Goal: Information Seeking & Learning: Check status

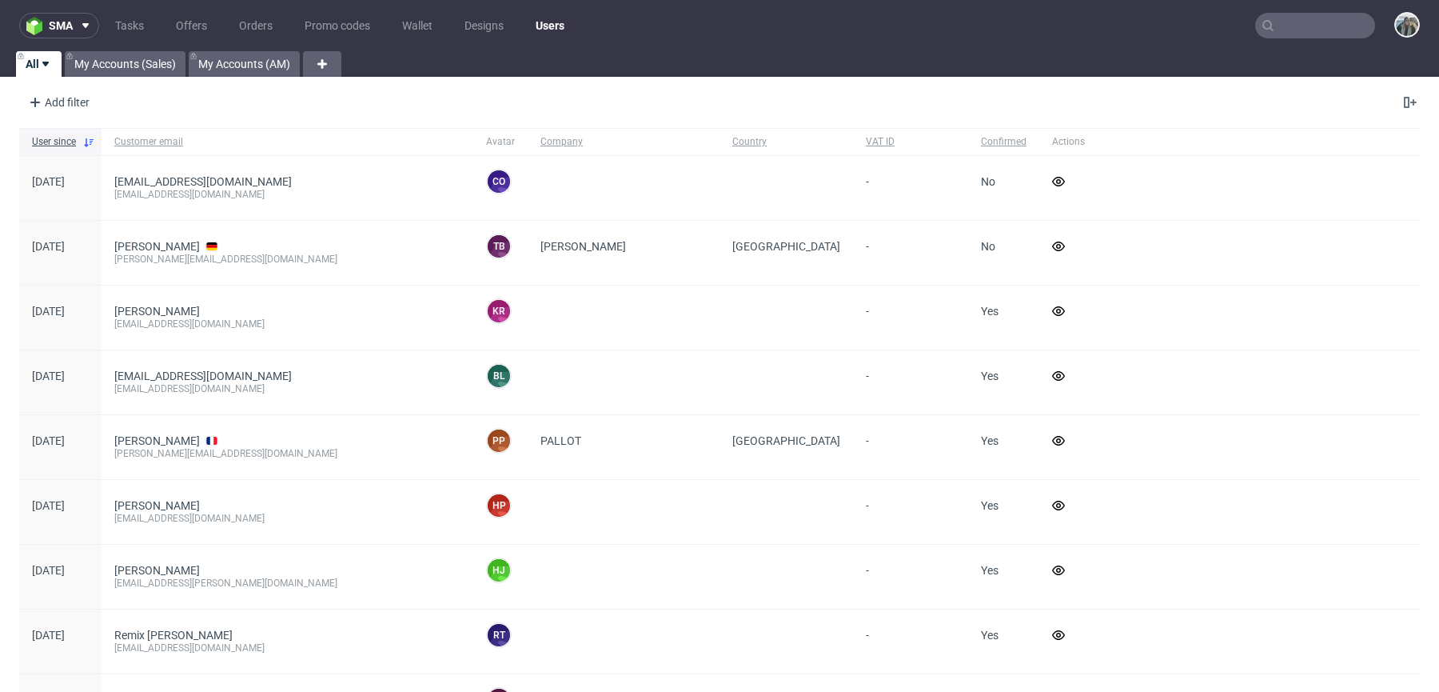
click at [1299, 28] on input "text" at bounding box center [1316, 26] width 120 height 26
paste input "teamsunday"
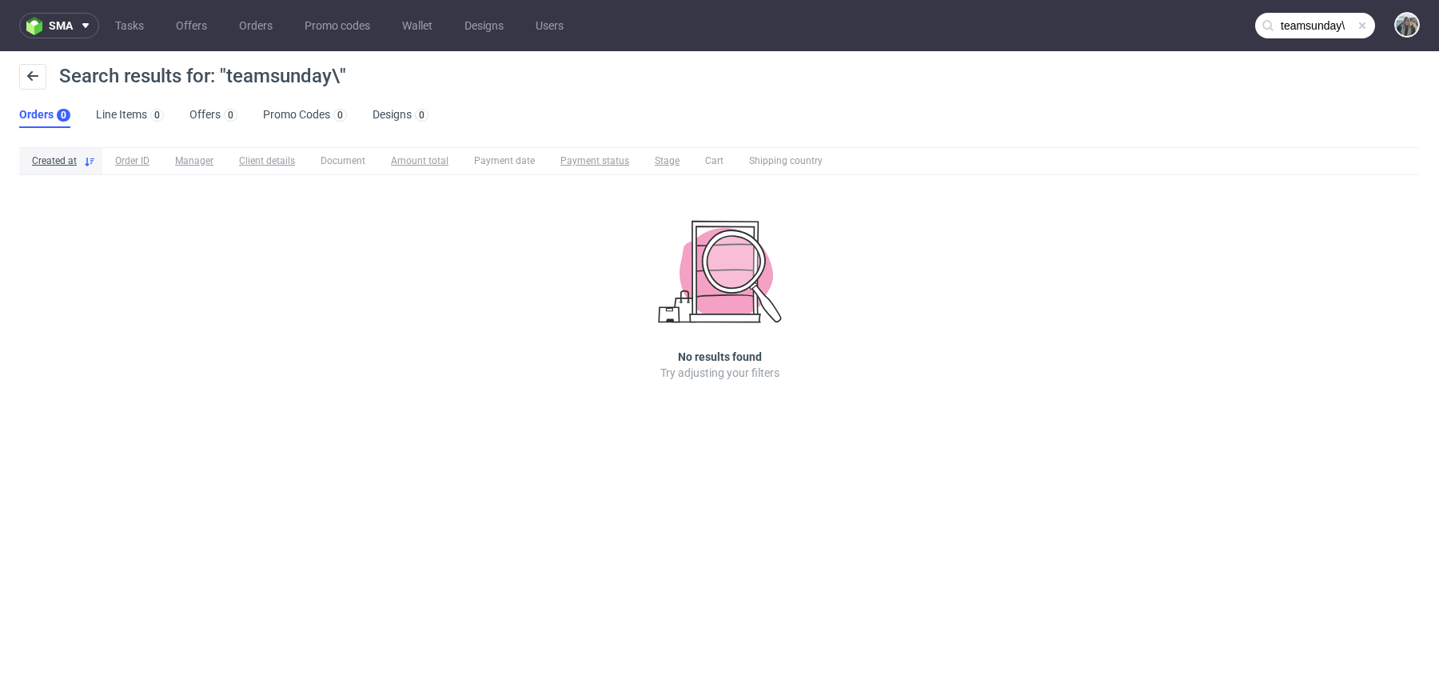
click at [1299, 29] on input "teamsunday\" at bounding box center [1316, 26] width 120 height 26
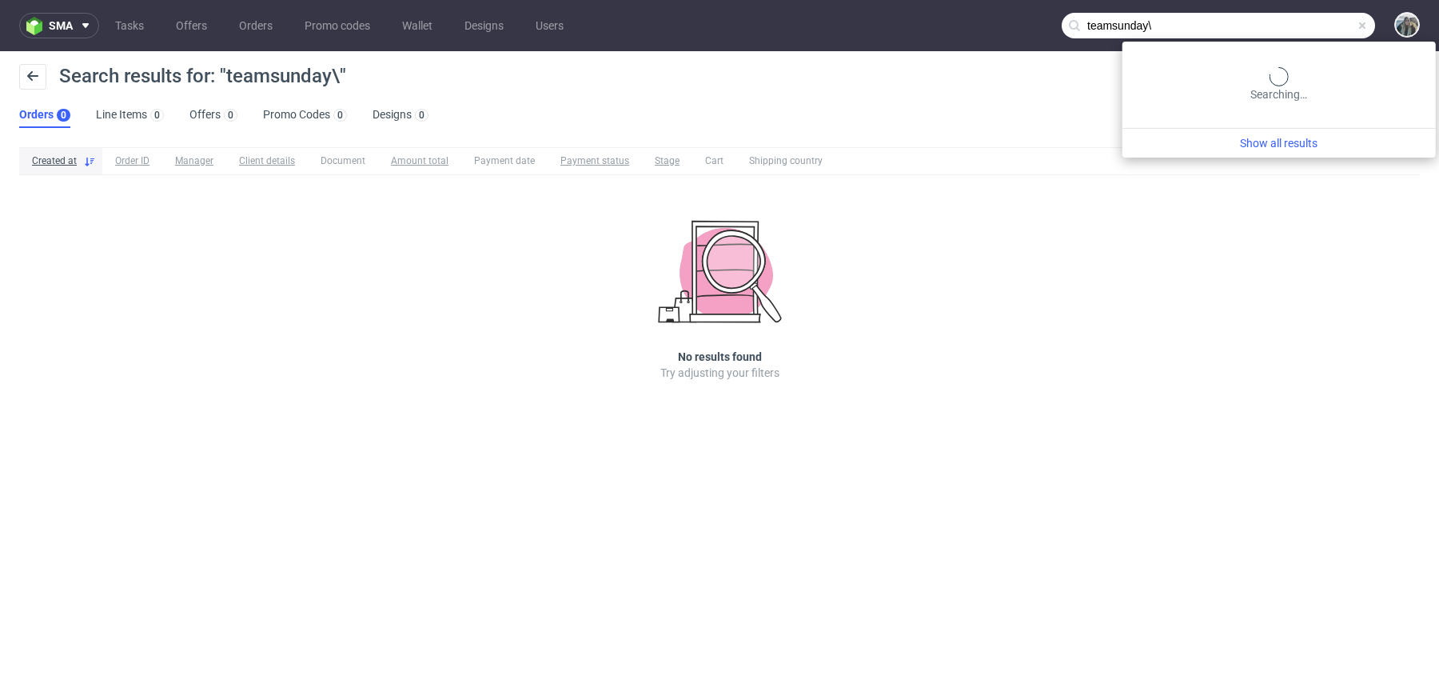
click at [1296, 30] on input "teamsunday\" at bounding box center [1218, 26] width 313 height 26
paste input "text"
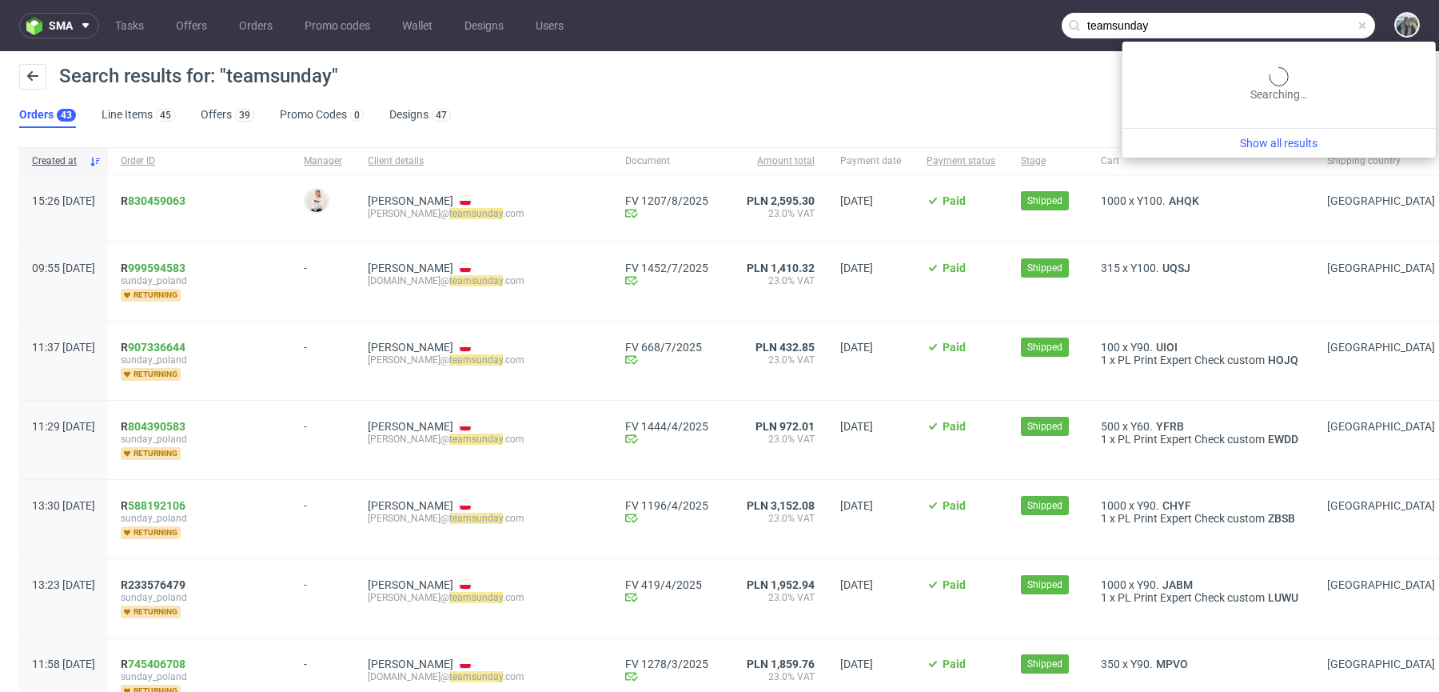
click at [1280, 32] on input "teamsunday" at bounding box center [1218, 26] width 313 height 26
paste input "FK 562/2025"
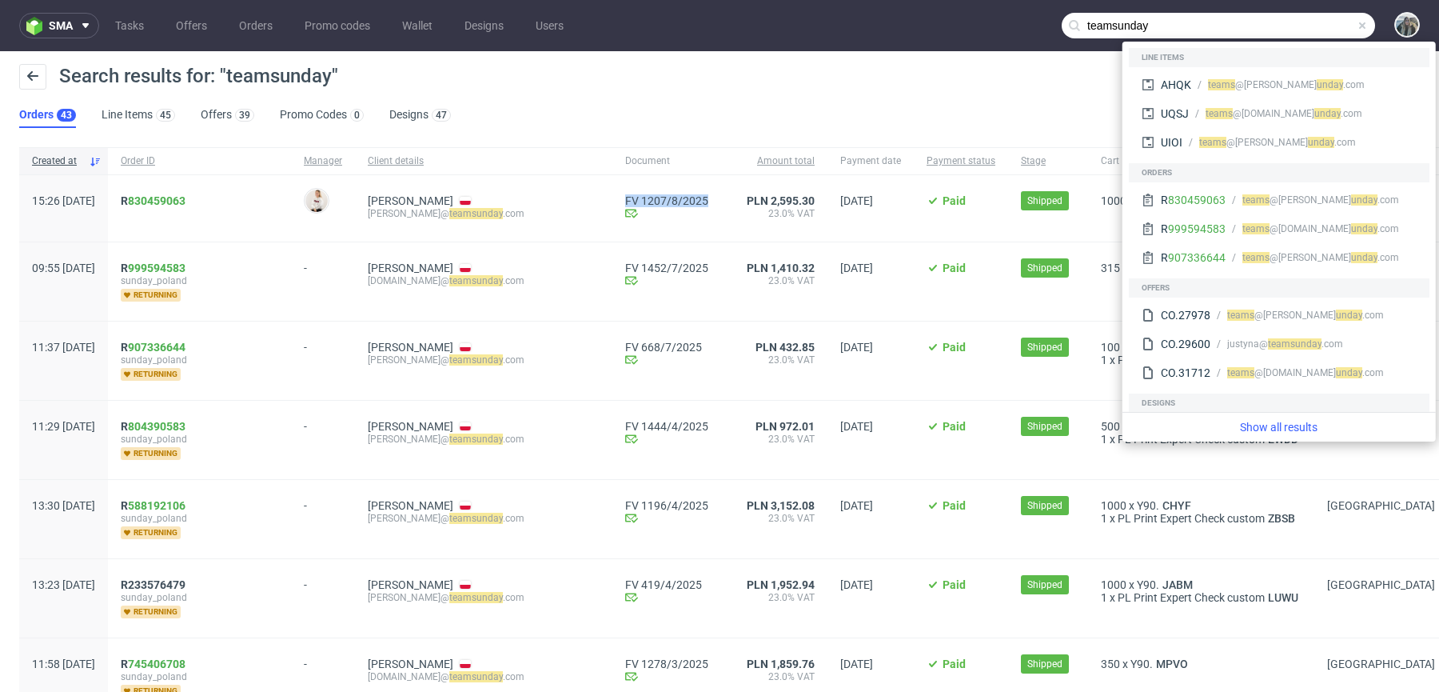
click at [1098, 26] on input "teamsunday" at bounding box center [1218, 26] width 313 height 26
paste input "FV 1207/8/2025"
type input "FV 1207/8/2025"
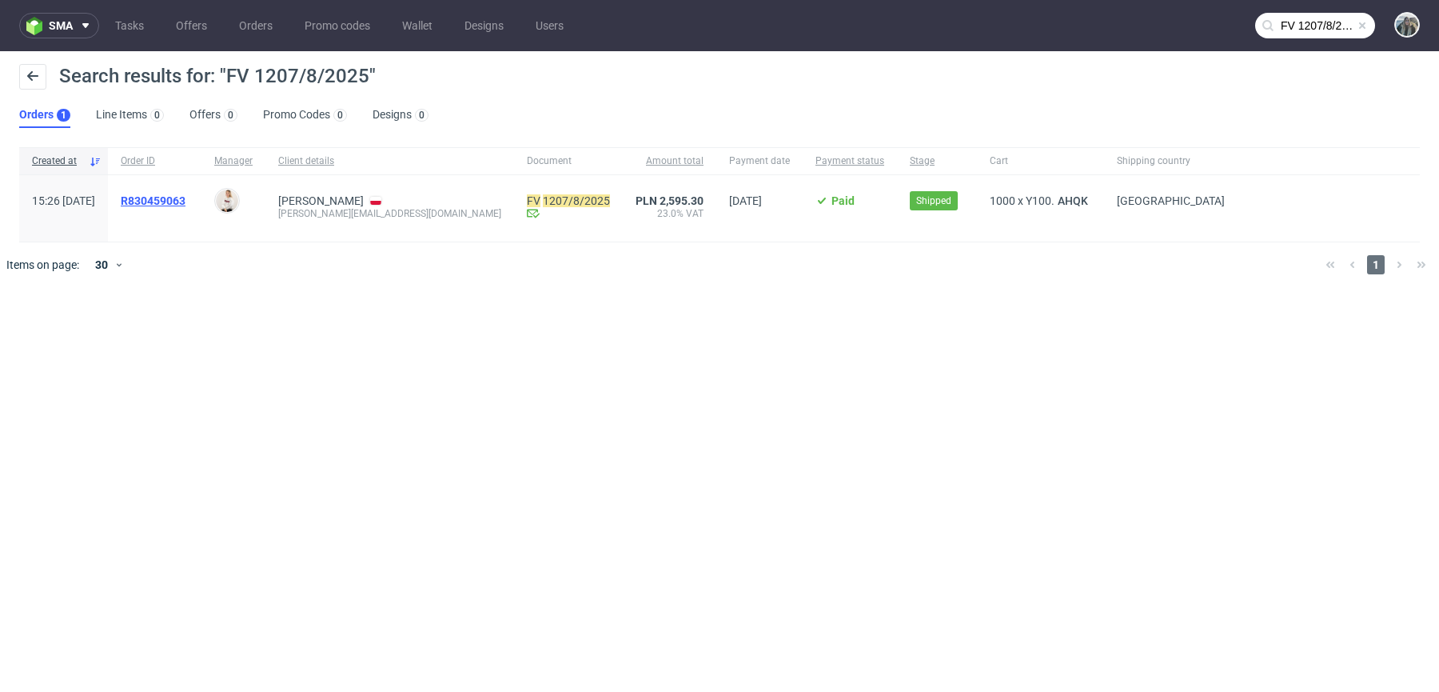
click at [186, 199] on span "R830459063" at bounding box center [153, 200] width 65 height 13
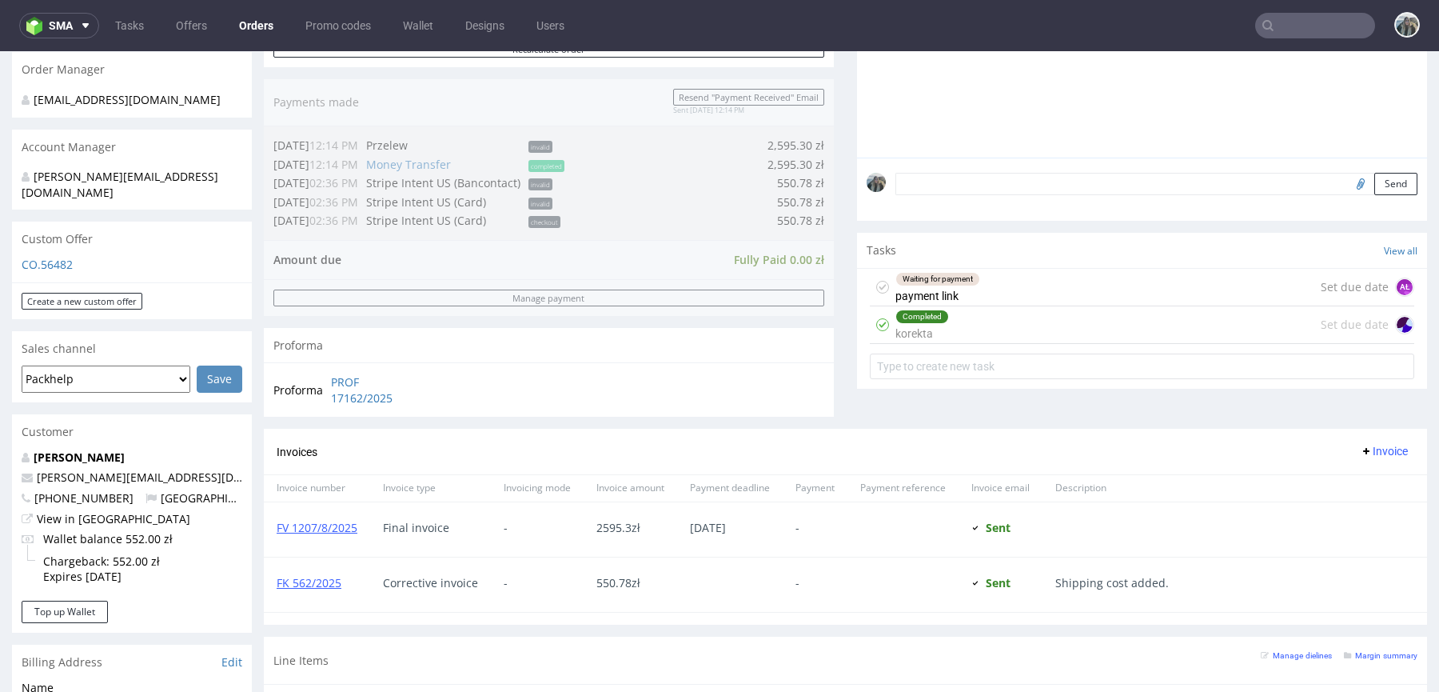
scroll to position [469, 0]
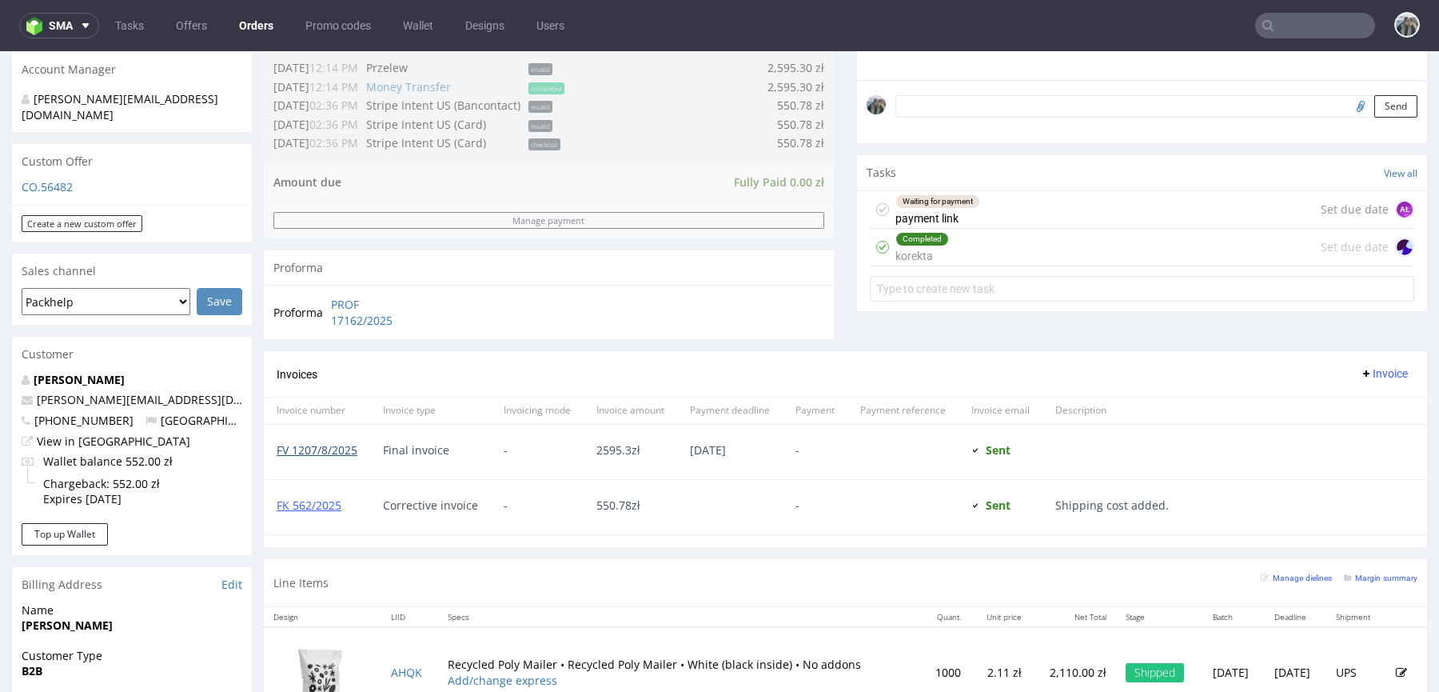
click at [330, 451] on link "FV 1207/8/2025" at bounding box center [317, 449] width 81 height 15
click at [322, 498] on link "FK 562/2025" at bounding box center [309, 504] width 65 height 15
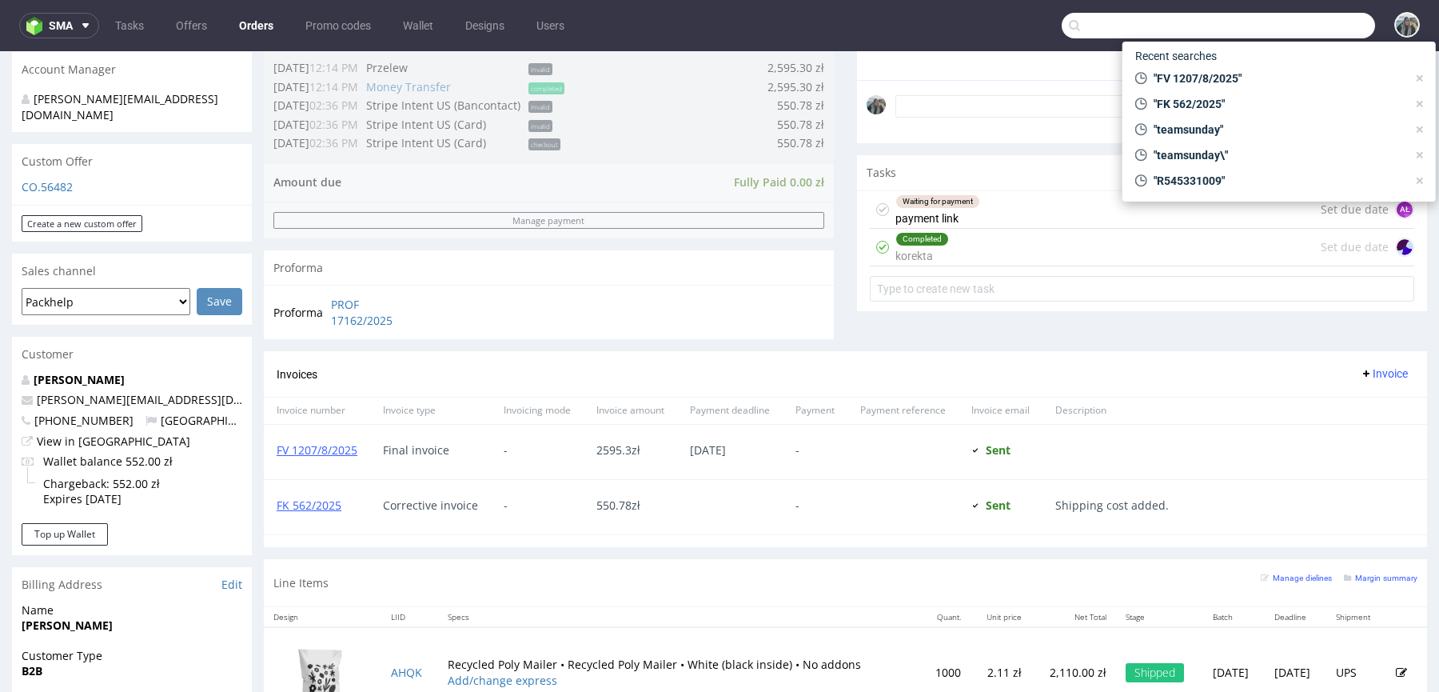
click at [1279, 24] on input "text" at bounding box center [1218, 26] width 313 height 26
paste input "R892638419"
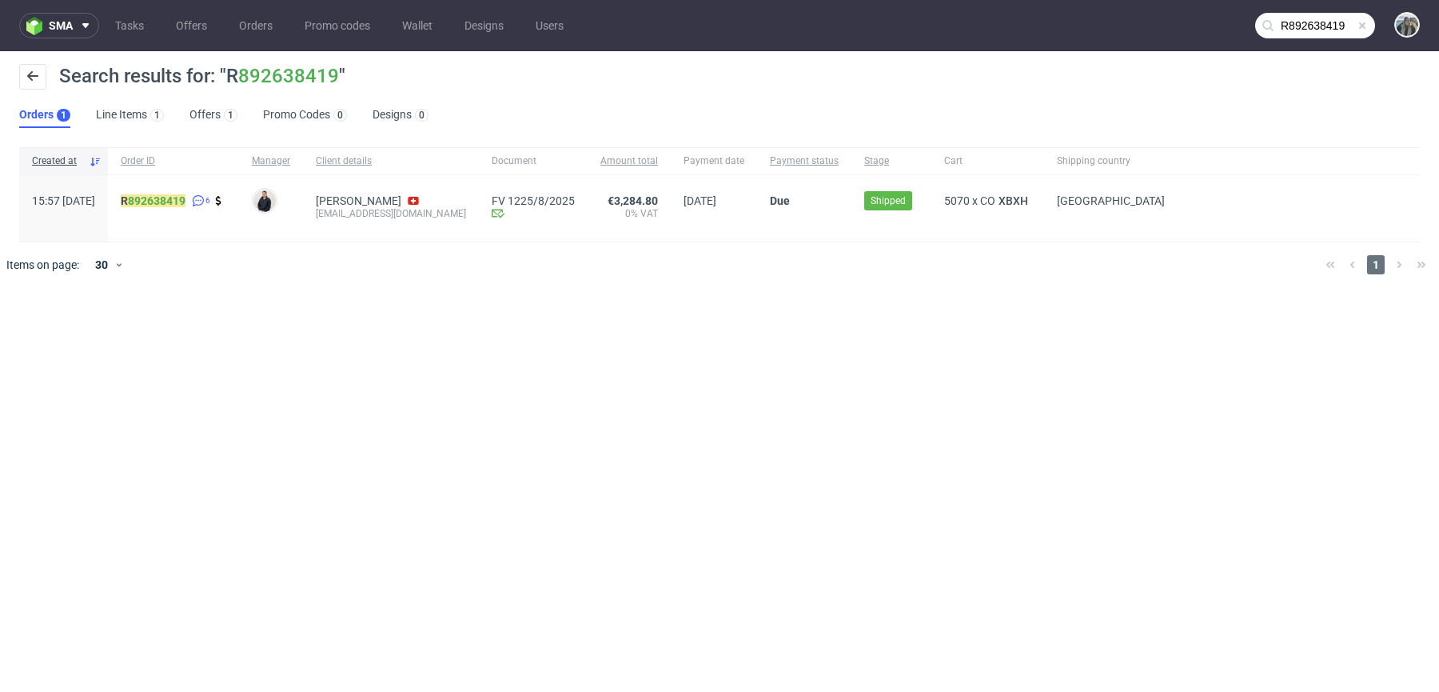
click at [1282, 22] on input "R892638419" at bounding box center [1316, 26] width 120 height 26
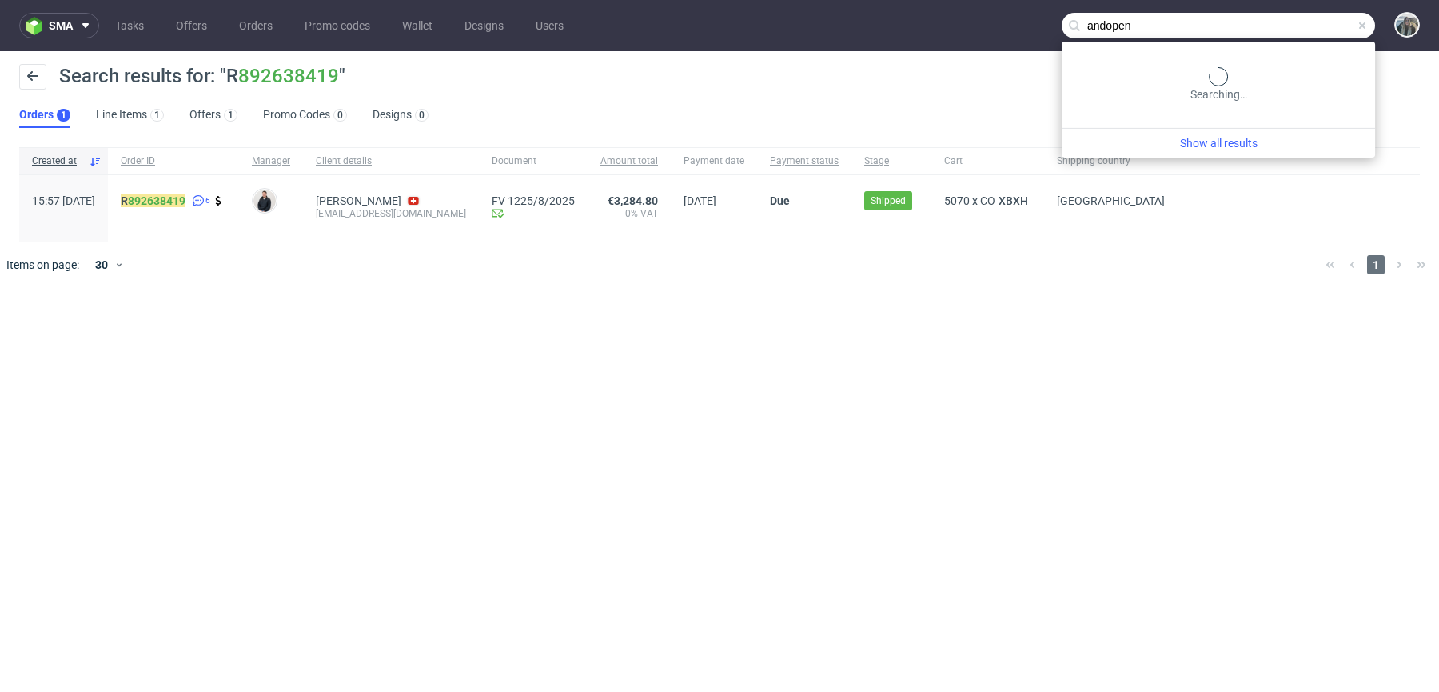
type input "andopen"
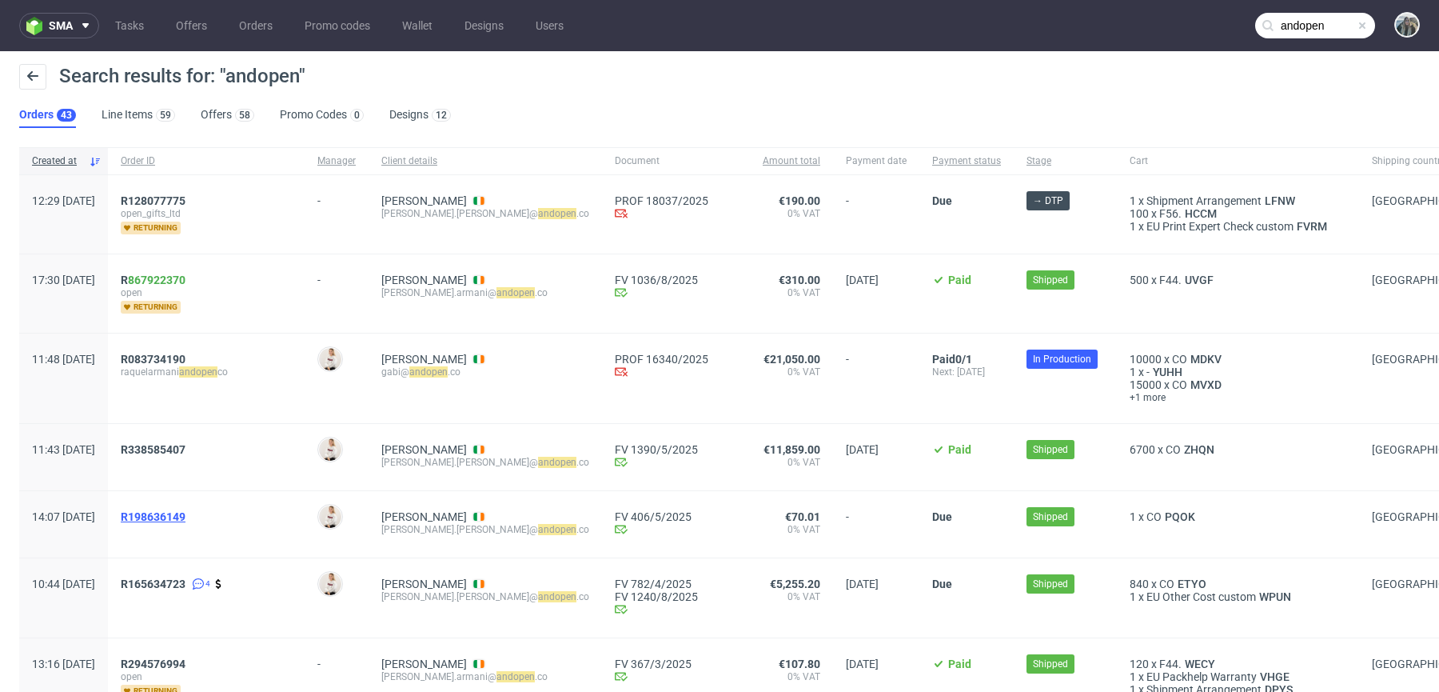
click at [186, 513] on span "R198636149" at bounding box center [153, 516] width 65 height 13
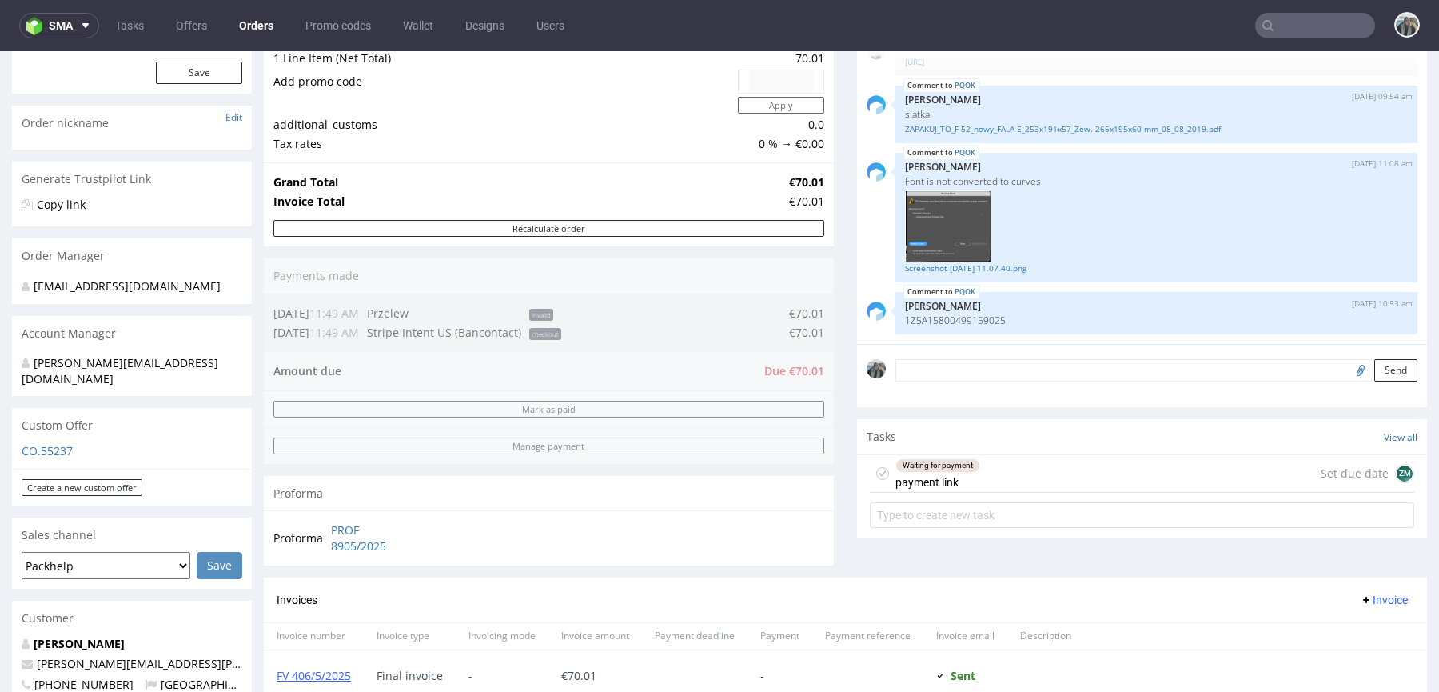
scroll to position [590, 0]
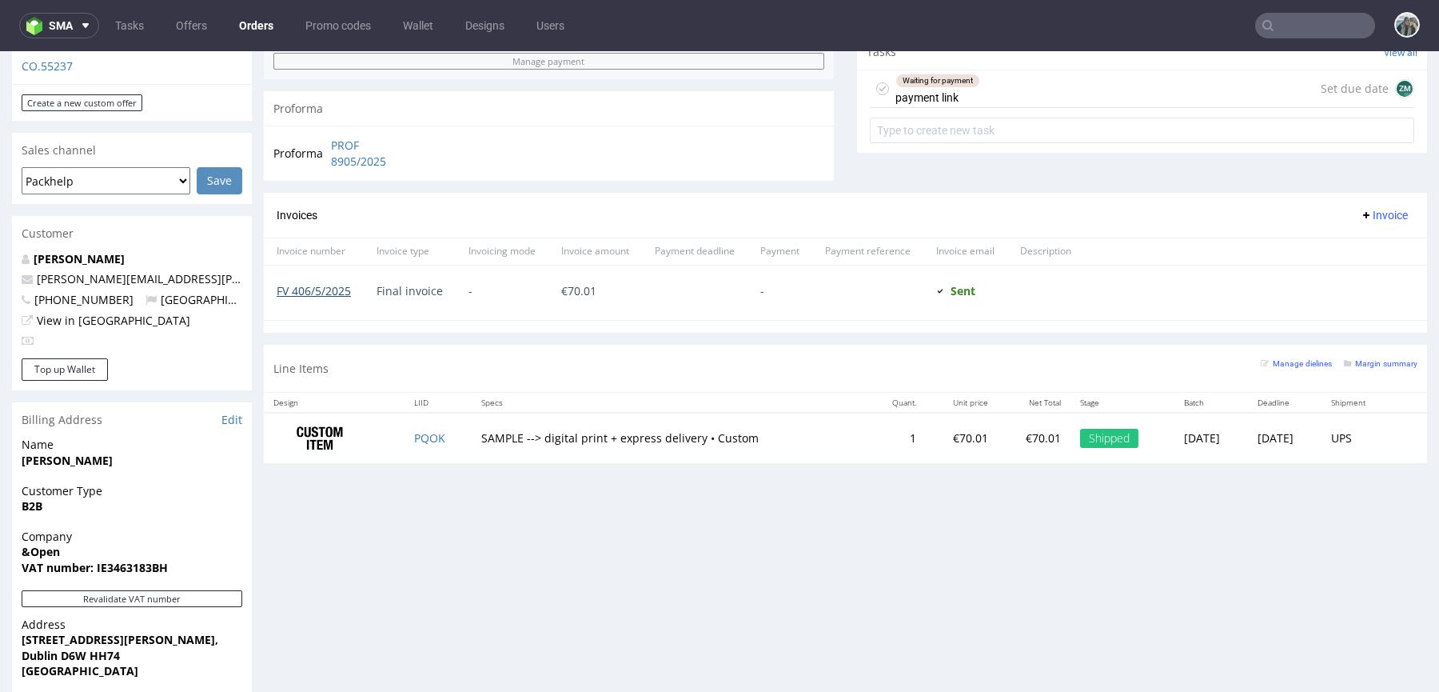
click at [337, 290] on link "FV 406/5/2025" at bounding box center [314, 290] width 74 height 15
click at [1284, 20] on input "text" at bounding box center [1316, 26] width 120 height 26
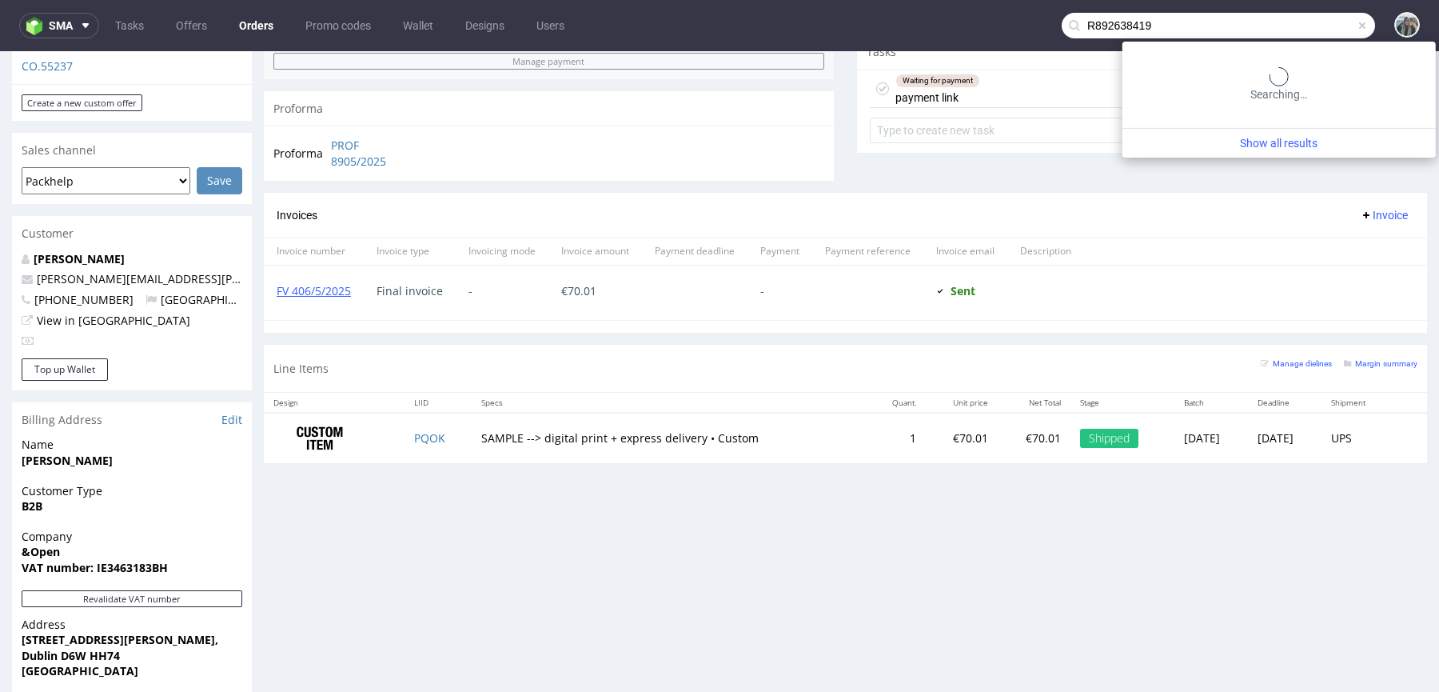
type input "R892638419"
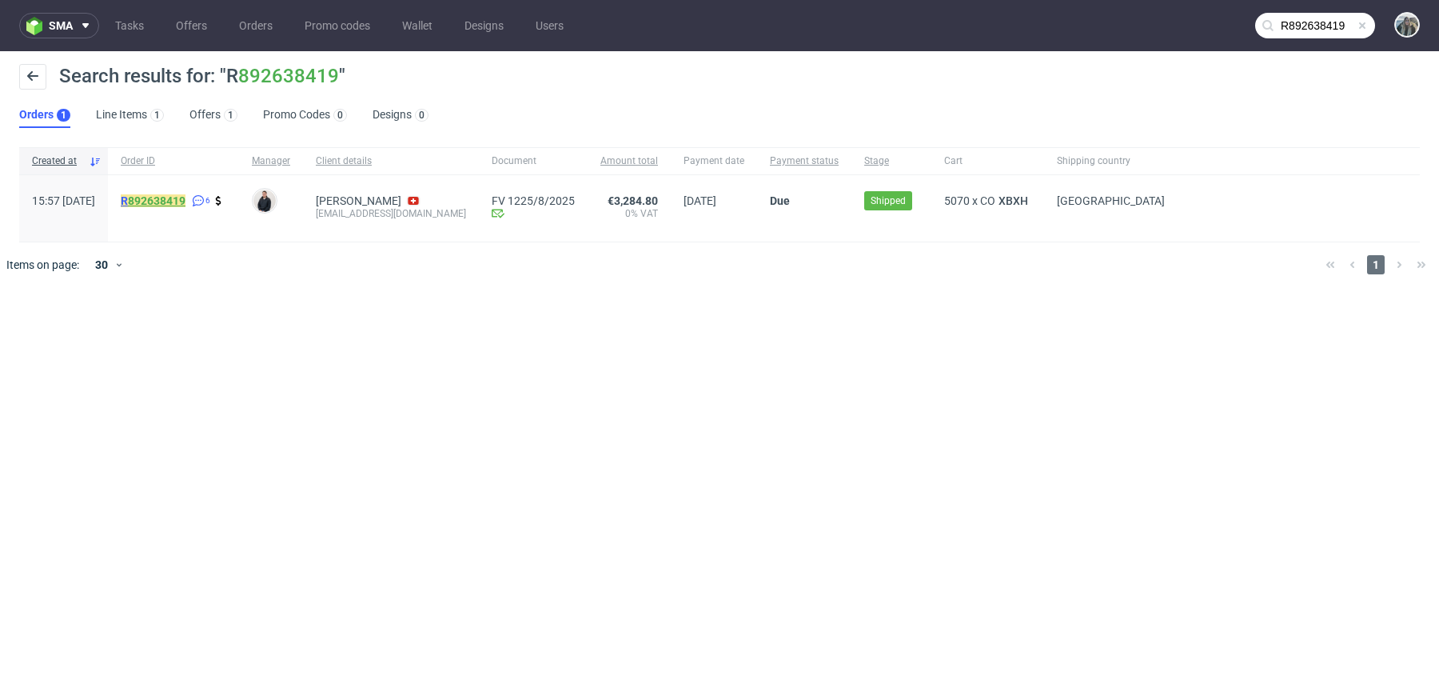
click at [186, 200] on link "892638419" at bounding box center [157, 200] width 58 height 13
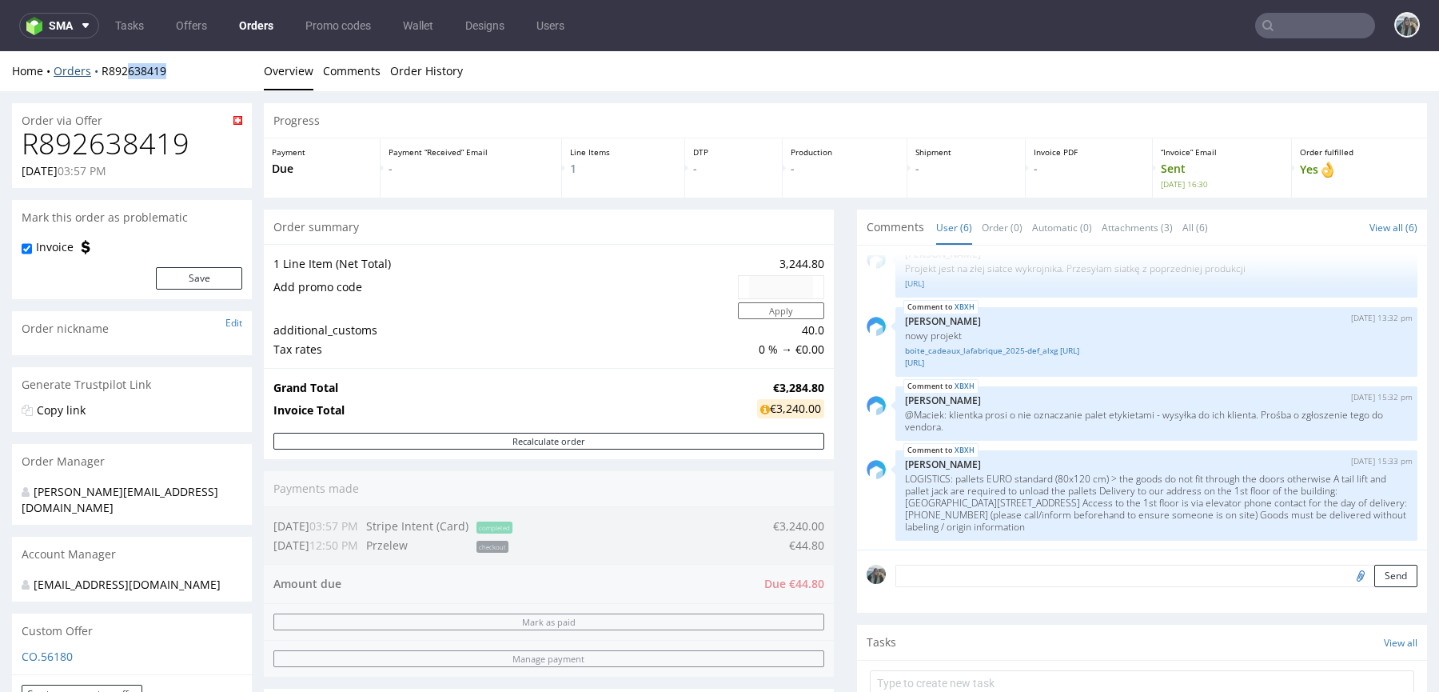
drag, startPoint x: 179, startPoint y: 74, endPoint x: 99, endPoint y: 74, distance: 80.0
click at [99, 74] on div "Home Orders R892638419" at bounding box center [132, 71] width 240 height 16
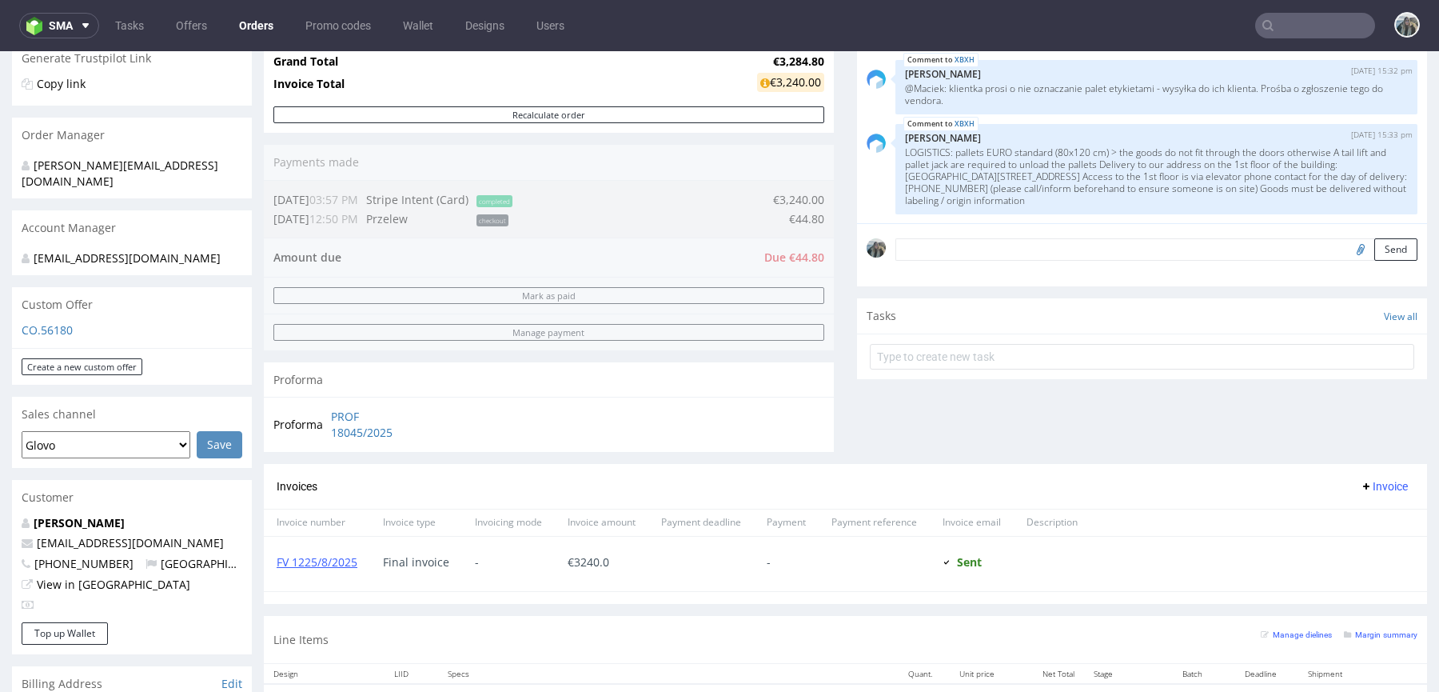
scroll to position [788, 0]
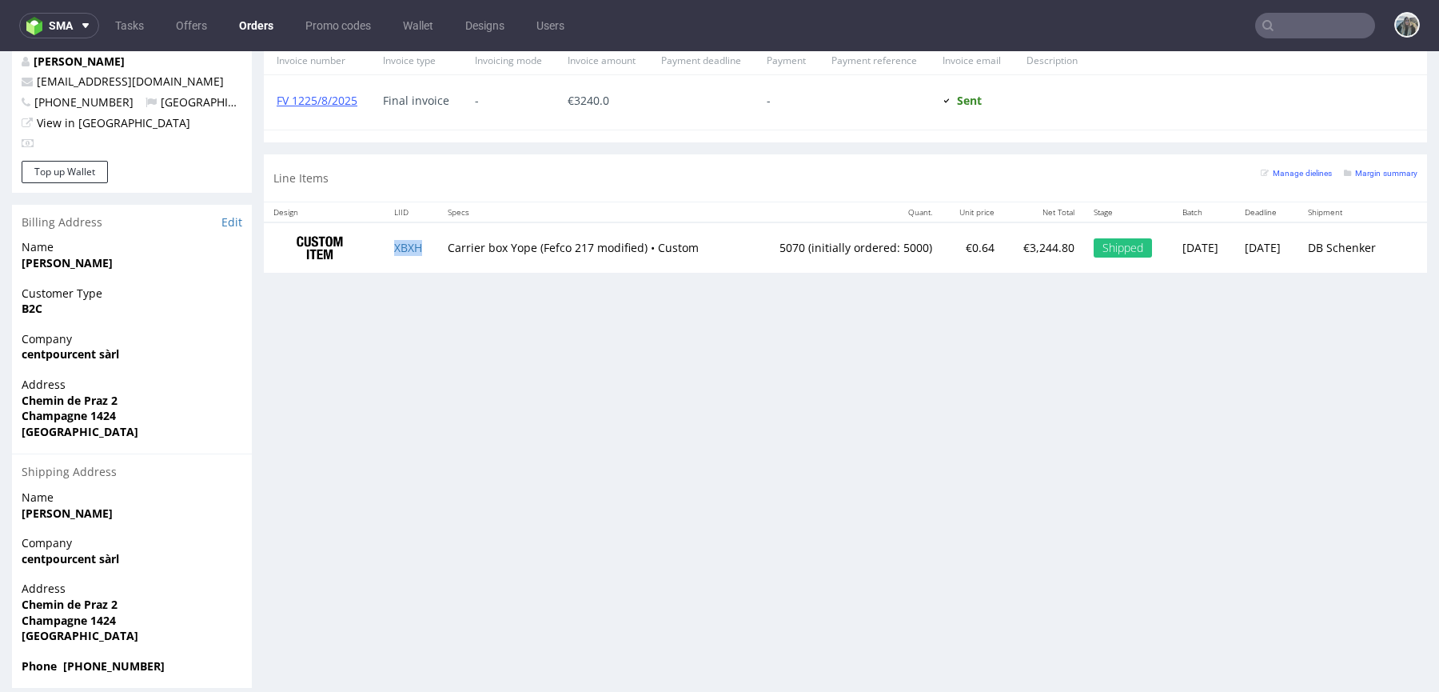
click at [429, 258] on td "XBXH" at bounding box center [412, 247] width 54 height 50
copy link "XBXH"
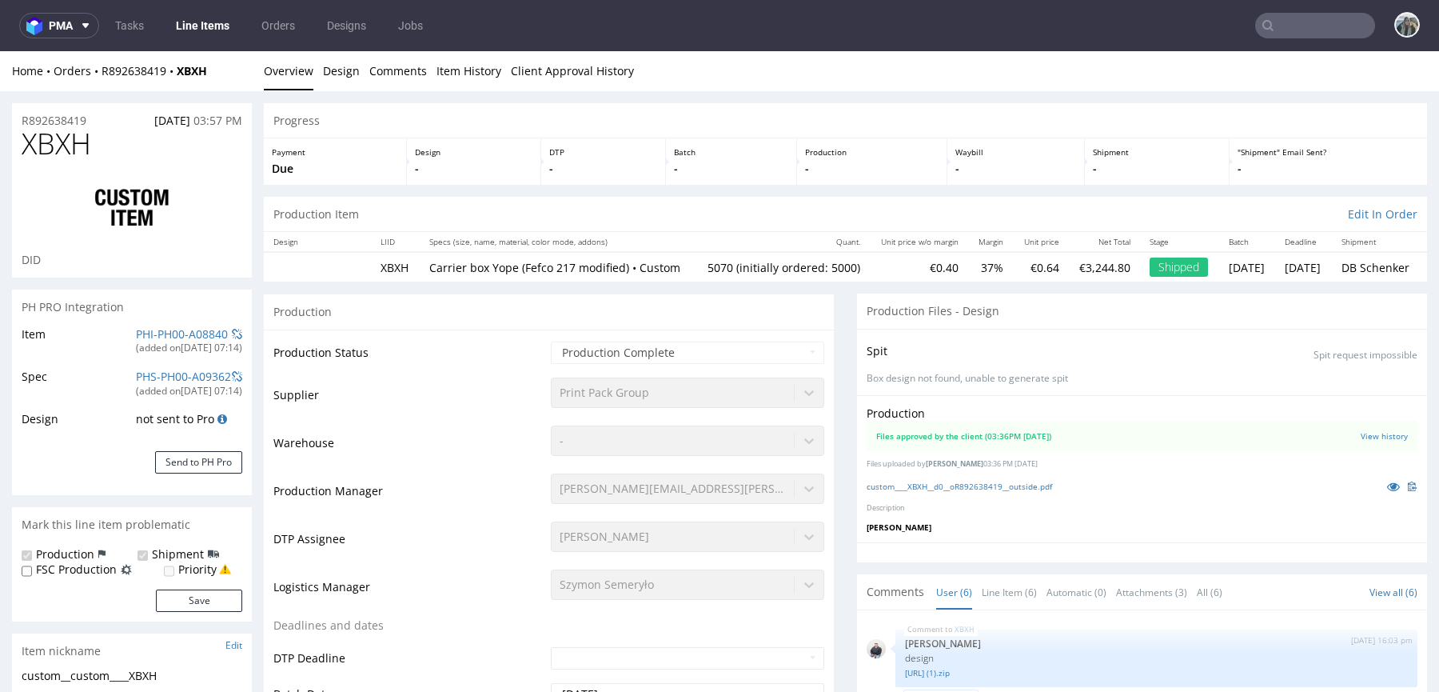
scroll to position [144, 0]
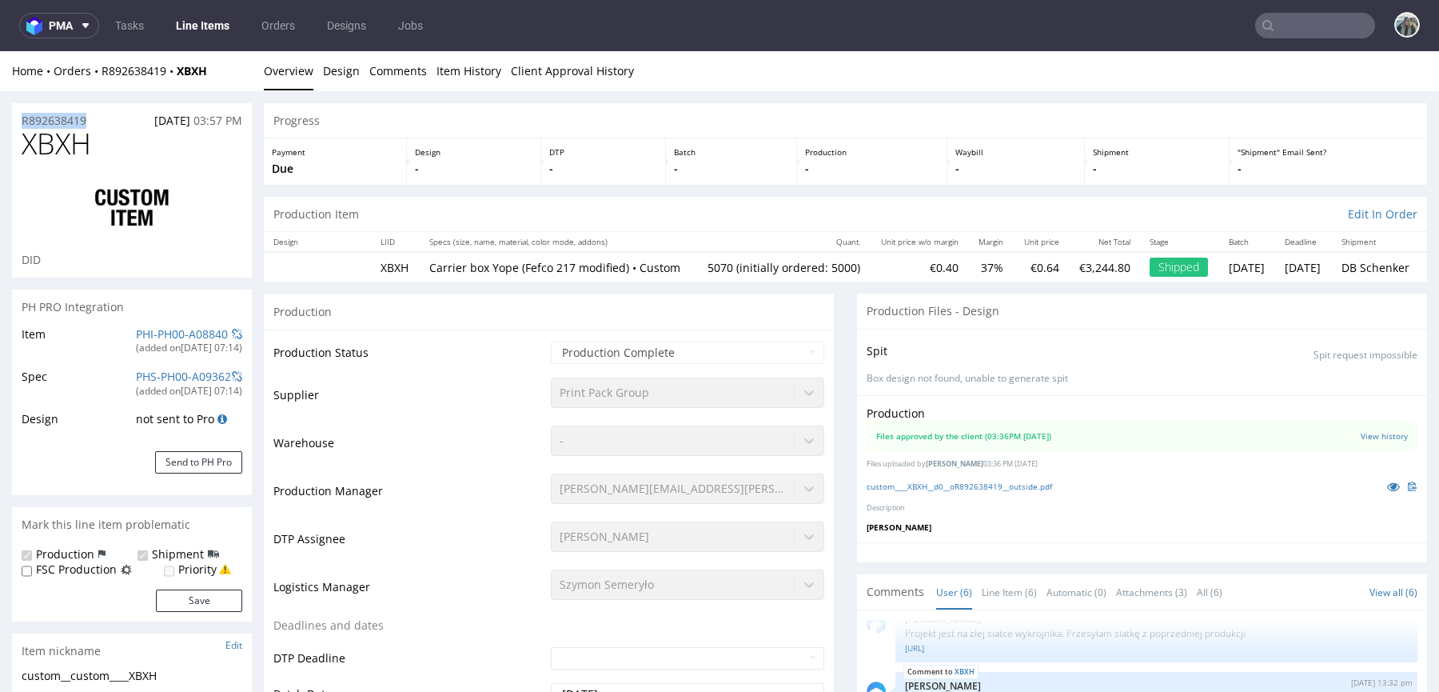
drag, startPoint x: 98, startPoint y: 126, endPoint x: 0, endPoint y: 125, distance: 97.6
copy p "R892638419"
click at [51, 147] on span "XBXH" at bounding box center [57, 144] width 70 height 32
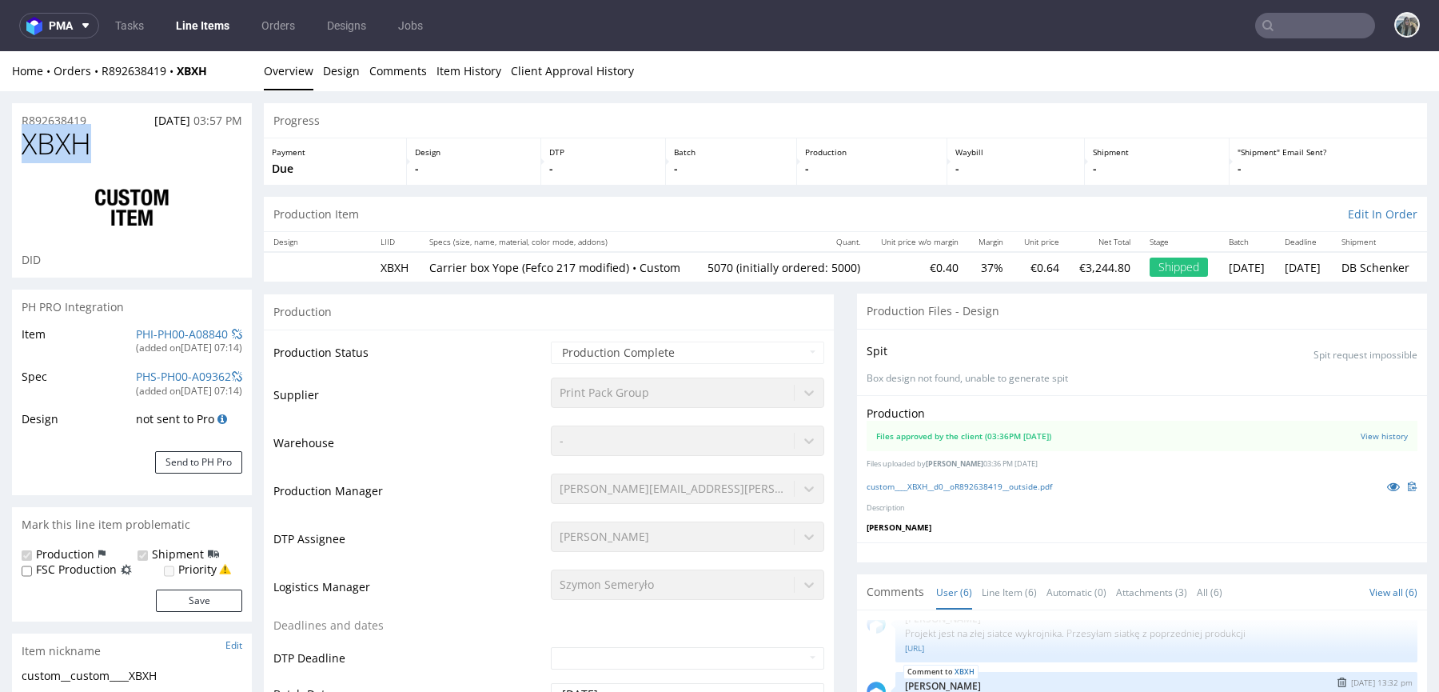
copy span "XBXH"
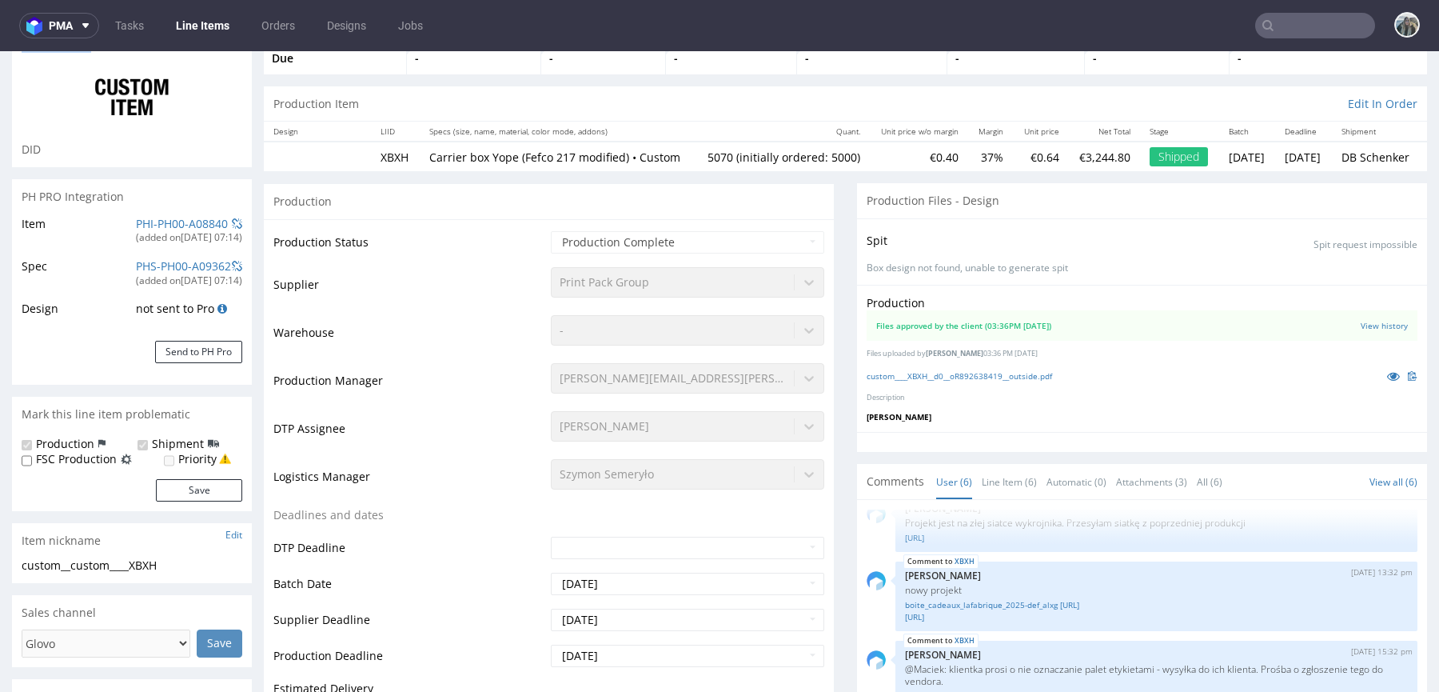
scroll to position [0, 0]
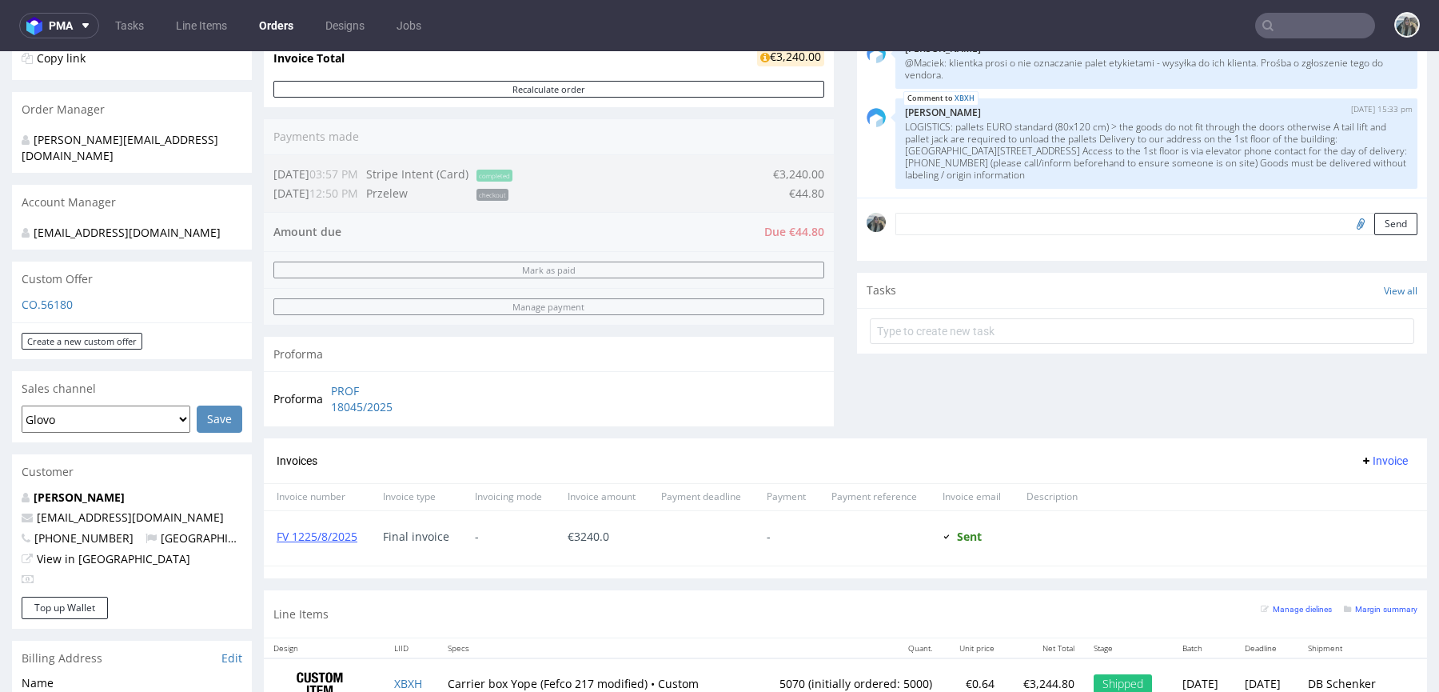
scroll to position [349, 0]
click at [1282, 29] on input "text" at bounding box center [1316, 26] width 120 height 26
paste input "R566547746"
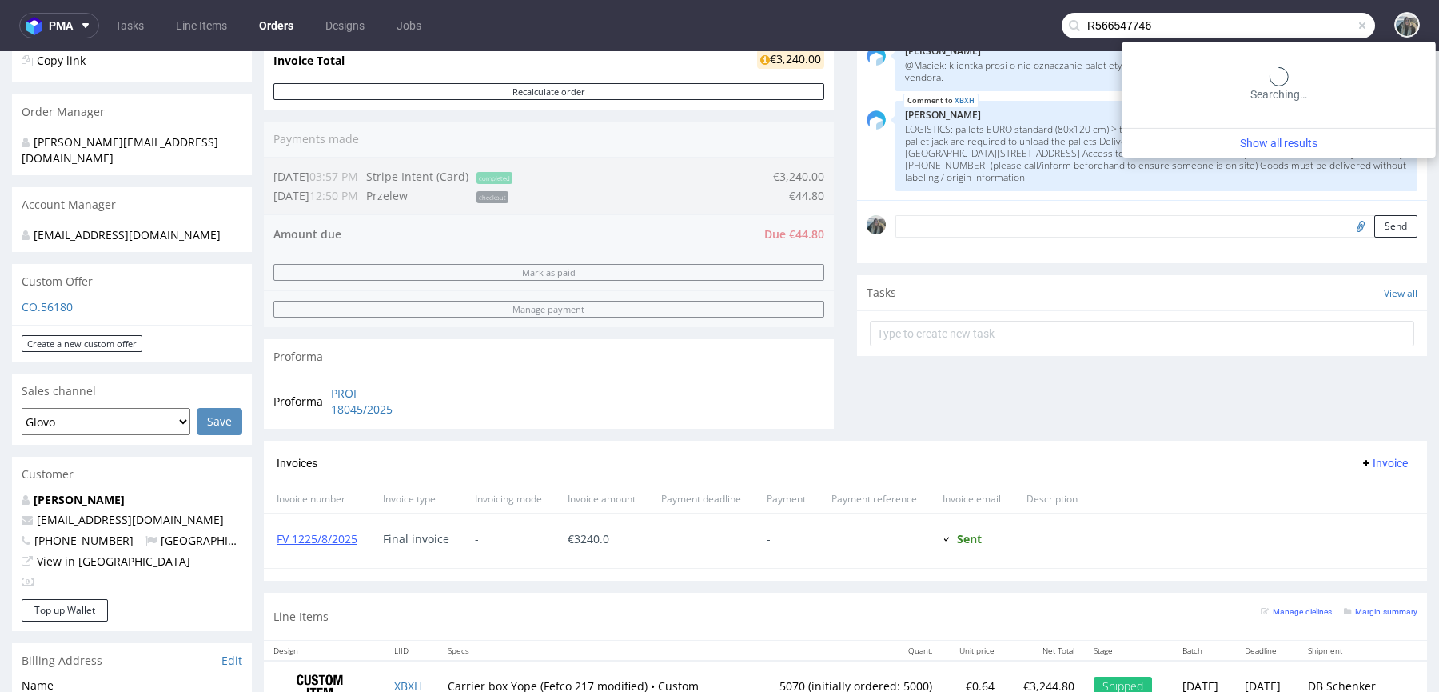
type input "R566547746"
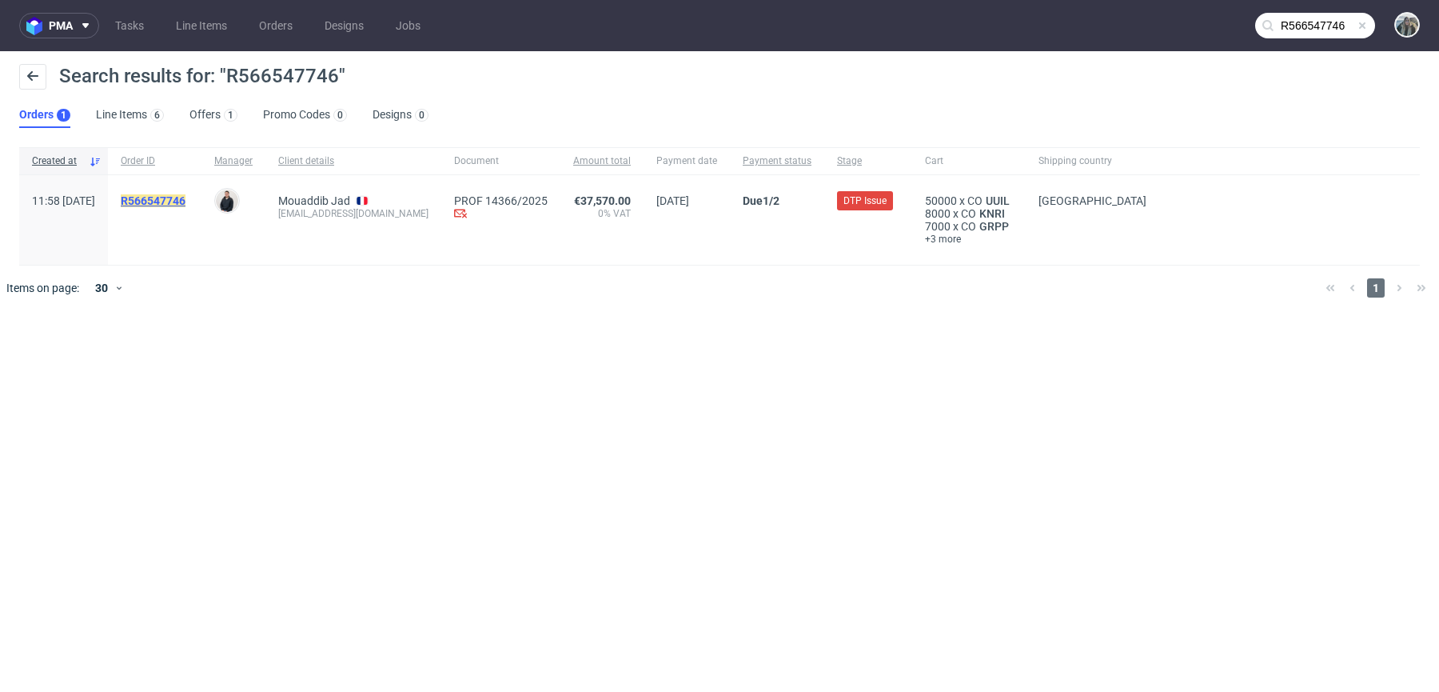
click at [186, 202] on mark "R566547746" at bounding box center [153, 200] width 65 height 13
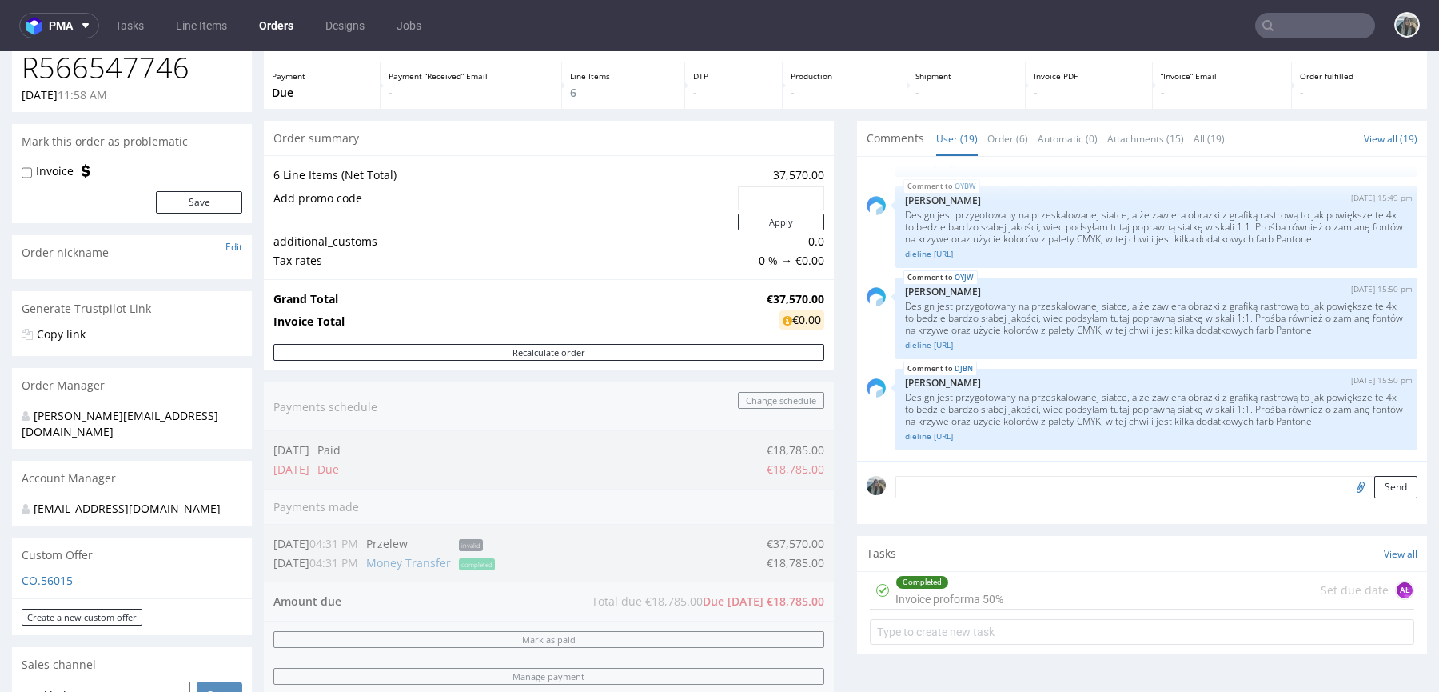
scroll to position [77, 0]
click at [1286, 18] on input "text" at bounding box center [1316, 26] width 120 height 26
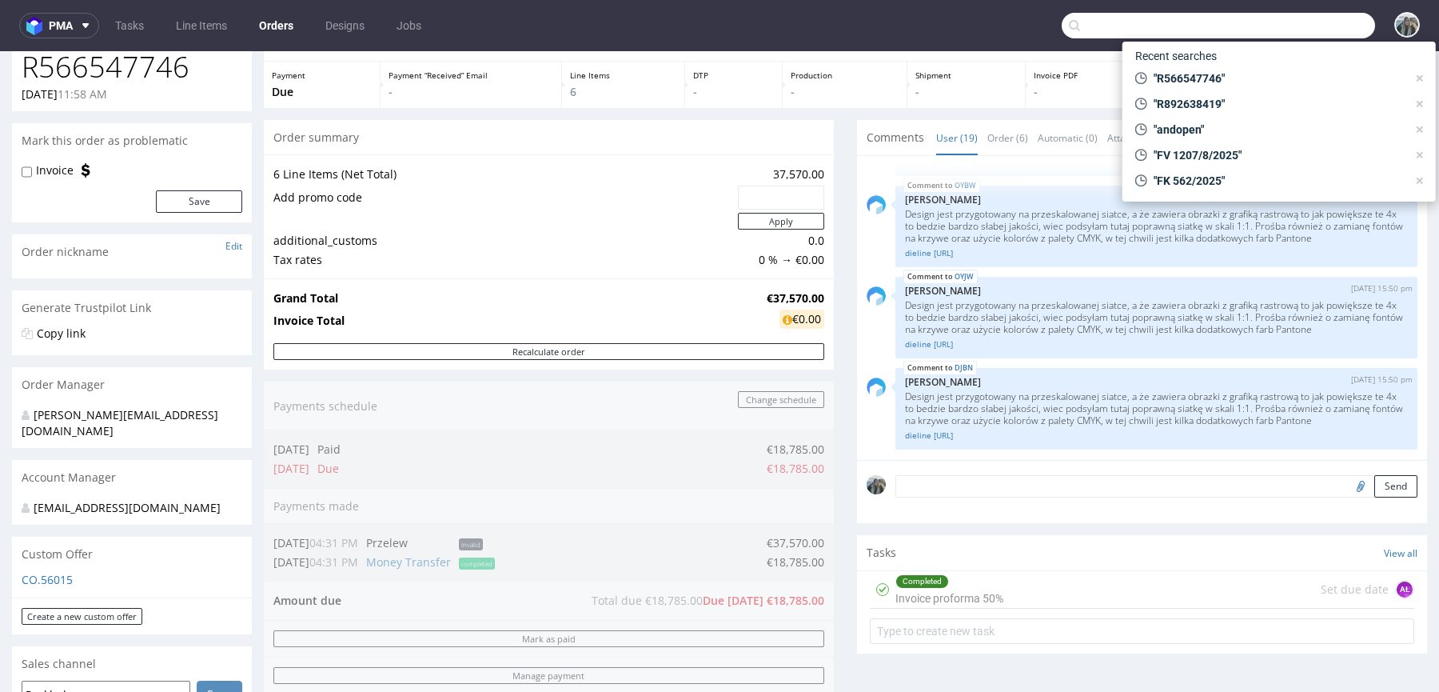
paste input "R945610518"
type input "R945610518"
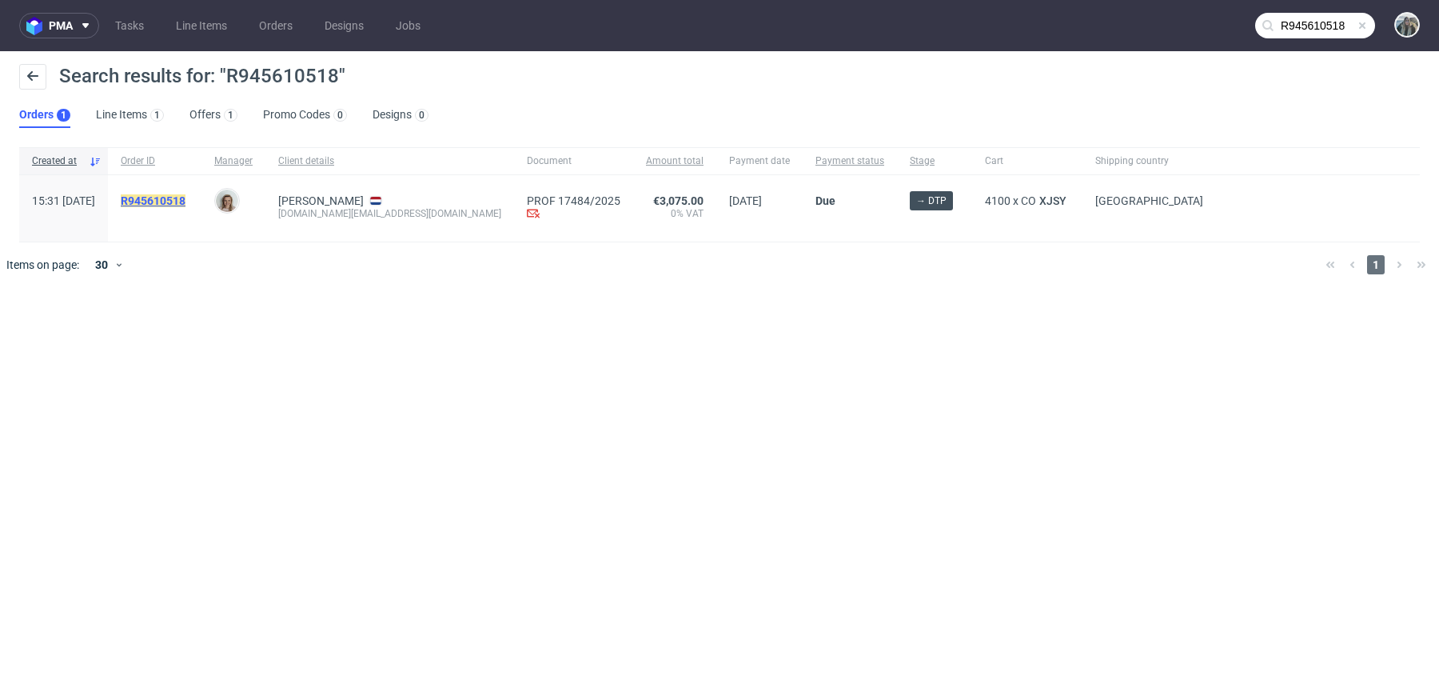
click at [186, 205] on mark "R945610518" at bounding box center [153, 200] width 65 height 13
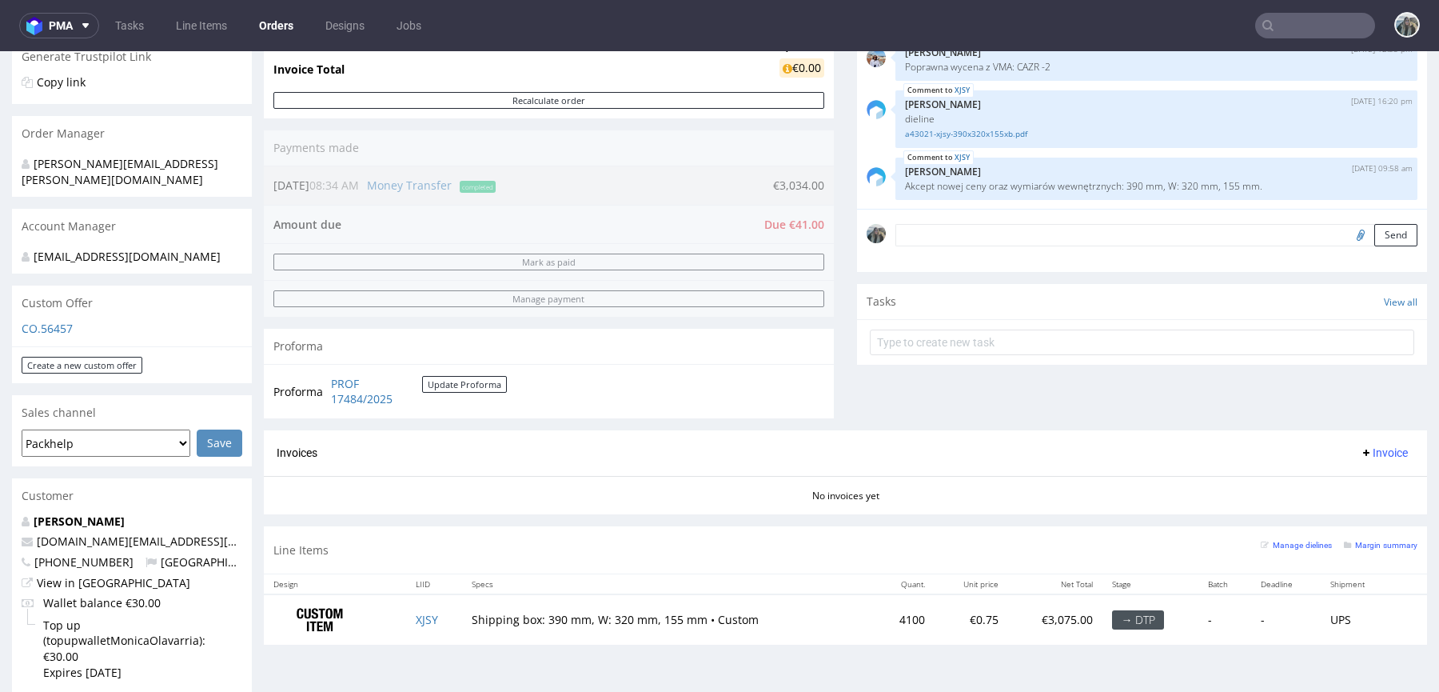
scroll to position [625, 0]
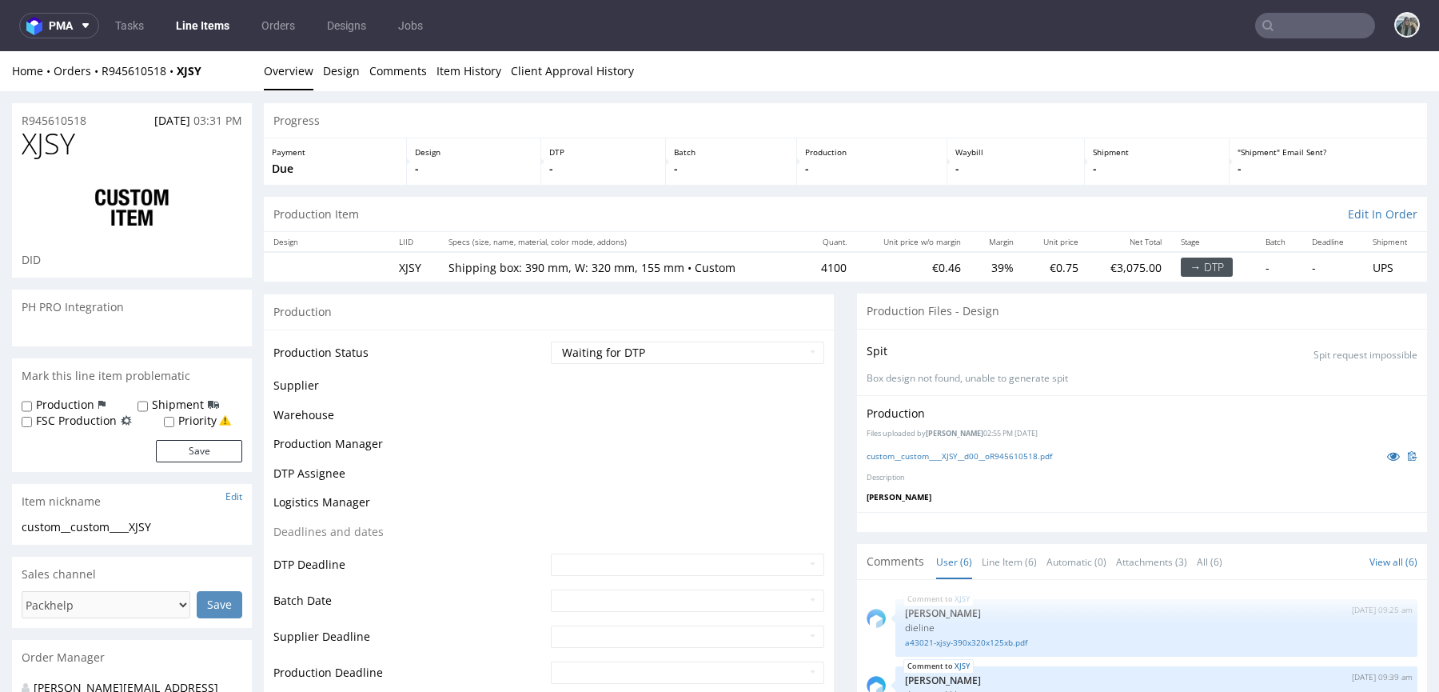
scroll to position [96, 0]
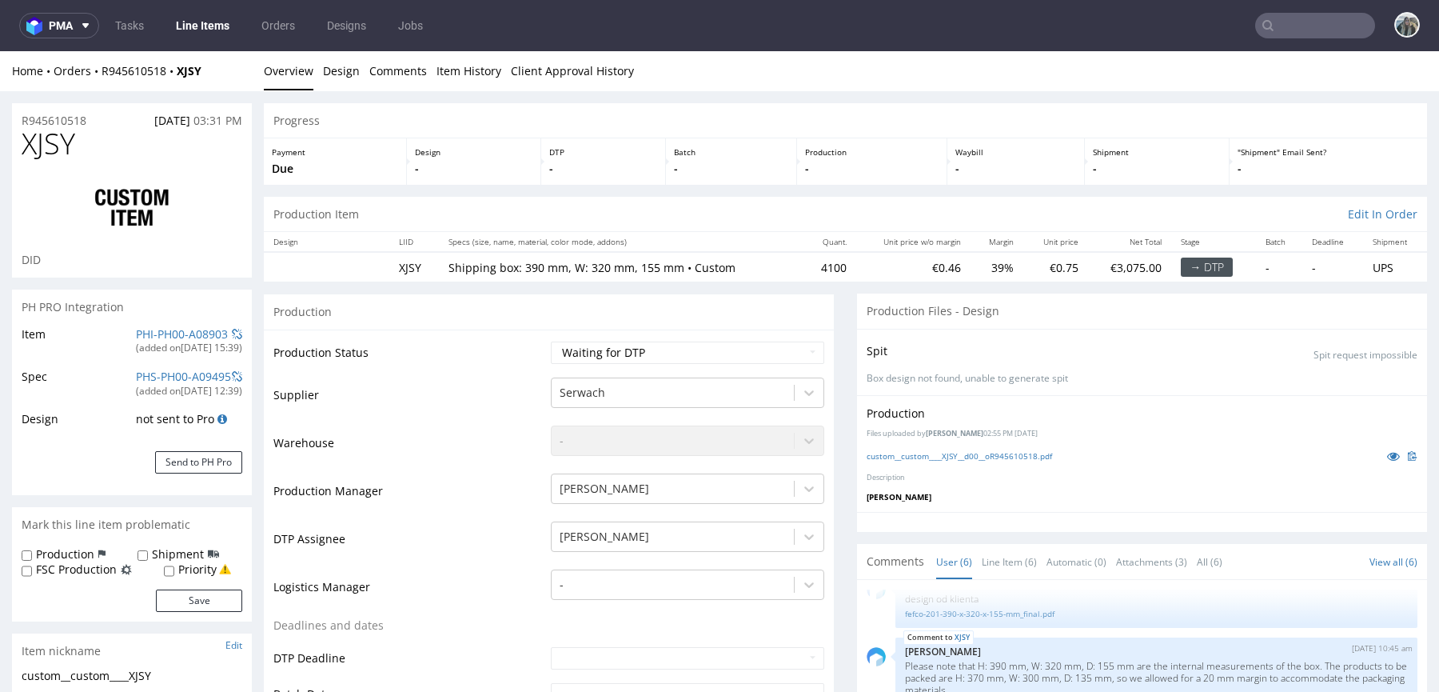
click at [51, 157] on span "XJSY" at bounding box center [49, 144] width 54 height 32
copy span "XJSY"
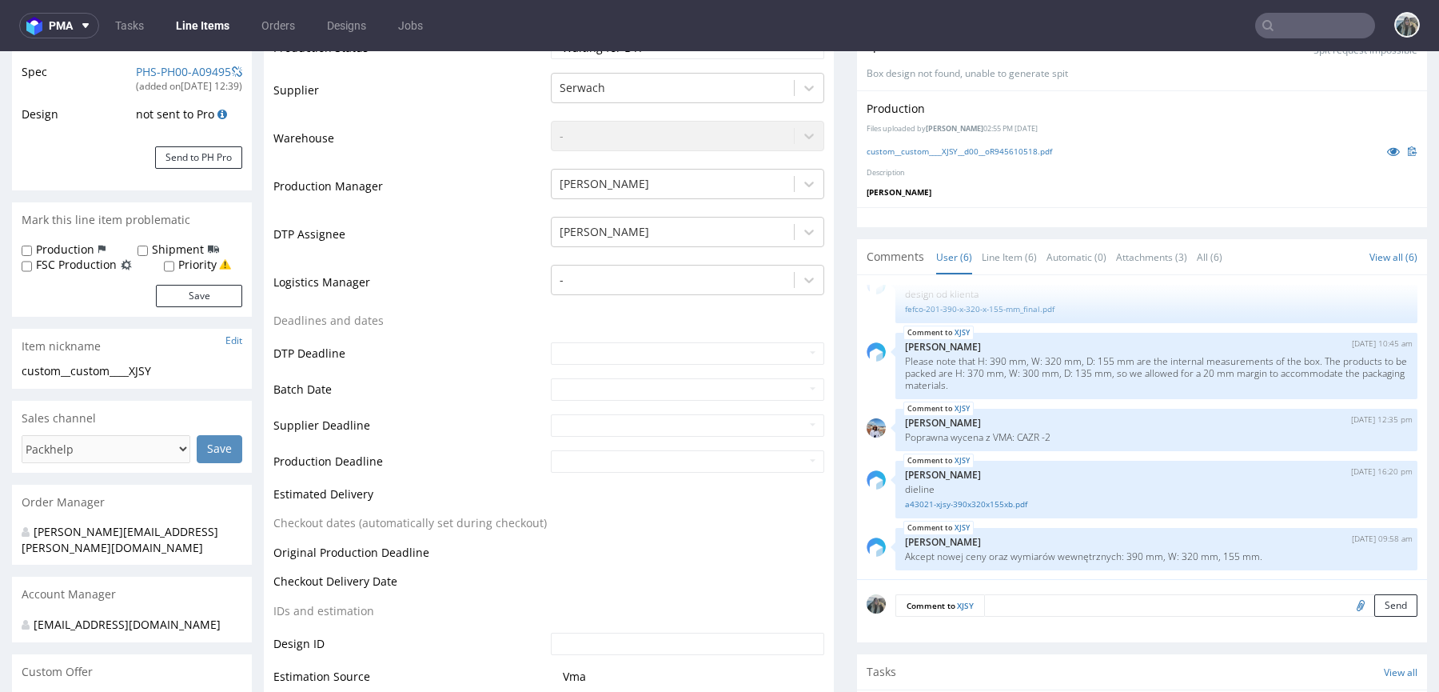
scroll to position [0, 0]
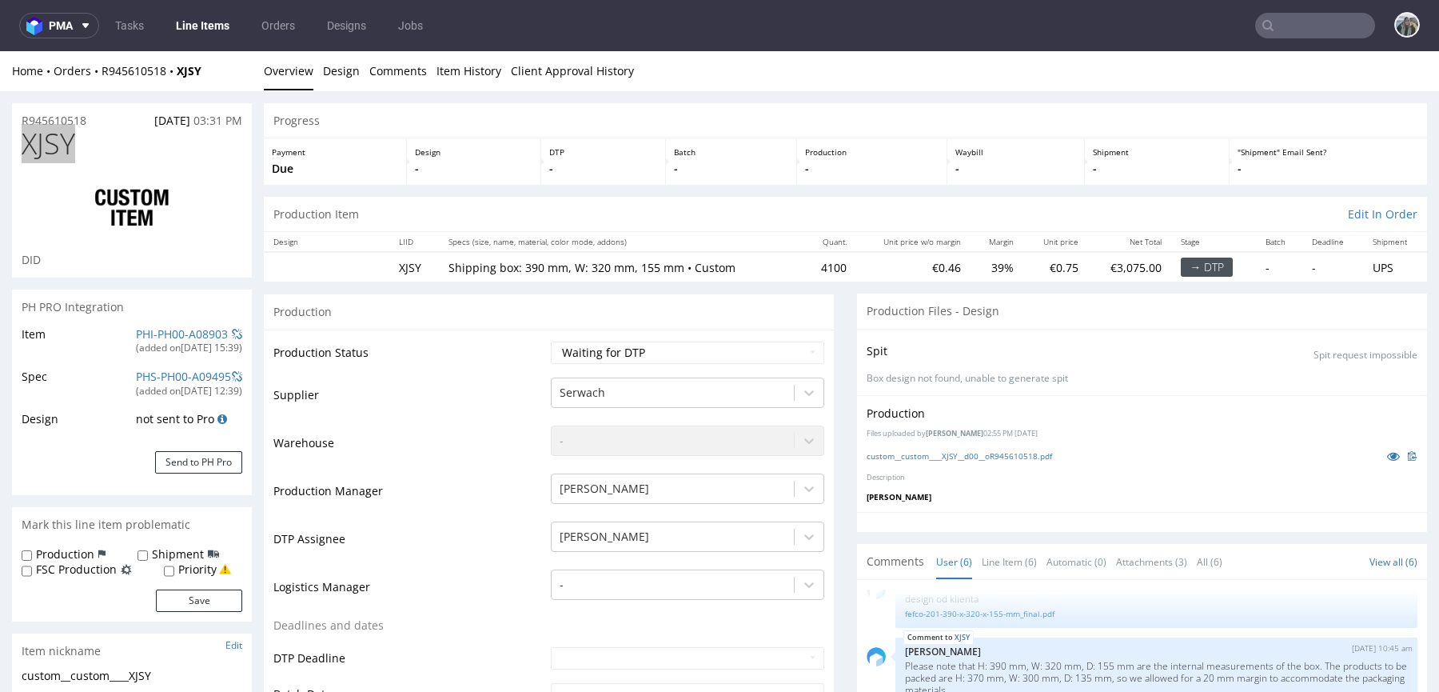
click at [1338, 35] on input "text" at bounding box center [1316, 26] width 120 height 26
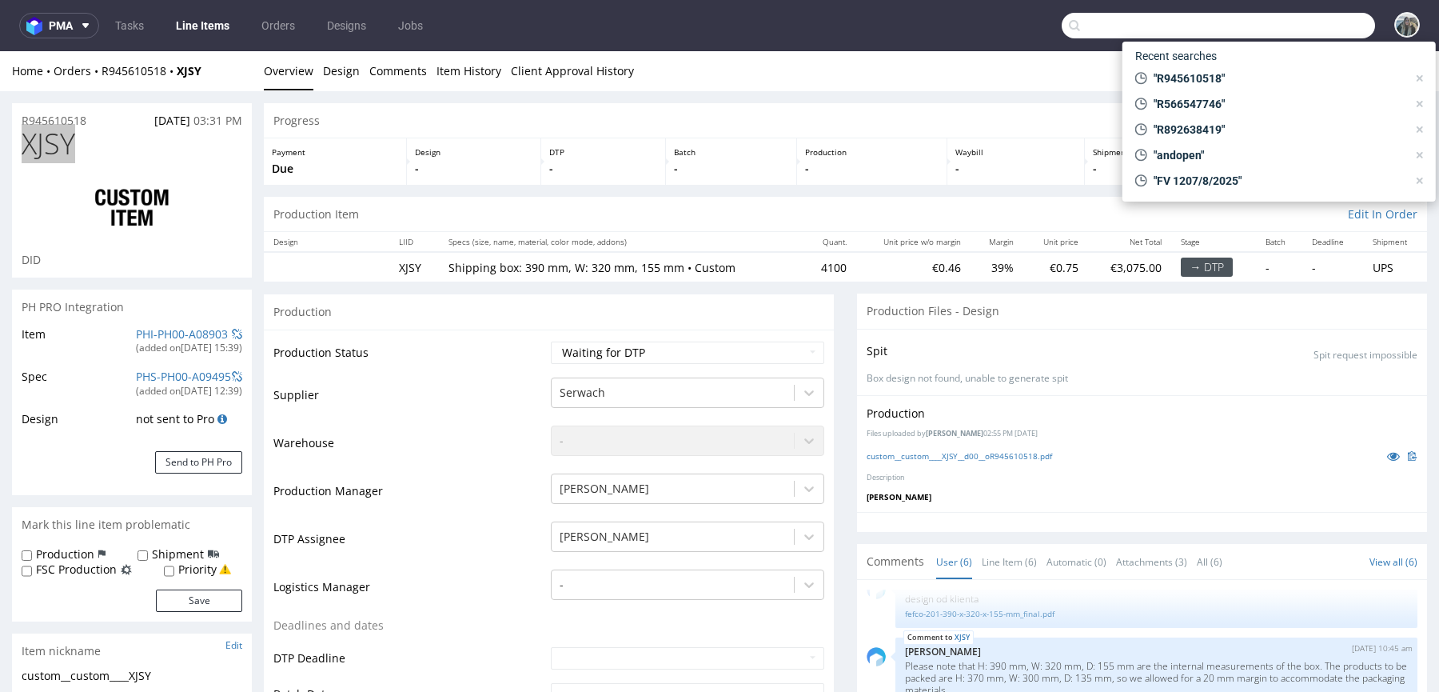
paste input "R533995416"
type input "R533995416"
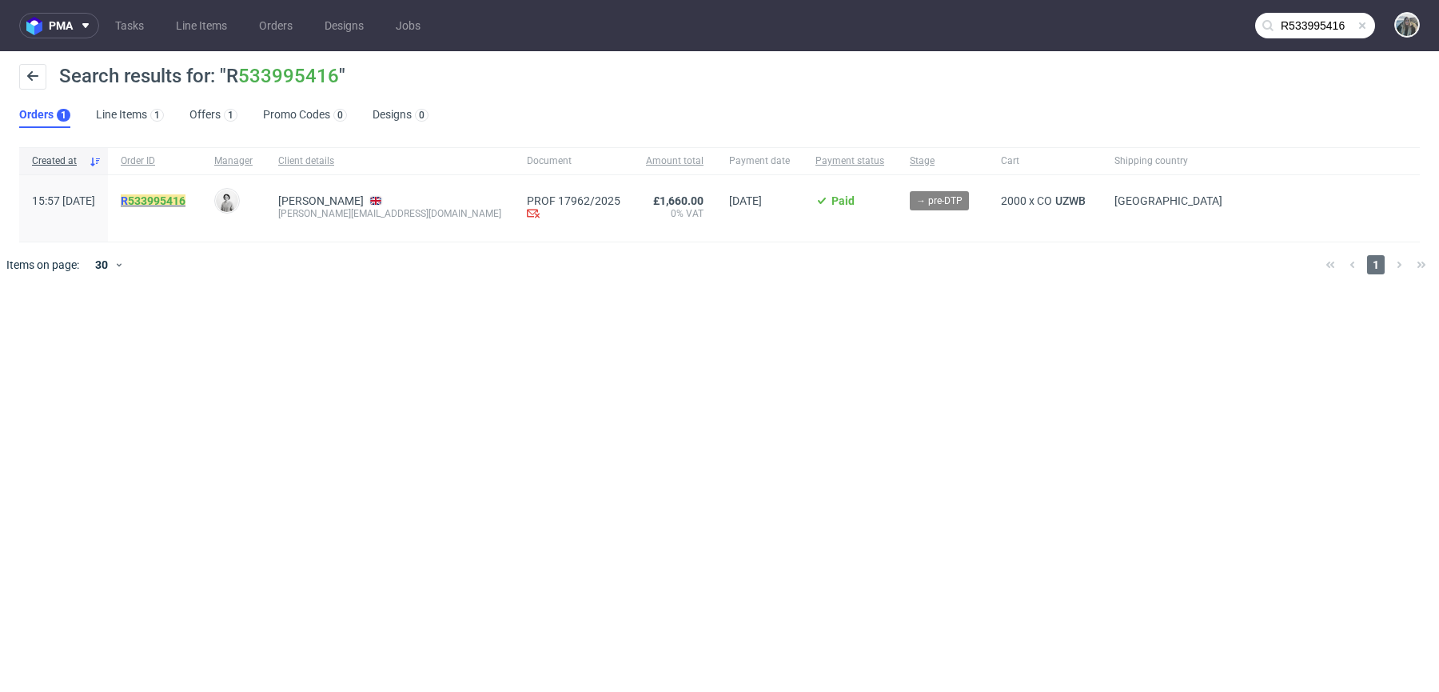
click at [186, 201] on link "533995416" at bounding box center [157, 200] width 58 height 13
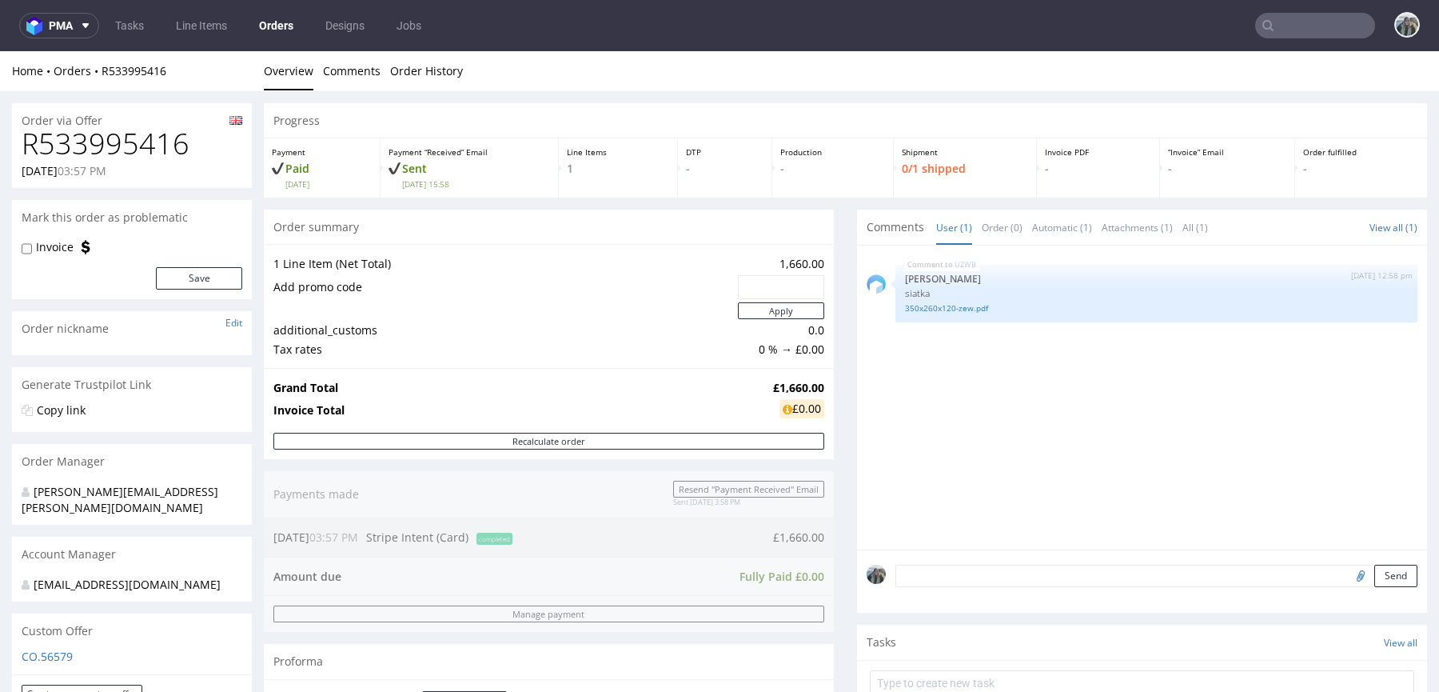
scroll to position [590, 0]
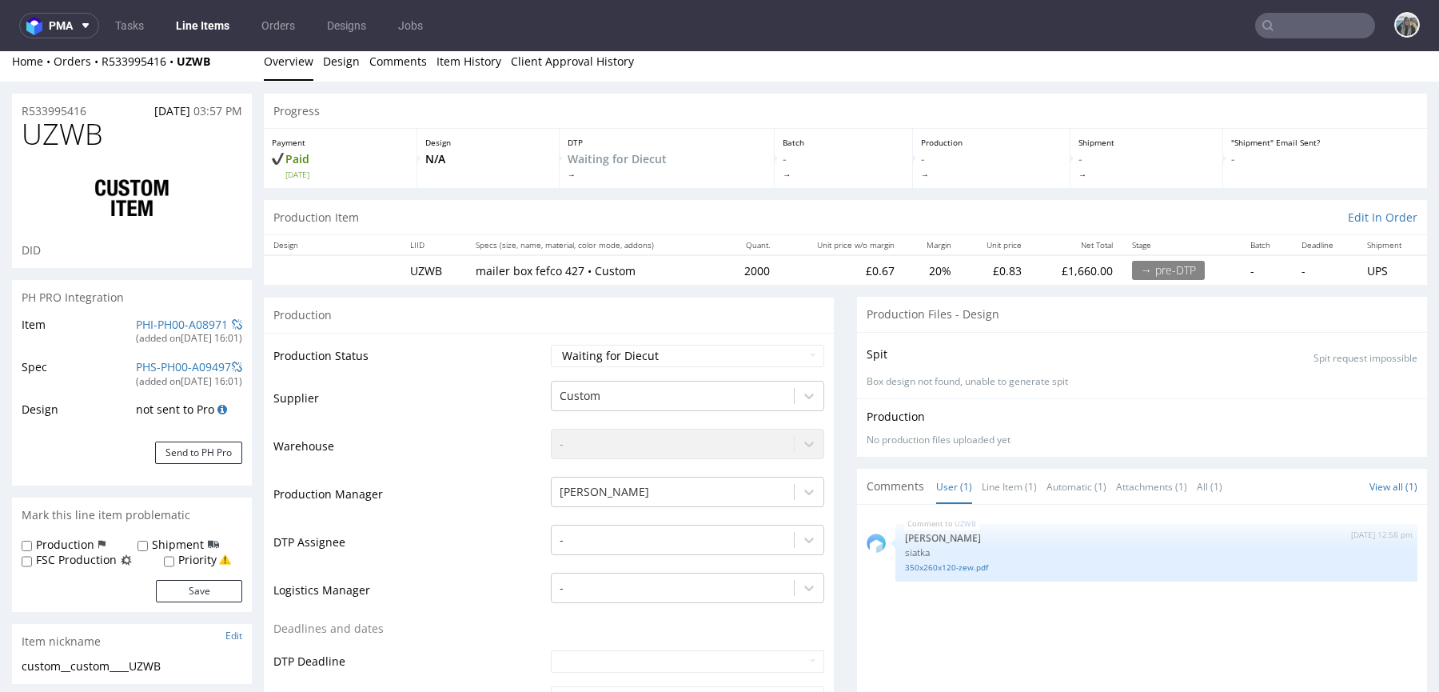
scroll to position [264, 0]
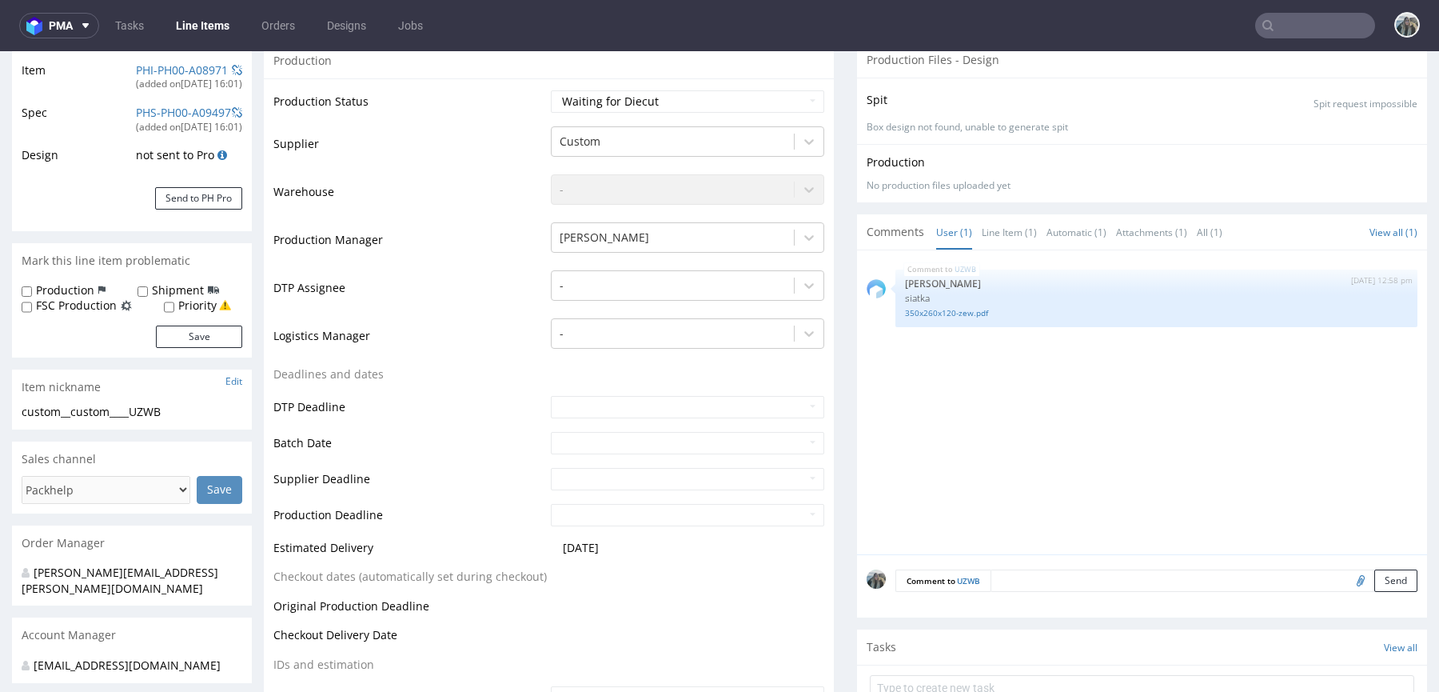
click at [1077, 575] on textarea at bounding box center [1204, 580] width 427 height 22
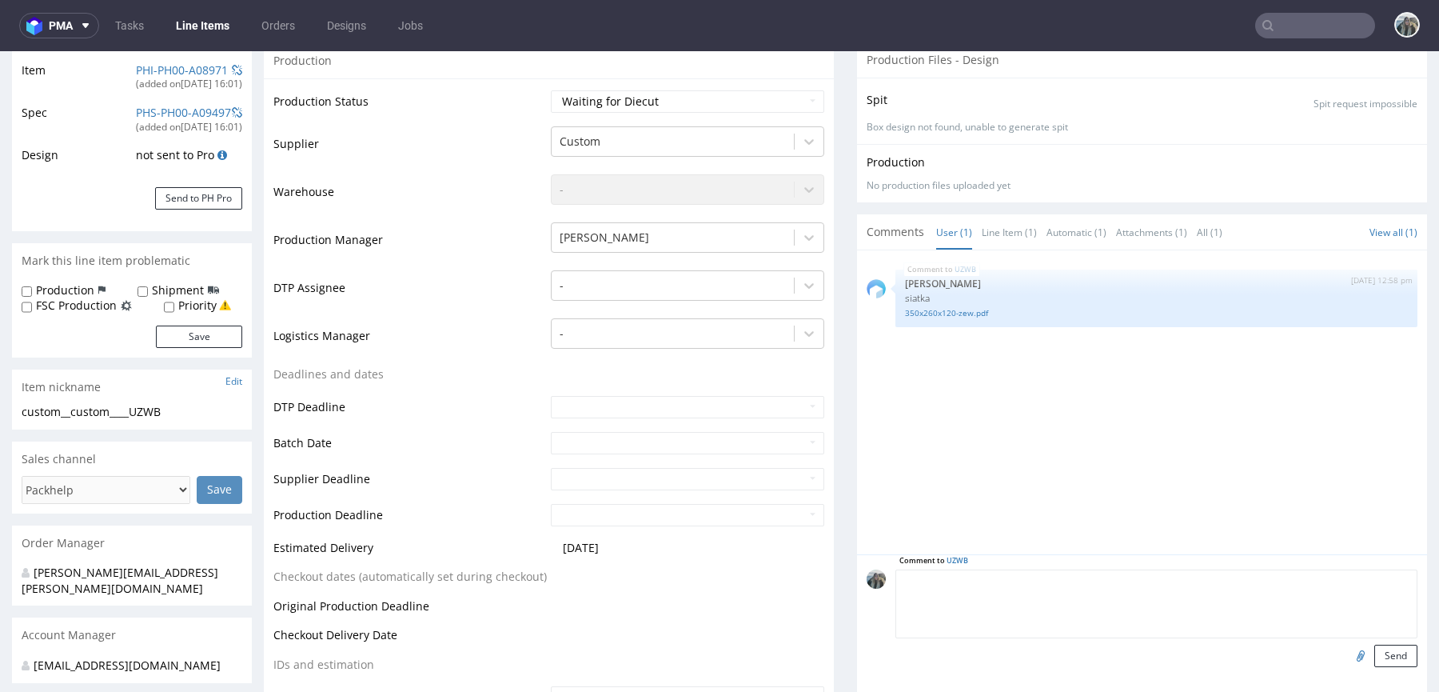
paste textarea "Would you be able to re-adjust the previous one to fit the new scales your end?…"
type textarea "Would you be able to re-adjust the previous one to fit the new scales your end?…"
click at [1350, 655] on input "file" at bounding box center [1358, 655] width 22 height 21
type input "C:\fakepath\Back Box - details (1).pdf"
click at [1073, 579] on textarea "Would you be able to re-adjust the previous one to fit the new scales your end?…" at bounding box center [1157, 603] width 522 height 69
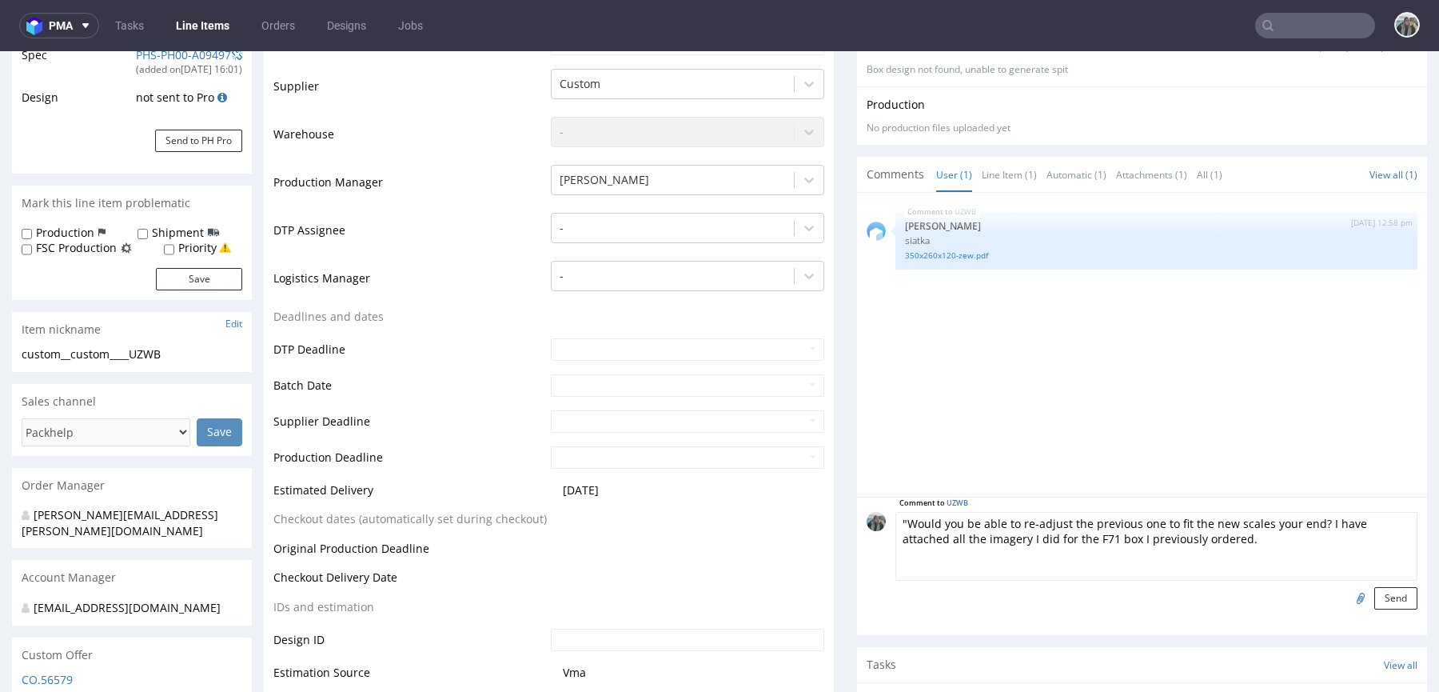
scroll to position [329, 0]
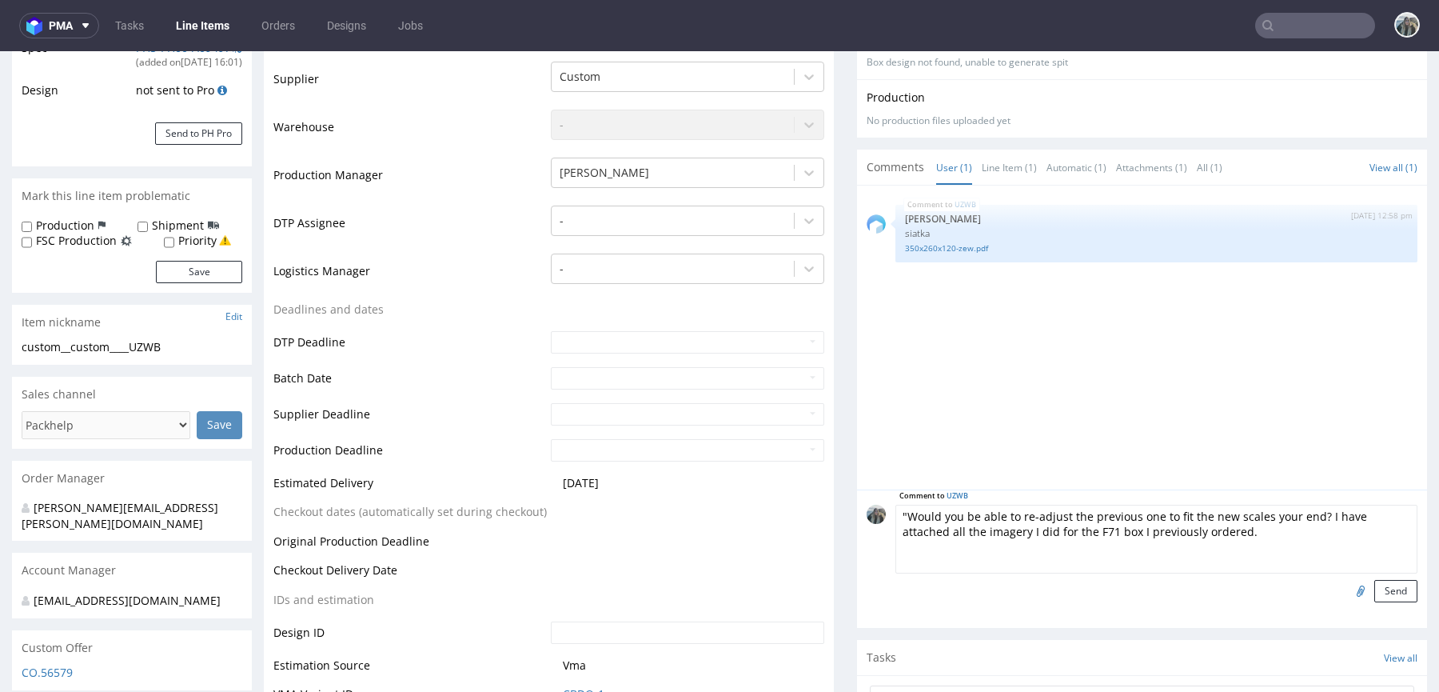
click at [1214, 538] on textarea ""Would you be able to re-adjust the previous one to fit the new scales your end…" at bounding box center [1157, 539] width 522 height 69
type textarea ""Would you be able to re-adjust the previous one to fit the new scales your end…"
click at [1379, 580] on button "Send" at bounding box center [1396, 591] width 43 height 22
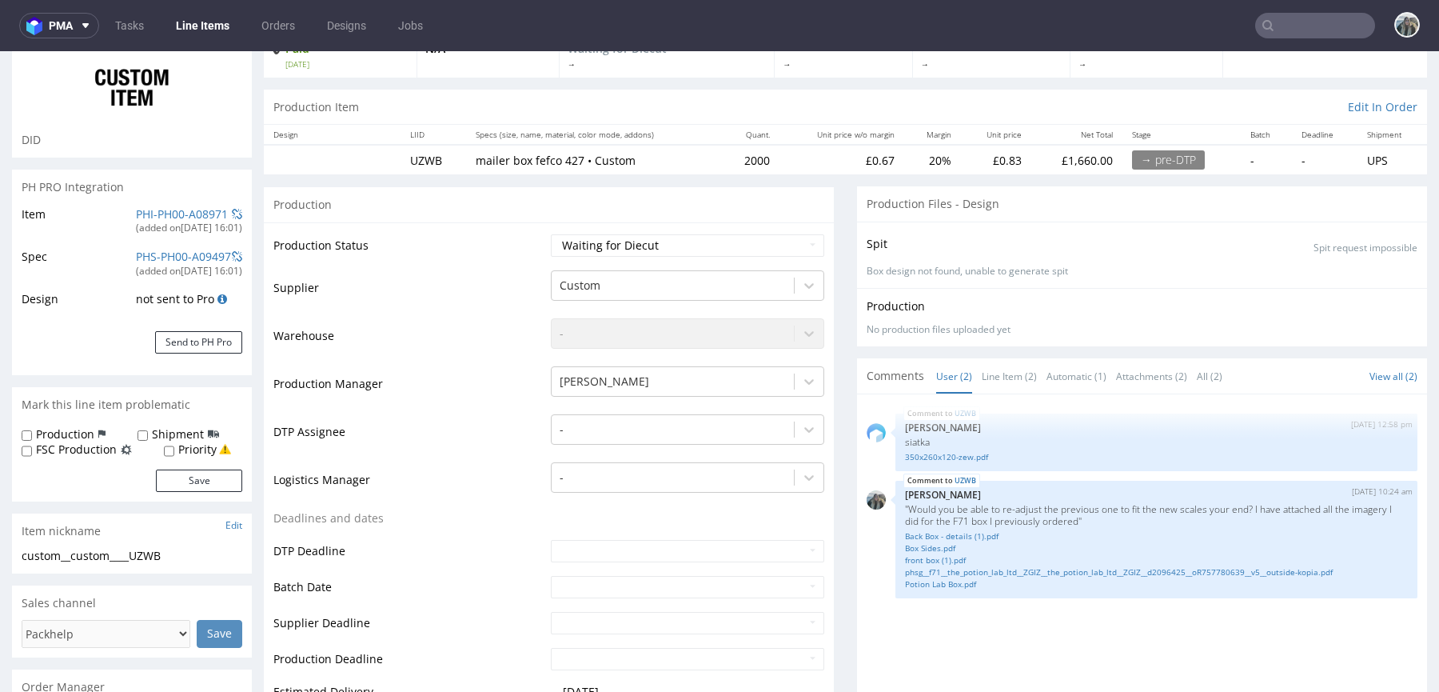
scroll to position [108, 0]
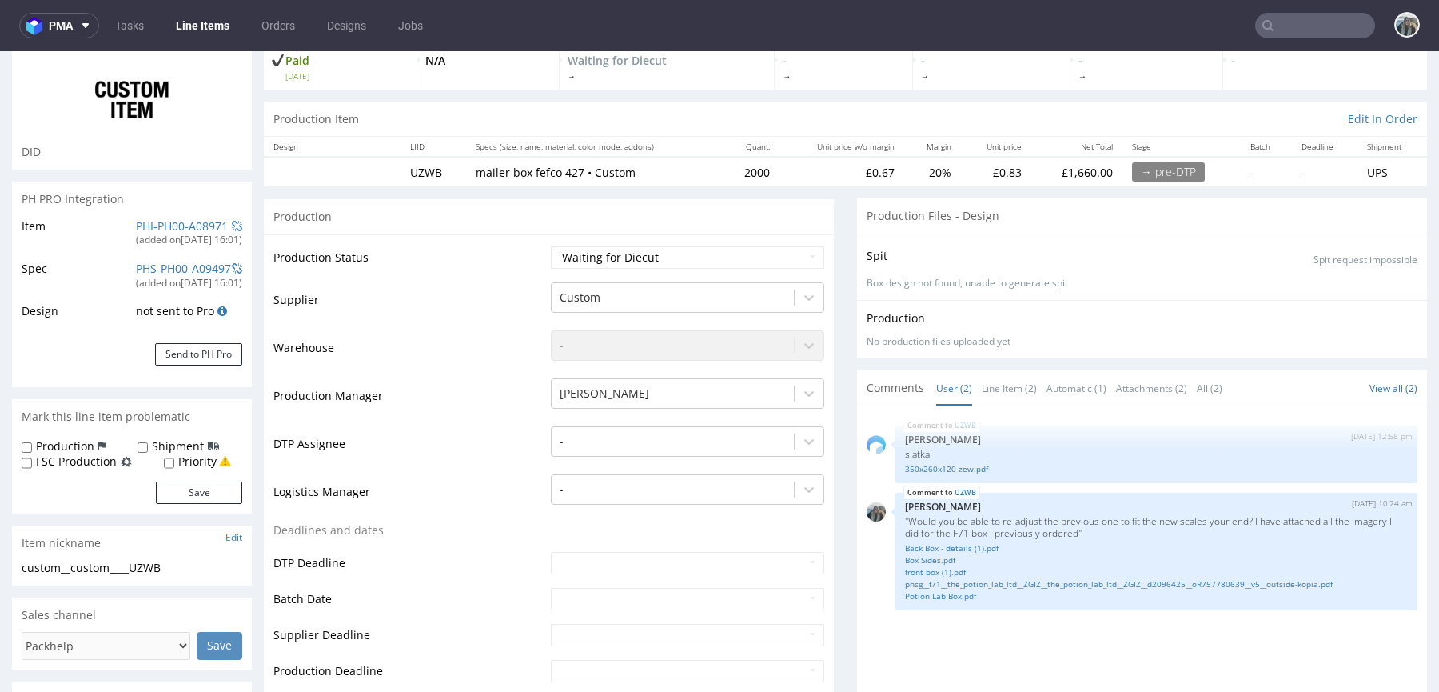
click at [1298, 26] on input "text" at bounding box center [1316, 26] width 120 height 26
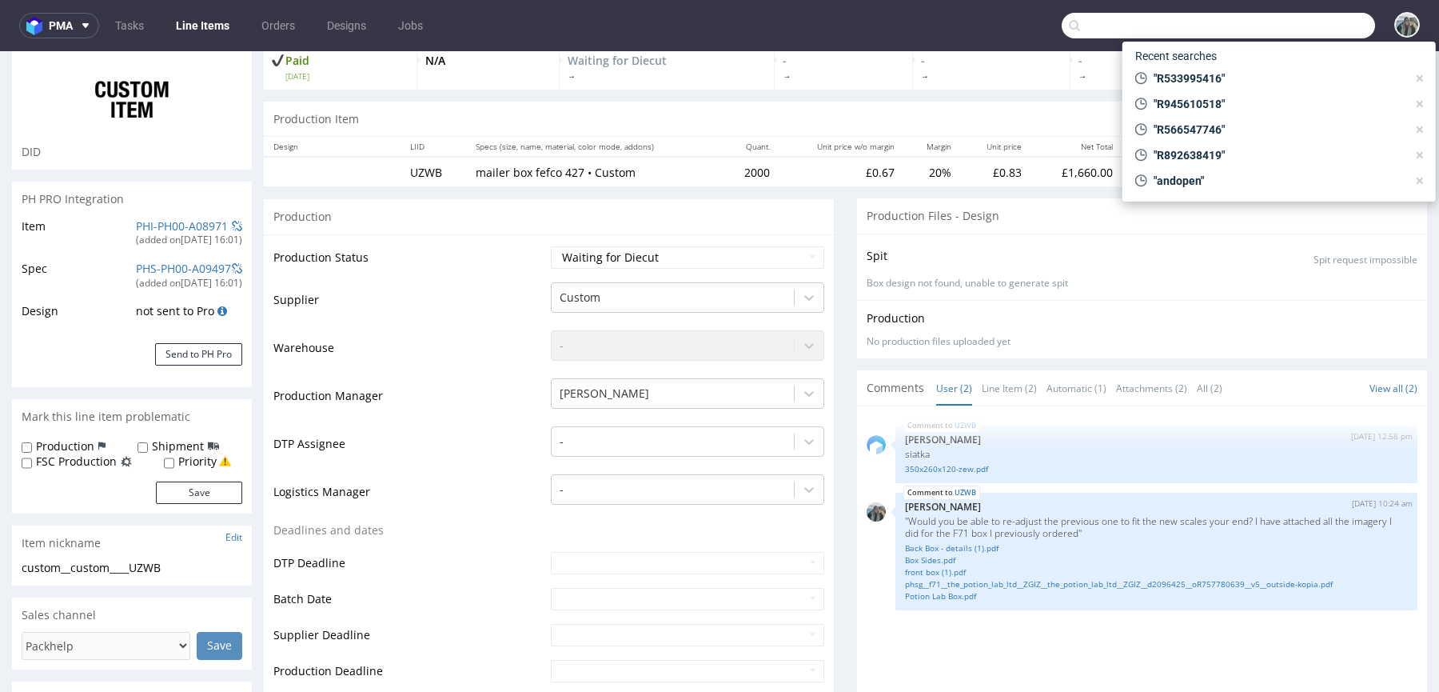
paste input "R565763732"
type input "R565763732"
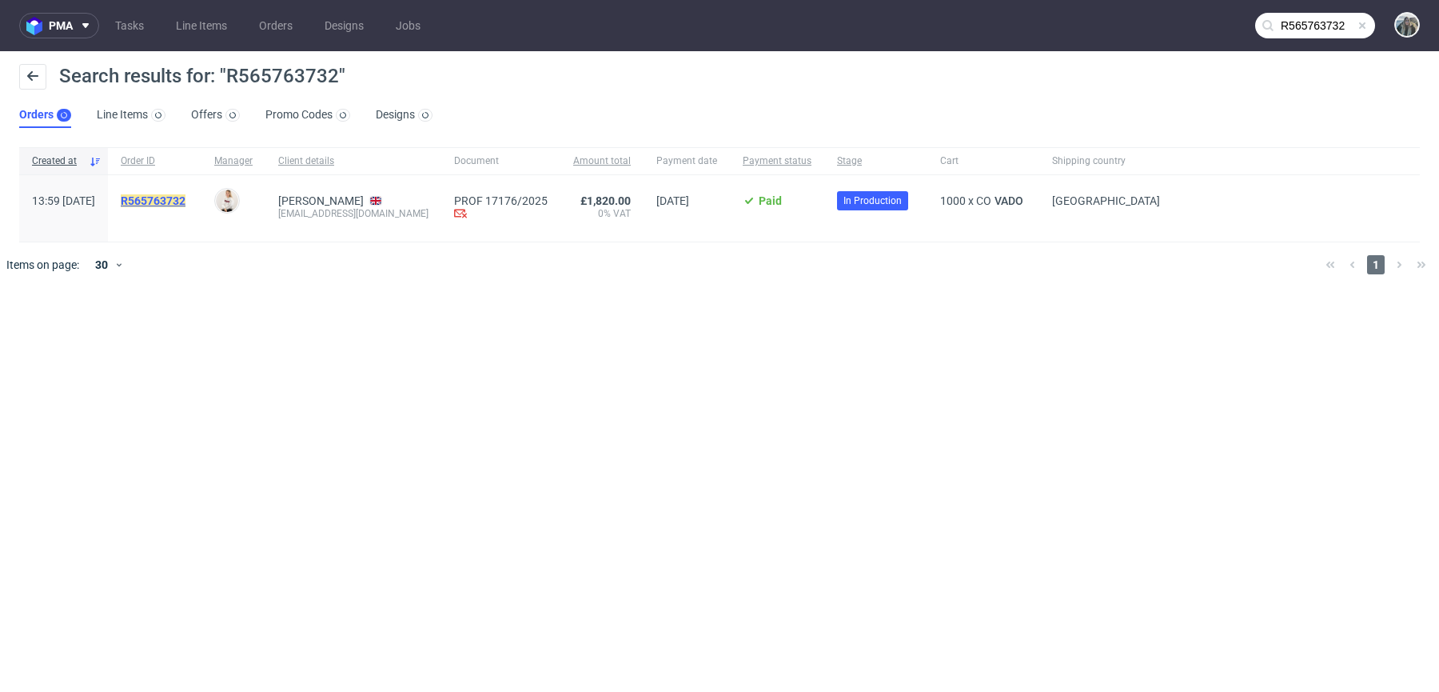
click at [186, 197] on mark "R565763732" at bounding box center [153, 200] width 65 height 13
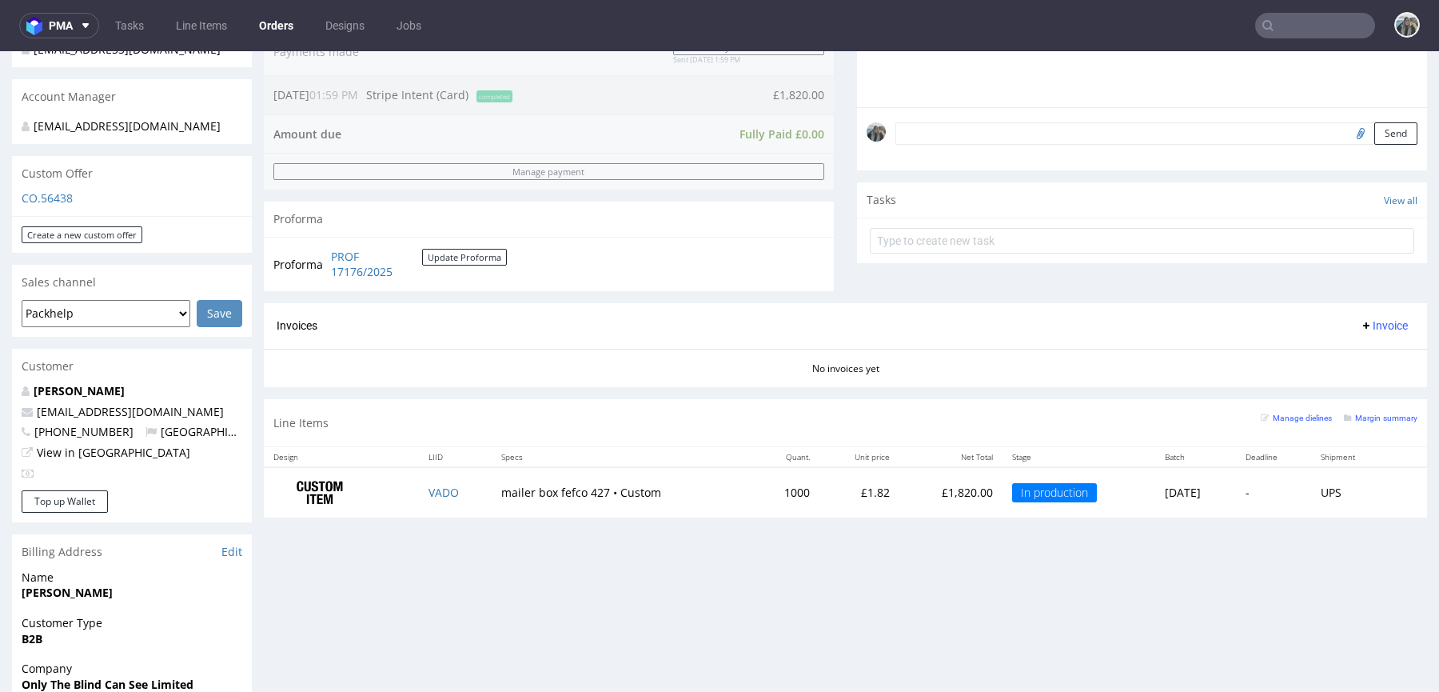
scroll to position [593, 0]
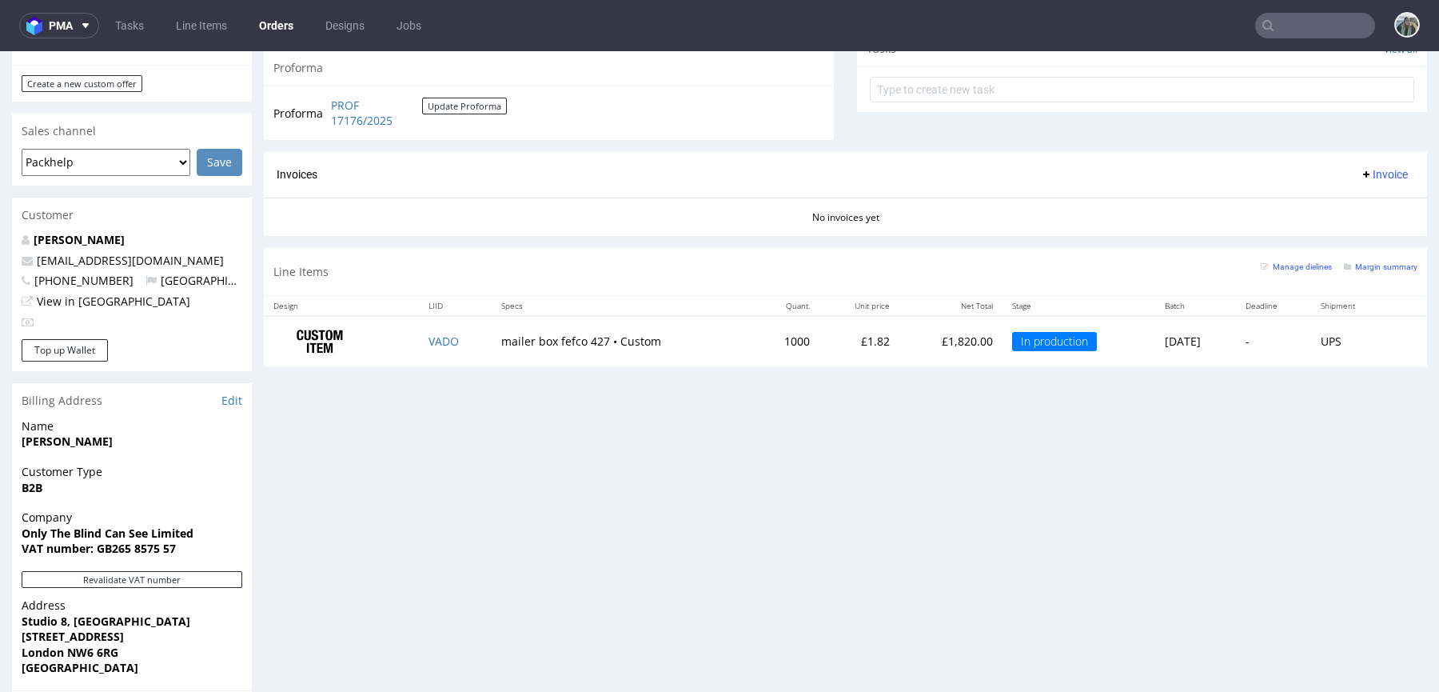
click at [1289, 35] on input "text" at bounding box center [1316, 26] width 120 height 26
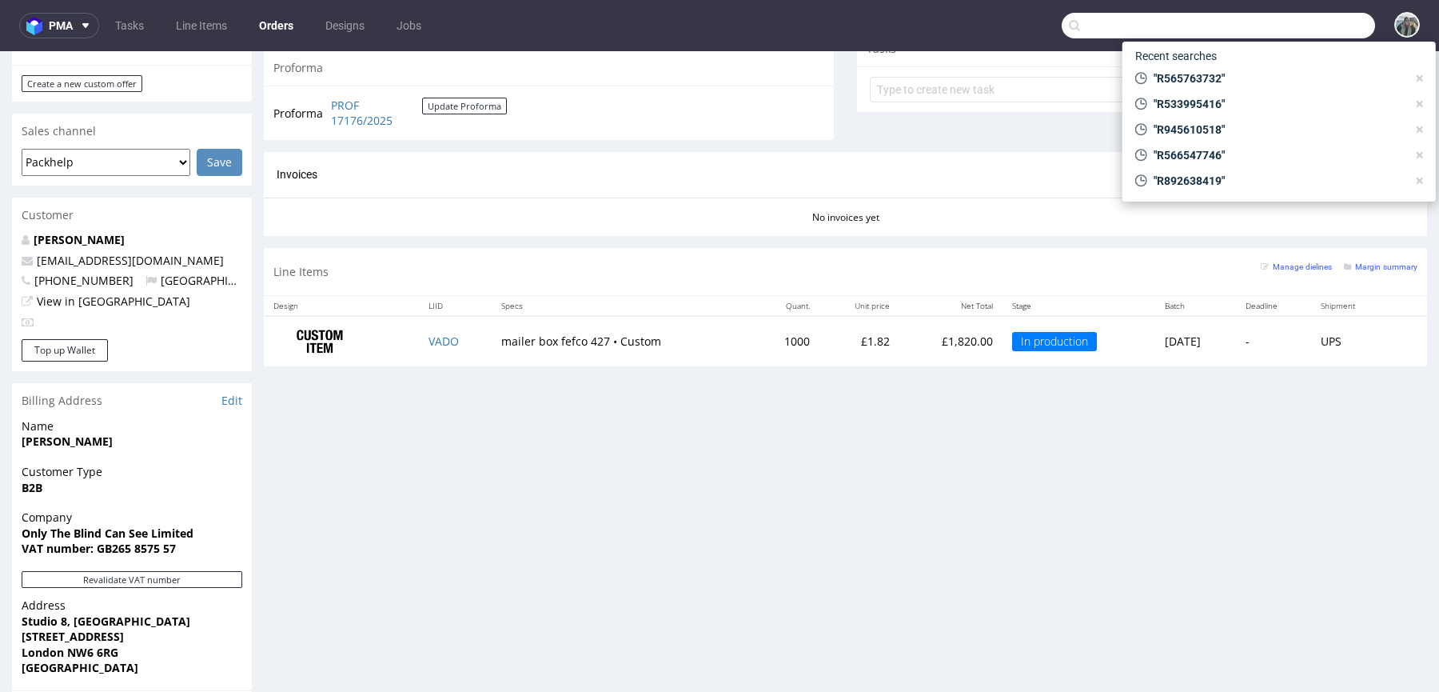
paste input "R406572930"
type input "R406572930"
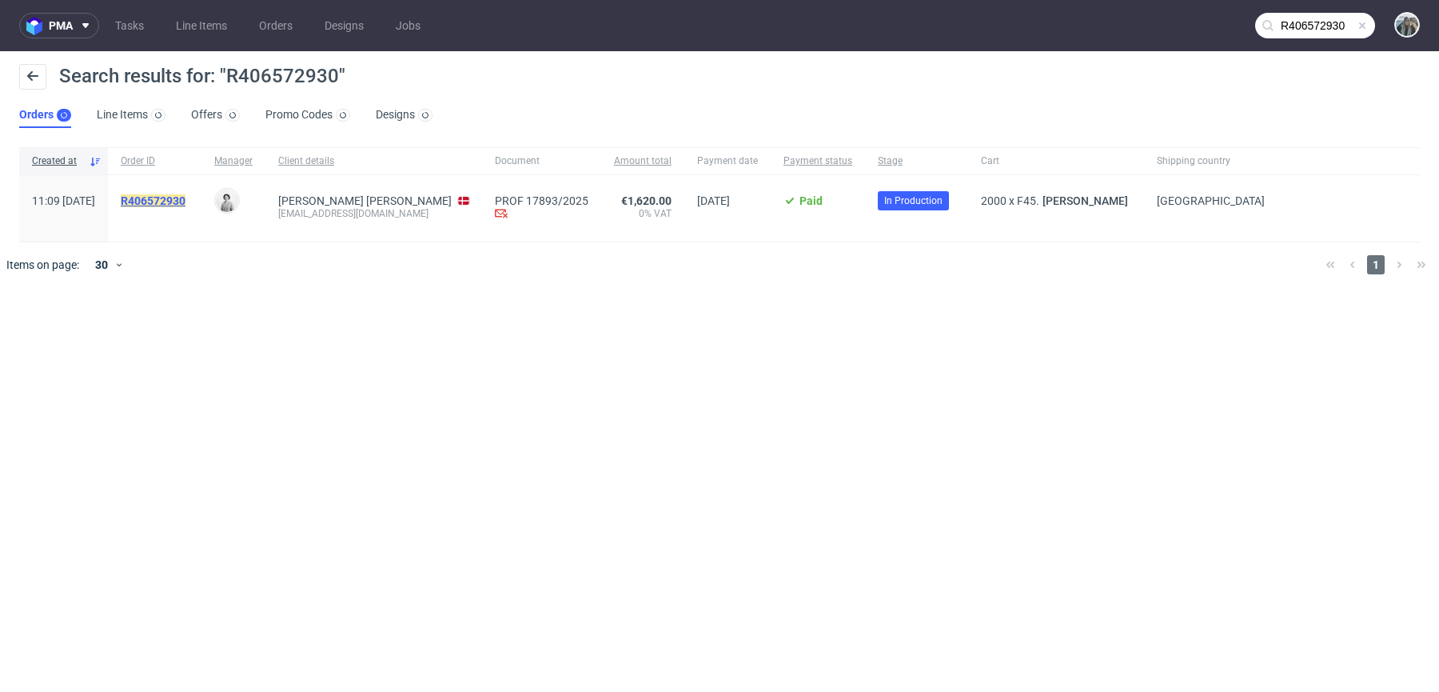
click at [186, 205] on mark "R406572930" at bounding box center [153, 200] width 65 height 13
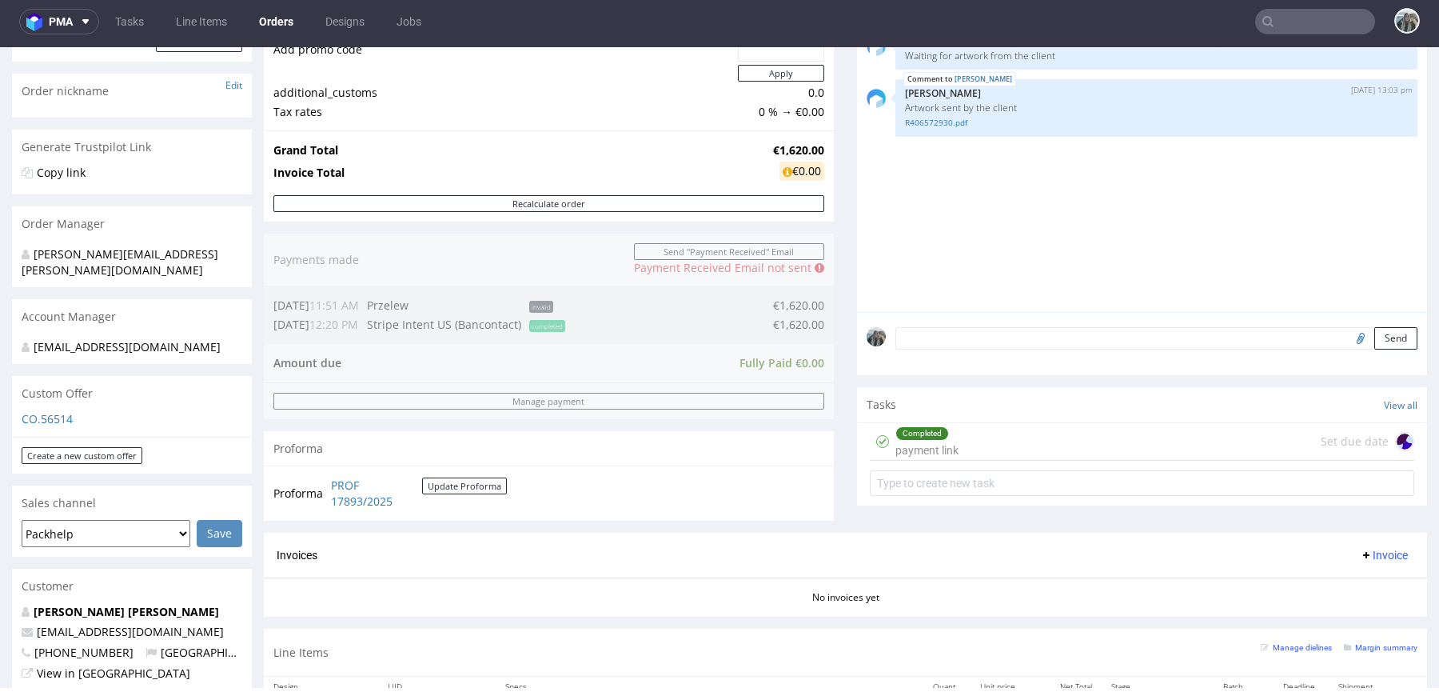
scroll to position [598, 0]
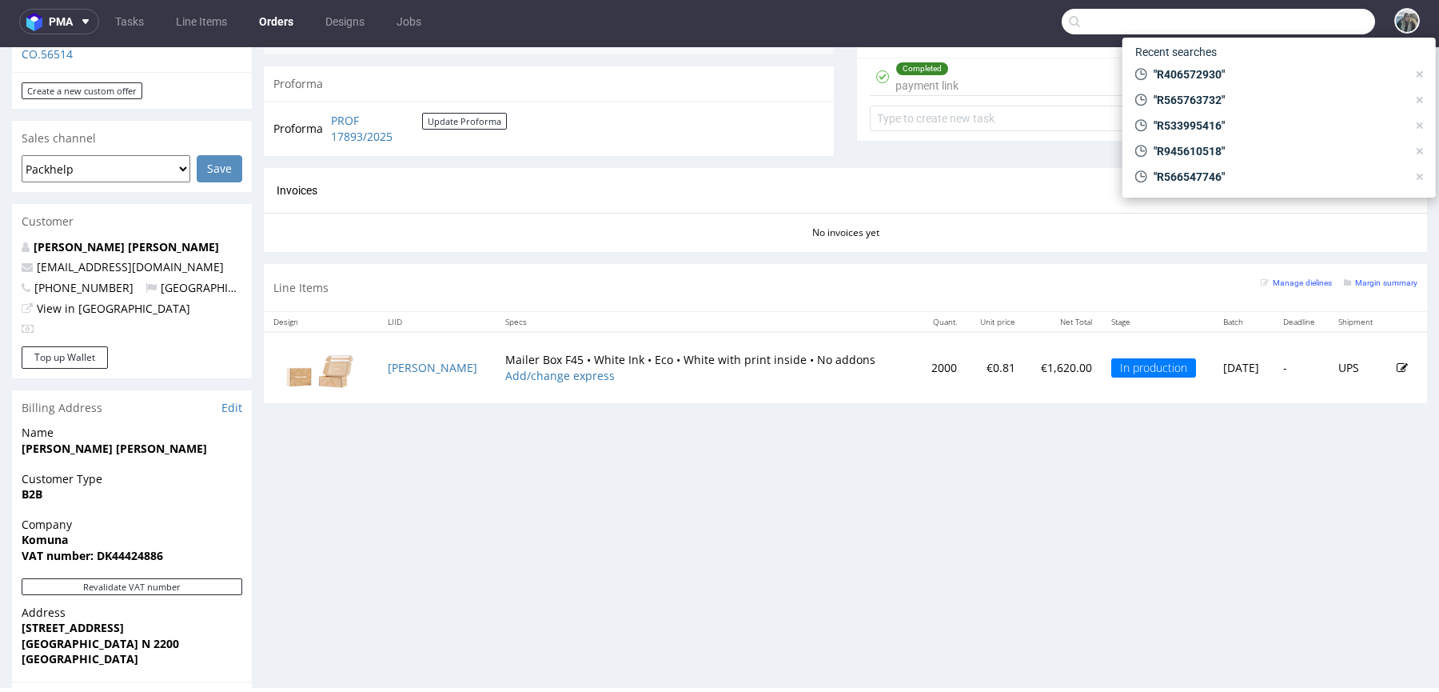
click at [1278, 26] on input "text" at bounding box center [1218, 22] width 313 height 26
paste input "R565763732"
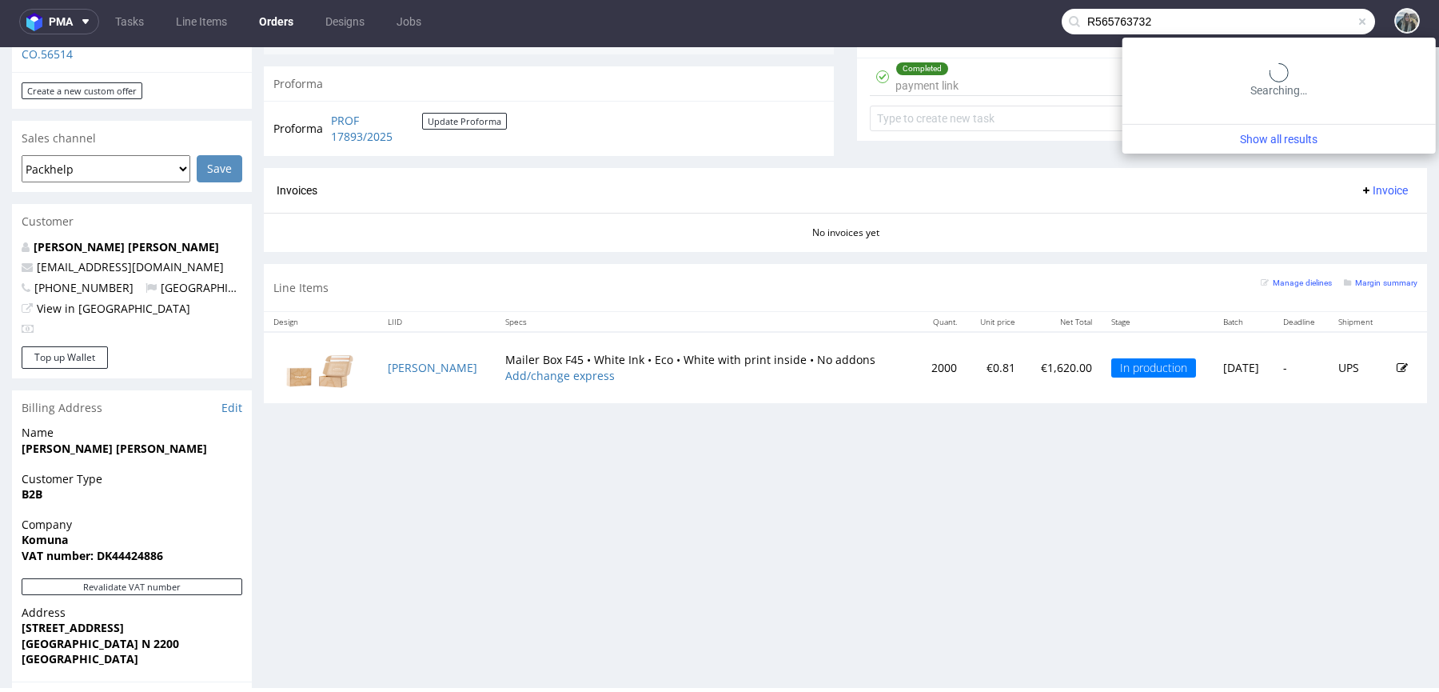
type input "R565763732"
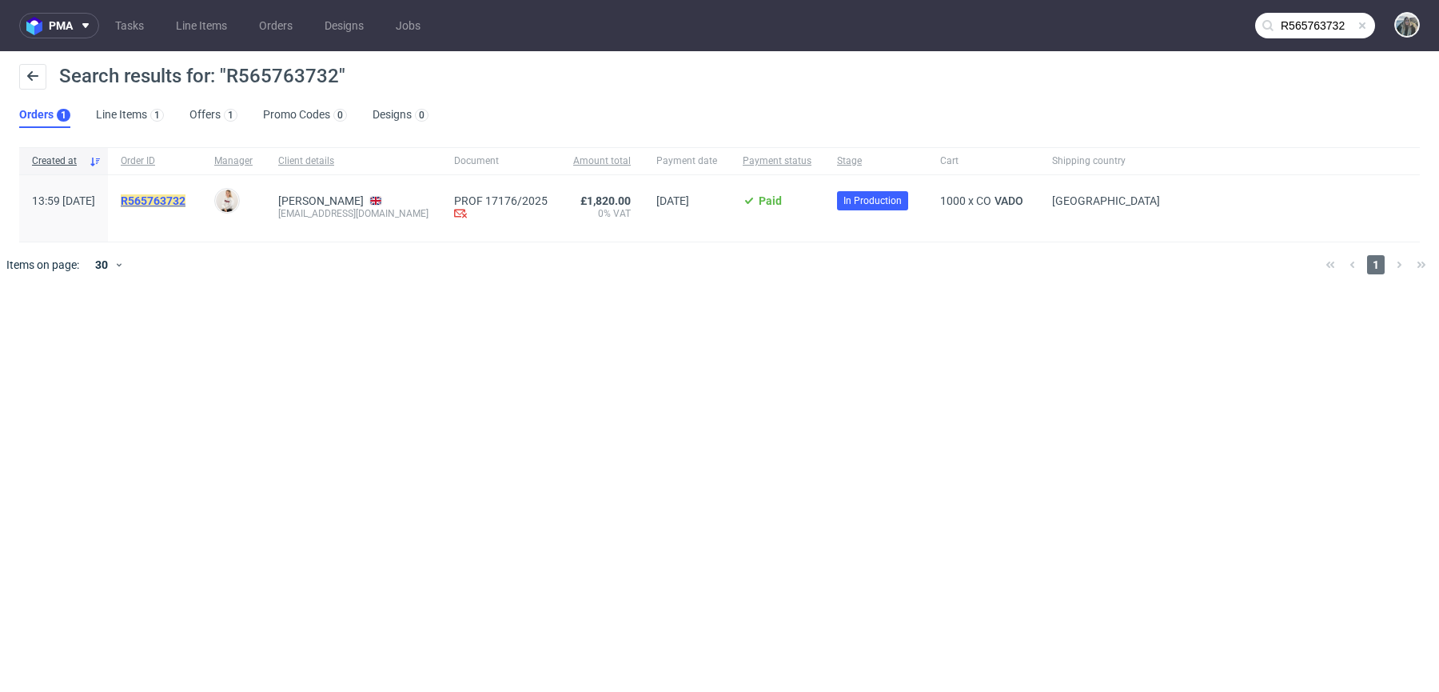
click at [186, 197] on mark "R565763732" at bounding box center [153, 200] width 65 height 13
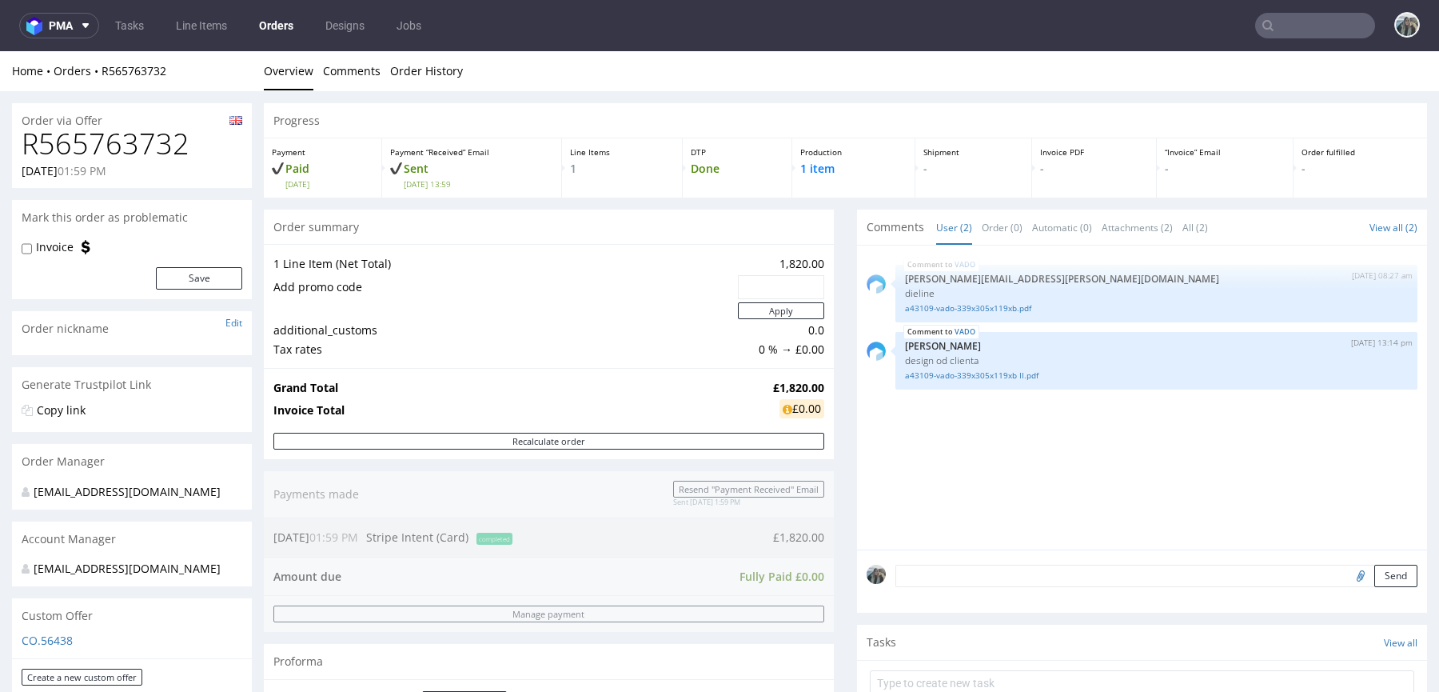
click at [1268, 13] on input "text" at bounding box center [1316, 26] width 120 height 26
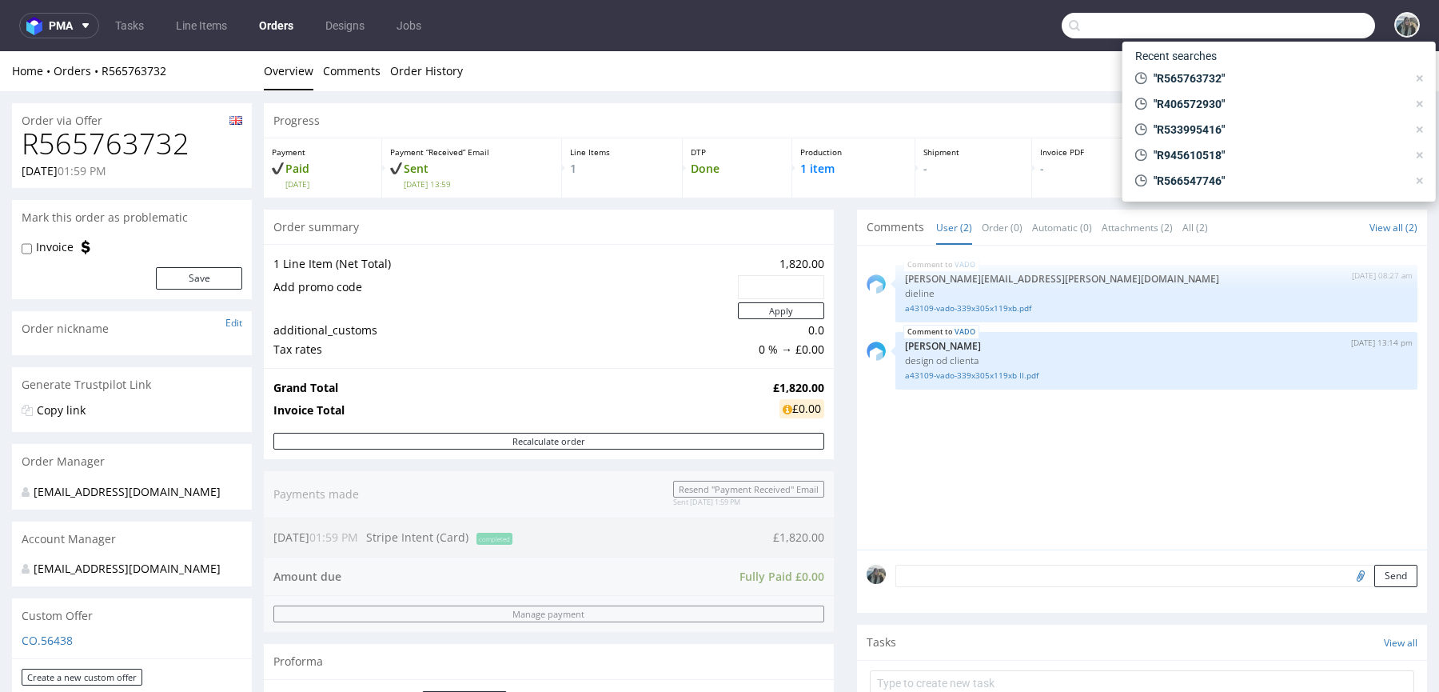
paste input "R533995416"
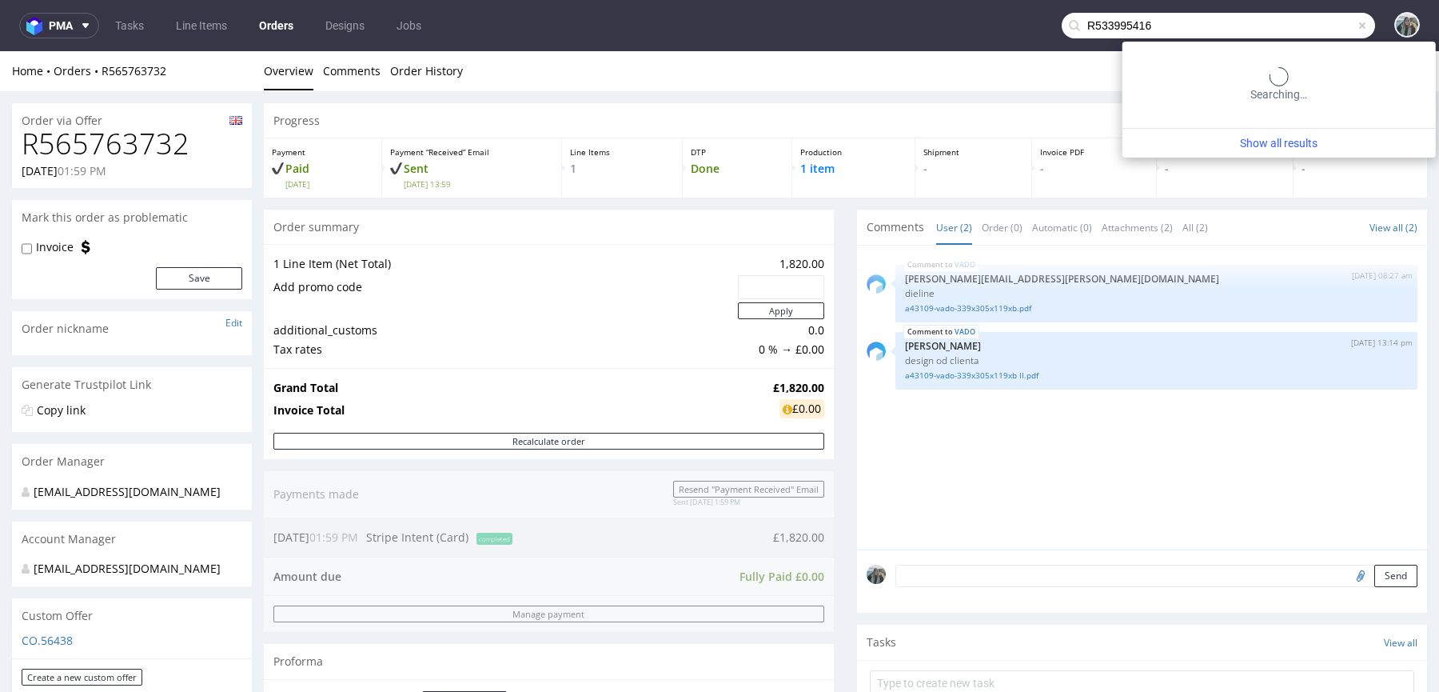
type input "R533995416"
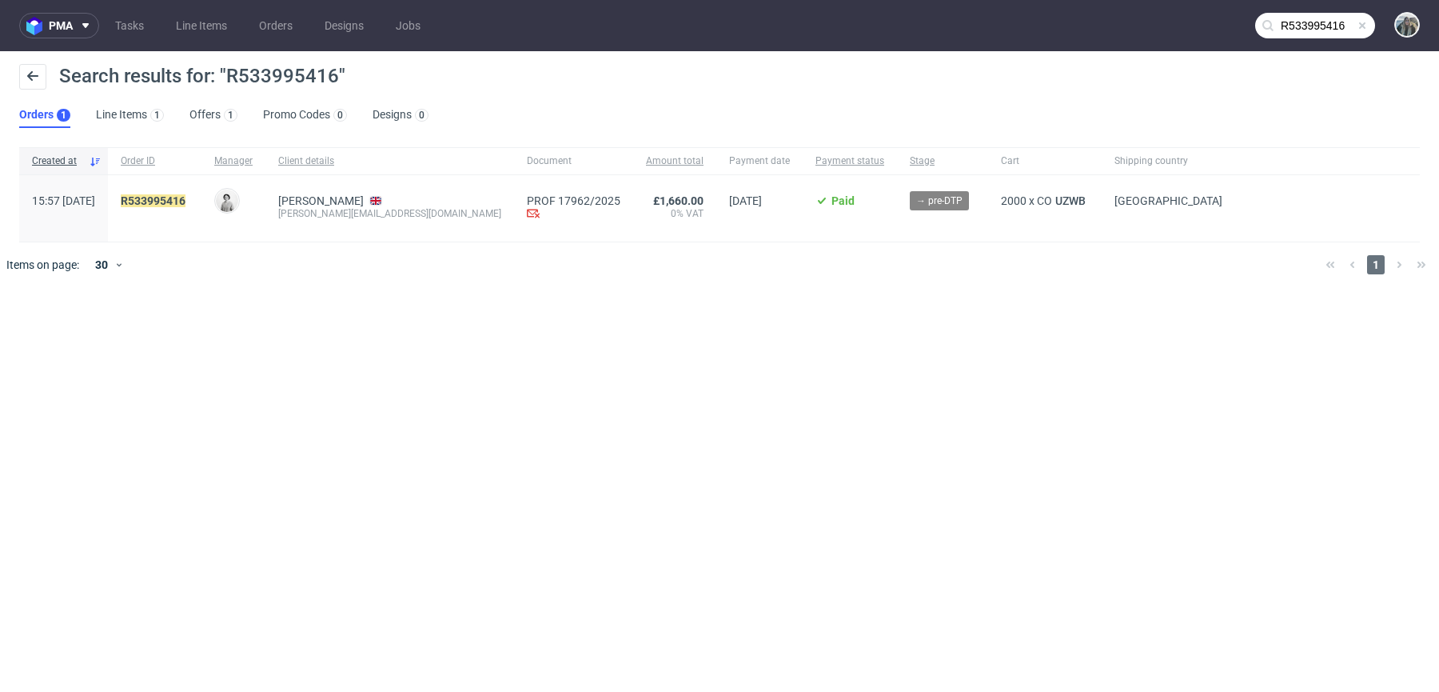
click at [189, 209] on span "R533995416" at bounding box center [155, 208] width 68 height 28
click at [189, 208] on span "R533995416" at bounding box center [155, 208] width 68 height 28
click at [189, 207] on span "R533995416" at bounding box center [155, 208] width 68 height 28
click at [186, 199] on mark "R533995416" at bounding box center [153, 200] width 65 height 13
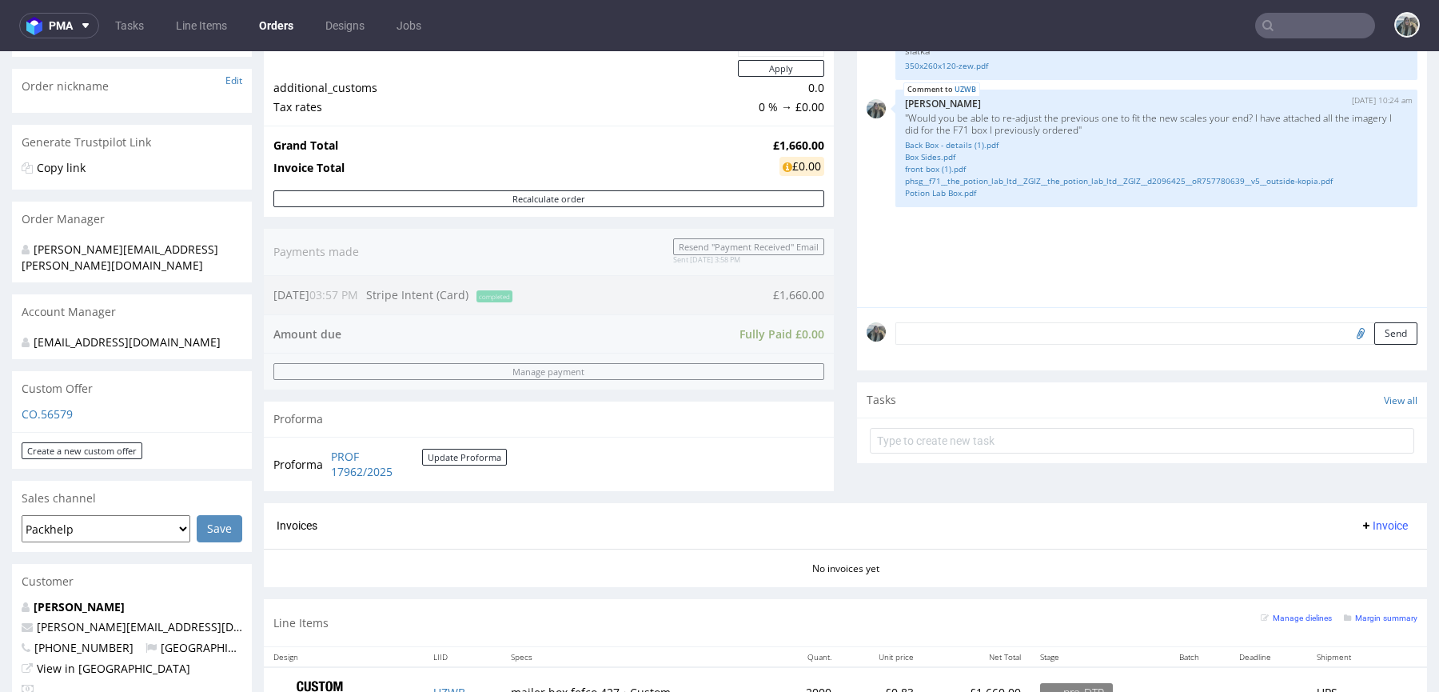
scroll to position [329, 0]
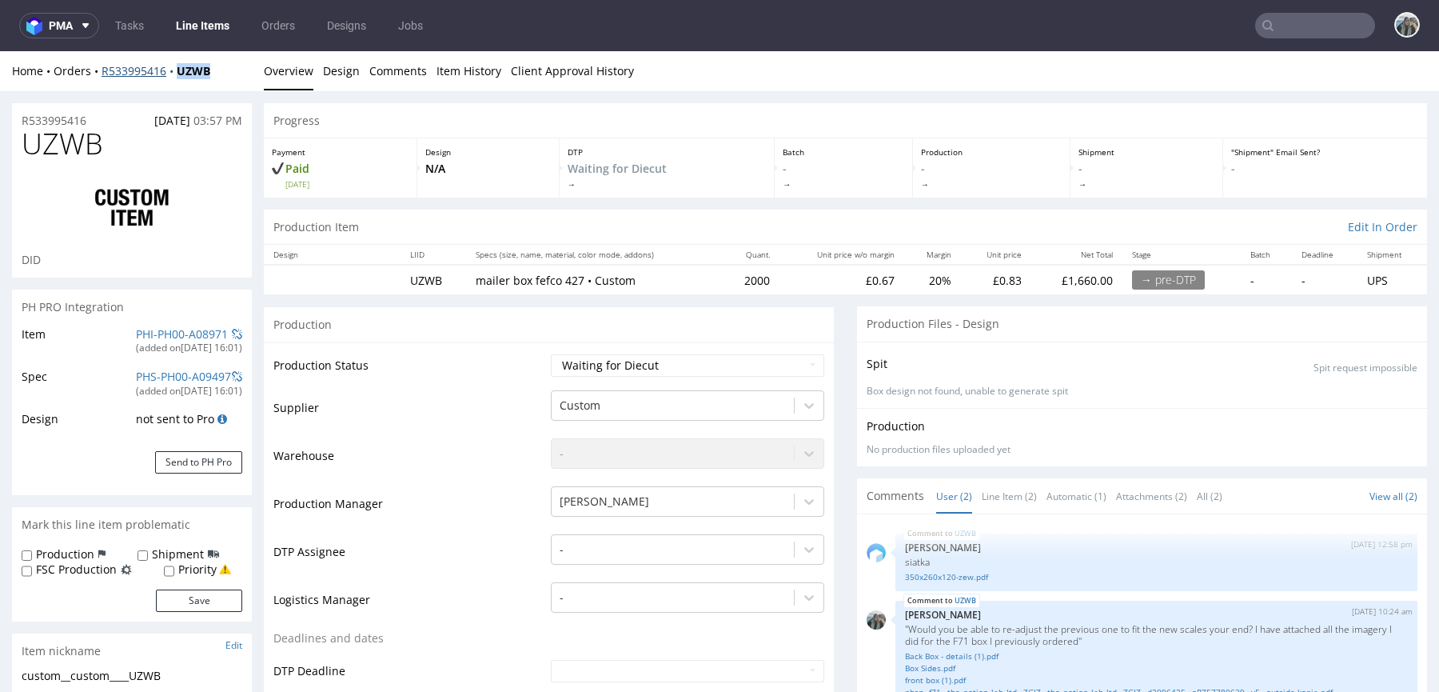
drag, startPoint x: 217, startPoint y: 81, endPoint x: 178, endPoint y: 64, distance: 42.6
click at [178, 65] on div "Home Orders R533995416 UZWB Overview Design Comments Item History Client Approv…" at bounding box center [719, 71] width 1439 height 40
copy strong "UZWB"
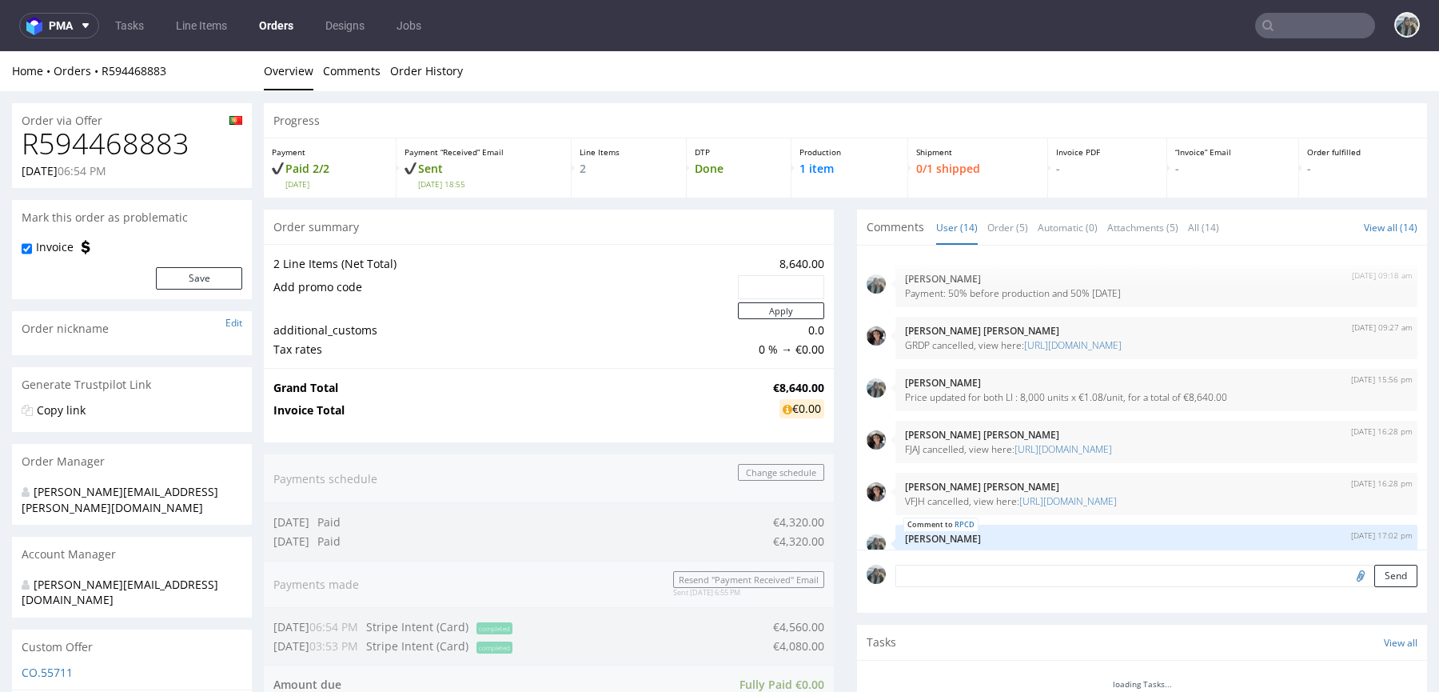
scroll to position [614, 0]
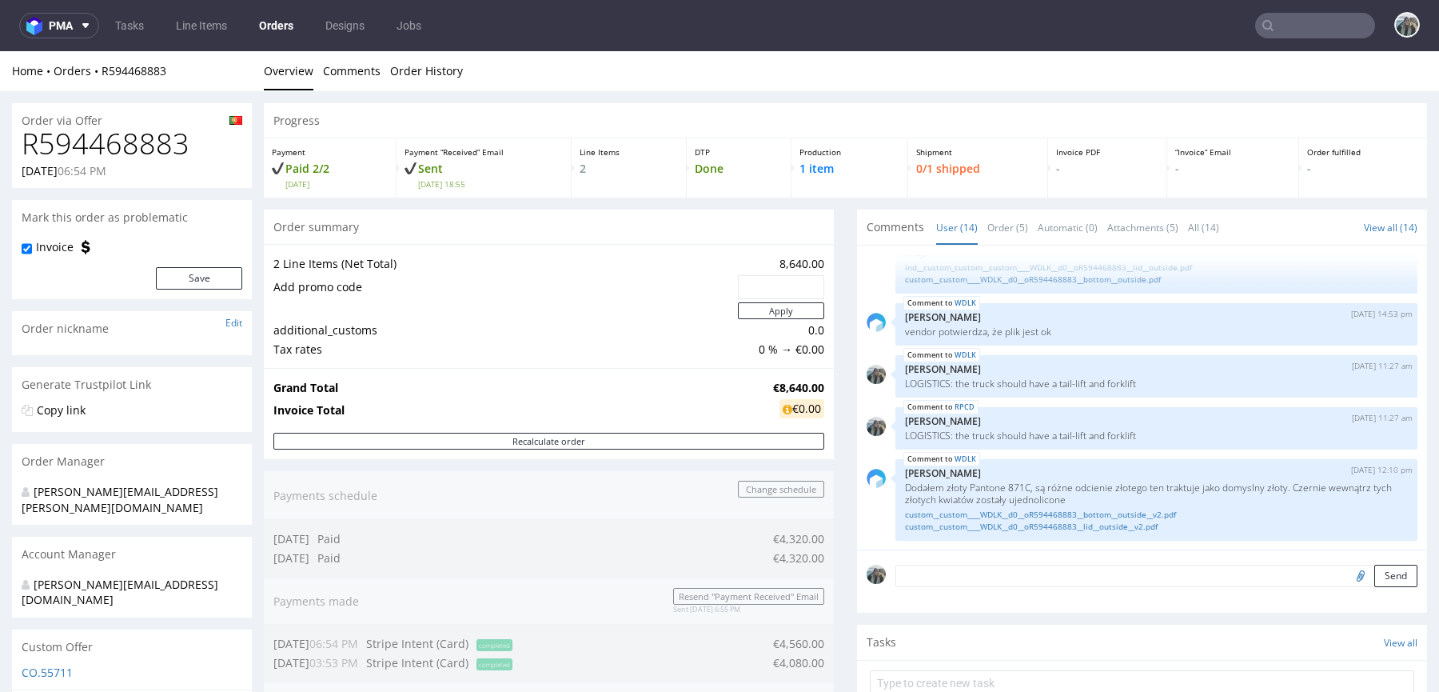
click at [86, 149] on h1 "R594468883" at bounding box center [132, 144] width 221 height 32
click at [87, 149] on h1 "R594468883" at bounding box center [132, 144] width 221 height 32
copy h1 "R594468883"
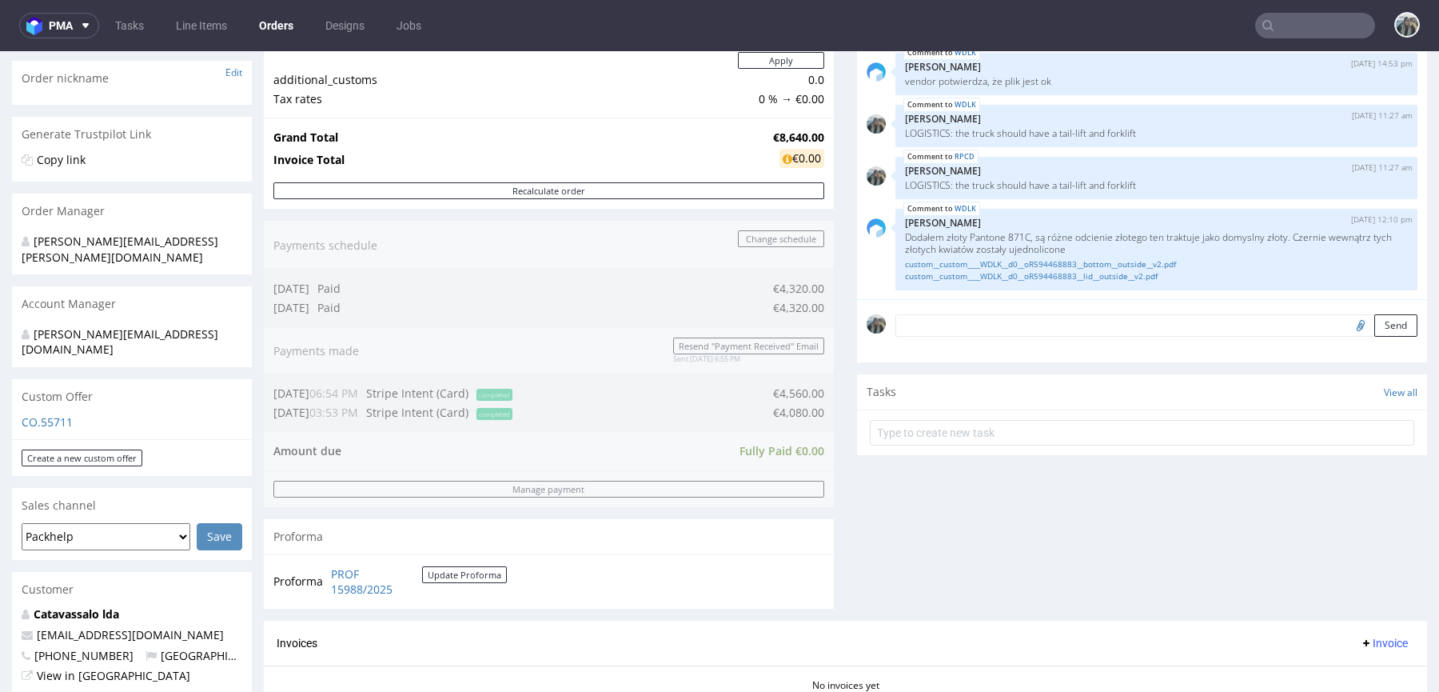
scroll to position [609, 0]
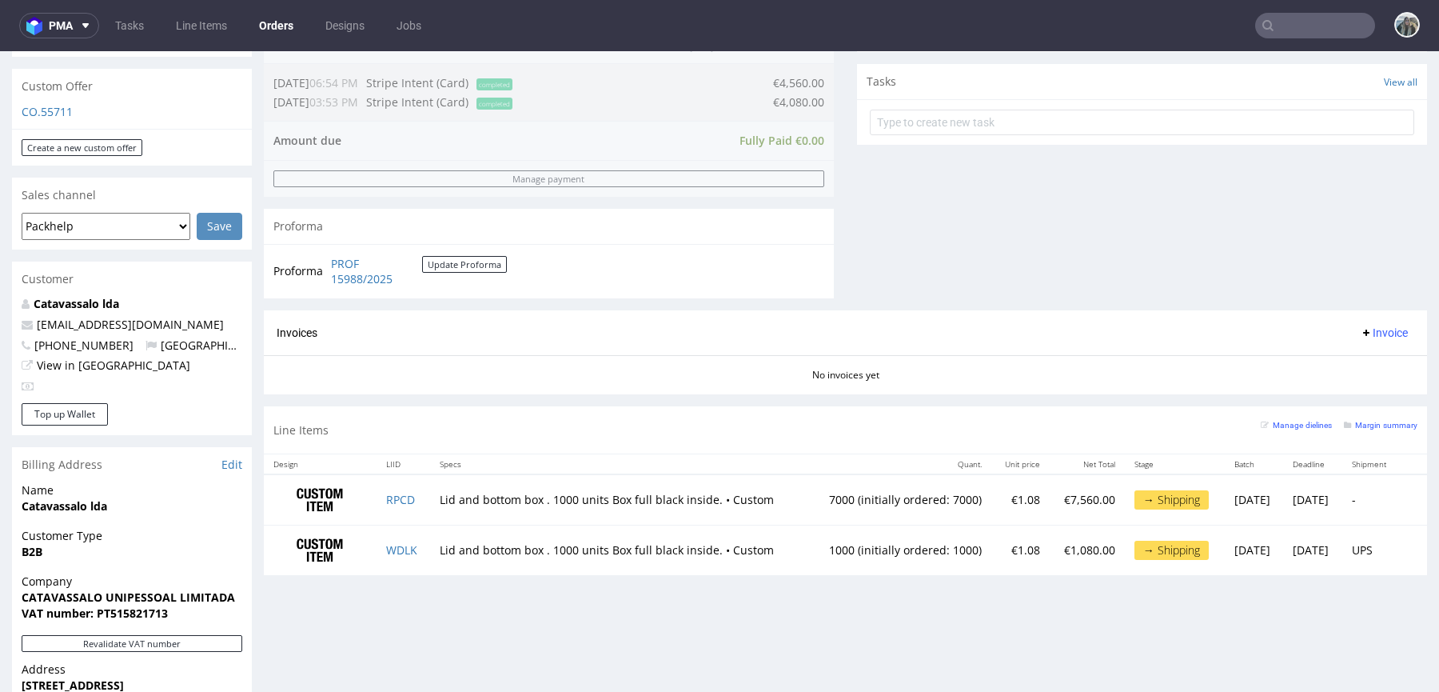
scroll to position [578, 0]
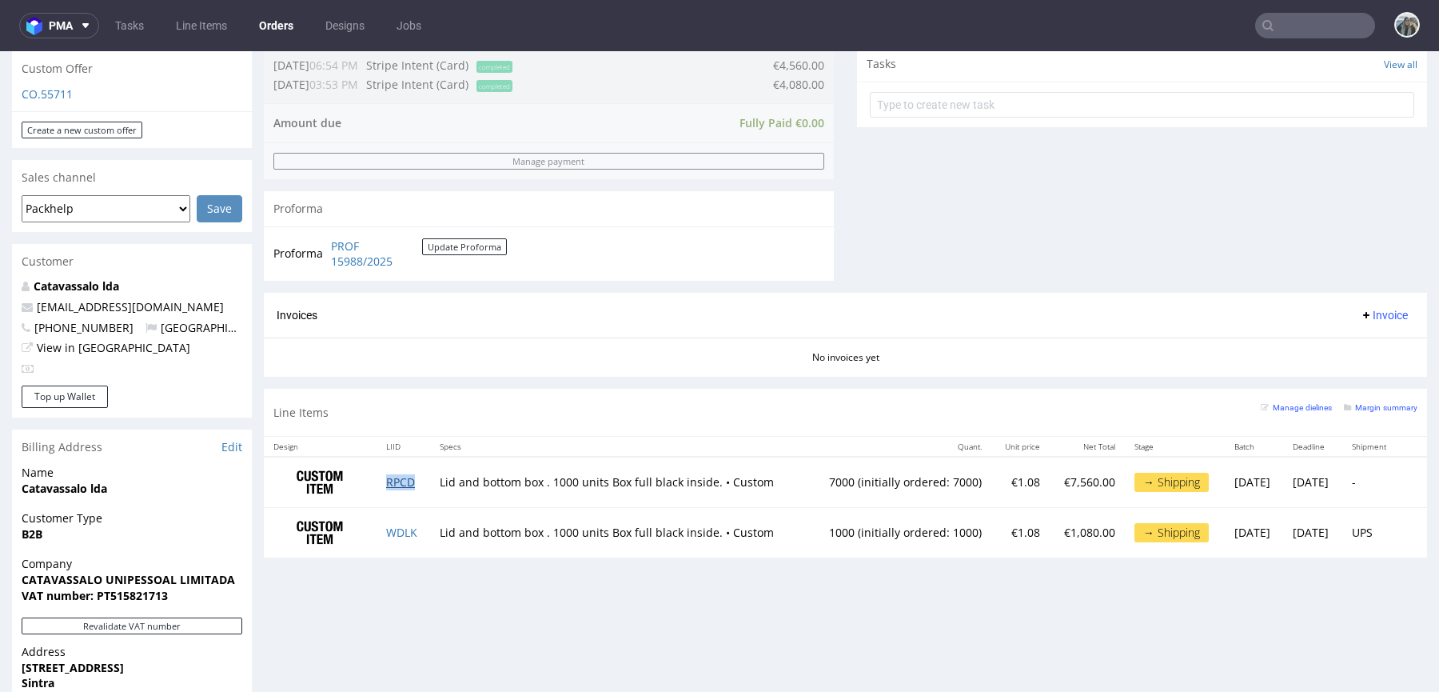
click at [404, 476] on link "RPCD" at bounding box center [400, 481] width 29 height 15
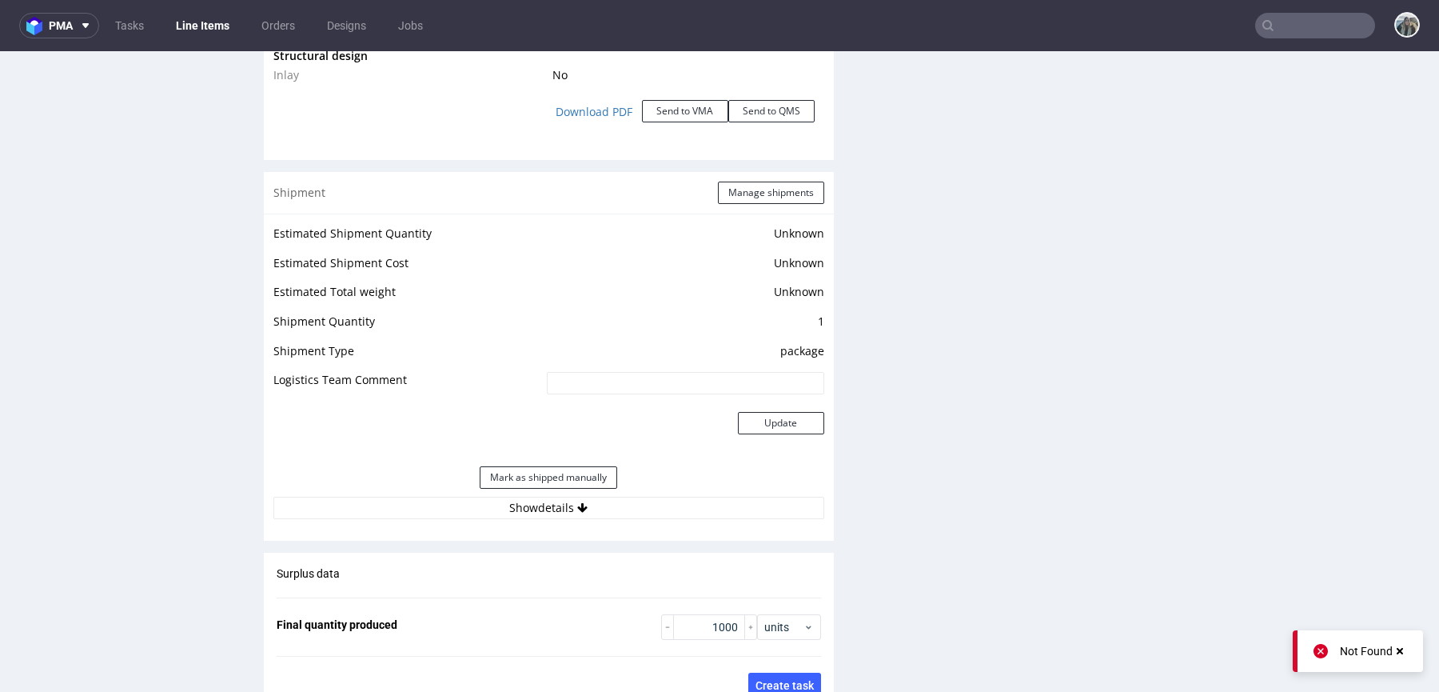
scroll to position [2234, 0]
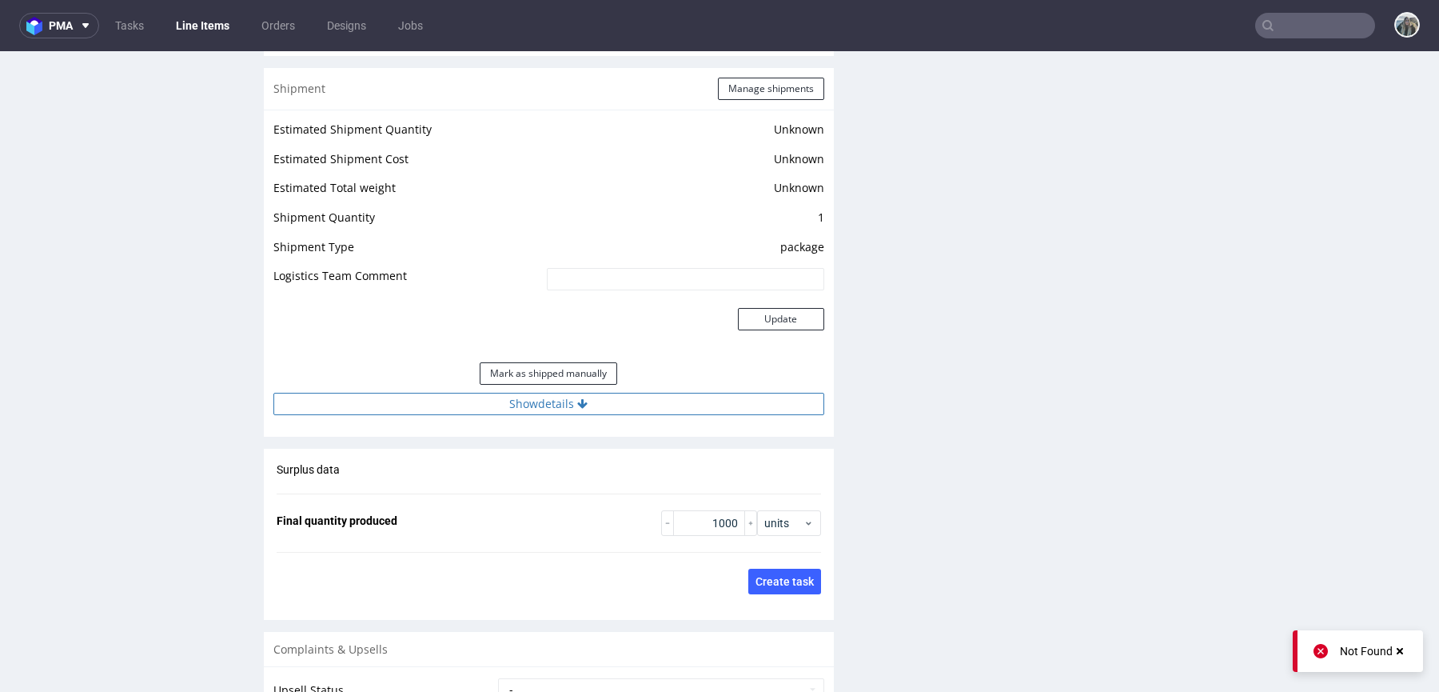
drag, startPoint x: 625, startPoint y: 387, endPoint x: 625, endPoint y: 397, distance: 9.6
click at [625, 387] on div "Mark as shipped manually" at bounding box center [548, 373] width 551 height 38
click at [625, 397] on button "Show details" at bounding box center [548, 404] width 551 height 22
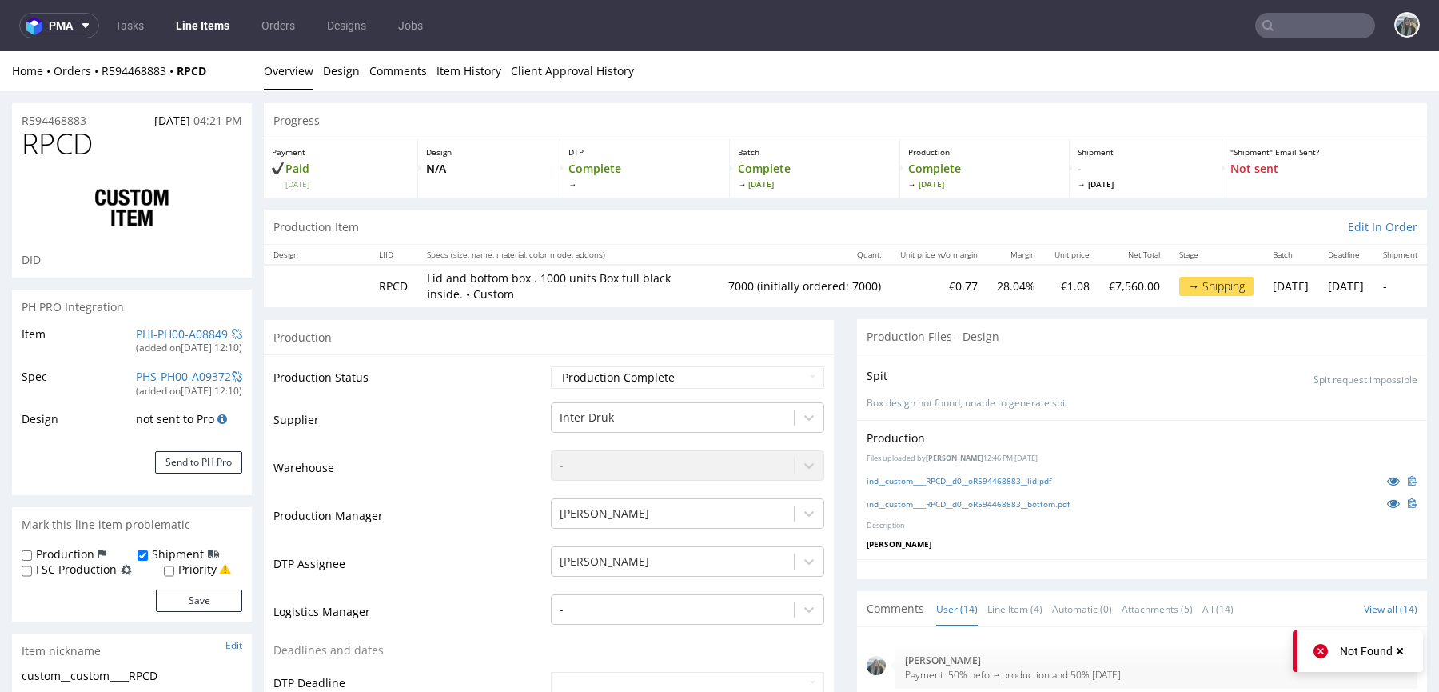
scroll to position [614, 0]
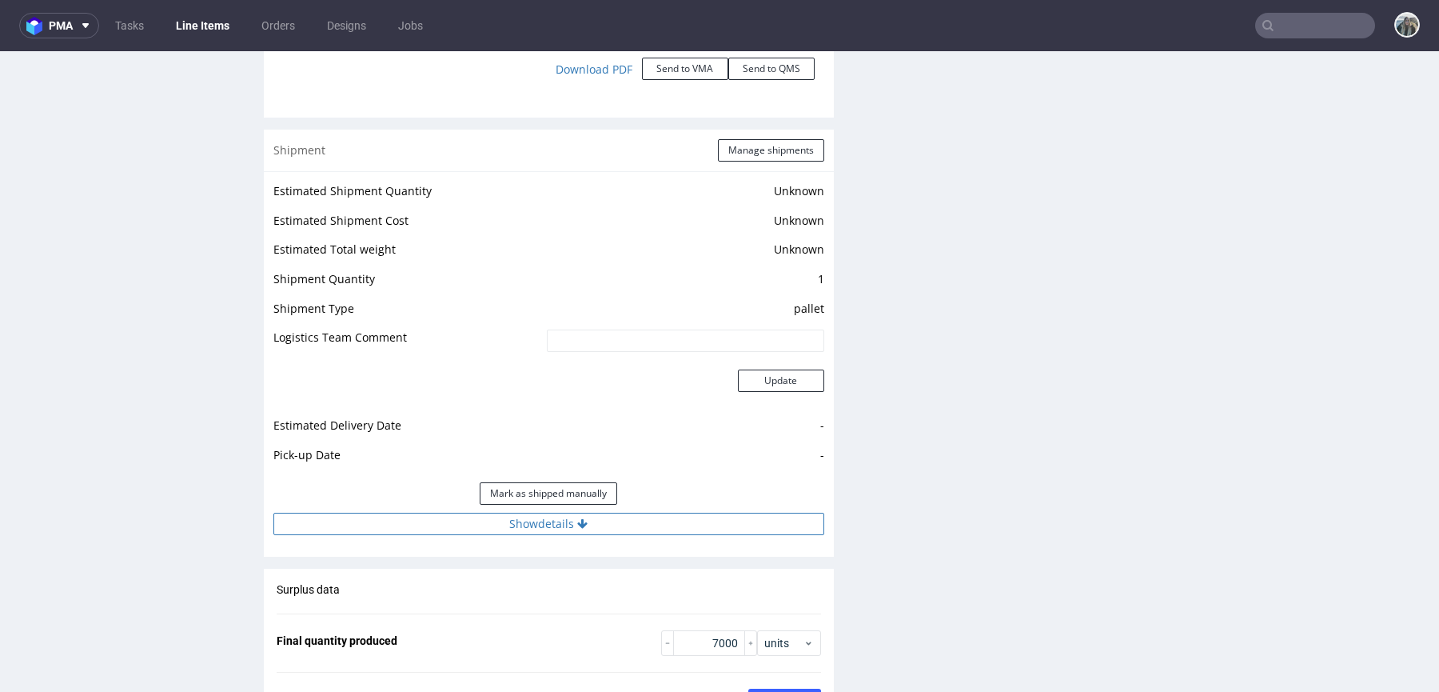
click at [559, 517] on button "Show details" at bounding box center [548, 524] width 551 height 22
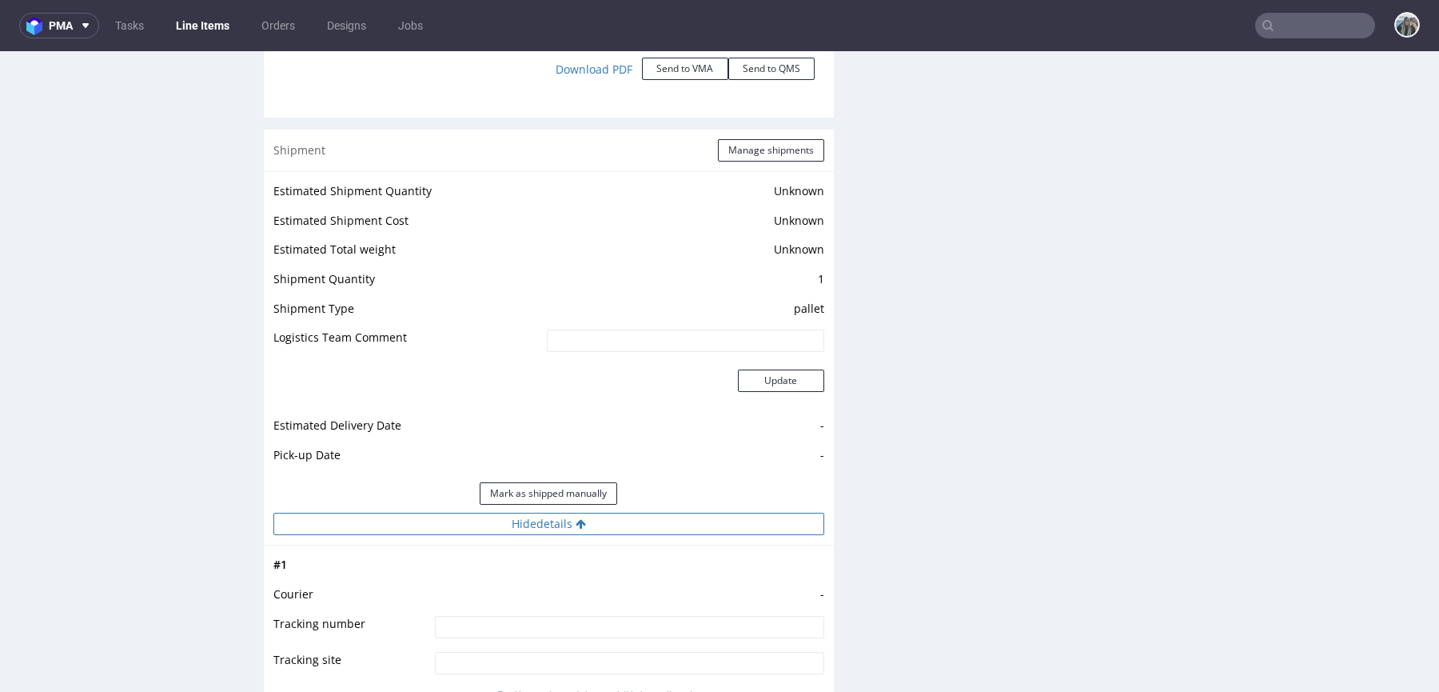
scroll to position [2237, 0]
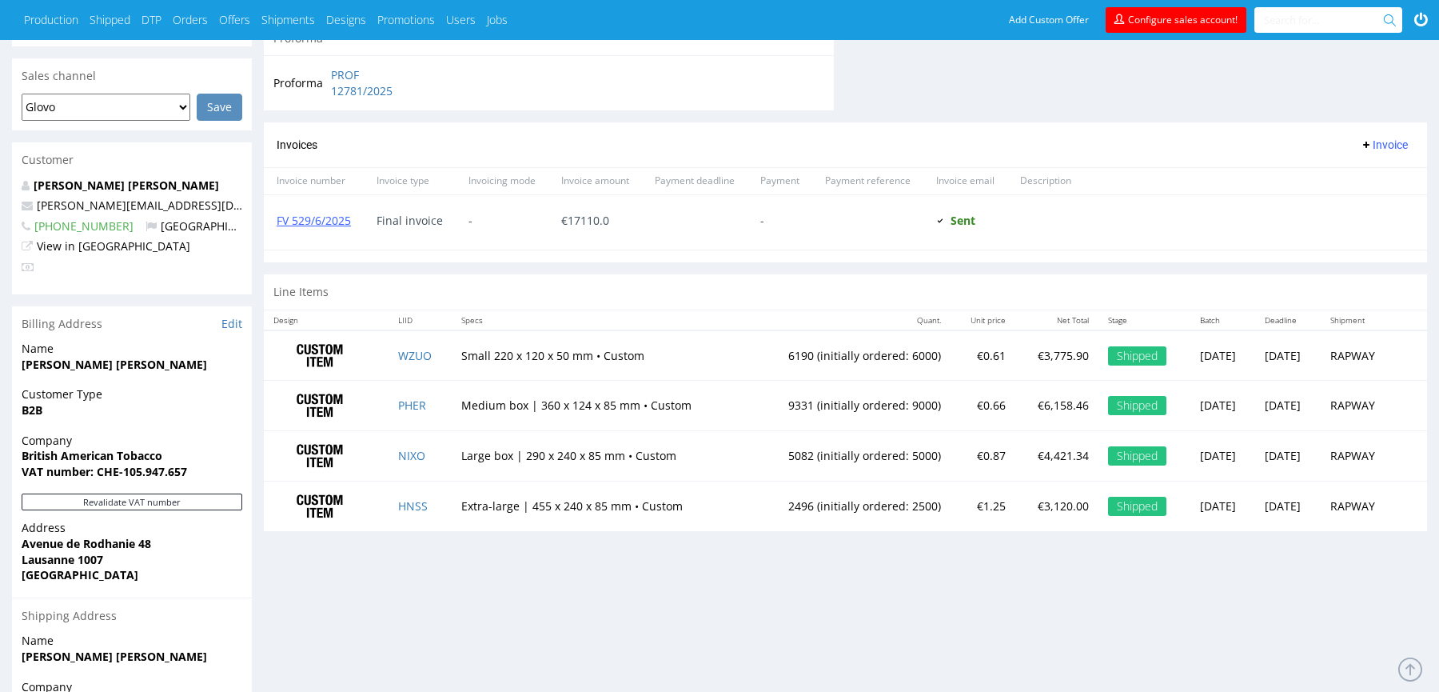
scroll to position [196, 0]
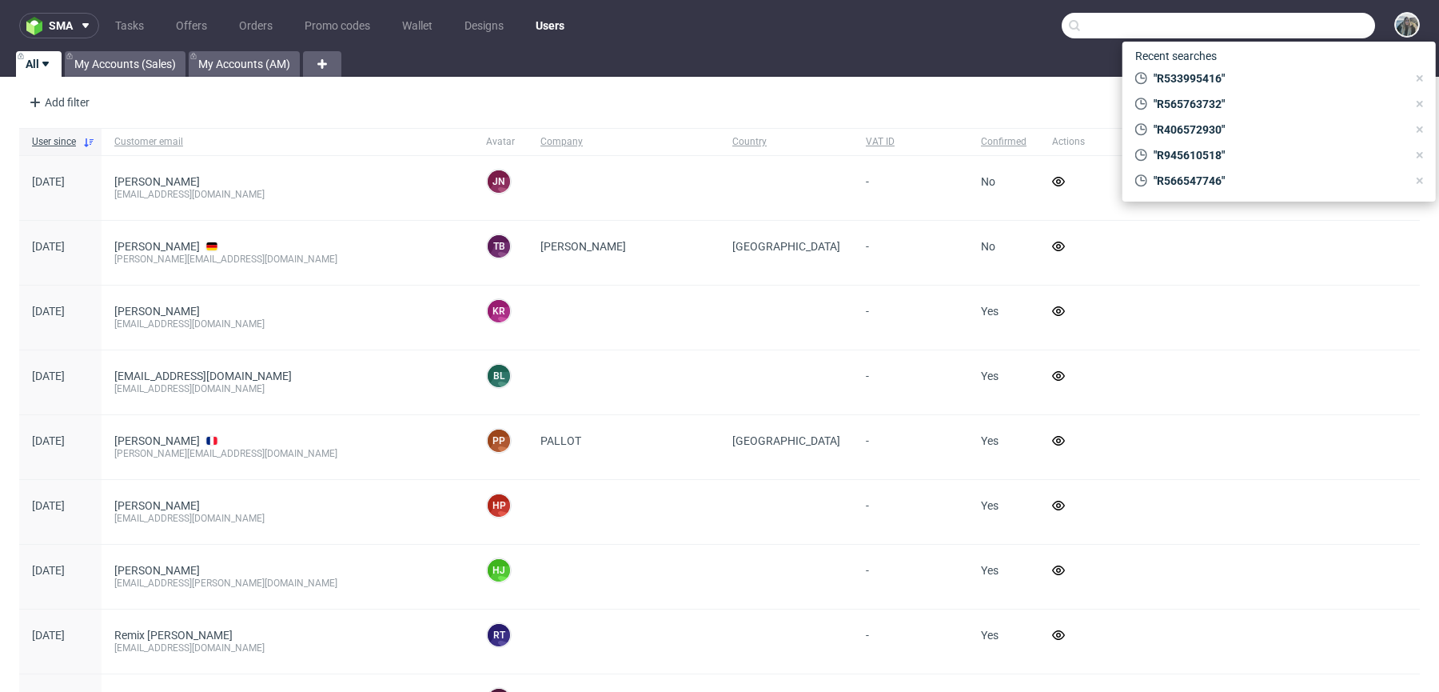
click at [1308, 29] on input "text" at bounding box center [1218, 26] width 313 height 26
paste input "R656024696"
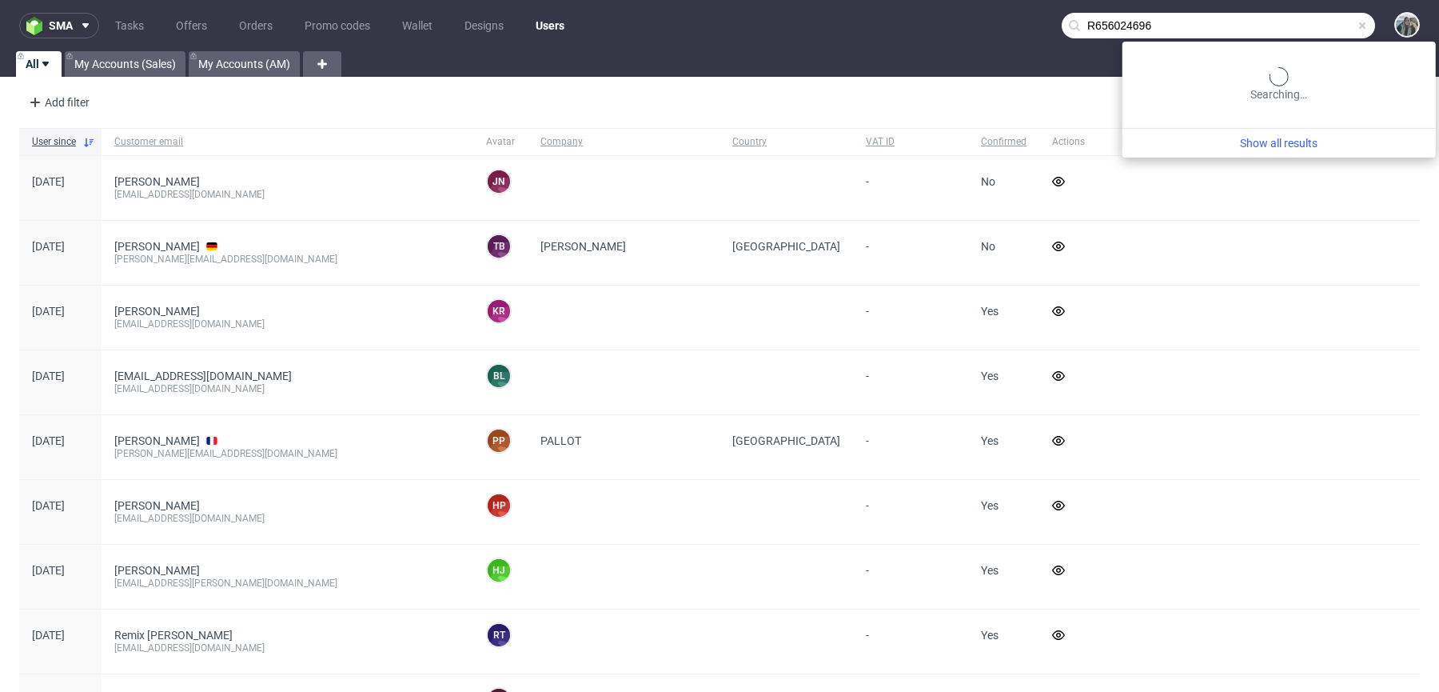
type input "R656024696"
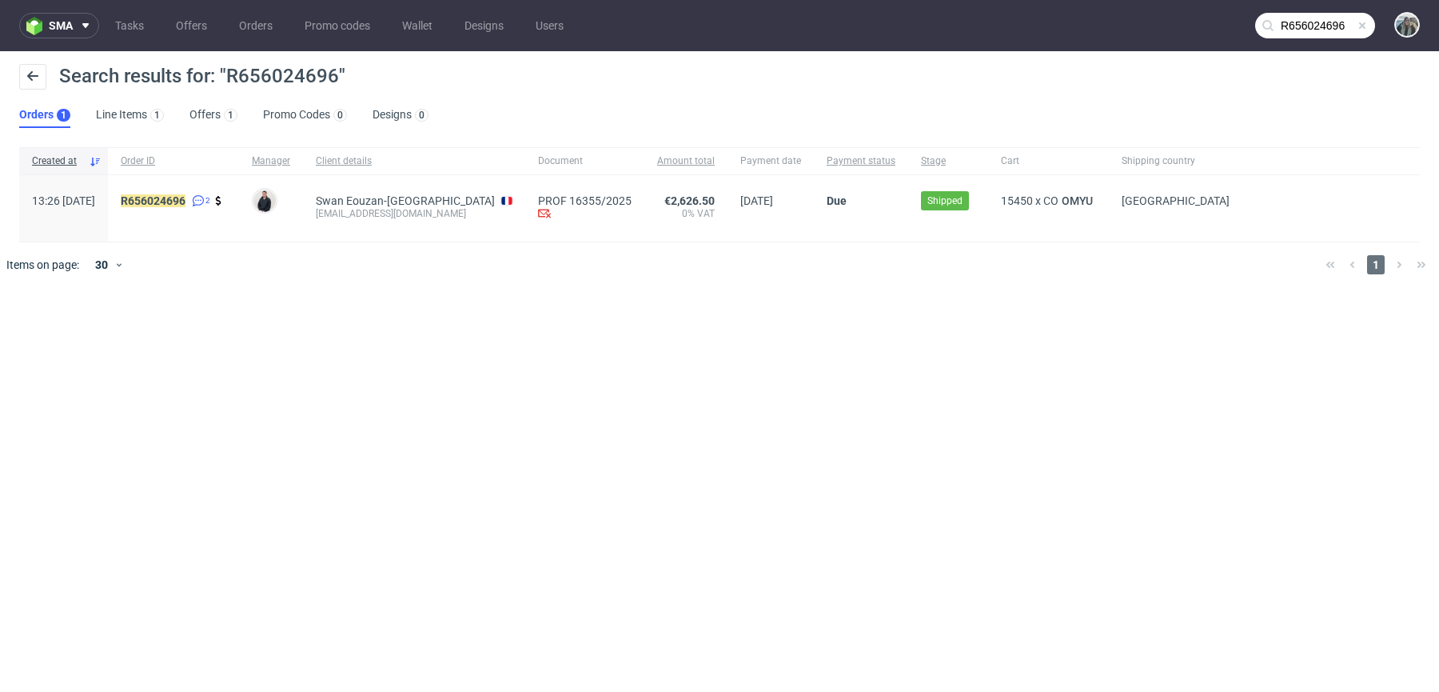
click at [198, 187] on div "R656024696 2" at bounding box center [173, 208] width 131 height 66
click at [186, 202] on mark "R656024696" at bounding box center [153, 200] width 65 height 13
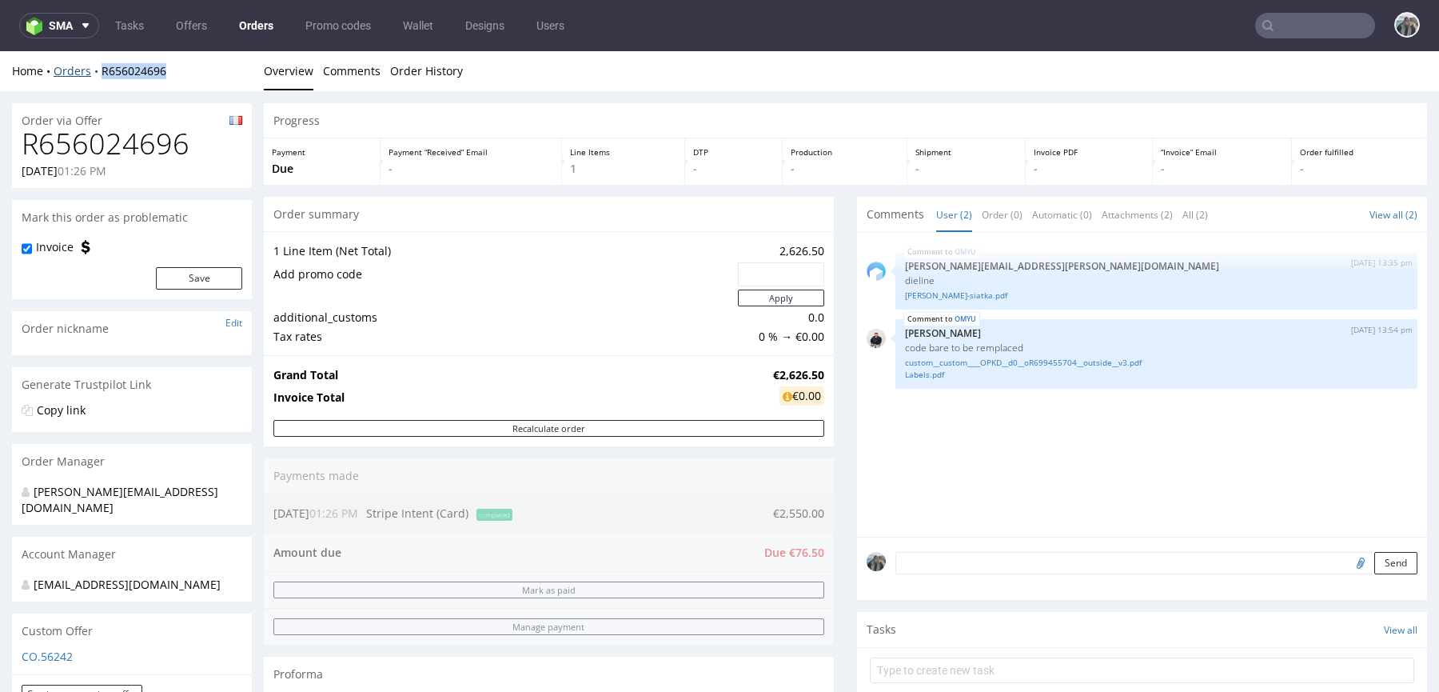
drag, startPoint x: 138, startPoint y: 81, endPoint x: 96, endPoint y: 69, distance: 43.3
click at [96, 70] on div "Home Orders R656024696 Overview Comments Order History" at bounding box center [719, 71] width 1439 height 40
copy link "R656024696"
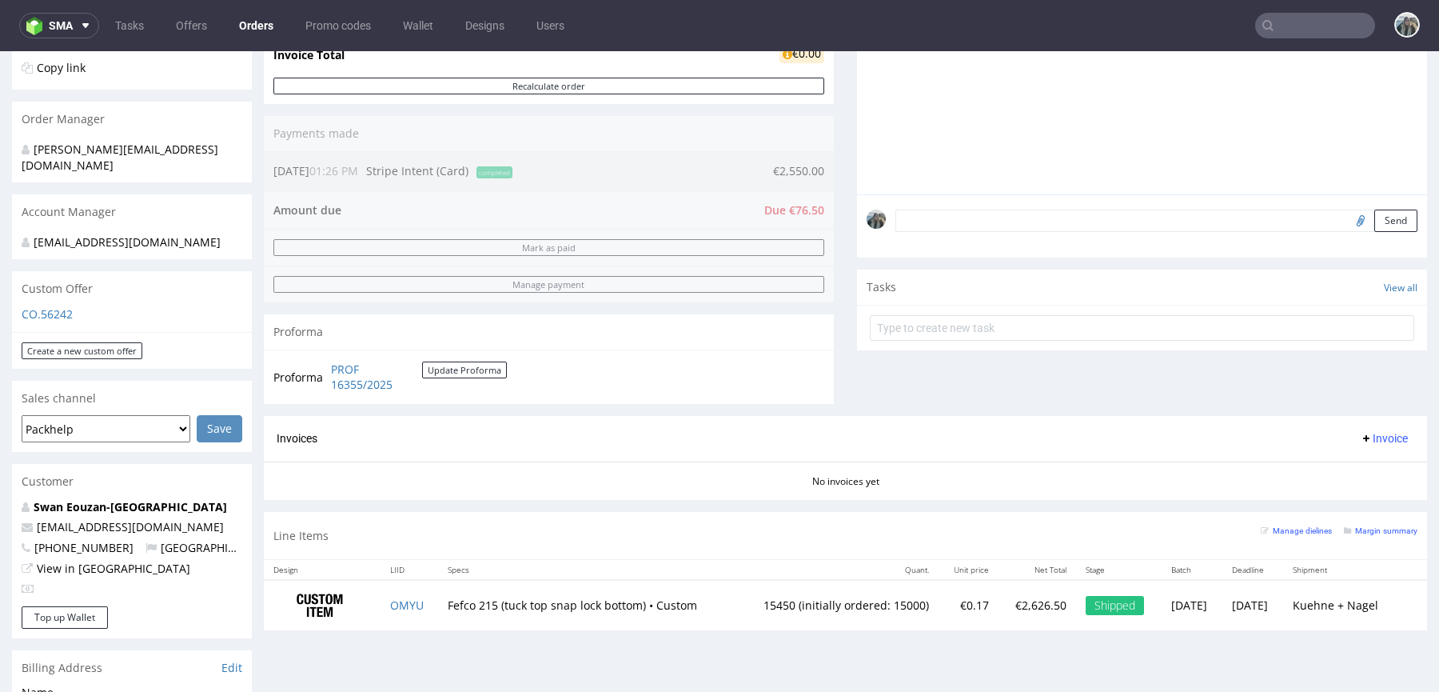
scroll to position [708, 0]
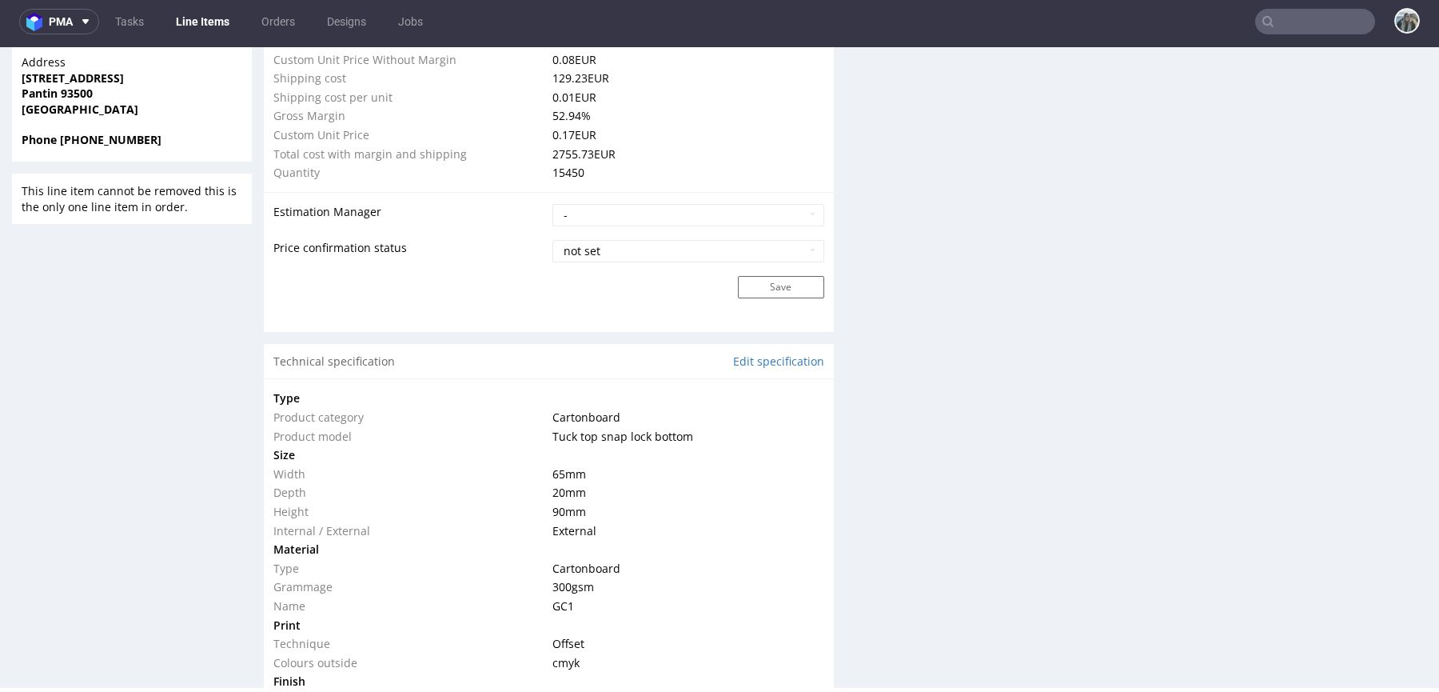
scroll to position [2075, 0]
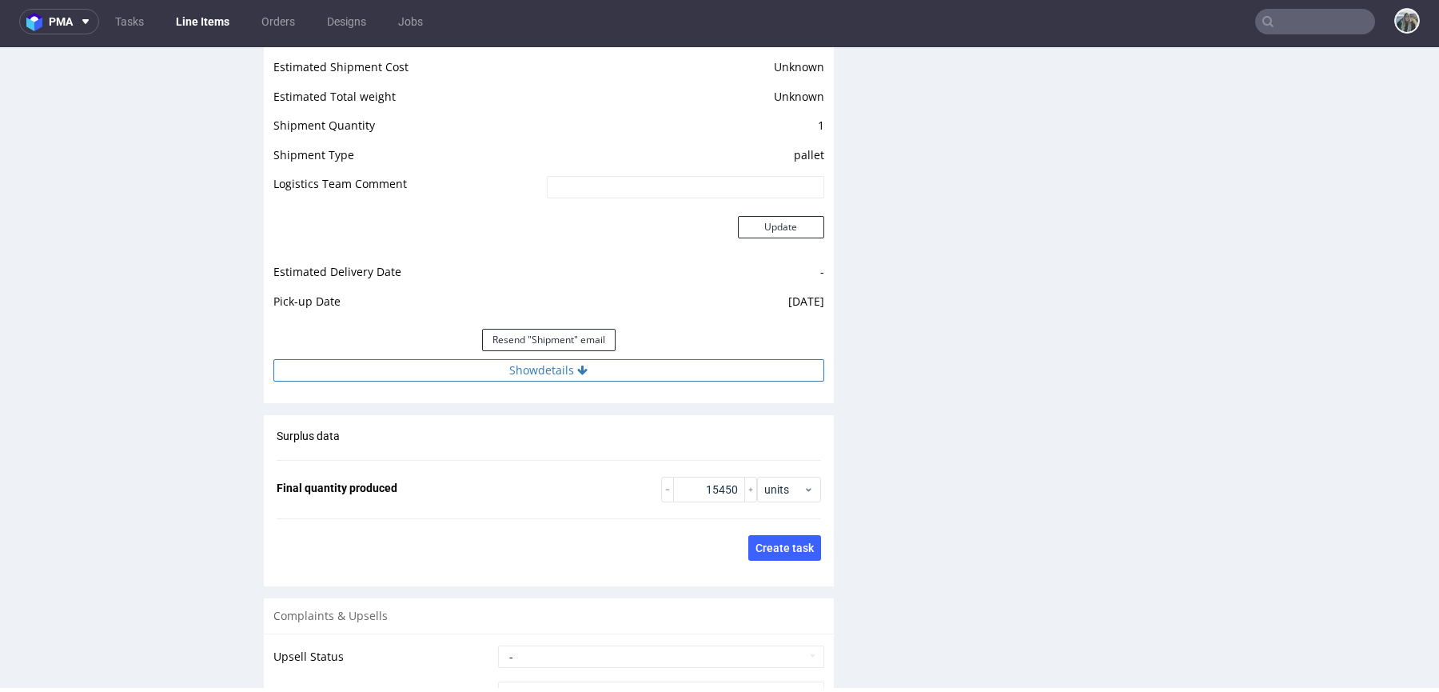
click at [593, 369] on button "Show details" at bounding box center [548, 370] width 551 height 22
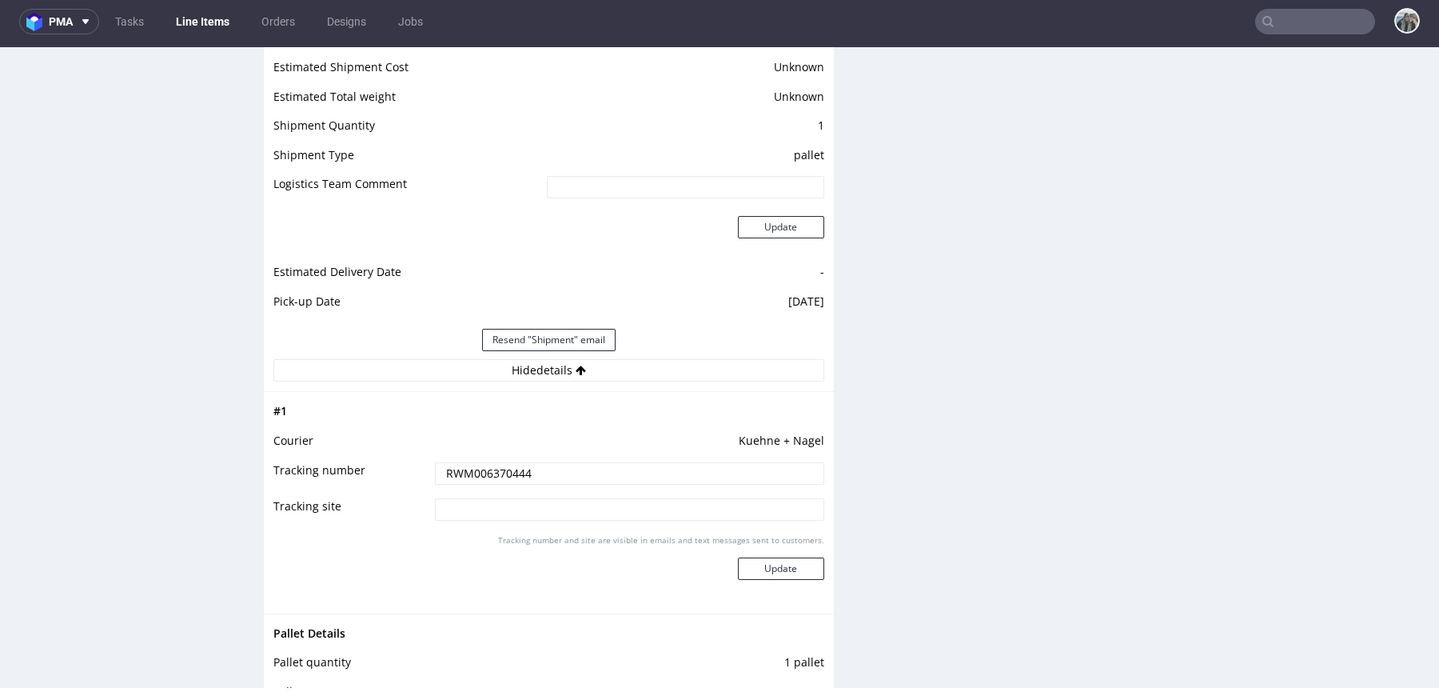
click at [571, 462] on input "RWM006370444" at bounding box center [629, 473] width 389 height 22
click at [1332, 30] on input "text" at bounding box center [1316, 22] width 120 height 26
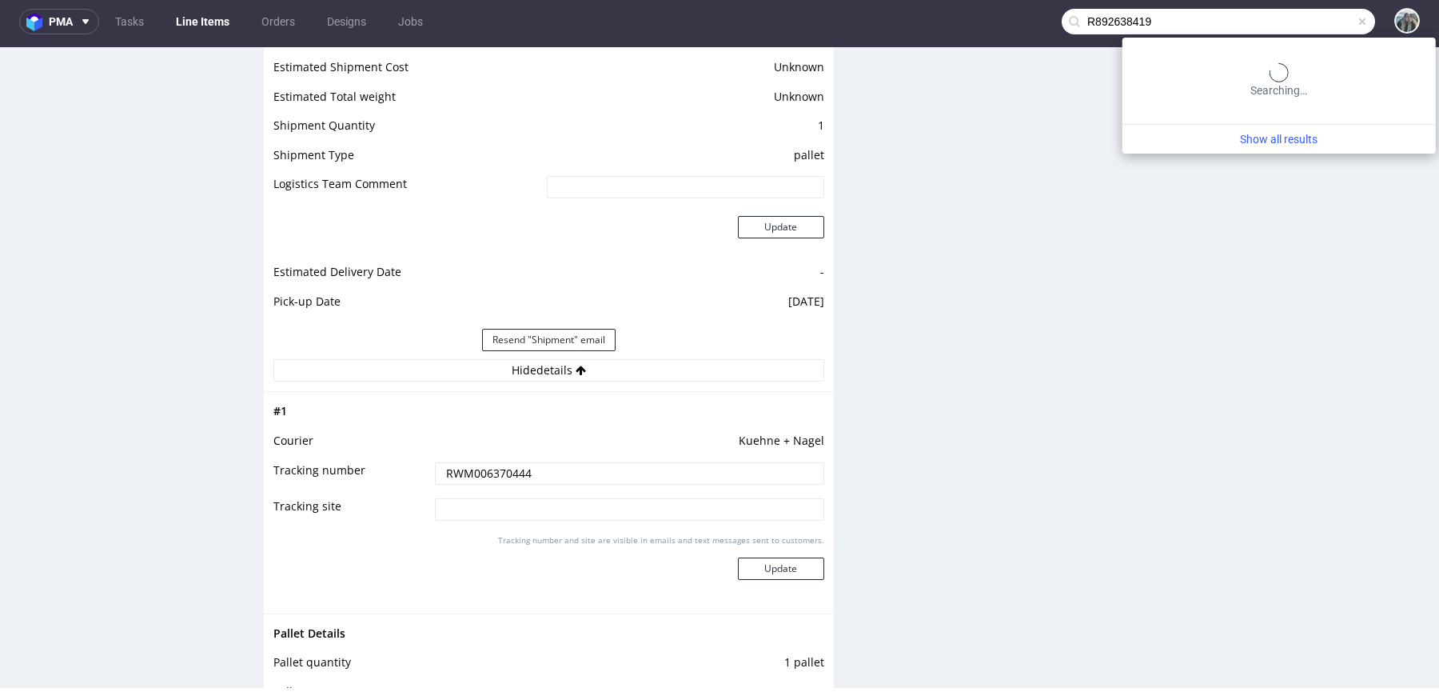
type input "R892638419"
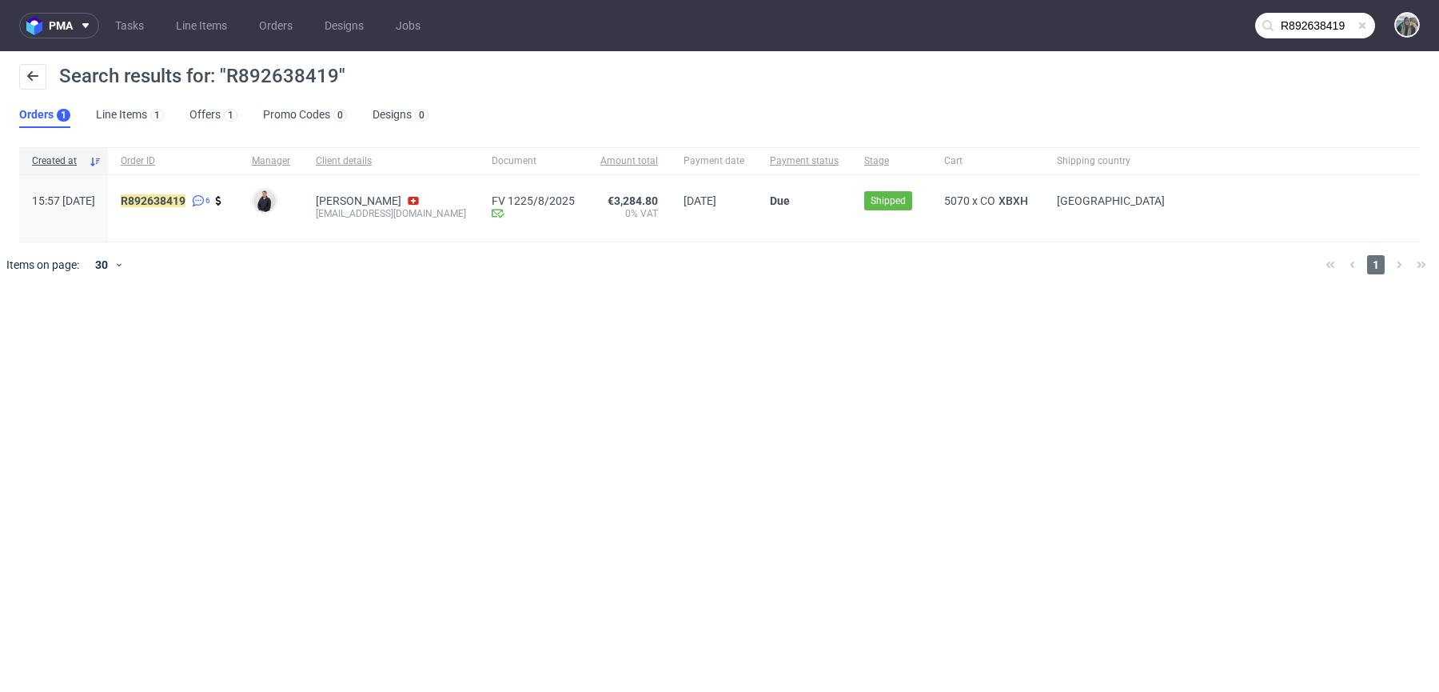
click at [194, 190] on div "R892638419 6" at bounding box center [173, 208] width 131 height 66
click at [186, 194] on mark "R892638419" at bounding box center [153, 200] width 65 height 13
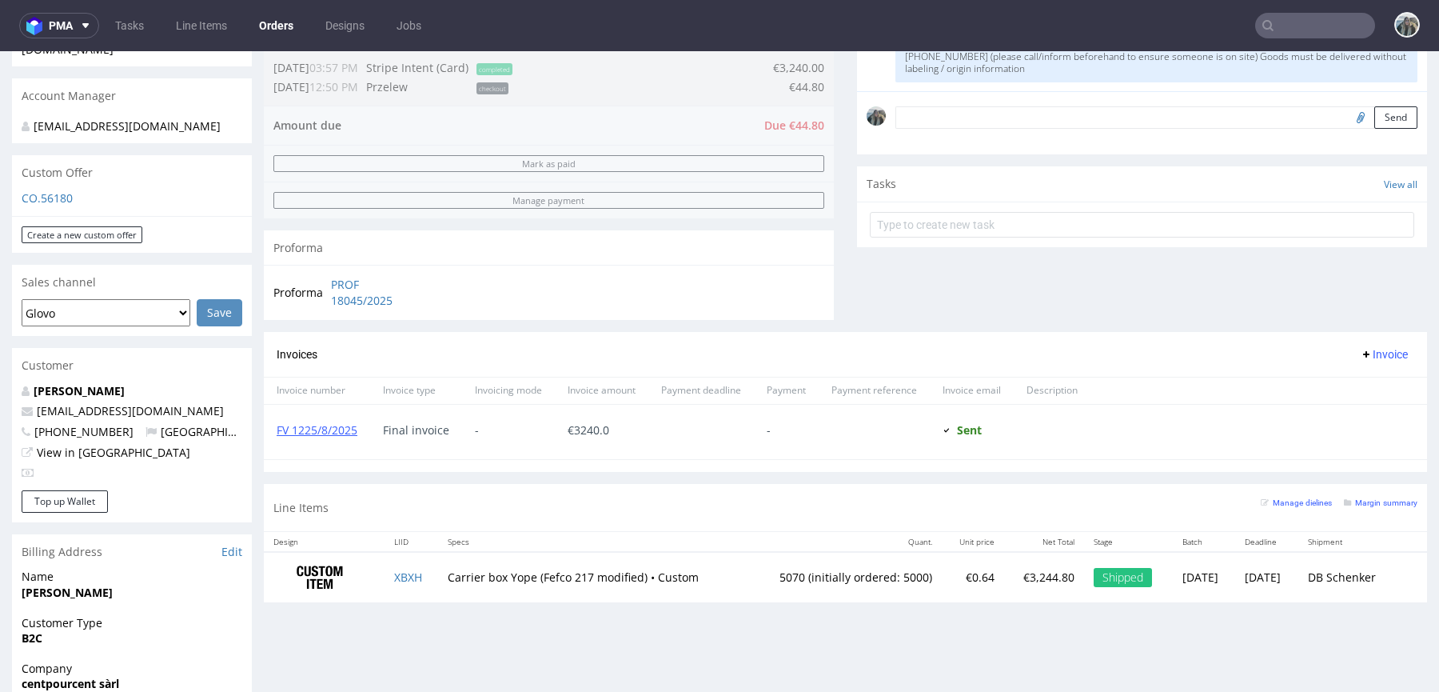
scroll to position [445, 0]
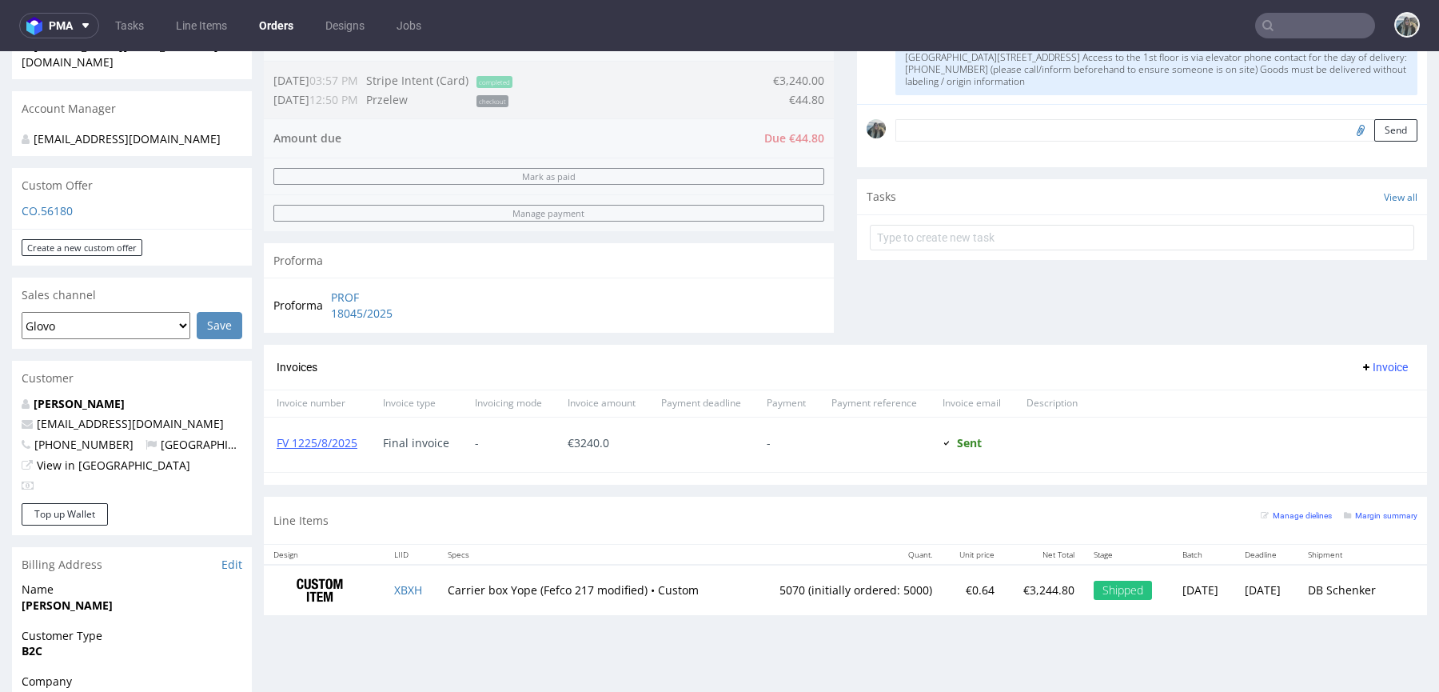
click at [1301, 1] on nav "pma Tasks Line Items Orders Designs Jobs" at bounding box center [719, 25] width 1439 height 51
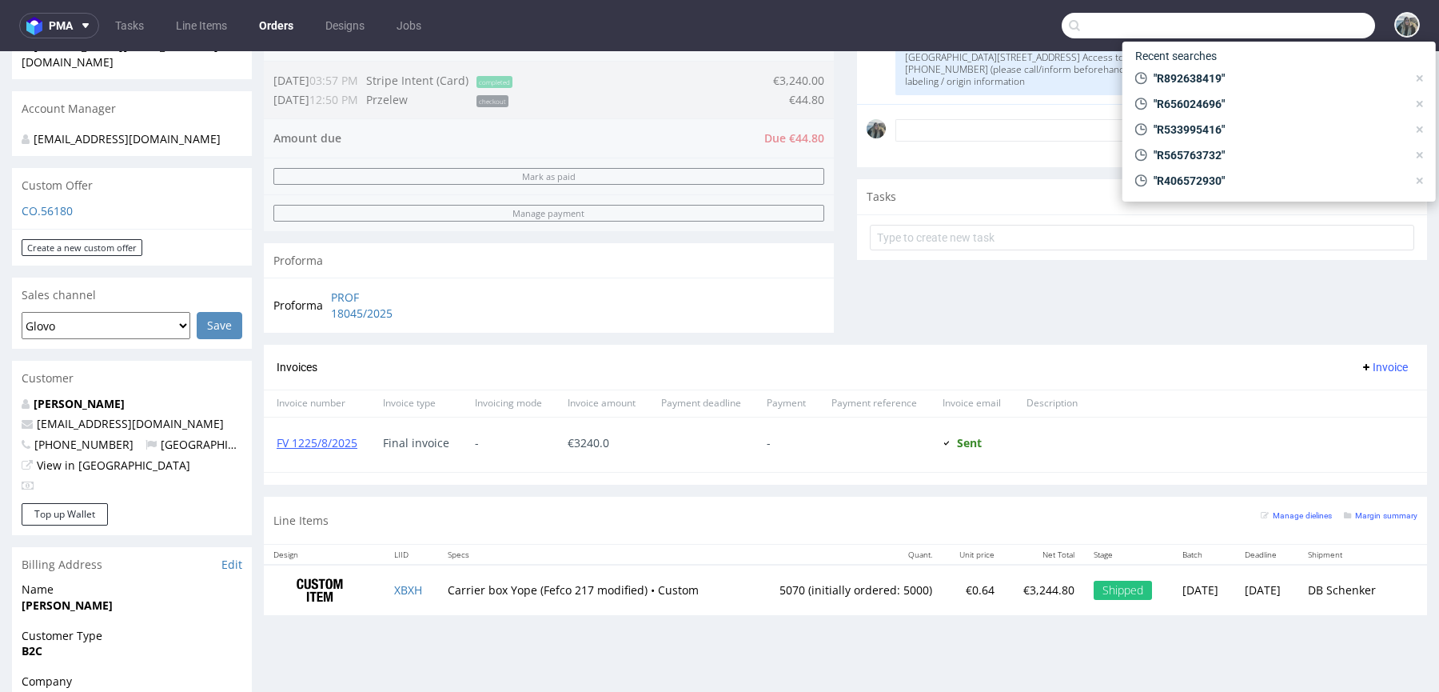
click at [1302, 14] on input "text" at bounding box center [1218, 26] width 313 height 26
paste input "R383120314"
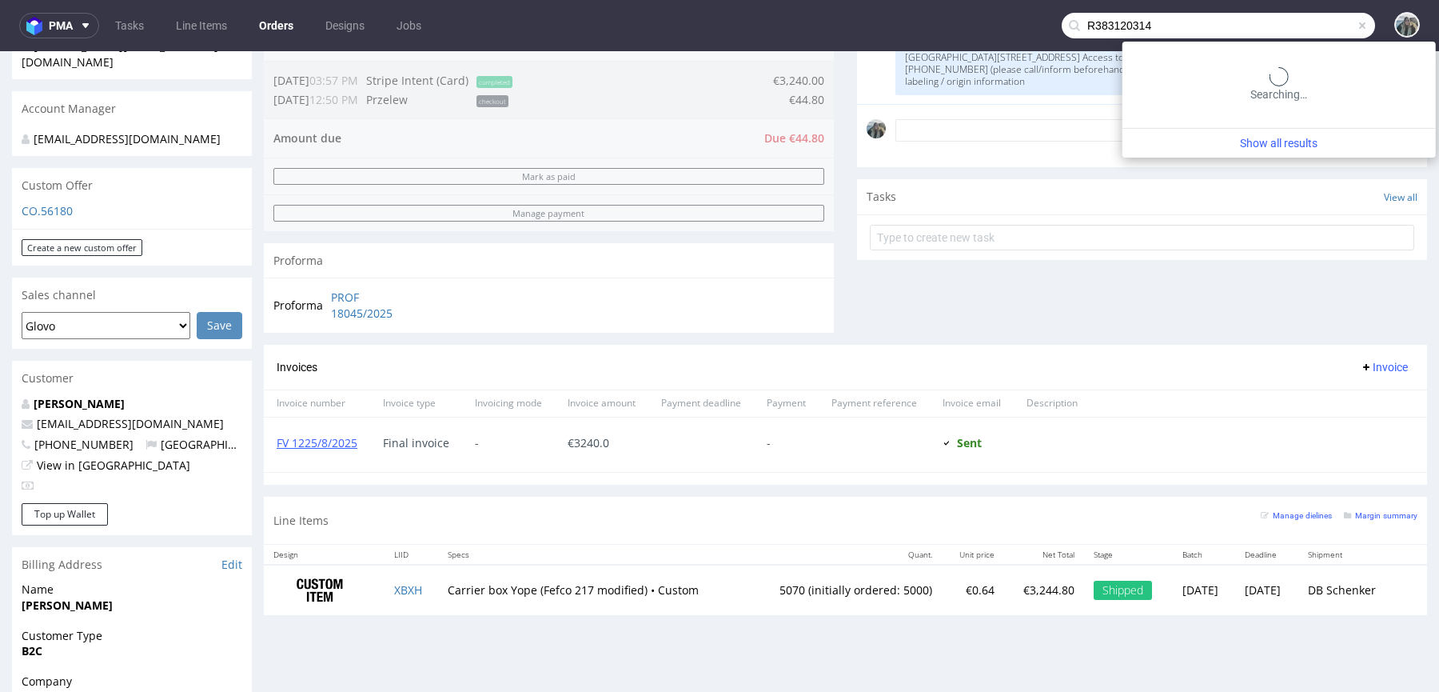
type input "R383120314"
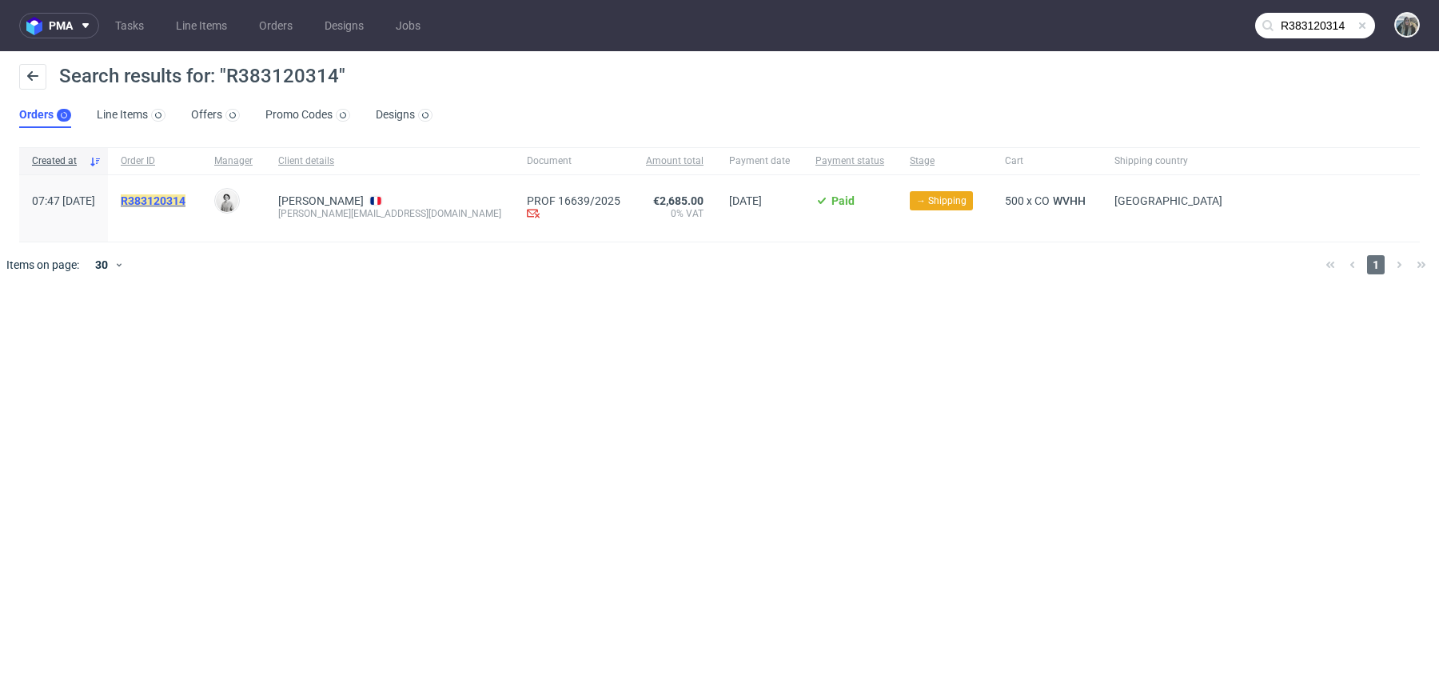
click at [186, 202] on mark "R383120314" at bounding box center [153, 200] width 65 height 13
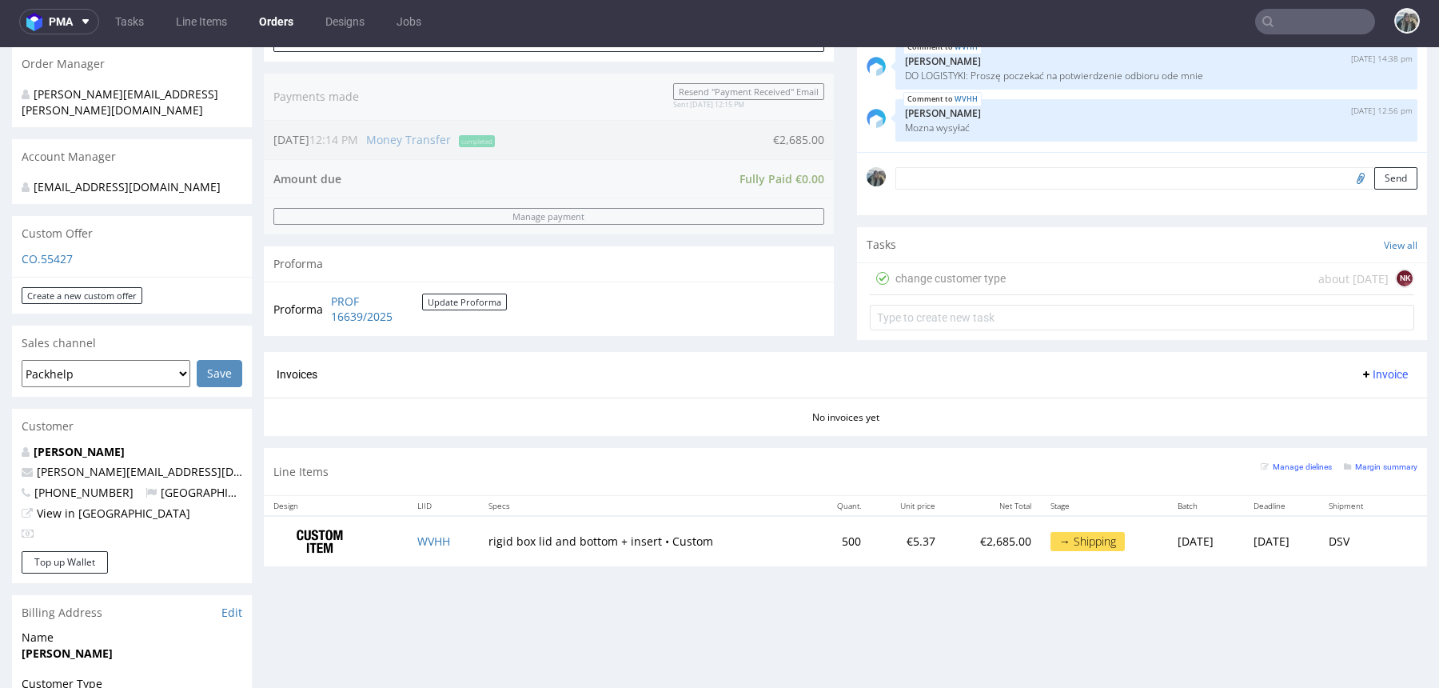
scroll to position [392, 0]
click at [429, 537] on link "WVHH" at bounding box center [433, 542] width 33 height 15
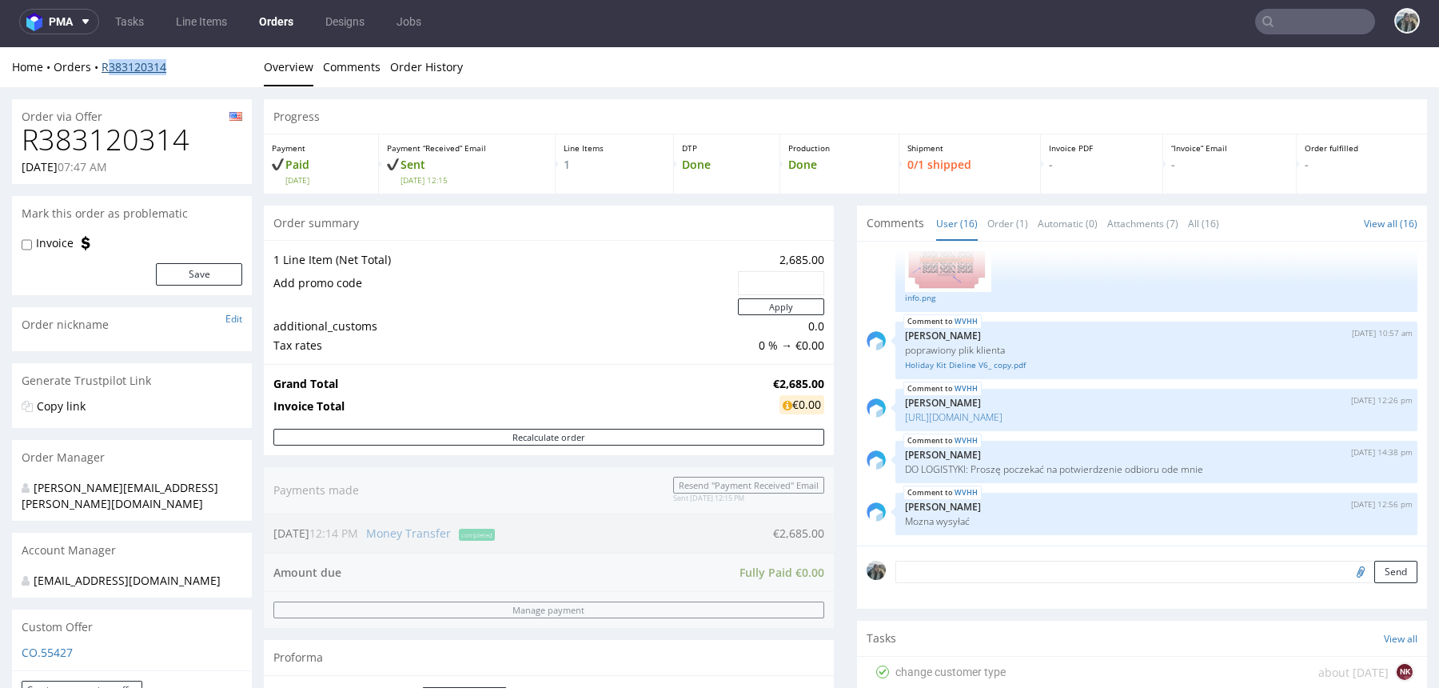
drag, startPoint x: 182, startPoint y: 70, endPoint x: 106, endPoint y: 68, distance: 75.2
click at [107, 68] on div "Home Orders R383120314" at bounding box center [132, 67] width 240 height 16
drag, startPoint x: 105, startPoint y: 79, endPoint x: 119, endPoint y: 71, distance: 16.5
click at [104, 71] on link "R383120314" at bounding box center [134, 66] width 65 height 15
drag, startPoint x: 190, startPoint y: 76, endPoint x: 99, endPoint y: 68, distance: 91.5
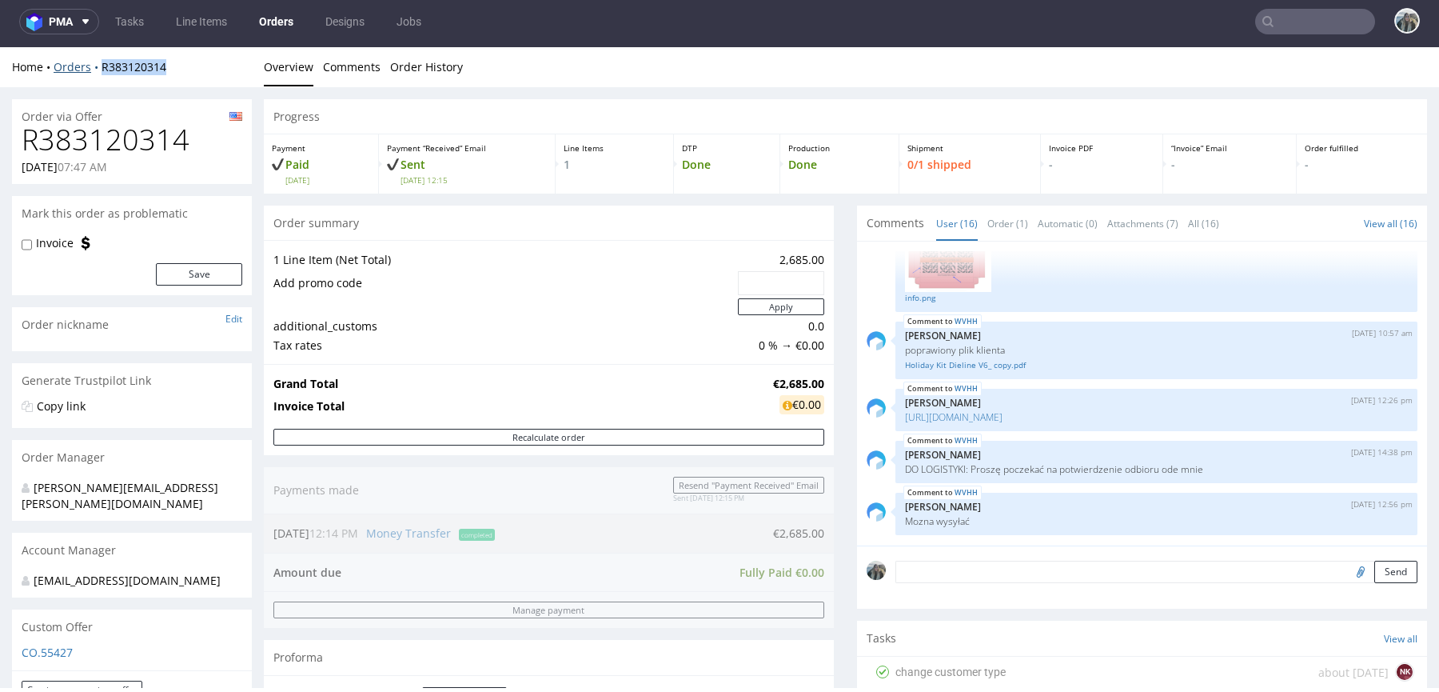
click at [99, 68] on div "Home Orders R383120314 Overview Comments Order History" at bounding box center [719, 67] width 1439 height 40
copy link "R383120314"
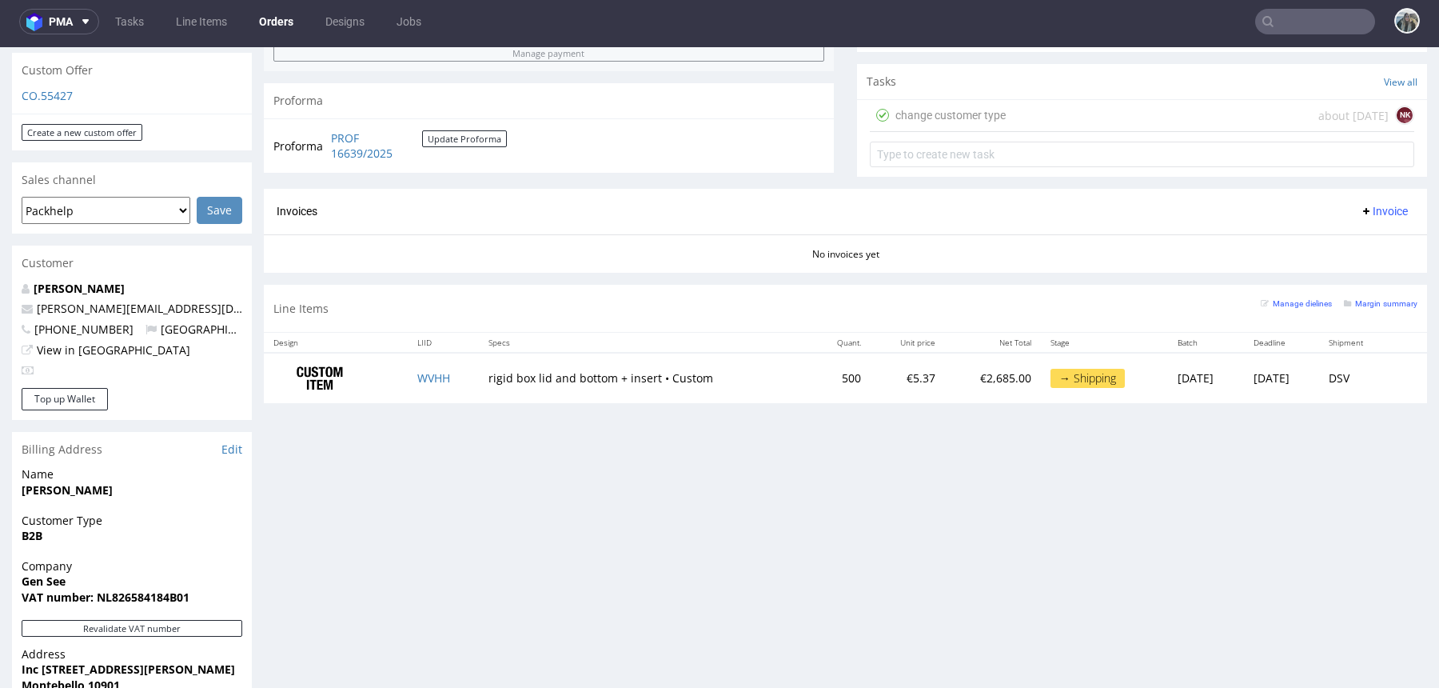
scroll to position [762, 0]
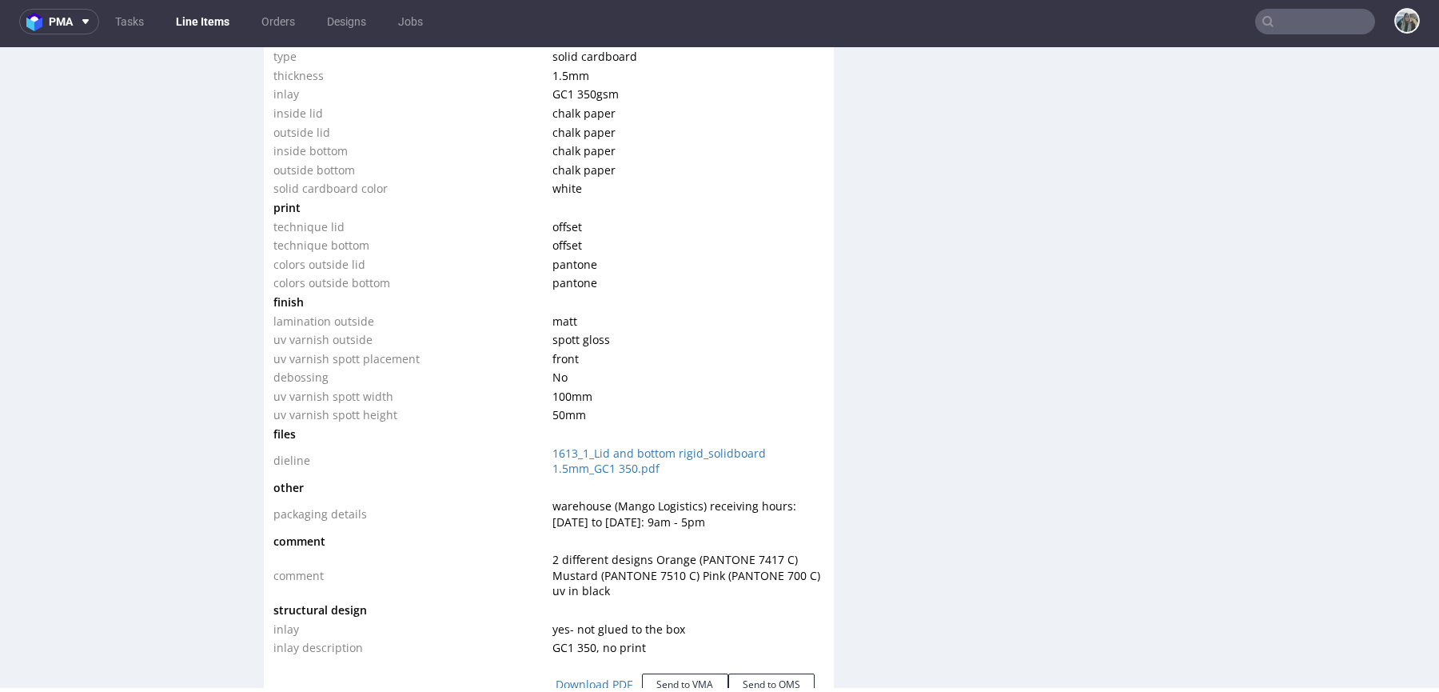
scroll to position [2597, 0]
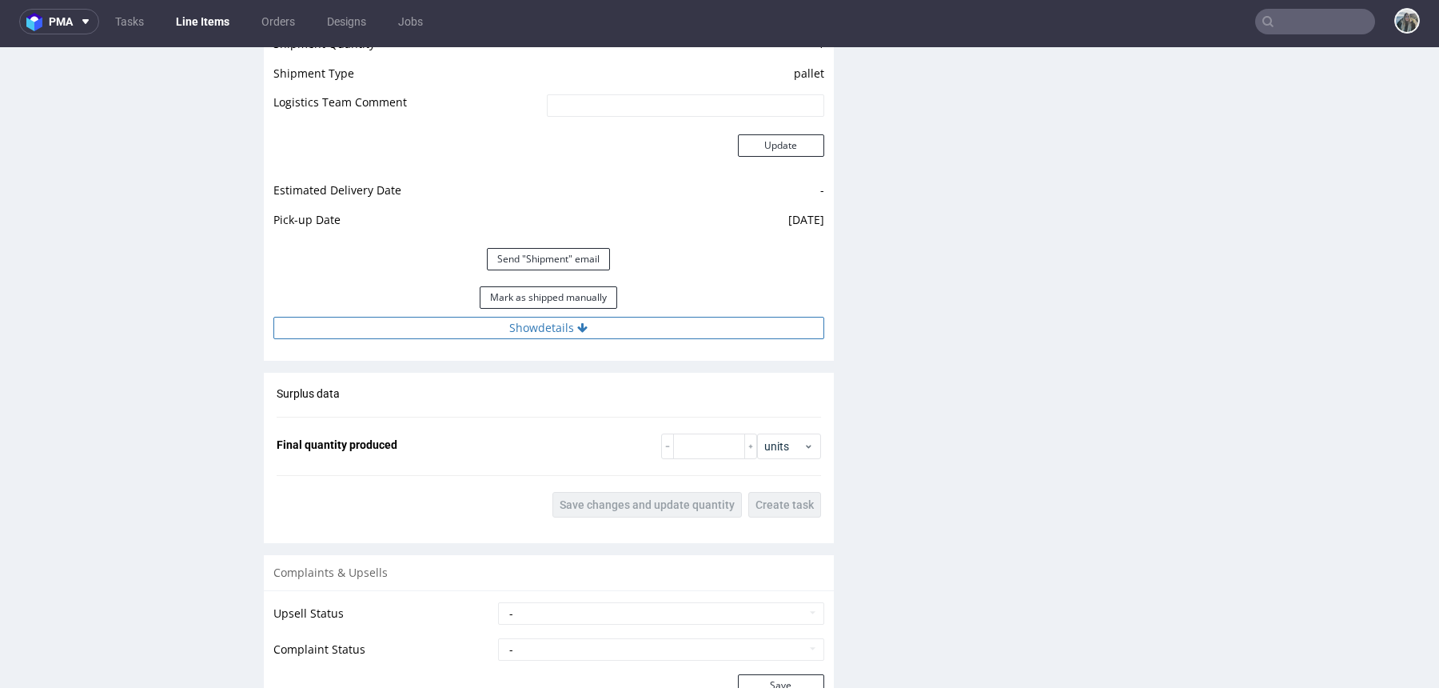
click at [550, 317] on button "Show details" at bounding box center [548, 328] width 551 height 22
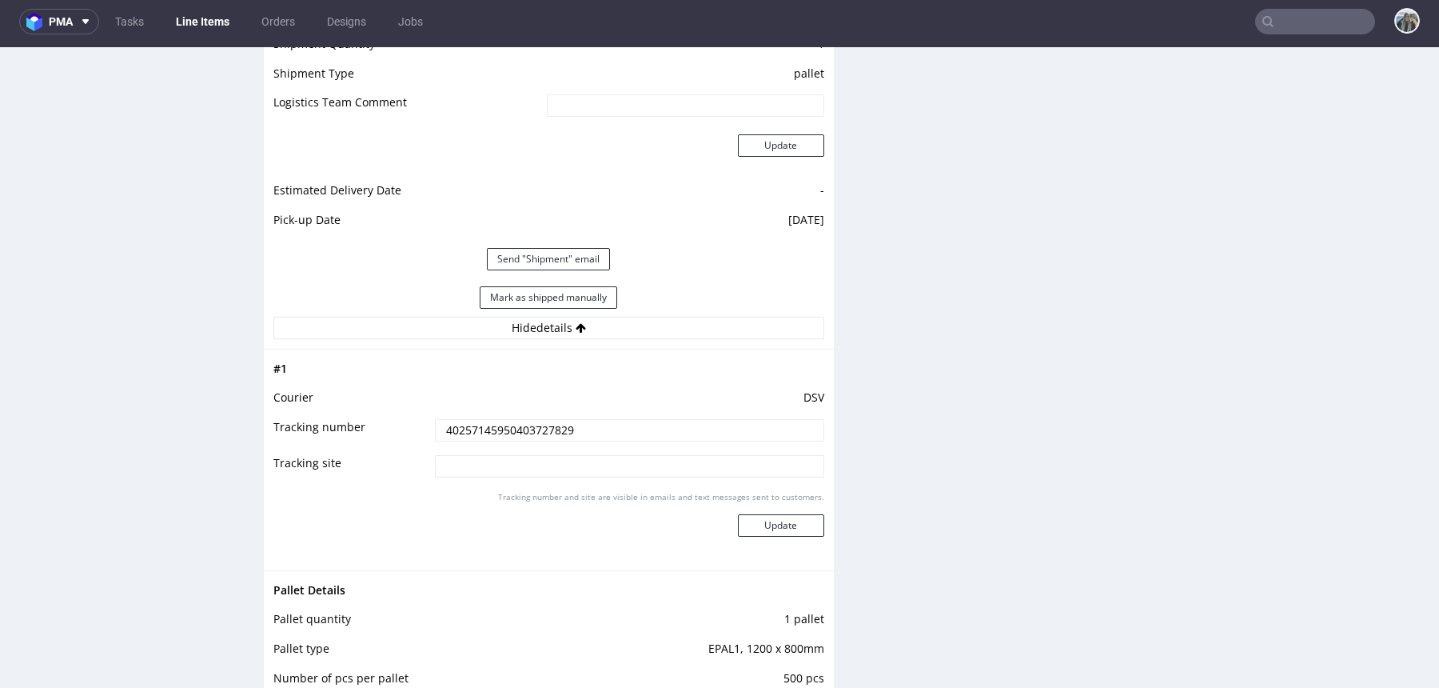
click at [514, 419] on input "40257145950403727829" at bounding box center [629, 430] width 389 height 22
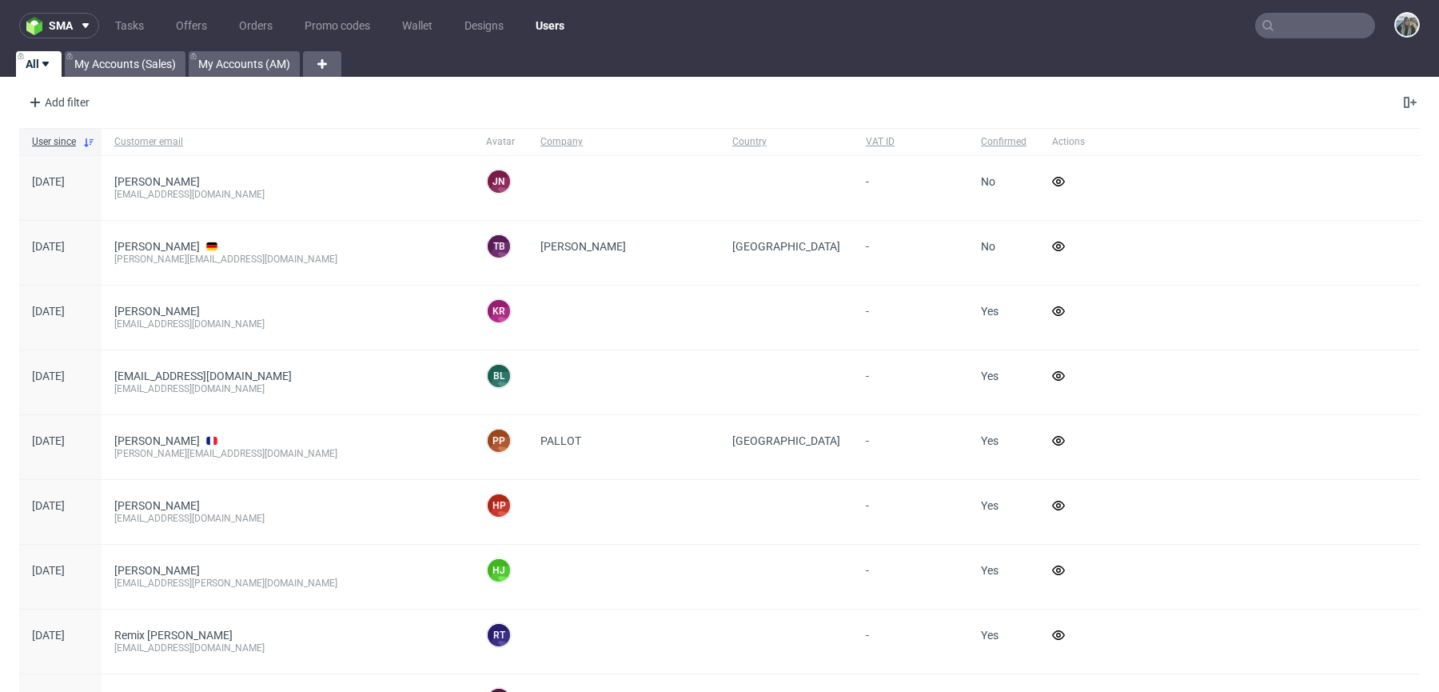
click at [1311, 32] on input "text" at bounding box center [1316, 26] width 120 height 26
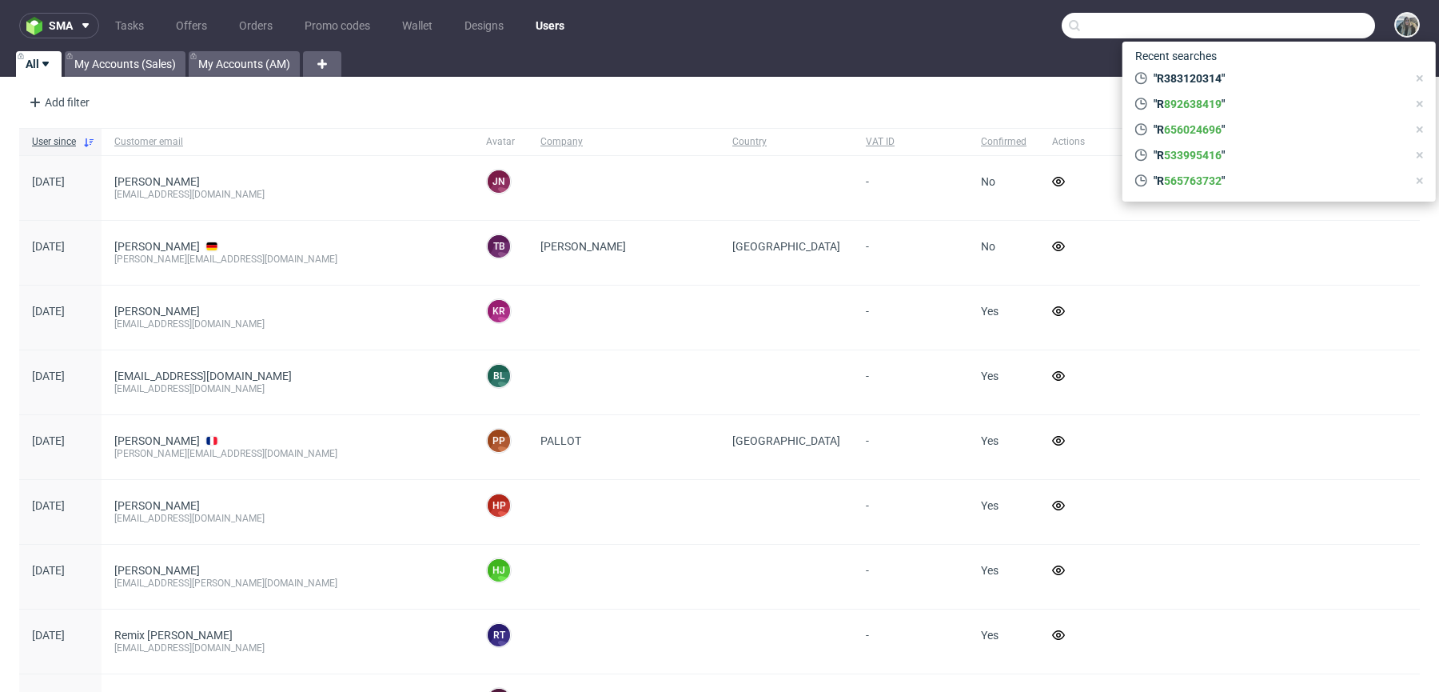
paste input "R583018159"
type input "R583018159"
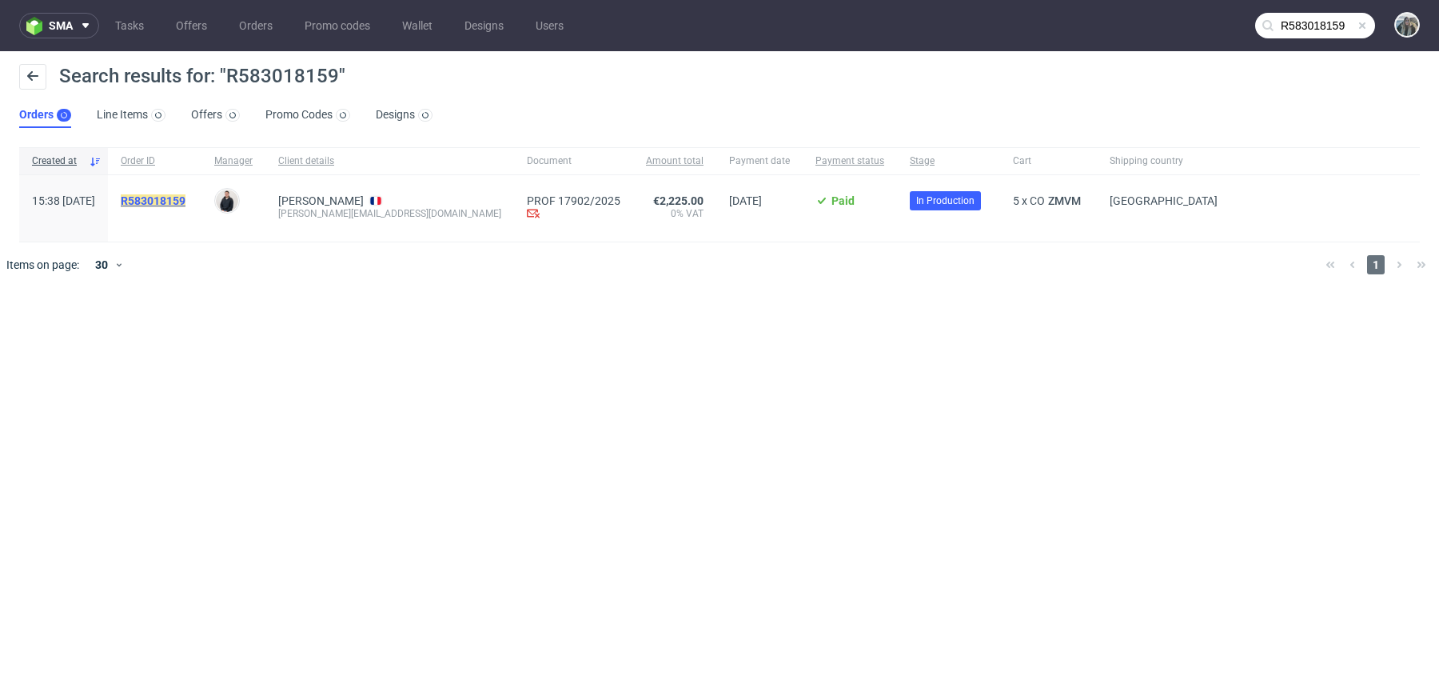
click at [186, 201] on mark "R583018159" at bounding box center [153, 200] width 65 height 13
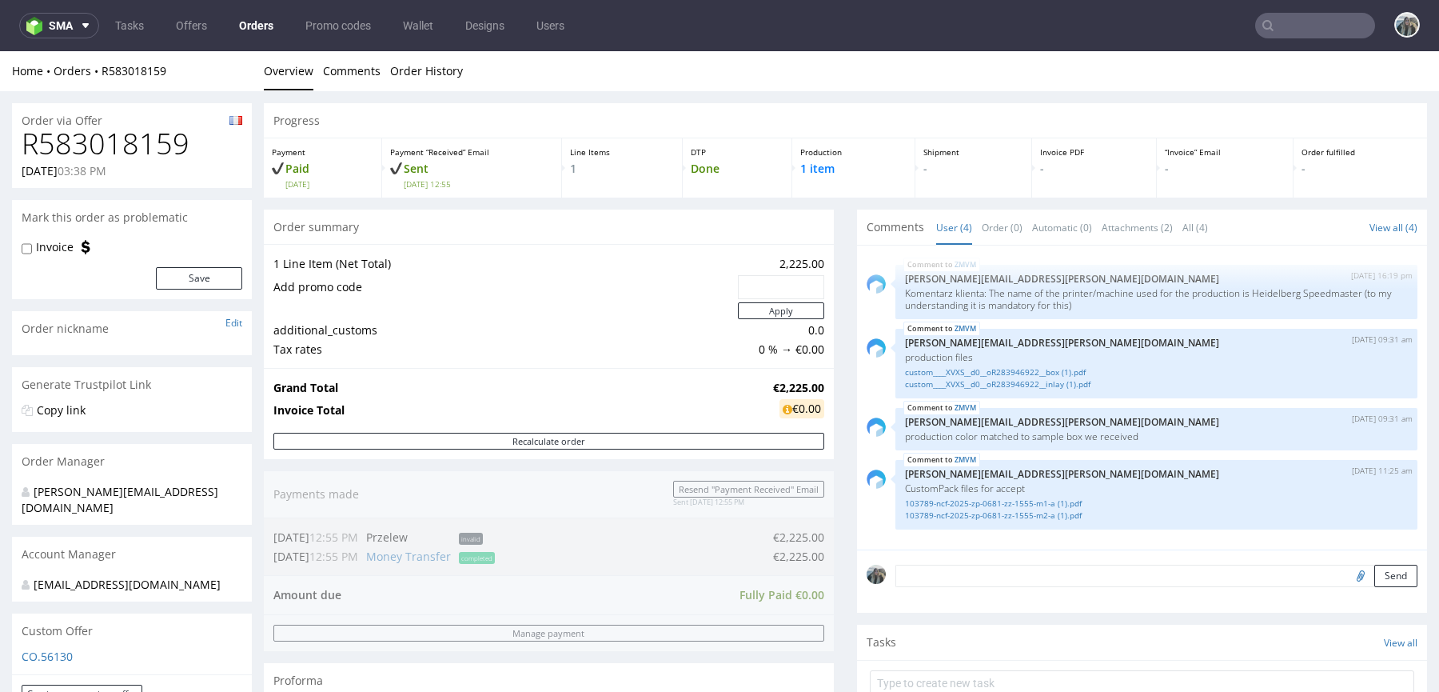
click at [1291, 22] on input "text" at bounding box center [1316, 26] width 120 height 26
paste input "R406572930"
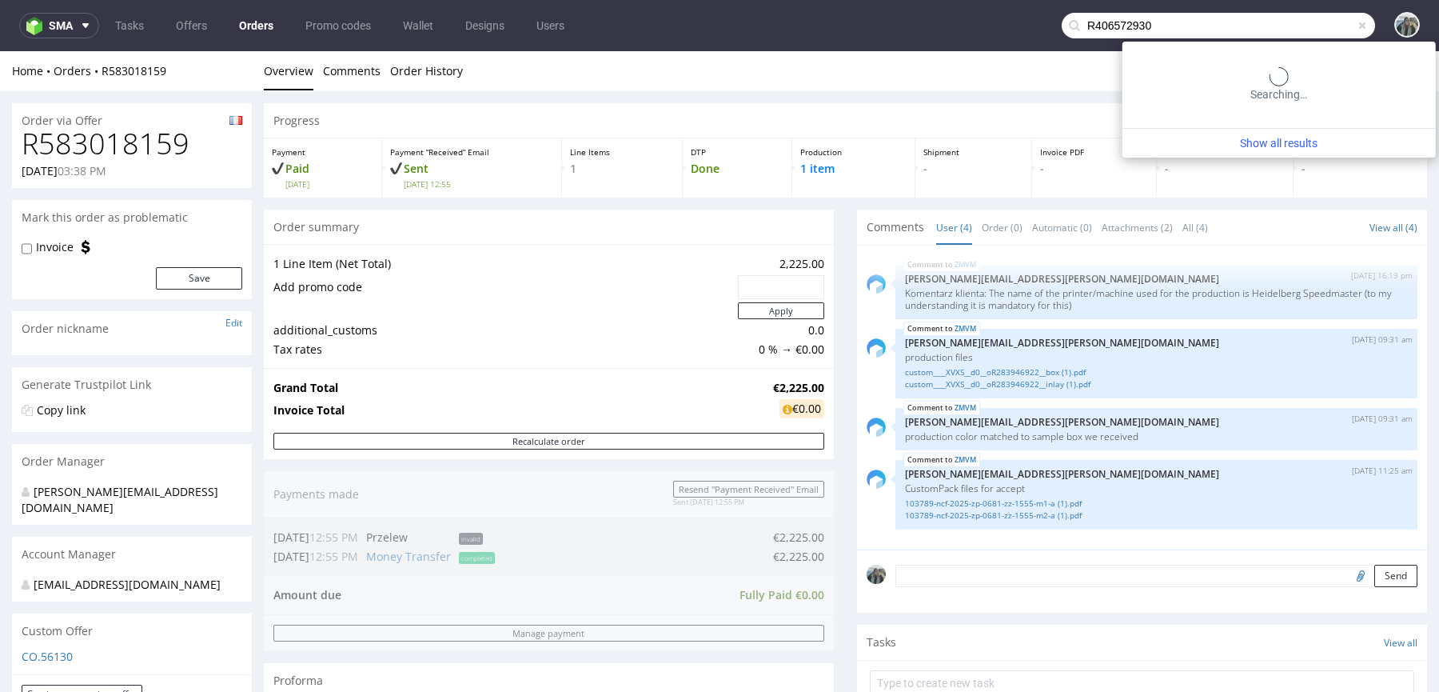
type input "R406572930"
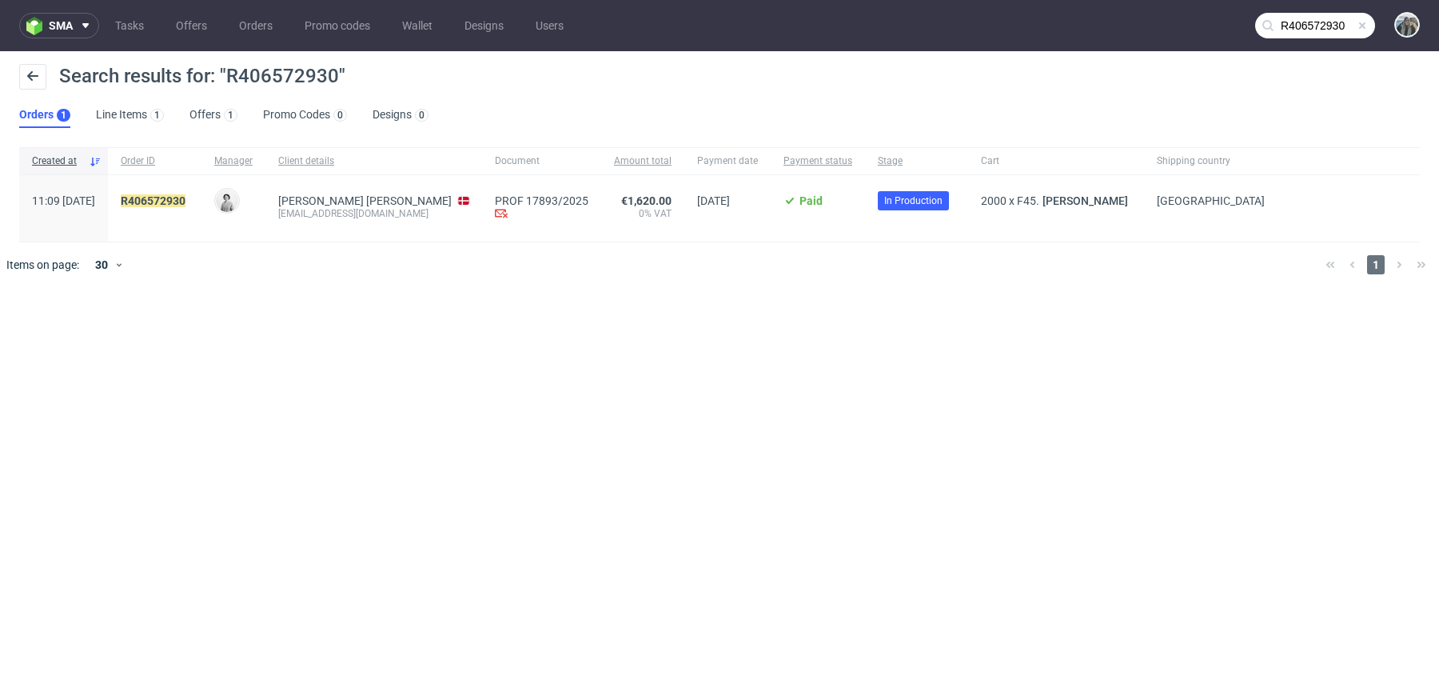
click at [189, 208] on span "R406572930" at bounding box center [155, 208] width 68 height 28
click at [186, 206] on mark "R406572930" at bounding box center [153, 200] width 65 height 13
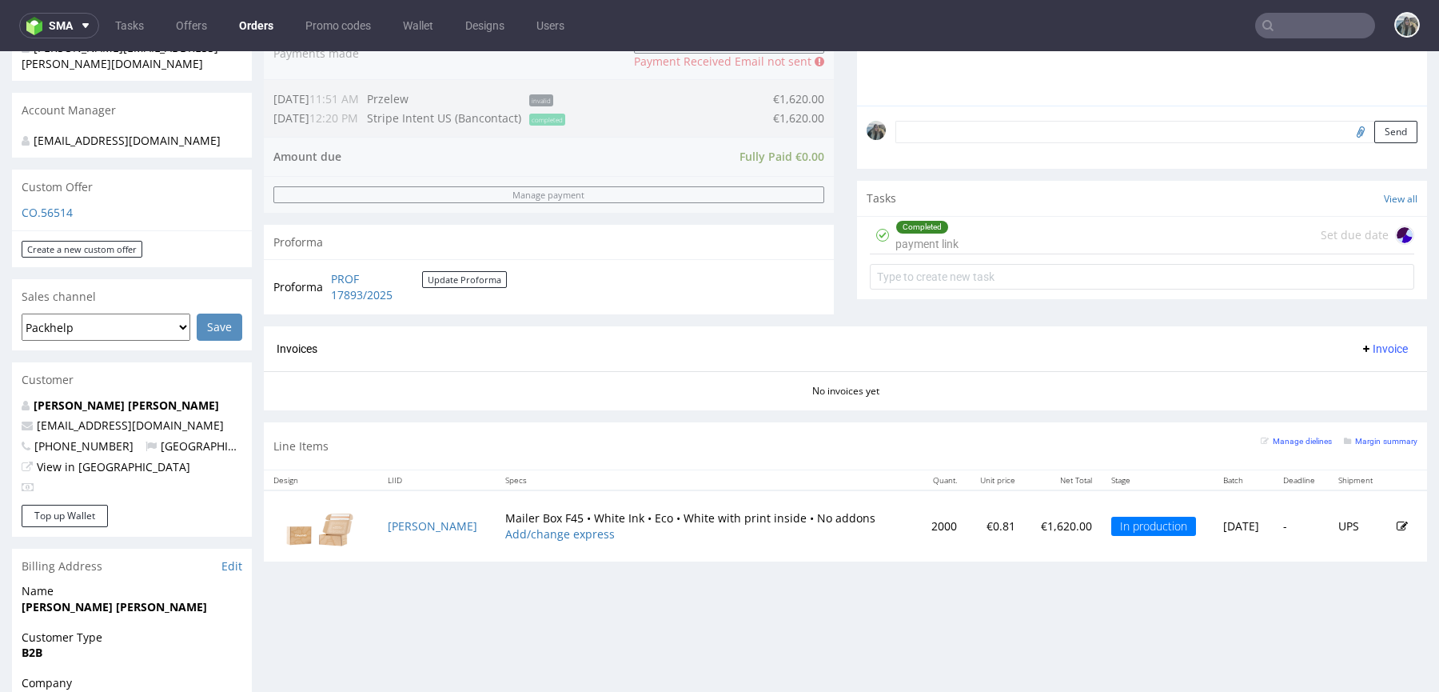
scroll to position [465, 0]
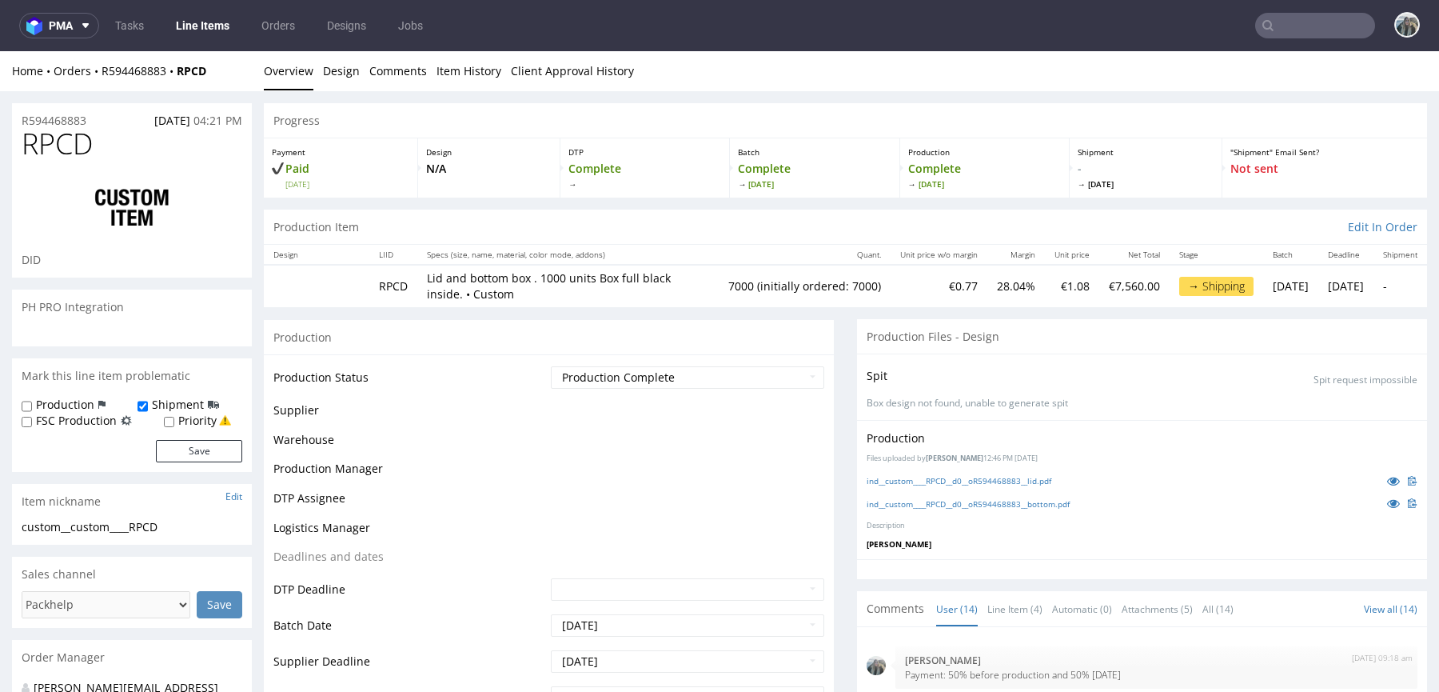
scroll to position [614, 0]
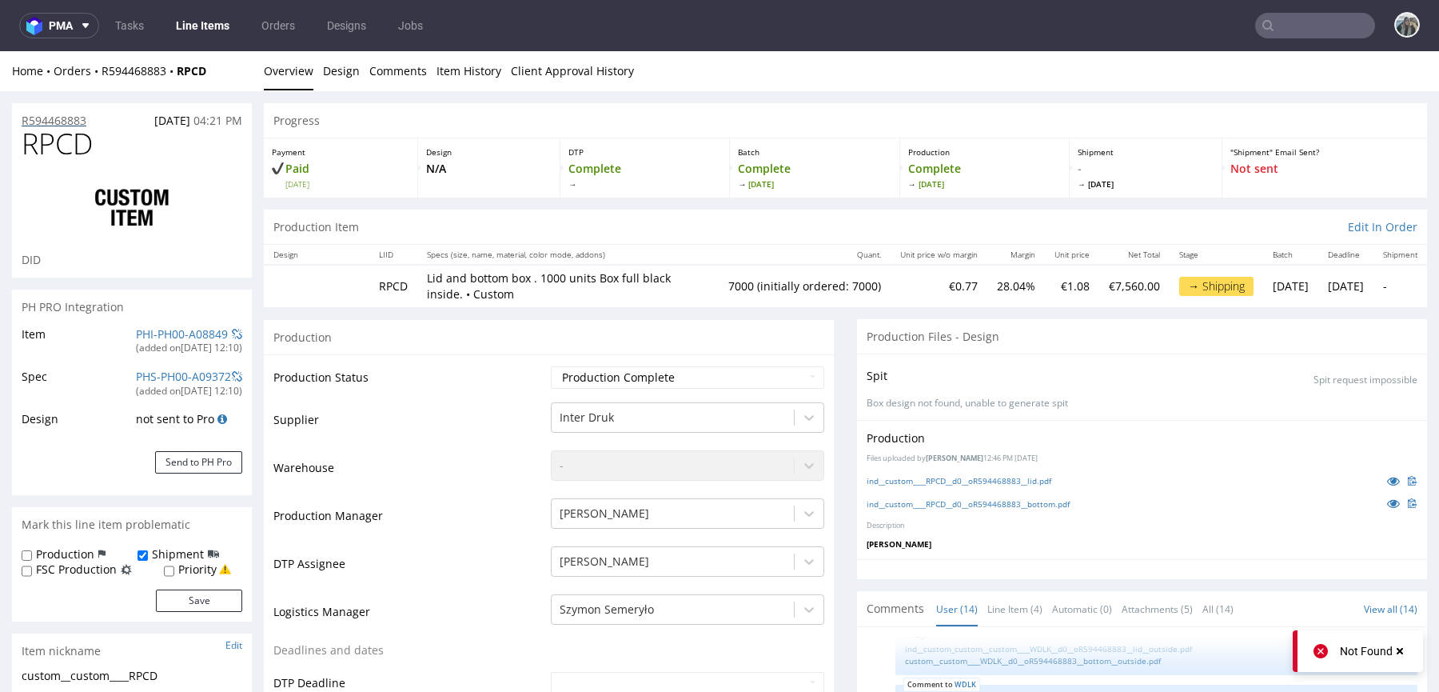
click at [86, 116] on p "R594468883" at bounding box center [54, 121] width 65 height 16
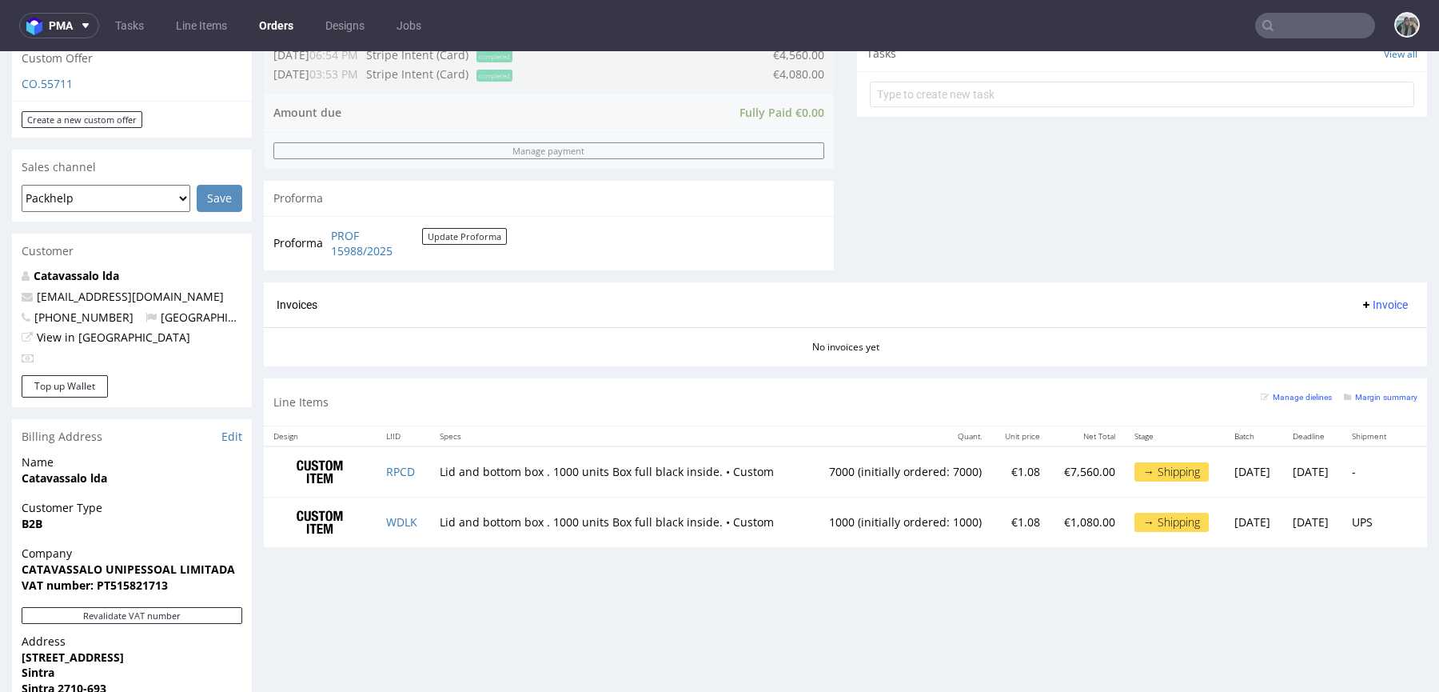
scroll to position [601, 0]
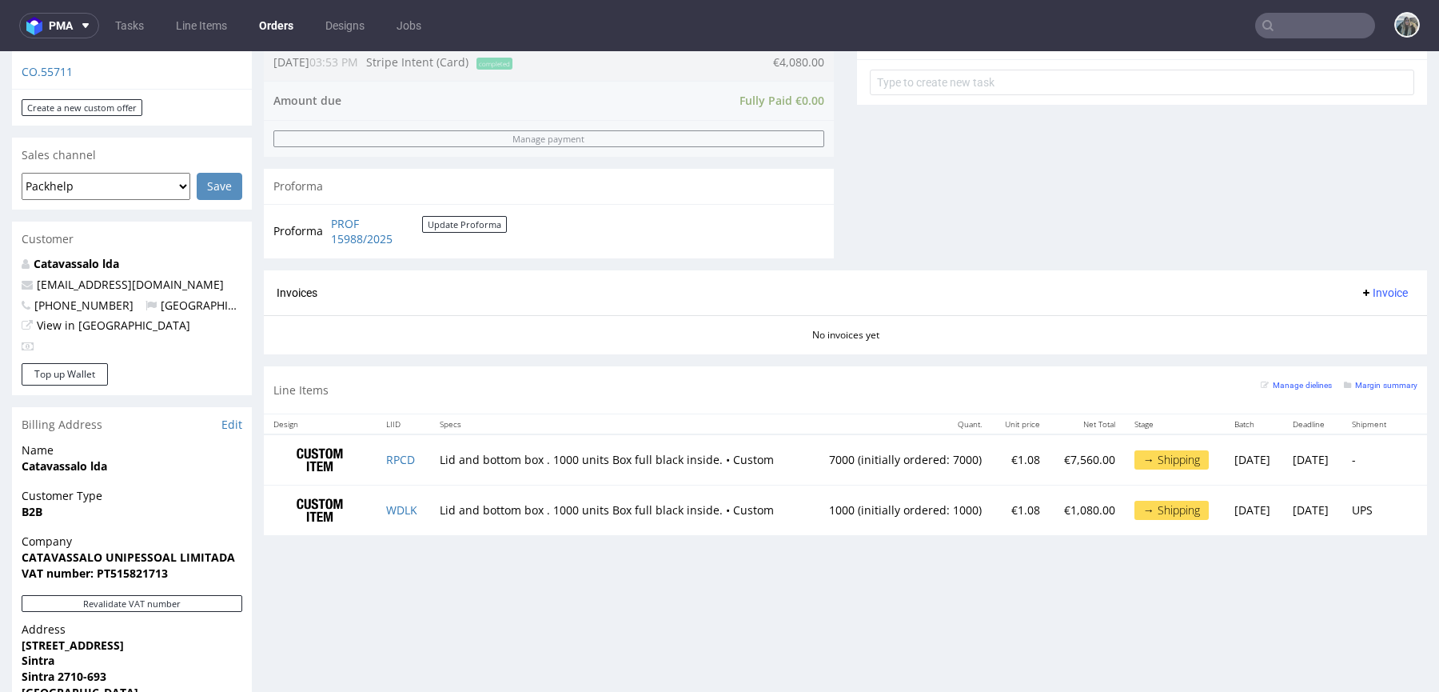
click at [1289, 26] on input "text" at bounding box center [1316, 26] width 120 height 26
paste input "Demkiv"
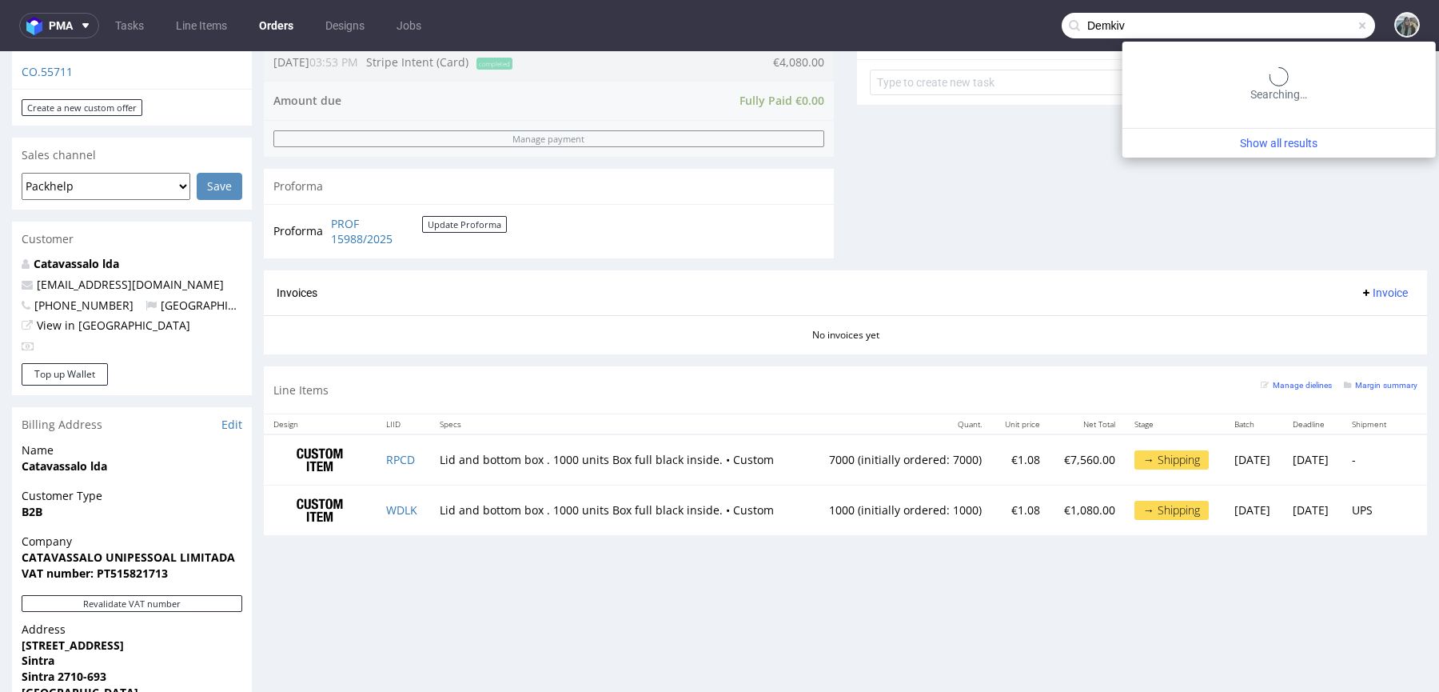
type input "Demkiv"
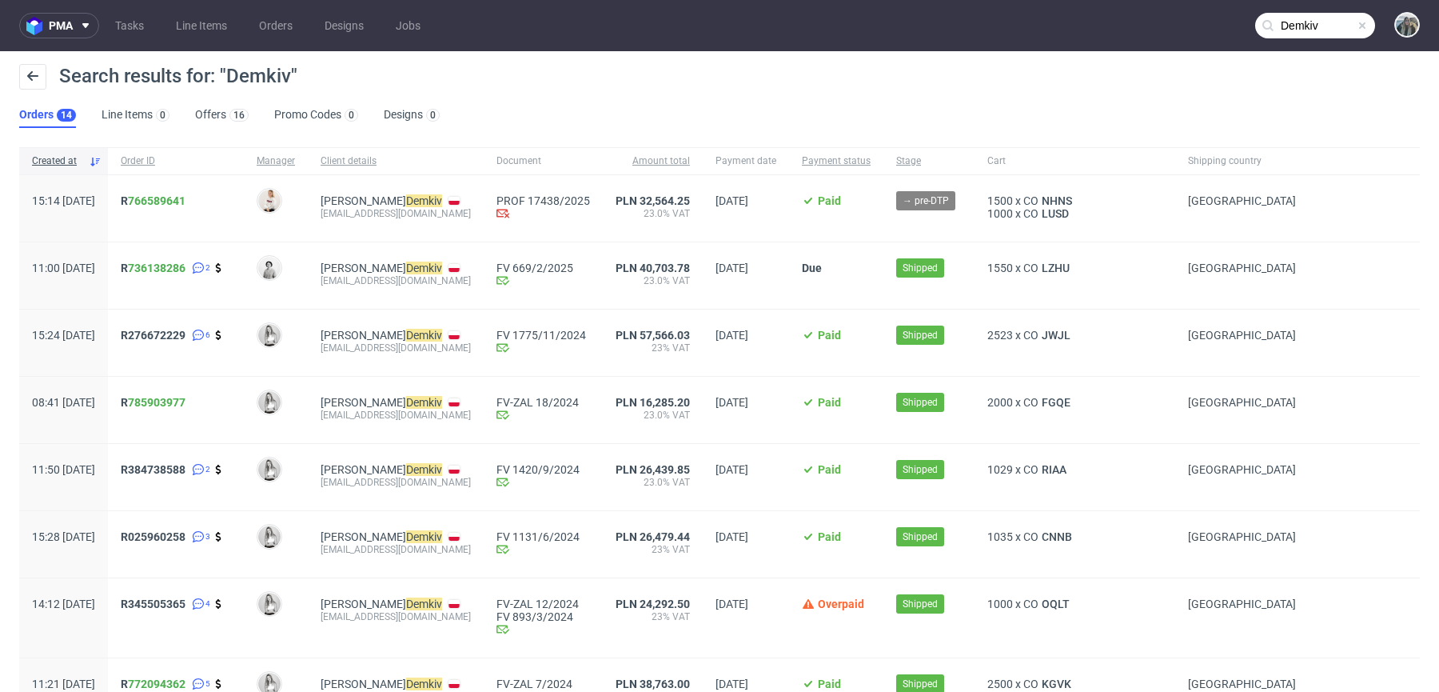
scroll to position [2, 0]
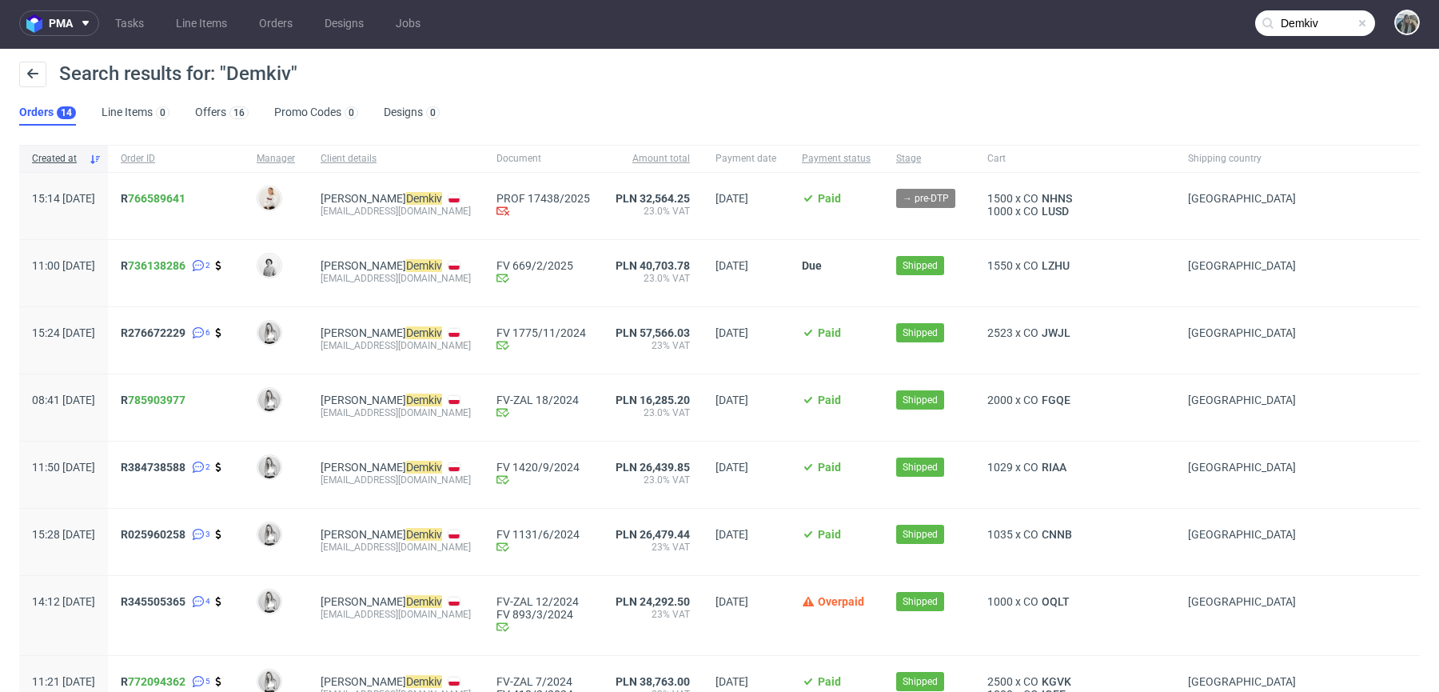
click at [191, 203] on span "R 766589641" at bounding box center [176, 206] width 110 height 28
click at [178, 200] on link "766589641" at bounding box center [157, 198] width 58 height 13
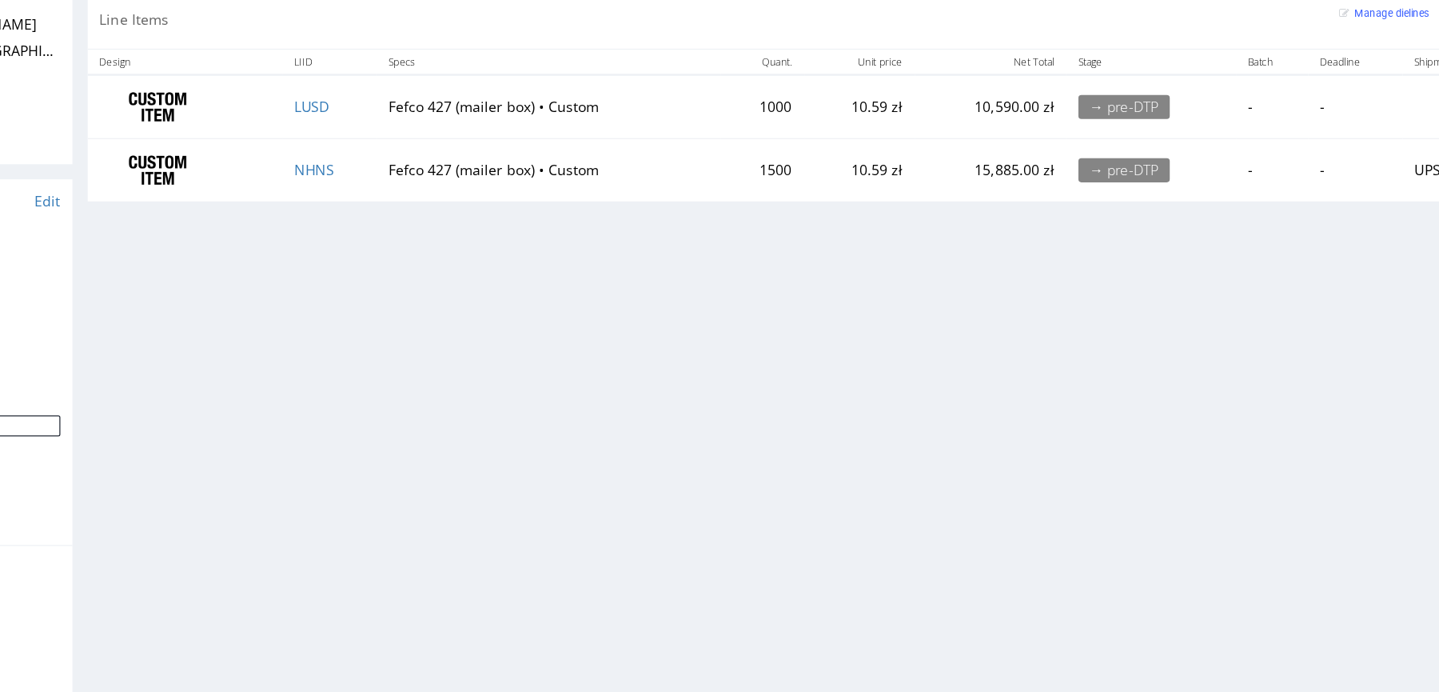
scroll to position [771, 0]
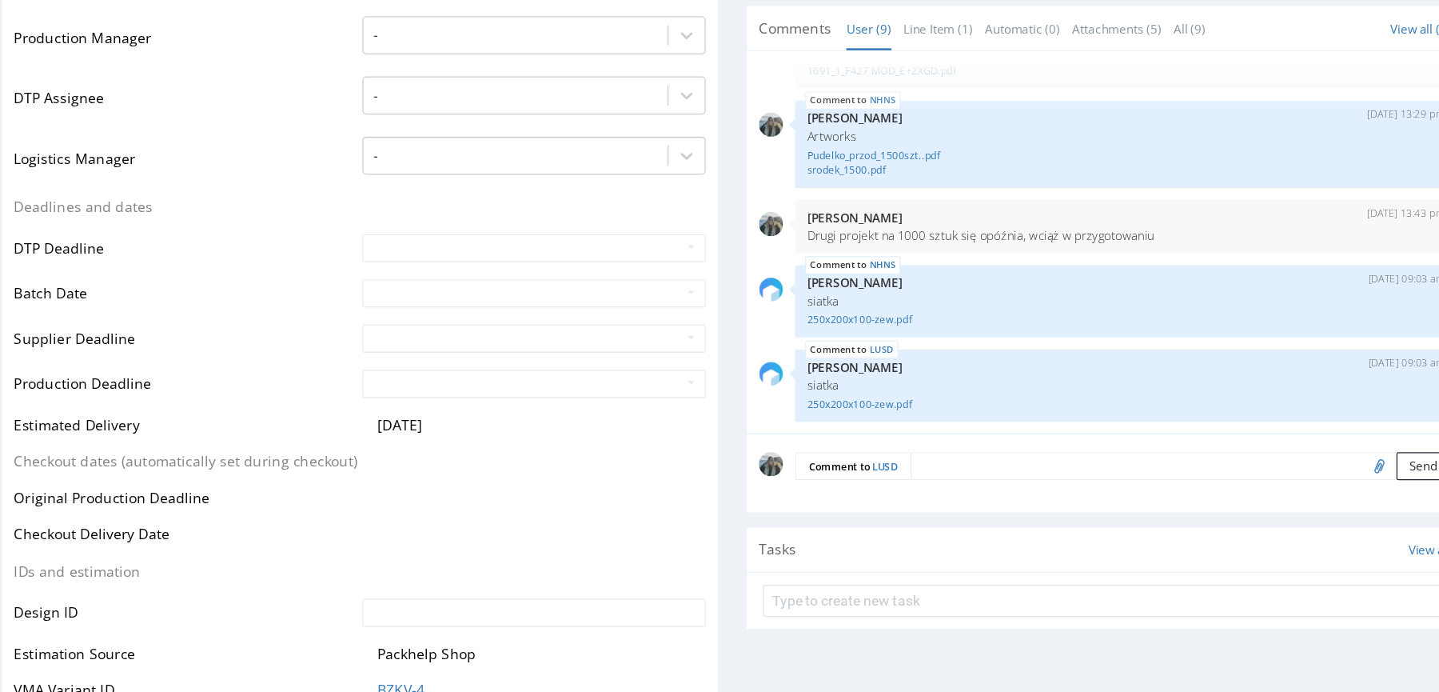
scroll to position [453, 0]
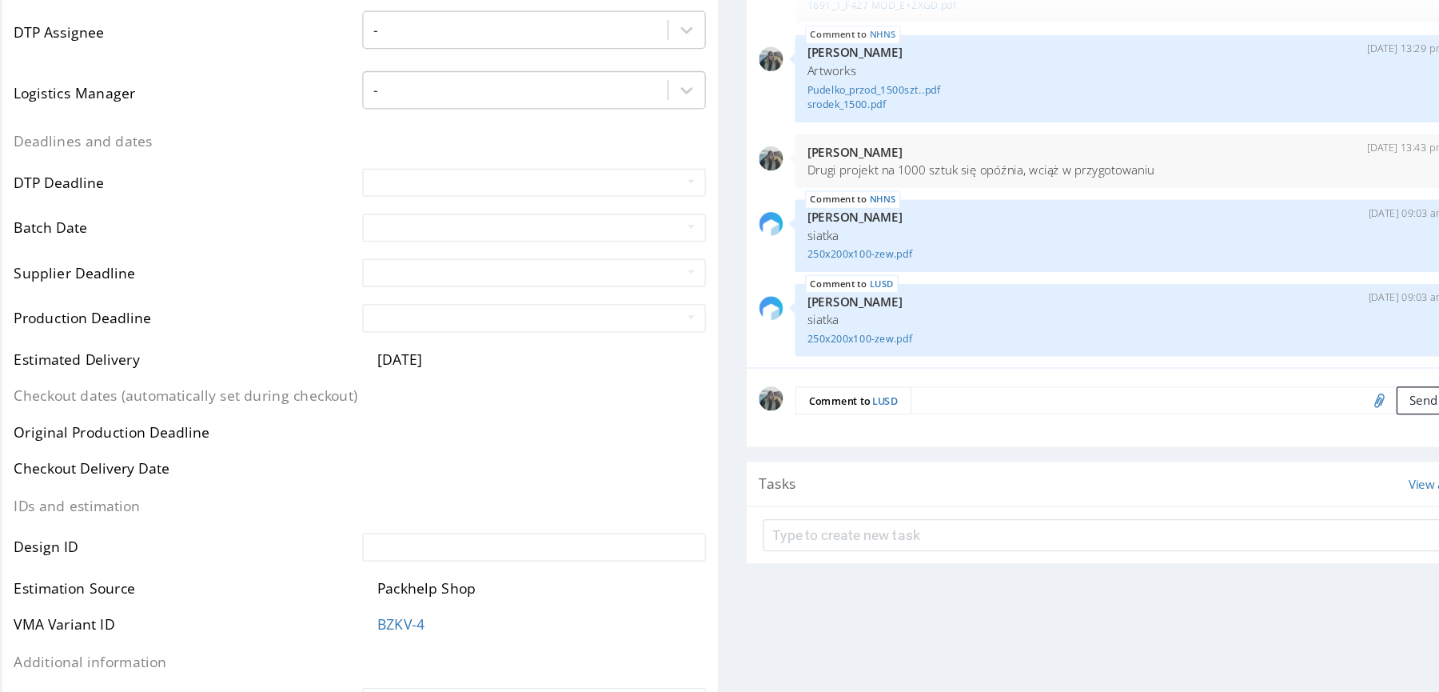
click at [1018, 314] on input "file" at bounding box center [1029, 311] width 22 height 21
type input "C:\fakepath\pudelko_1000szt_srodek.pdf.pdf"
drag, startPoint x: 616, startPoint y: 44, endPoint x: 554, endPoint y: 44, distance: 61.6
click at [557, 44] on div "NHNS 26th Aug 25 | 13:29 pm Zeniuk Magdalena Artworks Pudelko_przod_1500szt..pd…" at bounding box center [812, 57] width 551 height 70
copy p "Artworks"
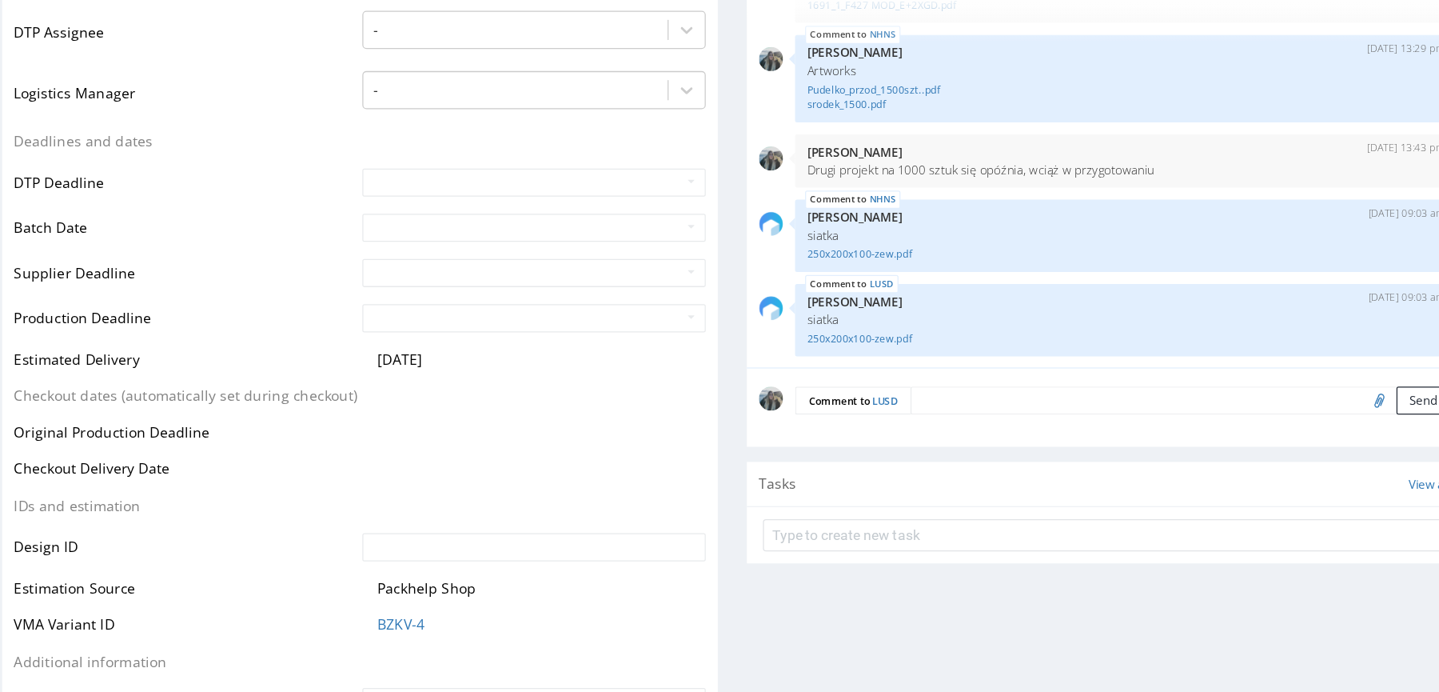
click at [718, 308] on textarea at bounding box center [873, 312] width 430 height 22
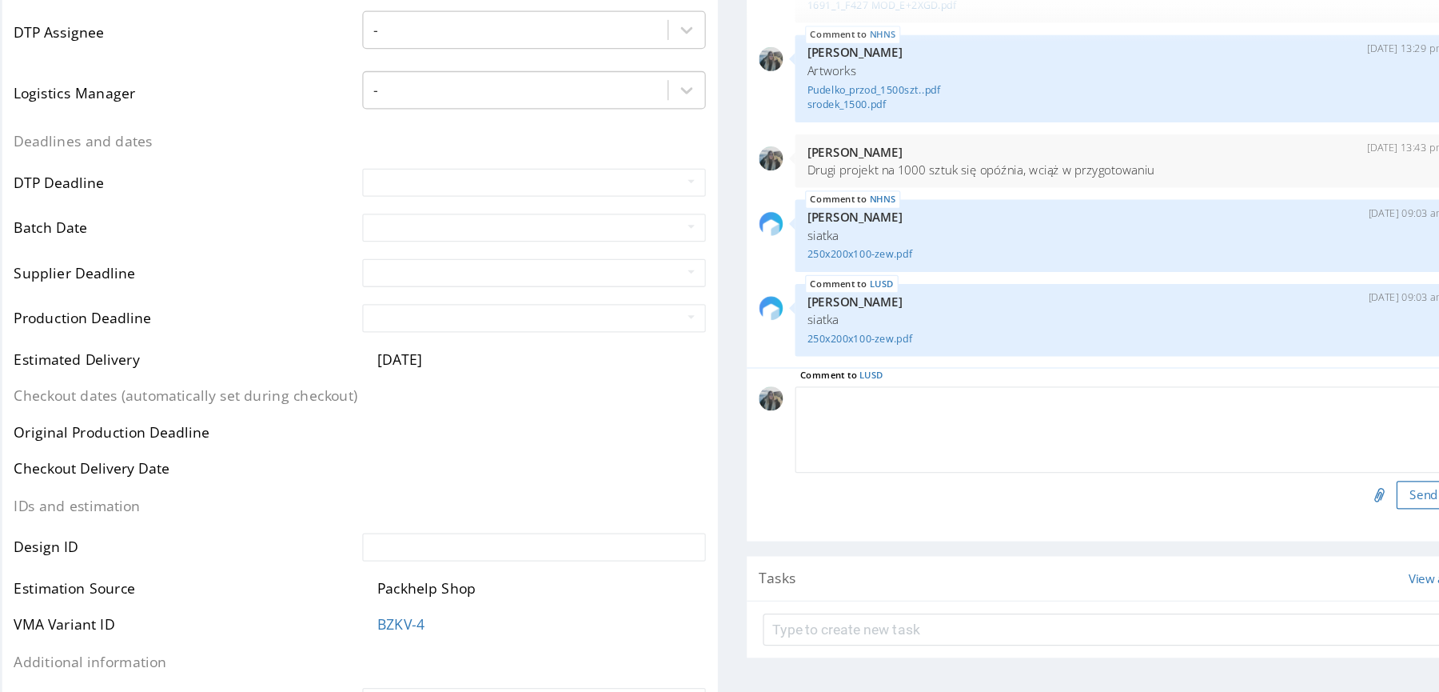
paste textarea "Artworks"
type textarea "Artworks"
click at [1053, 393] on button "Send" at bounding box center [1066, 388] width 43 height 22
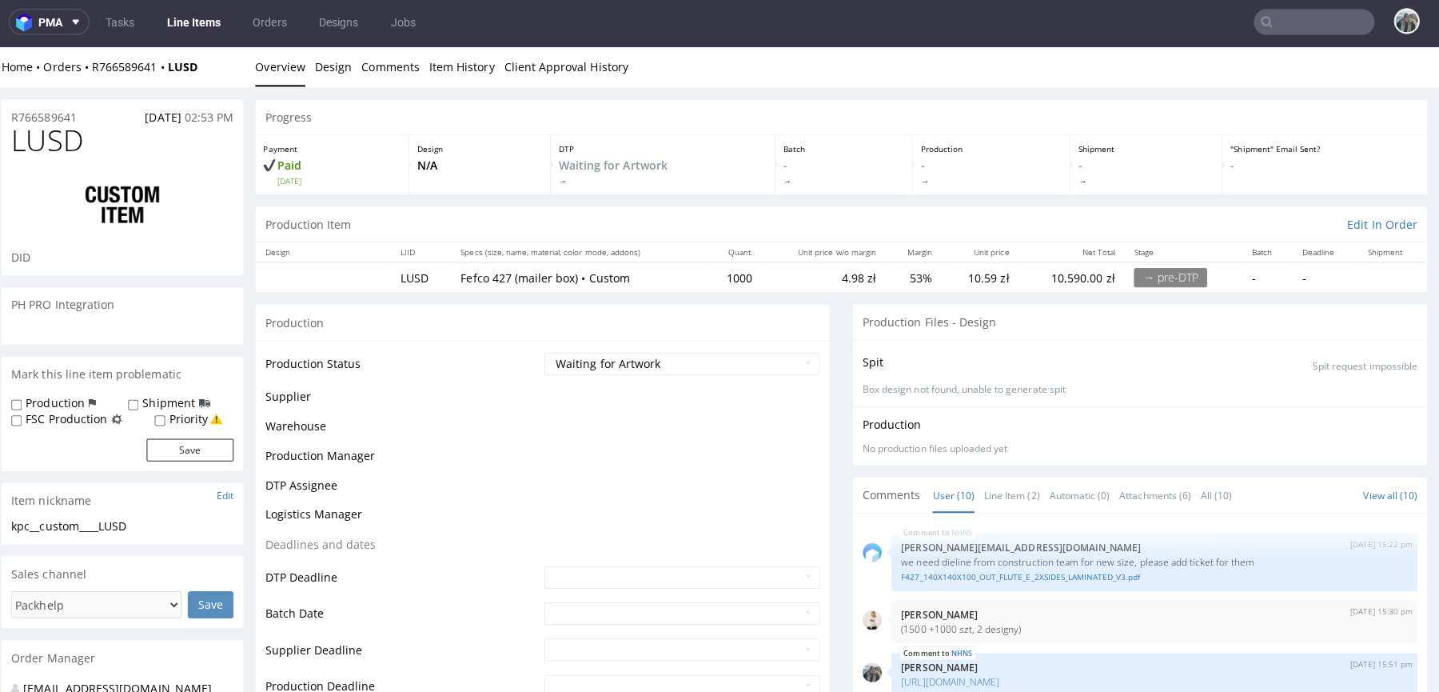
scroll to position [361, 0]
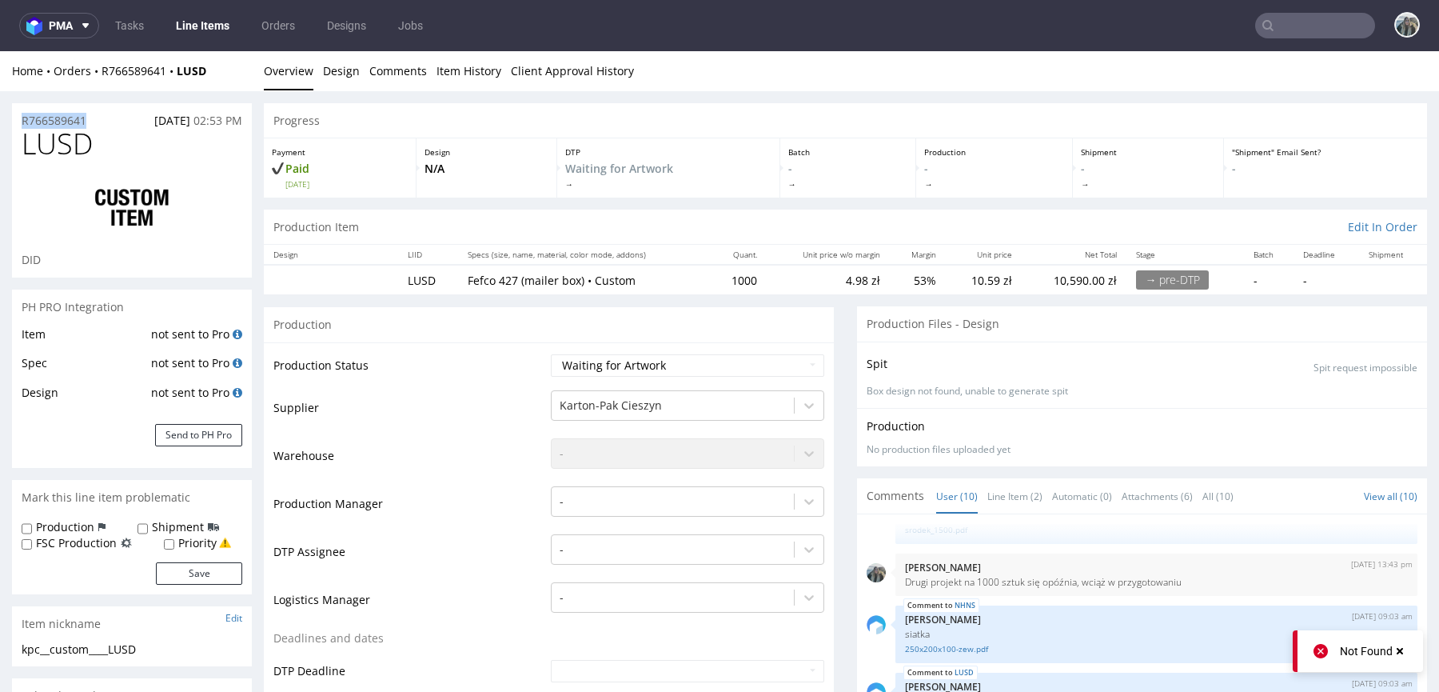
drag, startPoint x: 97, startPoint y: 121, endPoint x: 3, endPoint y: 121, distance: 93.6
copy p "R766589641"
click at [625, 361] on select "Waiting for Artwork Waiting for Diecut Waiting for Mockup Waiting for DTP Waiti…" at bounding box center [687, 365] width 273 height 22
select select "pre_dtp_waiting_for_diecut"
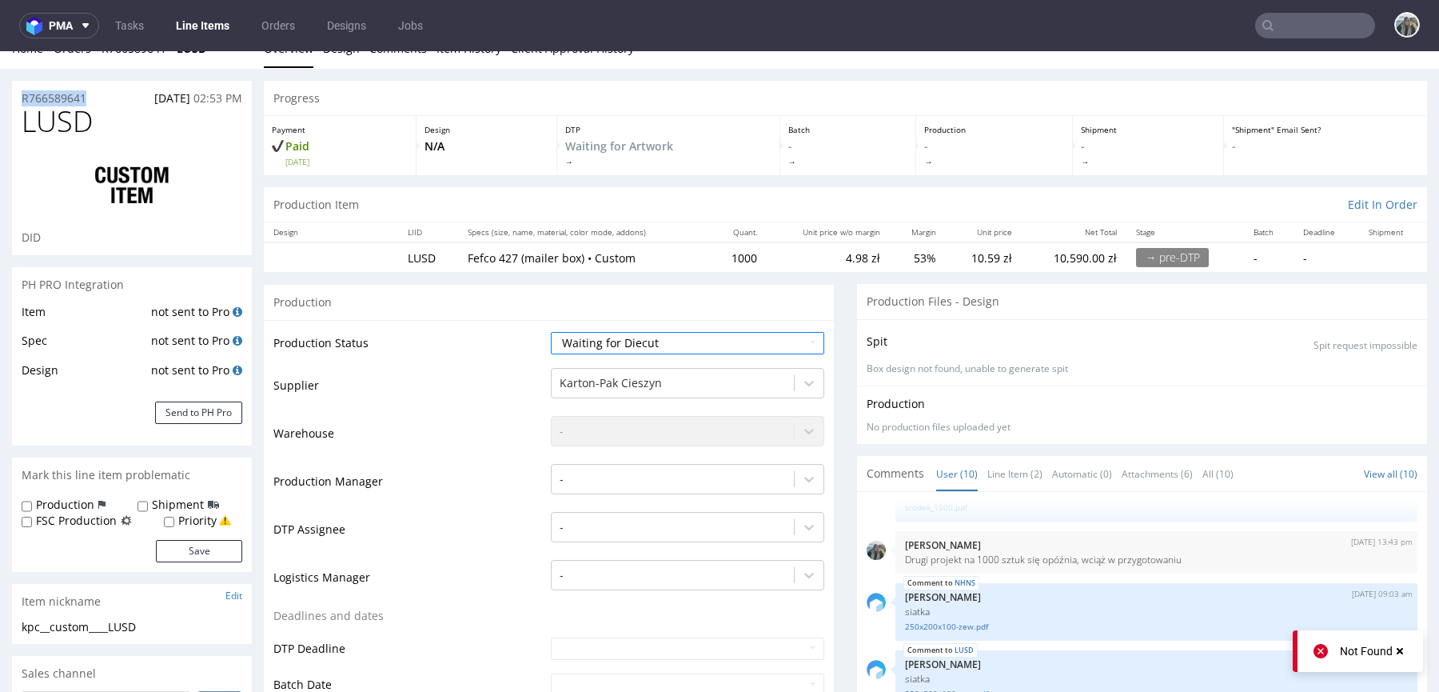
scroll to position [557, 0]
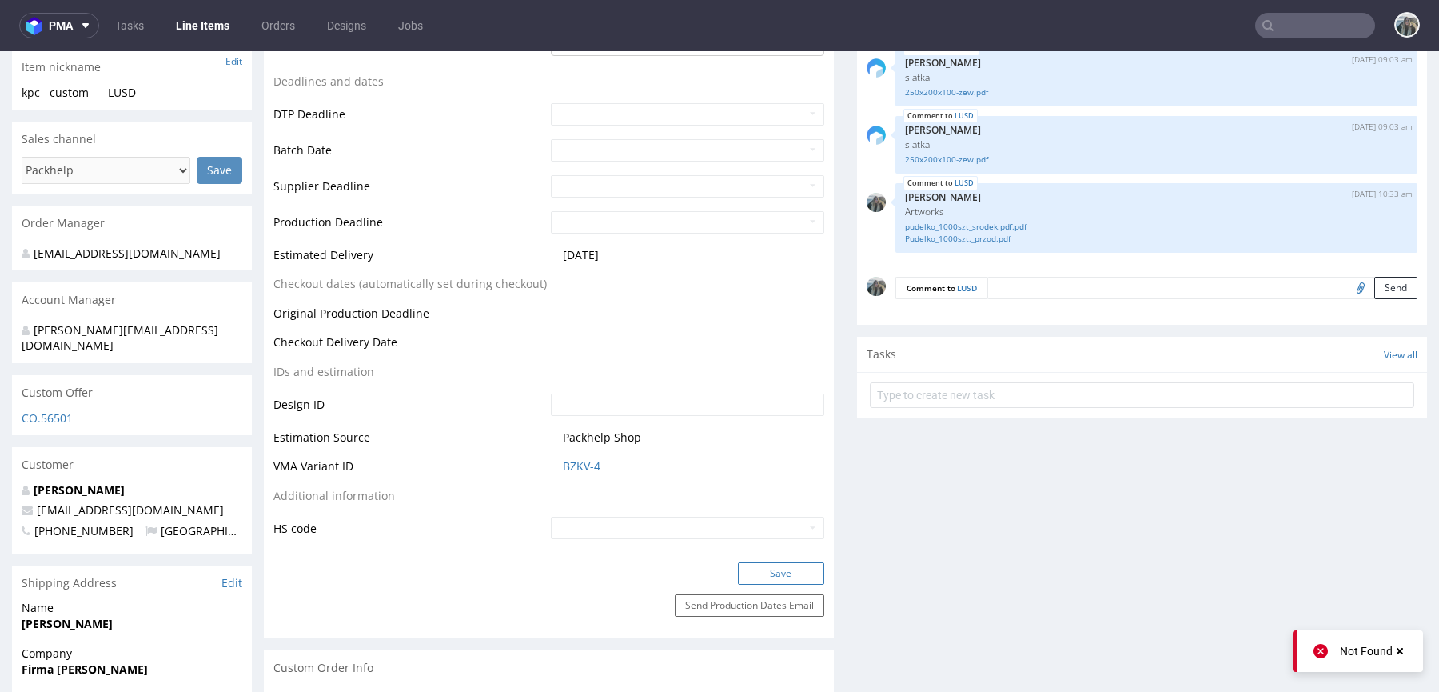
click at [789, 565] on button "Save" at bounding box center [781, 573] width 86 height 22
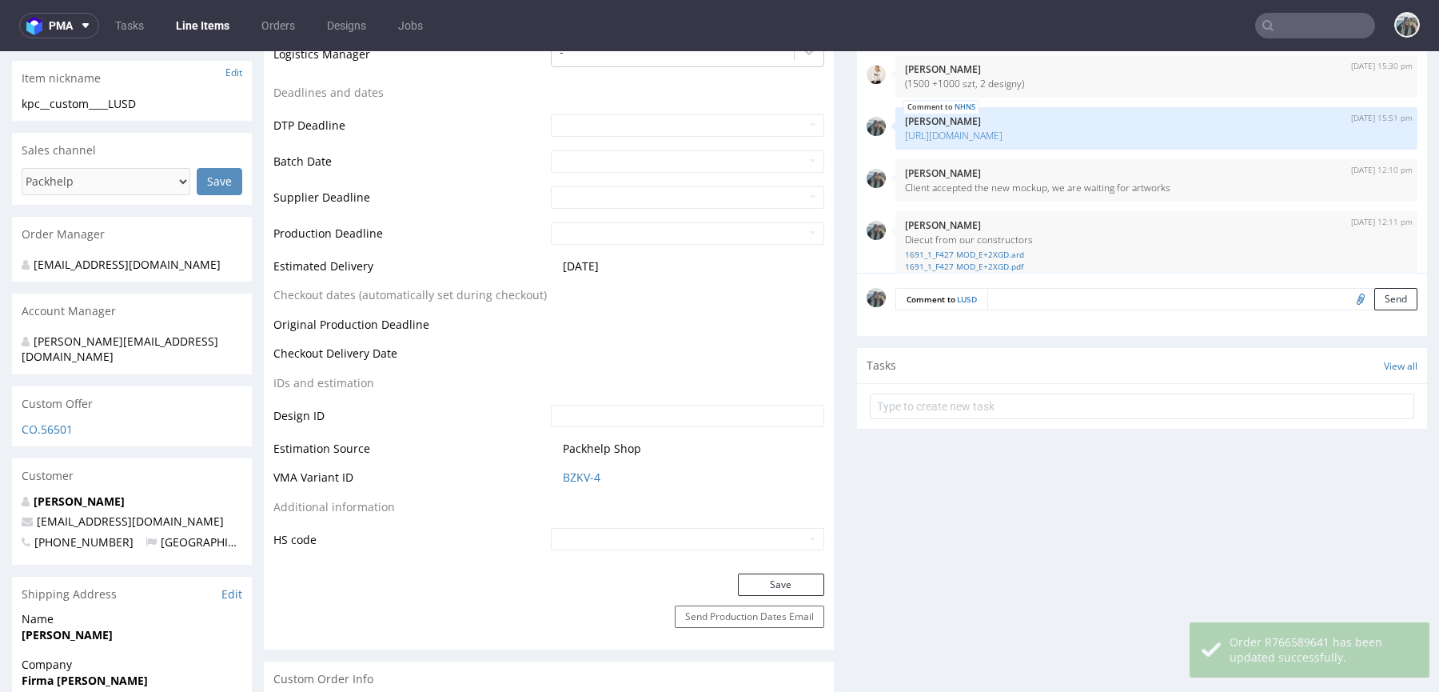
scroll to position [361, 0]
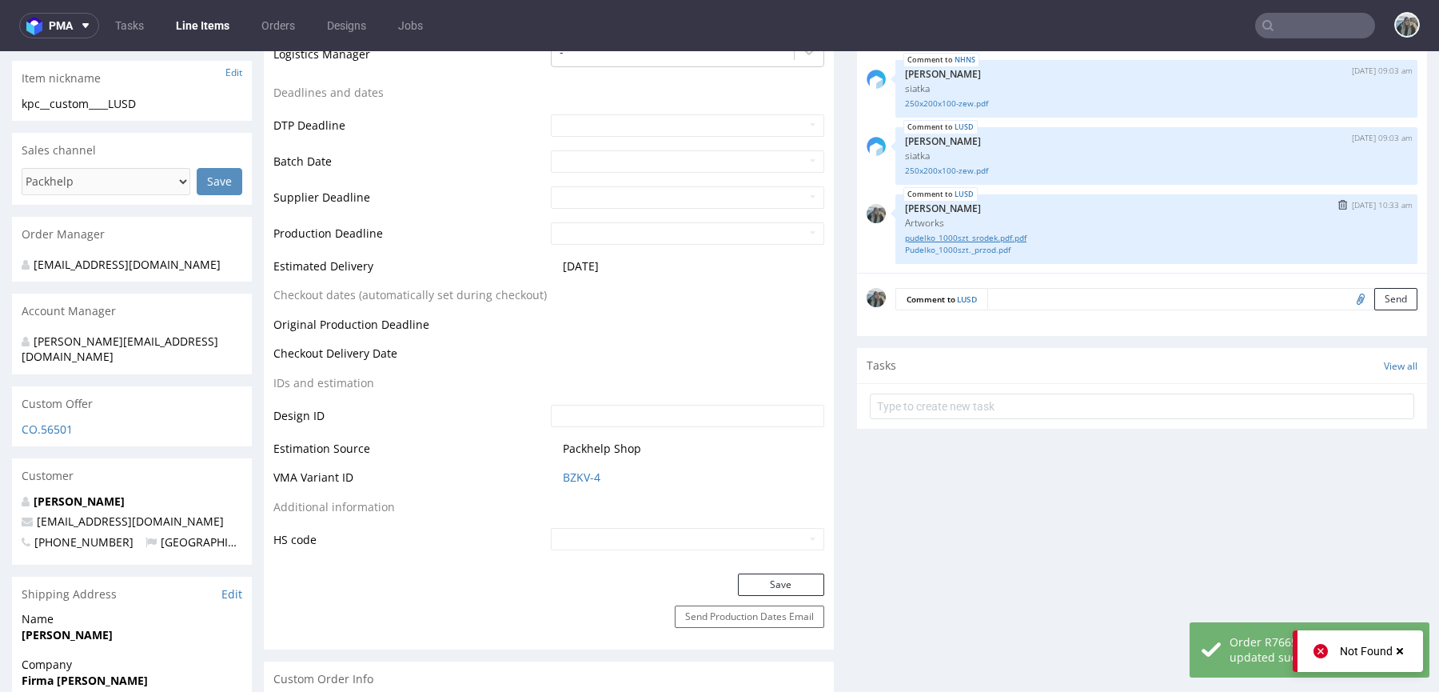
click at [1012, 238] on link "pudelko_1000szt_srodek.pdf.pdf" at bounding box center [1156, 238] width 503 height 12
click at [999, 246] on link "Pudelko_1000szt._przod.pdf" at bounding box center [1156, 250] width 503 height 12
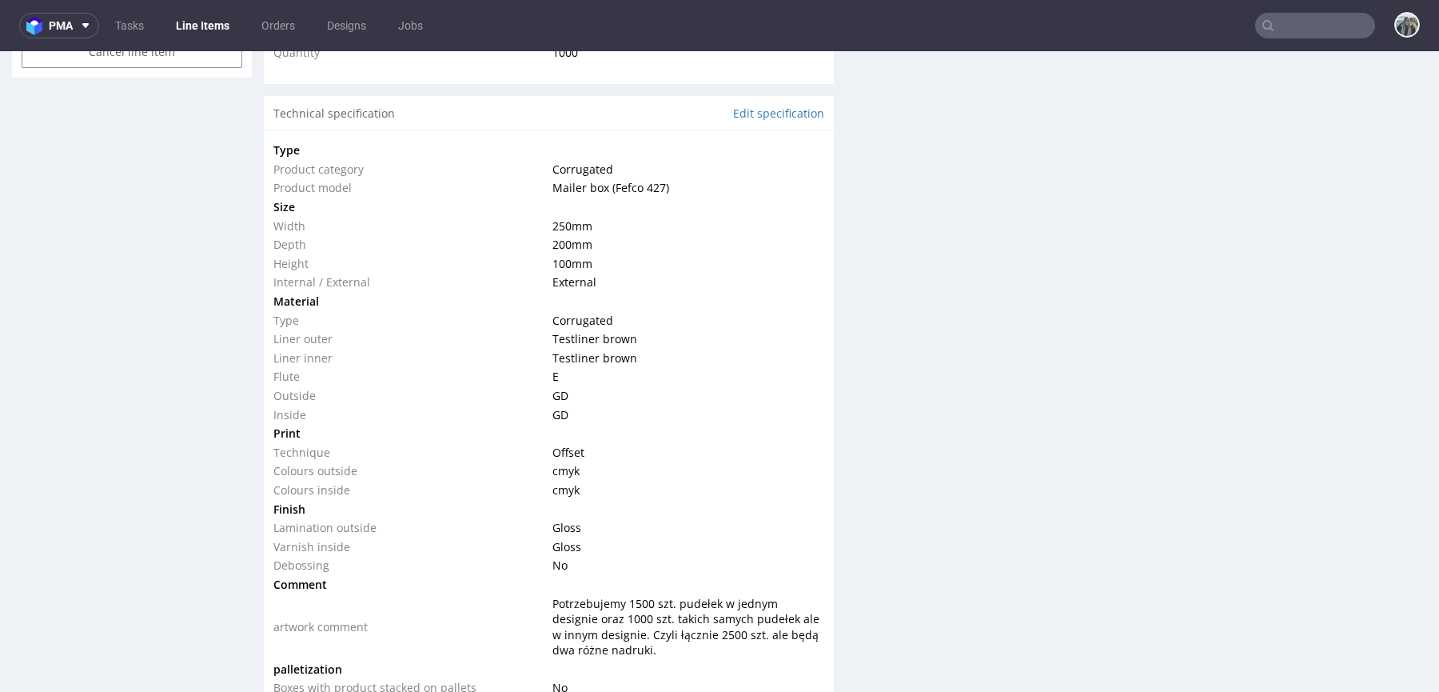
scroll to position [262, 0]
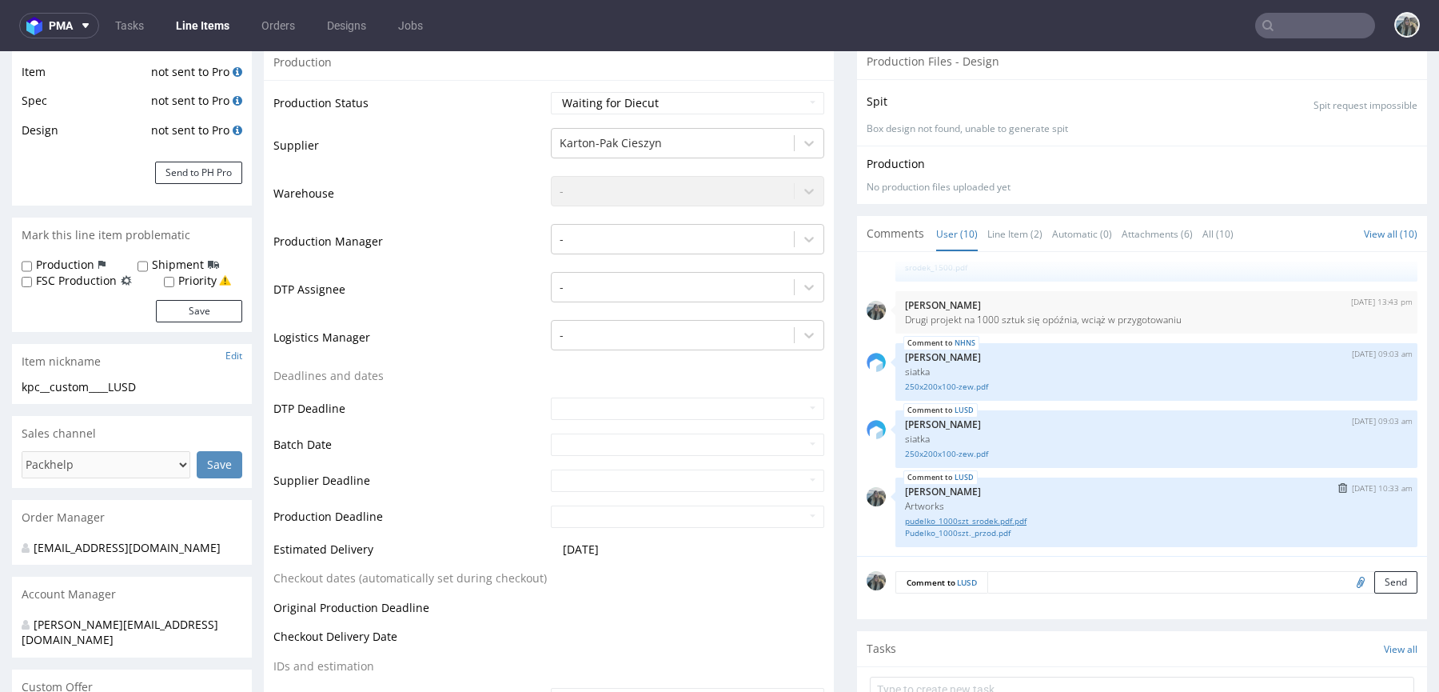
click at [944, 517] on link "pudelko_1000szt_srodek.pdf.pdf" at bounding box center [1156, 521] width 503 height 12
click at [944, 528] on link "Pudelko_1000szt._przod.pdf" at bounding box center [1156, 533] width 503 height 12
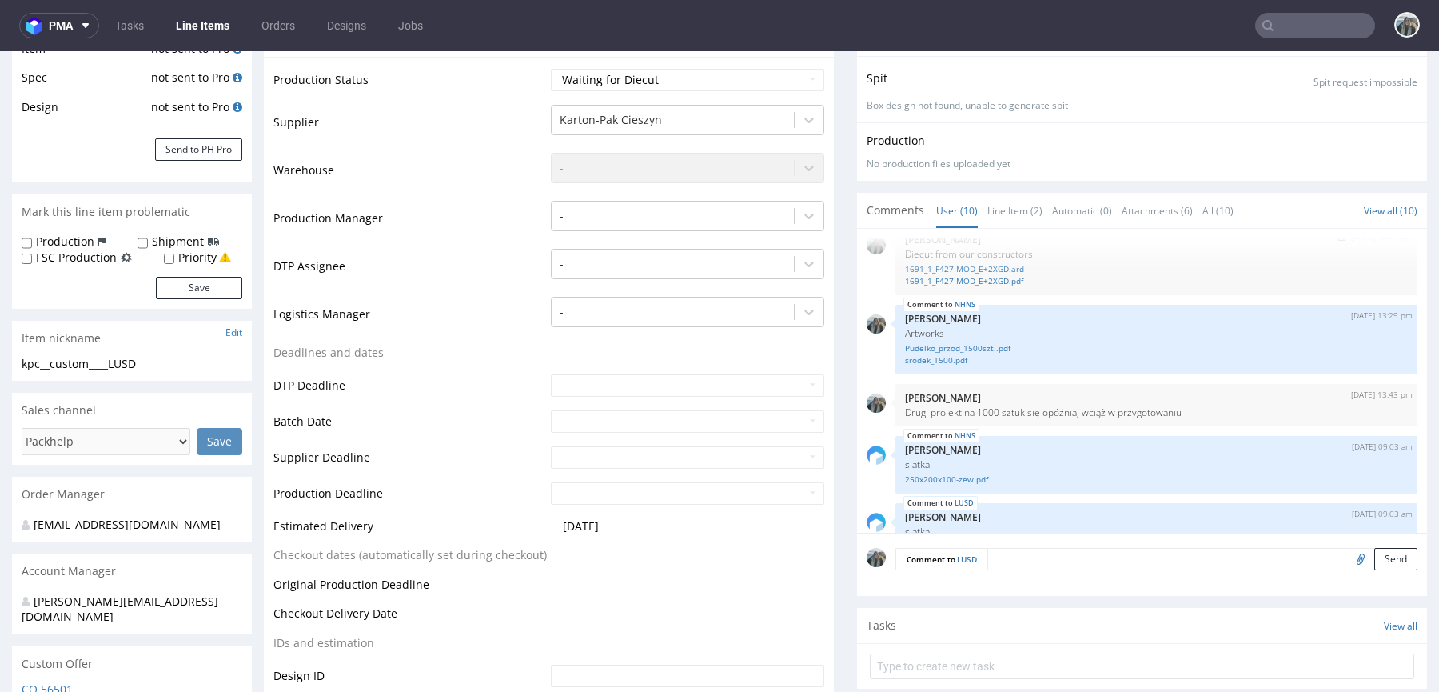
scroll to position [361, 0]
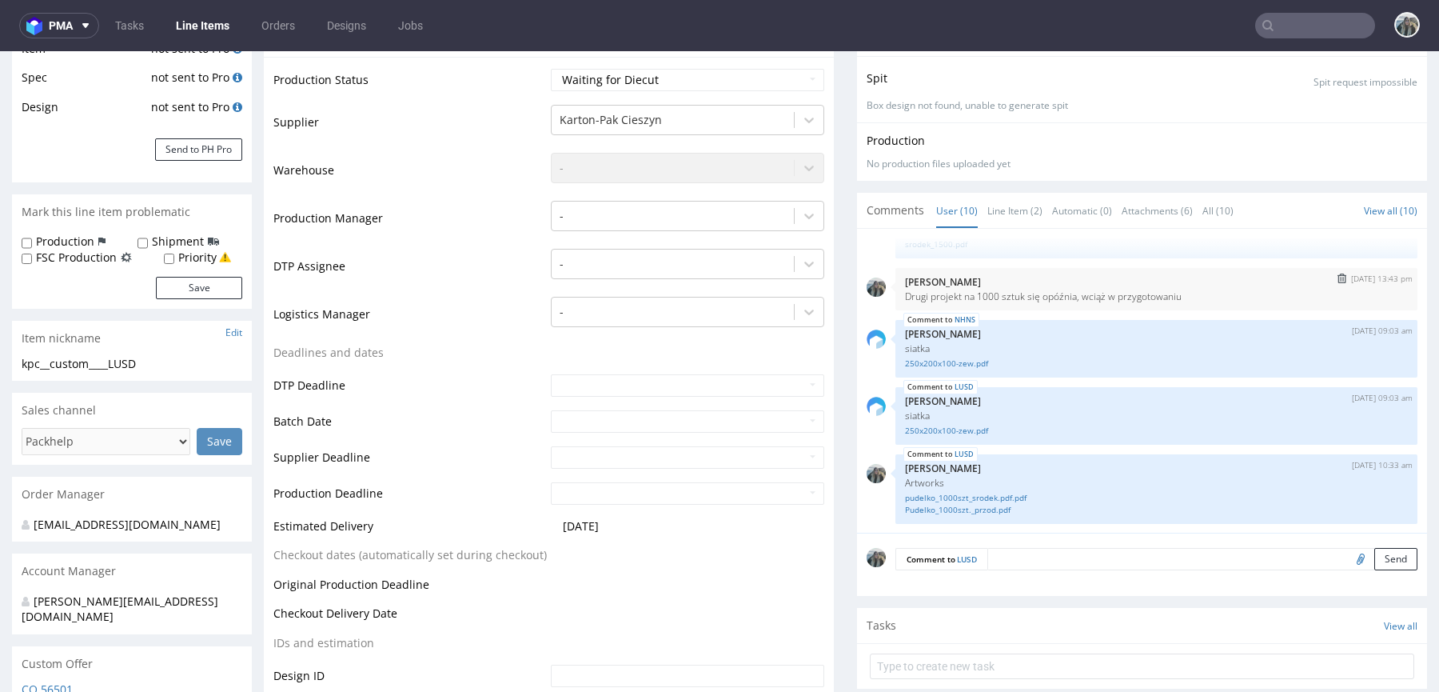
click at [1333, 275] on button "submit" at bounding box center [1342, 278] width 18 height 11
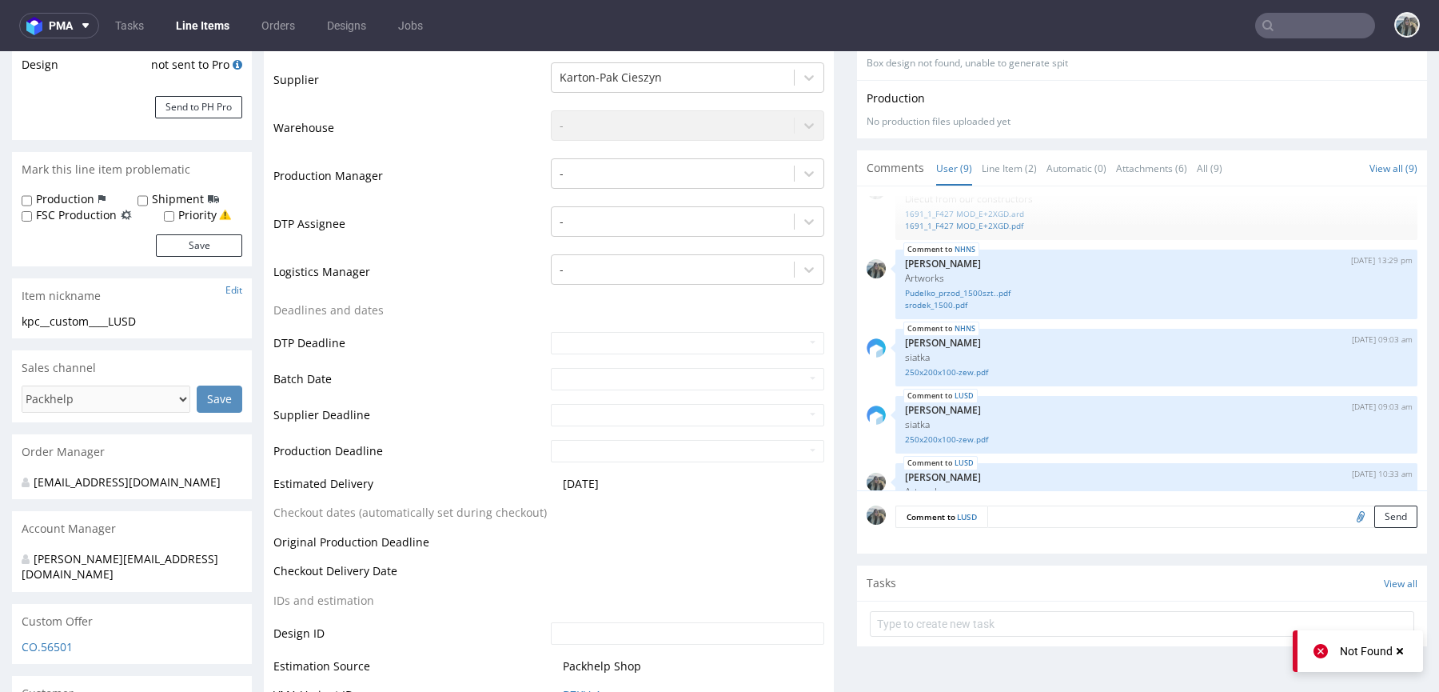
scroll to position [238, 0]
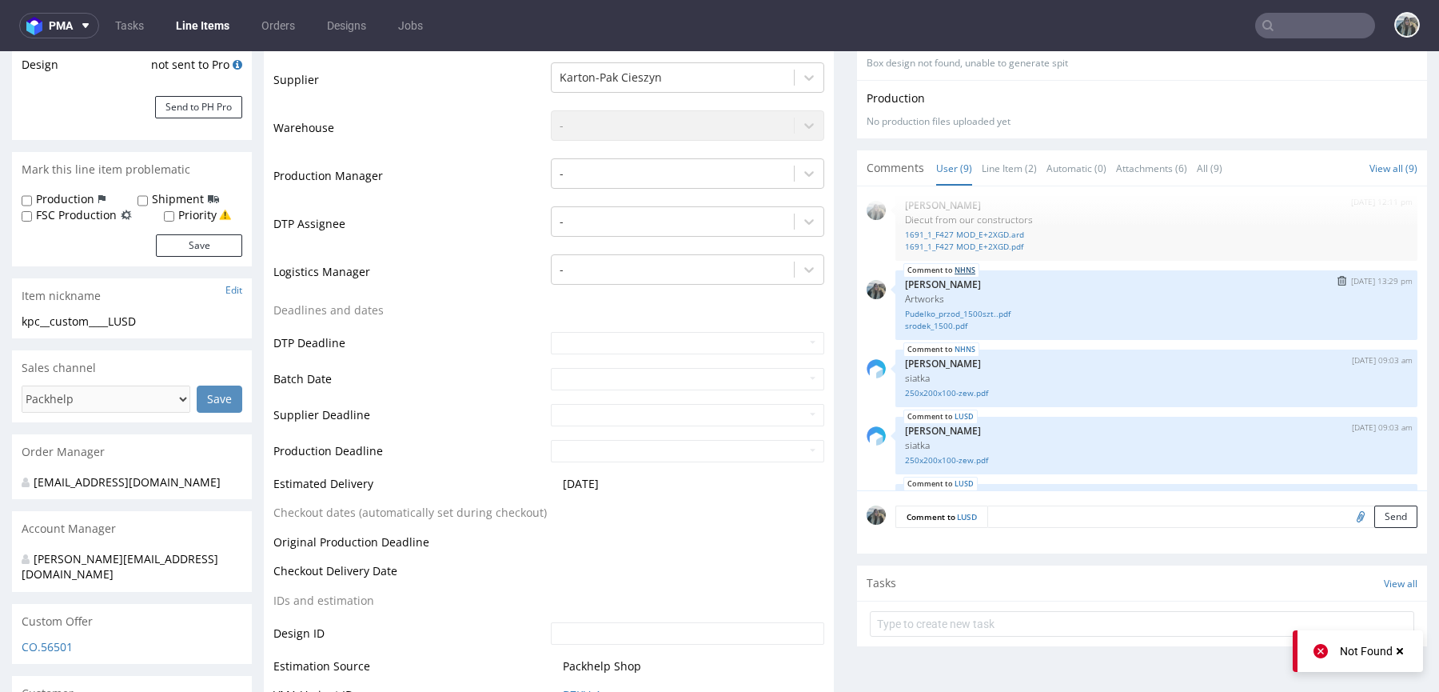
click at [960, 269] on link "NHNS" at bounding box center [965, 270] width 21 height 13
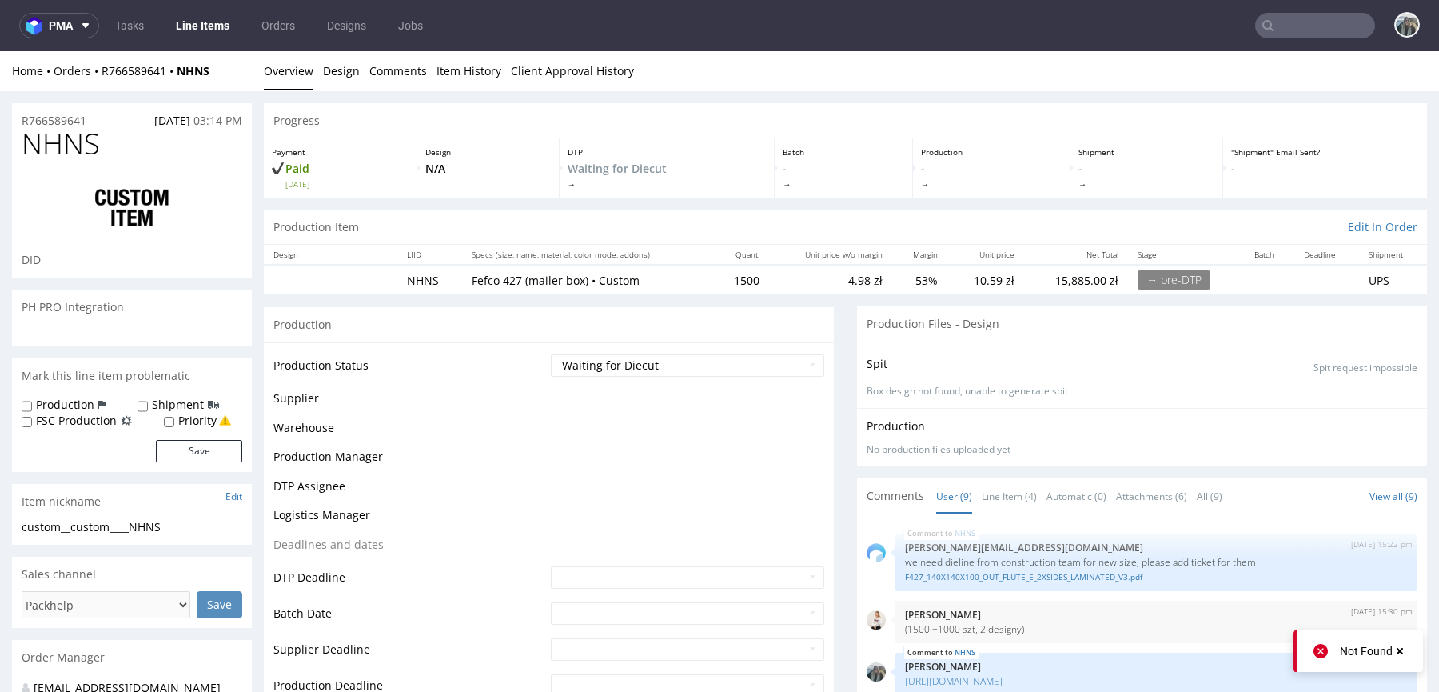
scroll to position [309, 0]
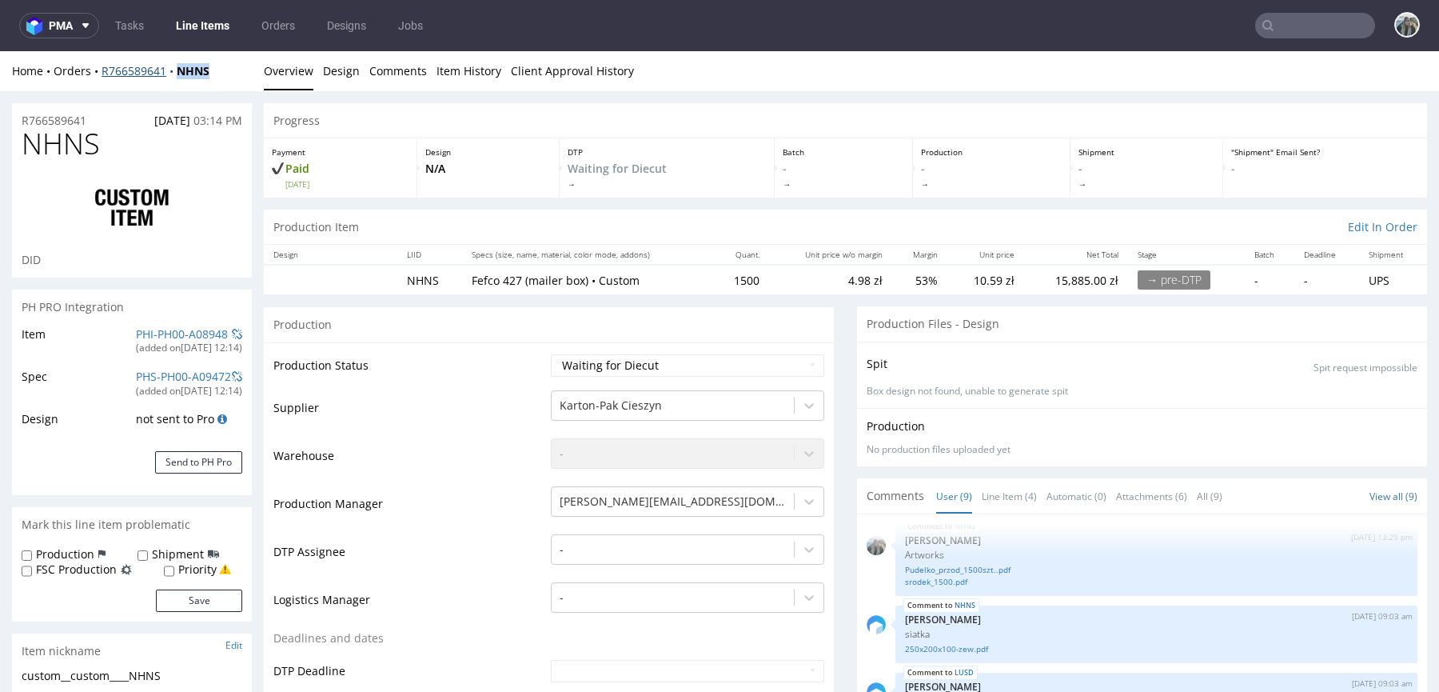
drag, startPoint x: 178, startPoint y: 80, endPoint x: 178, endPoint y: 71, distance: 8.8
click at [178, 71] on div "Home Orders R766589641 NHNS Overview Design Comments Item History Client Approv…" at bounding box center [719, 71] width 1439 height 40
copy strong "NHNS"
click at [167, 569] on input "Priority" at bounding box center [169, 571] width 10 height 13
checkbox input "true"
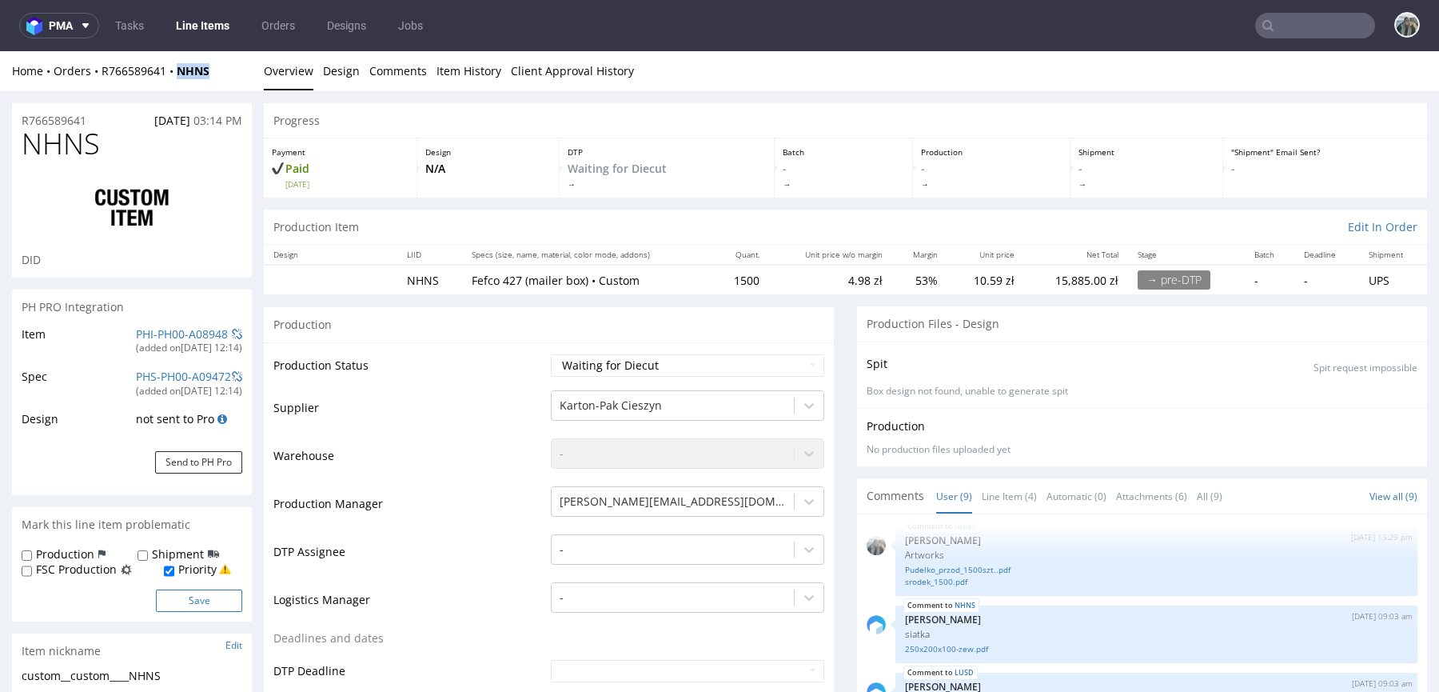
click at [170, 602] on button "Save" at bounding box center [199, 600] width 86 height 22
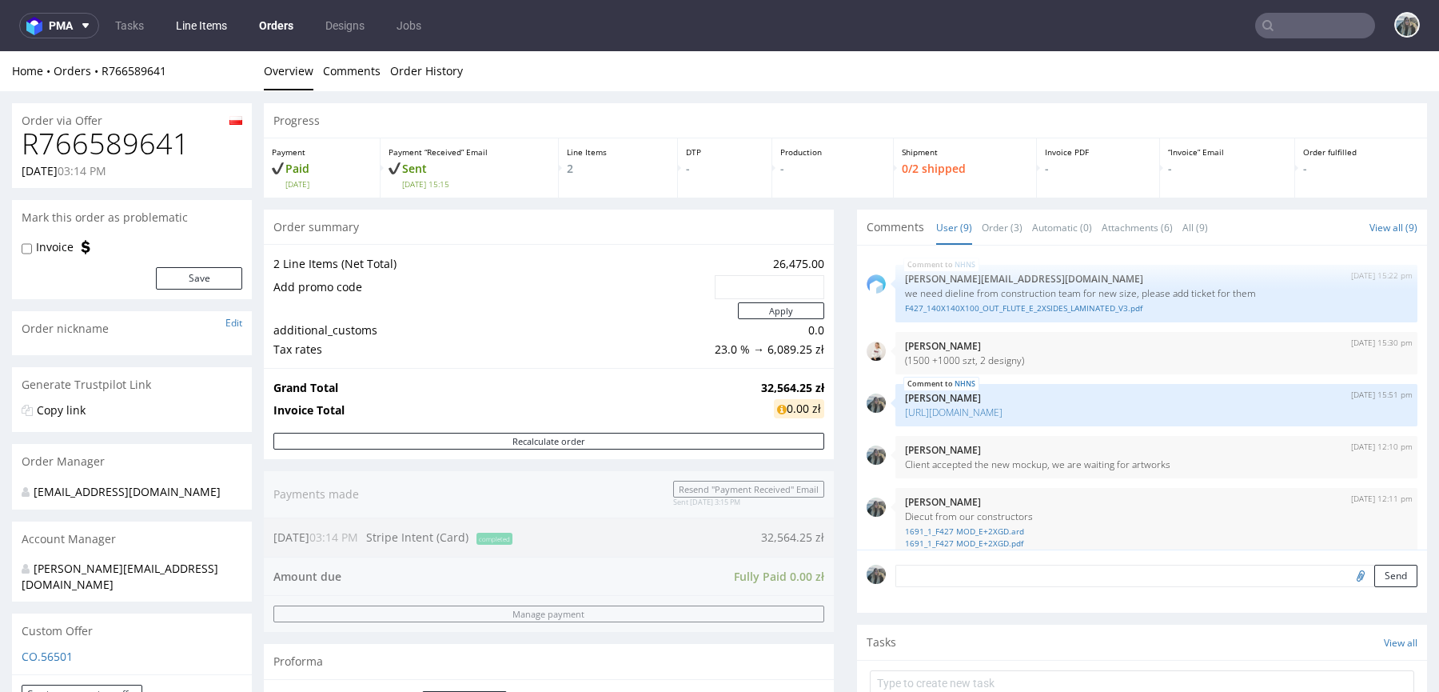
scroll to position [309, 0]
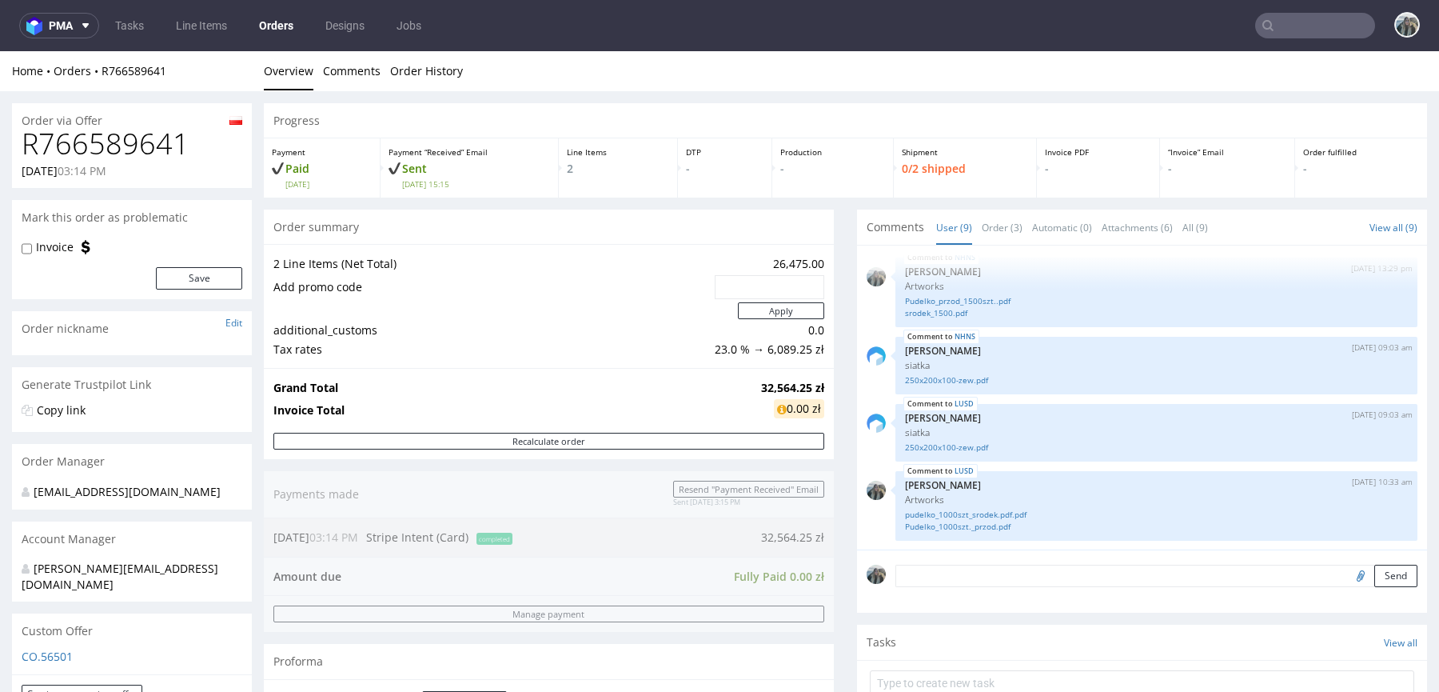
click at [942, 580] on textarea at bounding box center [1157, 576] width 522 height 22
paste textarea "Potrzebujemy tych pudełek, aby móc jak najszybciej ich przetestować, bo mamy za…"
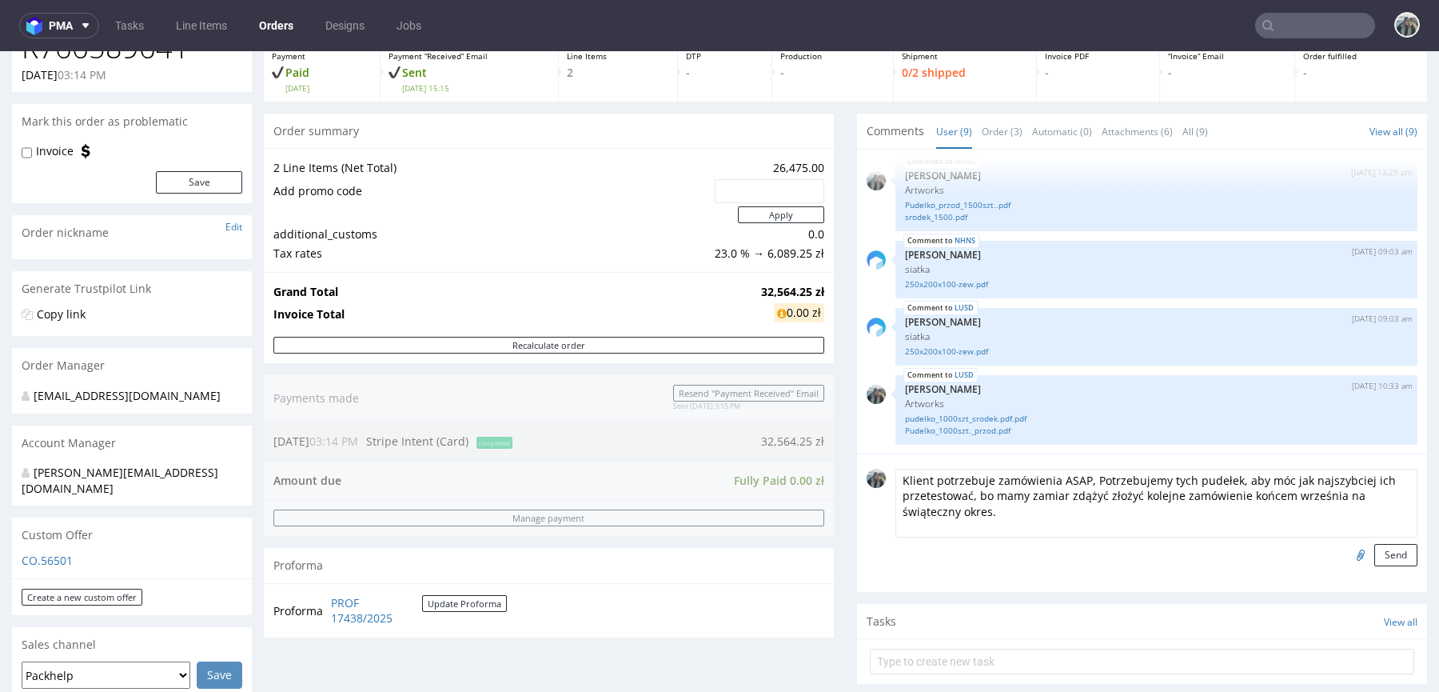
scroll to position [104, 0]
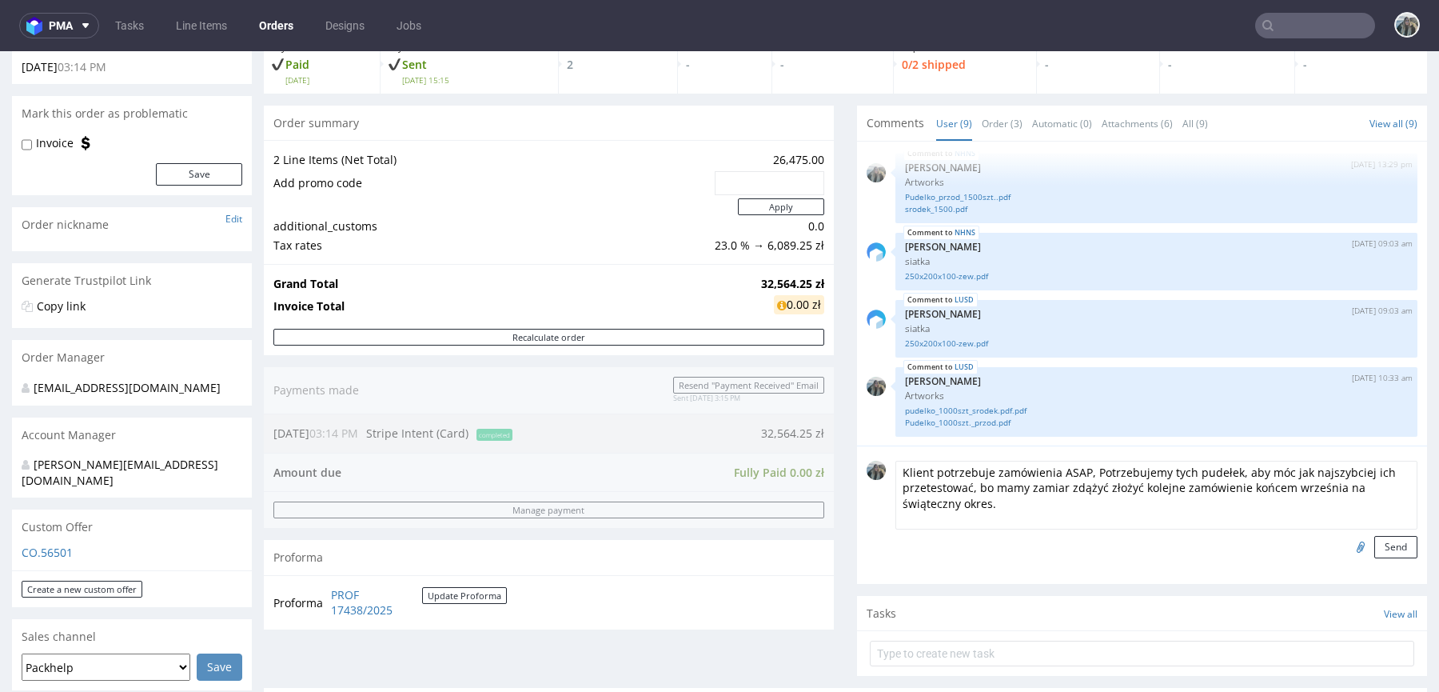
drag, startPoint x: 1085, startPoint y: 472, endPoint x: 1020, endPoint y: 483, distance: 65.7
click at [1020, 483] on textarea "Klient potrzebuje zamówienia ASAP, Potrzebujemy tych pudełek, aby móc jak najsz…" at bounding box center [1157, 495] width 522 height 69
drag, startPoint x: 1048, startPoint y: 486, endPoint x: 1390, endPoint y: 497, distance: 341.7
click at [1383, 497] on textarea "Klient potrzebuje zamówienia ASAP, po przetestowaniu mają zamiar zdążyć złożyć …" at bounding box center [1157, 495] width 522 height 69
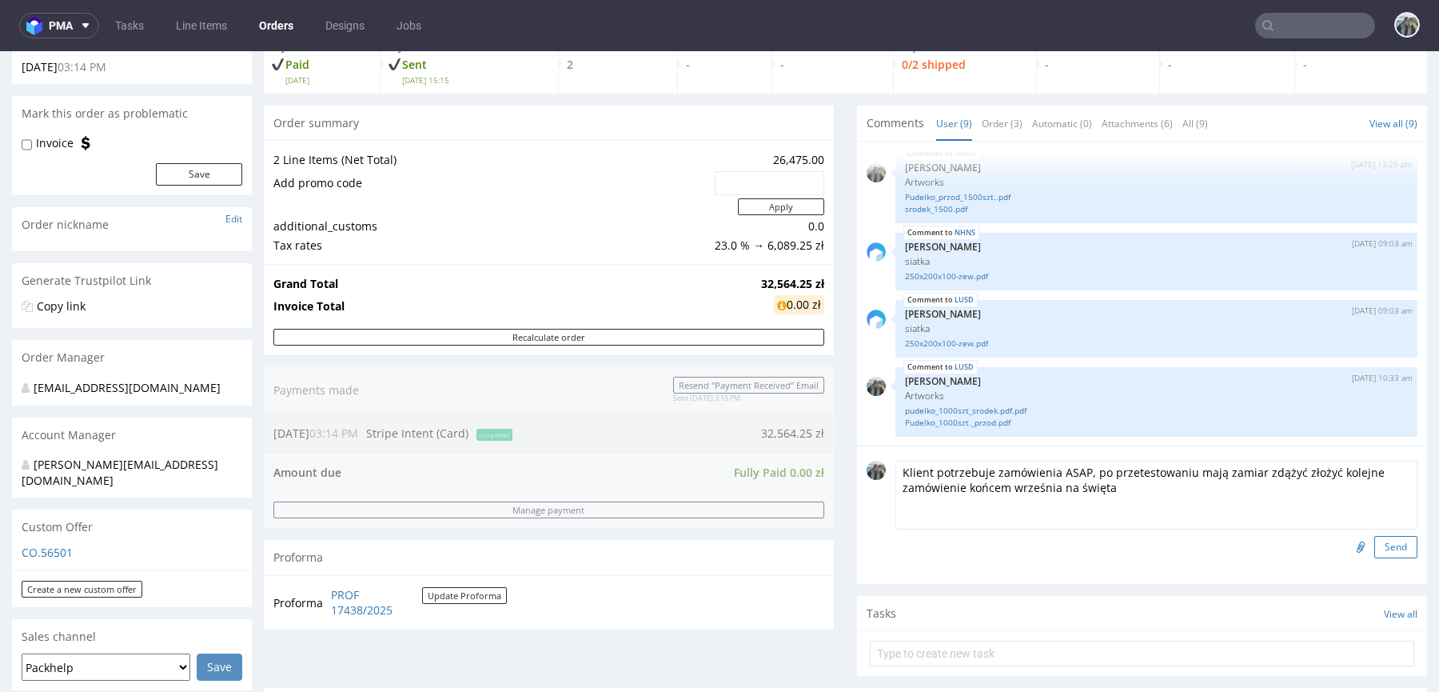
type textarea "Klient potrzebuje zamówienia ASAP, po przetestowaniu mają zamiar zdążyć złożyć …"
drag, startPoint x: 1387, startPoint y: 545, endPoint x: 1169, endPoint y: 498, distance: 223.4
click at [1382, 545] on button "Send" at bounding box center [1396, 547] width 43 height 22
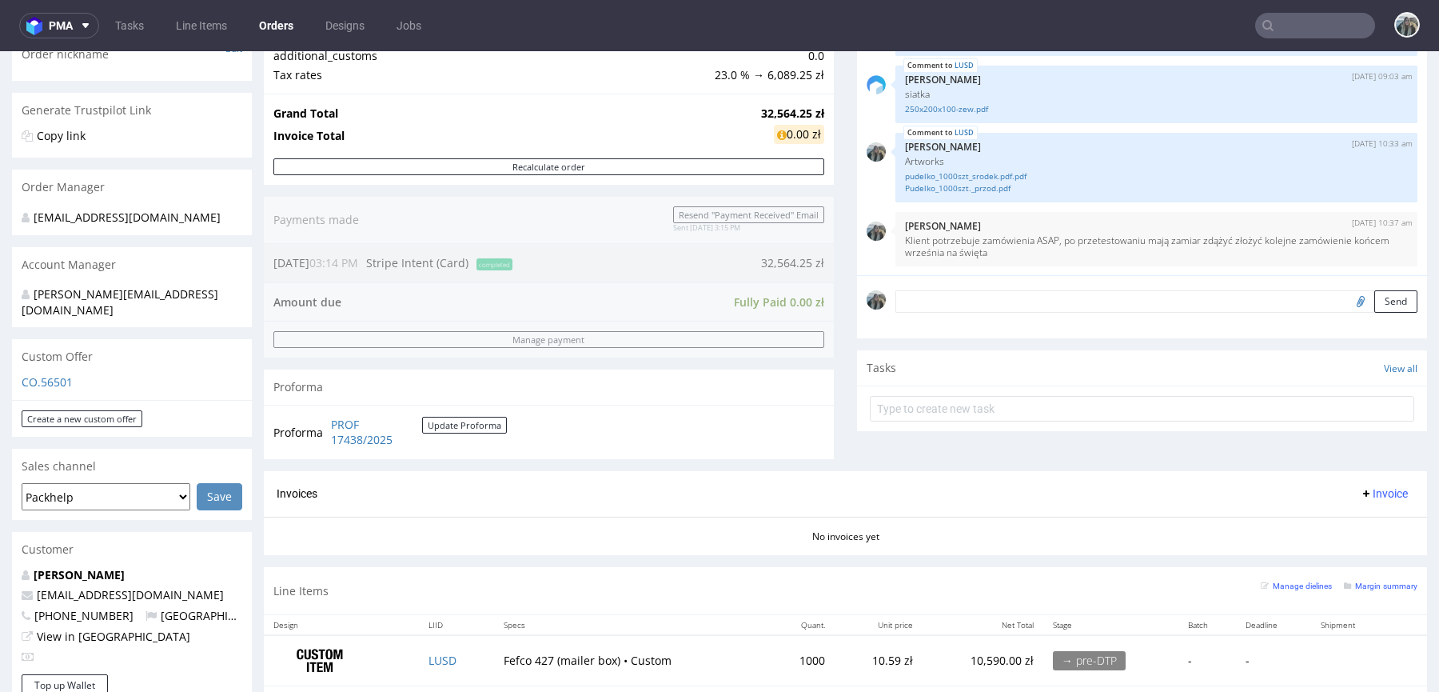
scroll to position [829, 0]
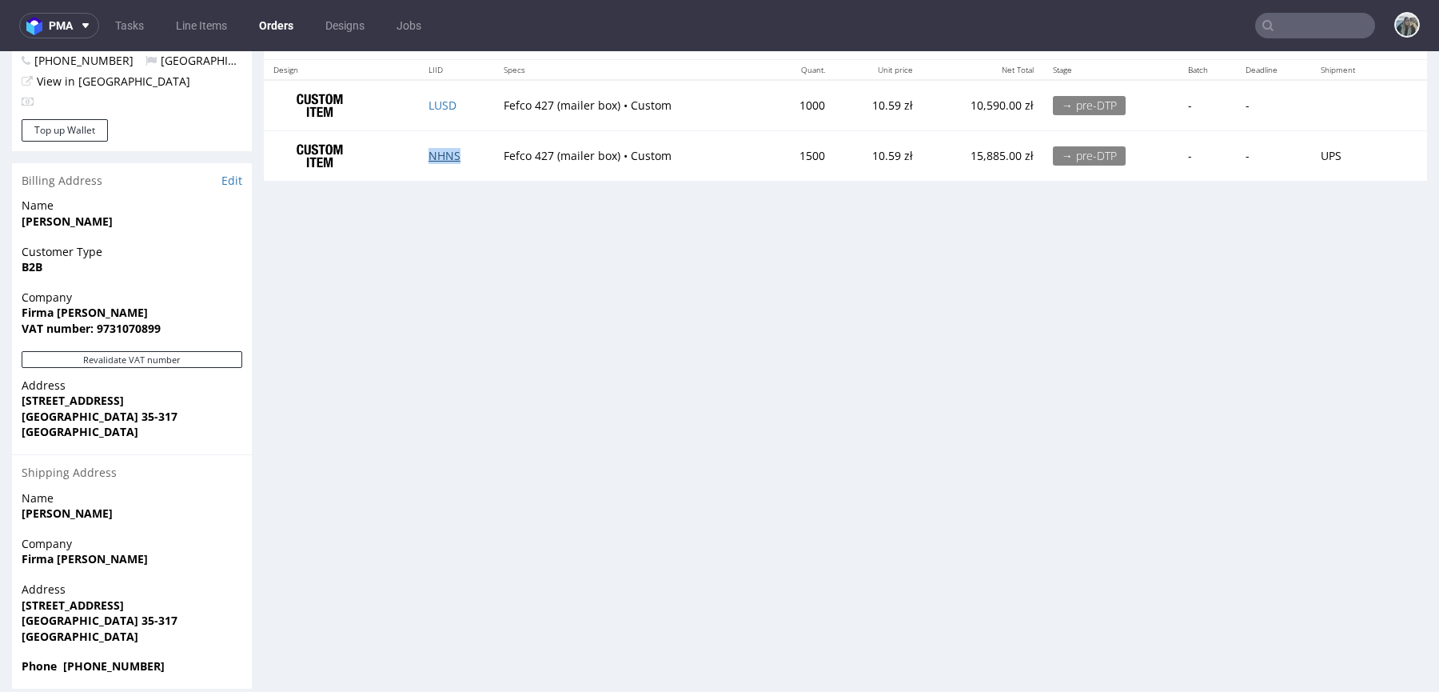
click at [443, 158] on link "NHNS" at bounding box center [445, 155] width 32 height 15
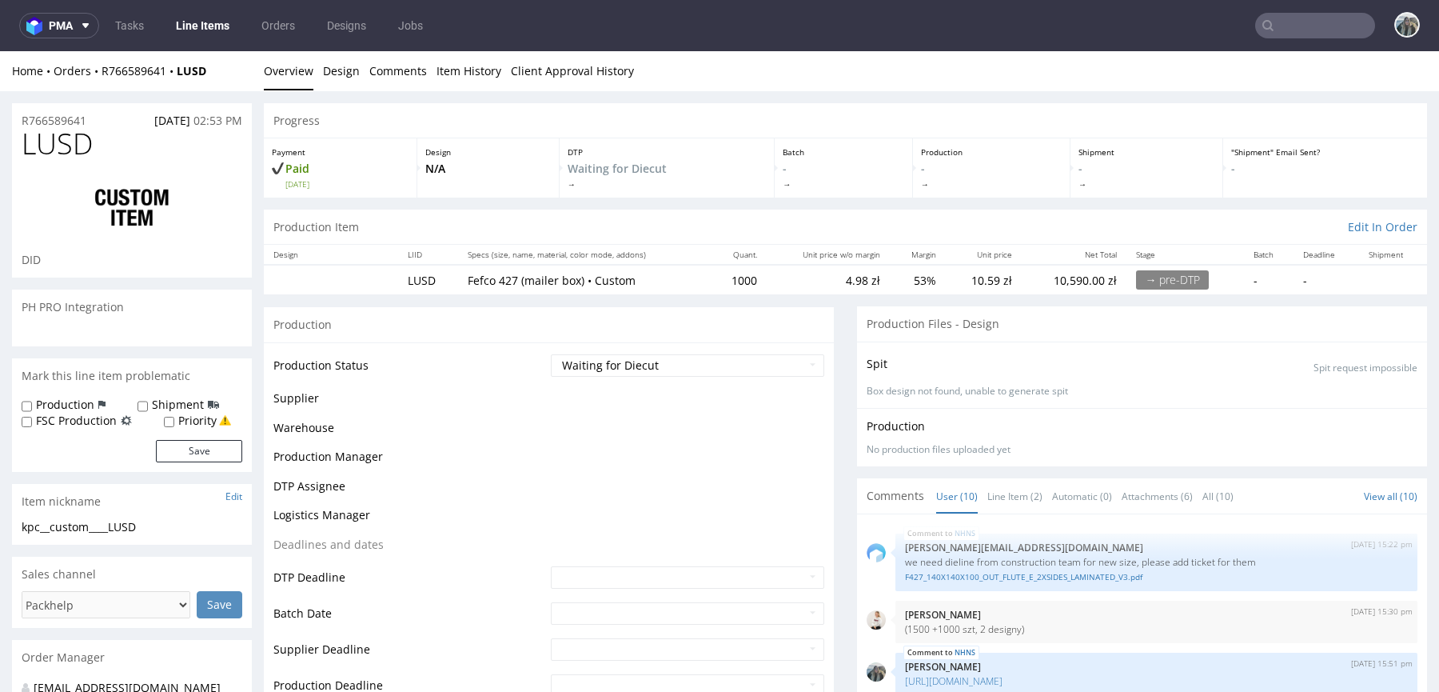
scroll to position [373, 0]
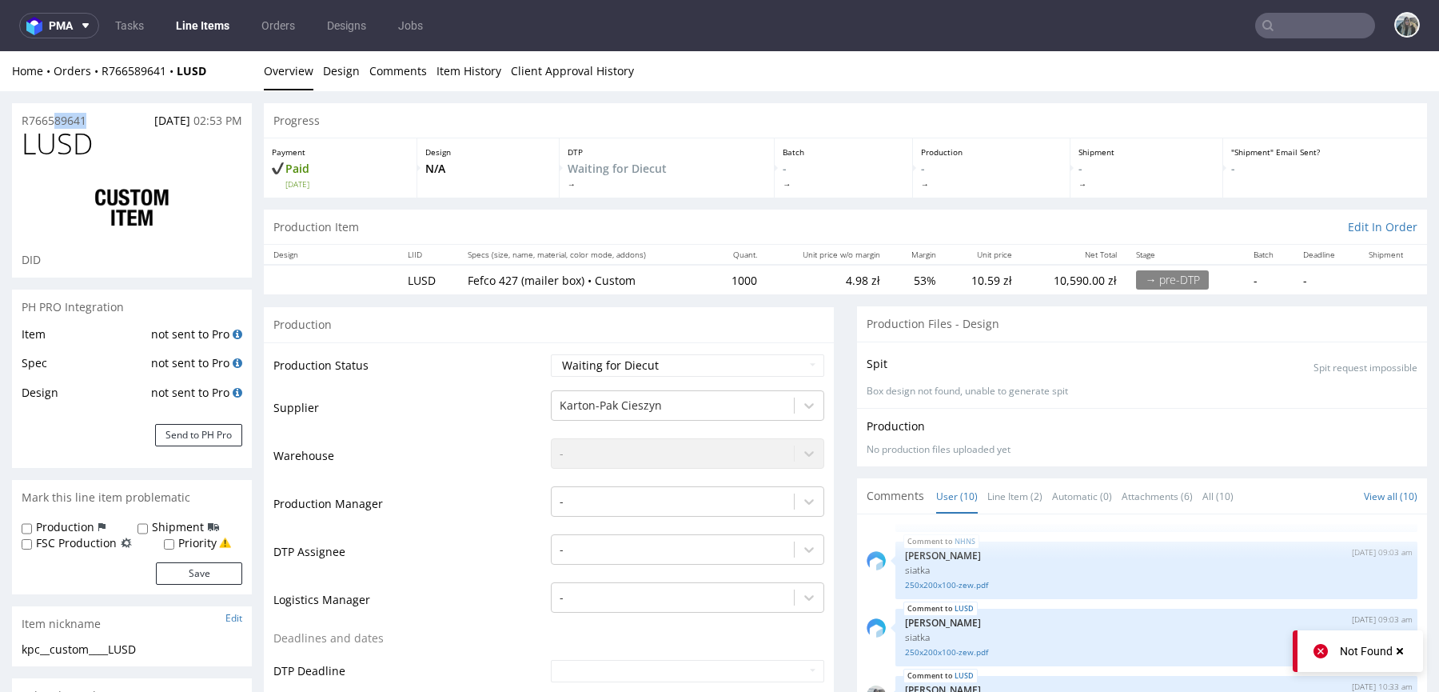
drag, startPoint x: 103, startPoint y: 122, endPoint x: 15, endPoint y: 122, distance: 88.0
click at [21, 122] on div "R766589641 26.08.2025 02:53 PM" at bounding box center [132, 116] width 240 height 26
copy p "R766589641"
click at [175, 542] on div "Priority" at bounding box center [197, 543] width 67 height 16
click at [166, 535] on div "Priority" at bounding box center [197, 543] width 67 height 16
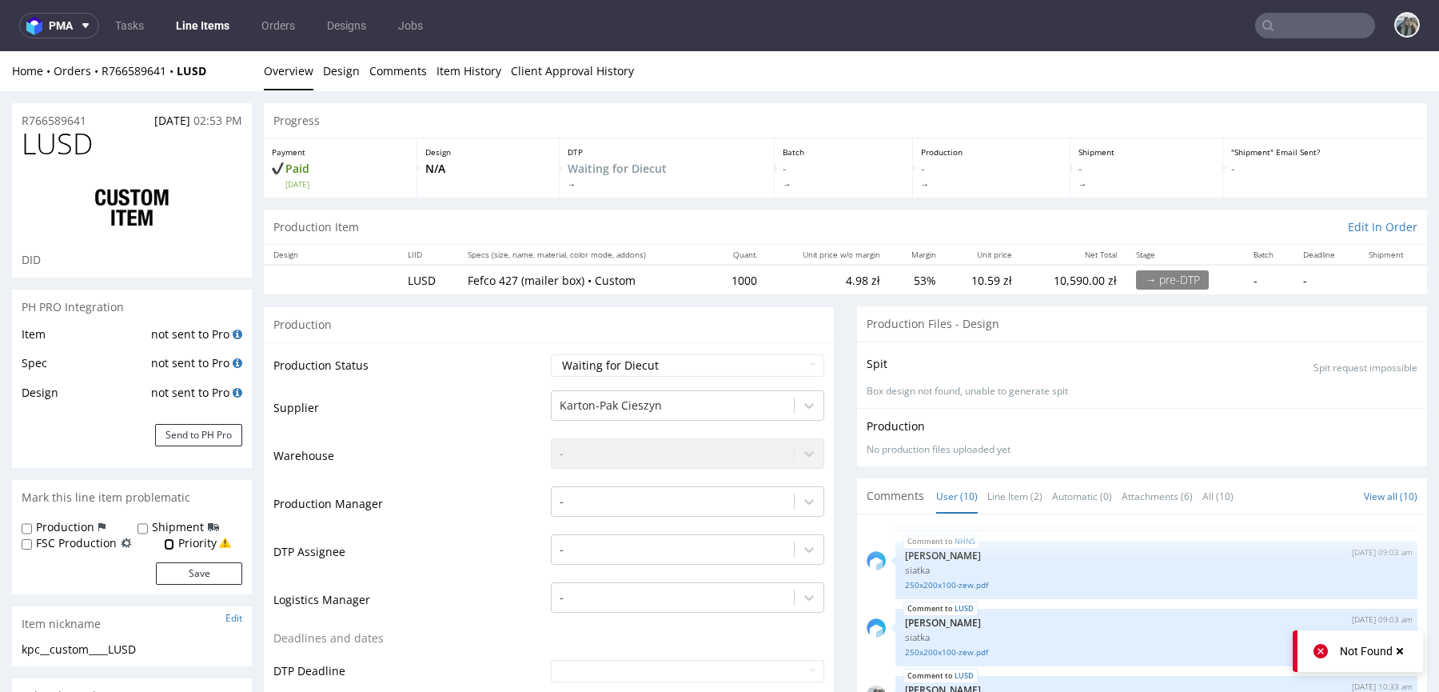
click at [168, 538] on input "Priority" at bounding box center [169, 544] width 10 height 13
checkbox input "true"
click at [177, 569] on button "Save" at bounding box center [199, 573] width 86 height 22
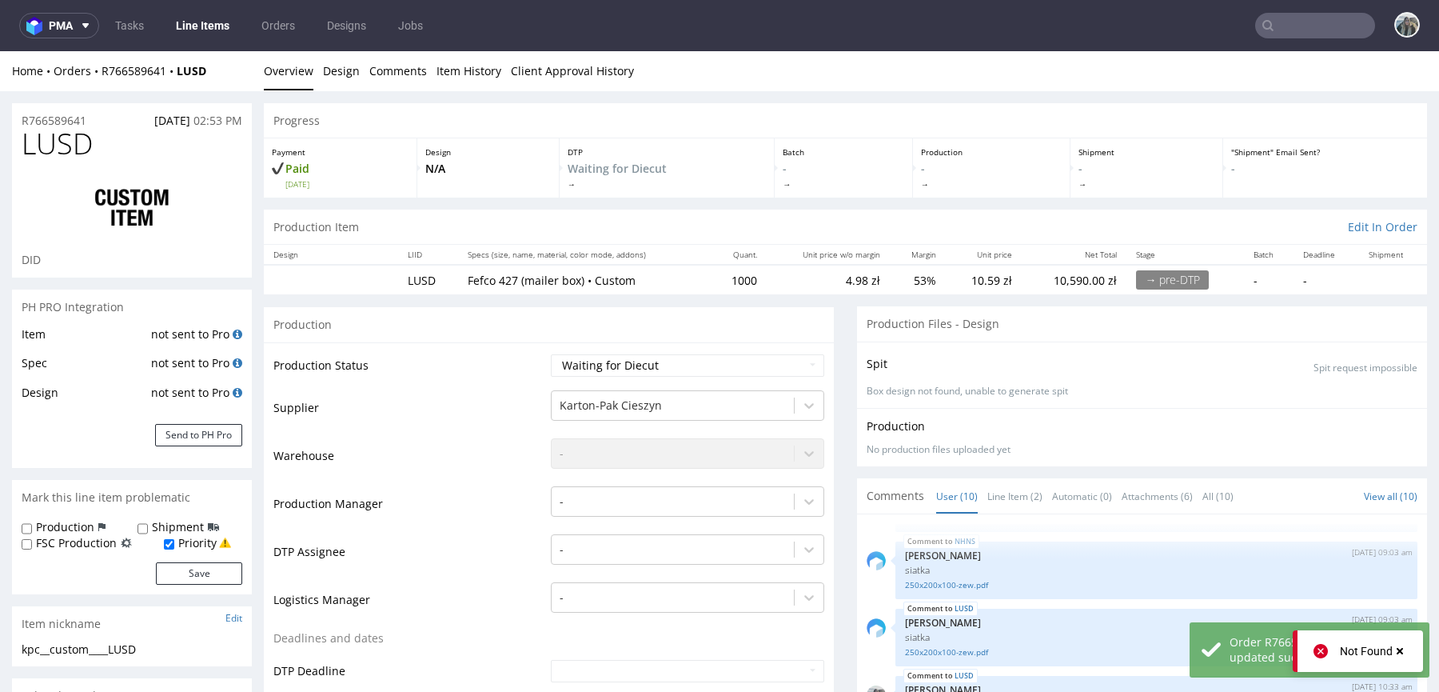
click at [76, 521] on label "Production" at bounding box center [65, 527] width 58 height 16
click at [32, 522] on input "Production" at bounding box center [27, 528] width 10 height 13
checkbox input "true"
click at [173, 573] on button "Save" at bounding box center [199, 573] width 86 height 22
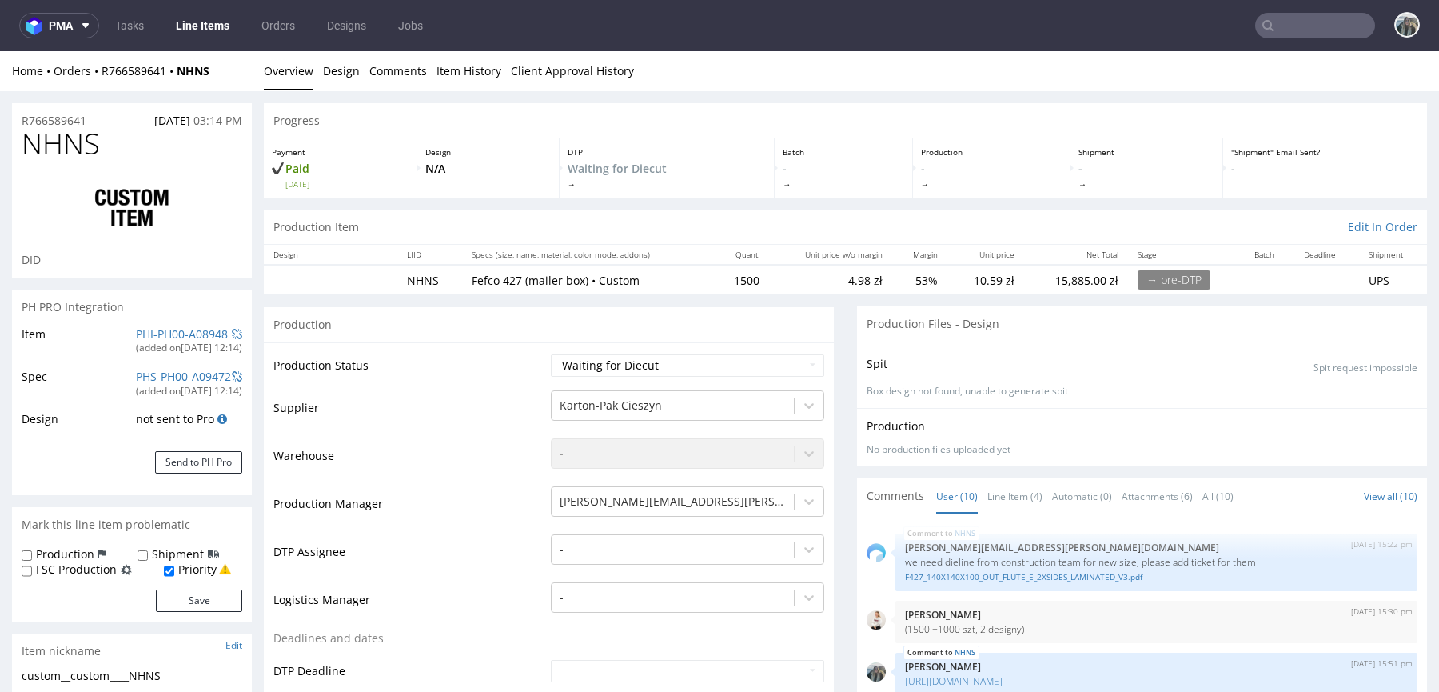
scroll to position [373, 0]
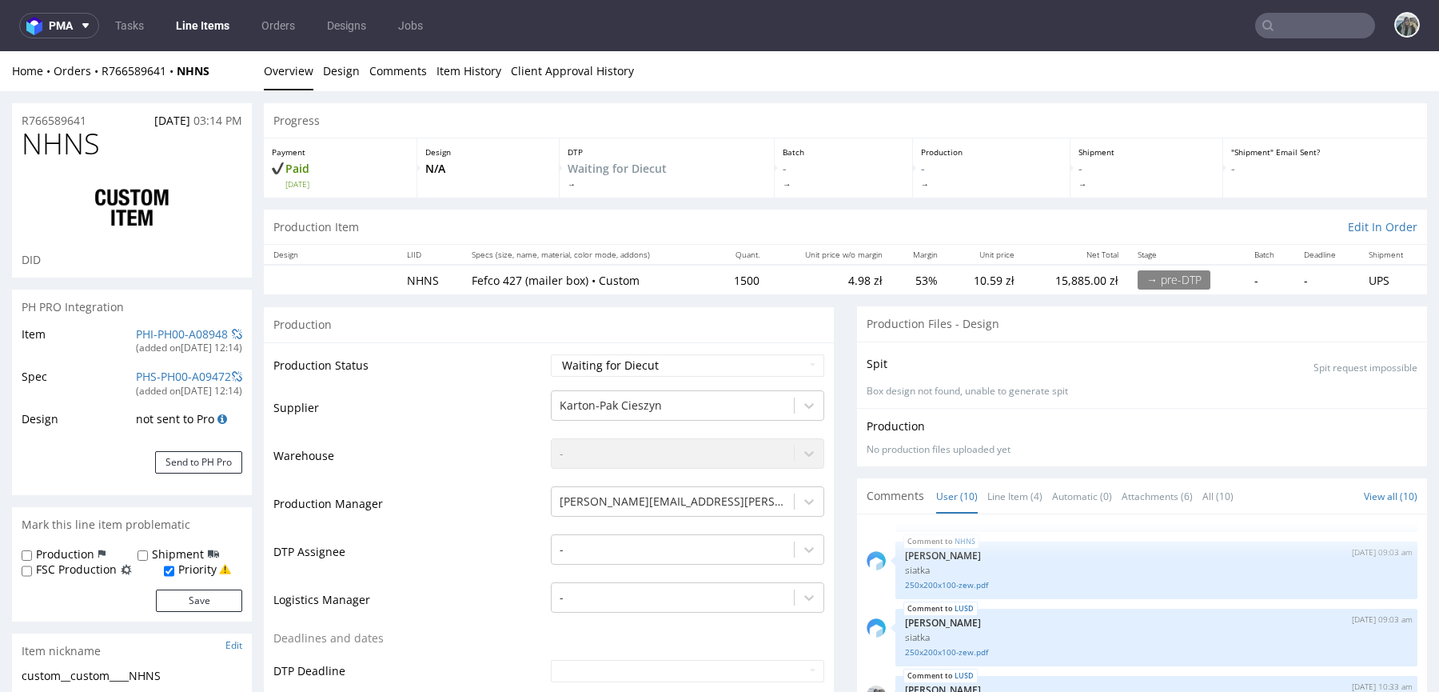
click at [64, 553] on label "Production" at bounding box center [65, 554] width 58 height 16
click at [32, 553] on input "Production" at bounding box center [27, 555] width 10 height 13
checkbox input "true"
click at [184, 598] on button "Save" at bounding box center [199, 600] width 86 height 22
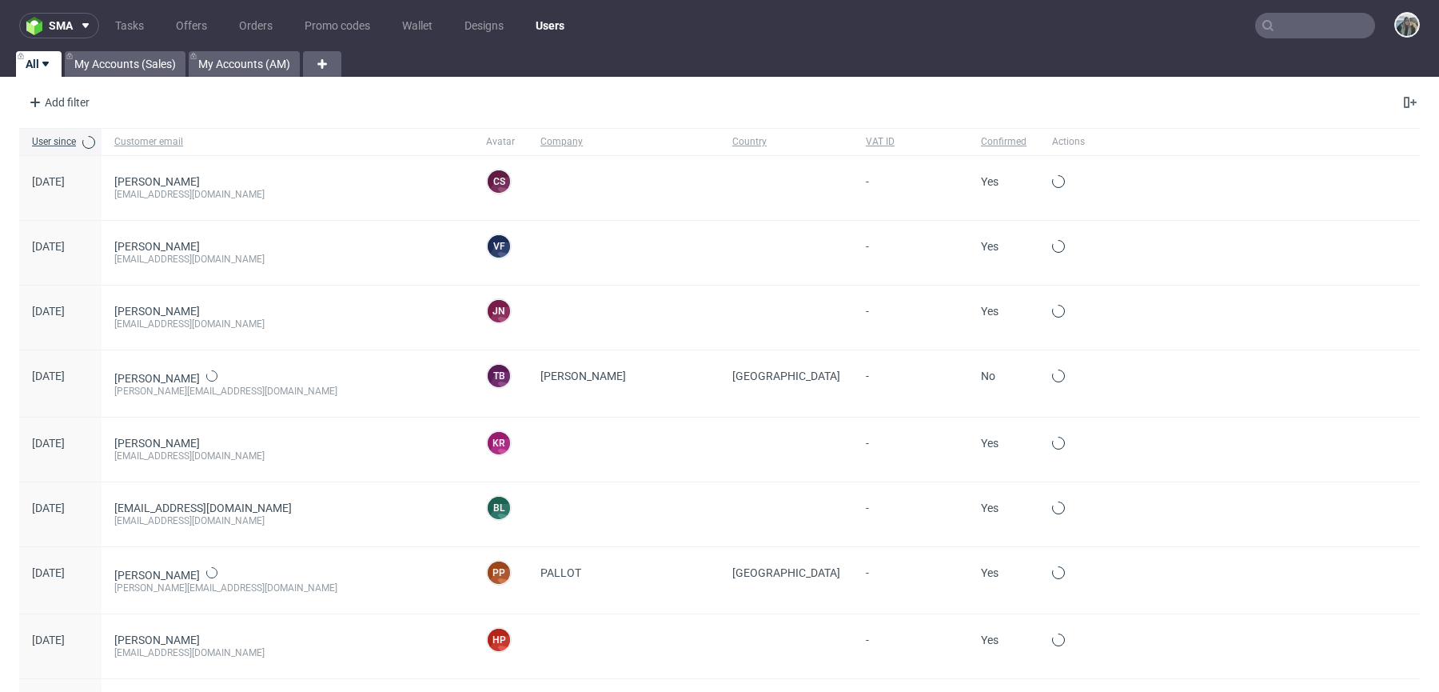
click at [1307, 38] on input "text" at bounding box center [1316, 26] width 120 height 26
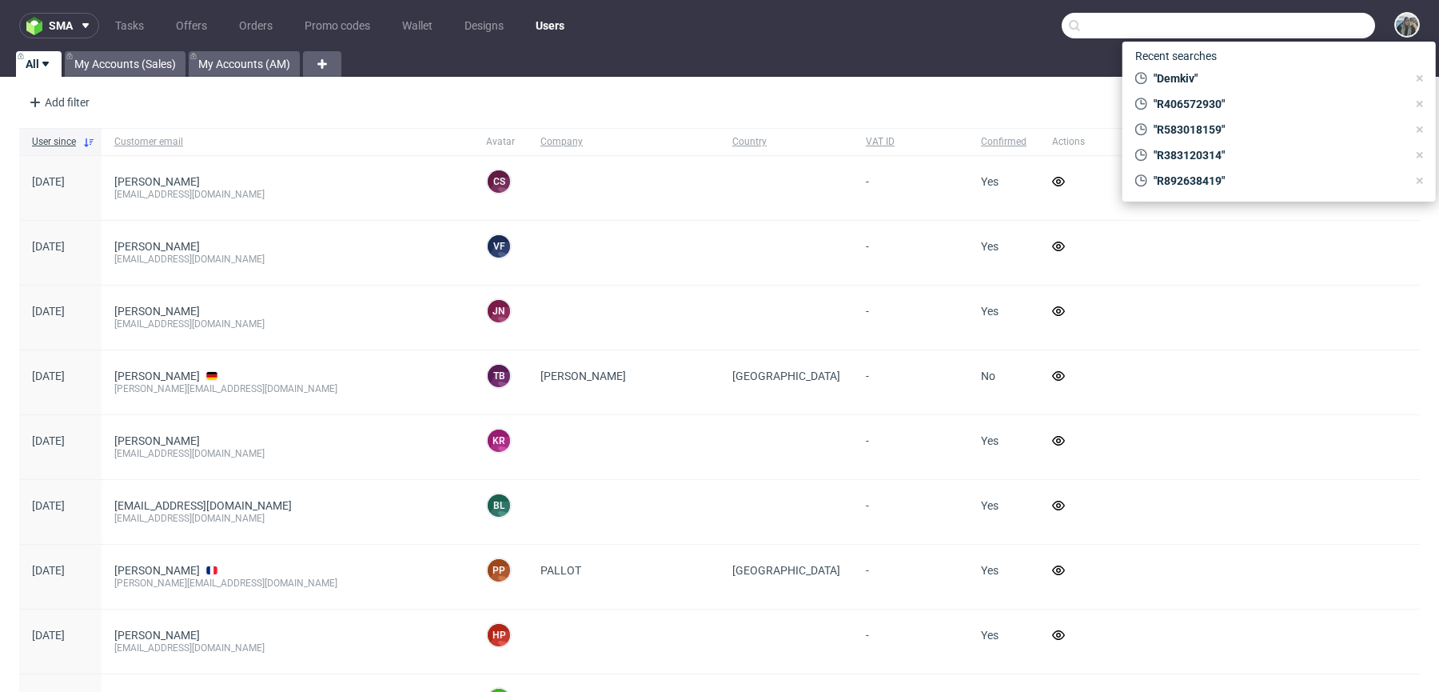
paste input "[EMAIL_ADDRESS][DOMAIN_NAME]"
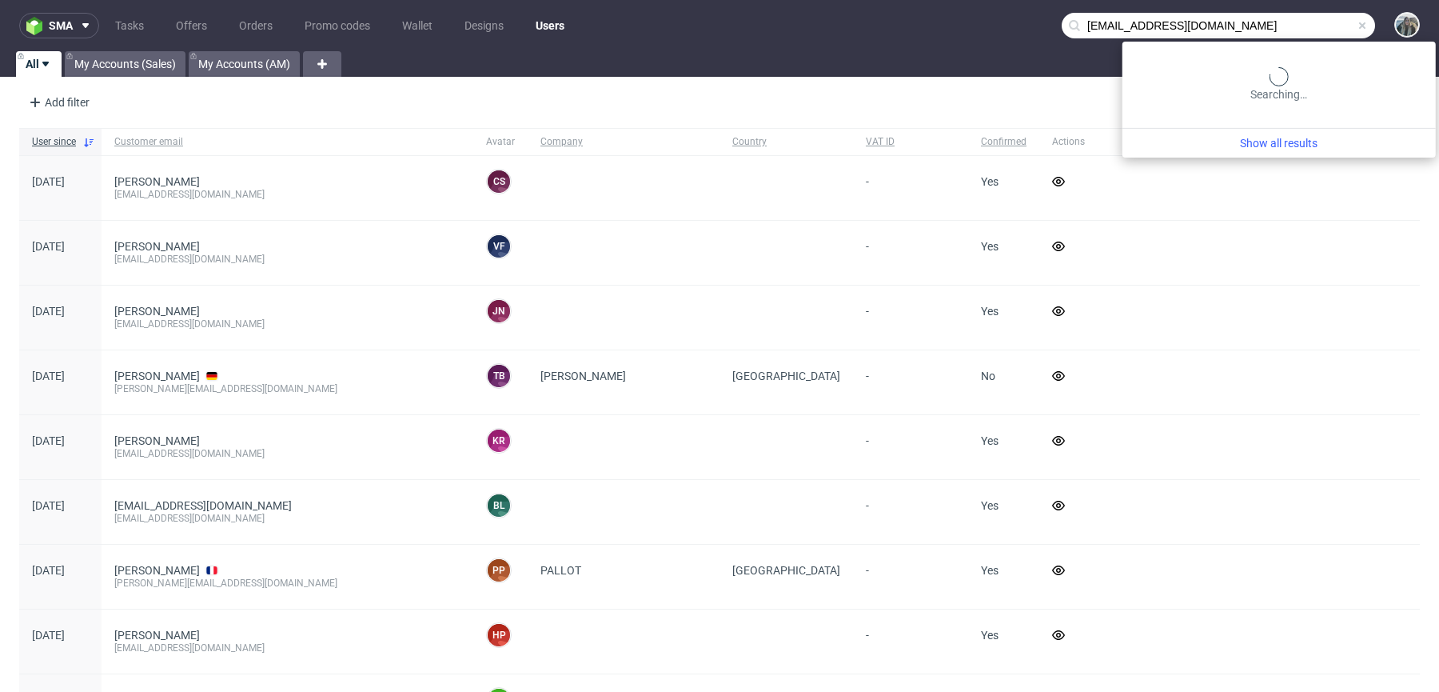
type input "[EMAIL_ADDRESS][DOMAIN_NAME]"
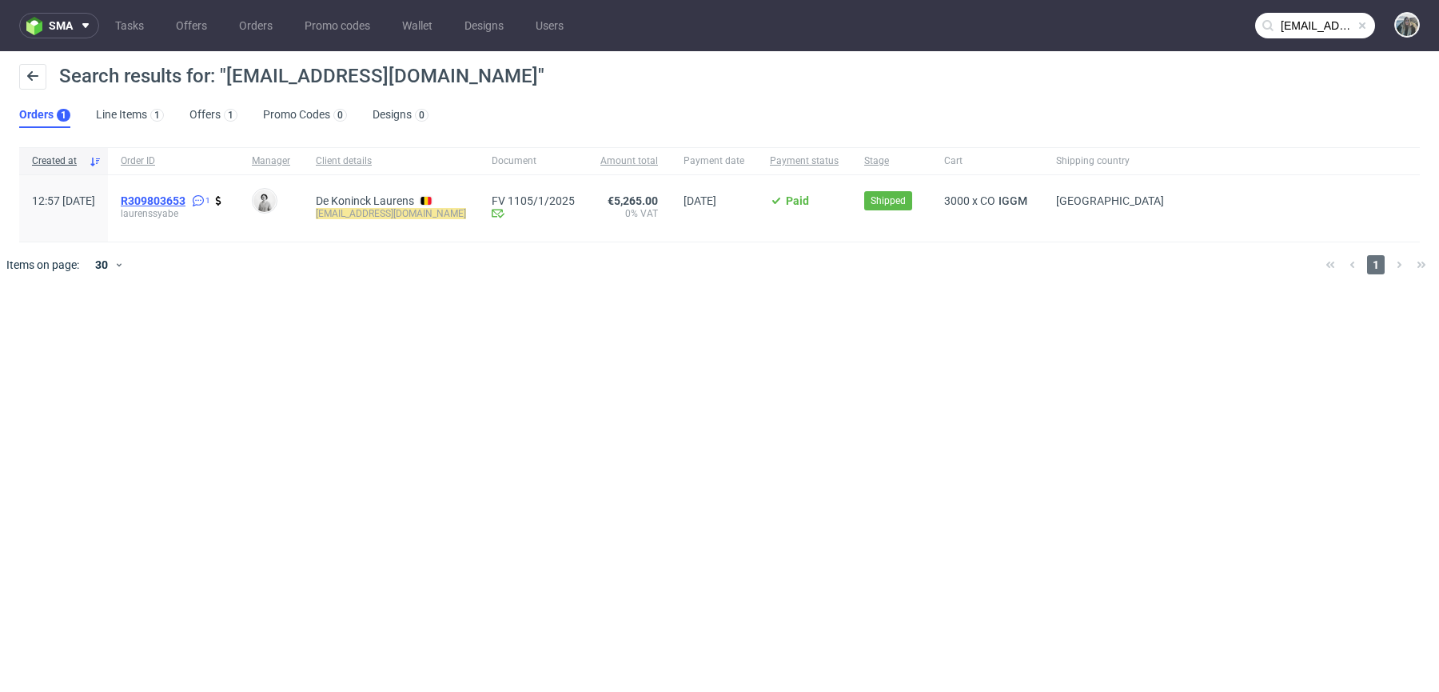
click at [186, 195] on span "R309803653" at bounding box center [153, 200] width 65 height 13
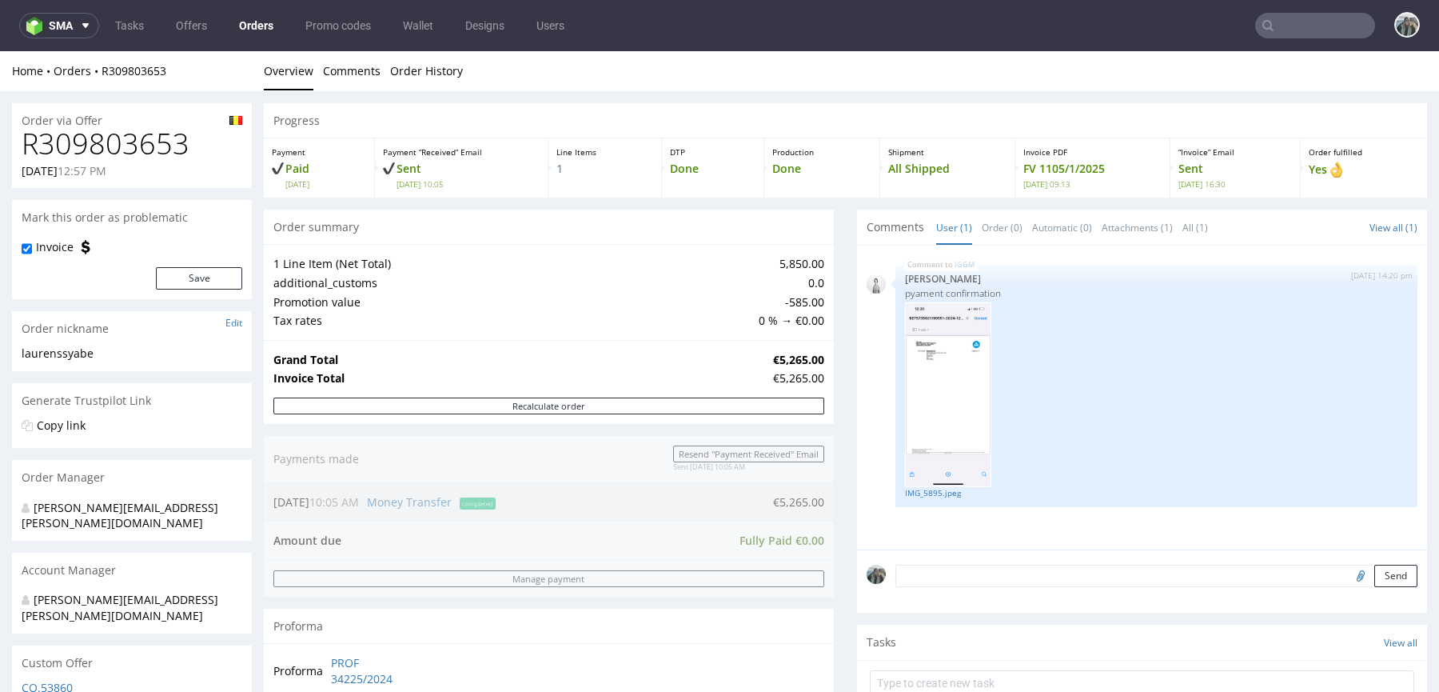
click at [113, 151] on h1 "R309803653" at bounding box center [132, 144] width 221 height 32
copy h1 "R309803653"
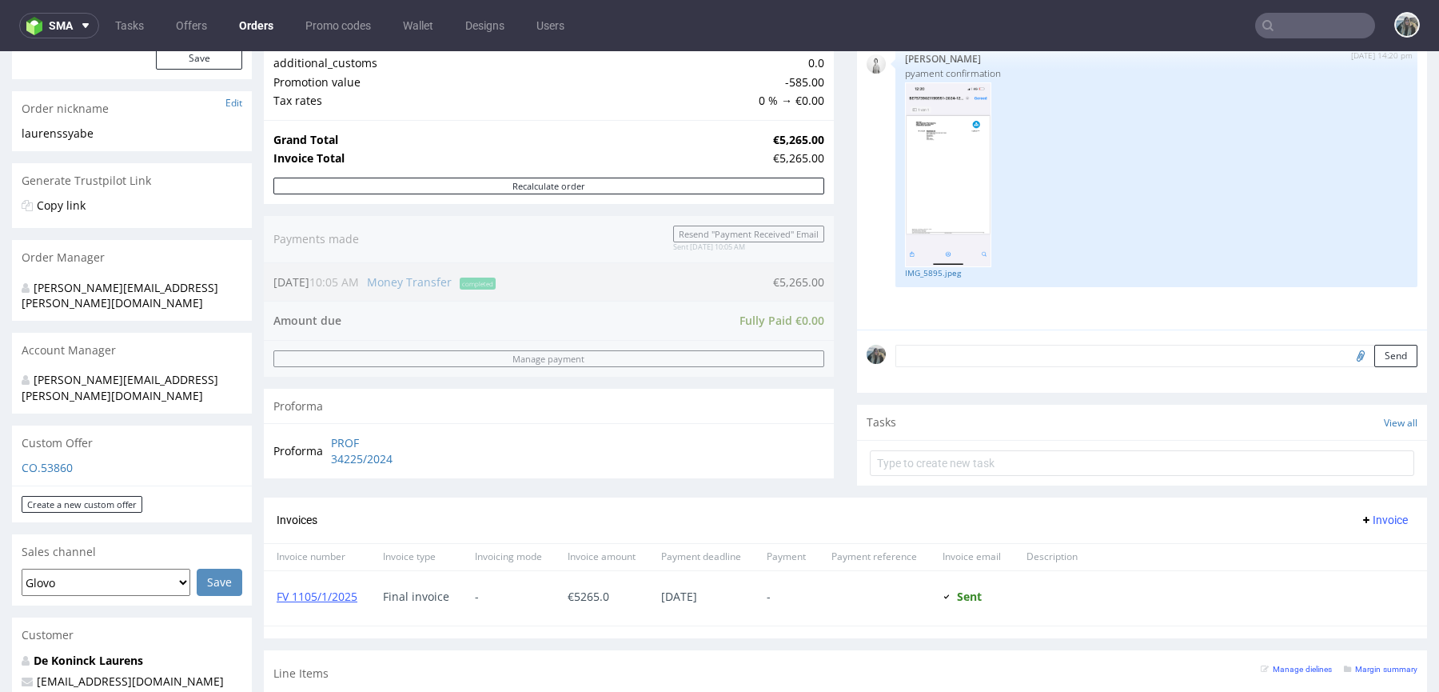
scroll to position [340, 0]
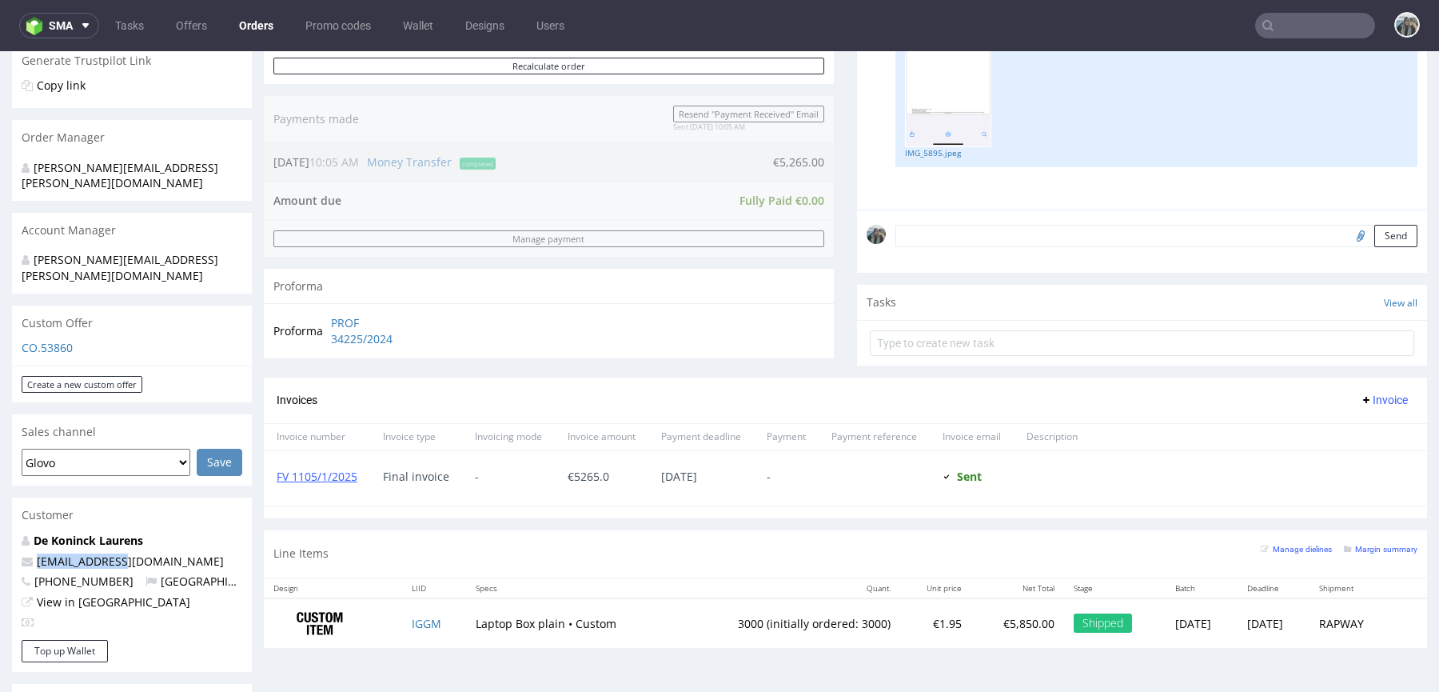
drag, startPoint x: 116, startPoint y: 531, endPoint x: 0, endPoint y: 529, distance: 116.0
click at [0, 529] on div "Order via Offer R309803653 [DATE] 12:57 PM Mark this order as problematic Invoi…" at bounding box center [719, 494] width 1439 height 1486
copy span "[EMAIL_ADDRESS][DOMAIN_NAME]"
click at [1296, 33] on input "text" at bounding box center [1316, 26] width 120 height 26
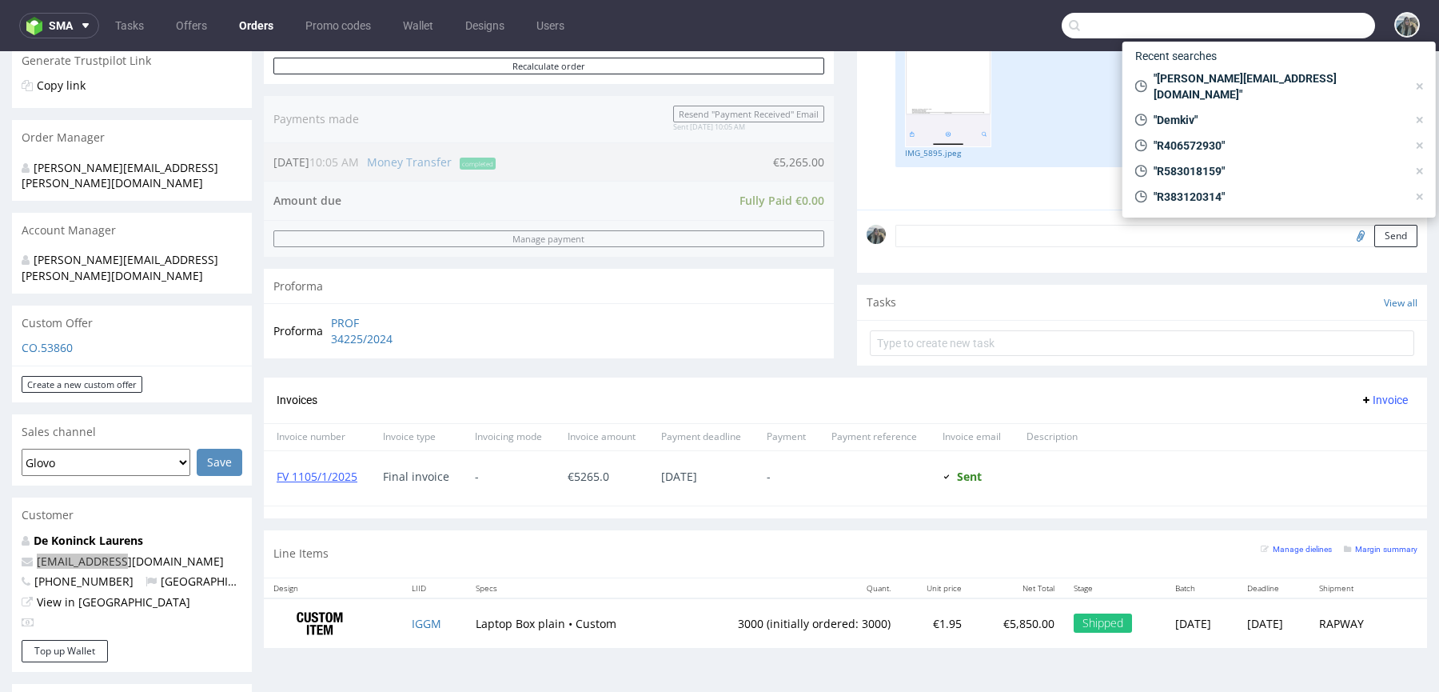
paste input "[EMAIL_ADDRESS][DOMAIN_NAME]"
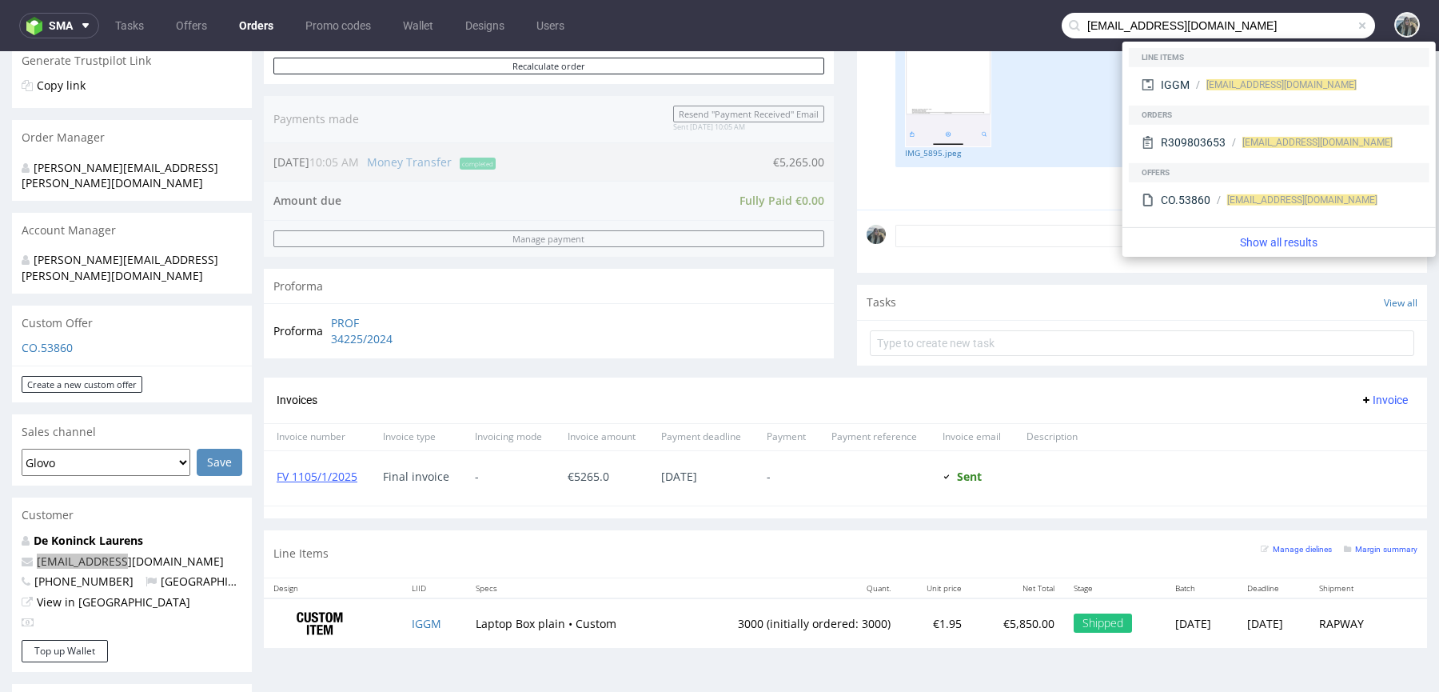
drag, startPoint x: 1109, startPoint y: 26, endPoint x: 984, endPoint y: 26, distance: 124.8
click at [984, 26] on nav "sma Tasks Offers Orders Promo codes Wallet Designs Users [EMAIL_ADDRESS][DOMAIN…" at bounding box center [719, 25] width 1439 height 51
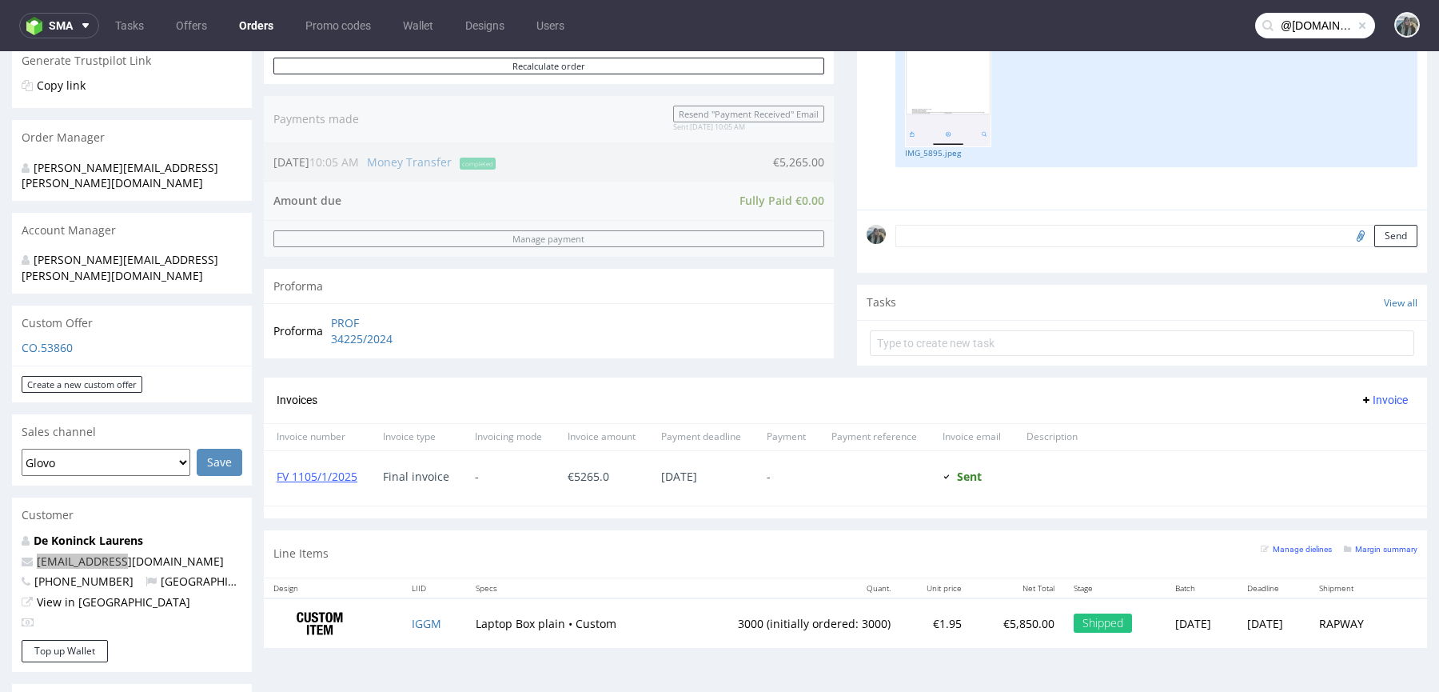
type input "@[DOMAIN_NAME]"
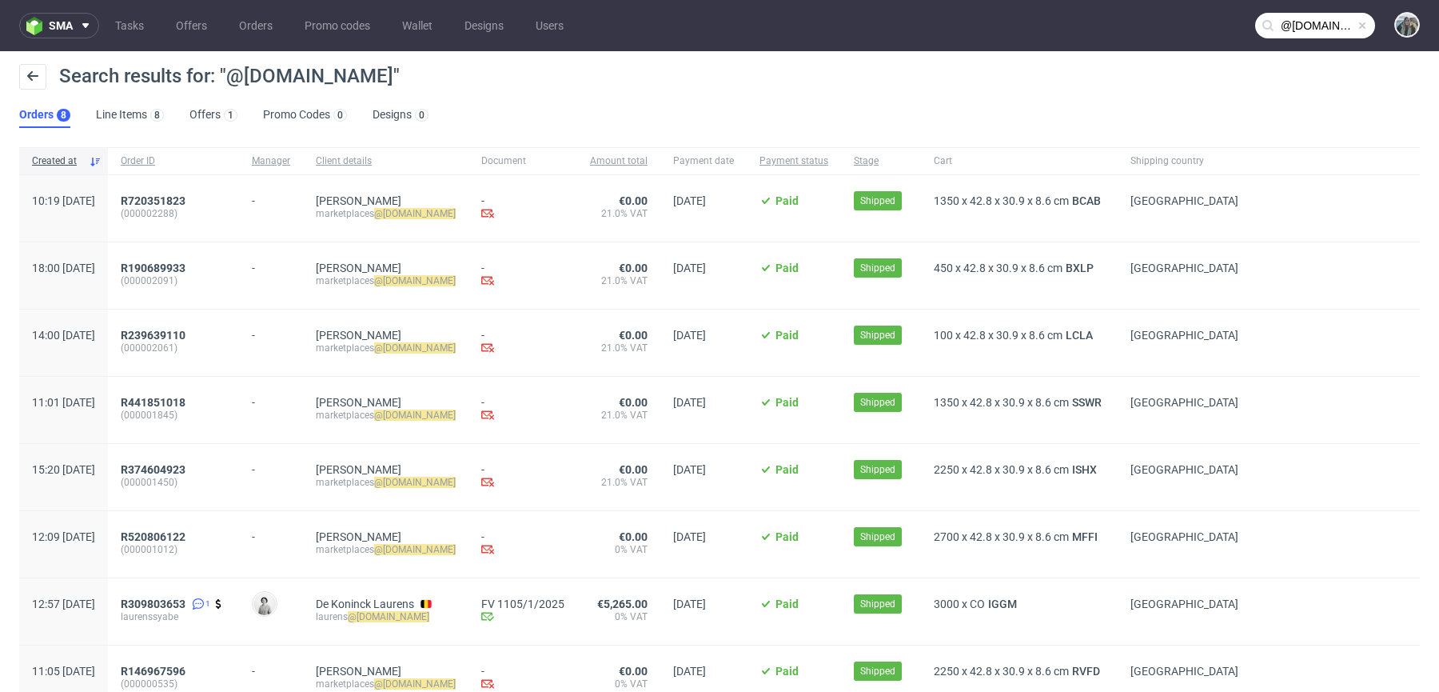
scroll to position [72, 0]
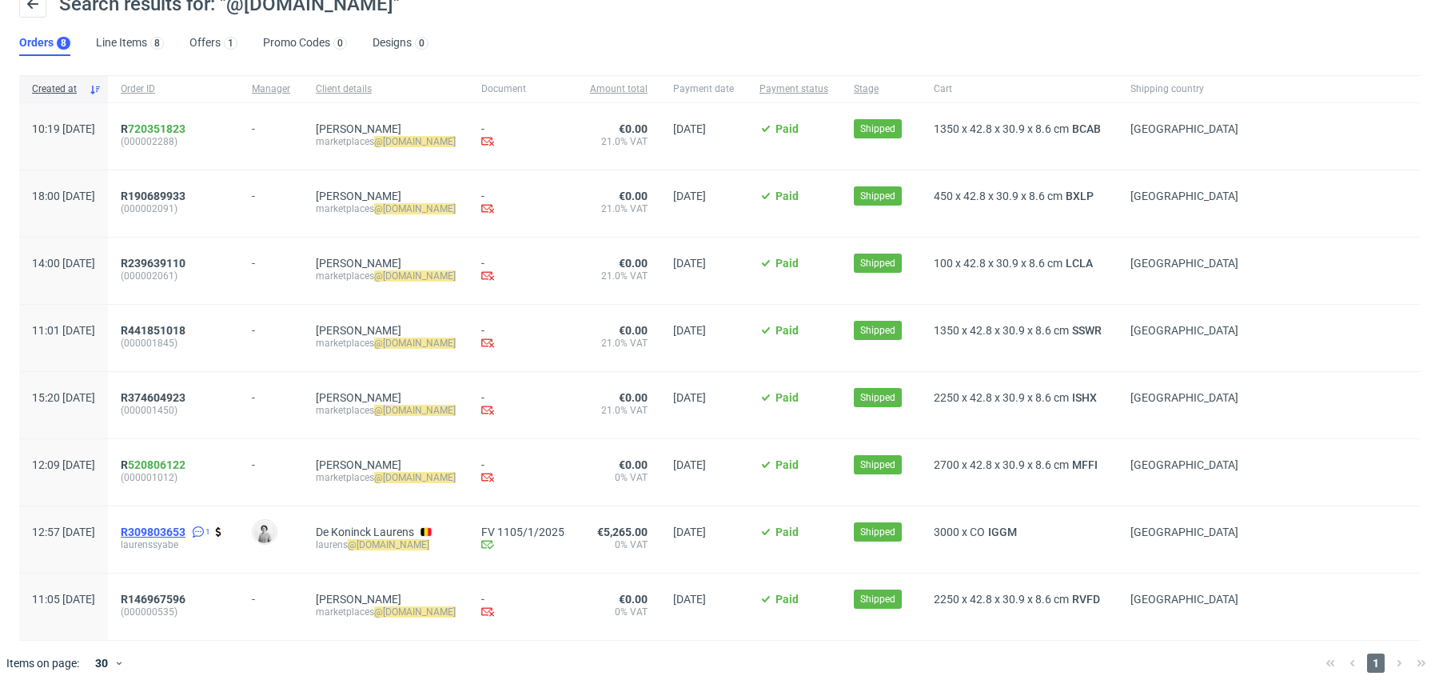
click at [185, 533] on span "R309803653" at bounding box center [153, 531] width 65 height 13
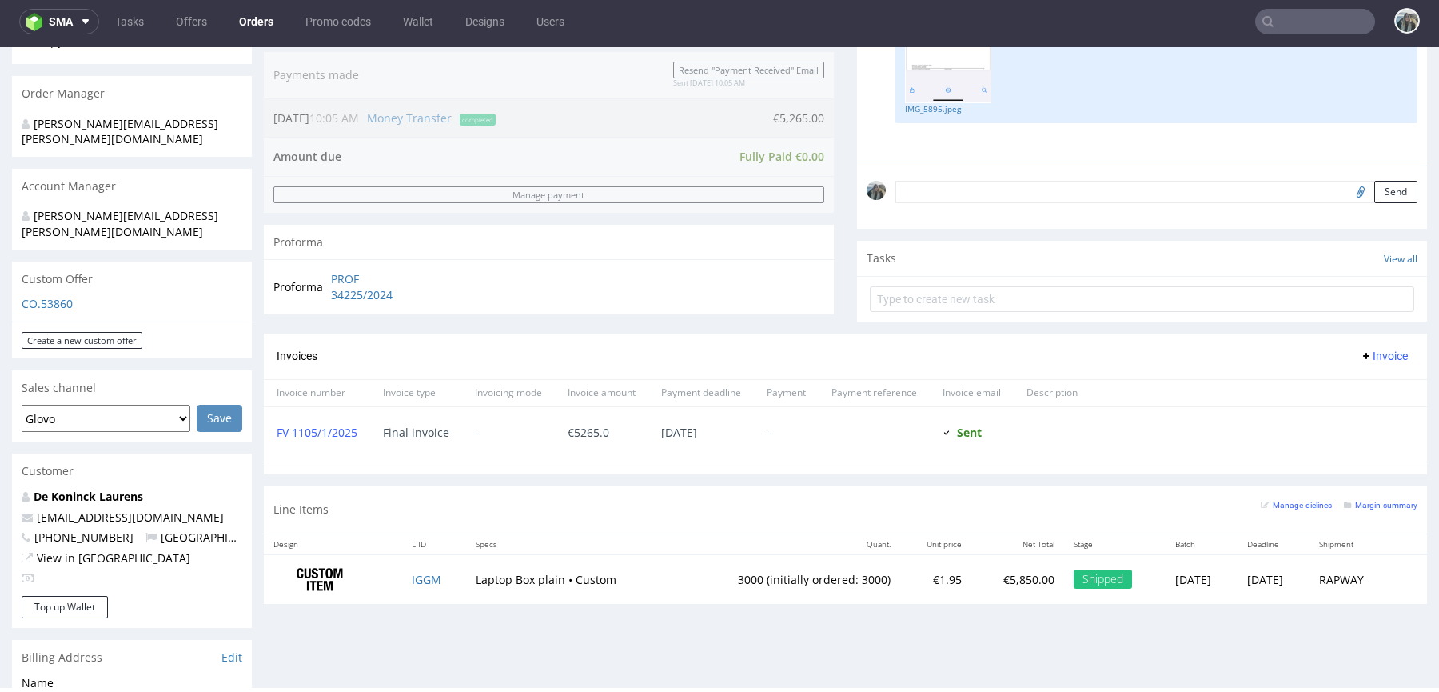
scroll to position [442, 0]
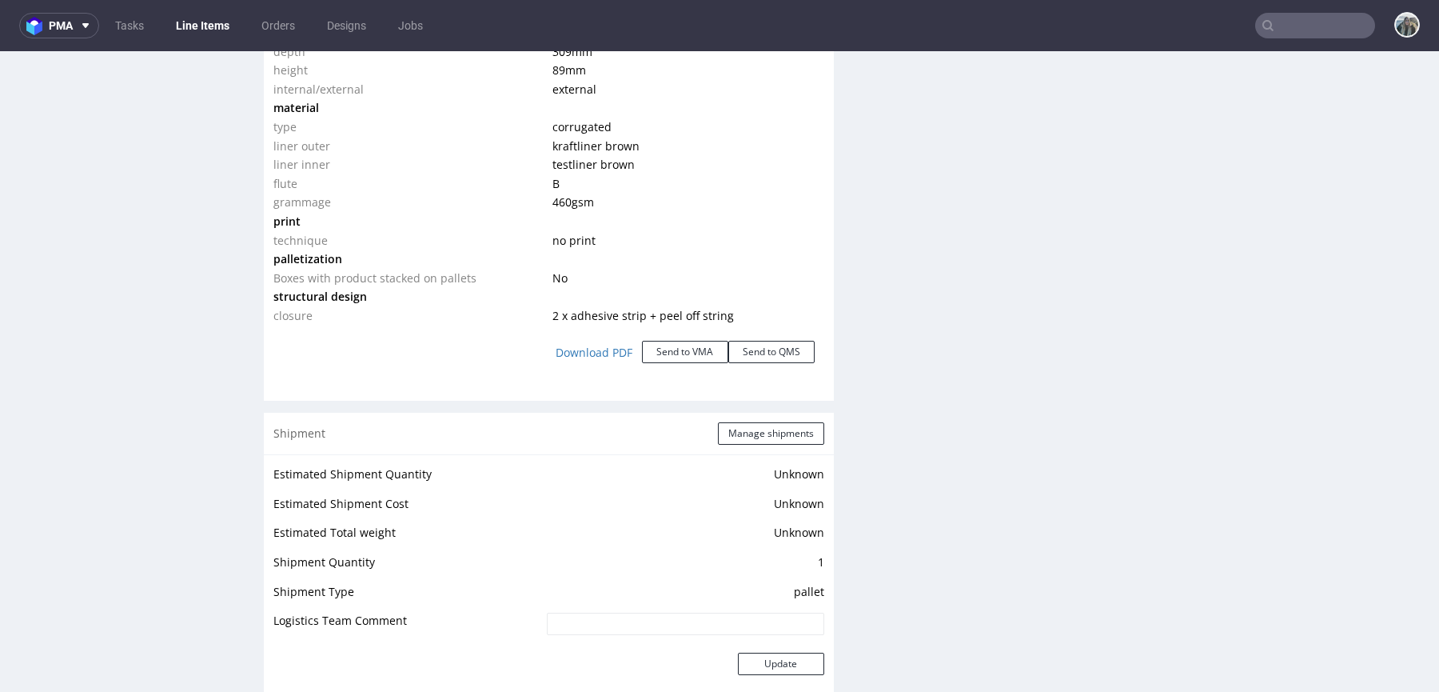
scroll to position [1636, 0]
click at [613, 348] on link "Download PDF" at bounding box center [594, 349] width 96 height 35
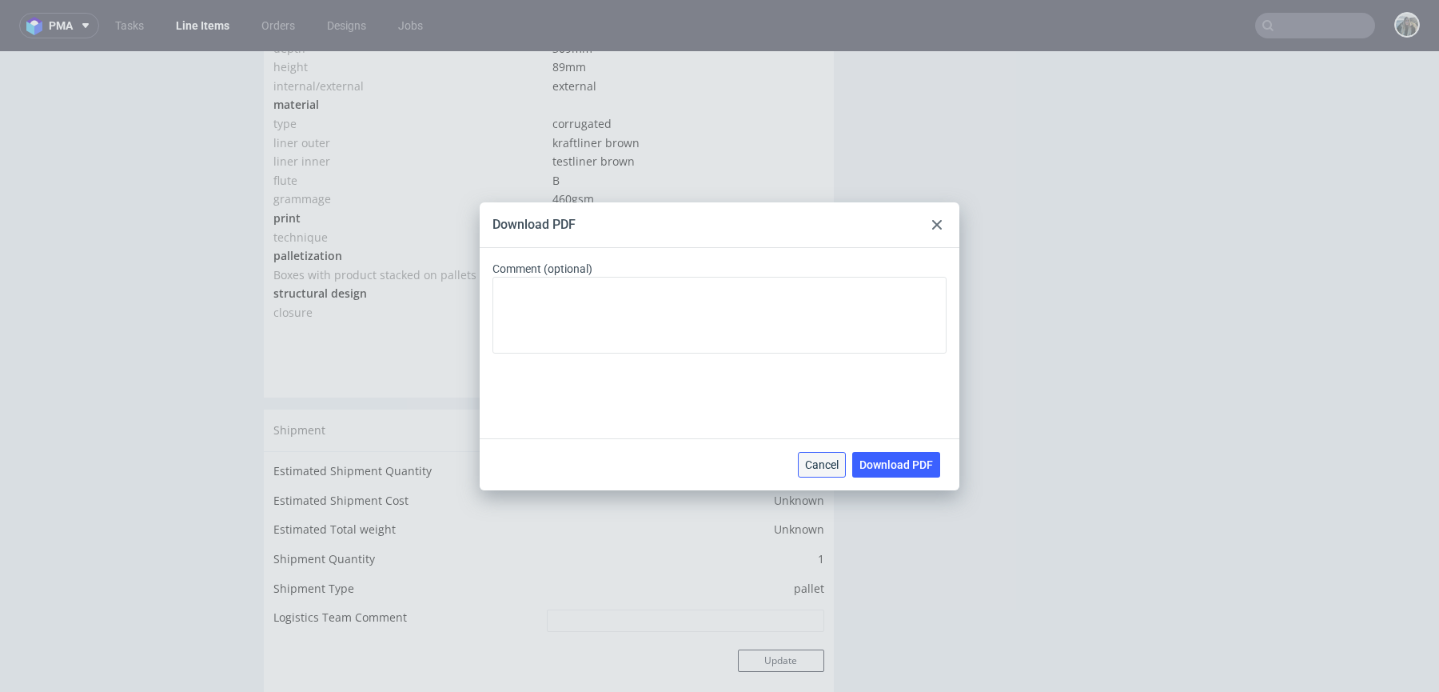
drag, startPoint x: 834, startPoint y: 477, endPoint x: 845, endPoint y: 418, distance: 59.4
click at [834, 477] on button "Cancel" at bounding box center [822, 465] width 48 height 26
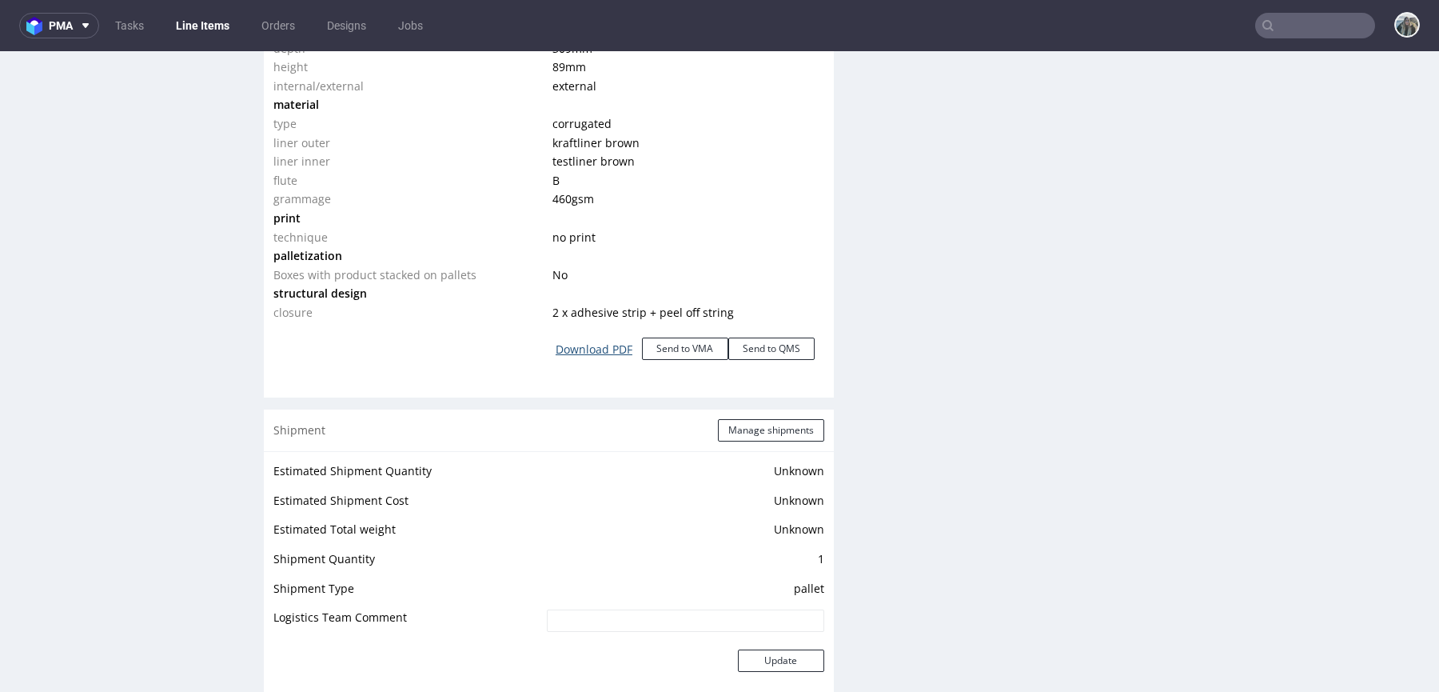
click at [590, 338] on link "Download PDF" at bounding box center [594, 349] width 96 height 35
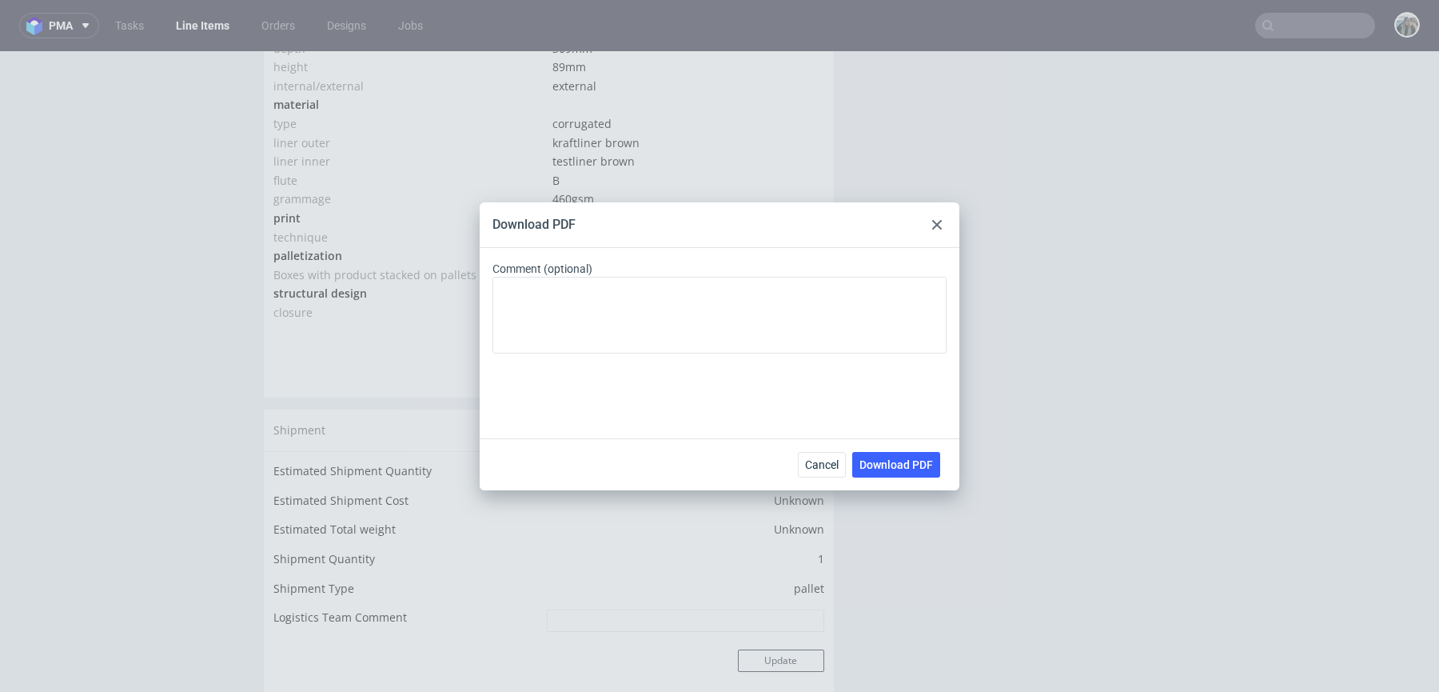
click at [884, 465] on span "Download PDF" at bounding box center [897, 464] width 74 height 11
click at [780, 409] on form "Comment (optional)" at bounding box center [720, 343] width 454 height 165
drag, startPoint x: 808, startPoint y: 460, endPoint x: 928, endPoint y: 234, distance: 255.4
click at [808, 460] on span "Cancel" at bounding box center [822, 464] width 34 height 11
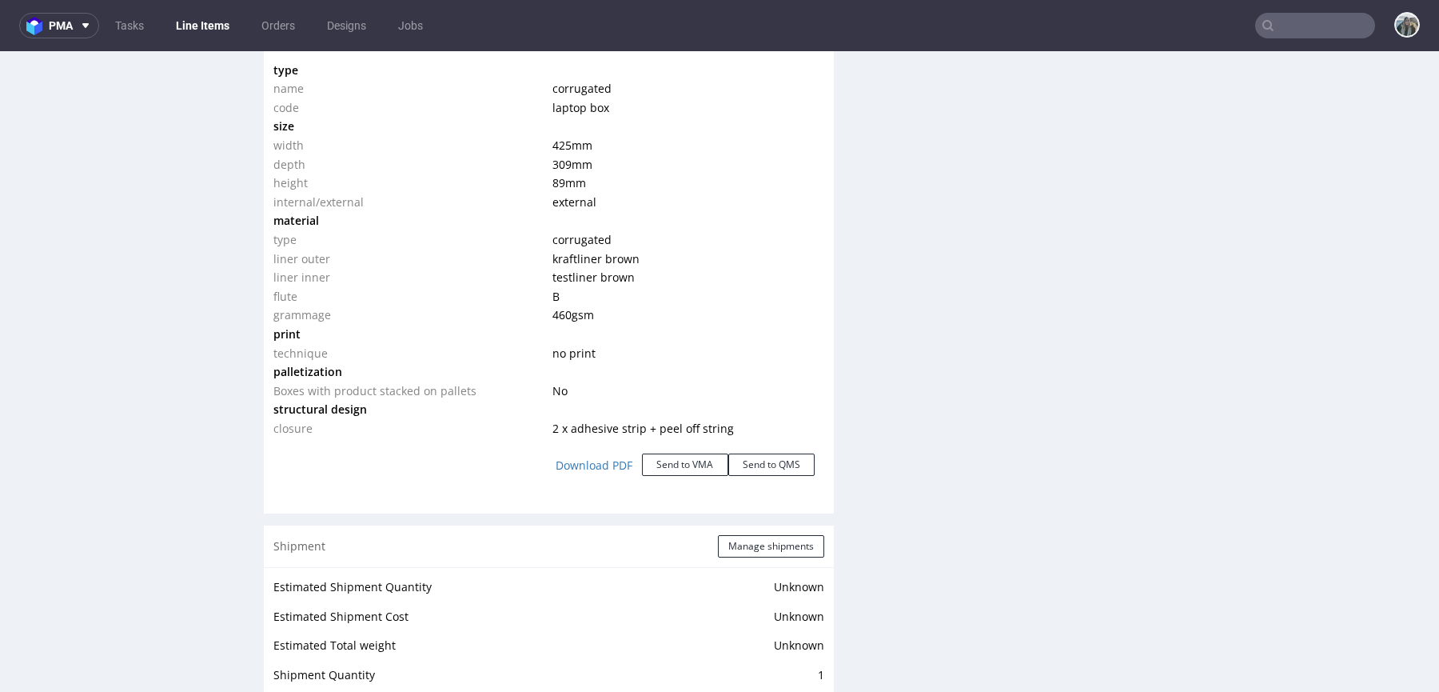
scroll to position [1521, 0]
drag, startPoint x: 617, startPoint y: 360, endPoint x: 524, endPoint y: 341, distance: 95.5
click at [531, 345] on tbody "type name corrugated code laptop box size width 425 mm depth 309 mm height 89 m…" at bounding box center [548, 248] width 551 height 377
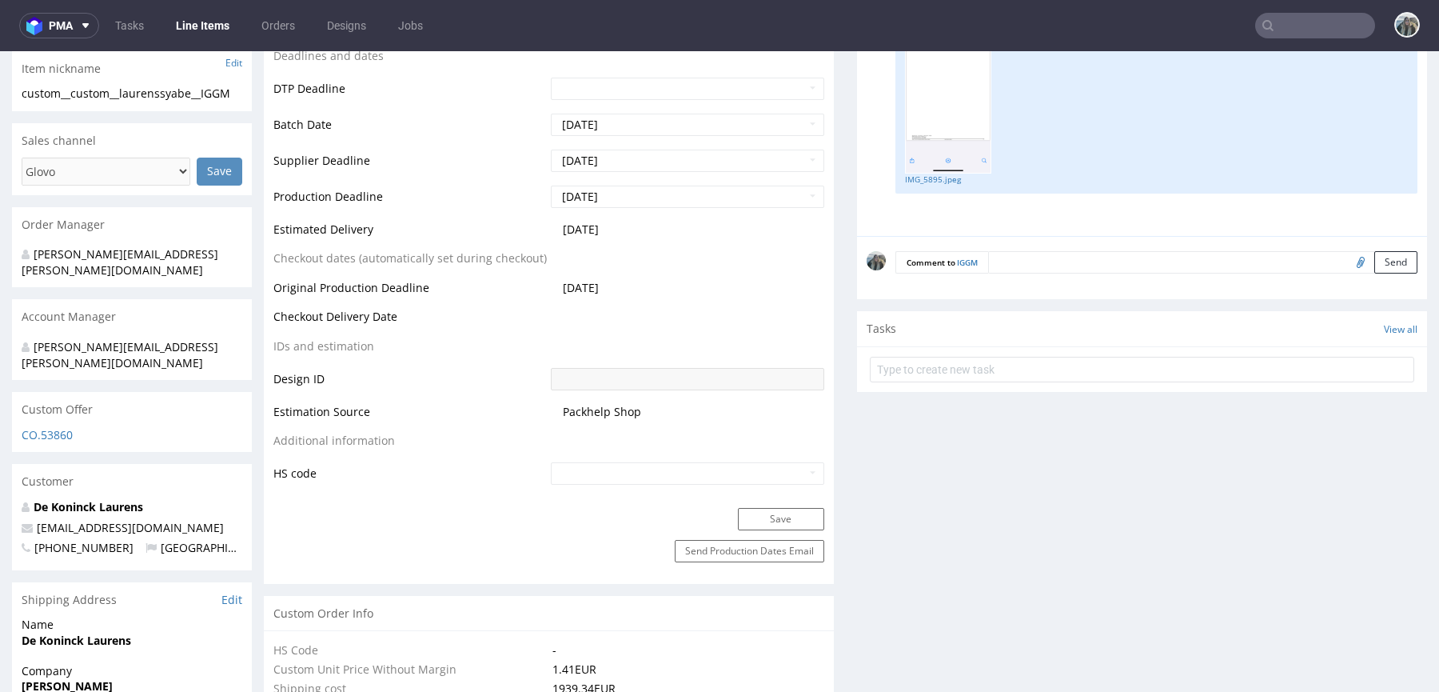
scroll to position [600, 0]
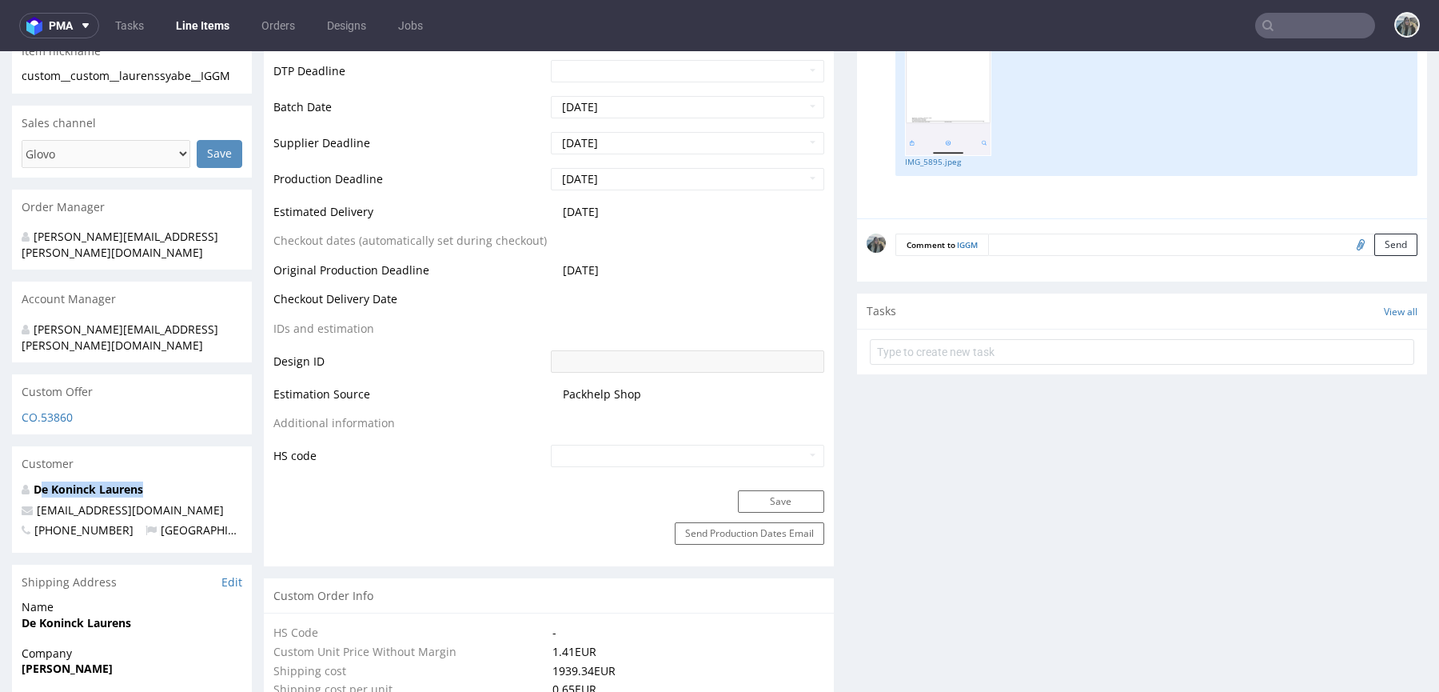
drag, startPoint x: 152, startPoint y: 461, endPoint x: 0, endPoint y: 461, distance: 151.9
copy strong "De Koninck Laurens"
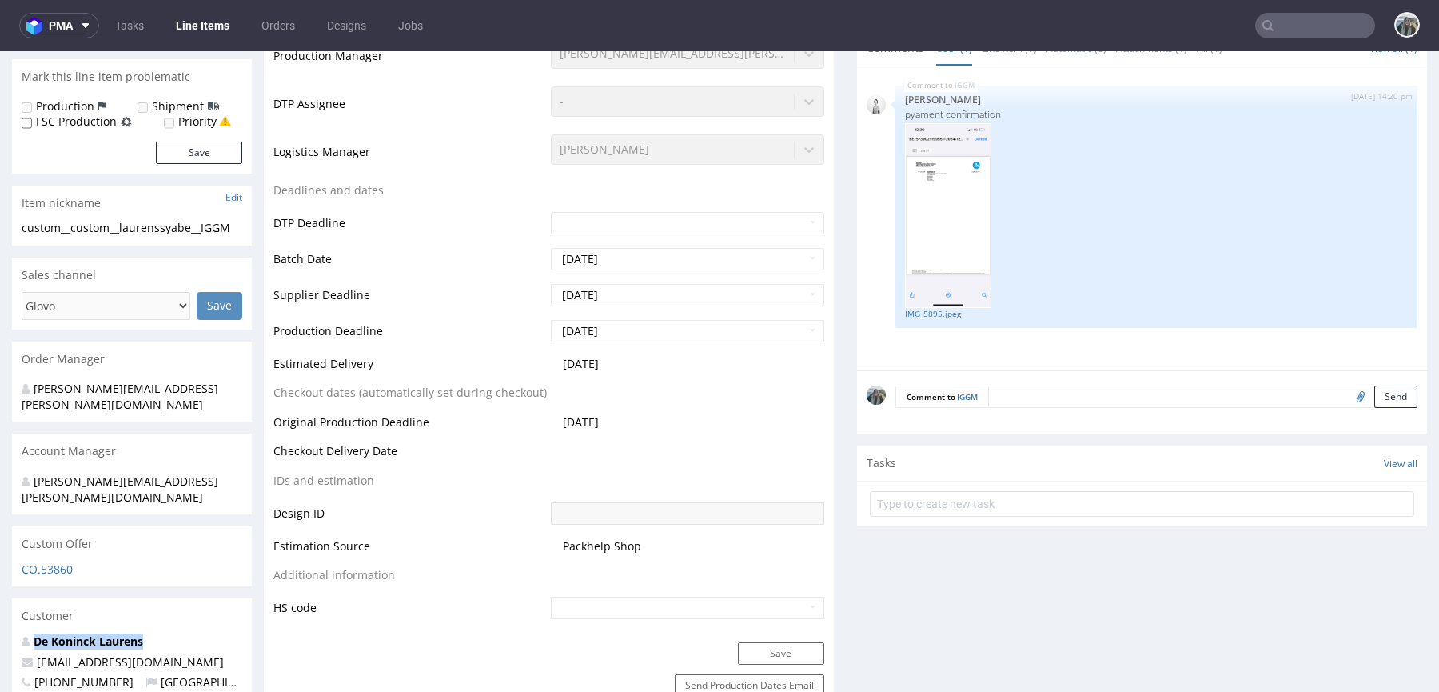
scroll to position [0, 0]
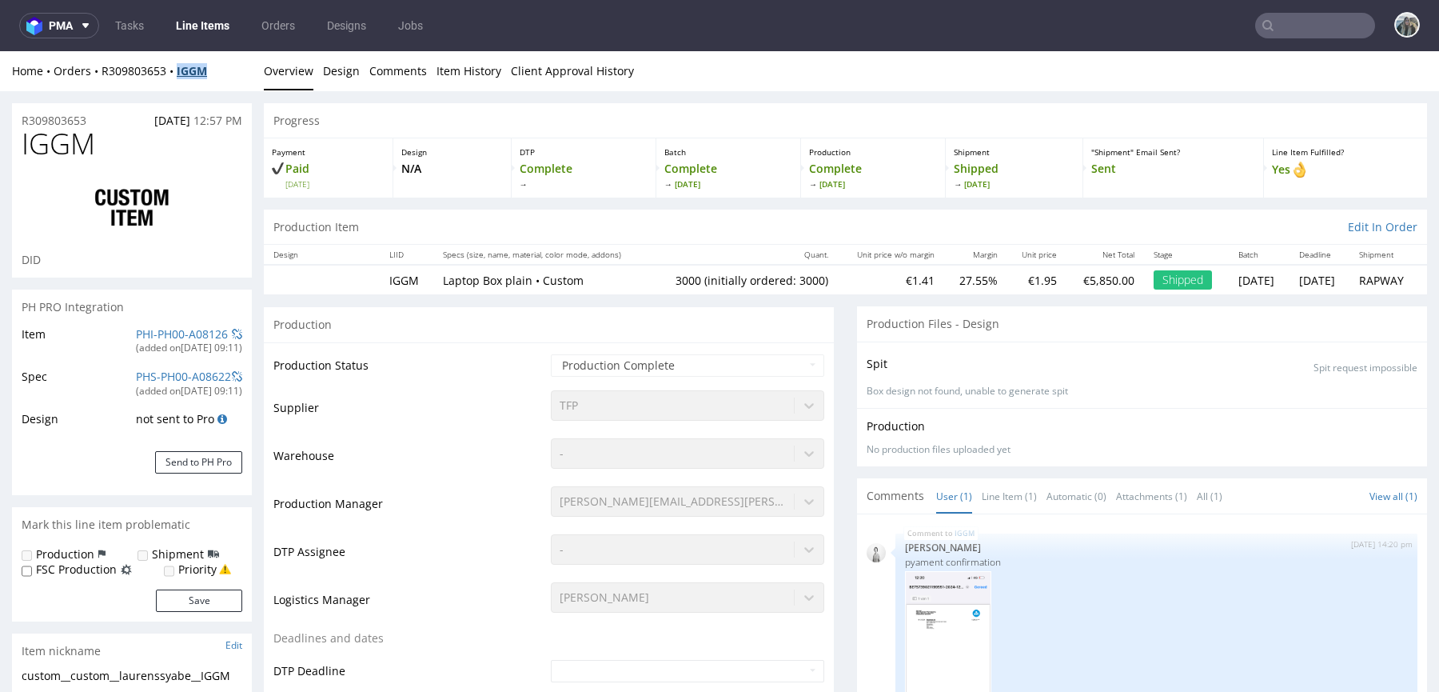
drag, startPoint x: 181, startPoint y: 86, endPoint x: 181, endPoint y: 68, distance: 18.4
click at [181, 68] on div "Home Orders R309803653 IGGM Overview Design Comments Item History Client Approv…" at bounding box center [719, 71] width 1439 height 40
copy strong "IGGM"
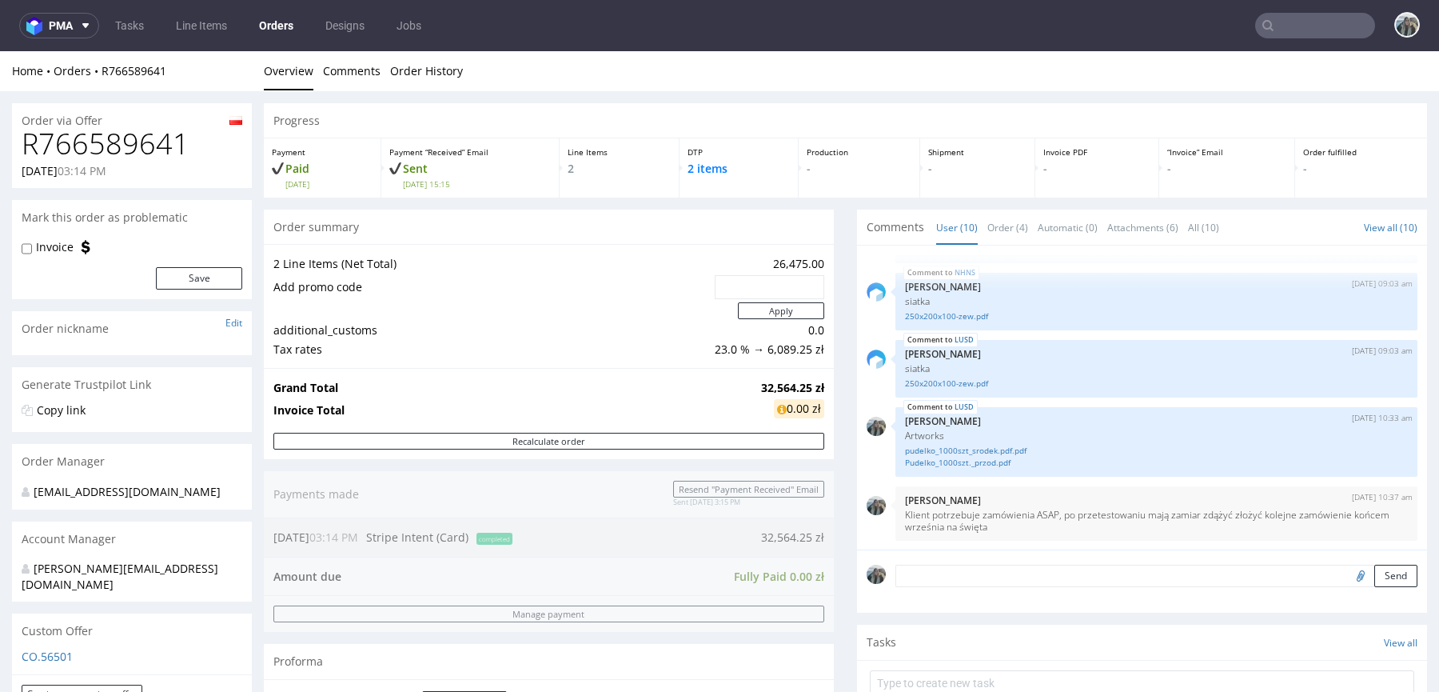
scroll to position [505, 0]
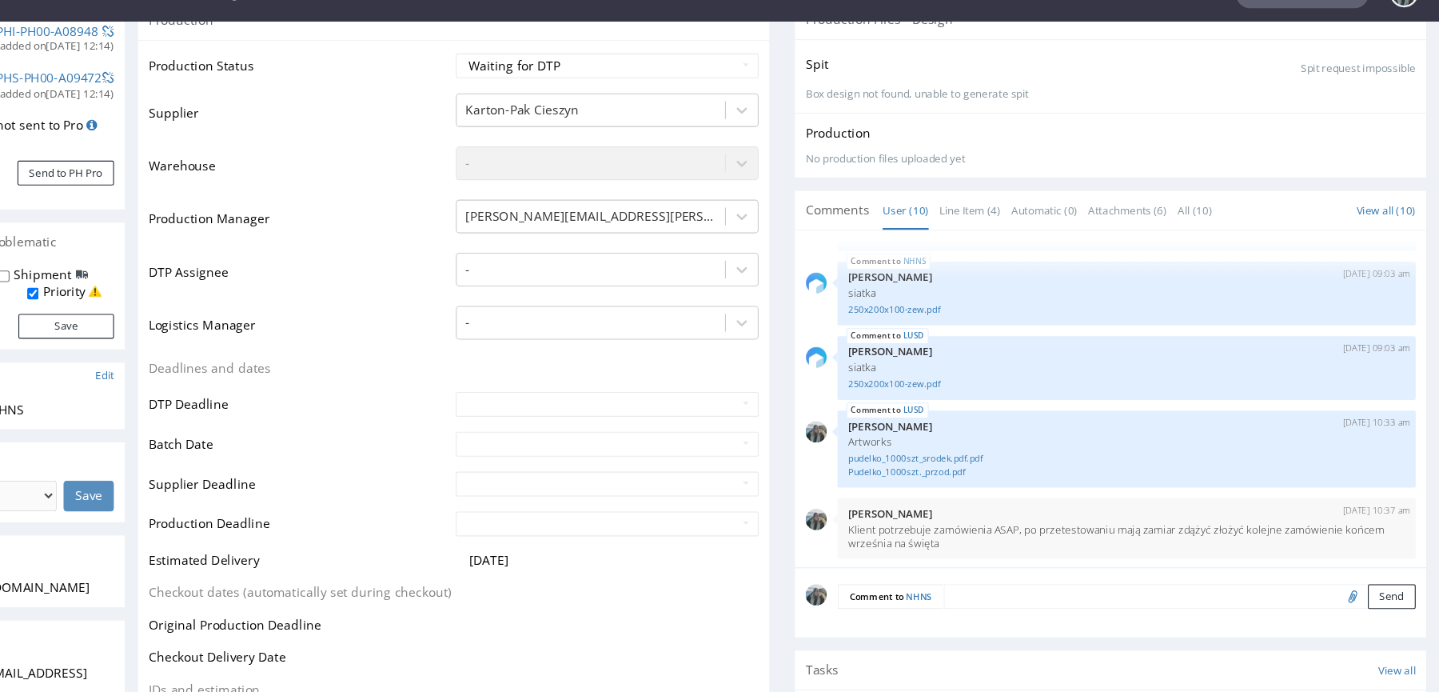
scroll to position [373, 0]
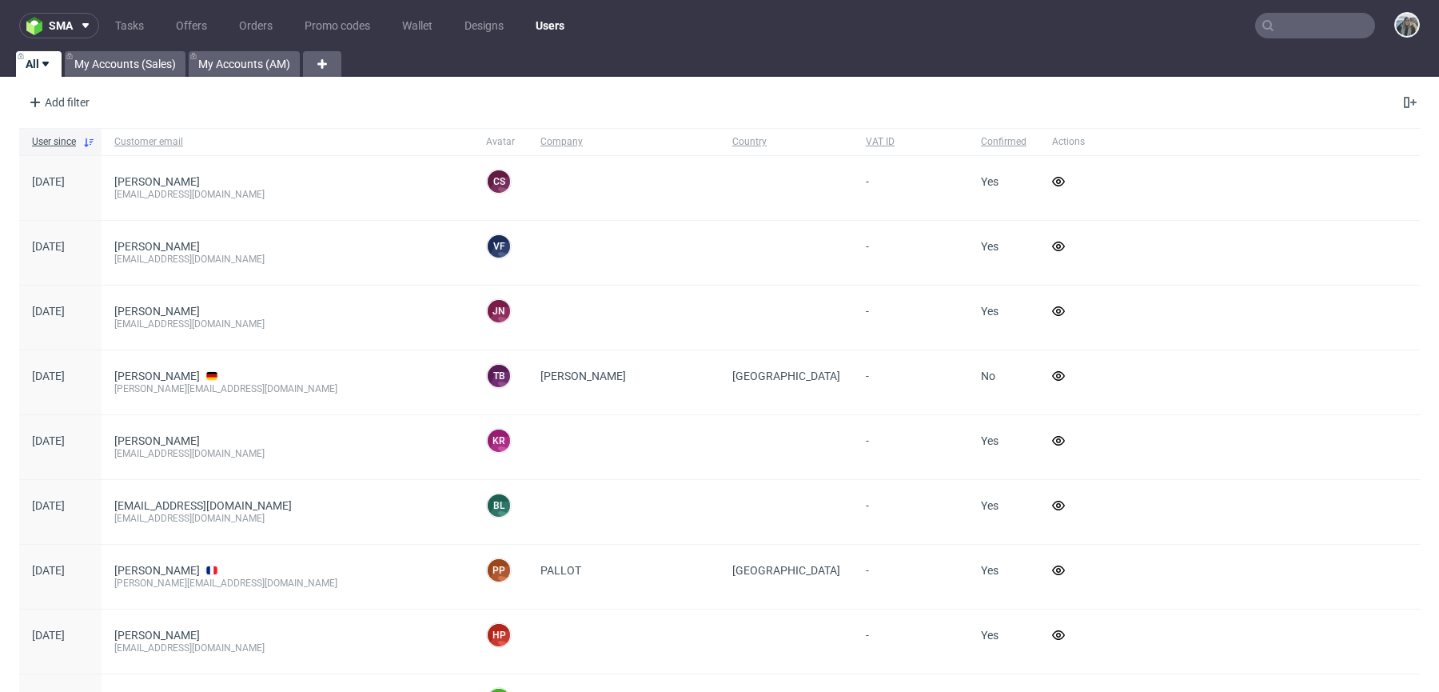
click at [1294, 26] on input "text" at bounding box center [1316, 26] width 120 height 26
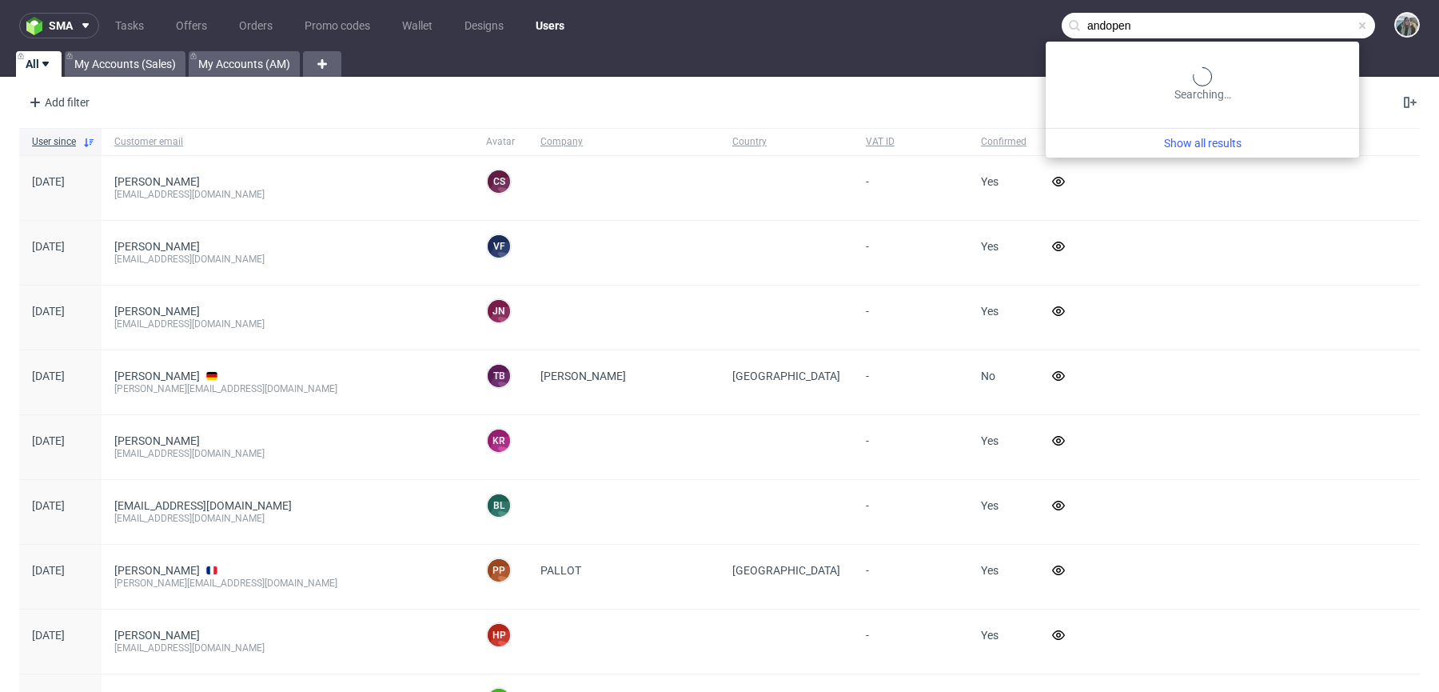
type input "andopen"
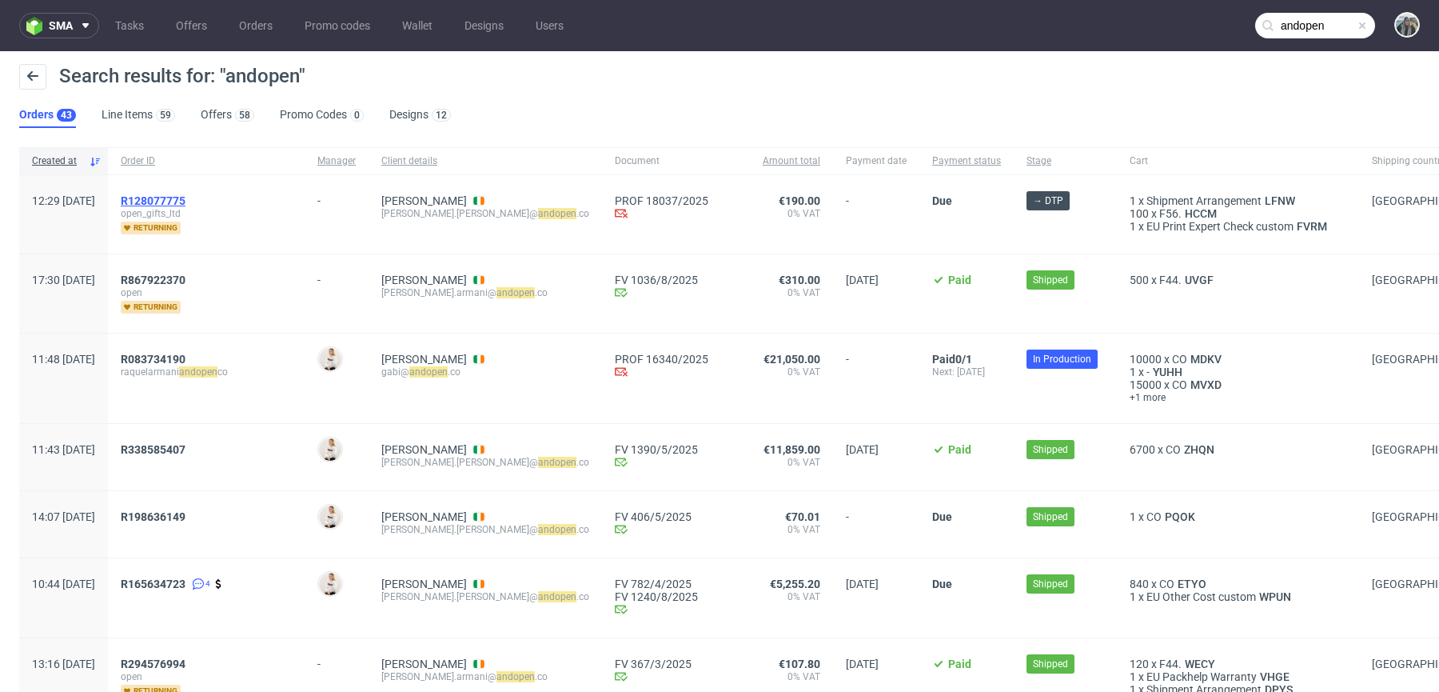
click at [186, 197] on span "R128077775" at bounding box center [153, 200] width 65 height 13
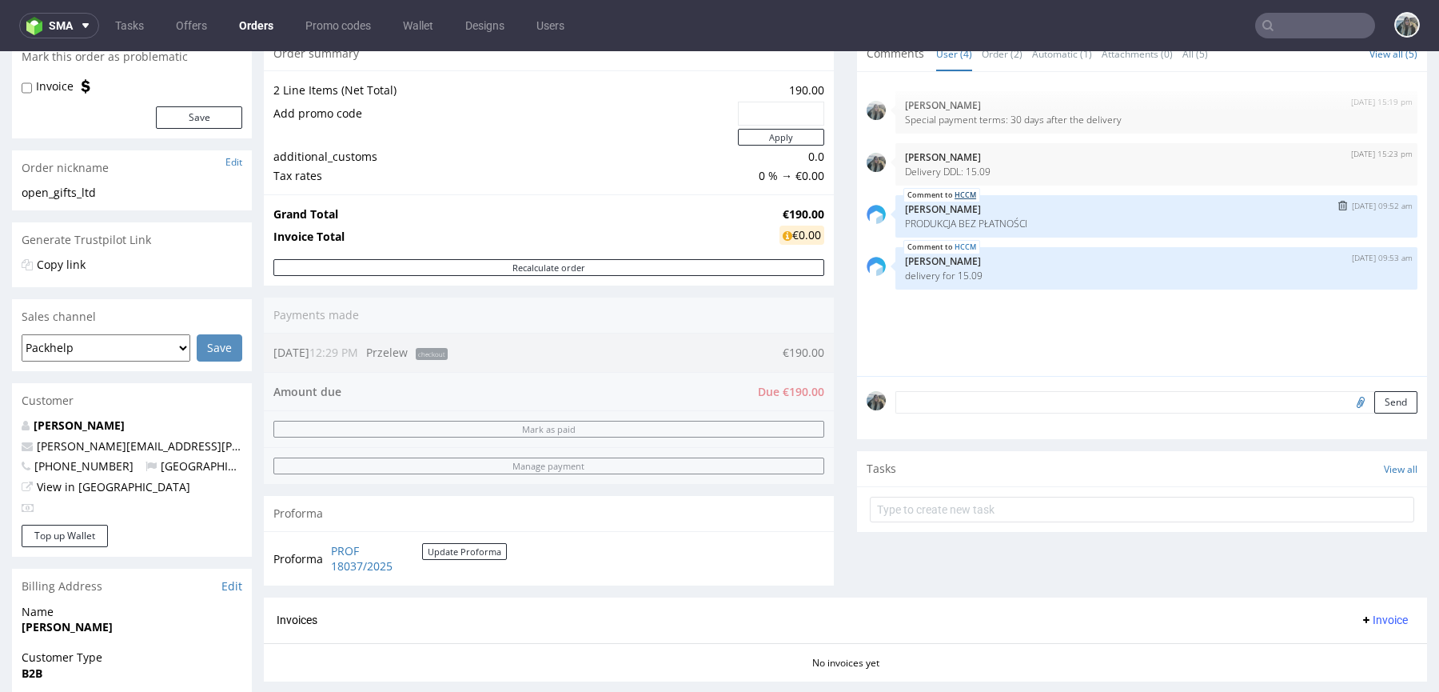
scroll to position [126, 0]
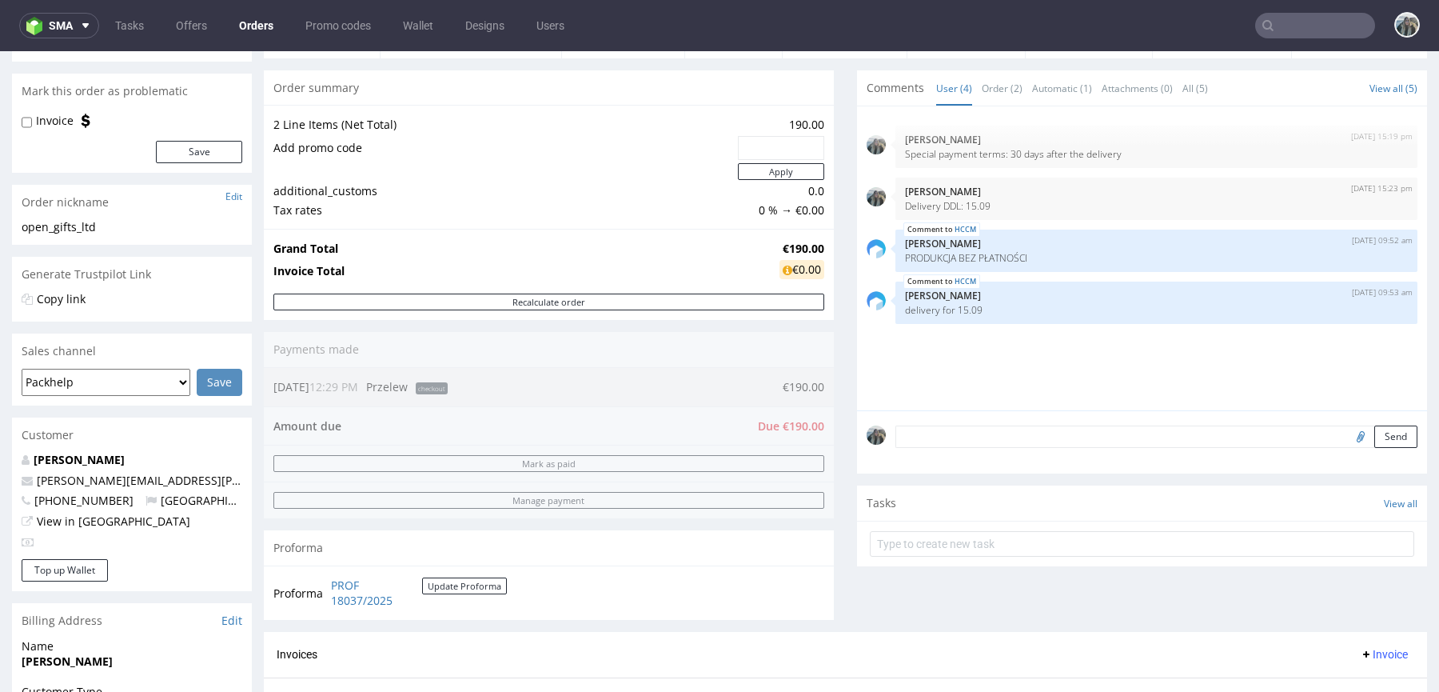
click at [1274, 17] on input "text" at bounding box center [1316, 26] width 120 height 26
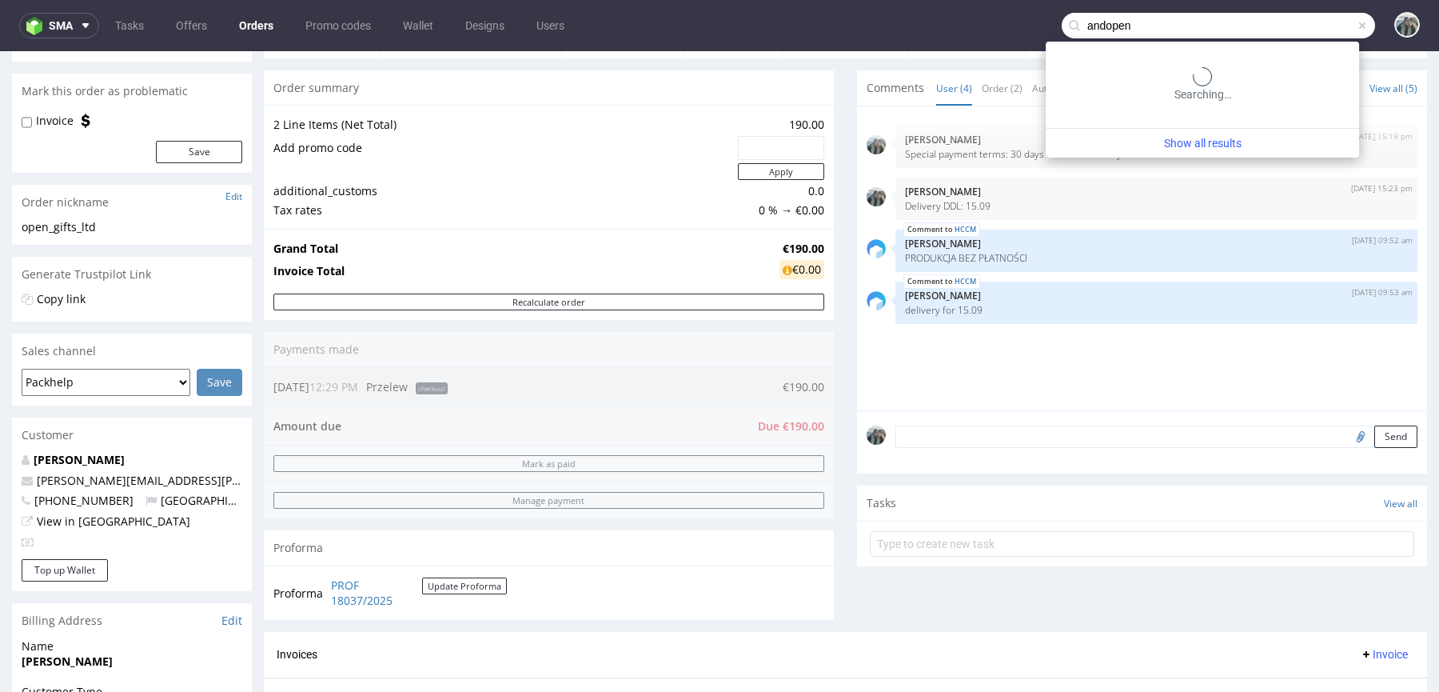
type input "andopen"
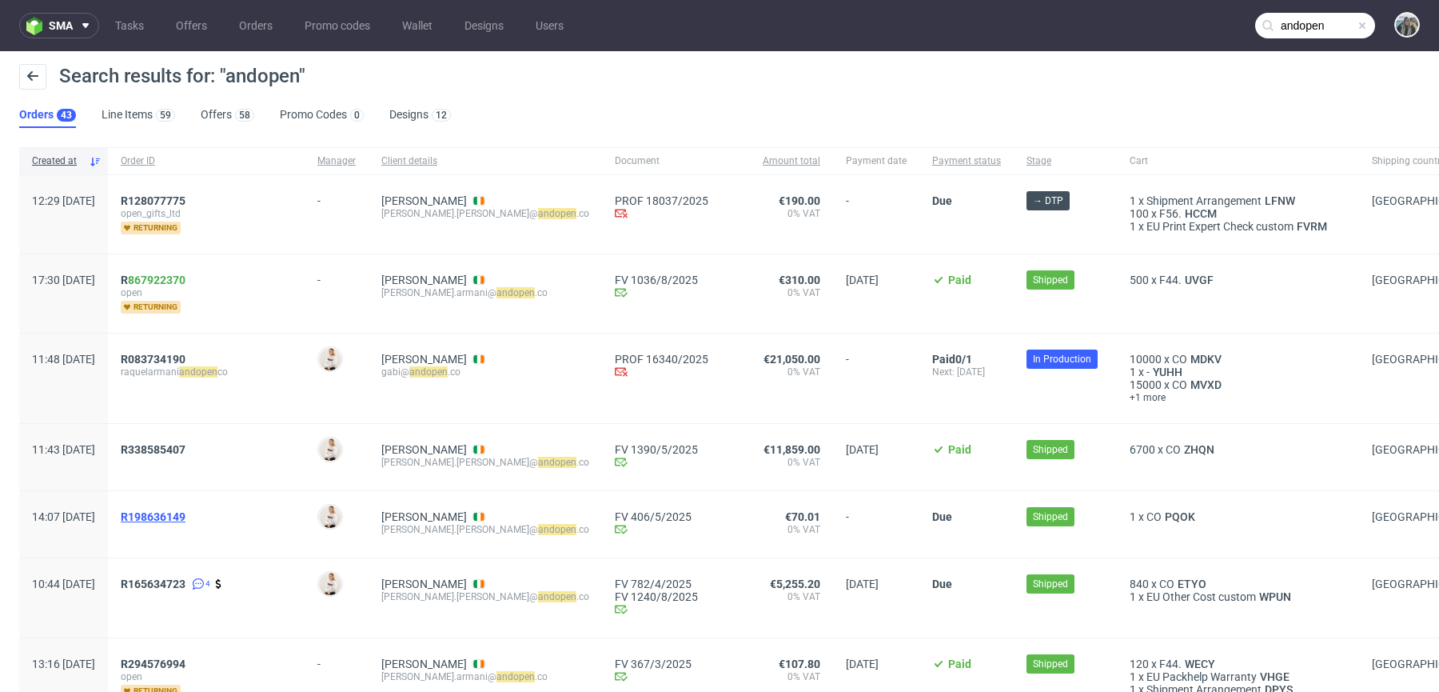
click at [186, 510] on span "R198636149" at bounding box center [153, 516] width 65 height 13
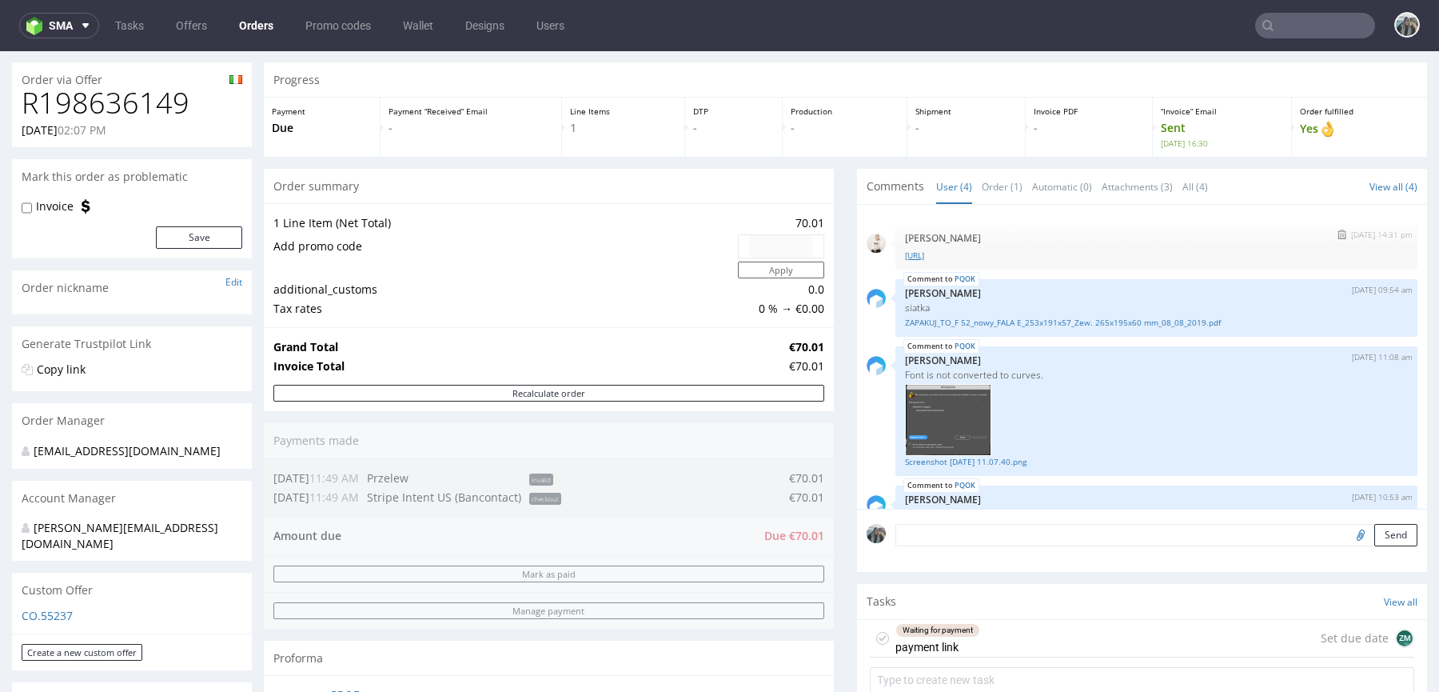
click at [943, 257] on link "Revolut-Box-265-x-195-x-60-mm_v1.ai" at bounding box center [1156, 256] width 503 height 12
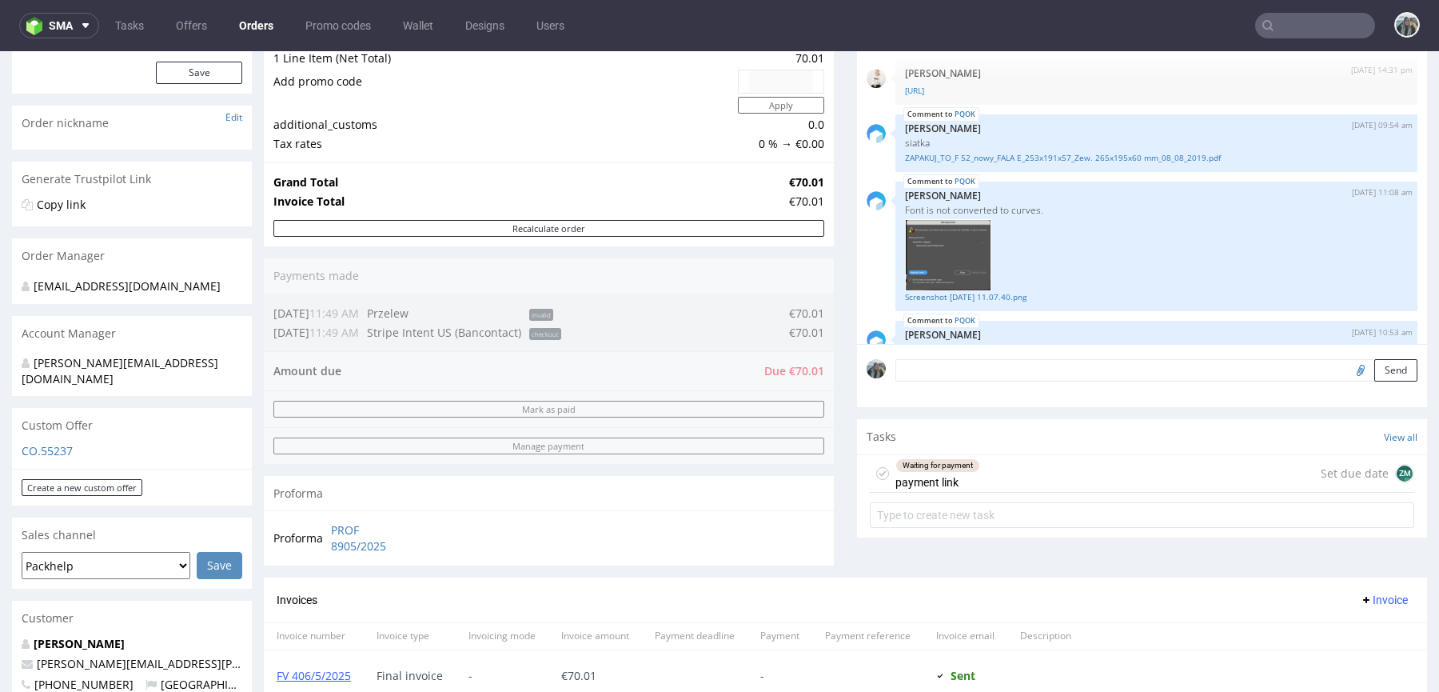
scroll to position [345, 0]
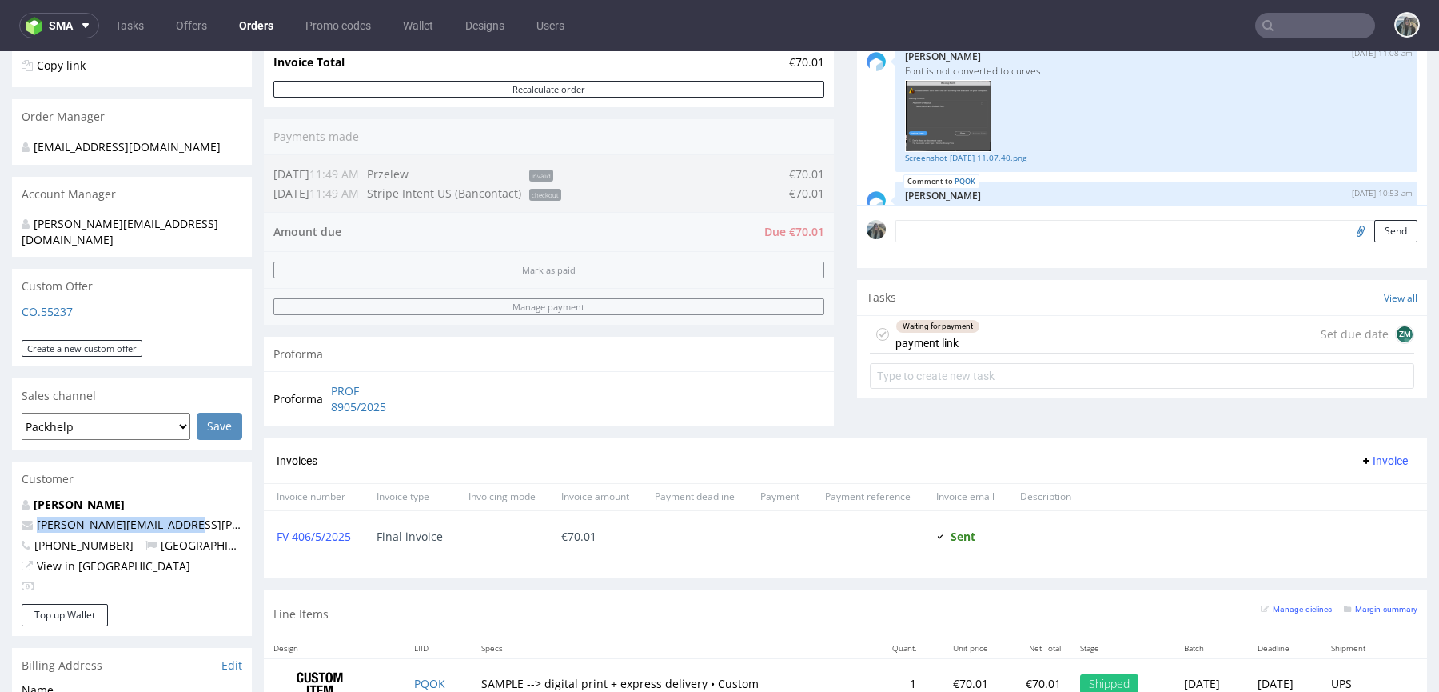
drag, startPoint x: 188, startPoint y: 506, endPoint x: 0, endPoint y: 497, distance: 188.1
click at [0, 501] on div "Order via Offer R198636149 16.04.2025 02:07 PM Mark this order as problematic I…" at bounding box center [719, 473] width 1439 height 1455
copy span "alison.delaney@andopen.co"
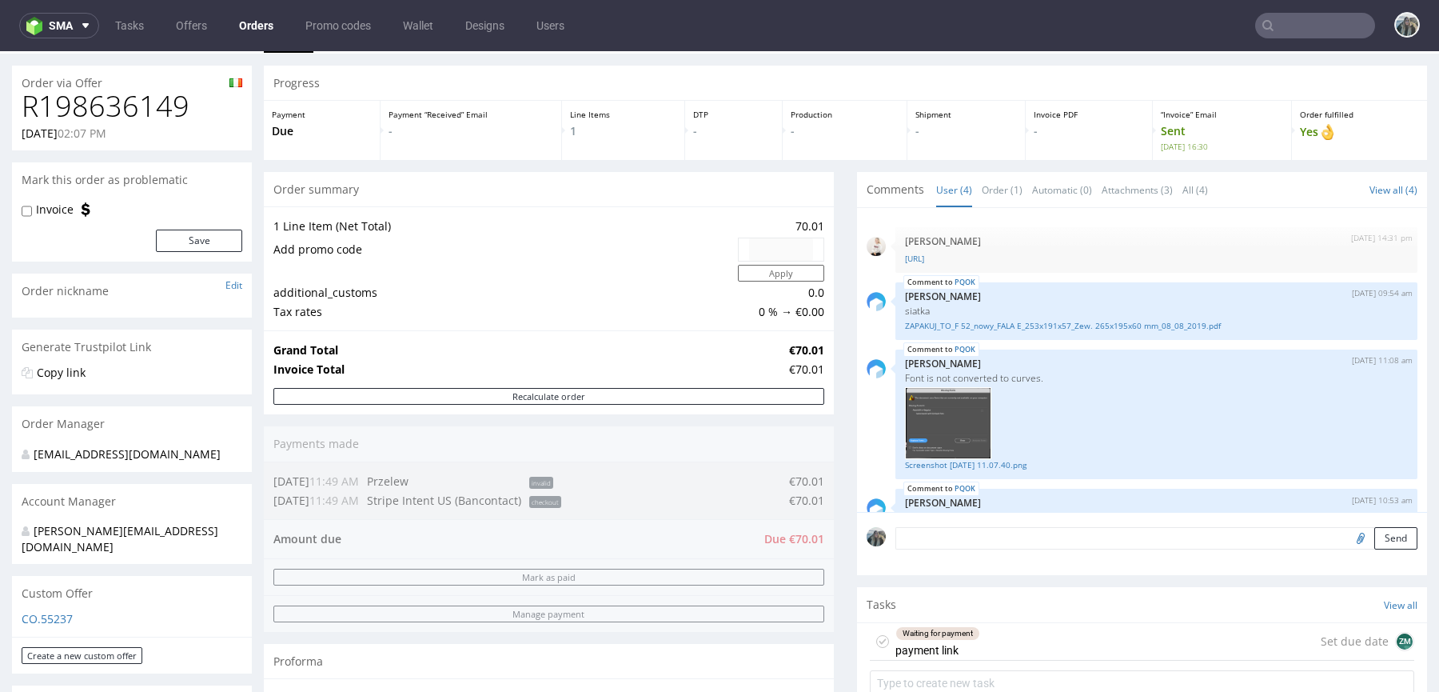
scroll to position [0, 0]
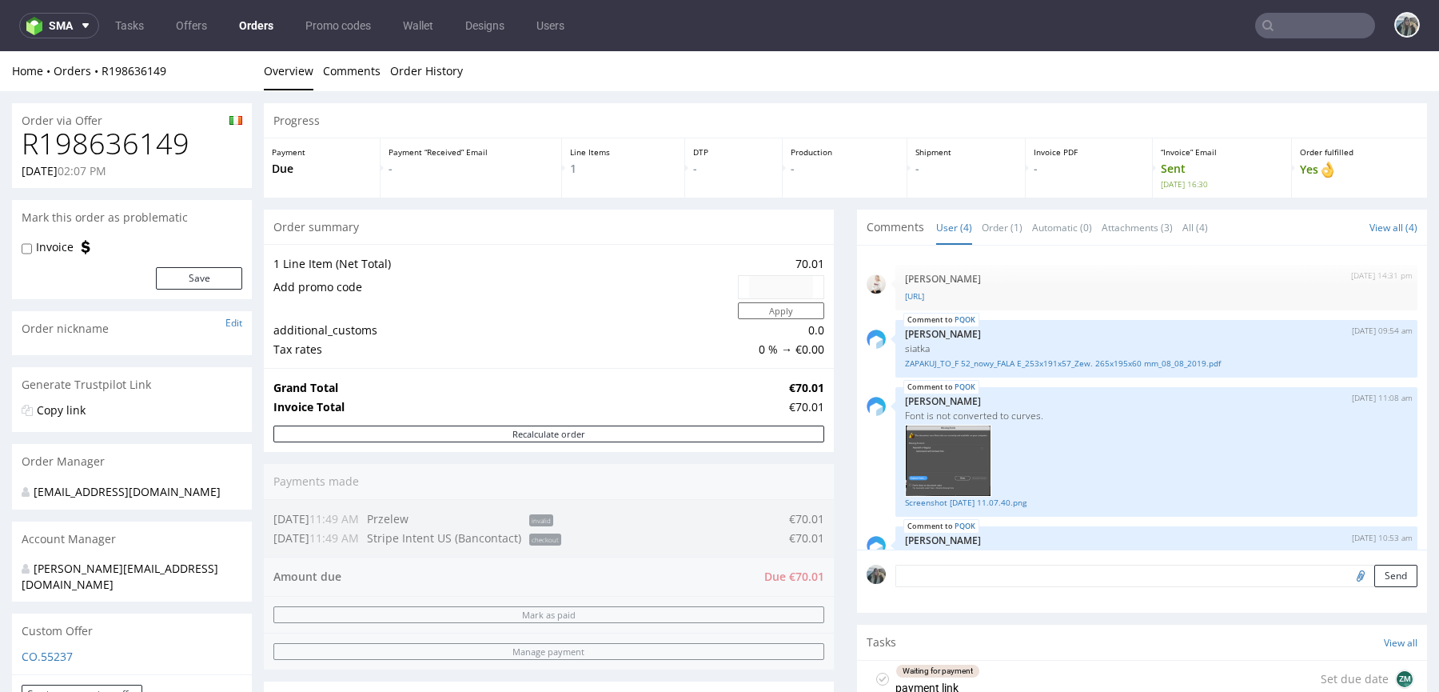
click at [152, 134] on h1 "R198636149" at bounding box center [132, 144] width 221 height 32
copy h1 "R198636149"
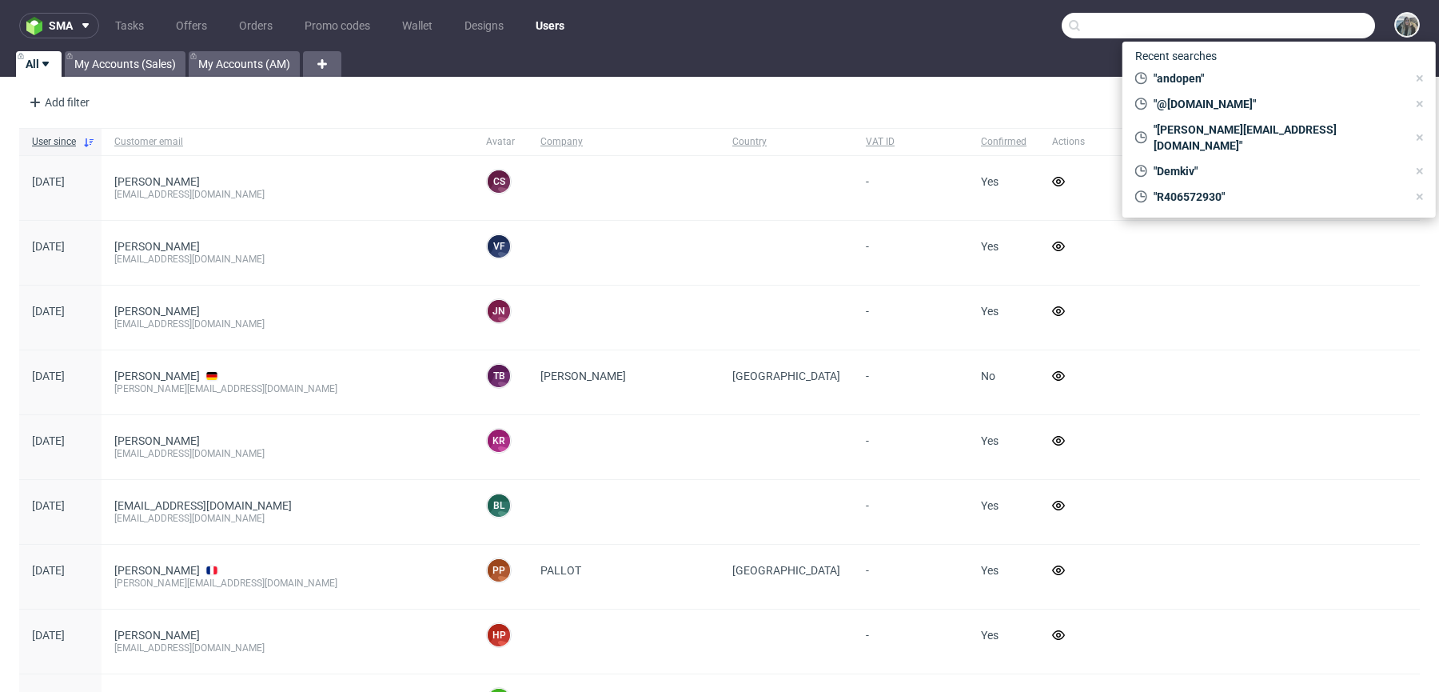
click at [1297, 22] on input "text" at bounding box center [1218, 26] width 313 height 26
paste input "nikolaileuveld"
type input "nikolaileuveld"
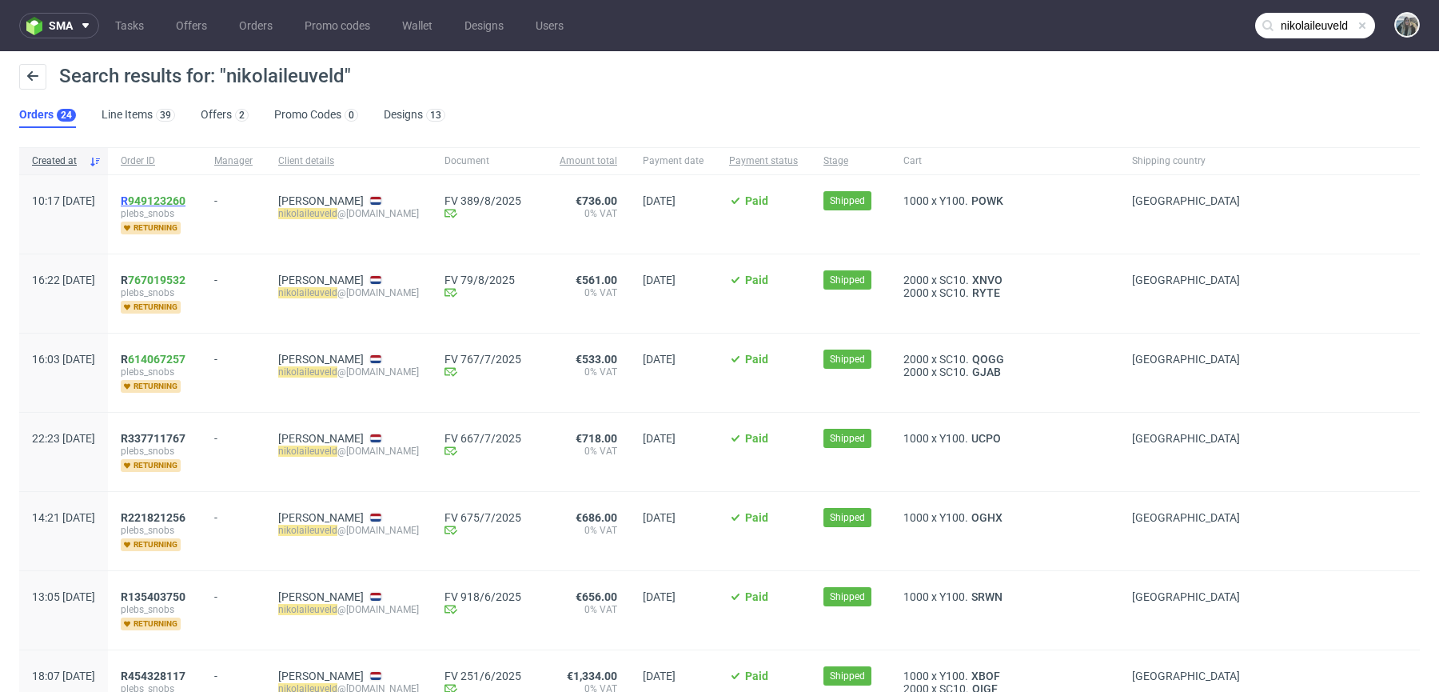
click at [172, 198] on span "R 949123260" at bounding box center [153, 200] width 65 height 13
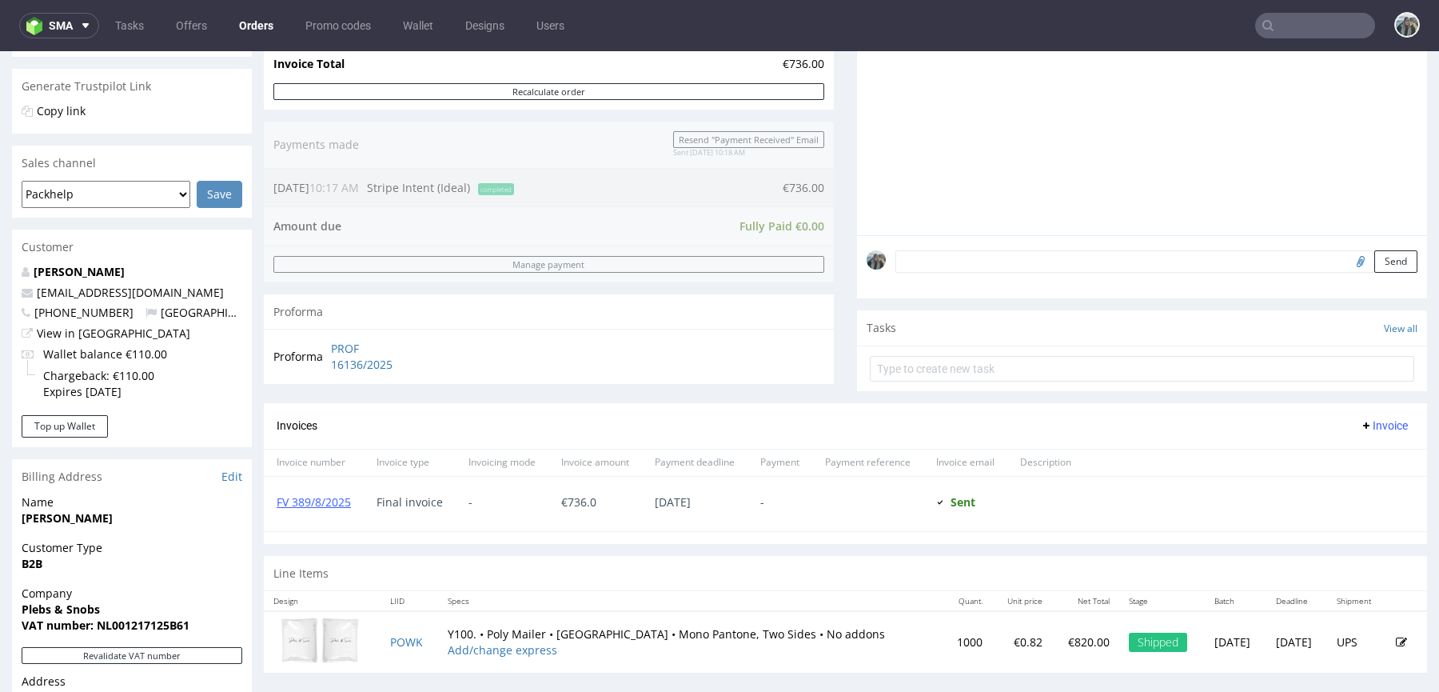
scroll to position [326, 0]
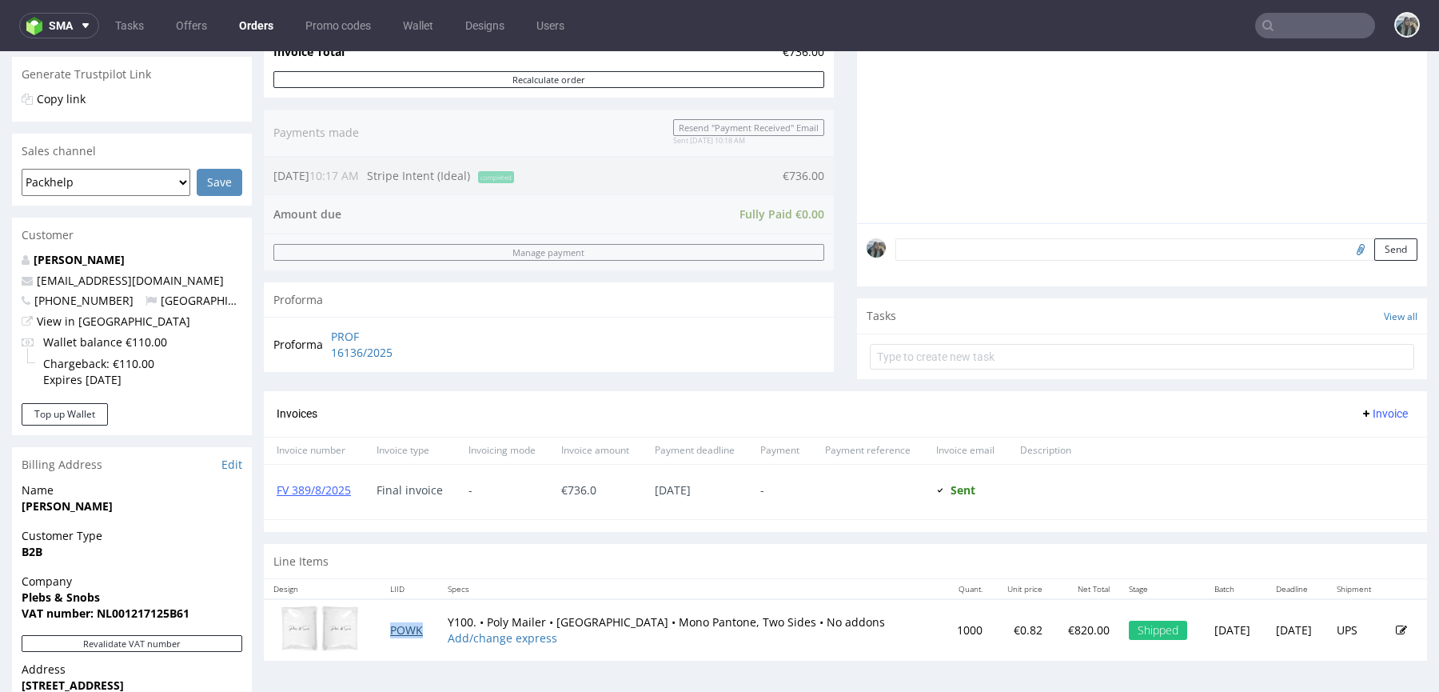
click at [395, 628] on link "POWK" at bounding box center [406, 629] width 33 height 15
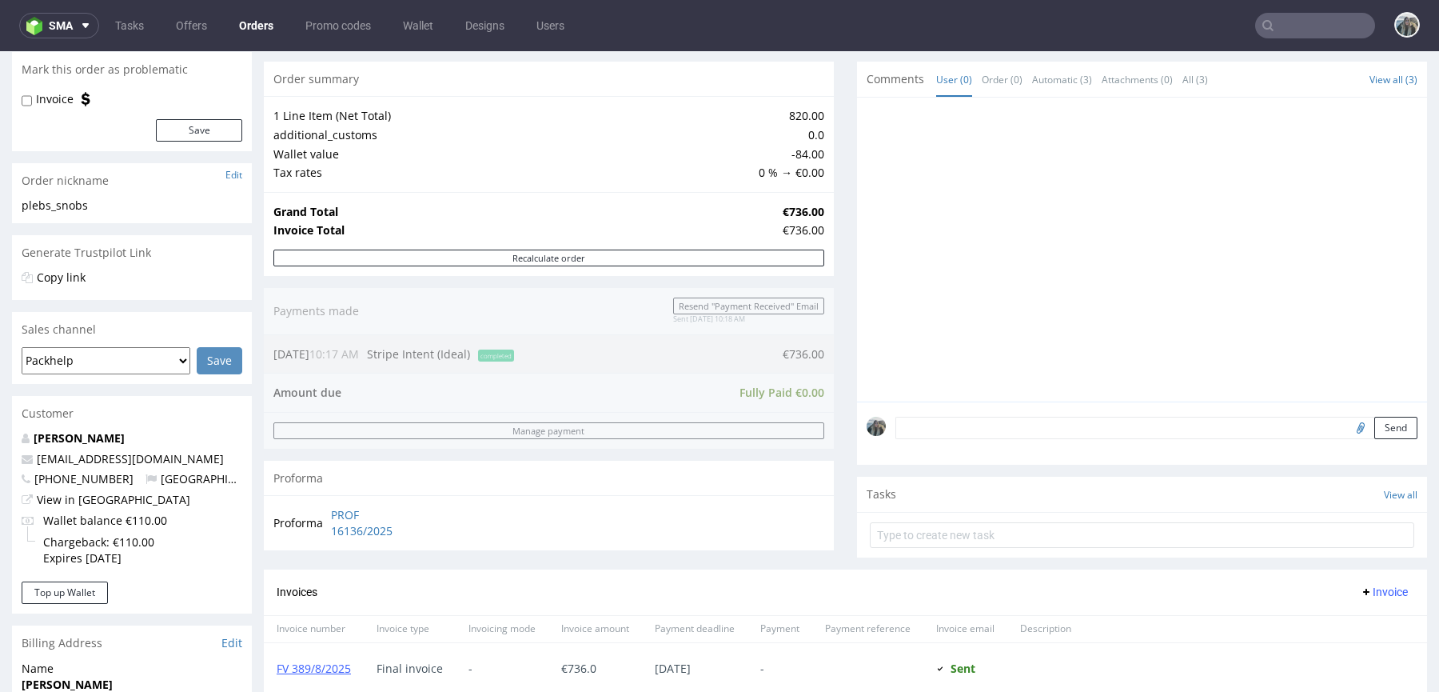
scroll to position [0, 0]
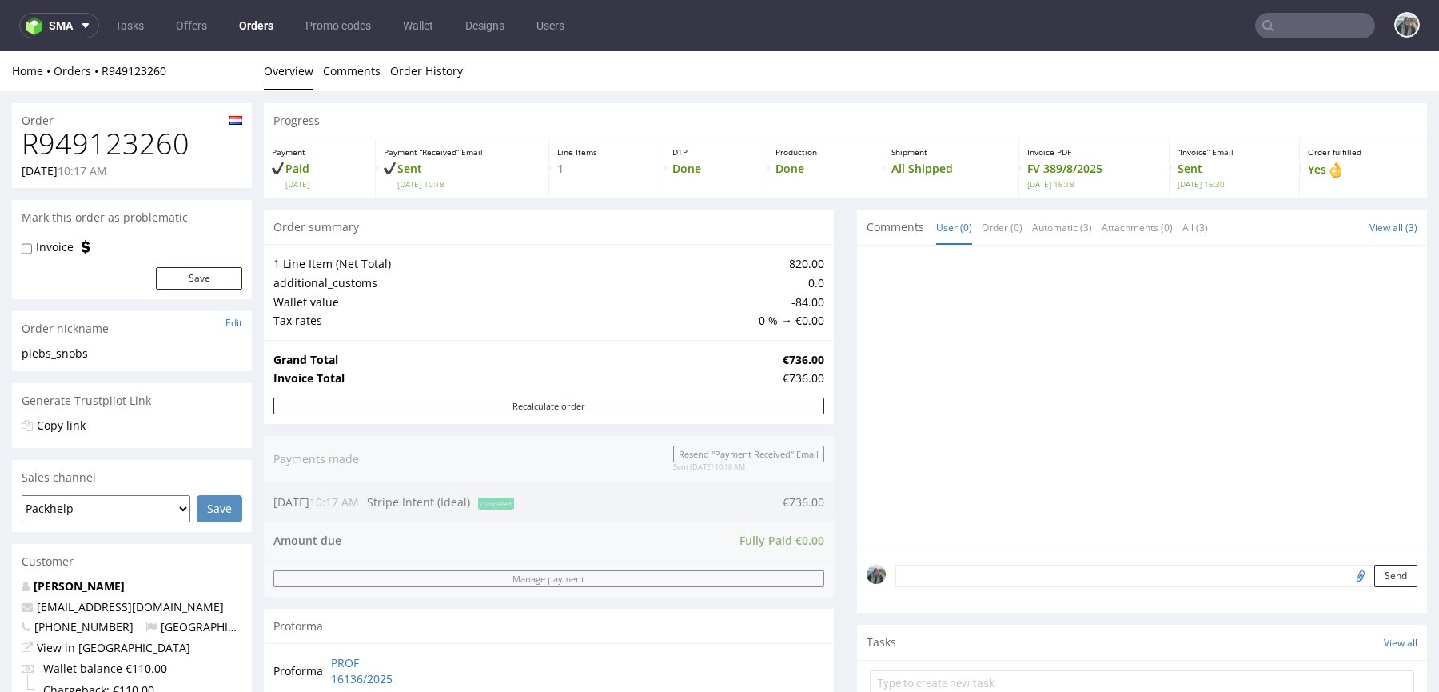
click at [162, 125] on div "Order" at bounding box center [132, 116] width 240 height 26
click at [88, 152] on h1 "R949123260" at bounding box center [132, 144] width 221 height 32
click at [89, 152] on h1 "R949123260" at bounding box center [132, 144] width 221 height 32
copy h1 "R949123260"
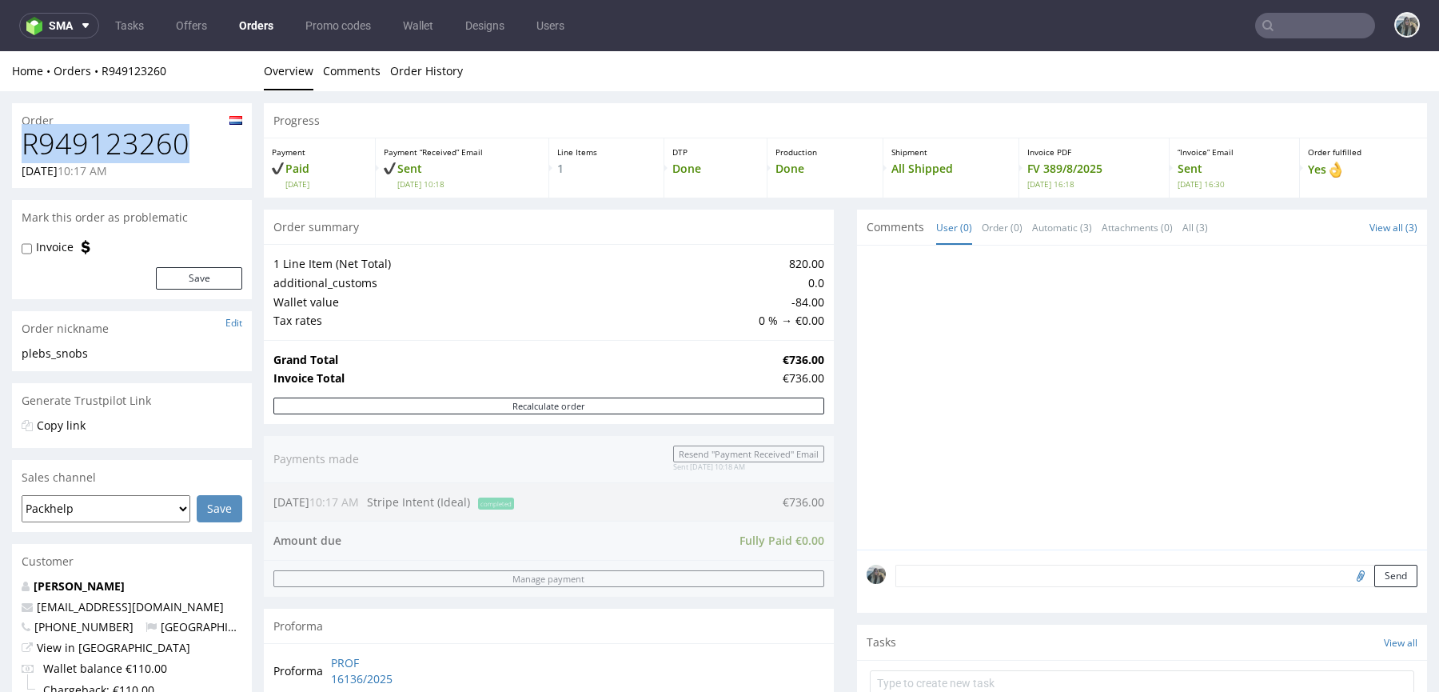
copy h1 "R949123260"
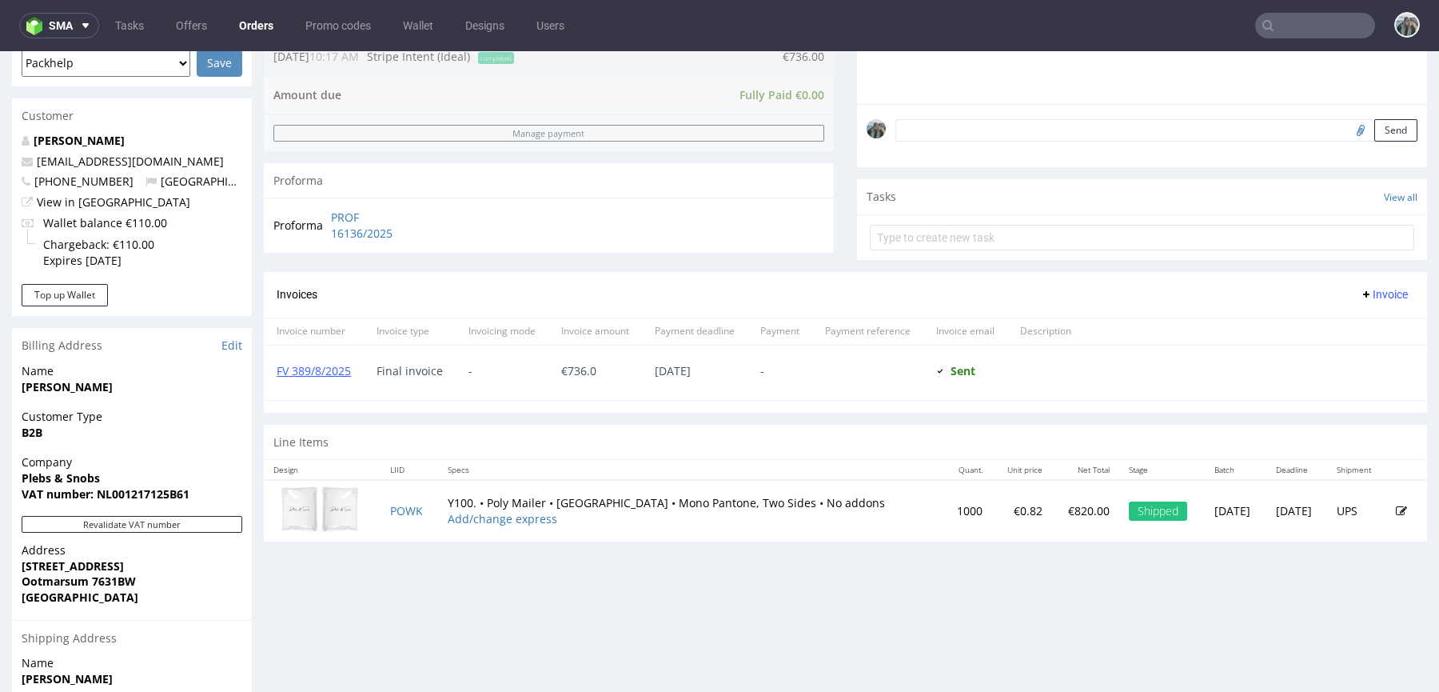
click at [81, 130] on div "Customer" at bounding box center [132, 115] width 240 height 35
click at [91, 145] on link "[PERSON_NAME]" at bounding box center [79, 140] width 91 height 15
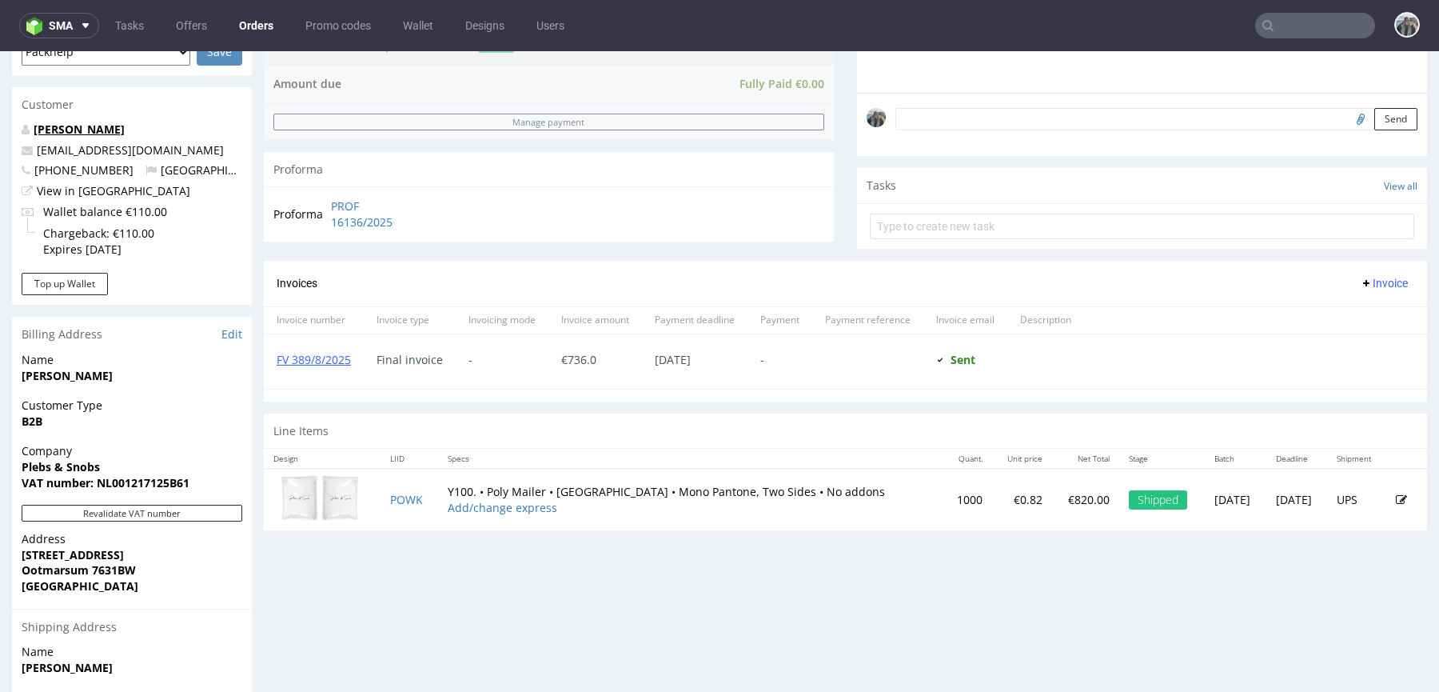
scroll to position [0, 0]
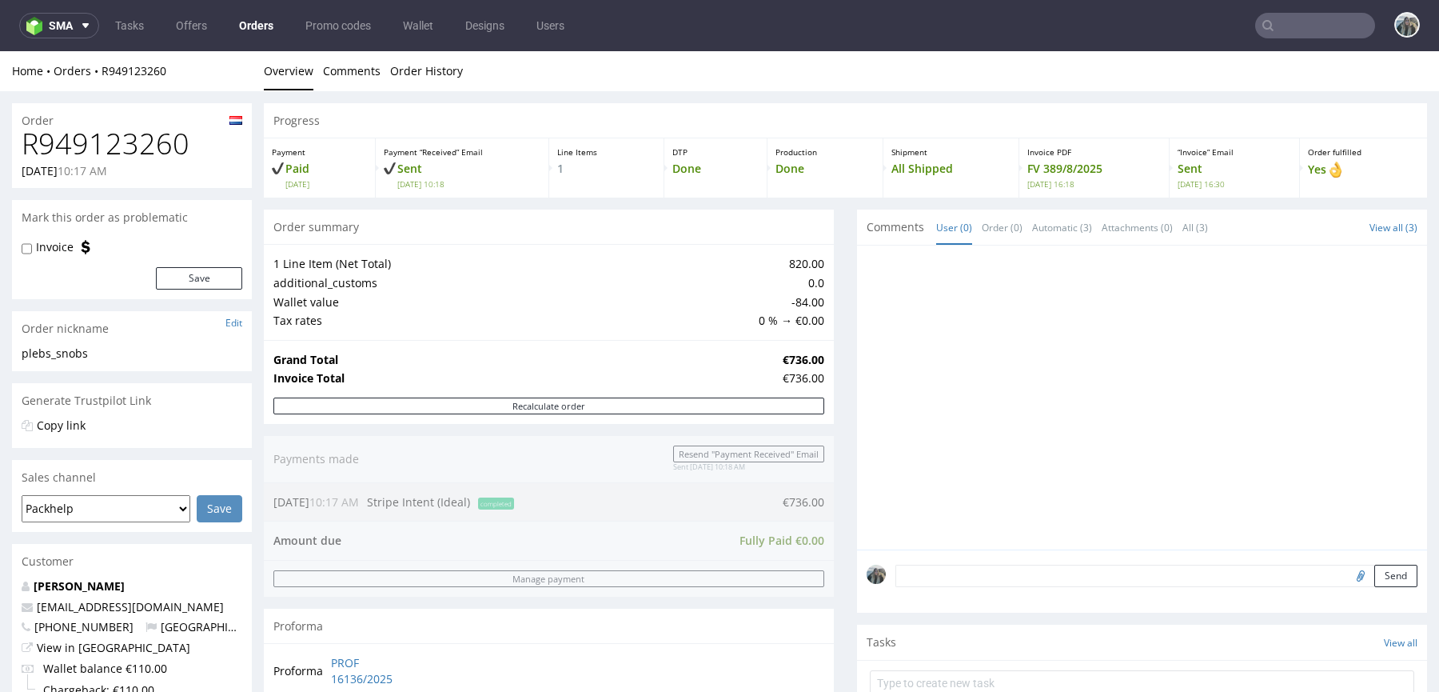
click at [158, 130] on h1 "R949123260" at bounding box center [132, 144] width 221 height 32
copy h1 "R949123260"
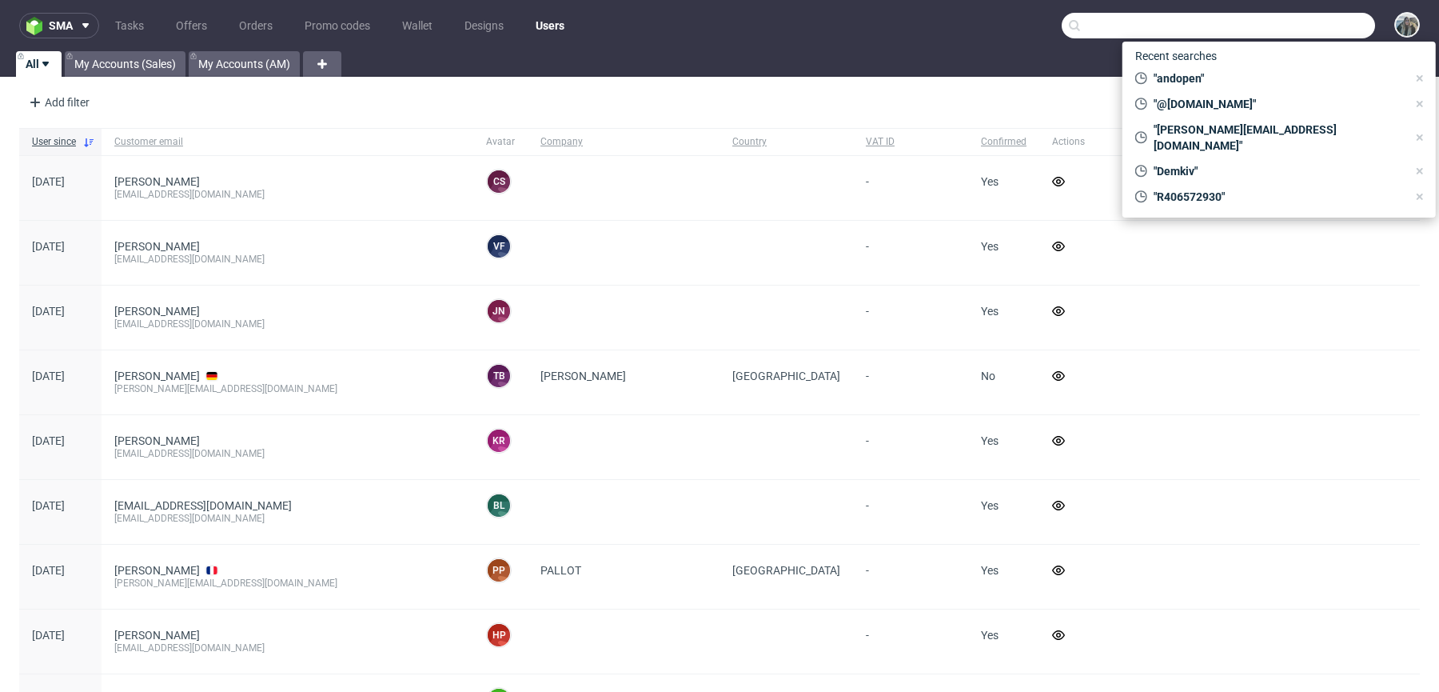
click at [1292, 22] on input "text" at bounding box center [1218, 26] width 313 height 26
paste input "R029338420"
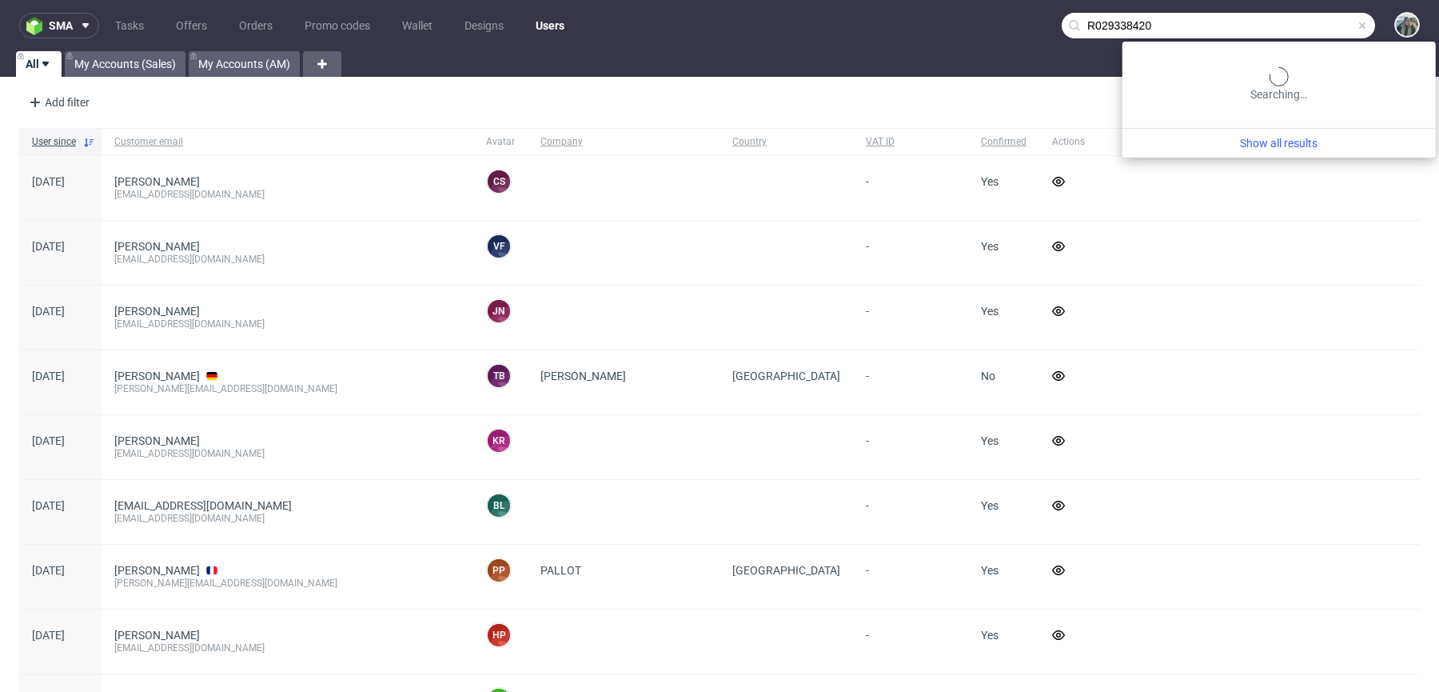
type input "R029338420"
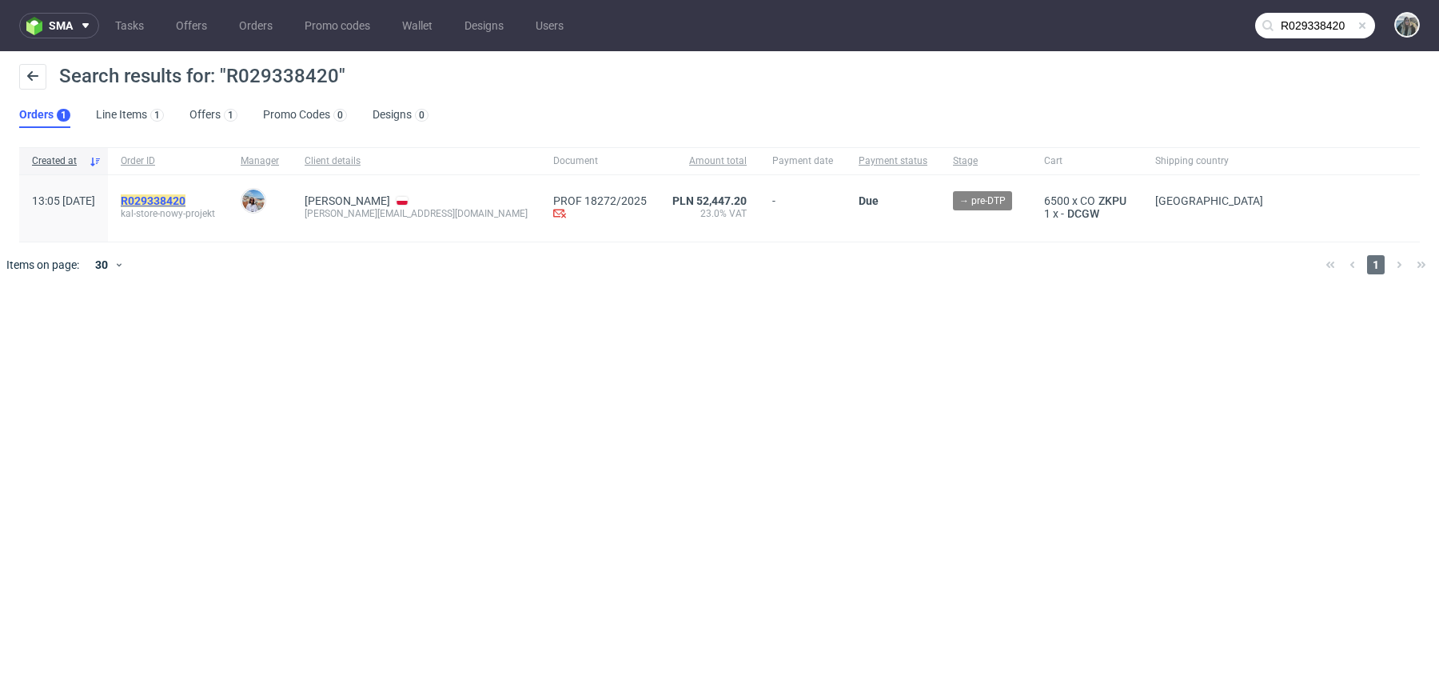
click at [186, 198] on mark "R029338420" at bounding box center [153, 200] width 65 height 13
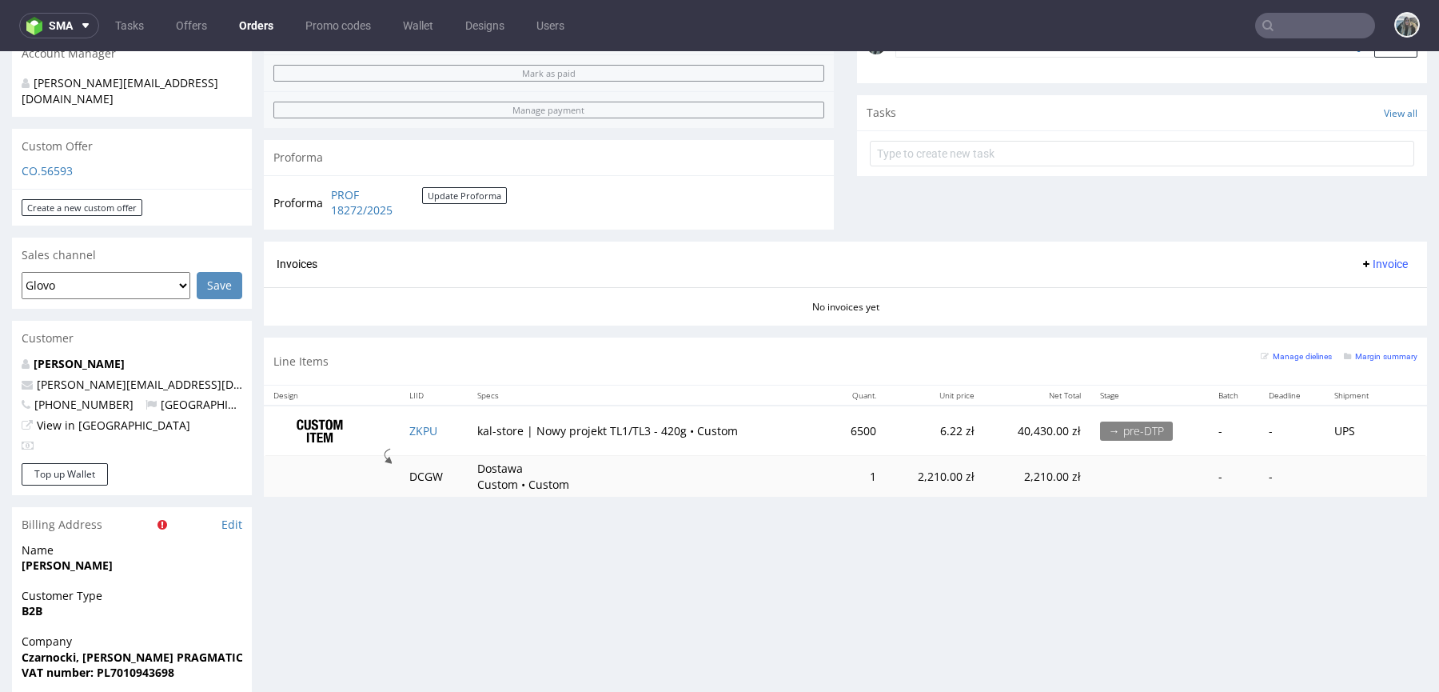
scroll to position [565, 0]
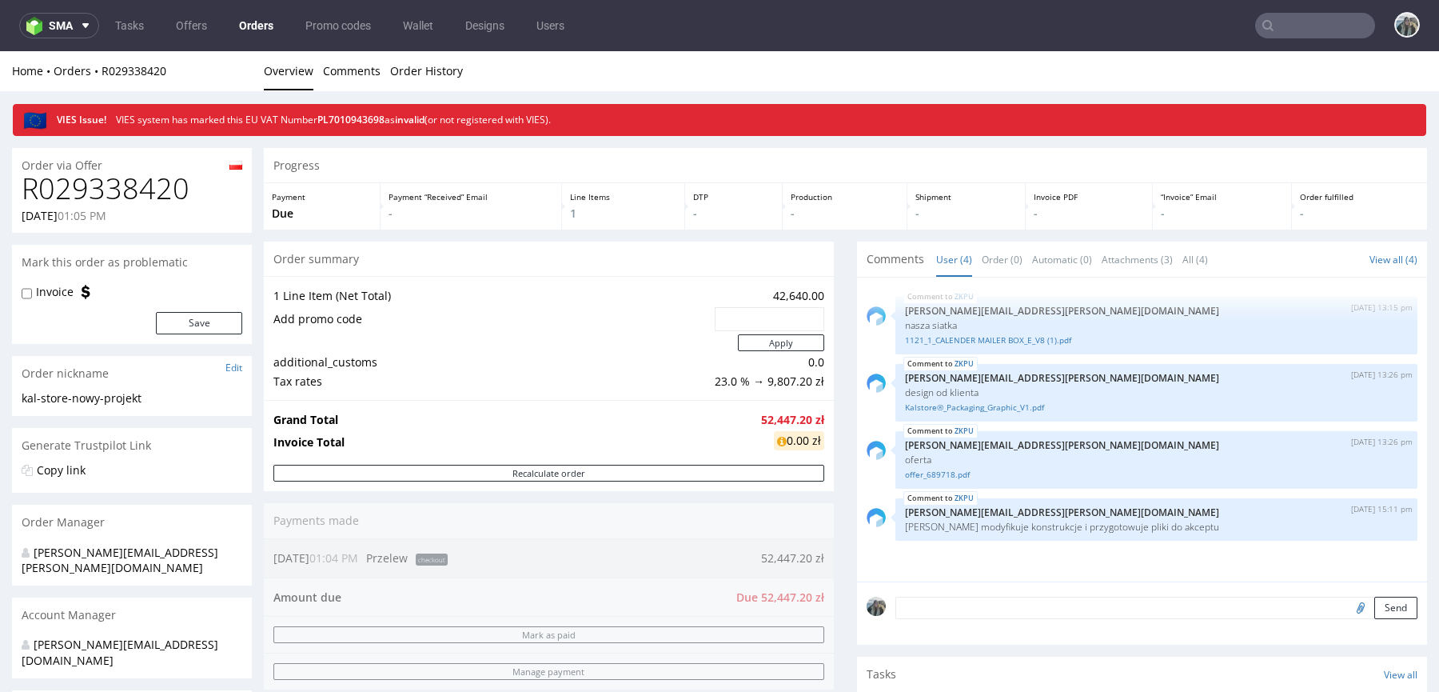
scroll to position [144, 0]
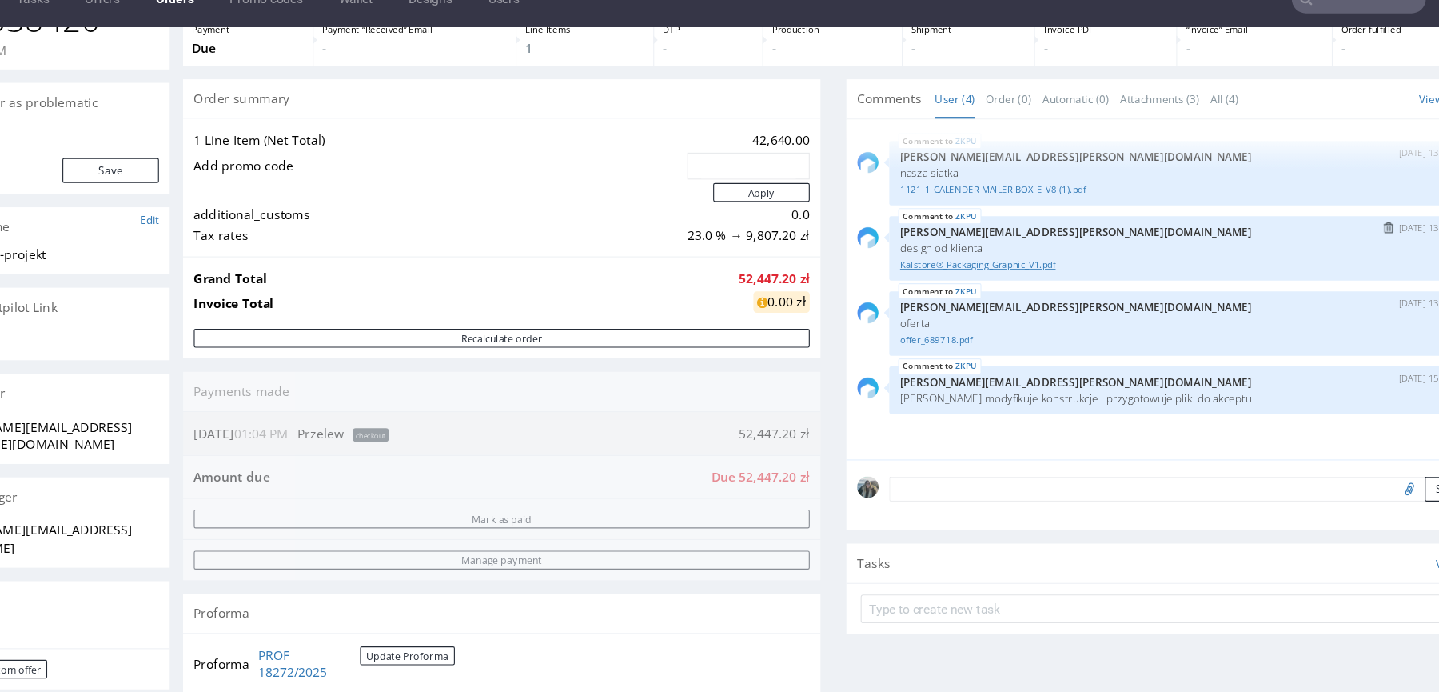
click at [872, 238] on link "Kalstore®_Packaging_Graphic_V1.pdf" at bounding box center [1045, 240] width 503 height 12
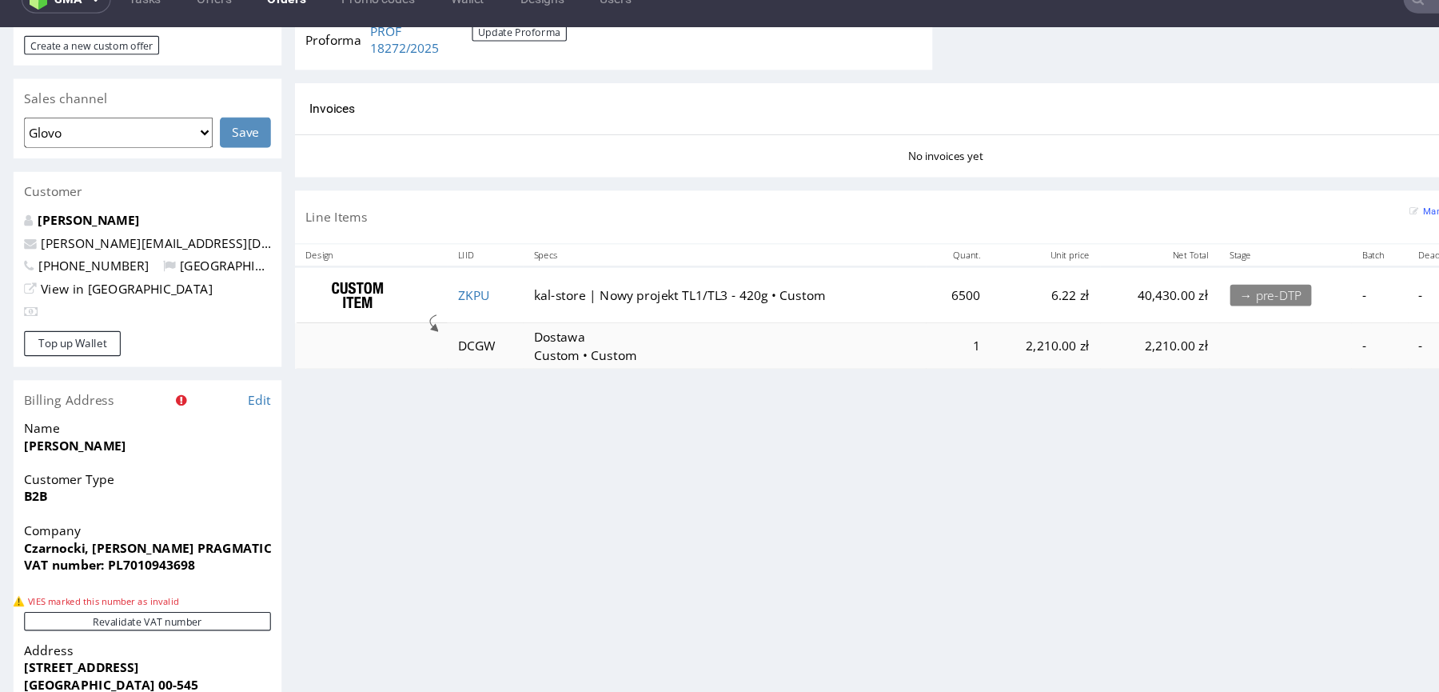
scroll to position [696, 0]
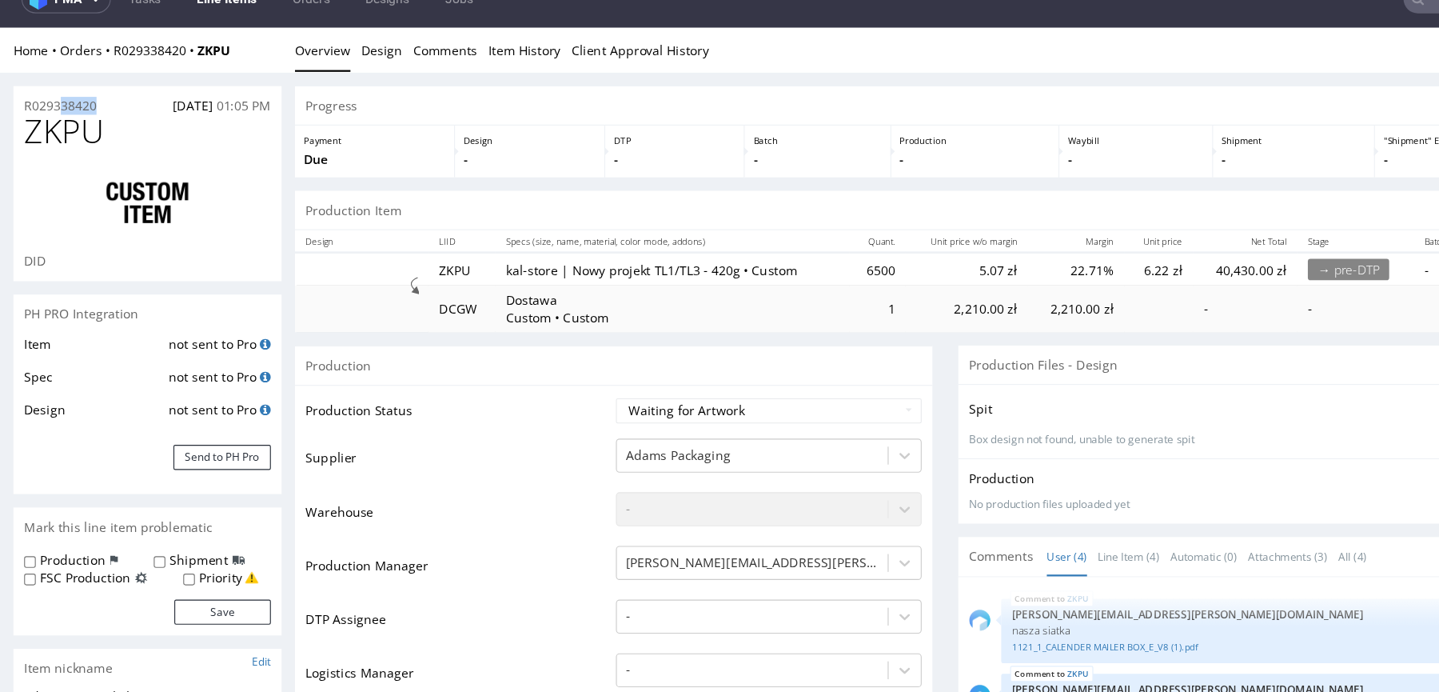
drag, startPoint x: 90, startPoint y: 94, endPoint x: 8, endPoint y: 81, distance: 82.7
click at [19, 90] on div "R029338420 28.08.2025 01:05 PM" at bounding box center [132, 92] width 240 height 26
copy p "R029338420"
click at [67, 128] on span "ZKPU" at bounding box center [57, 120] width 71 height 32
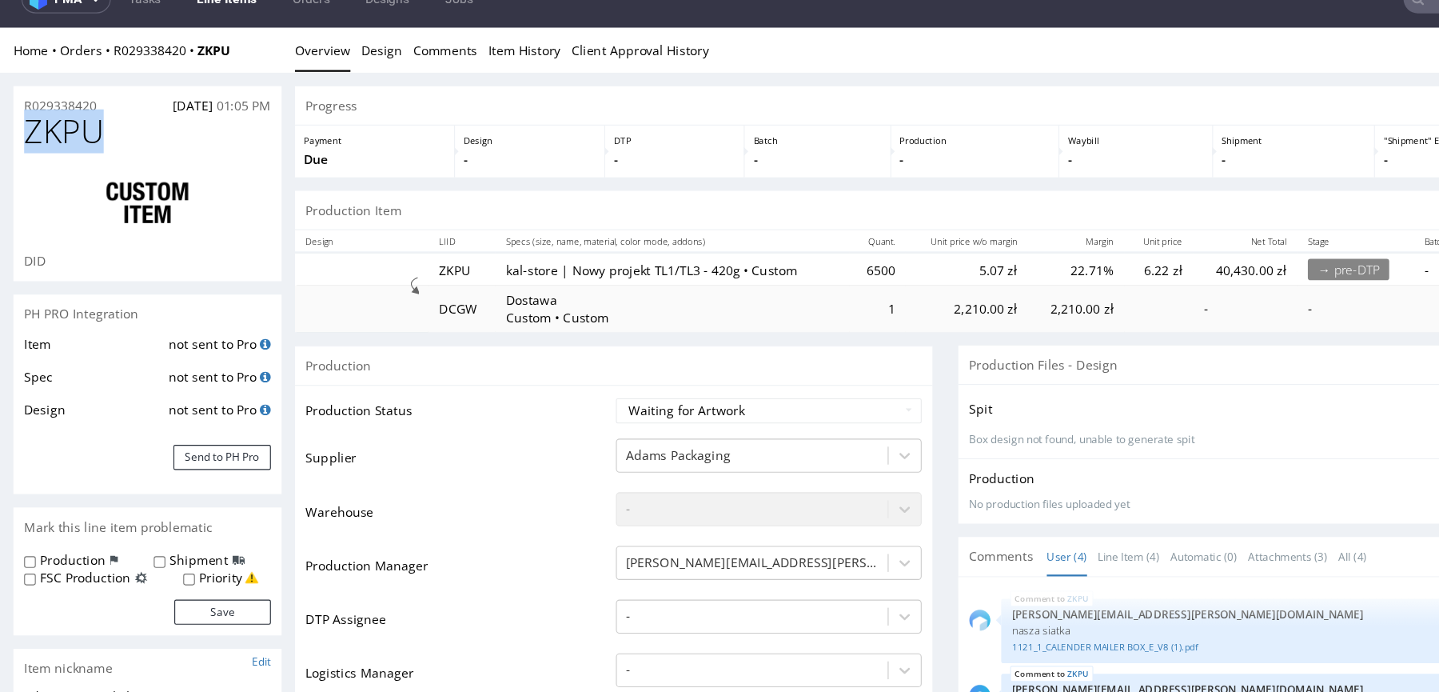
copy span "ZKPU"
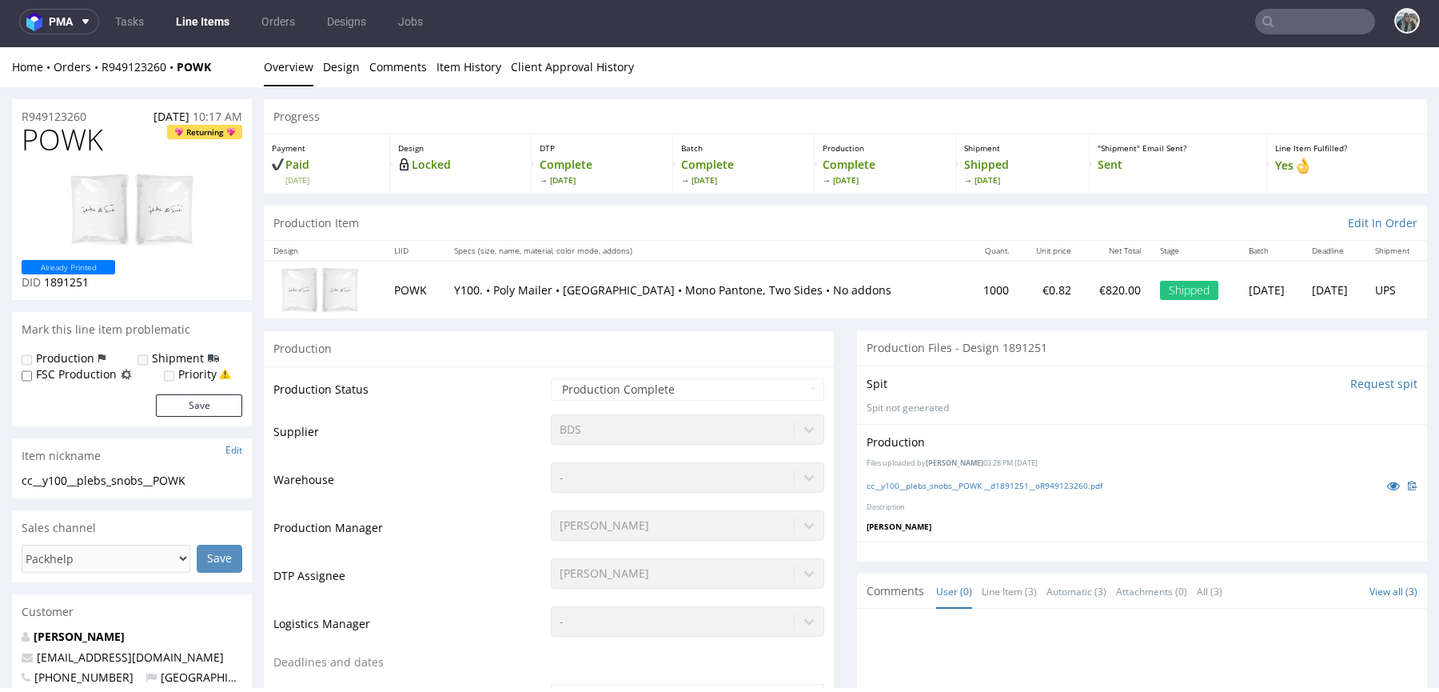
click at [968, 295] on td "1000" at bounding box center [993, 290] width 51 height 58
click at [968, 294] on td "1000" at bounding box center [993, 290] width 51 height 58
copy td "1000"
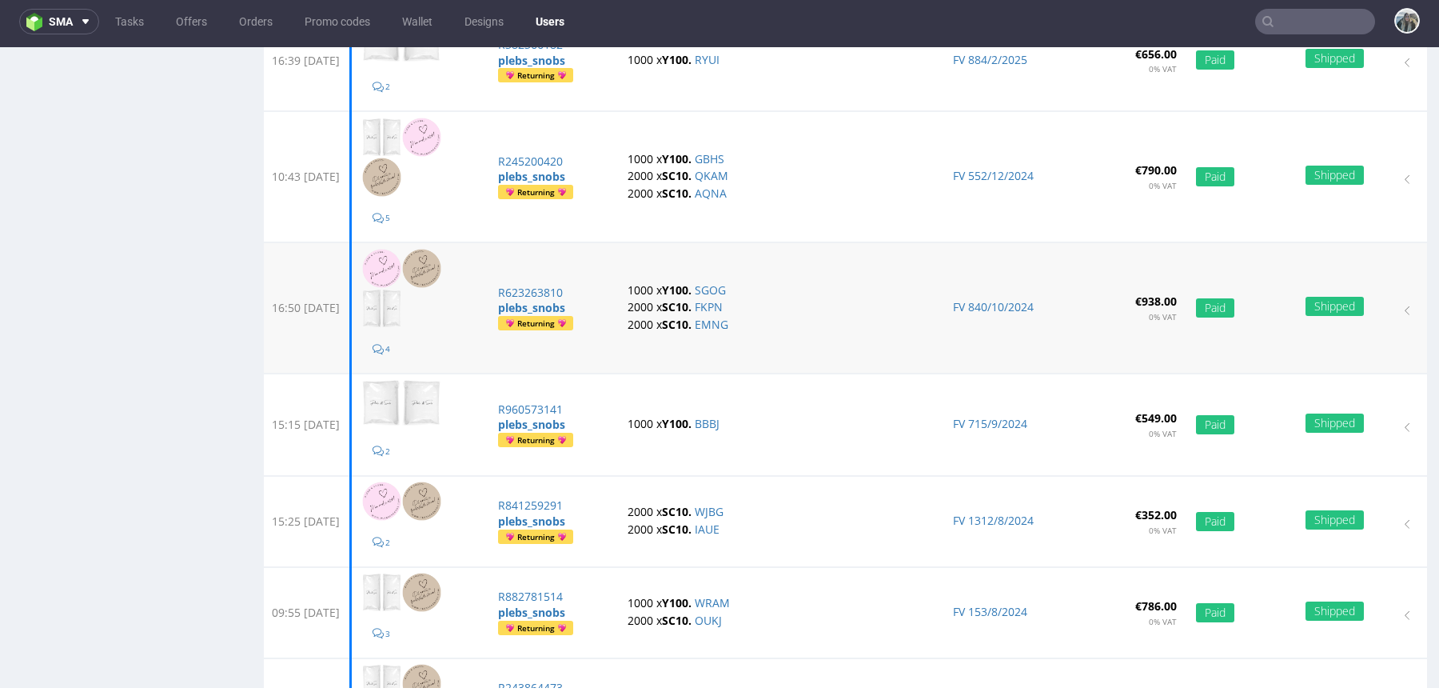
scroll to position [1056, 0]
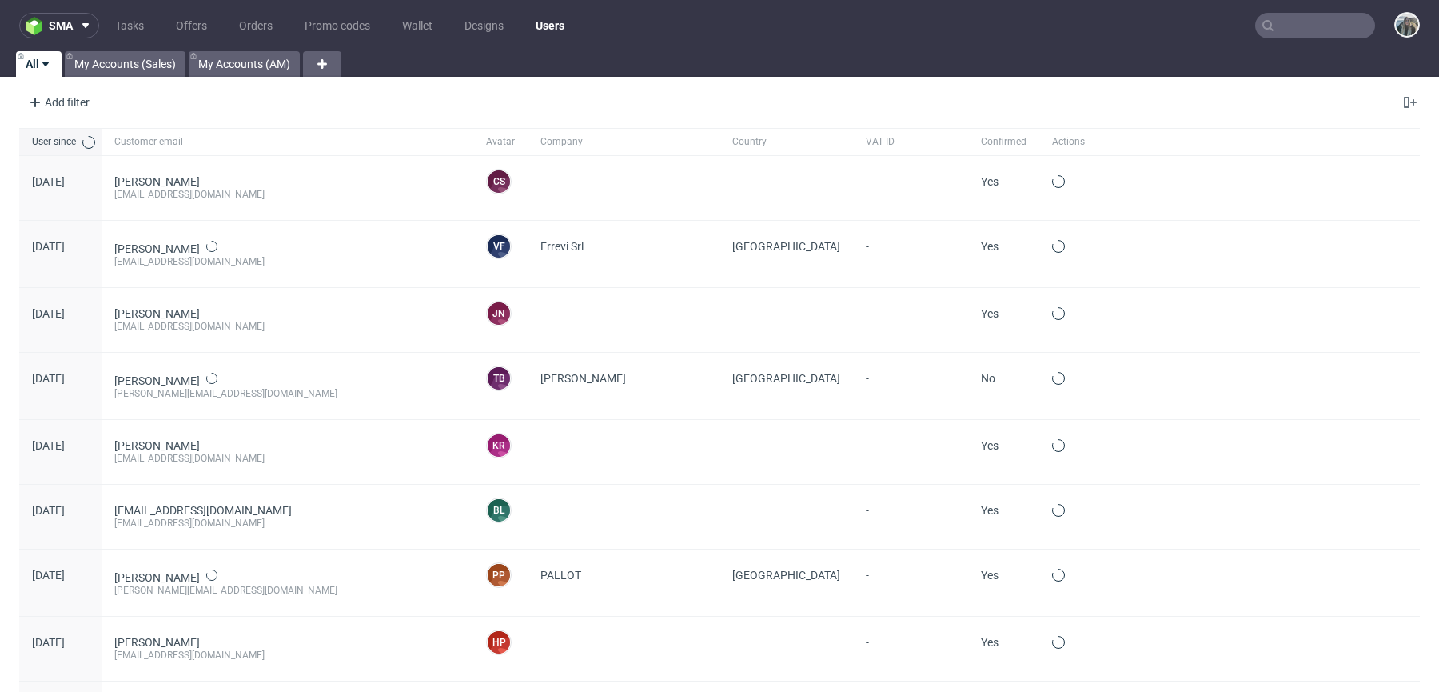
click at [1299, 25] on input "text" at bounding box center [1316, 26] width 120 height 26
paste input "R892638419"
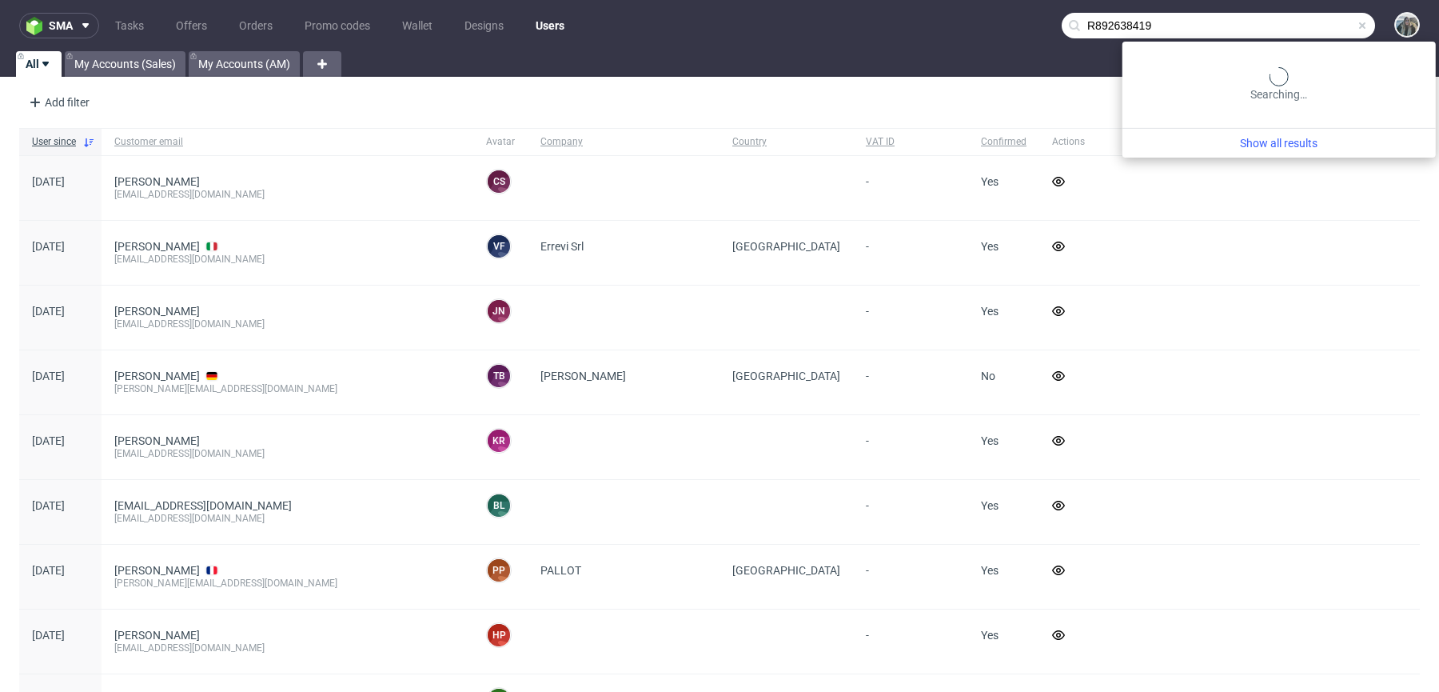
type input "R892638419"
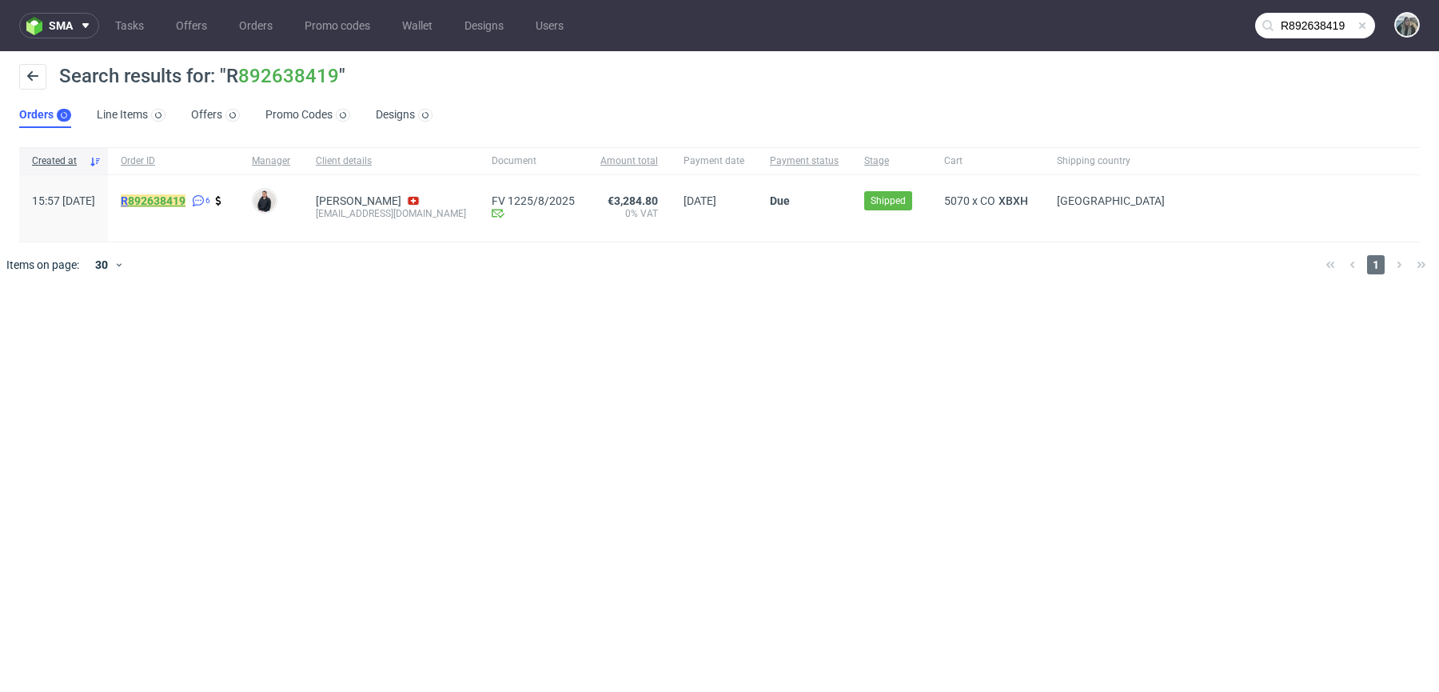
click at [186, 202] on link "892638419" at bounding box center [157, 200] width 58 height 13
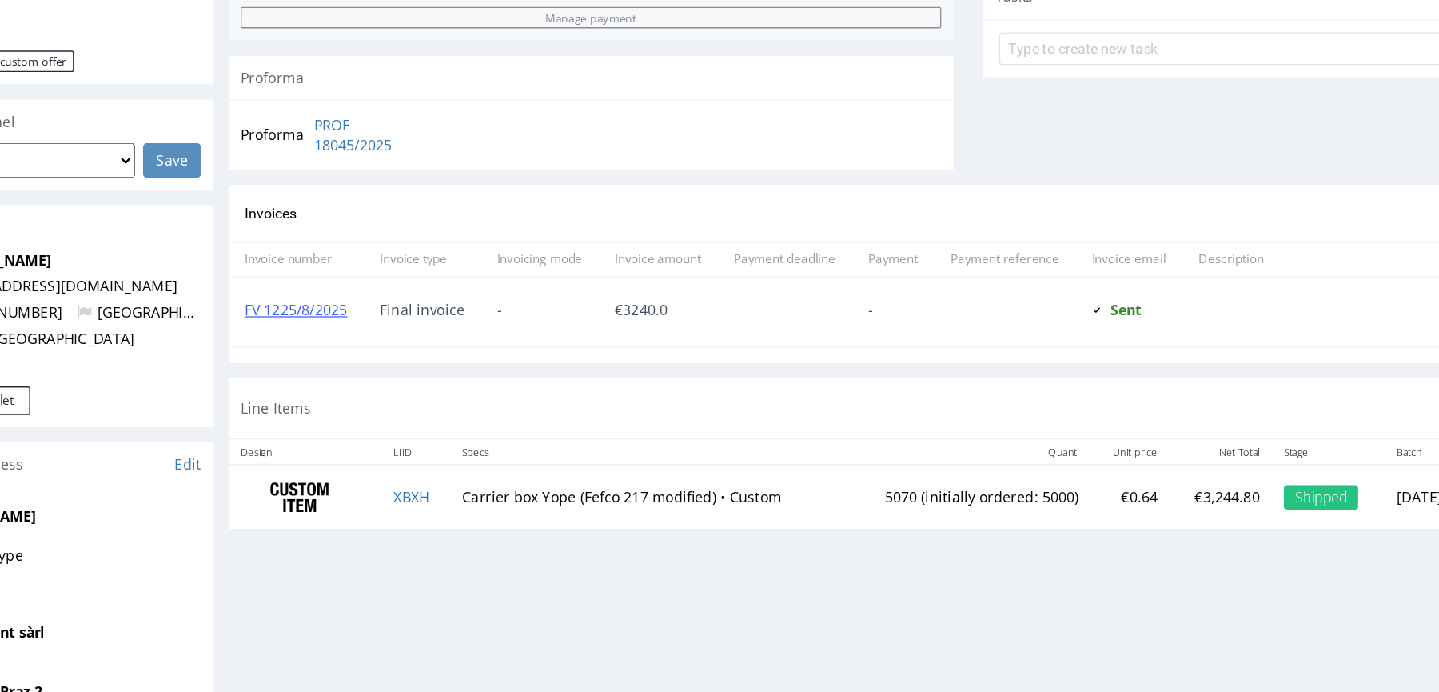
scroll to position [570, 0]
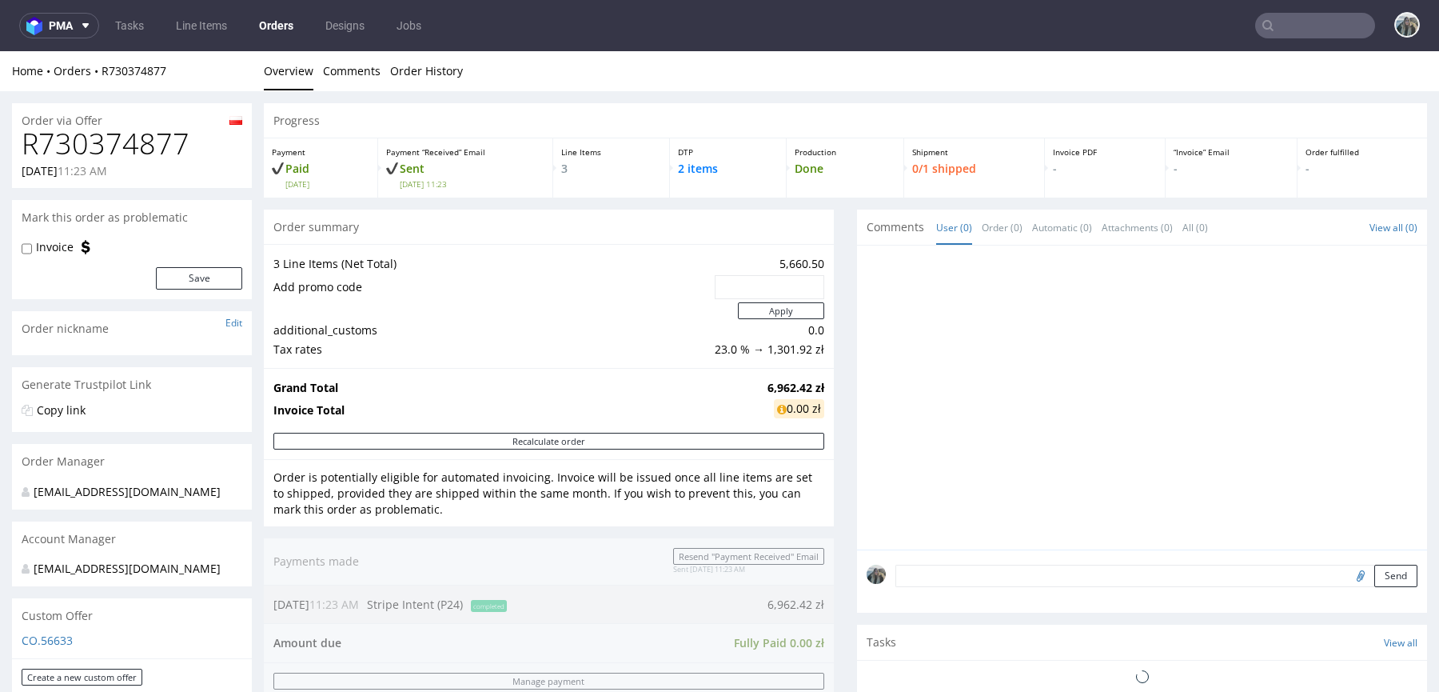
click at [118, 137] on h1 "R730374877" at bounding box center [132, 144] width 221 height 32
click at [118, 138] on h1 "R730374877" at bounding box center [132, 144] width 221 height 32
copy h1 "R730374877"
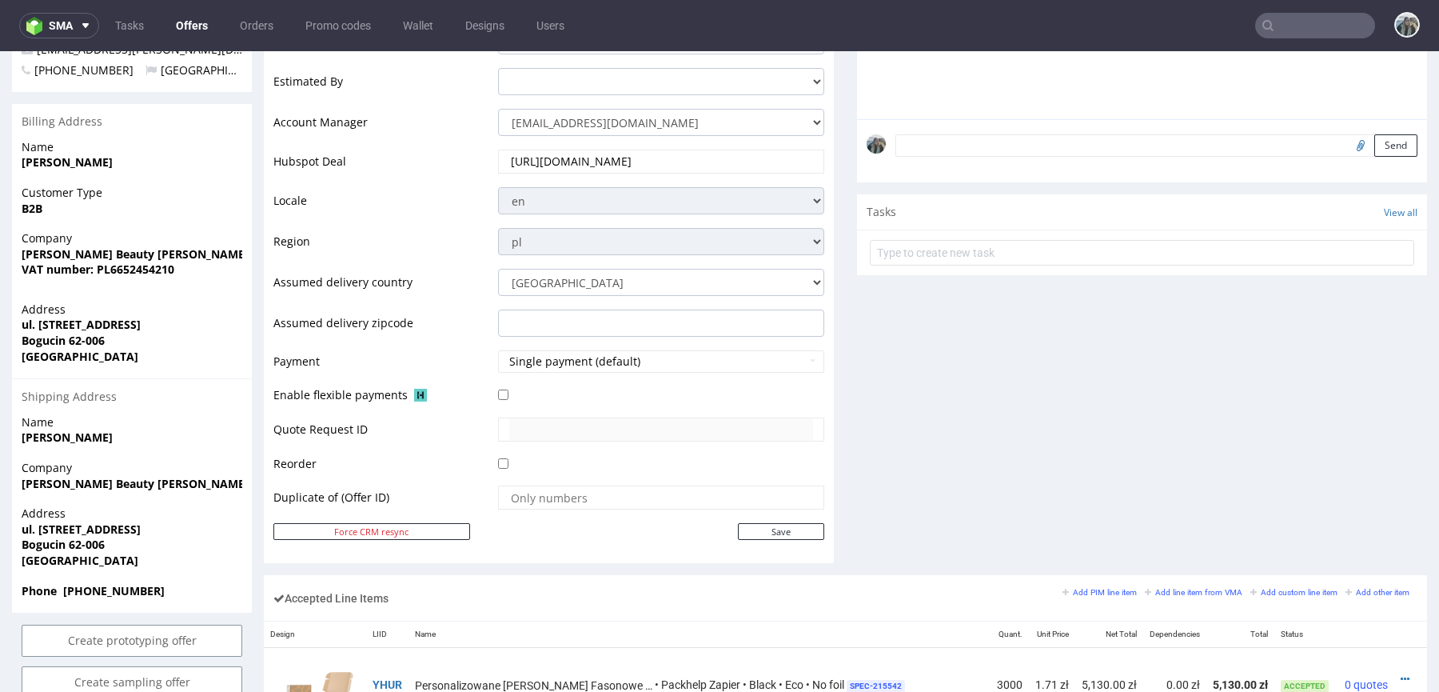
scroll to position [438, 0]
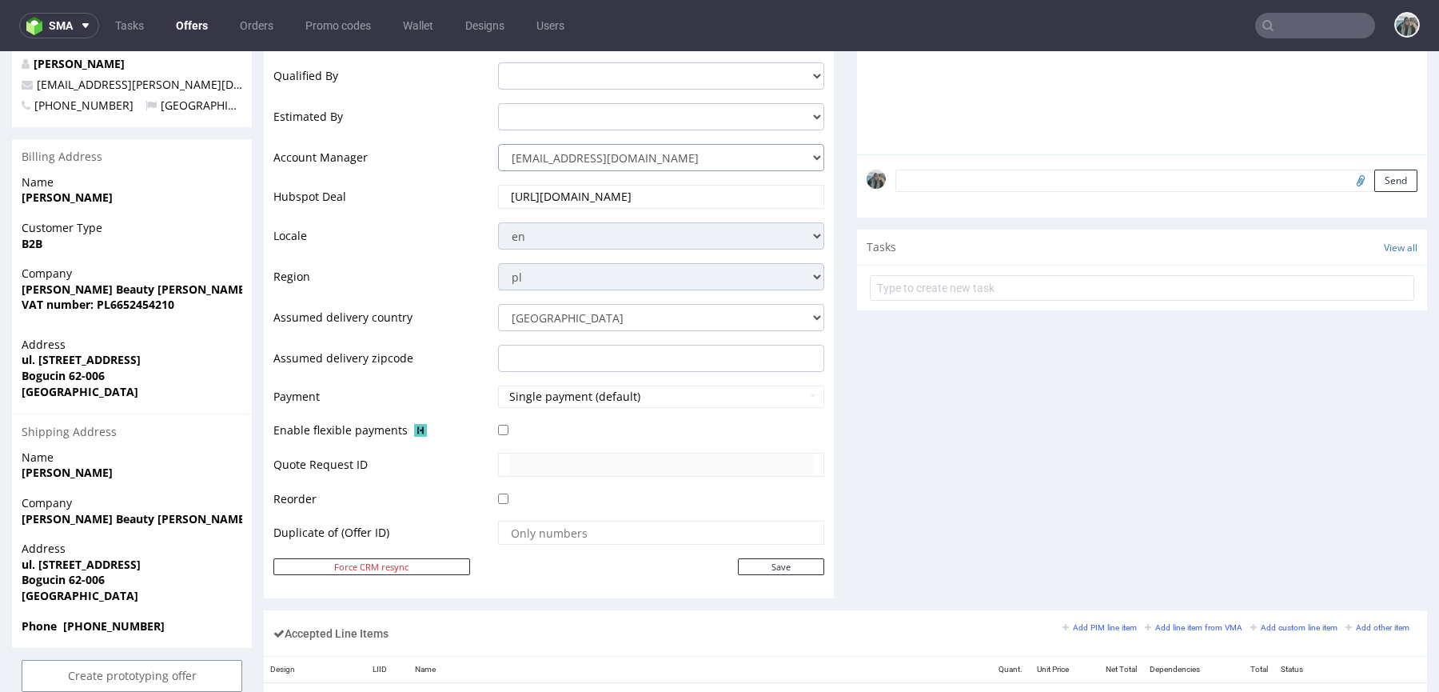
click at [653, 147] on select "jozefina.owczarek@packhelp.com adrian.margula@packhelp.com alex.lemee@packhelp.…" at bounding box center [661, 157] width 326 height 27
select select "16096794"
click at [773, 563] on input "Save" at bounding box center [781, 566] width 86 height 17
type input "In progress..."
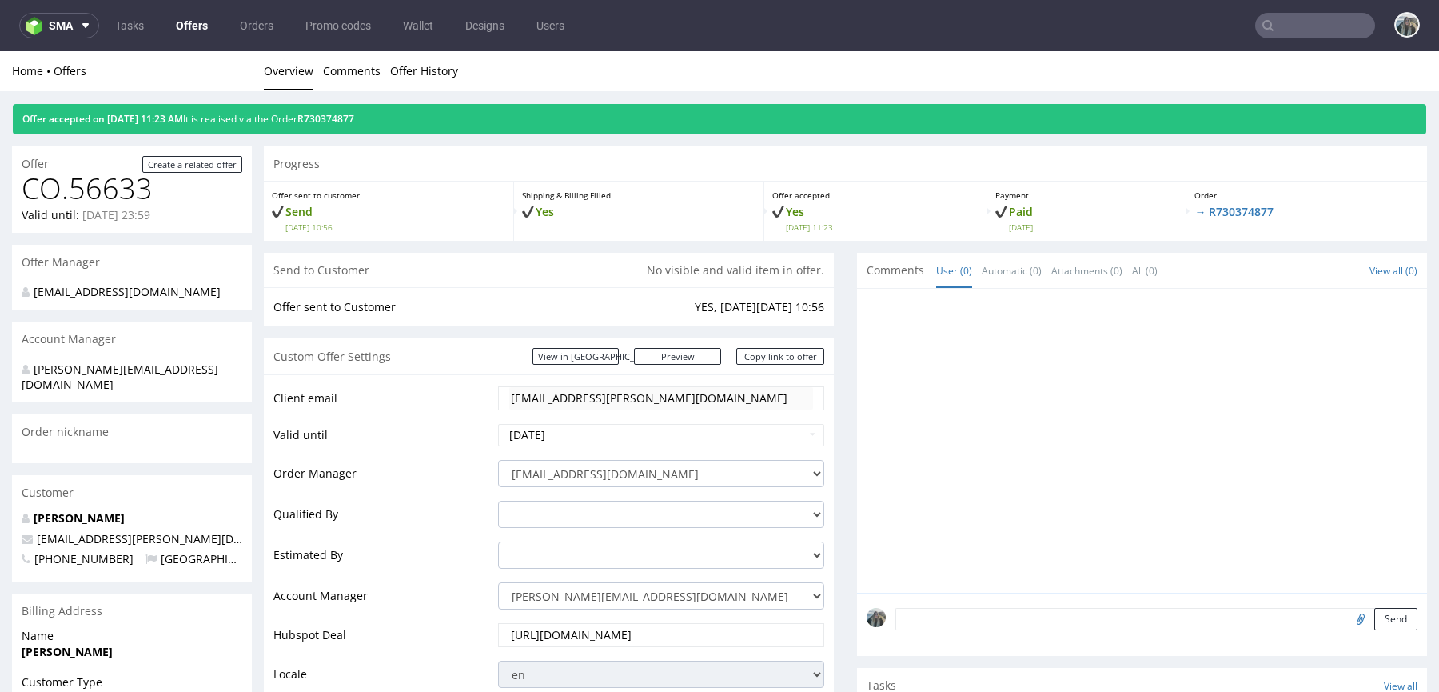
scroll to position [0, 0]
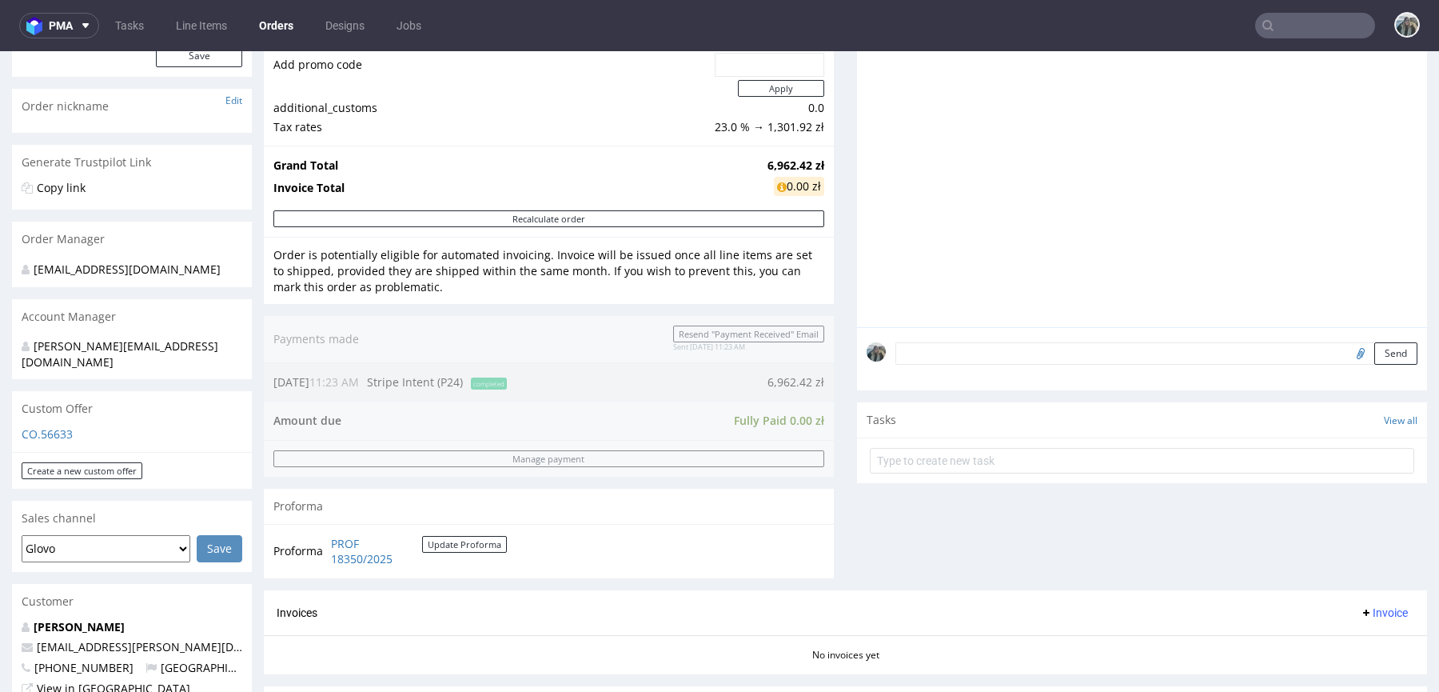
scroll to position [226, 0]
drag, startPoint x: 125, startPoint y: 603, endPoint x: 0, endPoint y: 598, distance: 124.8
click at [0, 600] on div "Order via Offer R730374877 [DATE] 11:23 AM Mark this order as problematic Invoi…" at bounding box center [719, 607] width 1439 height 1483
copy strong "[PERSON_NAME]"
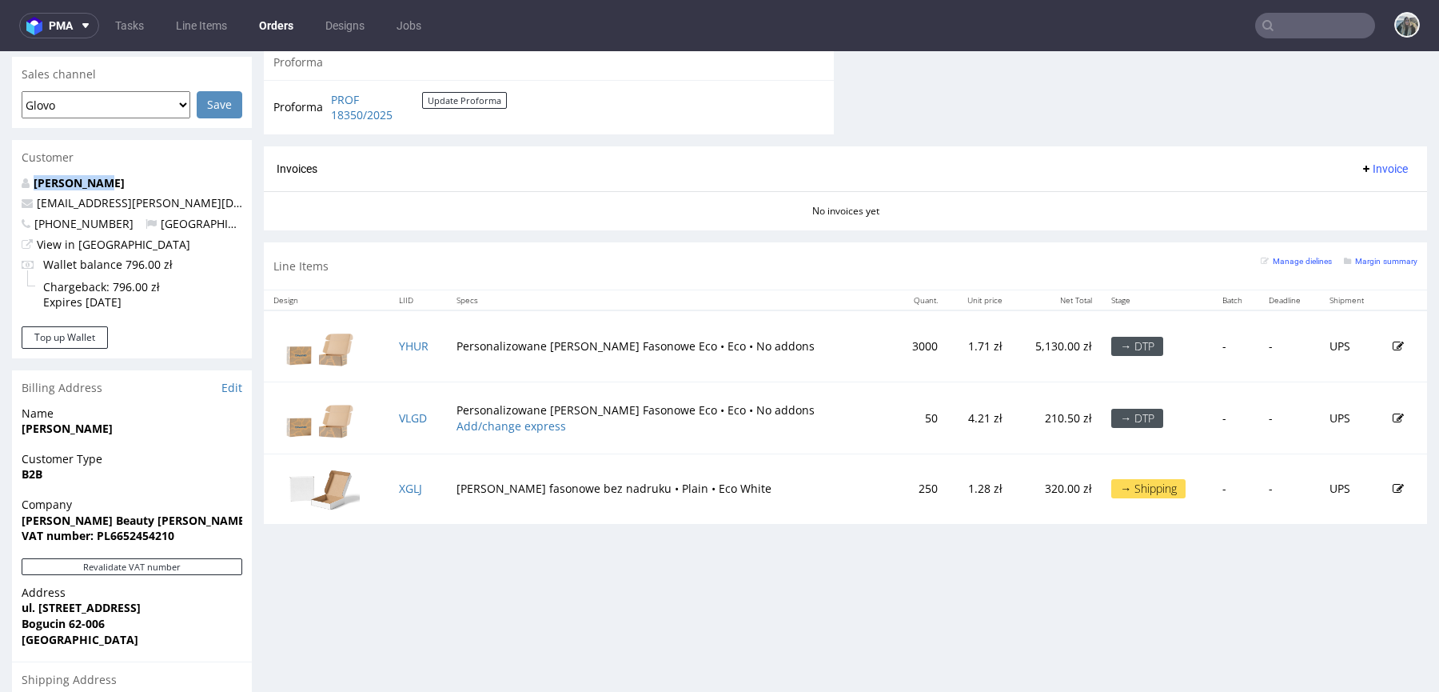
scroll to position [676, 0]
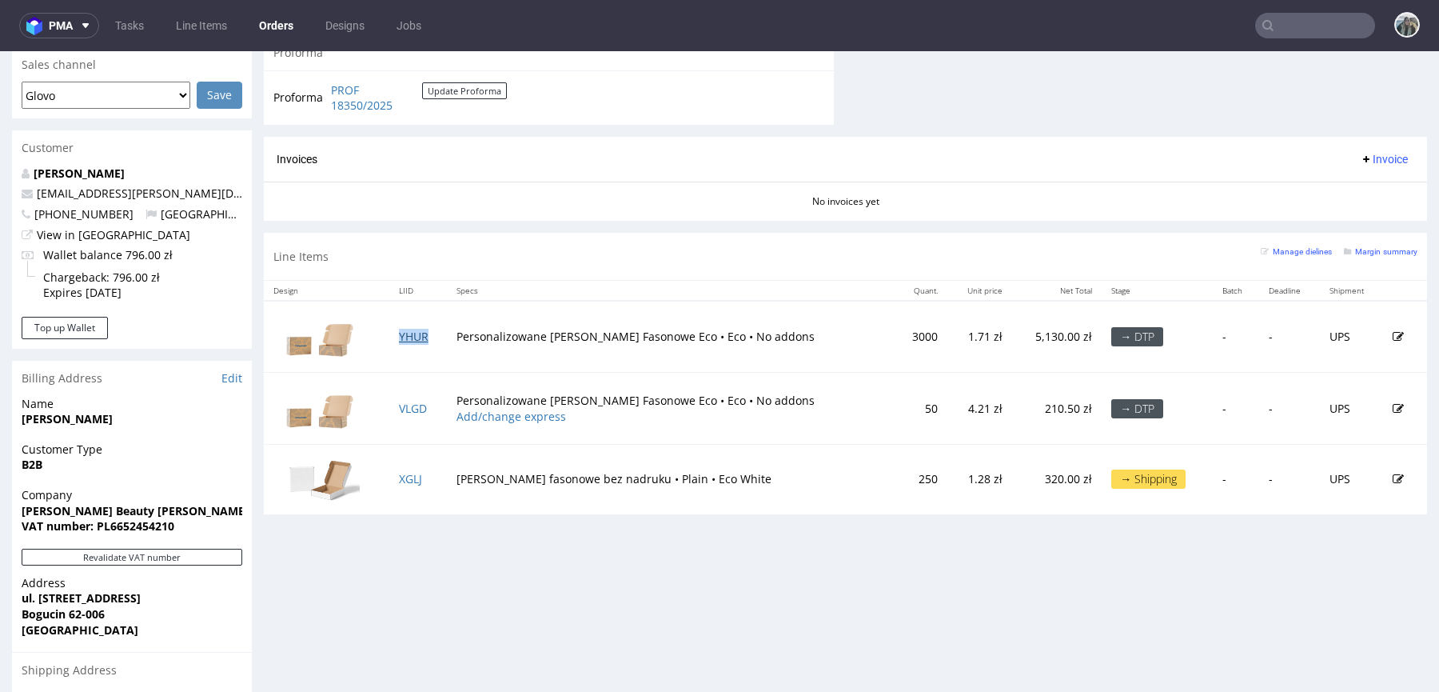
click at [413, 333] on link "YHUR" at bounding box center [414, 336] width 30 height 15
click at [421, 403] on link "VLGD" at bounding box center [413, 408] width 28 height 15
click at [417, 477] on link "XGLJ" at bounding box center [410, 478] width 23 height 15
click at [74, 166] on link "[PERSON_NAME]" at bounding box center [79, 173] width 91 height 15
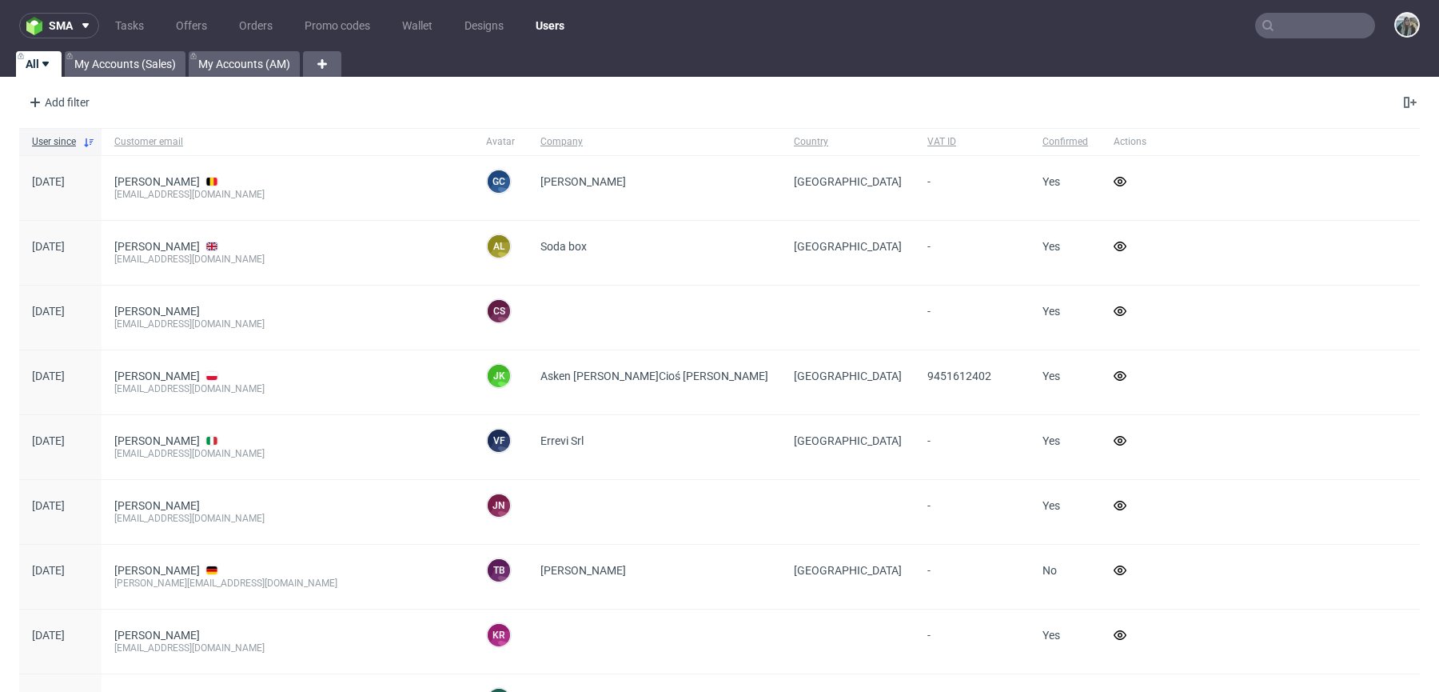
click at [1276, 12] on nav "sma Tasks Offers Orders Promo codes Wallet Designs Users" at bounding box center [719, 25] width 1439 height 51
click at [1319, 31] on input "text" at bounding box center [1316, 26] width 120 height 26
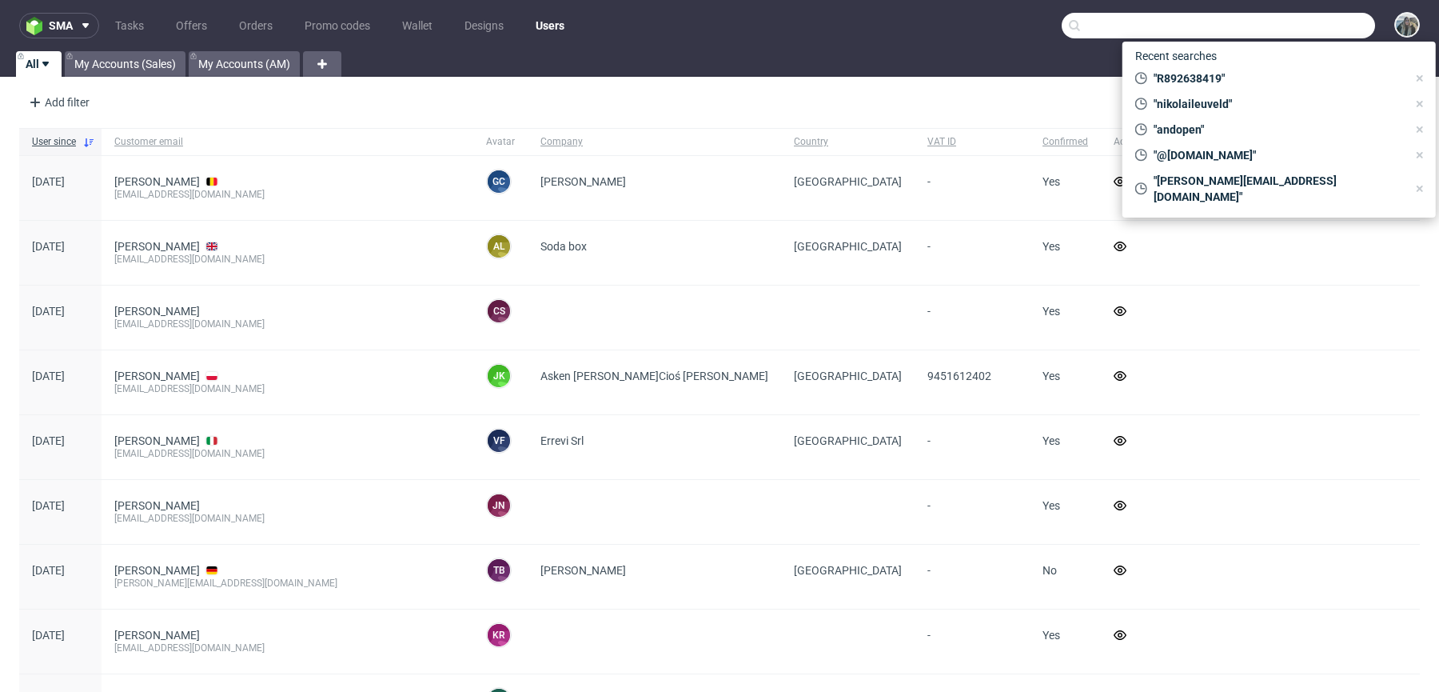
paste input "[PERSON_NAME]"
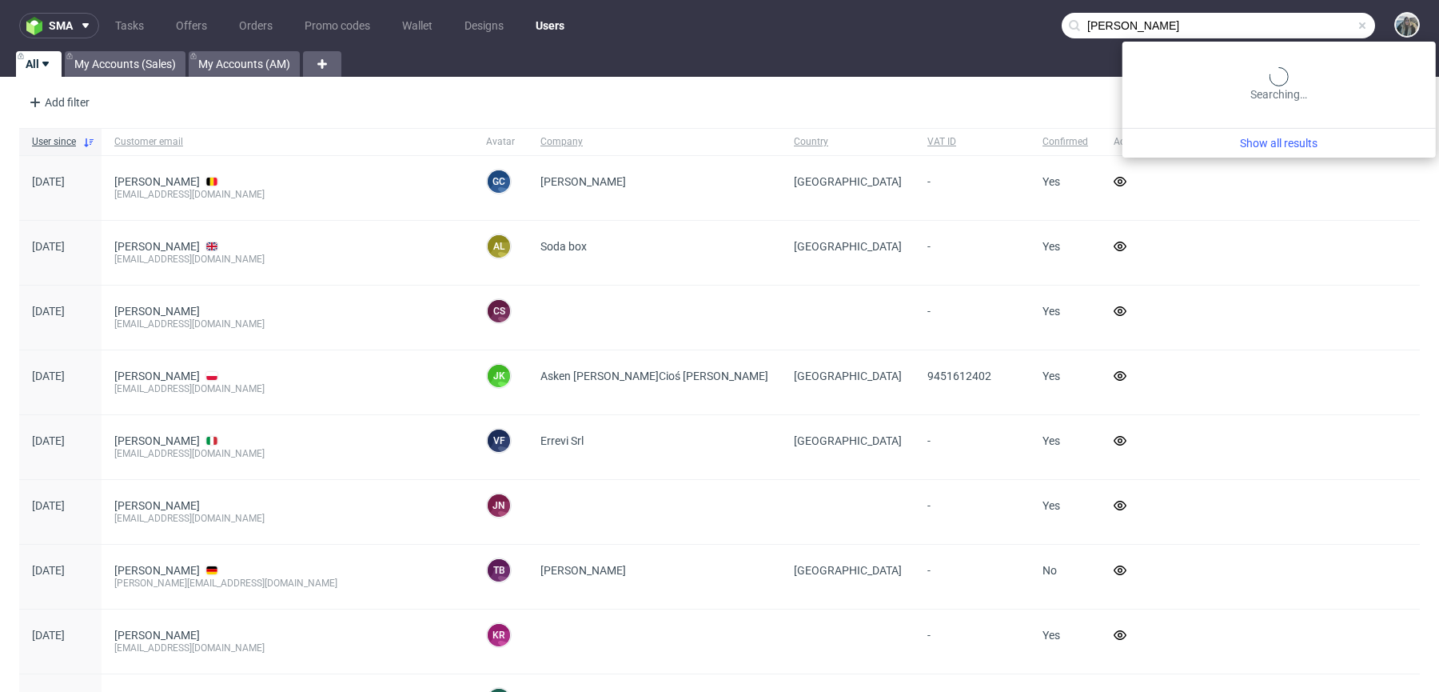
type input "[PERSON_NAME]"
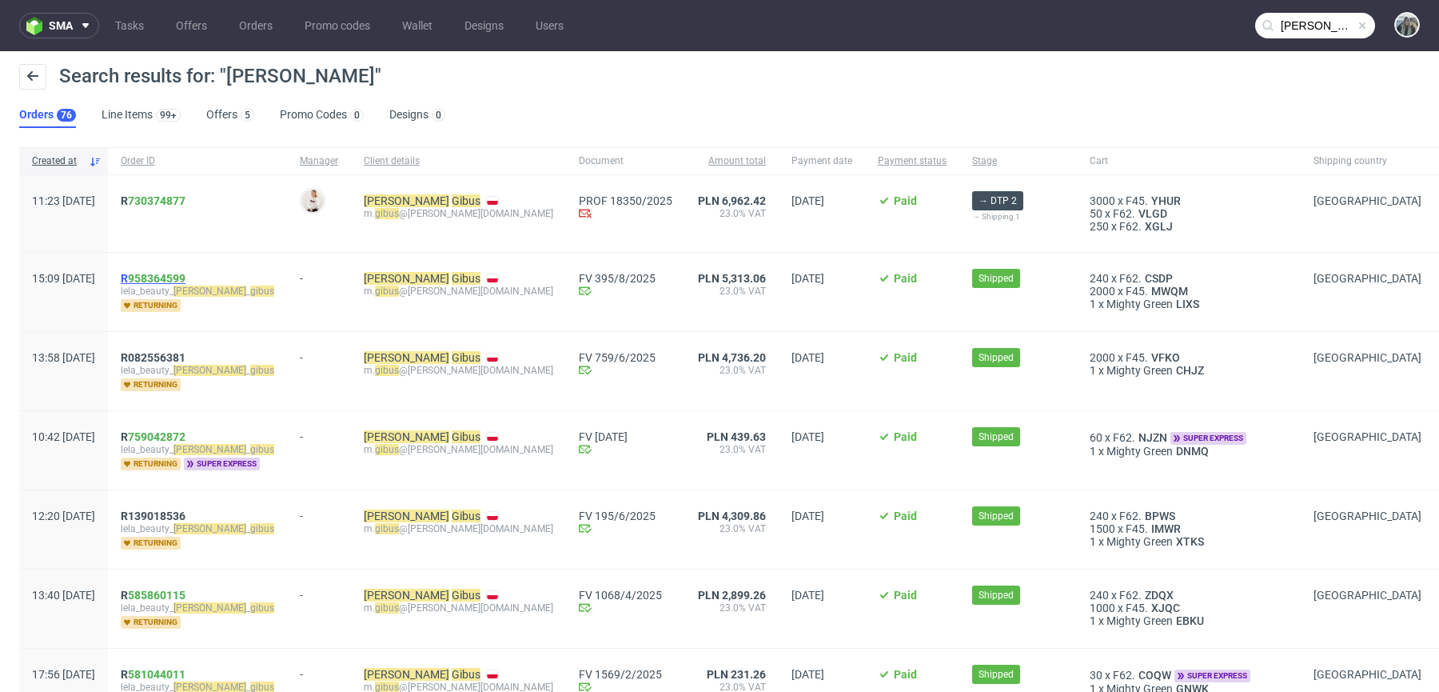
click at [174, 273] on span "R 958364599" at bounding box center [153, 278] width 65 height 13
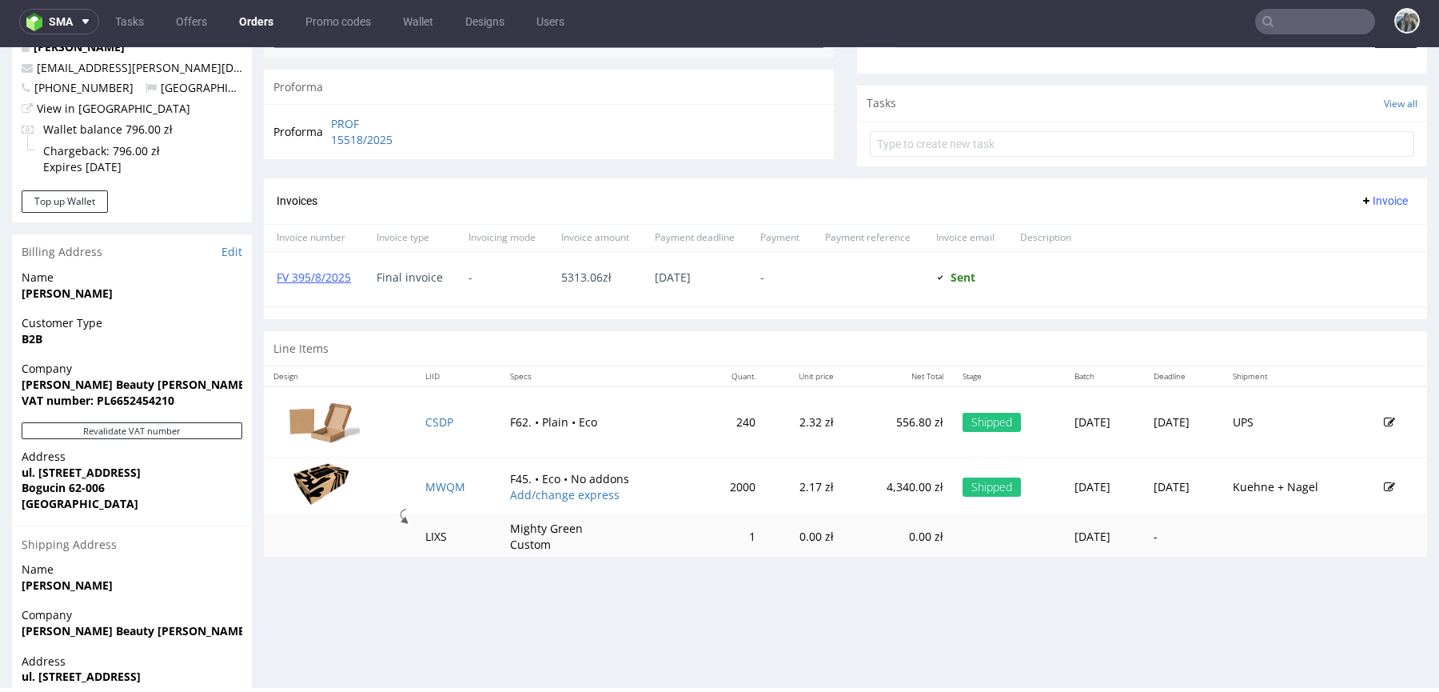
scroll to position [524, 0]
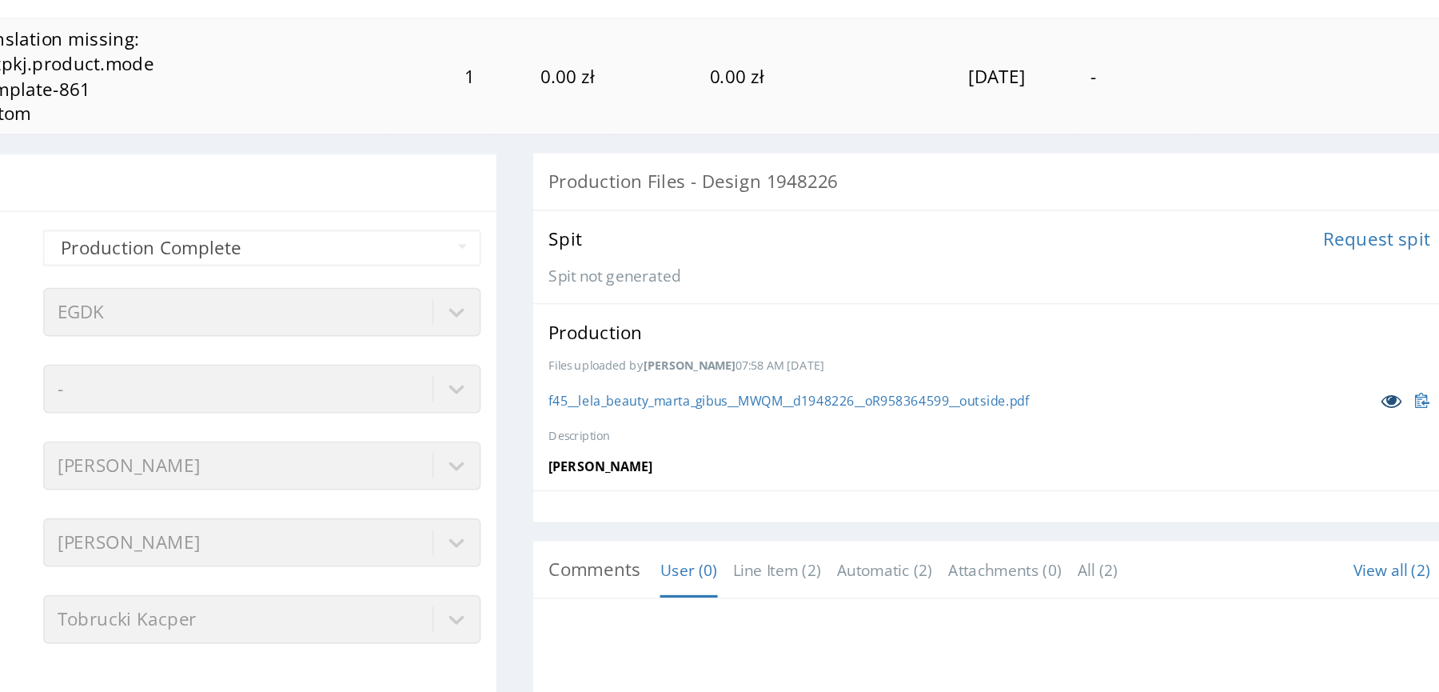
click at [549, 154] on icon at bounding box center [555, 155] width 13 height 11
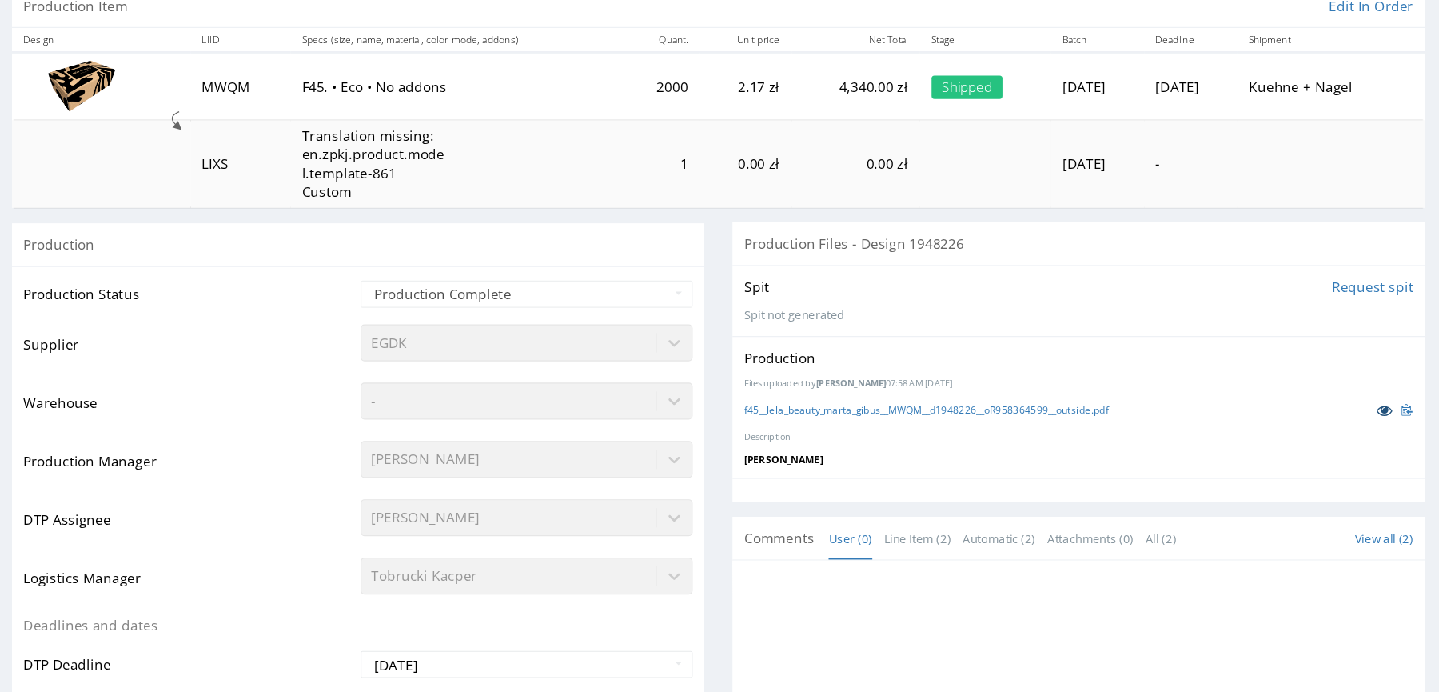
scroll to position [97, 0]
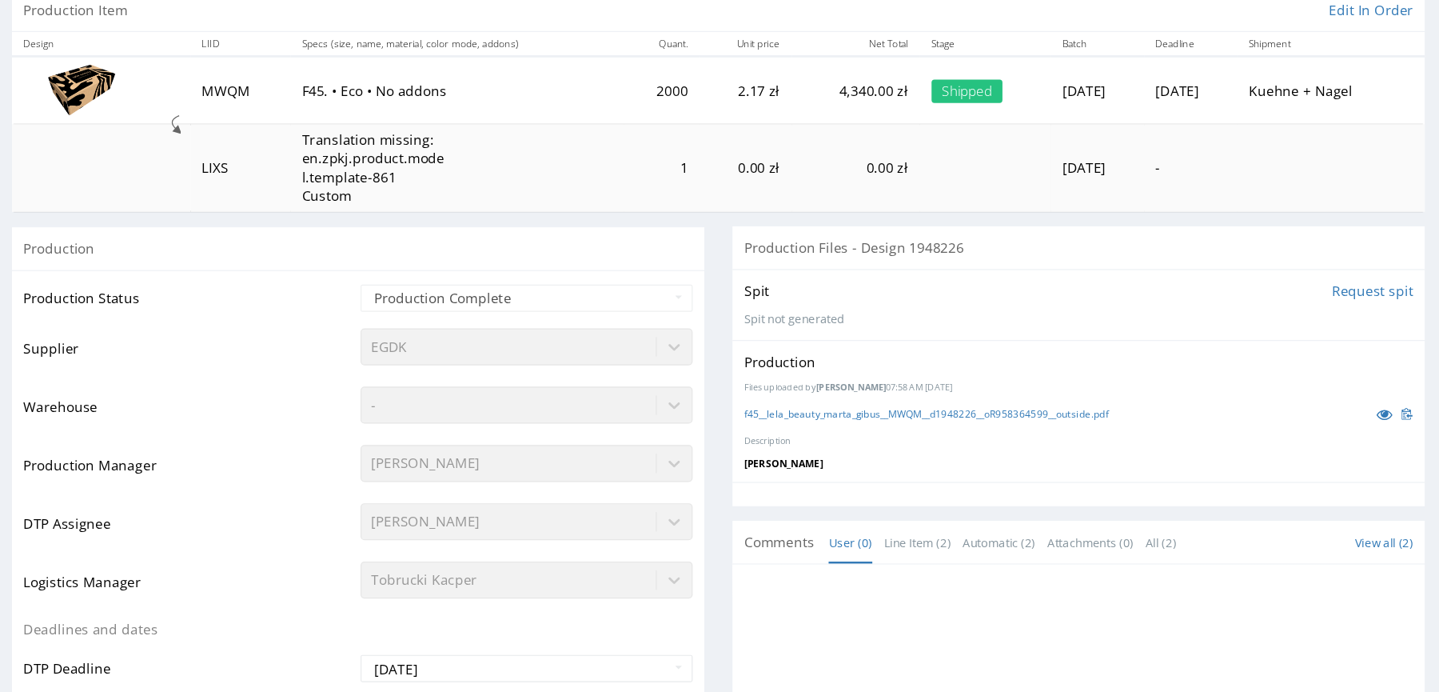
click at [131, 62] on td "MWQM" at bounding box center [143, 58] width 82 height 55
copy td "MWQM"
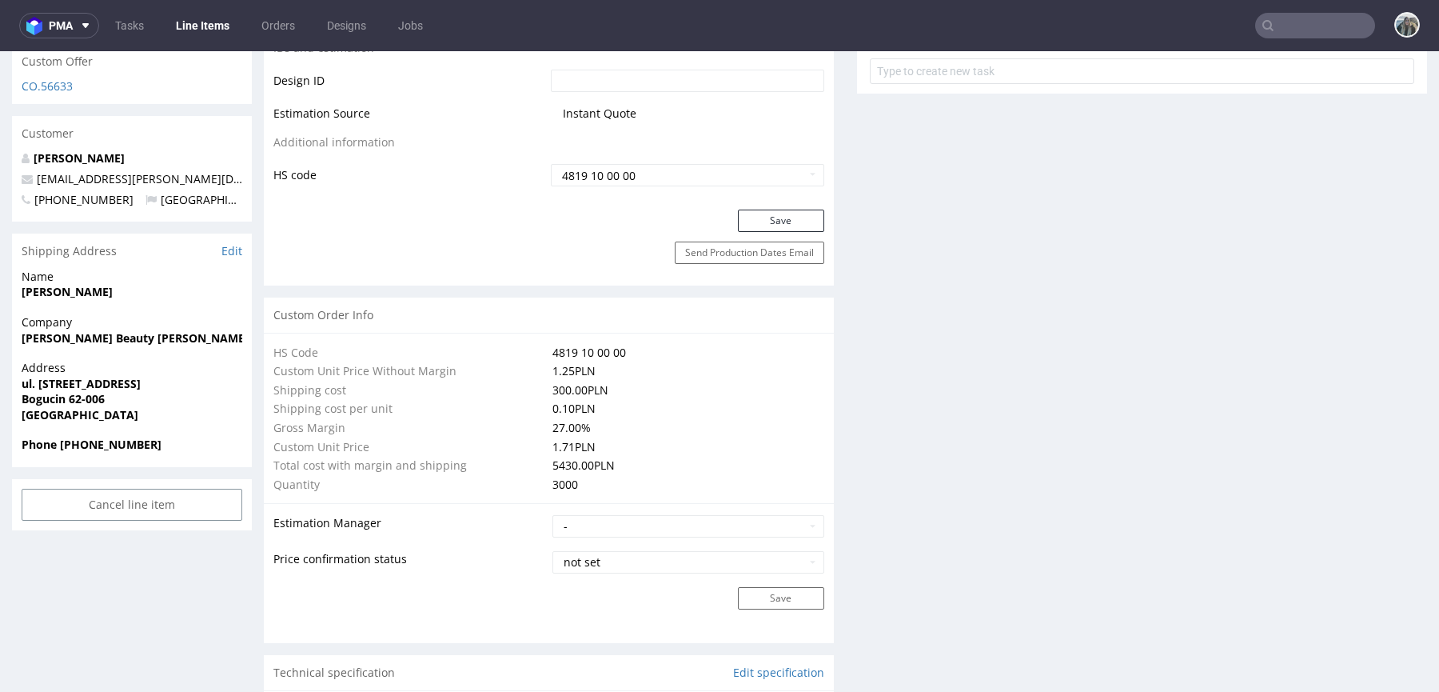
scroll to position [693, 0]
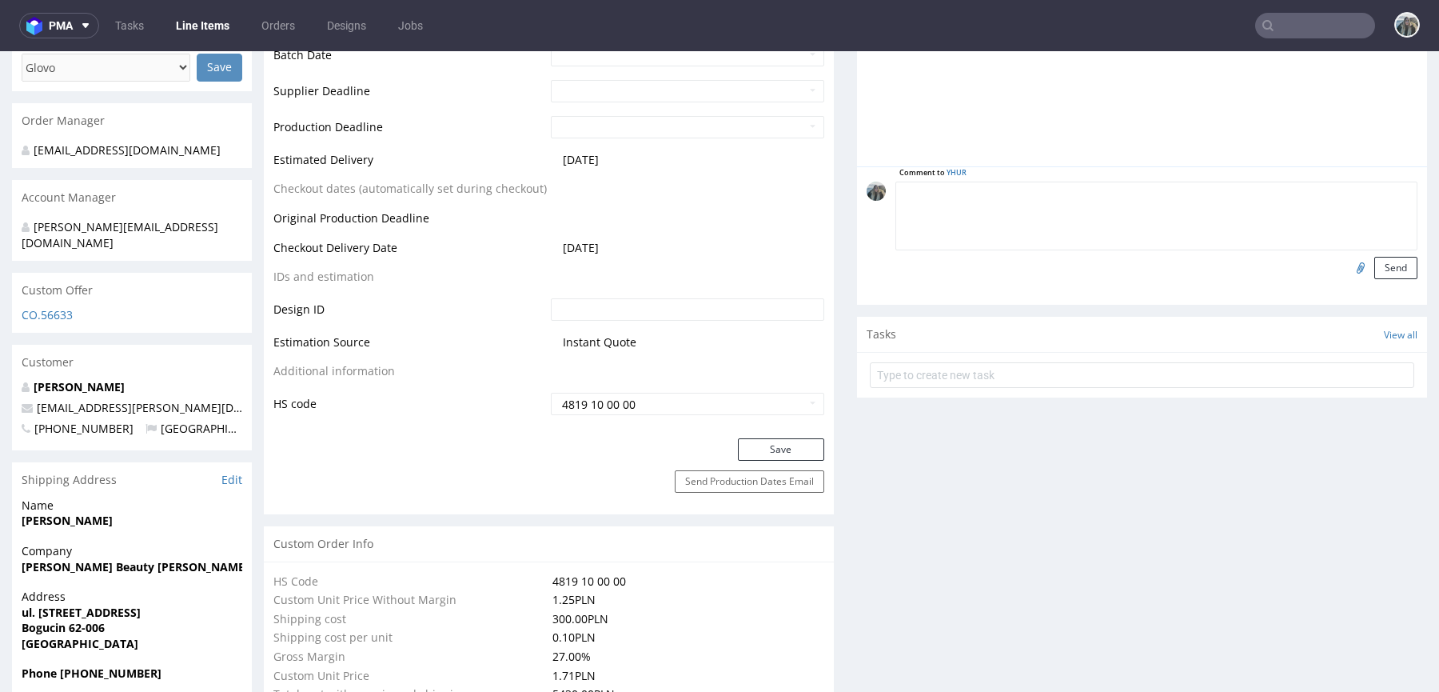
click at [1124, 191] on textarea at bounding box center [1157, 216] width 522 height 69
paste textarea "Reodrer NJZN, artwork to be confirmed"
click at [959, 186] on textarea "Reodrer NJZN, artwork to be confirmed" at bounding box center [1157, 216] width 522 height 69
paste textarea "MWQM"
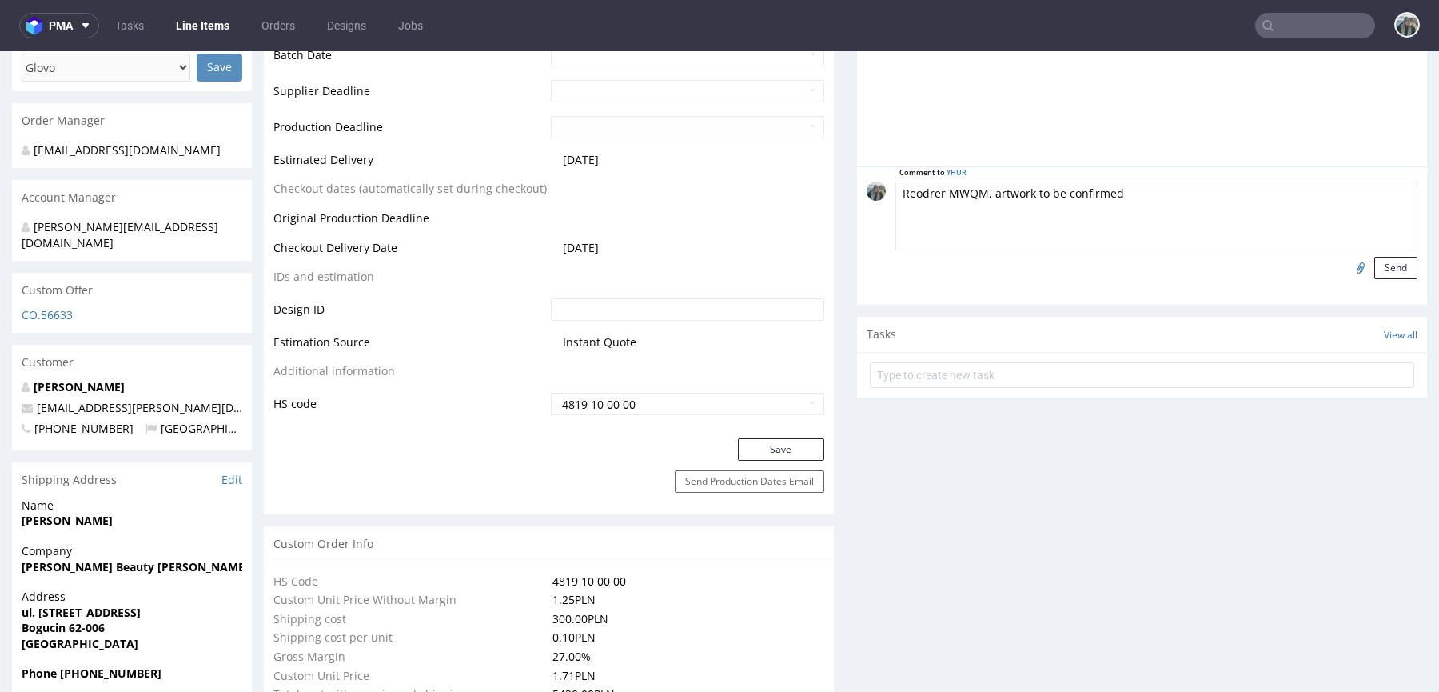
type textarea "Reodrer MWQM, artwork to be confirmed"
click at [1351, 258] on input "file" at bounding box center [1358, 267] width 22 height 21
type input "C:\fakepath\f45__lela_beauty_marta_gibus__MWQM__d1948226__oR958364599__outside.…"
click at [1377, 265] on button "Send" at bounding box center [1396, 268] width 43 height 22
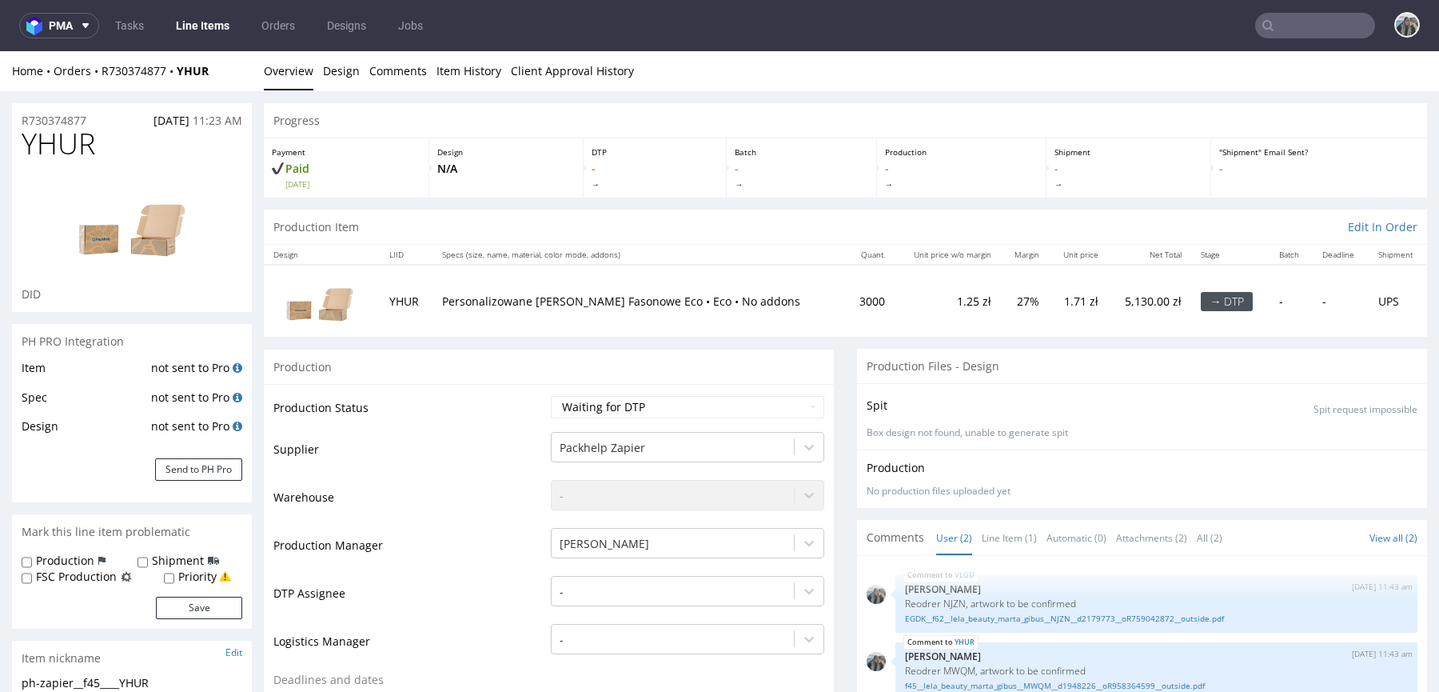
scroll to position [0, 0]
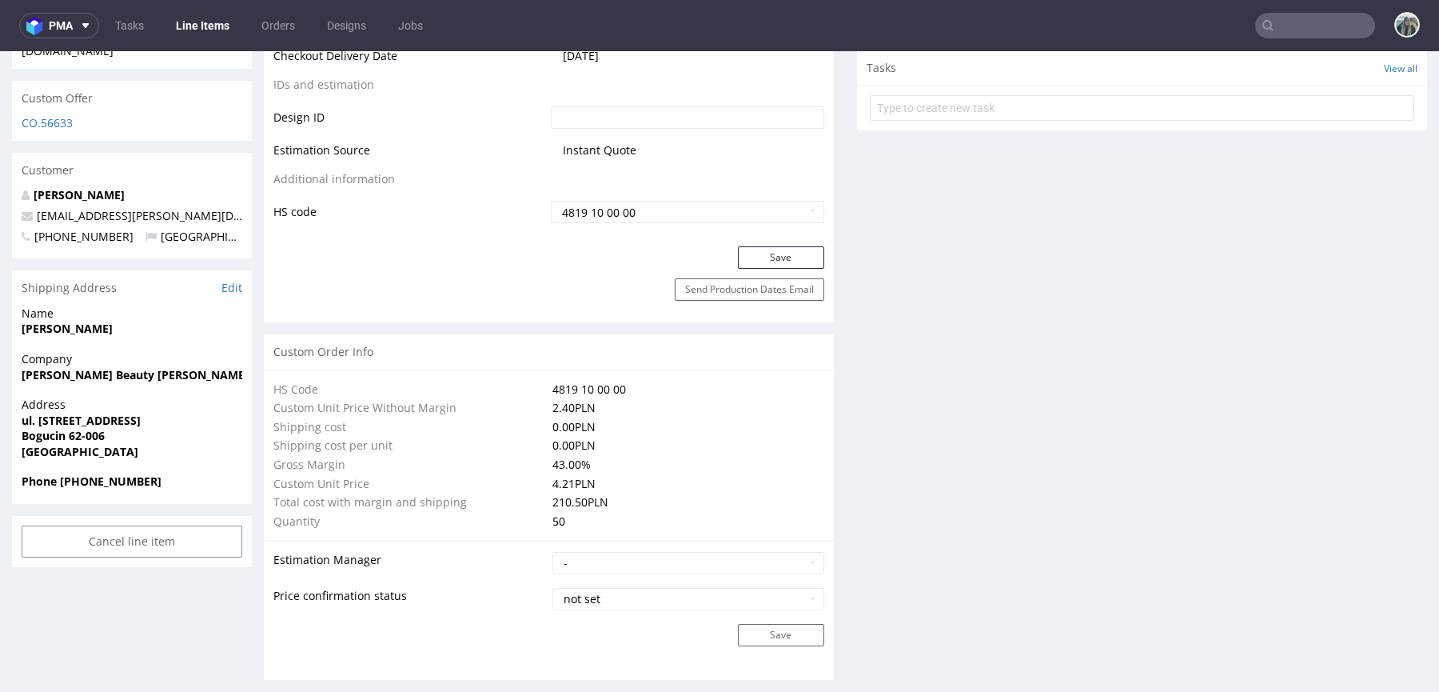
scroll to position [709, 0]
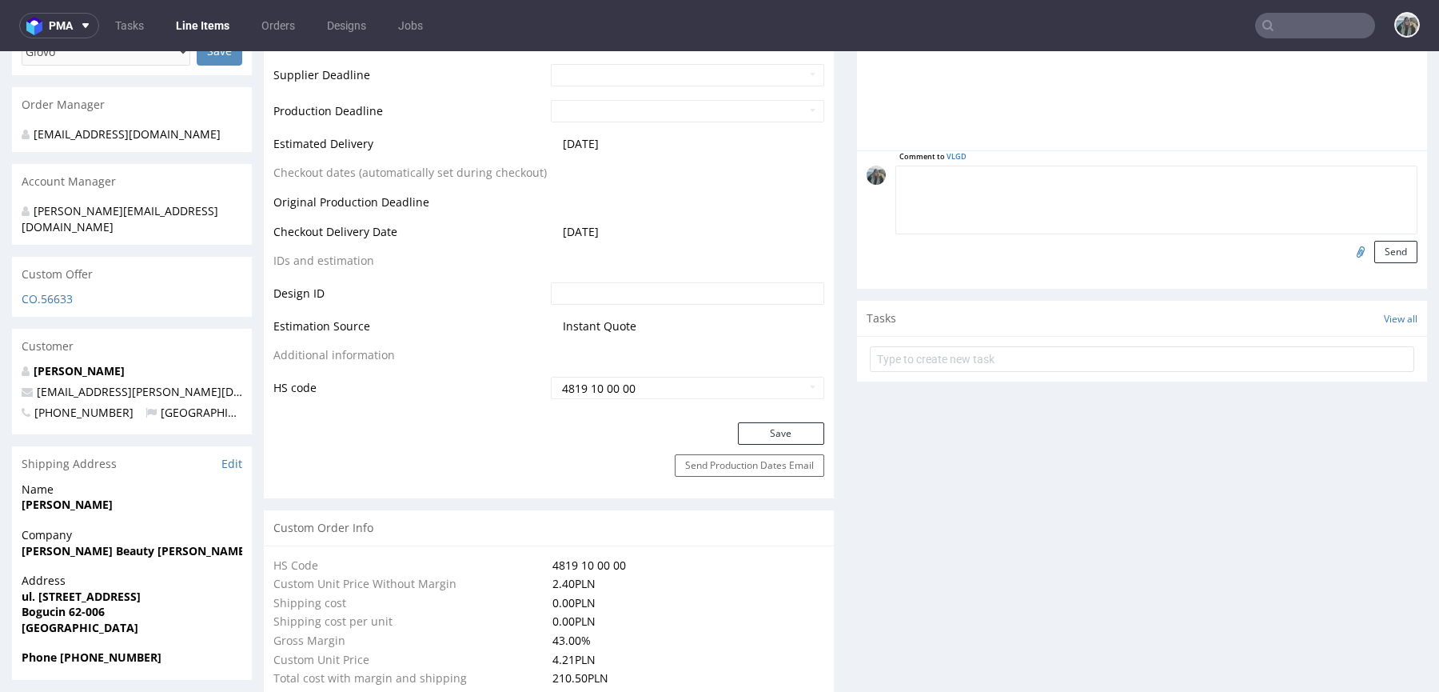
click at [1299, 173] on textarea at bounding box center [1157, 200] width 522 height 69
paste textarea "NJZN"
type textarea "NJZN"
click at [1347, 254] on input "file" at bounding box center [1358, 251] width 22 height 21
type input "C:\fakepath\EGDK__f62__lela_beauty_marta_gibus__NJZN__d2179773__oR759042872__ou…"
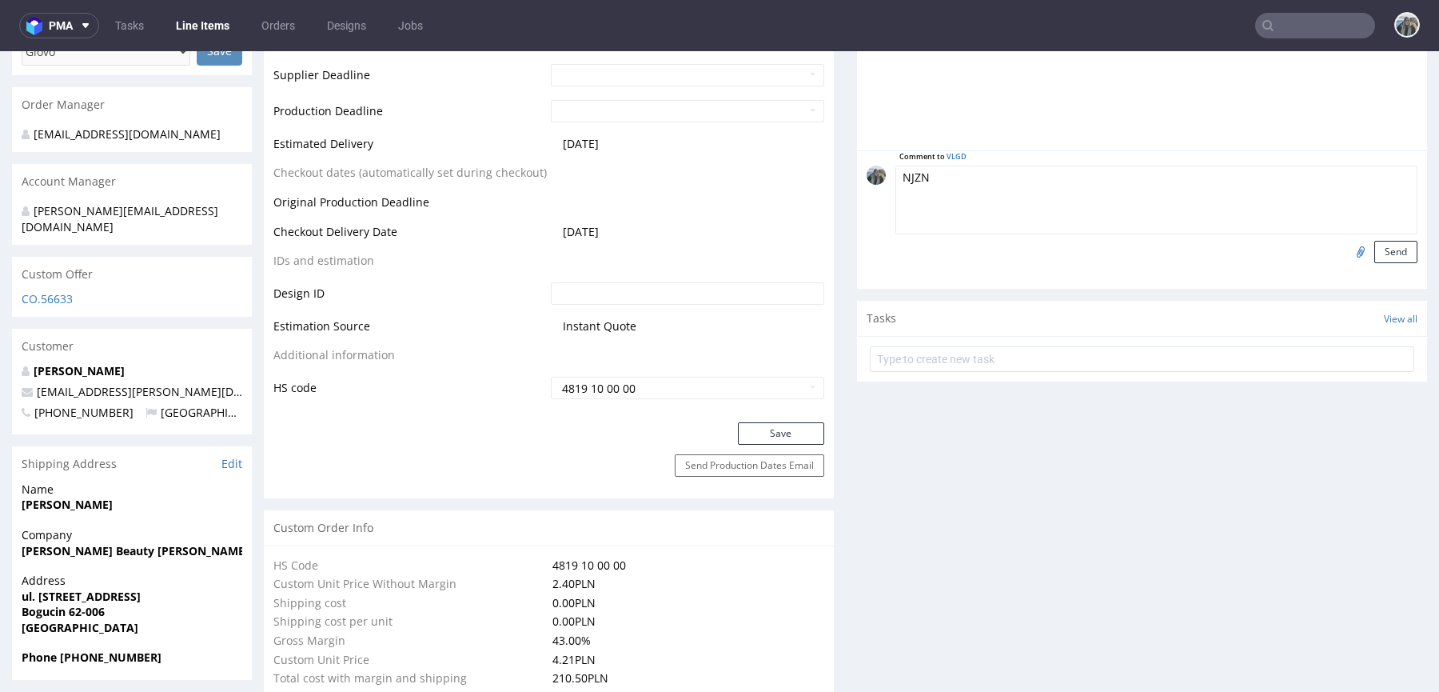
click at [958, 186] on textarea "NJZN" at bounding box center [1157, 200] width 522 height 69
type textarea "Reodrer NJZN, artwork to be confirmed"
click at [1377, 260] on button "Send" at bounding box center [1396, 252] width 43 height 22
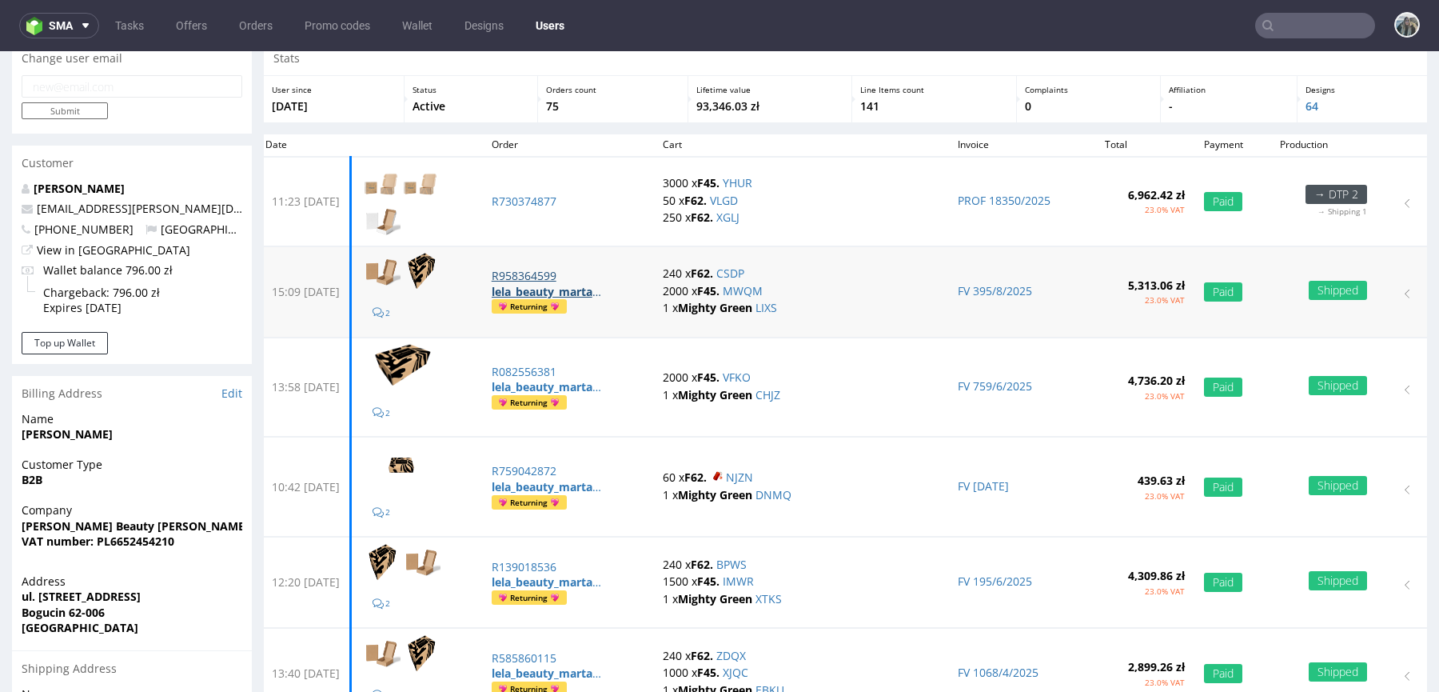
scroll to position [70, 0]
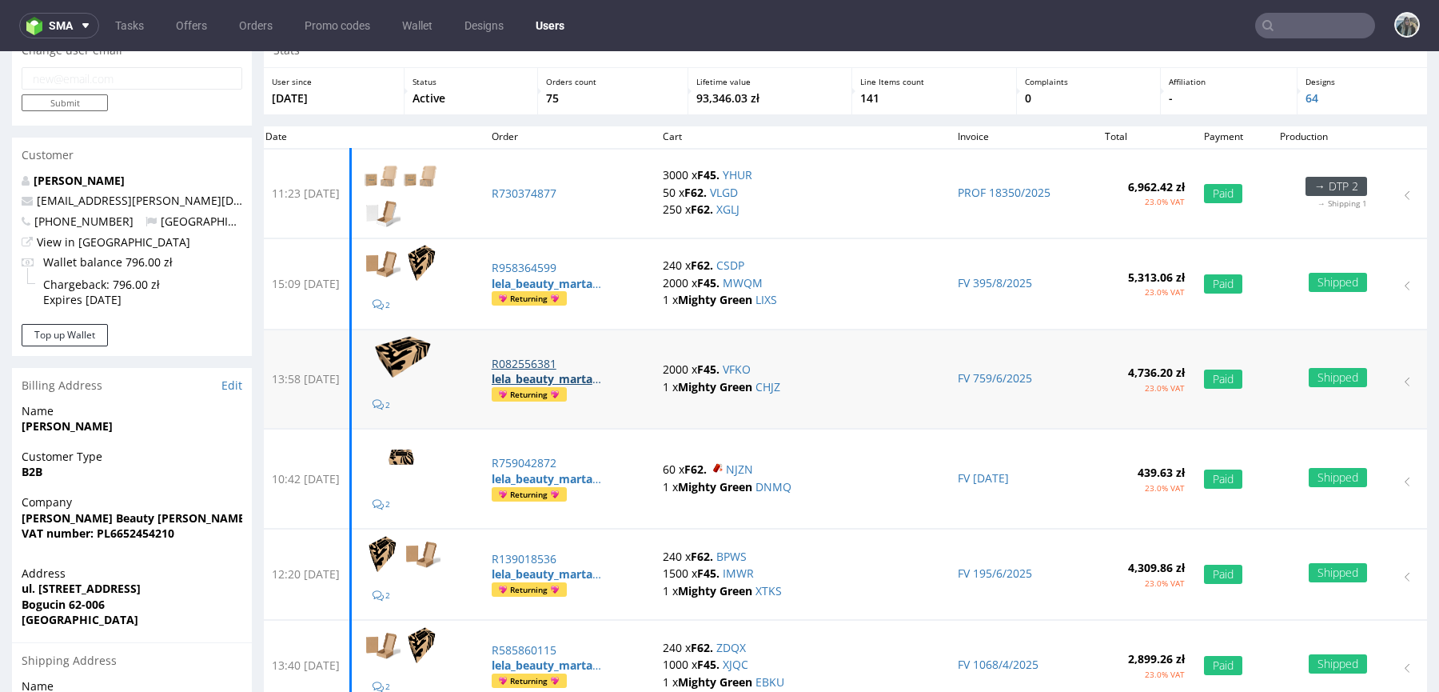
click at [570, 373] on strong "lela_beauty_marta_gibus" at bounding box center [559, 378] width 135 height 15
click at [482, 469] on td "2" at bounding box center [416, 478] width 131 height 99
click at [565, 462] on p "R759042872" at bounding box center [568, 463] width 153 height 16
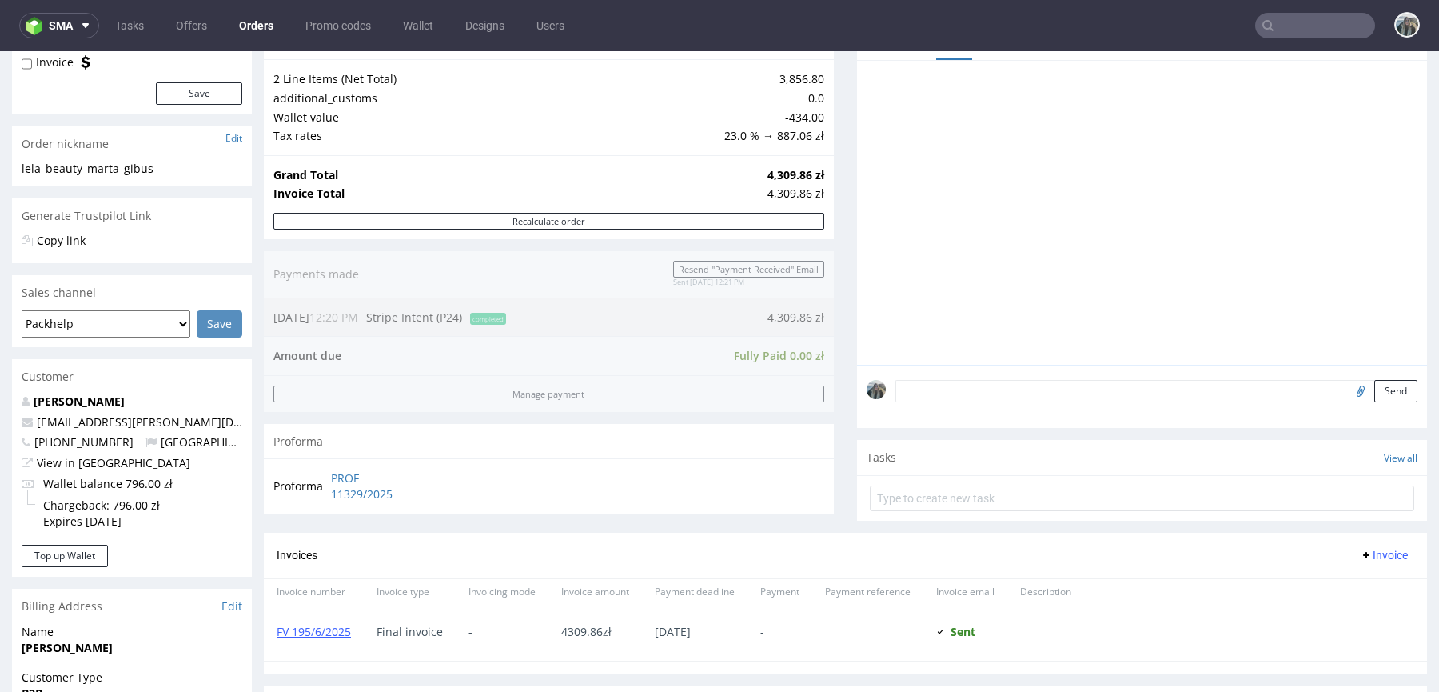
scroll to position [626, 0]
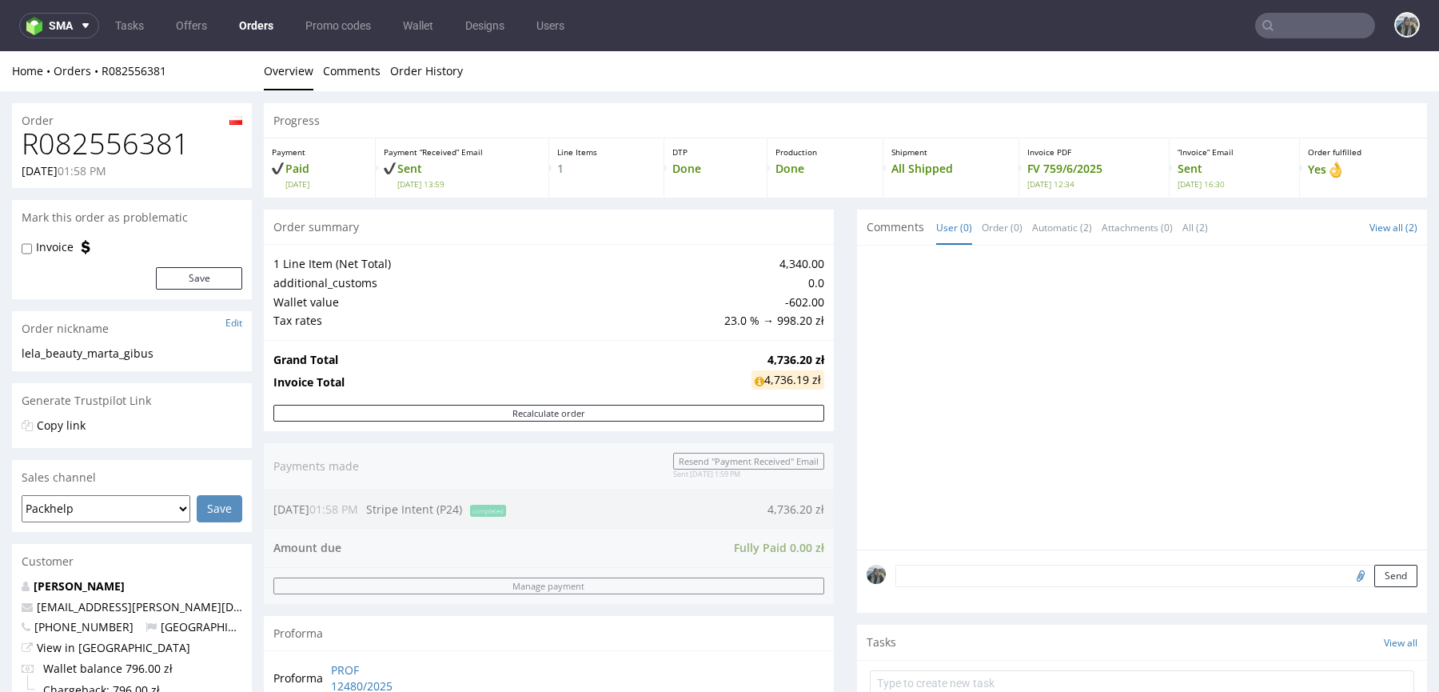
scroll to position [626, 0]
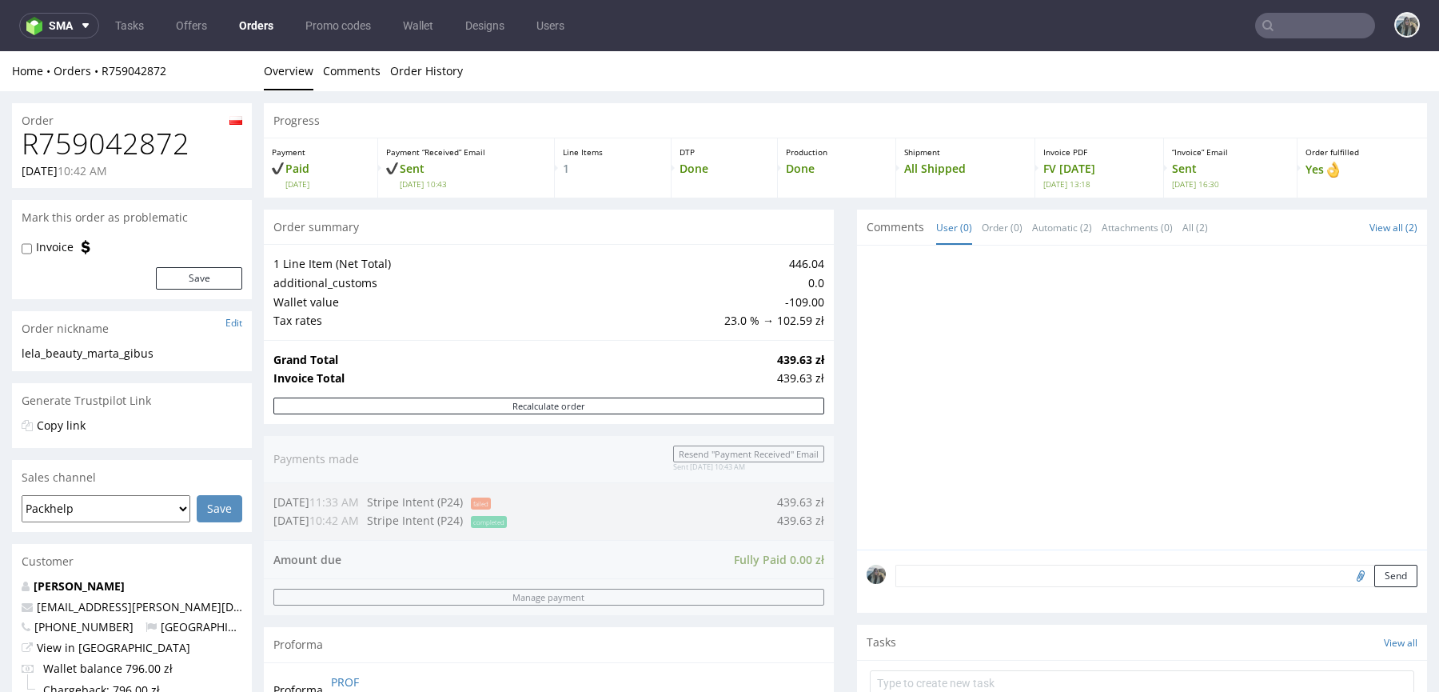
scroll to position [626, 0]
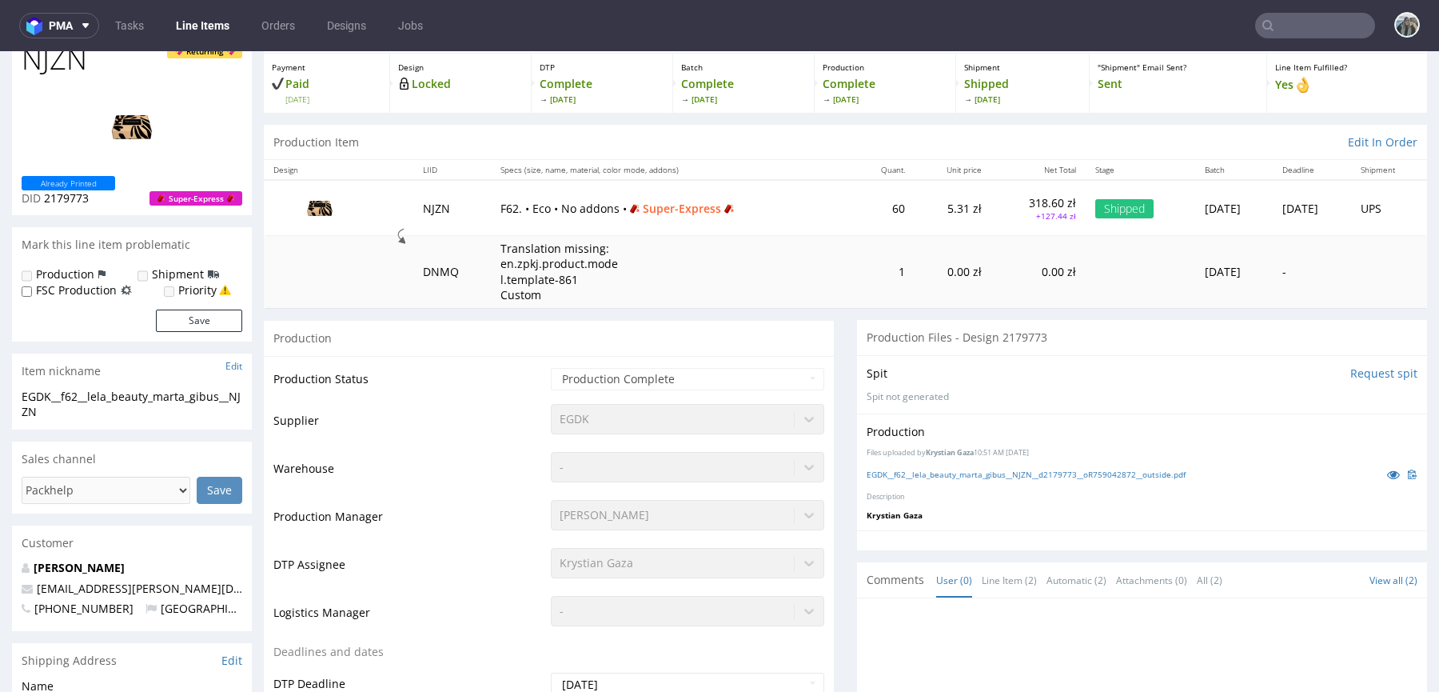
scroll to position [190, 0]
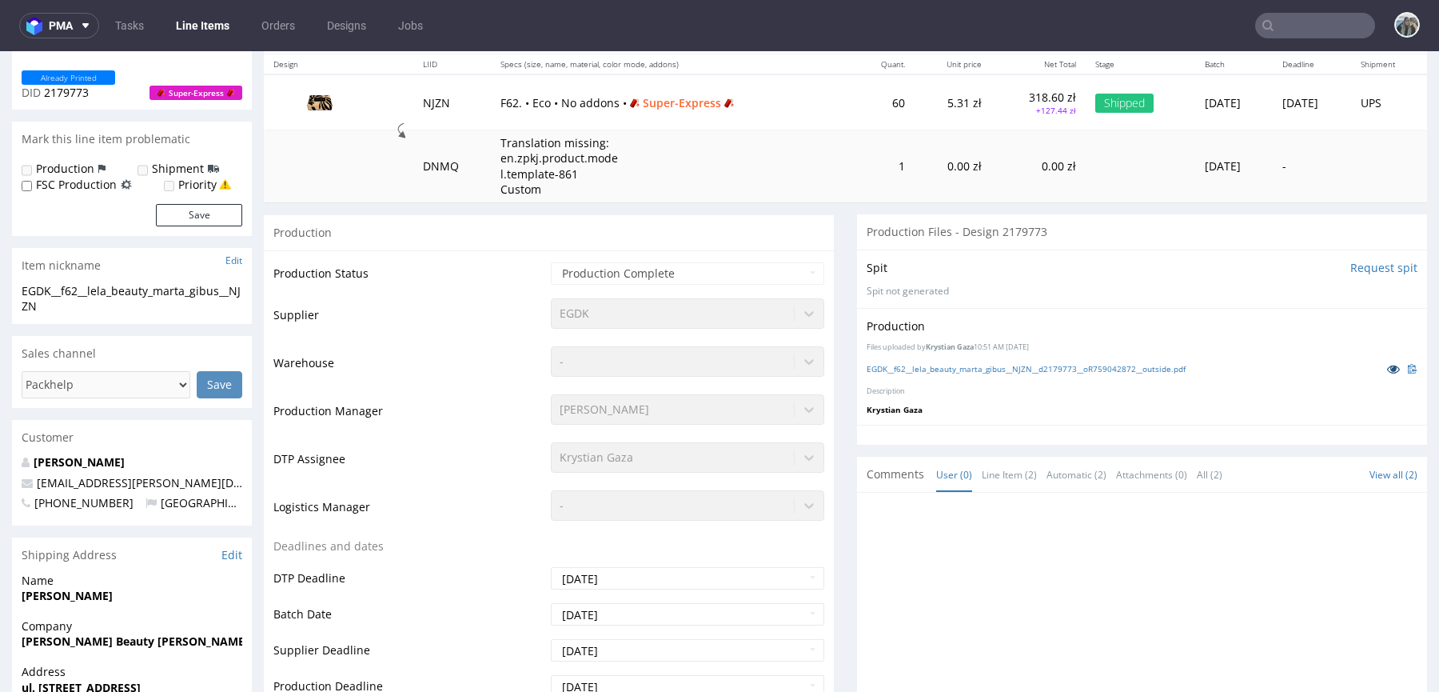
click at [1387, 369] on icon at bounding box center [1393, 368] width 13 height 11
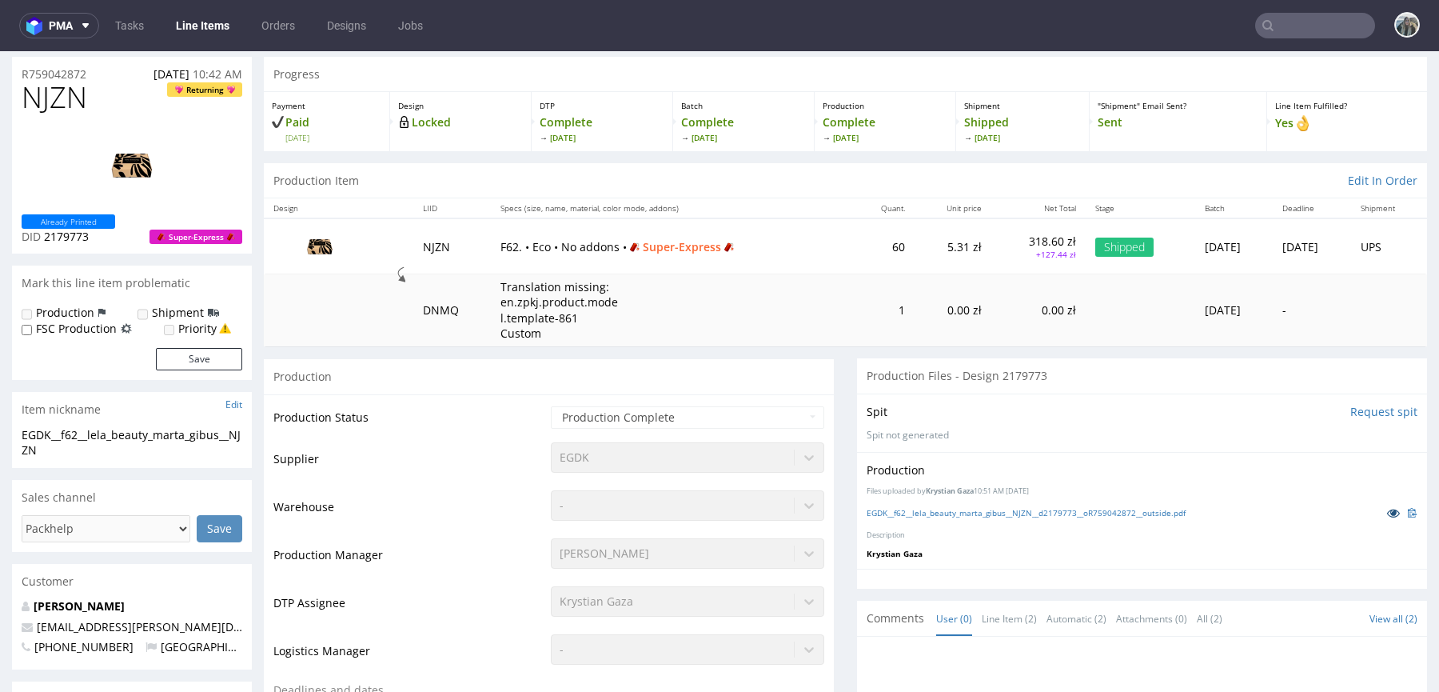
scroll to position [0, 0]
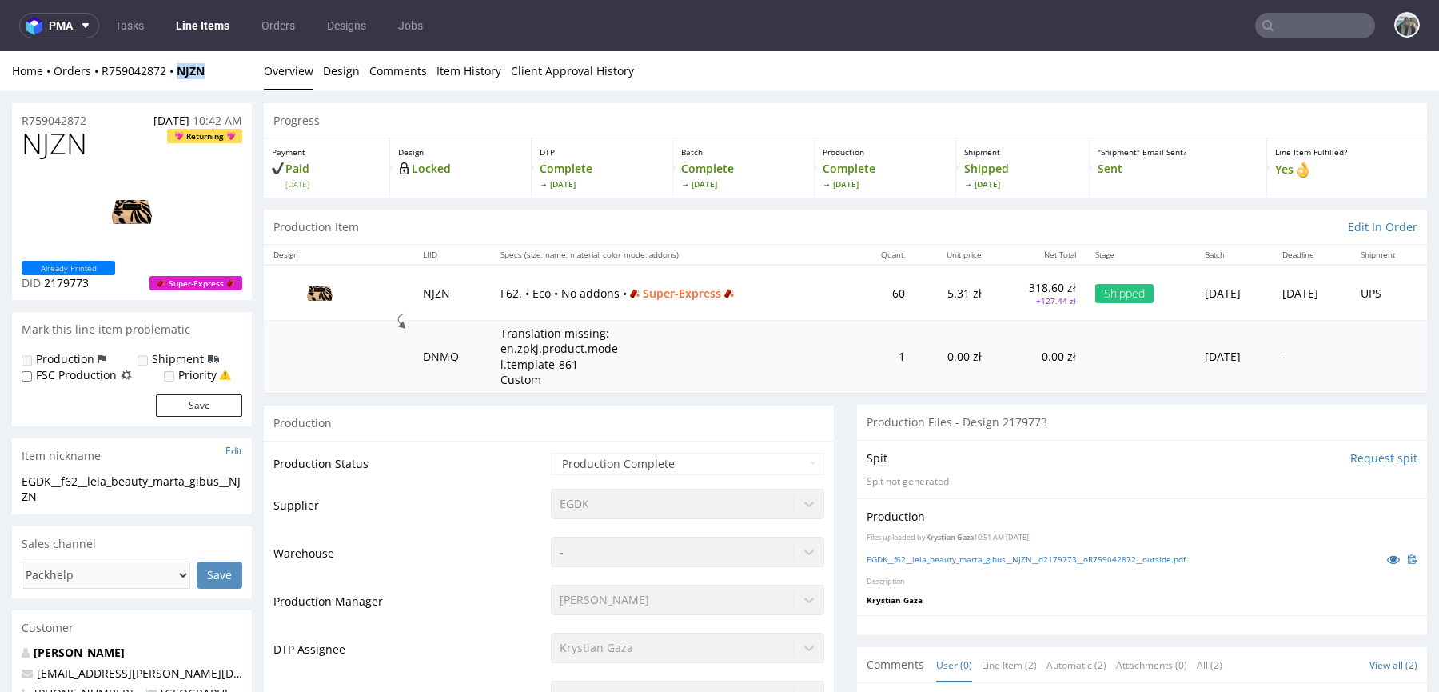
drag, startPoint x: 216, startPoint y: 78, endPoint x: 182, endPoint y: 78, distance: 33.6
click at [182, 78] on div "Home Orders R759042872 NJZN" at bounding box center [132, 71] width 240 height 16
copy strong "NJZN"
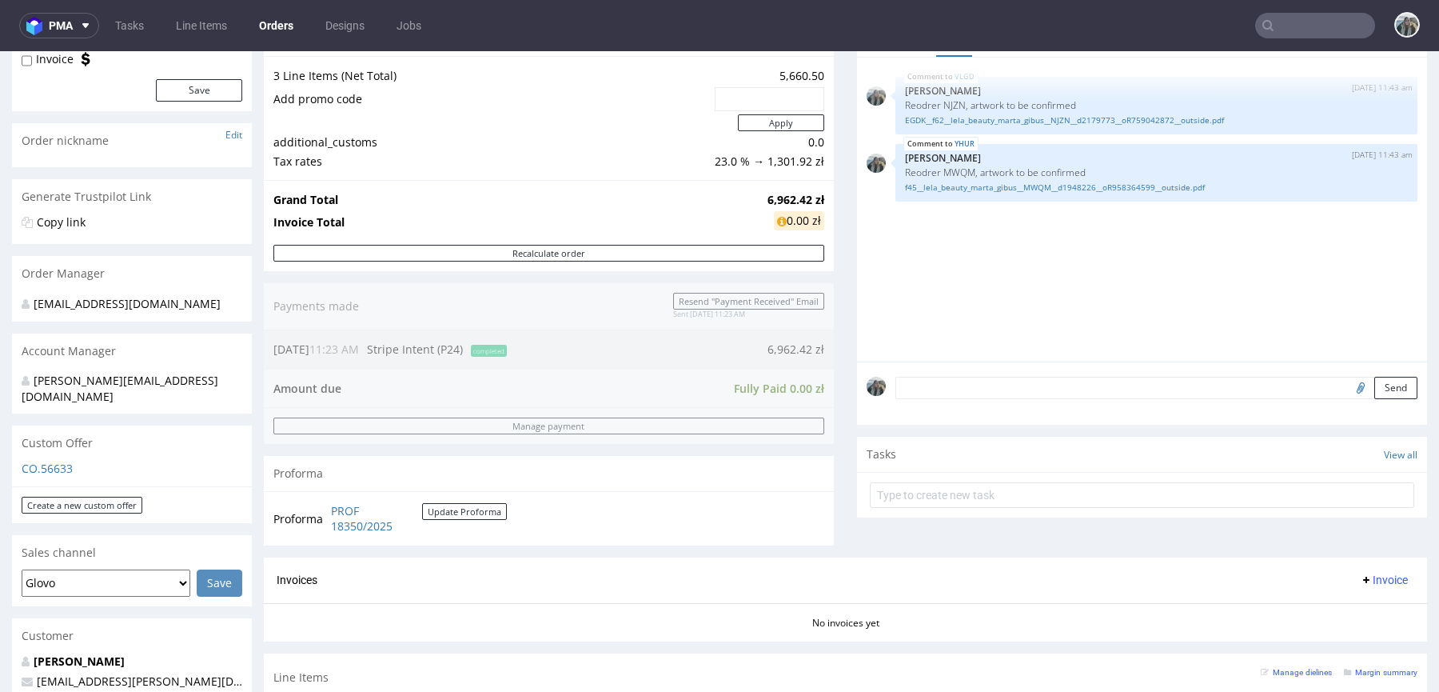
scroll to position [605, 0]
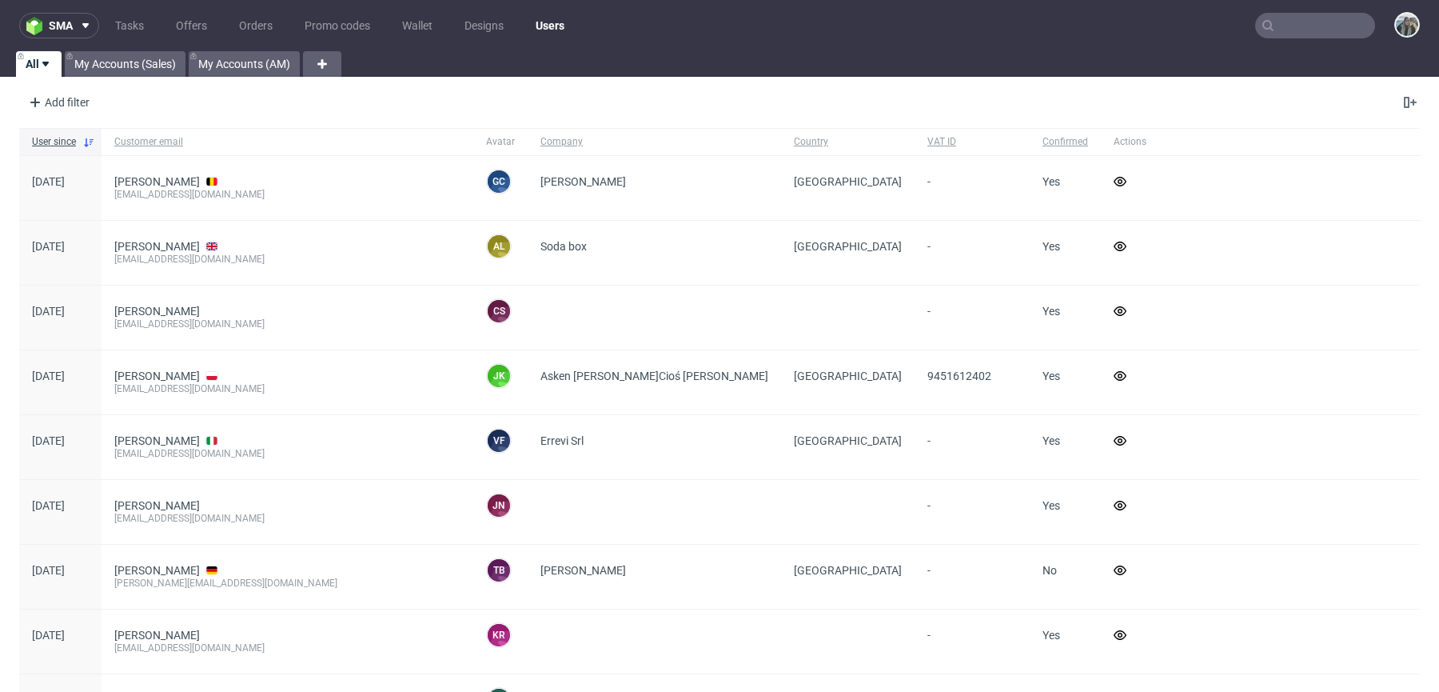
click at [1306, 31] on input "text" at bounding box center [1316, 26] width 120 height 26
paste input "R733938539"
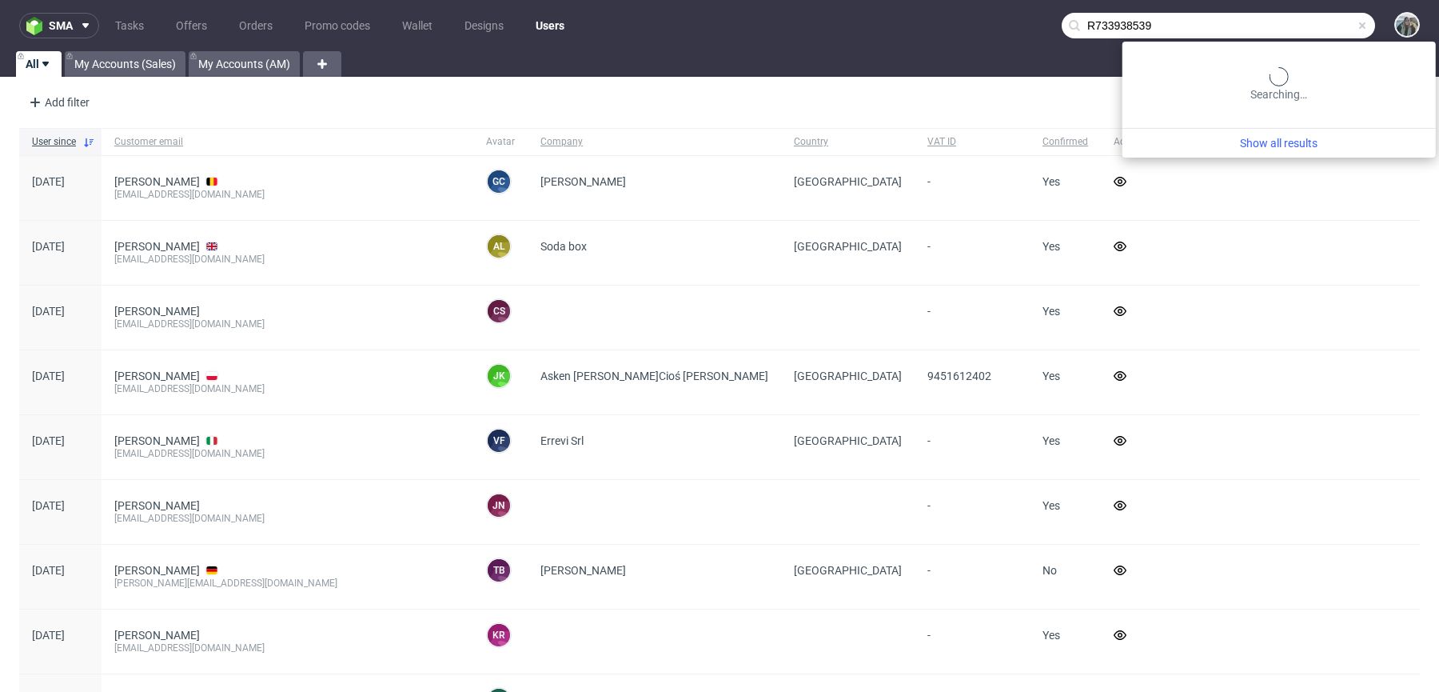
type input "R733938539"
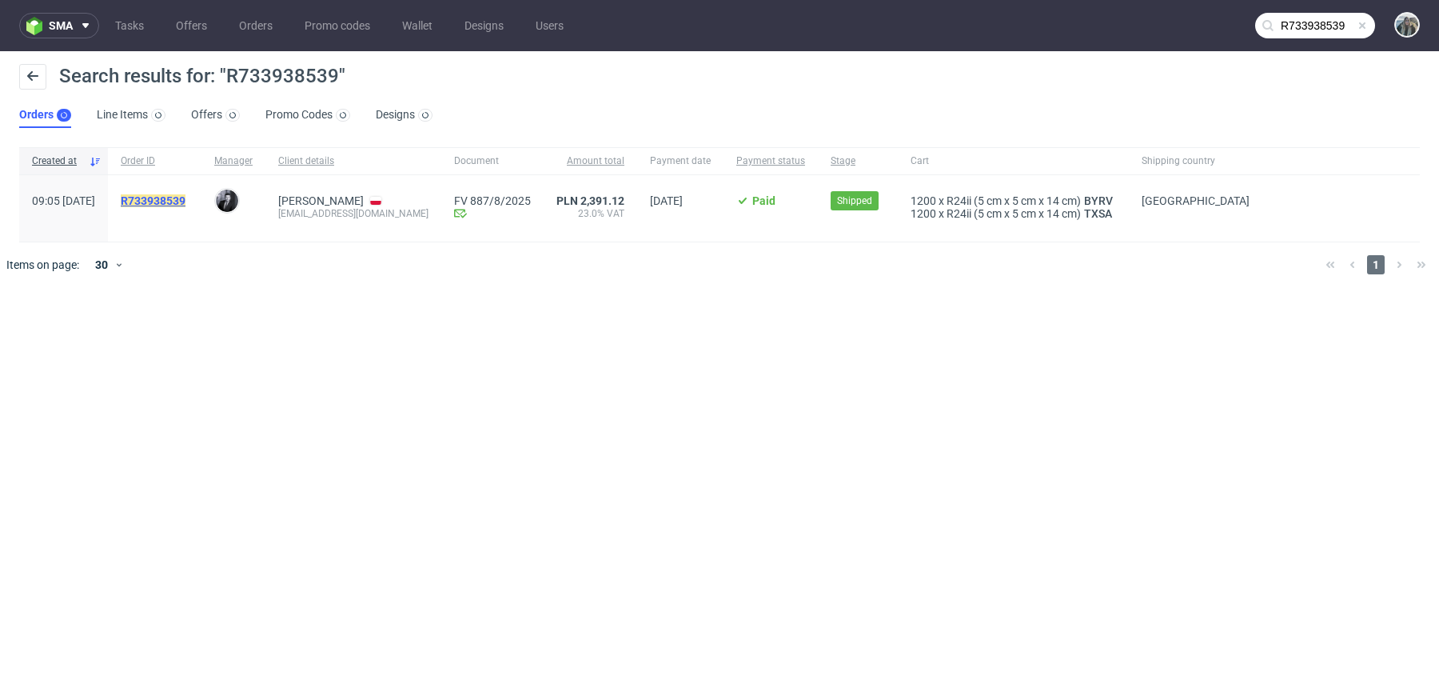
click at [186, 203] on mark "R733938539" at bounding box center [153, 200] width 65 height 13
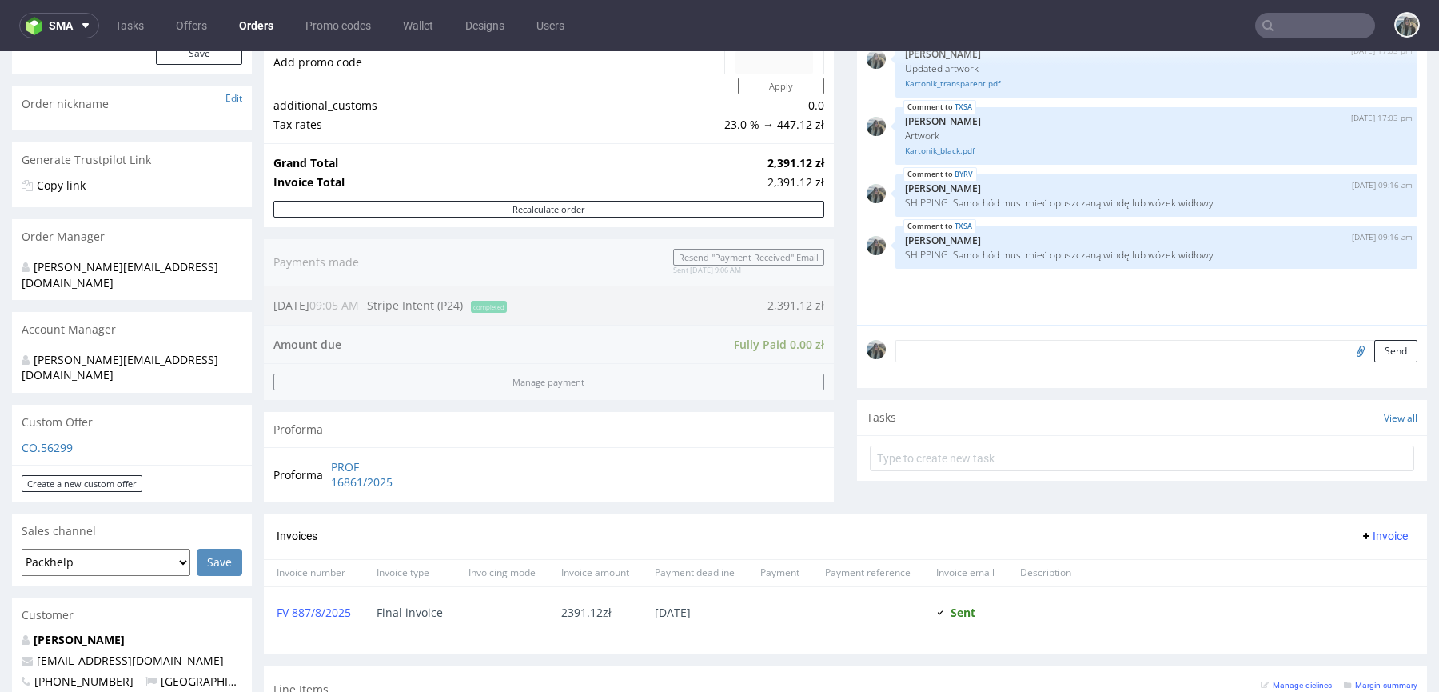
scroll to position [242, 0]
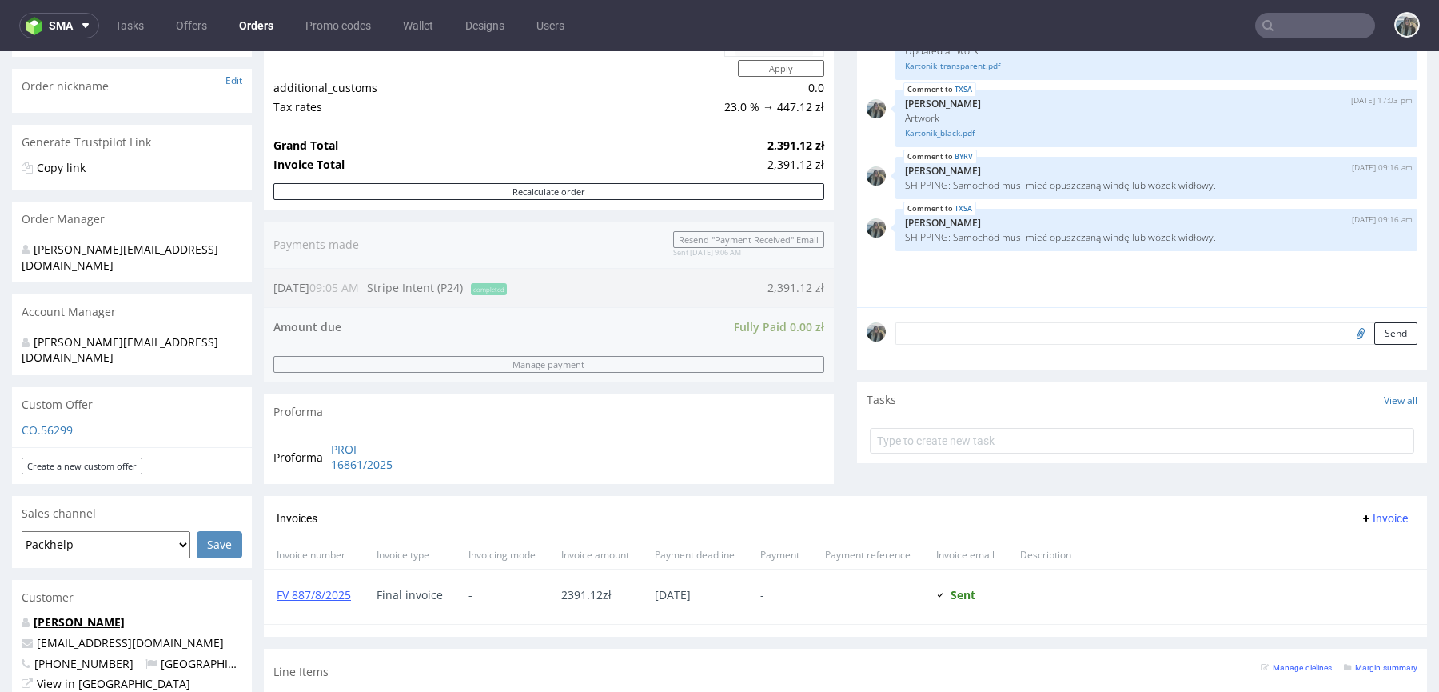
click at [76, 614] on p "Ostrowski Kamil" at bounding box center [132, 622] width 221 height 16
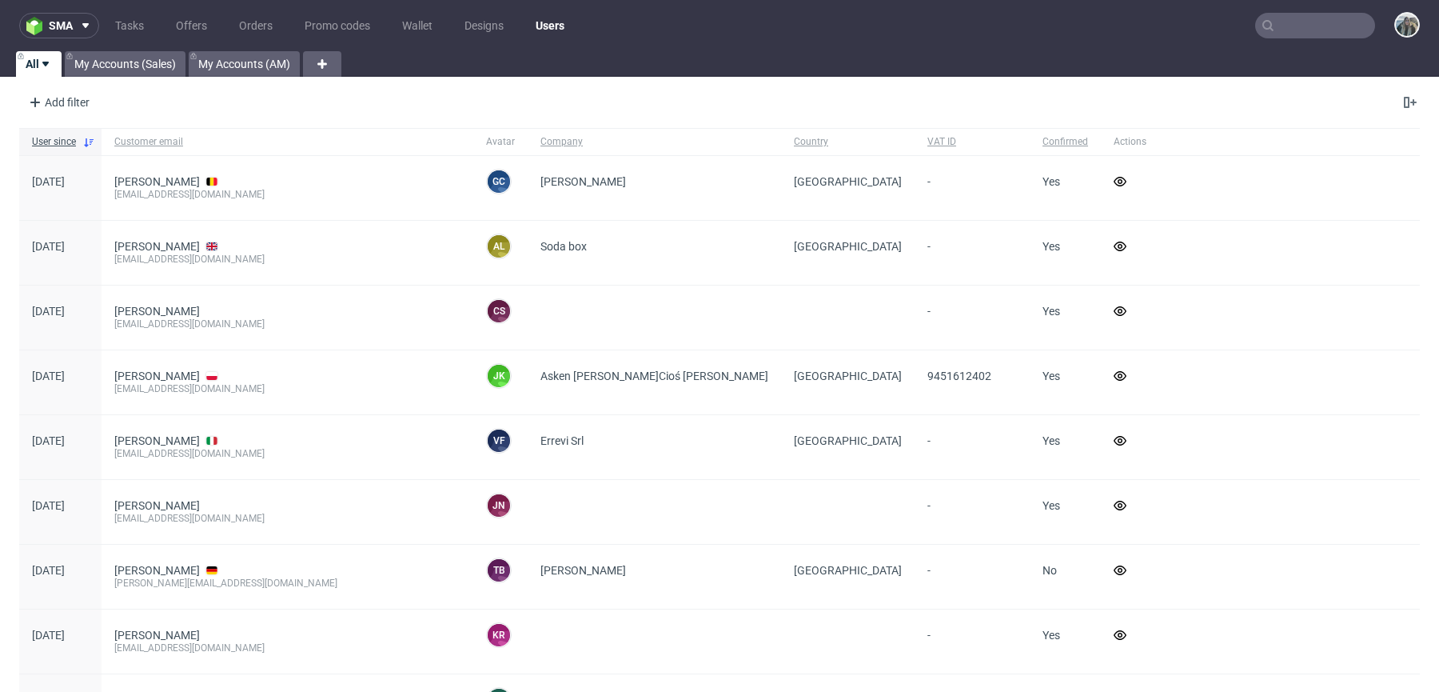
click at [1291, 8] on nav "sma Tasks Offers Orders Promo codes Wallet Designs Users" at bounding box center [719, 25] width 1439 height 51
click at [1302, 20] on input "text" at bounding box center [1316, 26] width 120 height 26
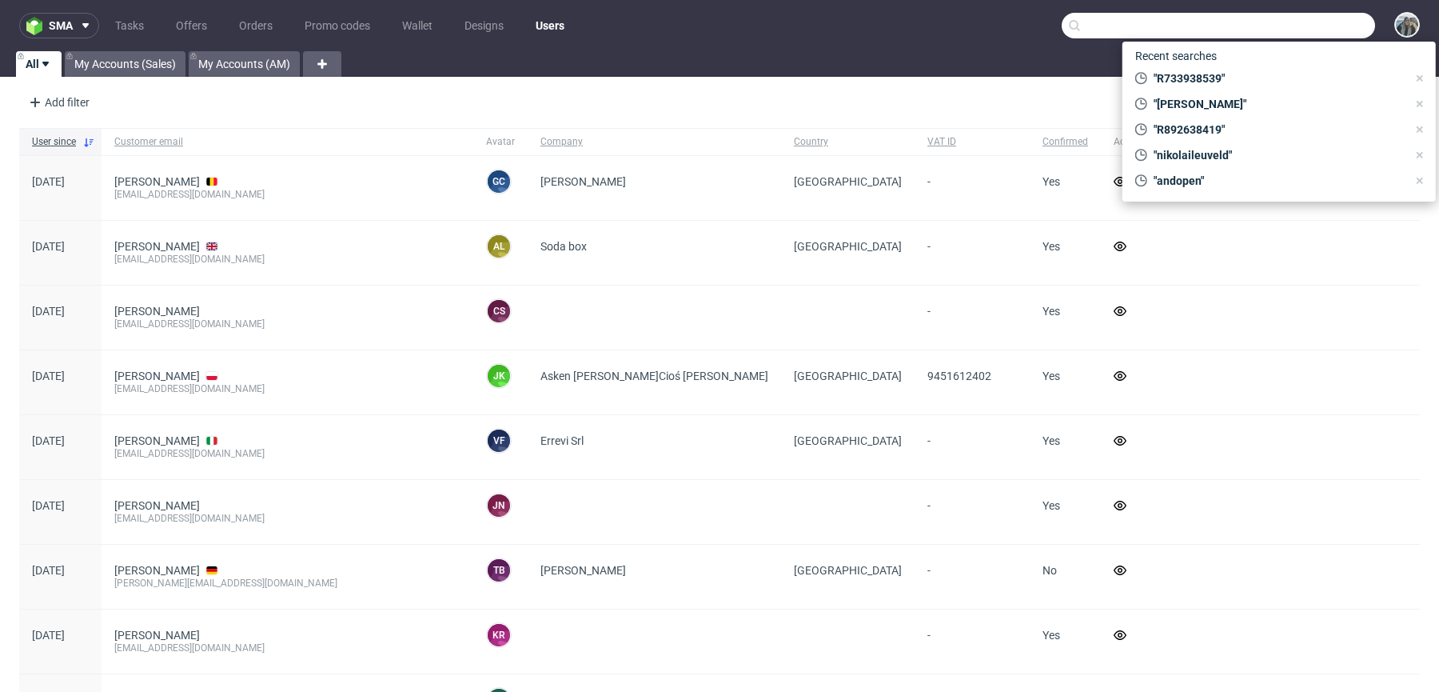
paste input "R487177670"
type input "R487177670"
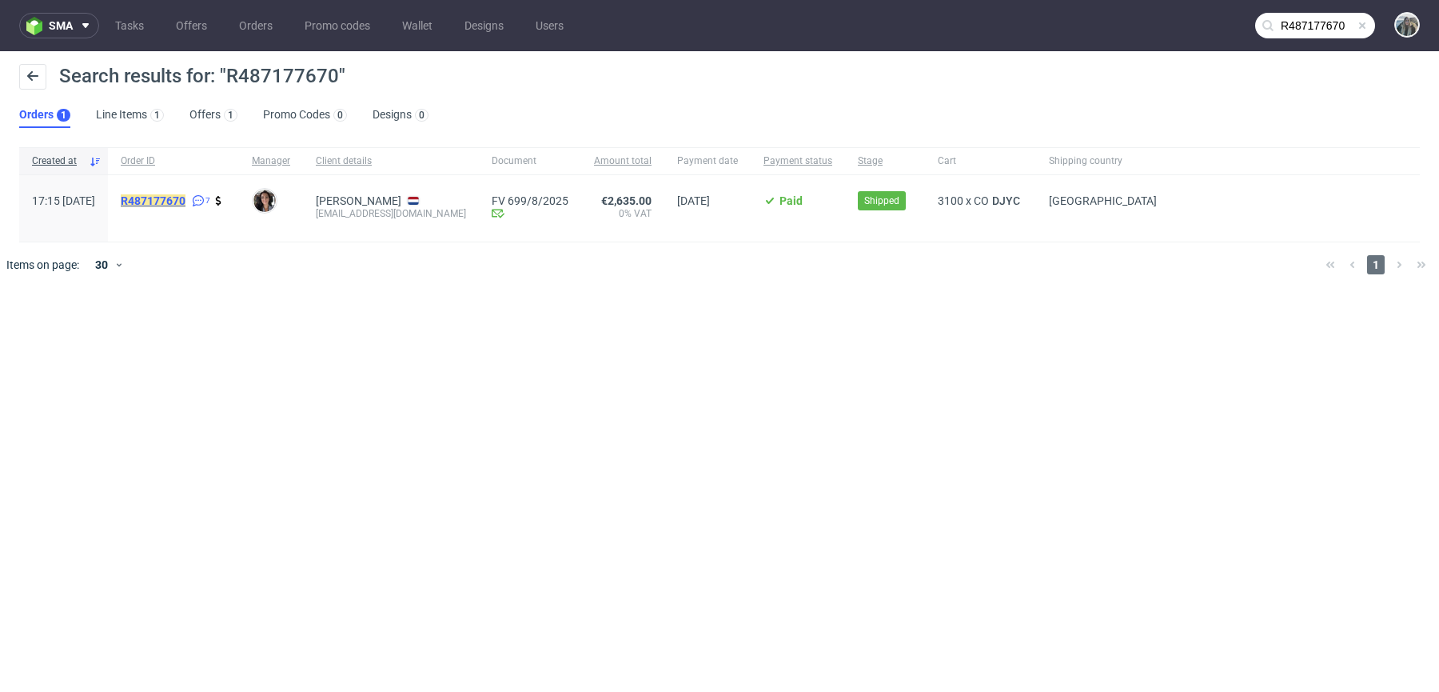
click at [186, 201] on mark "R487177670" at bounding box center [153, 200] width 65 height 13
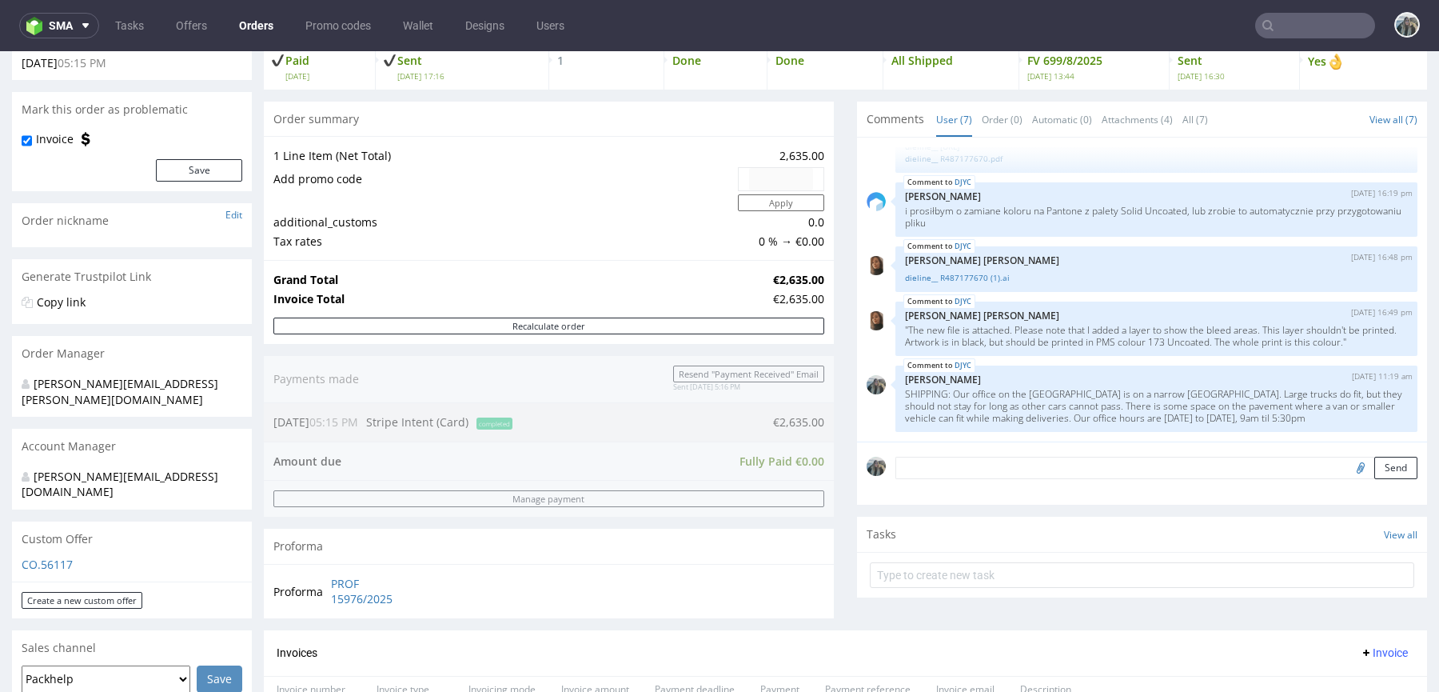
scroll to position [218, 0]
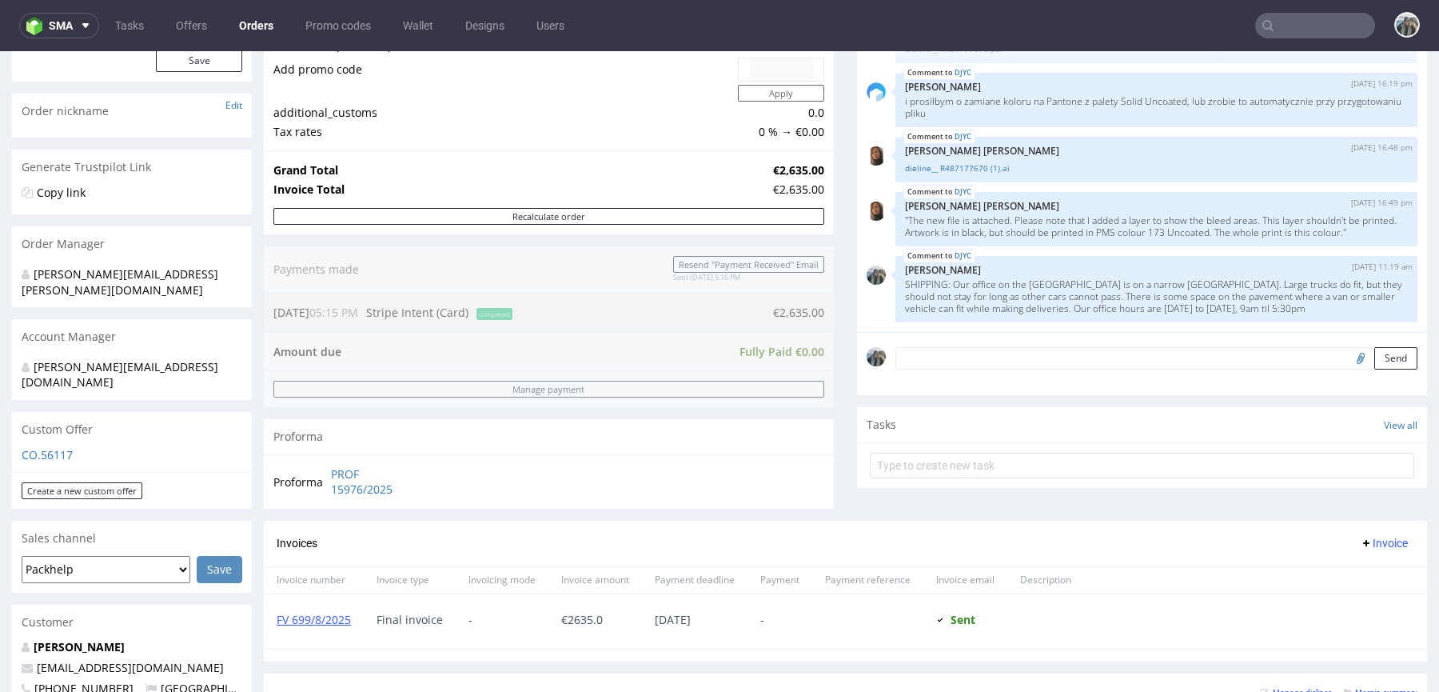
click at [73, 639] on p "Malia Joseph" at bounding box center [132, 647] width 221 height 16
click at [73, 639] on link "Malia Joseph" at bounding box center [79, 646] width 91 height 15
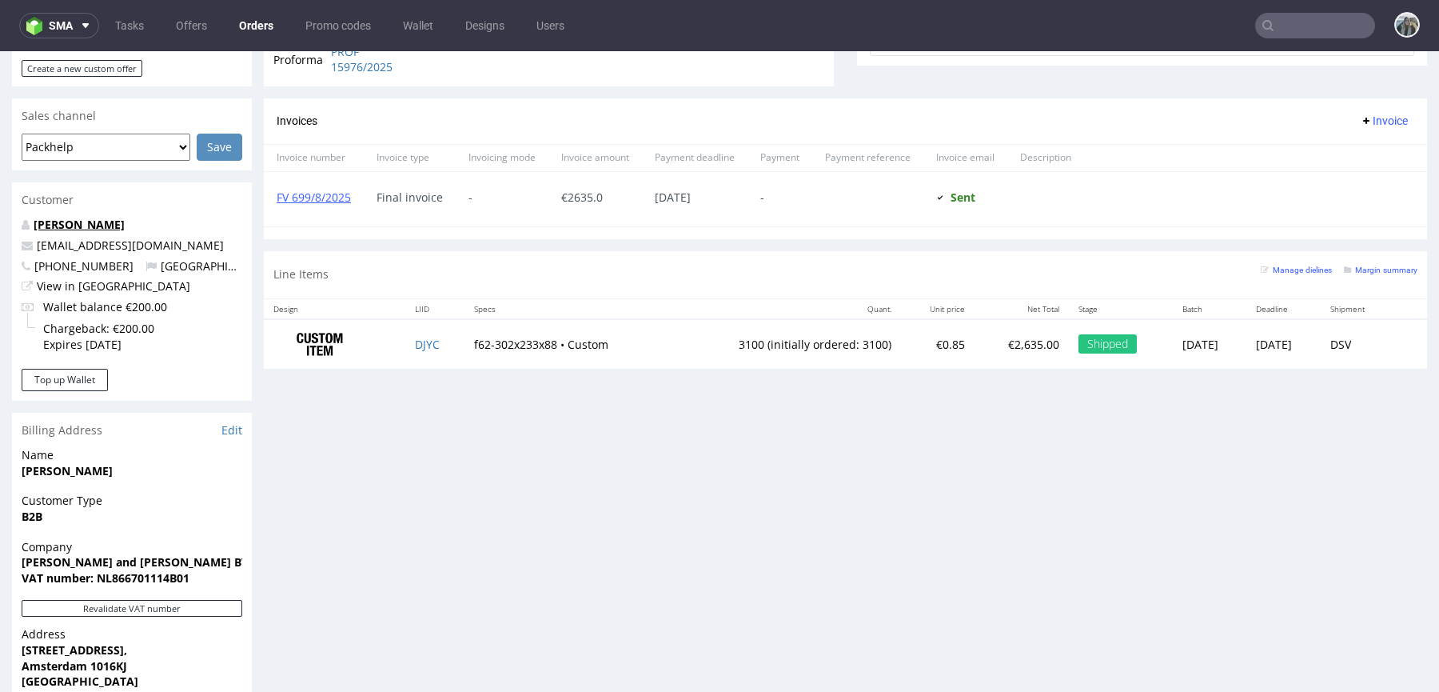
scroll to position [605, 0]
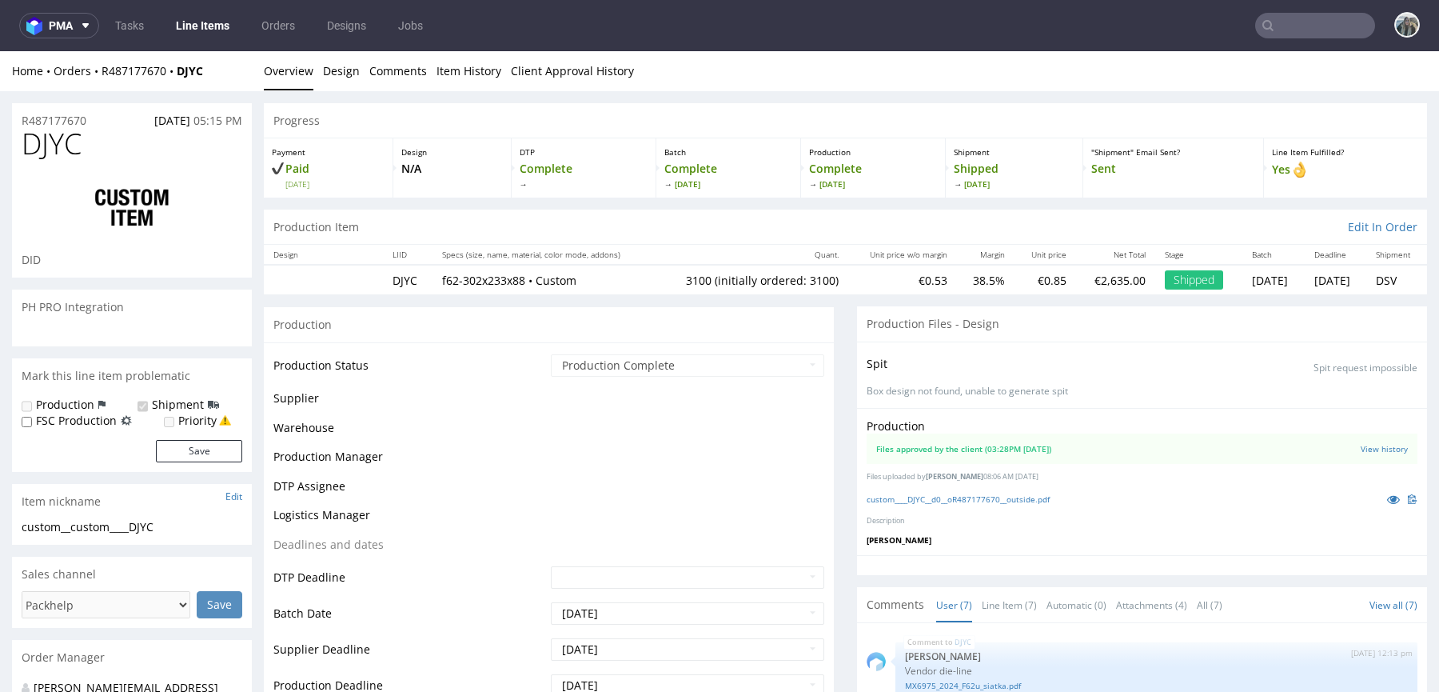
scroll to position [200, 0]
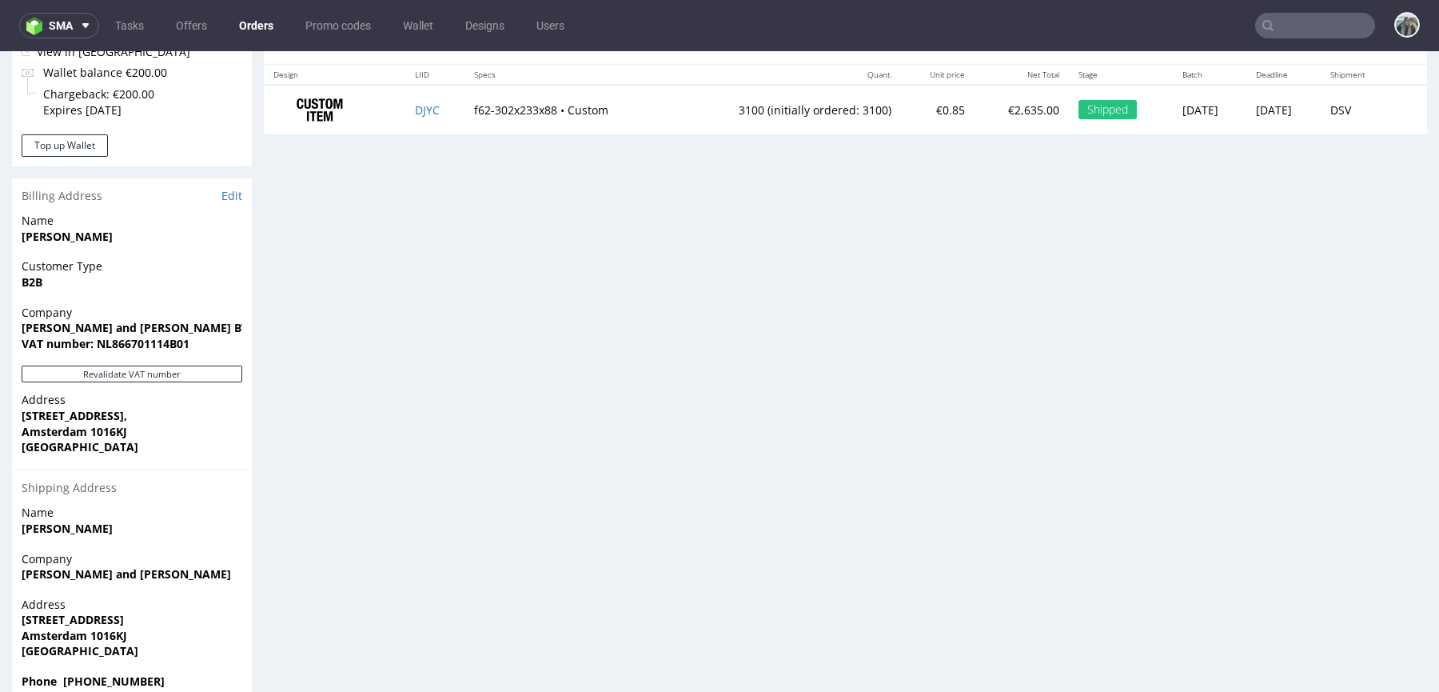
scroll to position [856, 0]
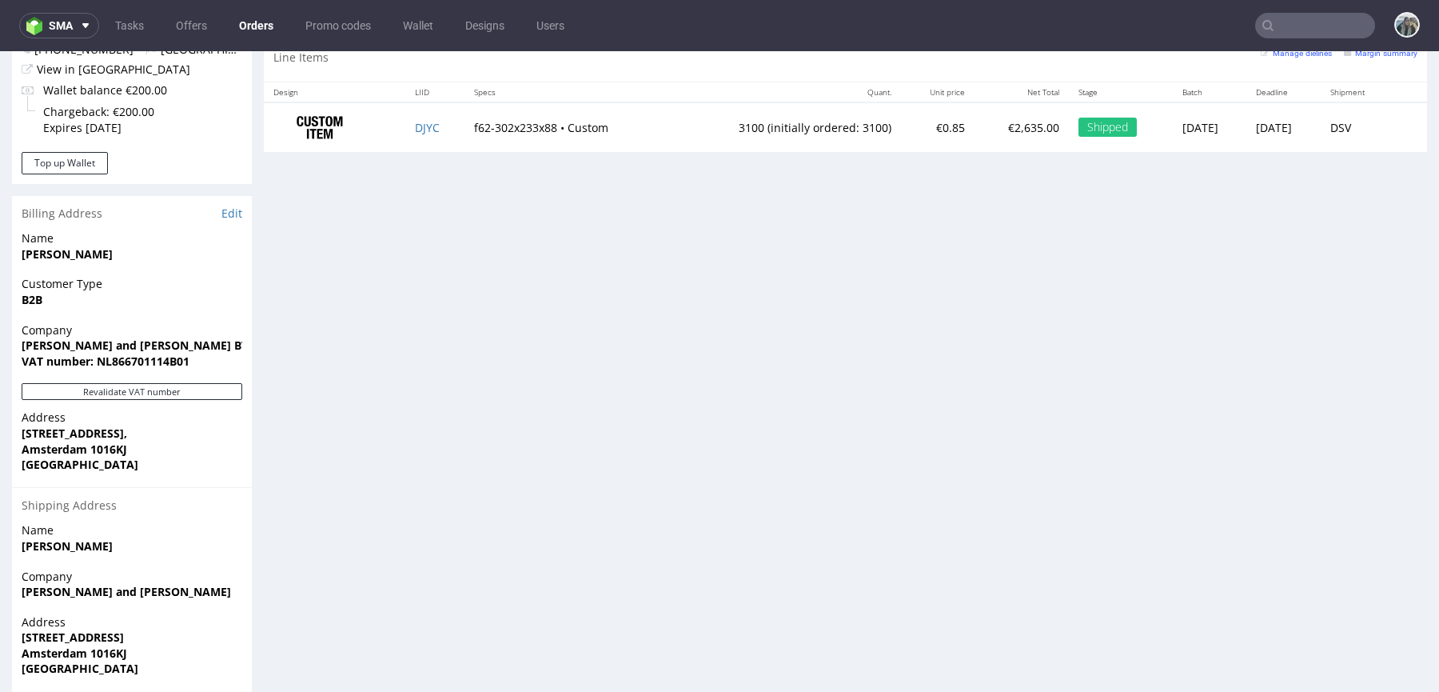
click at [105, 691] on strong "Phone [PHONE_NUMBER]" at bounding box center [93, 698] width 143 height 15
click at [105, 691] on strong "Phone +31207866519" at bounding box center [93, 698] width 143 height 15
copy strong "31207866519"
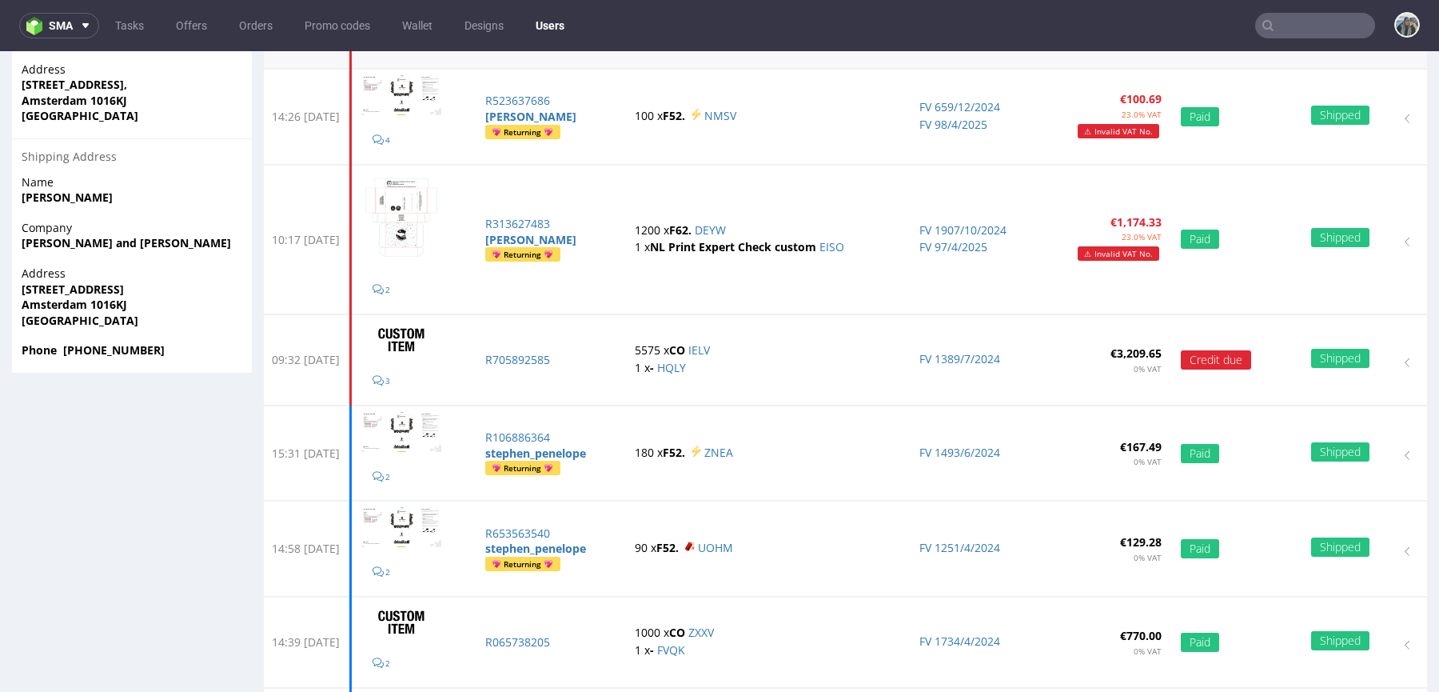
scroll to position [576, 0]
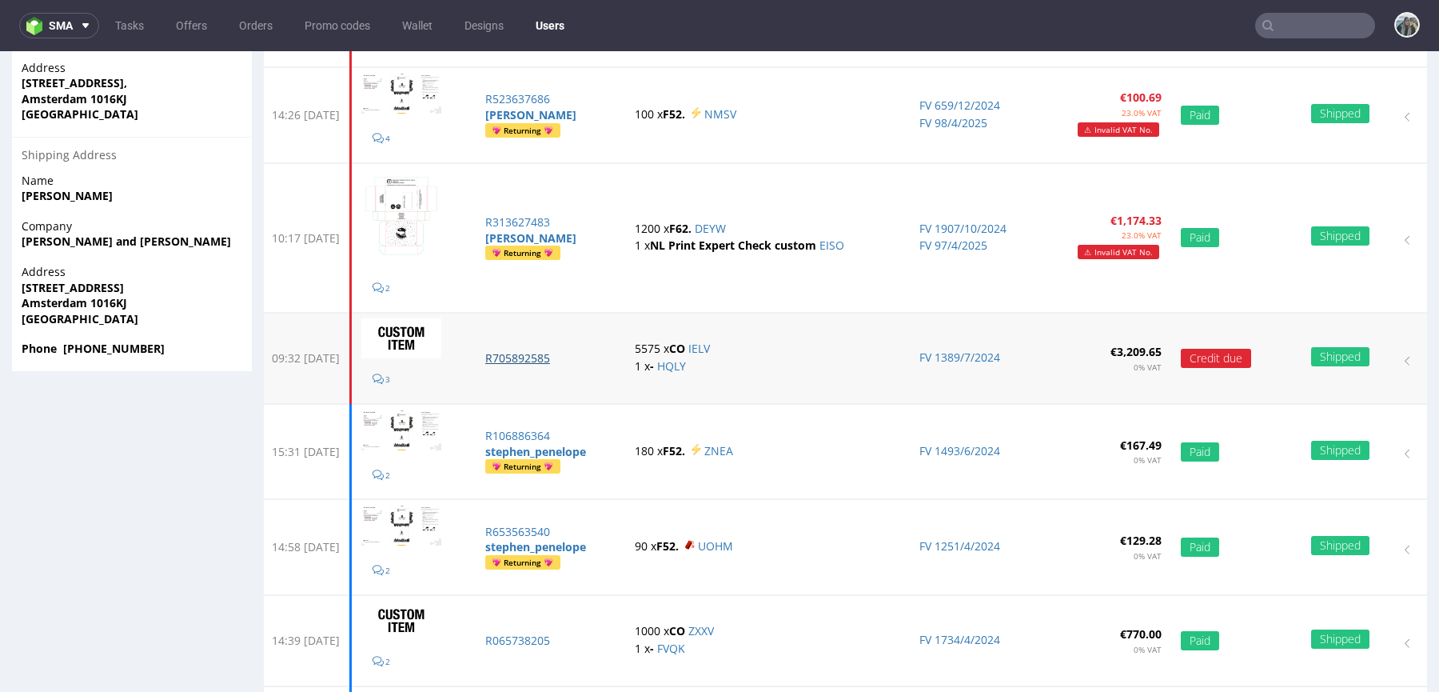
click at [561, 358] on p "R705892585" at bounding box center [550, 358] width 130 height 16
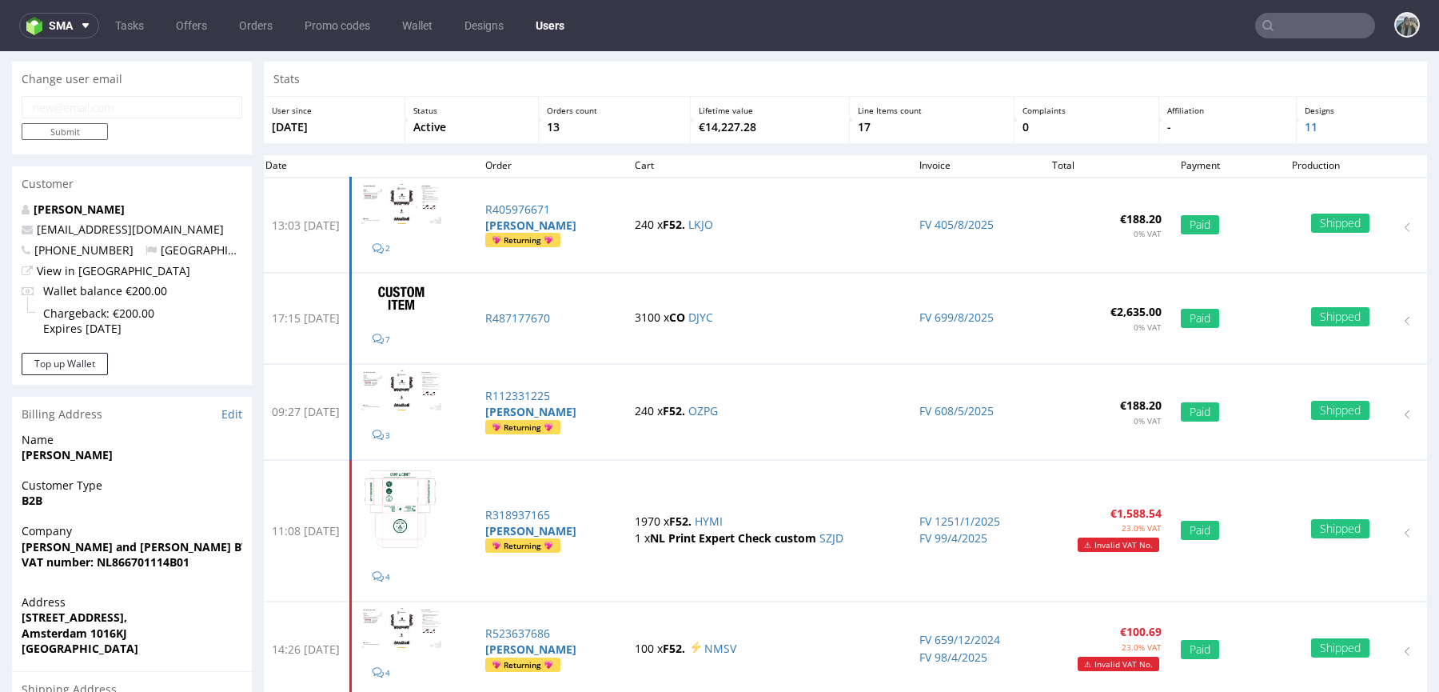
scroll to position [45, 0]
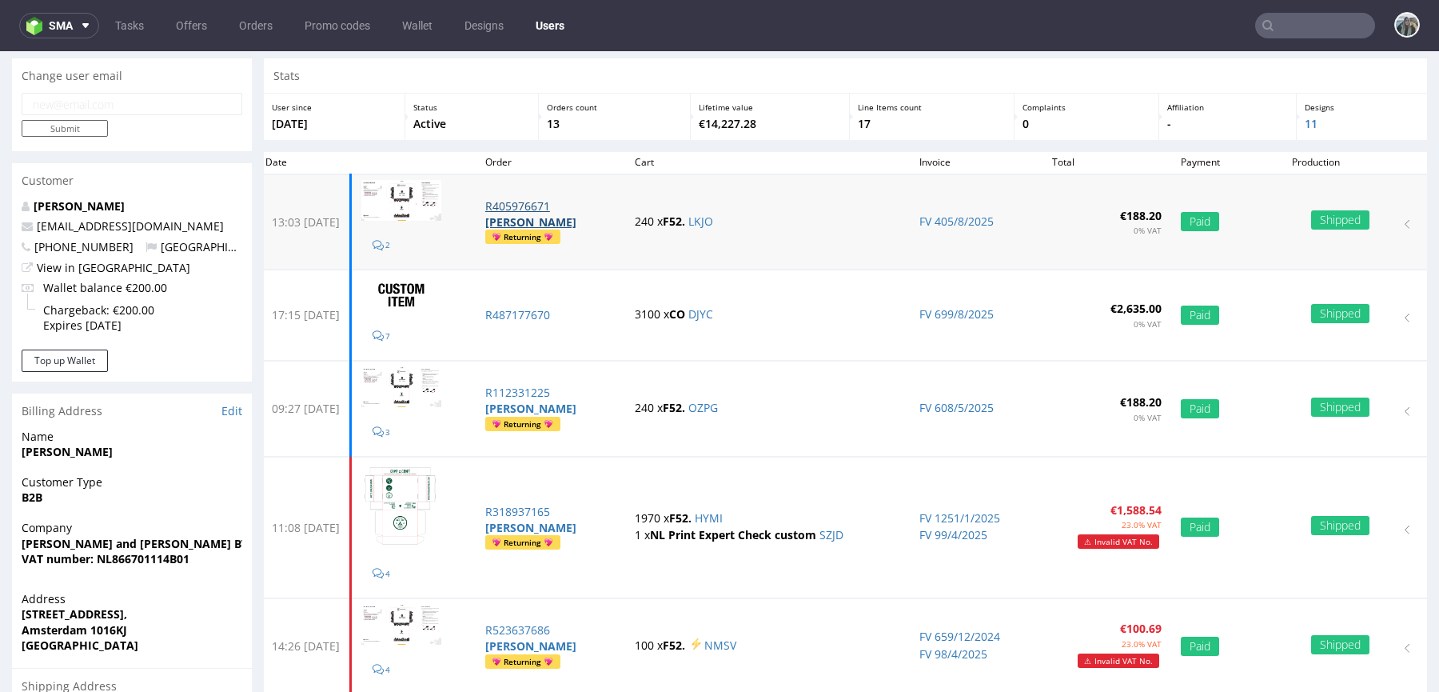
click at [565, 205] on p "R405976671" at bounding box center [550, 206] width 130 height 16
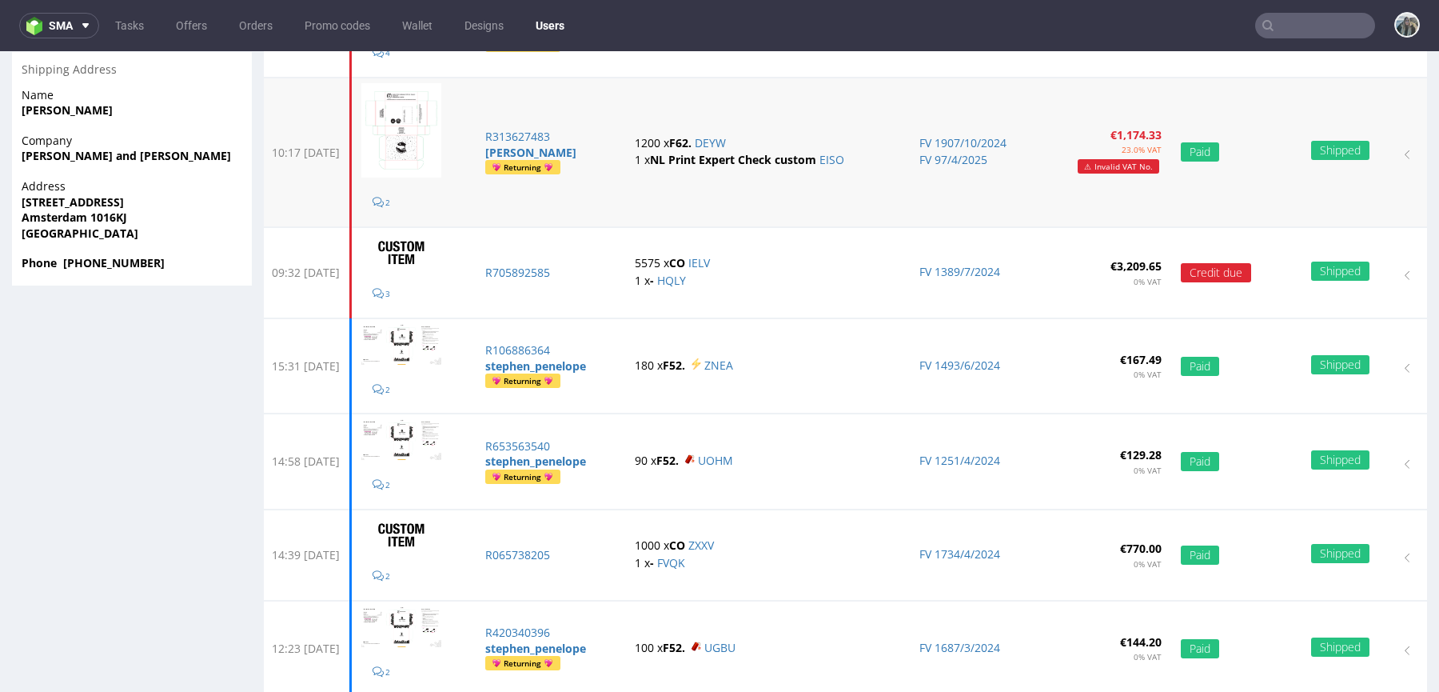
scroll to position [662, 0]
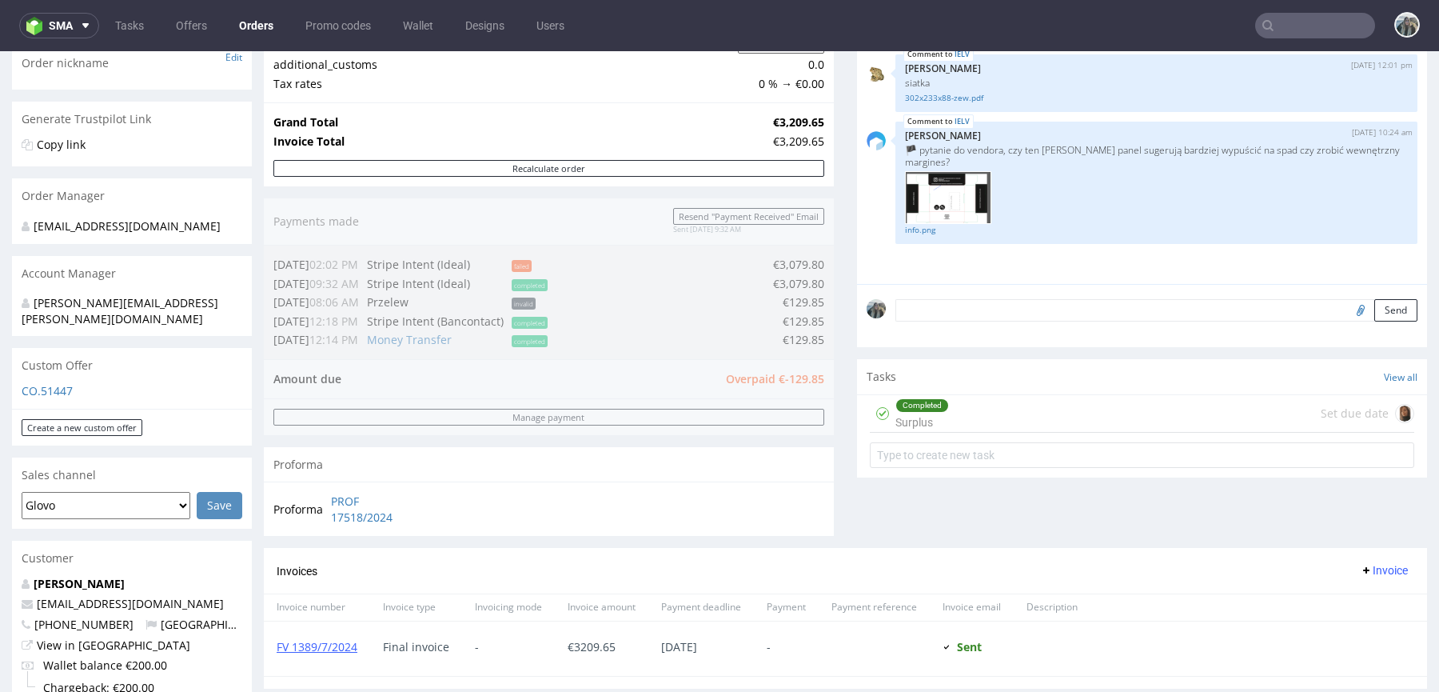
scroll to position [549, 0]
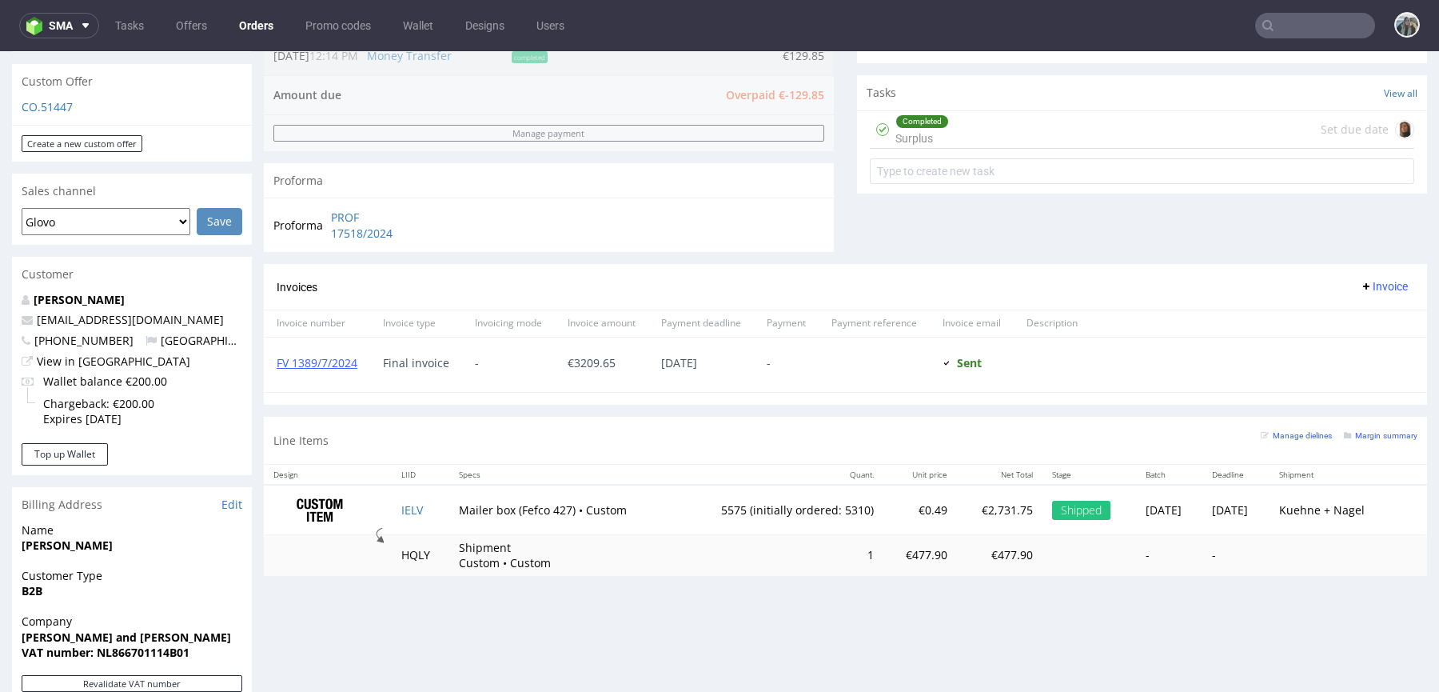
click at [392, 506] on td "IELV" at bounding box center [421, 510] width 58 height 50
click at [384, 501] on td at bounding box center [328, 510] width 128 height 50
click at [392, 500] on td "IELV" at bounding box center [421, 510] width 58 height 50
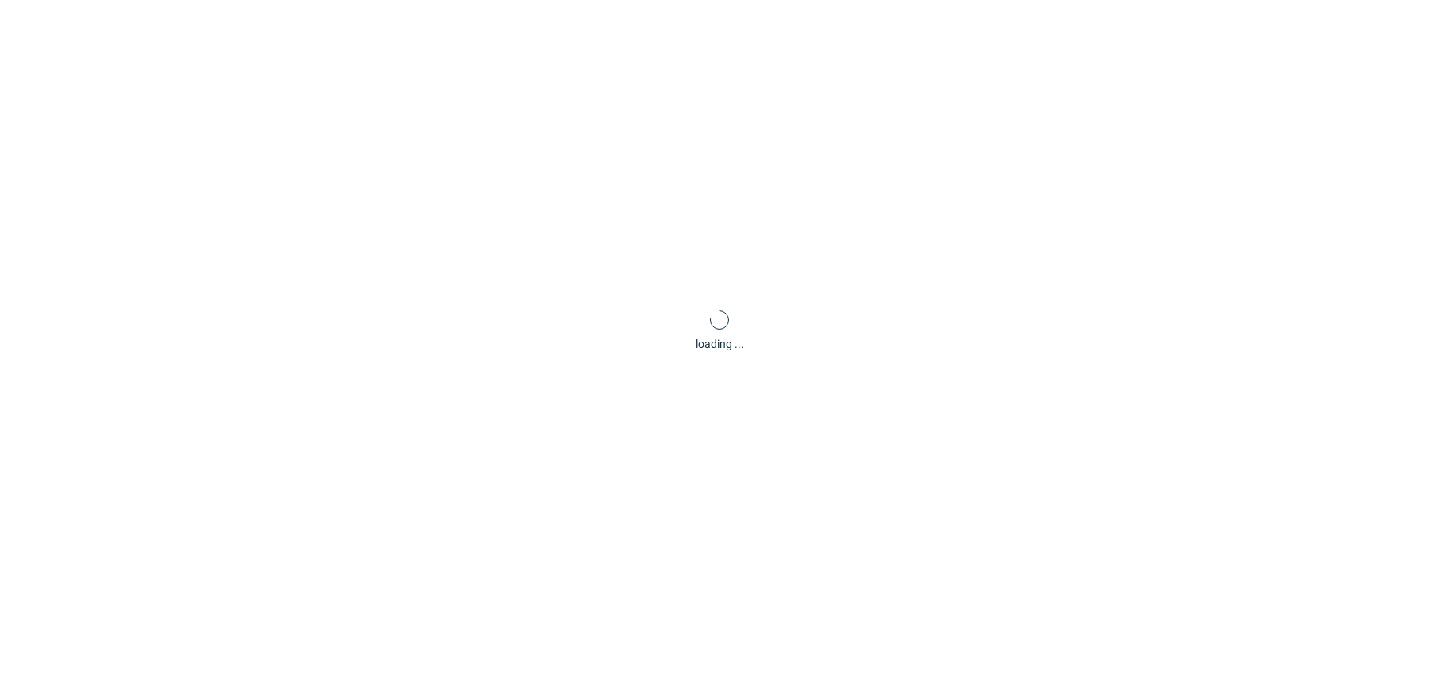
scroll to position [4, 0]
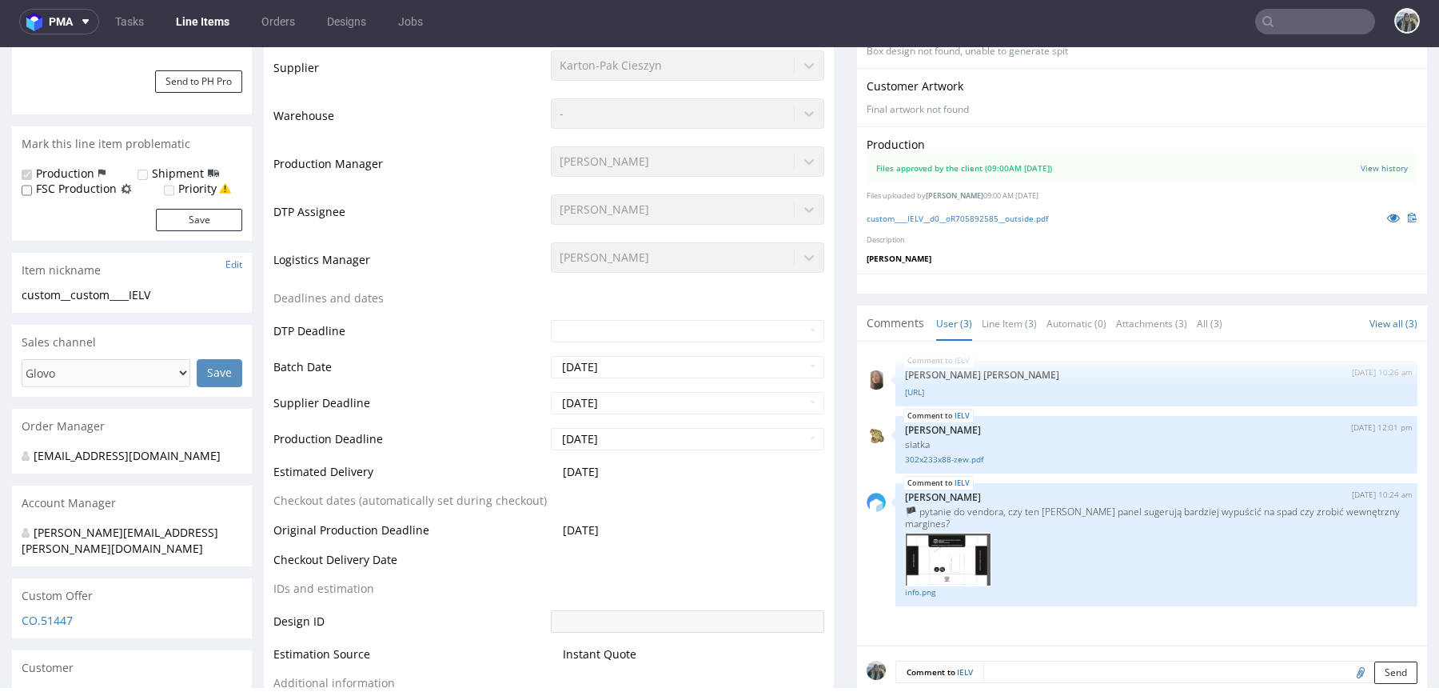
type input "5575"
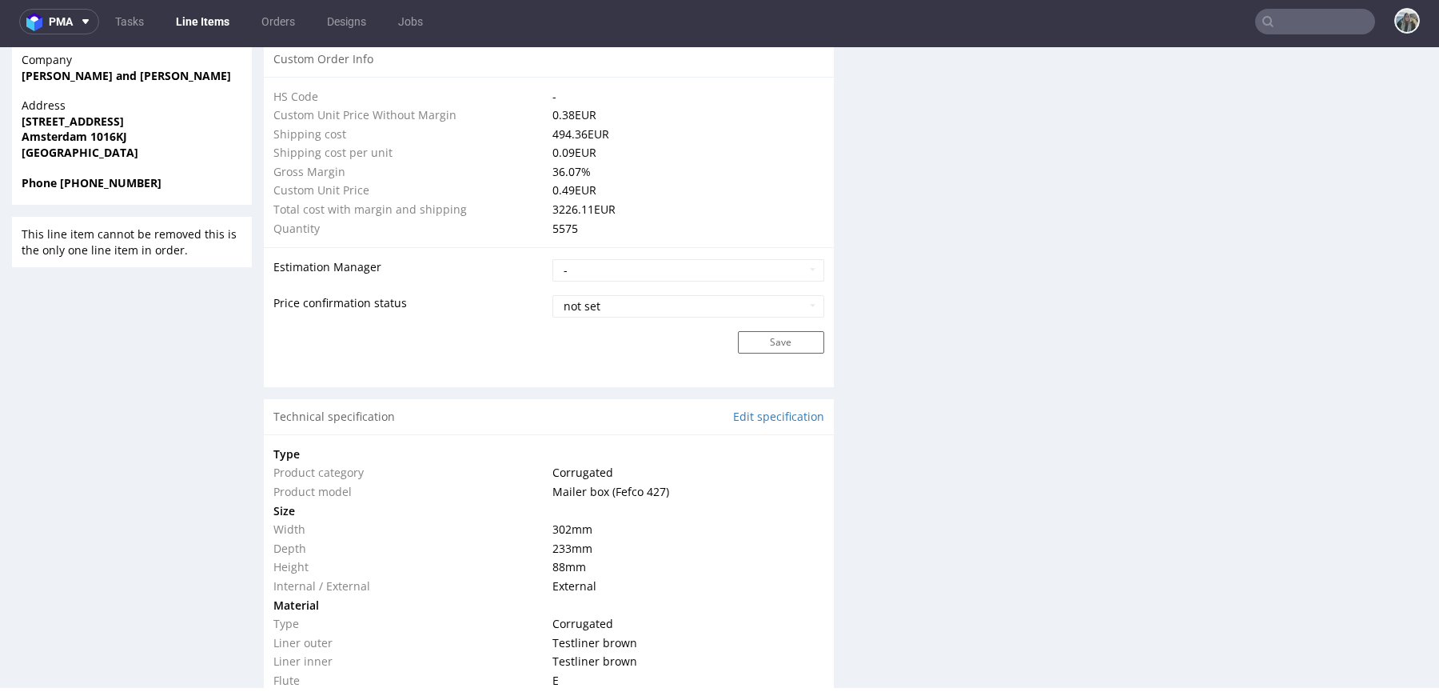
scroll to position [1174, 0]
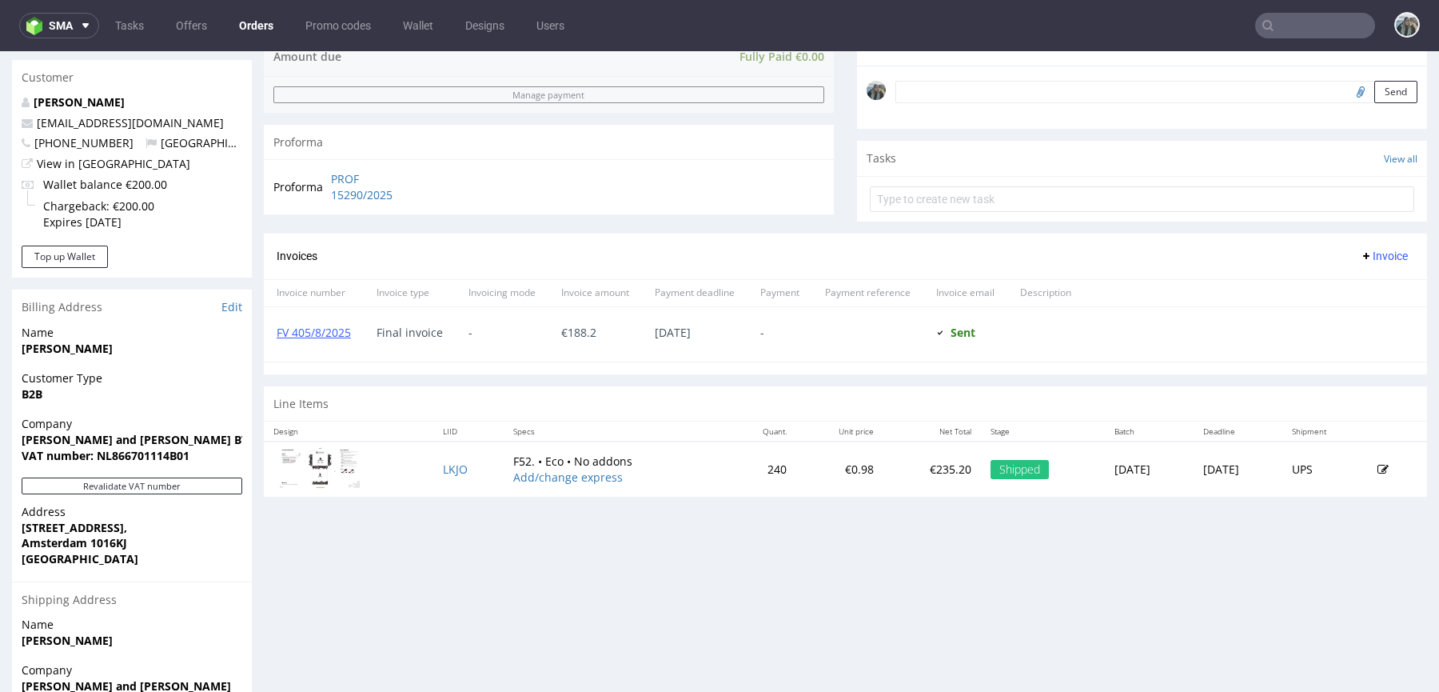
scroll to position [488, 0]
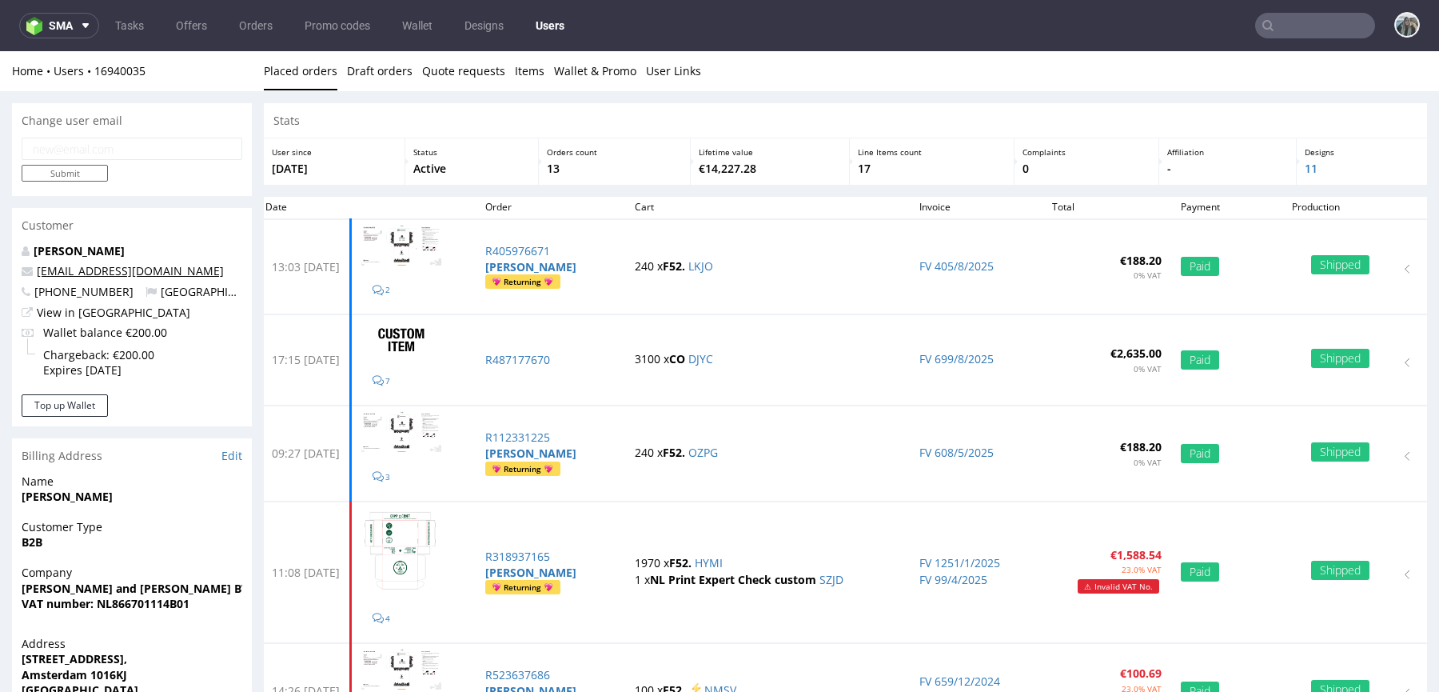
drag, startPoint x: 235, startPoint y: 275, endPoint x: 66, endPoint y: 246, distance: 172.1
click at [38, 275] on p "inventory@stephenandpenelope.com" at bounding box center [132, 271] width 221 height 16
copy link "inventory@stephenandpenelope.com"
click at [1305, 32] on input "text" at bounding box center [1316, 26] width 120 height 26
paste input "R487177670"
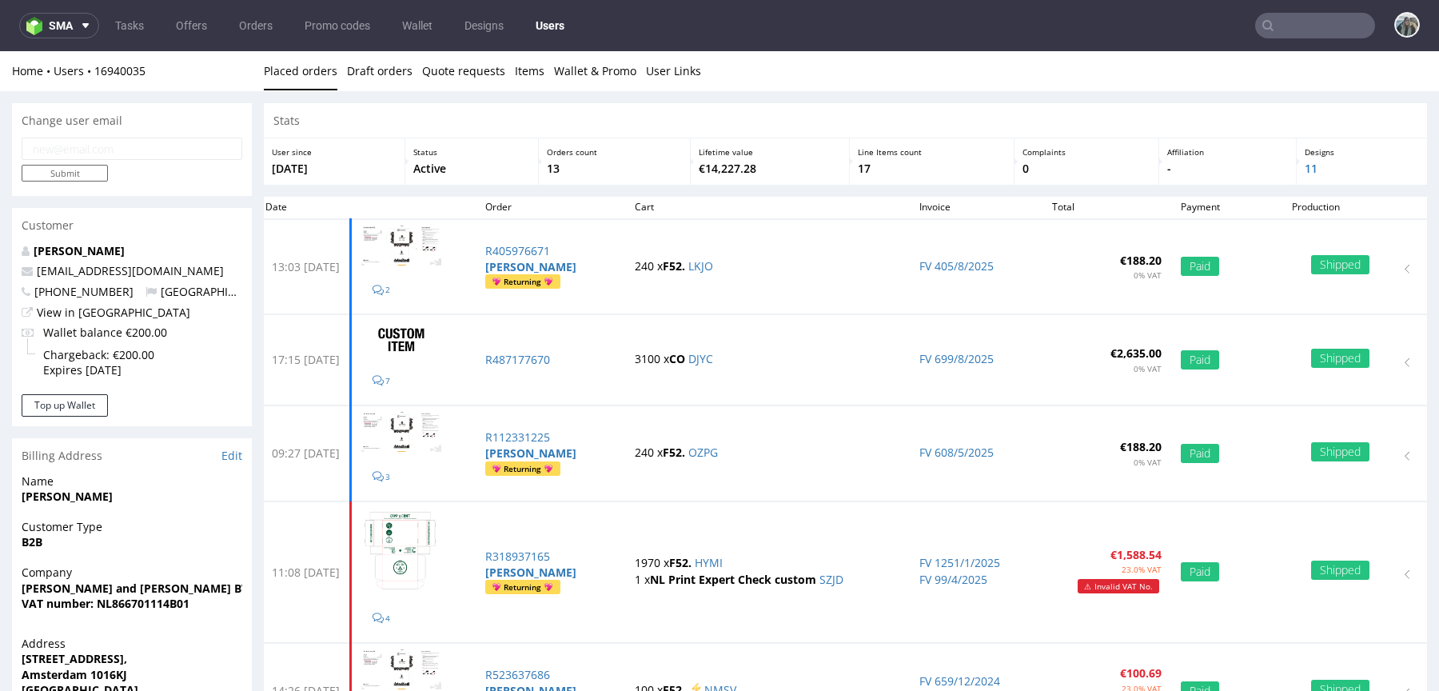
type input "R487177670"
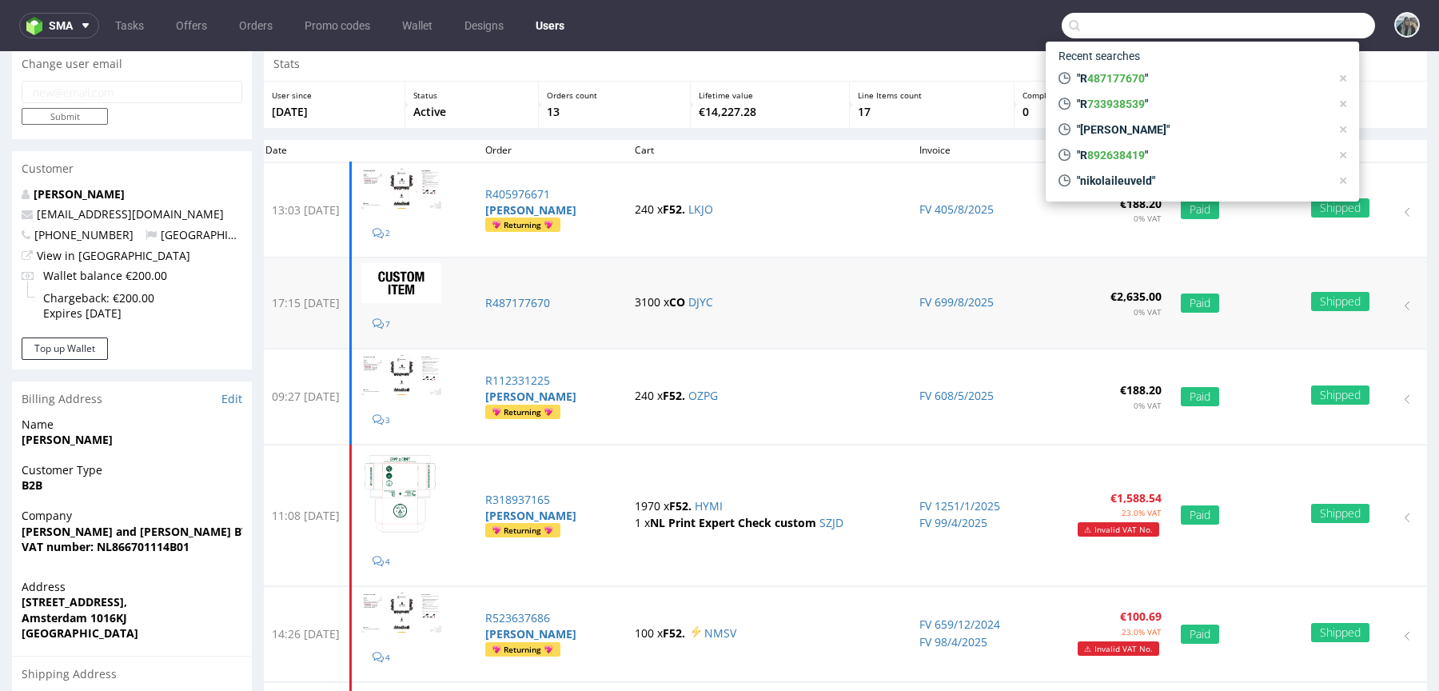
scroll to position [54, 0]
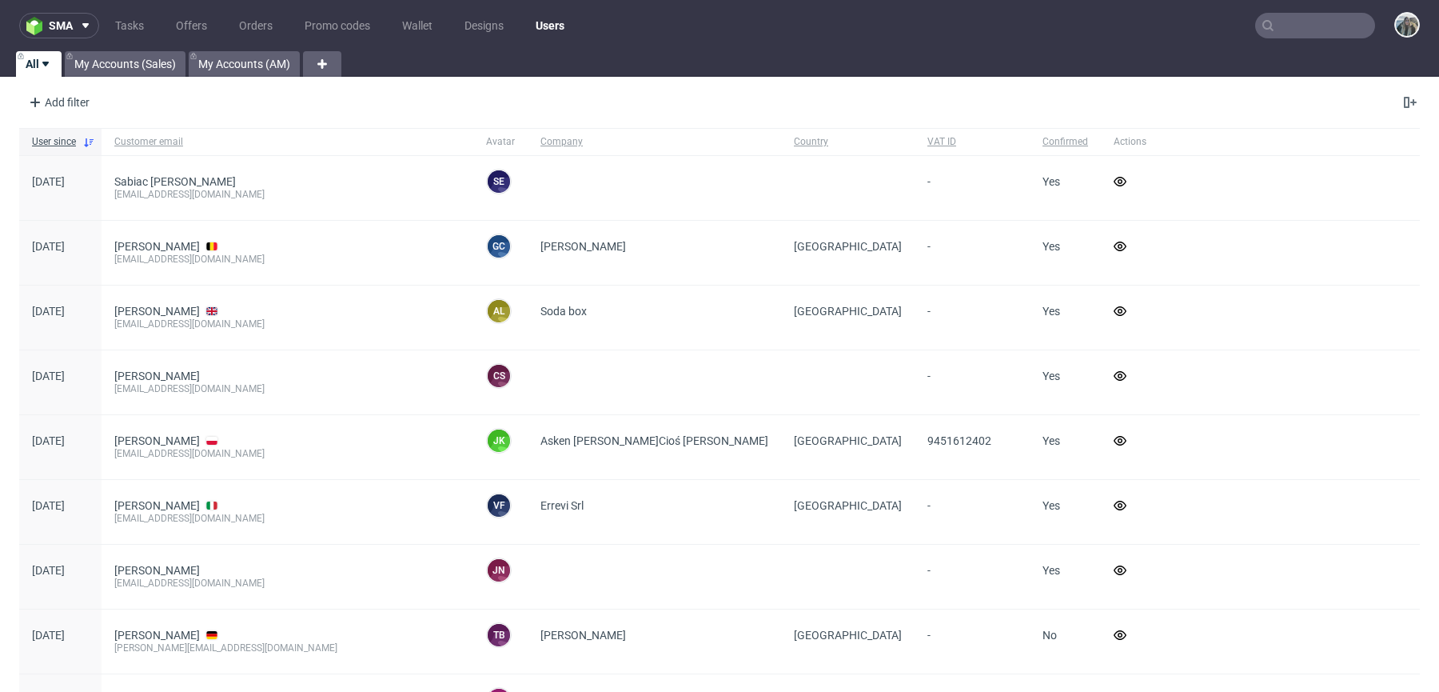
click at [1278, 18] on input "text" at bounding box center [1316, 26] width 120 height 26
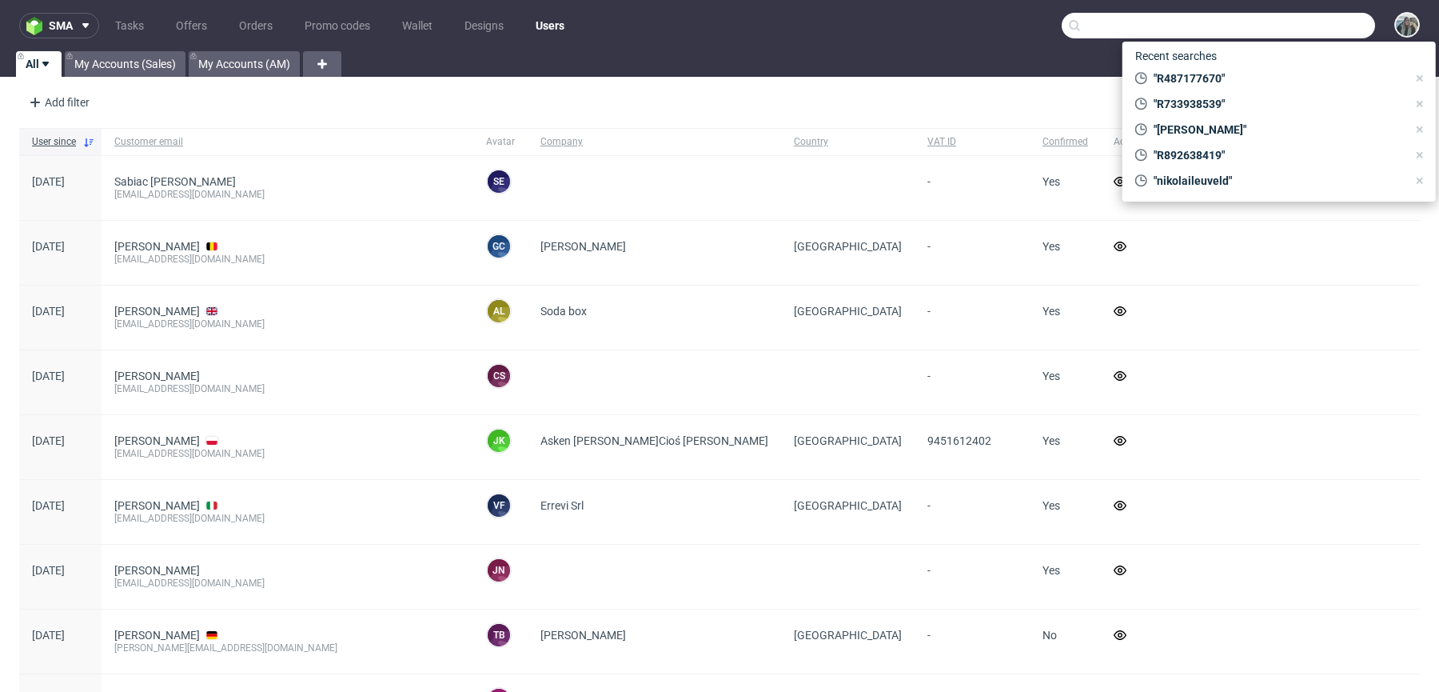
paste input "beauty"
type input "beauty"
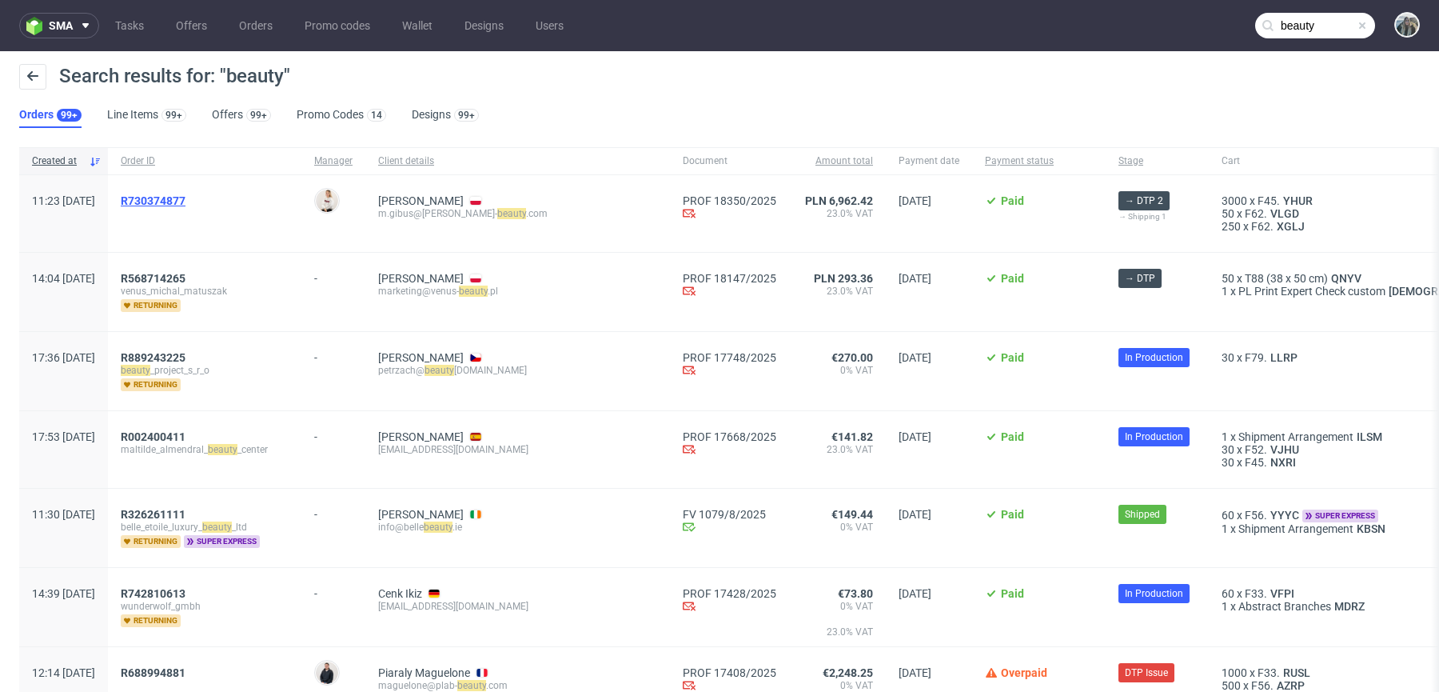
click at [186, 202] on span "R730374877" at bounding box center [153, 200] width 65 height 13
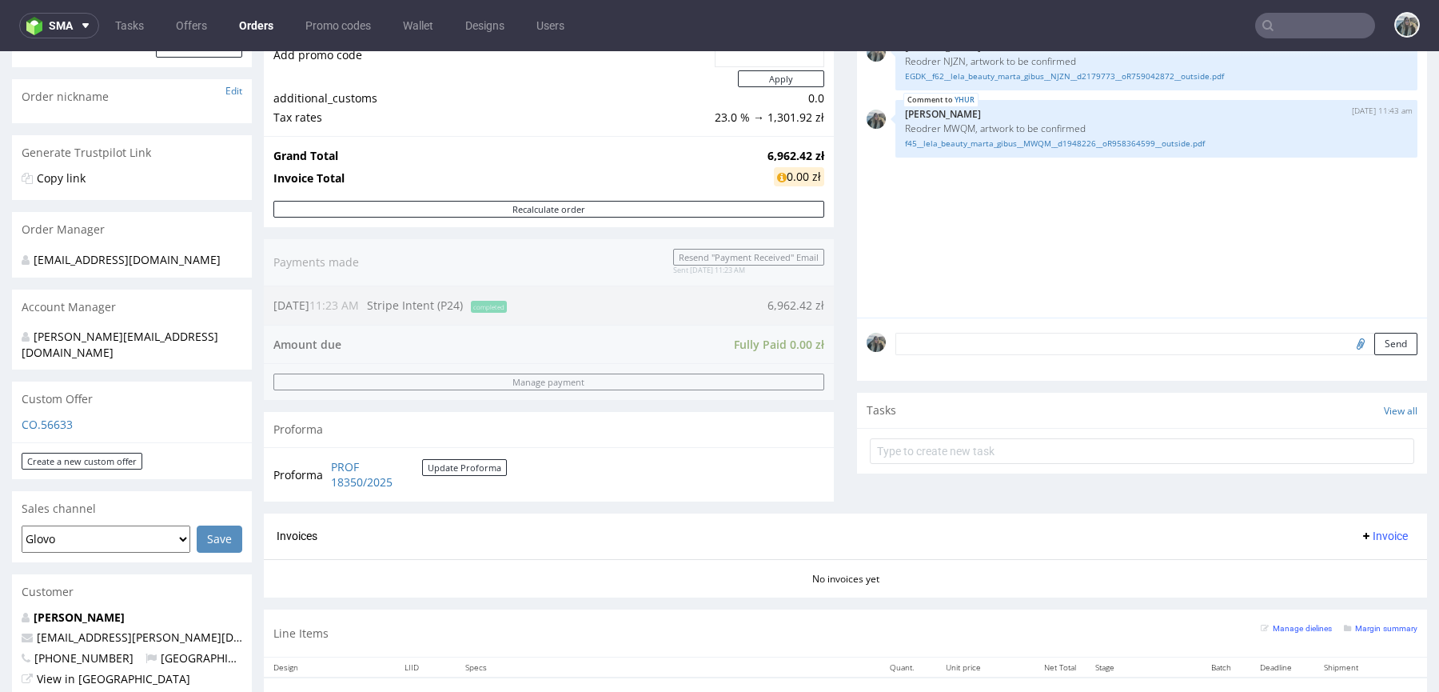
scroll to position [553, 0]
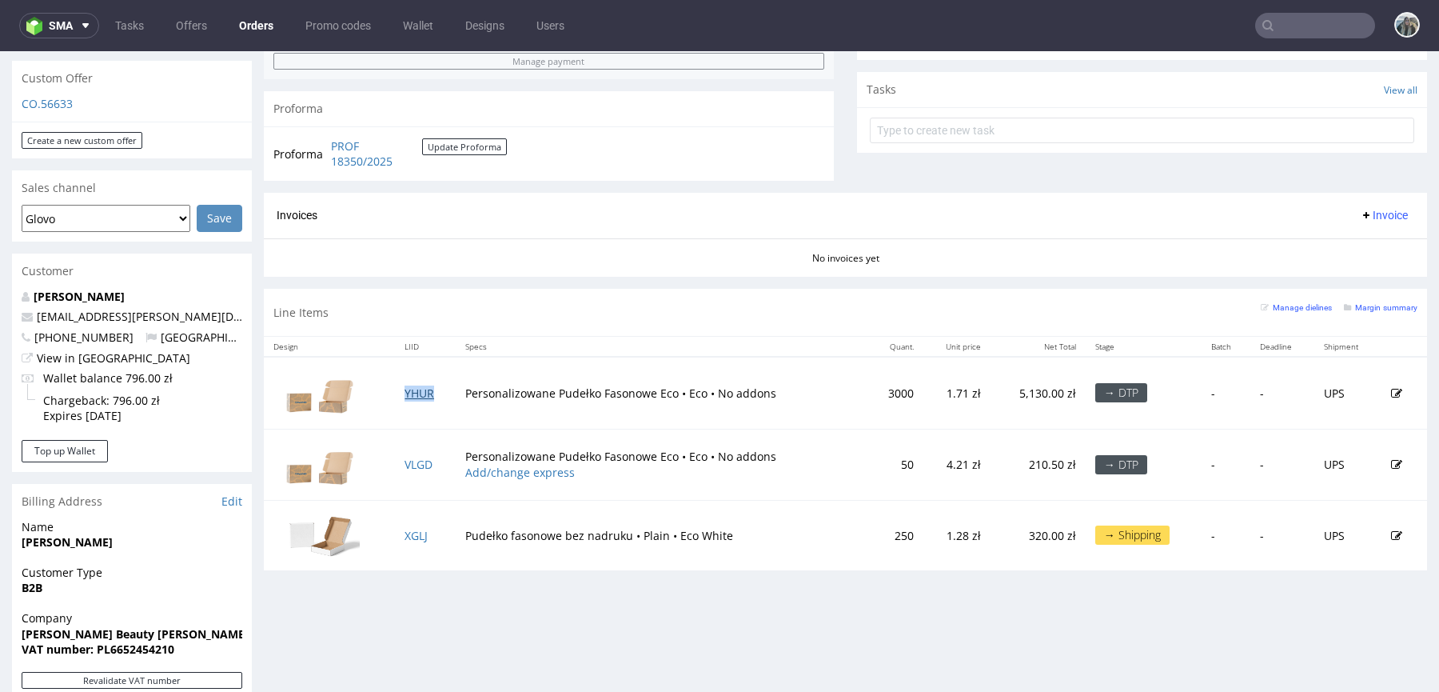
click at [415, 393] on link "YHUR" at bounding box center [420, 392] width 30 height 15
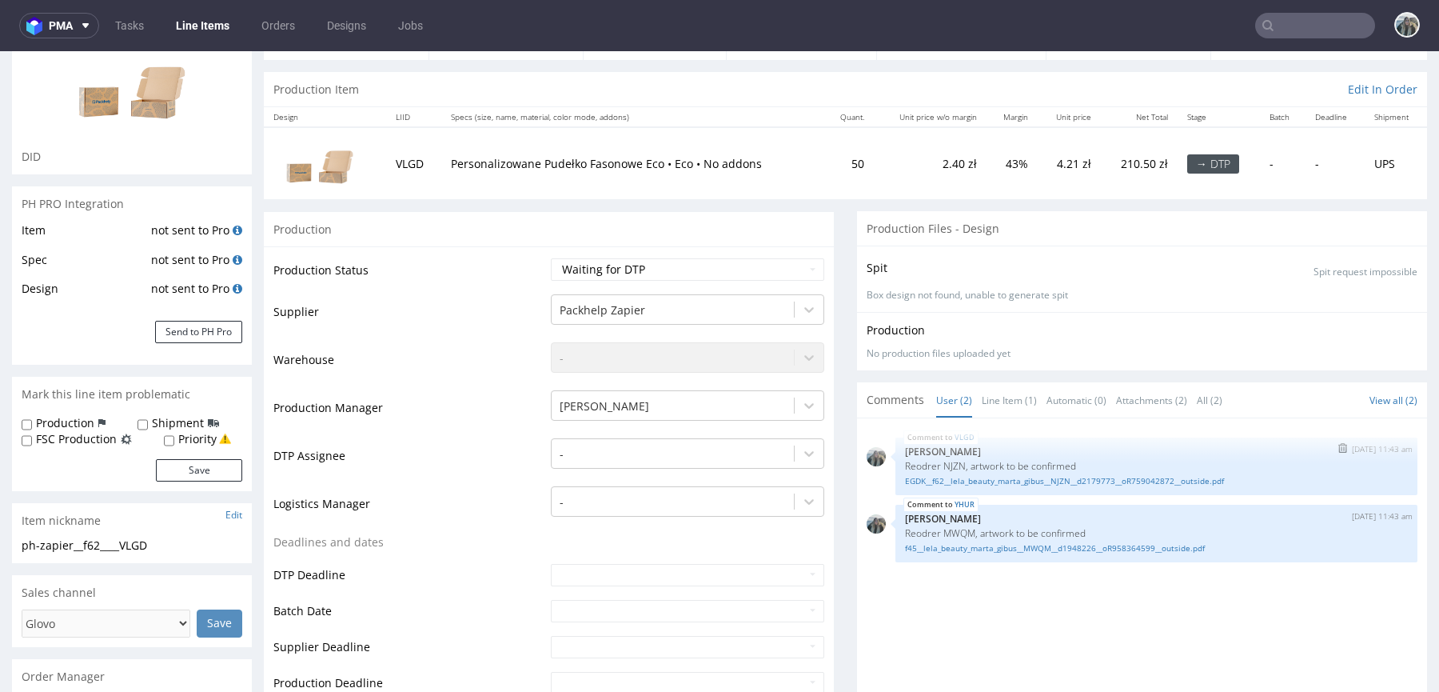
scroll to position [306, 0]
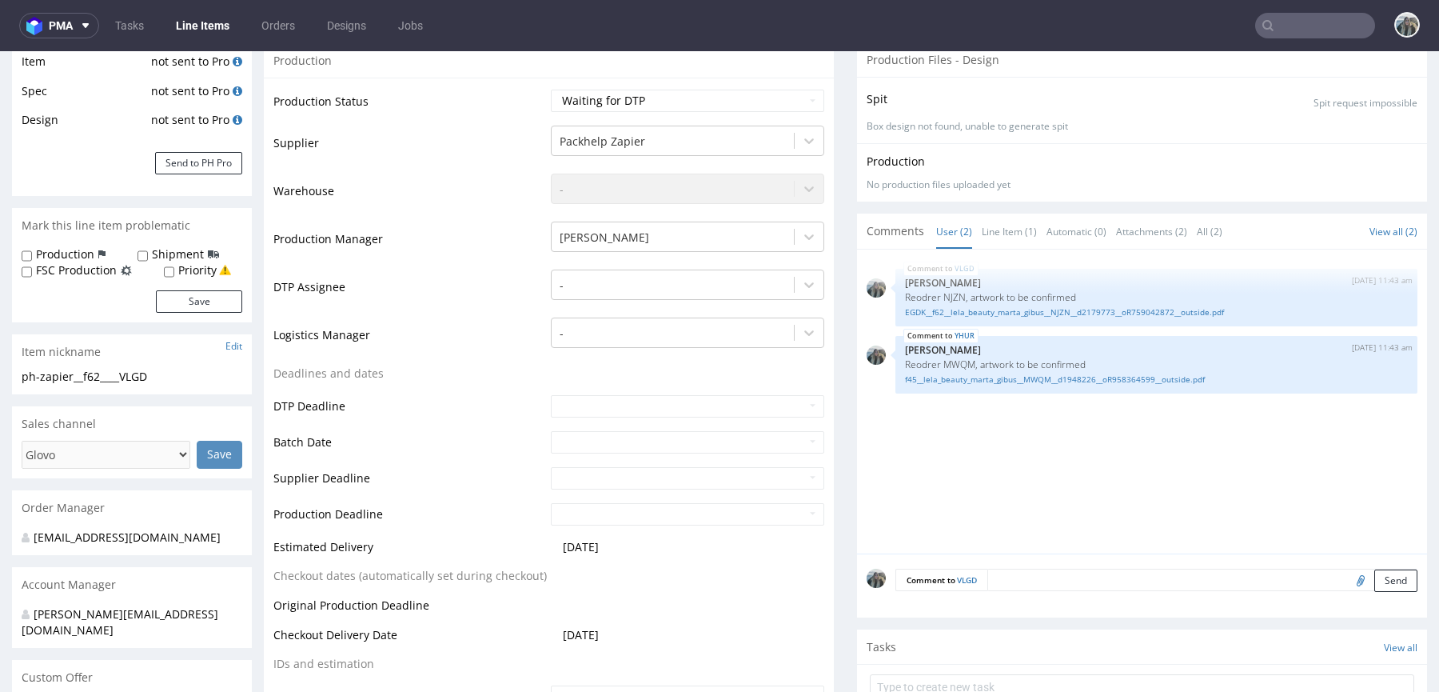
click at [1028, 582] on textarea at bounding box center [1203, 580] width 430 height 22
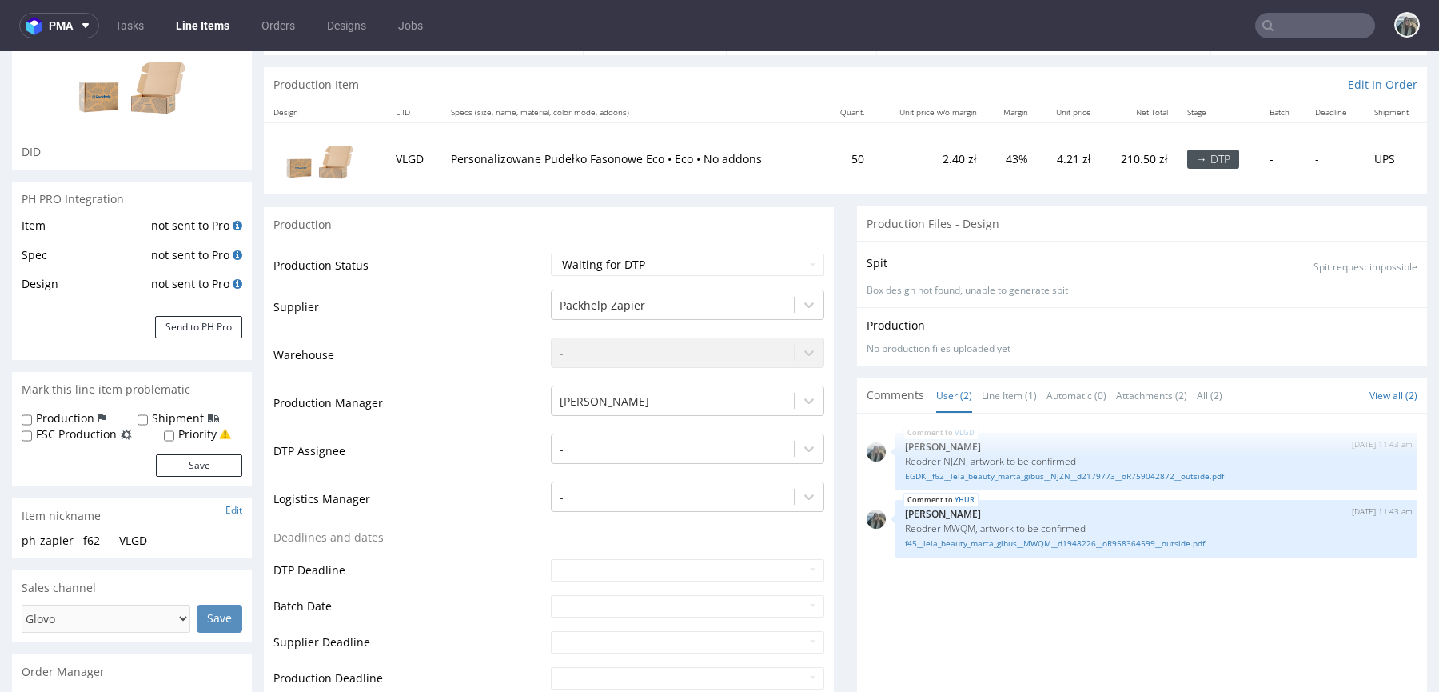
scroll to position [566, 0]
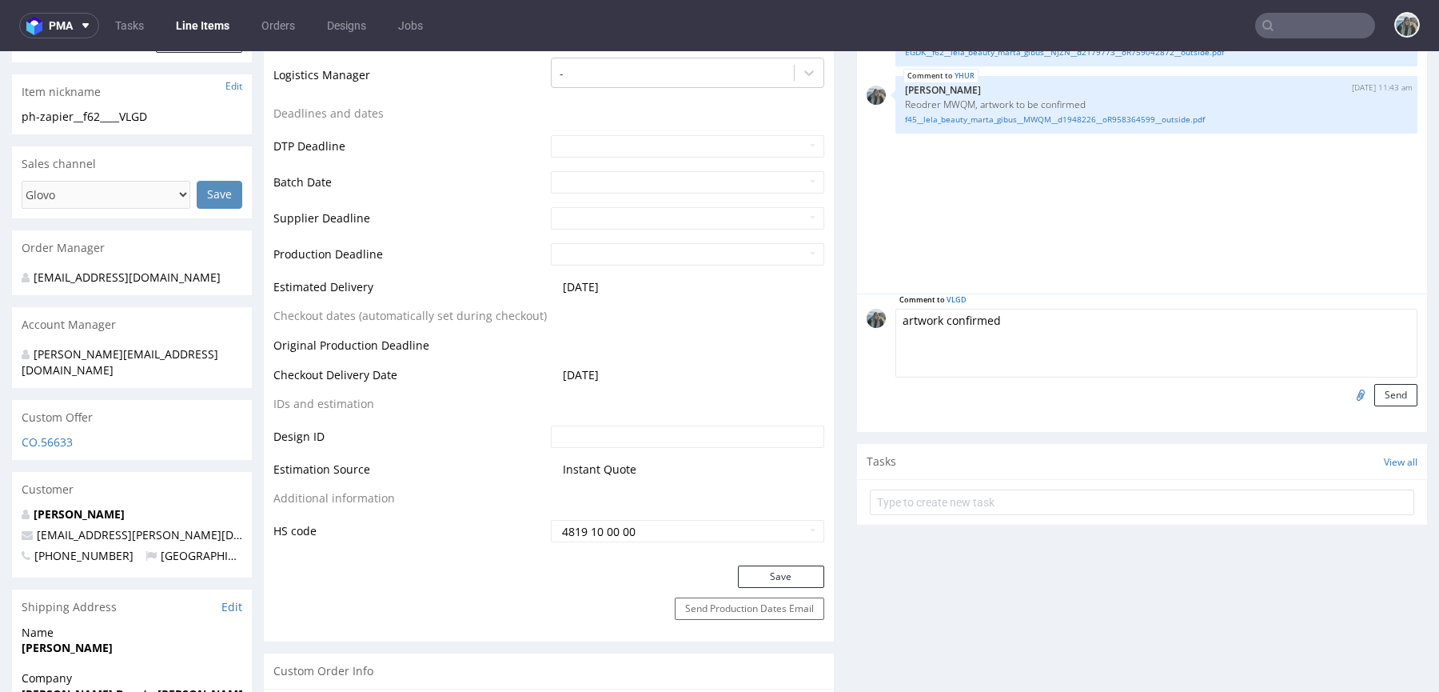
type textarea "artwork confirmed"
click at [1361, 409] on div "Comment to VLGD artwork confirmed Send" at bounding box center [1142, 362] width 570 height 138
drag, startPoint x: 1375, startPoint y: 393, endPoint x: 1307, endPoint y: 355, distance: 78.1
click at [1375, 393] on button "Send" at bounding box center [1396, 395] width 43 height 22
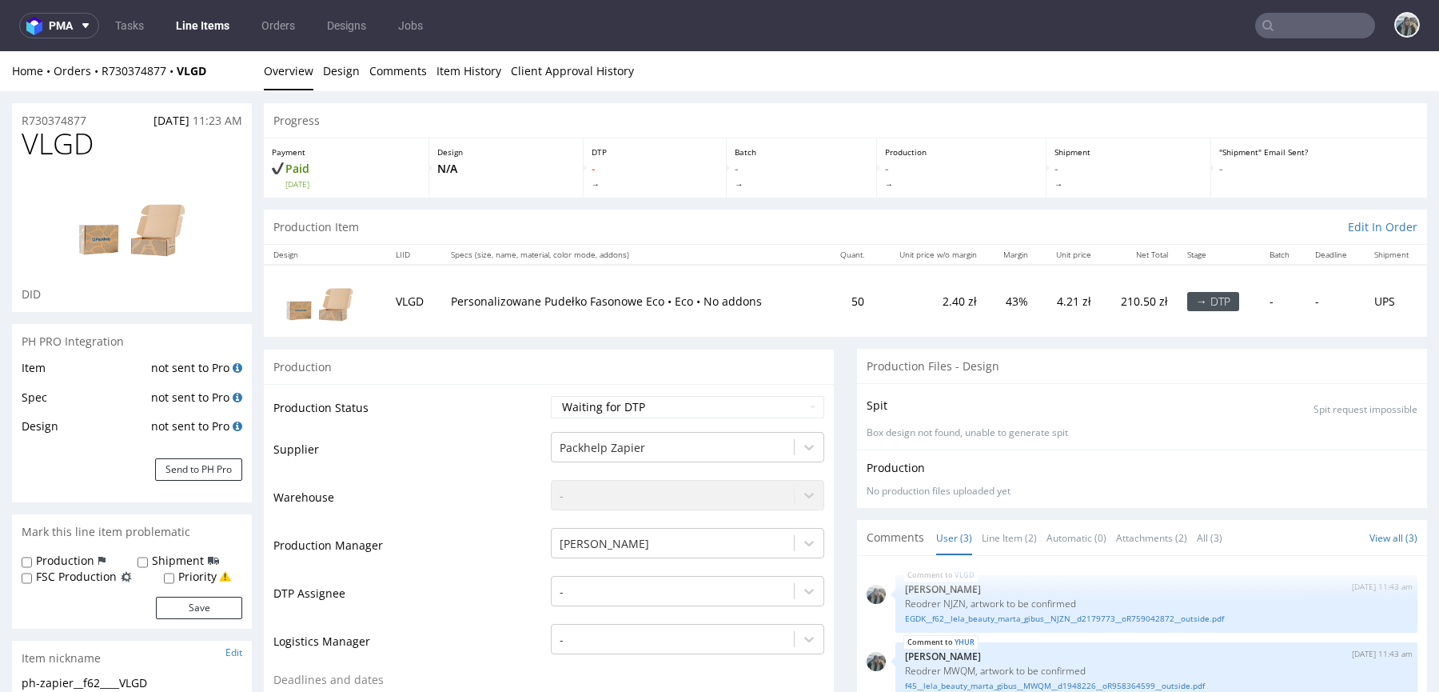
scroll to position [0, 0]
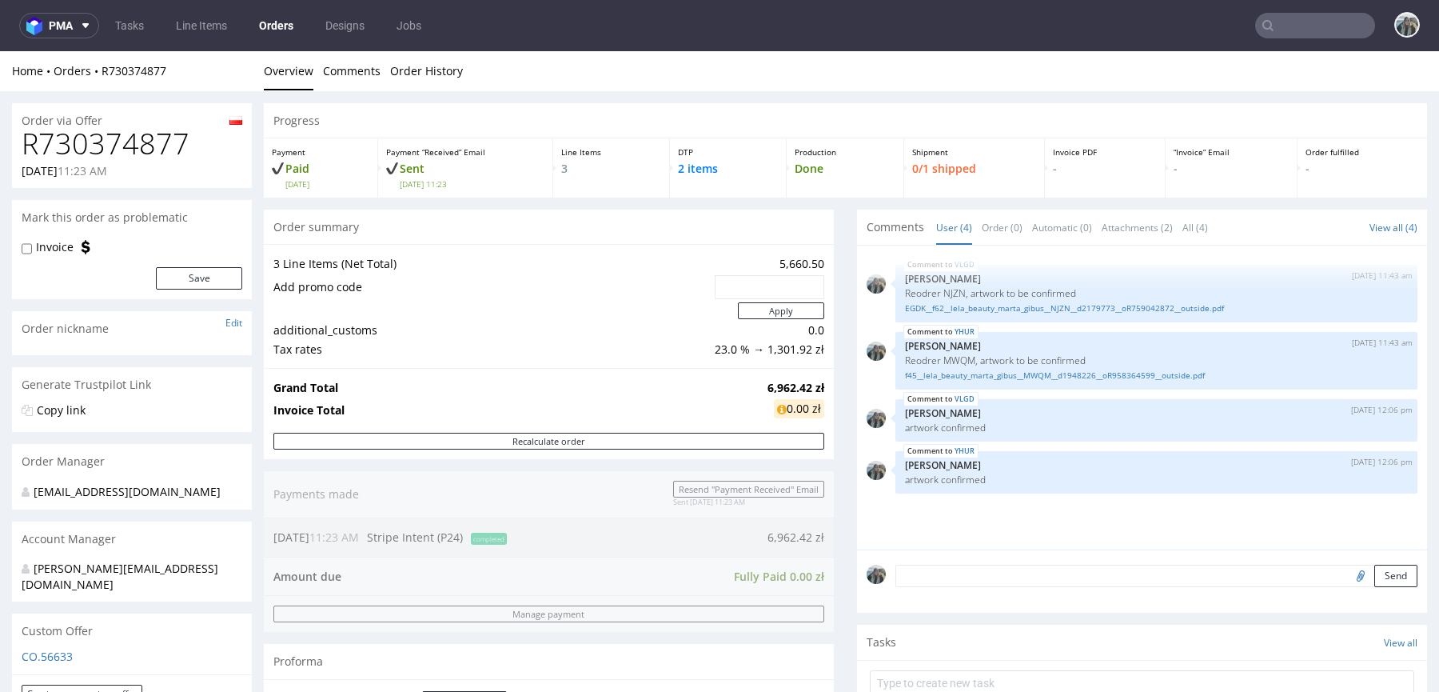
scroll to position [428, 0]
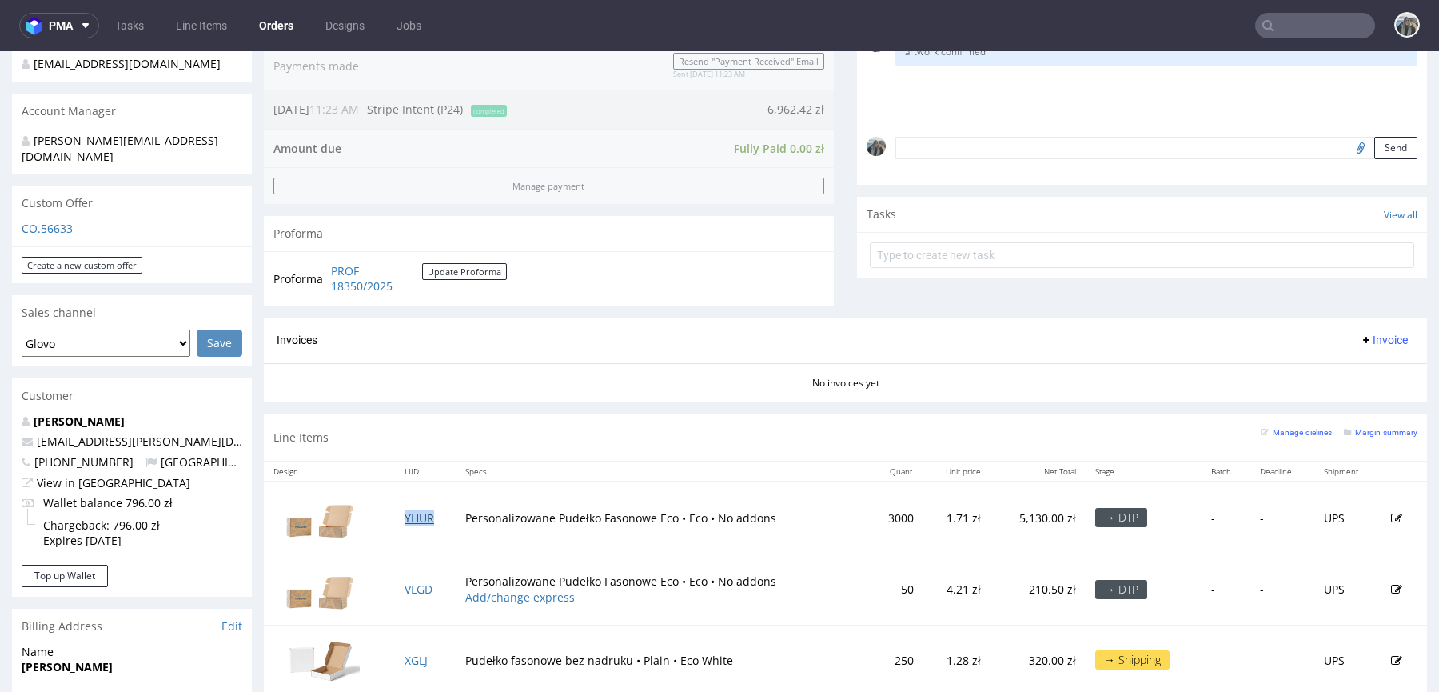
click at [414, 510] on link "YHUR" at bounding box center [420, 517] width 30 height 15
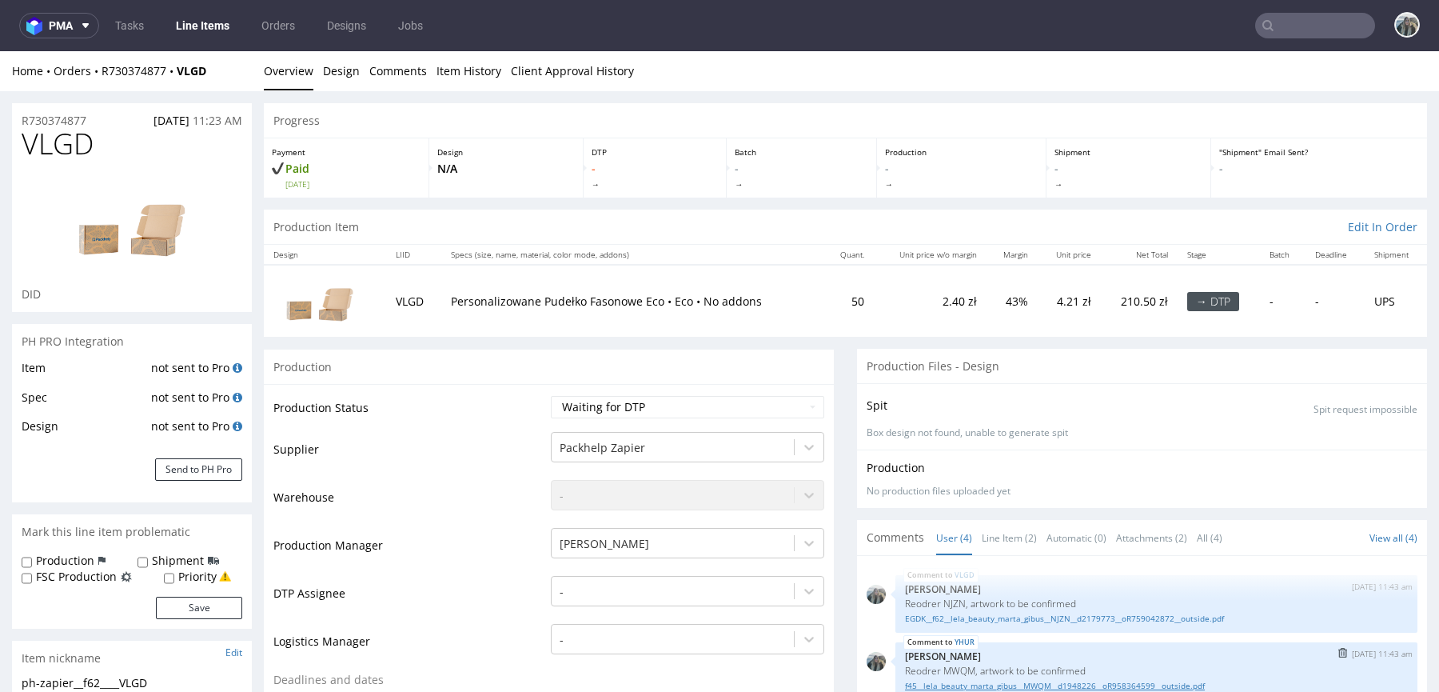
click at [988, 685] on link "f45__lela_beauty_marta_gibus__MWQM__d1948226__oR958364599__outside.pdf" at bounding box center [1156, 686] width 503 height 12
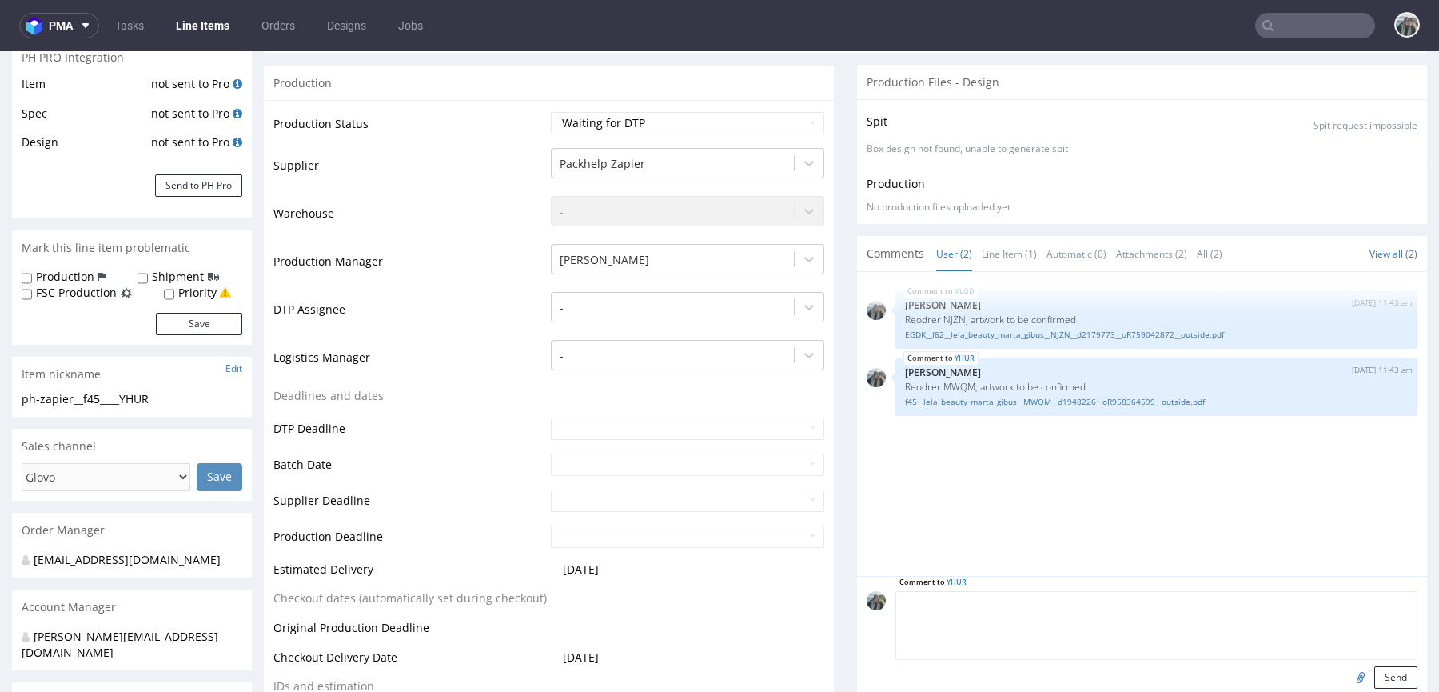
click at [1290, 598] on textarea at bounding box center [1157, 625] width 522 height 69
paste textarea "artwork confirmed"
type textarea "artwork confirmed"
click at [1375, 673] on button "Send" at bounding box center [1396, 677] width 43 height 22
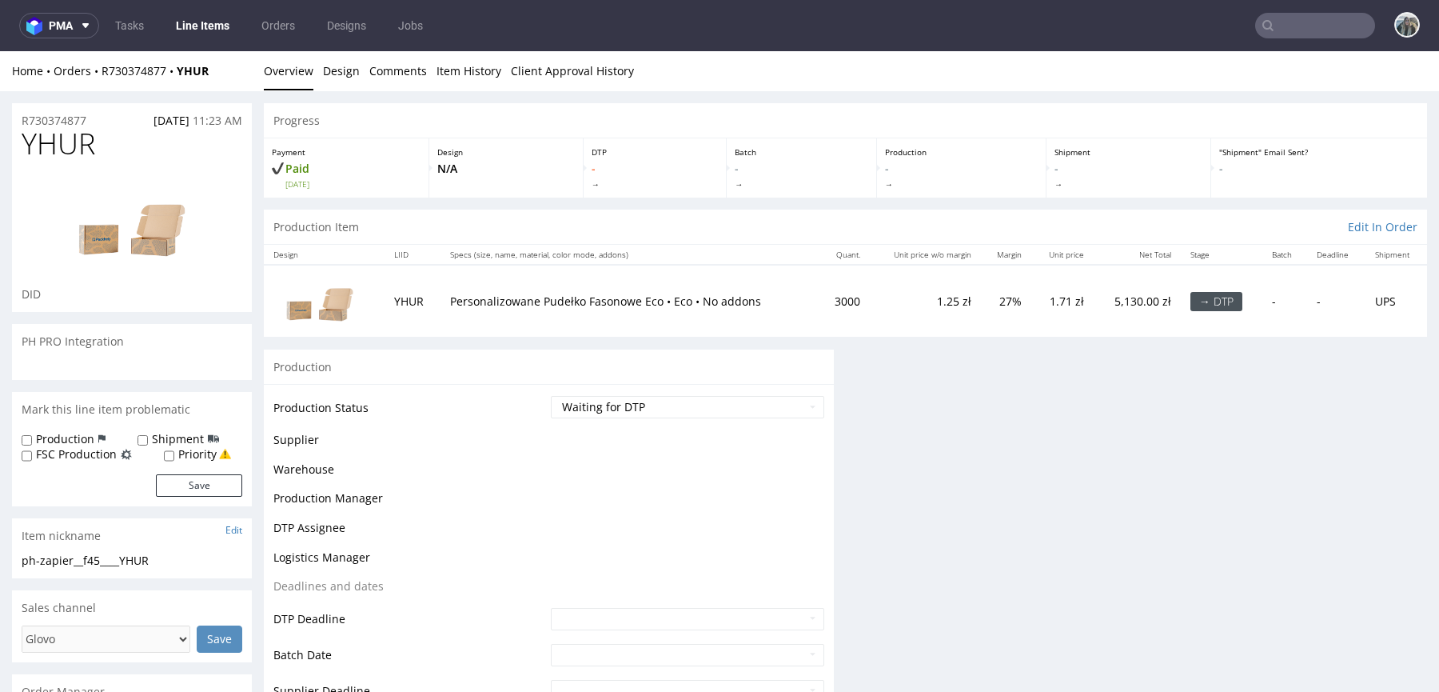
scroll to position [0, 0]
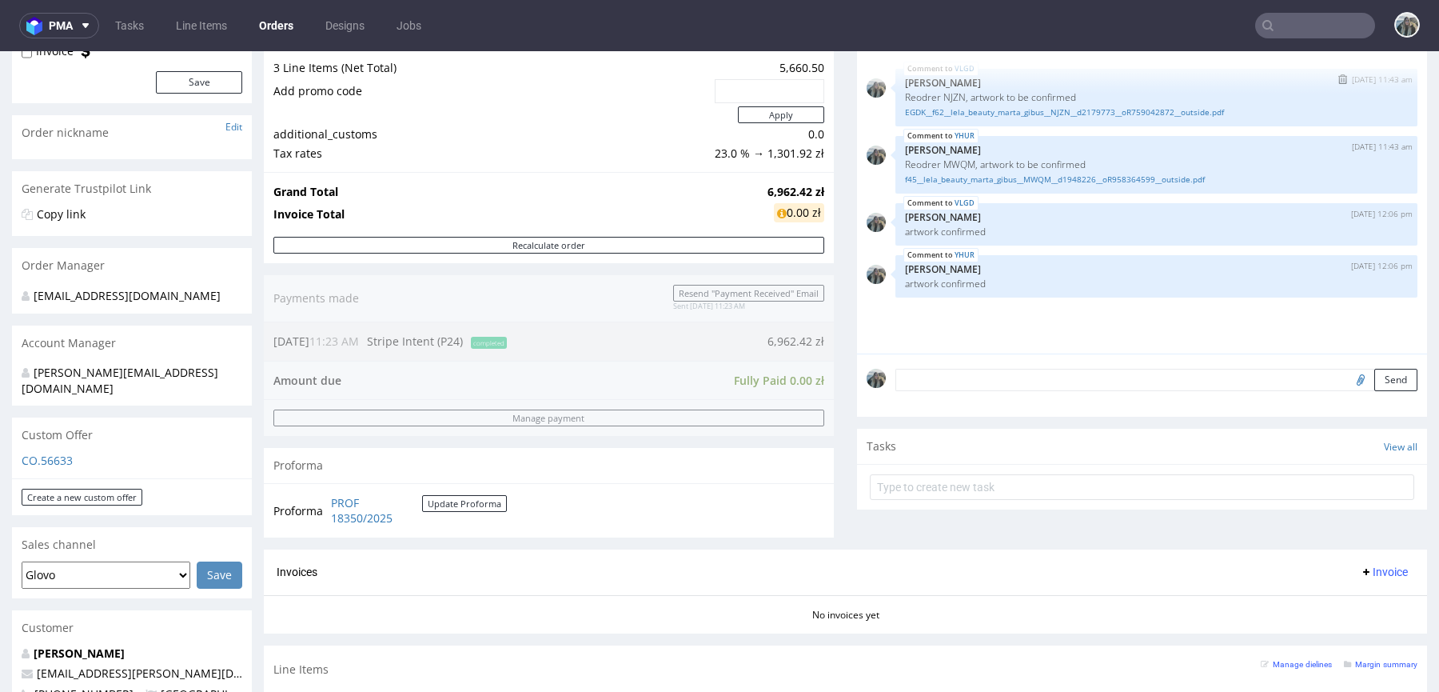
scroll to position [174, 0]
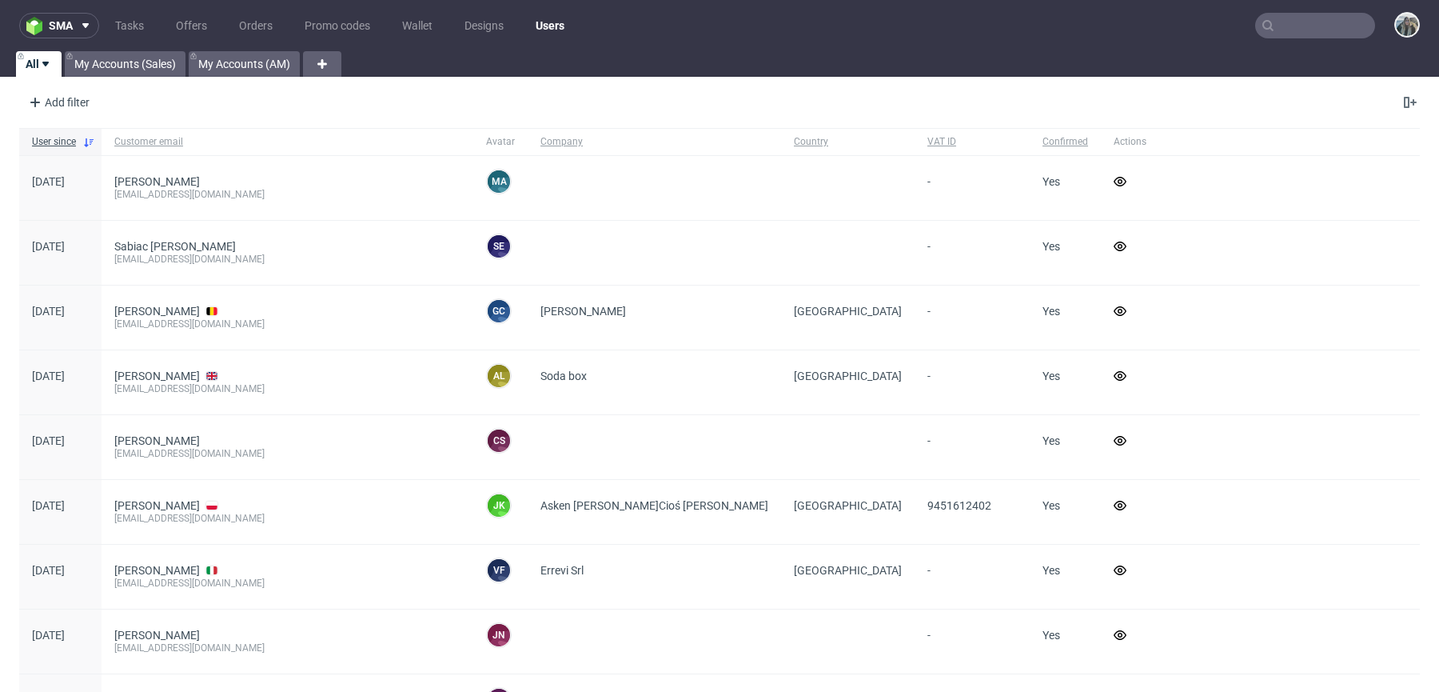
click at [1278, 31] on input "text" at bounding box center [1316, 26] width 120 height 26
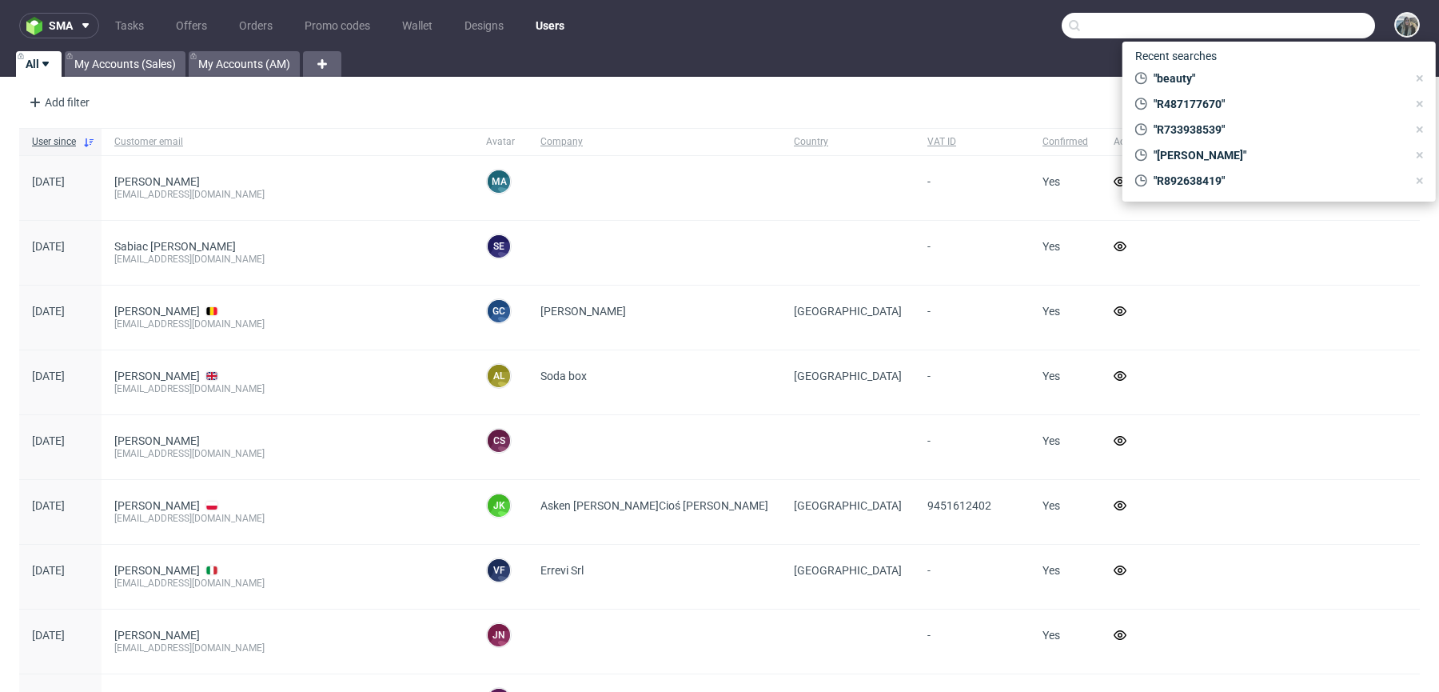
paste input "brendan@poachersdrinks.com"
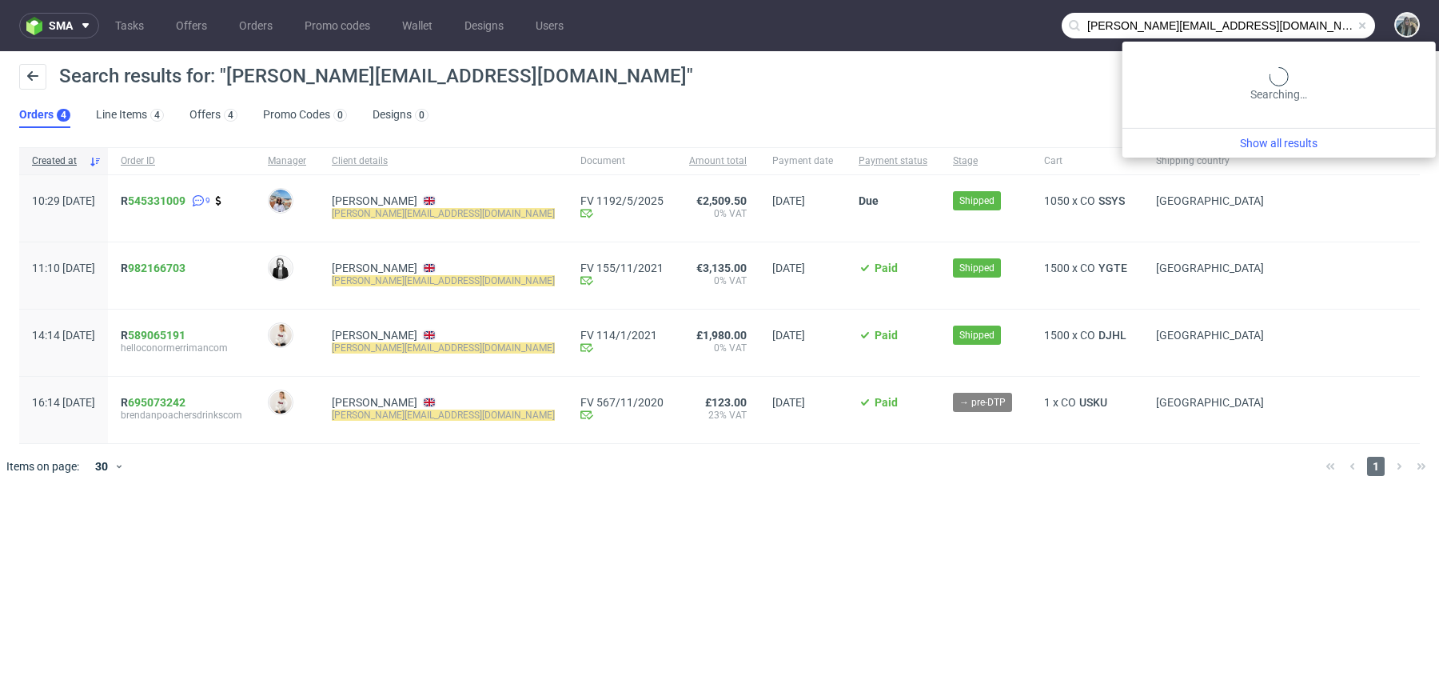
click at [1316, 22] on input "brendan@poachersdrinks.com" at bounding box center [1218, 26] width 313 height 26
paste input "R707336450"
type input "R707336450"
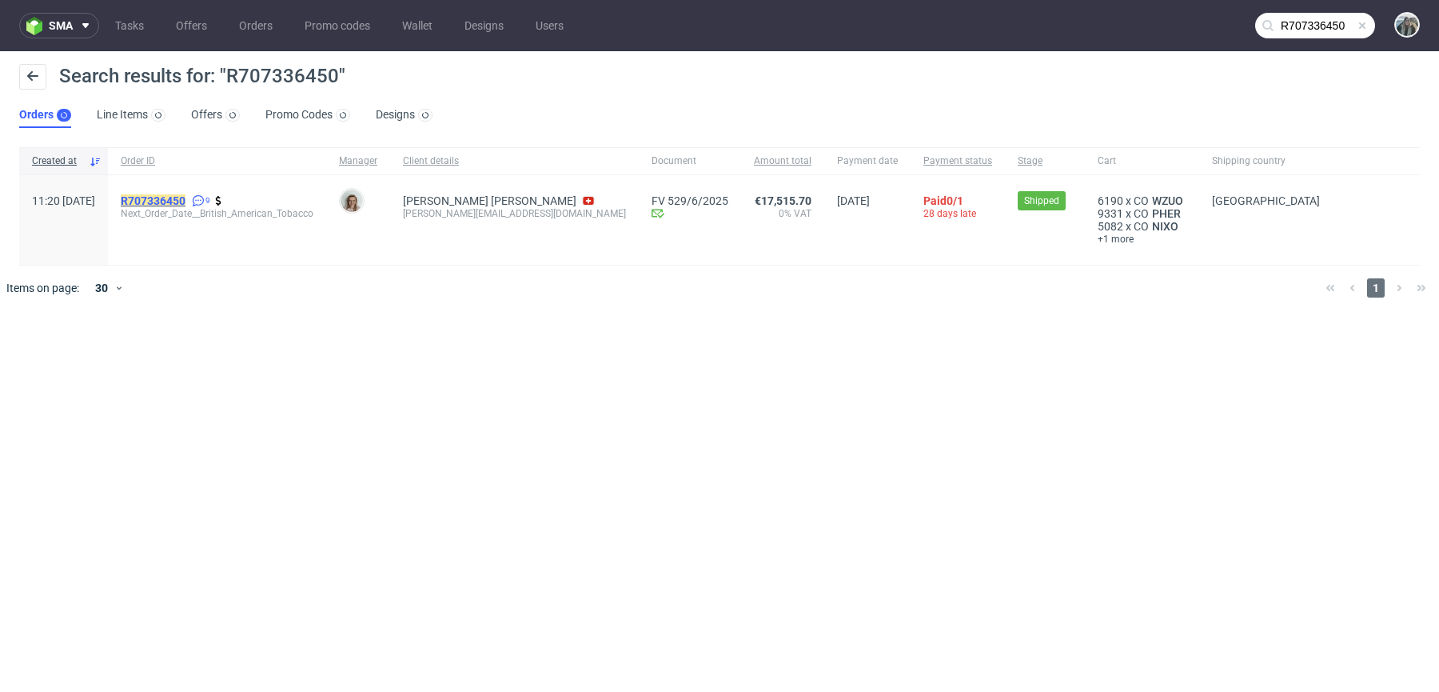
click at [186, 199] on mark "R707336450" at bounding box center [153, 200] width 65 height 13
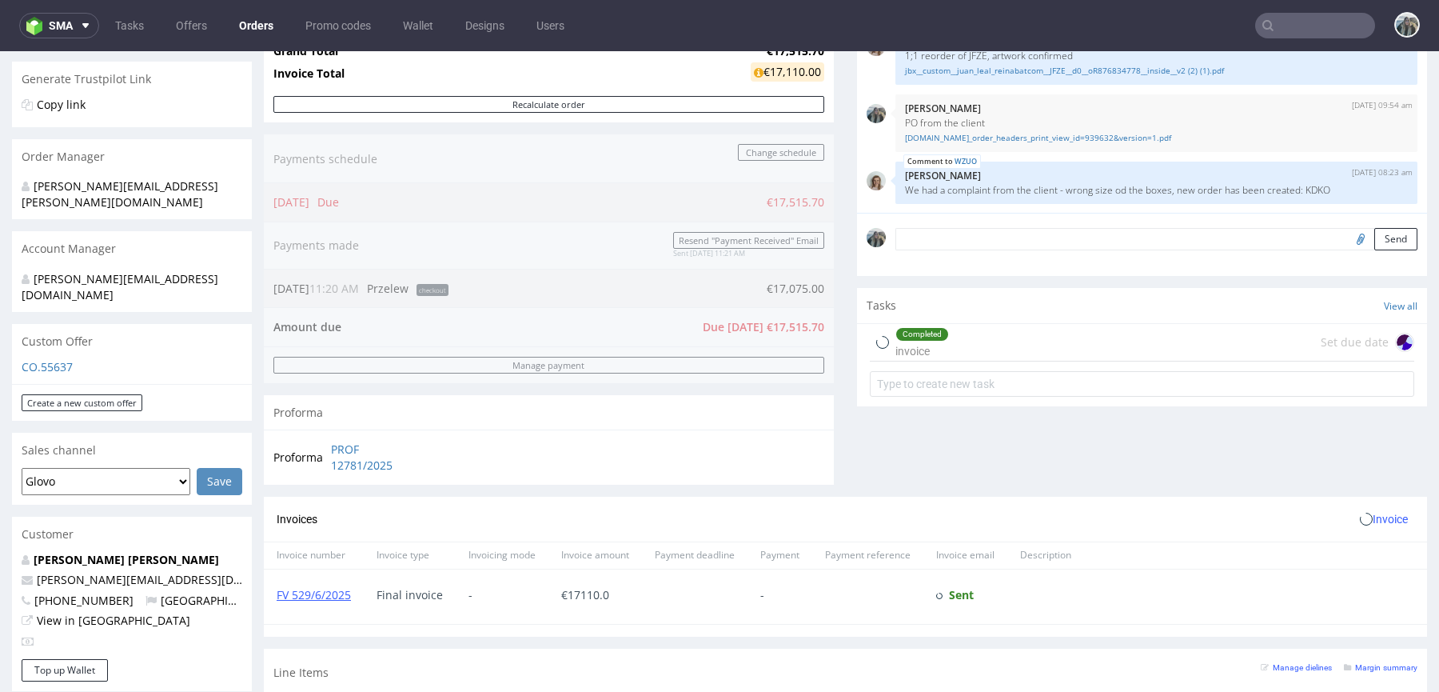
scroll to position [366, 0]
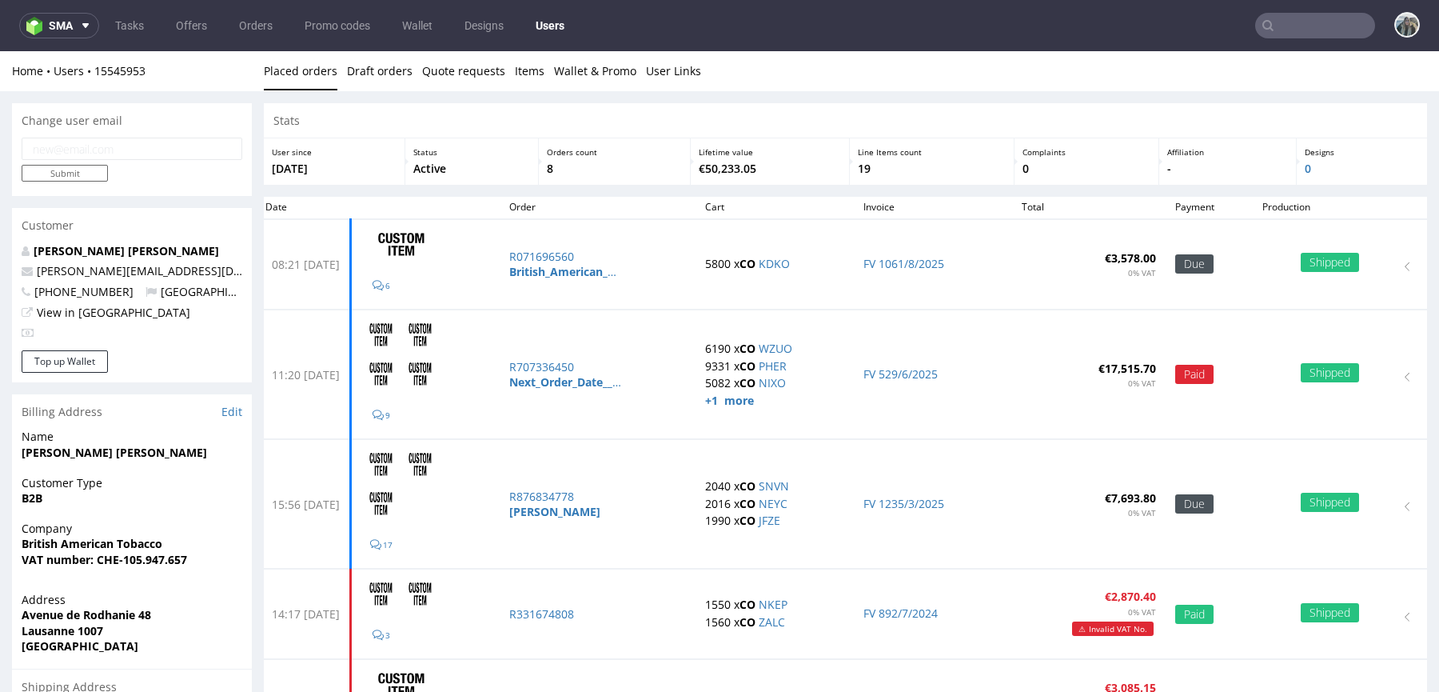
click at [1288, 26] on input "text" at bounding box center [1316, 26] width 120 height 26
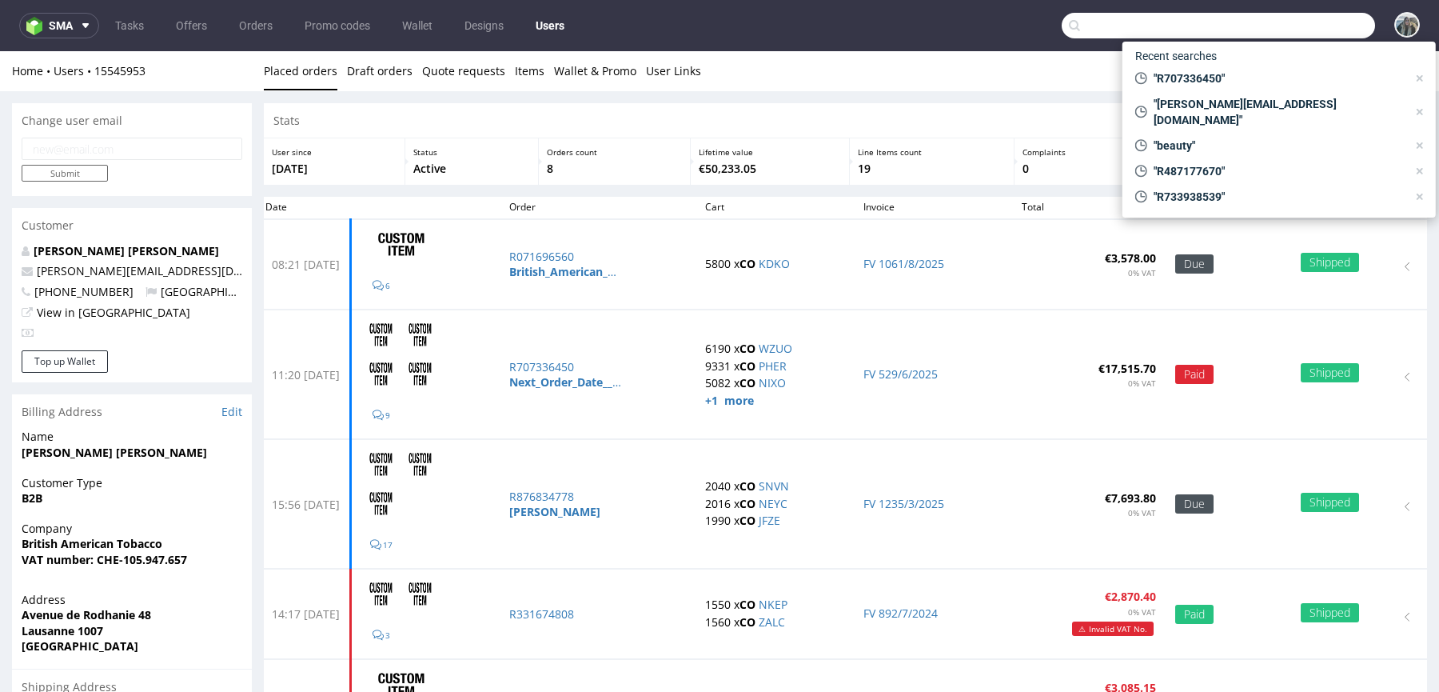
paste input "R544837122"
type input "R544837122"
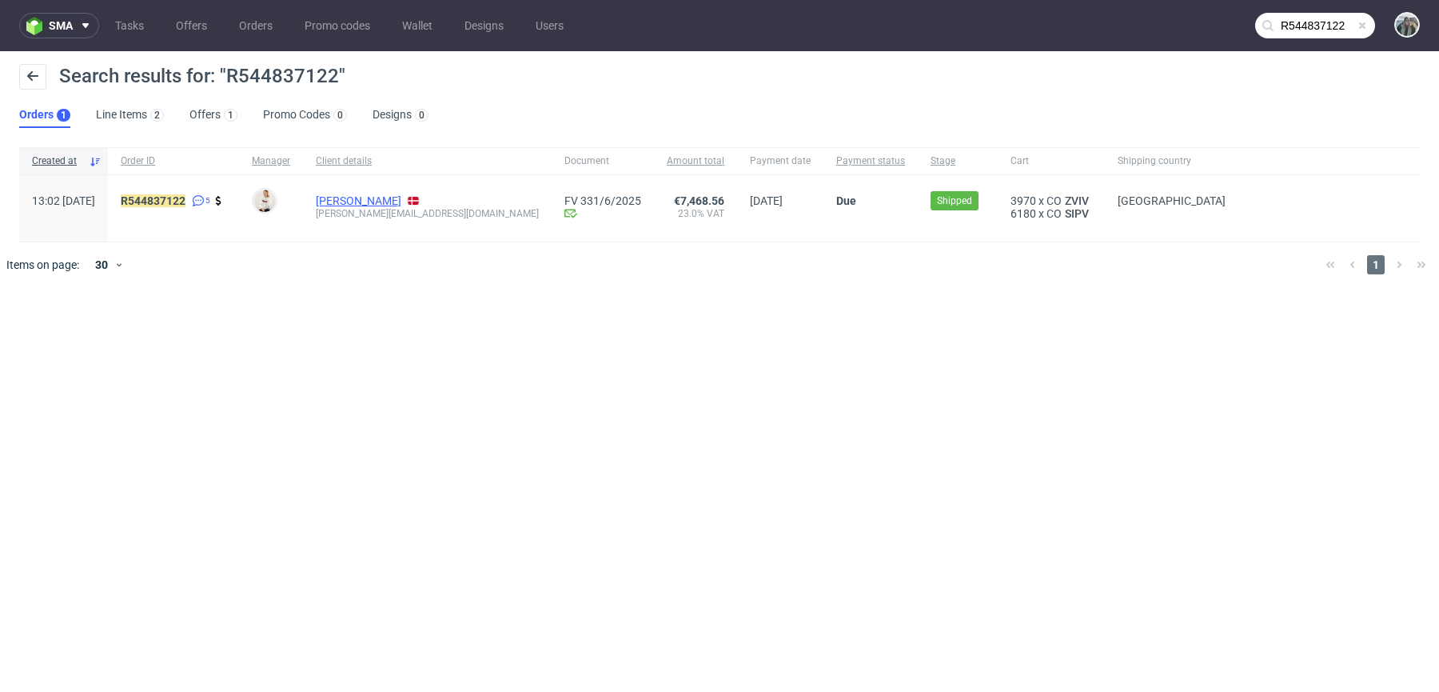
click at [401, 201] on link "Clemens Boeniger" at bounding box center [359, 200] width 86 height 13
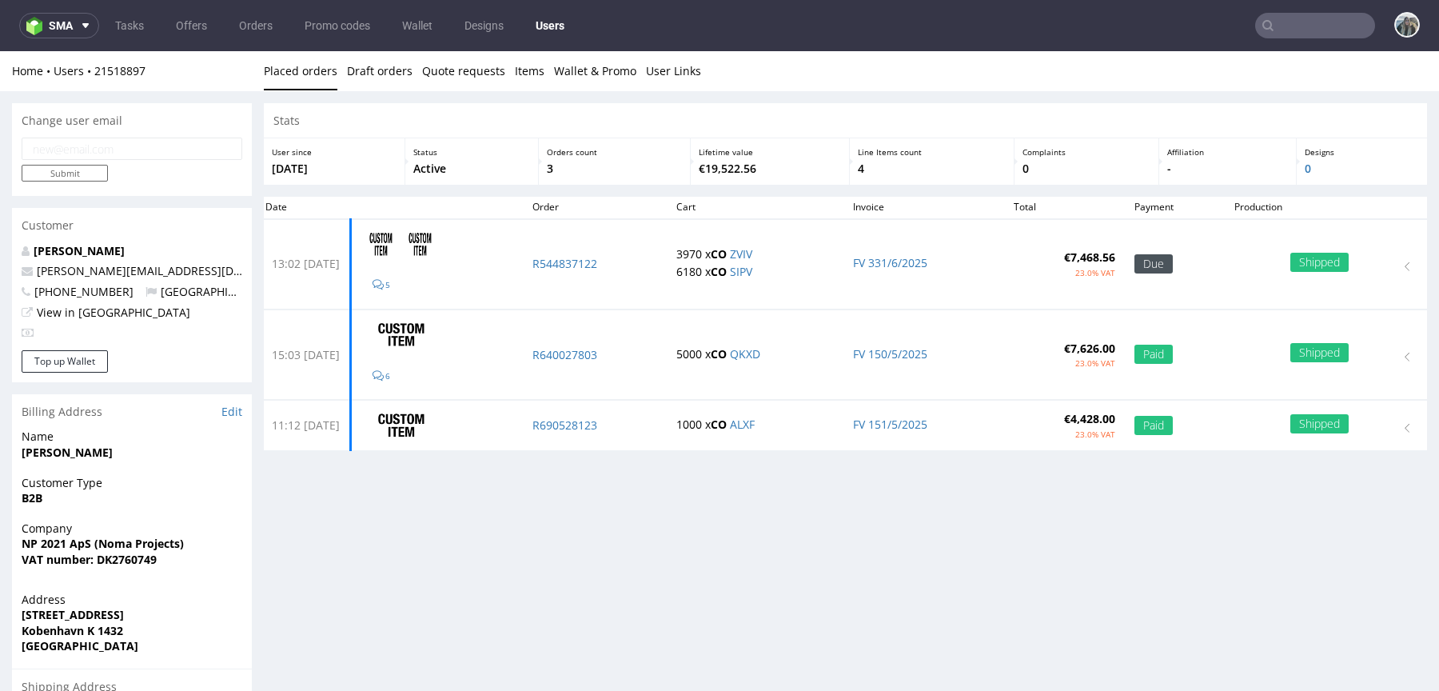
click at [1319, 36] on input "text" at bounding box center [1316, 26] width 120 height 26
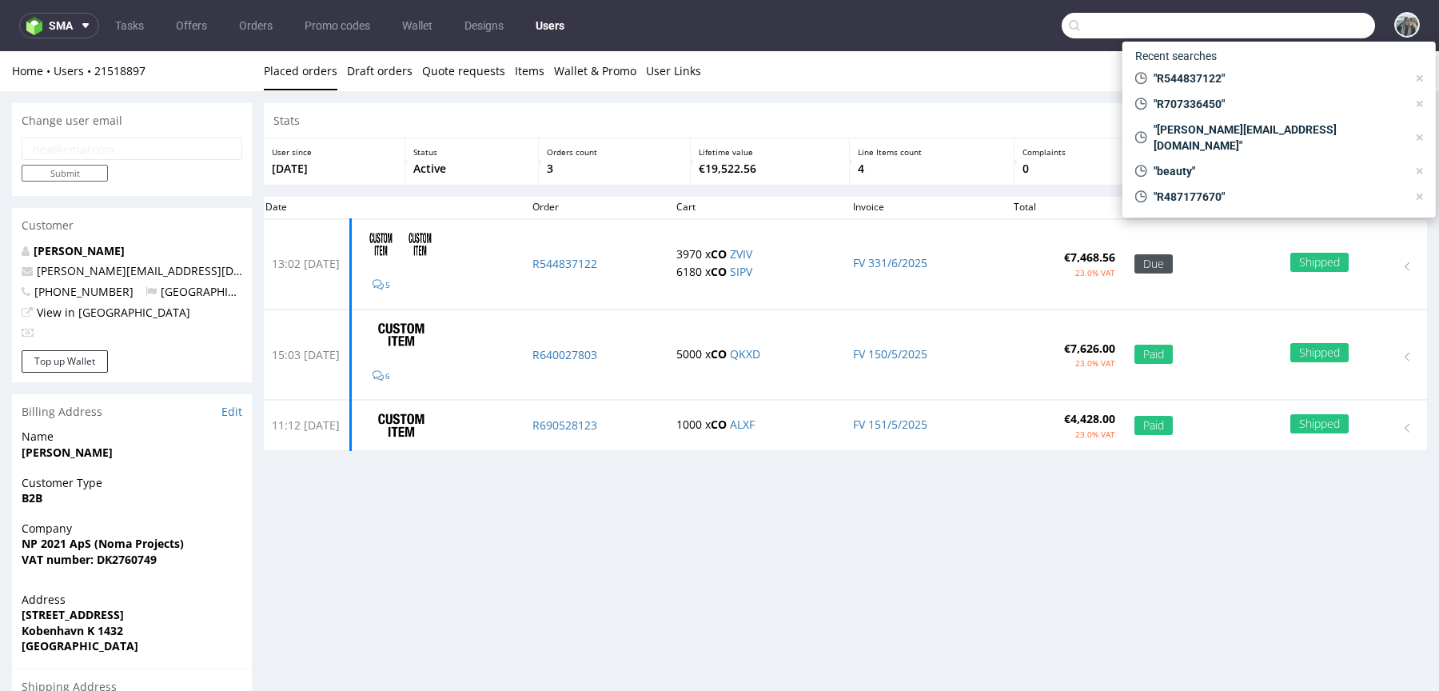
paste input "R512480634"
type input "R512480634"
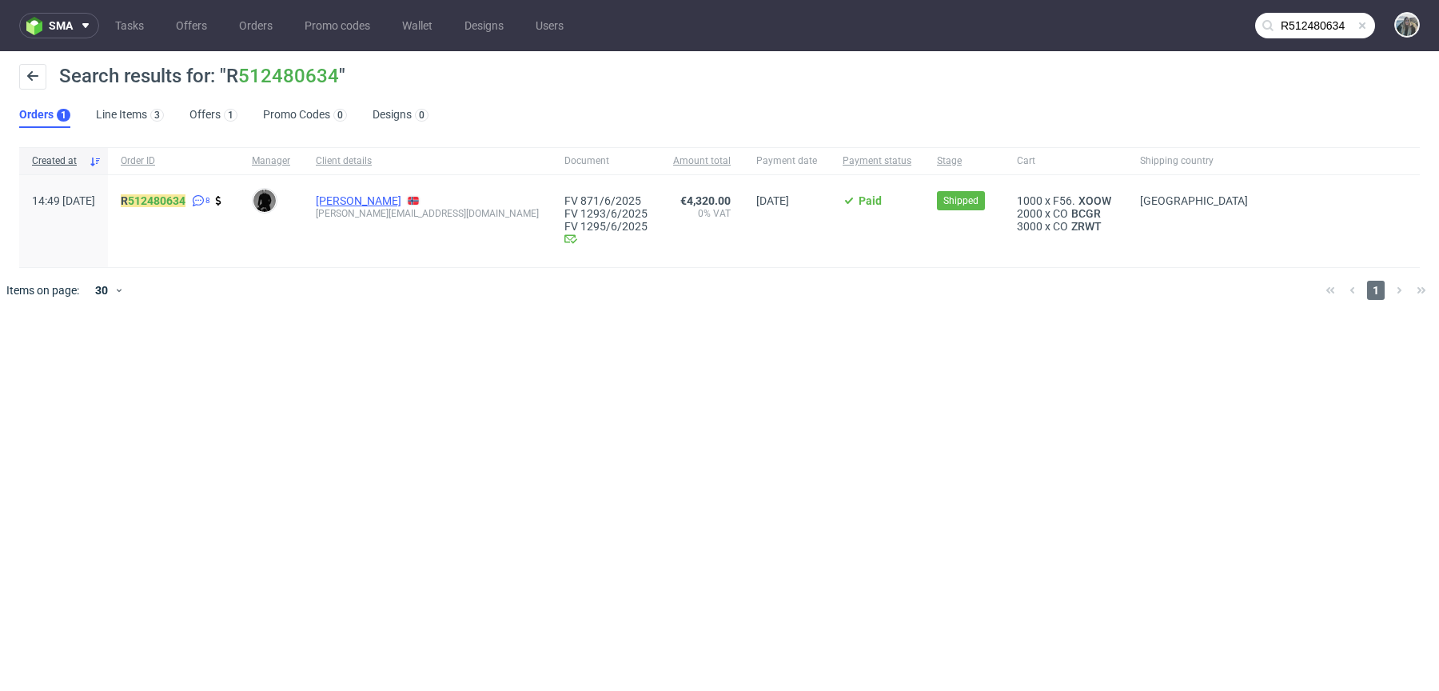
click at [391, 198] on link "Hakon Volden" at bounding box center [359, 200] width 86 height 13
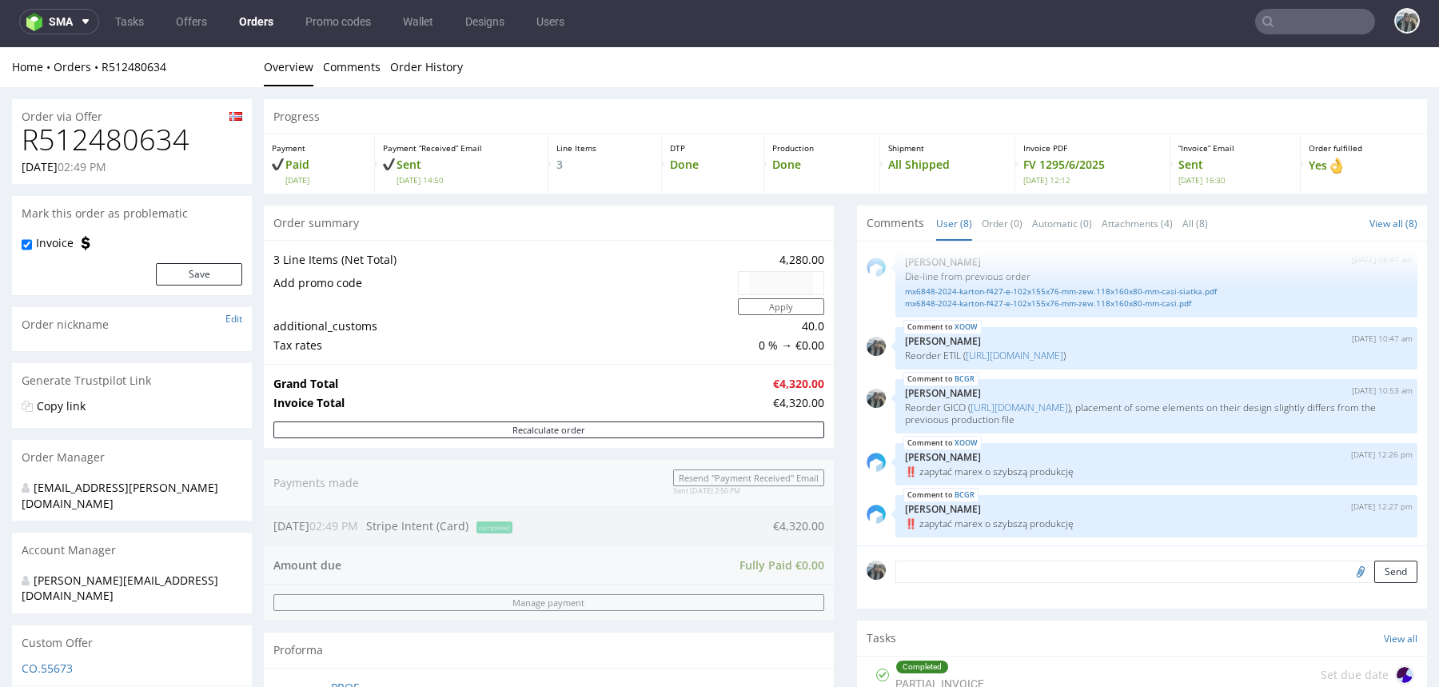
click at [1265, 25] on input "text" at bounding box center [1316, 22] width 120 height 26
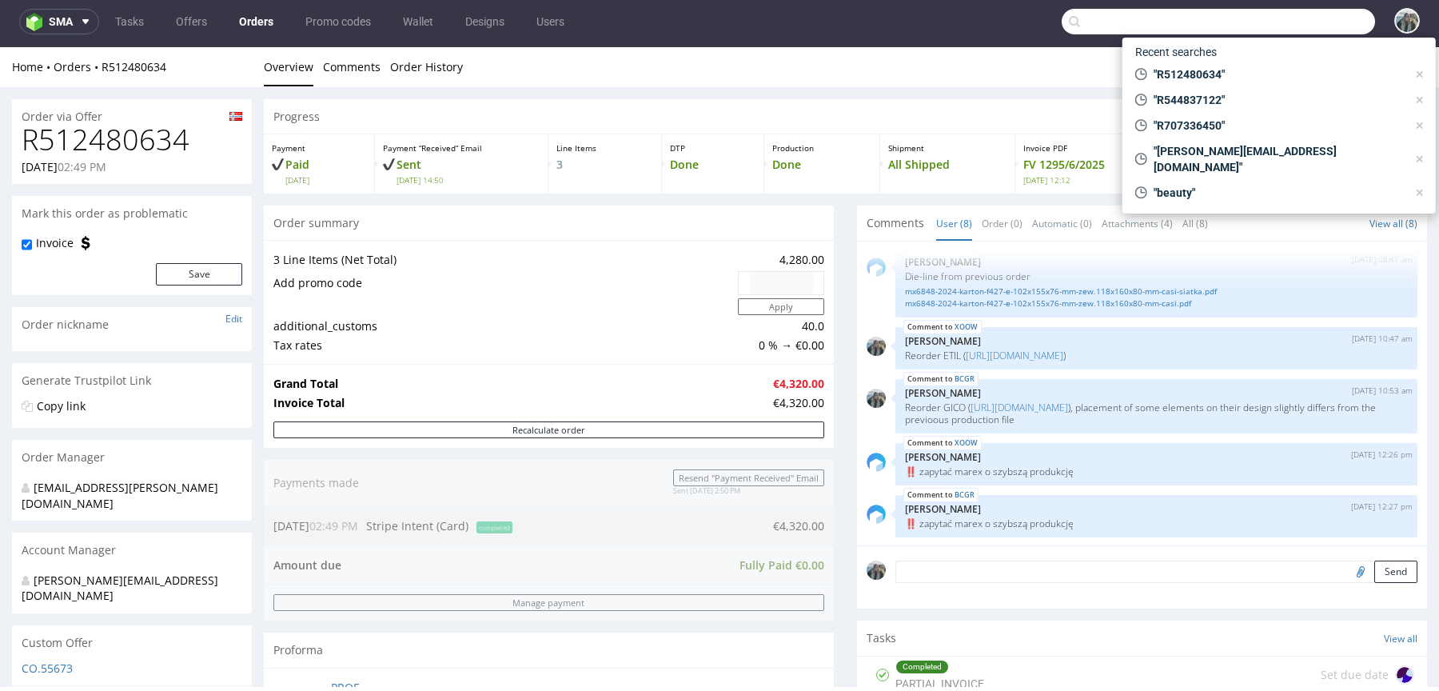
paste input "R649805361"
type input "R649805361"
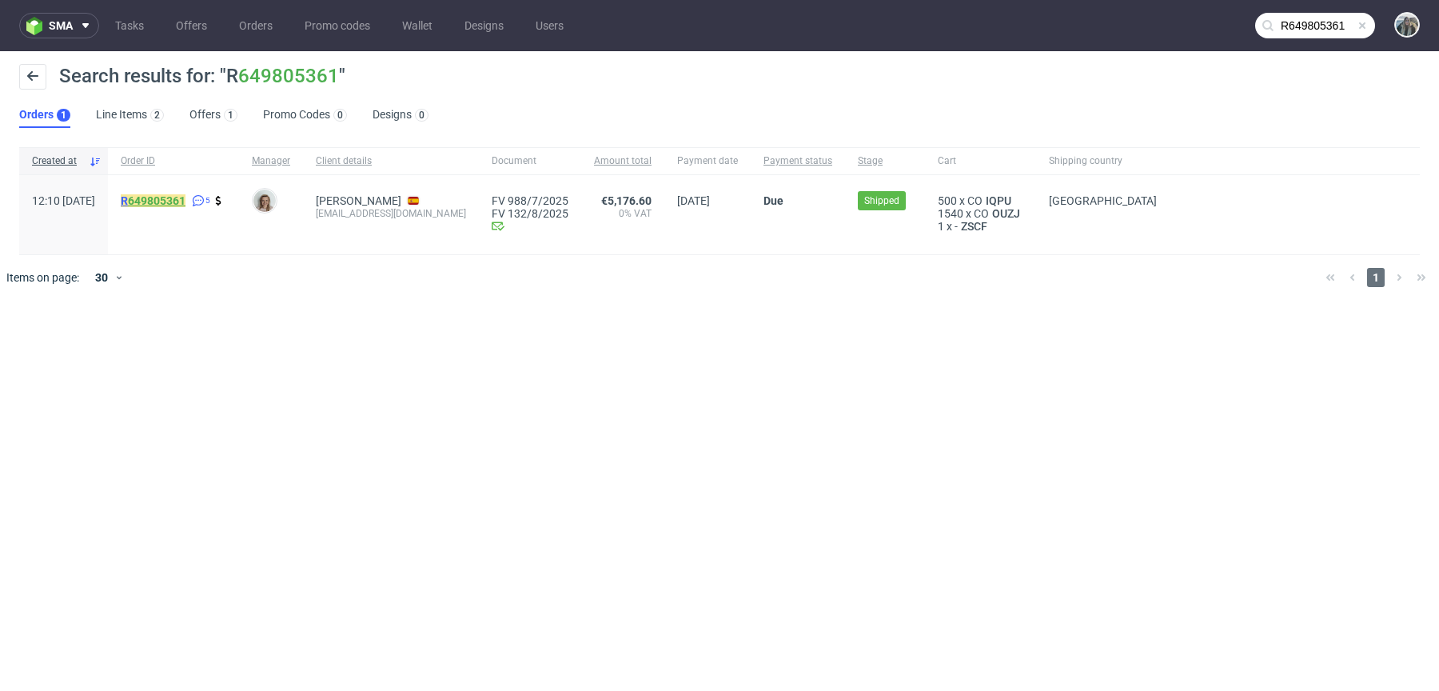
click at [186, 202] on link "649805361" at bounding box center [157, 200] width 58 height 13
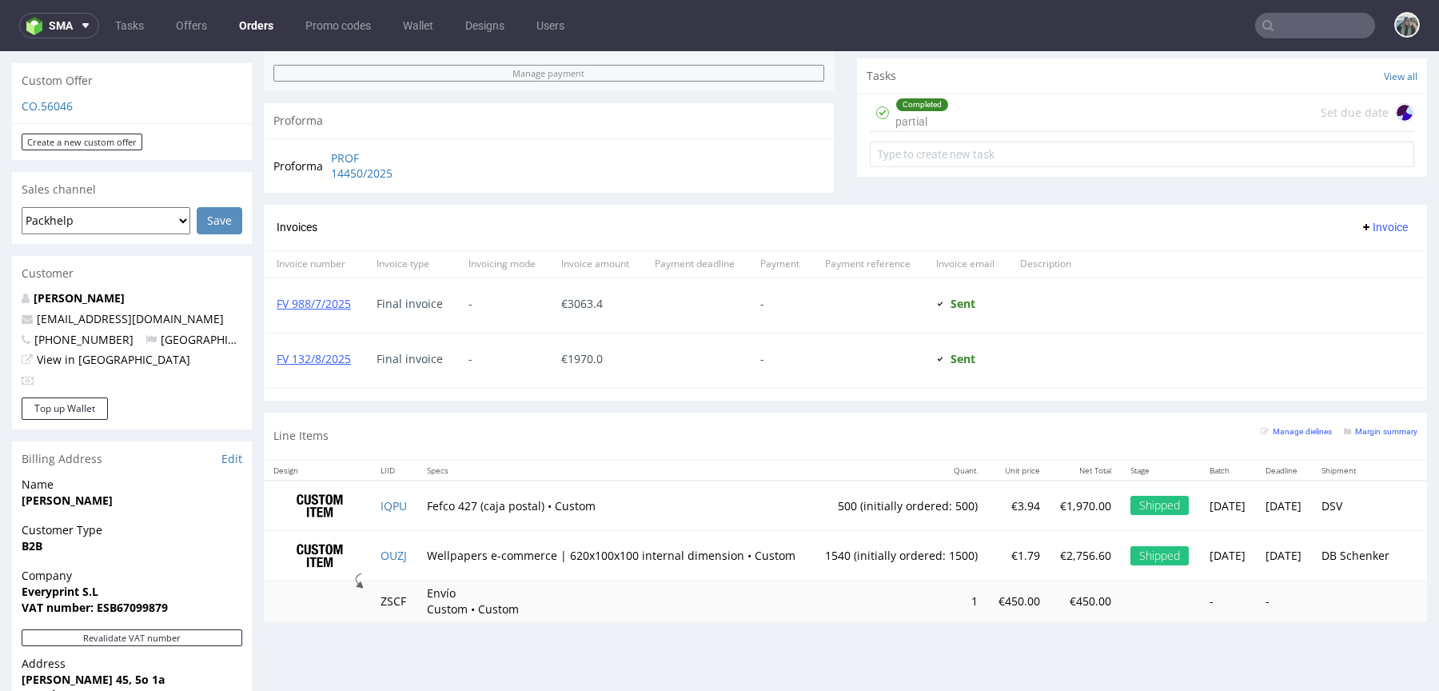
scroll to position [496, 0]
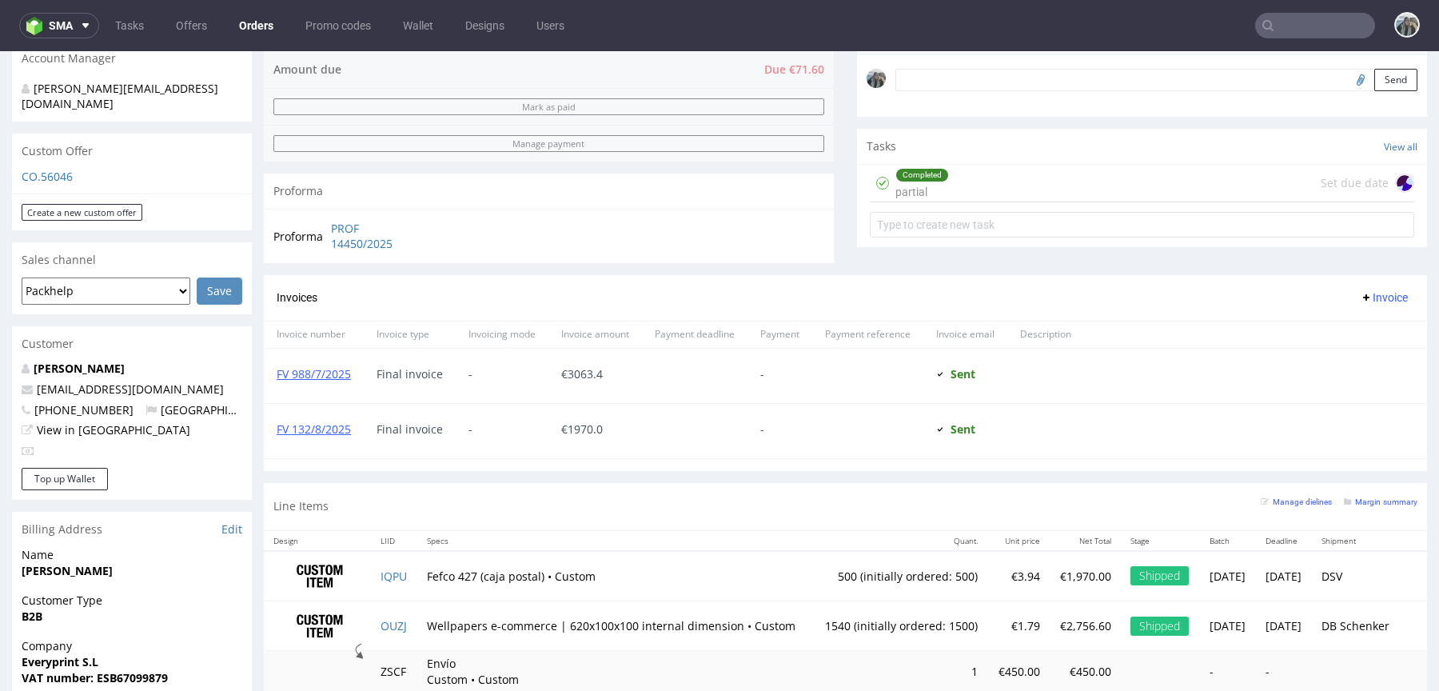
click at [1335, 19] on input "text" at bounding box center [1316, 26] width 120 height 26
paste input "R338585407"
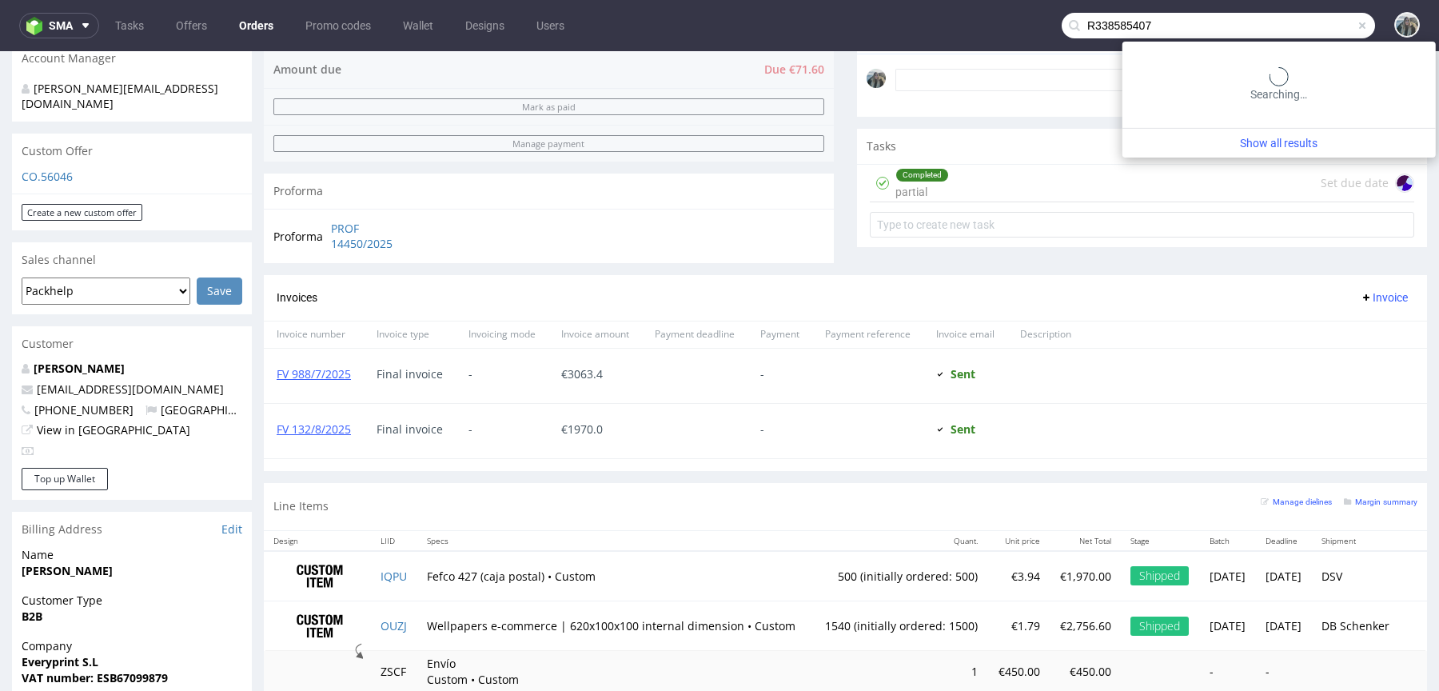
type input "R338585407"
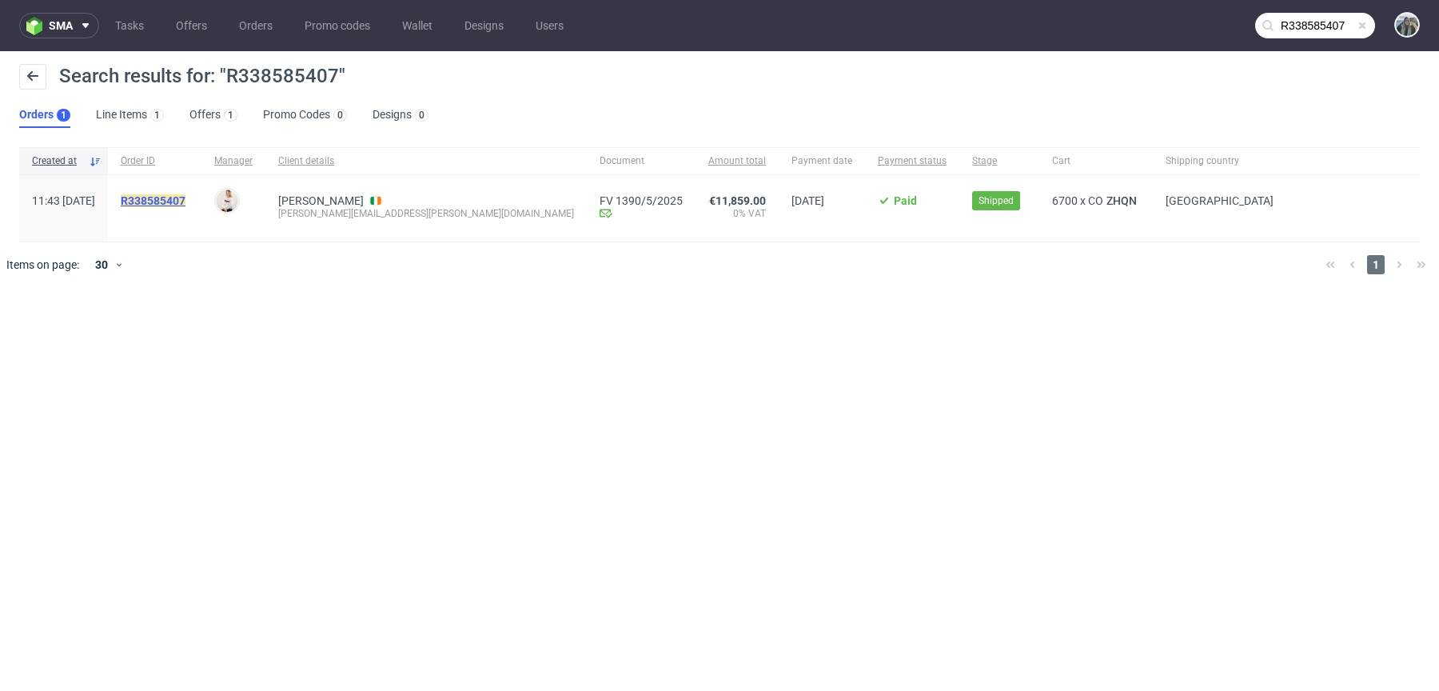
click at [186, 199] on mark "R338585407" at bounding box center [153, 200] width 65 height 13
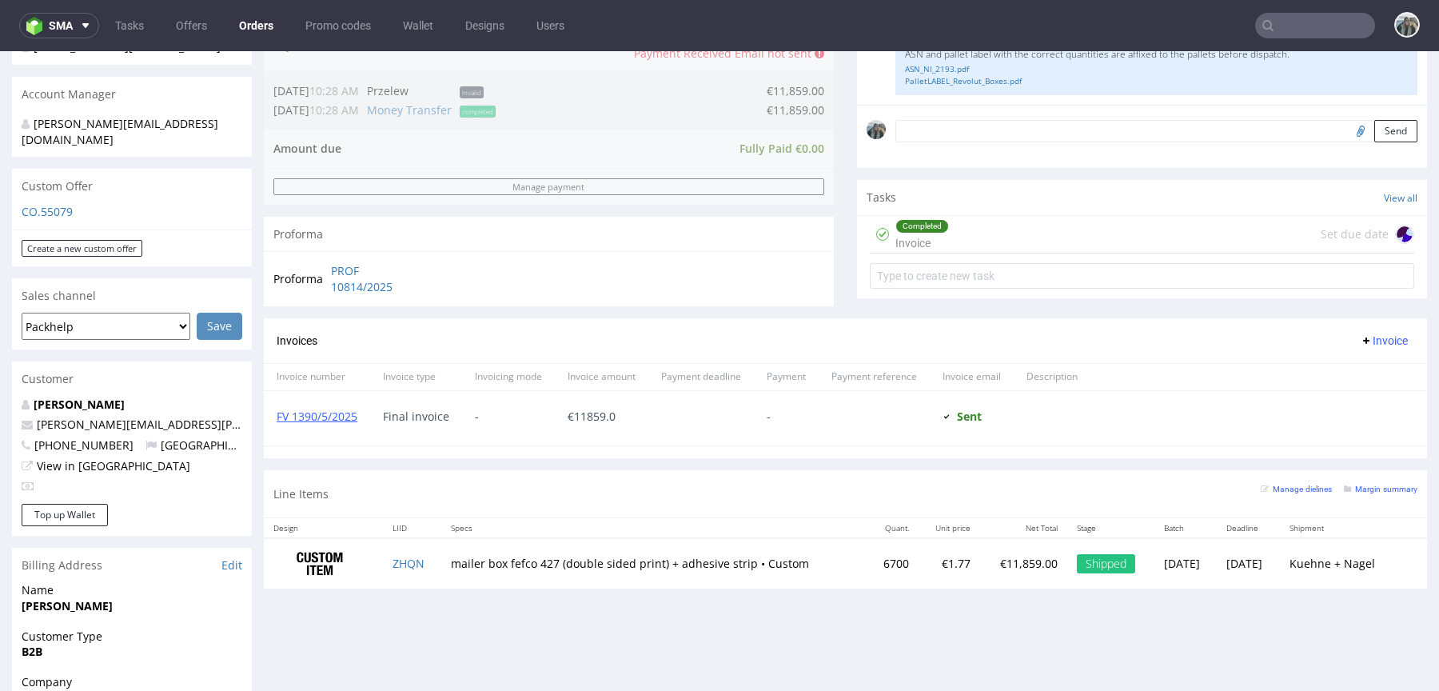
scroll to position [448, 0]
click at [1314, 35] on input "text" at bounding box center [1316, 26] width 120 height 26
paste input "R250233967"
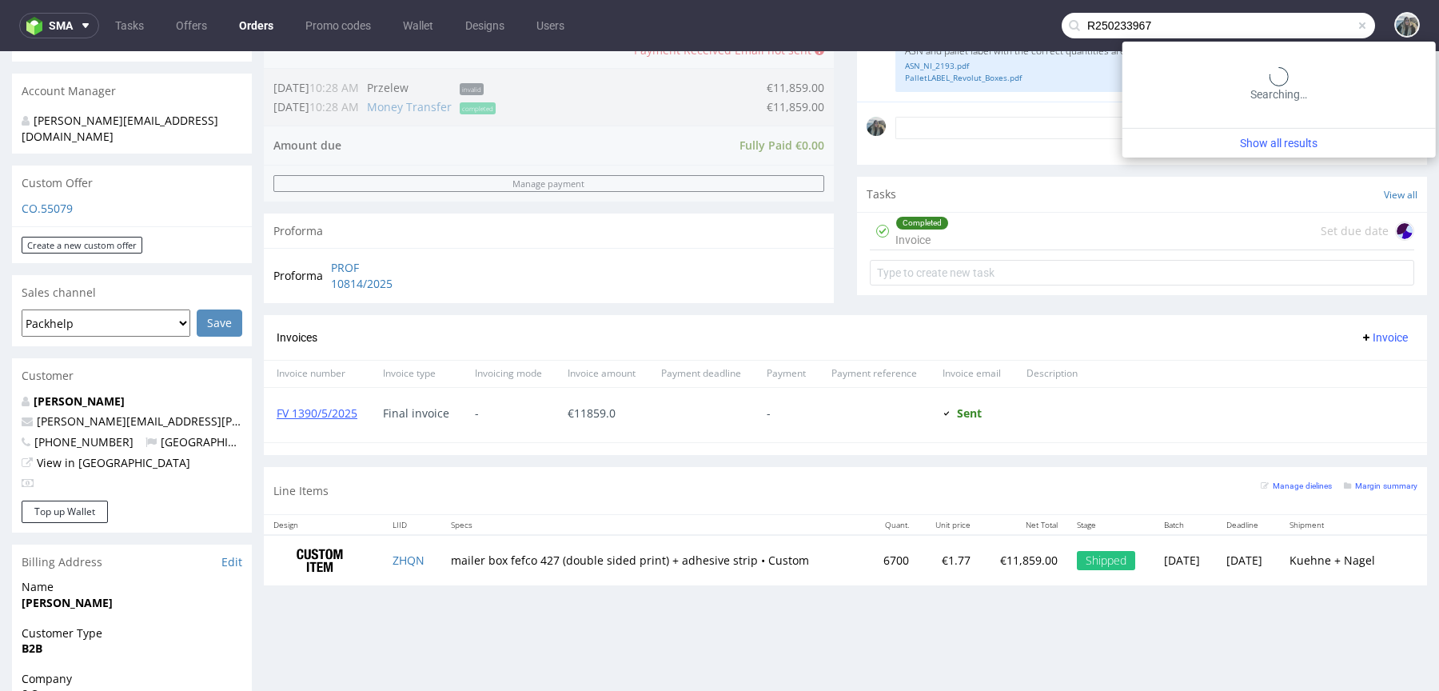
type input "R250233967"
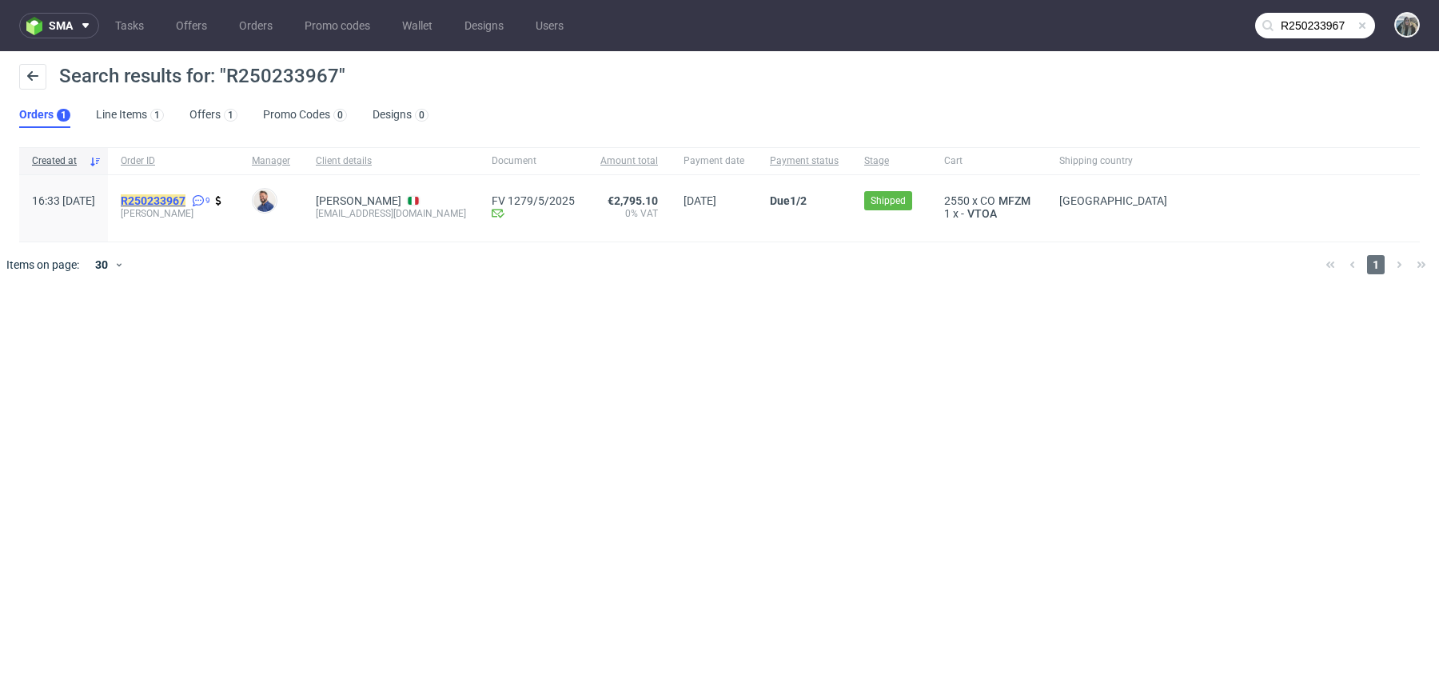
click at [186, 195] on mark "R250233967" at bounding box center [153, 200] width 65 height 13
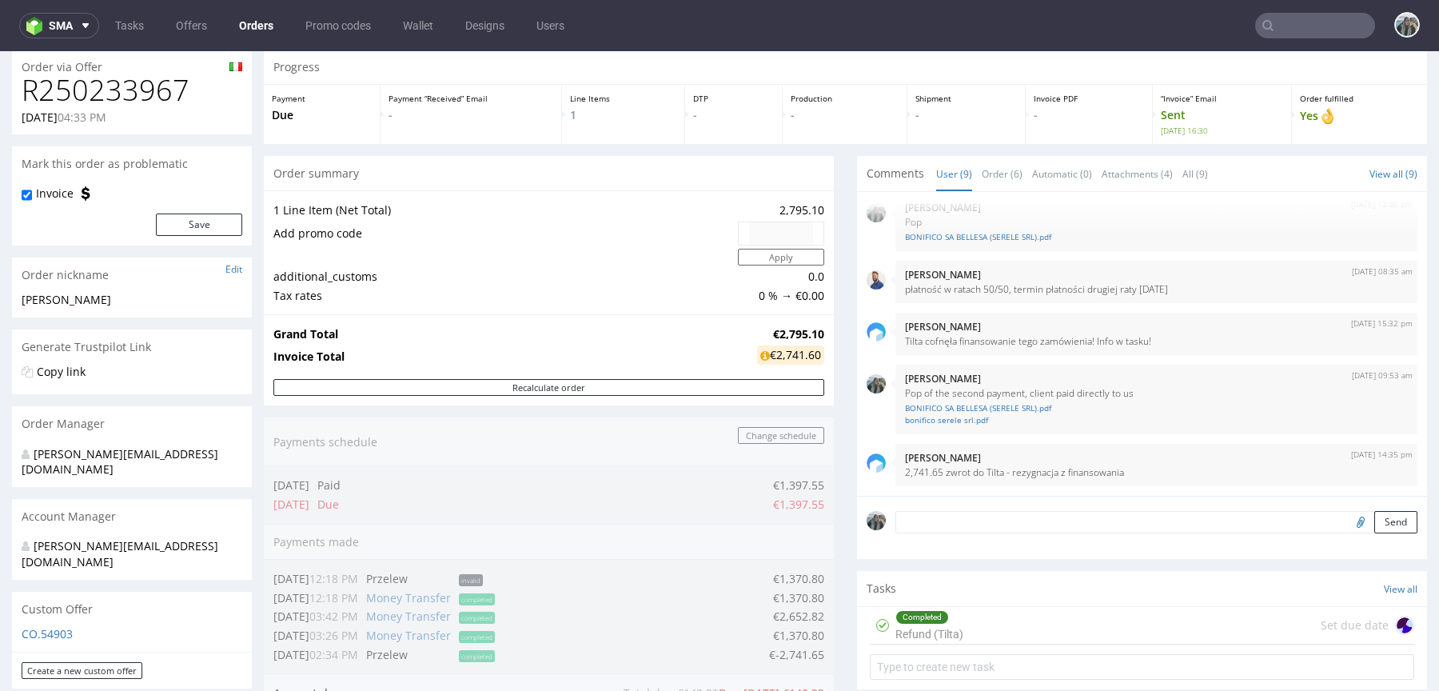
scroll to position [356, 0]
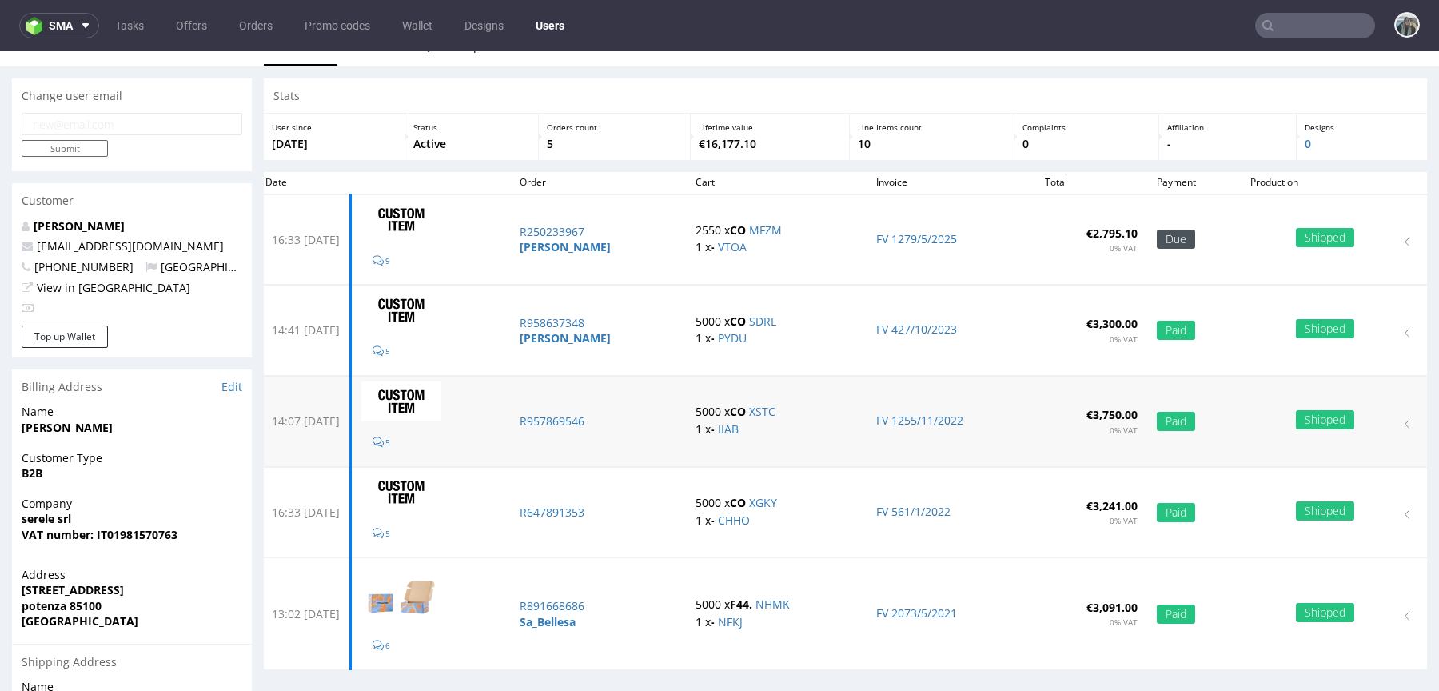
scroll to position [30, 0]
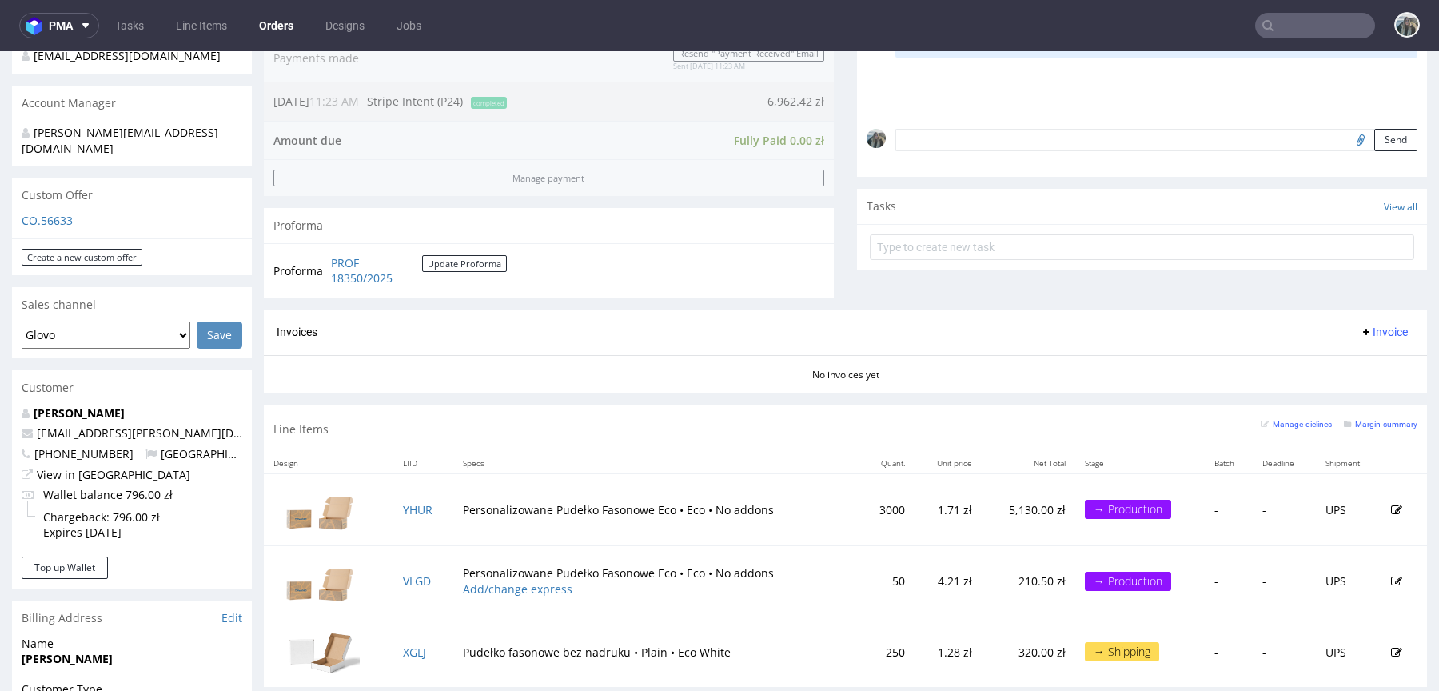
scroll to position [516, 0]
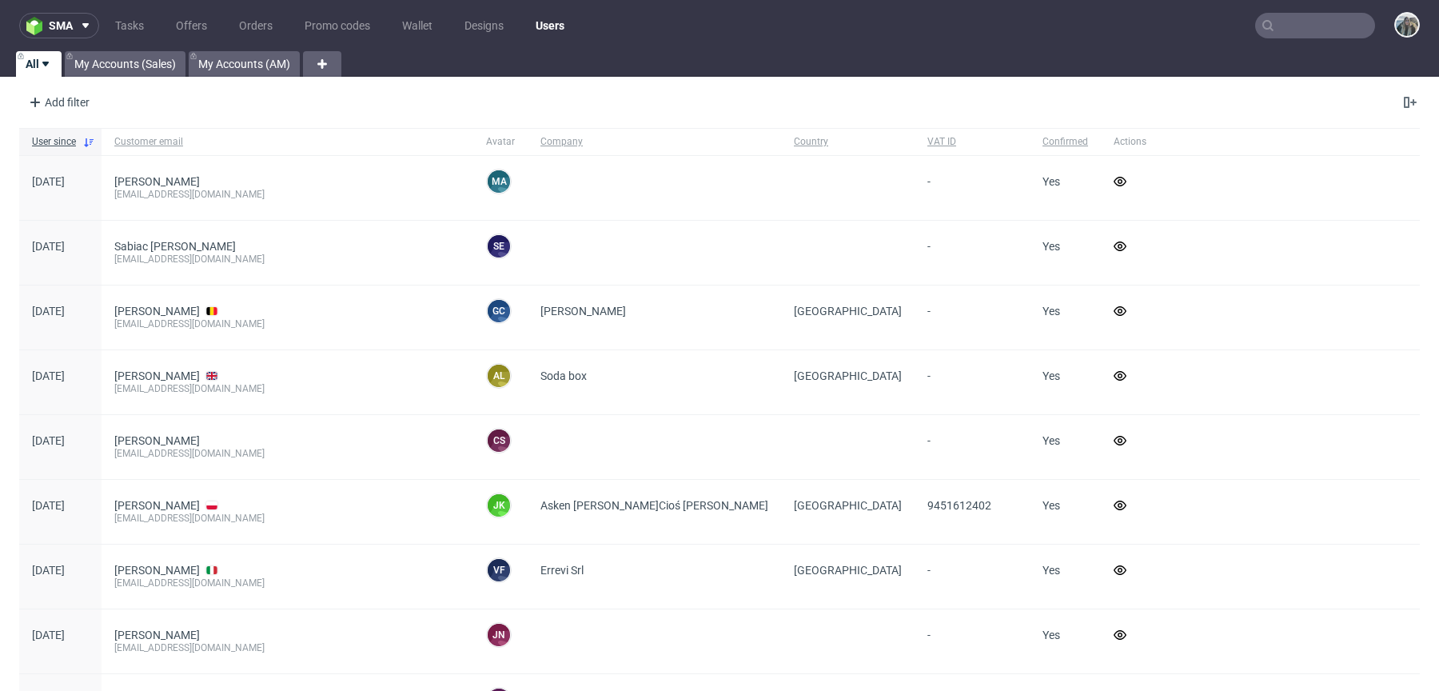
click at [1307, 30] on input "text" at bounding box center [1316, 26] width 120 height 26
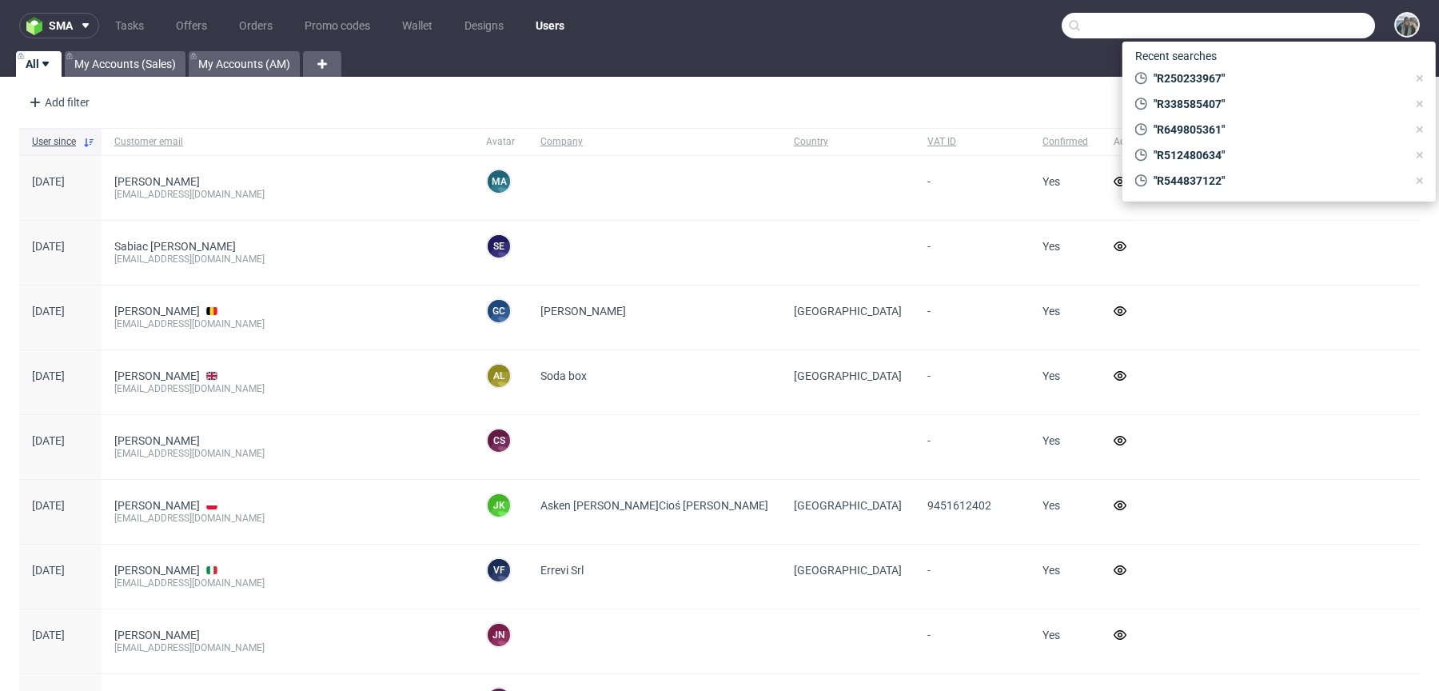
paste input "R019200081"
type input "R019200081"
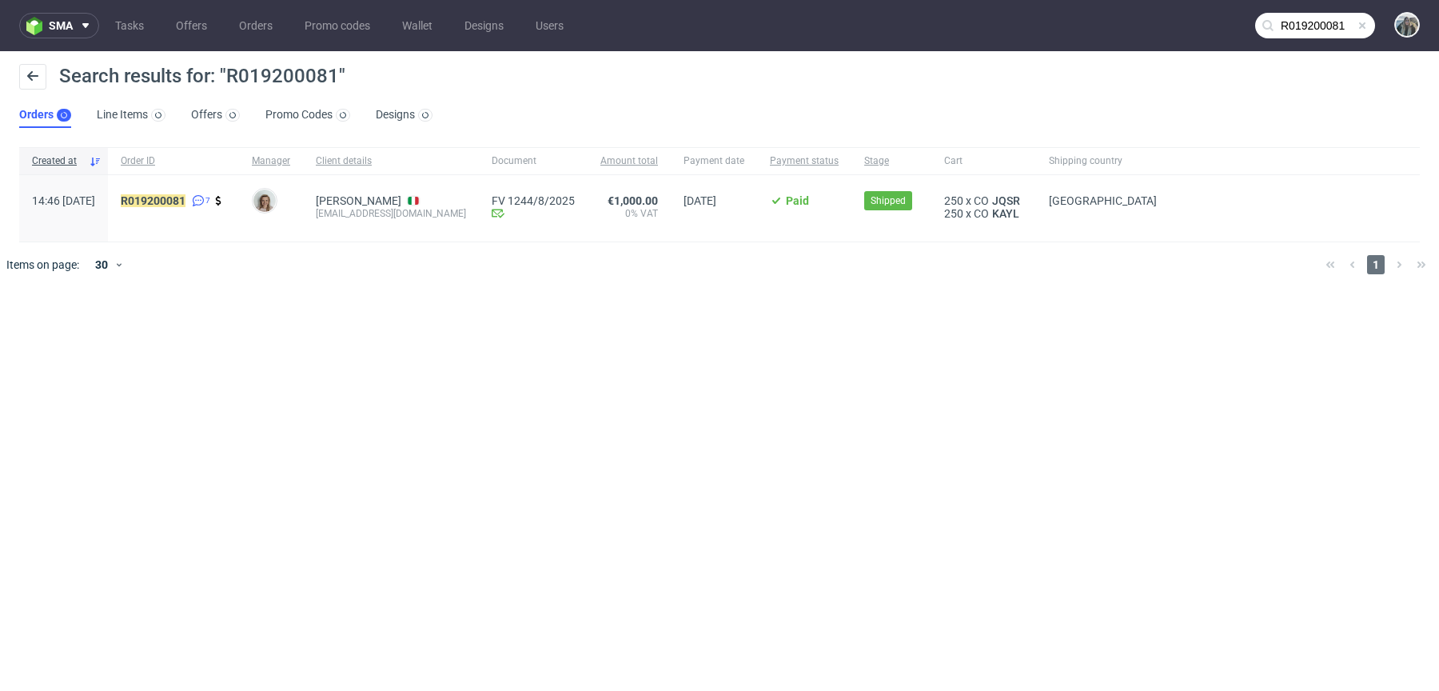
click at [210, 192] on div "R019200081 7" at bounding box center [173, 208] width 131 height 66
click at [186, 203] on mark "R019200081" at bounding box center [153, 200] width 65 height 13
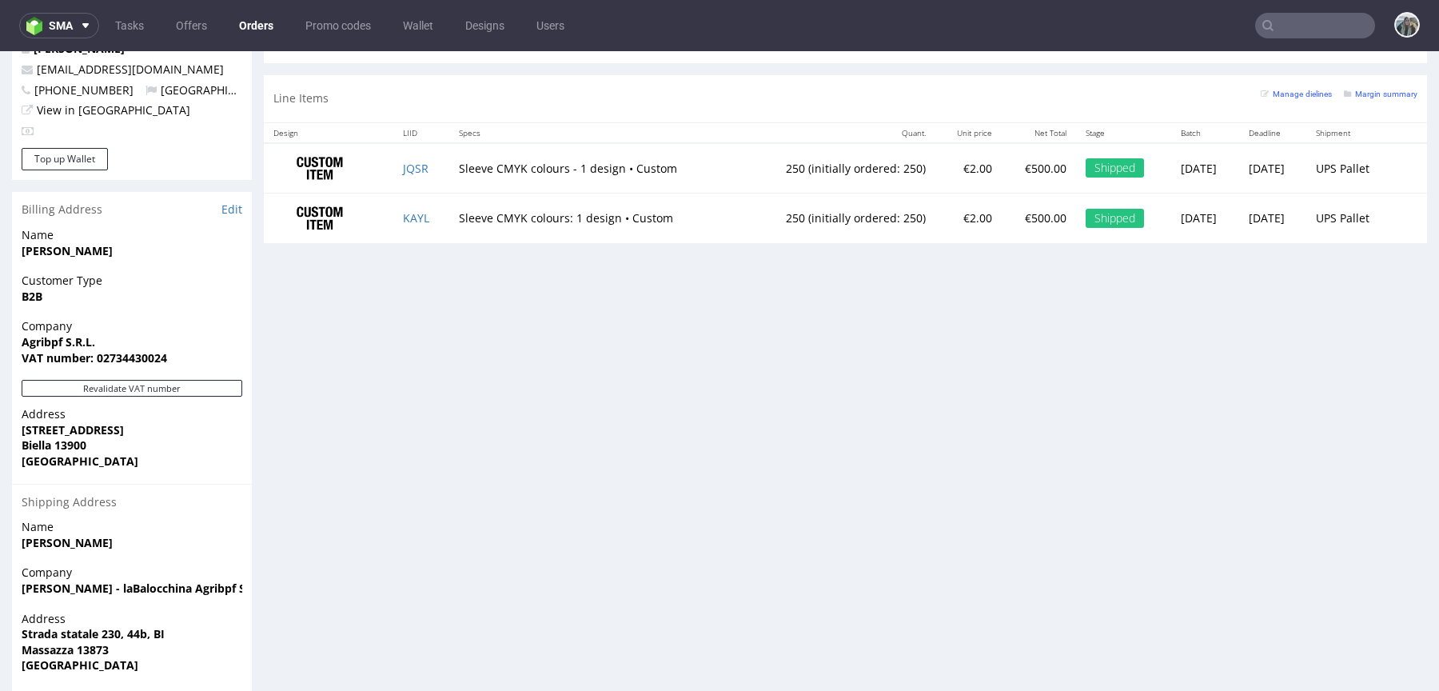
scroll to position [830, 0]
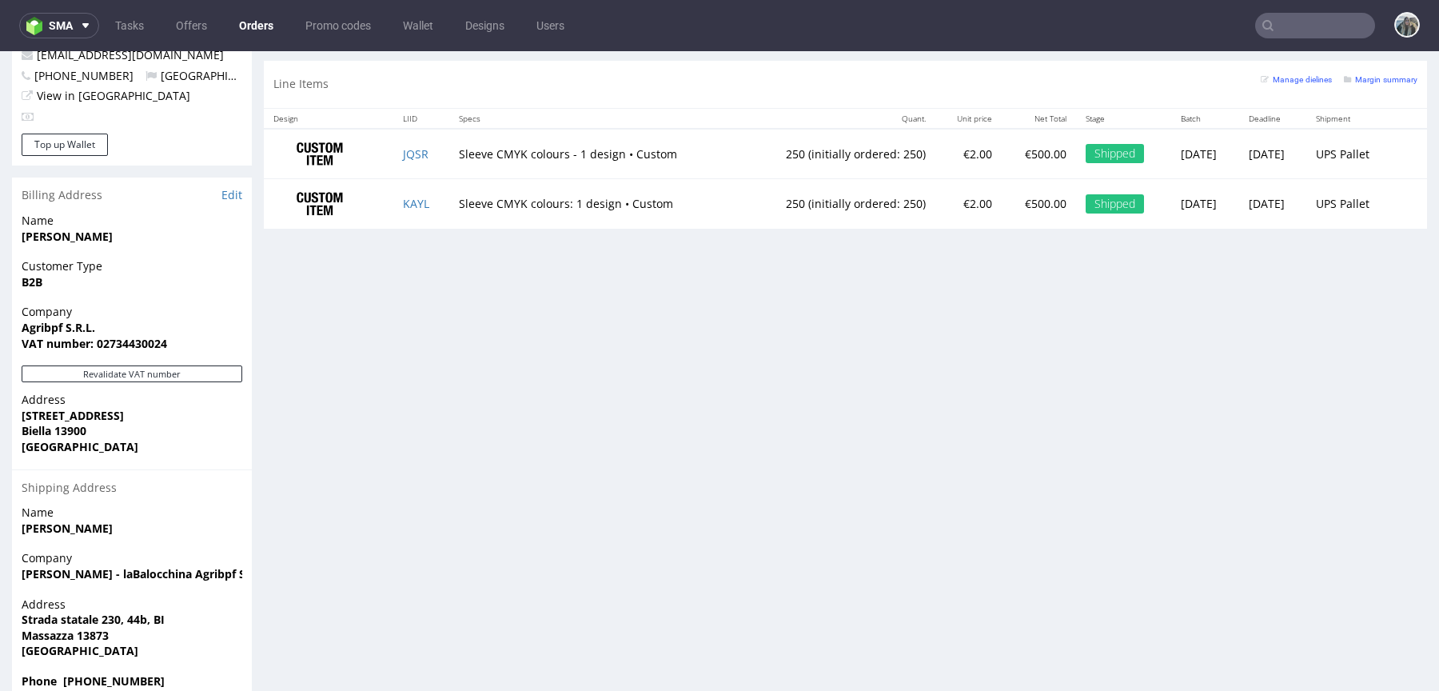
click at [1280, 10] on nav "sma Tasks Offers Orders Promo codes Wallet Designs Users" at bounding box center [719, 25] width 1439 height 51
click at [1295, 34] on input "text" at bounding box center [1316, 26] width 120 height 26
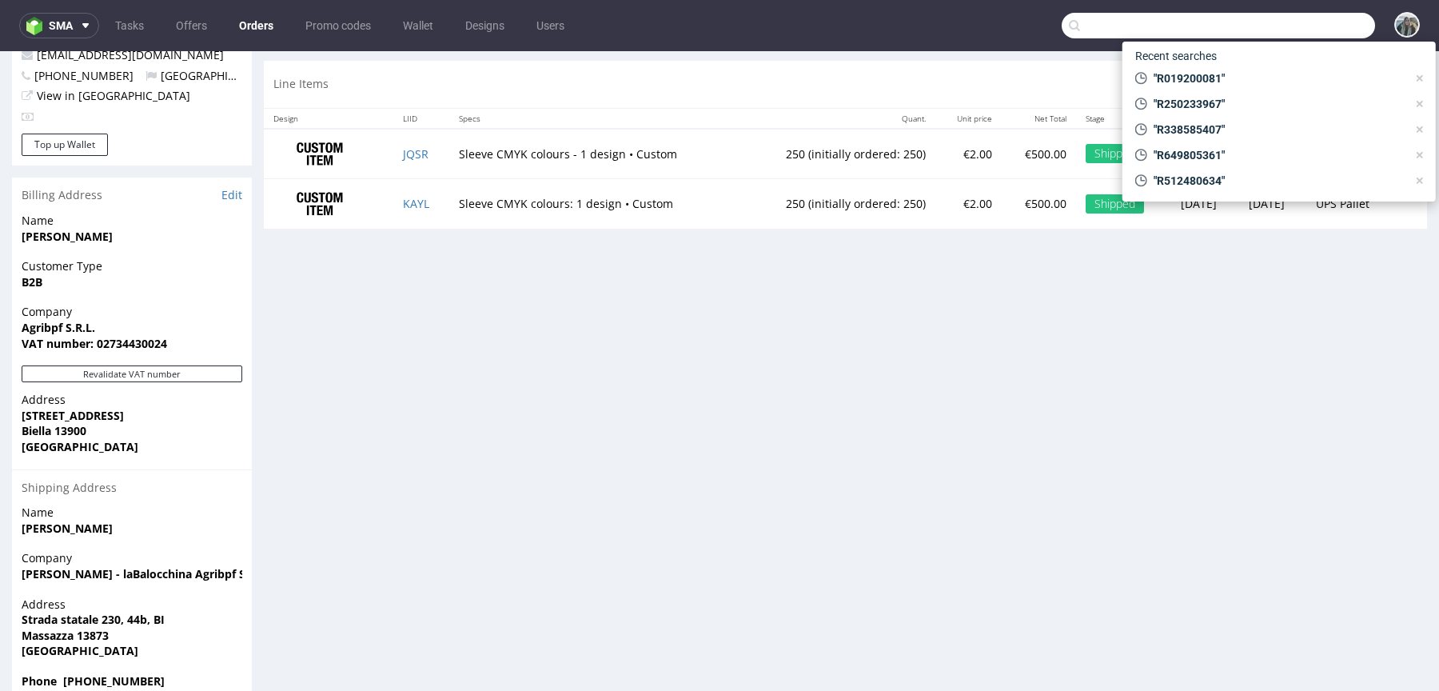
paste input "R071696560"
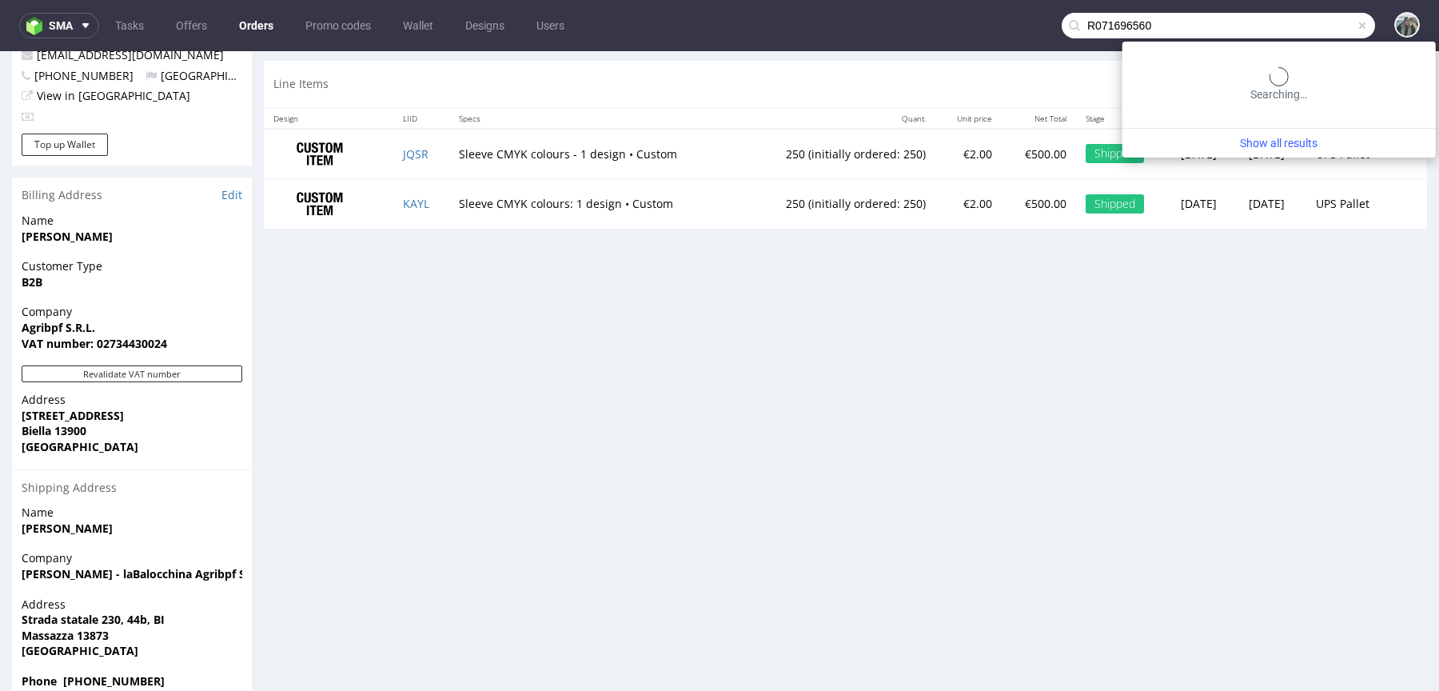
type input "R071696560"
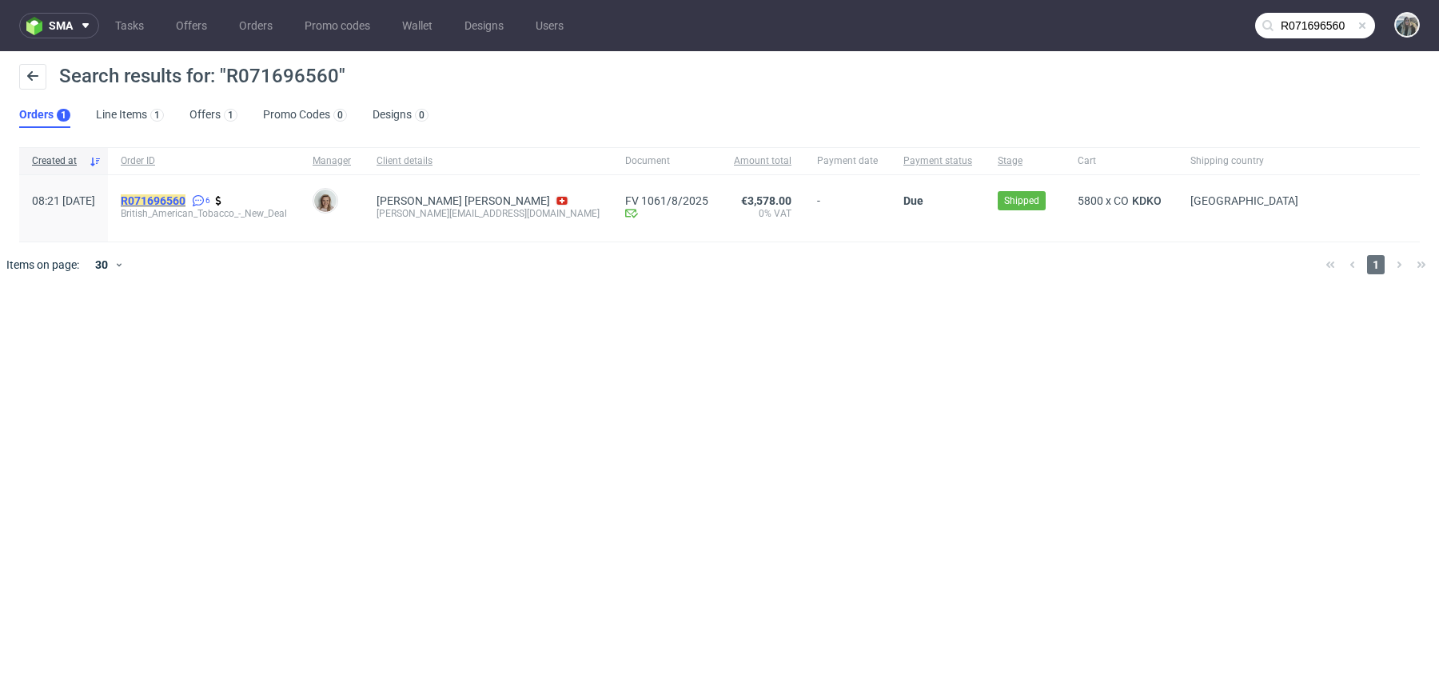
click at [177, 205] on mark "R071696560" at bounding box center [153, 200] width 65 height 13
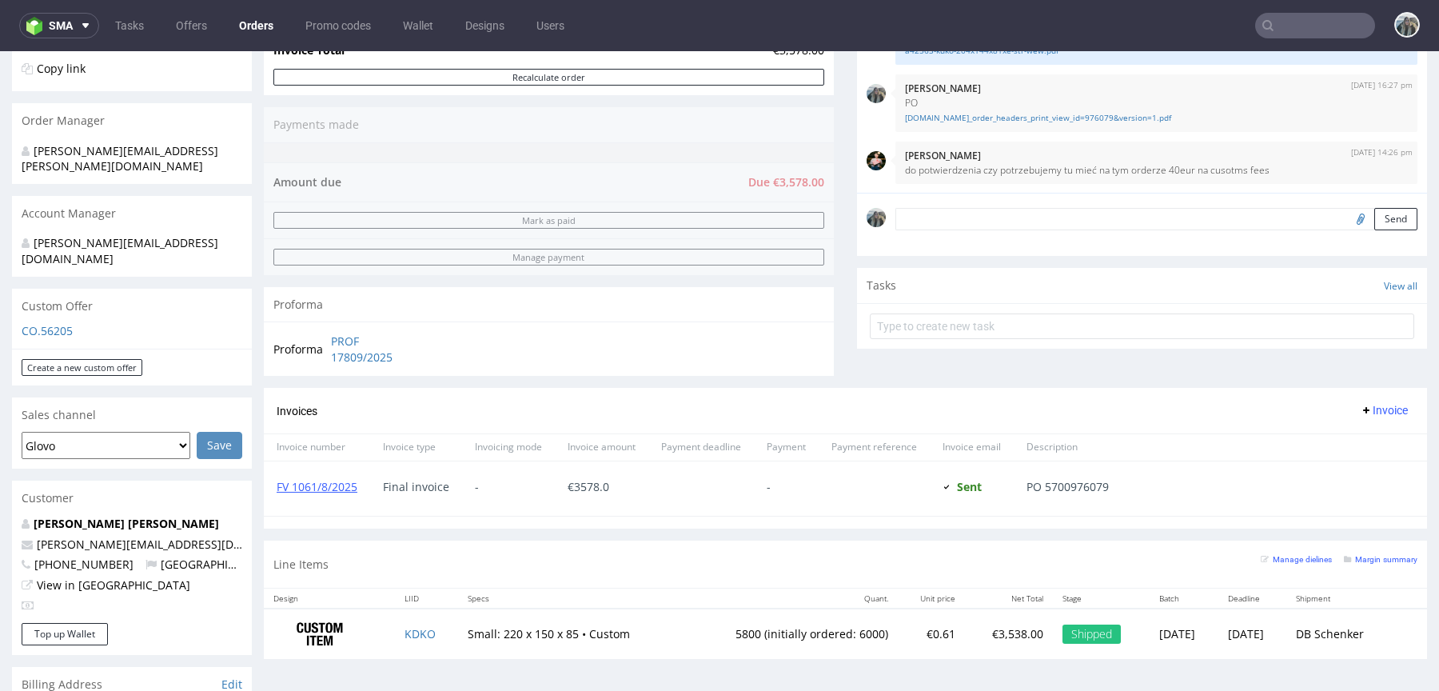
scroll to position [596, 0]
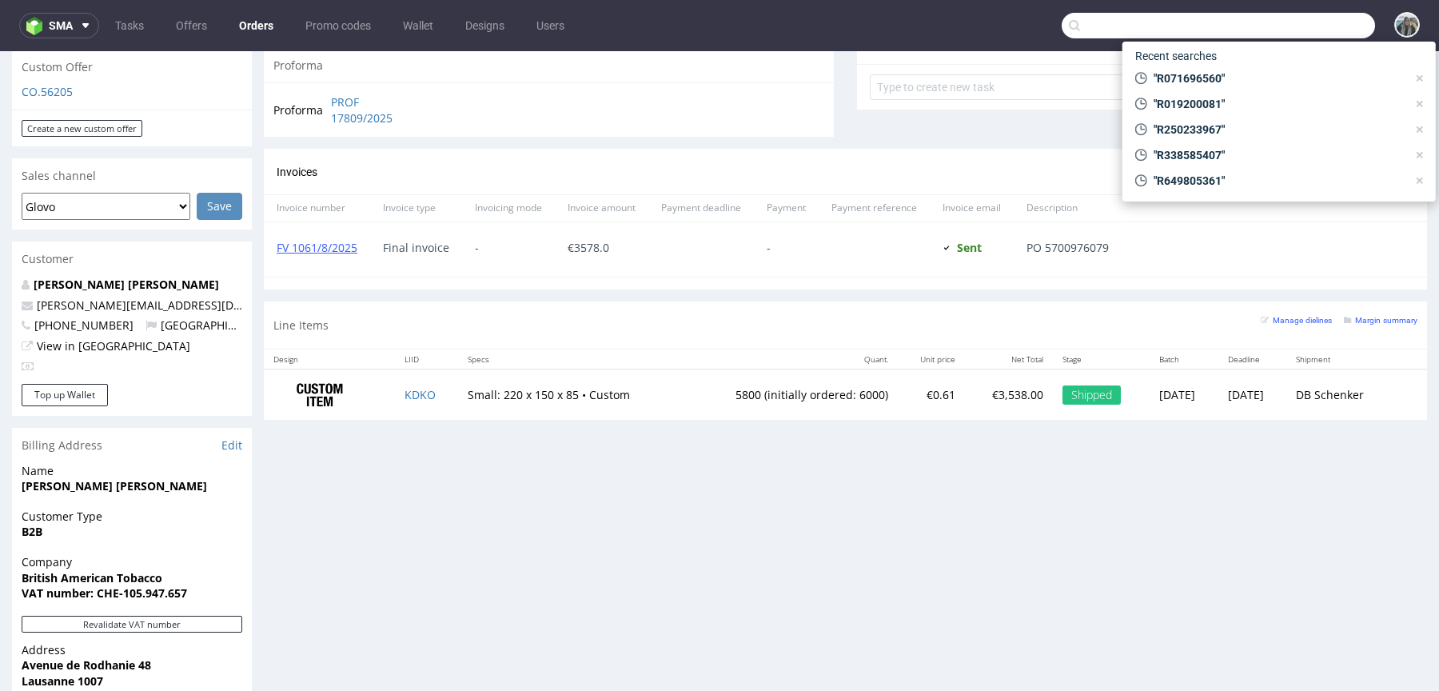
click at [1290, 20] on input "text" at bounding box center [1218, 26] width 313 height 26
paste input "R490736445"
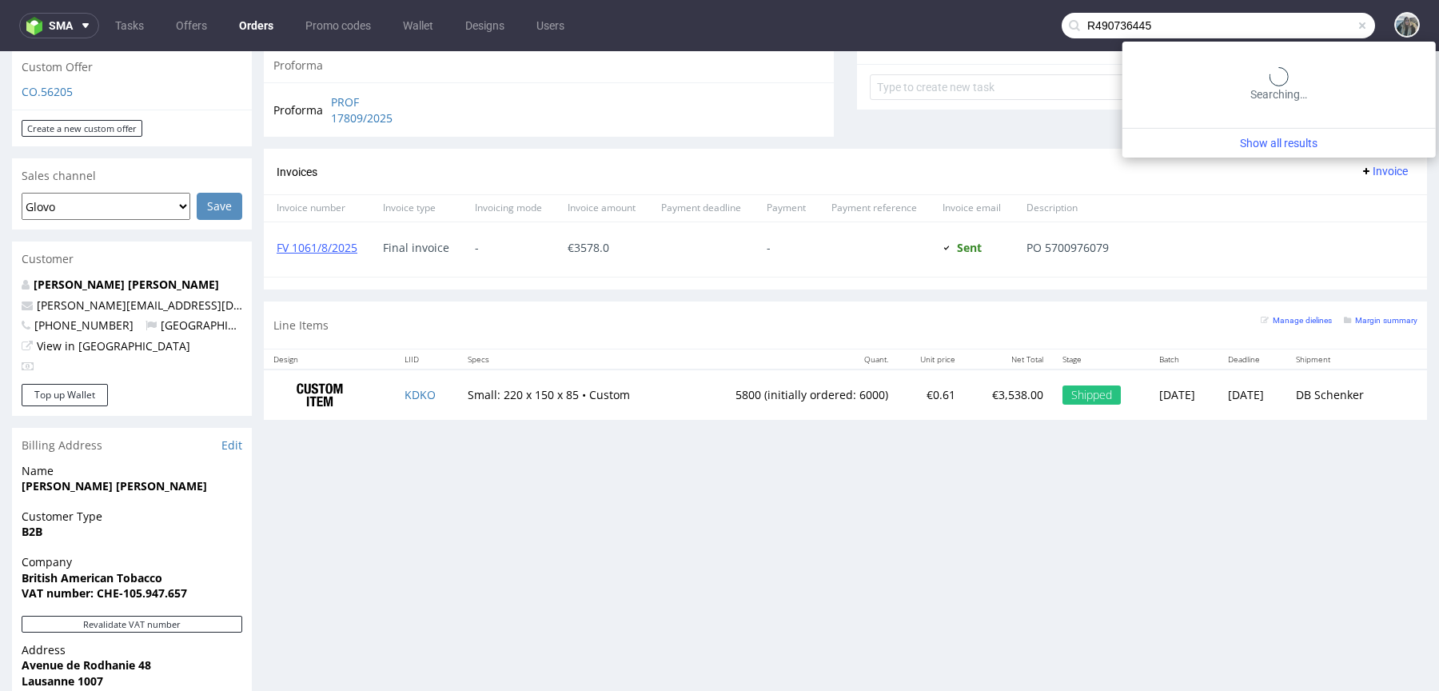
type input "R490736445"
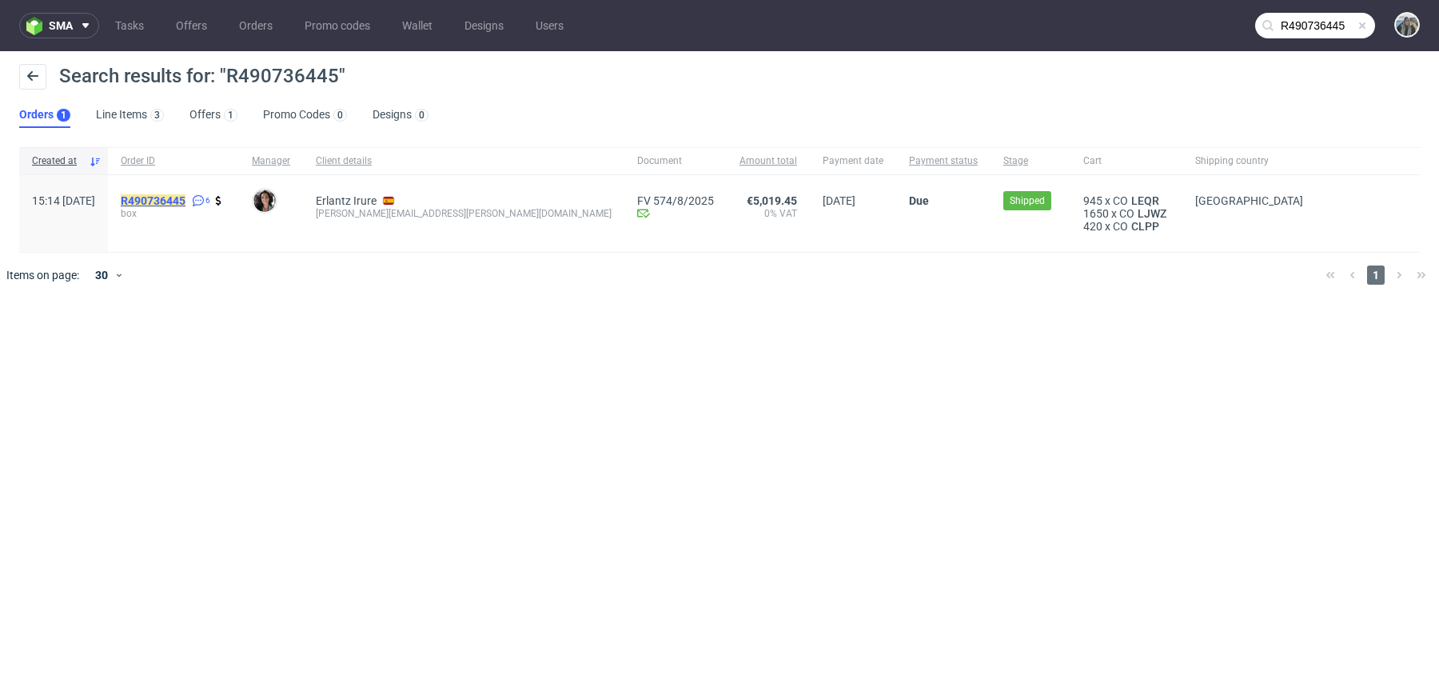
click at [186, 202] on mark "R490736445" at bounding box center [153, 200] width 65 height 13
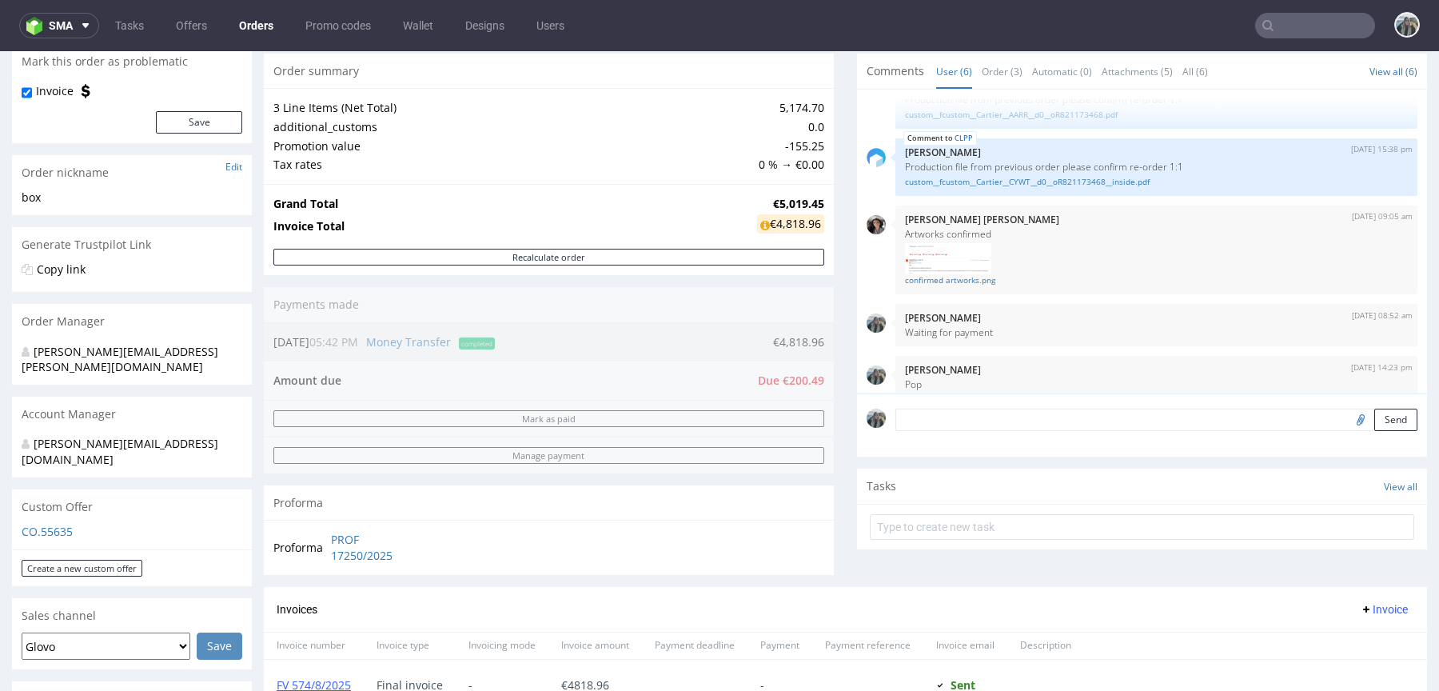
scroll to position [545, 0]
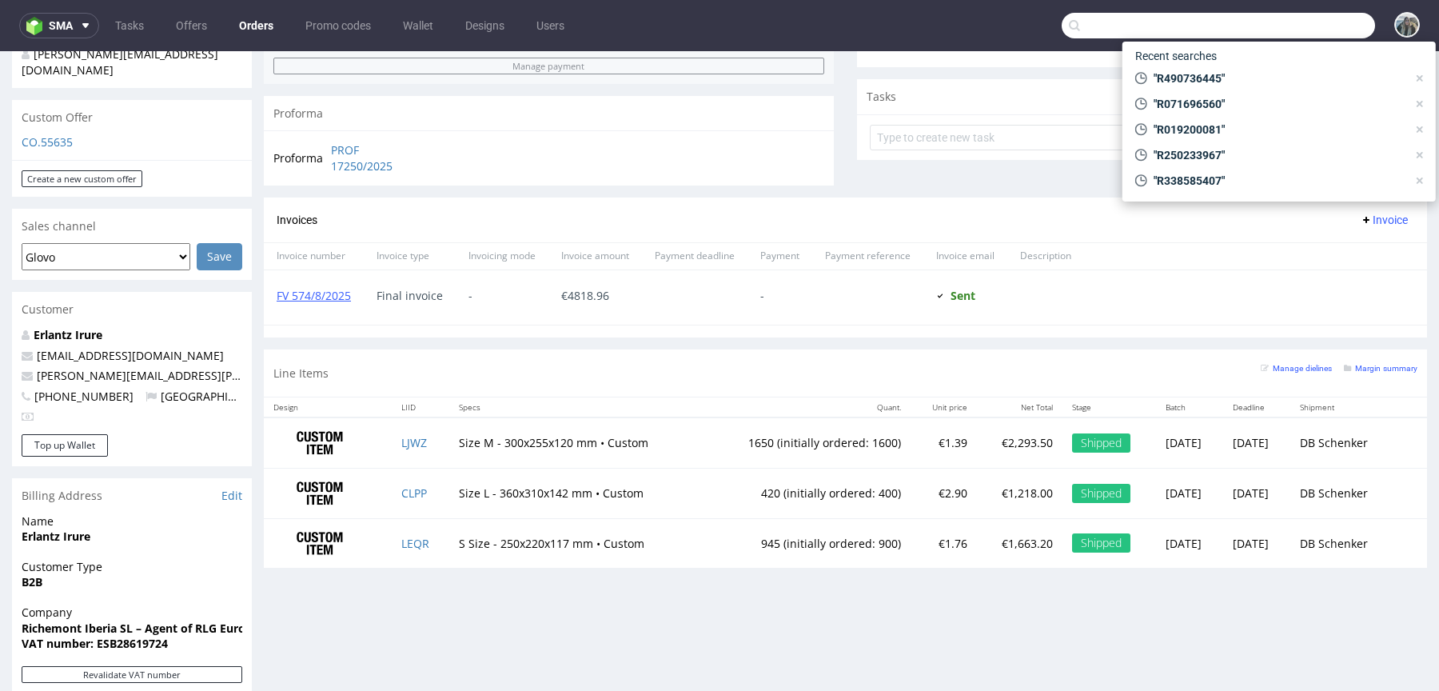
click at [1295, 26] on input "text" at bounding box center [1218, 26] width 313 height 26
click at [1191, 22] on input "text" at bounding box center [1218, 26] width 313 height 26
paste input "R646858461"
type input "R646858461"
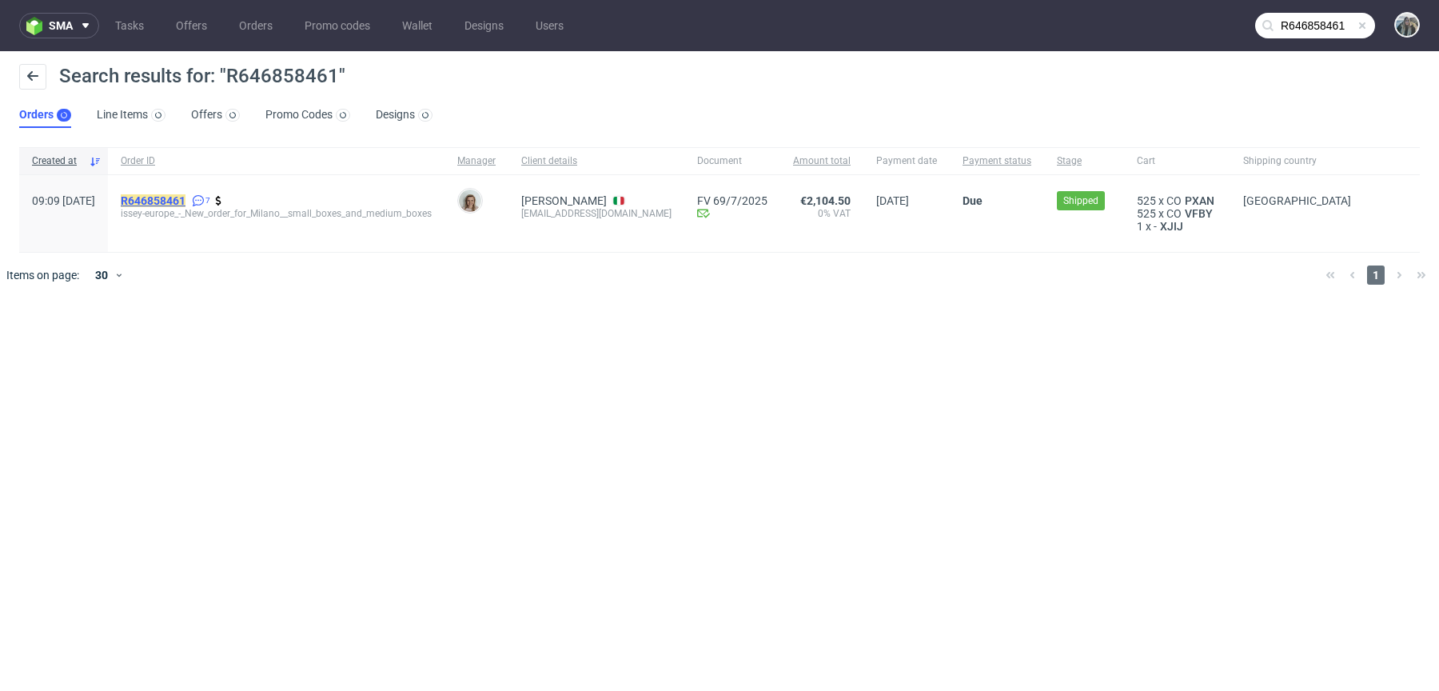
click at [186, 203] on mark "R646858461" at bounding box center [153, 200] width 65 height 13
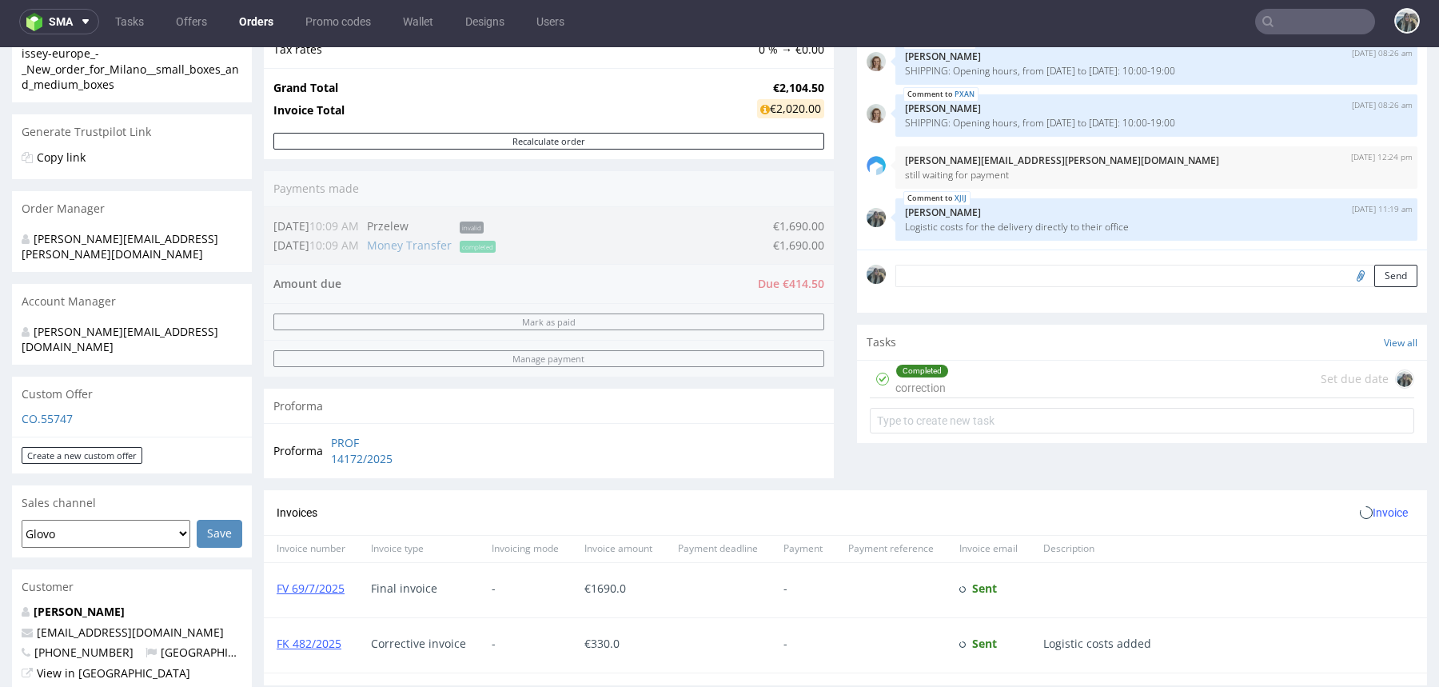
scroll to position [514, 0]
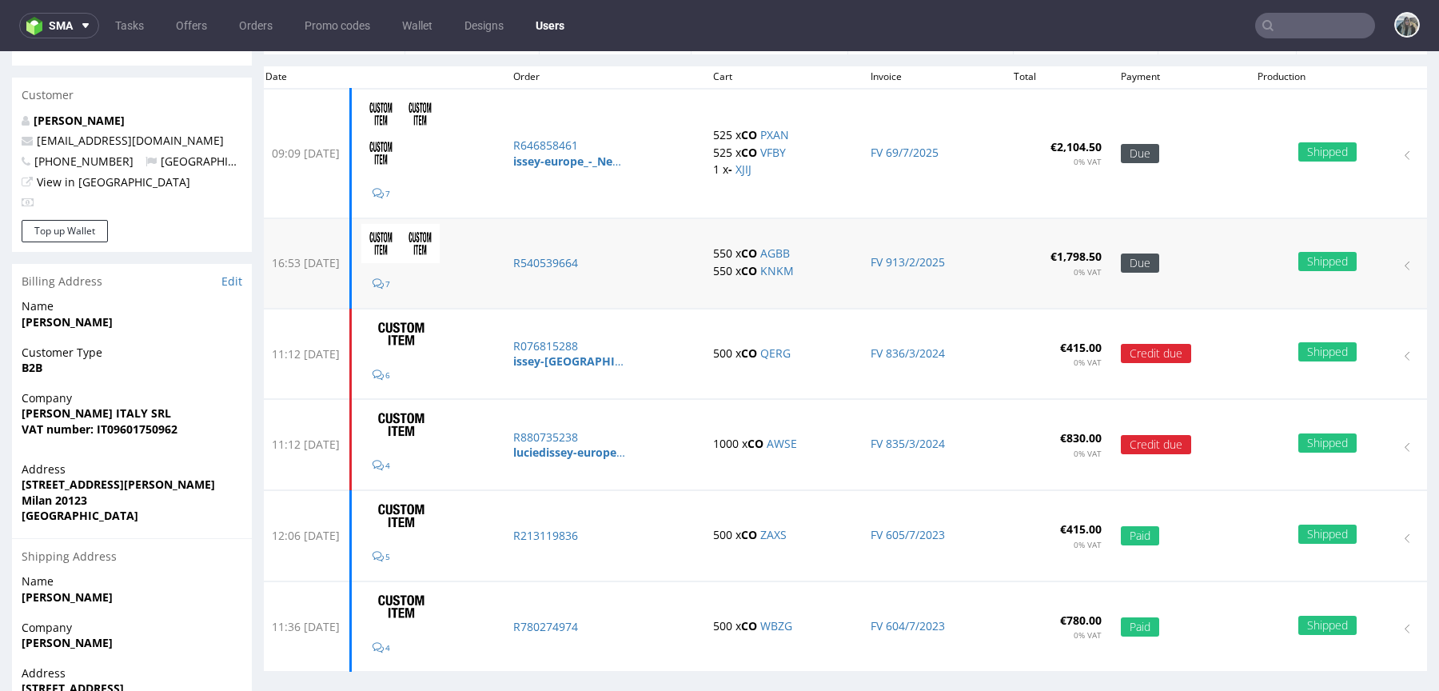
scroll to position [132, 0]
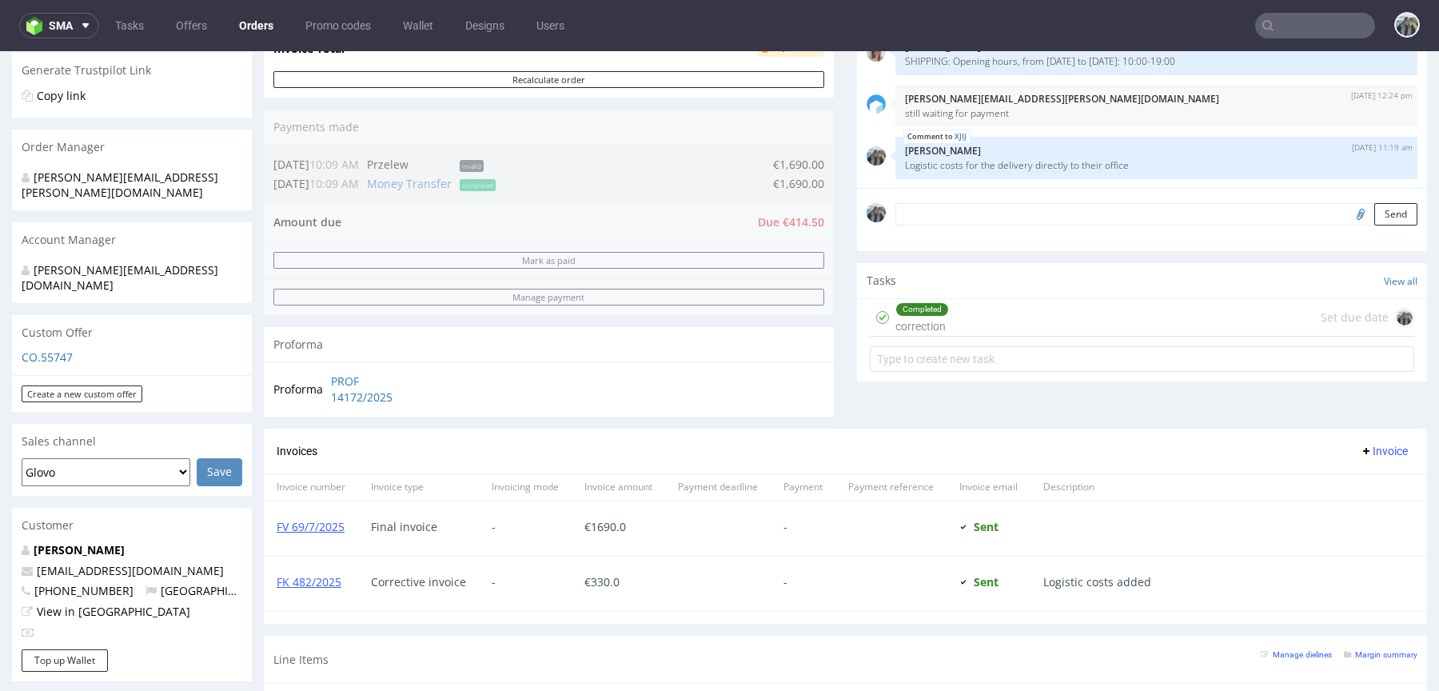
scroll to position [366, 0]
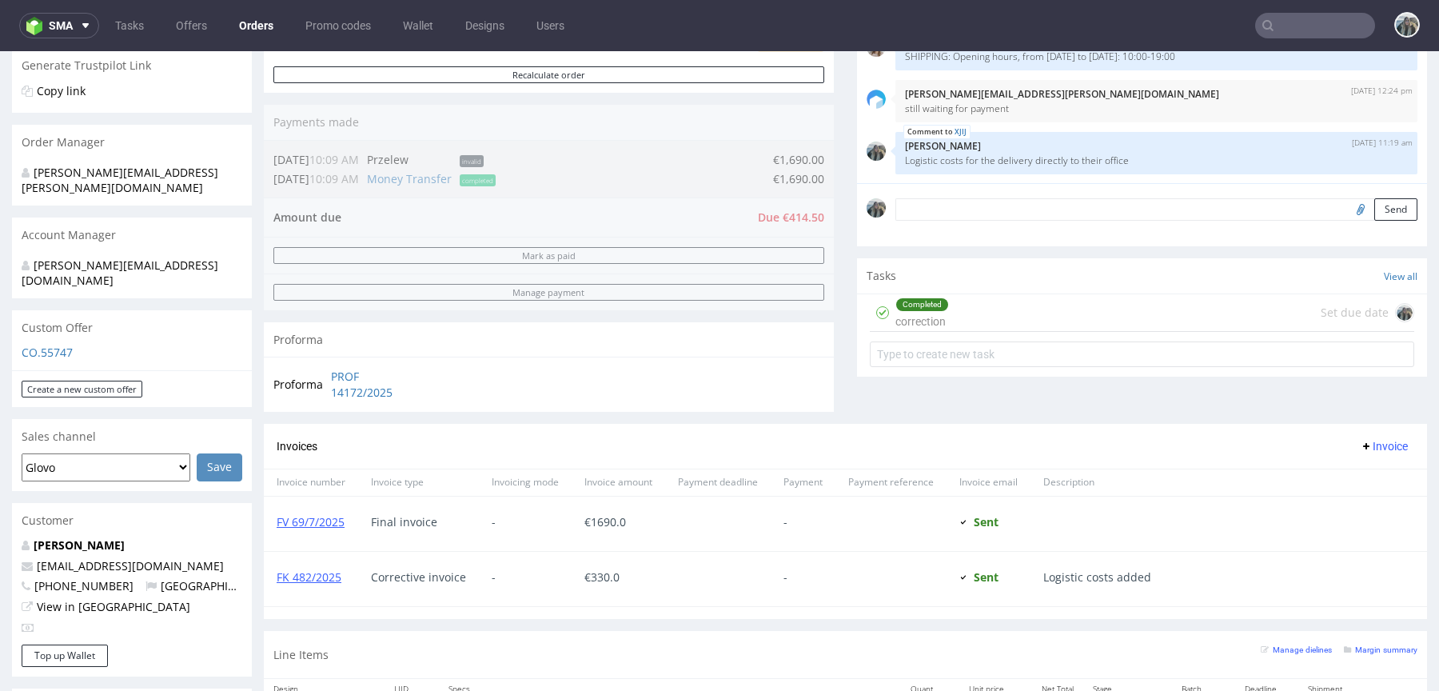
click at [912, 321] on div "Completed correction" at bounding box center [923, 312] width 54 height 37
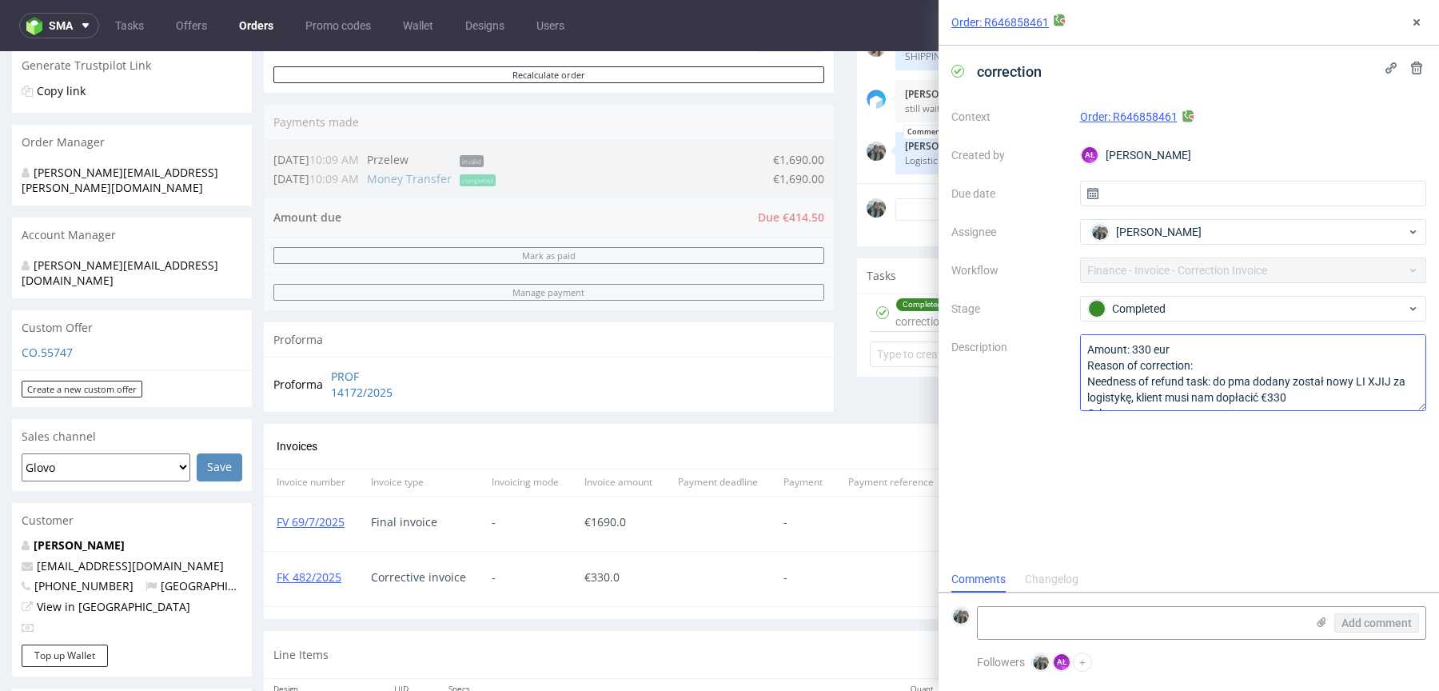
scroll to position [17, 0]
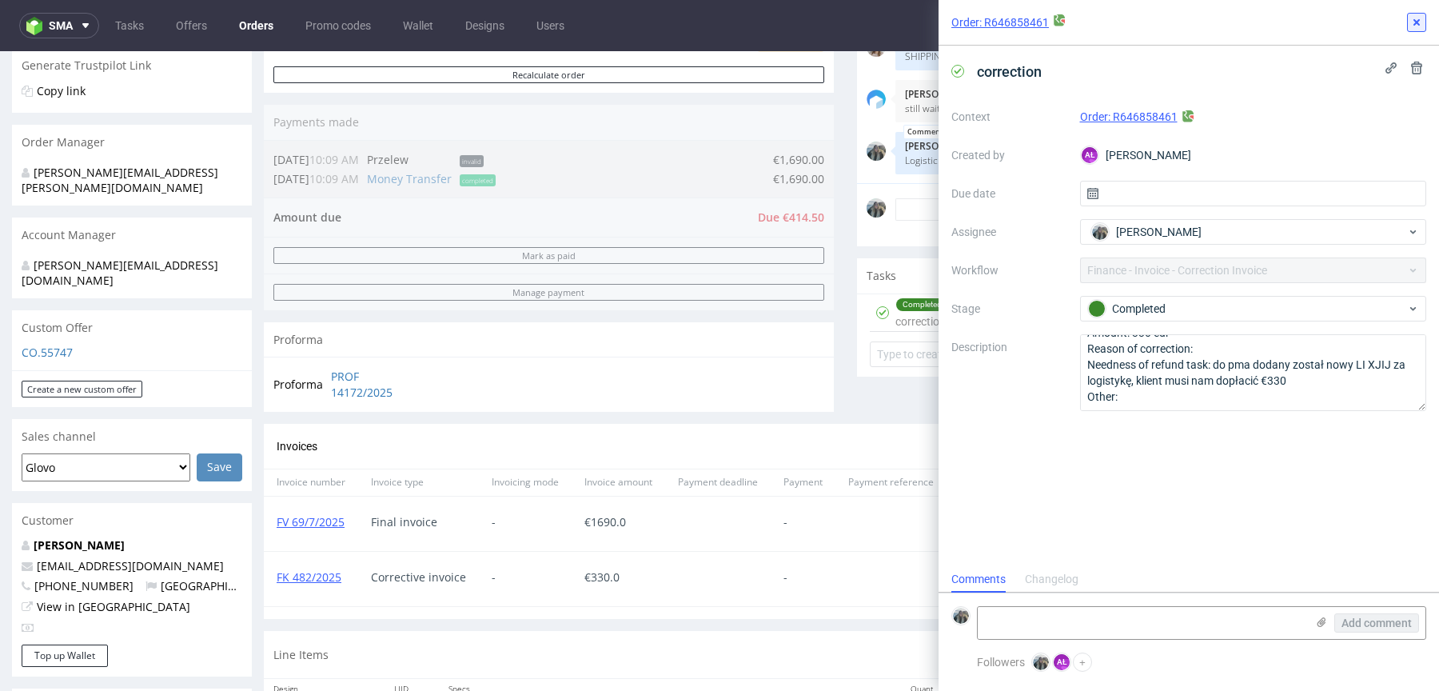
click at [1426, 17] on button at bounding box center [1416, 22] width 19 height 19
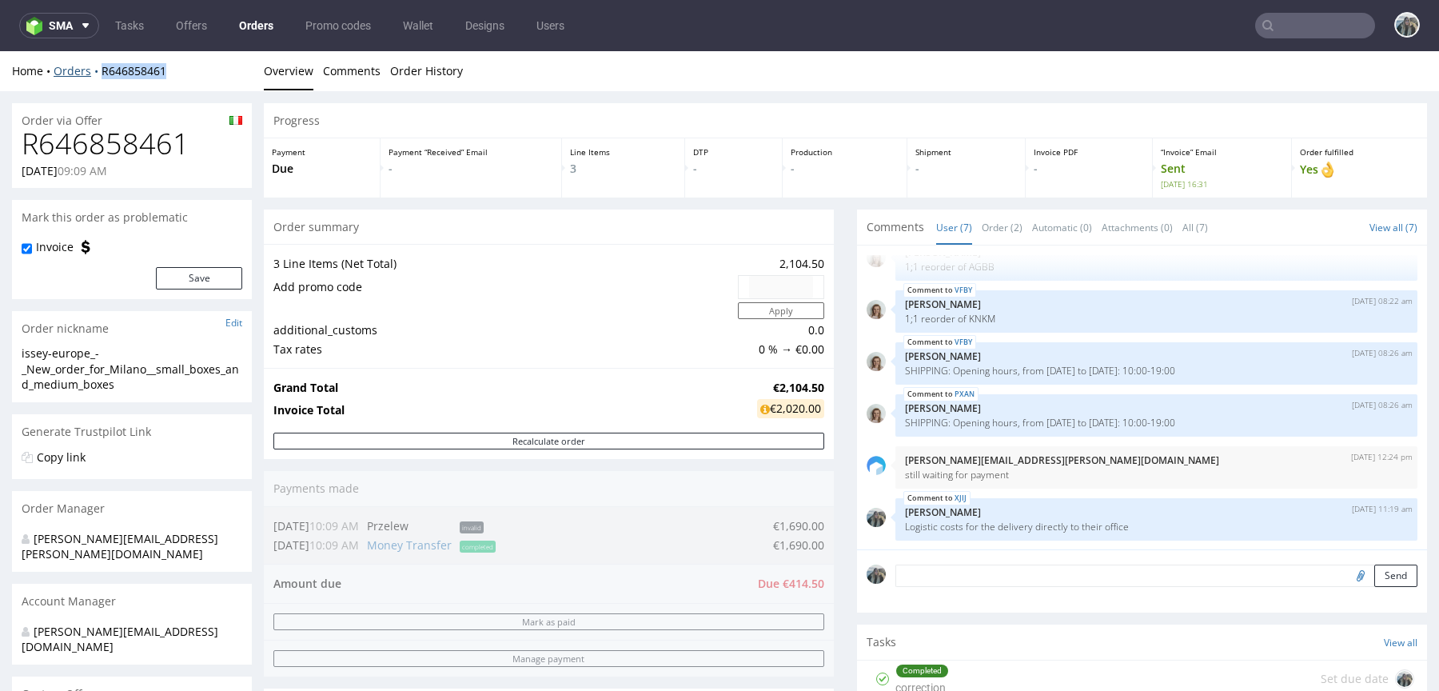
drag, startPoint x: 145, startPoint y: 80, endPoint x: 98, endPoint y: 74, distance: 47.5
click at [98, 74] on div "Home Orders R646858461 Overview Comments Order History" at bounding box center [719, 71] width 1439 height 40
copy link "R646858461"
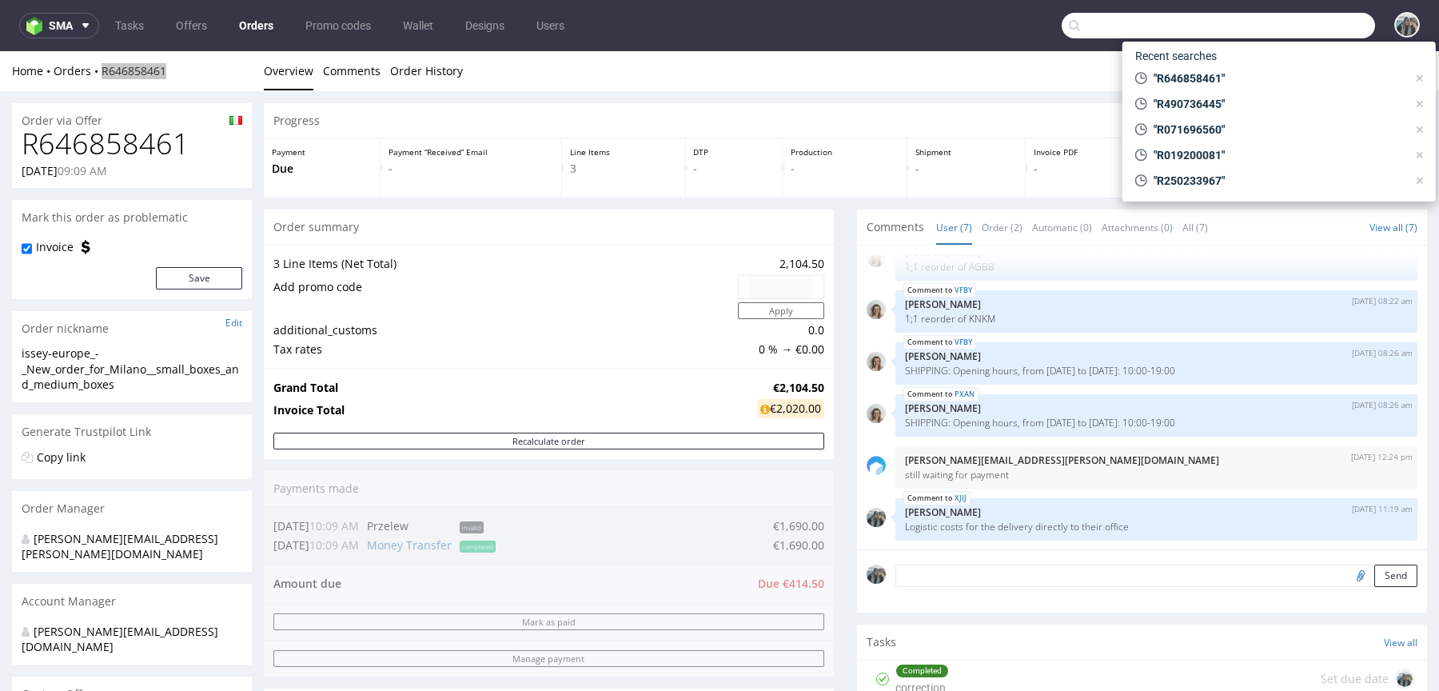
click at [1306, 22] on input "text" at bounding box center [1218, 26] width 313 height 26
paste input "R541204118"
type input "R541204118"
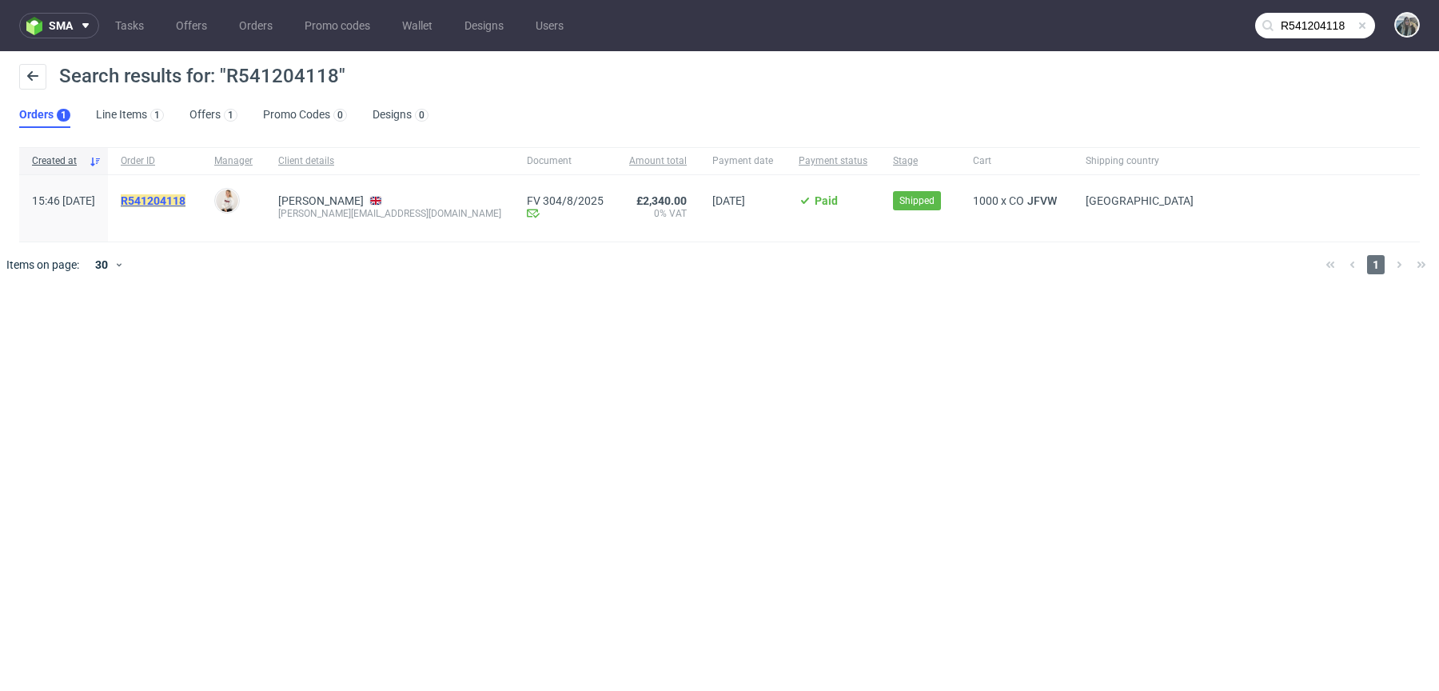
click at [186, 199] on mark "R541204118" at bounding box center [153, 200] width 65 height 13
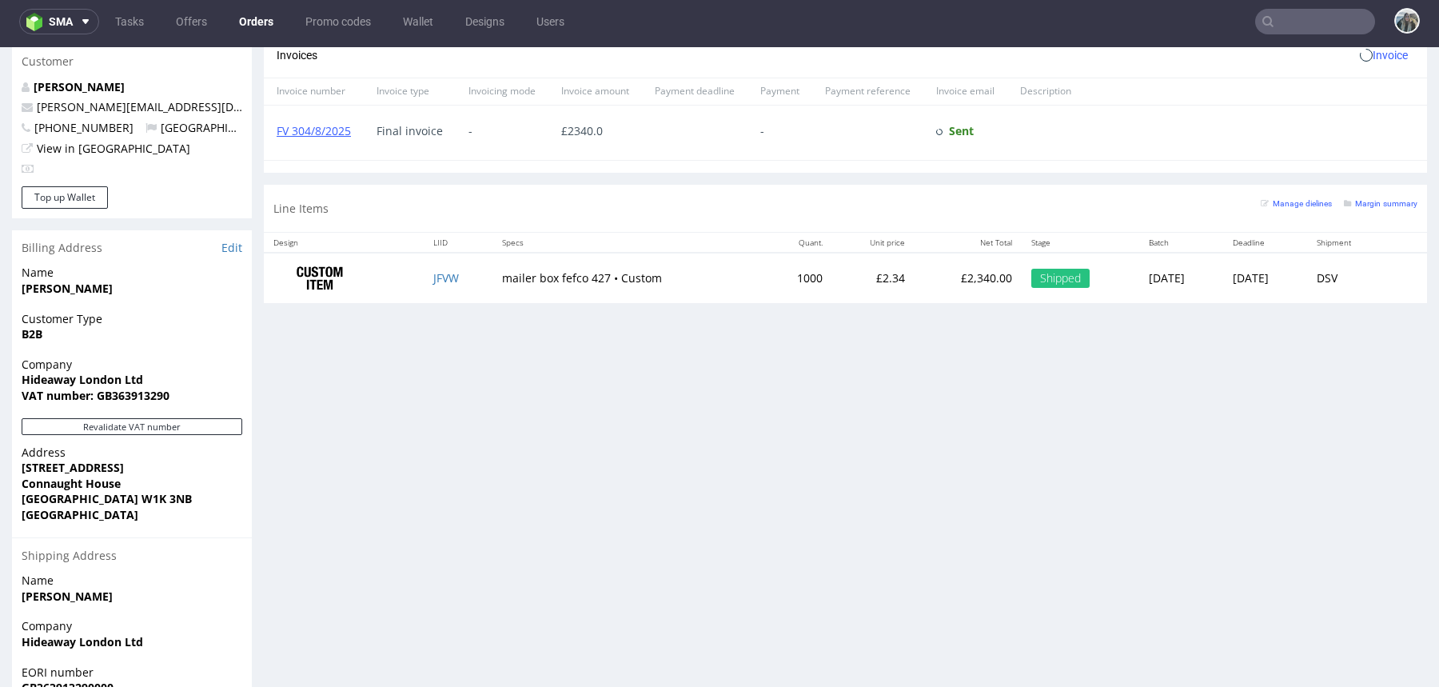
scroll to position [841, 0]
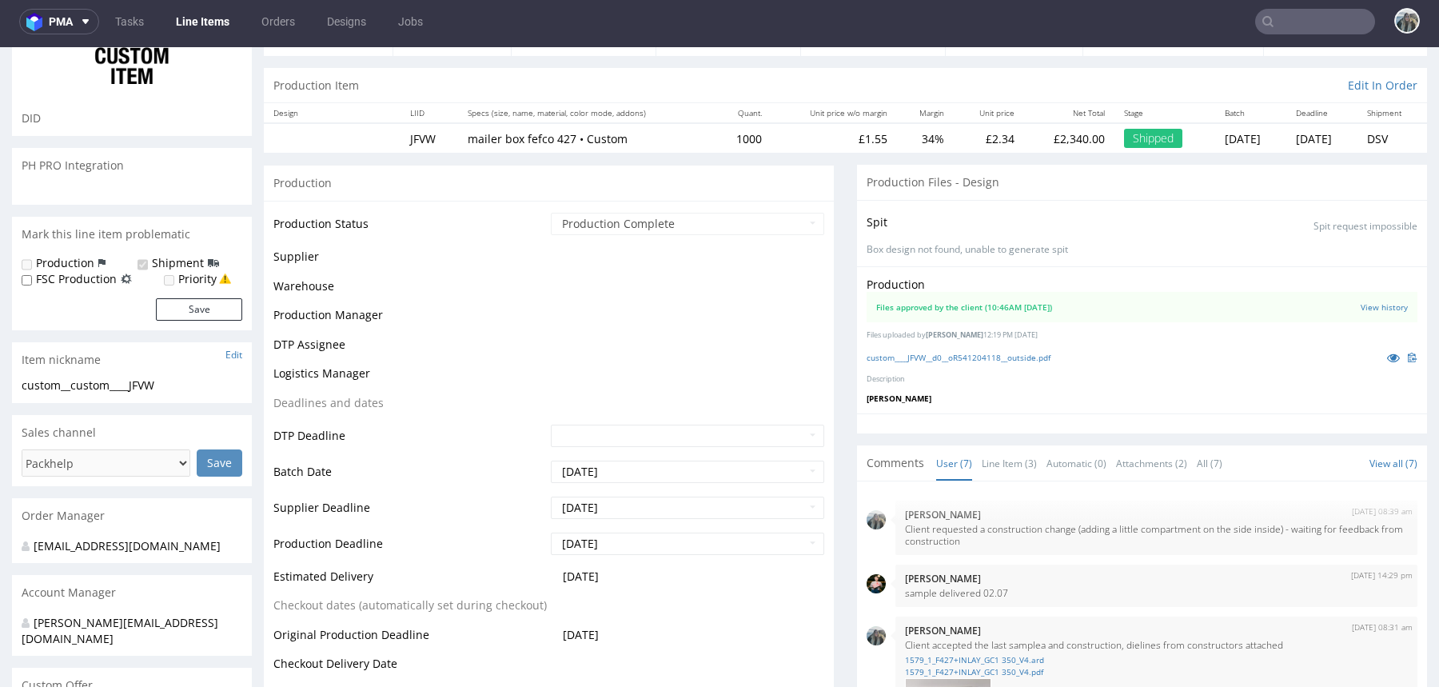
scroll to position [572, 0]
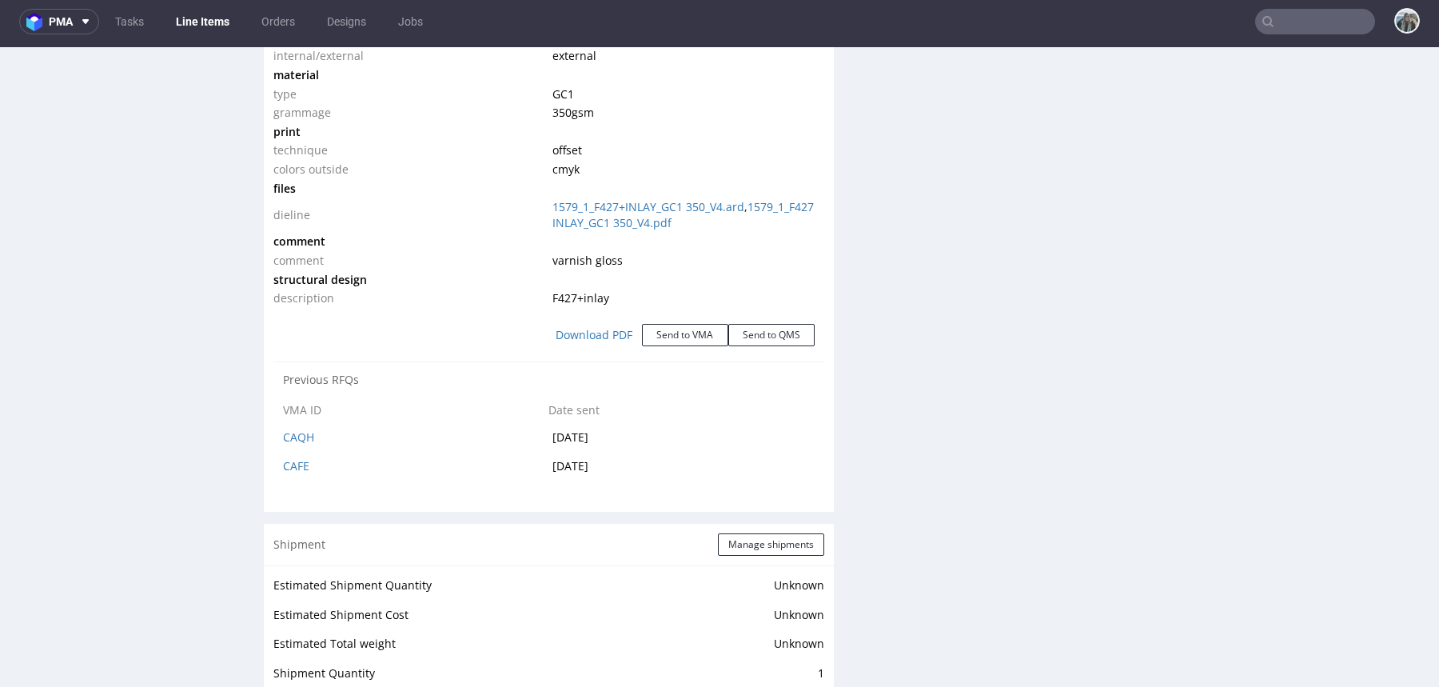
select select "in_progress"
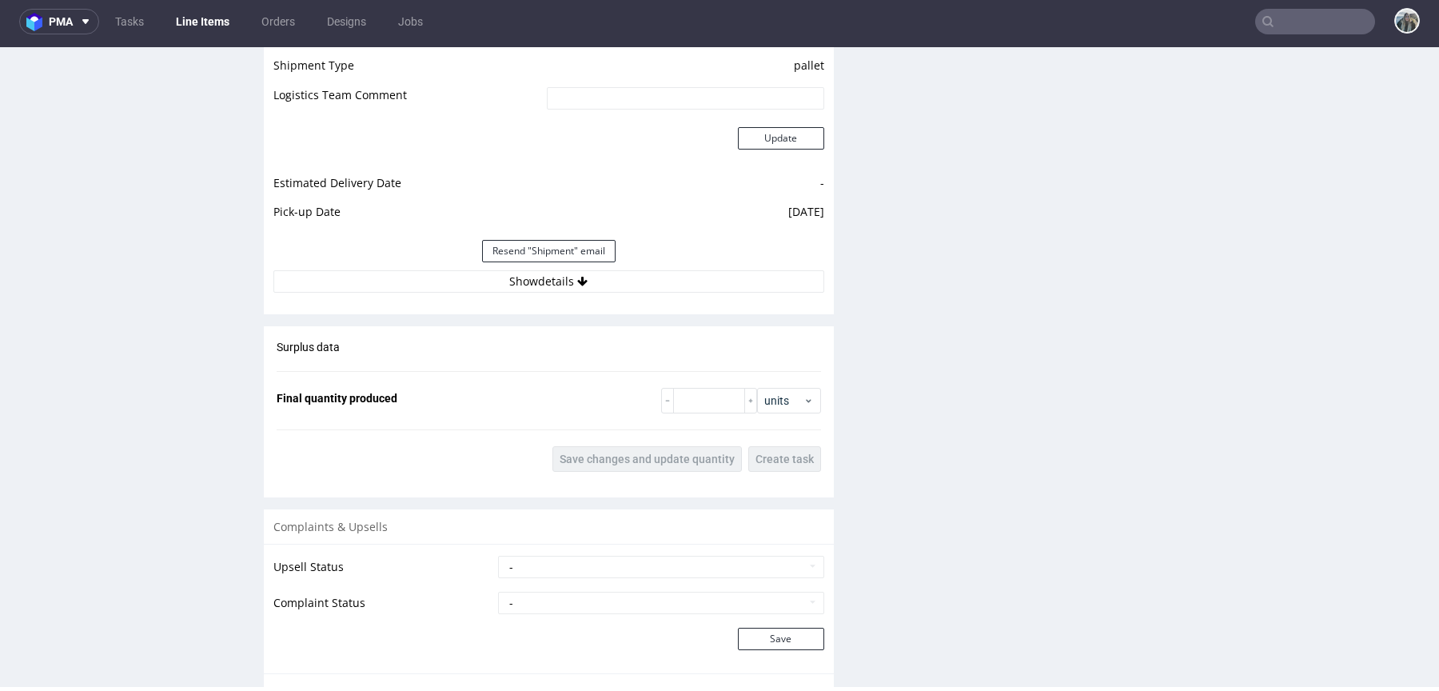
scroll to position [2377, 0]
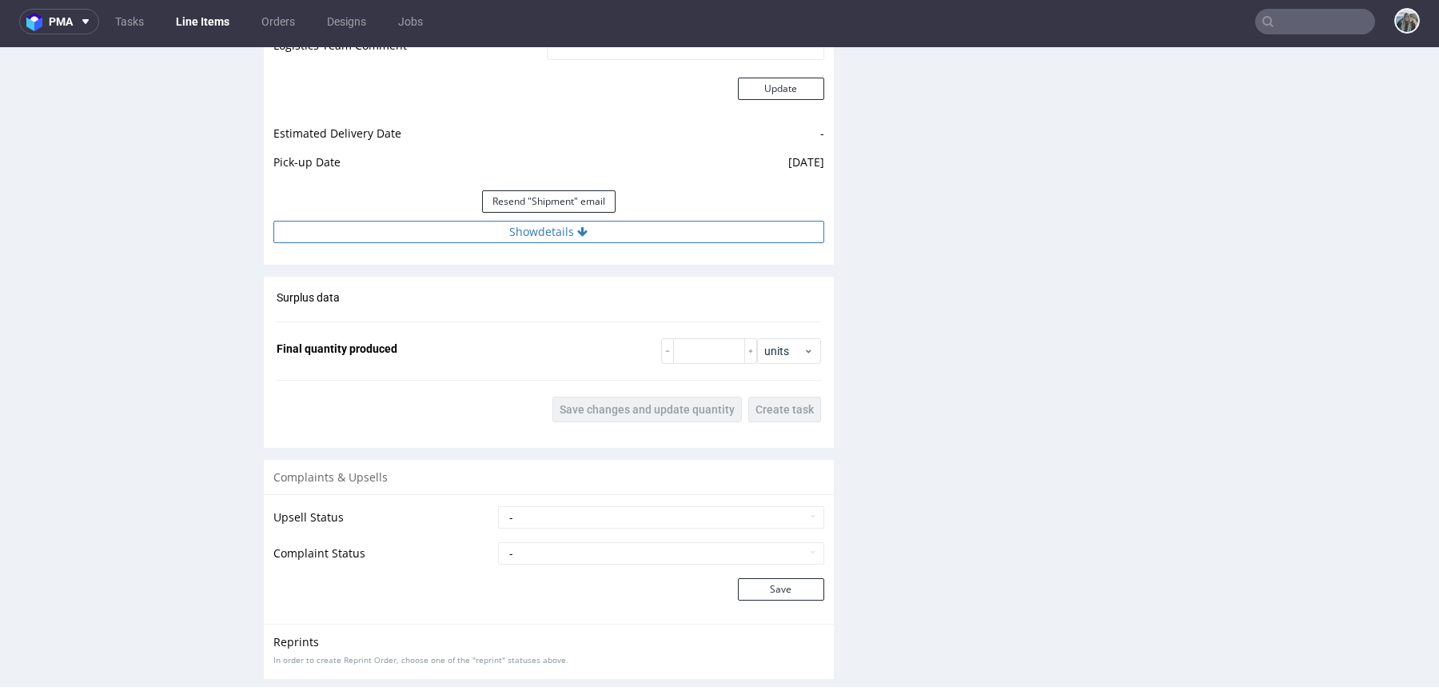
click at [482, 234] on button "Show details" at bounding box center [548, 232] width 551 height 22
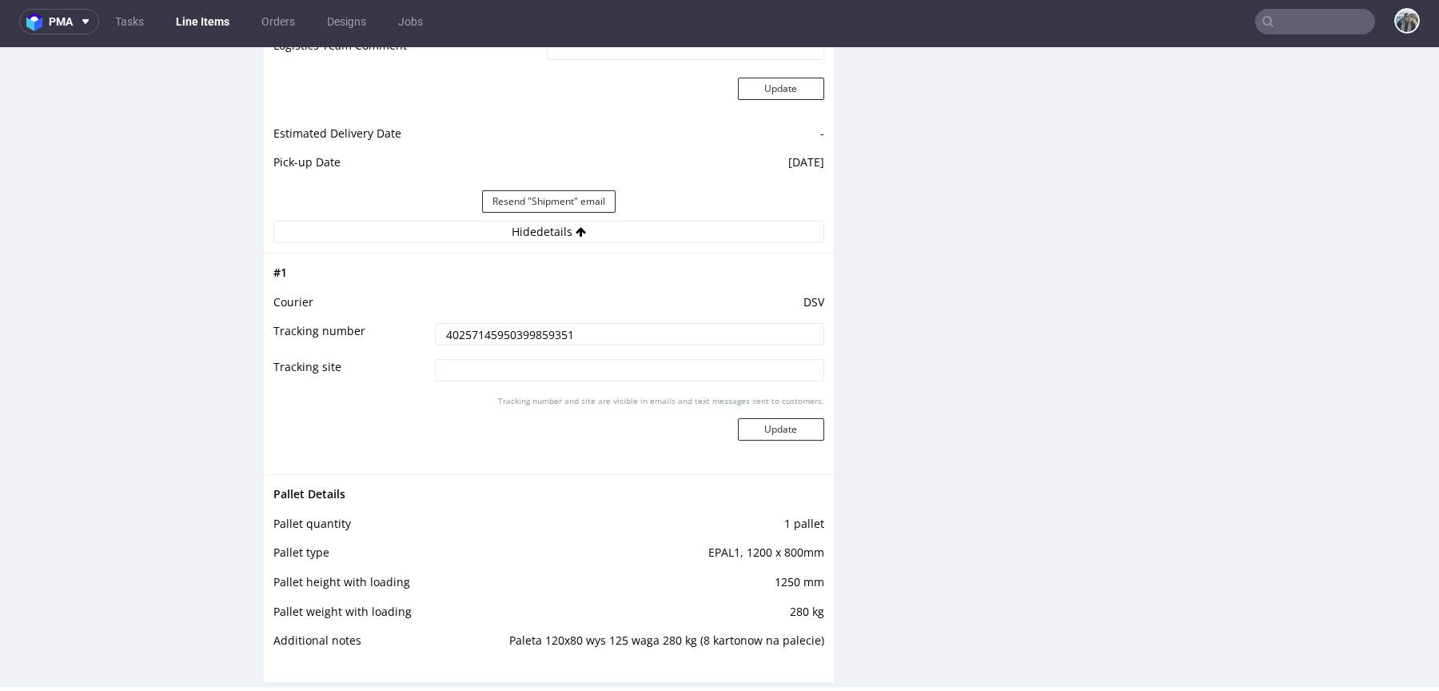
click at [479, 325] on input "40257145950399859351" at bounding box center [629, 334] width 389 height 22
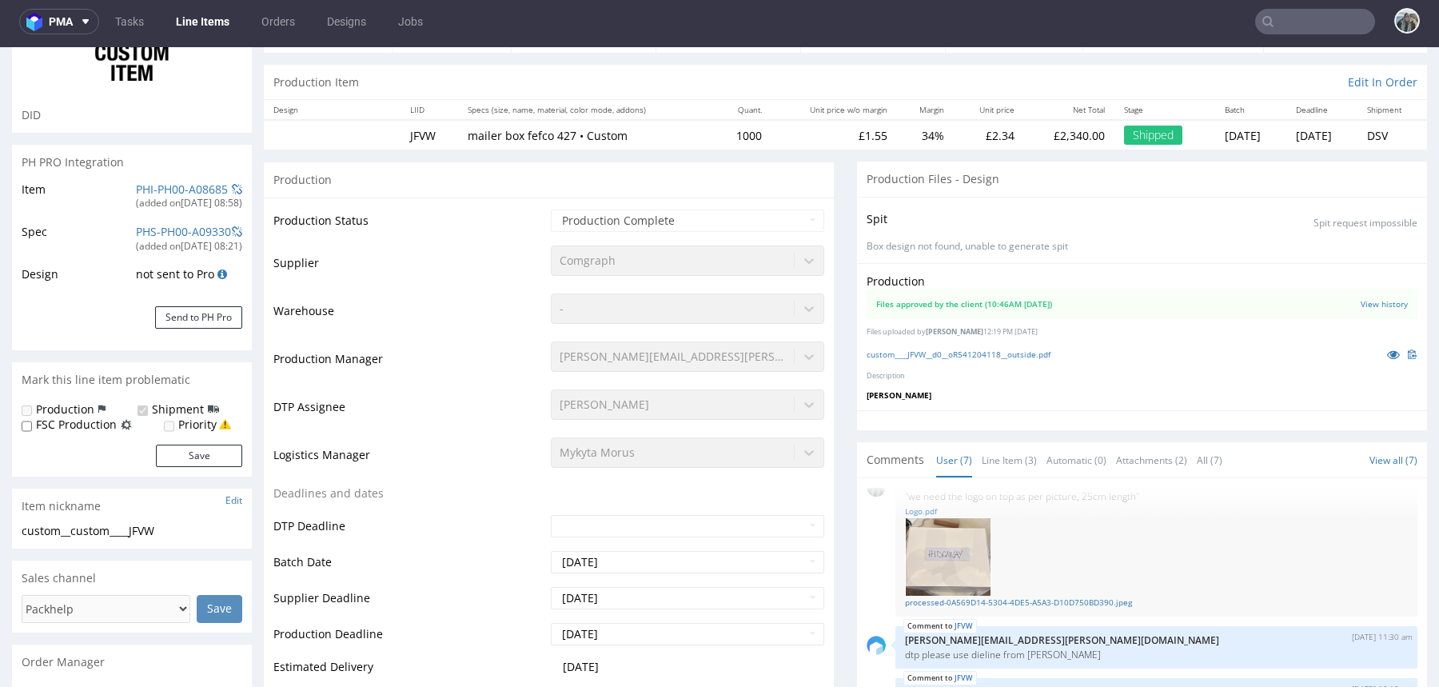
scroll to position [409, 0]
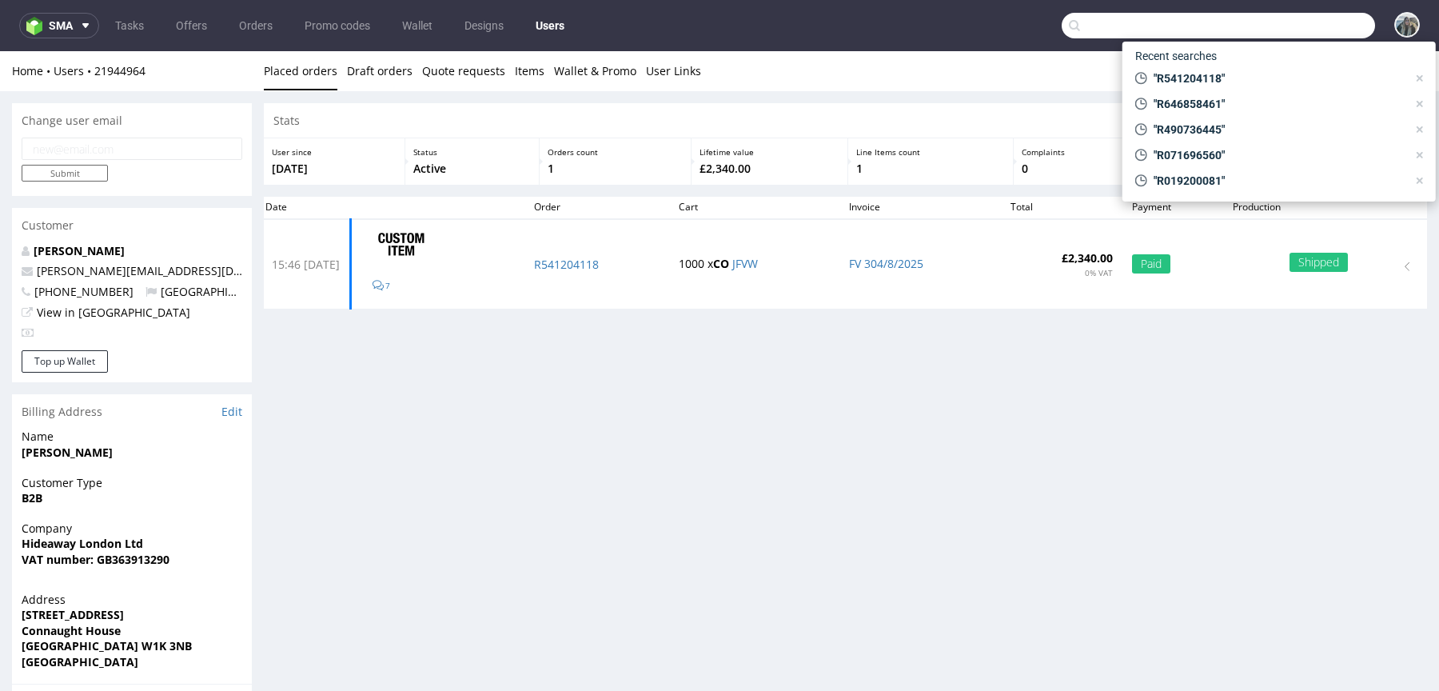
click at [1284, 18] on input "text" at bounding box center [1218, 26] width 313 height 26
paste input "R830459063"
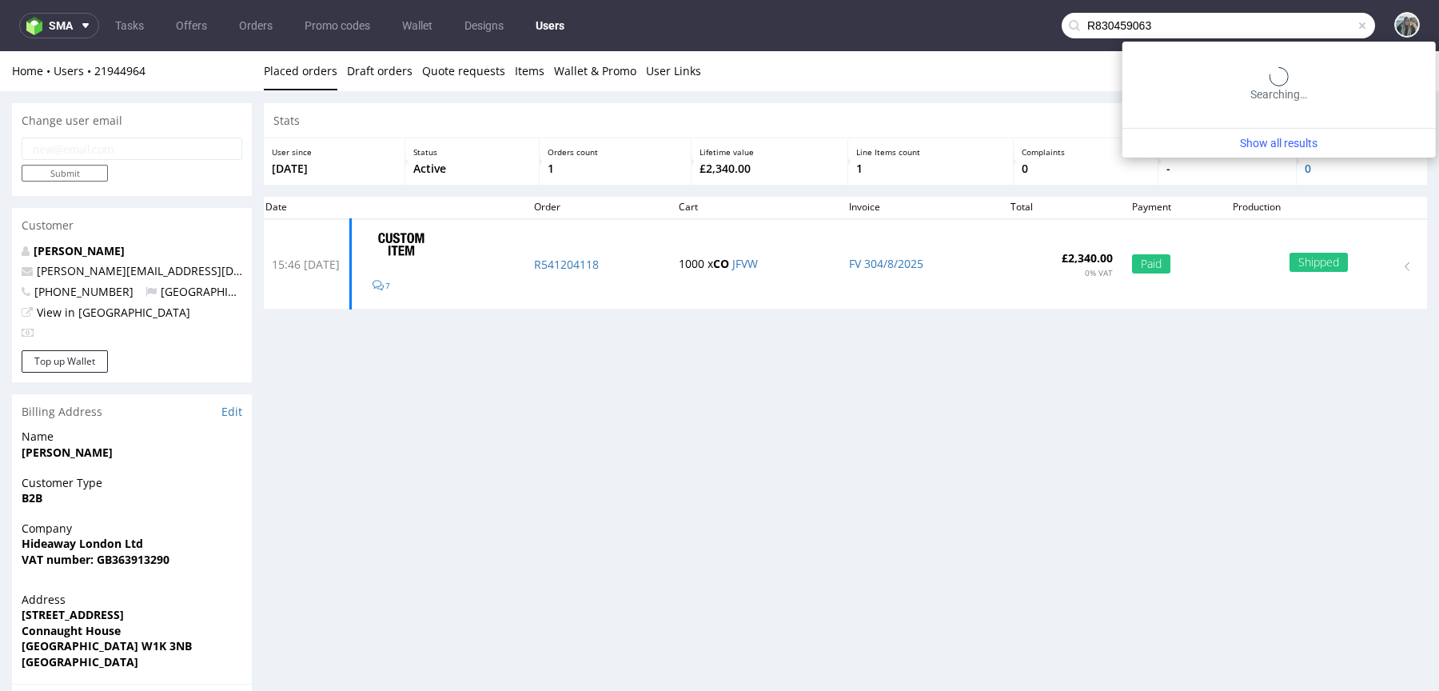
type input "R830459063"
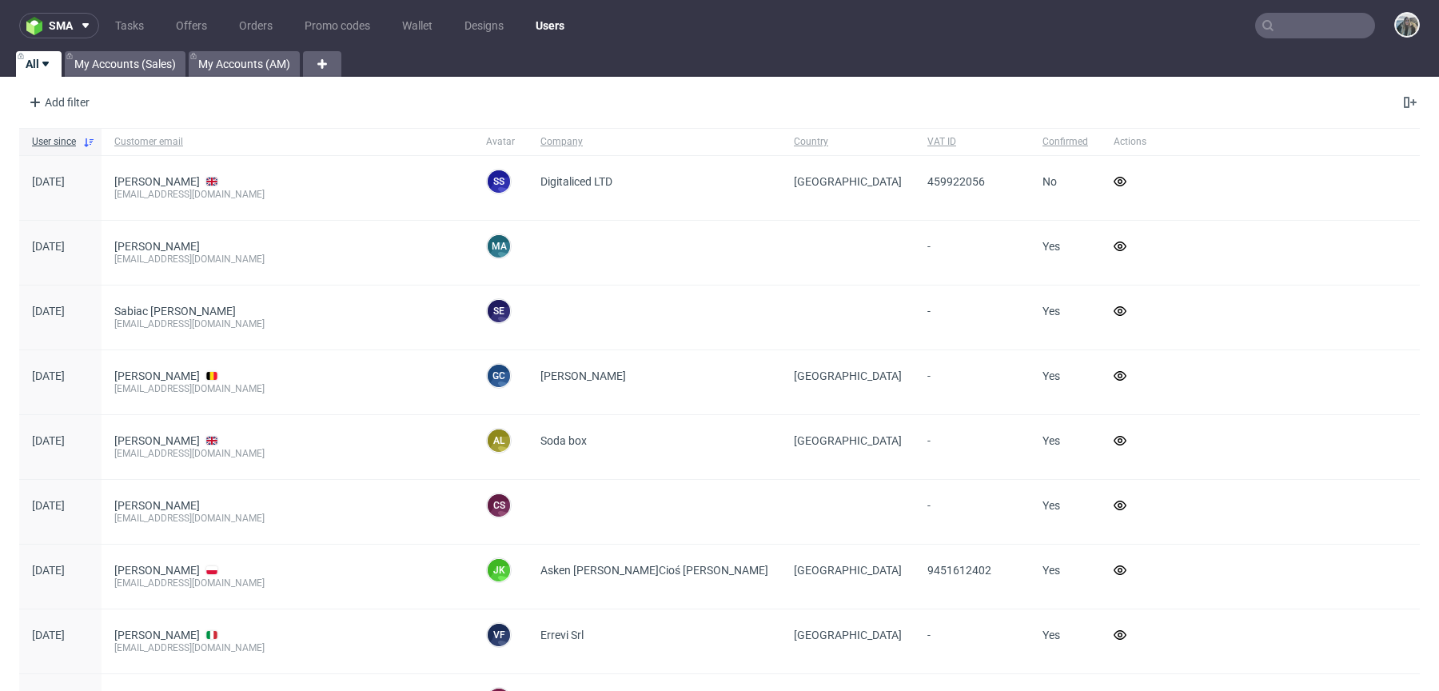
click at [1301, 24] on input "text" at bounding box center [1316, 26] width 120 height 26
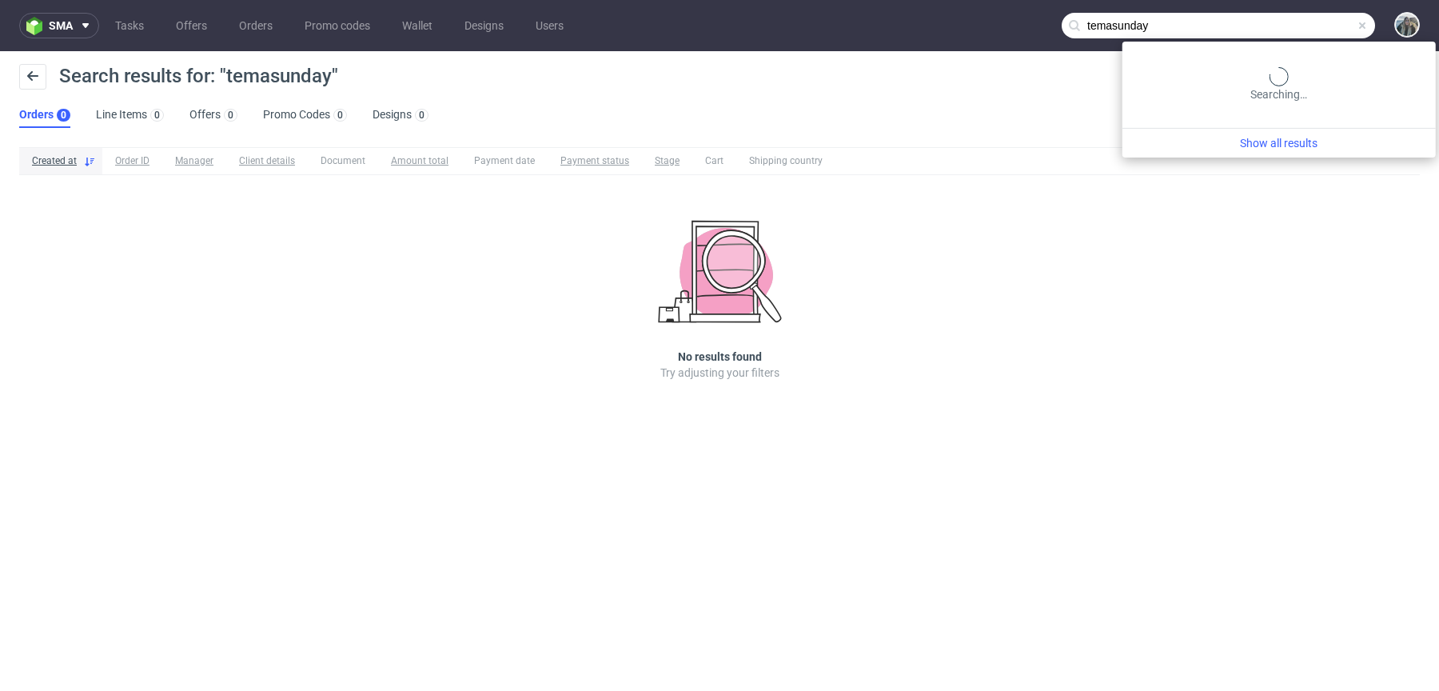
click at [1322, 18] on input "temasunday" at bounding box center [1218, 26] width 313 height 26
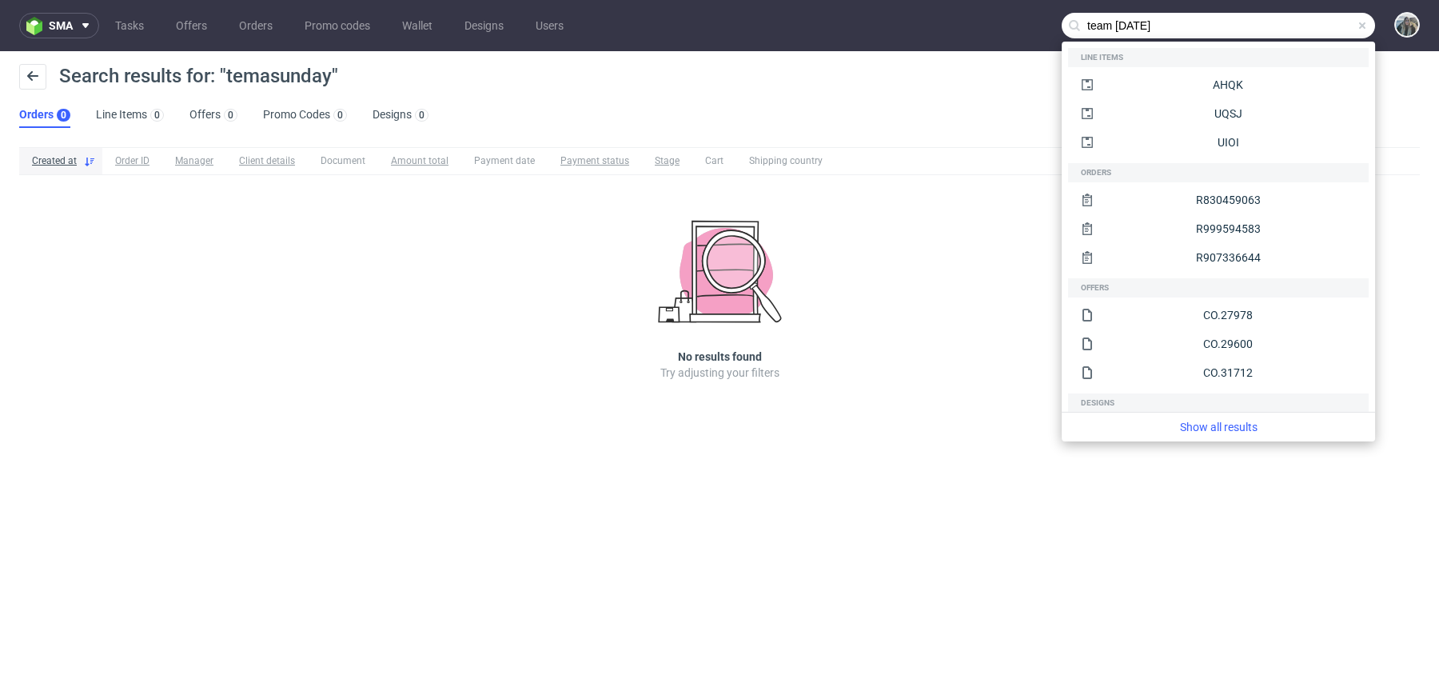
type input "team [DATE]"
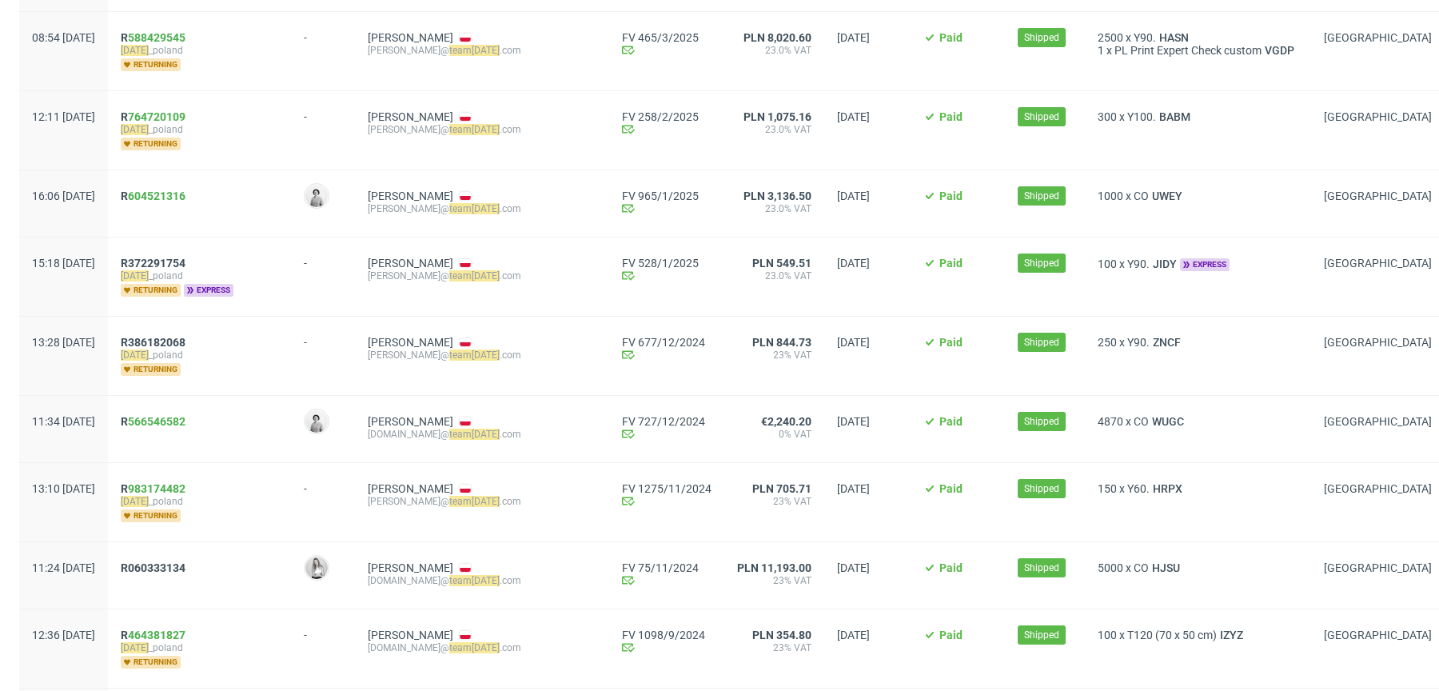
scroll to position [709, 0]
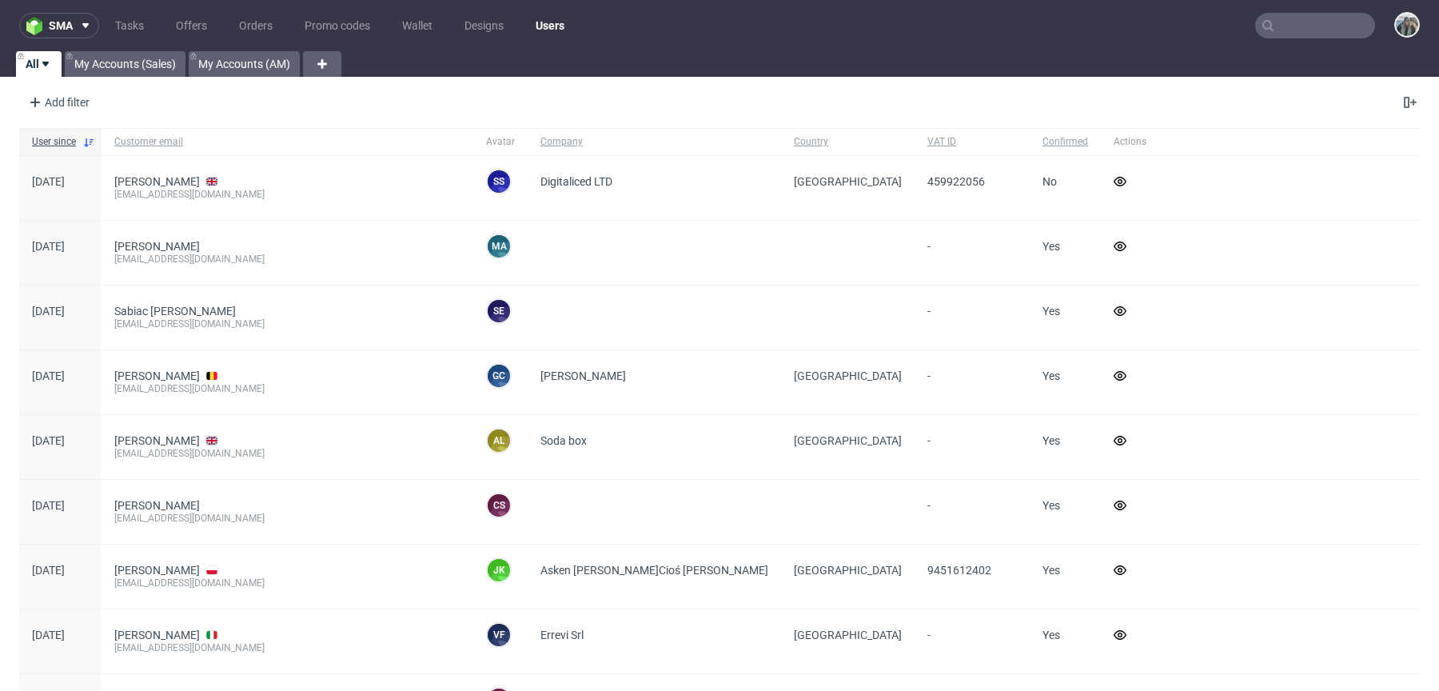
click at [1272, 18] on input "text" at bounding box center [1316, 26] width 120 height 26
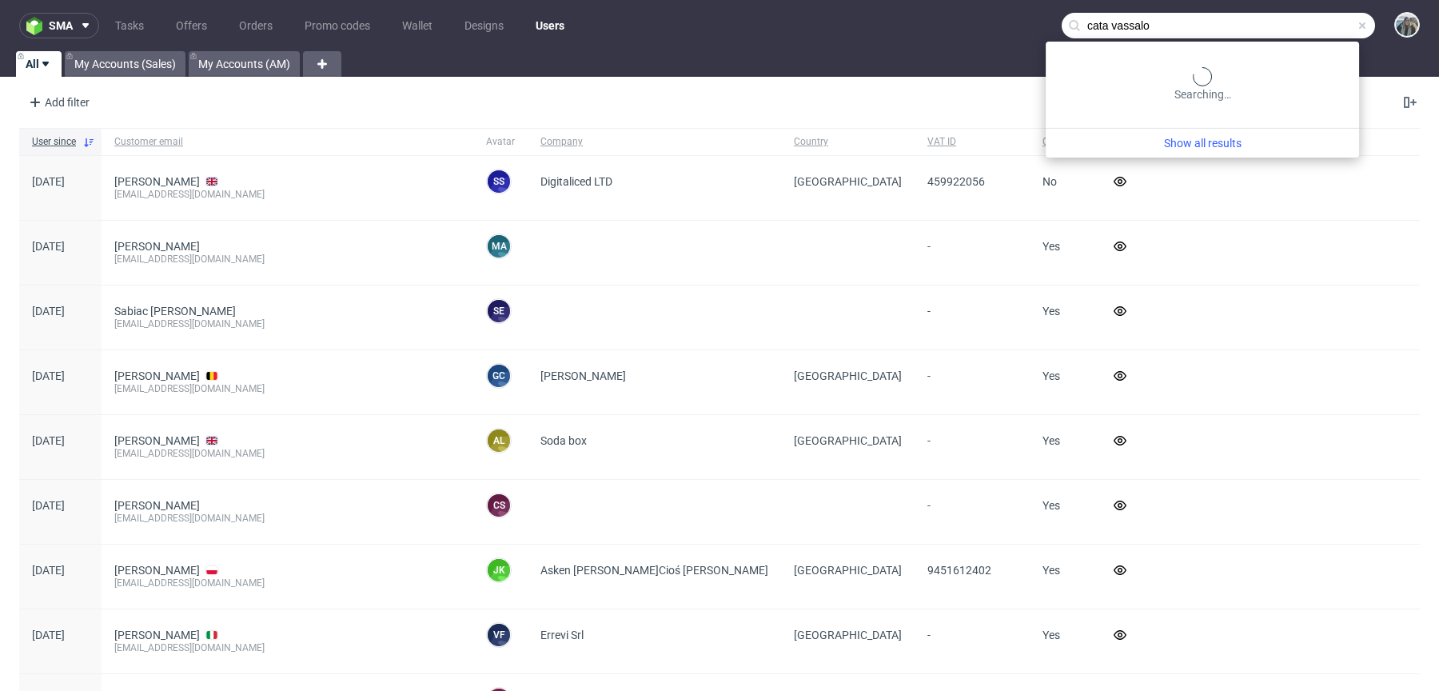
type input "cata vassalo"
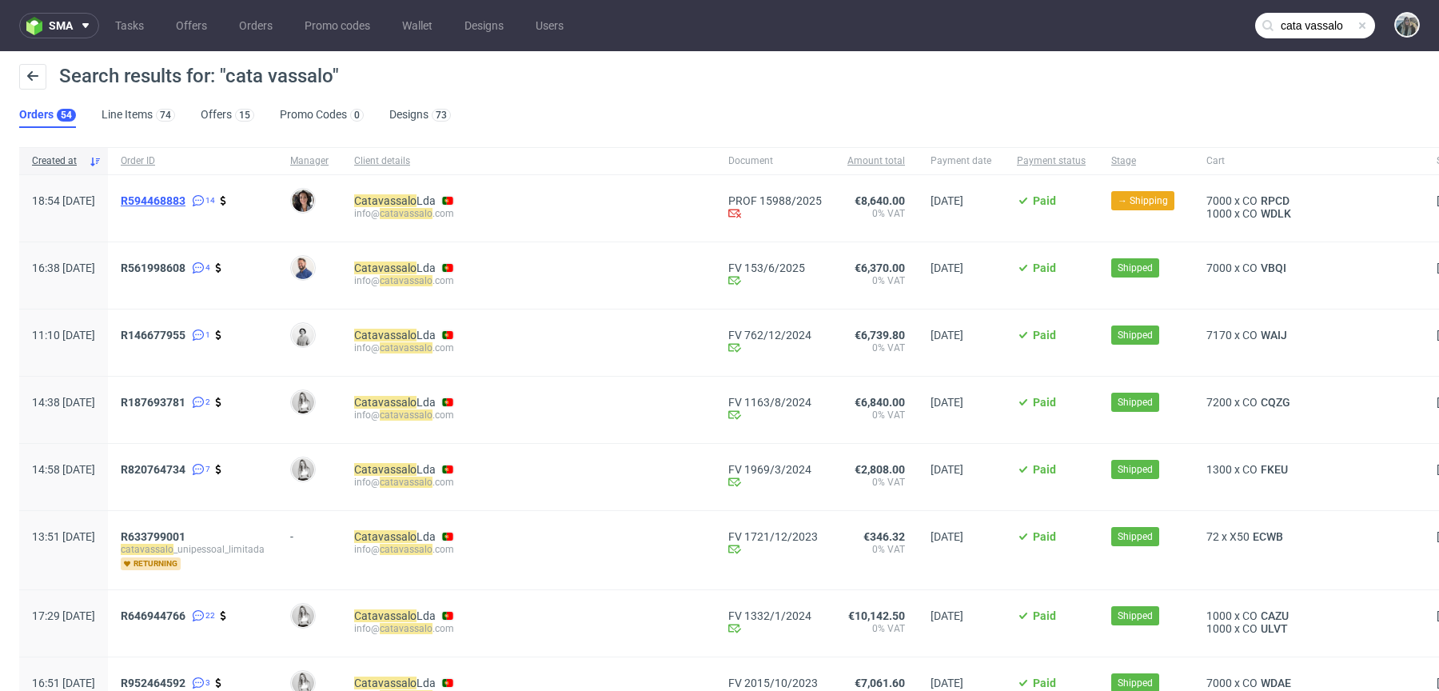
drag, startPoint x: 186, startPoint y: 226, endPoint x: 169, endPoint y: 196, distance: 34.0
click at [169, 198] on div "R594468883 14" at bounding box center [193, 208] width 170 height 66
copy span "R594468883"
click at [174, 201] on span "R 594468883" at bounding box center [153, 200] width 65 height 13
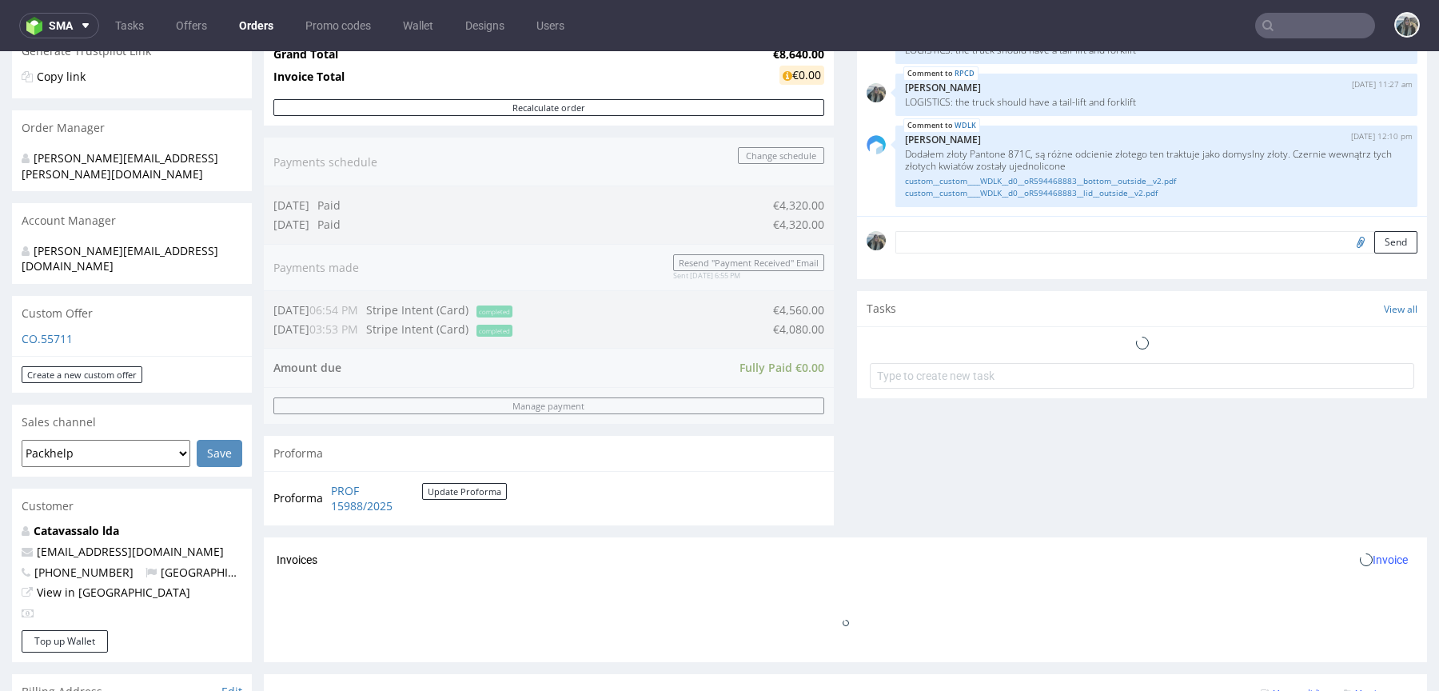
scroll to position [862, 0]
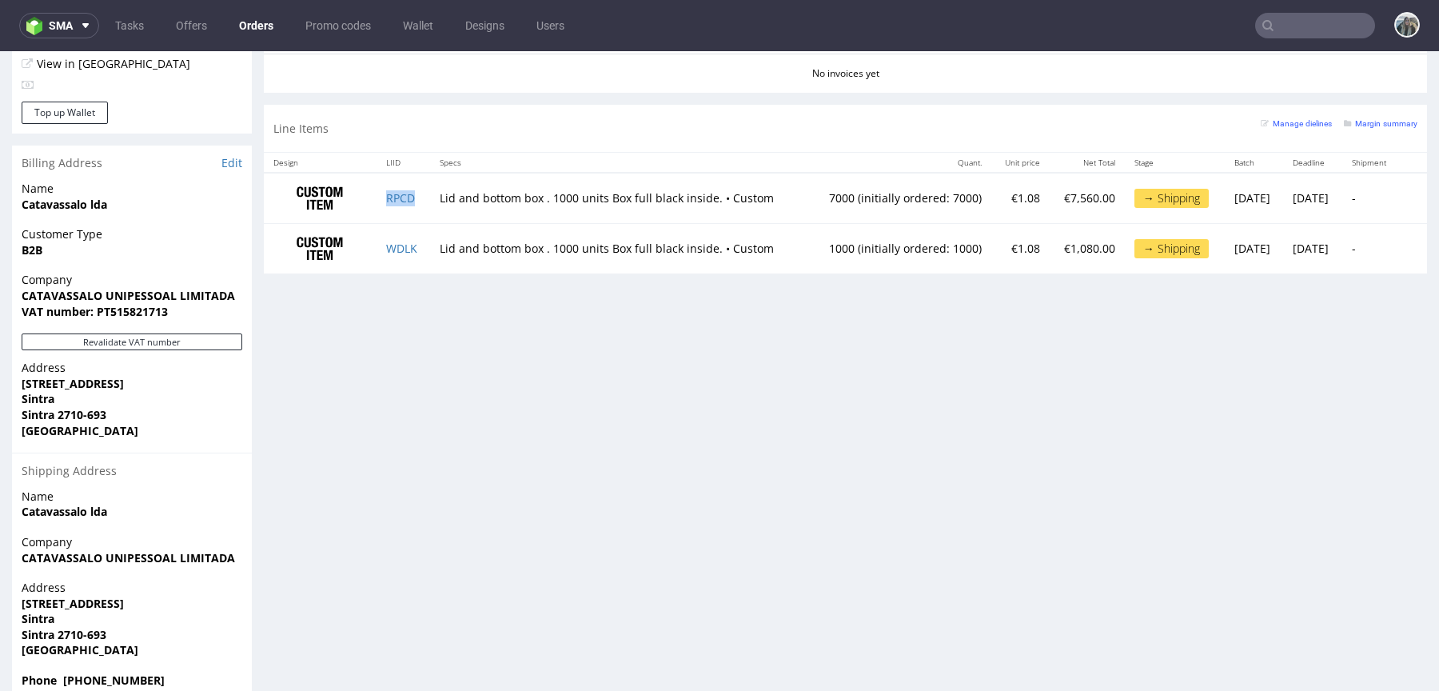
click at [417, 201] on td "RPCD" at bounding box center [404, 198] width 54 height 50
copy link "RPCD"
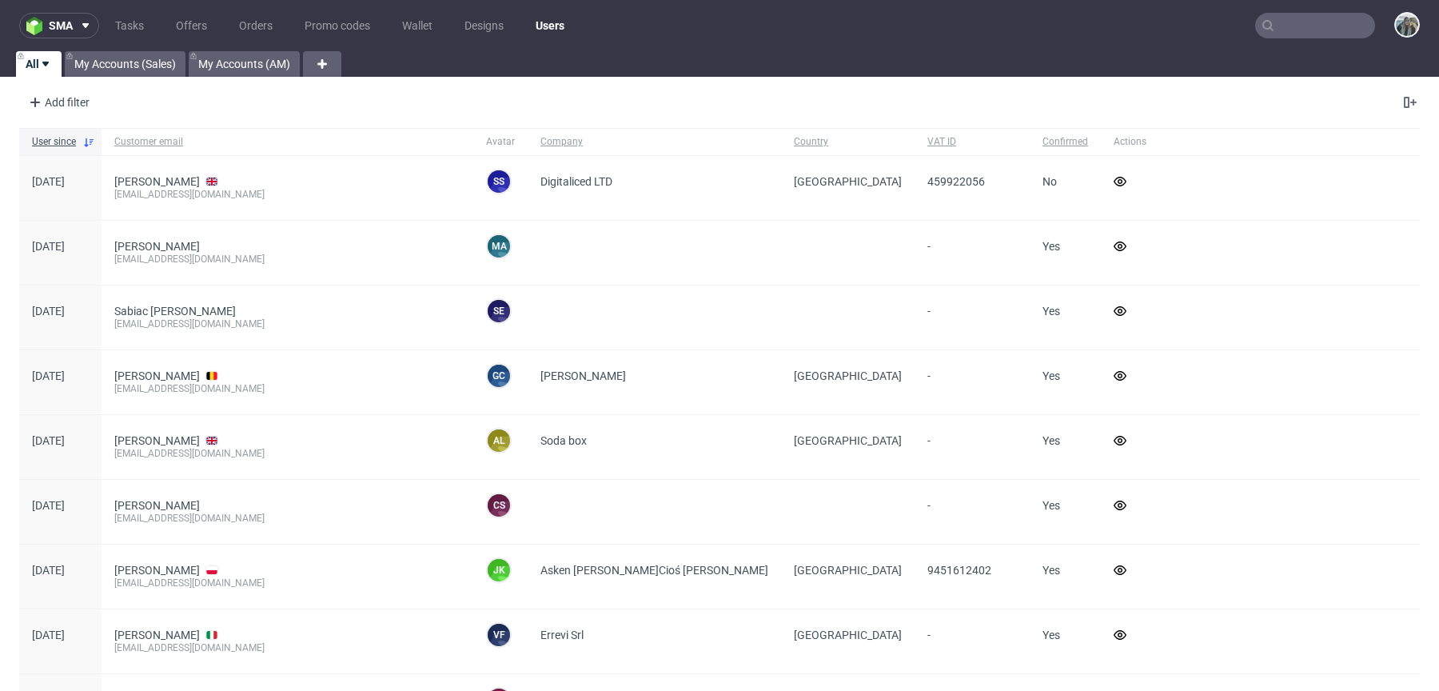
click at [1330, 22] on input "text" at bounding box center [1316, 26] width 120 height 26
paste input "egroup"
type input "egroup"
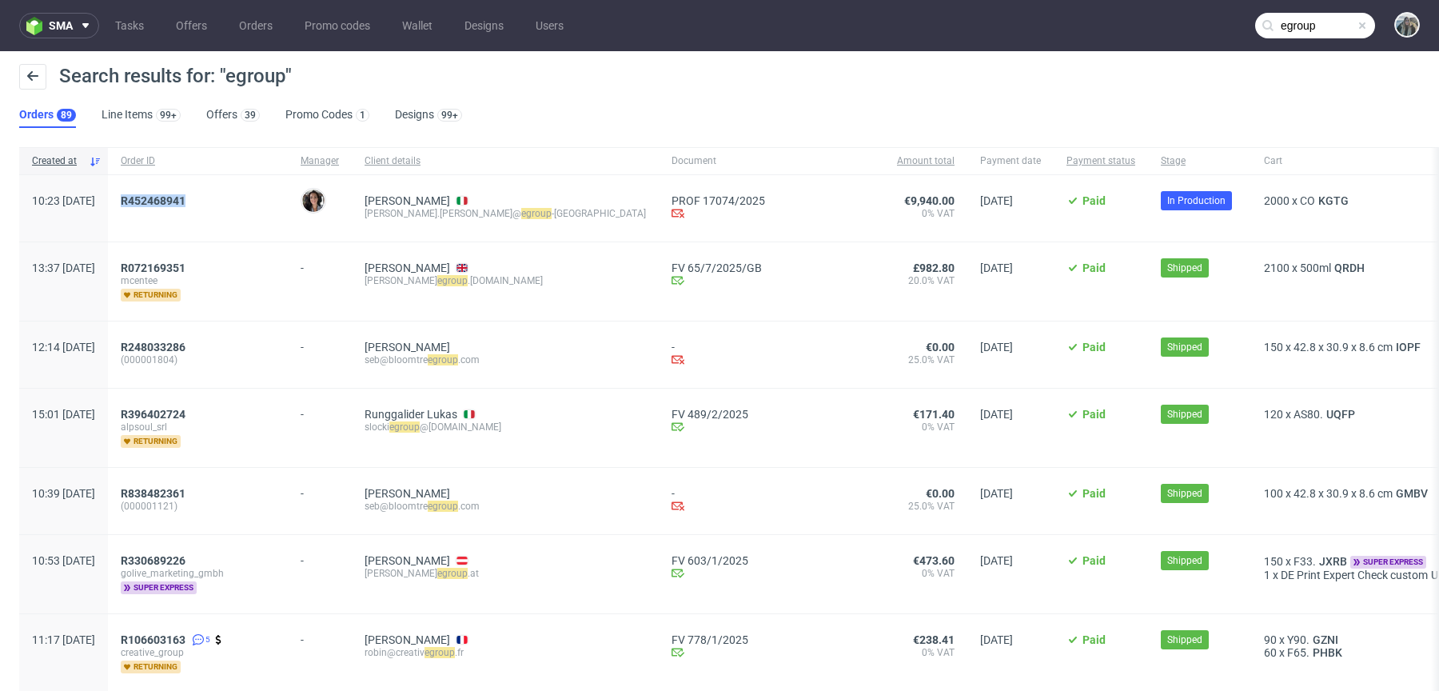
drag, startPoint x: 186, startPoint y: 215, endPoint x: 161, endPoint y: 194, distance: 33.5
click at [161, 195] on div "R452468941" at bounding box center [198, 208] width 180 height 66
copy span "R452468941"
click at [186, 198] on span "R452468941" at bounding box center [153, 200] width 65 height 13
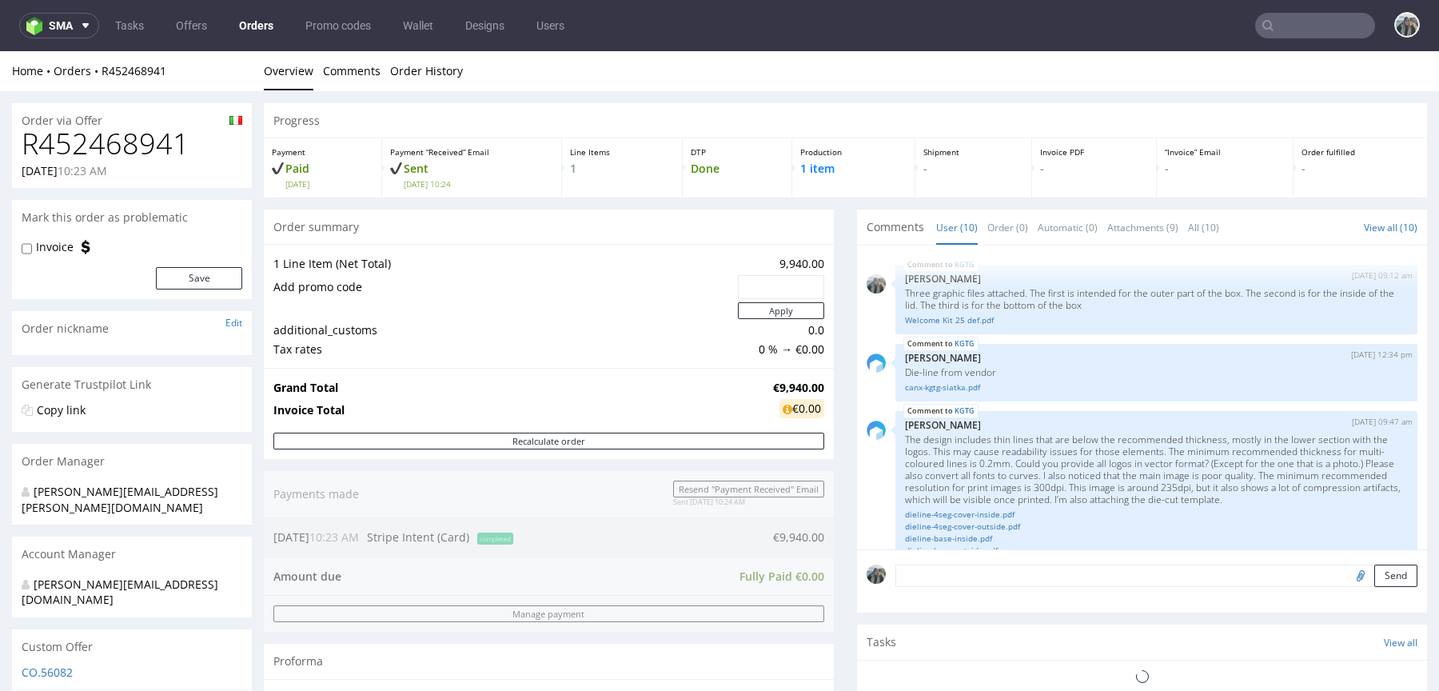
scroll to position [691, 0]
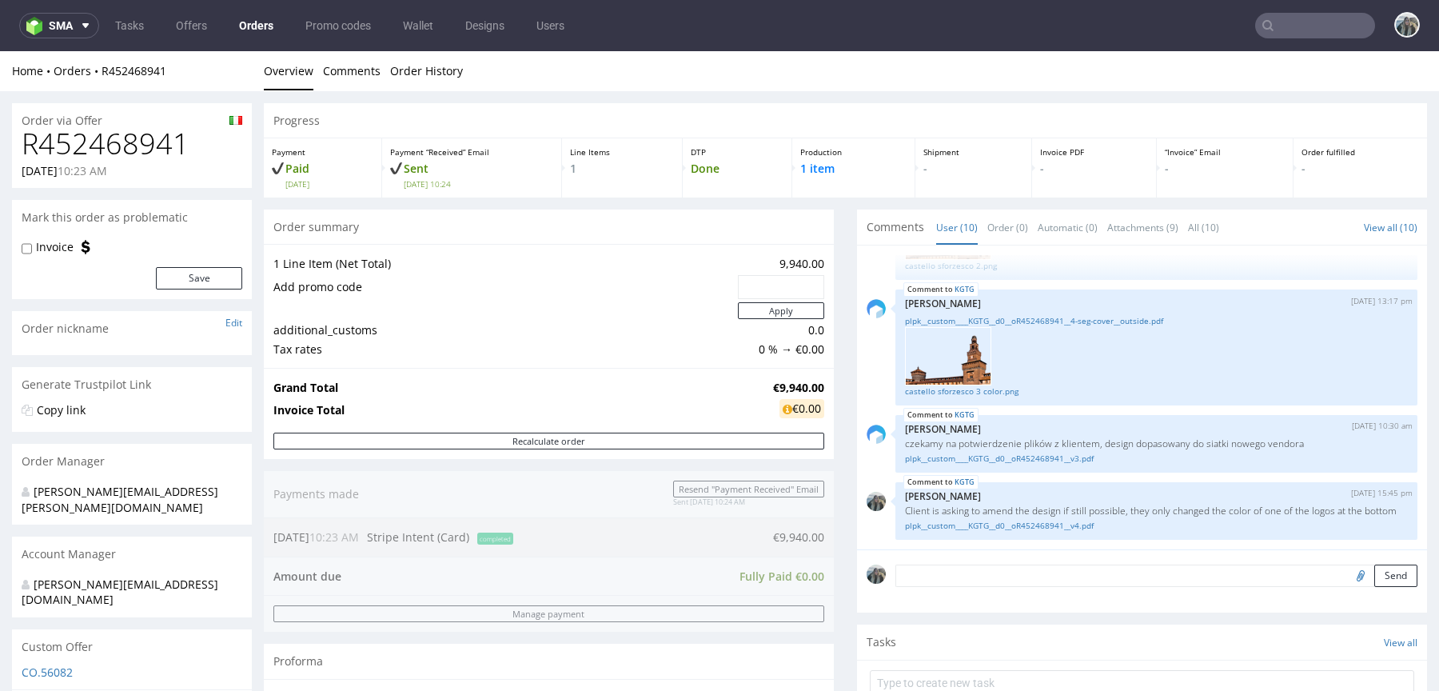
click at [1310, 22] on input "text" at bounding box center [1316, 26] width 120 height 26
paste input "R583018159"
type input "R583018159"
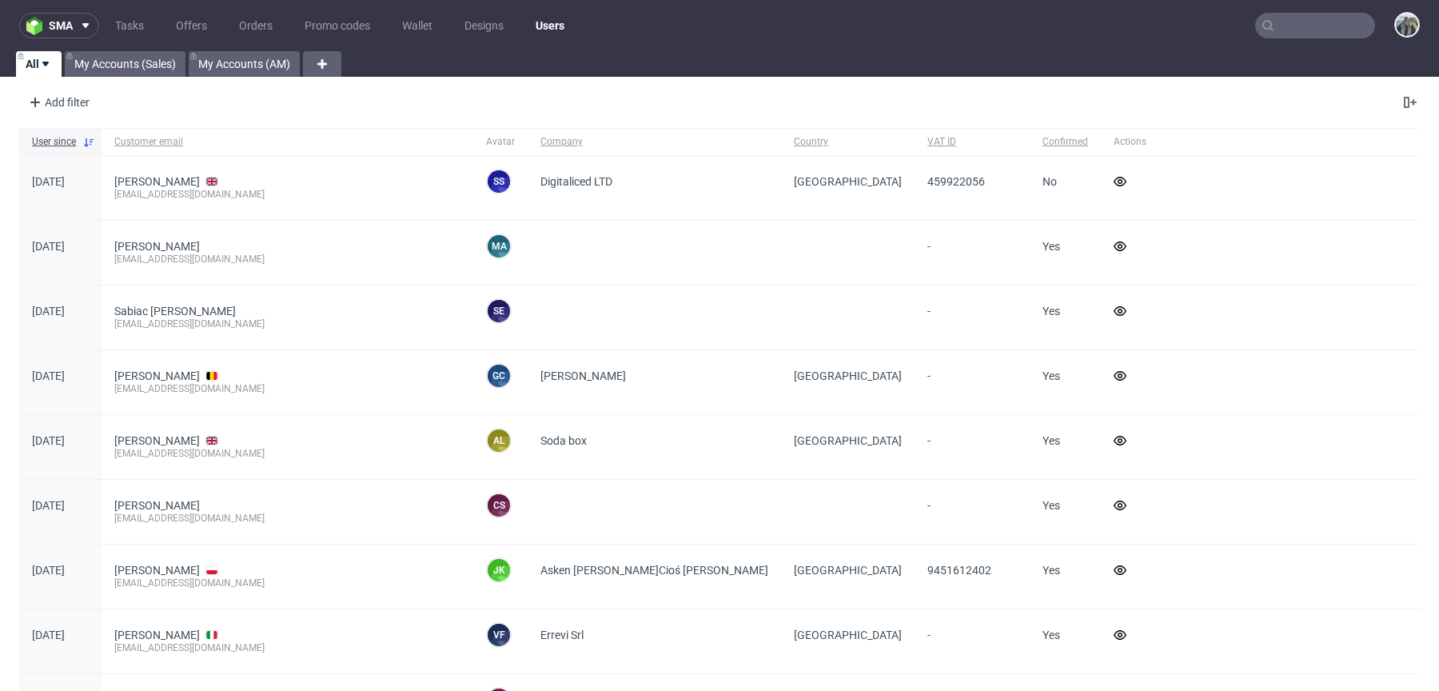
click at [1335, 26] on input "text" at bounding box center [1316, 26] width 120 height 26
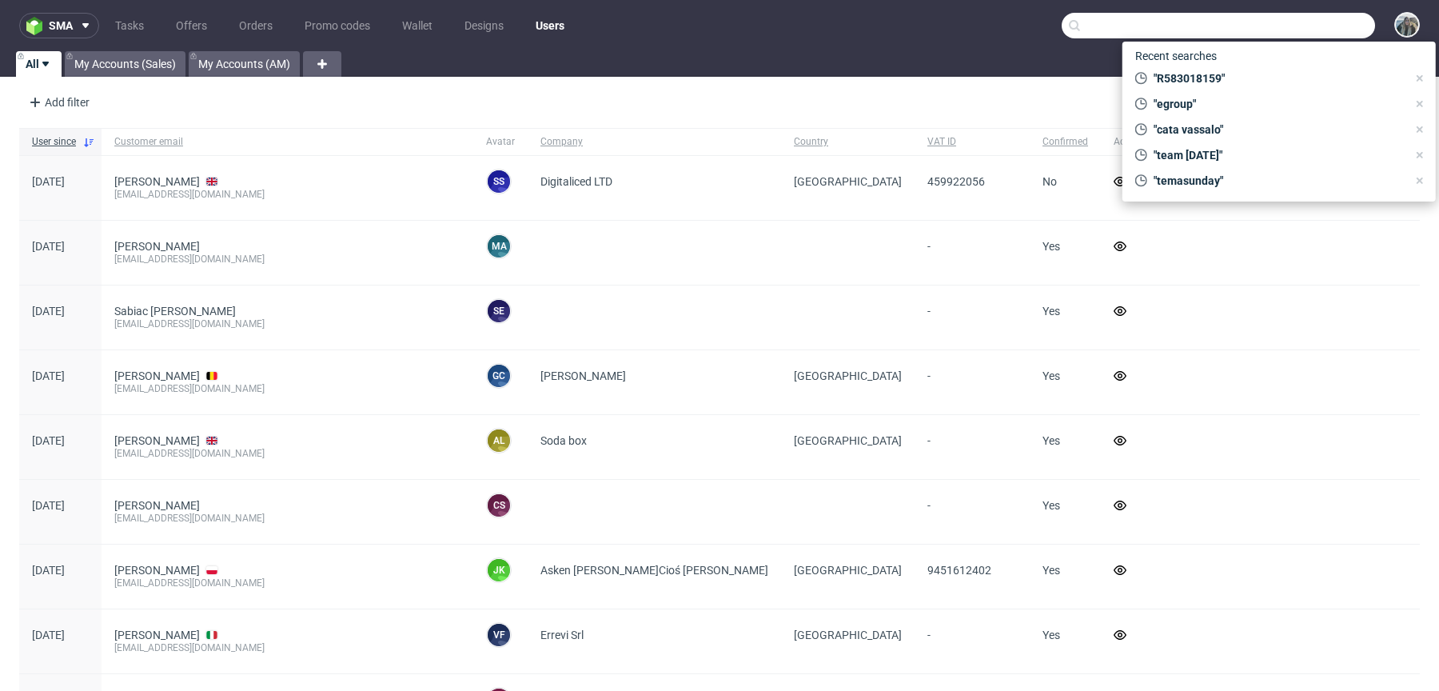
paste input "Refurbed"
type input "Refurbed"
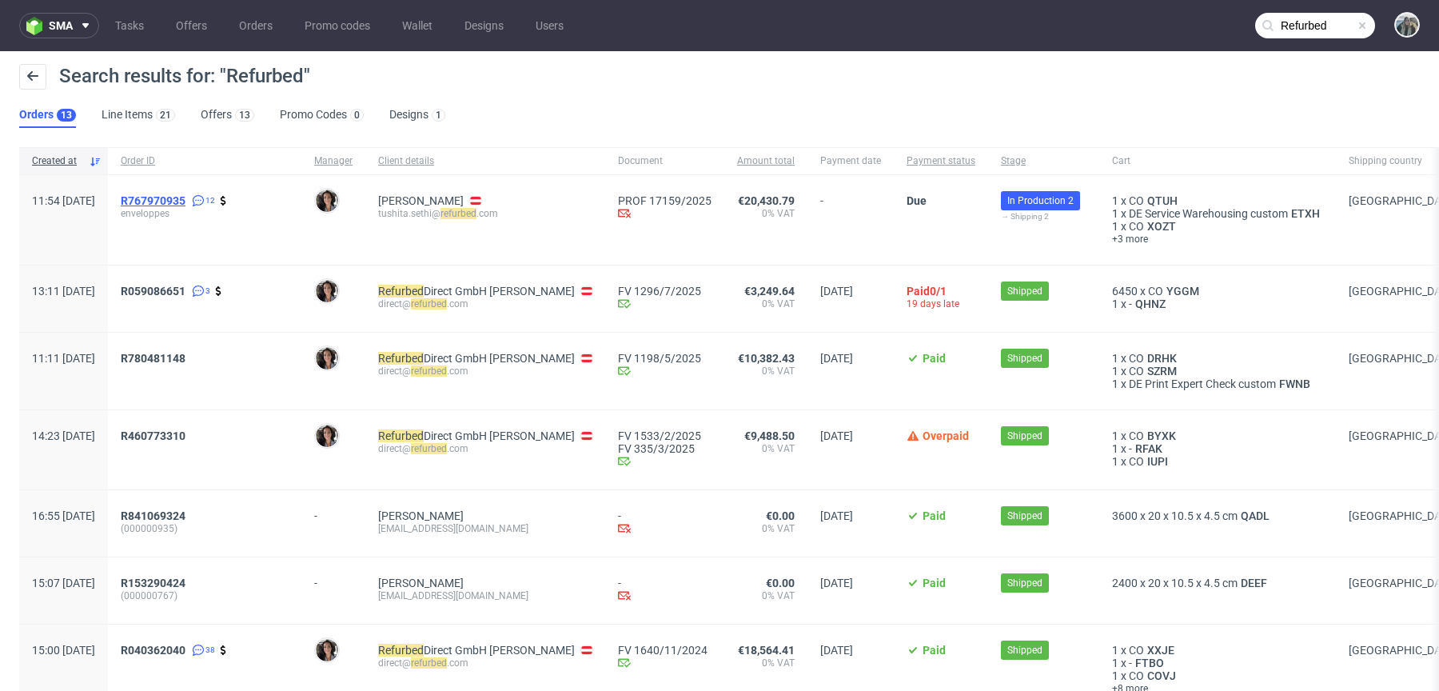
click at [186, 199] on span "R767970935" at bounding box center [153, 200] width 65 height 13
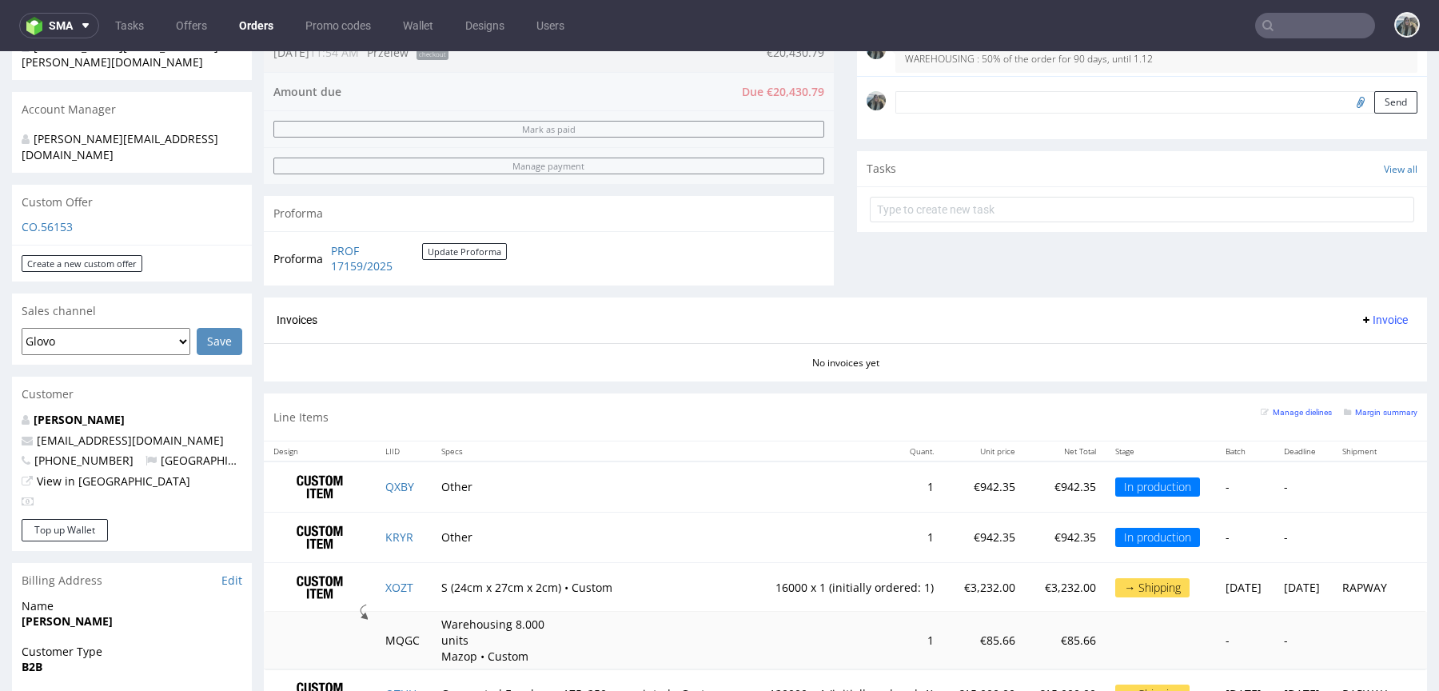
scroll to position [521, 0]
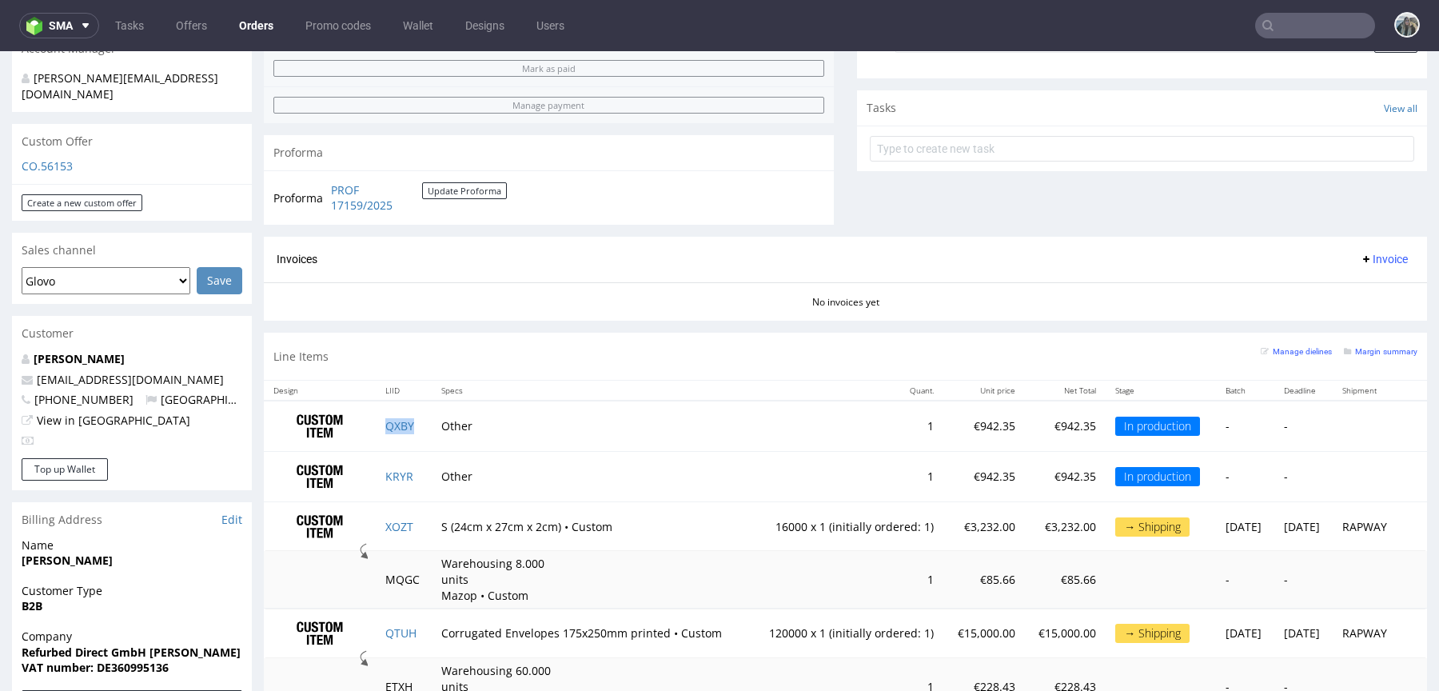
click at [420, 433] on td "QXBY" at bounding box center [404, 426] width 57 height 50
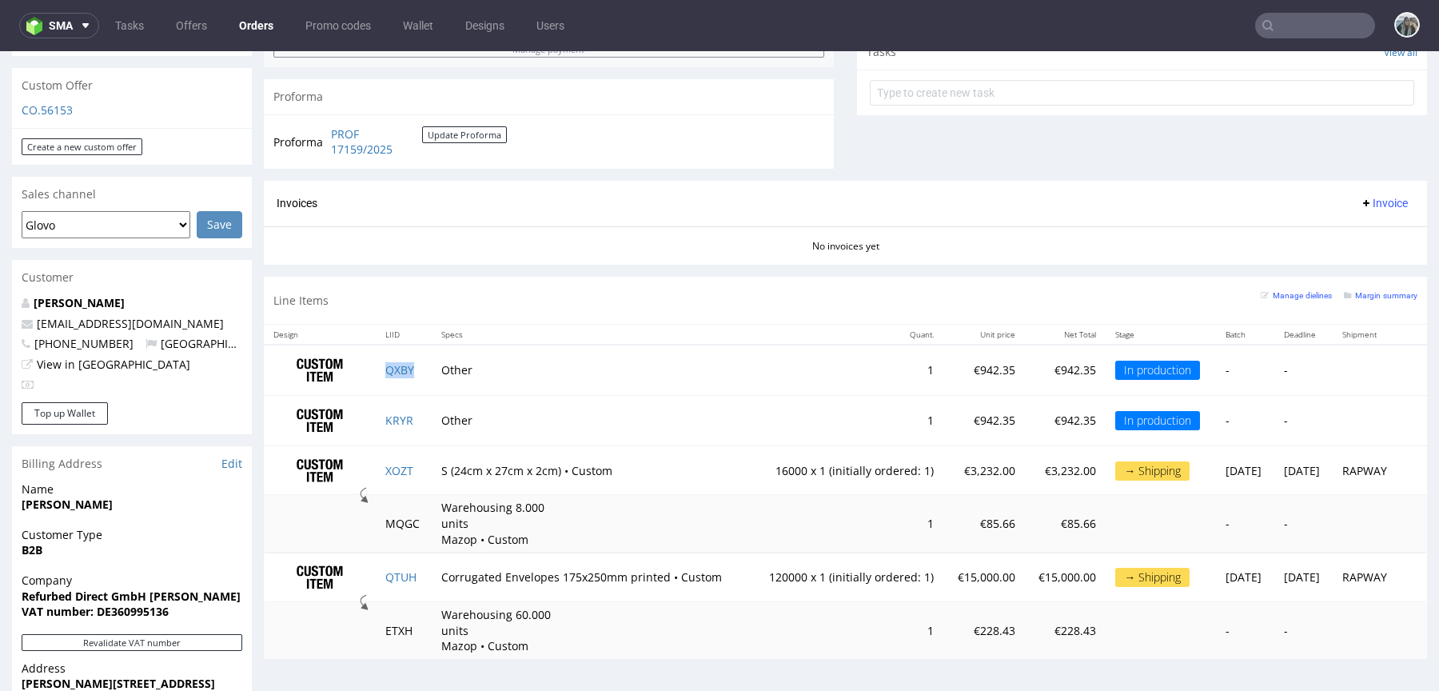
scroll to position [617, 0]
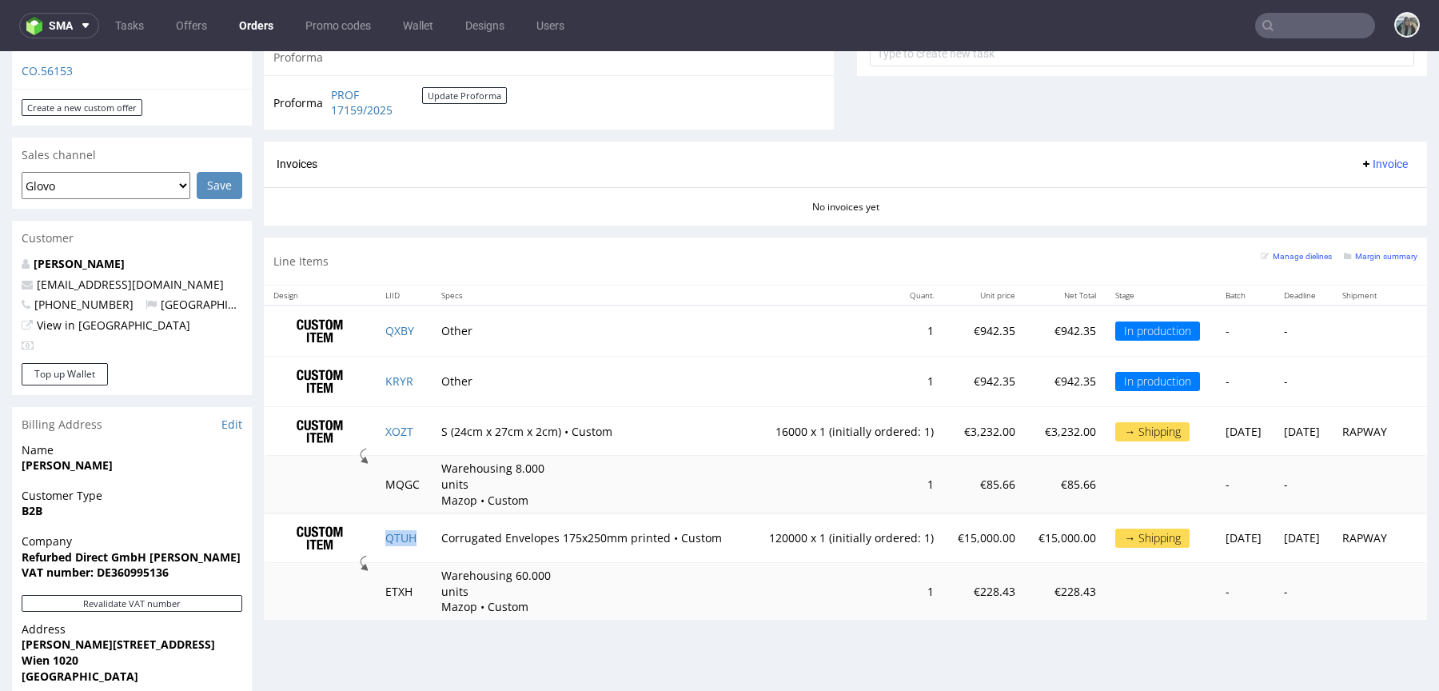
click at [419, 541] on td "QTUH" at bounding box center [404, 538] width 57 height 50
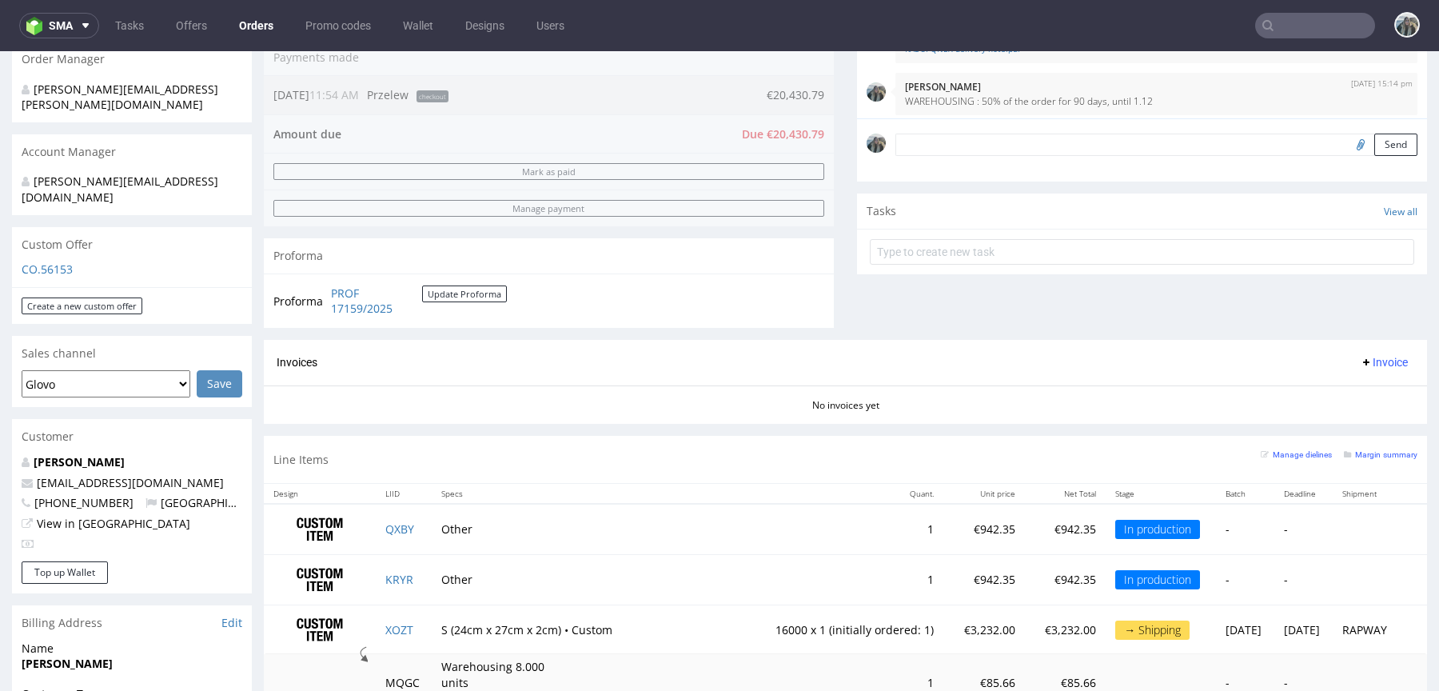
scroll to position [846, 0]
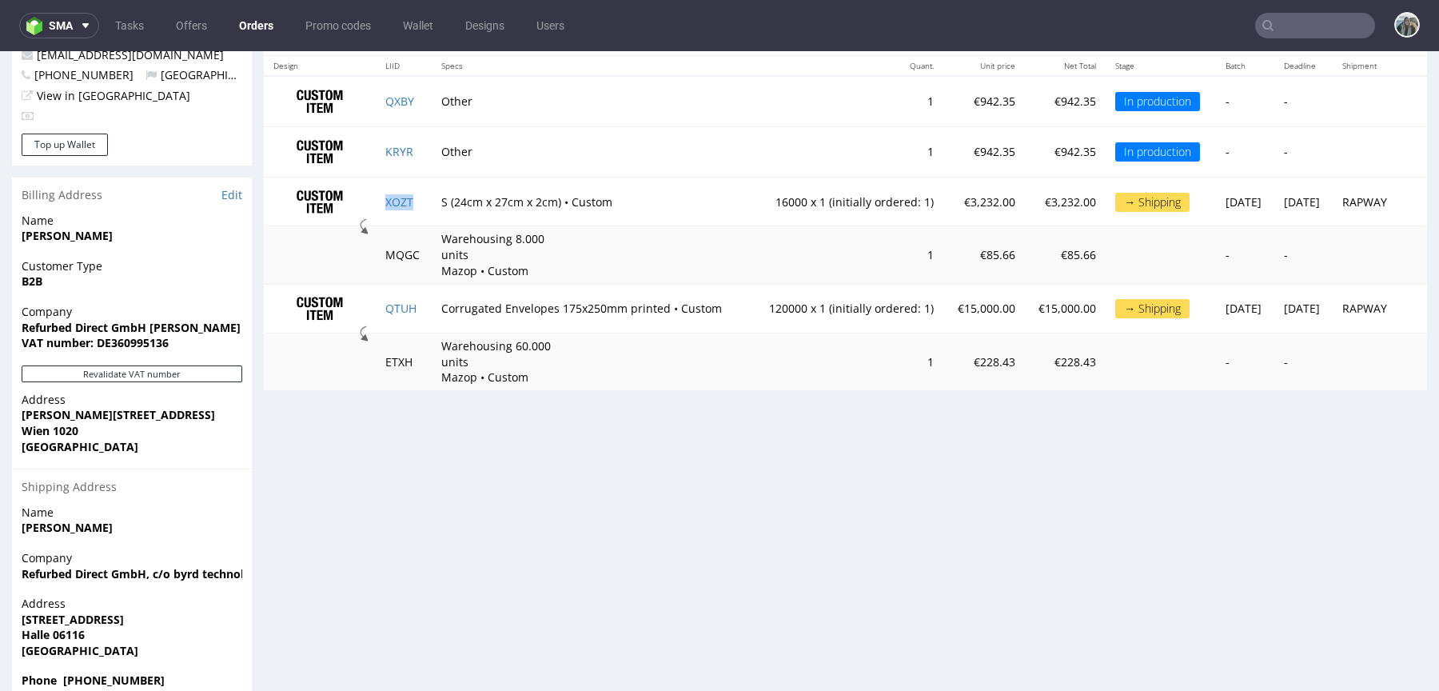
click at [416, 210] on td "XOZT" at bounding box center [404, 202] width 57 height 50
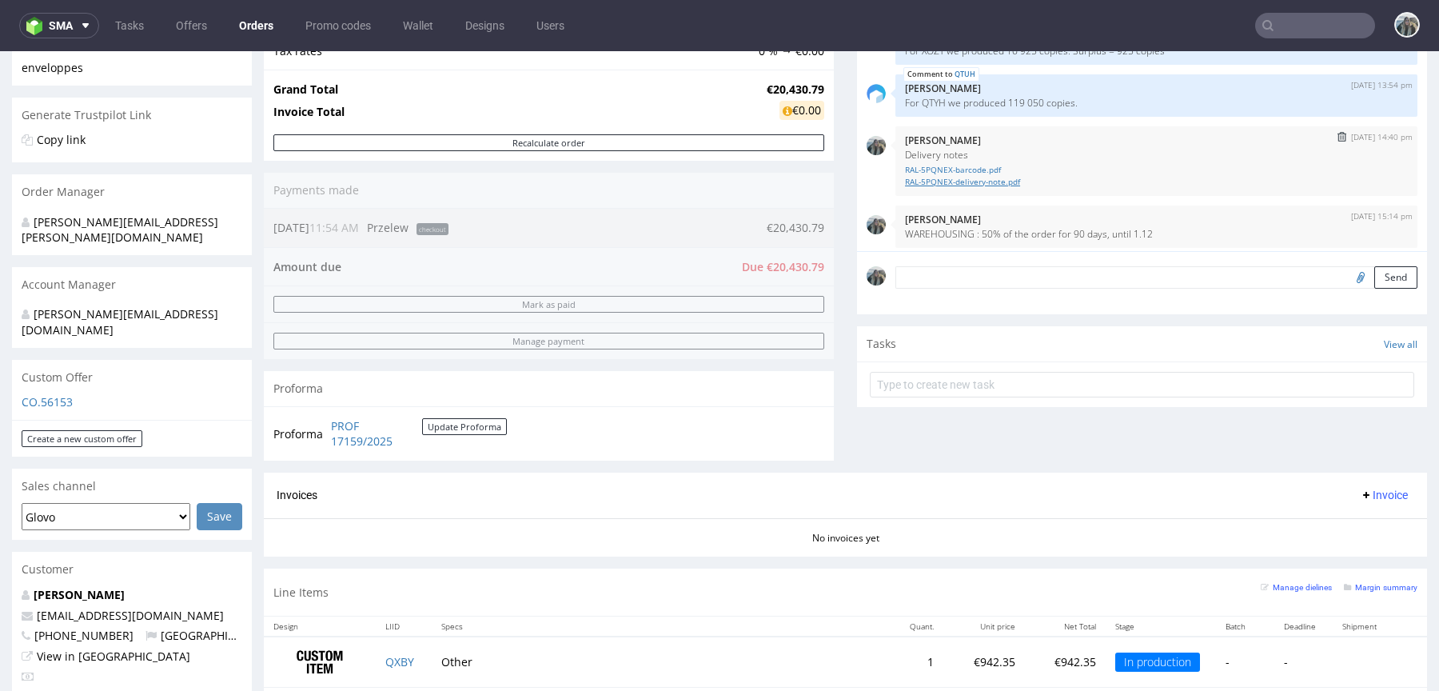
scroll to position [386, 0]
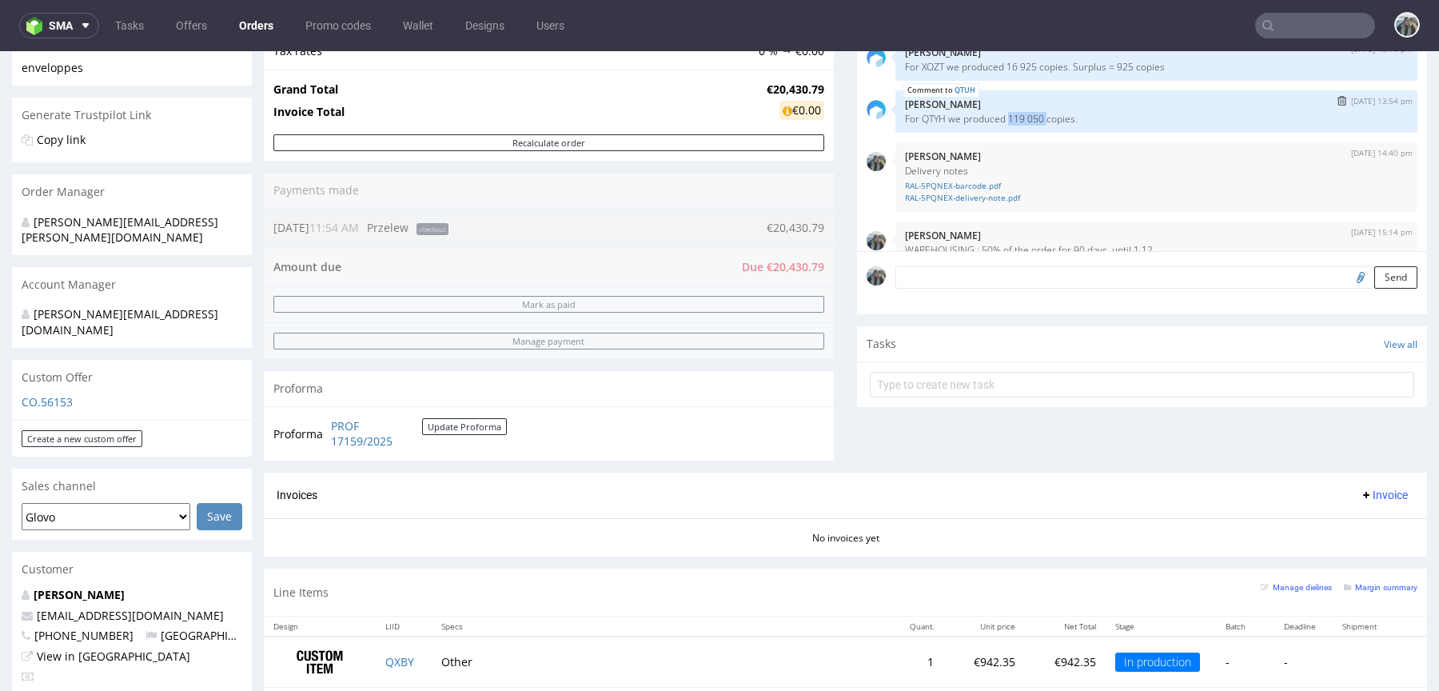
drag, startPoint x: 1004, startPoint y: 113, endPoint x: 1043, endPoint y: 109, distance: 39.4
click at [1043, 113] on p "For QTYH we produced 119 050 copies." at bounding box center [1156, 119] width 503 height 12
copy p "119 050"
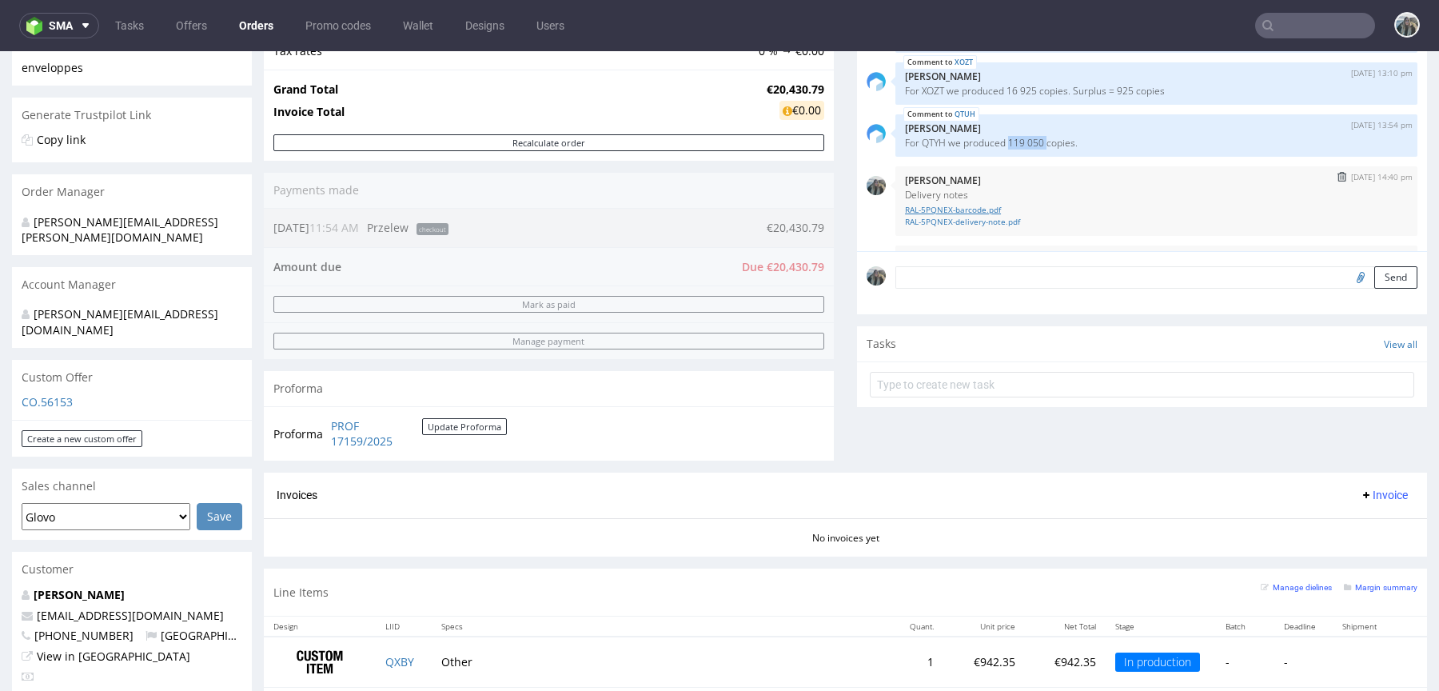
scroll to position [361, 0]
drag, startPoint x: 1032, startPoint y: 91, endPoint x: 1004, endPoint y: 91, distance: 28.0
click at [1004, 91] on p "For XOZT we produced 16 925 copies. Surplus = 925 copies" at bounding box center [1156, 92] width 503 height 12
copy p "16 925"
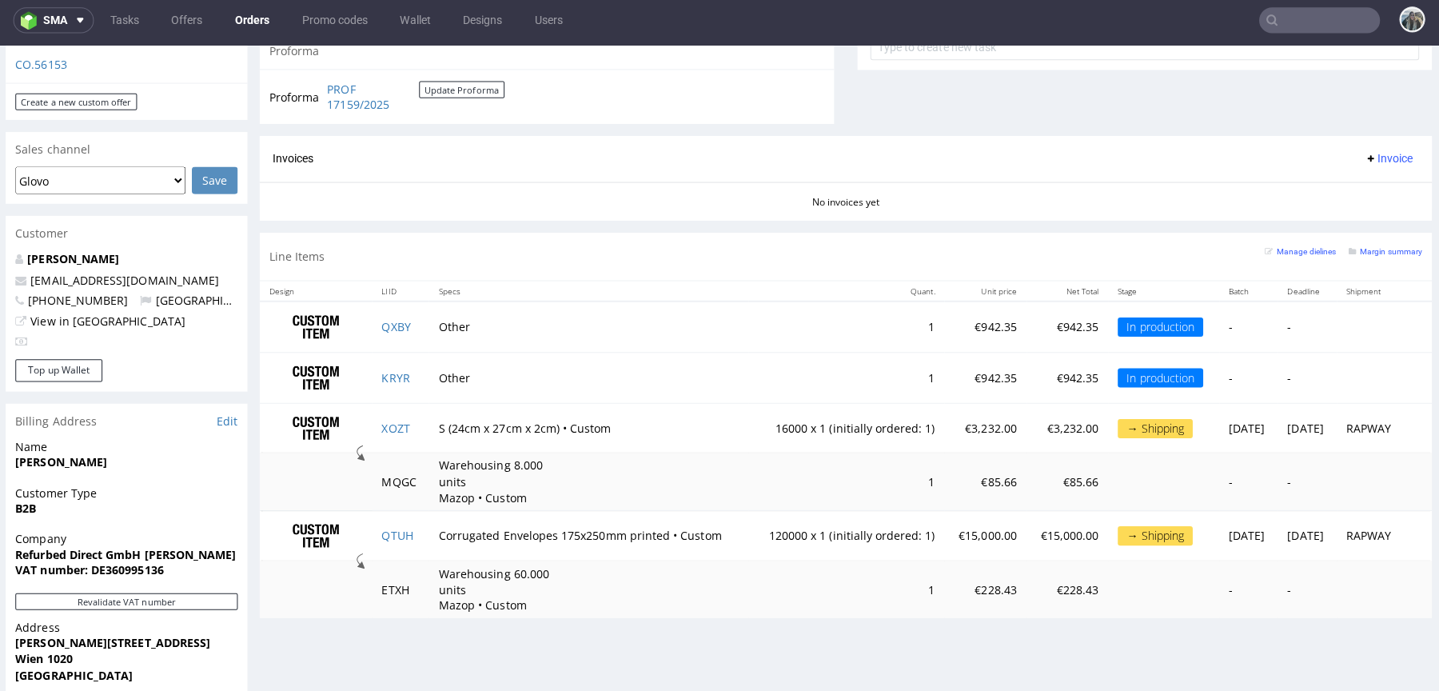
scroll to position [0, 0]
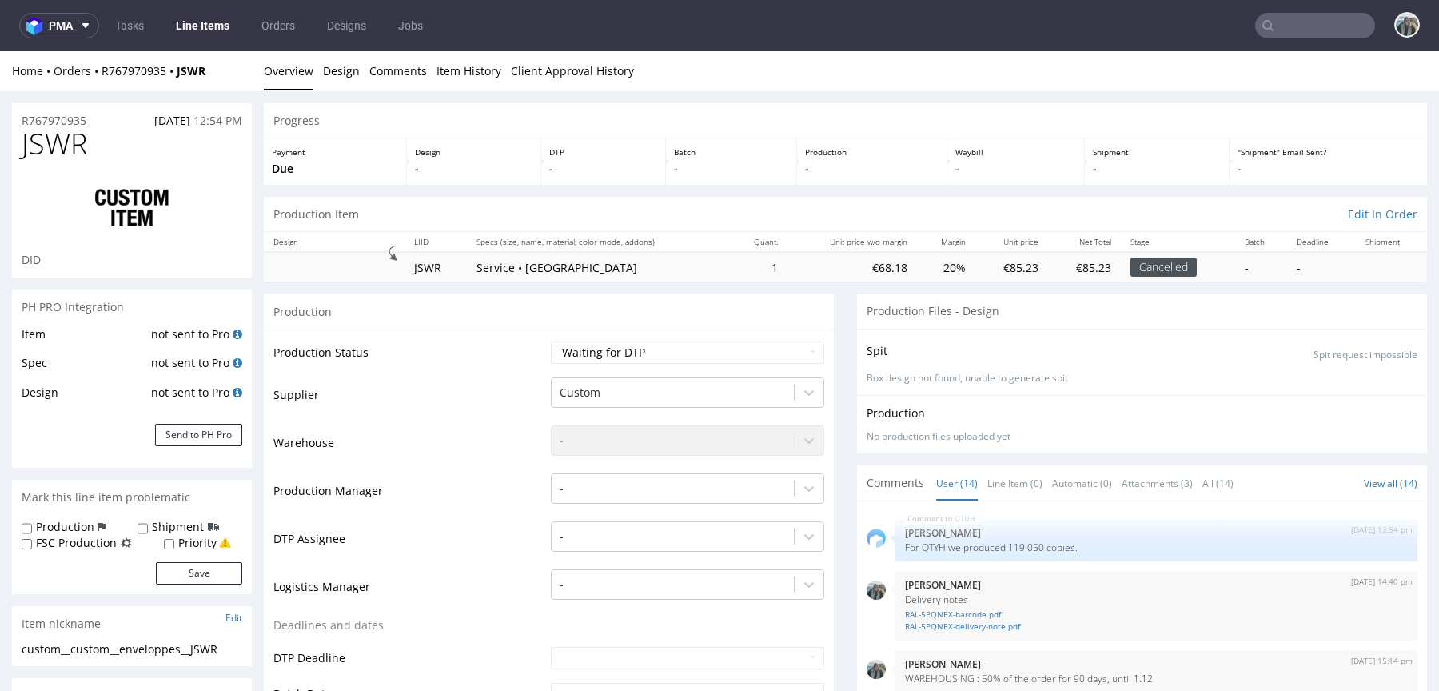
click at [58, 122] on p "R767970935" at bounding box center [54, 121] width 65 height 16
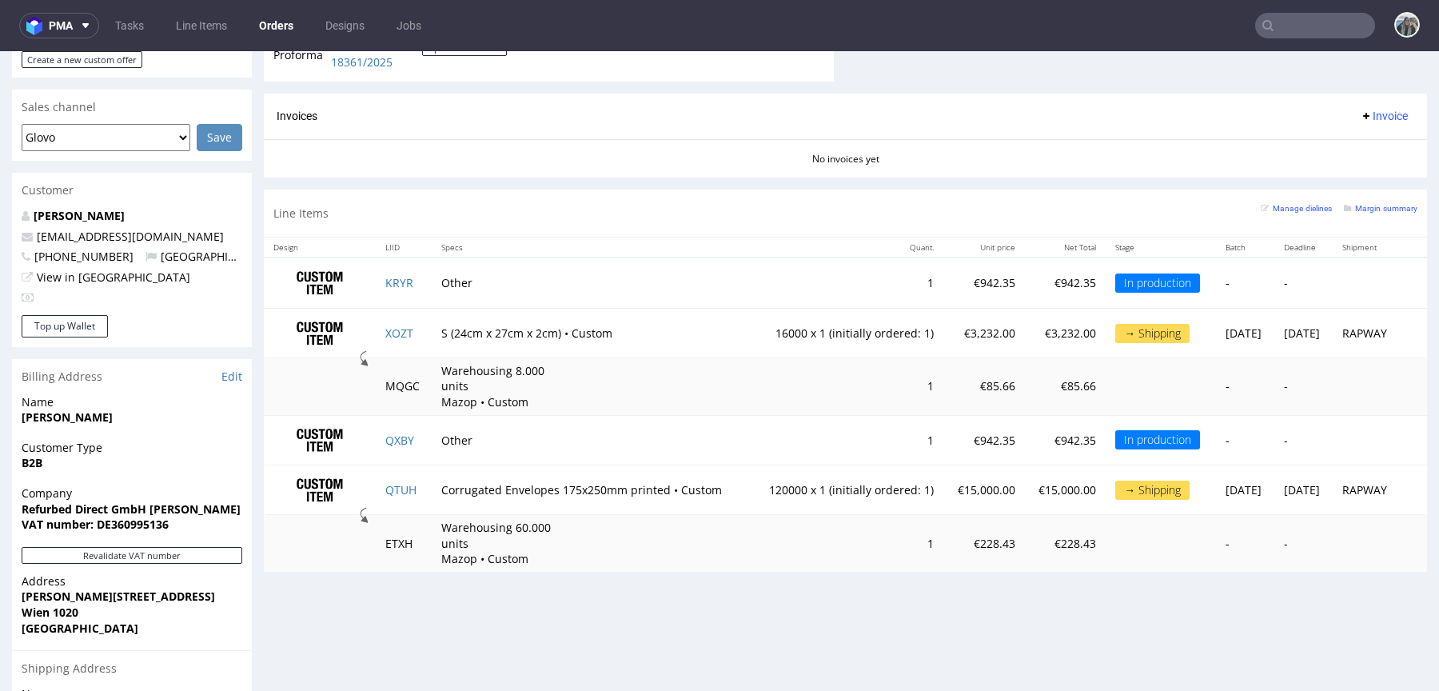
scroll to position [669, 0]
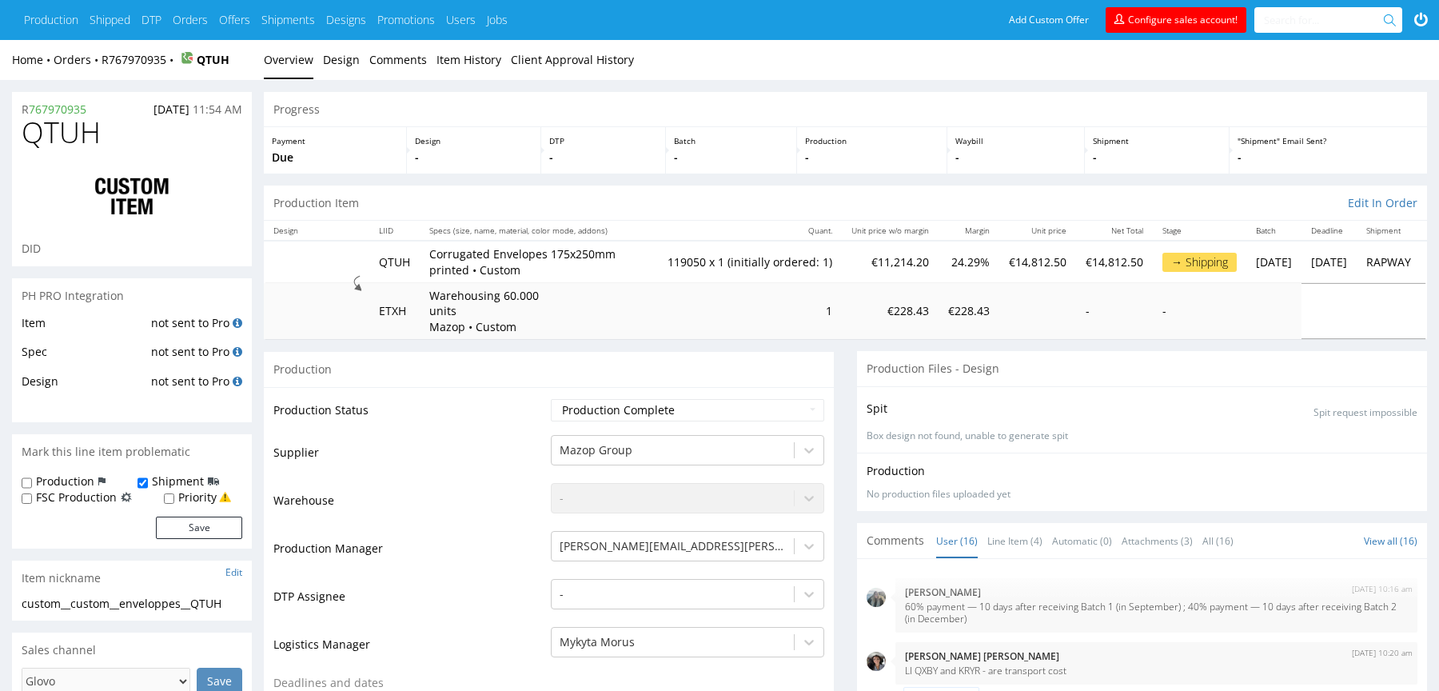
scroll to position [616, 0]
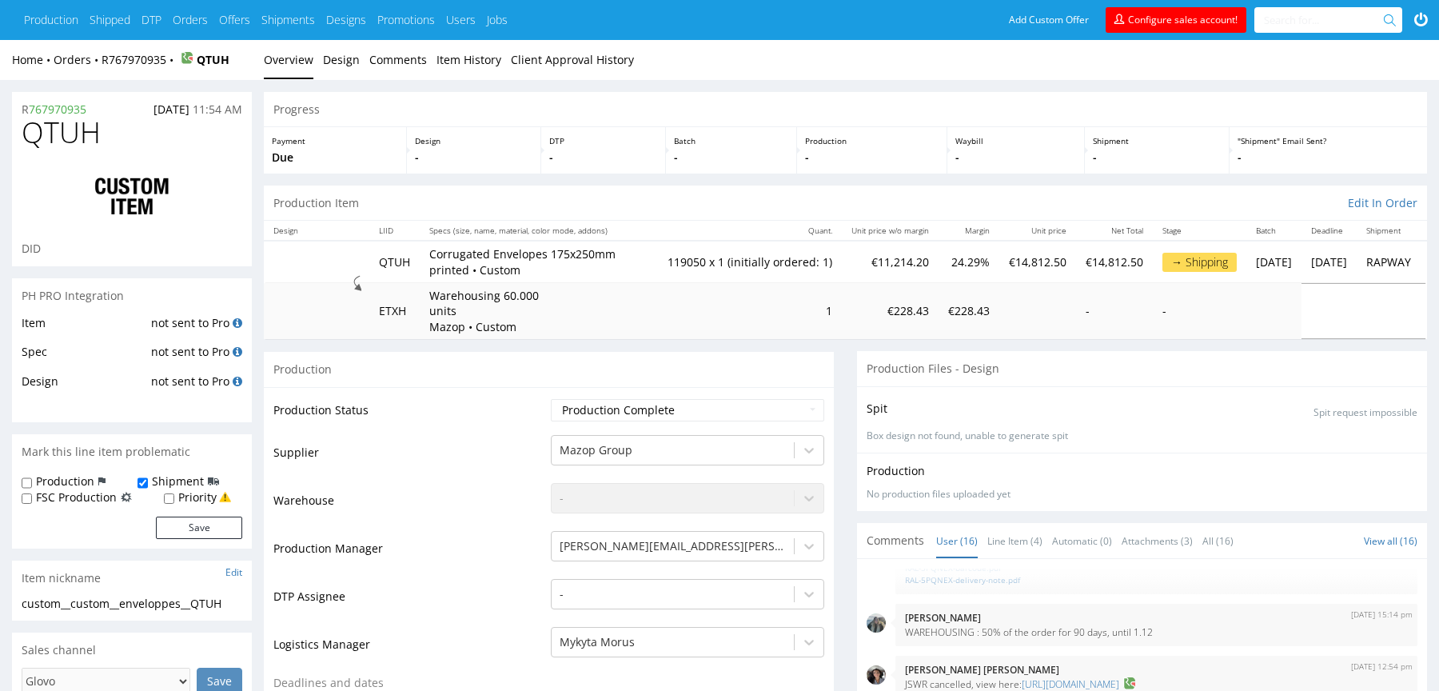
click at [74, 141] on span "QTUH" at bounding box center [61, 133] width 79 height 32
click at [73, 140] on span "QTUH" at bounding box center [61, 133] width 79 height 32
copy span "QTUH"
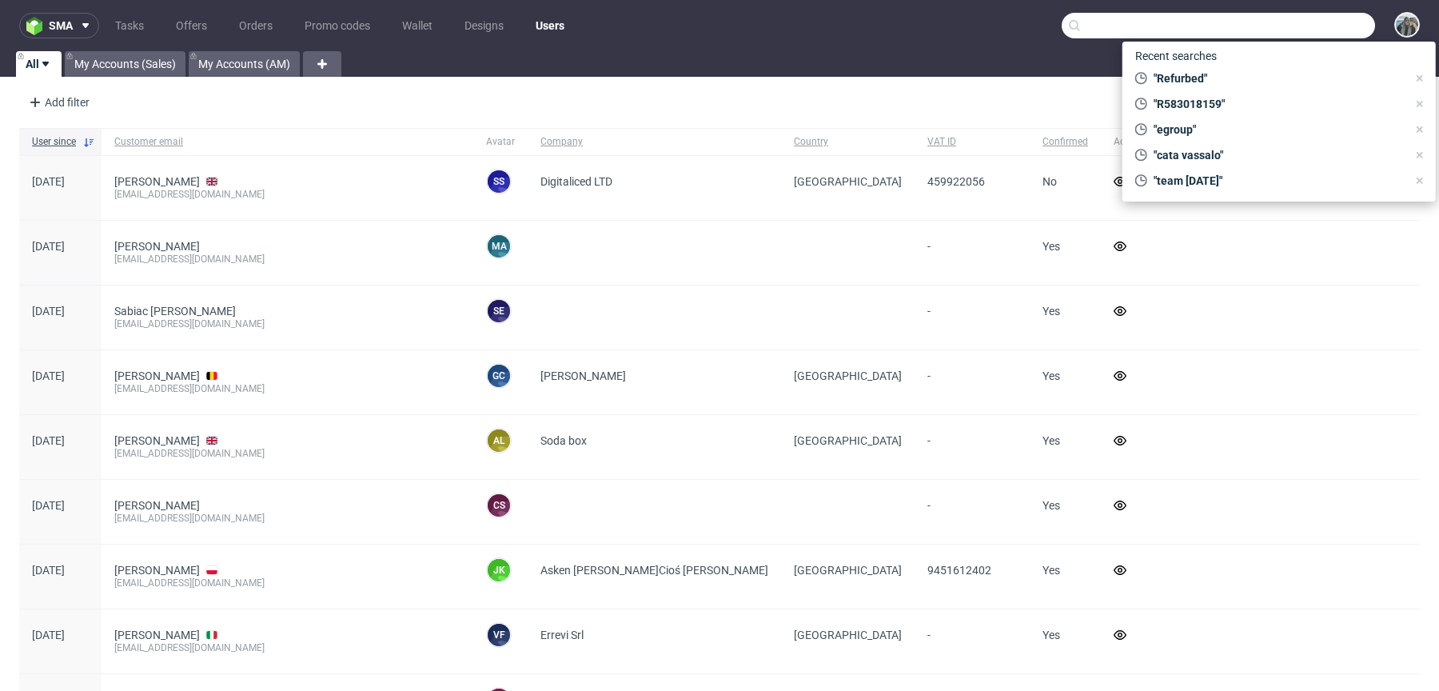
click at [1323, 15] on input "text" at bounding box center [1218, 26] width 313 height 26
paste input "QTUH"
type input "QTUH"
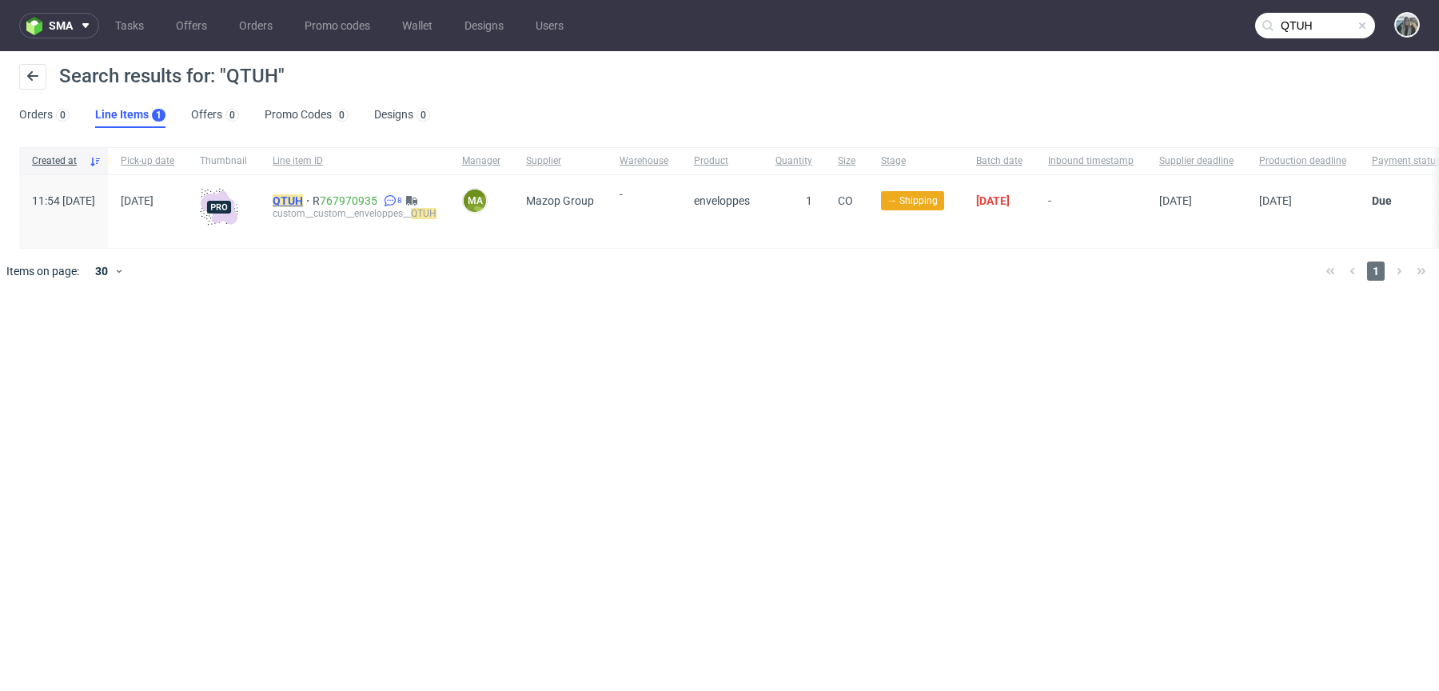
click at [303, 194] on mark "QTUH" at bounding box center [288, 200] width 30 height 13
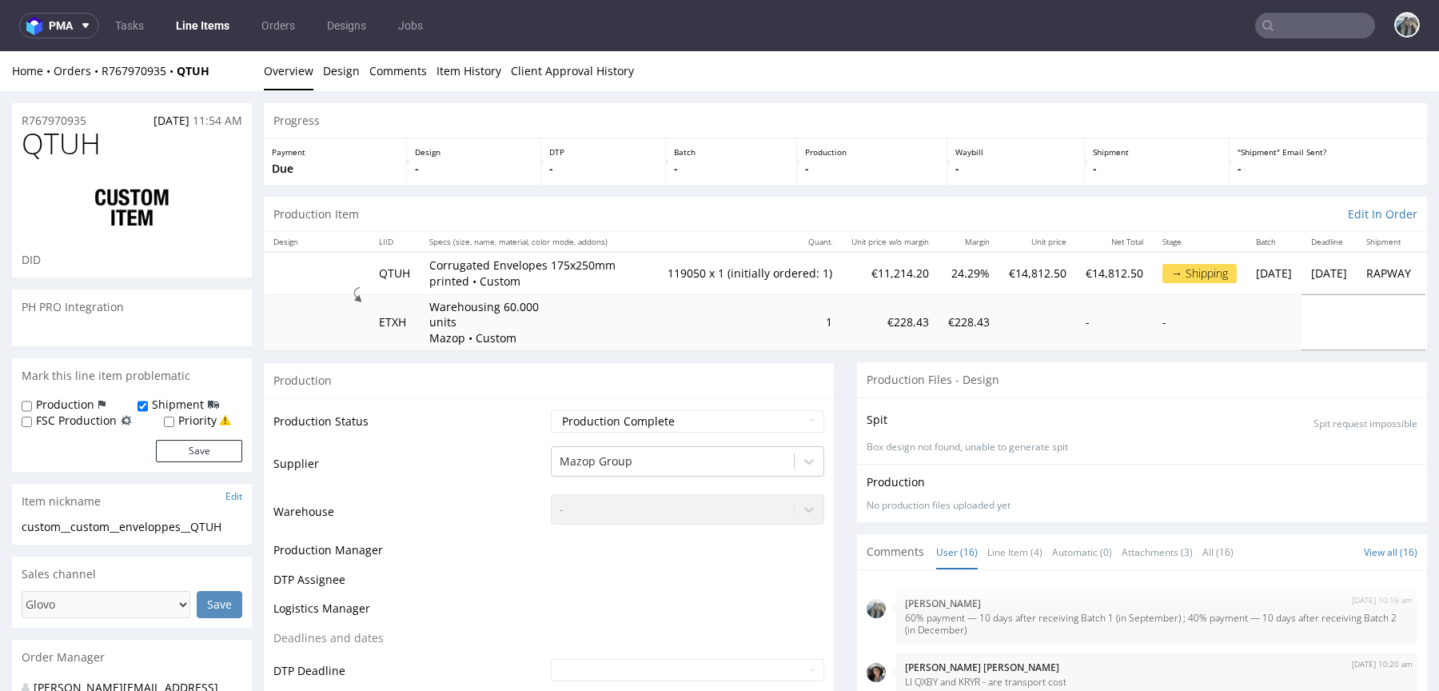
scroll to position [616, 0]
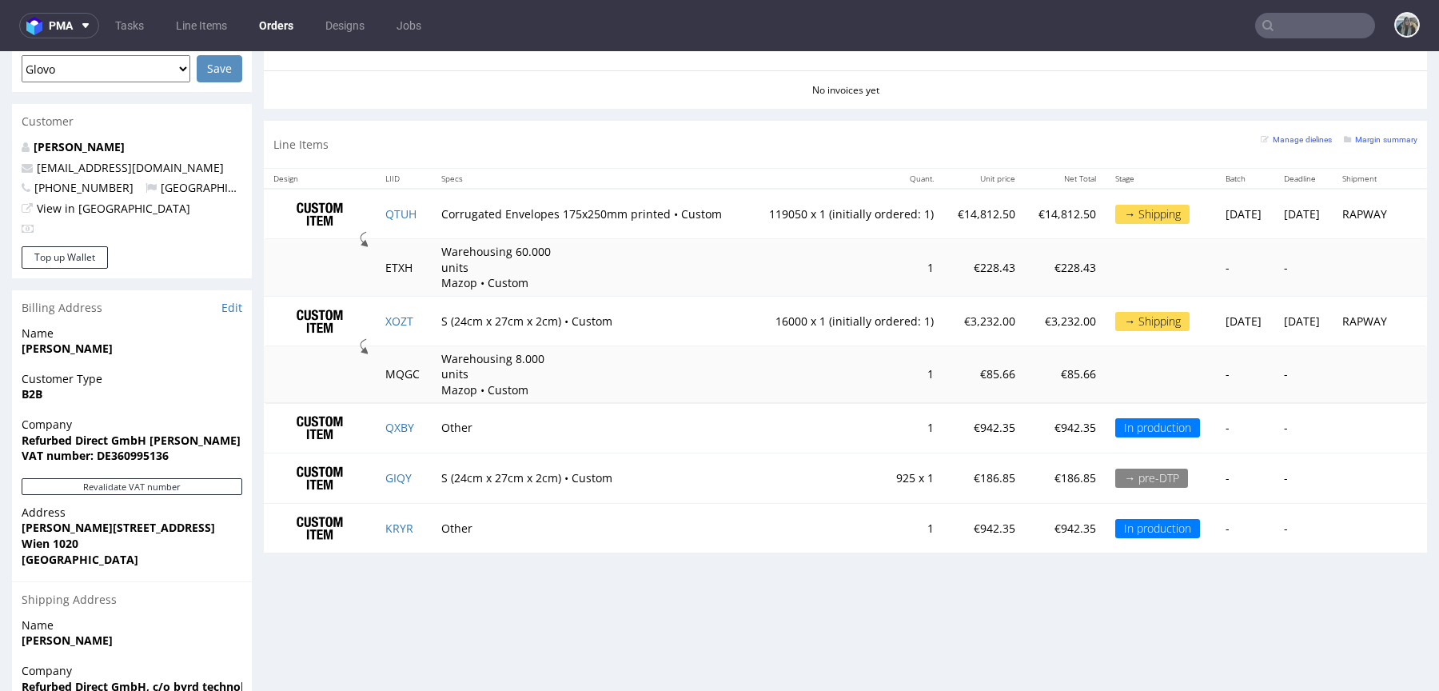
scroll to position [730, 0]
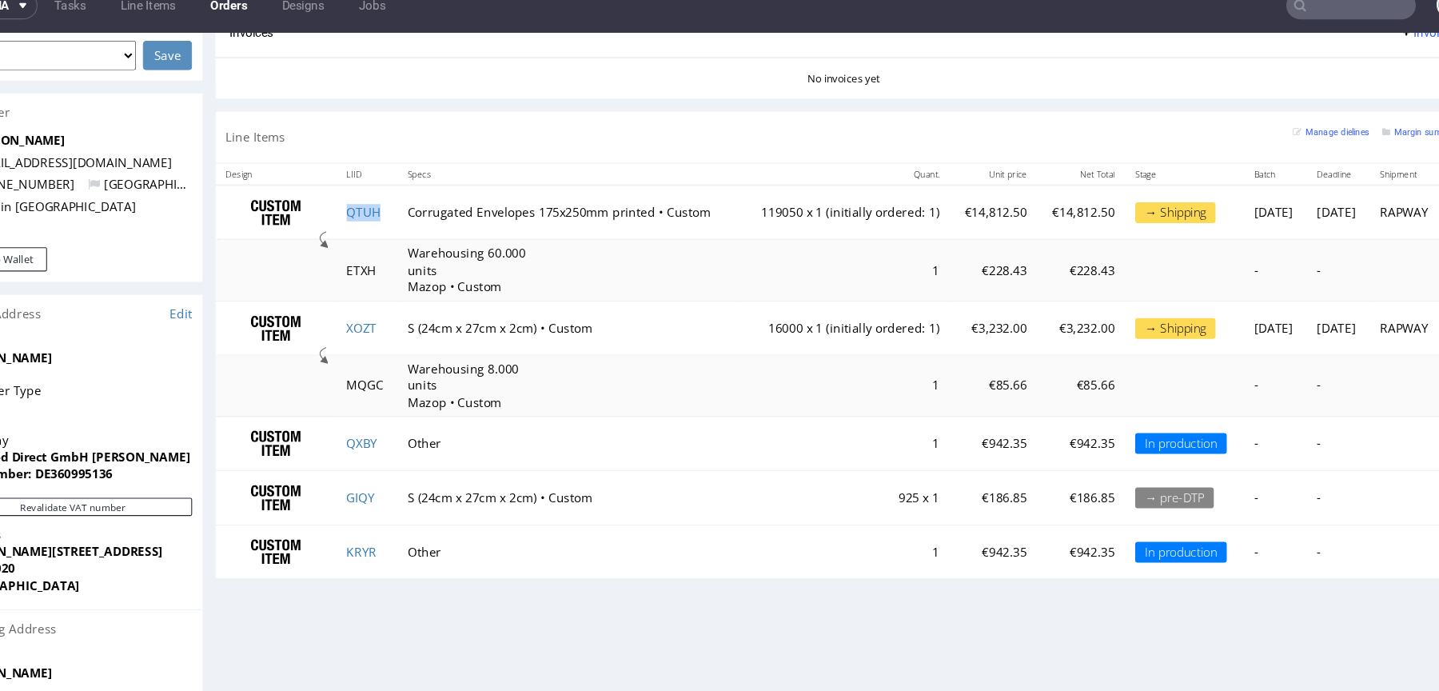
click at [347, 196] on td "QTUH" at bounding box center [334, 199] width 57 height 50
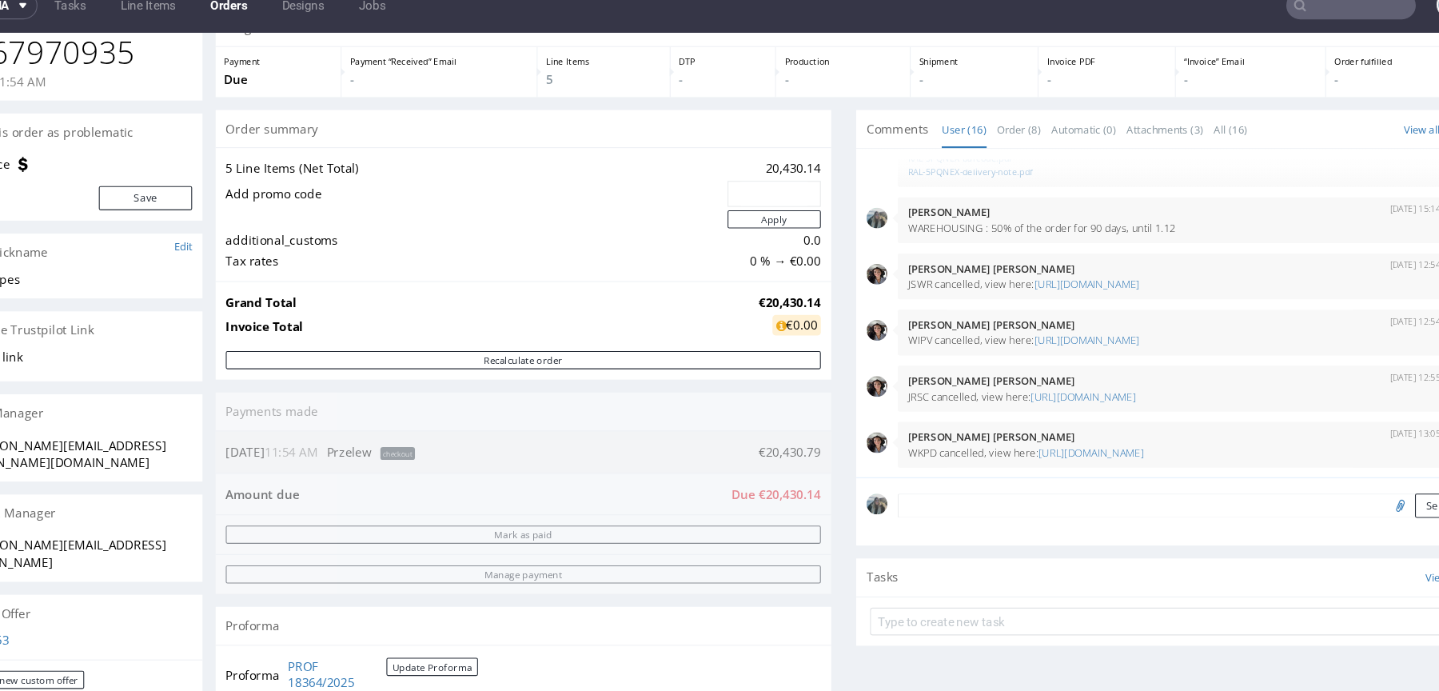
scroll to position [86, 0]
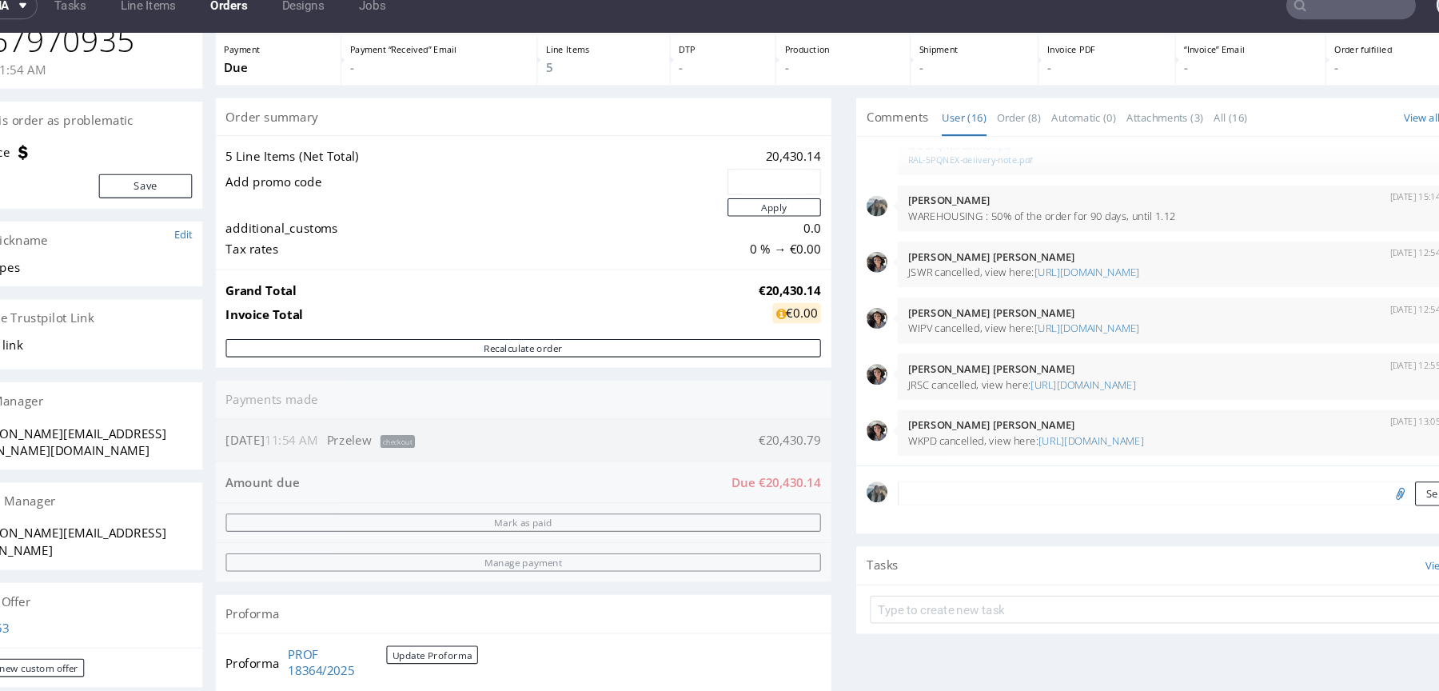
click at [1311, 36] on input "text" at bounding box center [1316, 26] width 120 height 26
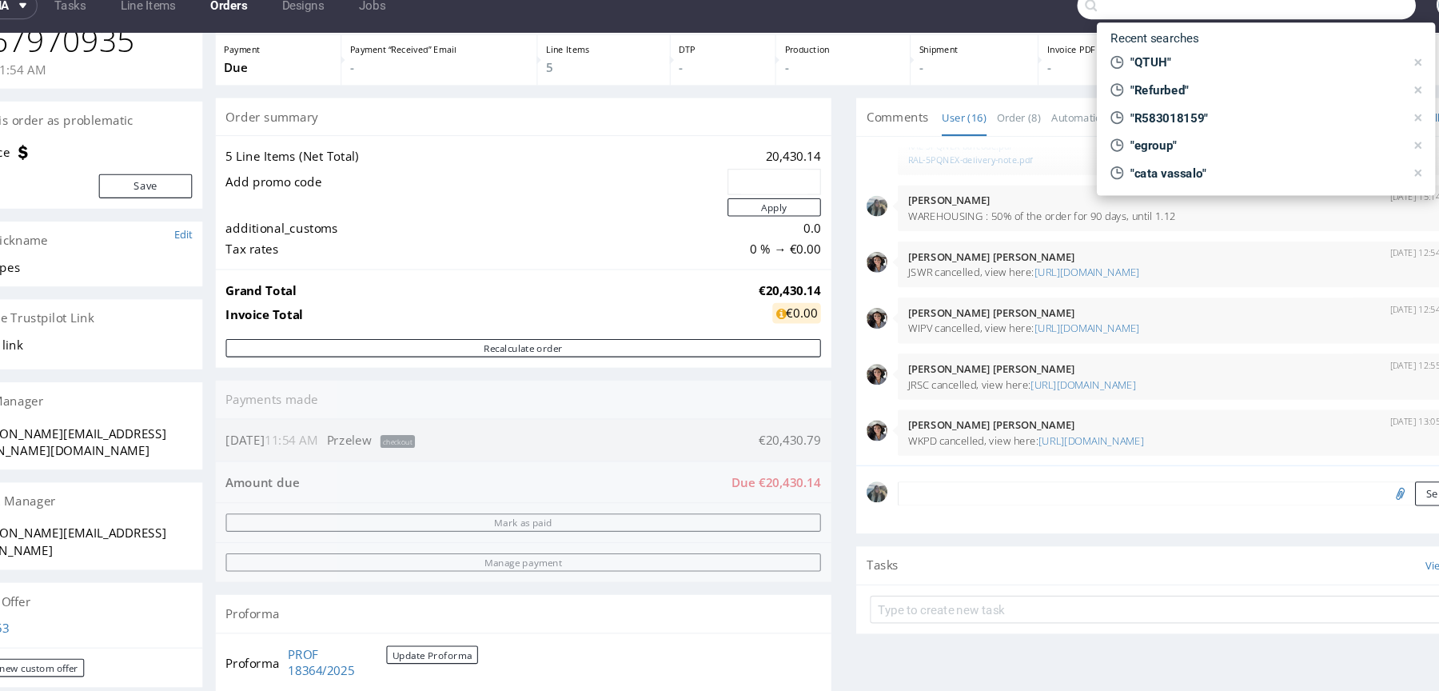
paste input "bebe.magazyn"
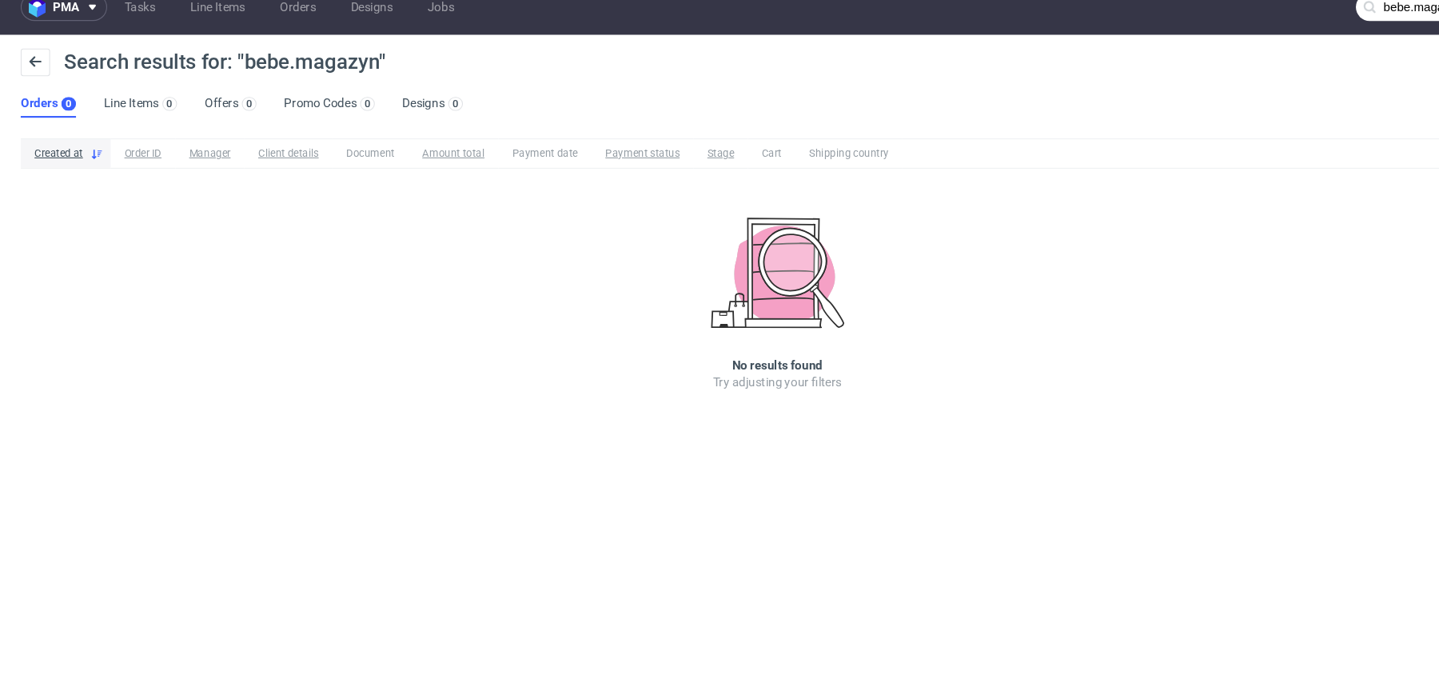
click at [1306, 24] on input "bebe.magazyn" at bounding box center [1316, 26] width 120 height 26
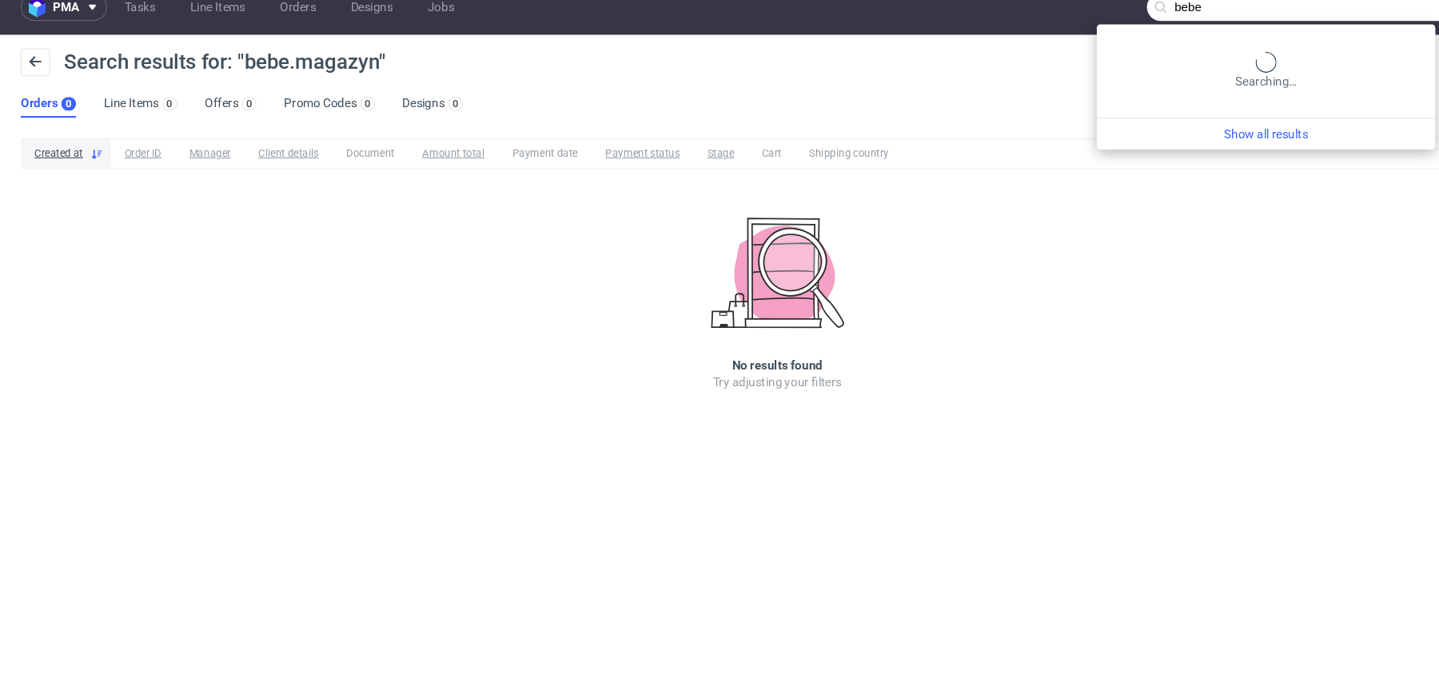
type input "bebe"
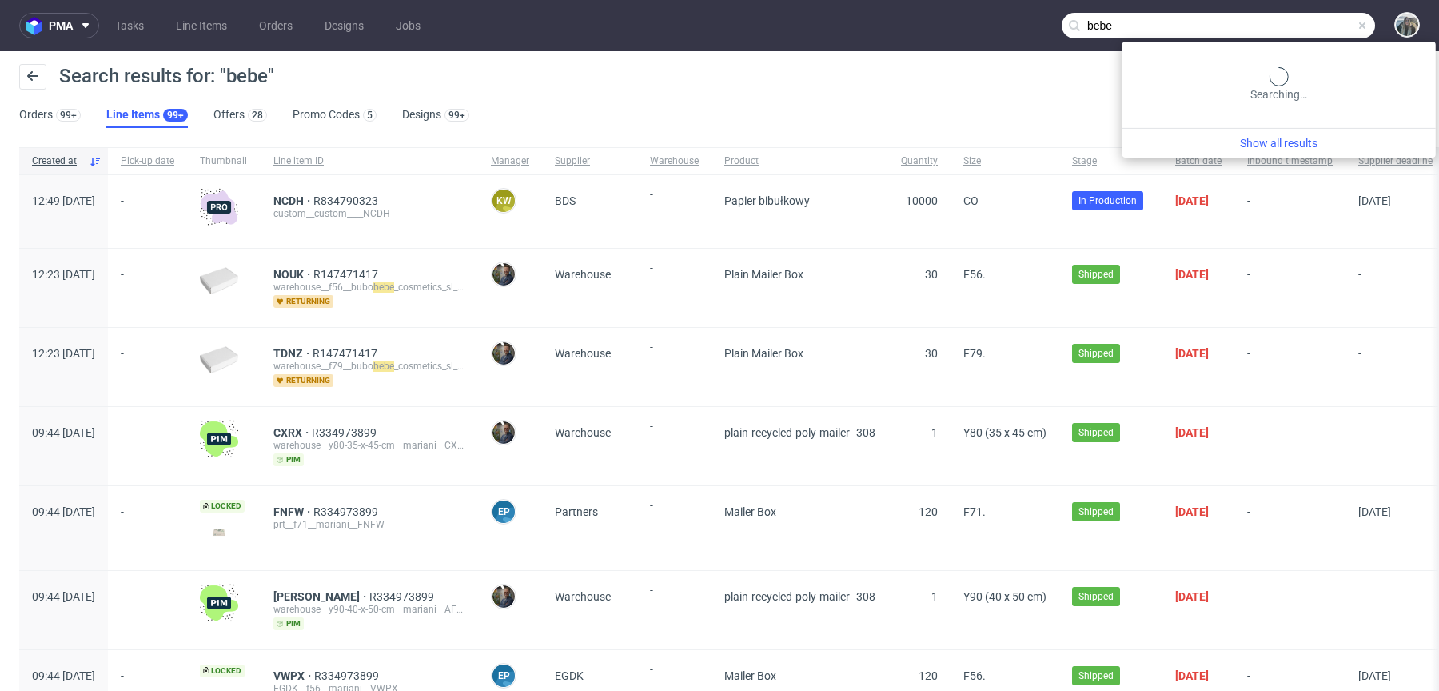
click at [1299, 22] on input "bebe" at bounding box center [1218, 26] width 313 height 26
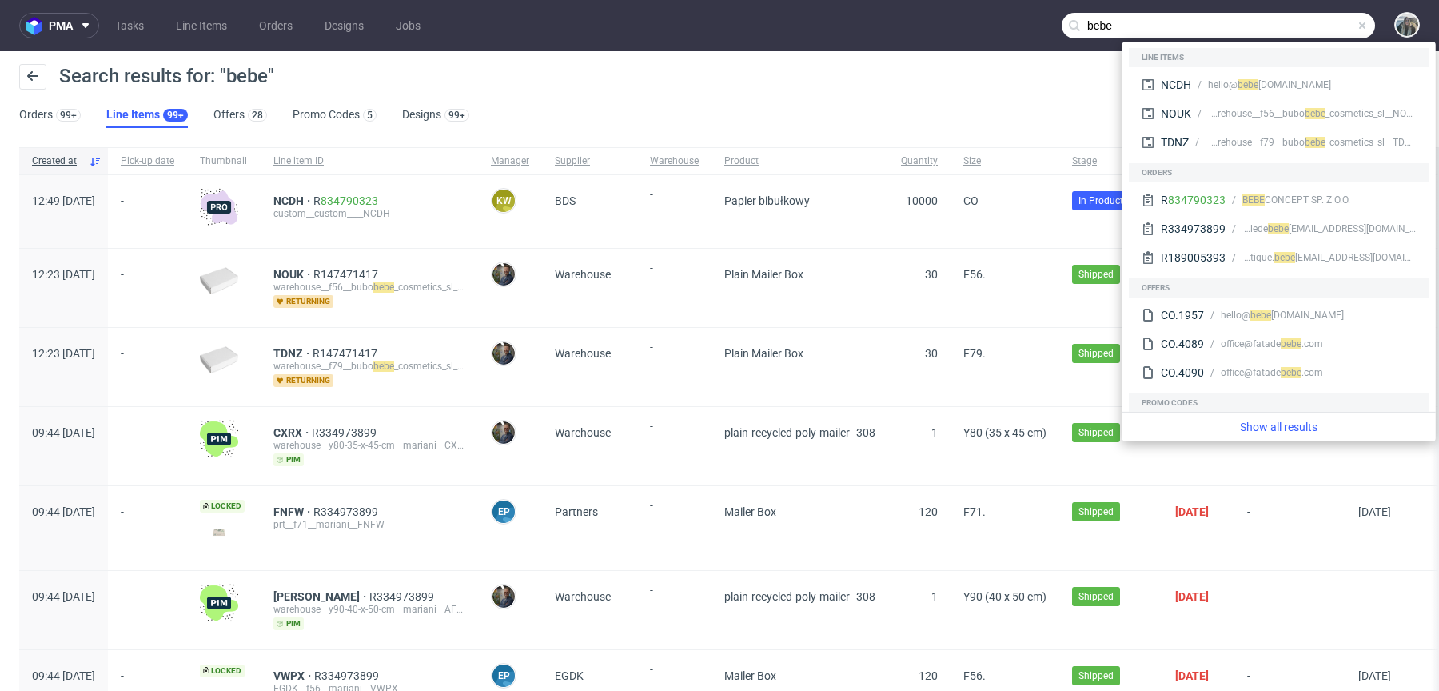
click at [1277, 23] on input "bebe" at bounding box center [1218, 26] width 313 height 26
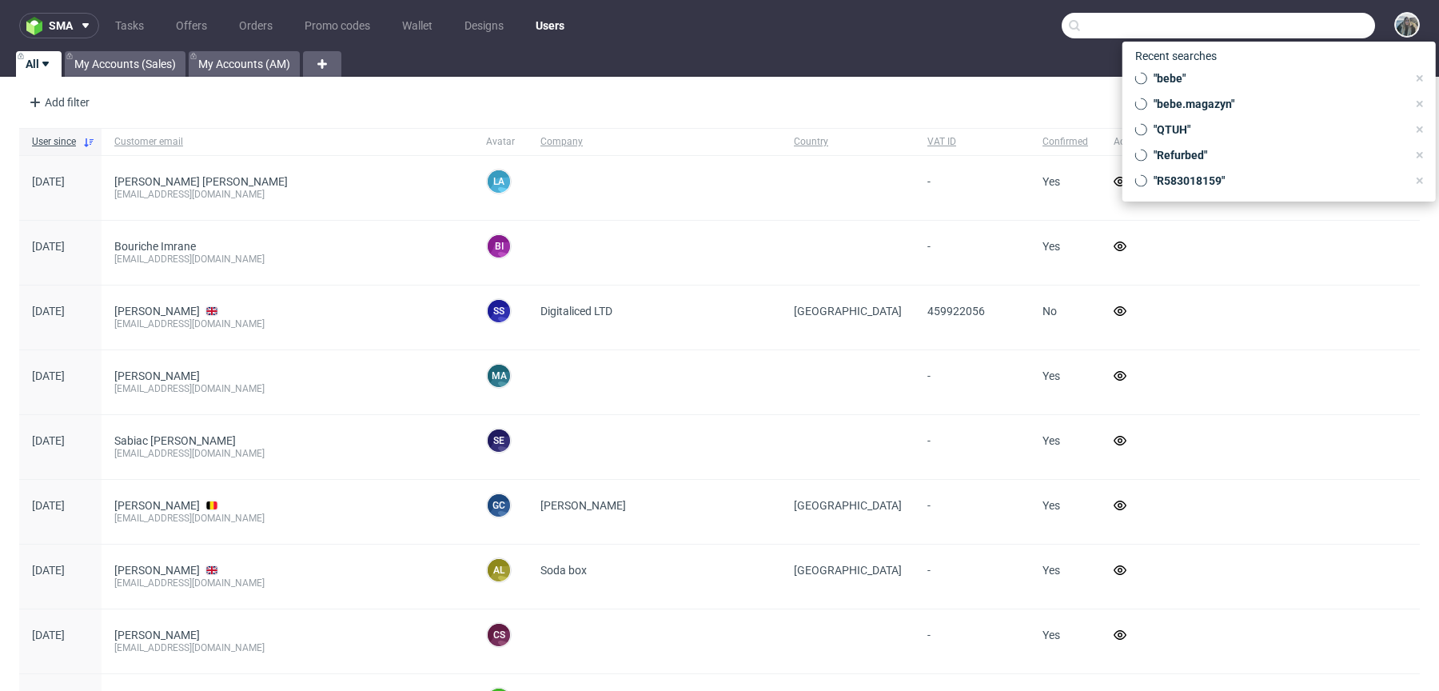
click at [1283, 20] on input "text" at bounding box center [1218, 26] width 313 height 26
paste input "[EMAIL_ADDRESS][DOMAIN_NAME]"
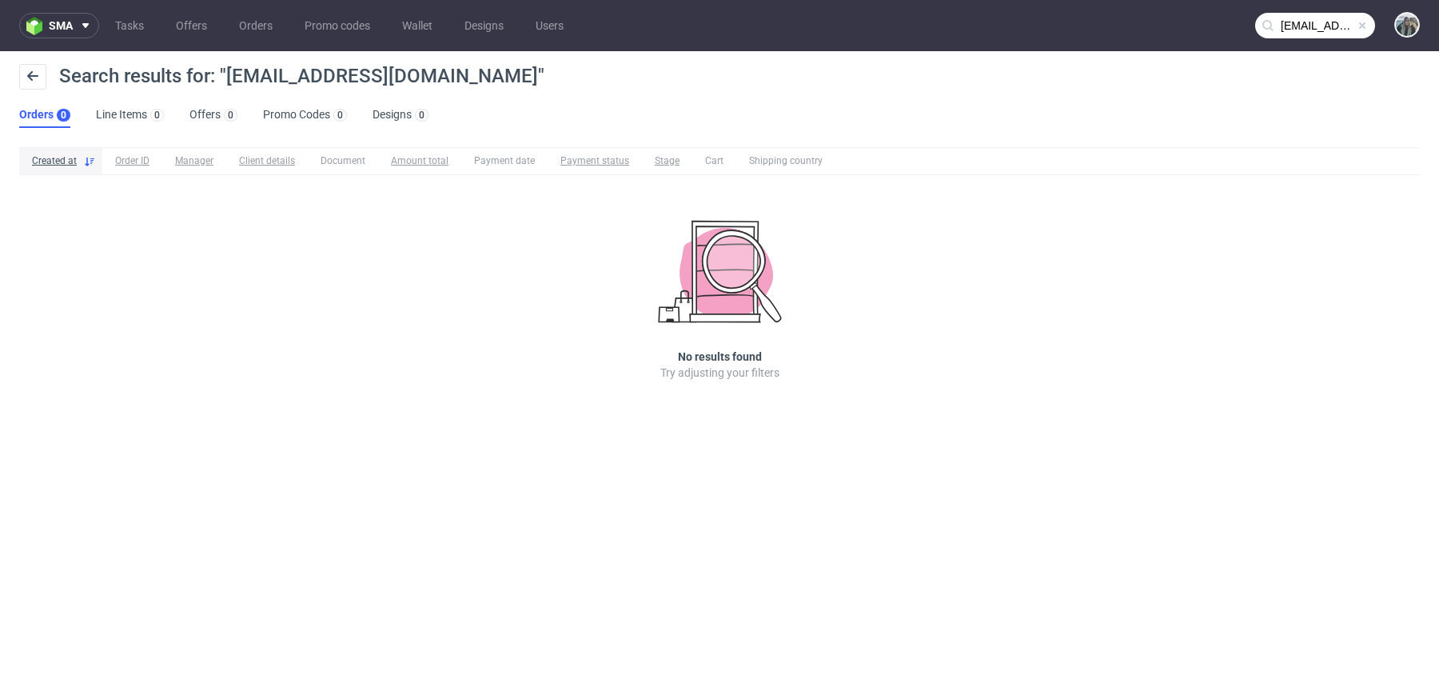
click at [1322, 30] on input "bebe.magazyn@gmail.com" at bounding box center [1316, 26] width 120 height 26
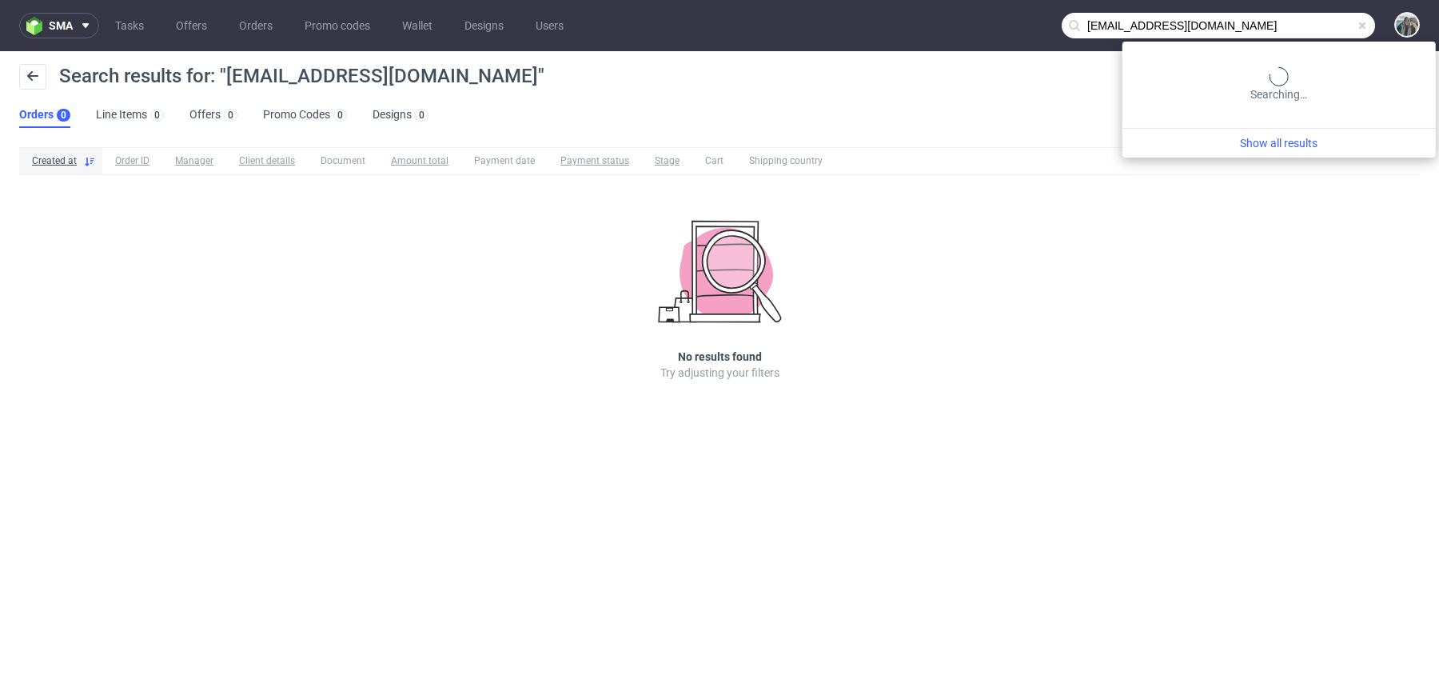
paste input "R834790323"
type input "R834790323"
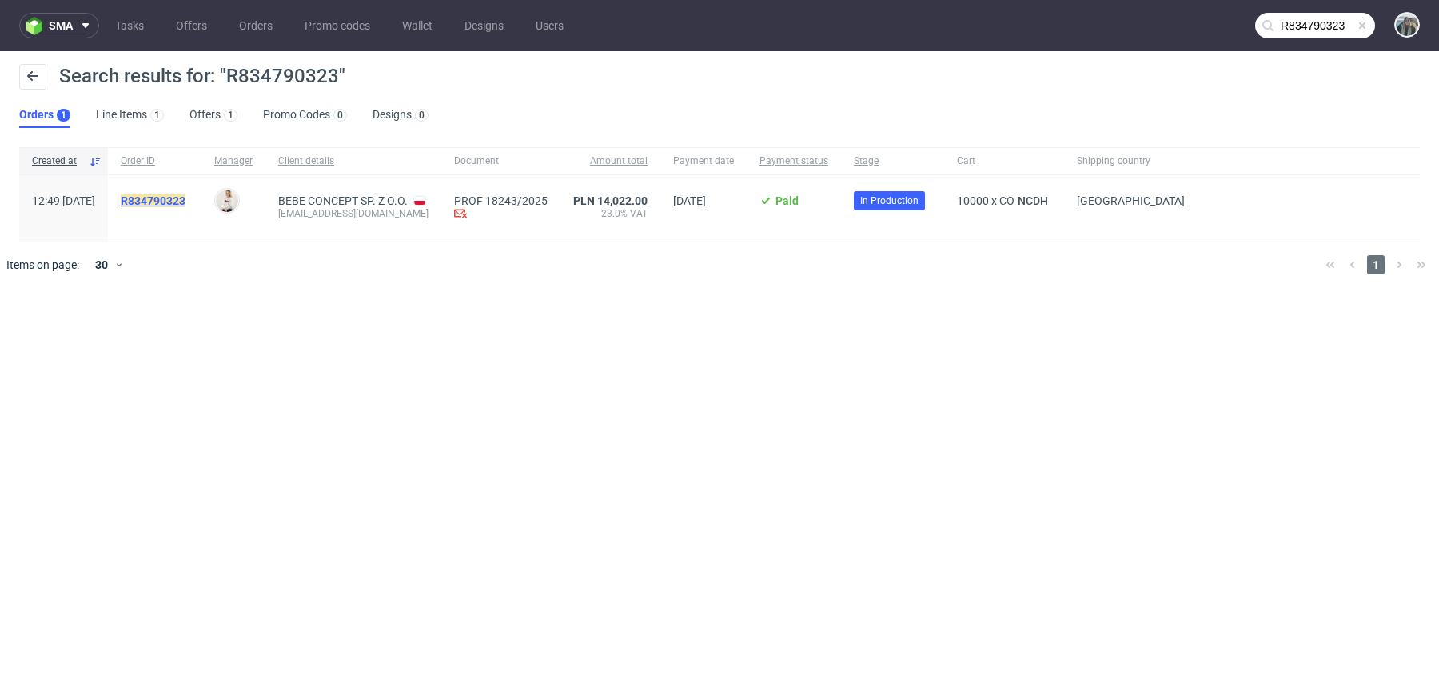
click at [186, 203] on mark "R834790323" at bounding box center [153, 200] width 65 height 13
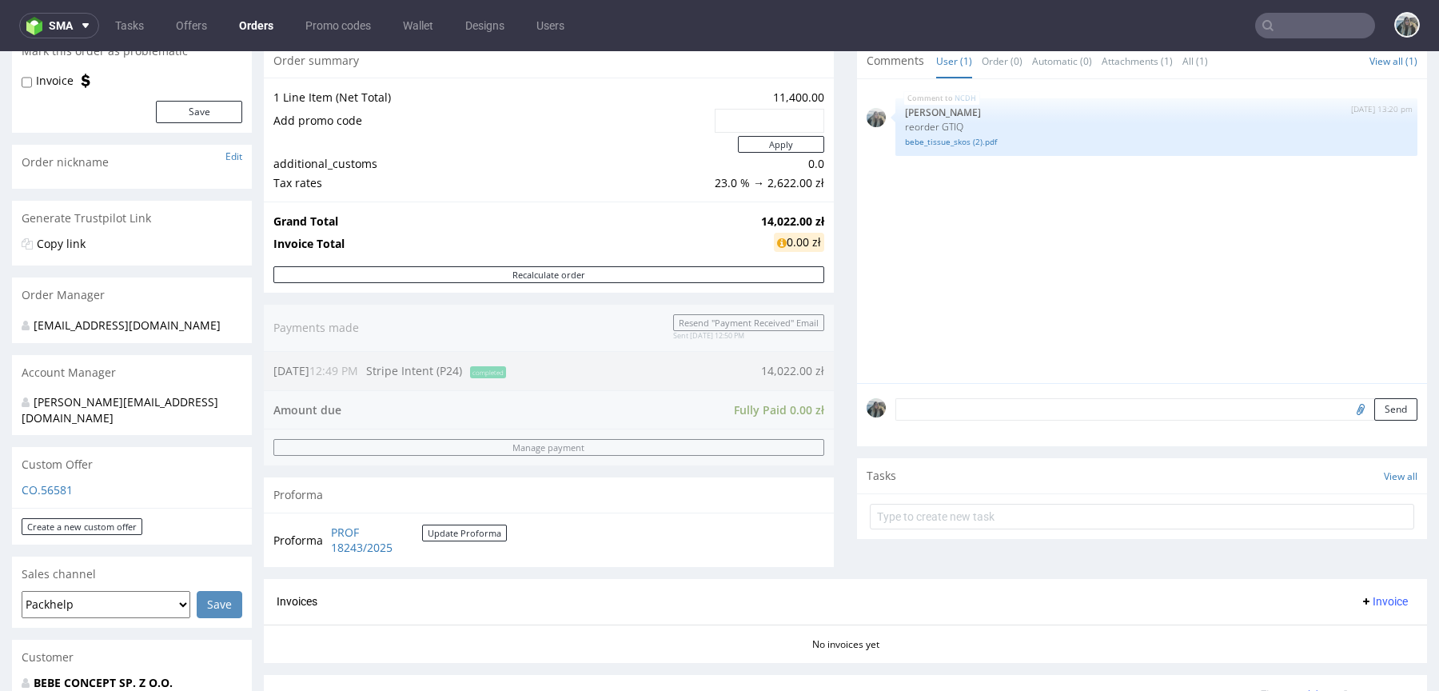
scroll to position [362, 0]
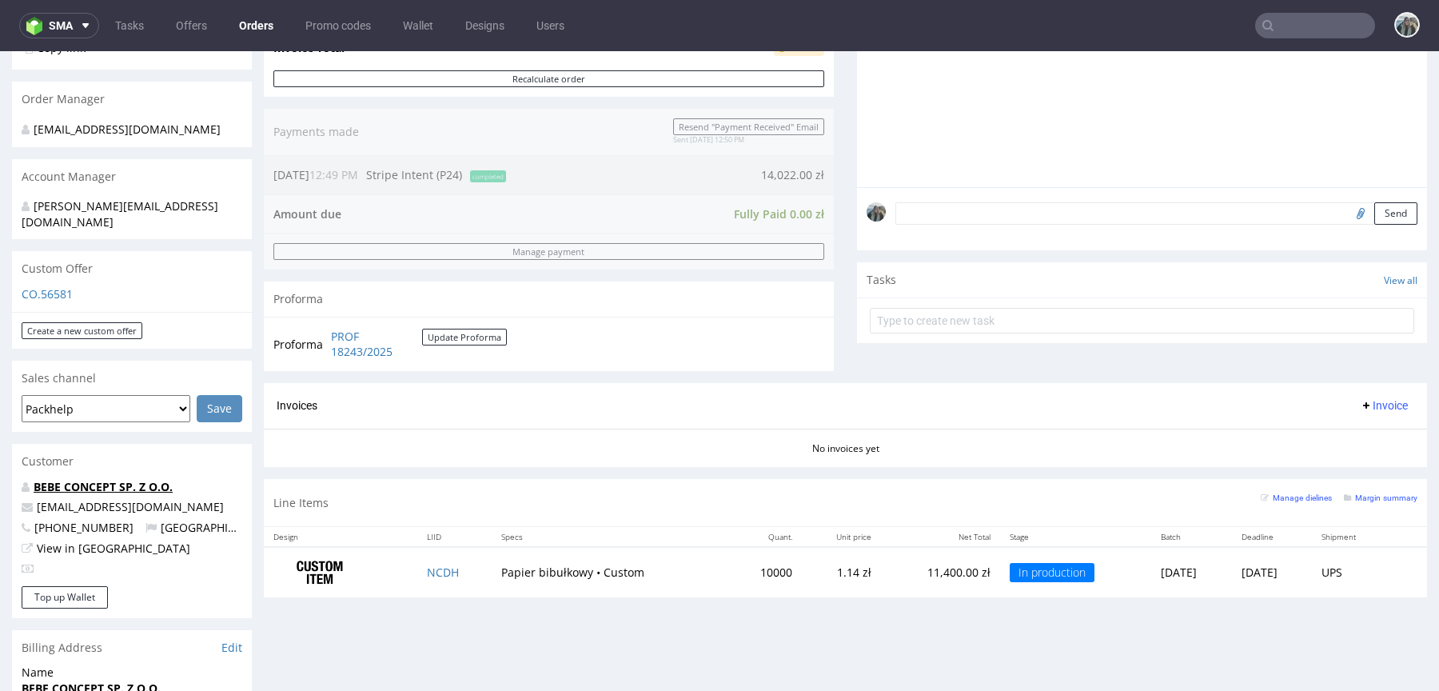
click at [103, 479] on link "BEBE CONCEPT SP. Z O.O." at bounding box center [103, 486] width 139 height 15
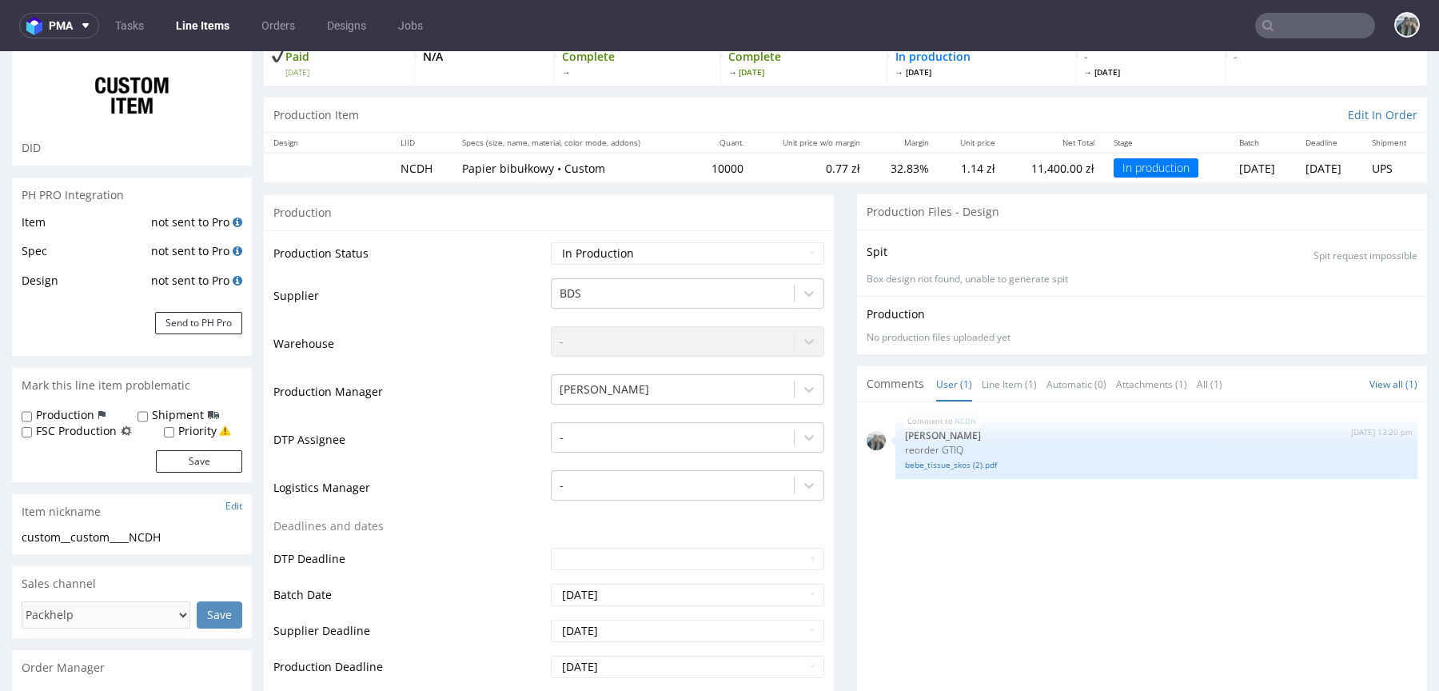
scroll to position [114, 0]
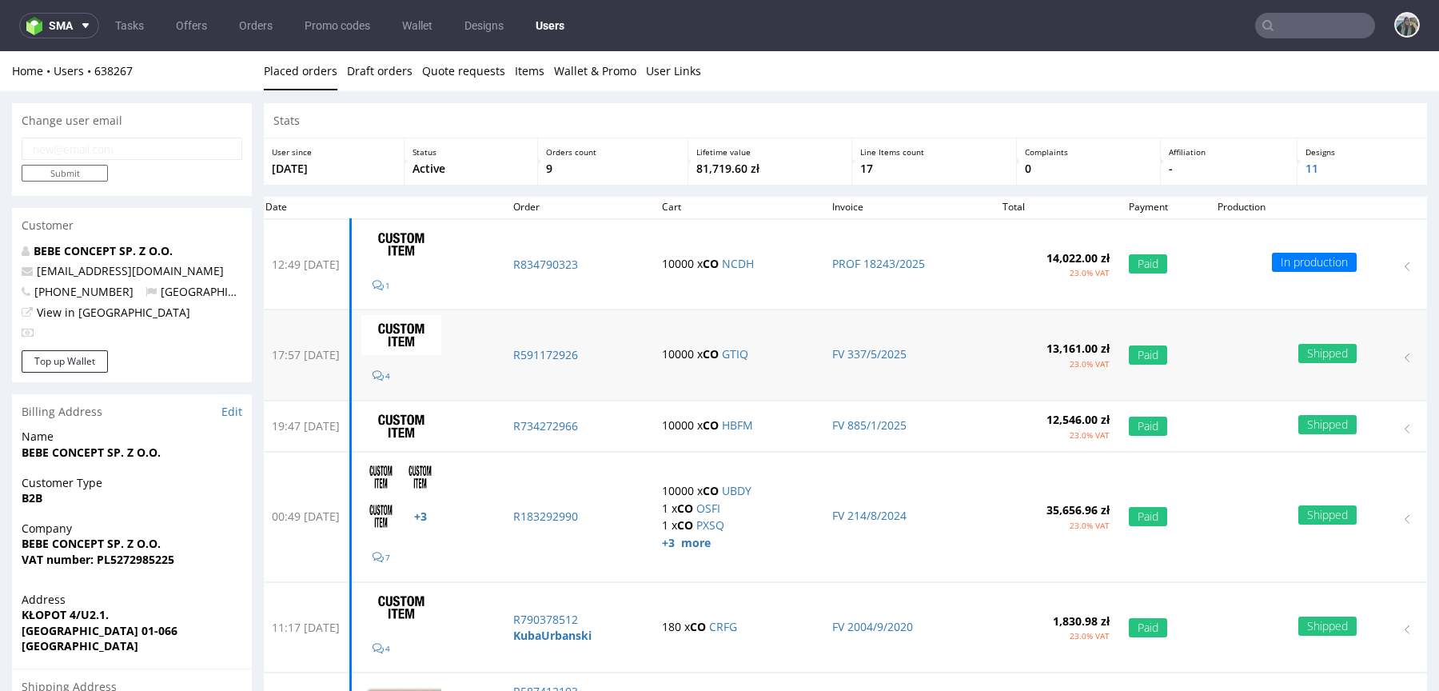
click at [586, 345] on td "R591172926" at bounding box center [578, 355] width 149 height 90
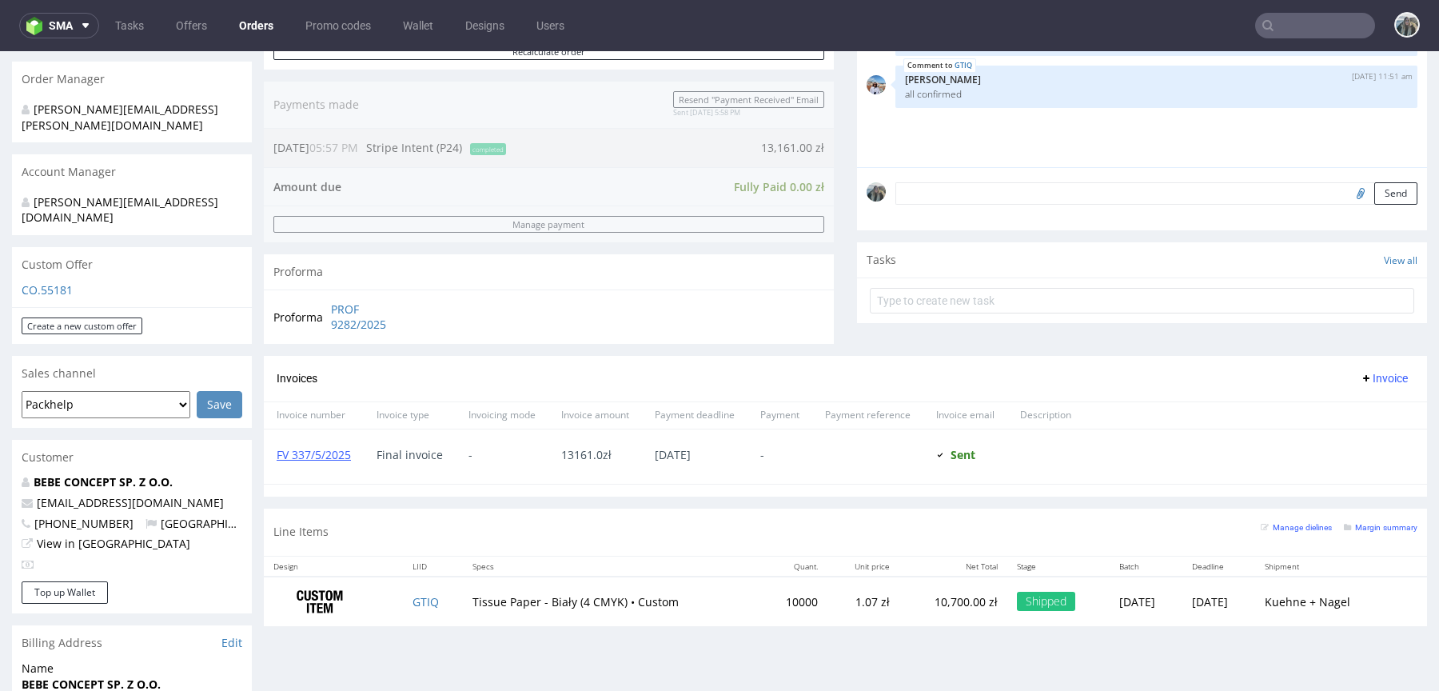
scroll to position [582, 0]
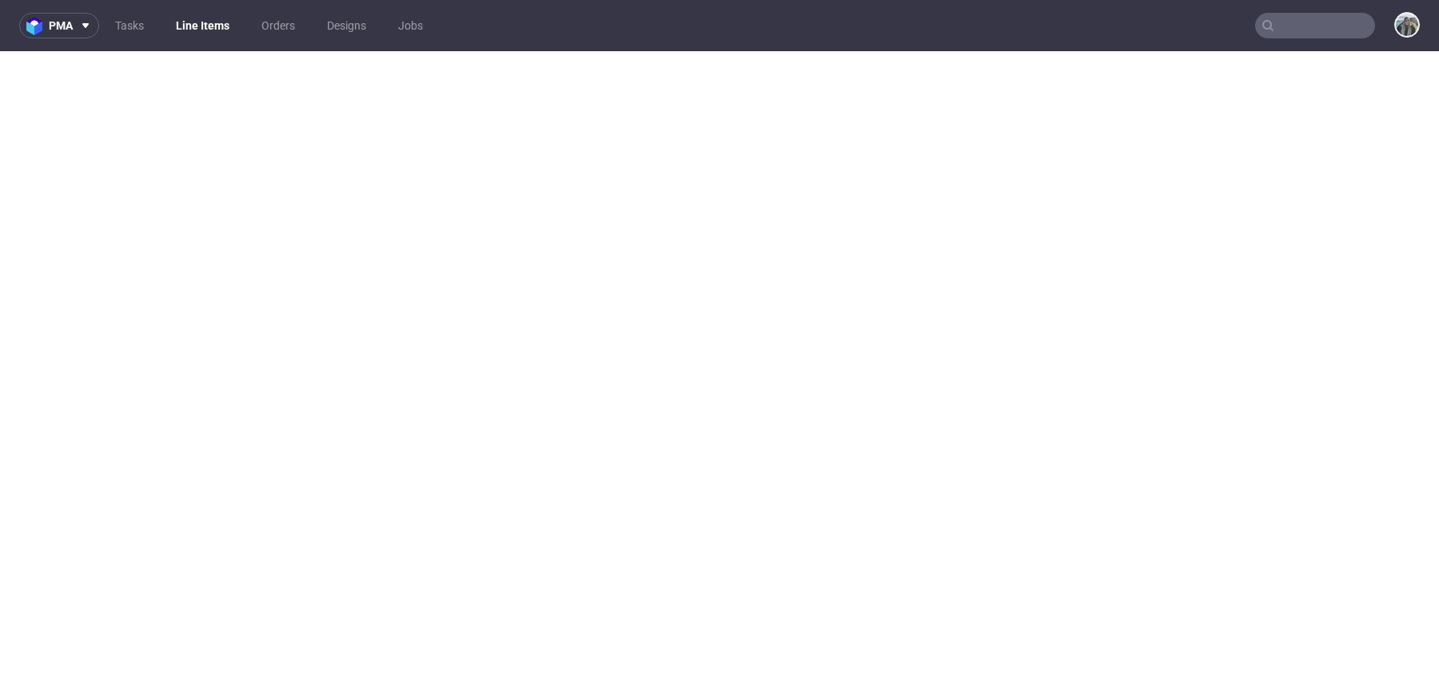
select select "in_progress"
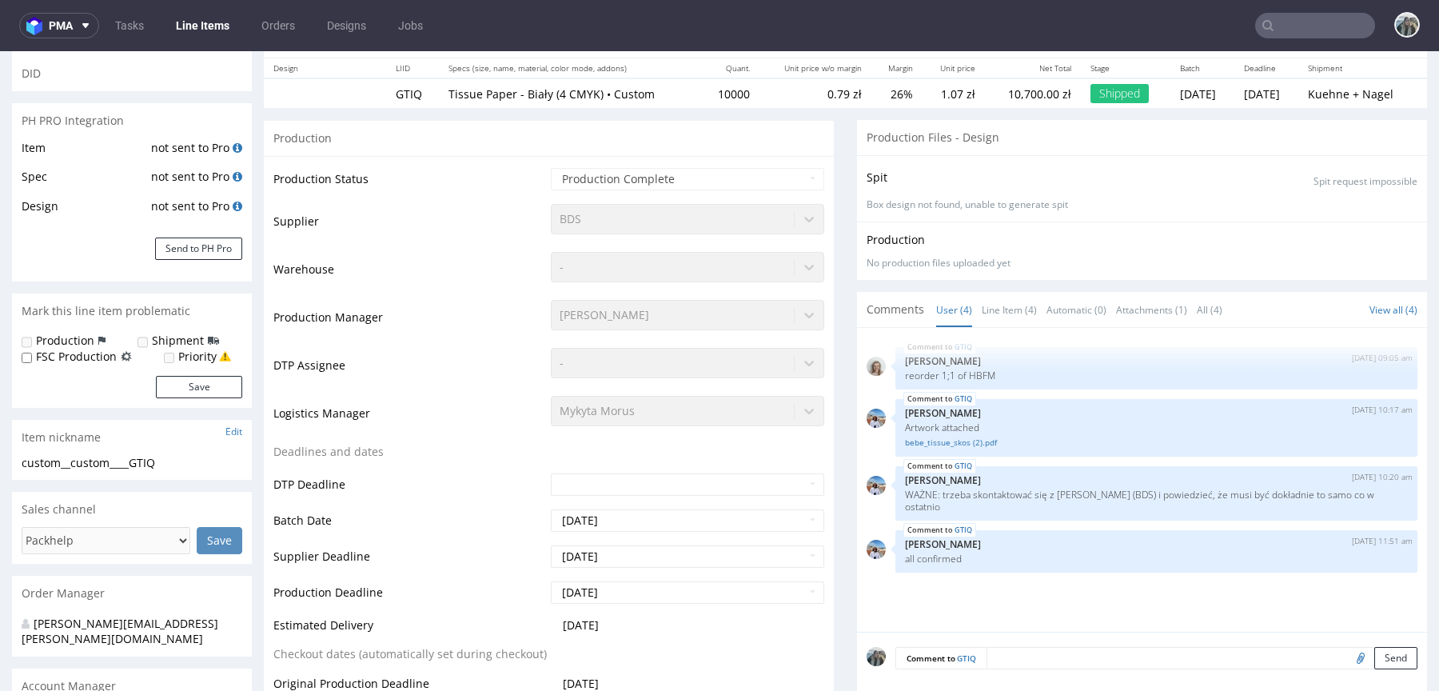
scroll to position [214, 0]
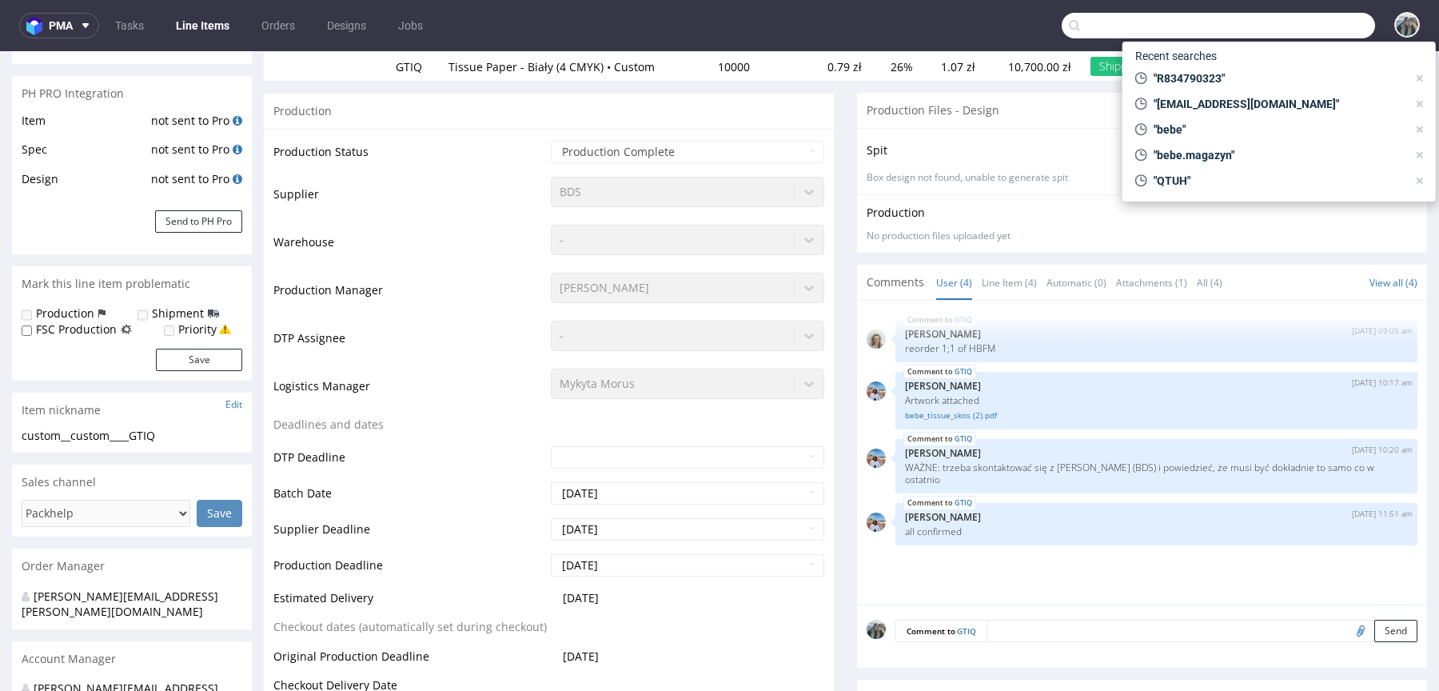
click at [1273, 18] on input "text" at bounding box center [1218, 26] width 313 height 26
paste input "egroup"
type input "egroup"
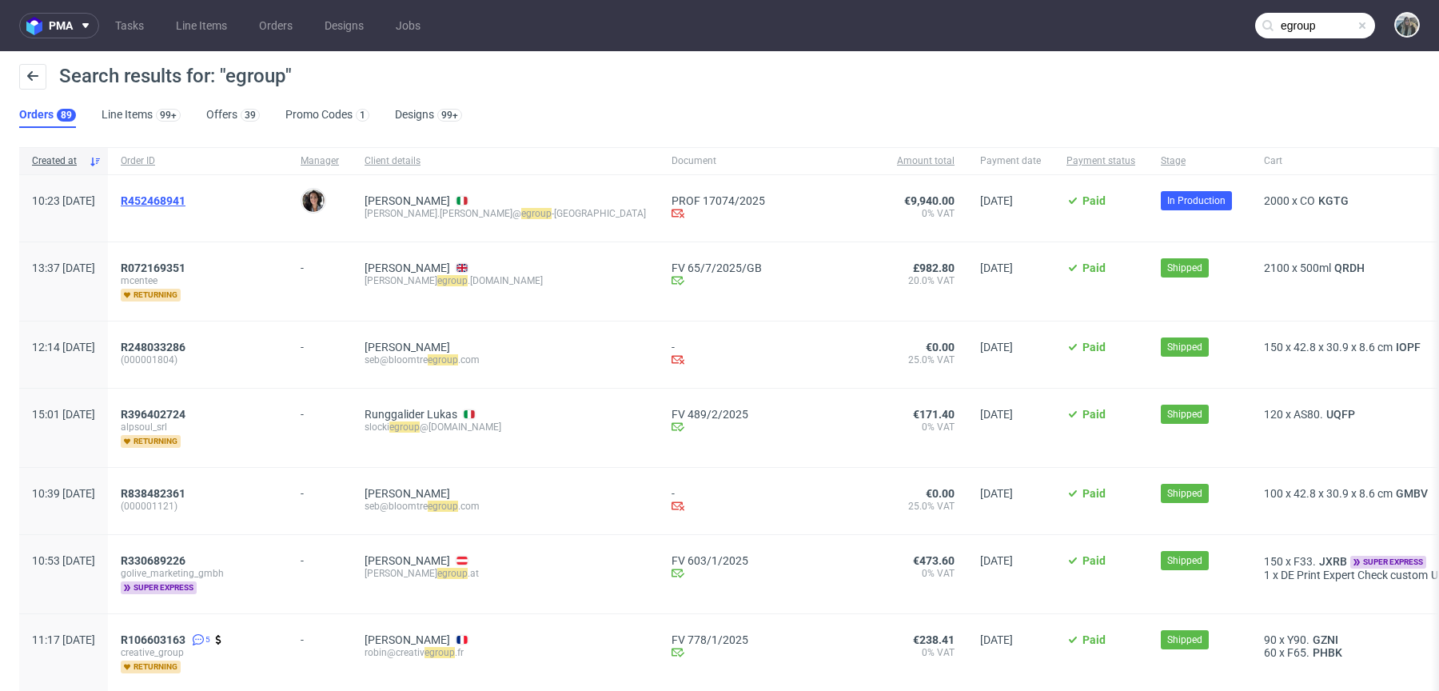
drag, startPoint x: 187, startPoint y: 218, endPoint x: 171, endPoint y: 206, distance: 20.0
click at [171, 206] on span "R452468941" at bounding box center [198, 208] width 154 height 28
drag, startPoint x: 176, startPoint y: 214, endPoint x: 168, endPoint y: 194, distance: 21.5
click at [169, 194] on span "R452468941" at bounding box center [198, 208] width 154 height 28
copy span "R452468941"
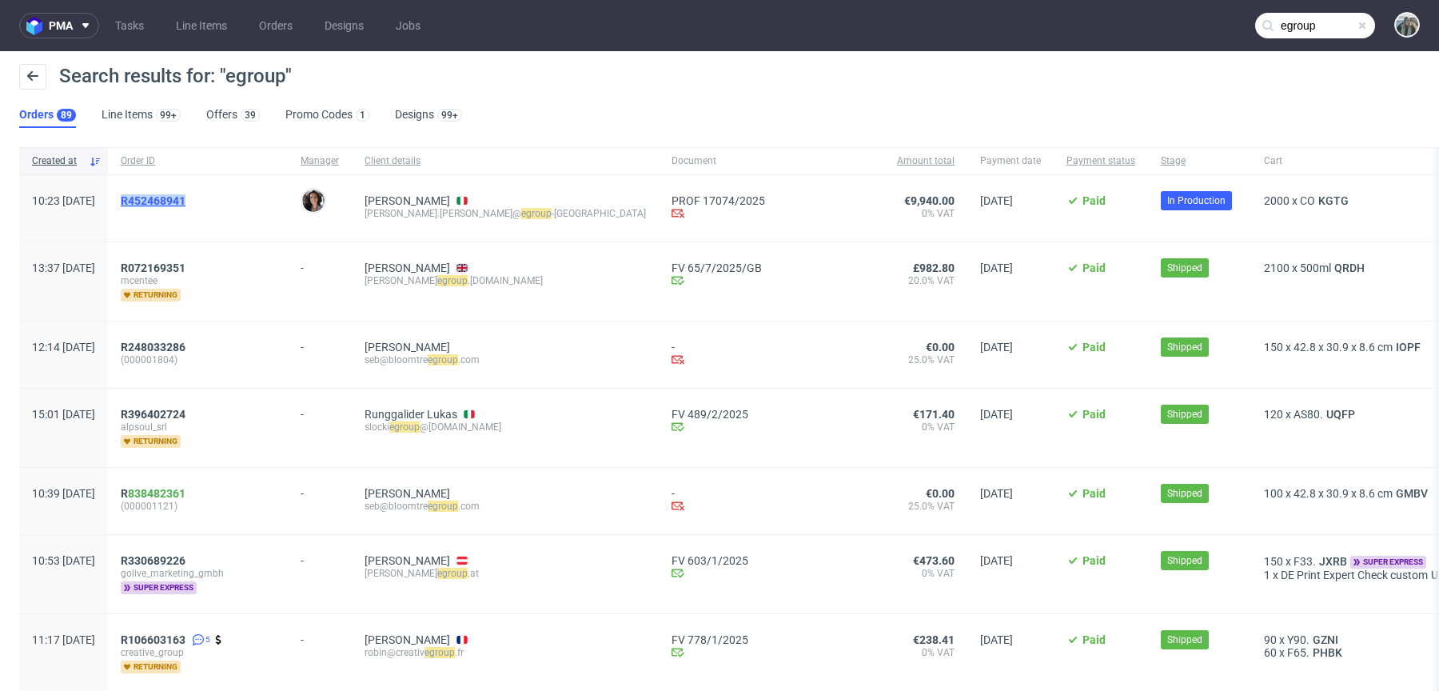
click at [183, 197] on span "R452468941" at bounding box center [153, 200] width 65 height 13
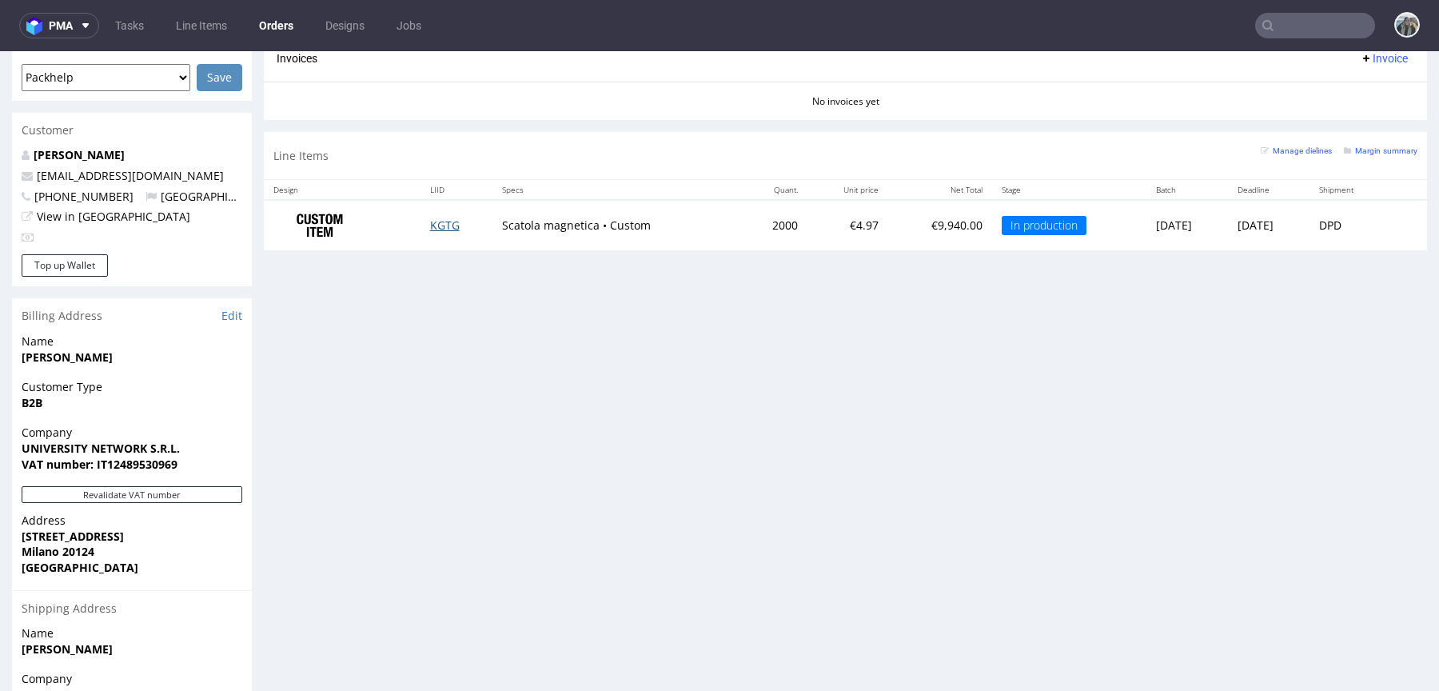
scroll to position [642, 0]
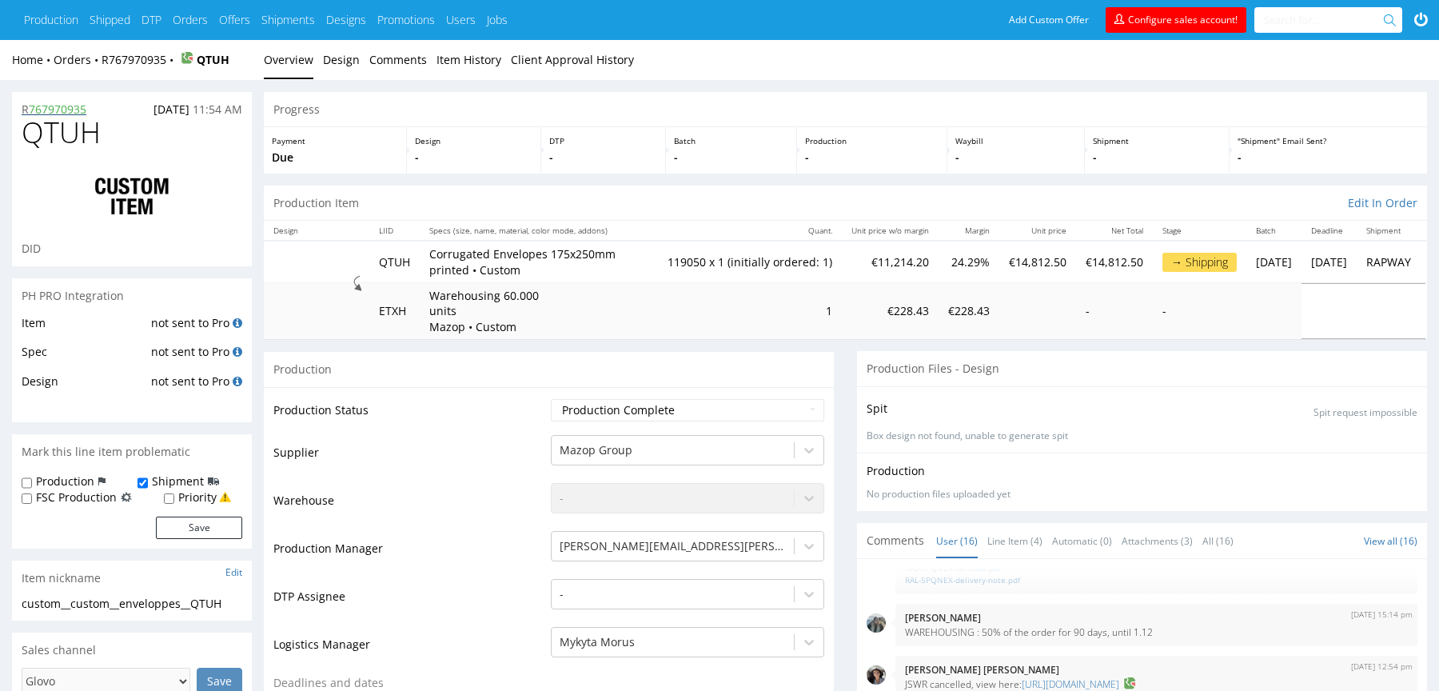
click at [25, 112] on p "R 767970935" at bounding box center [54, 110] width 65 height 16
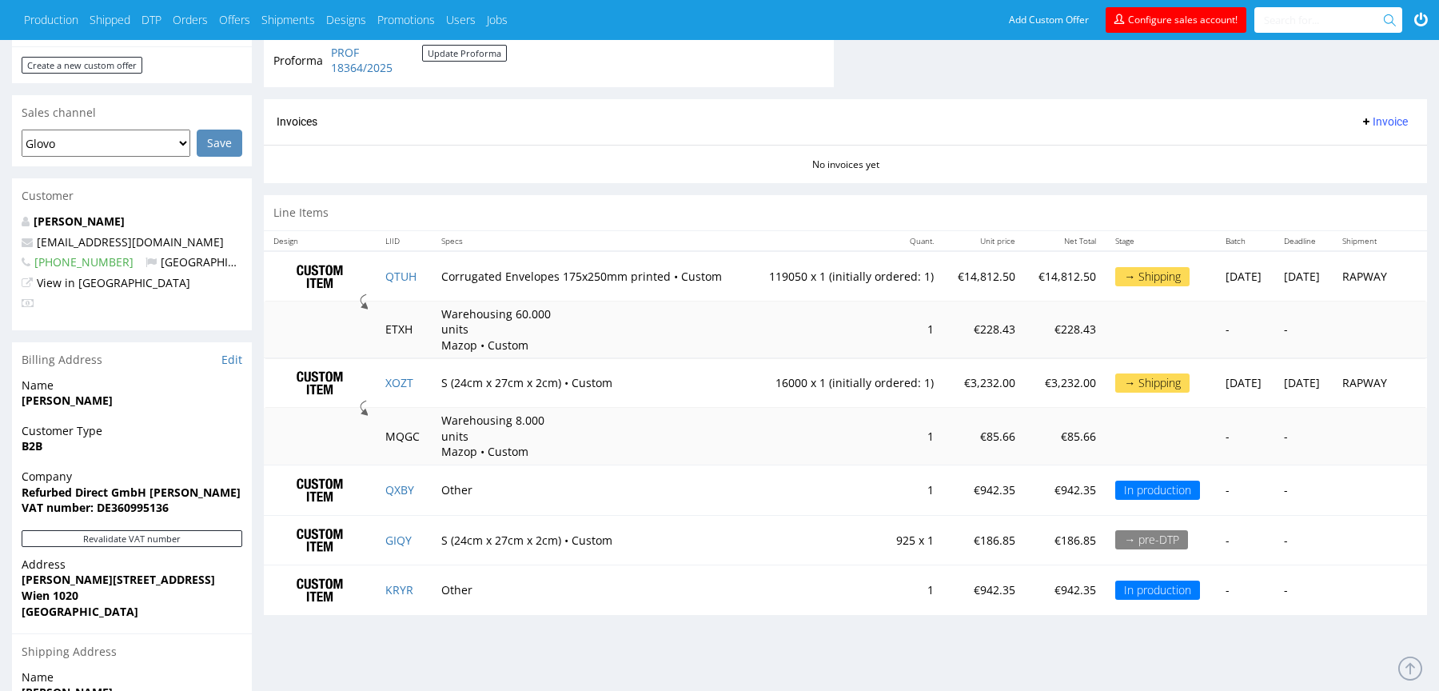
scroll to position [650, 0]
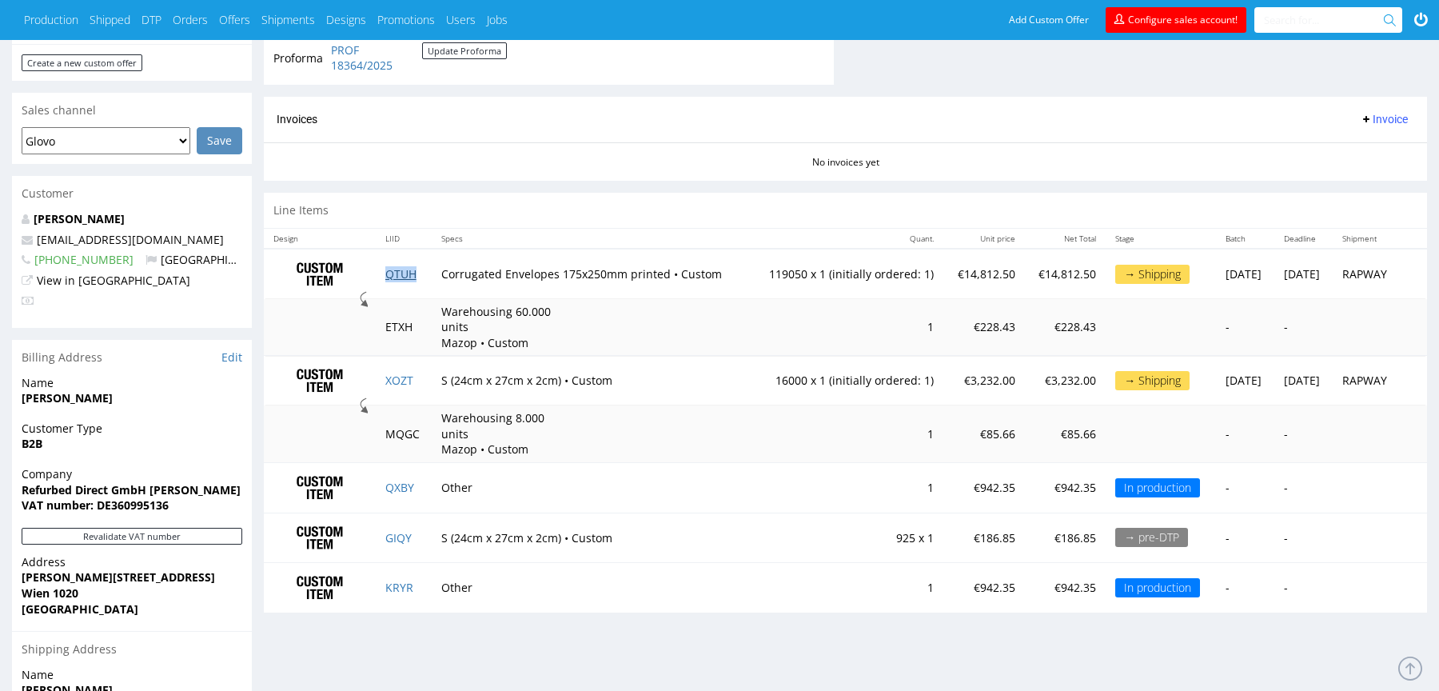
click at [401, 267] on link "QTUH" at bounding box center [400, 273] width 31 height 15
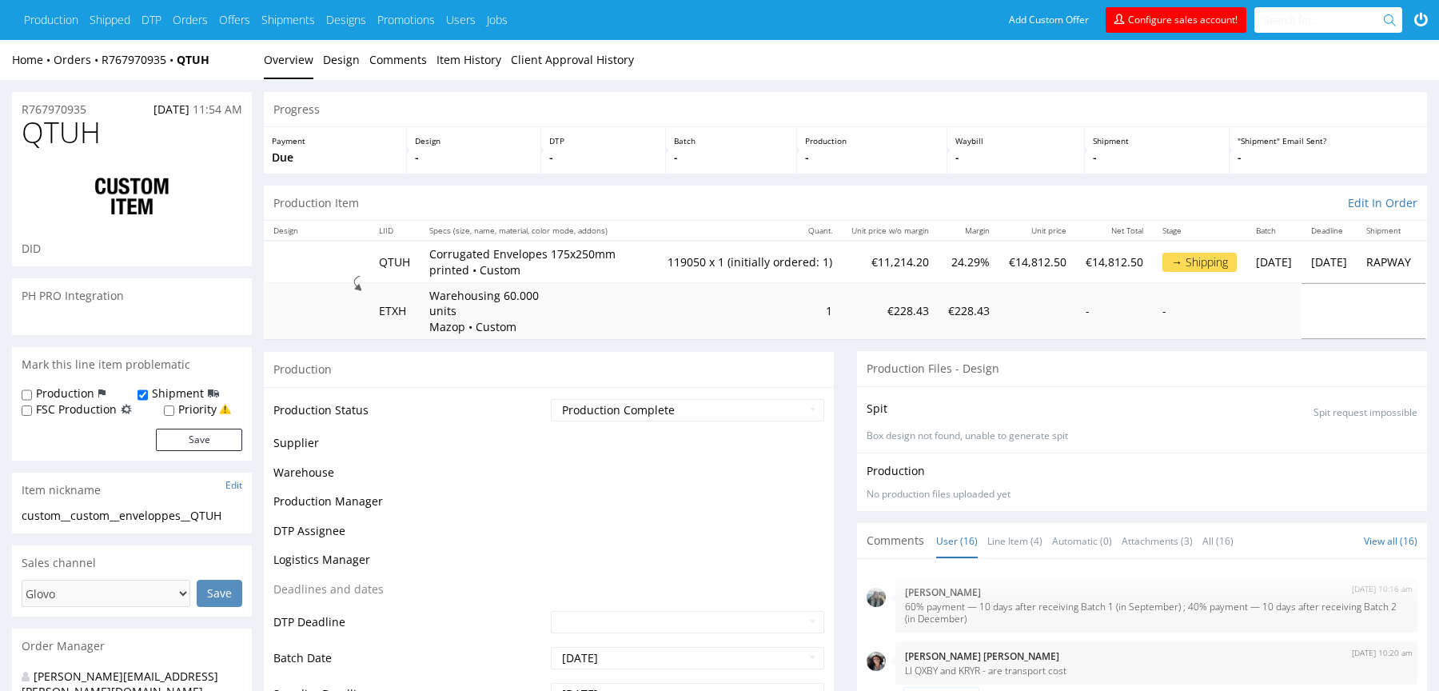
scroll to position [616, 0]
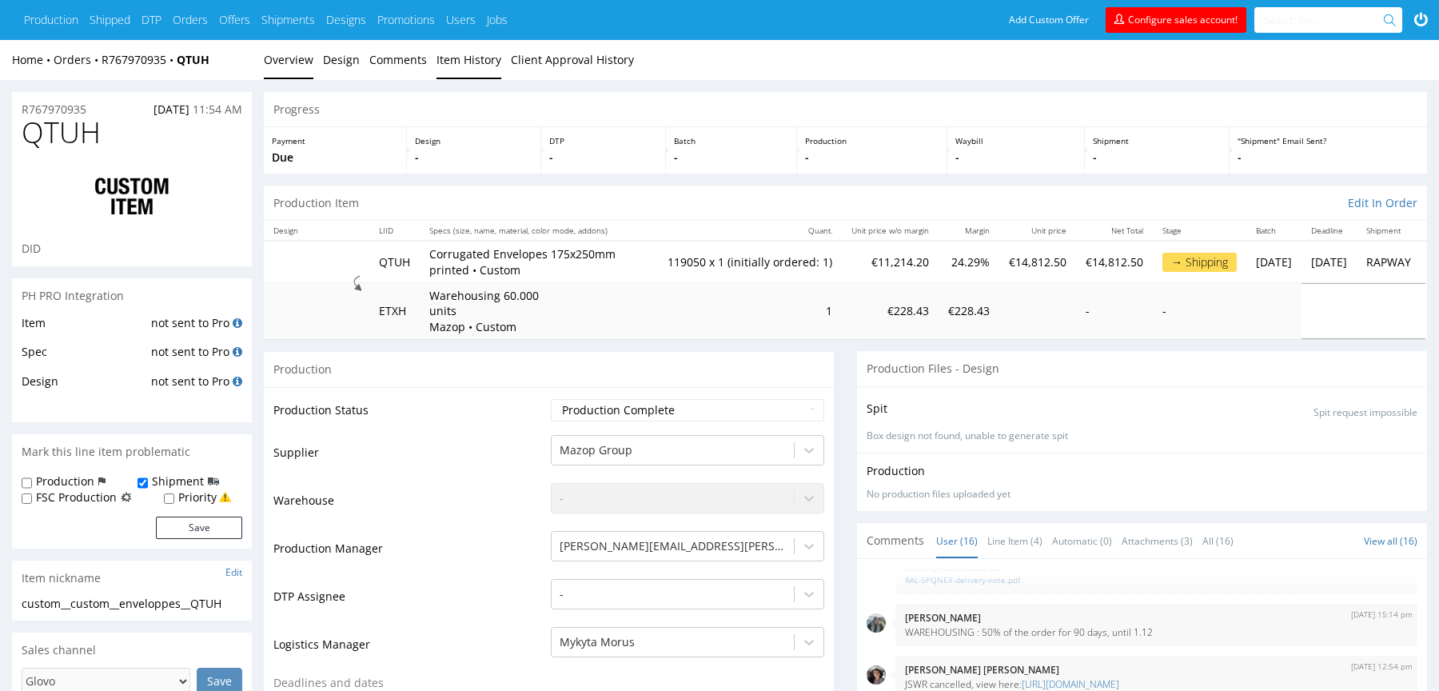
click at [484, 62] on link "Item History" at bounding box center [469, 59] width 65 height 39
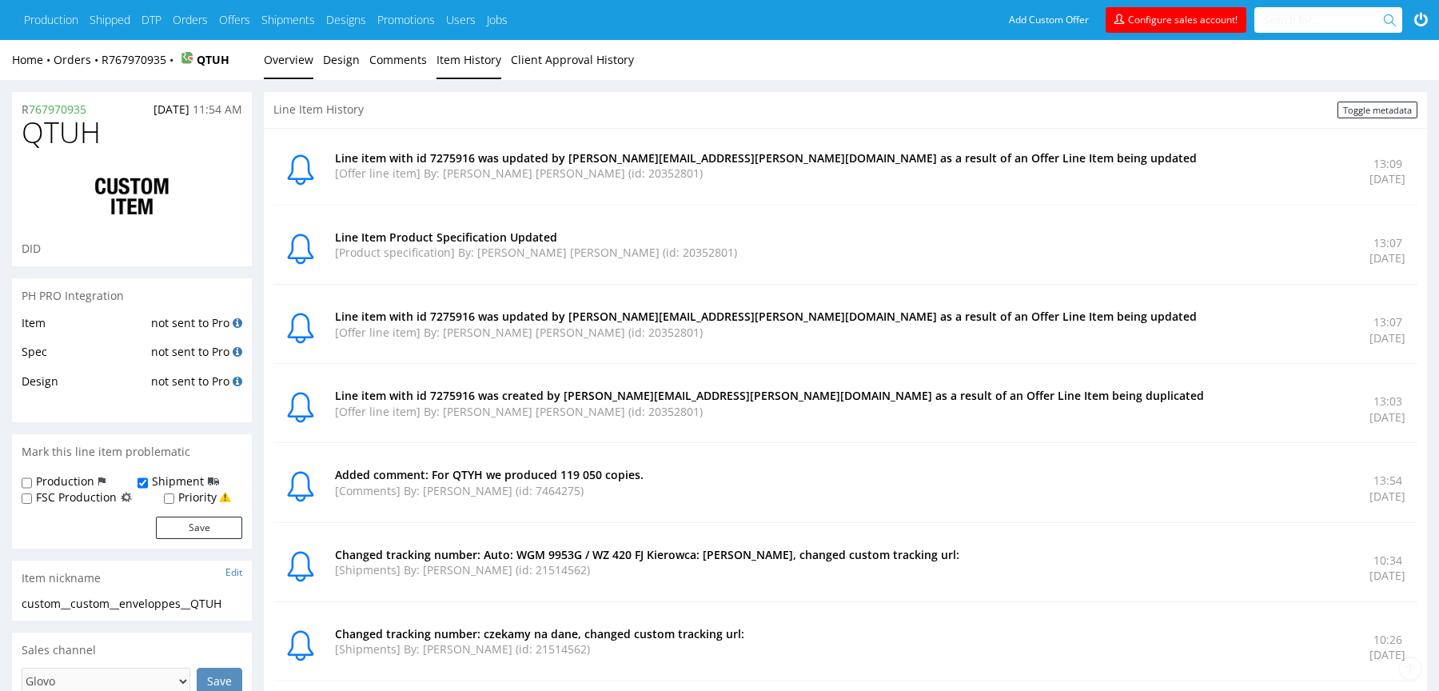
click at [301, 72] on link "Overview" at bounding box center [289, 59] width 50 height 39
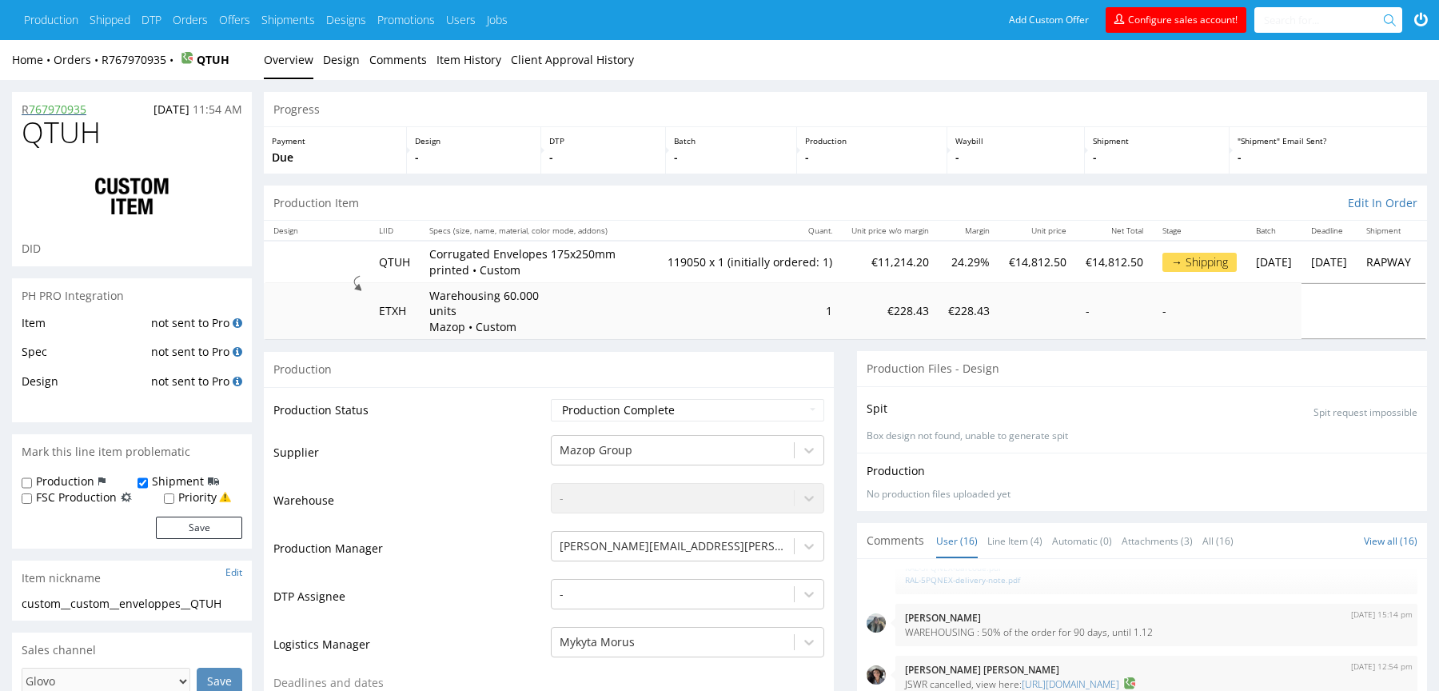
click at [22, 114] on p "R 767970935" at bounding box center [54, 110] width 65 height 16
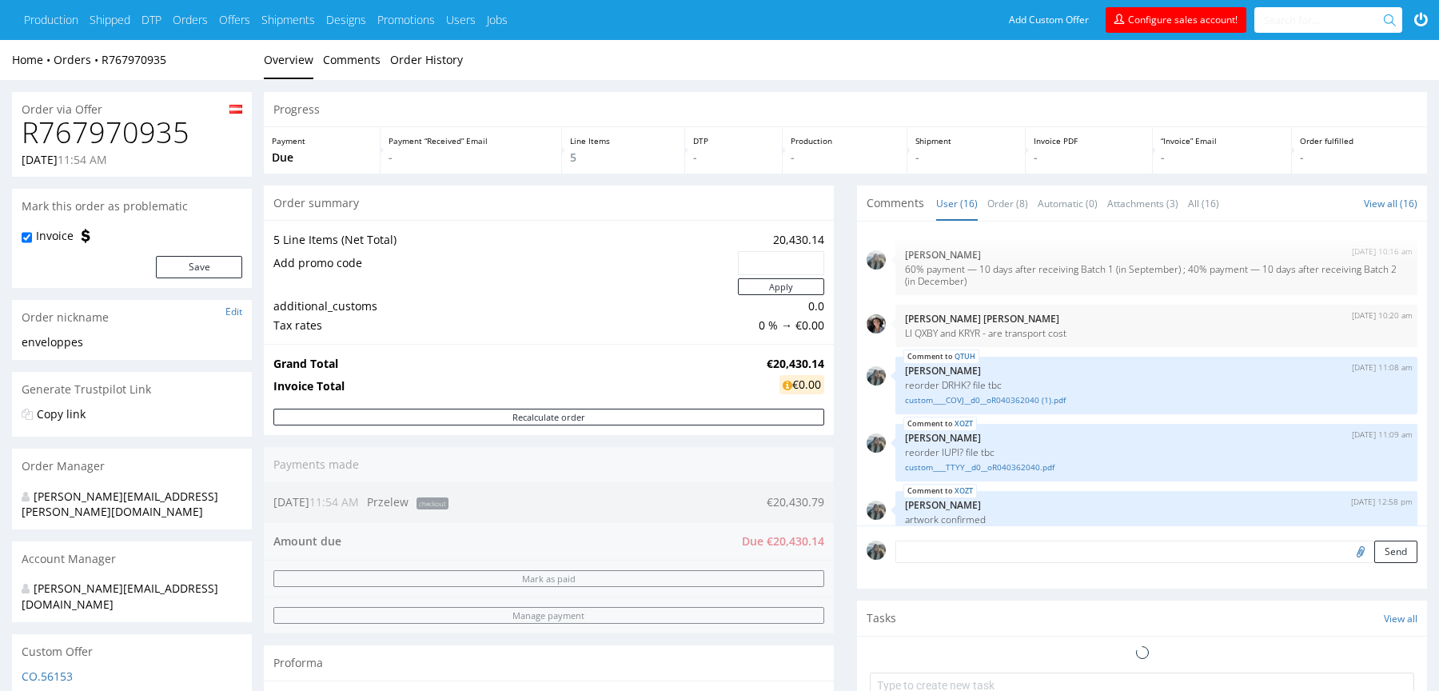
scroll to position [616, 0]
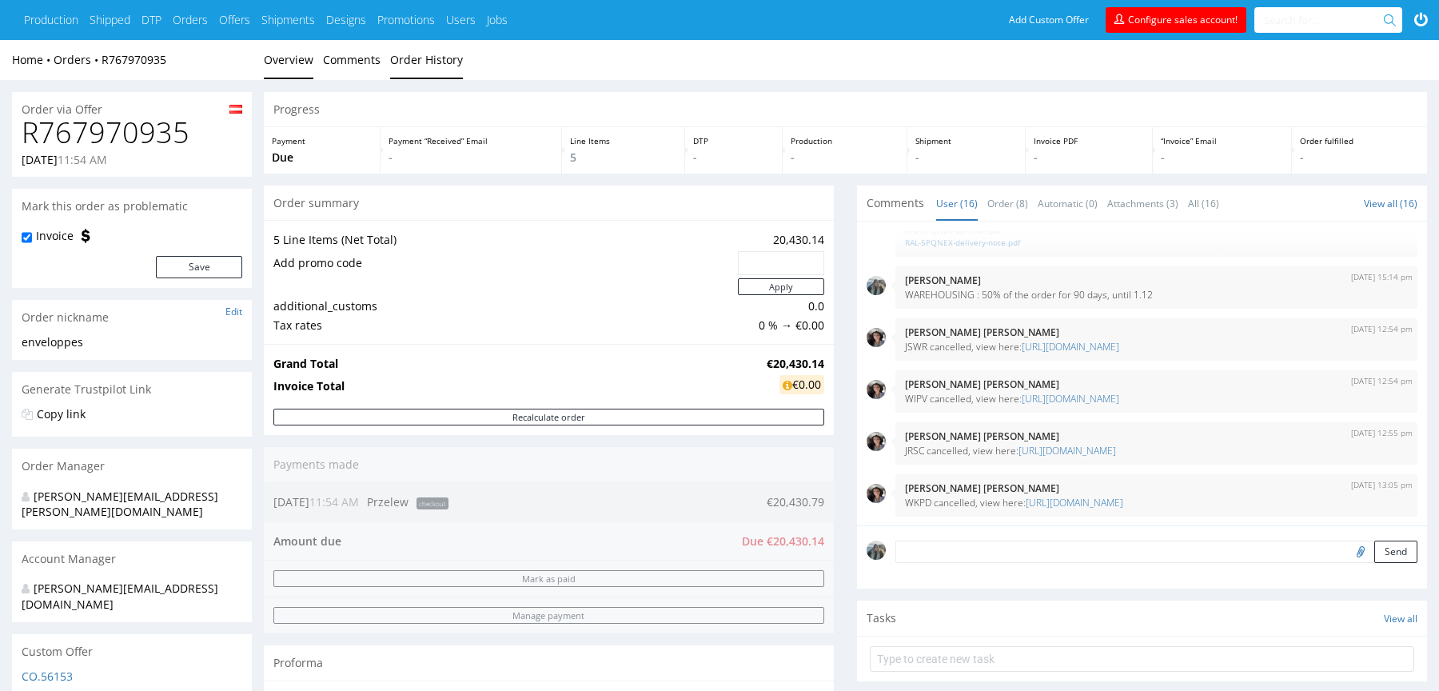
click at [410, 54] on link "Order History" at bounding box center [426, 59] width 73 height 39
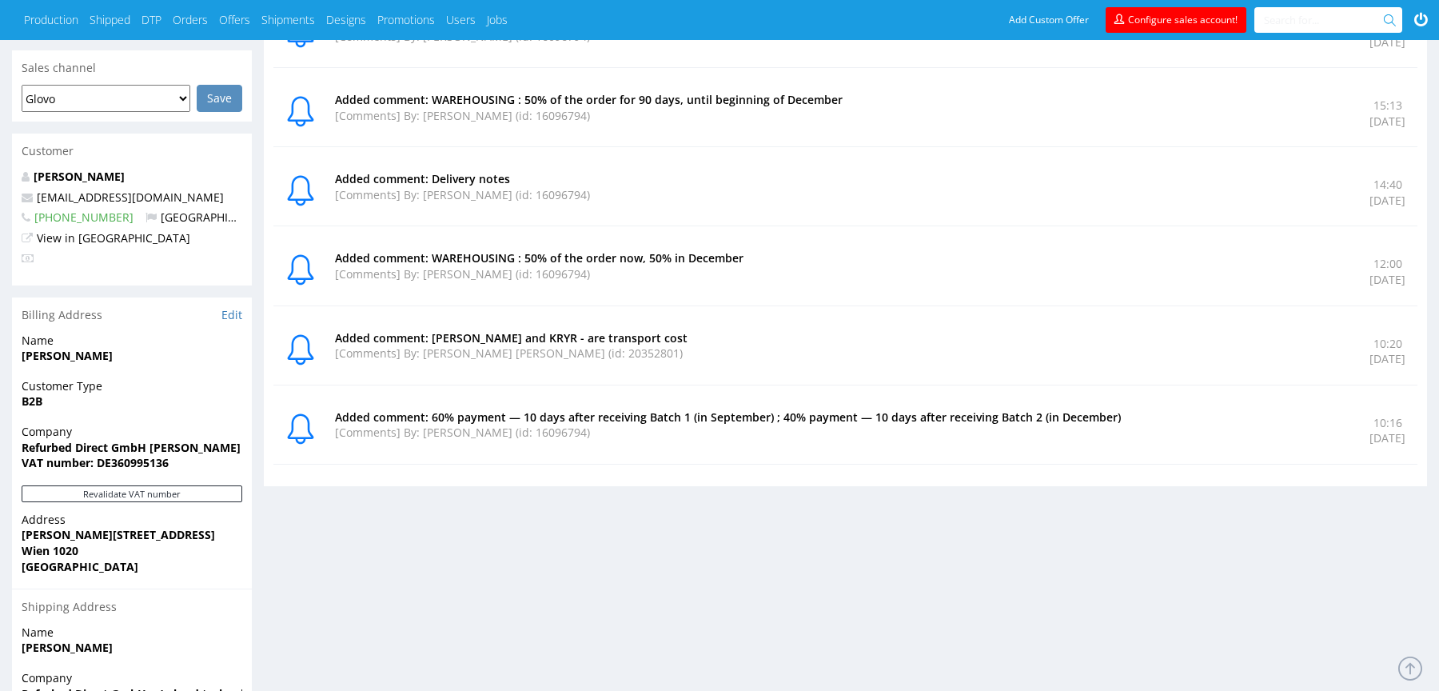
scroll to position [694, 0]
drag, startPoint x: 546, startPoint y: 418, endPoint x: 512, endPoint y: 412, distance: 35.0
click at [520, 413] on div "Added comment: 60% payment — 10 days after receiving Batch 1 (in September) ; 4…" at bounding box center [843, 429] width 1016 height 42
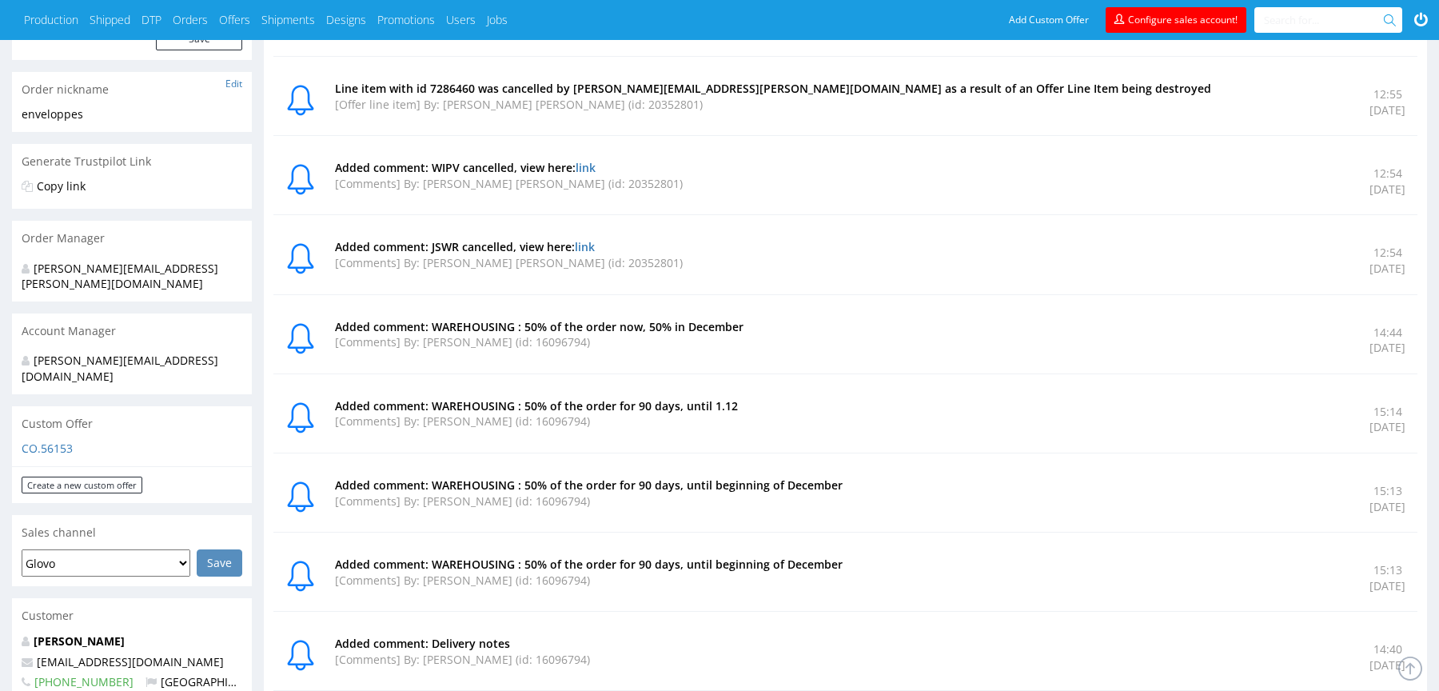
scroll to position [0, 0]
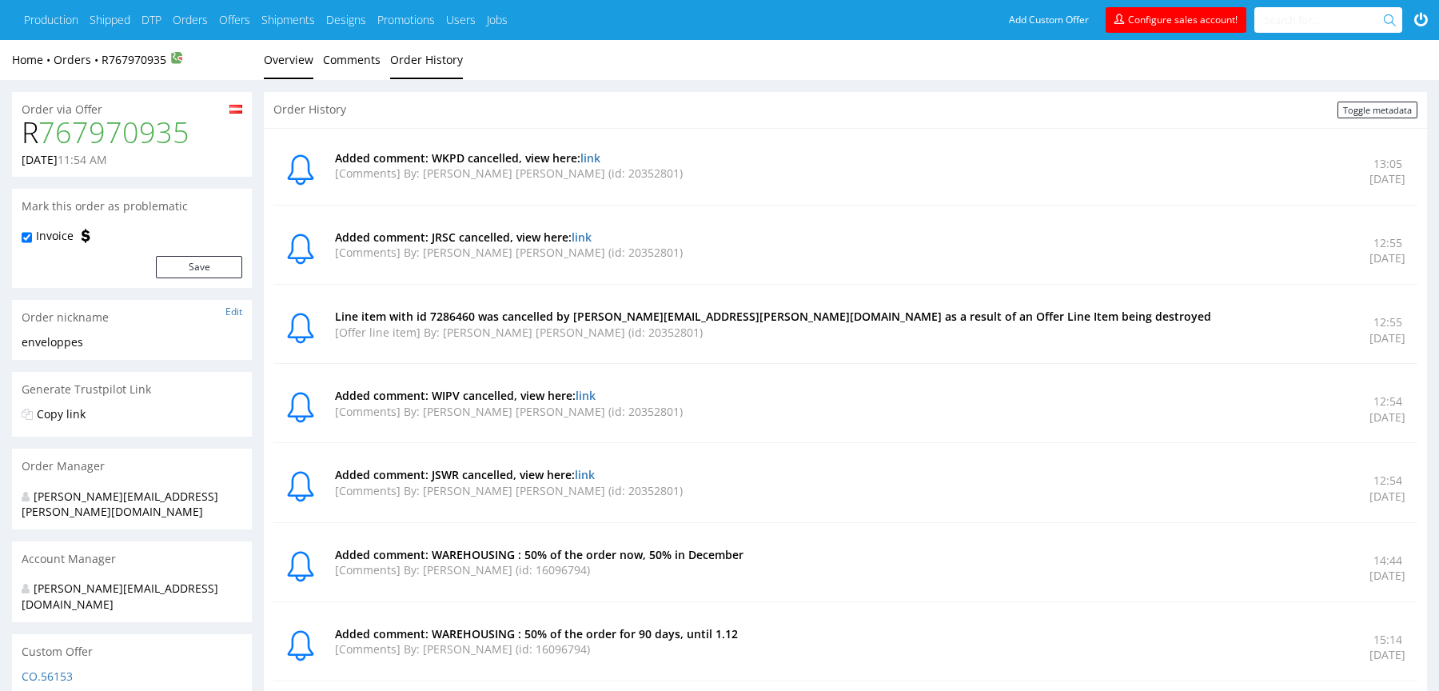
click at [289, 58] on link "Overview" at bounding box center [289, 59] width 50 height 39
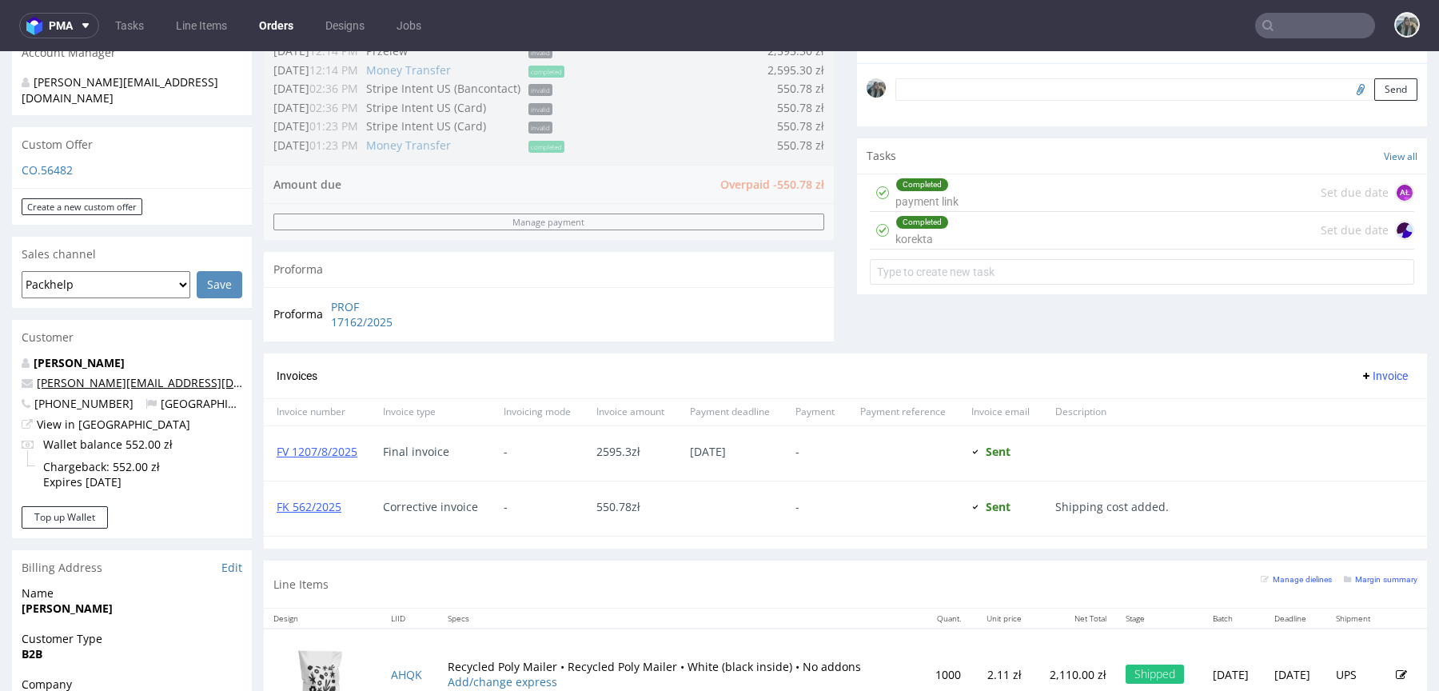
scroll to position [465, 0]
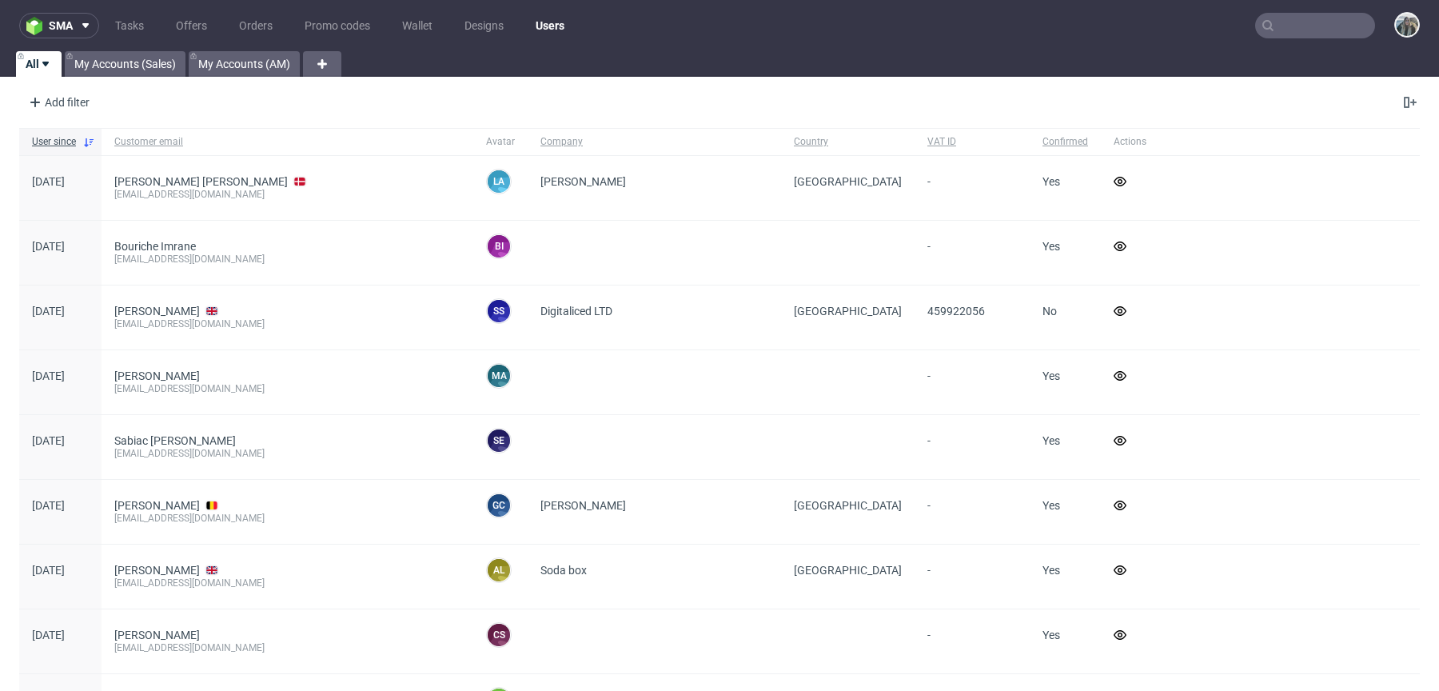
click at [1270, 27] on input "text" at bounding box center [1316, 26] width 120 height 26
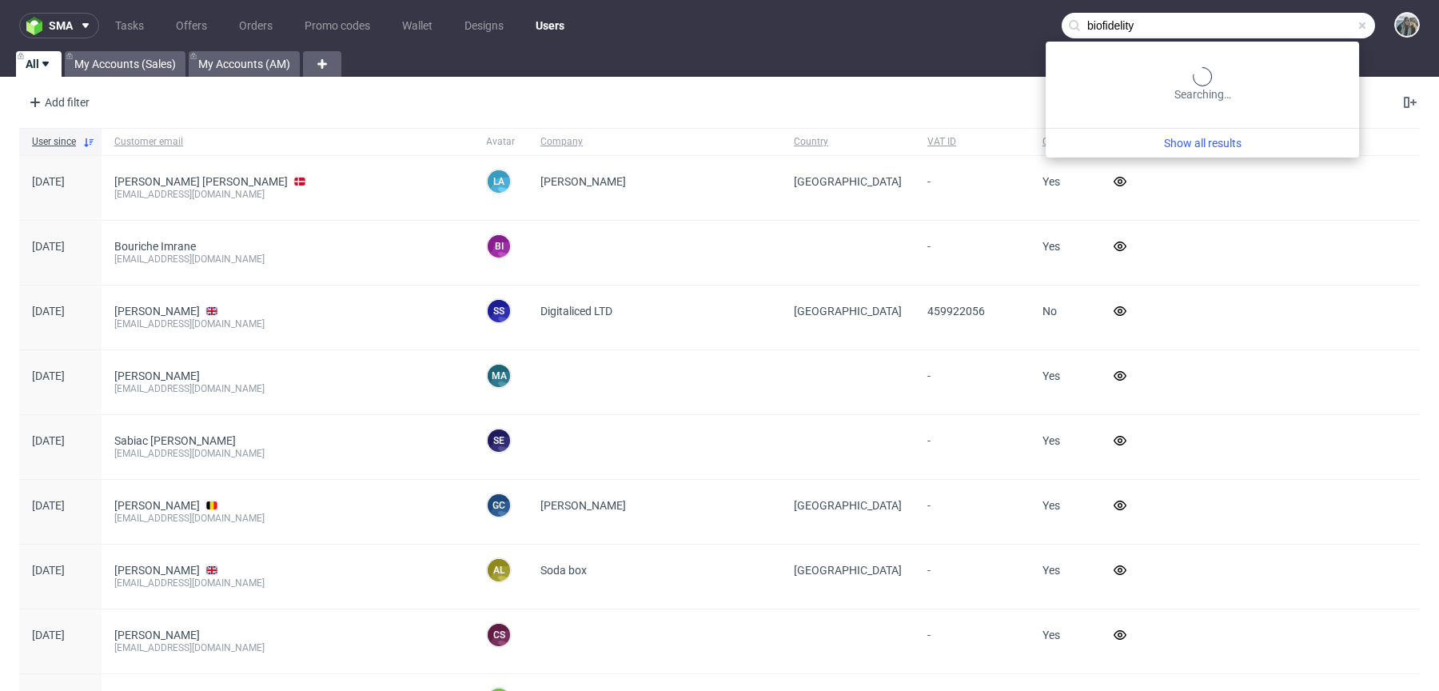
type input "biofidelity"
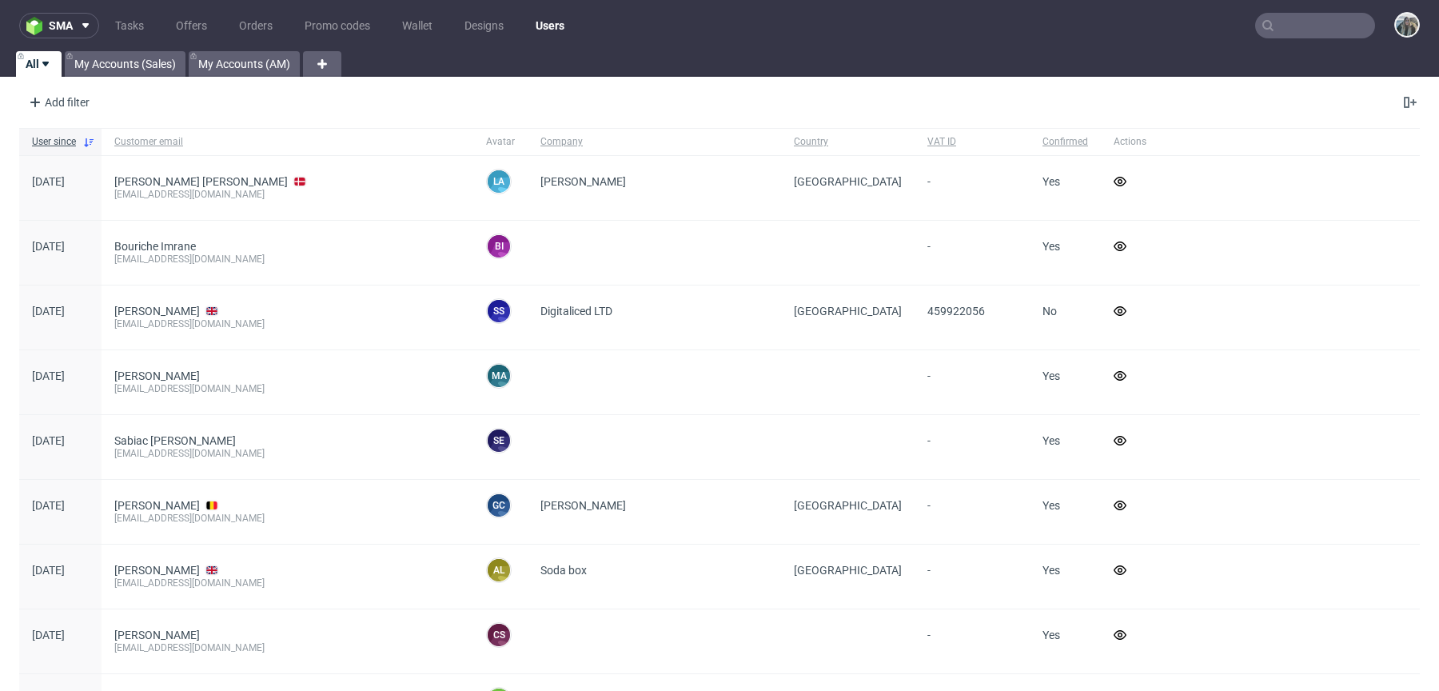
click at [1327, 33] on input "text" at bounding box center [1316, 26] width 120 height 26
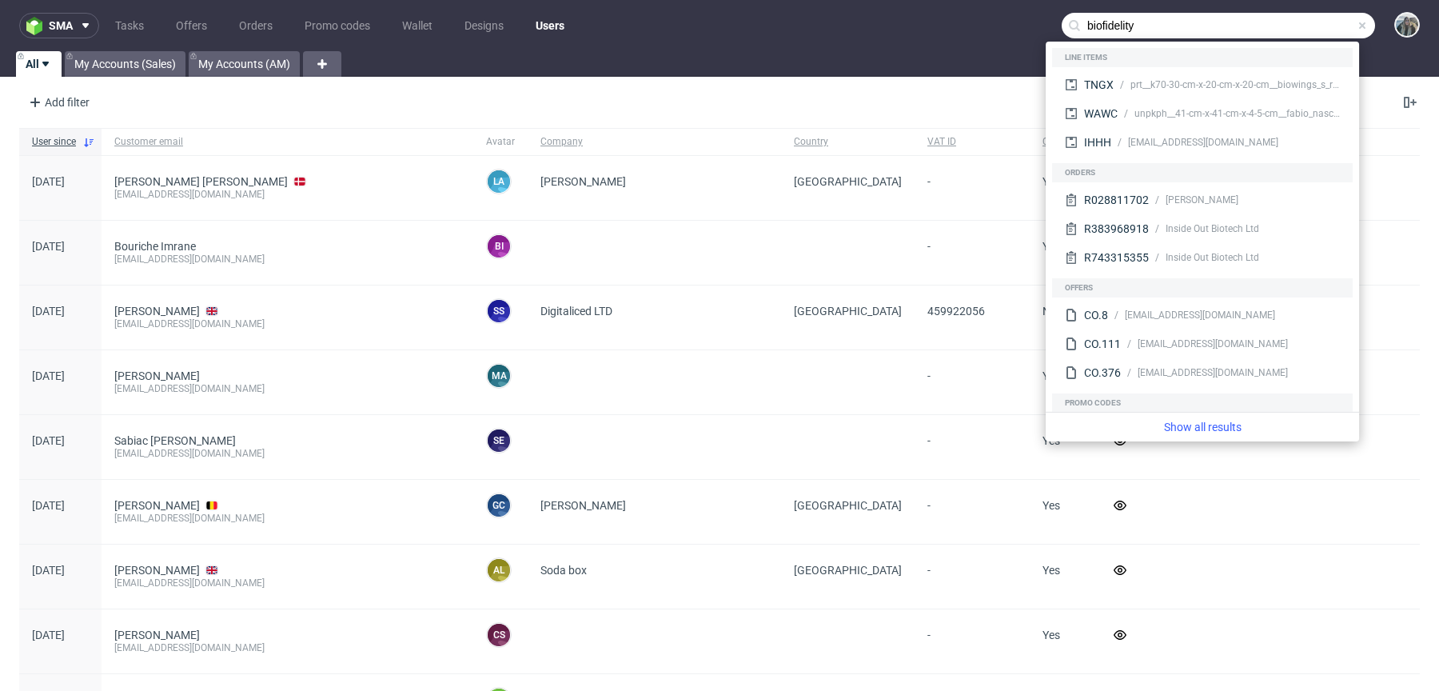
type input "biofidelity"
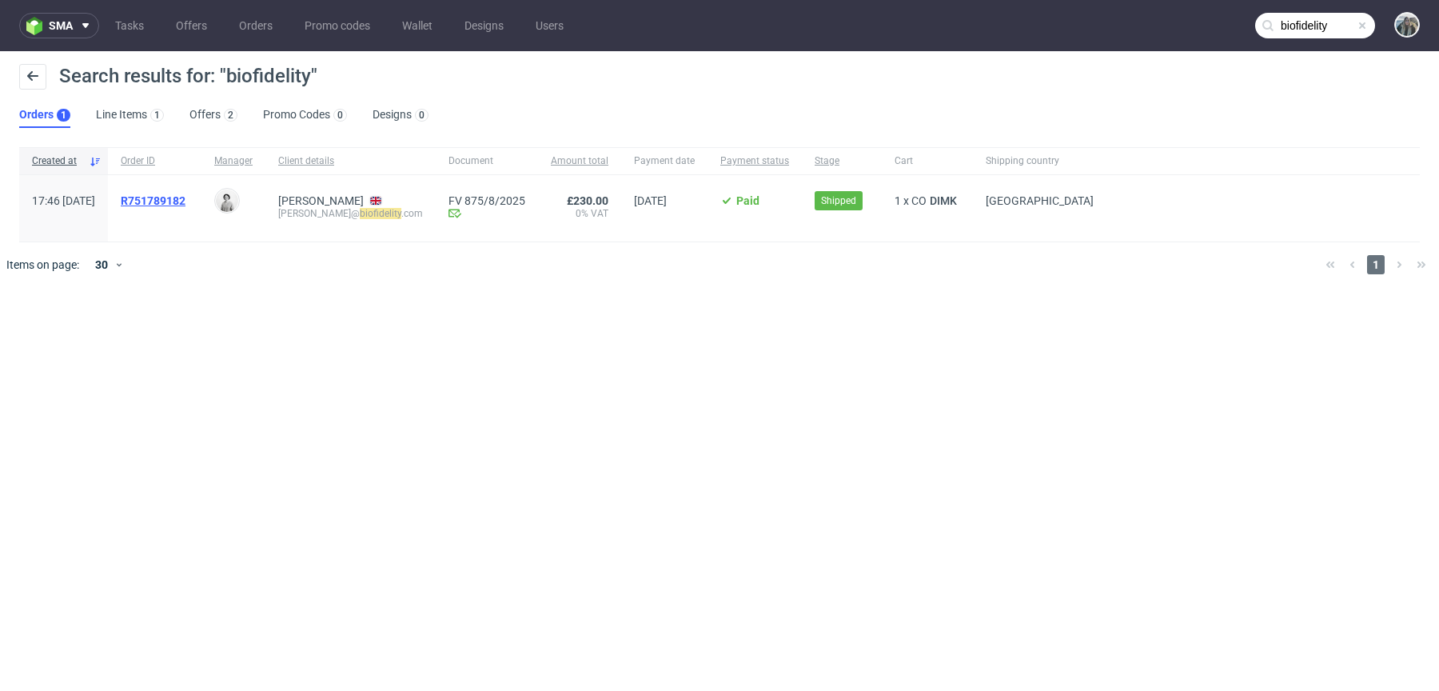
click at [177, 202] on span "R751789182" at bounding box center [153, 200] width 65 height 13
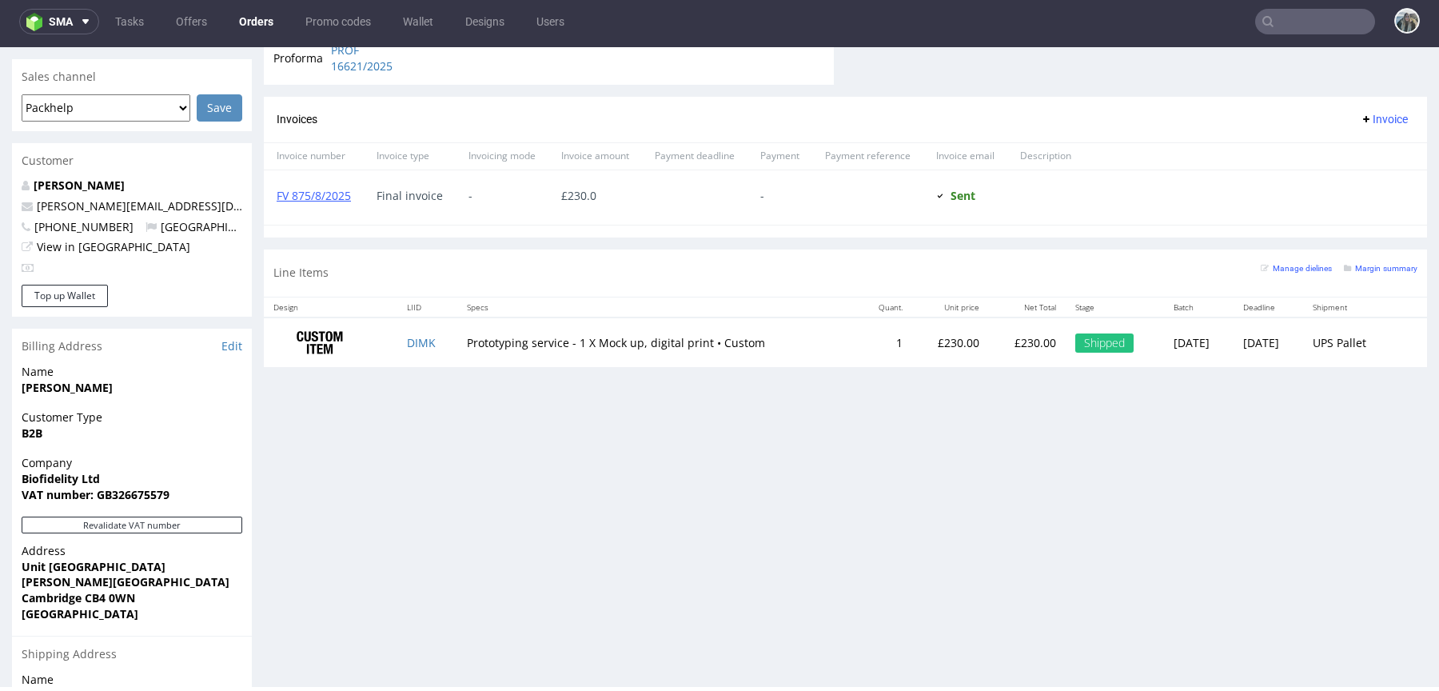
scroll to position [656, 0]
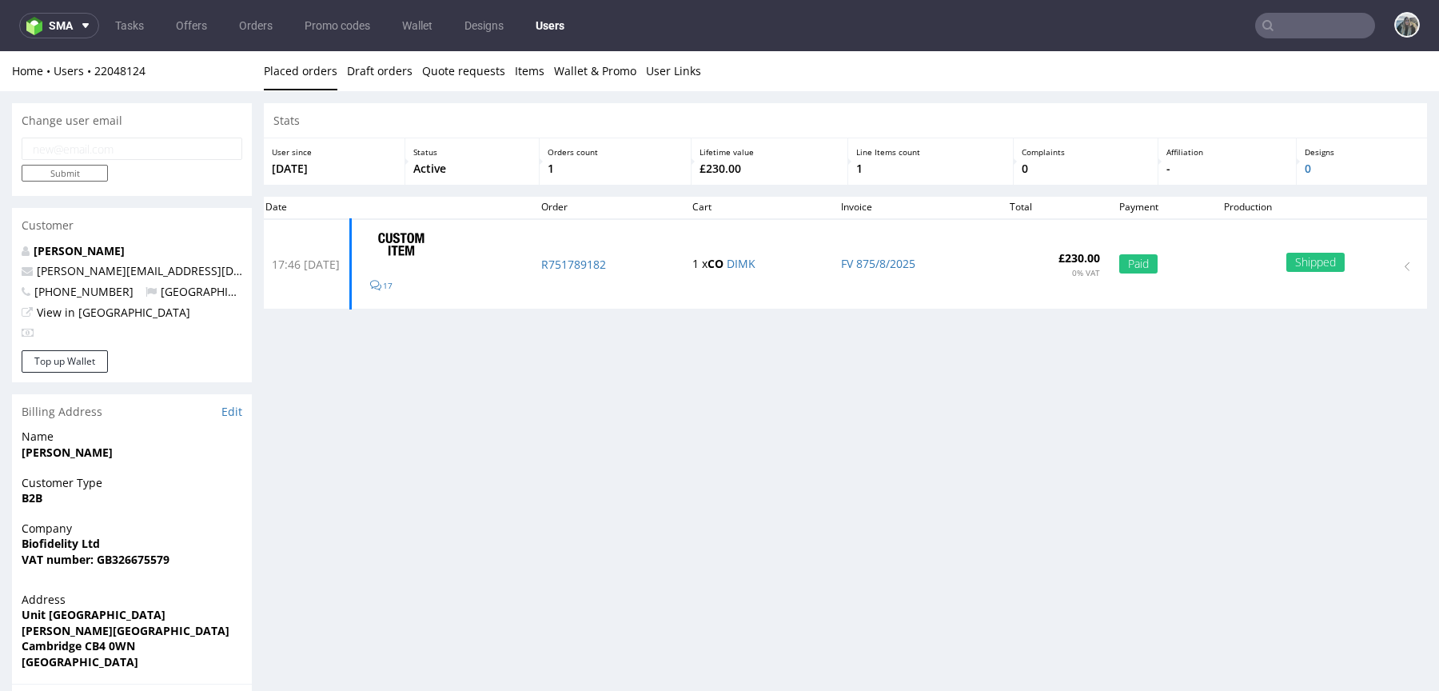
click at [104, 258] on p "Stolarek Magdalena" at bounding box center [132, 251] width 221 height 16
click at [103, 256] on link "Stolarek Magdalena" at bounding box center [79, 250] width 91 height 15
drag, startPoint x: 579, startPoint y: 283, endPoint x: 573, endPoint y: 262, distance: 21.8
click at [573, 262] on td "R751789182" at bounding box center [607, 264] width 151 height 90
copy p "R751789182"
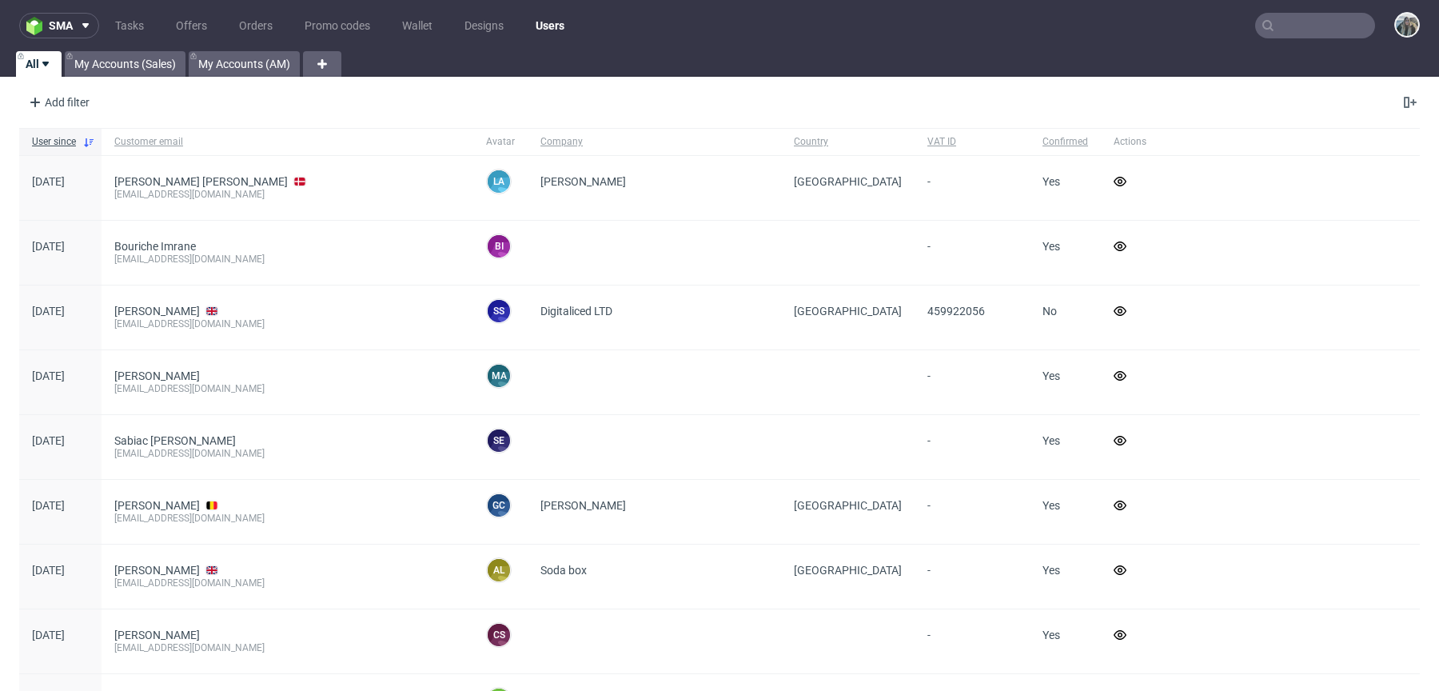
click at [1284, 30] on input "text" at bounding box center [1316, 26] width 120 height 26
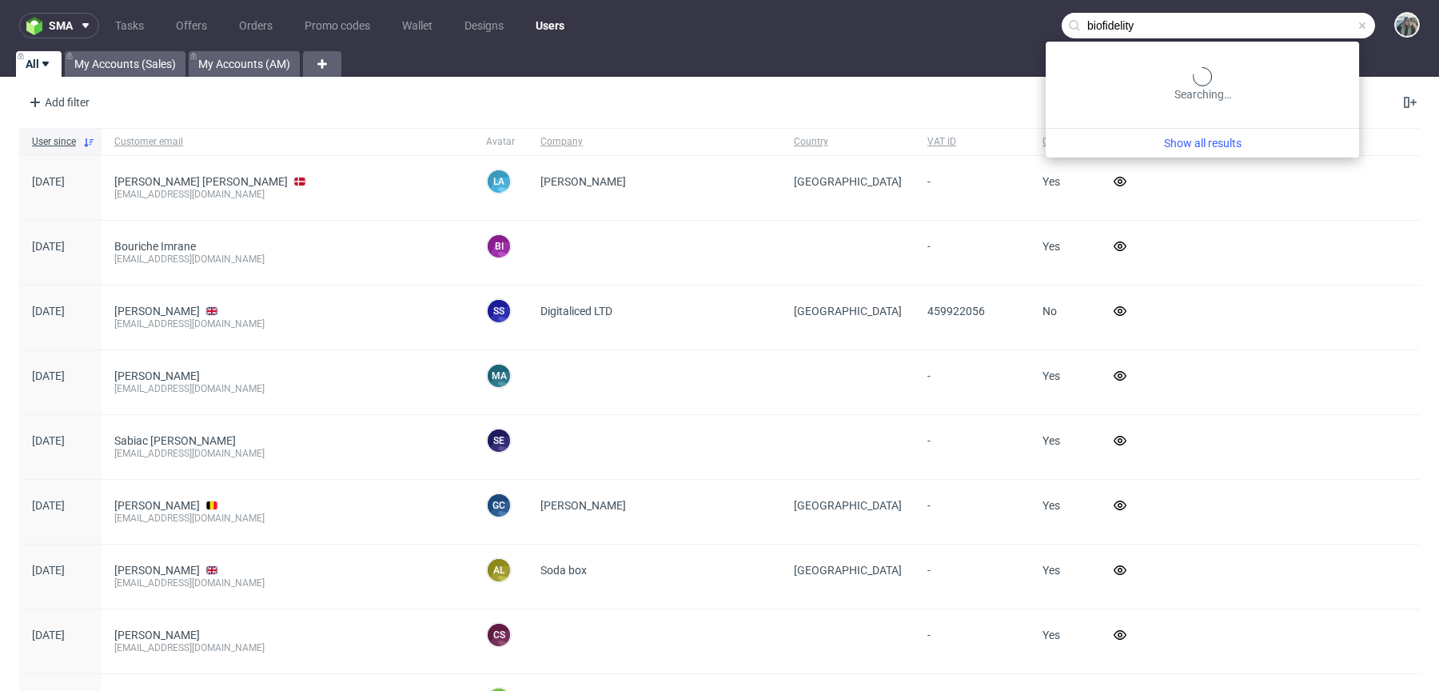
type input "biofidelity"
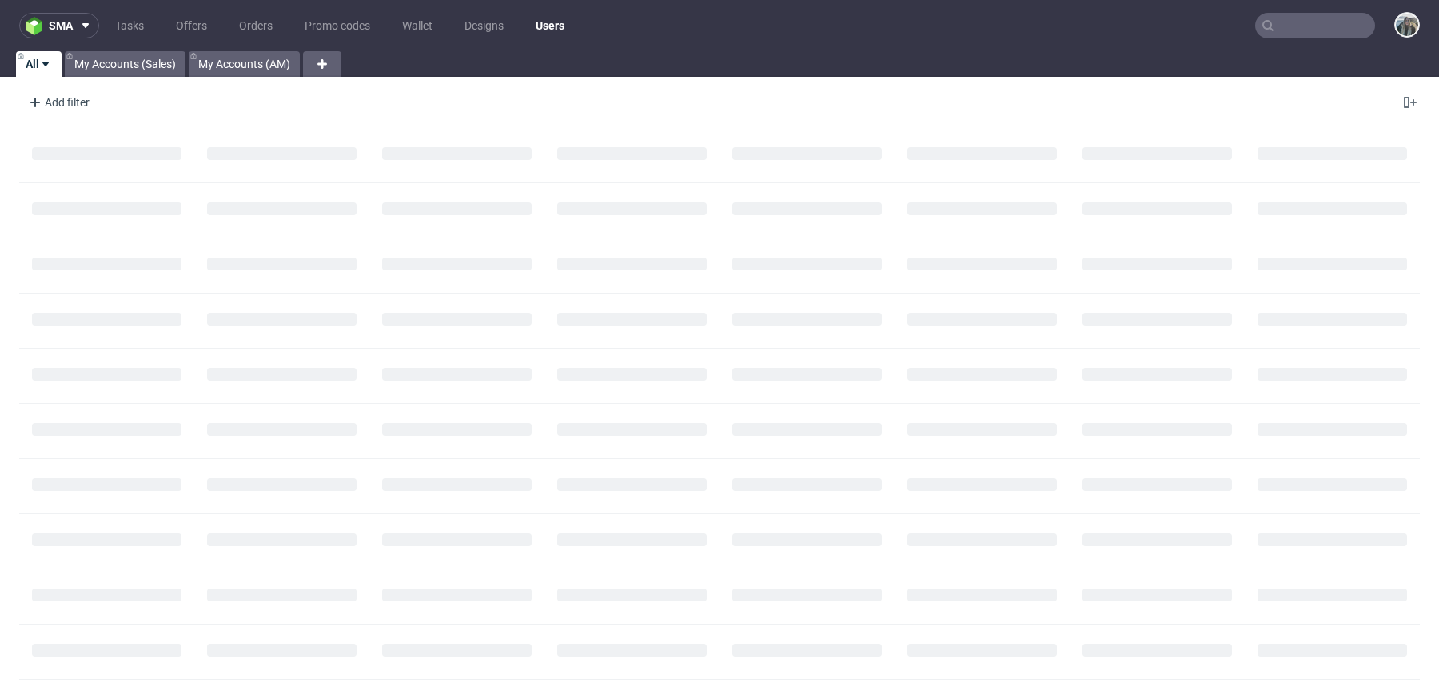
click at [1276, 26] on input "text" at bounding box center [1316, 26] width 120 height 26
paste input "[PERSON_NAME][EMAIL_ADDRESS][DOMAIN_NAME]"
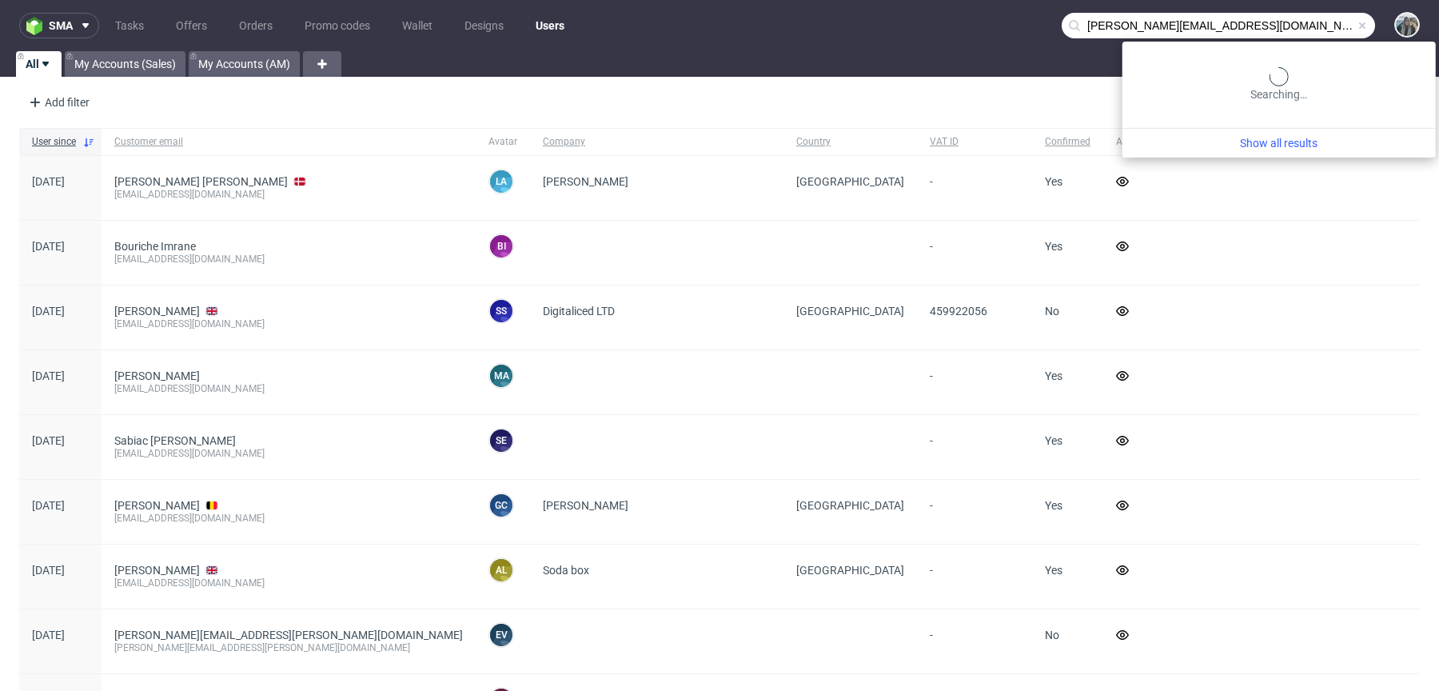
type input "[PERSON_NAME][EMAIL_ADDRESS][DOMAIN_NAME]"
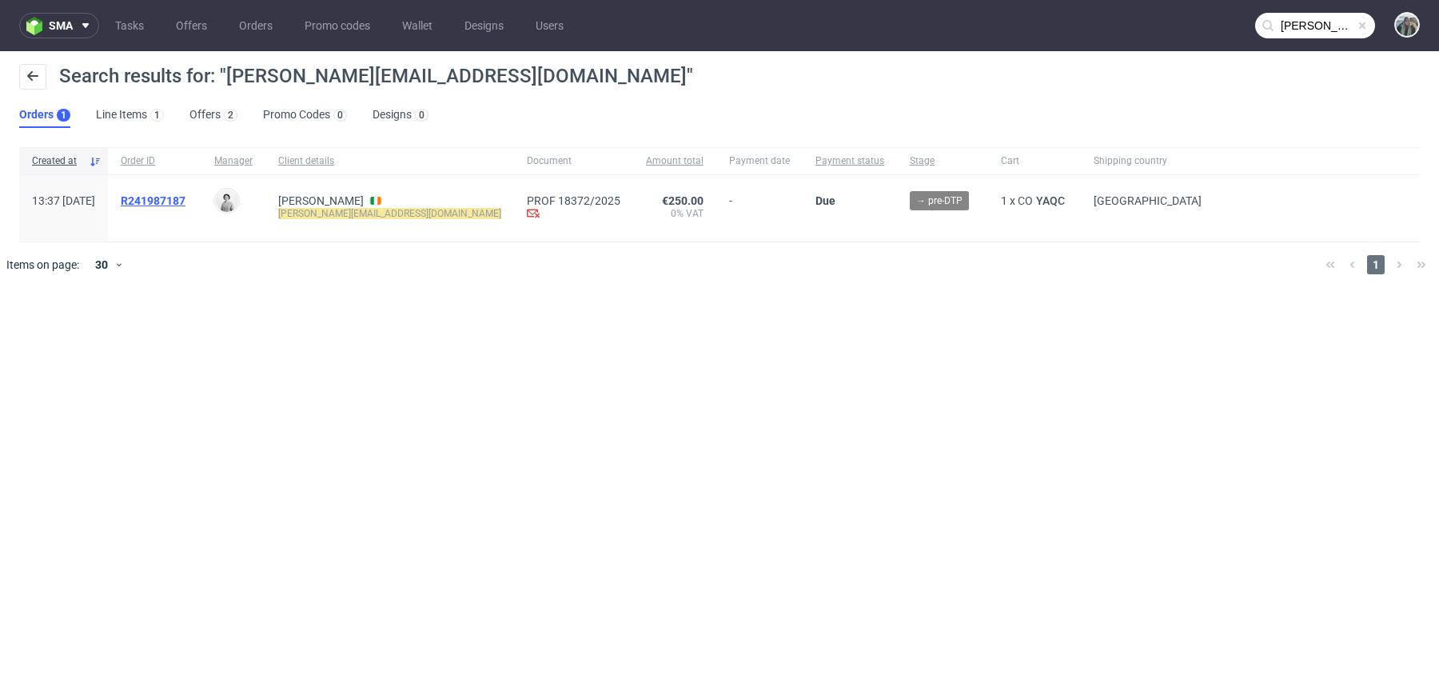
click at [186, 205] on span "R241987187" at bounding box center [153, 200] width 65 height 13
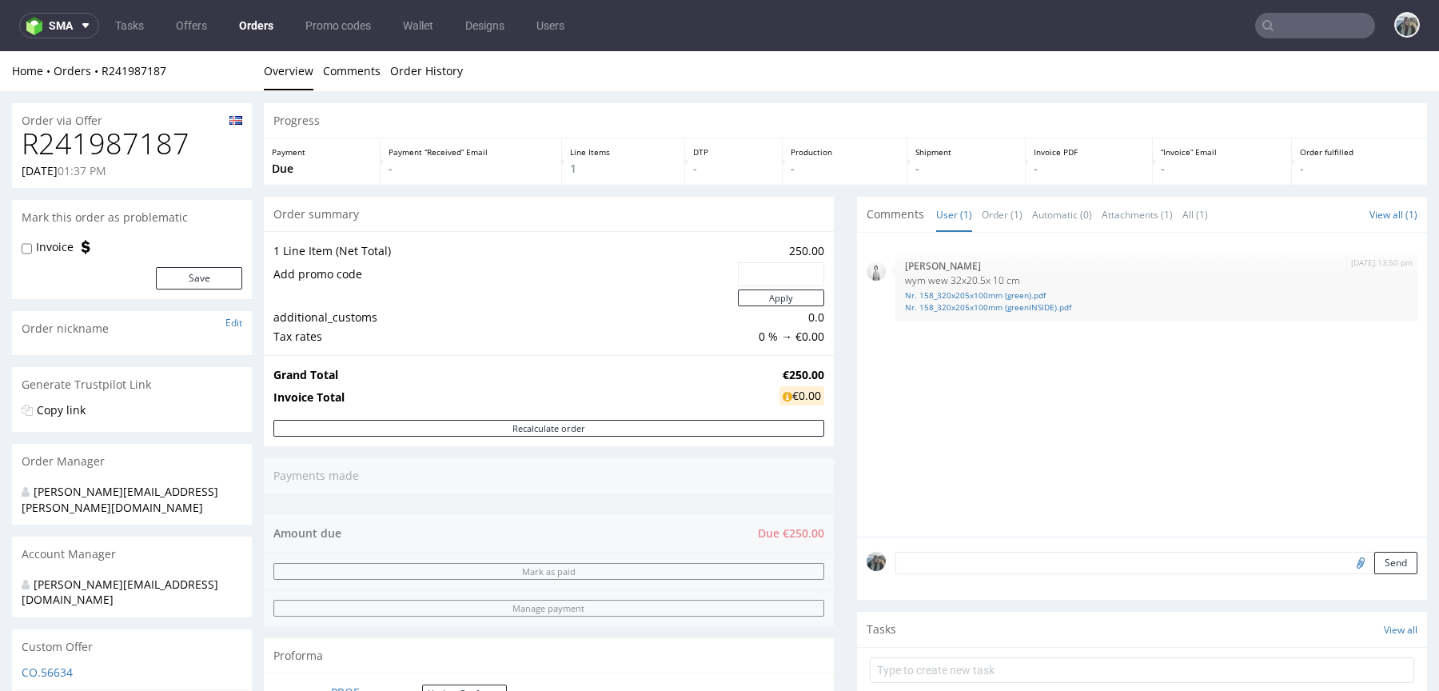
click at [120, 142] on h1 "R241987187" at bounding box center [132, 144] width 221 height 32
copy h1 "R241987187"
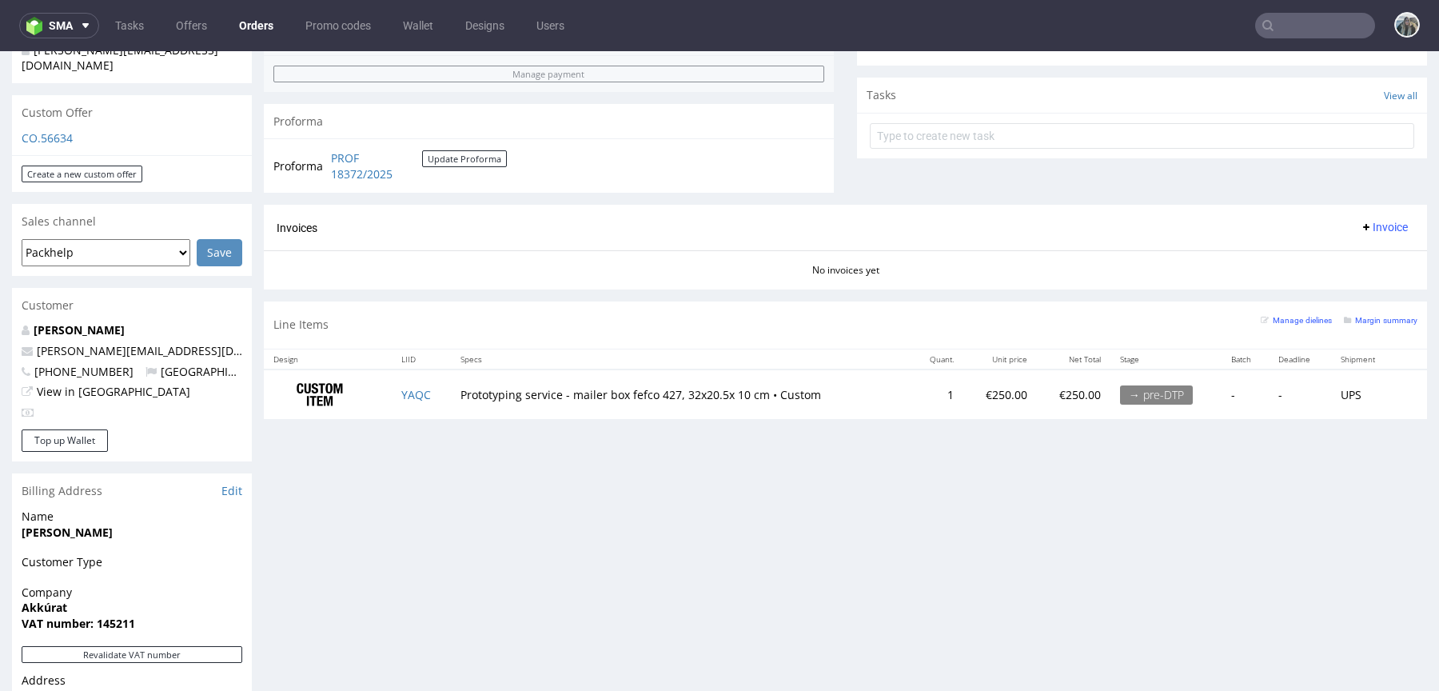
scroll to position [815, 0]
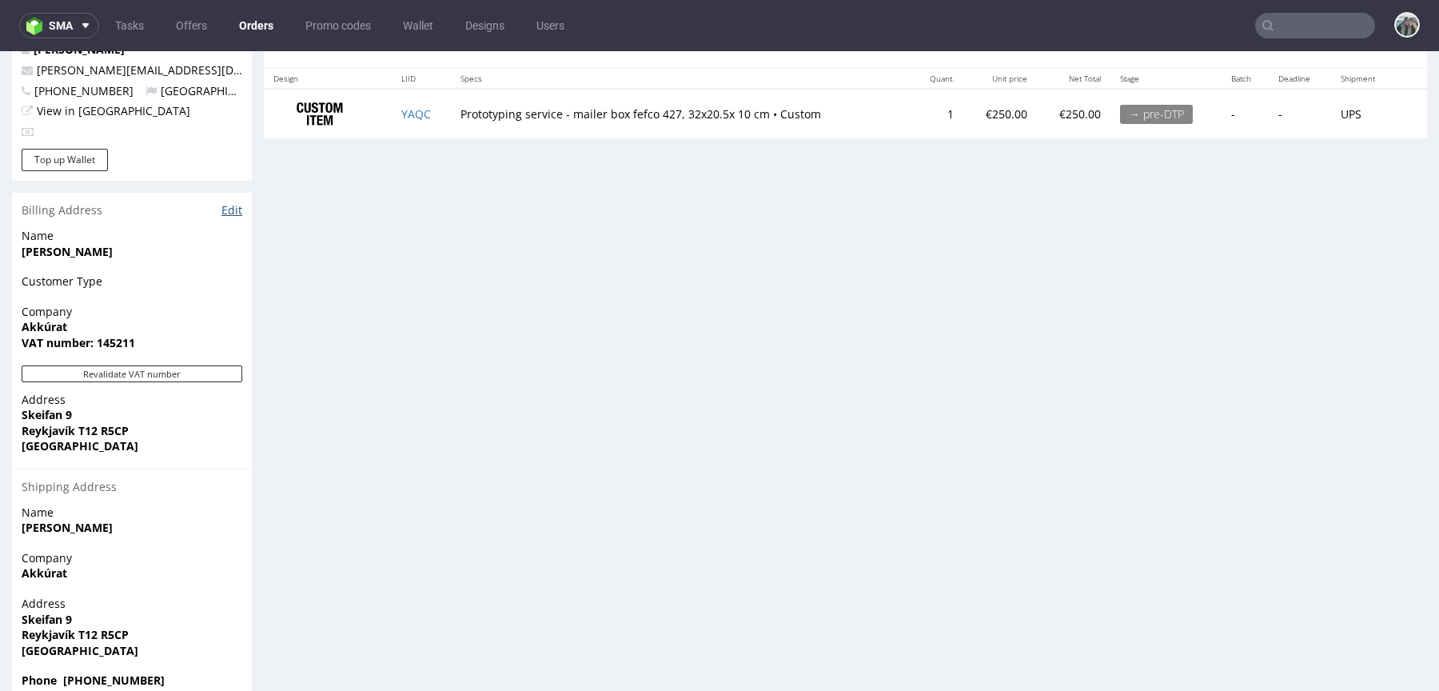
click at [235, 202] on link "Edit" at bounding box center [232, 210] width 21 height 16
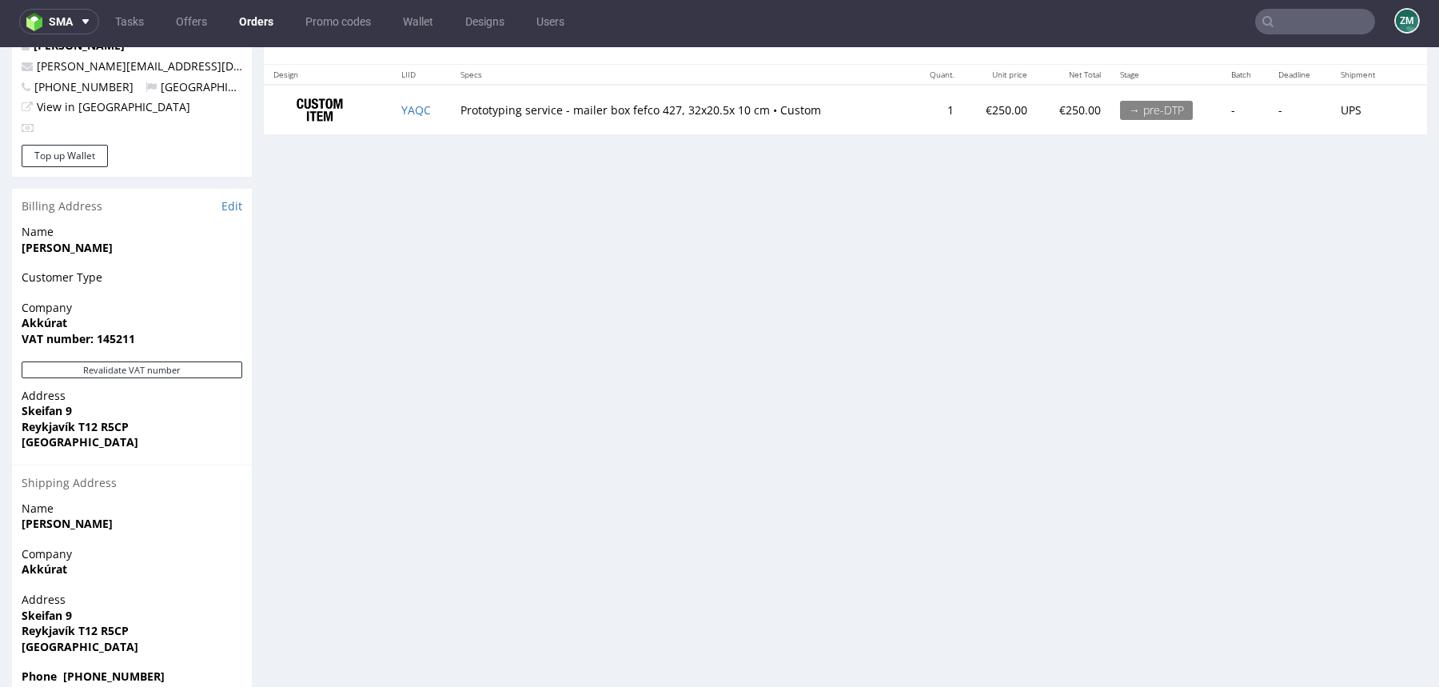
click at [411, 114] on td "YAQC" at bounding box center [421, 110] width 59 height 50
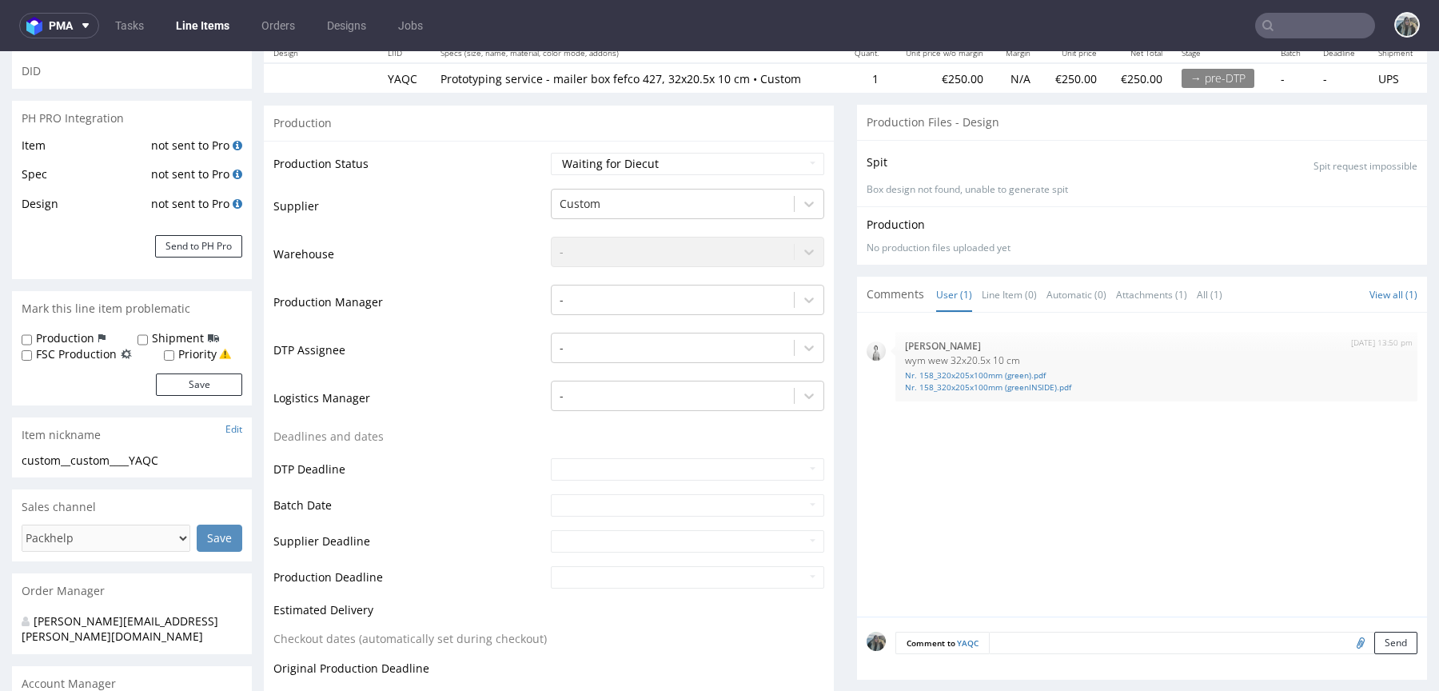
scroll to position [198, 0]
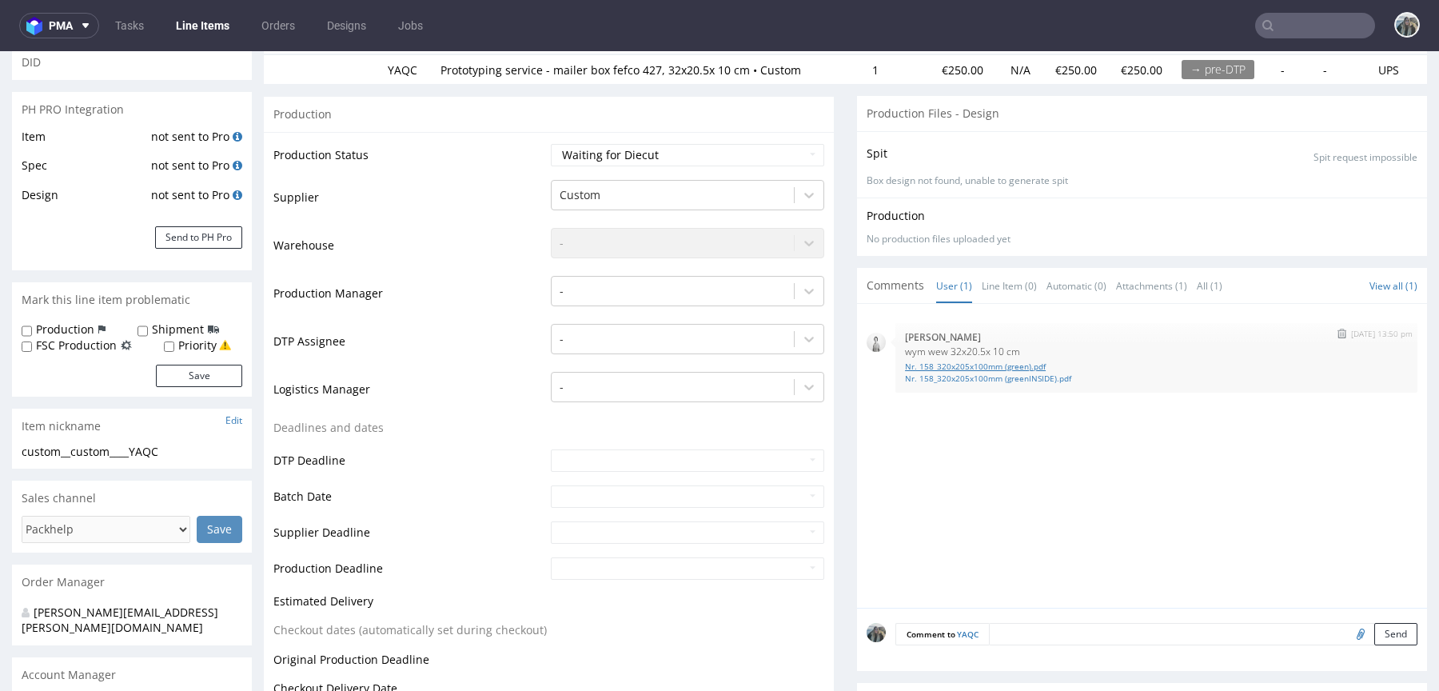
click at [939, 361] on link "Nr. 158_320x205x100mm (green).pdf" at bounding box center [1156, 367] width 503 height 12
click at [939, 376] on link "Nr. 158_320x205x100mm (greenINSIDE).pdf" at bounding box center [1156, 379] width 503 height 12
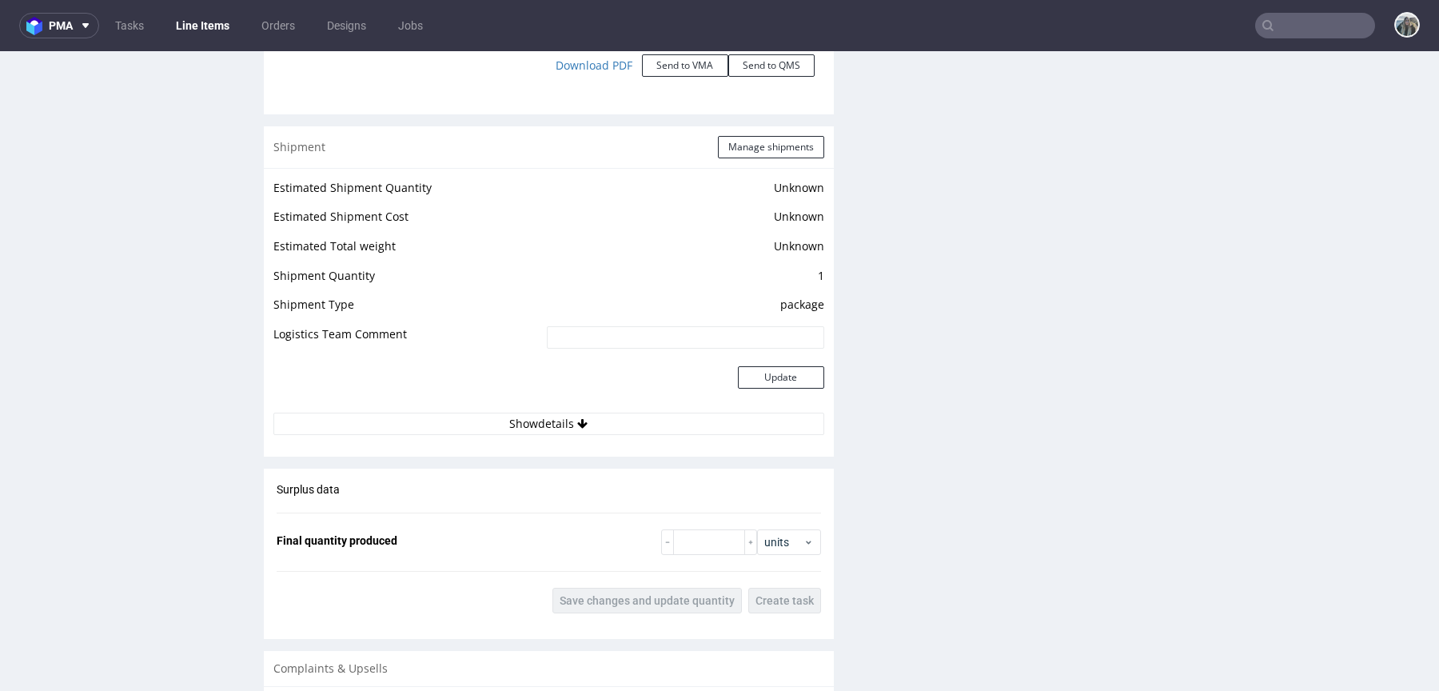
scroll to position [1939, 0]
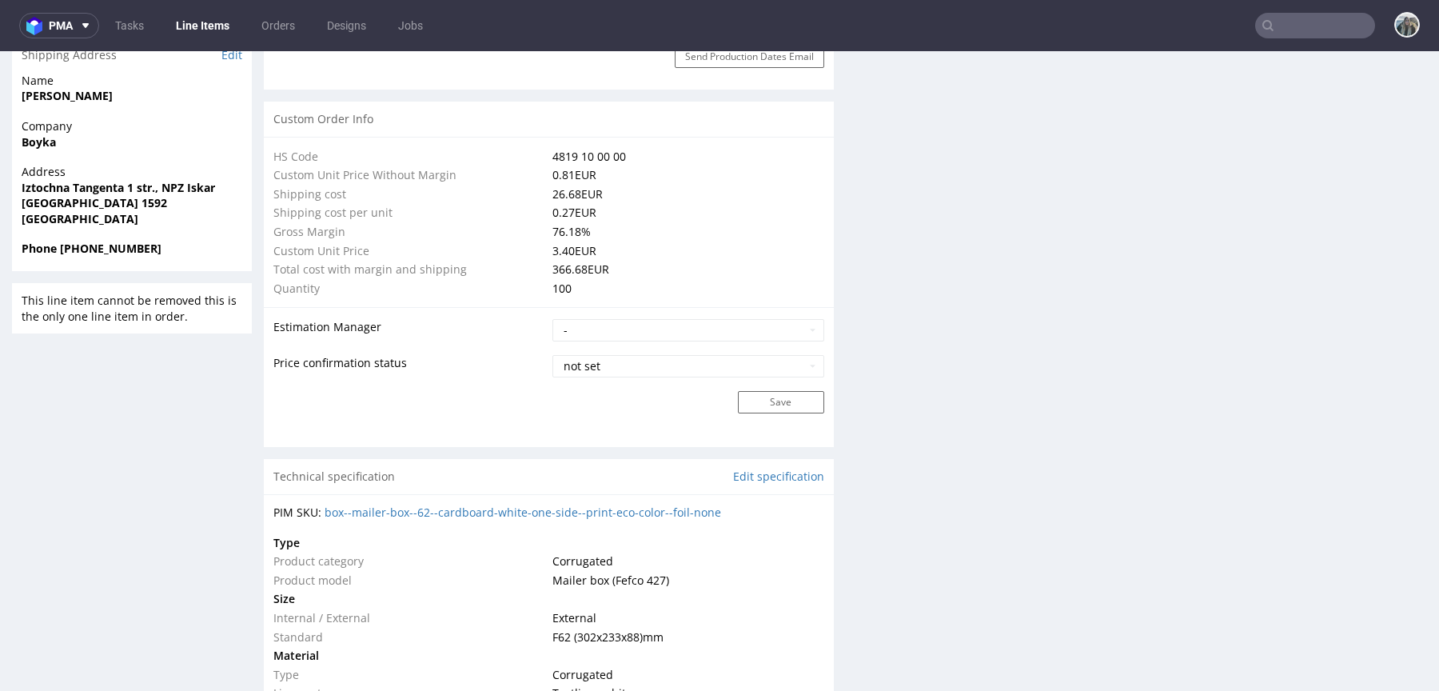
scroll to position [1026, 0]
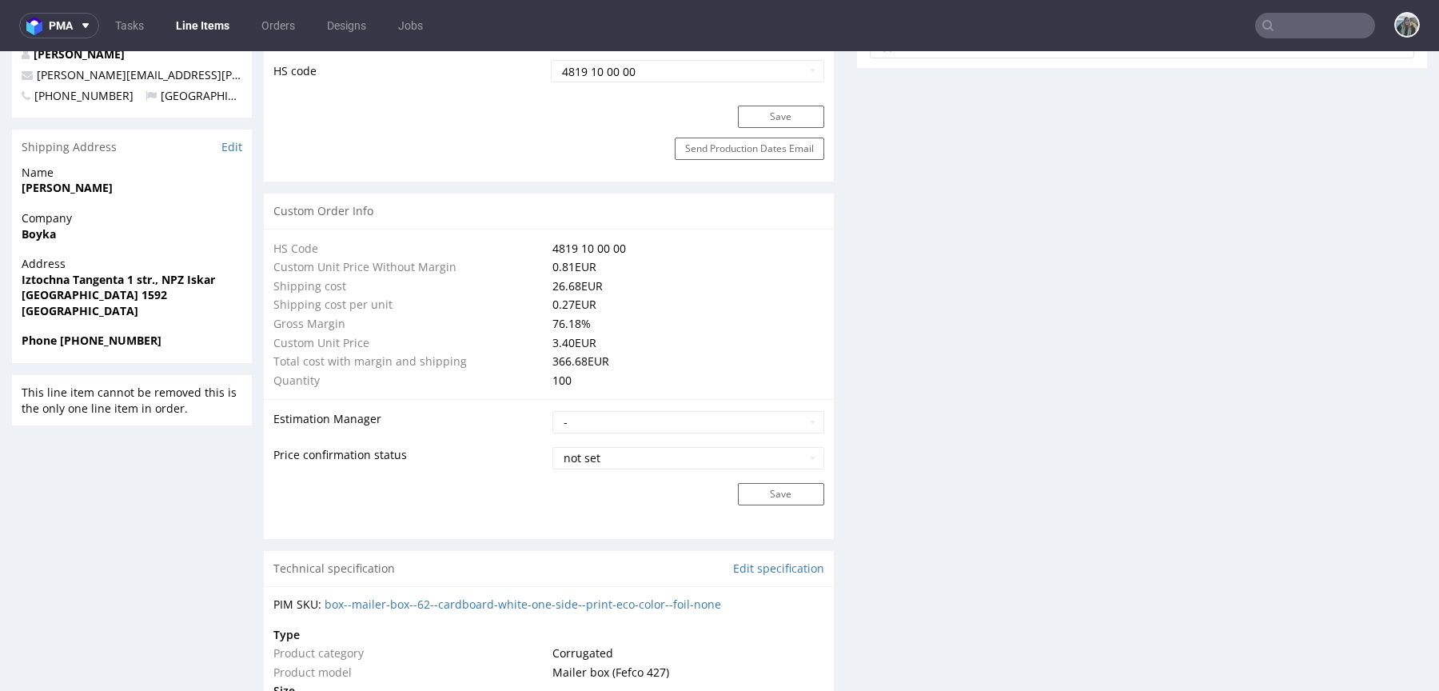
click at [228, 429] on div "R702217252 [DATE] 02:35 PM CDQH DID PH PRO Integration Item not sent to Pro Spe…" at bounding box center [132, 481] width 240 height 2808
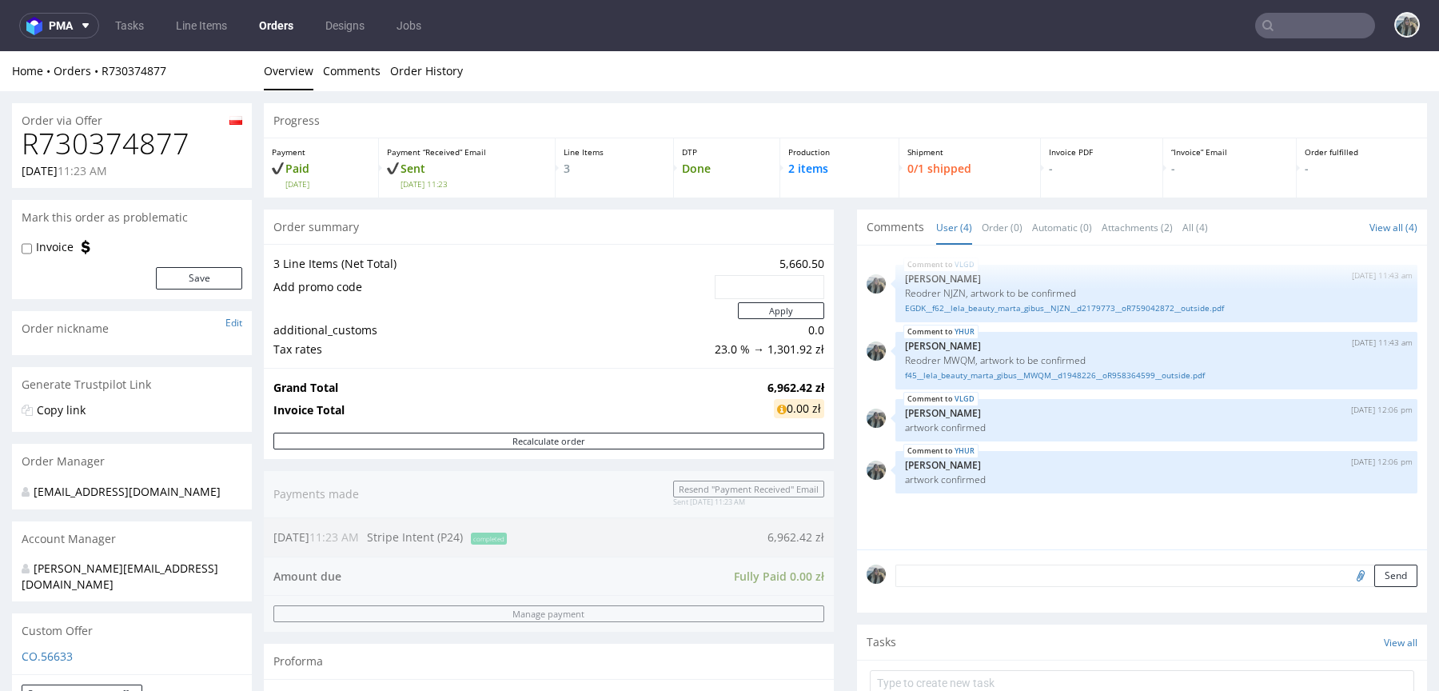
click at [137, 151] on h1 "R730374877" at bounding box center [132, 144] width 221 height 32
click at [141, 150] on h1 "R730374877" at bounding box center [132, 144] width 221 height 32
drag, startPoint x: 142, startPoint y: 150, endPoint x: 309, endPoint y: 101, distance: 174.9
click at [142, 150] on h1 "R730374877" at bounding box center [132, 144] width 221 height 32
copy h1 "R730374877"
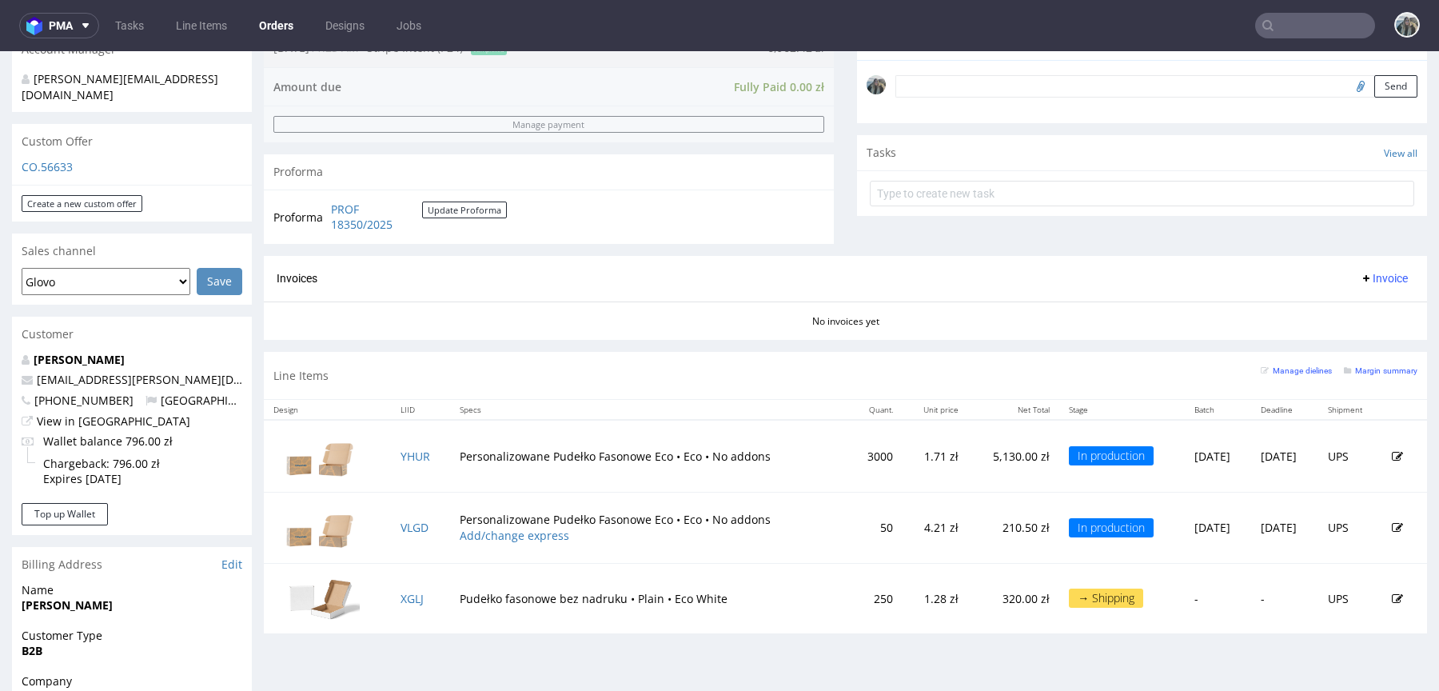
scroll to position [592, 0]
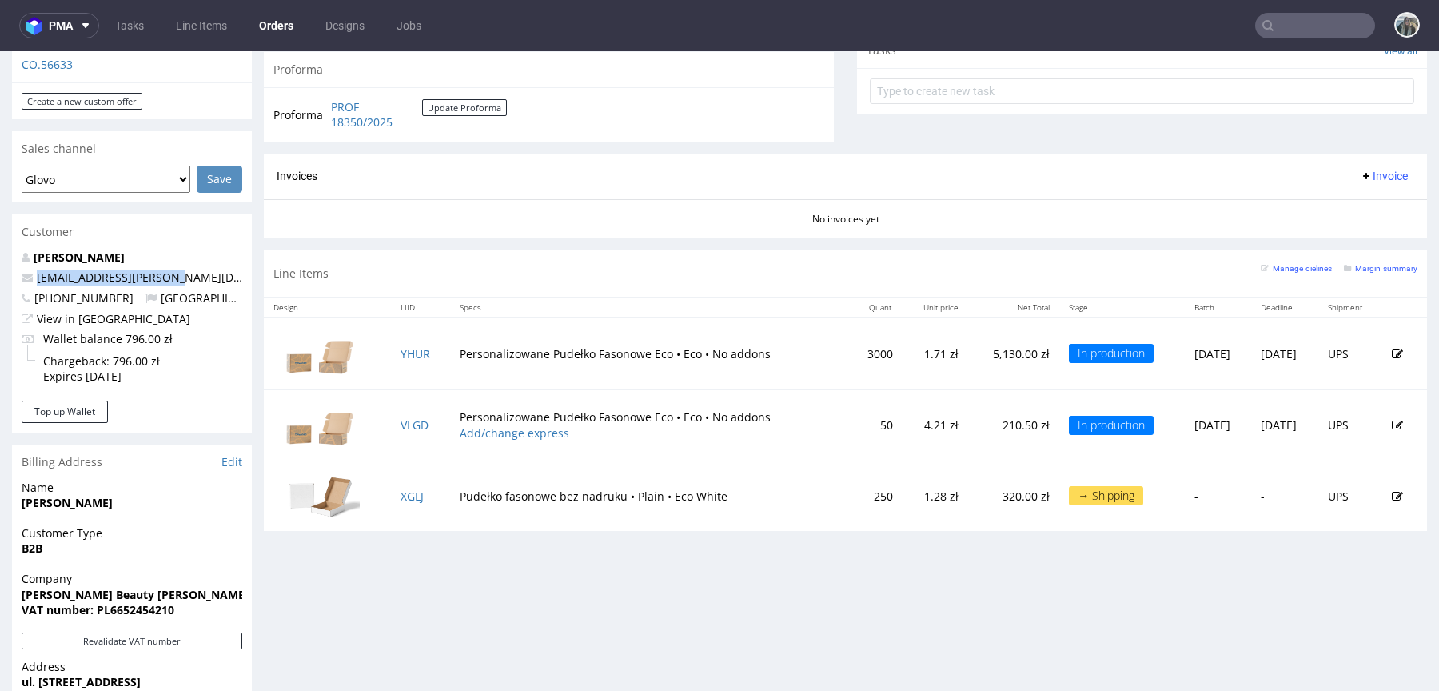
drag, startPoint x: 176, startPoint y: 261, endPoint x: 14, endPoint y: 261, distance: 162.3
click at [14, 261] on div "Marta Gibus m.gibus@lela-beauty.com +48533511626 Poland View in Hubspot Wallet …" at bounding box center [132, 325] width 240 height 151
copy span "m.gibus@lela-beauty.com"
click at [73, 250] on link "Marta Gibus" at bounding box center [79, 257] width 91 height 15
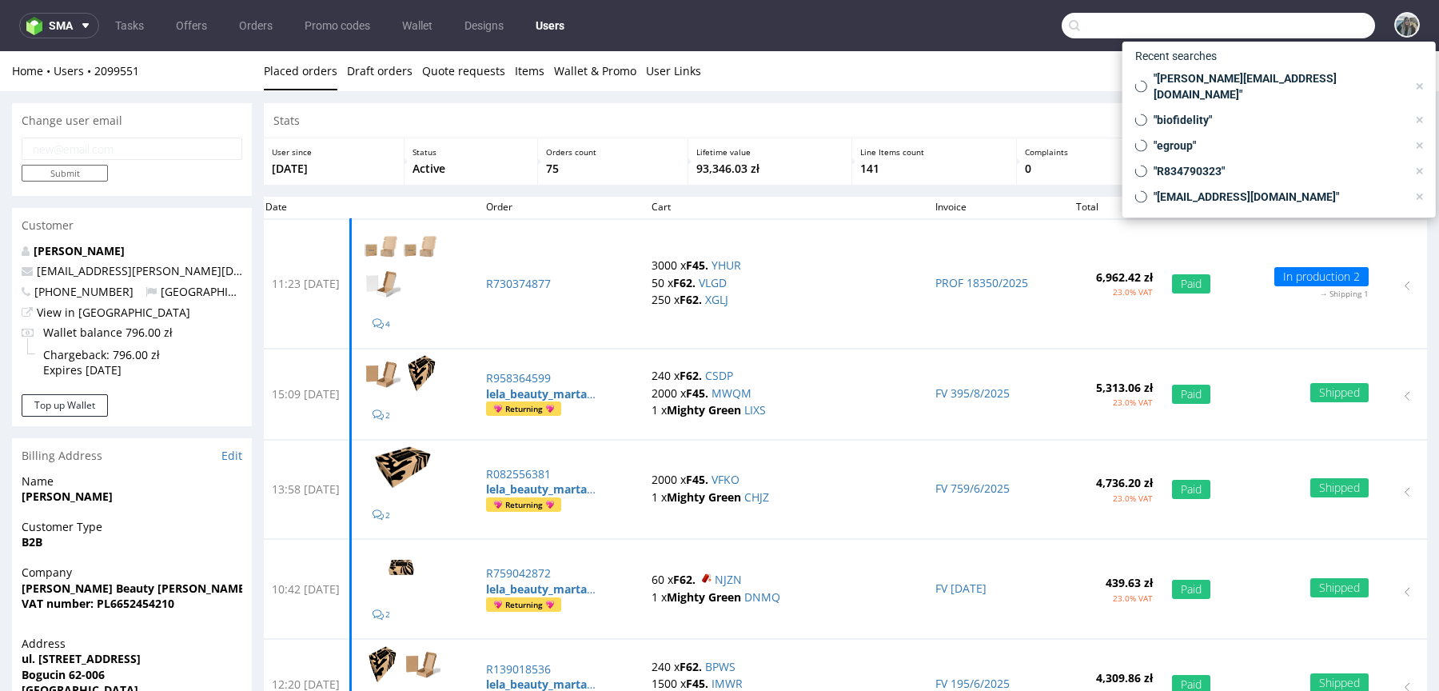
click at [1295, 26] on input "text" at bounding box center [1218, 26] width 313 height 26
paste input "egroup"
type input "egroup"
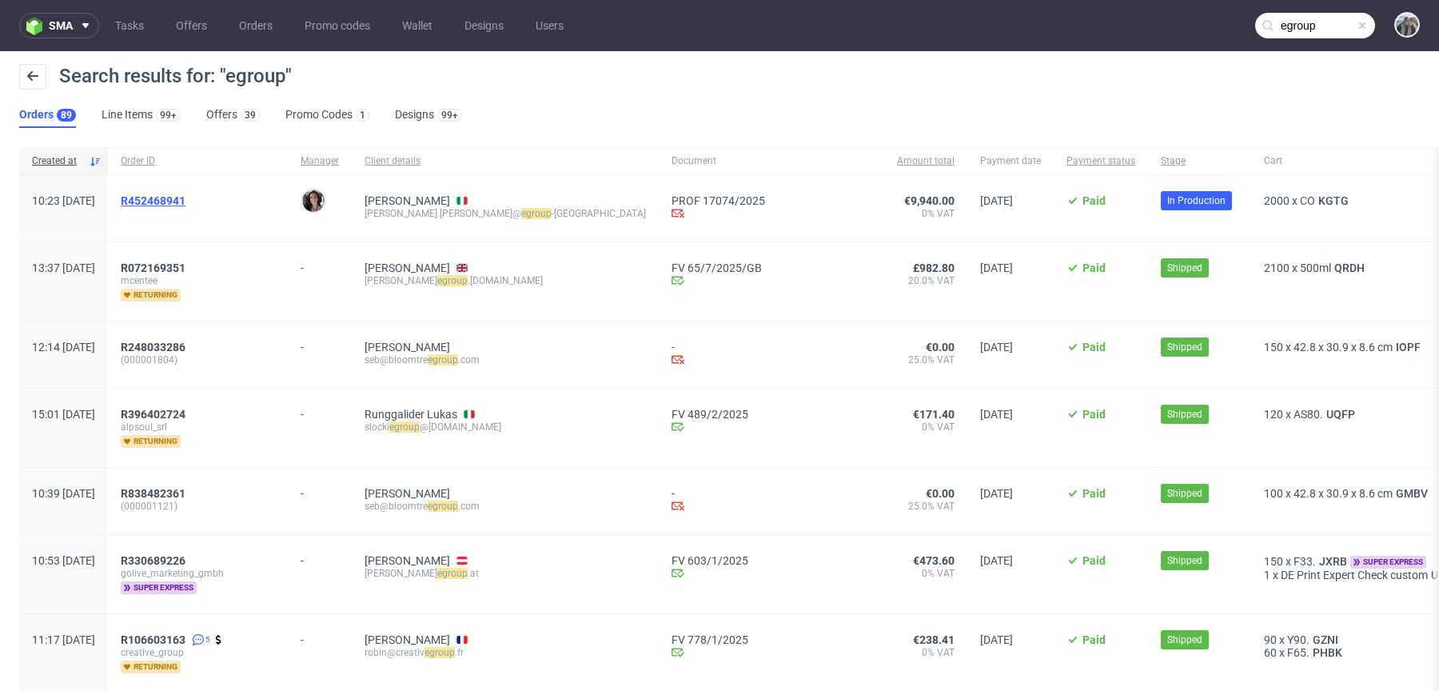
drag, startPoint x: 172, startPoint y: 218, endPoint x: 170, endPoint y: 203, distance: 15.4
click at [170, 206] on span "R452468941" at bounding box center [198, 208] width 154 height 28
copy span "R452468941"
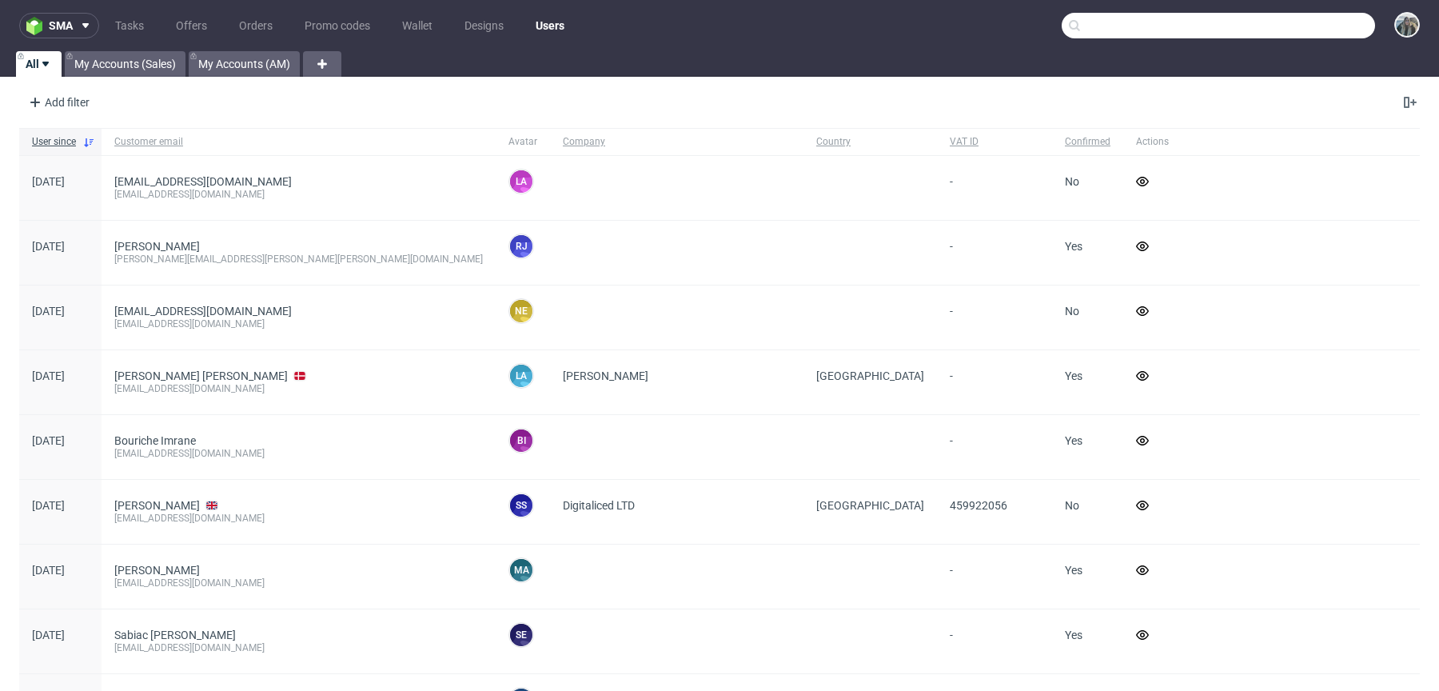
click at [1290, 17] on input "text" at bounding box center [1218, 26] width 313 height 26
paste input "akkuratstore"
type input "akkuratstore"
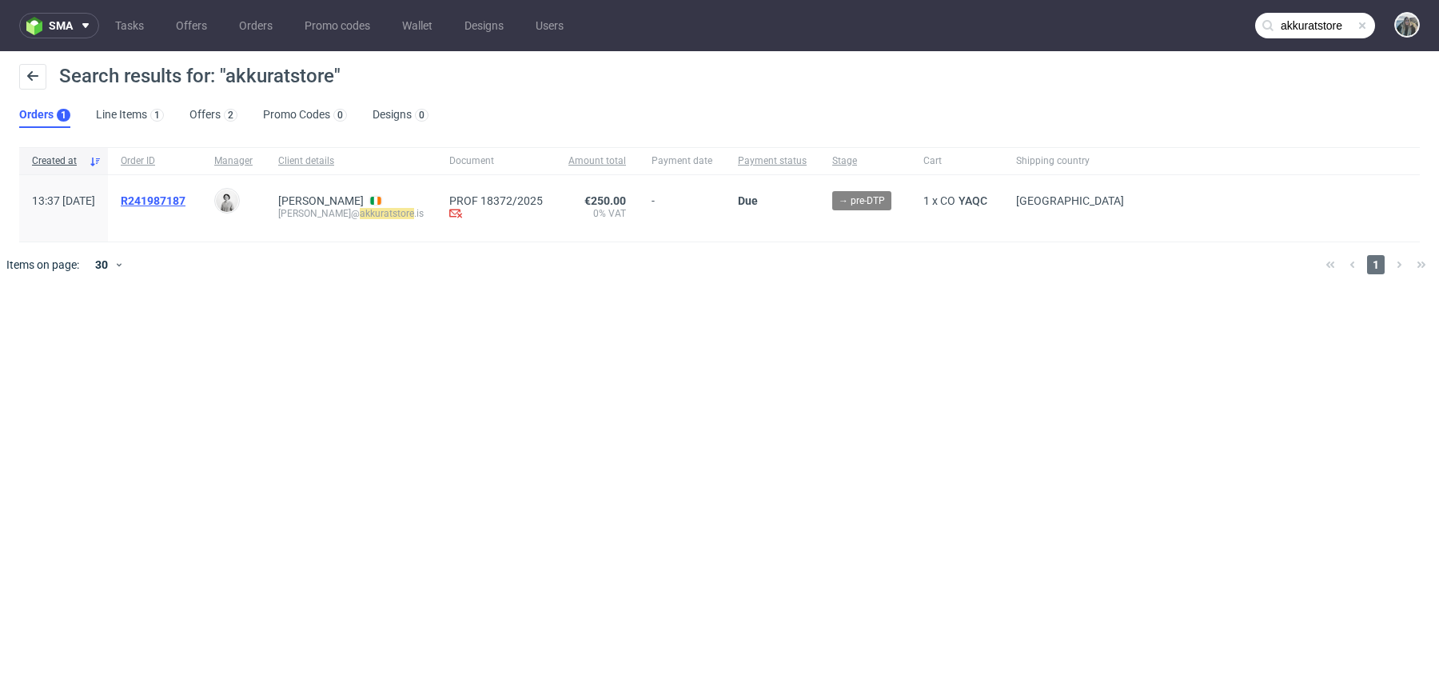
click at [186, 205] on span "R241987187" at bounding box center [153, 200] width 65 height 13
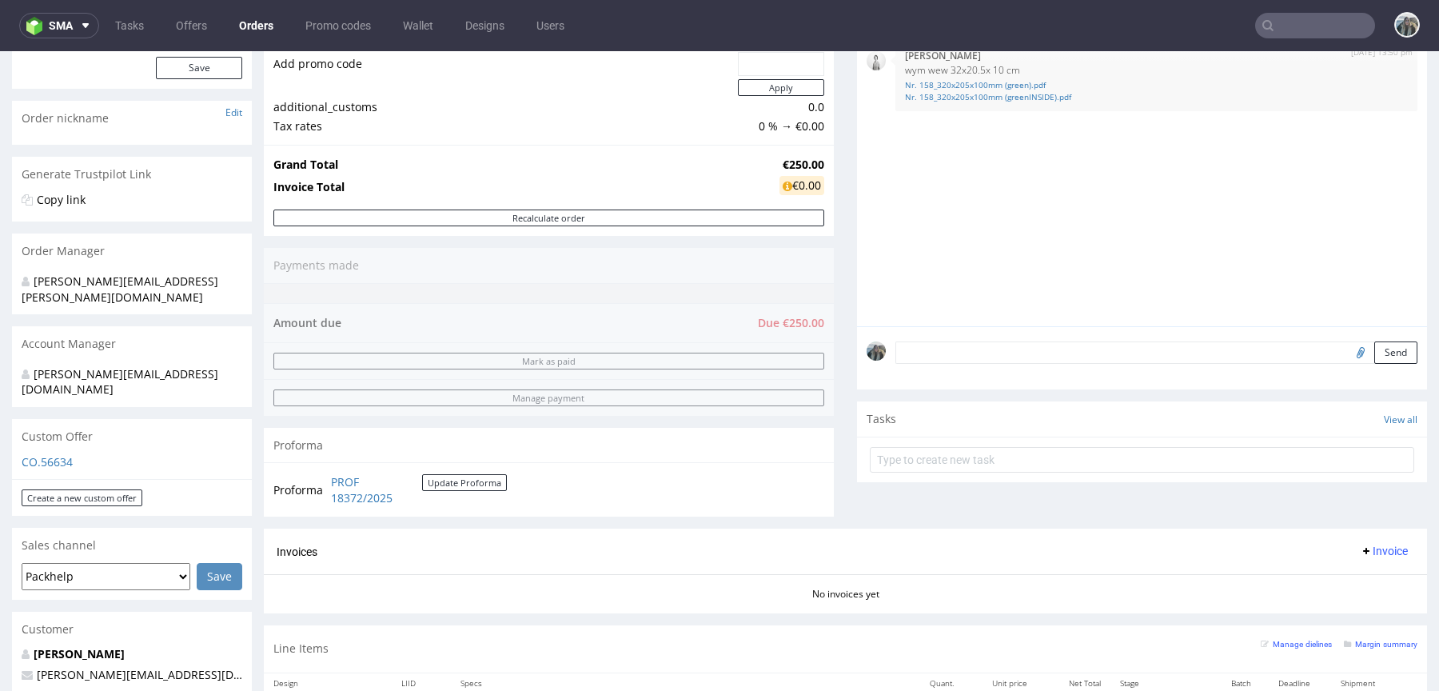
scroll to position [482, 0]
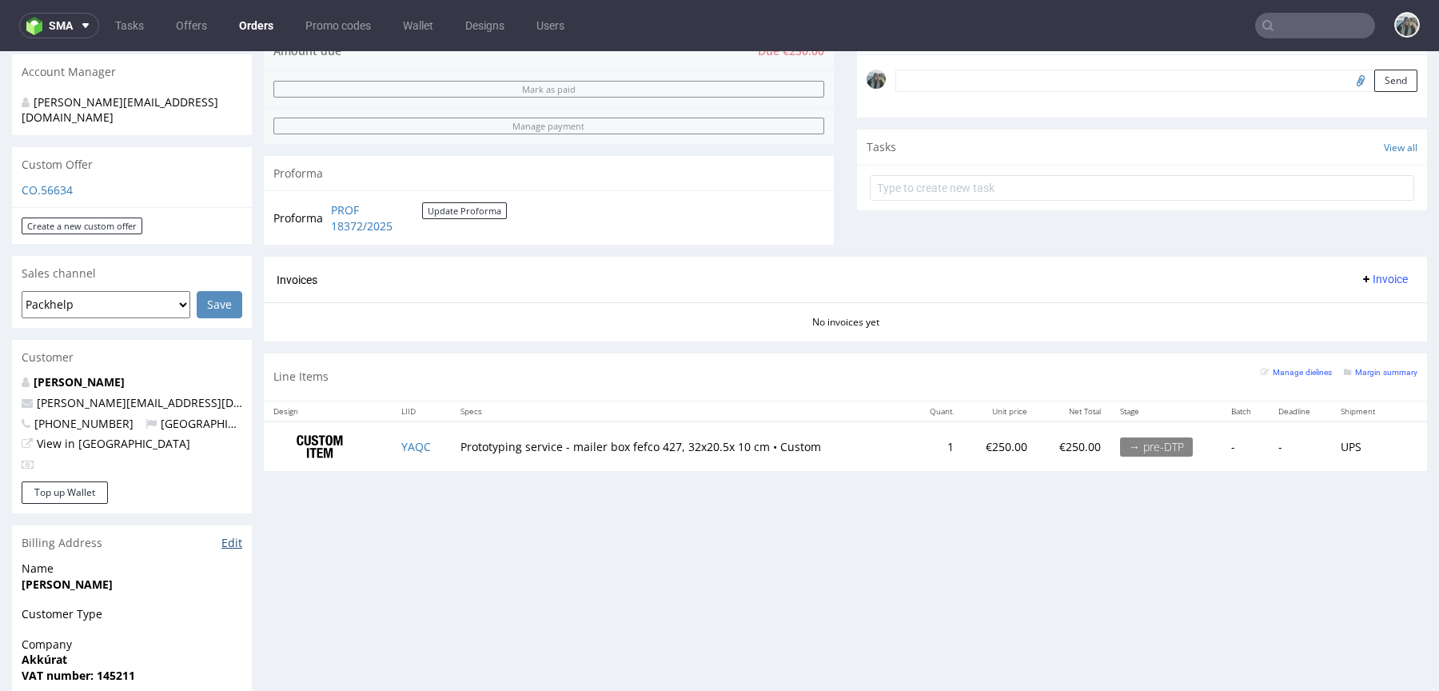
click at [234, 535] on link "Edit" at bounding box center [232, 543] width 21 height 16
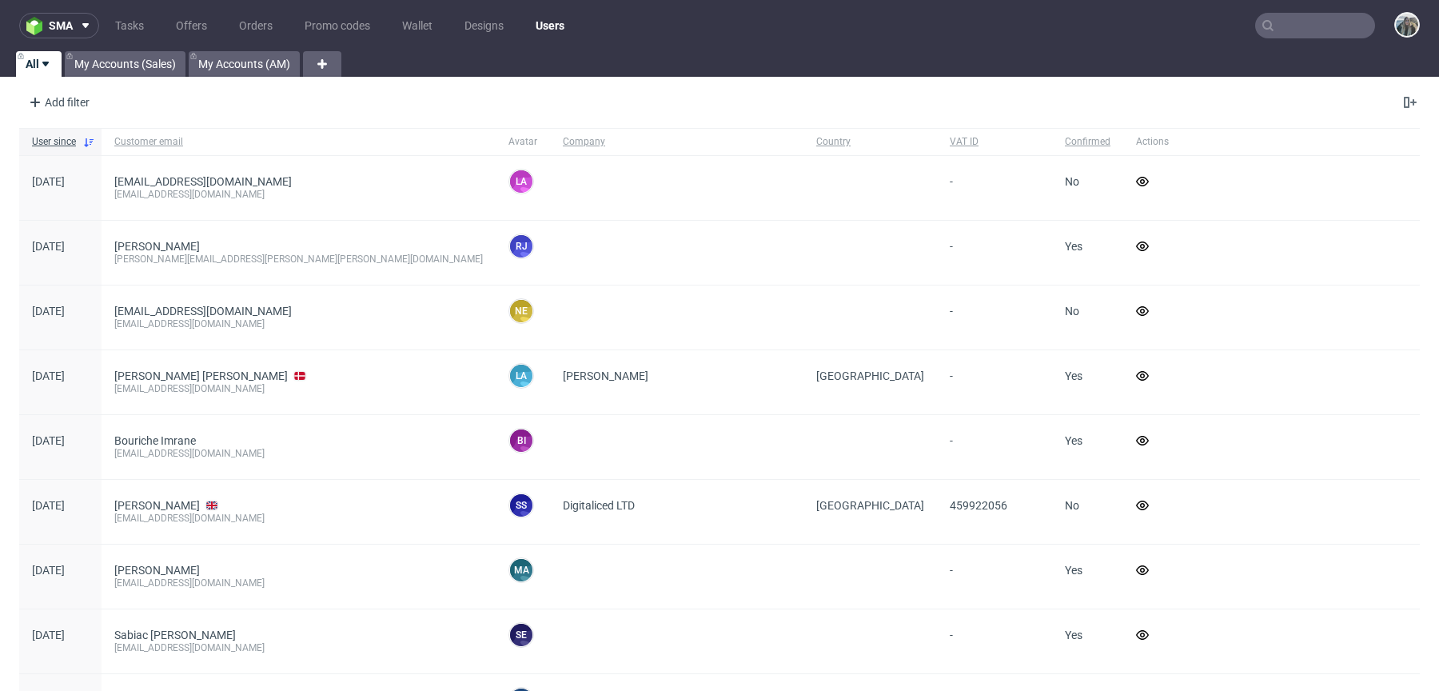
click at [1287, 37] on input "text" at bounding box center [1316, 26] width 120 height 26
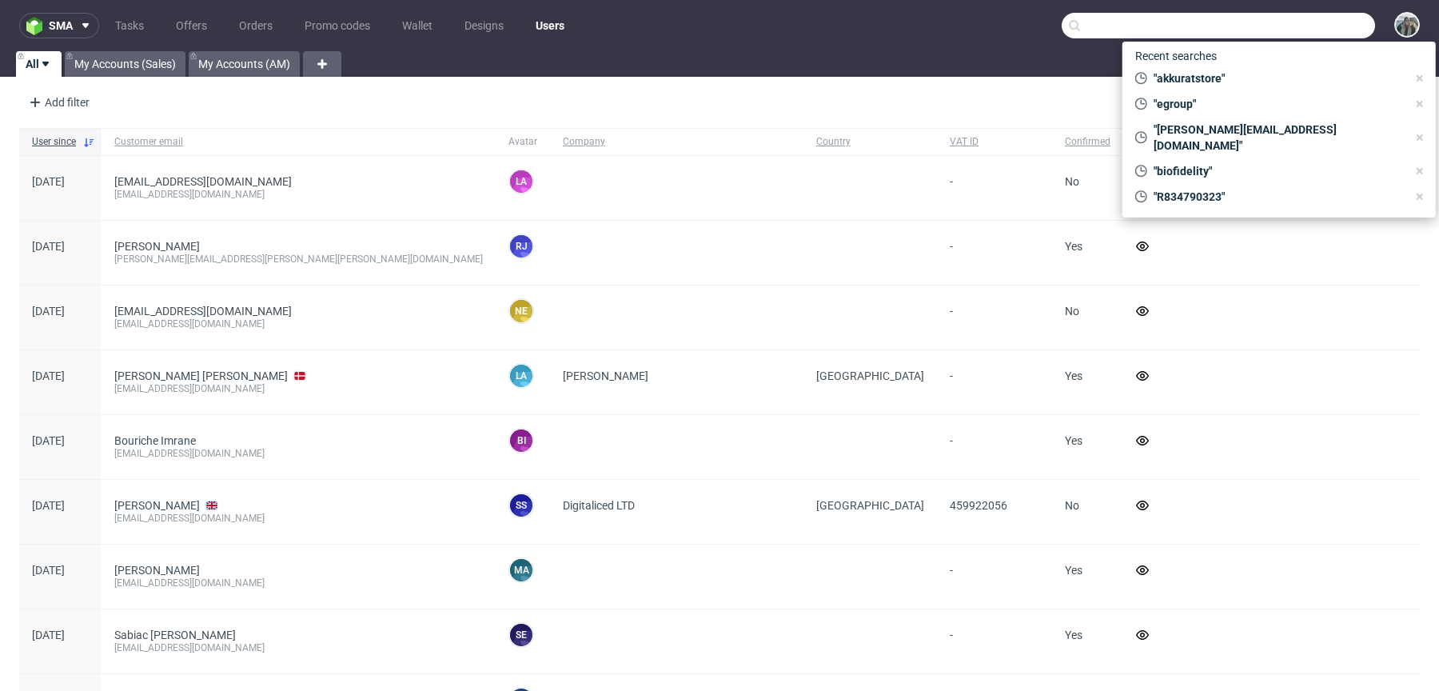
paste input "akkuratstore"
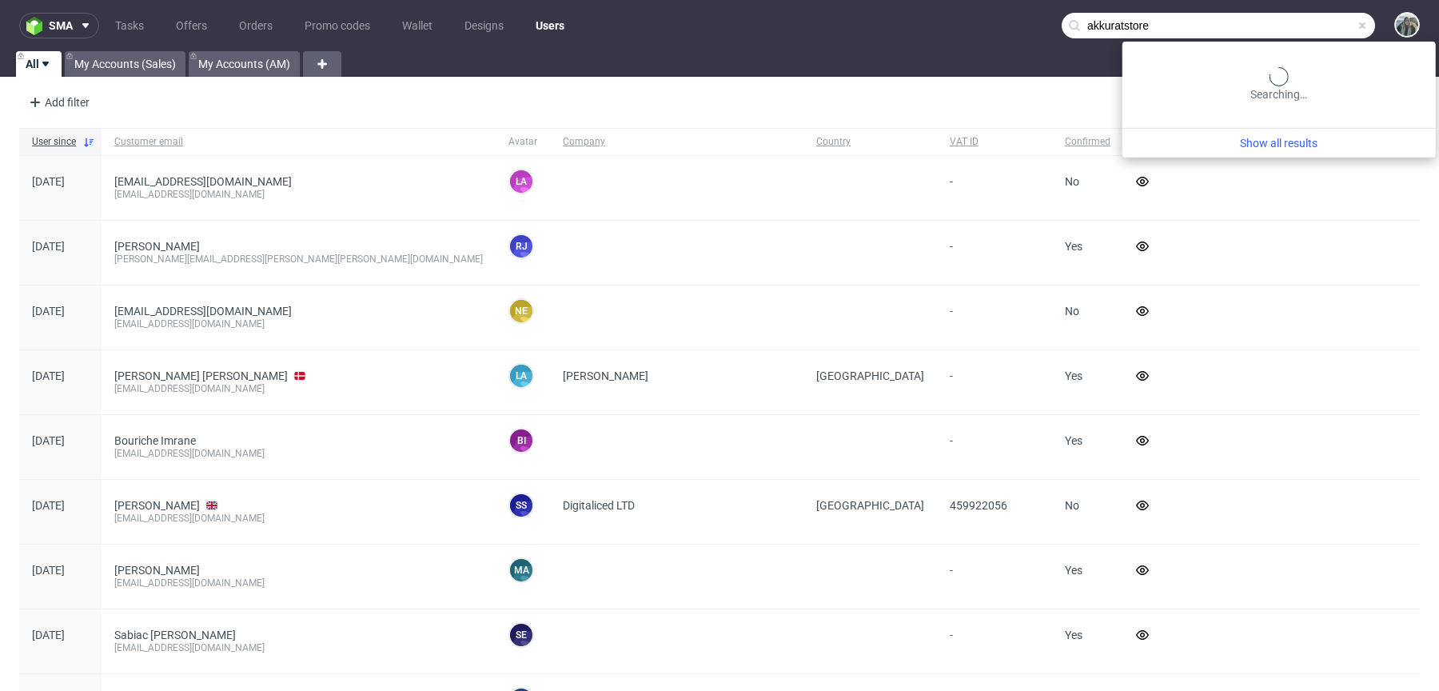
type input "akkuratstore"
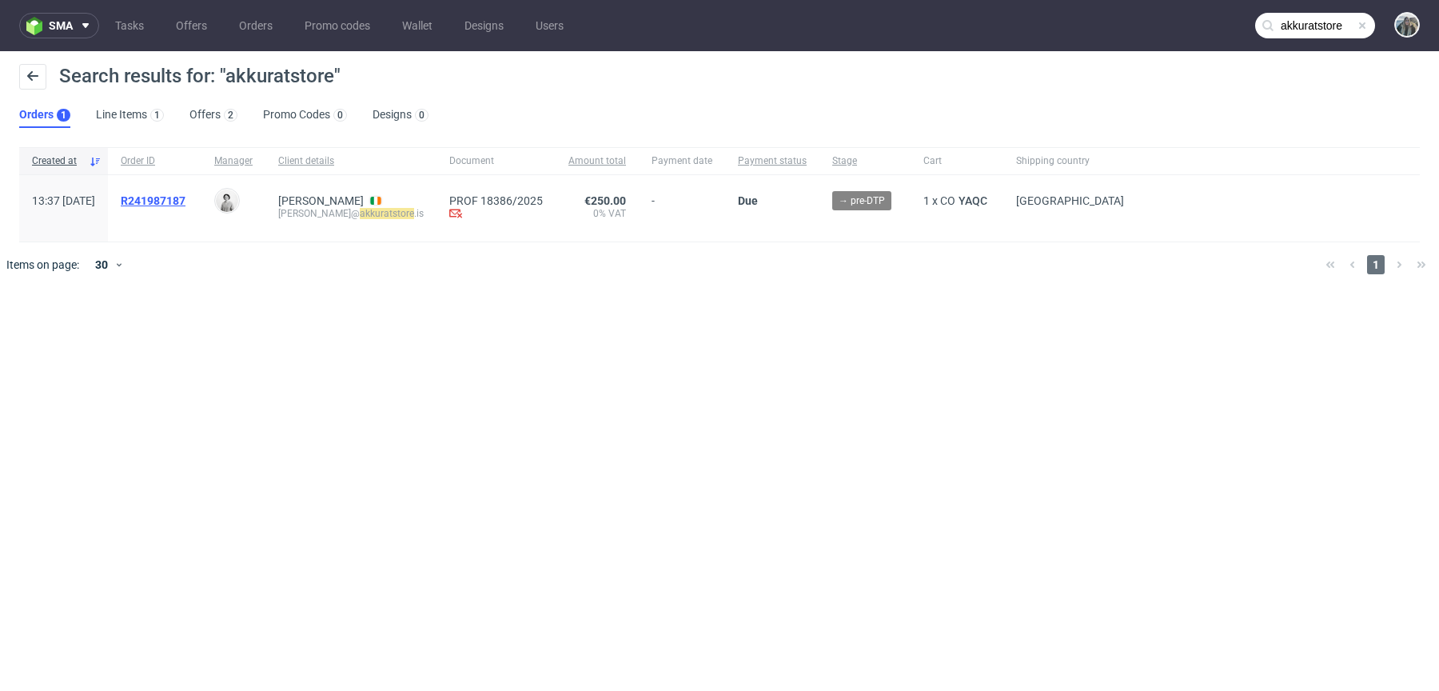
click at [186, 197] on span "R241987187" at bounding box center [153, 200] width 65 height 13
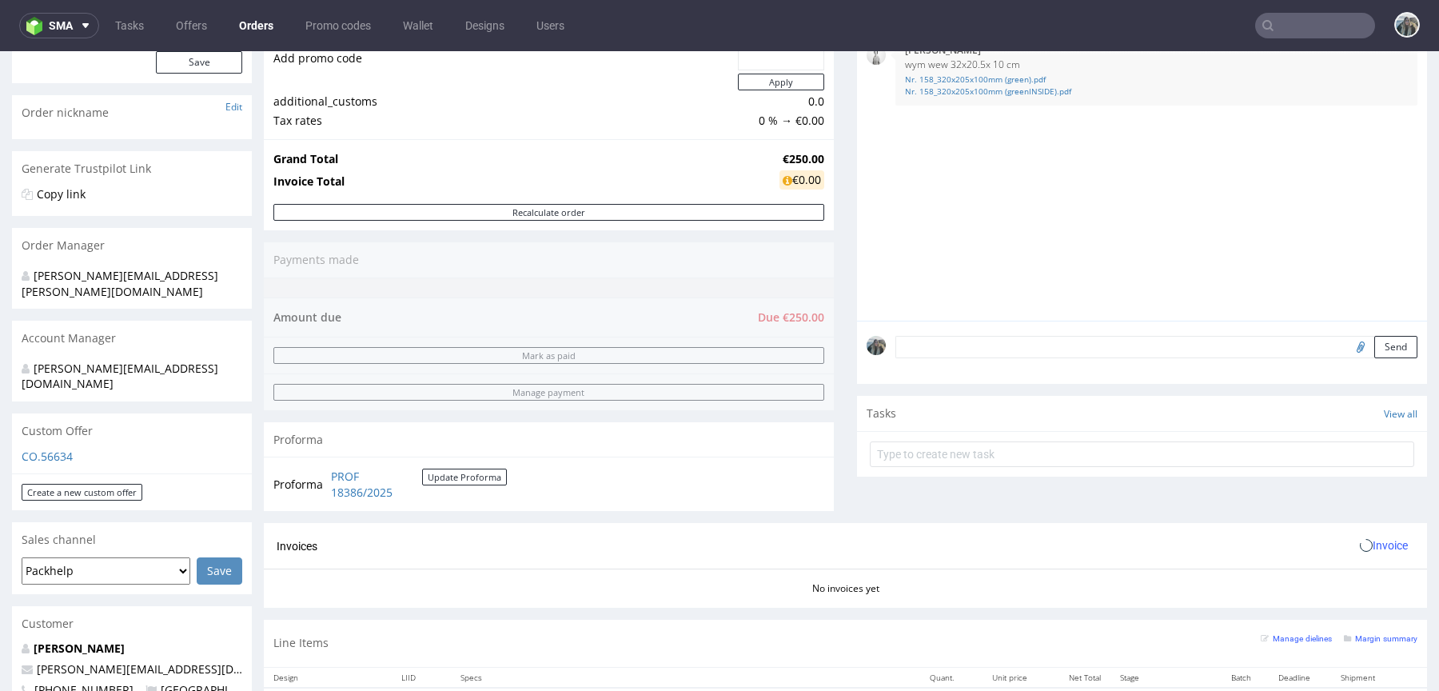
scroll to position [372, 0]
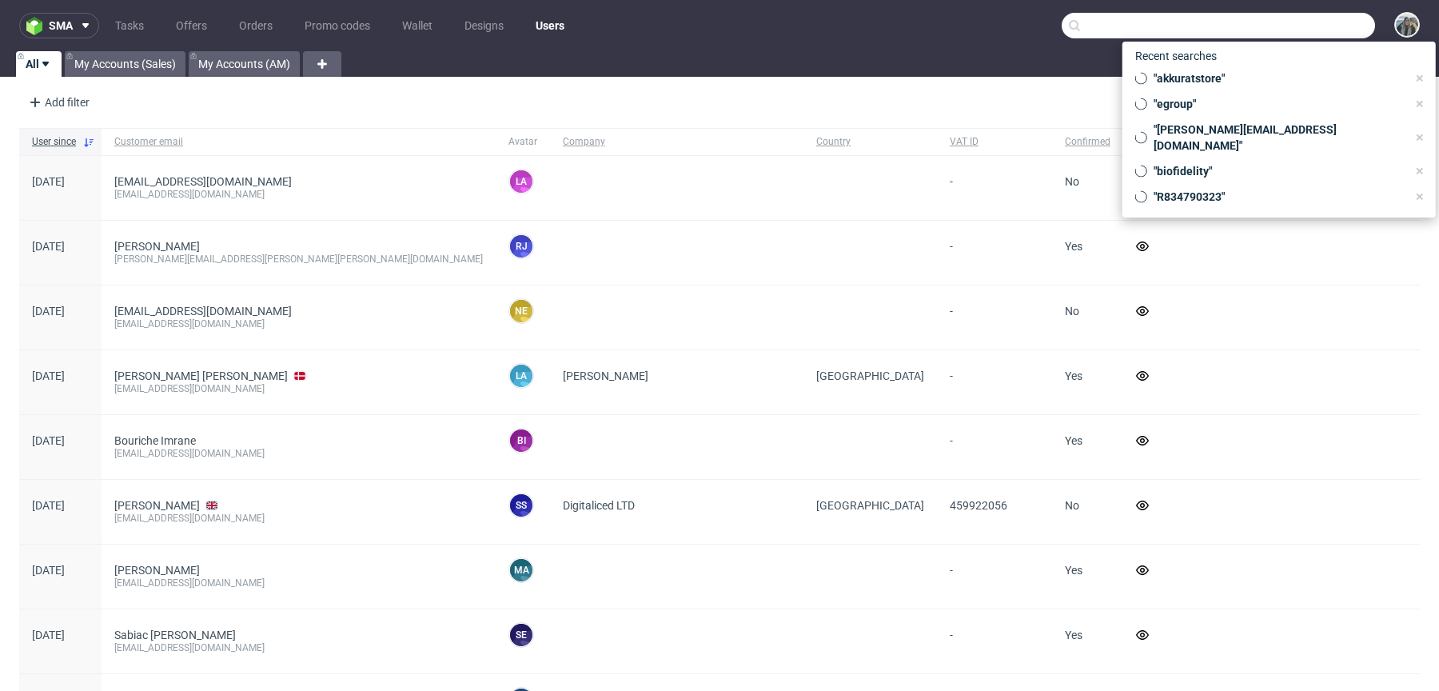
click at [1292, 31] on input "text" at bounding box center [1218, 26] width 313 height 26
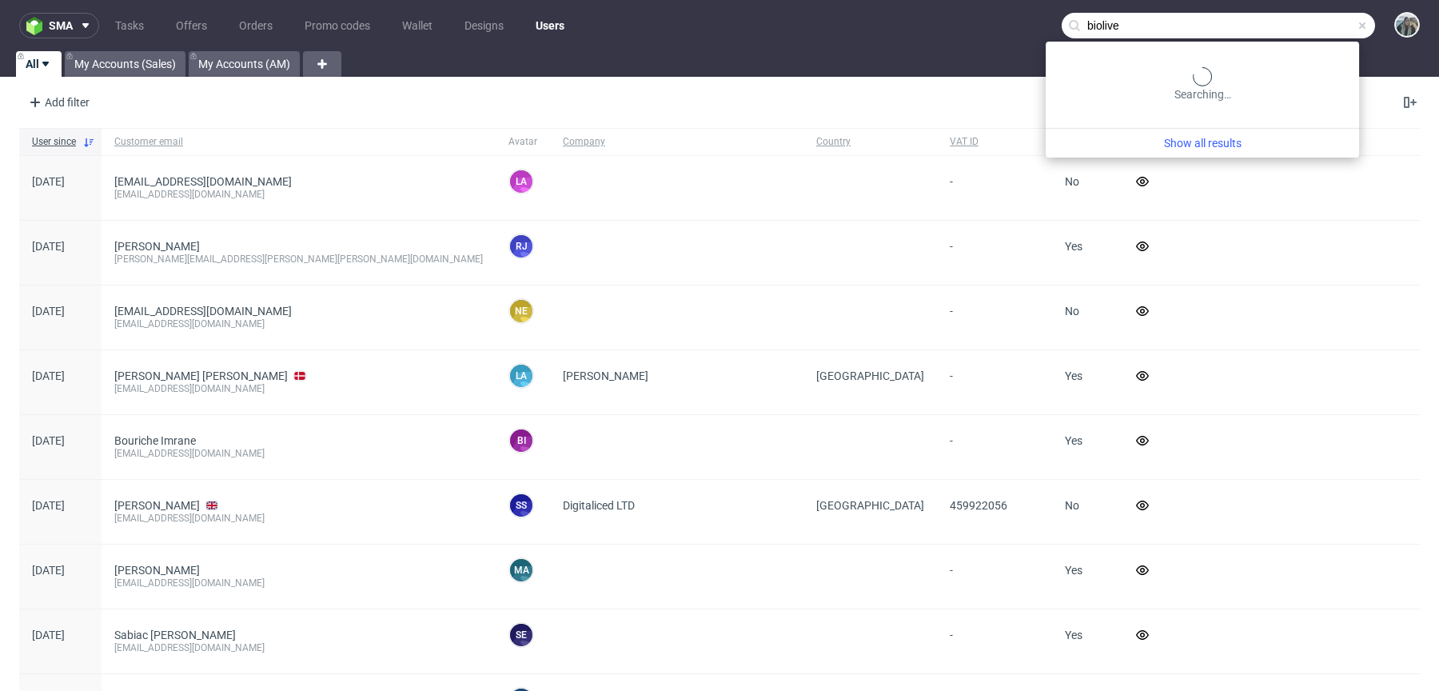
type input "biolive"
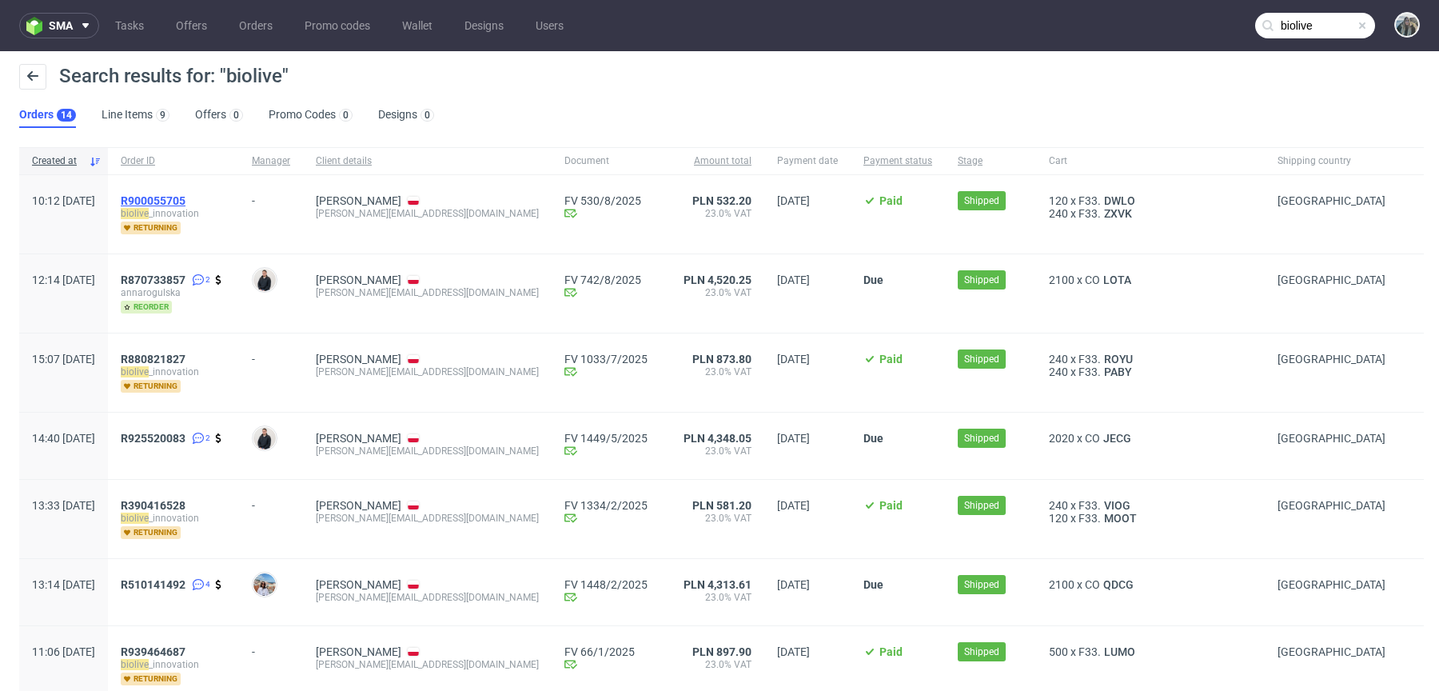
click at [189, 202] on link "R900055705" at bounding box center [155, 200] width 68 height 13
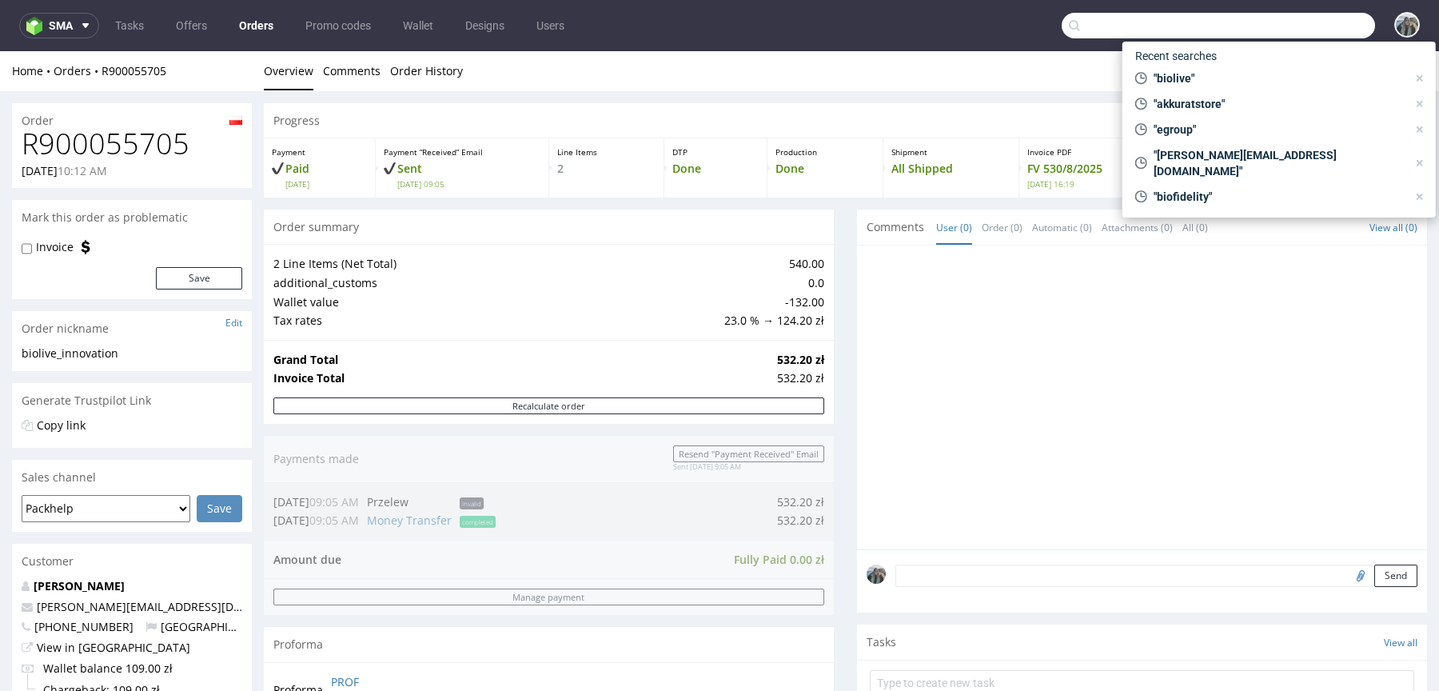
click at [1343, 25] on input "text" at bounding box center [1218, 26] width 313 height 26
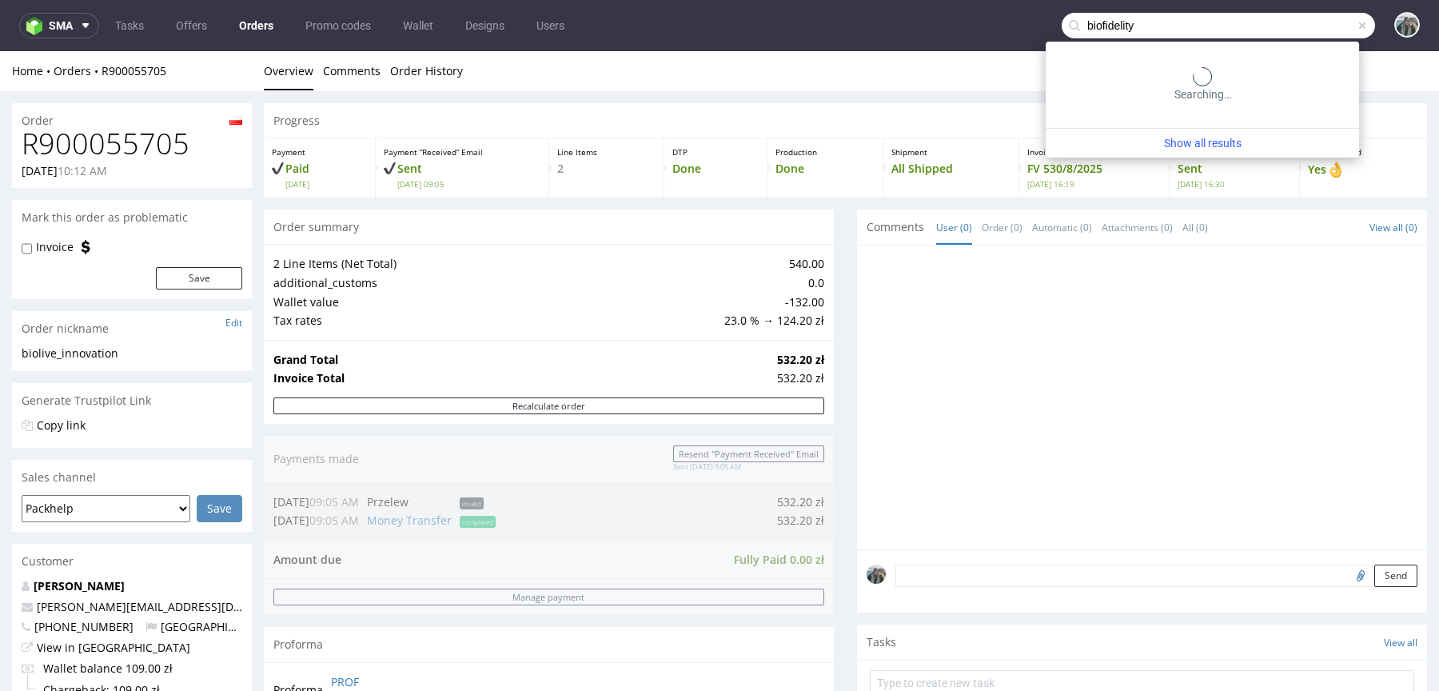
type input "biofidelity"
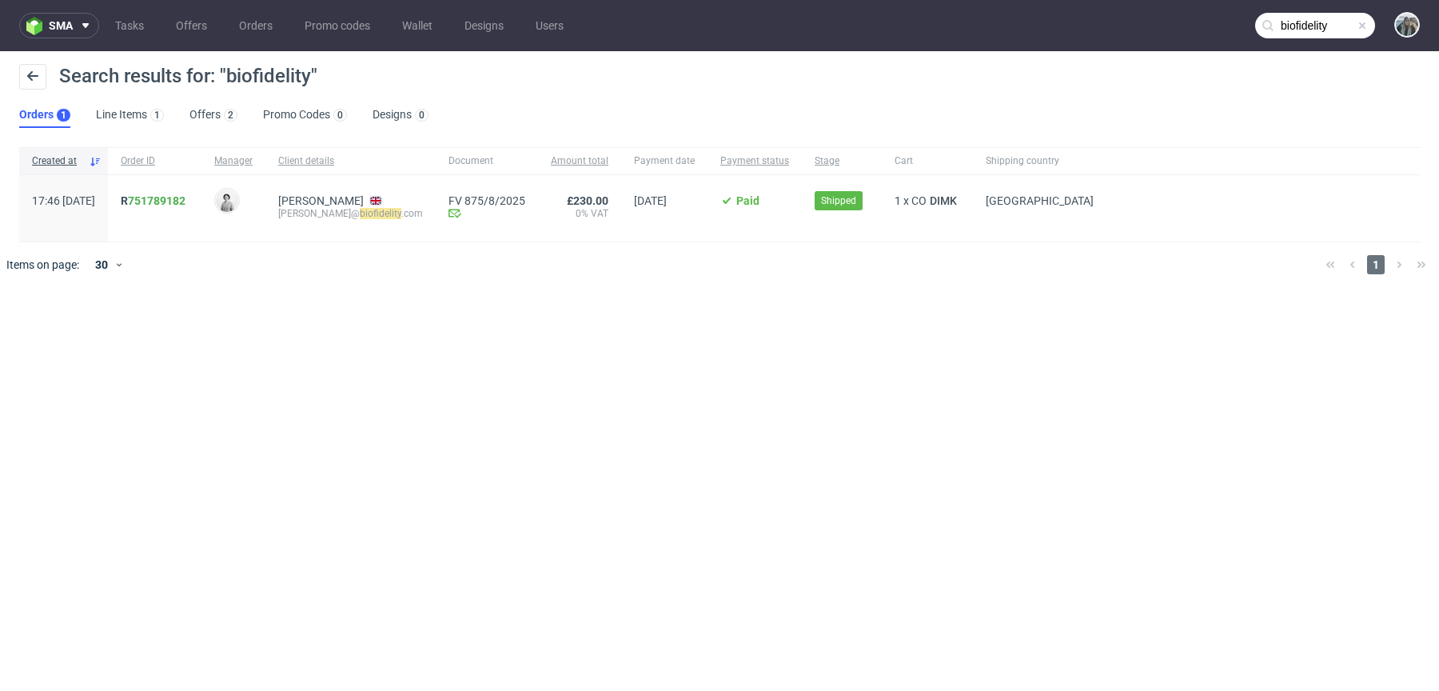
click at [186, 210] on span "R 751789182" at bounding box center [155, 208] width 68 height 28
click at [189, 210] on span "R 751789182" at bounding box center [155, 208] width 68 height 28
click at [183, 203] on link "751789182" at bounding box center [157, 200] width 58 height 13
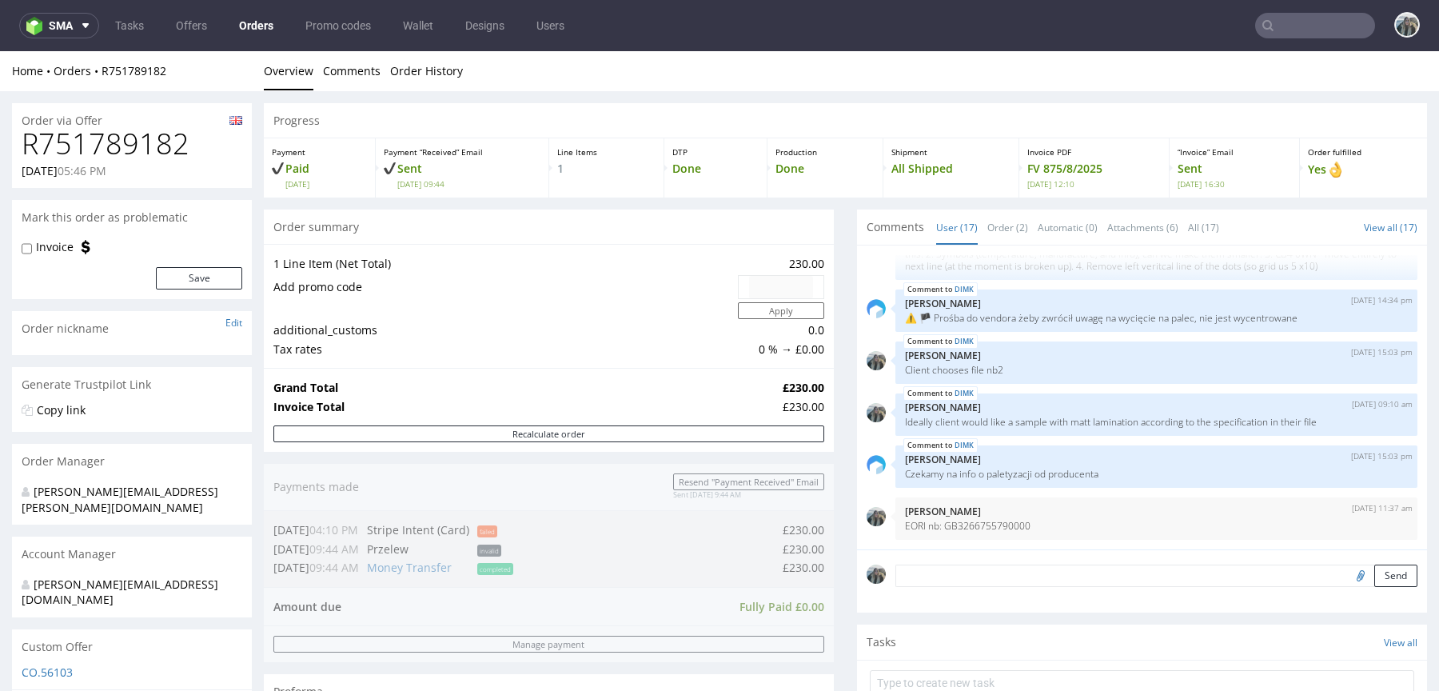
scroll to position [517, 0]
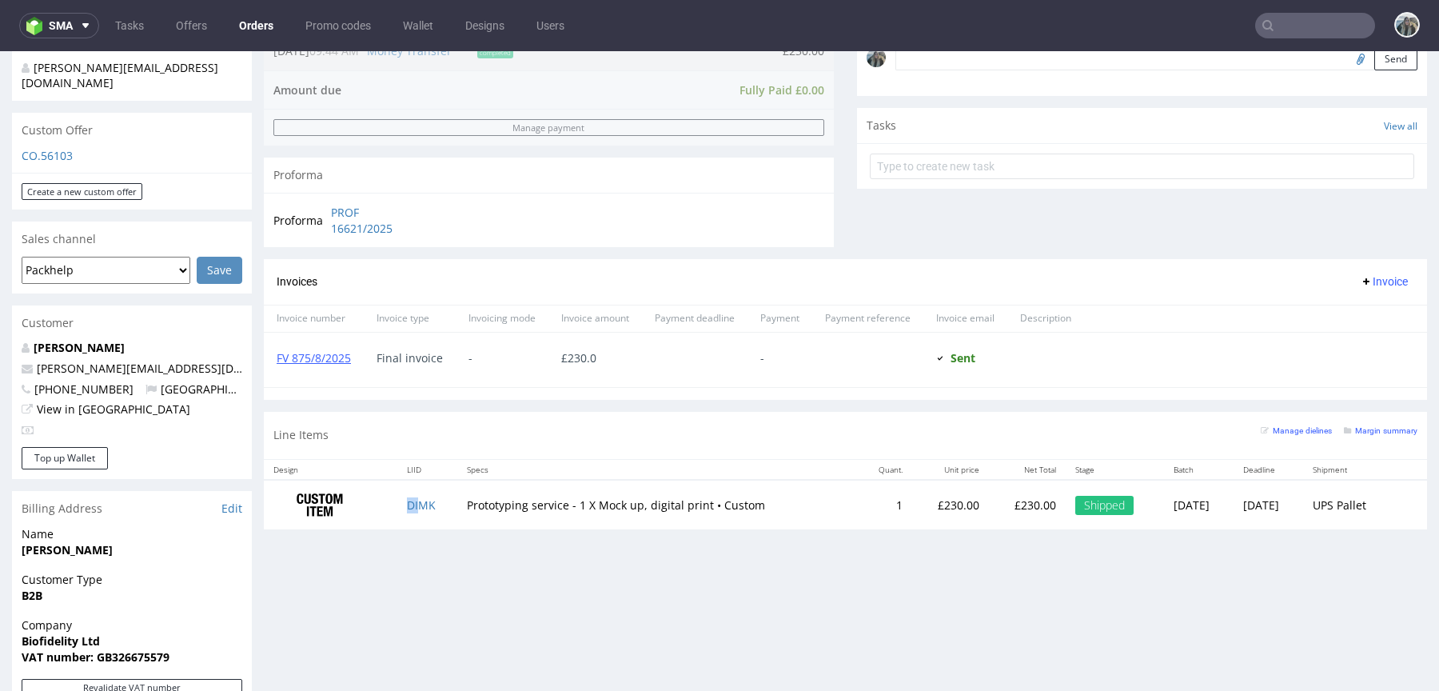
click at [413, 509] on td "DIMK" at bounding box center [427, 505] width 61 height 50
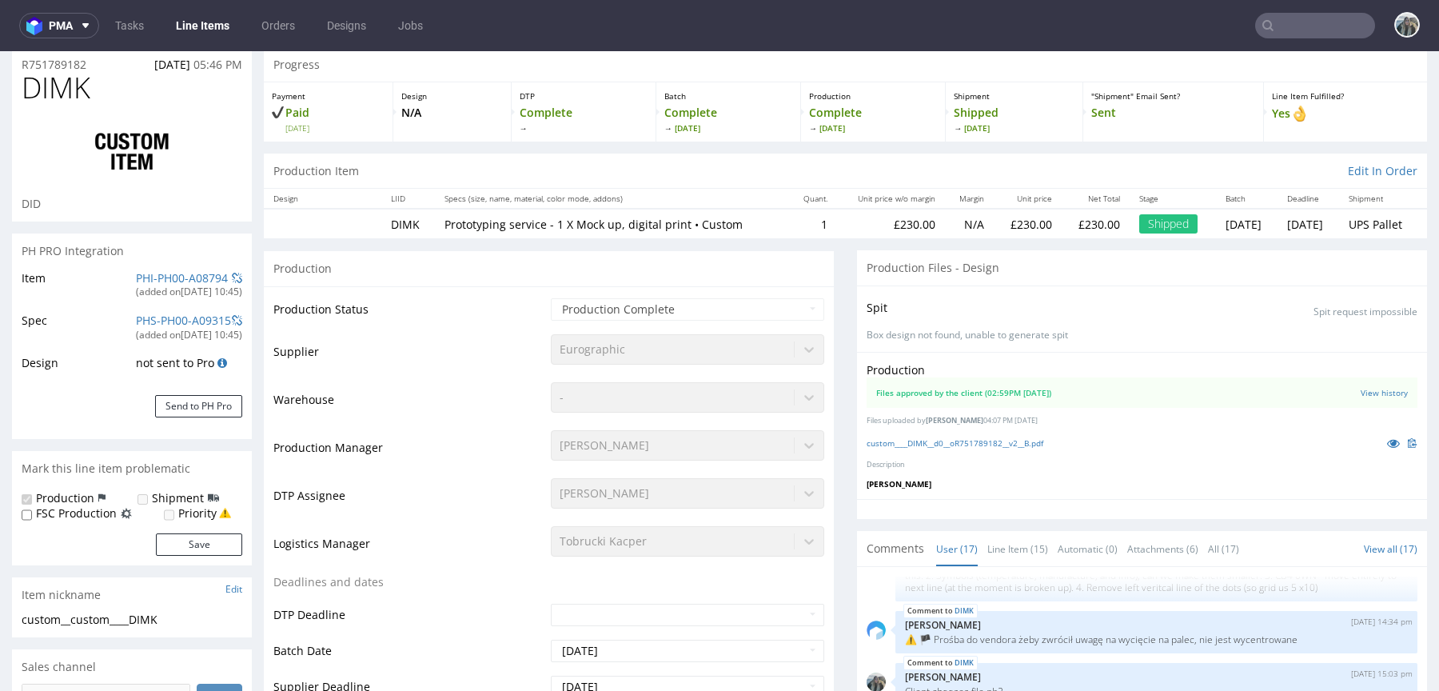
scroll to position [64, 0]
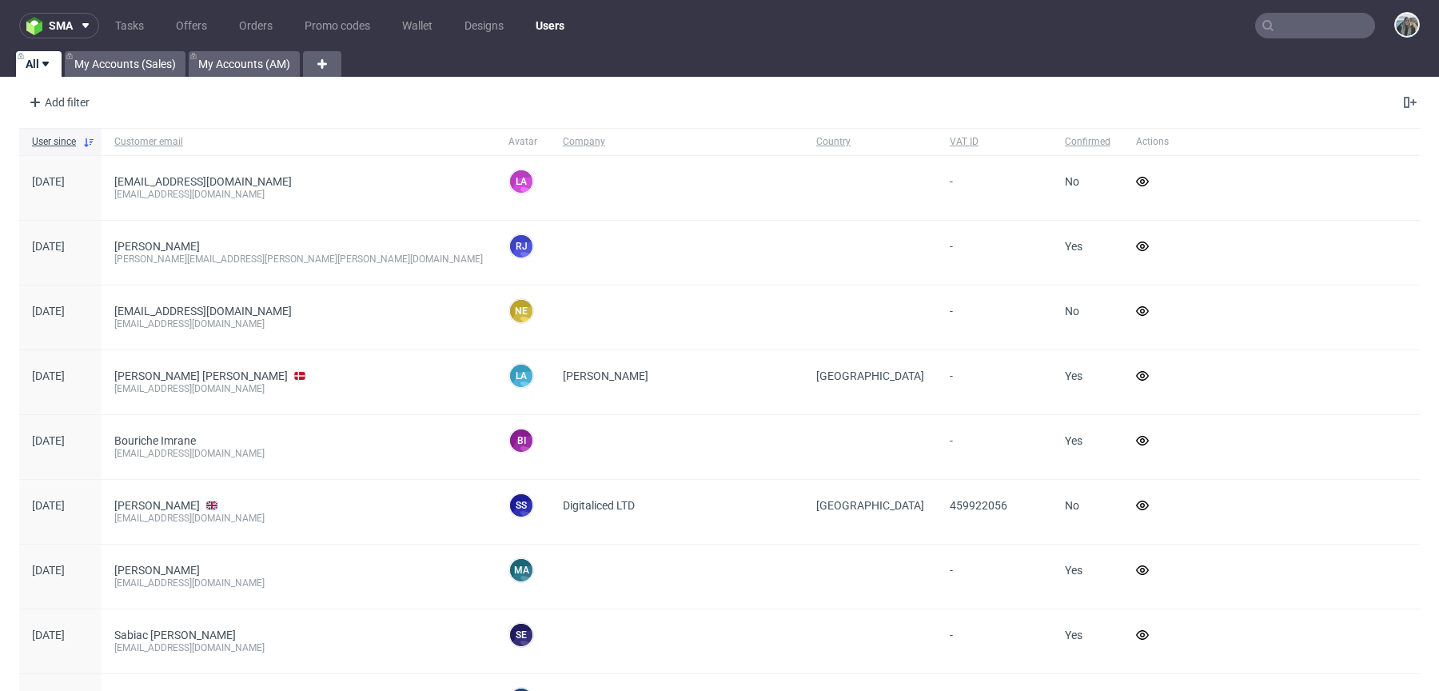
click at [1275, 16] on input "text" at bounding box center [1316, 26] width 120 height 26
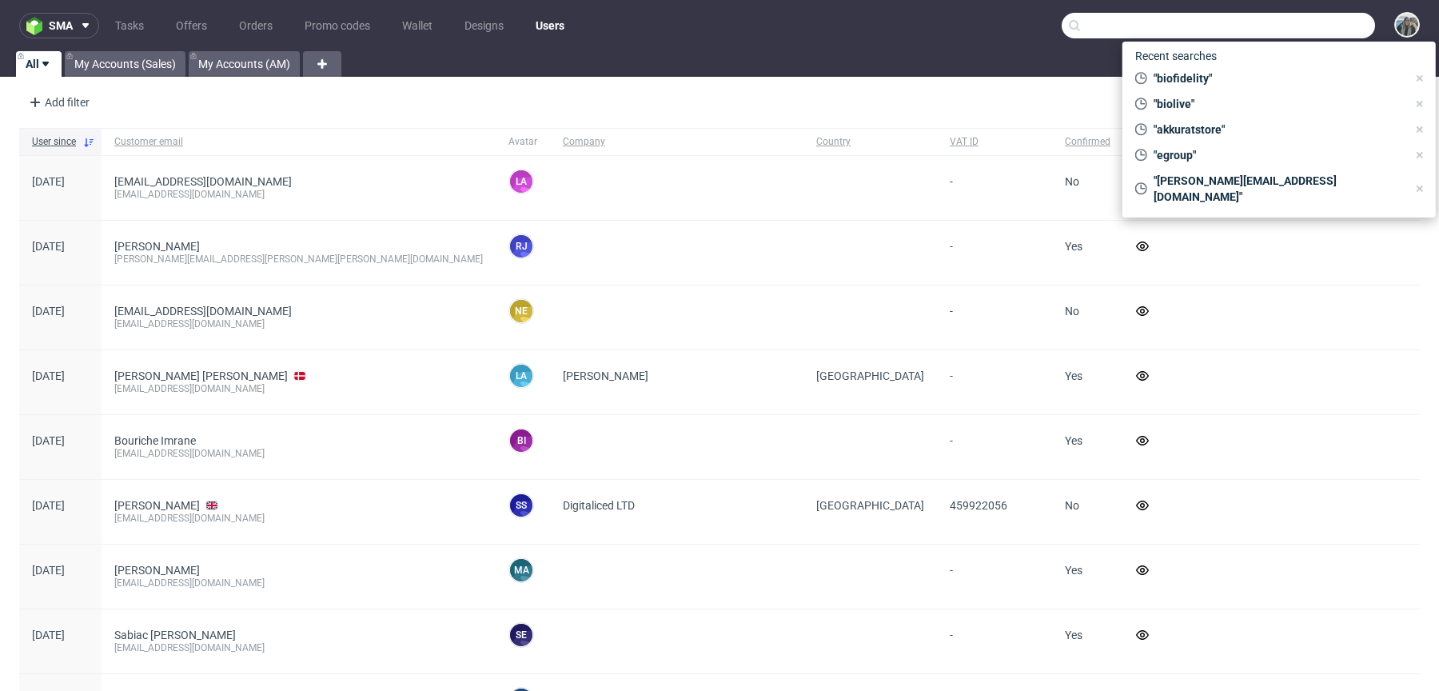
paste input "R564640564"
type input "R564640564"
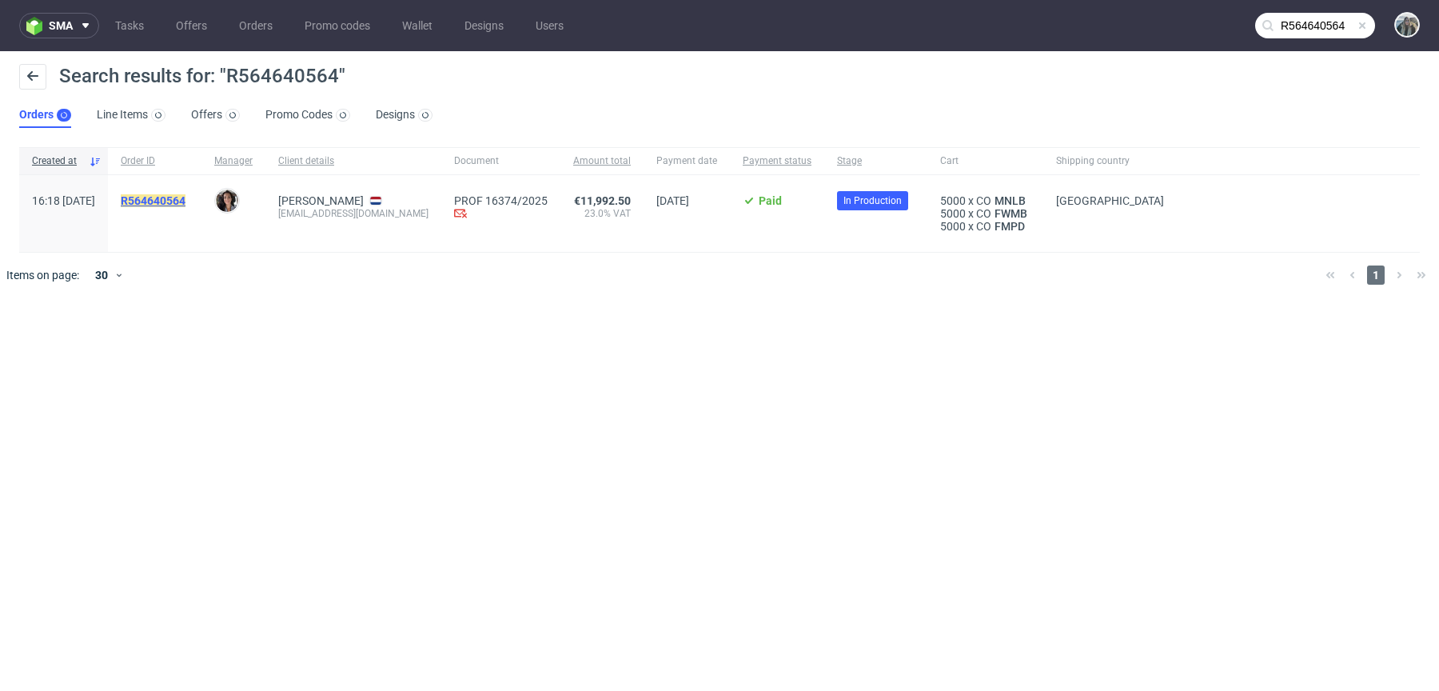
click at [177, 197] on mark "R564640564" at bounding box center [153, 200] width 65 height 13
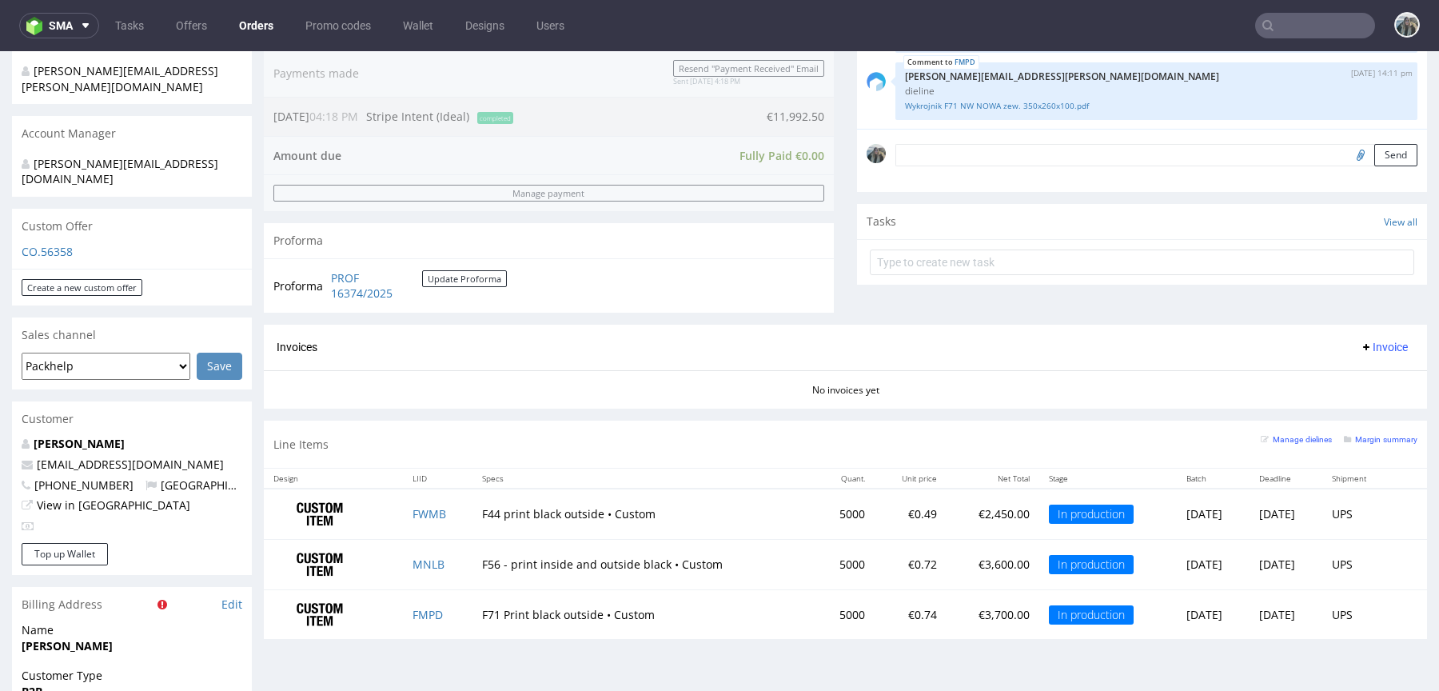
scroll to position [564, 0]
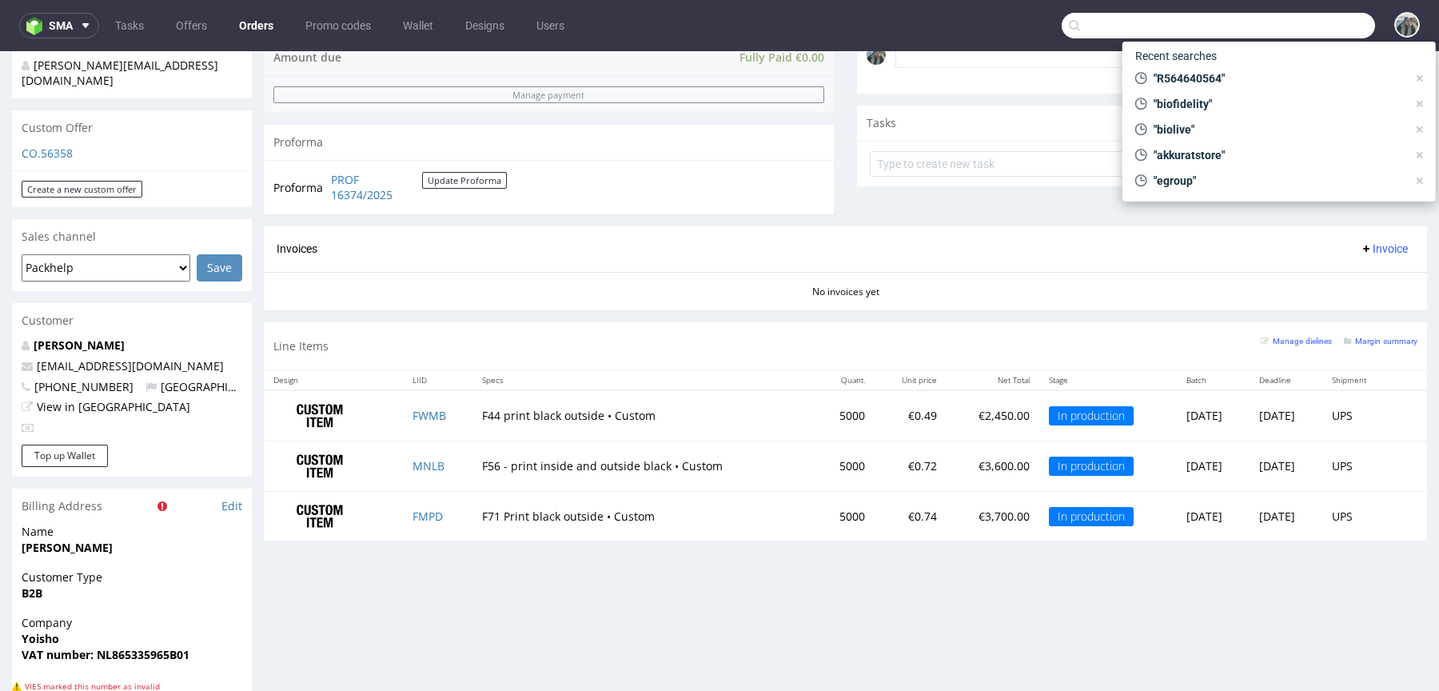
click at [1293, 22] on input "text" at bounding box center [1218, 26] width 313 height 26
paste input "R327916426"
type input "R327916426"
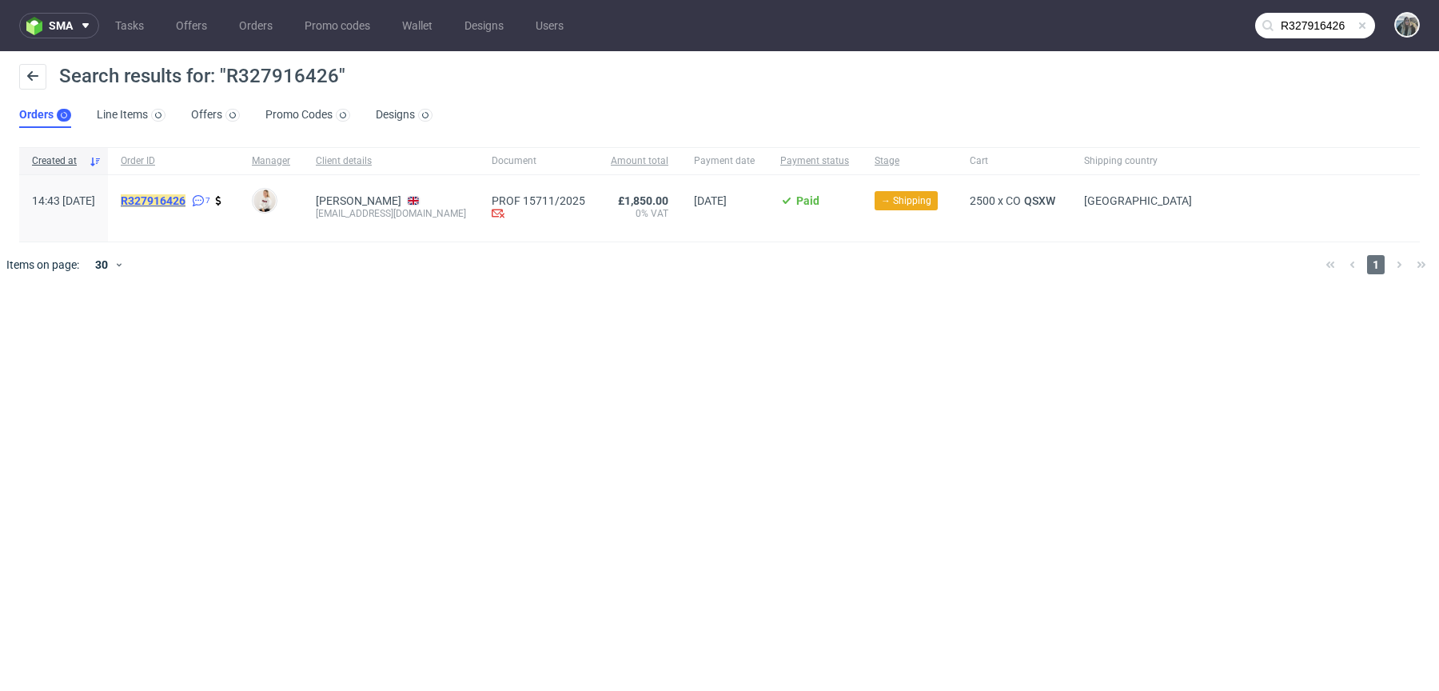
click at [186, 197] on mark "R327916426" at bounding box center [153, 200] width 65 height 13
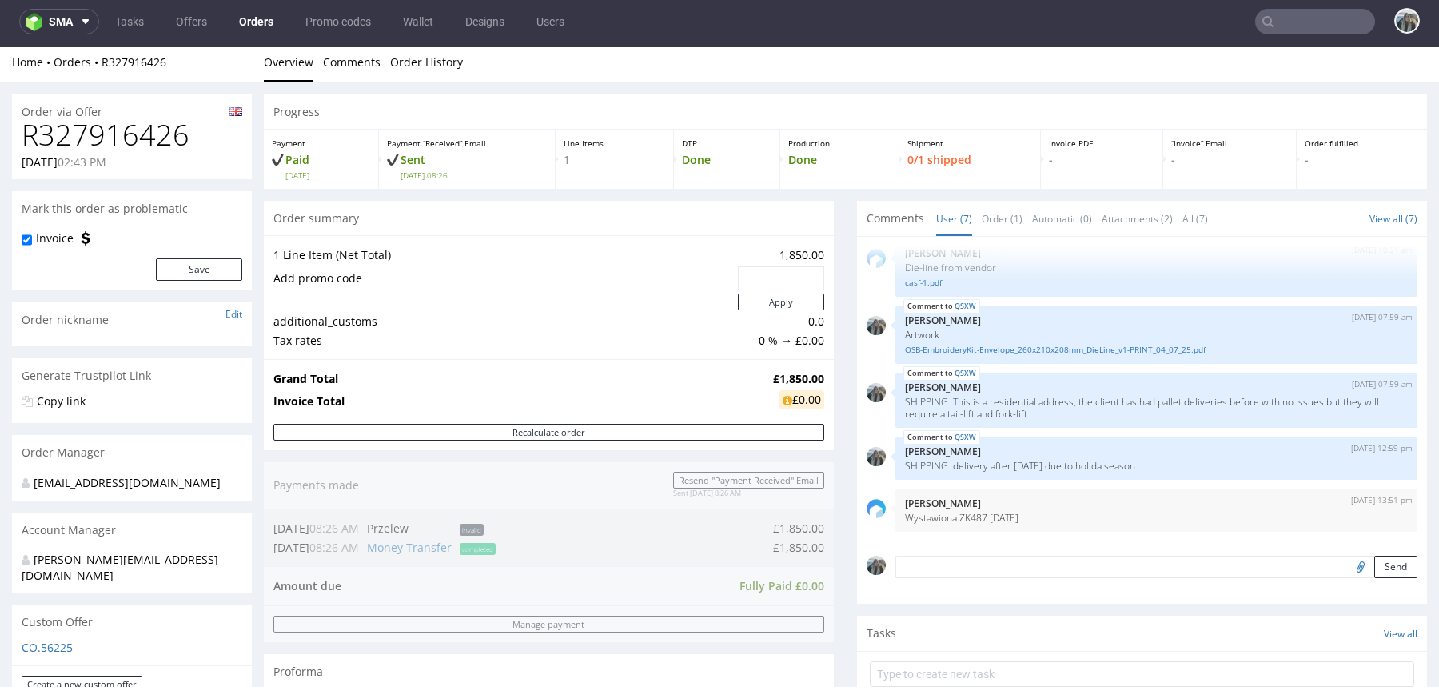
scroll to position [622, 0]
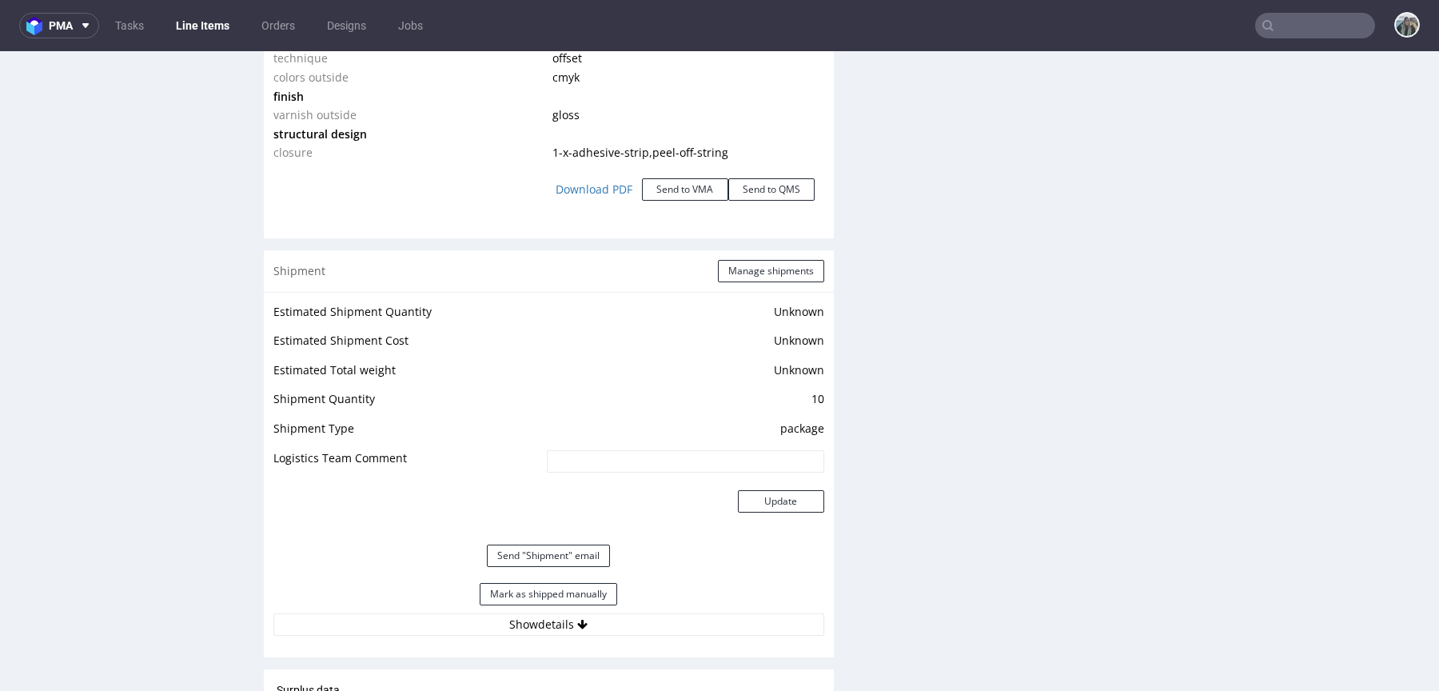
scroll to position [1933, 0]
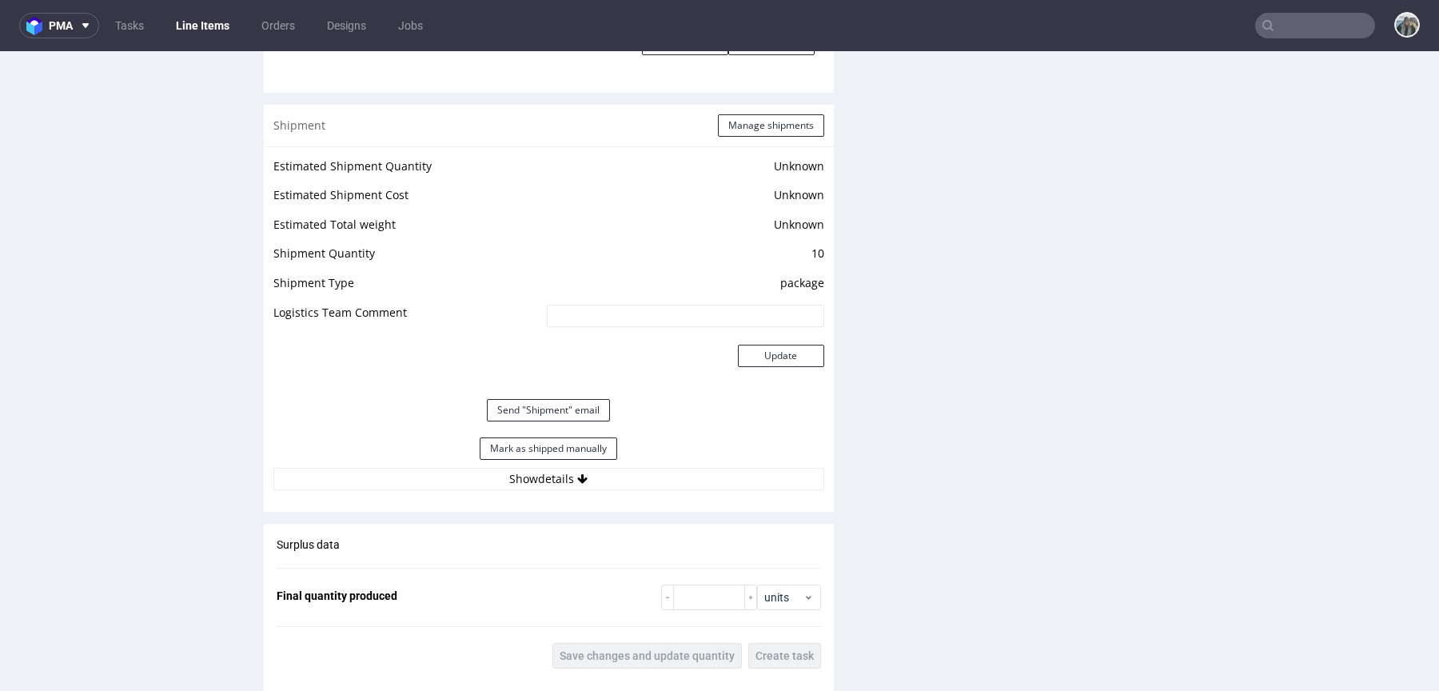
click at [585, 490] on div "Estimated Shipment Quantity Unknown Estimated Shipment Cost Unknown Estimated T…" at bounding box center [549, 322] width 570 height 353
click at [597, 468] on button "Show details" at bounding box center [548, 479] width 551 height 22
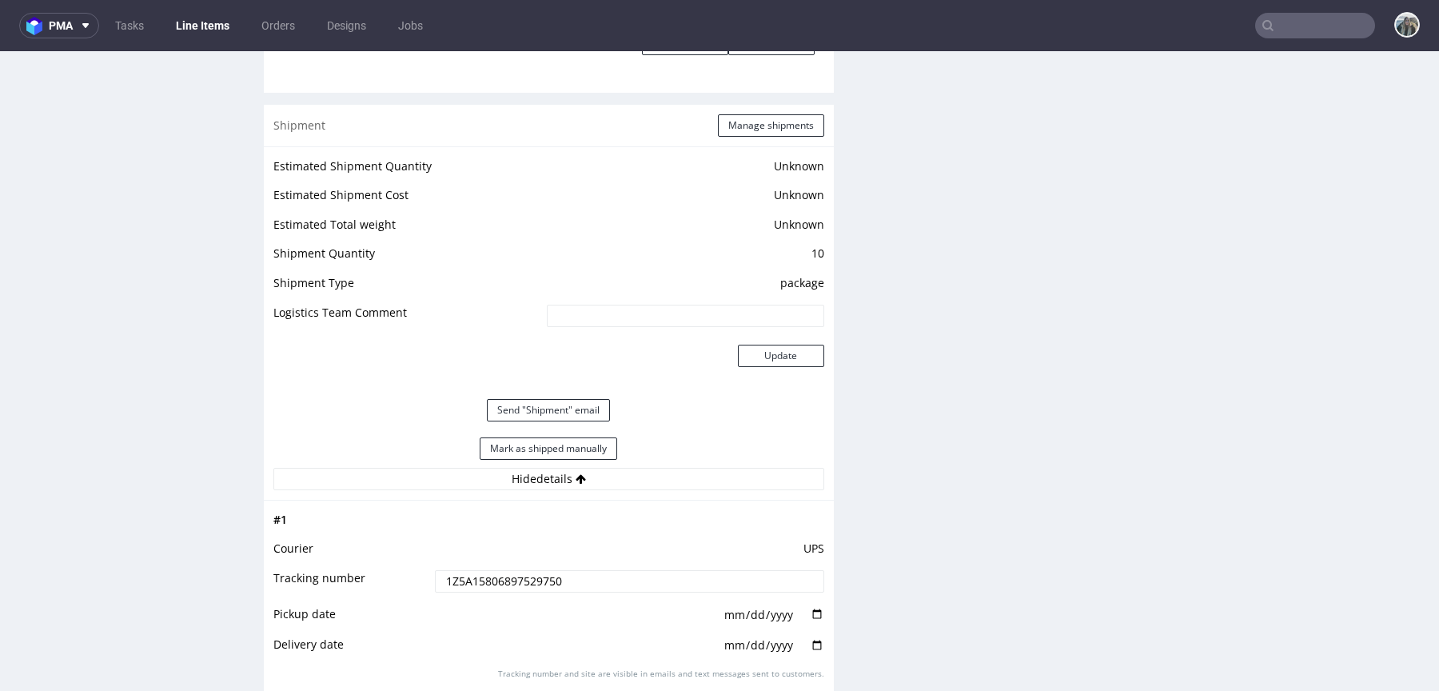
click at [589, 581] on input "1Z5A15806897529750" at bounding box center [629, 581] width 389 height 22
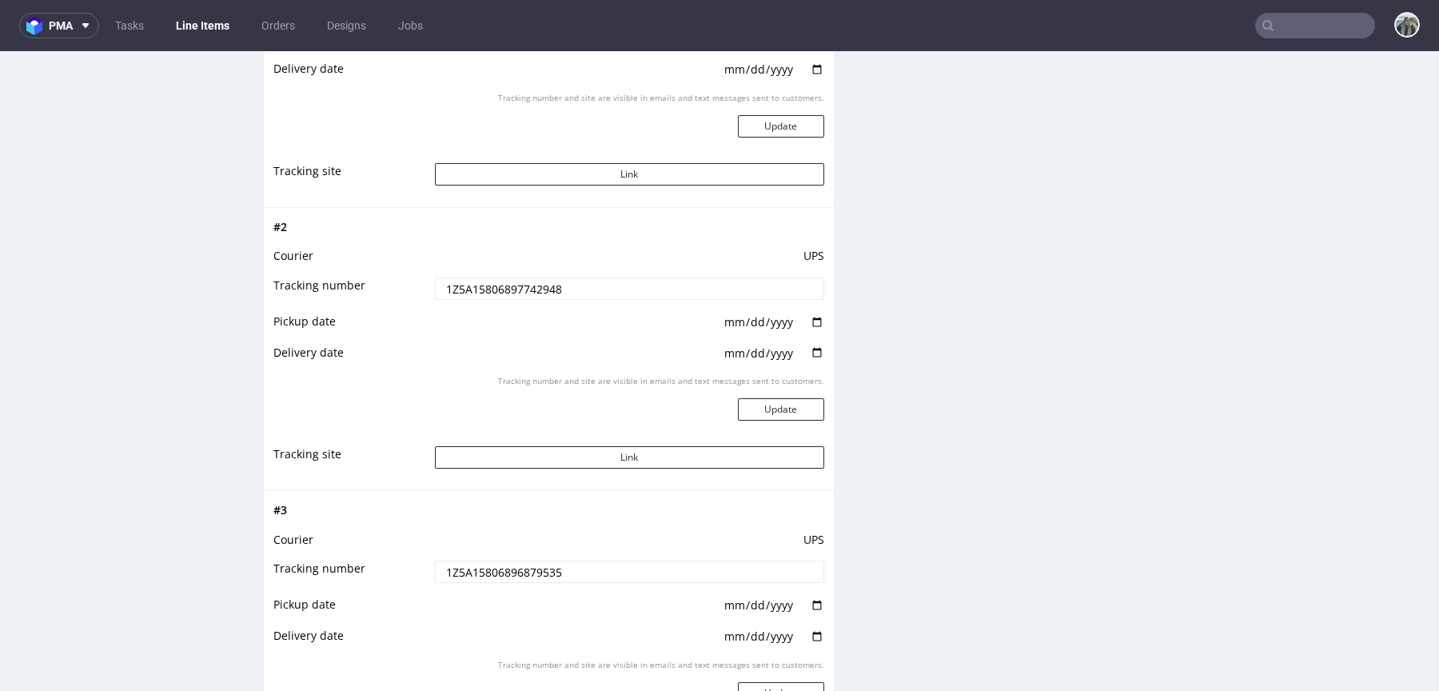
scroll to position [2511, 0]
click at [628, 280] on input "1Z5A15806897742948" at bounding box center [629, 286] width 389 height 22
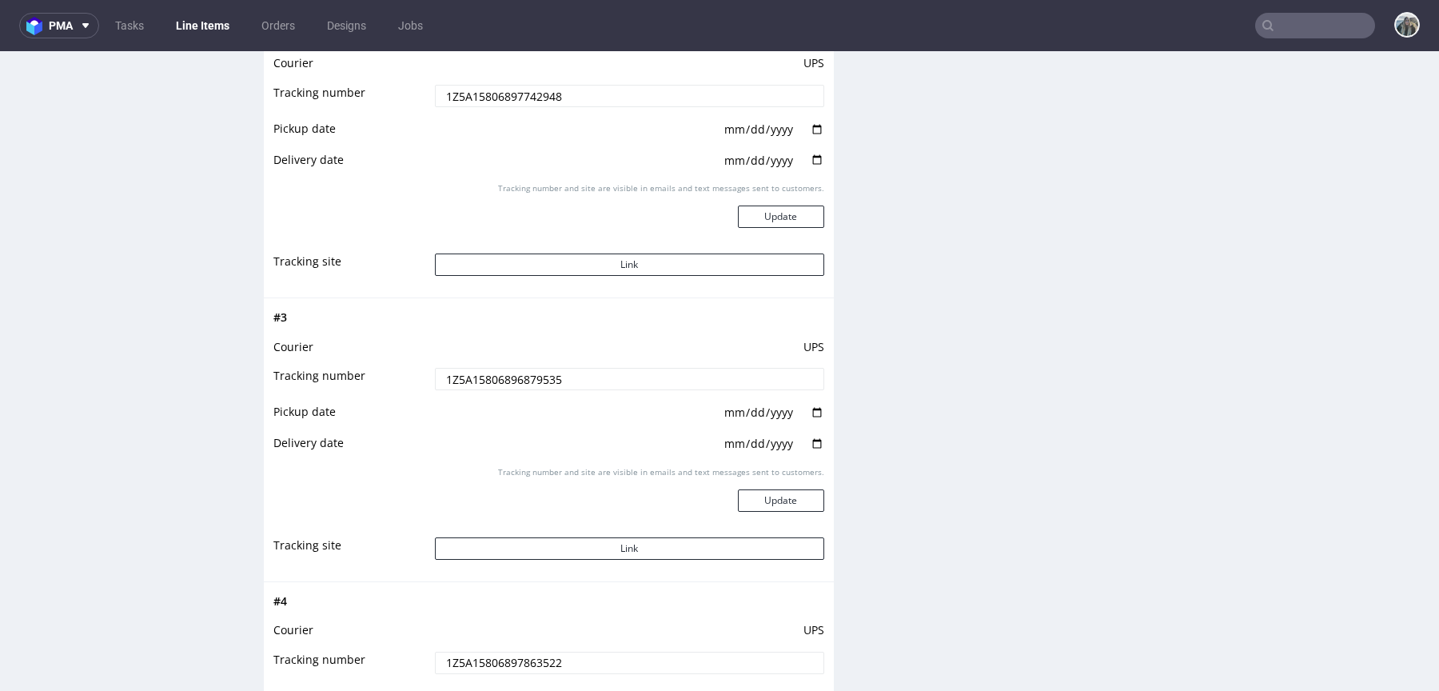
scroll to position [2719, 0]
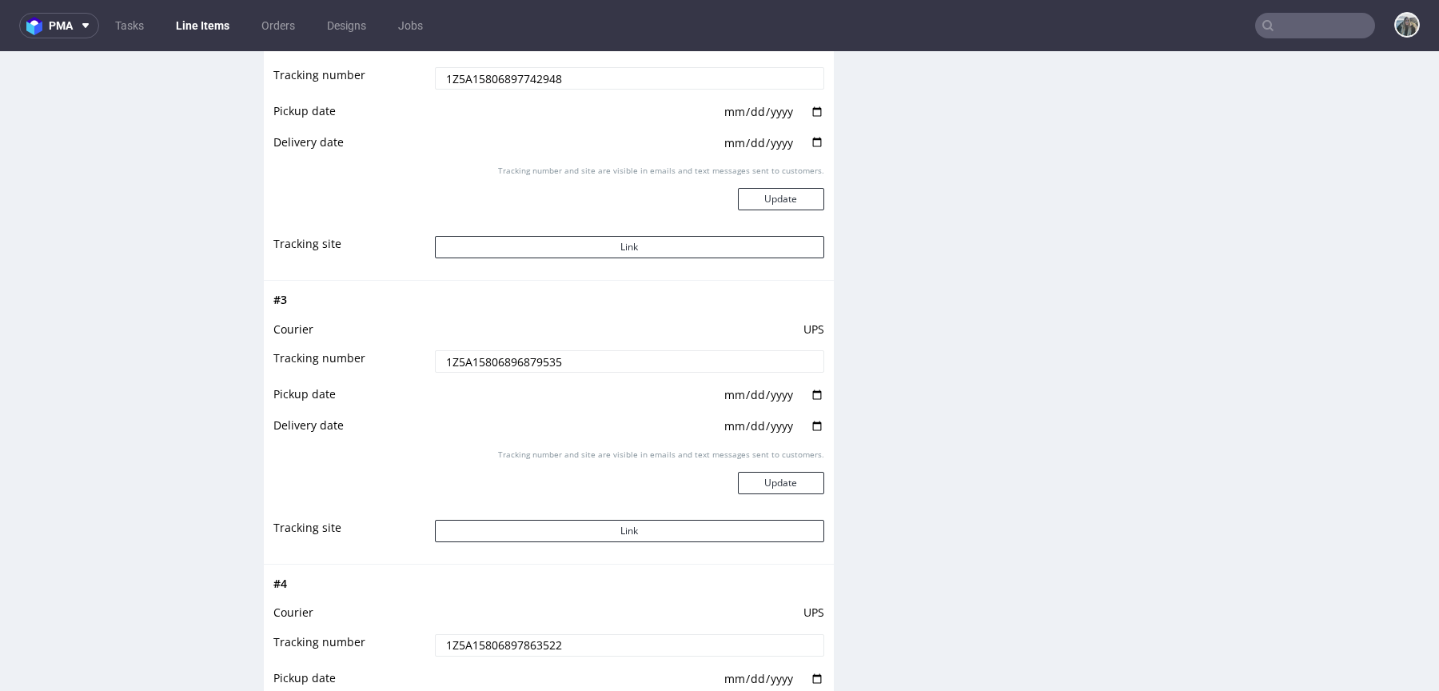
click at [719, 364] on input "1Z5A15806896879535" at bounding box center [629, 361] width 389 height 22
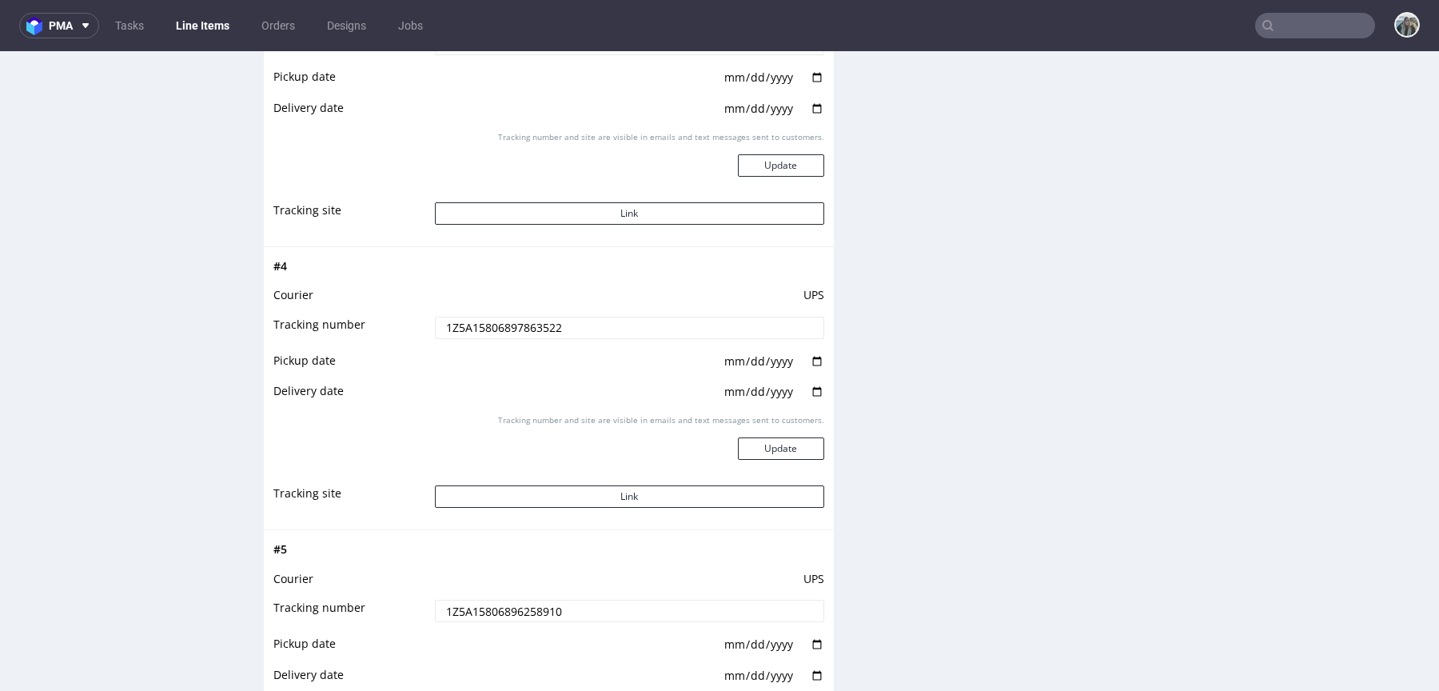
scroll to position [3037, 0]
click at [737, 329] on input "1Z5A15806897863522" at bounding box center [629, 327] width 389 height 22
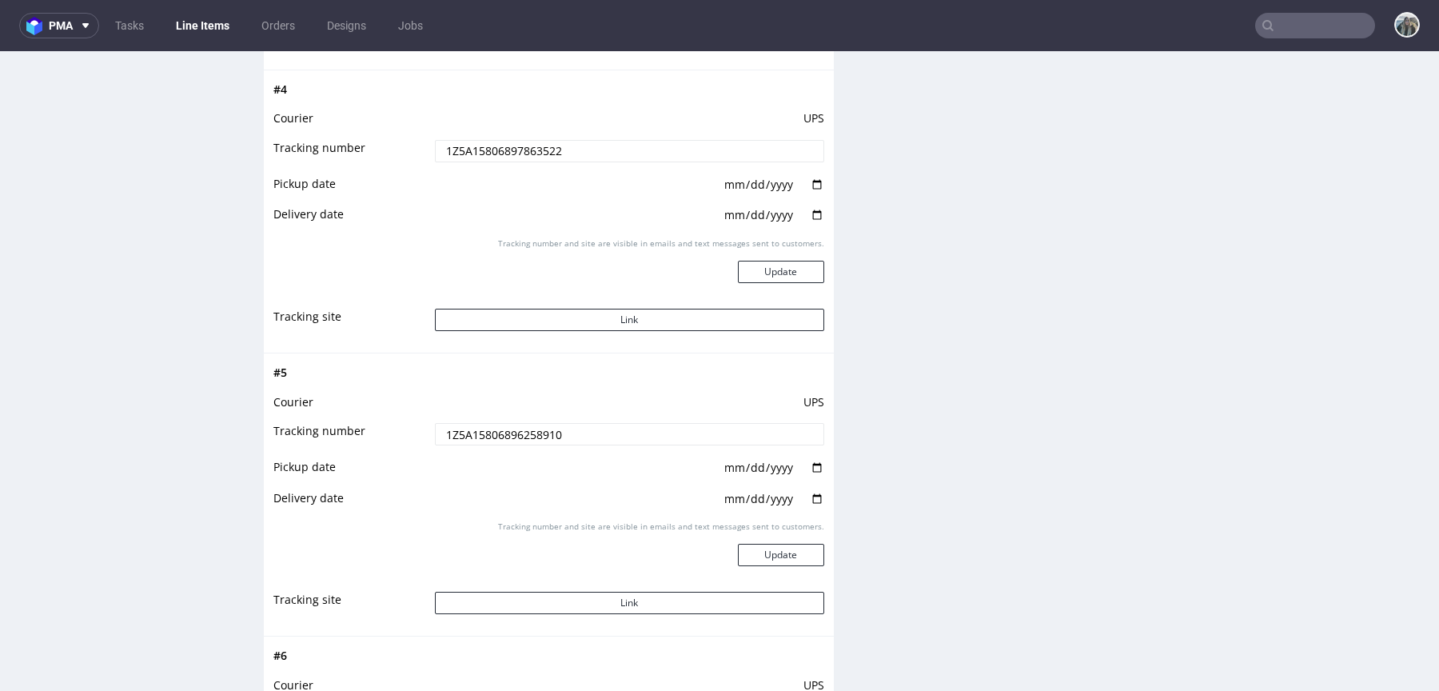
scroll to position [3216, 0]
click at [645, 420] on input "1Z5A15806896258910" at bounding box center [629, 431] width 389 height 22
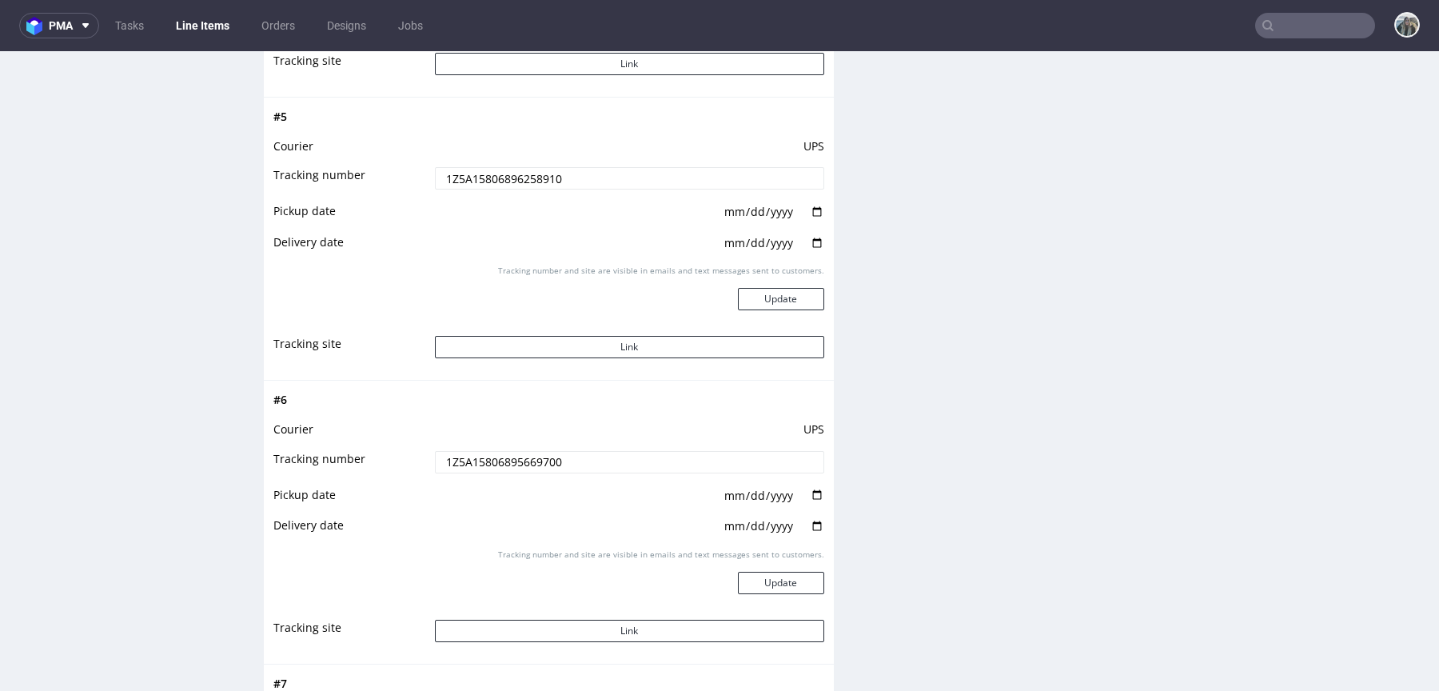
scroll to position [3475, 0]
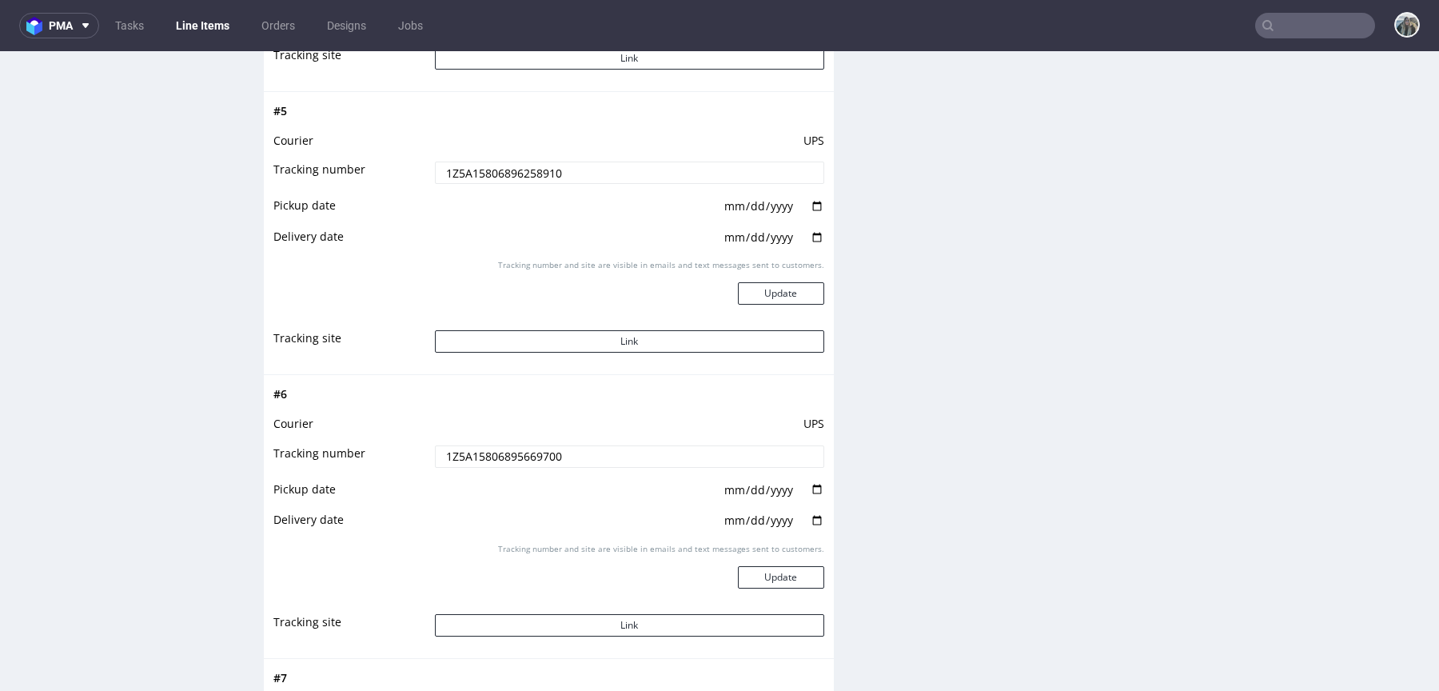
click at [691, 437] on td "UPS" at bounding box center [627, 429] width 393 height 30
click at [699, 465] on td "1Z5A15806895669700" at bounding box center [627, 462] width 393 height 36
click at [707, 458] on input "1Z5A15806895669700" at bounding box center [629, 456] width 389 height 22
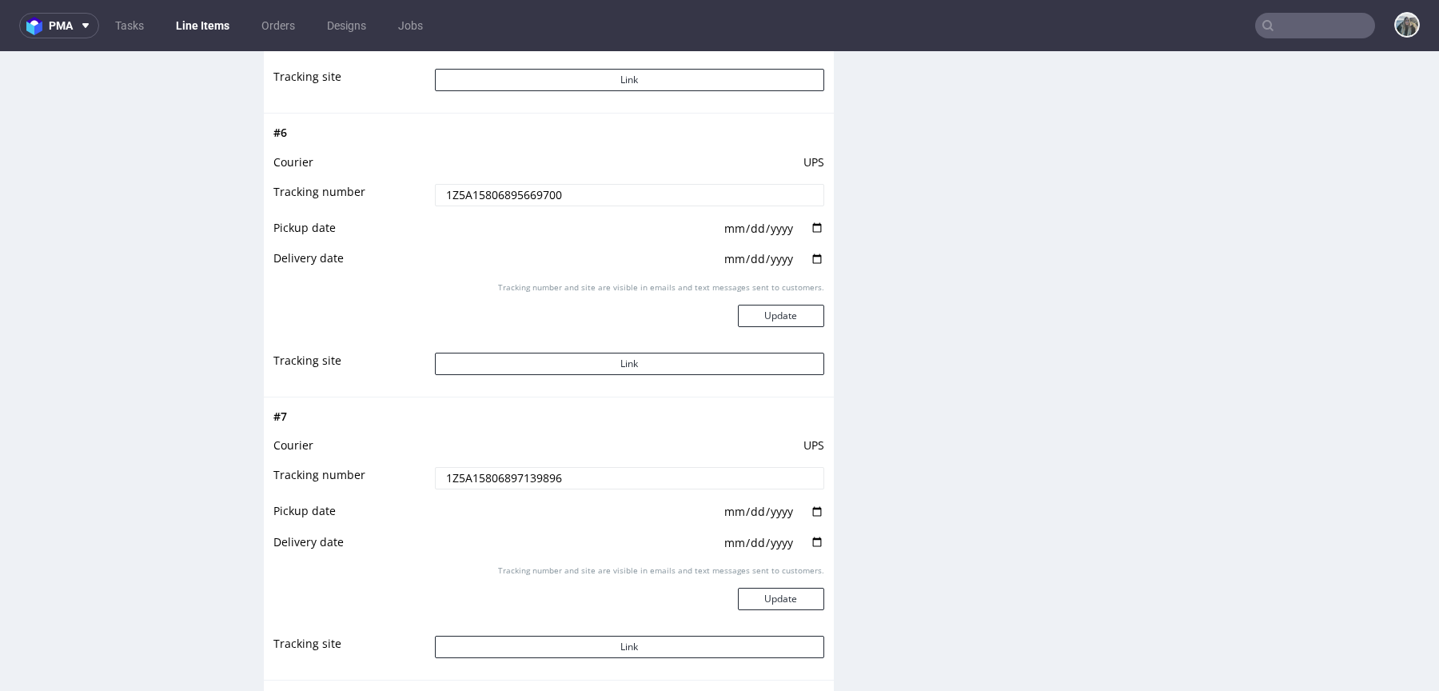
scroll to position [3768, 0]
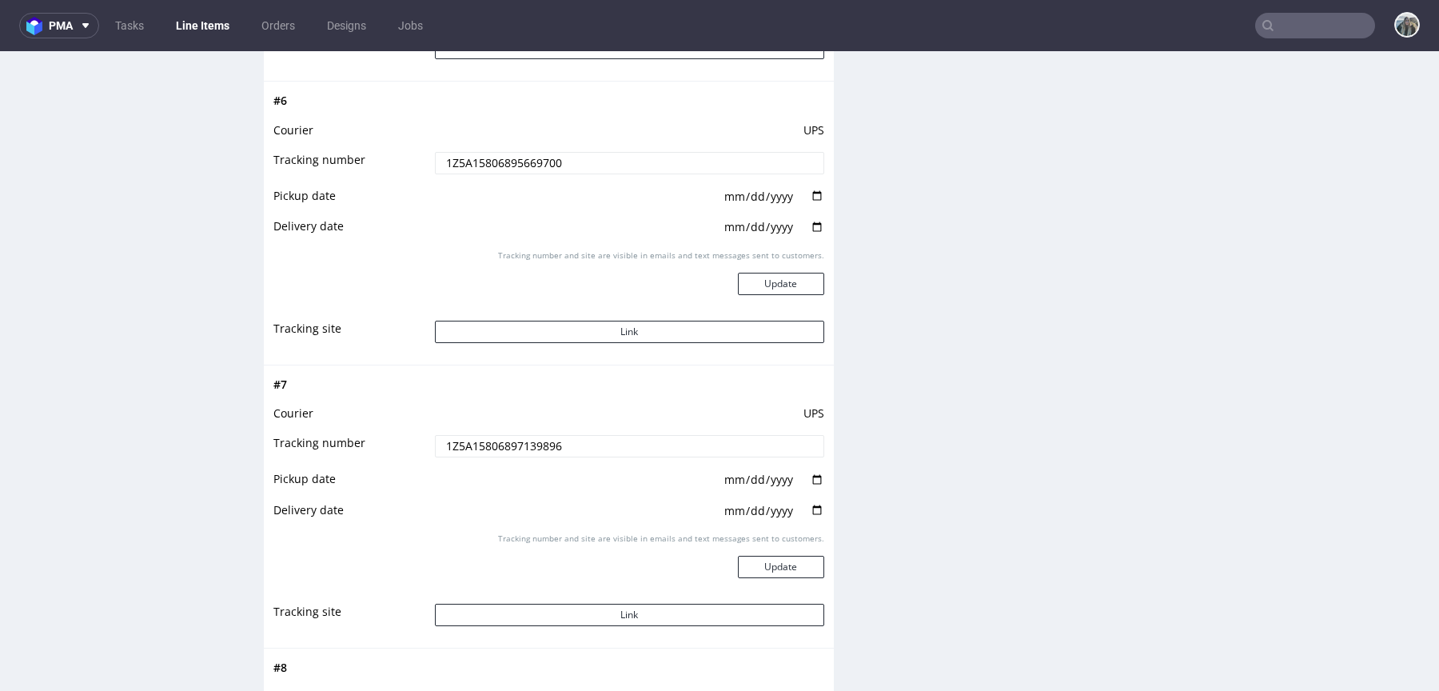
click at [760, 437] on input "1Z5A15806897139896" at bounding box center [629, 446] width 389 height 22
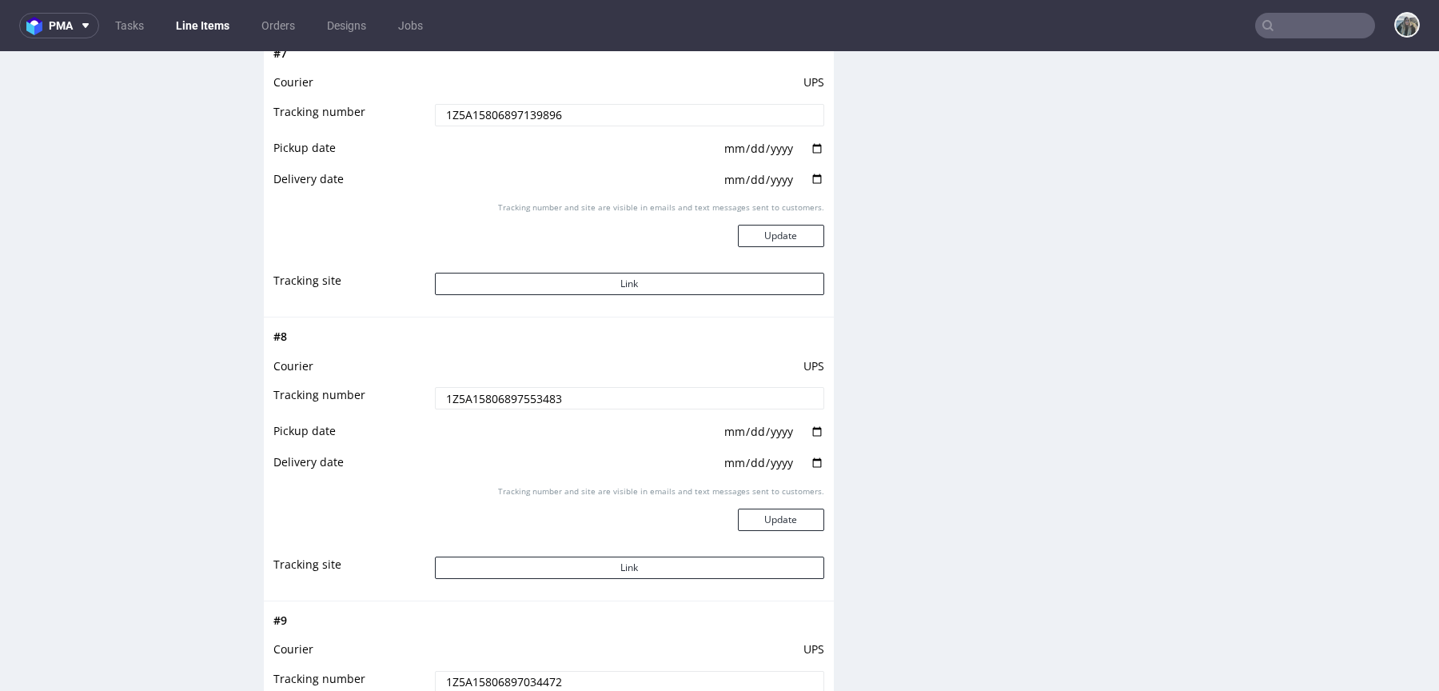
scroll to position [4118, 0]
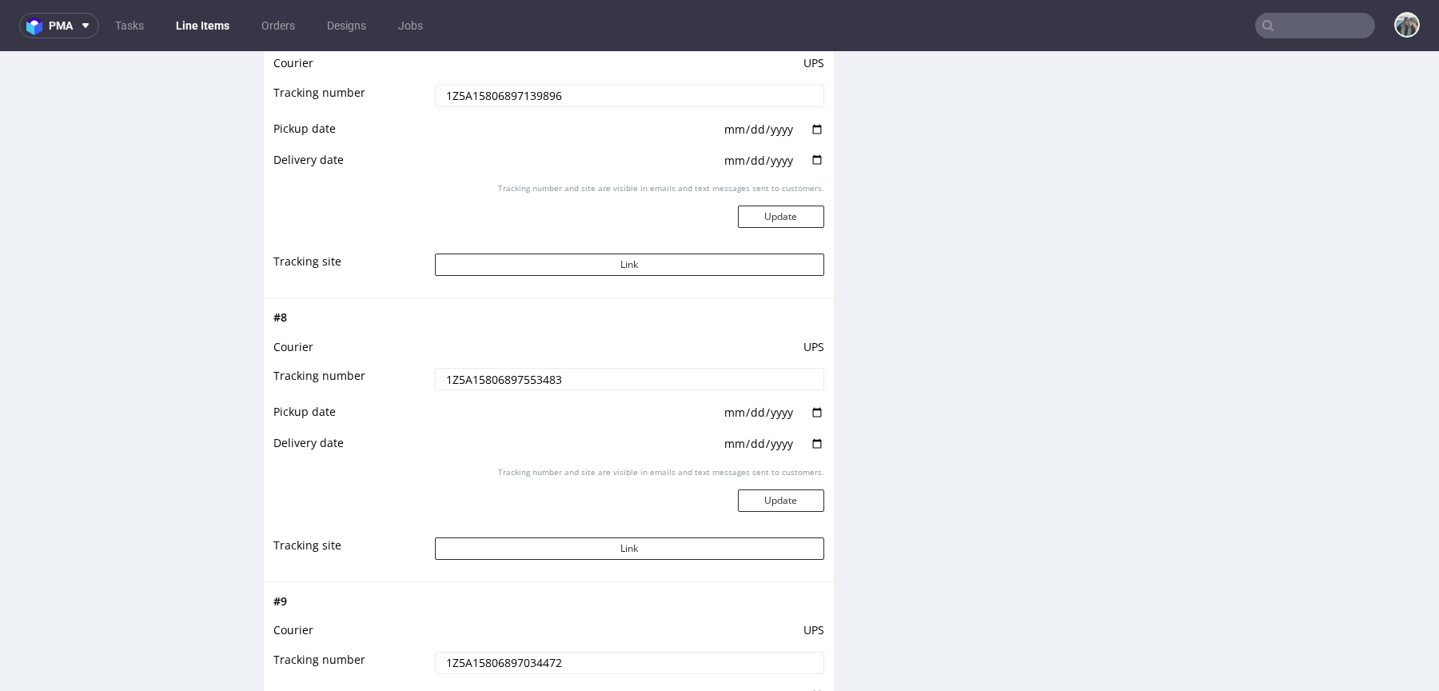
click at [765, 380] on input "1Z5A15806897553483" at bounding box center [629, 379] width 389 height 22
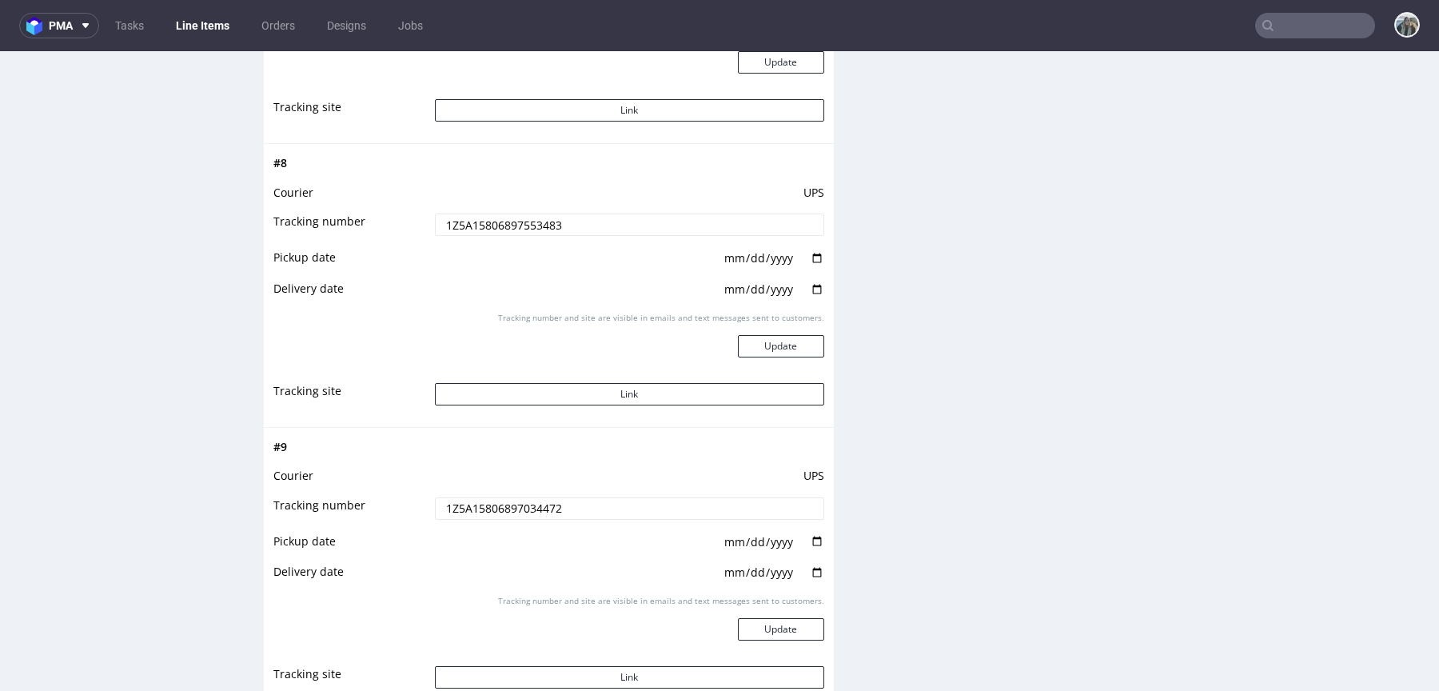
scroll to position [4275, 0]
click at [669, 500] on input "1Z5A15806897034472" at bounding box center [629, 506] width 389 height 22
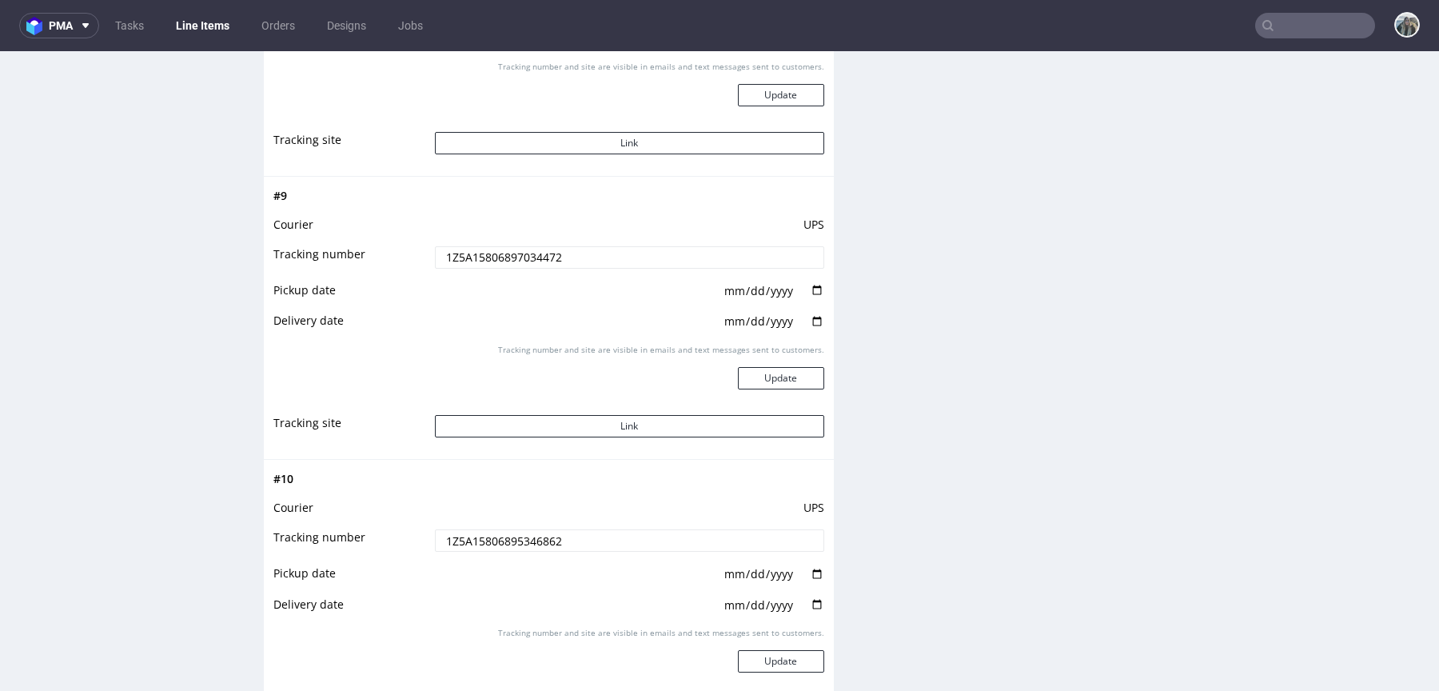
scroll to position [4533, 0]
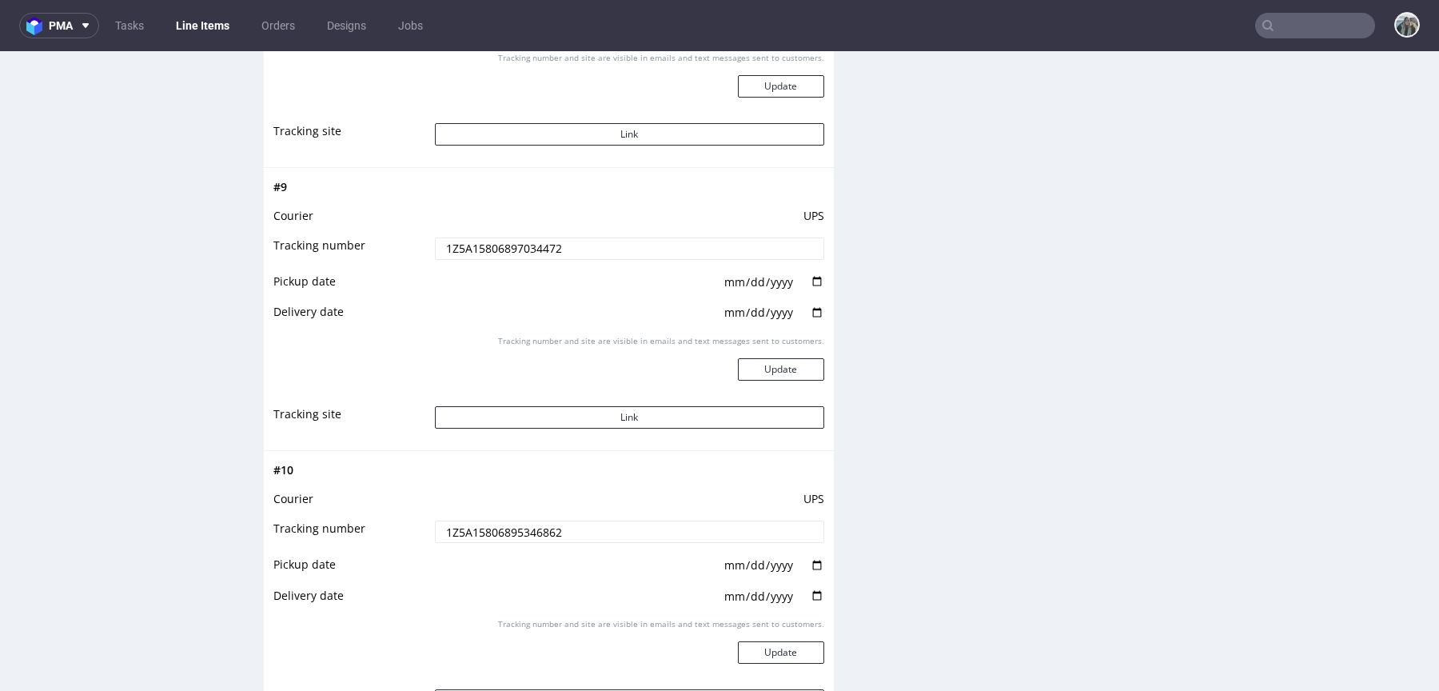
click at [714, 525] on input "1Z5A15806895346862" at bounding box center [629, 532] width 389 height 22
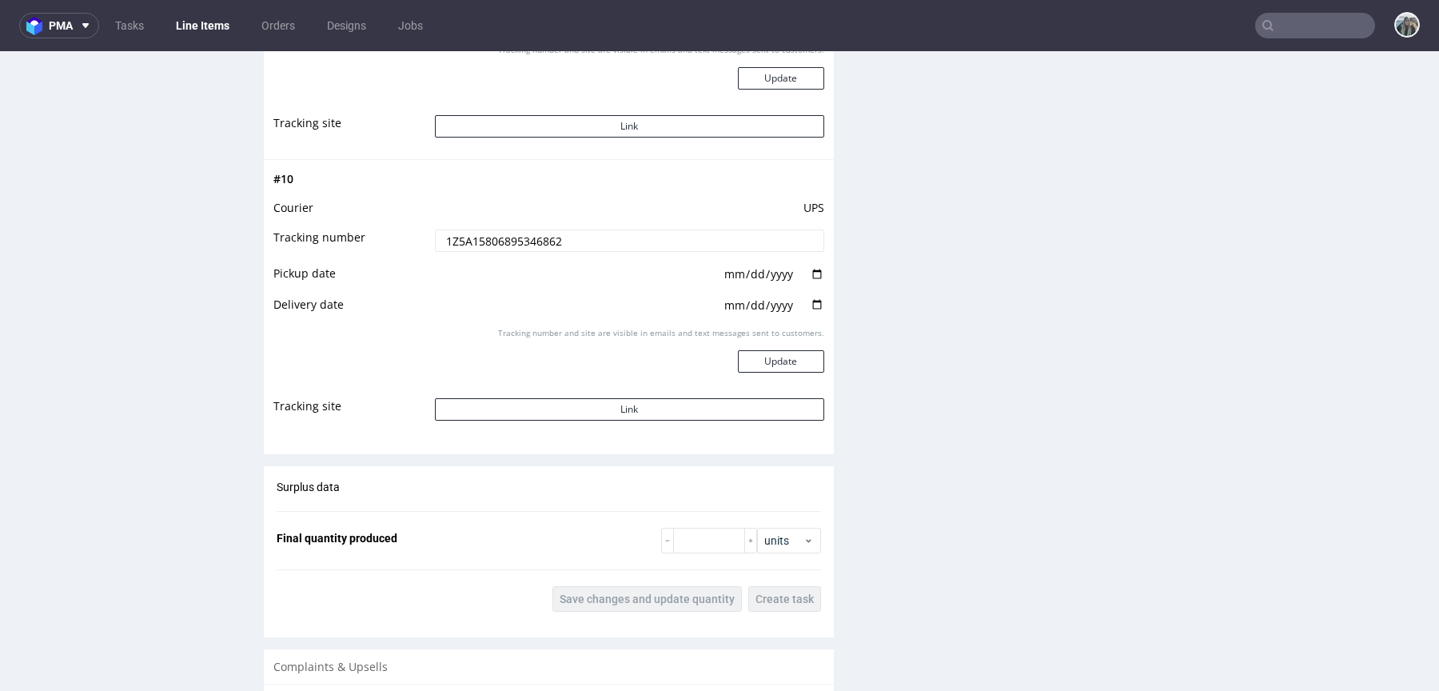
scroll to position [4826, 0]
click at [693, 396] on button "Link" at bounding box center [629, 407] width 389 height 22
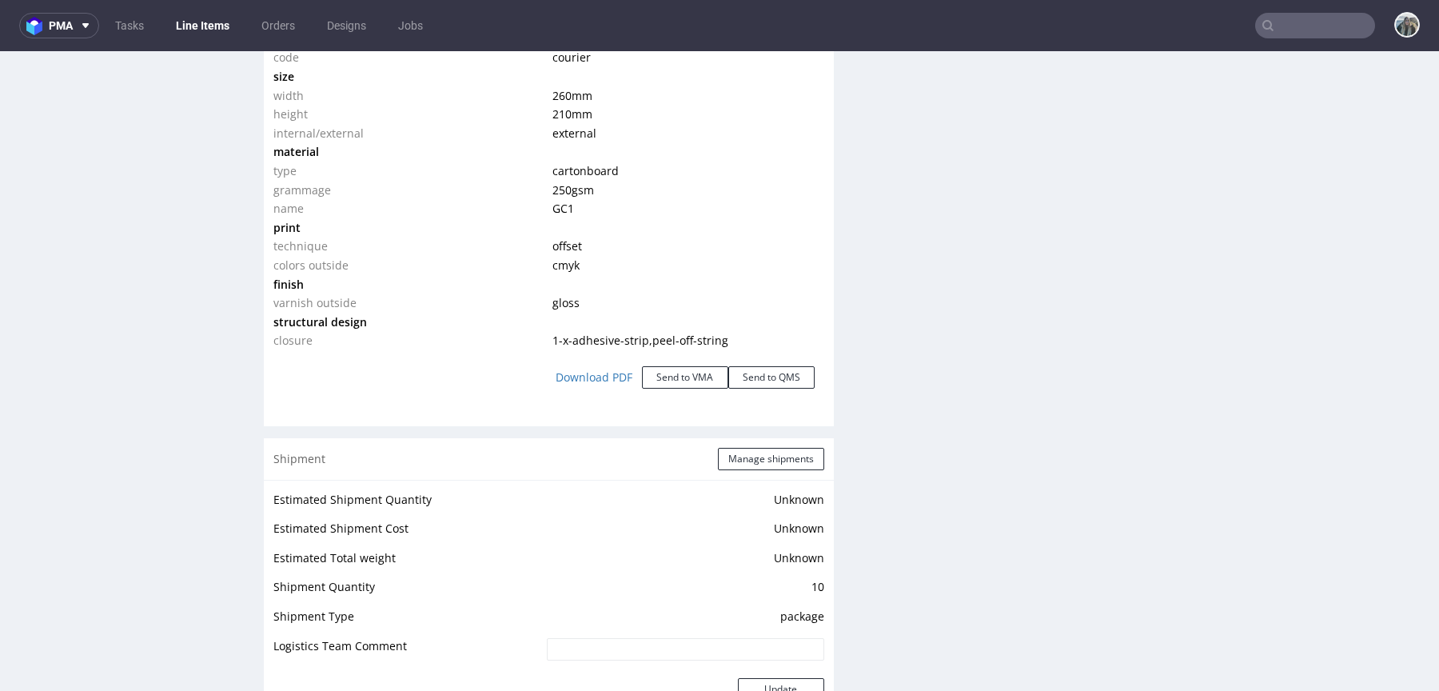
scroll to position [0, 0]
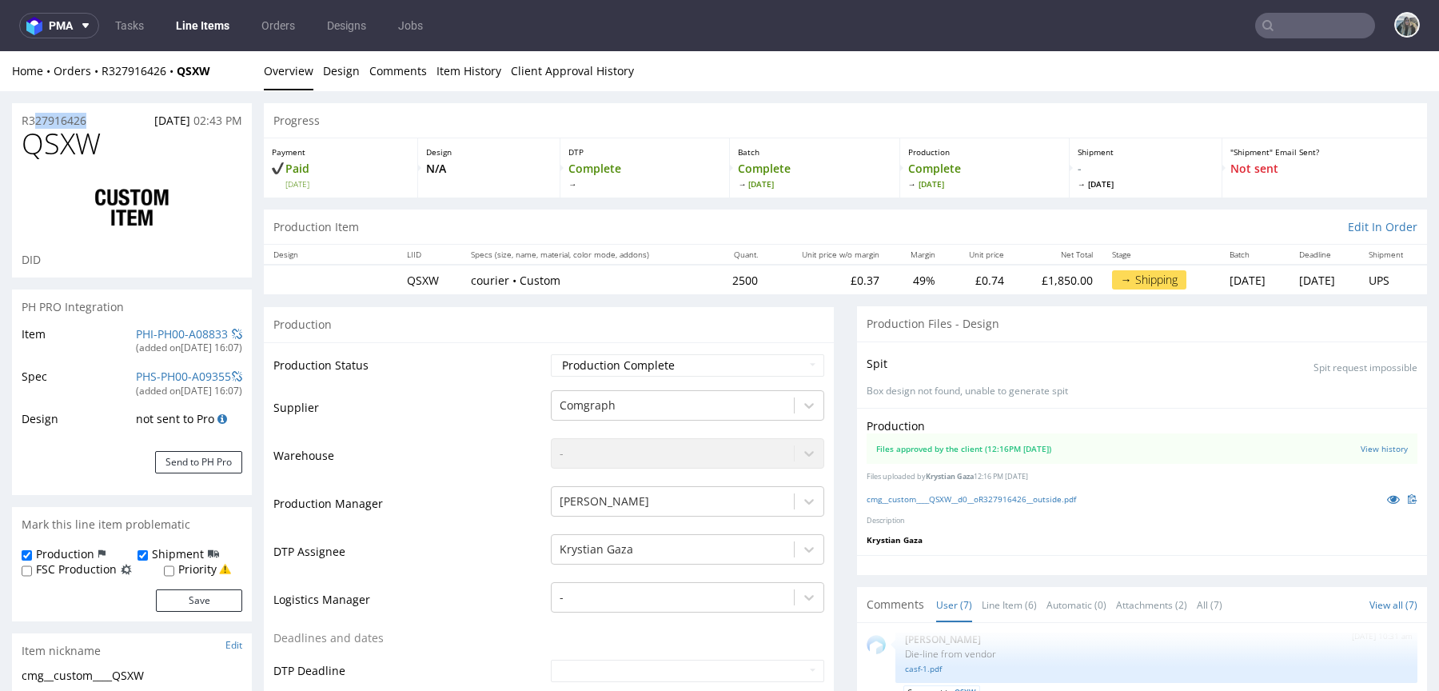
drag, startPoint x: 93, startPoint y: 125, endPoint x: 0, endPoint y: 125, distance: 92.8
copy p "R327916426"
click at [77, 158] on span "QSXW" at bounding box center [61, 144] width 79 height 32
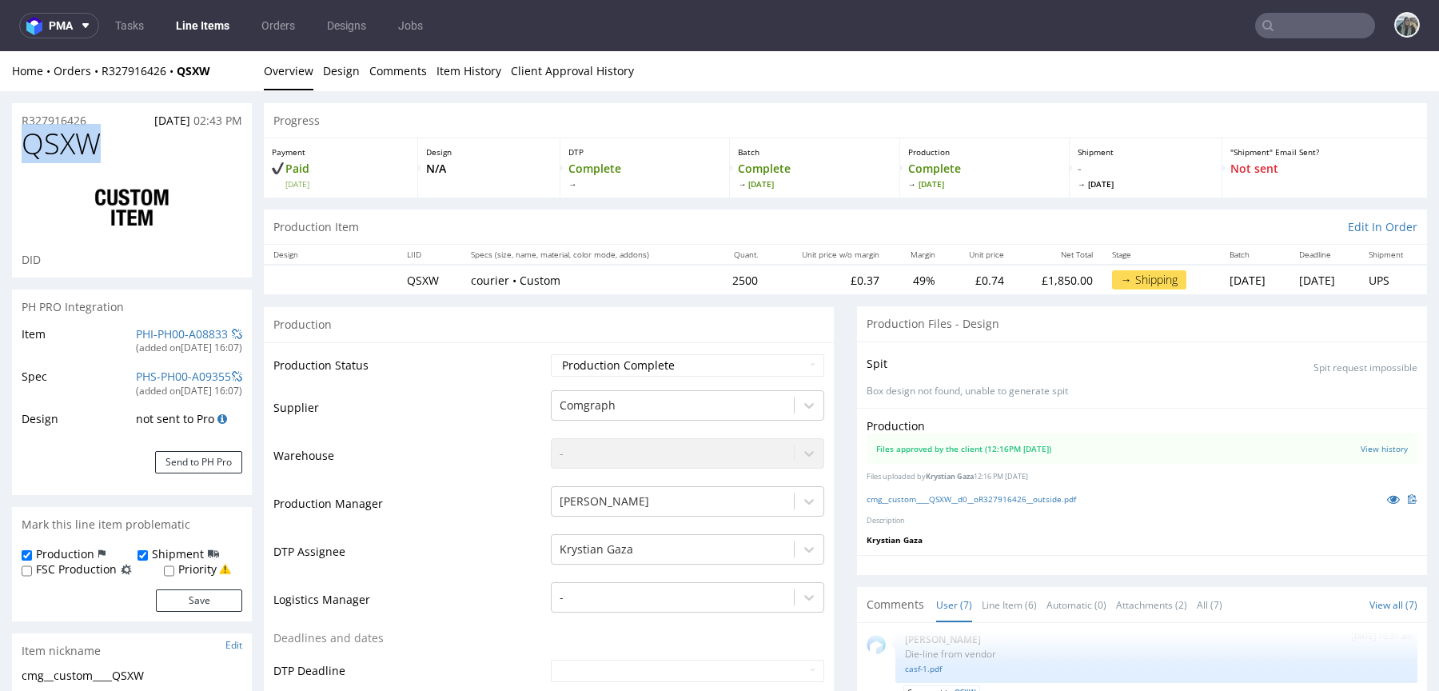
copy span "QSXW"
drag, startPoint x: 113, startPoint y: 120, endPoint x: 0, endPoint y: 119, distance: 112.8
copy p "R327916426"
click at [1323, 27] on input "text" at bounding box center [1316, 26] width 120 height 26
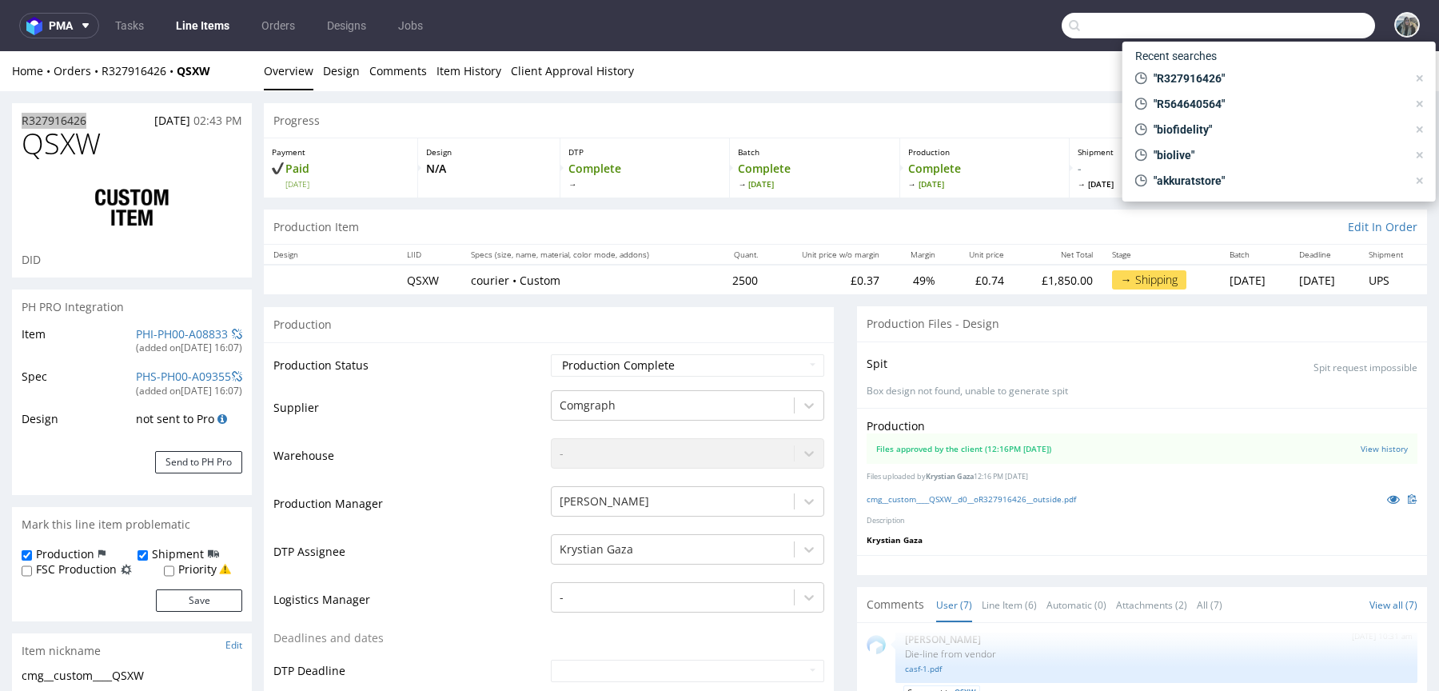
paste input "R021977531"
type input "R021977531"
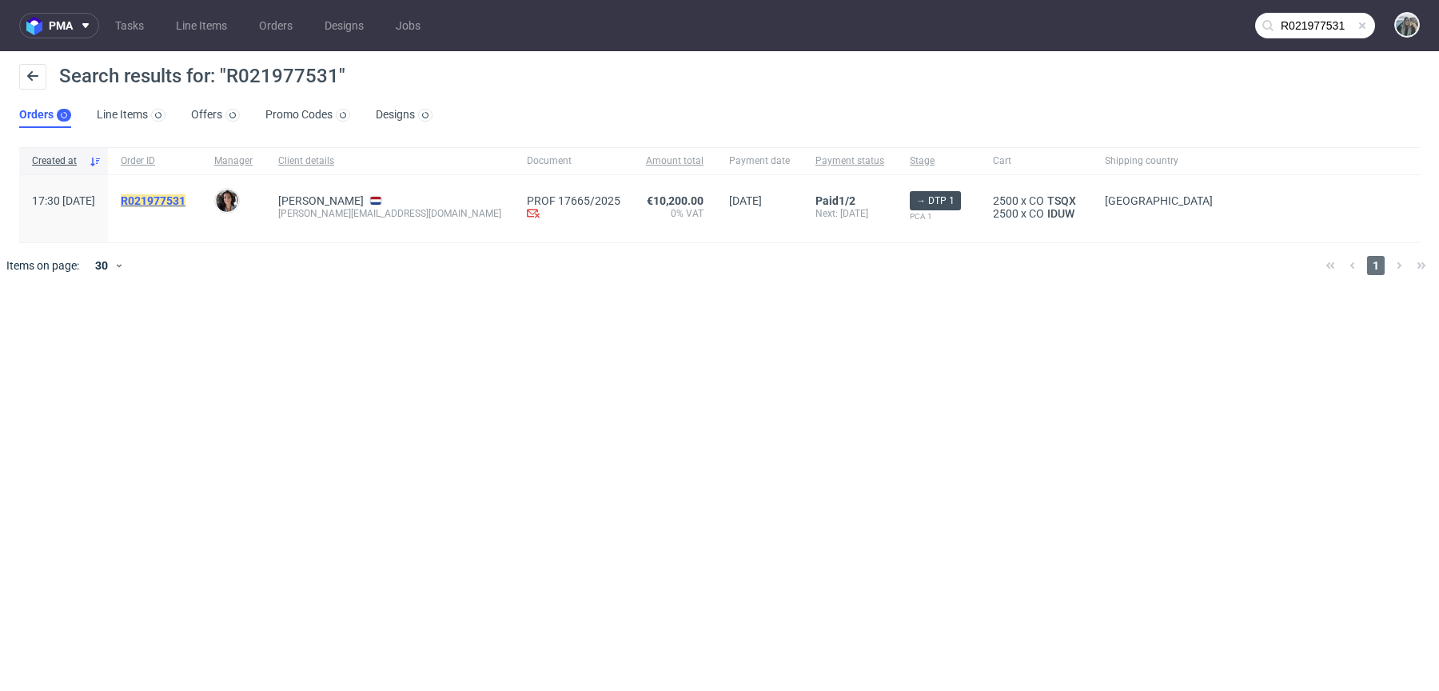
click at [186, 199] on mark "R021977531" at bounding box center [153, 200] width 65 height 13
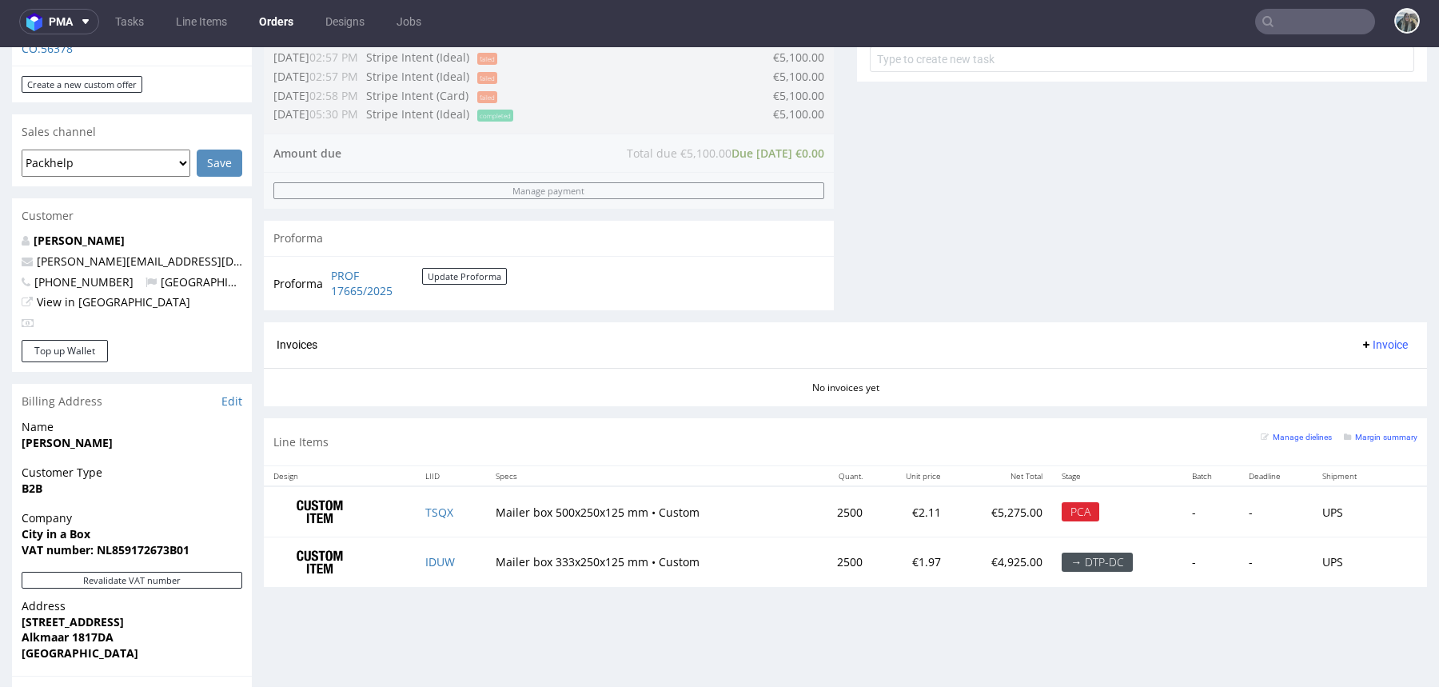
scroll to position [641, 0]
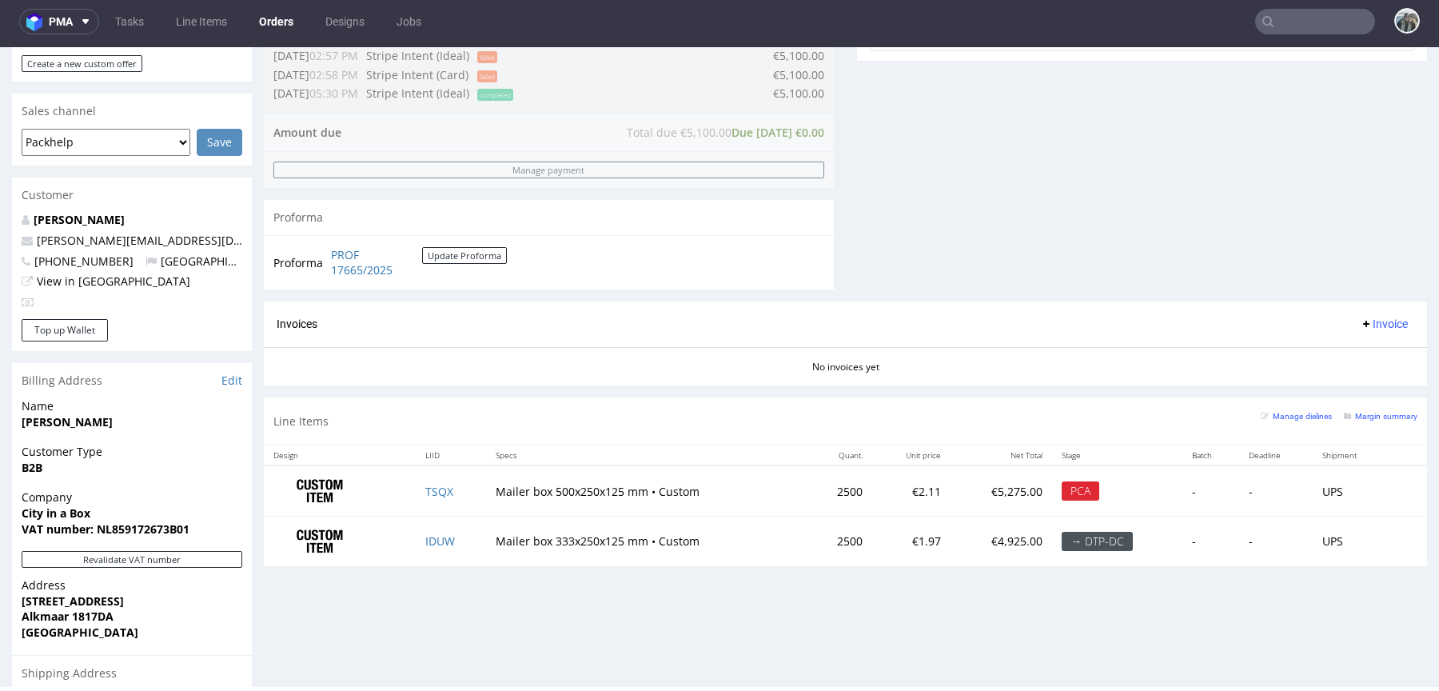
click at [1307, 19] on input "text" at bounding box center [1316, 22] width 120 height 26
paste input "catavassalo"
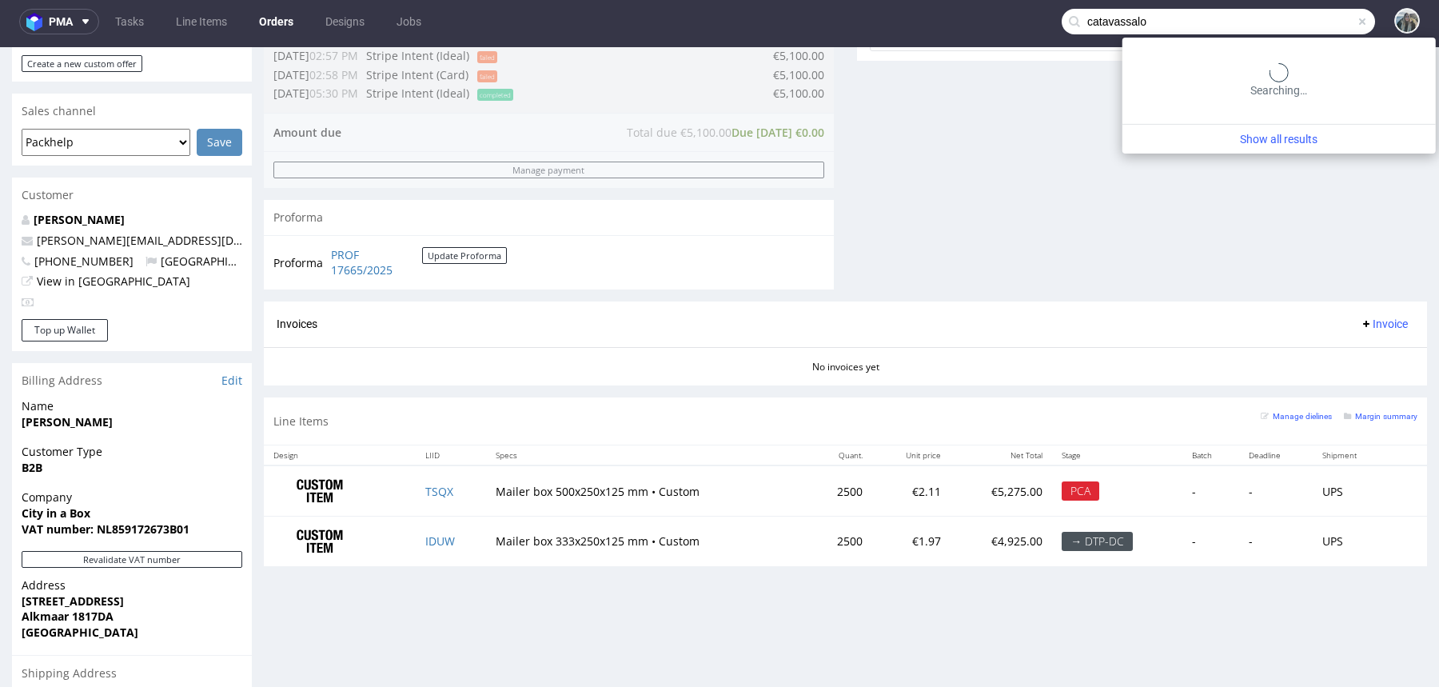
type input "catavassalo"
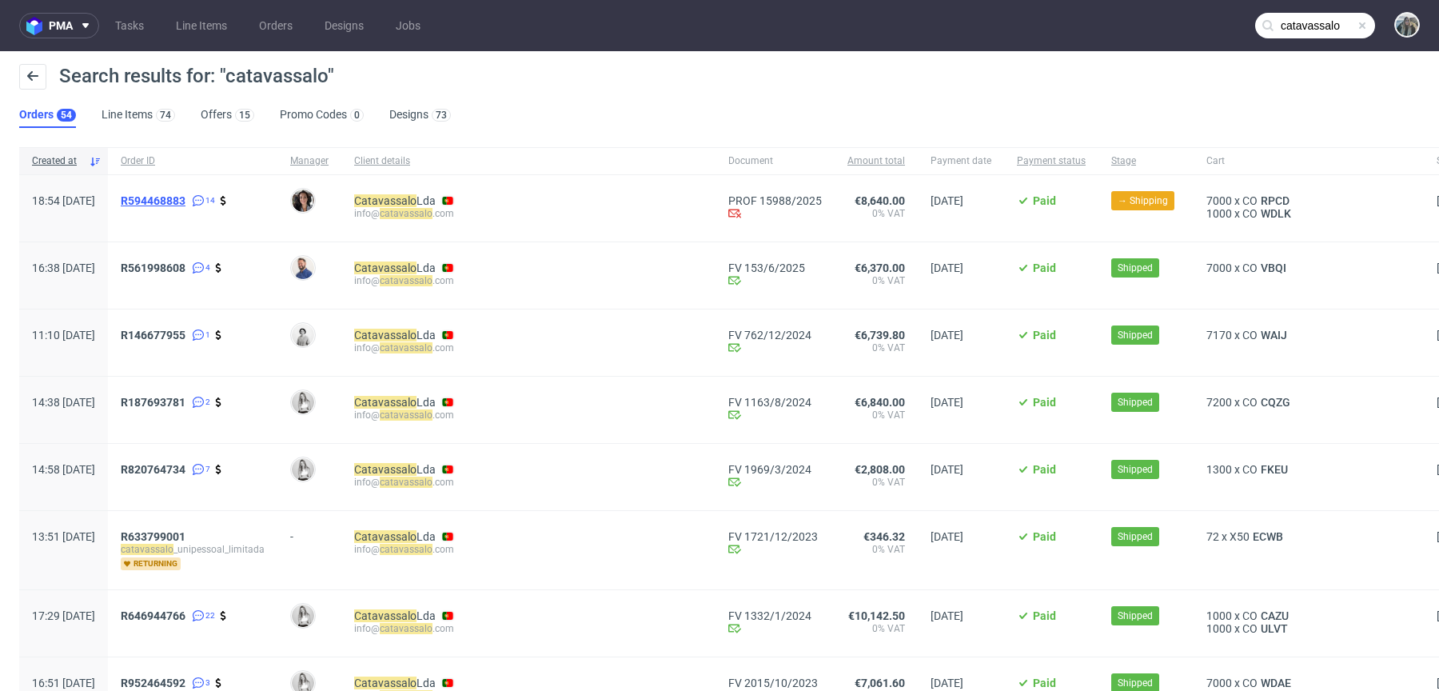
click at [186, 201] on span "R594468883" at bounding box center [153, 200] width 65 height 13
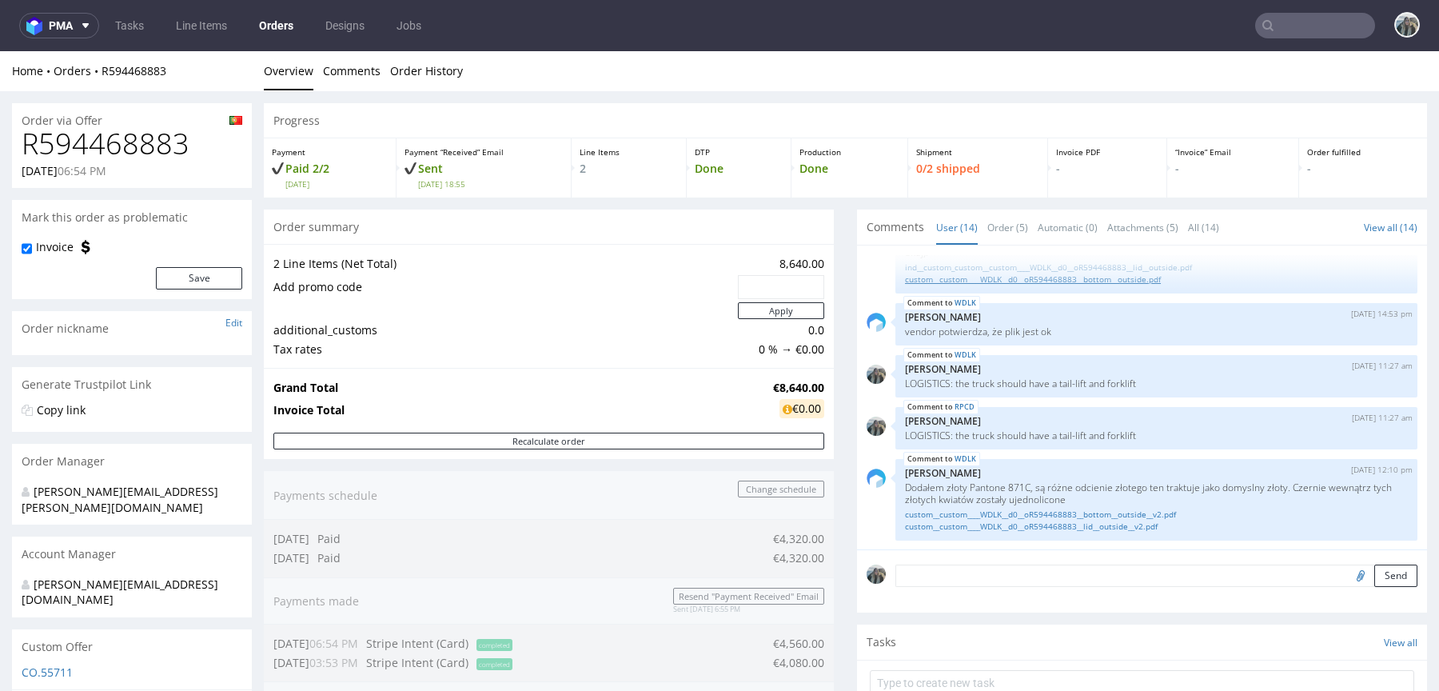
scroll to position [616, 0]
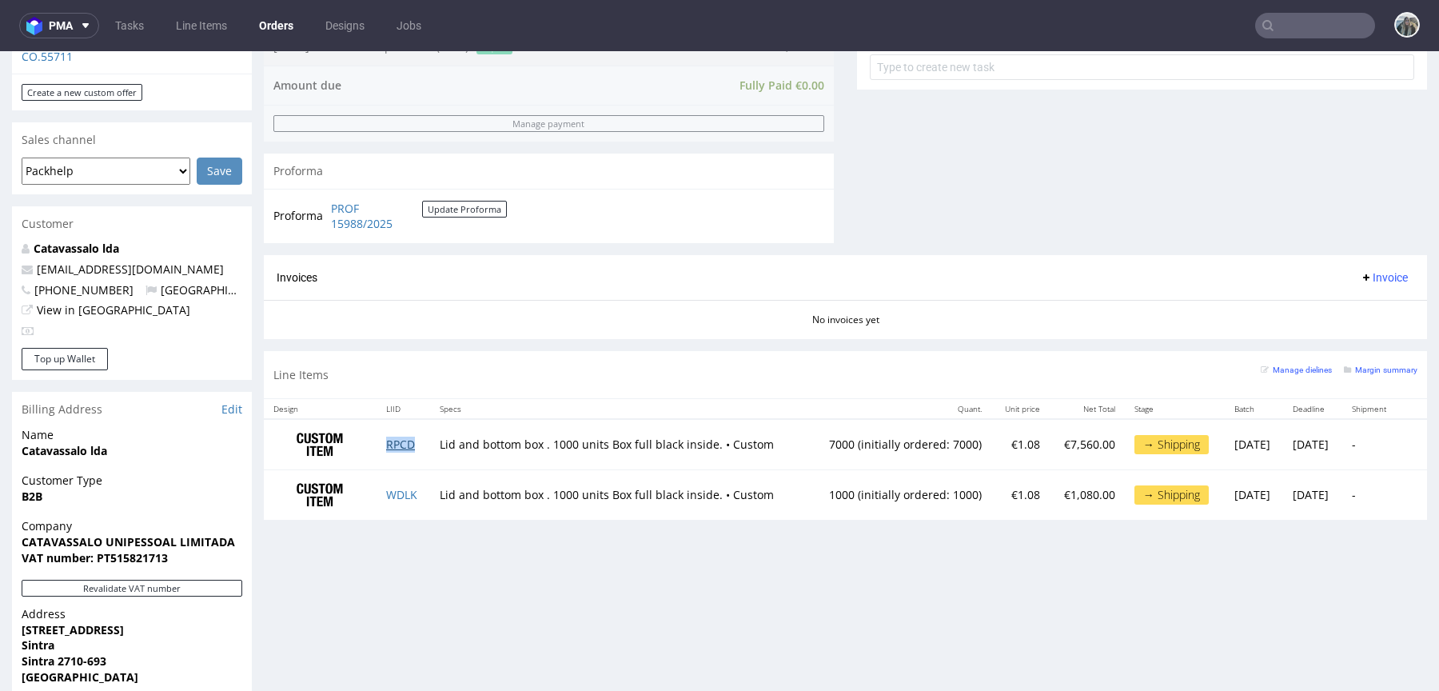
click at [386, 444] on link "RPCD" at bounding box center [400, 444] width 29 height 15
click at [384, 503] on td "WDLK" at bounding box center [404, 494] width 54 height 50
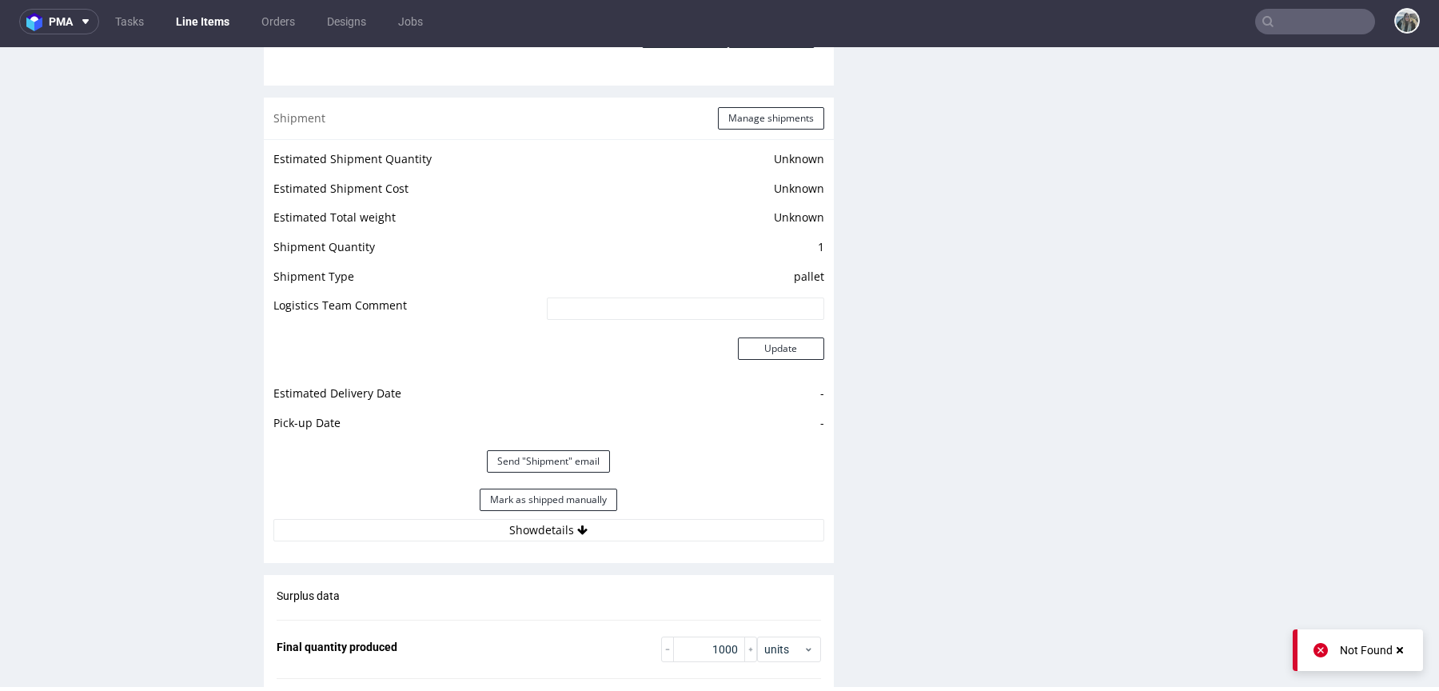
scroll to position [2421, 0]
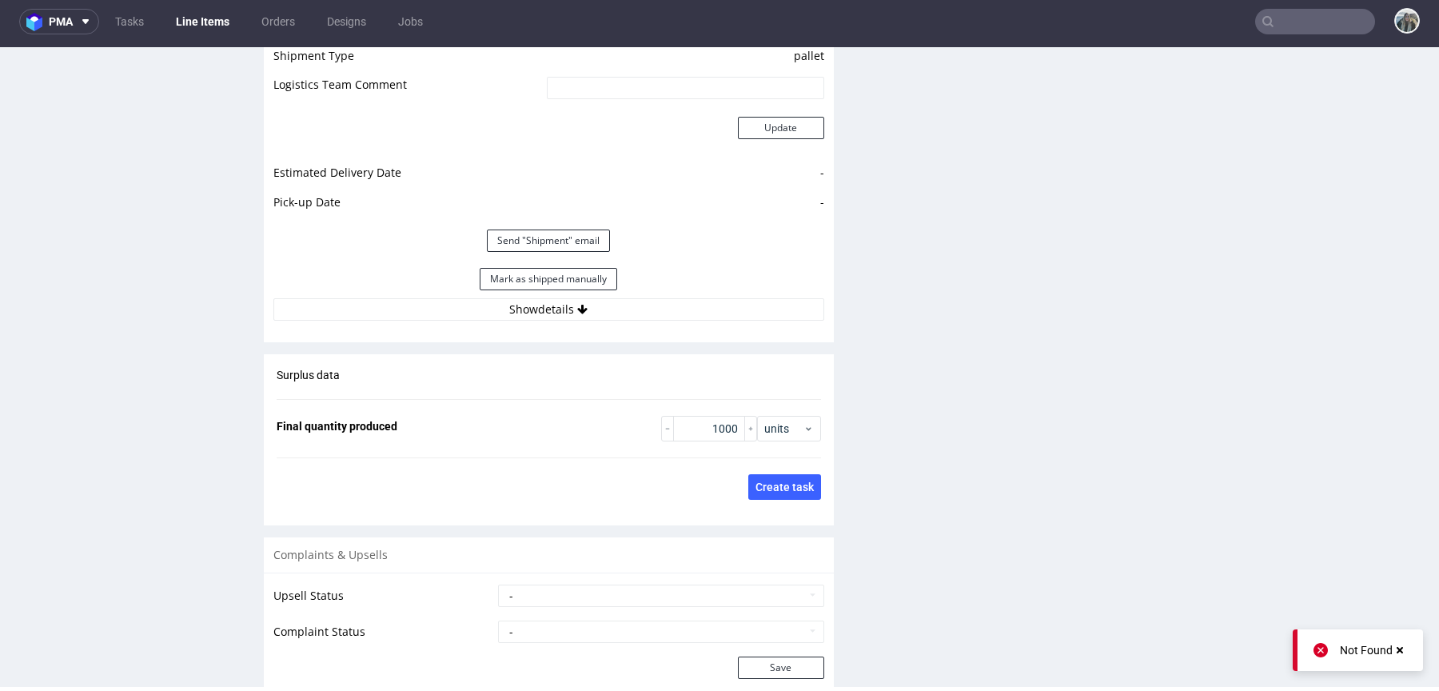
click at [629, 292] on div "Mark as shipped manually" at bounding box center [548, 279] width 551 height 38
click at [629, 303] on button "Show details" at bounding box center [548, 309] width 551 height 22
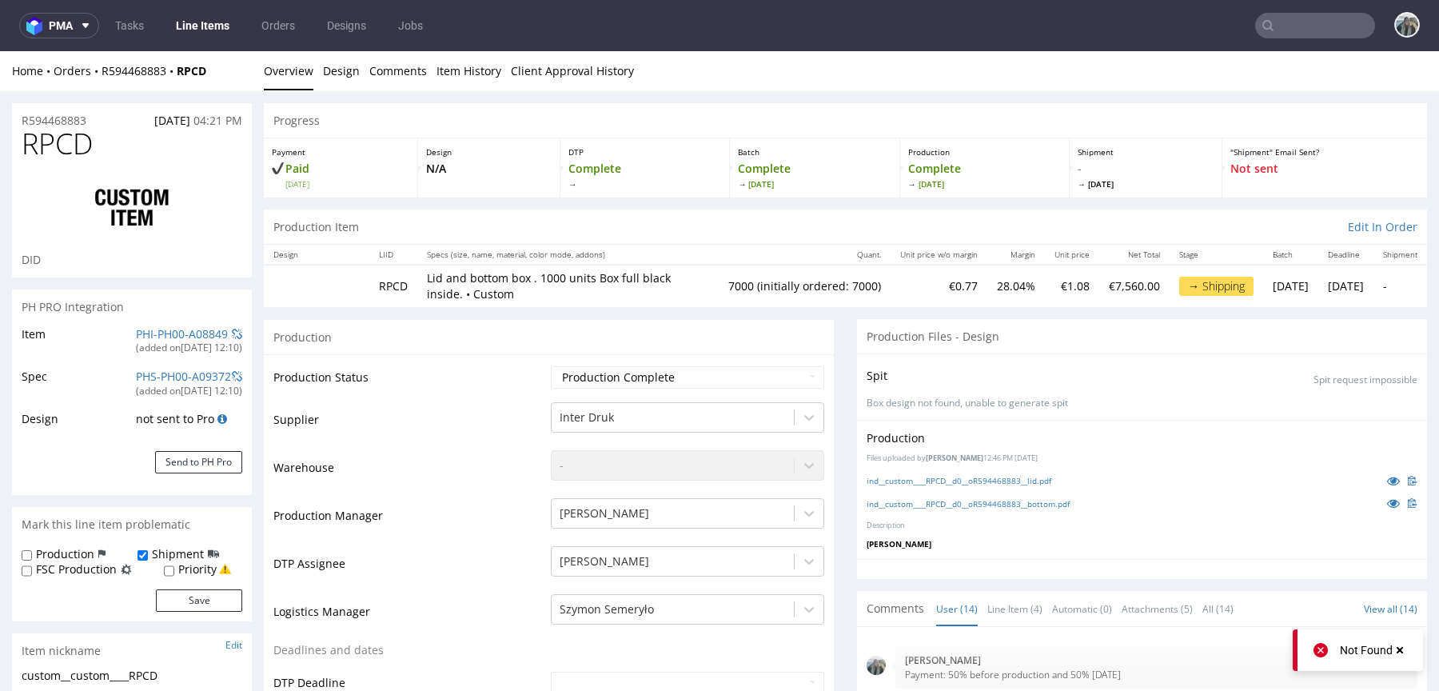
scroll to position [614, 0]
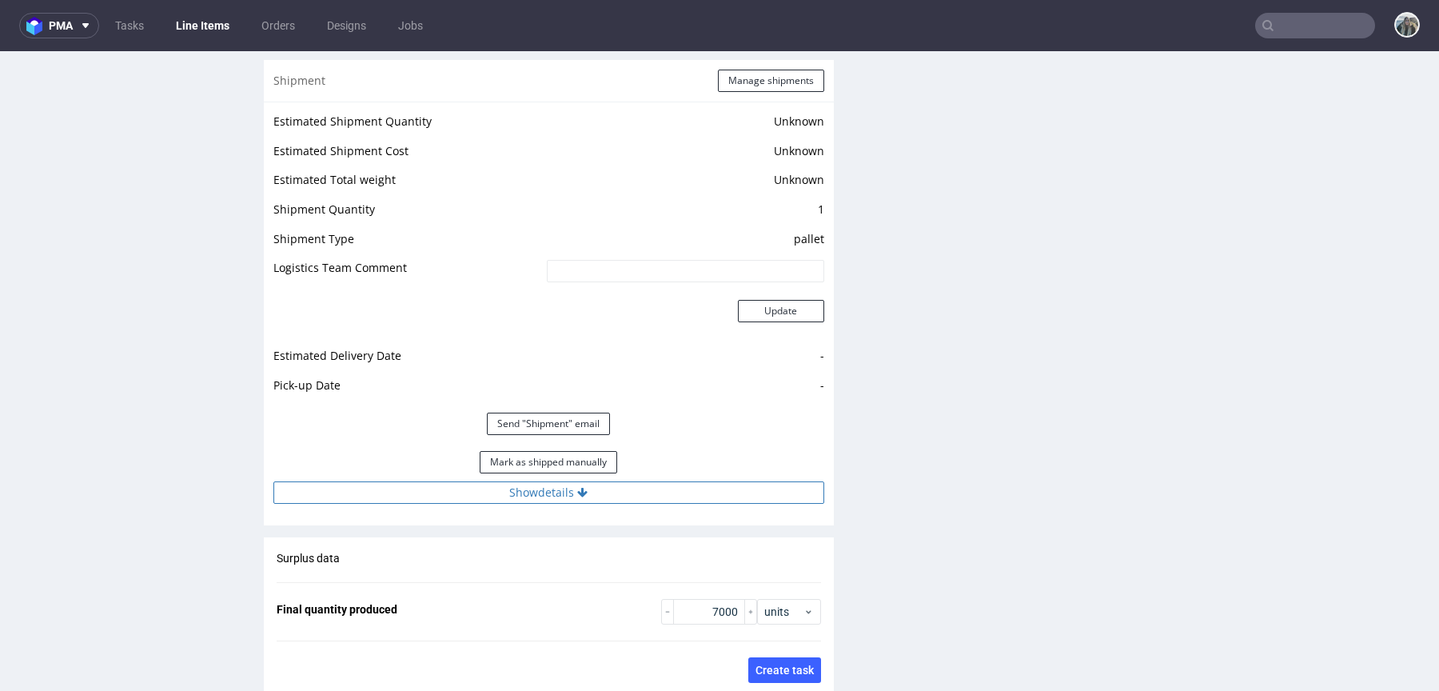
click at [590, 490] on button "Show details" at bounding box center [548, 492] width 551 height 22
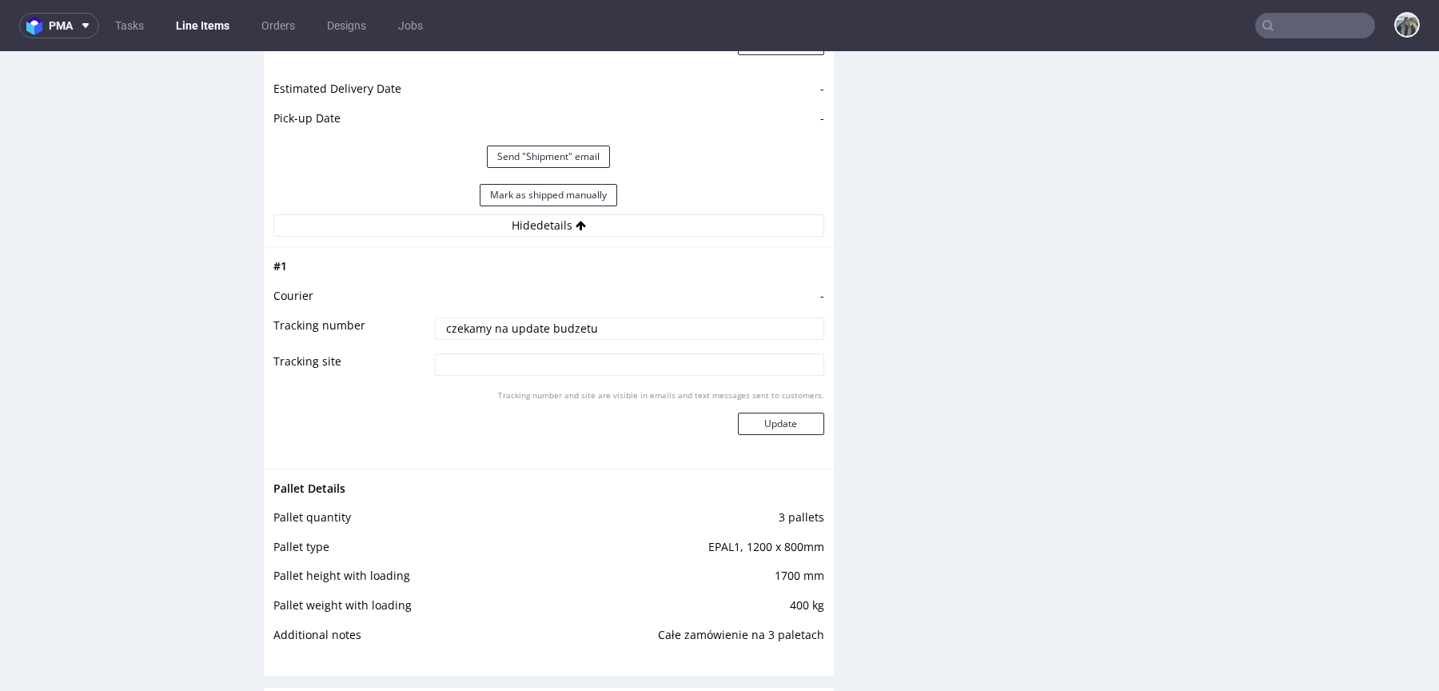
scroll to position [2527, 0]
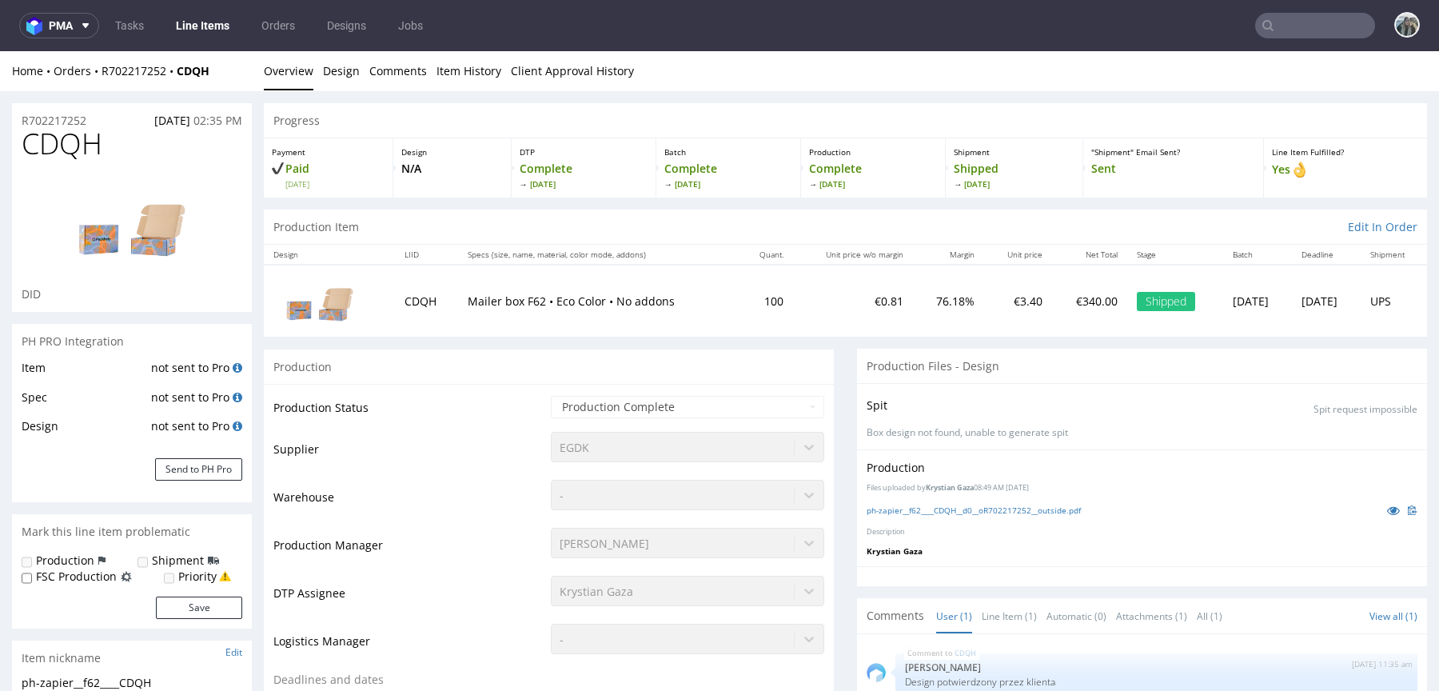
scroll to position [558, 0]
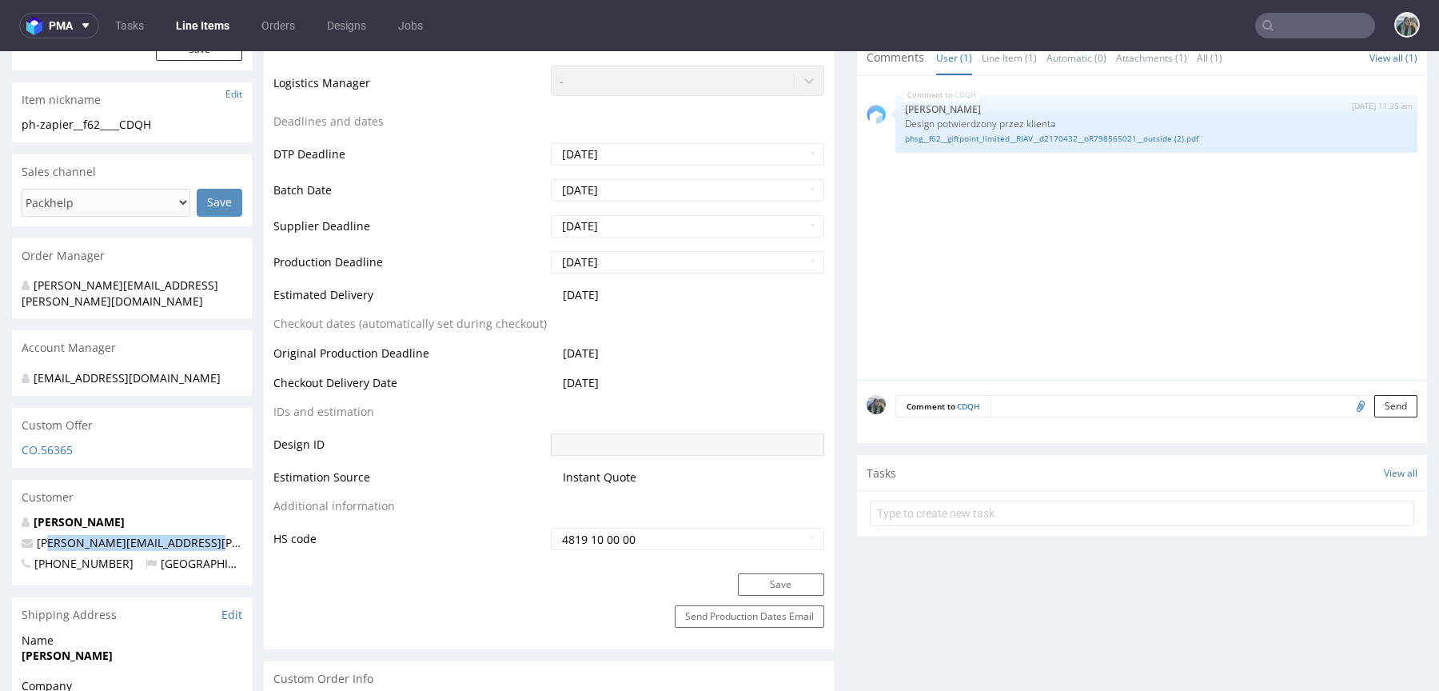
drag, startPoint x: 202, startPoint y: 528, endPoint x: 0, endPoint y: 528, distance: 201.5
copy span "[PERSON_NAME][EMAIL_ADDRESS][PERSON_NAME][DOMAIN_NAME]"
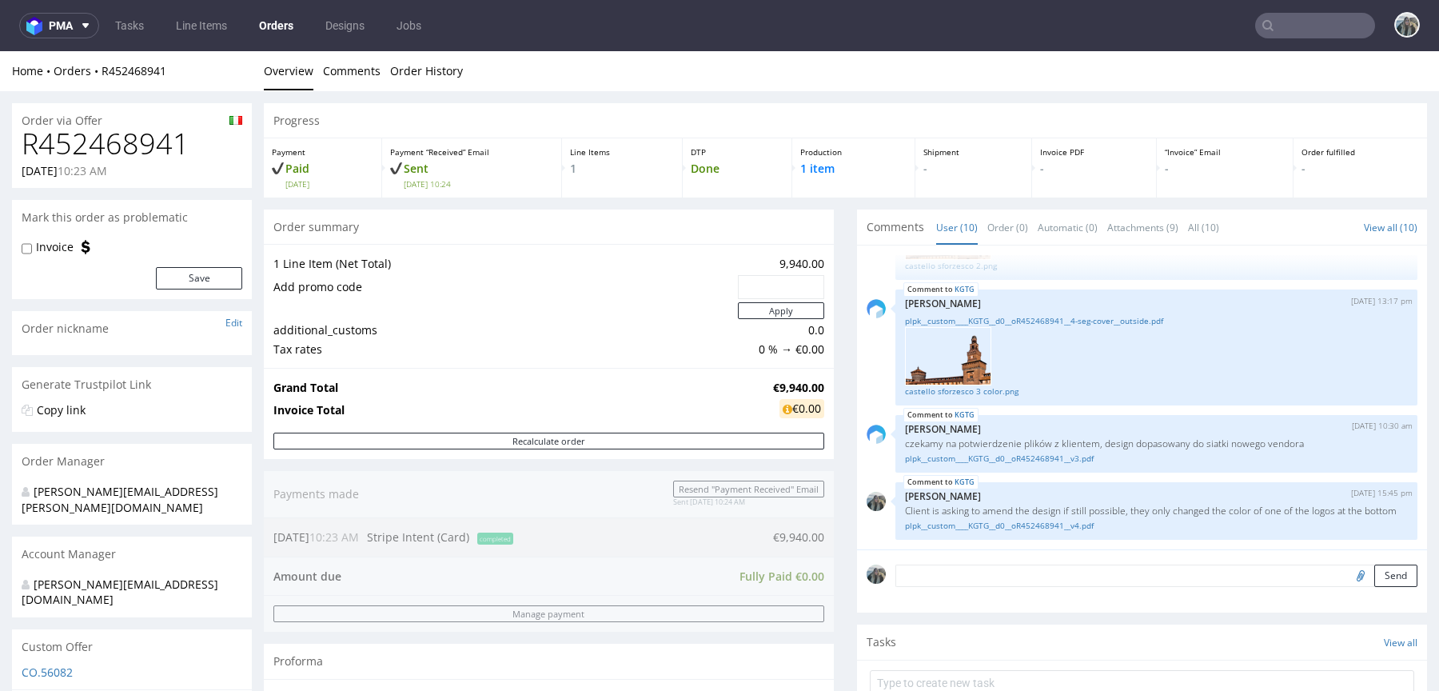
scroll to position [214, 0]
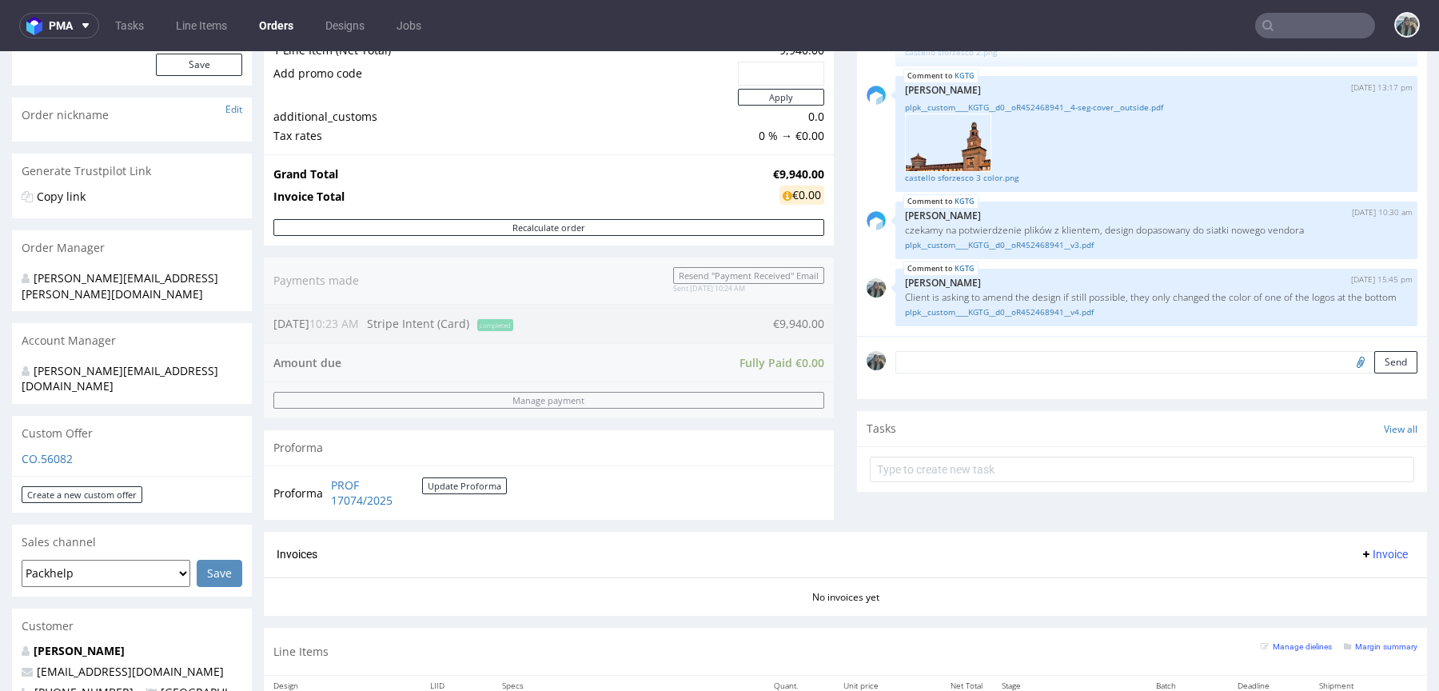
click at [773, 177] on strong "€9,940.00" at bounding box center [798, 173] width 51 height 15
copy strong "€"
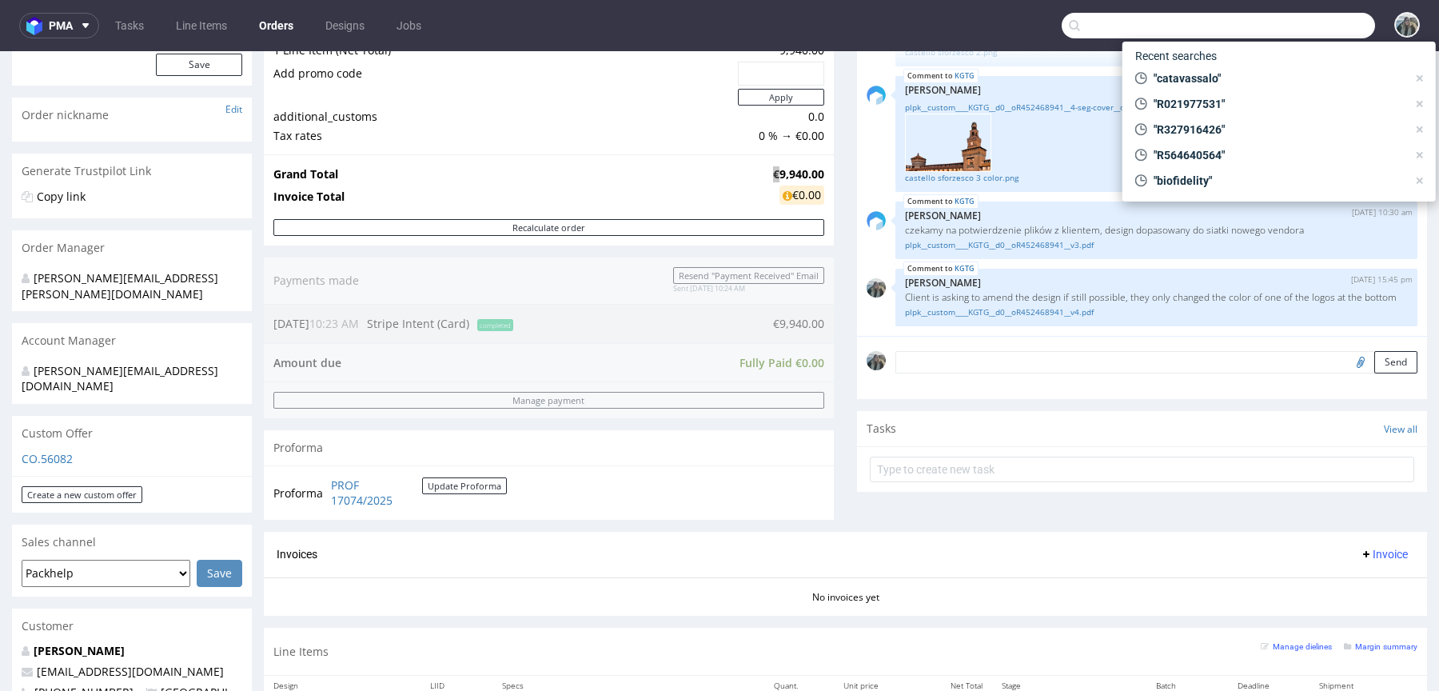
click at [1276, 18] on input "text" at bounding box center [1218, 26] width 313 height 26
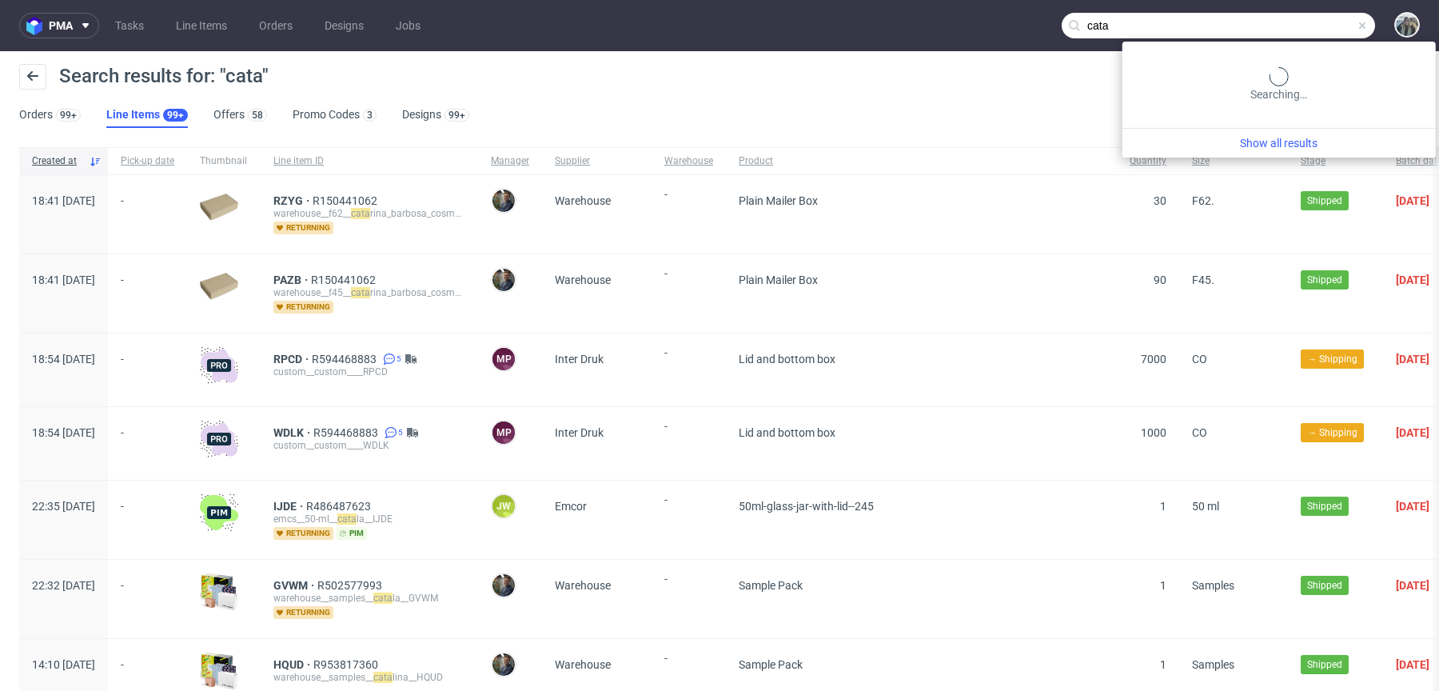
click at [1324, 32] on input "cata" at bounding box center [1218, 26] width 313 height 26
type input "cata vassalo"
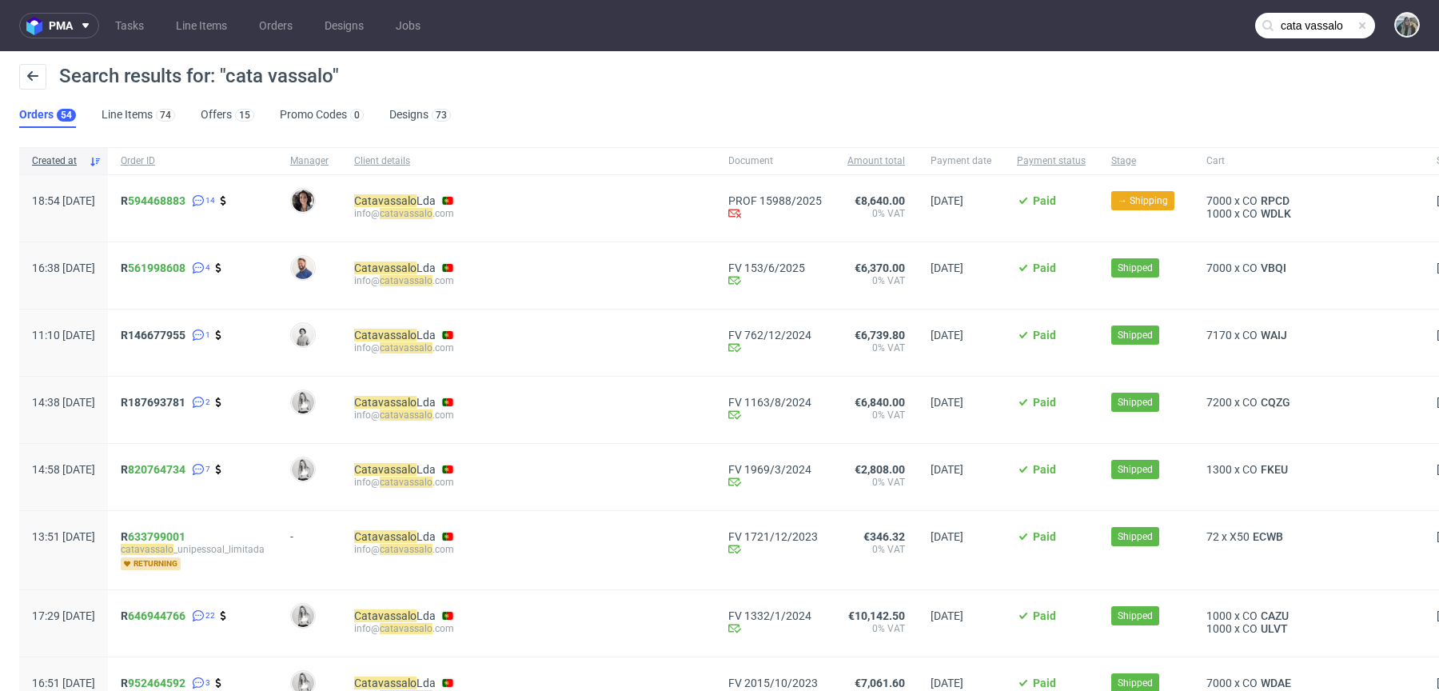
drag, startPoint x: 171, startPoint y: 218, endPoint x: 167, endPoint y: 198, distance: 20.4
click at [167, 202] on div "R 594468883 14" at bounding box center [193, 208] width 170 height 66
click at [172, 206] on span "R 594468883" at bounding box center [153, 200] width 65 height 13
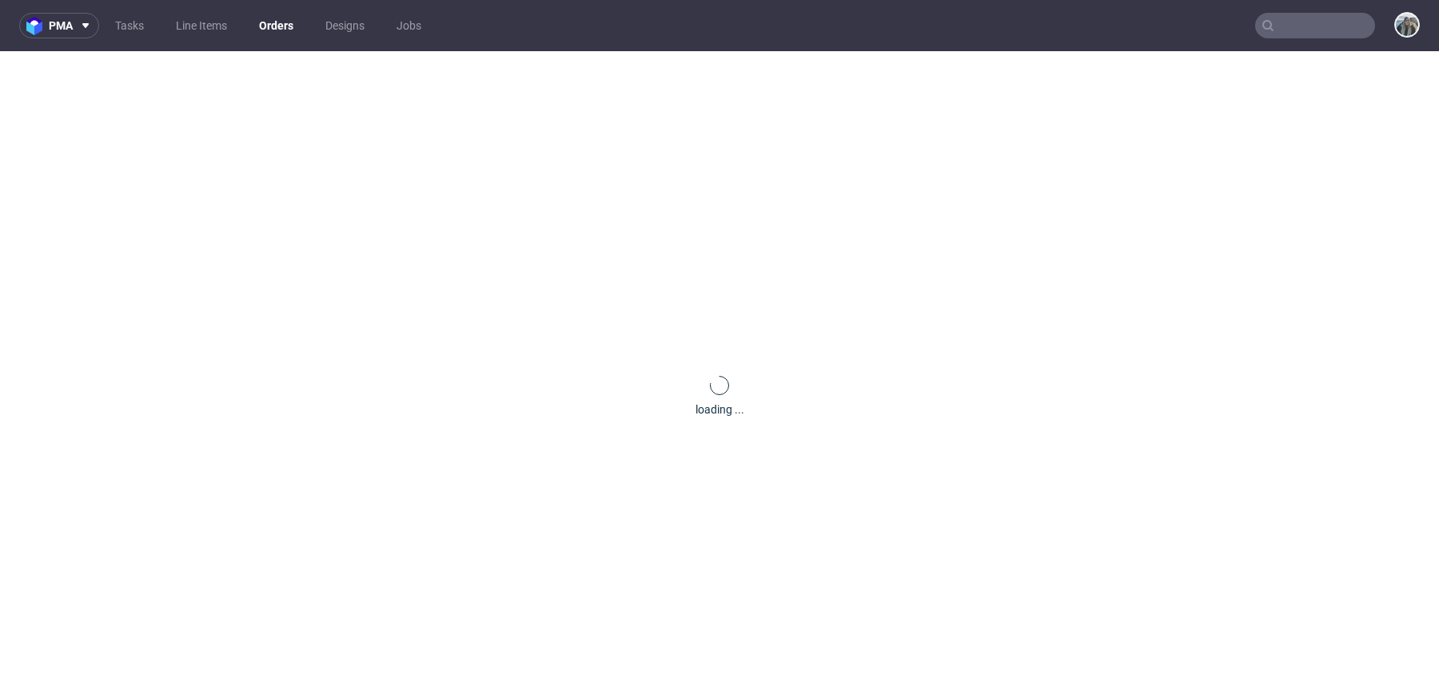
click at [172, 206] on div "loading ..." at bounding box center [719, 396] width 1439 height 691
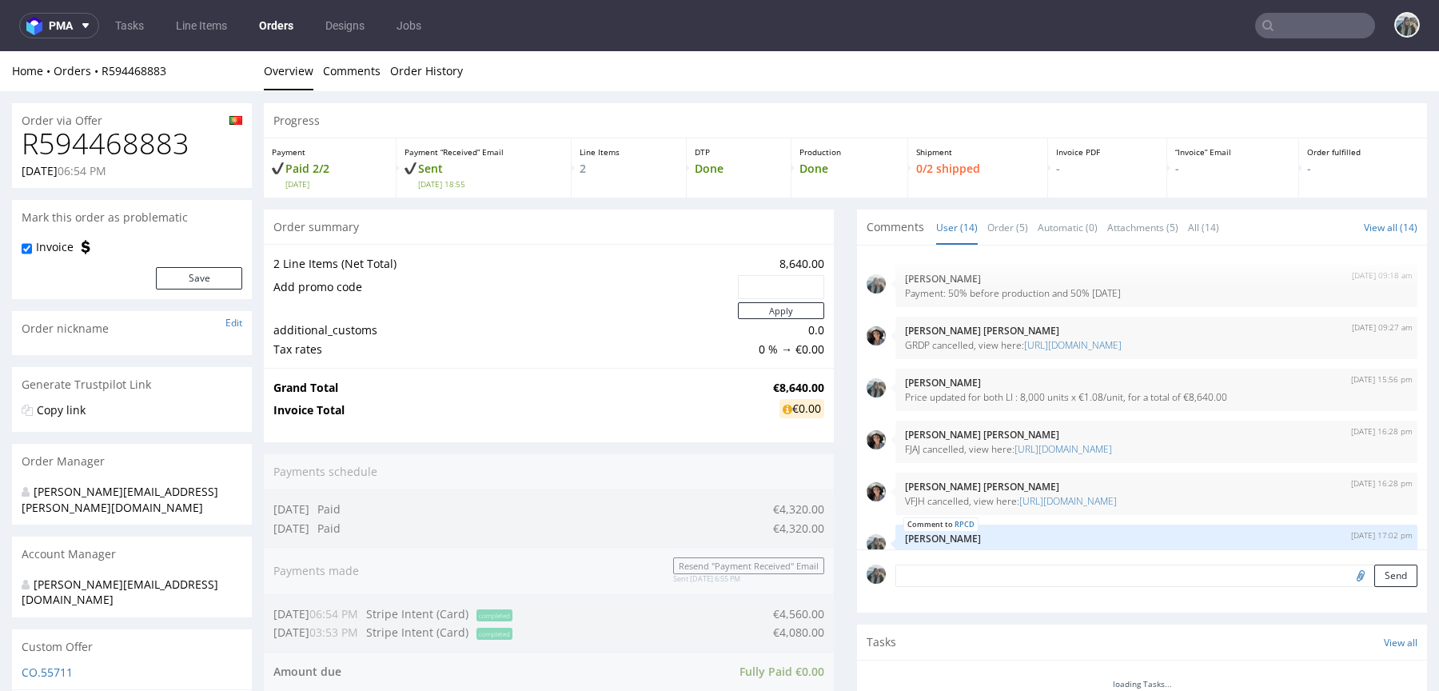
scroll to position [614, 0]
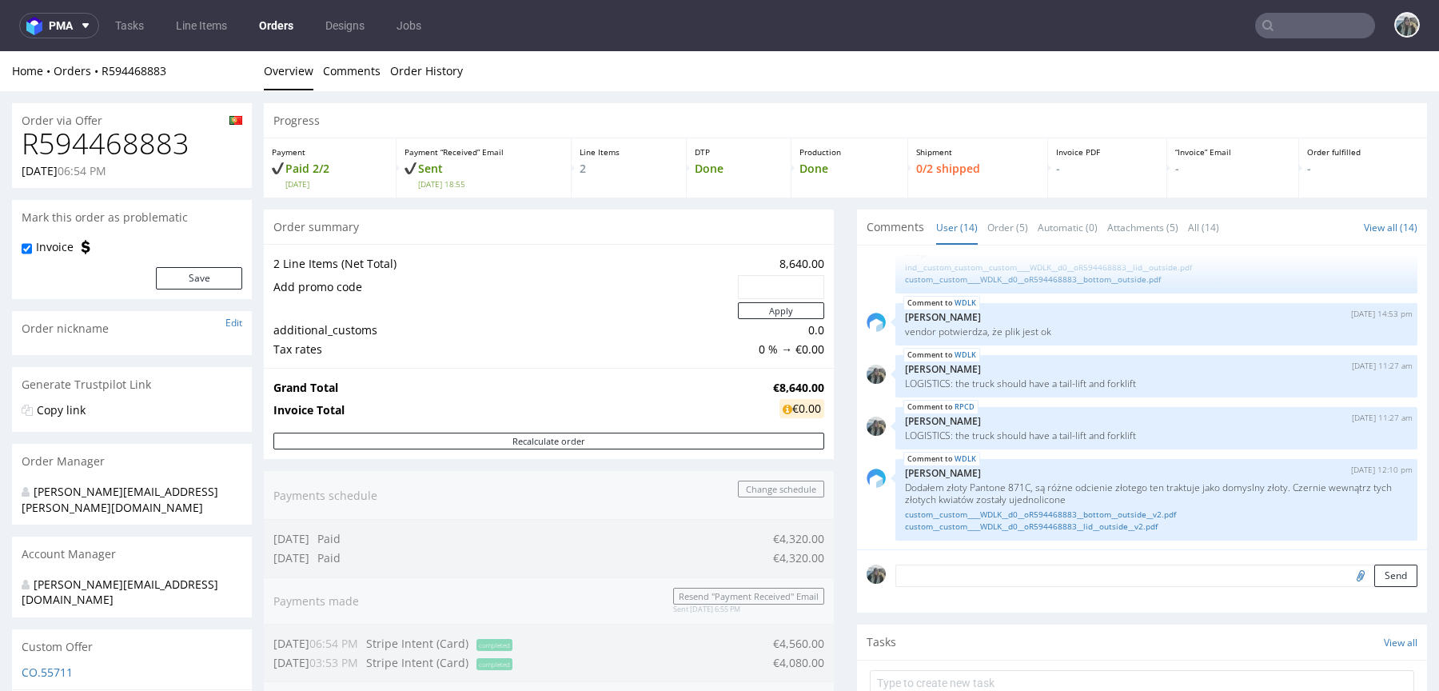
click at [136, 150] on h1 "R594468883" at bounding box center [132, 144] width 221 height 32
copy h1 "R594468883"
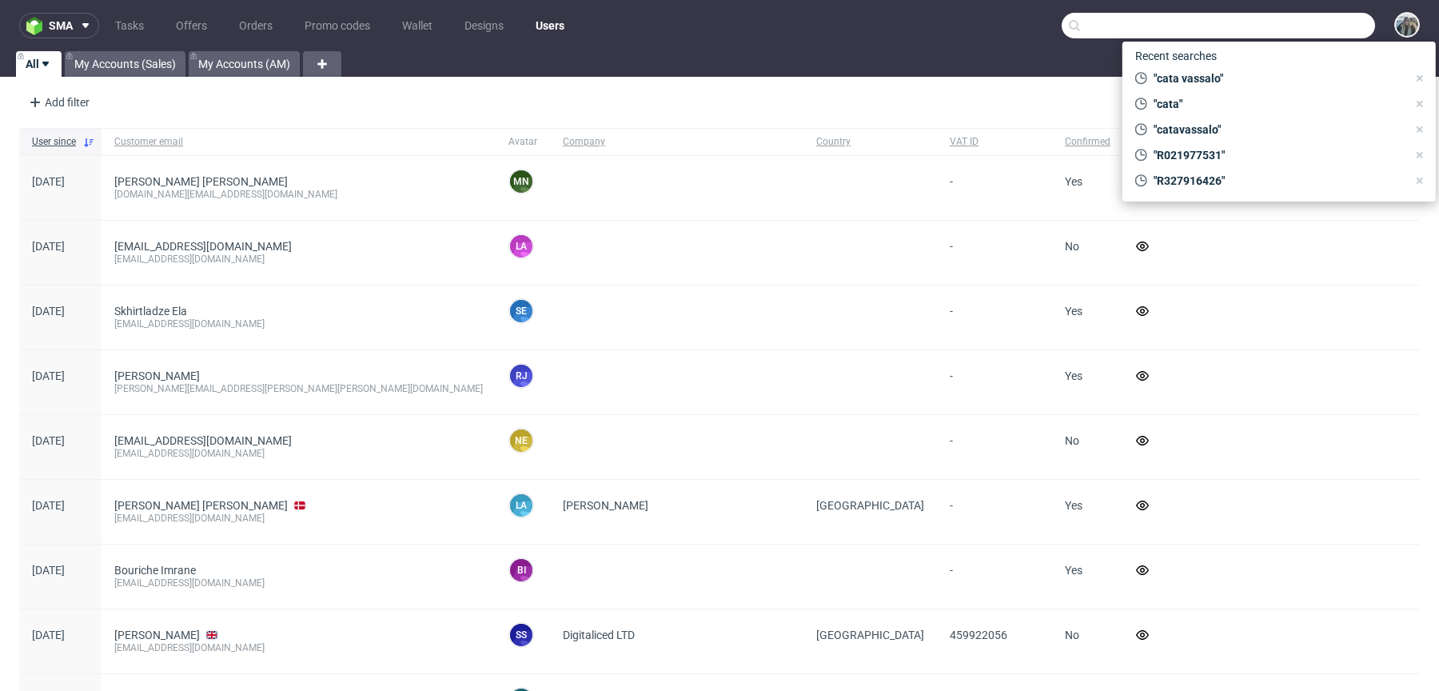
click at [1299, 21] on input "text" at bounding box center [1218, 26] width 313 height 26
paste input "R079150289"
type input "R079150289"
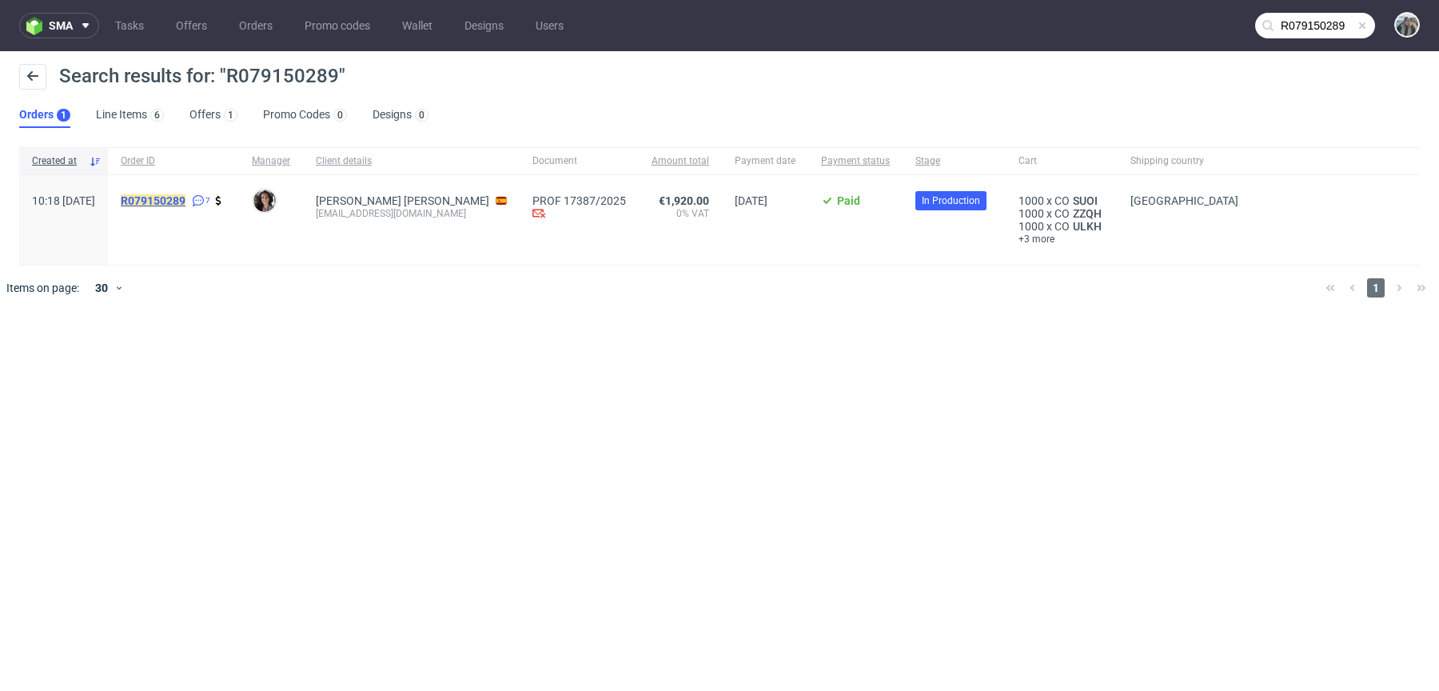
click at [186, 199] on mark "R079150289" at bounding box center [153, 200] width 65 height 13
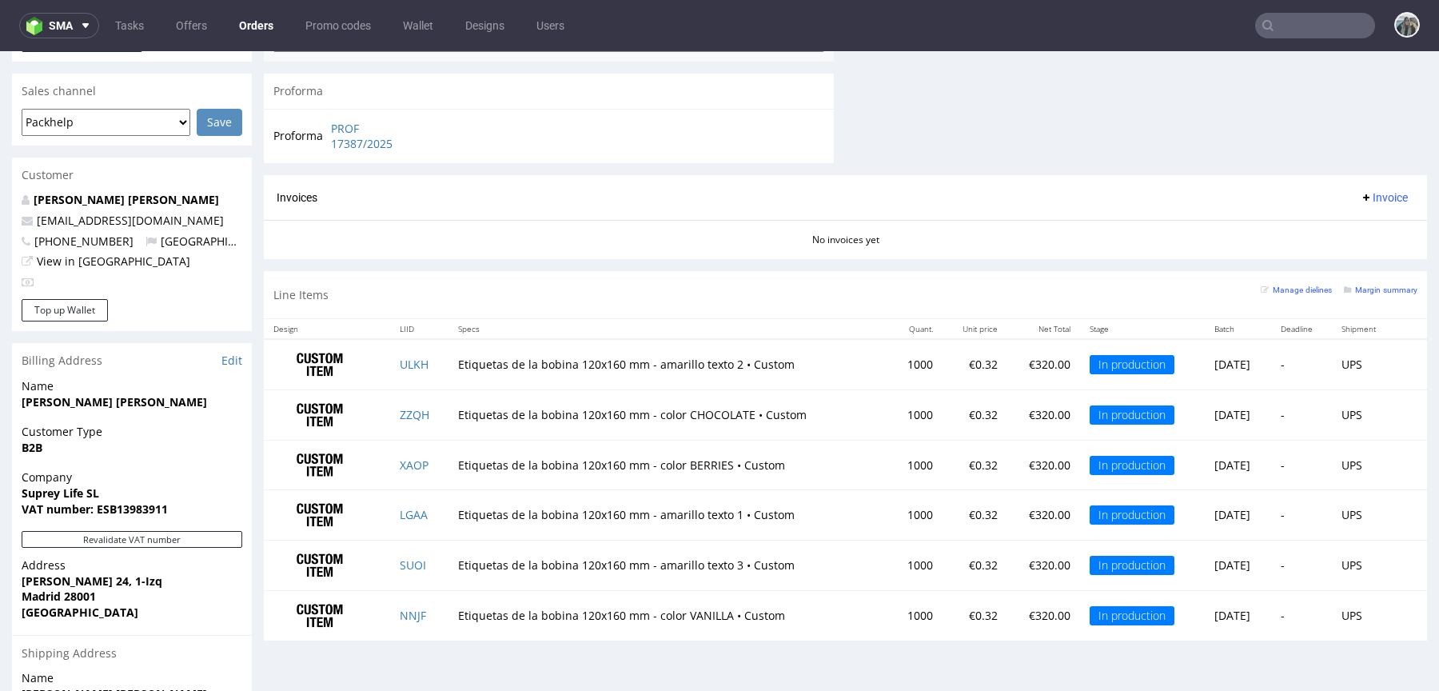
scroll to position [721, 0]
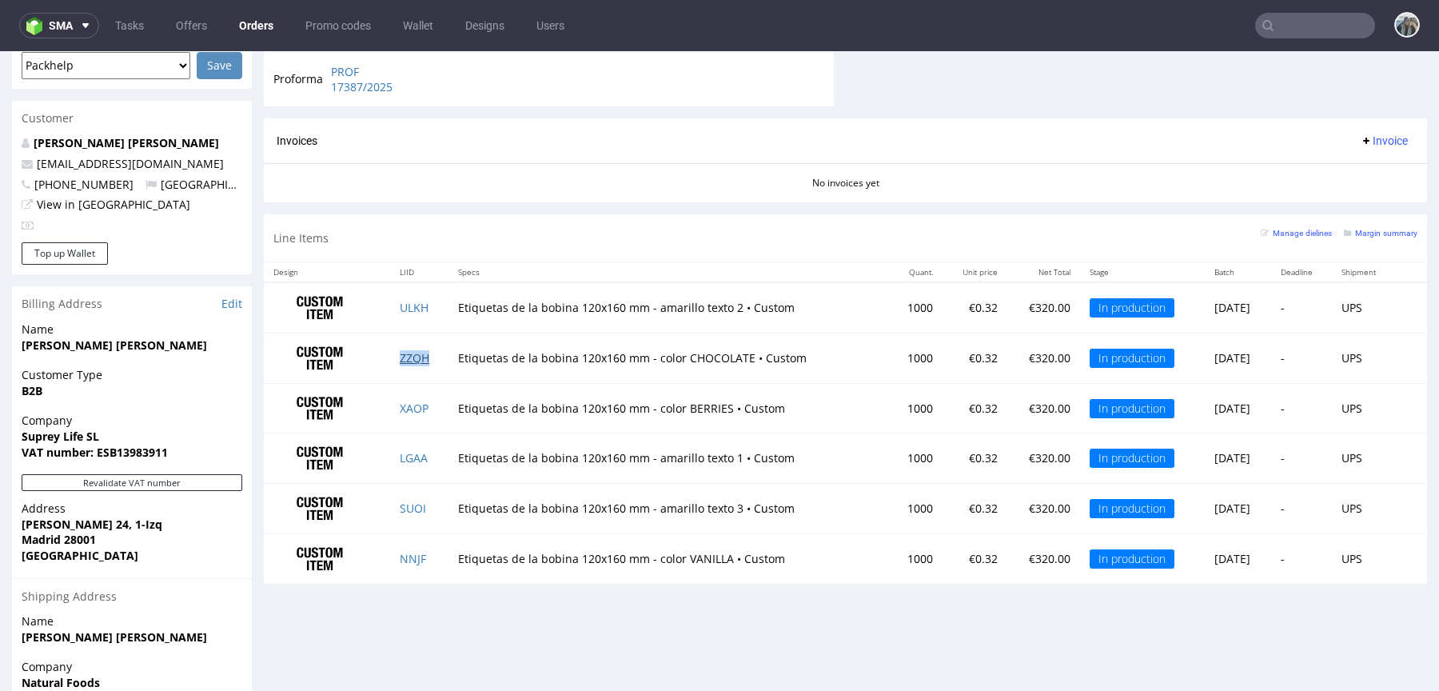
click at [413, 357] on link "ZZQH" at bounding box center [415, 357] width 30 height 15
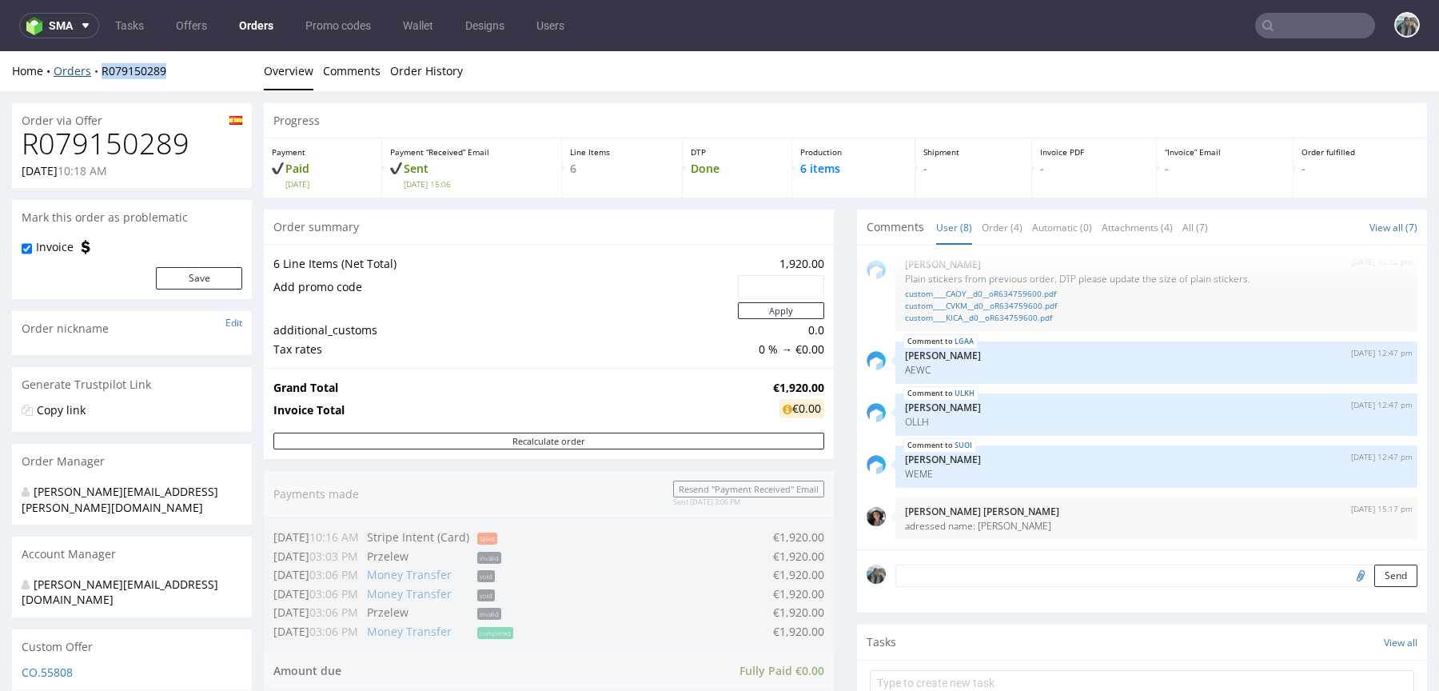
drag, startPoint x: 118, startPoint y: 84, endPoint x: 90, endPoint y: 64, distance: 33.7
click at [90, 66] on div "Home Orders R079150289 Overview Comments Order History" at bounding box center [719, 71] width 1439 height 40
copy link "R079150289"
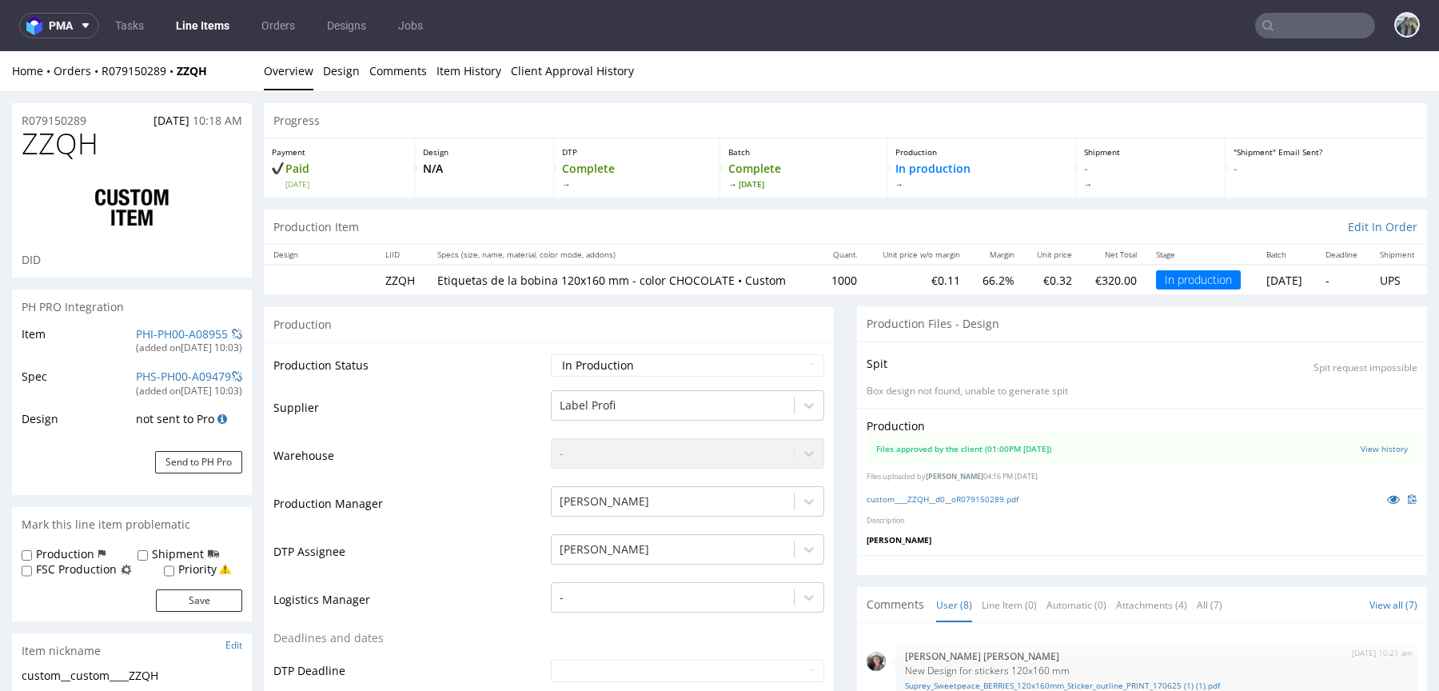
scroll to position [481, 0]
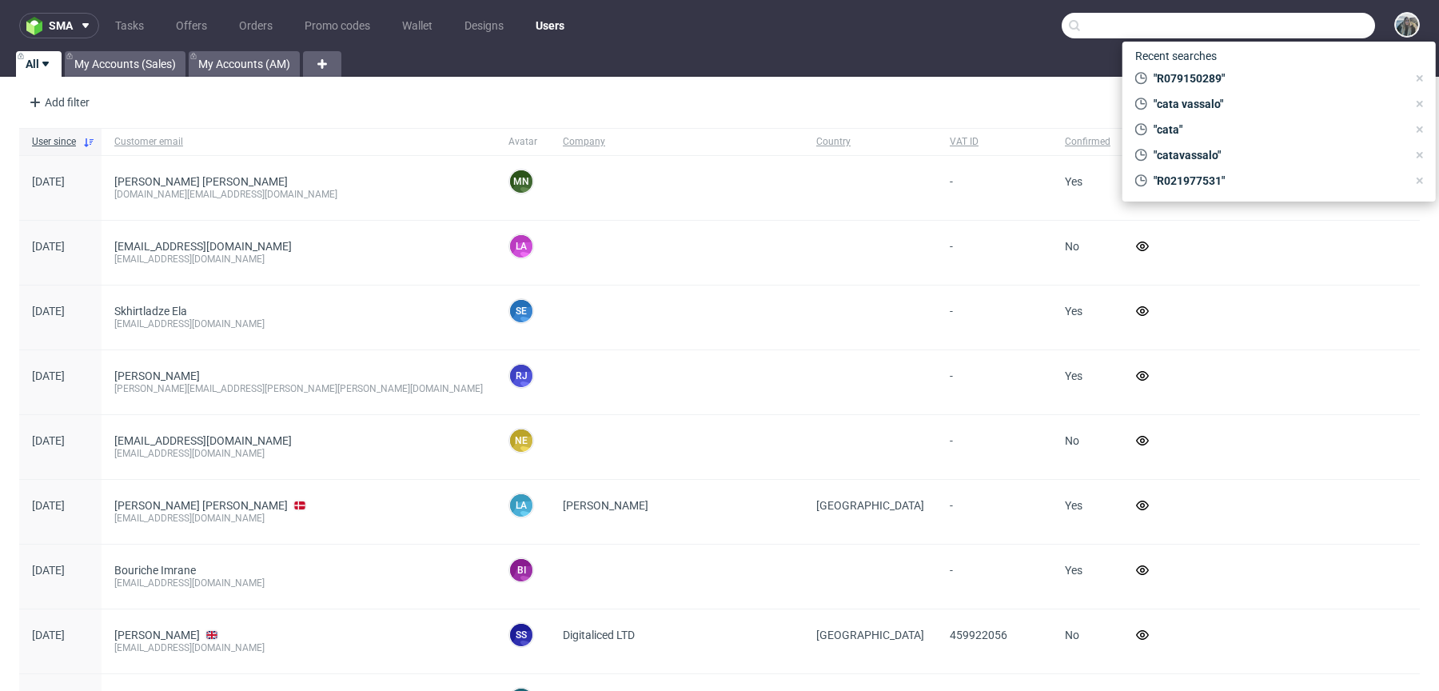
click at [1297, 20] on input "text" at bounding box center [1218, 26] width 313 height 26
paste input "R767970935"
type input "R767970935"
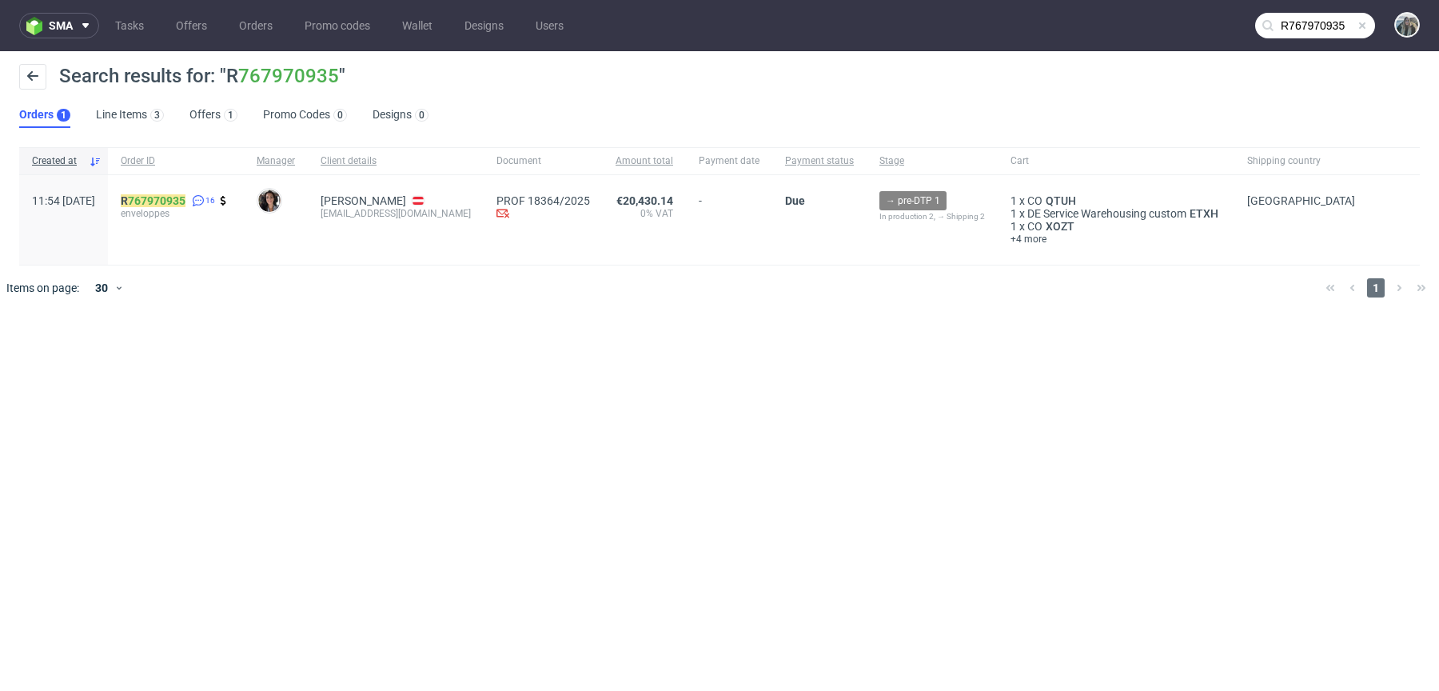
click at [204, 207] on span "enveloppes" at bounding box center [176, 213] width 110 height 13
click at [186, 198] on link "767970935" at bounding box center [157, 200] width 58 height 13
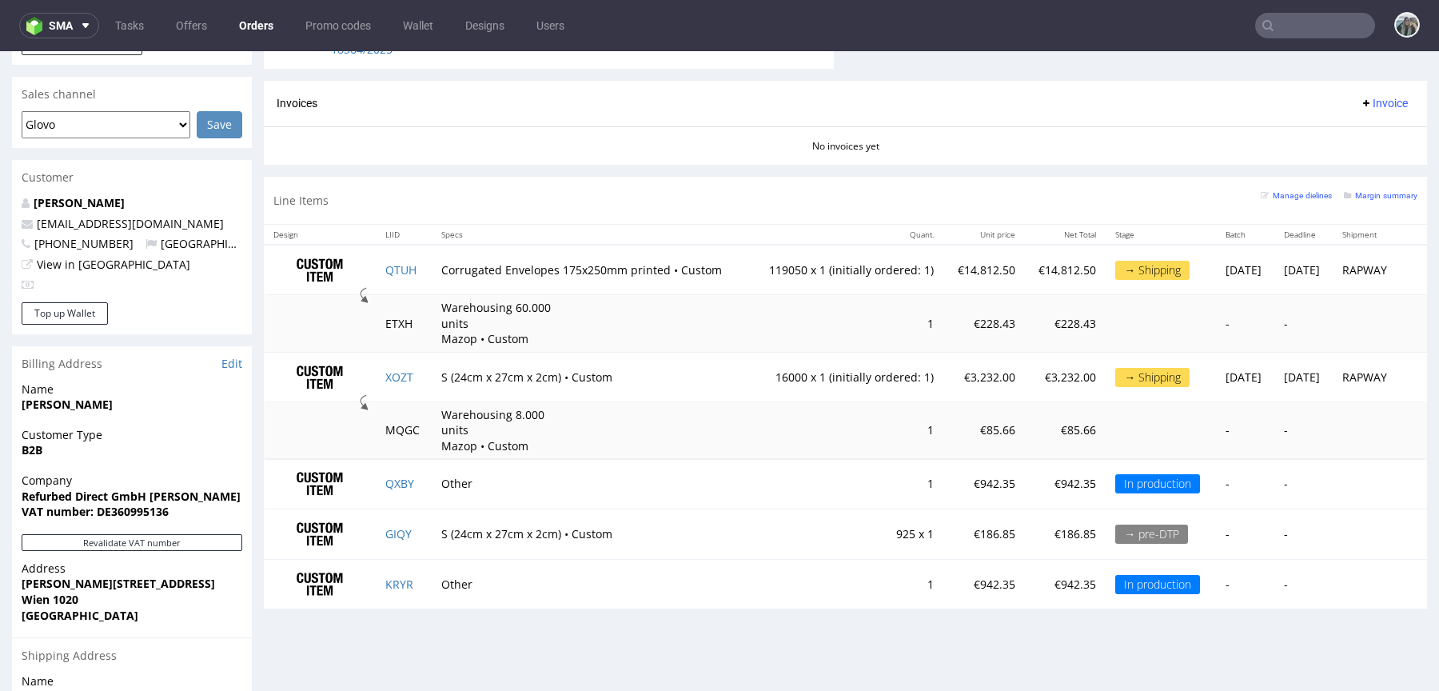
scroll to position [696, 0]
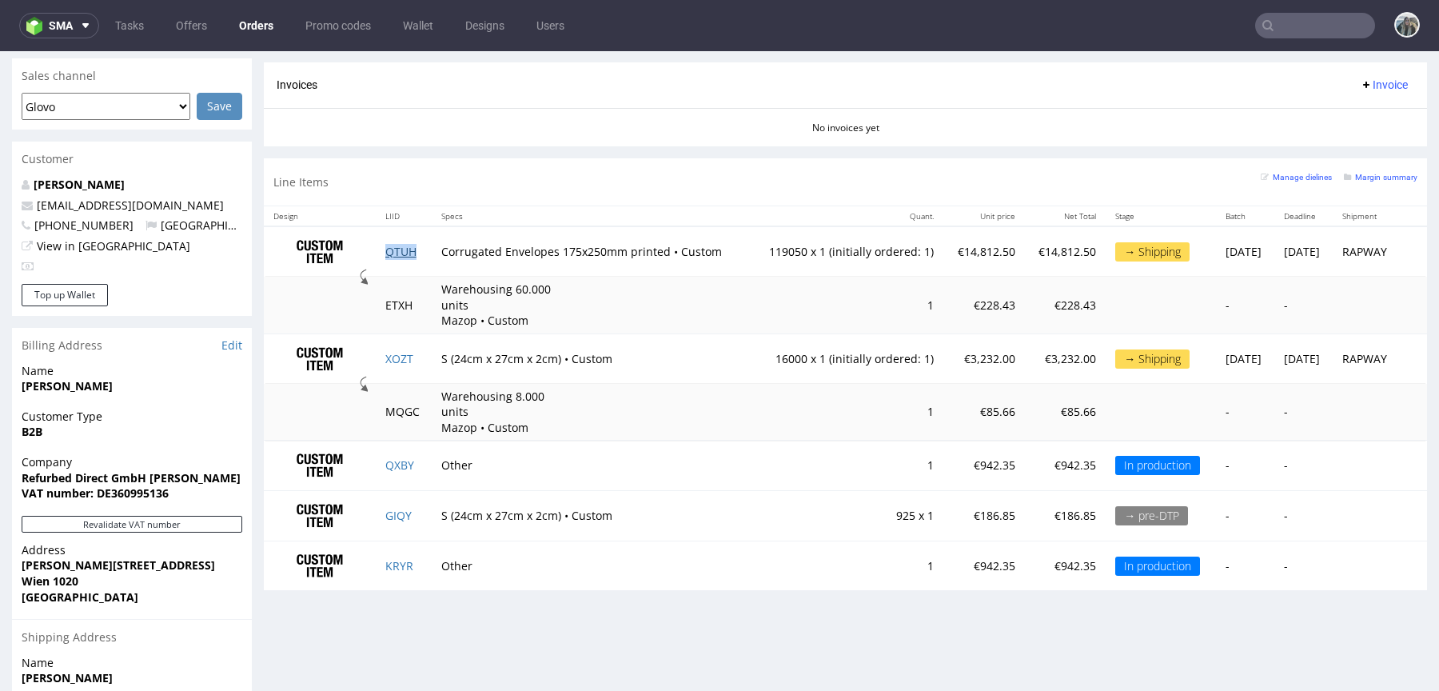
click at [391, 247] on link "QTUH" at bounding box center [400, 251] width 31 height 15
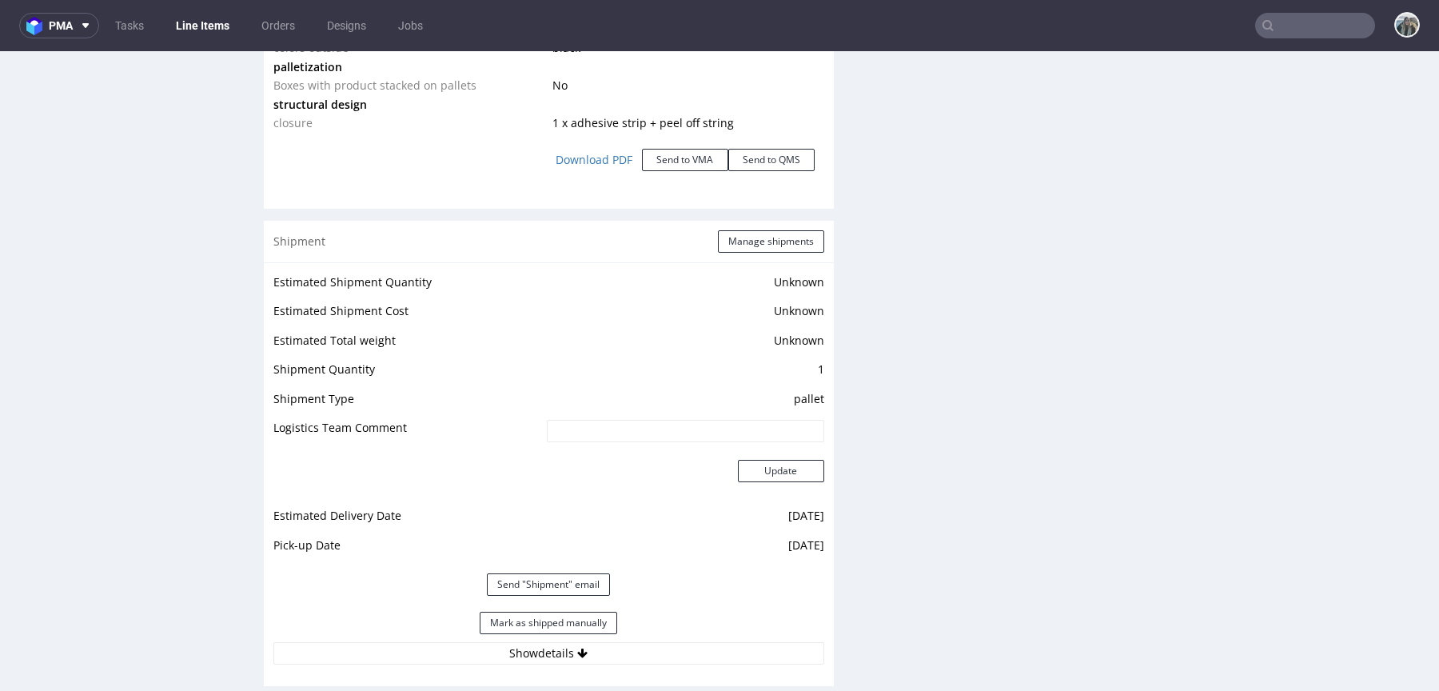
scroll to position [2273, 0]
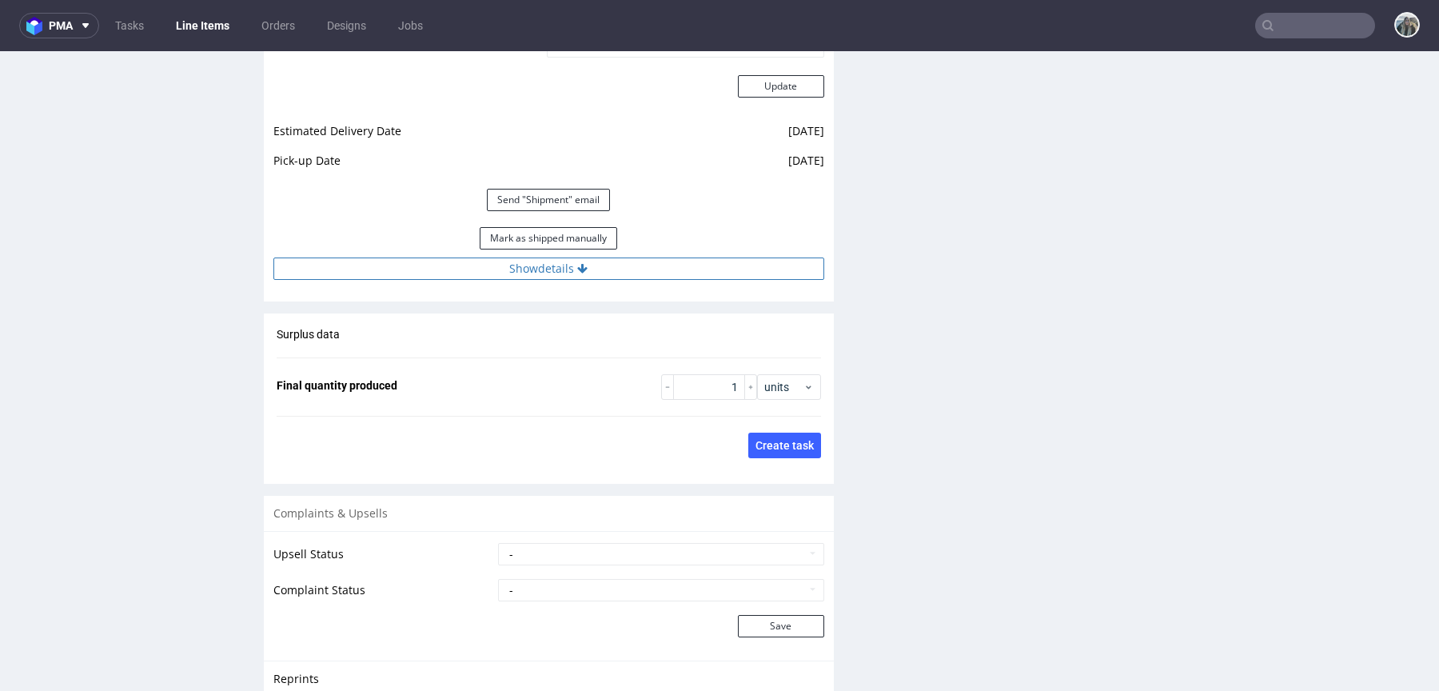
click at [701, 262] on button "Show details" at bounding box center [548, 269] width 551 height 22
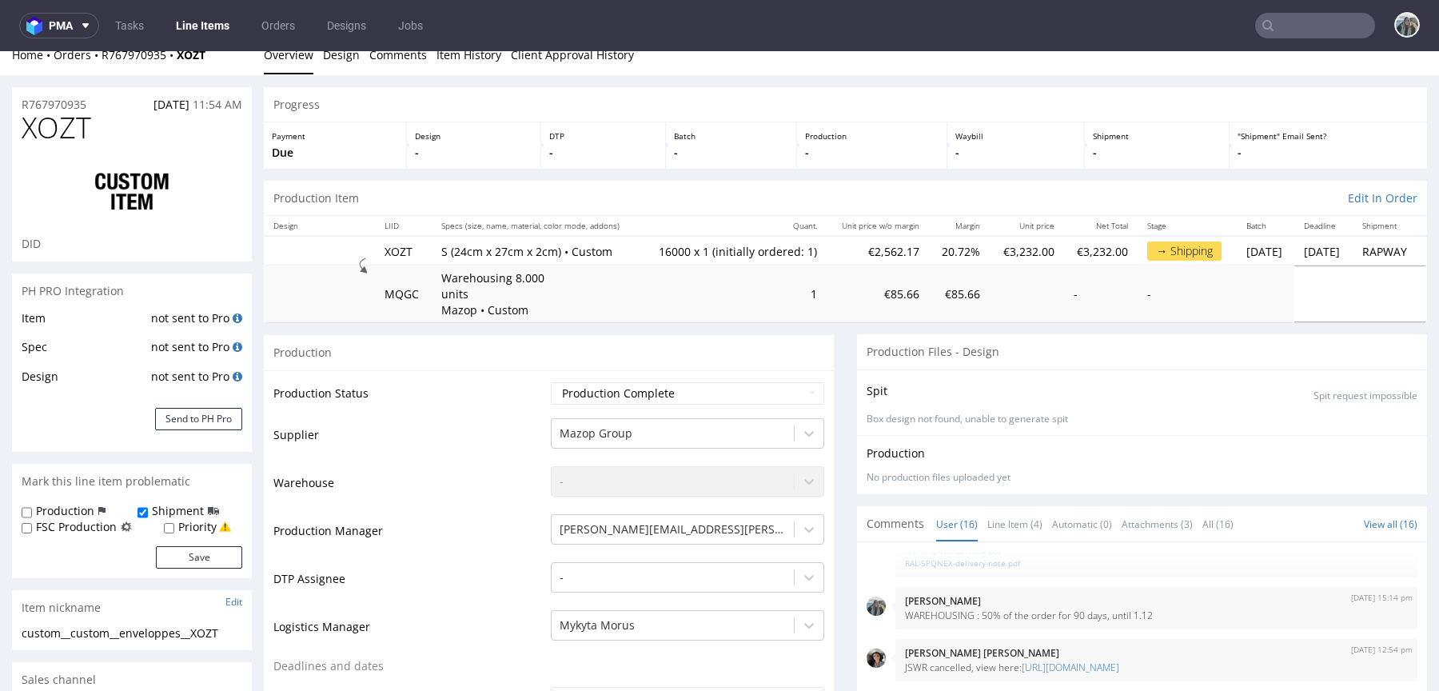
scroll to position [0, 0]
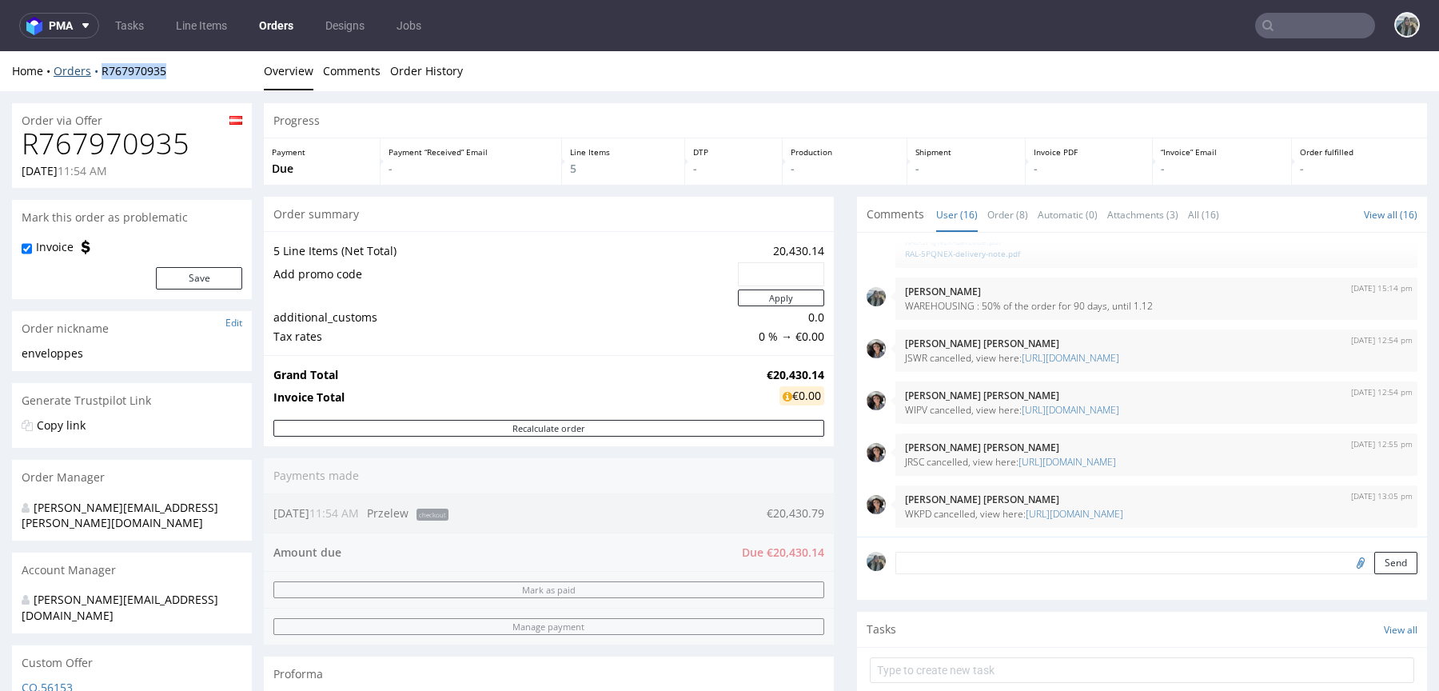
drag, startPoint x: 164, startPoint y: 72, endPoint x: 99, endPoint y: 71, distance: 64.8
click at [100, 71] on div "Home Orders R767970935" at bounding box center [132, 71] width 240 height 16
copy link "R767970935"
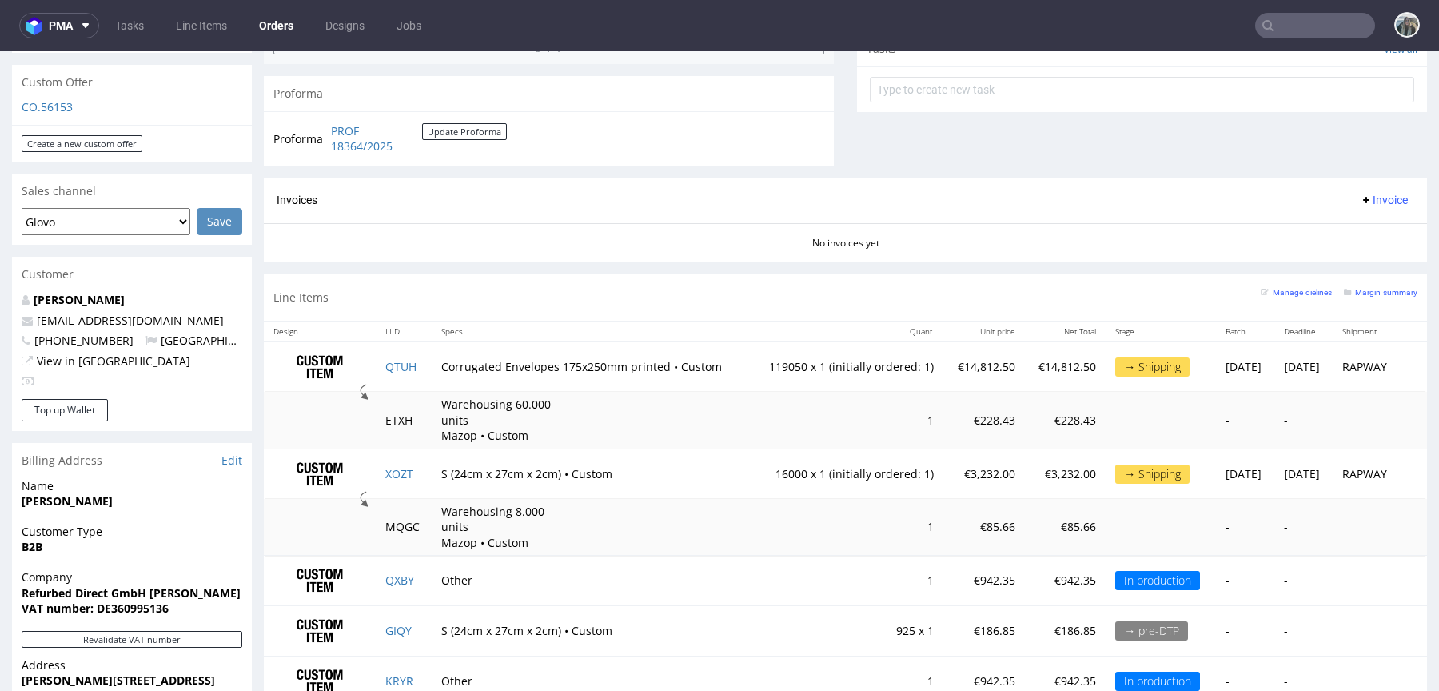
scroll to position [505, 0]
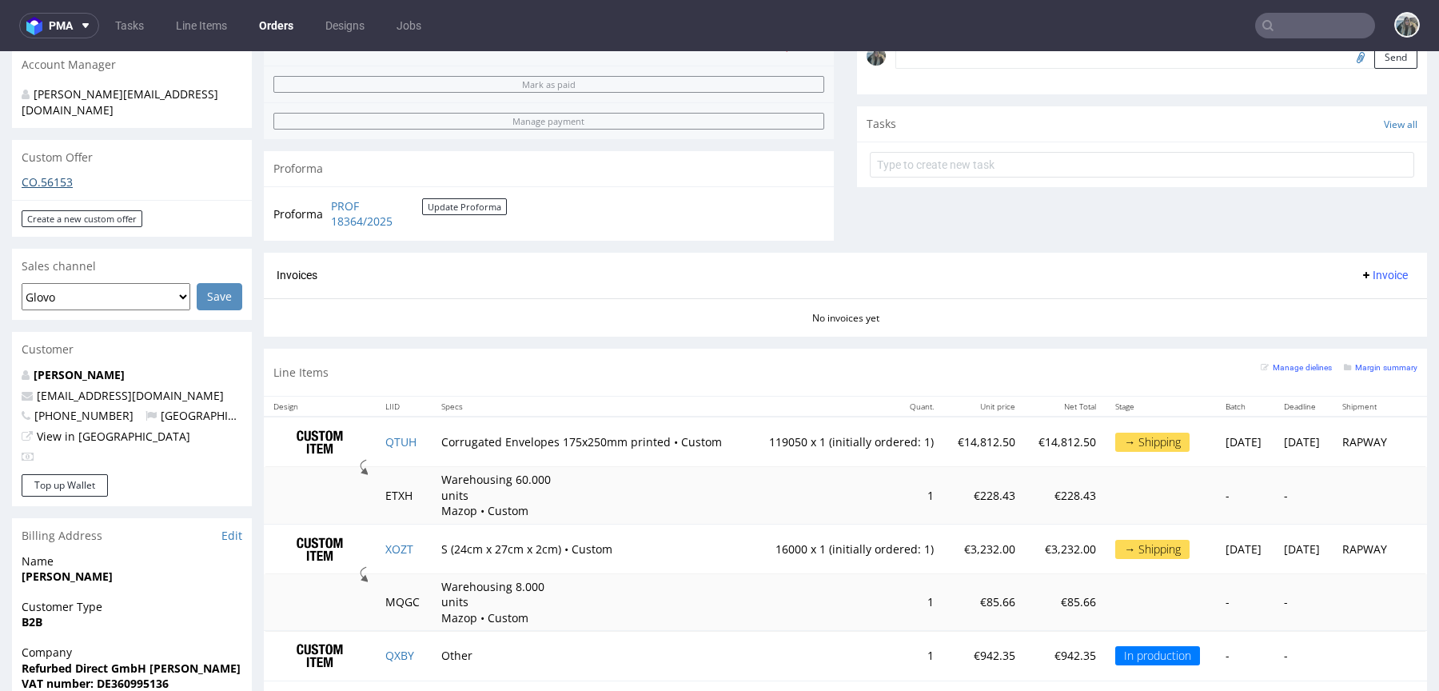
click at [56, 174] on link "CO.56153" at bounding box center [47, 181] width 51 height 15
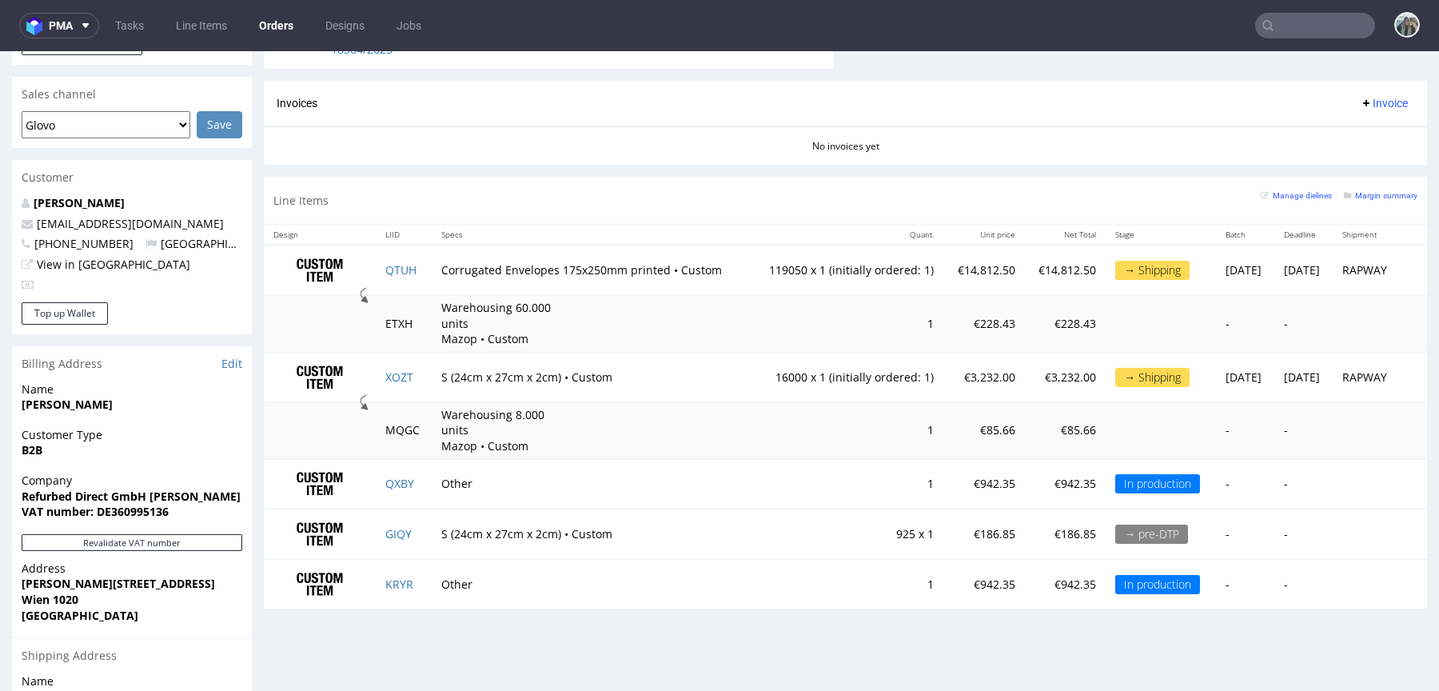
scroll to position [678, 0]
drag, startPoint x: 963, startPoint y: 277, endPoint x: 914, endPoint y: 275, distance: 48.8
click at [944, 276] on td "€14,812.50" at bounding box center [985, 269] width 82 height 50
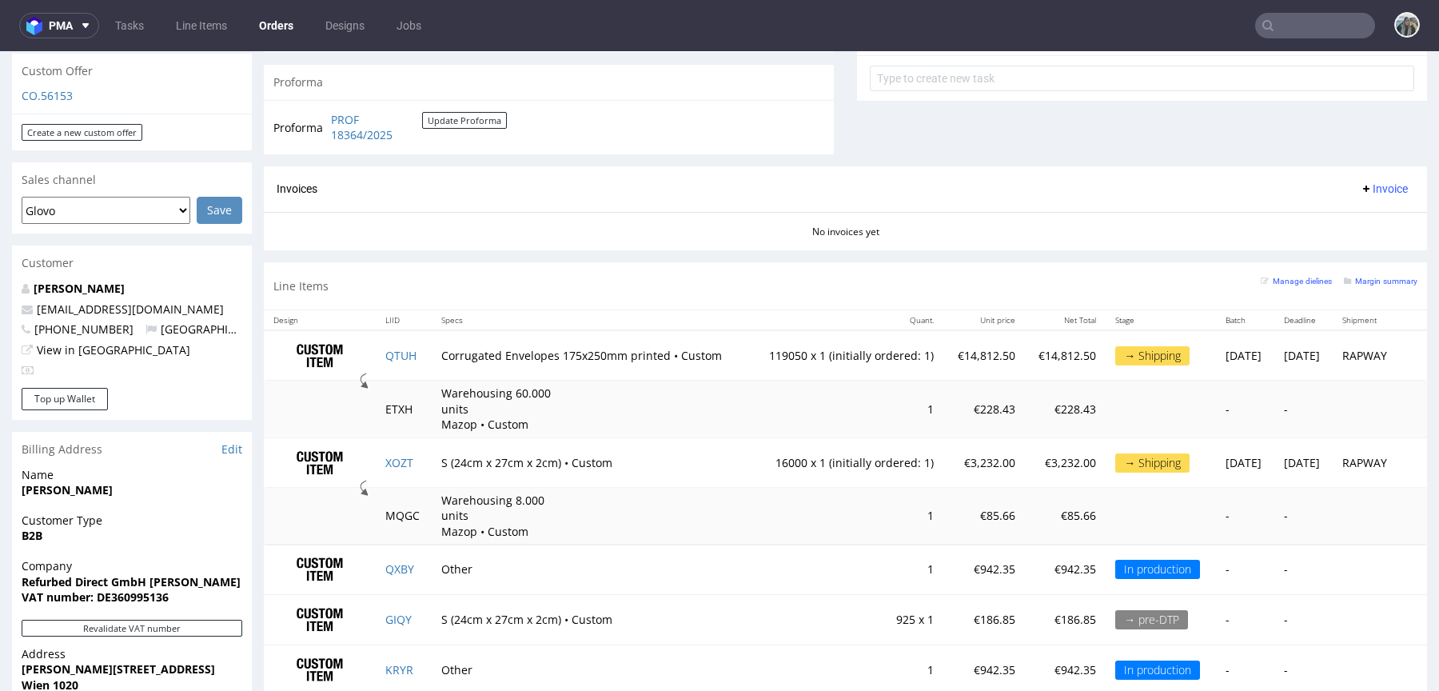
scroll to position [442, 0]
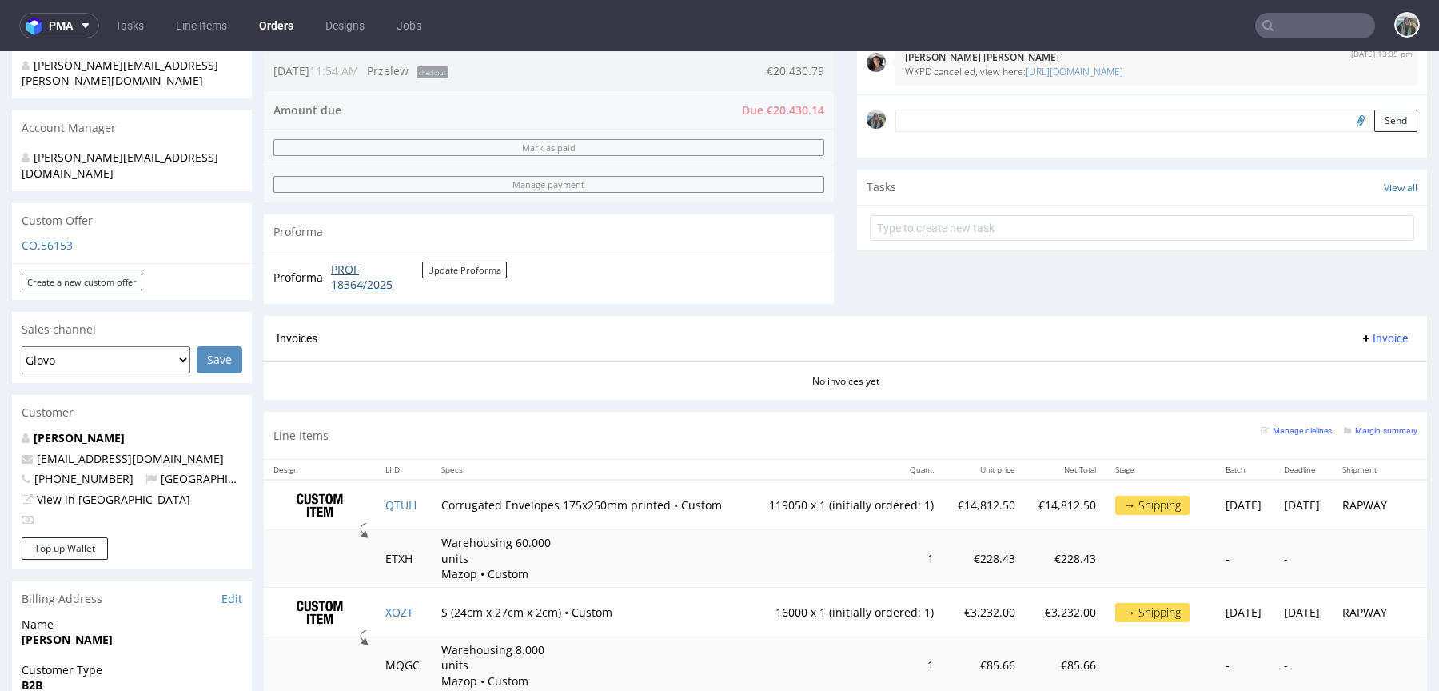
click at [346, 280] on link "PROF 18364/2025" at bounding box center [376, 276] width 91 height 31
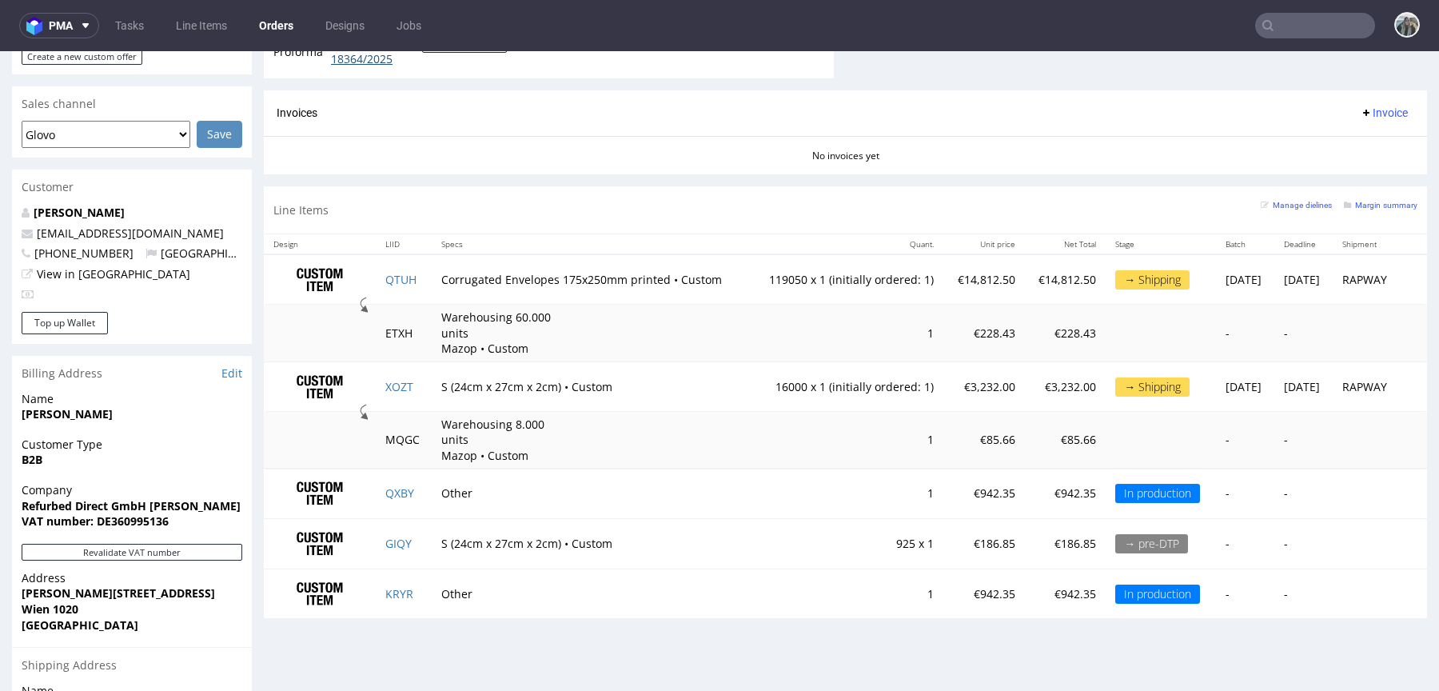
scroll to position [676, 0]
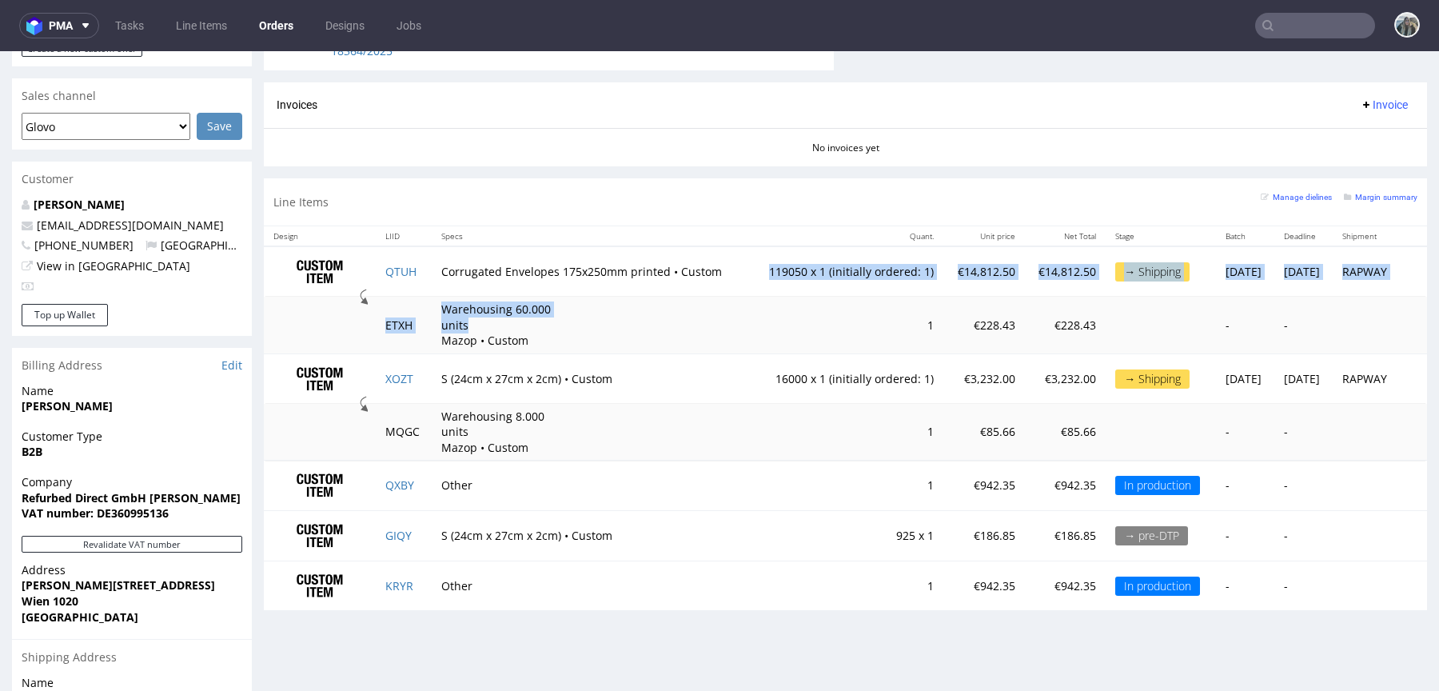
drag, startPoint x: 637, startPoint y: 325, endPoint x: 483, endPoint y: 291, distance: 158.0
click at [483, 291] on tbody "QTUH Corrugated Envelopes 175x250mm printed • Custom 119050 x 1 (initially orde…" at bounding box center [846, 428] width 1164 height 364
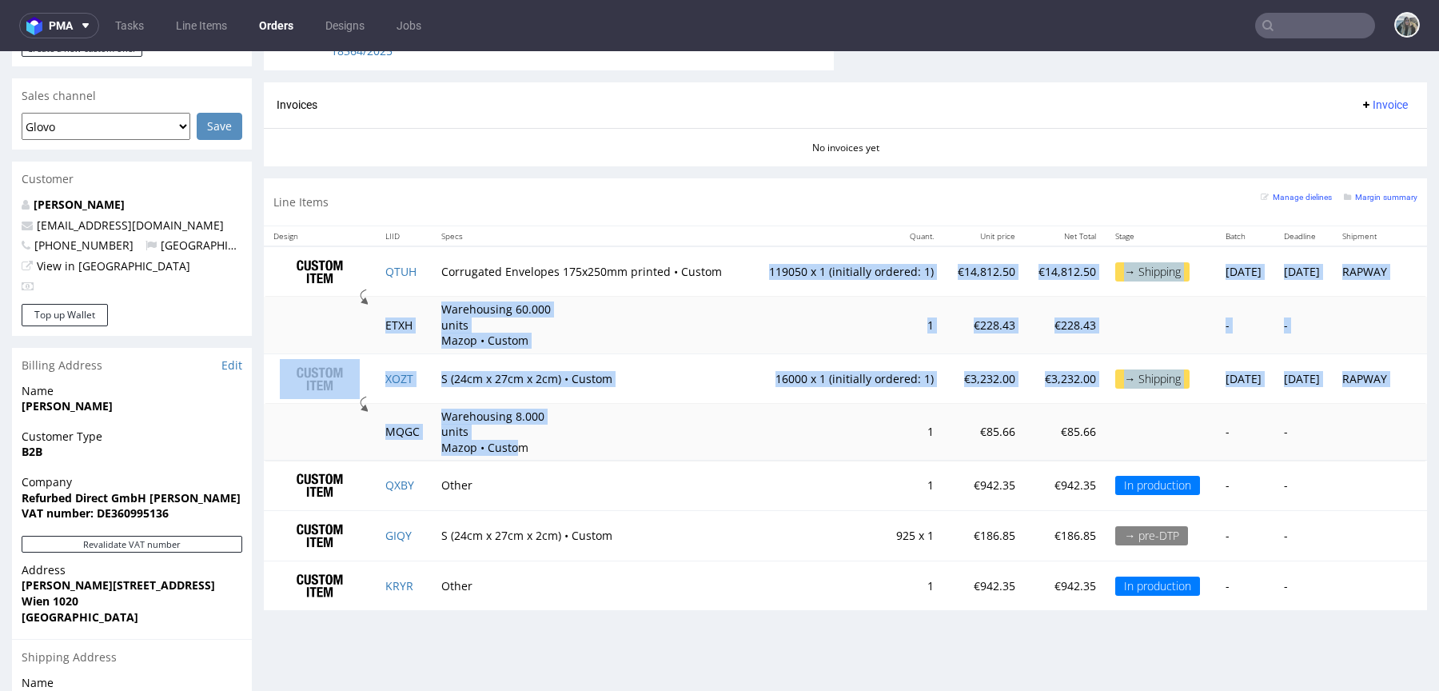
drag, startPoint x: 509, startPoint y: 448, endPoint x: 497, endPoint y: 281, distance: 167.6
click at [497, 281] on tbody "QTUH Corrugated Envelopes 175x250mm printed • Custom 119050 x 1 (initially orde…" at bounding box center [846, 428] width 1164 height 364
click at [574, 418] on td "Warehousing 8.000 units Mazop • Custom" at bounding box center [590, 432] width 317 height 57
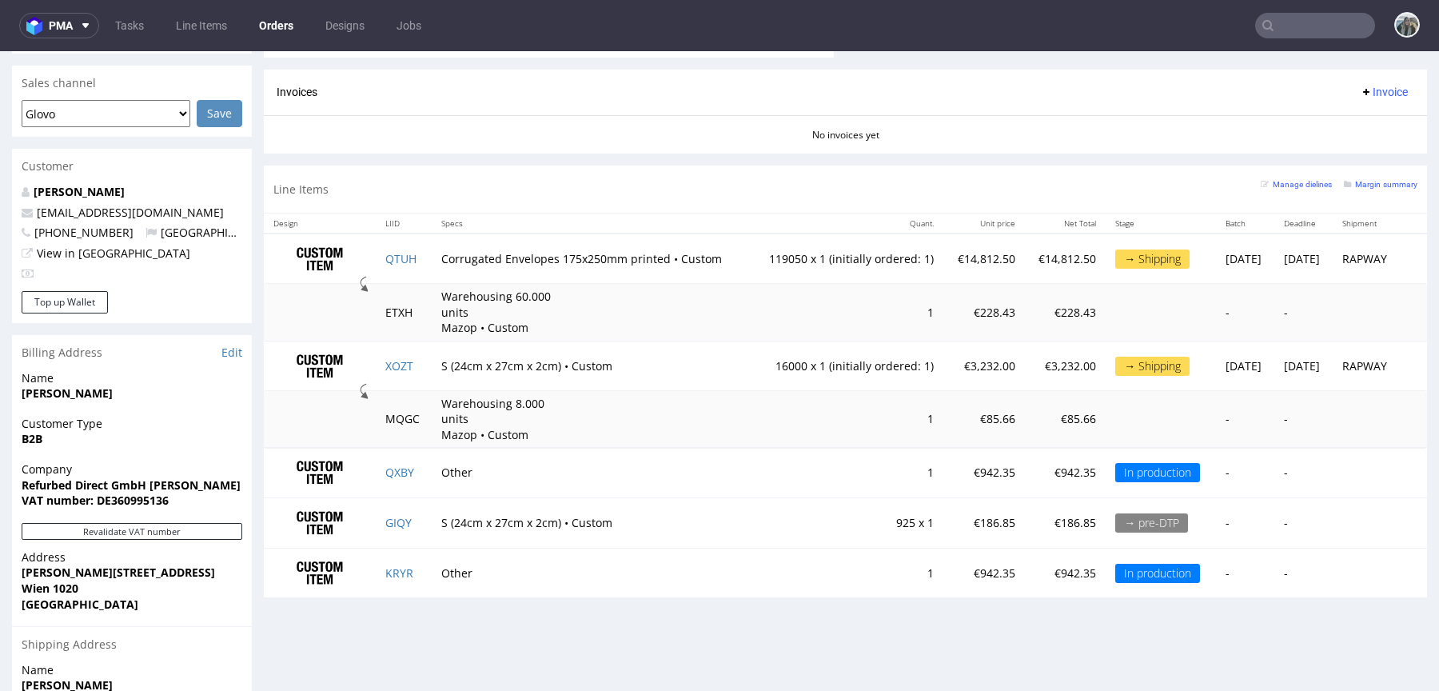
scroll to position [697, 0]
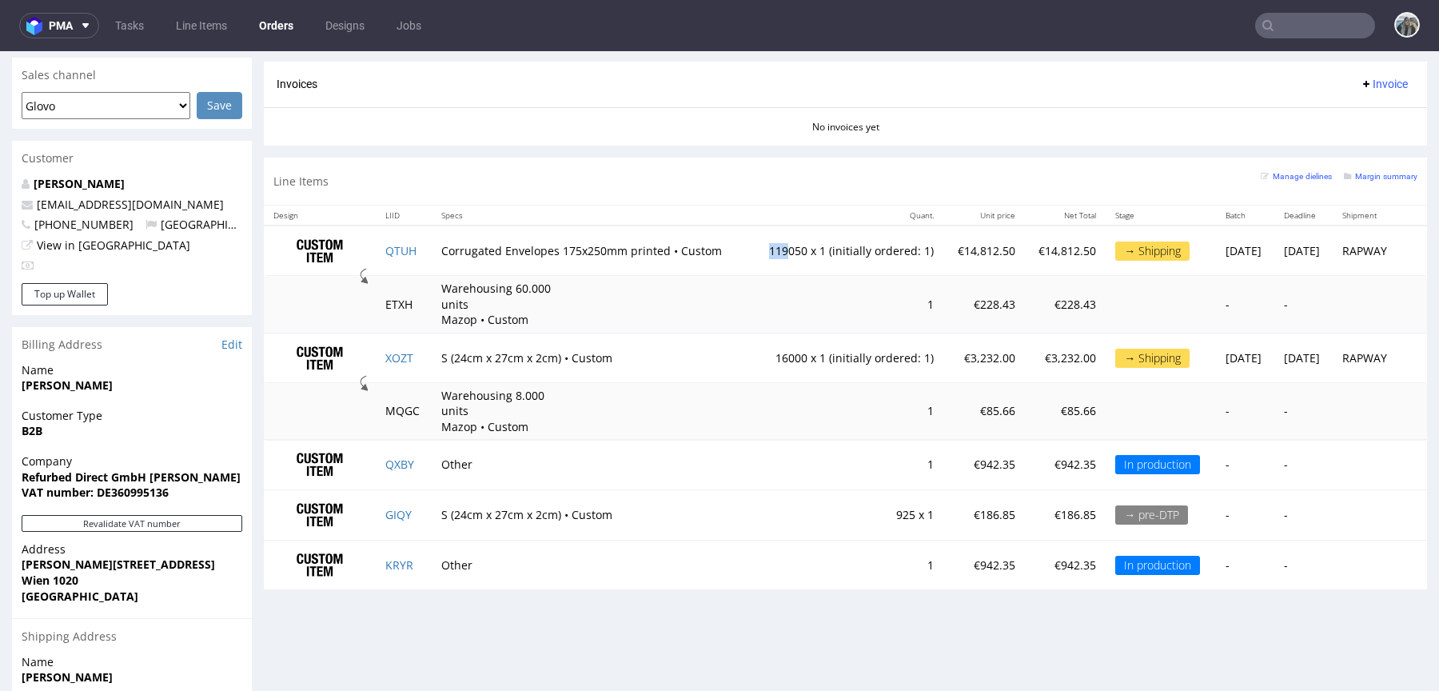
drag, startPoint x: 749, startPoint y: 246, endPoint x: 712, endPoint y: 246, distance: 36.8
click at [713, 246] on tr "QTUH Corrugated Envelopes 175x250mm printed • Custom 119050 x 1 (initially orde…" at bounding box center [846, 251] width 1164 height 50
drag, startPoint x: 754, startPoint y: 355, endPoint x: 721, endPoint y: 355, distance: 32.8
click at [749, 355] on td "16000 x 1 (initially ordered: 1)" at bounding box center [846, 358] width 194 height 50
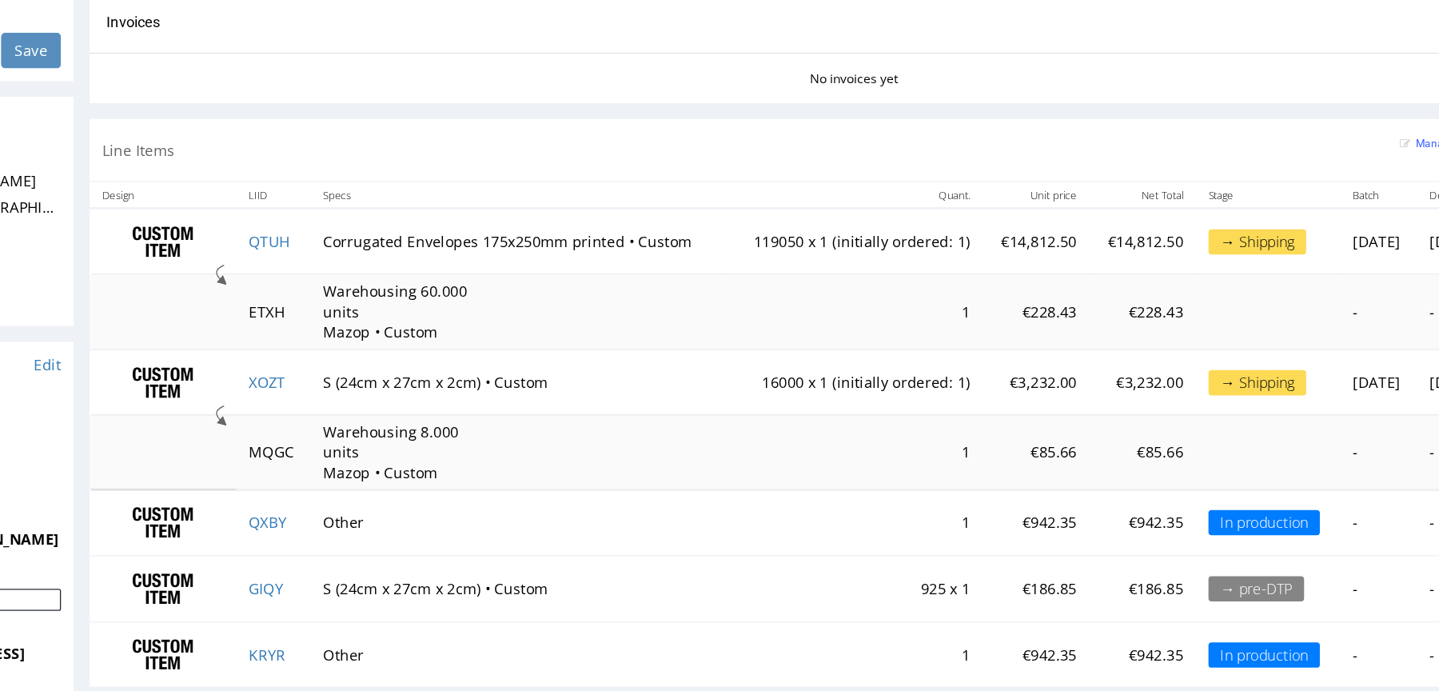
click at [502, 283] on td "16000 x 1 (initially ordered: 1)" at bounding box center [589, 286] width 194 height 50
drag, startPoint x: 491, startPoint y: 283, endPoint x: 468, endPoint y: 283, distance: 23.2
click at [492, 283] on td "16000 x 1 (initially ordered: 1)" at bounding box center [589, 286] width 194 height 50
drag, startPoint x: 498, startPoint y: 284, endPoint x: 483, endPoint y: 284, distance: 15.2
click at [492, 284] on td "16000 x 1 (initially ordered: 1)" at bounding box center [589, 286] width 194 height 50
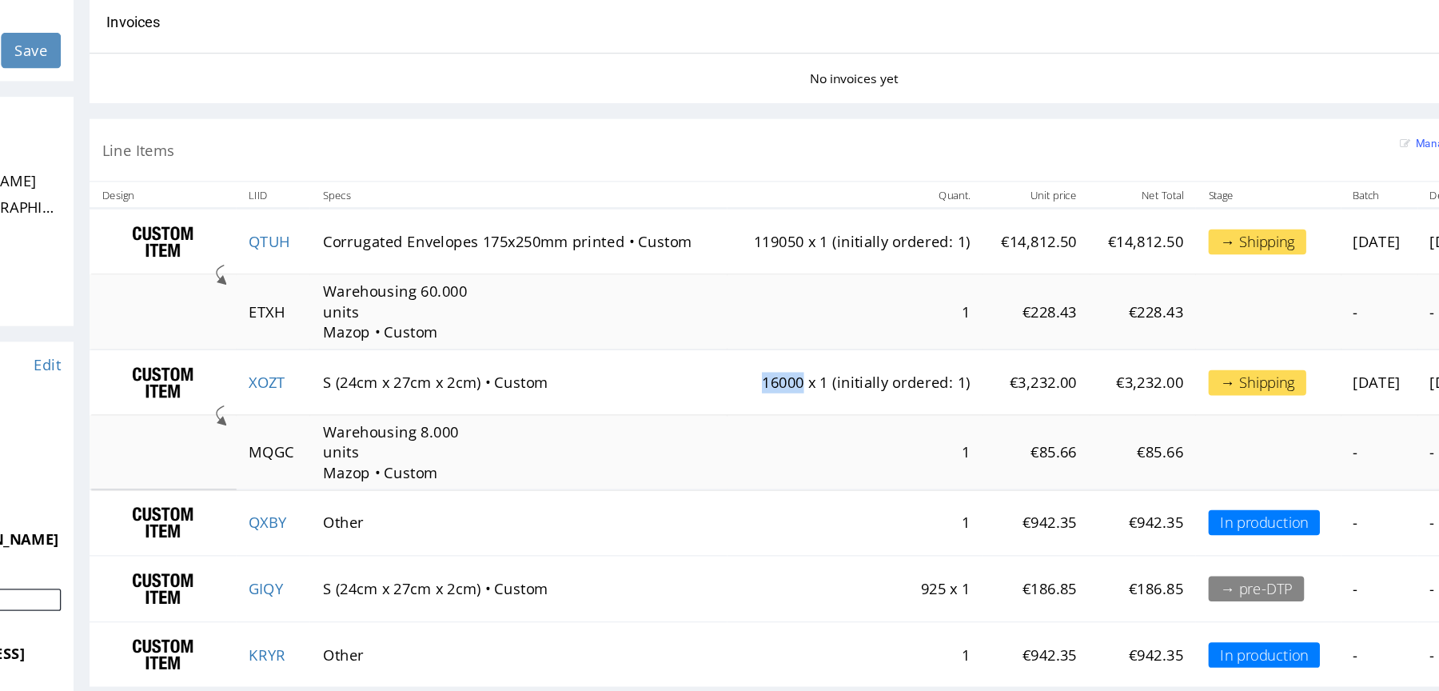
drag, startPoint x: 511, startPoint y: 284, endPoint x: 468, endPoint y: 284, distance: 43.2
click at [492, 284] on td "16000 x 1 (initially ordered: 1)" at bounding box center [589, 286] width 194 height 50
drag, startPoint x: 504, startPoint y: 177, endPoint x: 486, endPoint y: 178, distance: 17.6
click at [492, 178] on td "119050 x 1 (initially ordered: 1)" at bounding box center [589, 179] width 194 height 50
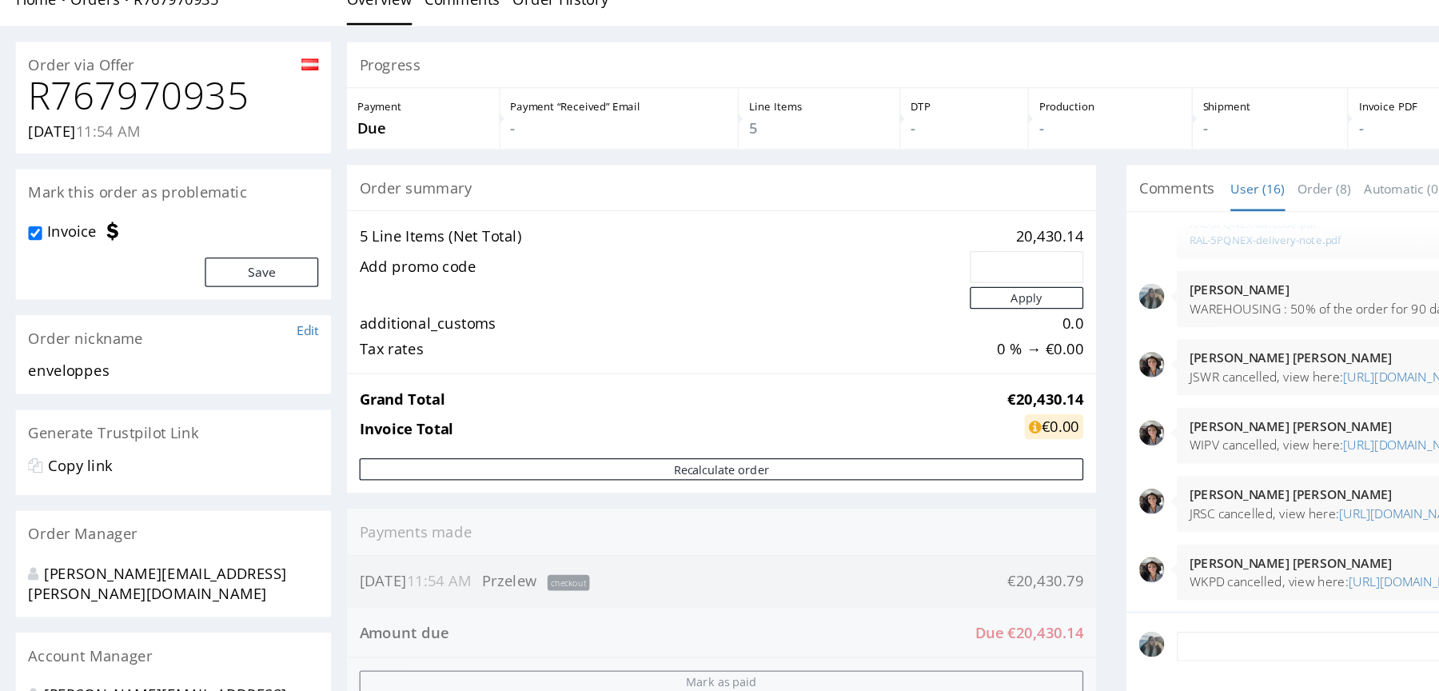
scroll to position [0, 0]
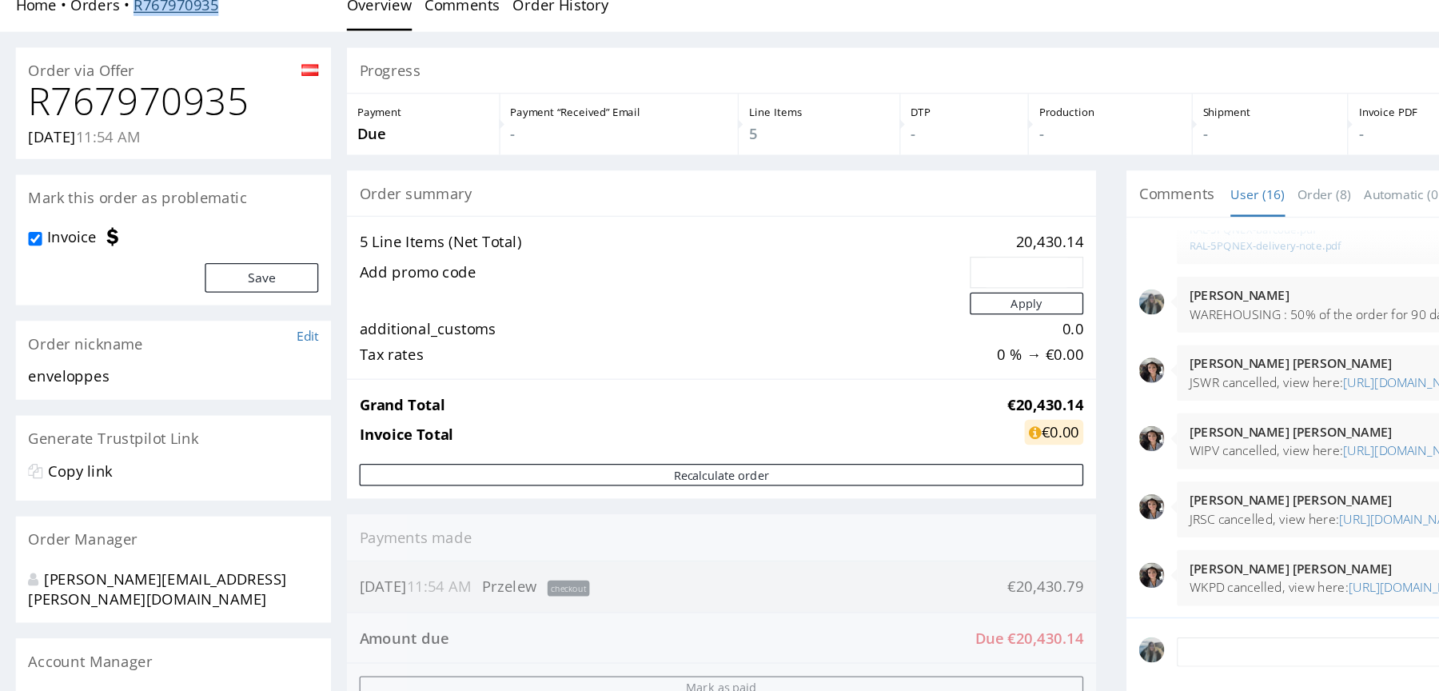
drag, startPoint x: 106, startPoint y: 14, endPoint x: 102, endPoint y: 6, distance: 9.4
click at [102, 6] on div "Home Orders R767970935 Overview Comments Order History" at bounding box center [719, 0] width 1439 height 40
copy link "R767970935"
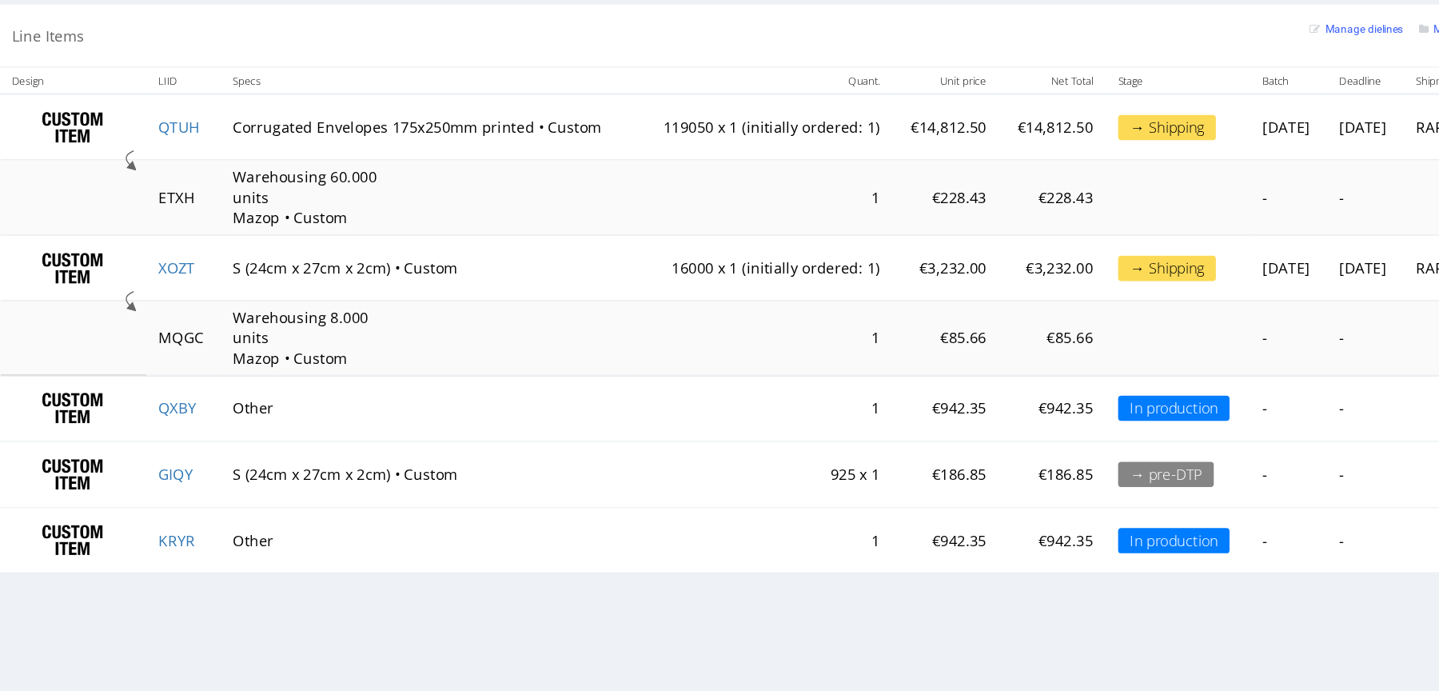
scroll to position [761, 0]
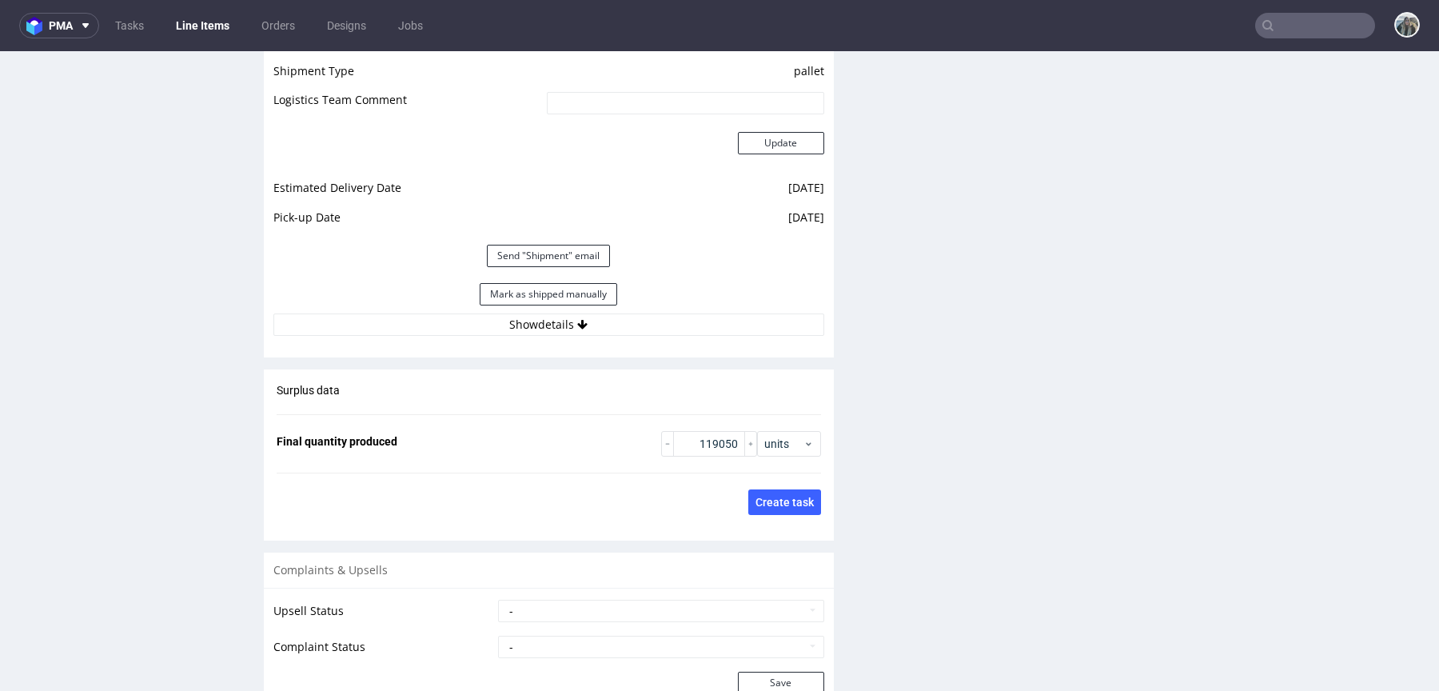
scroll to position [1837, 0]
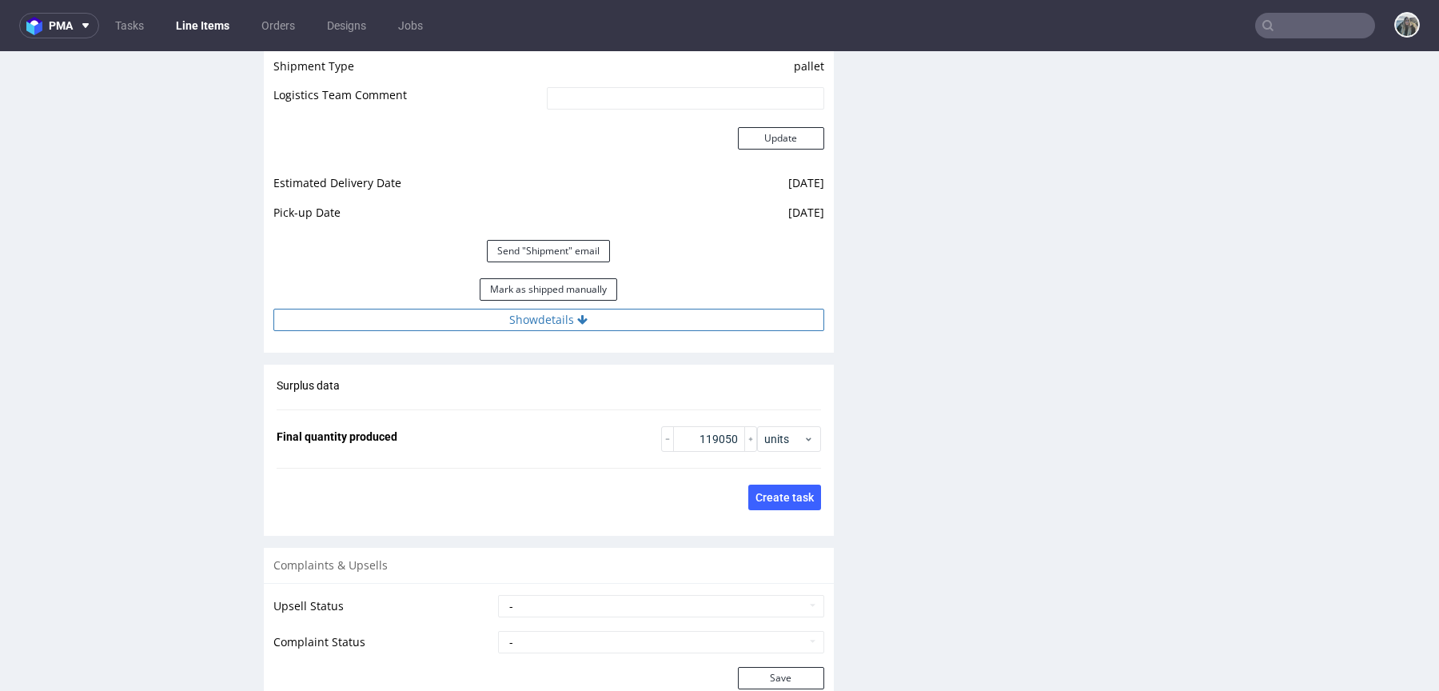
click at [701, 312] on button "Show details" at bounding box center [548, 320] width 551 height 22
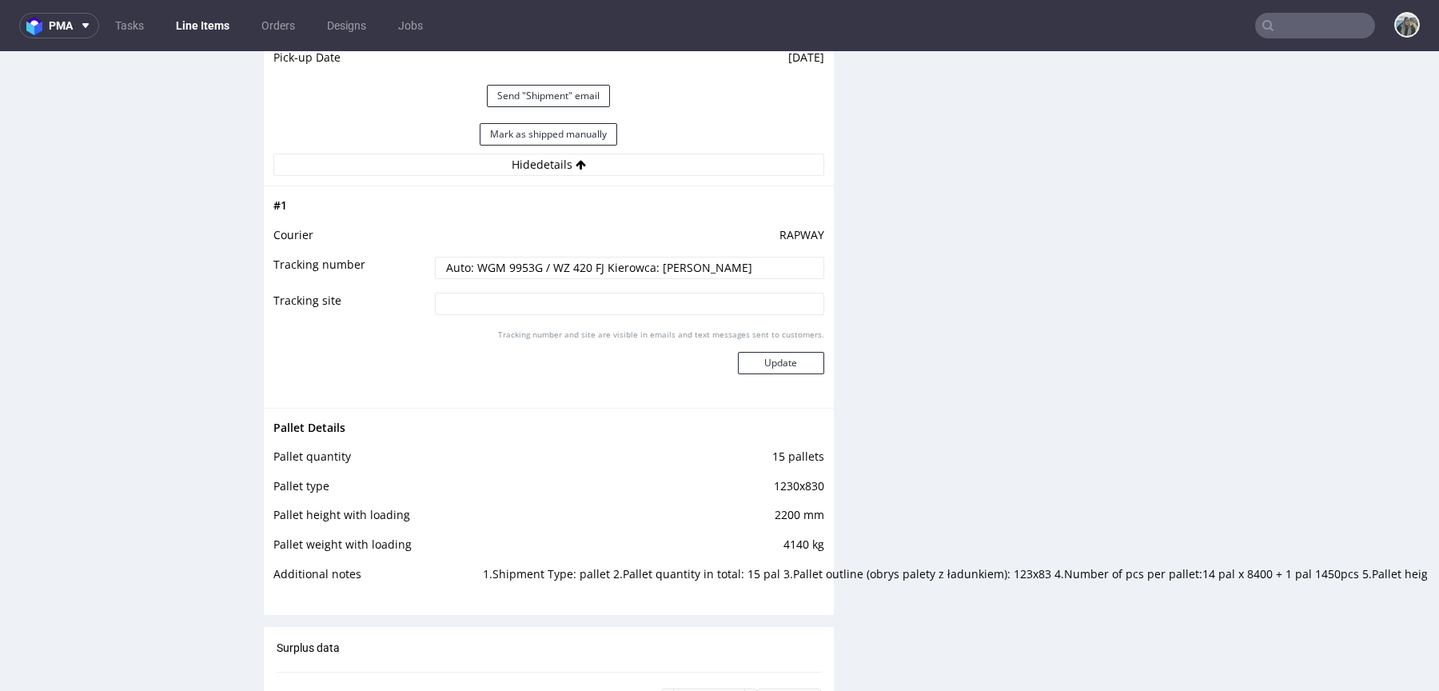
scroll to position [2000, 0]
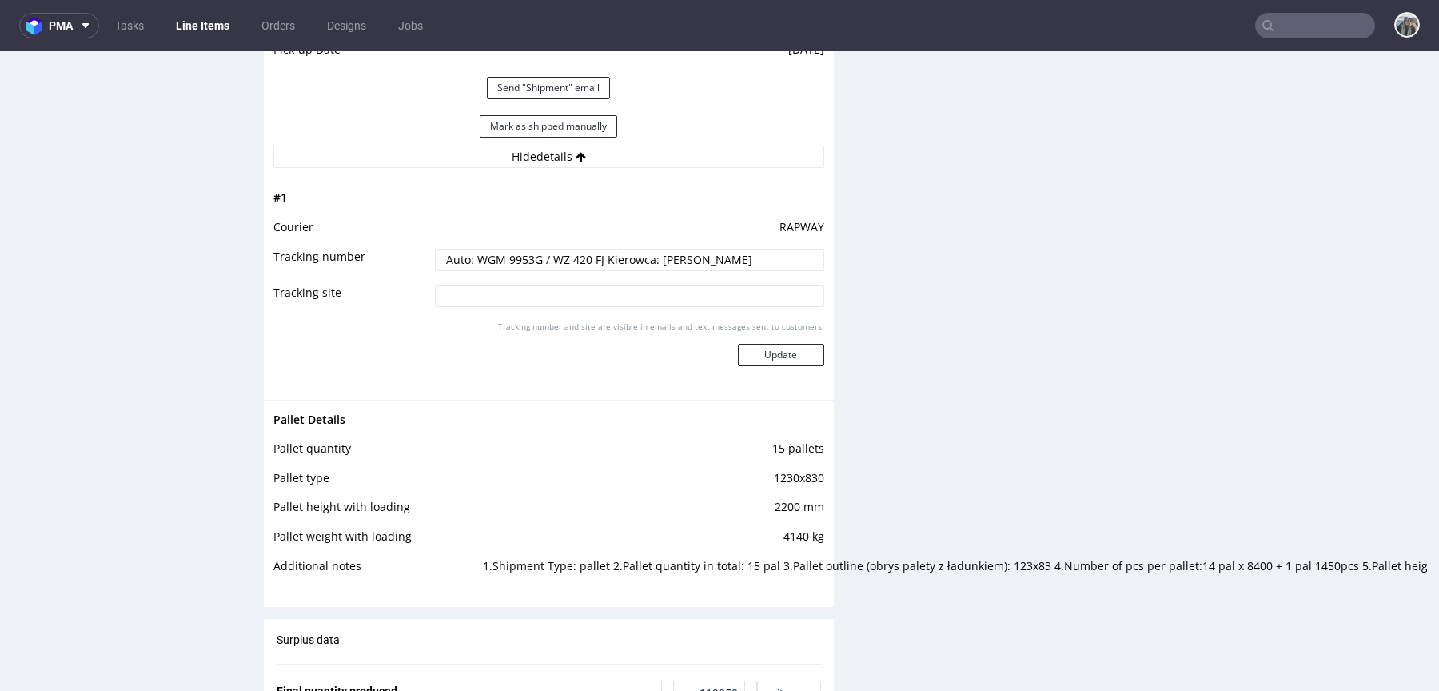
click at [726, 259] on input "Auto: WGM 9953G / WZ 420 FJ Kierowca: Mateusz Wiedyński" at bounding box center [629, 260] width 389 height 22
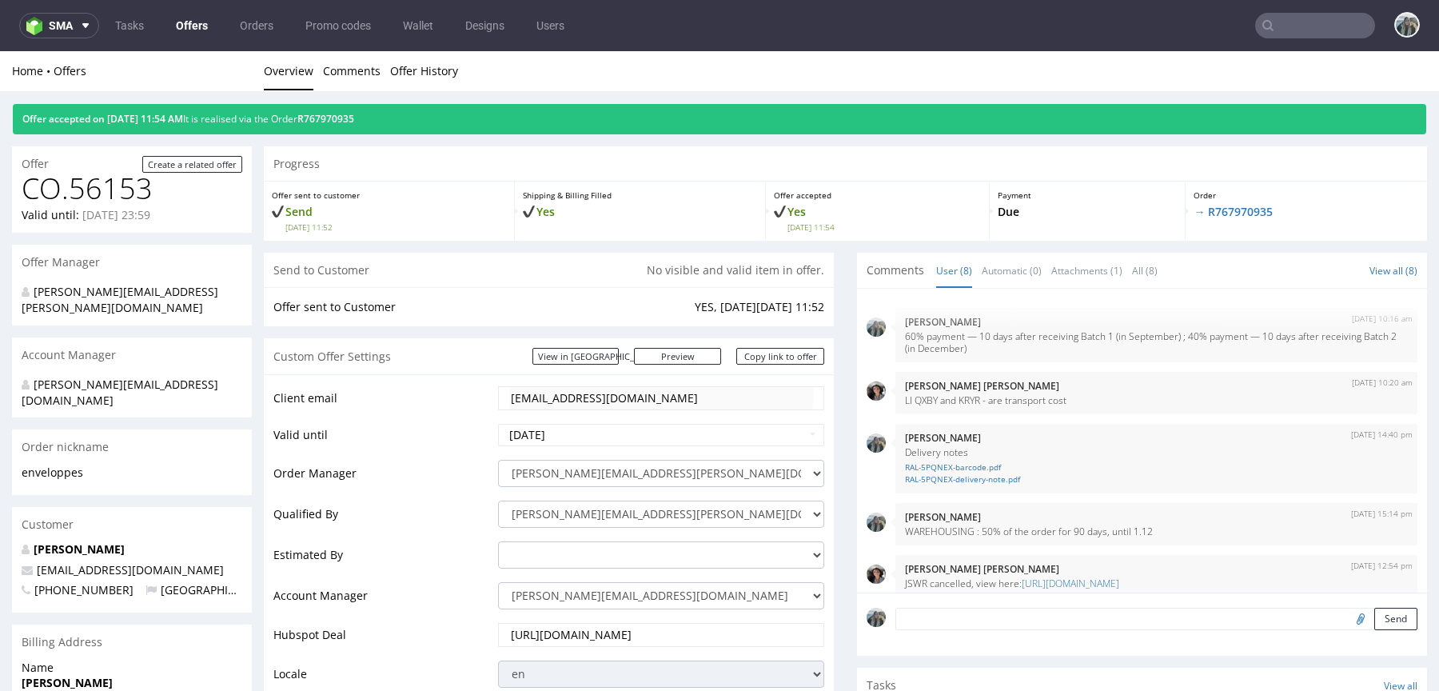
scroll to position [170, 0]
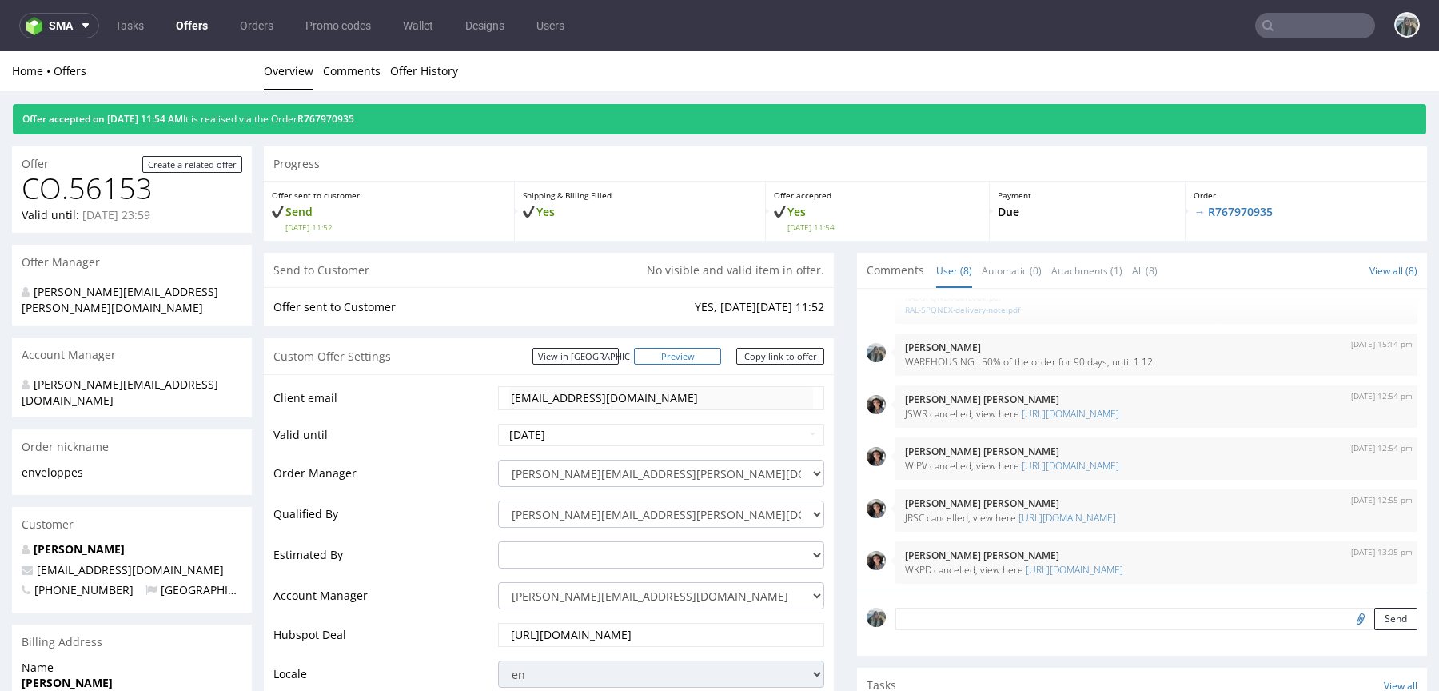
click at [699, 357] on link "Preview" at bounding box center [678, 356] width 88 height 17
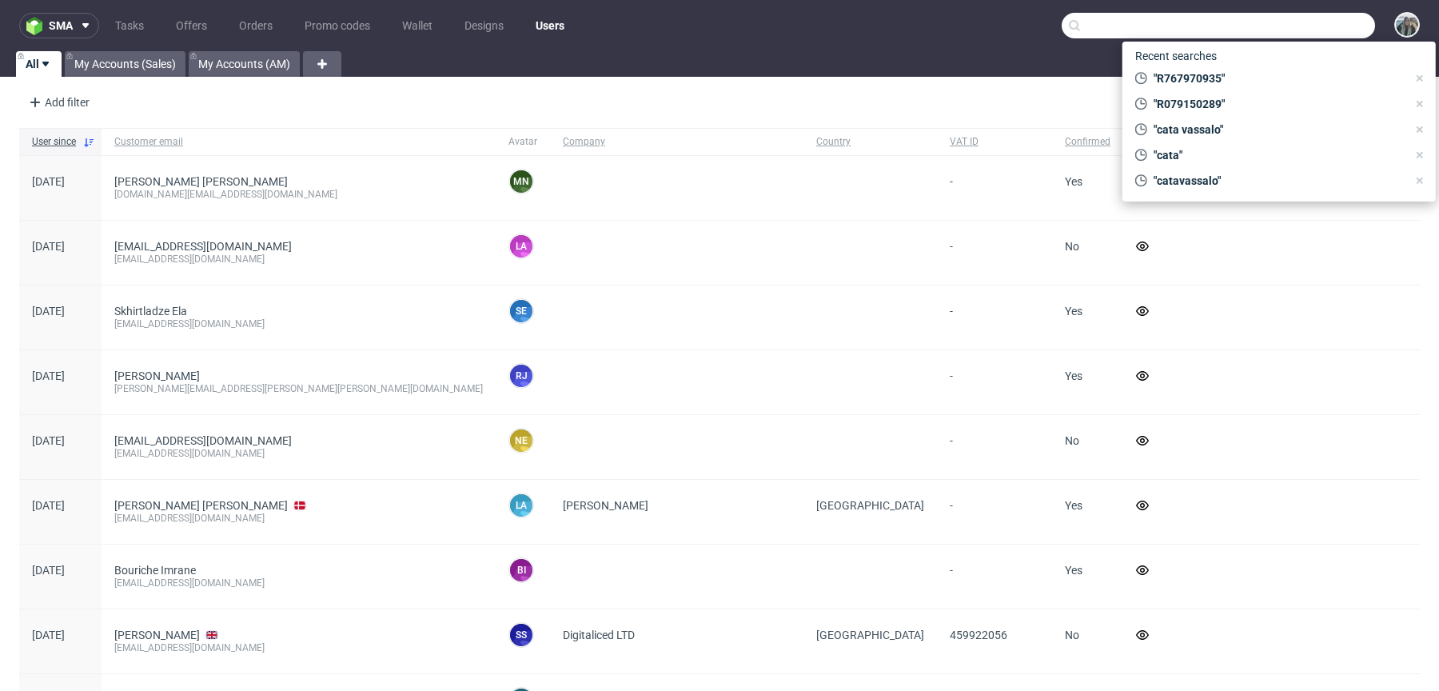
click at [1284, 18] on input "text" at bounding box center [1218, 26] width 313 height 26
paste input "R680965254"
type input "R680965254"
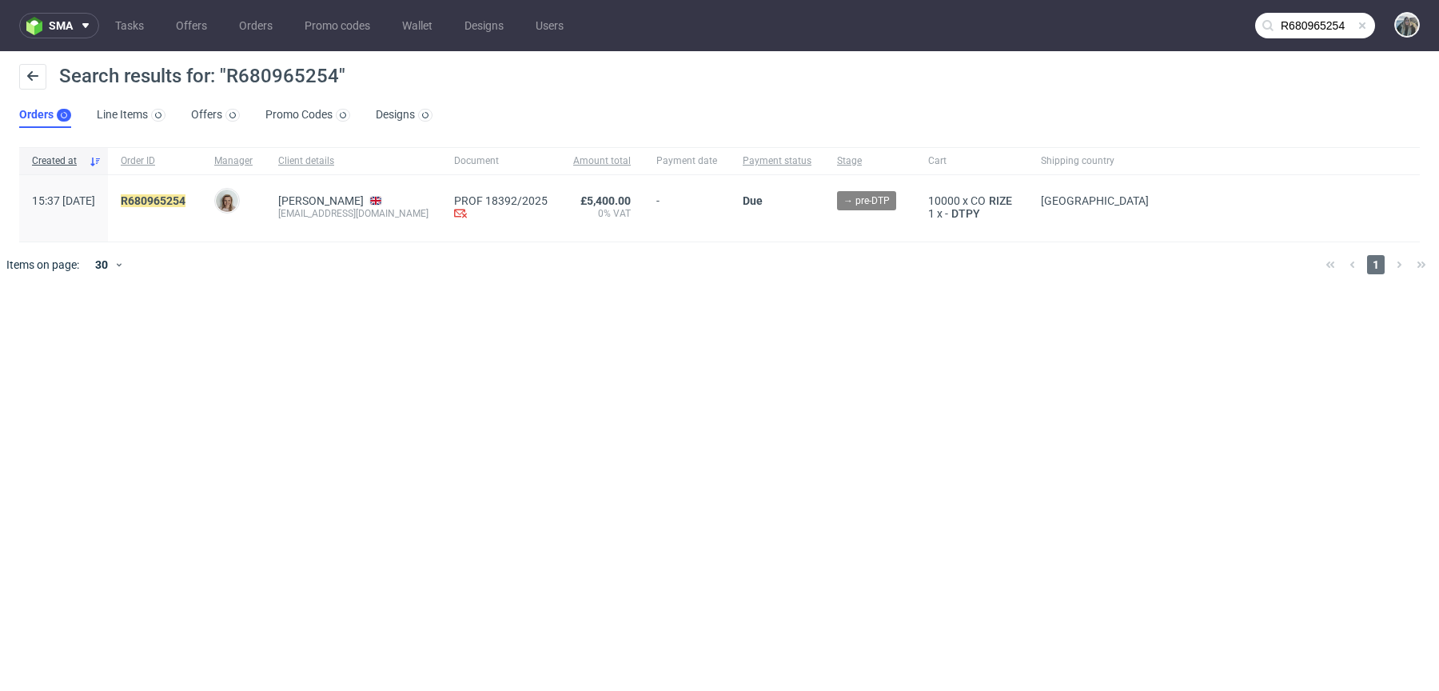
click at [189, 210] on span "R680965254" at bounding box center [155, 208] width 68 height 28
click at [186, 200] on mark "R680965254" at bounding box center [153, 200] width 65 height 13
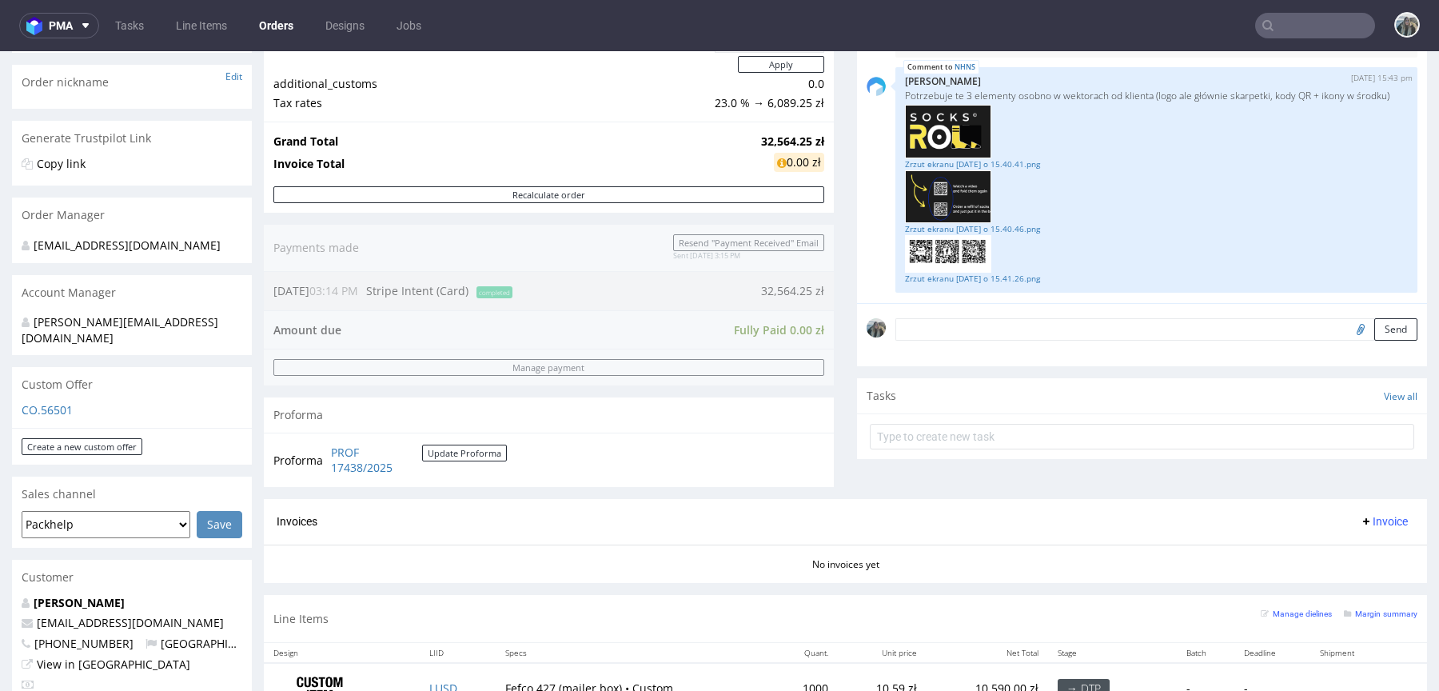
scroll to position [412, 0]
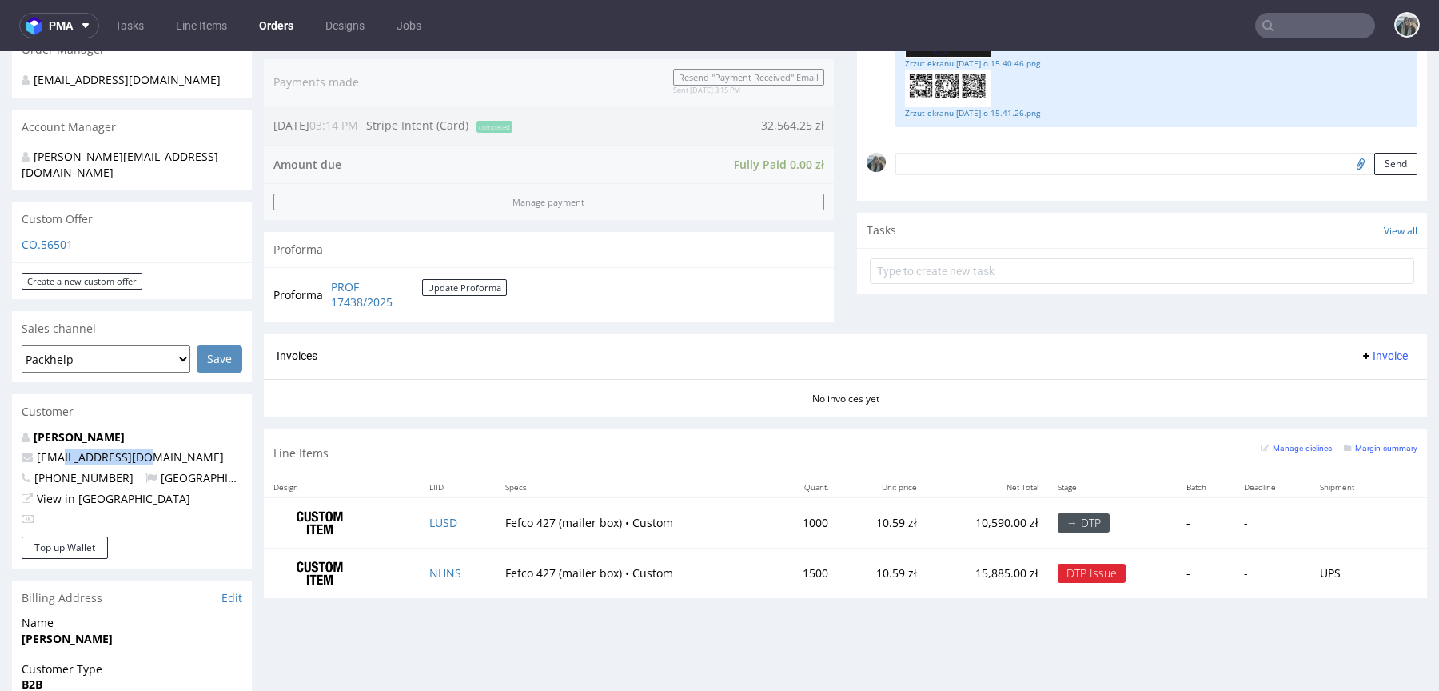
drag, startPoint x: 165, startPoint y: 443, endPoint x: 3, endPoint y: 443, distance: 161.5
click at [3, 443] on div "Order via Offer R766589641 [DATE] 03:14 PM Mark this order as problematic Invoi…" at bounding box center [719, 398] width 1439 height 1439
copy span "[EMAIL_ADDRESS][DOMAIN_NAME]"
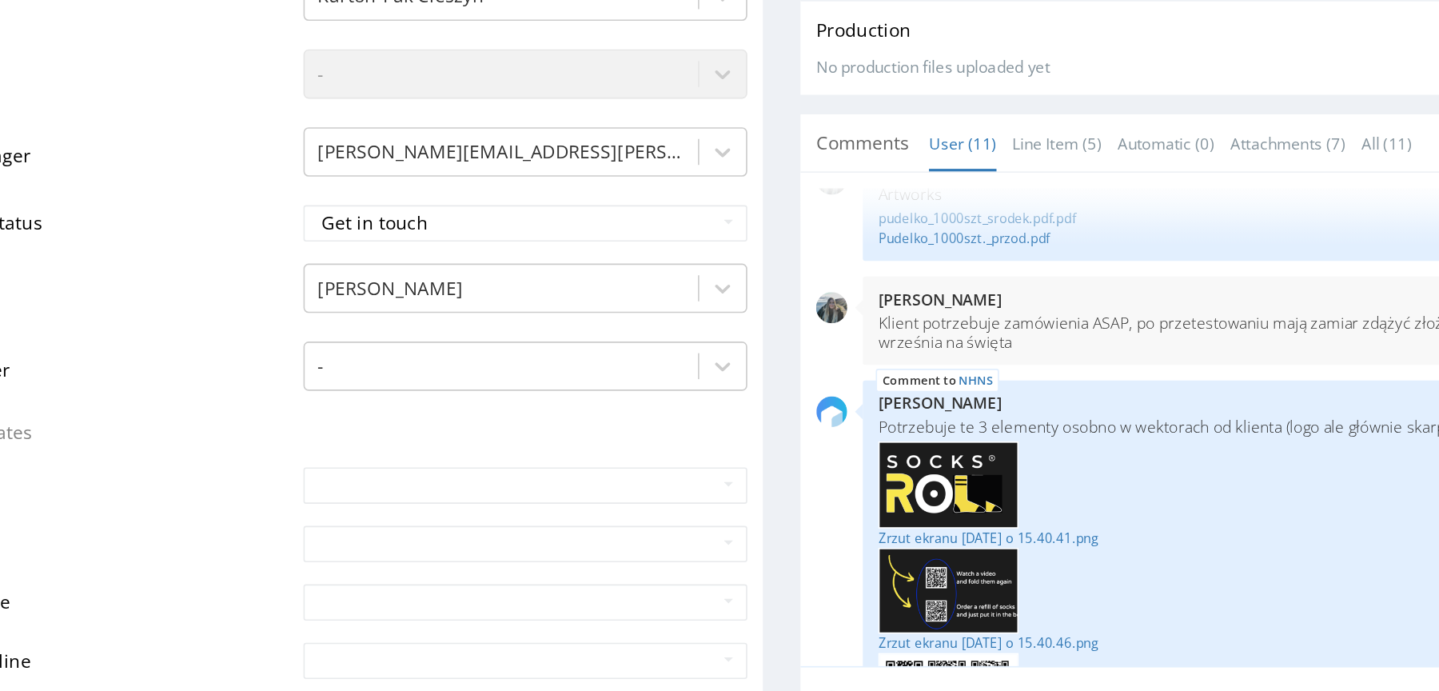
scroll to position [562, 0]
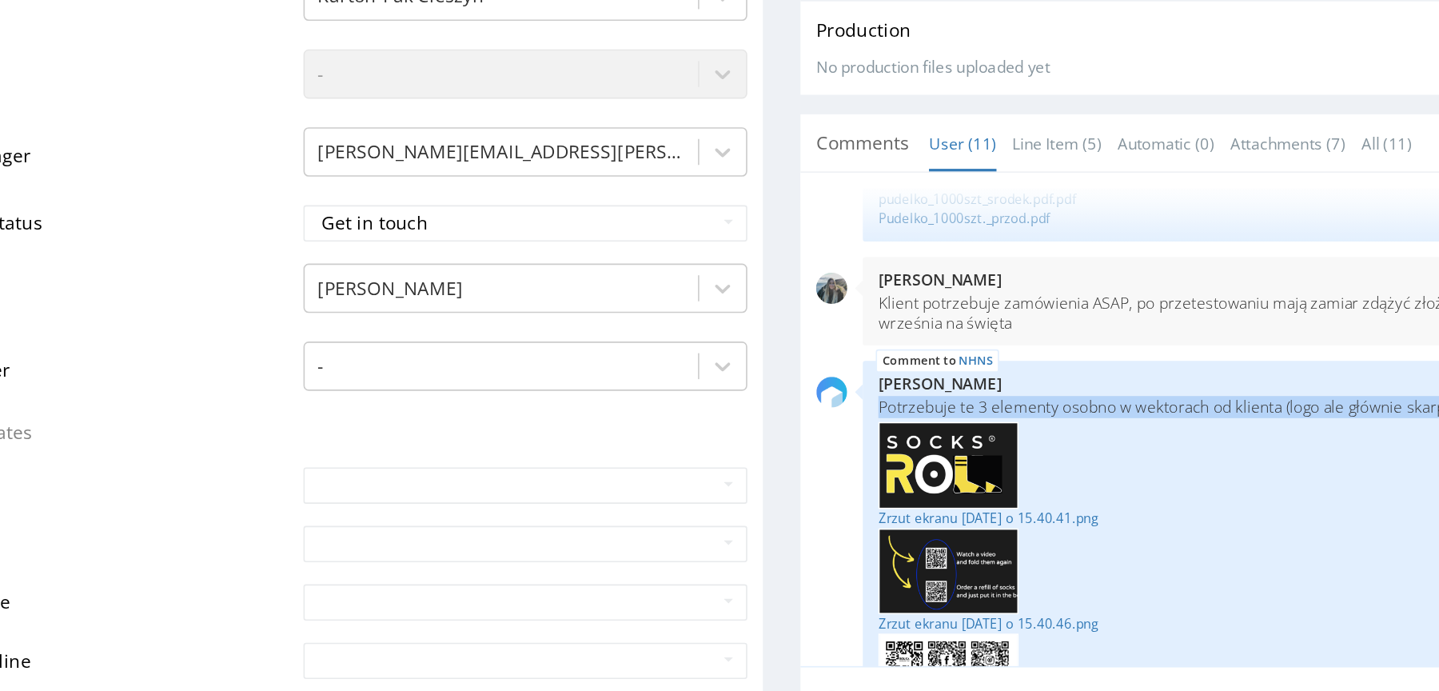
copy p "Potrzebuje te 3 elementy osobno w wektorach od klienta (logo ale głównie skarpe…"
drag, startPoint x: 349, startPoint y: 209, endPoint x: 297, endPoint y: 196, distance: 54.3
click at [305, 196] on div "NHNS 29th Aug 25 | 15:43 pm Karol Markowski Potrzebuje te 3 elementy osobno w w…" at bounding box center [566, 283] width 522 height 226
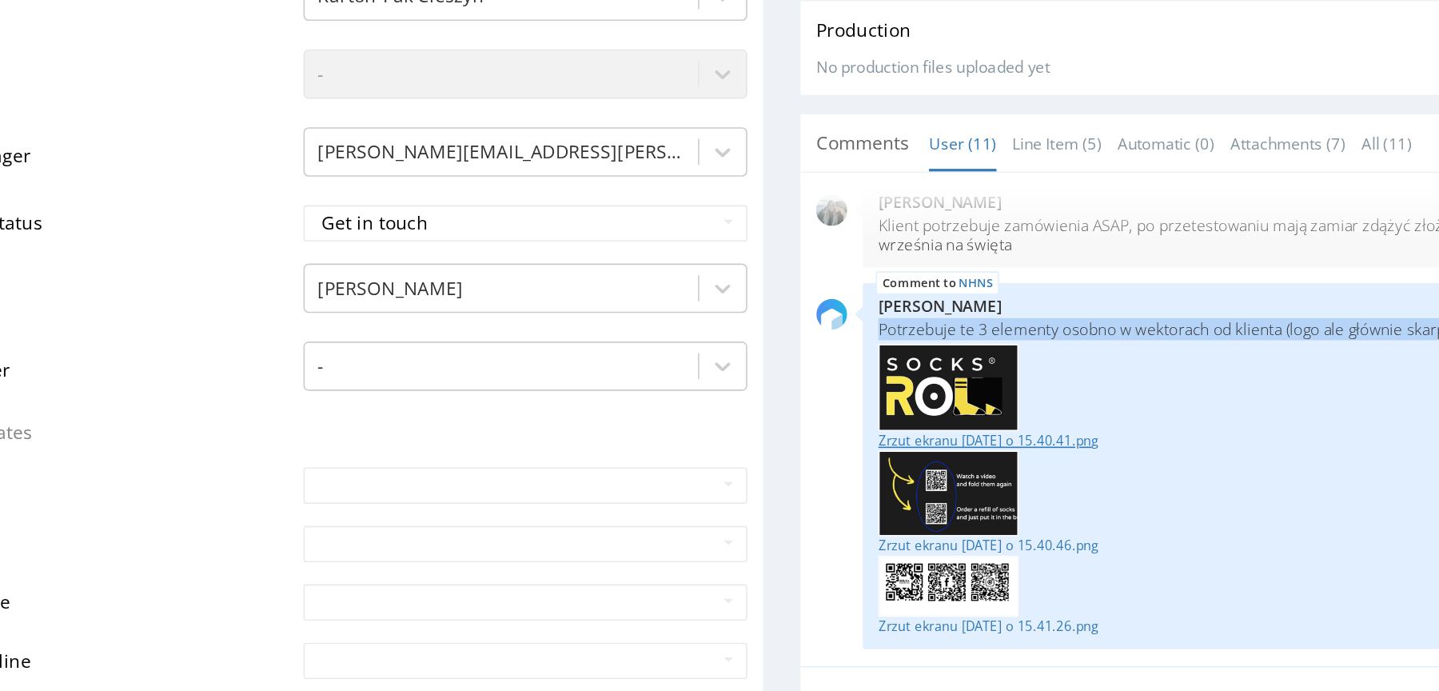
click at [424, 218] on link "Zrzut ekranu 2025-08-29 o 15.40.41.png" at bounding box center [566, 220] width 503 height 12
drag, startPoint x: 426, startPoint y: 283, endPoint x: 424, endPoint y: 303, distance: 20.1
click at [426, 283] on link "Zrzut ekranu 2025-08-29 o 15.40.46.png" at bounding box center [566, 284] width 503 height 12
click at [424, 330] on link "Zrzut ekranu 2025-08-29 o 15.41.26.png" at bounding box center [566, 334] width 503 height 12
click at [409, 279] on link "Zrzut ekranu 2025-08-29 o 15.40.46.png" at bounding box center [566, 284] width 503 height 12
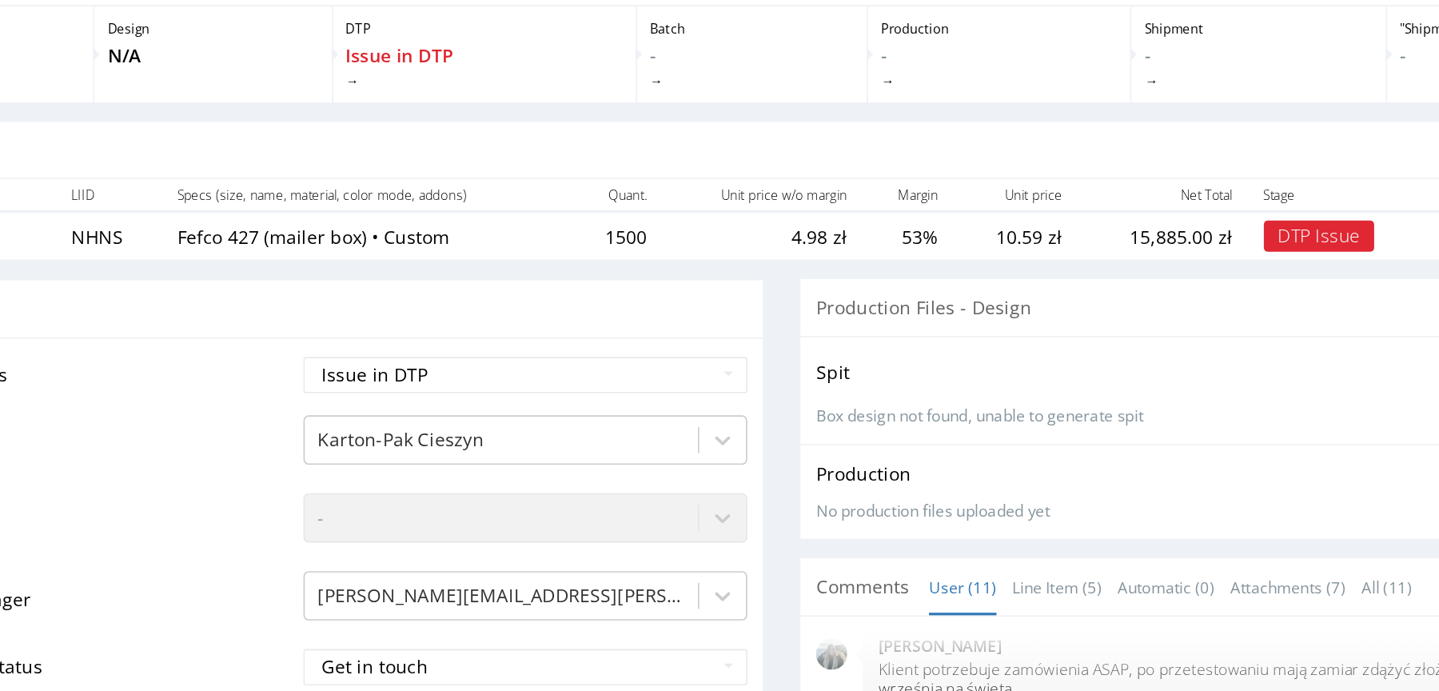
scroll to position [0, 0]
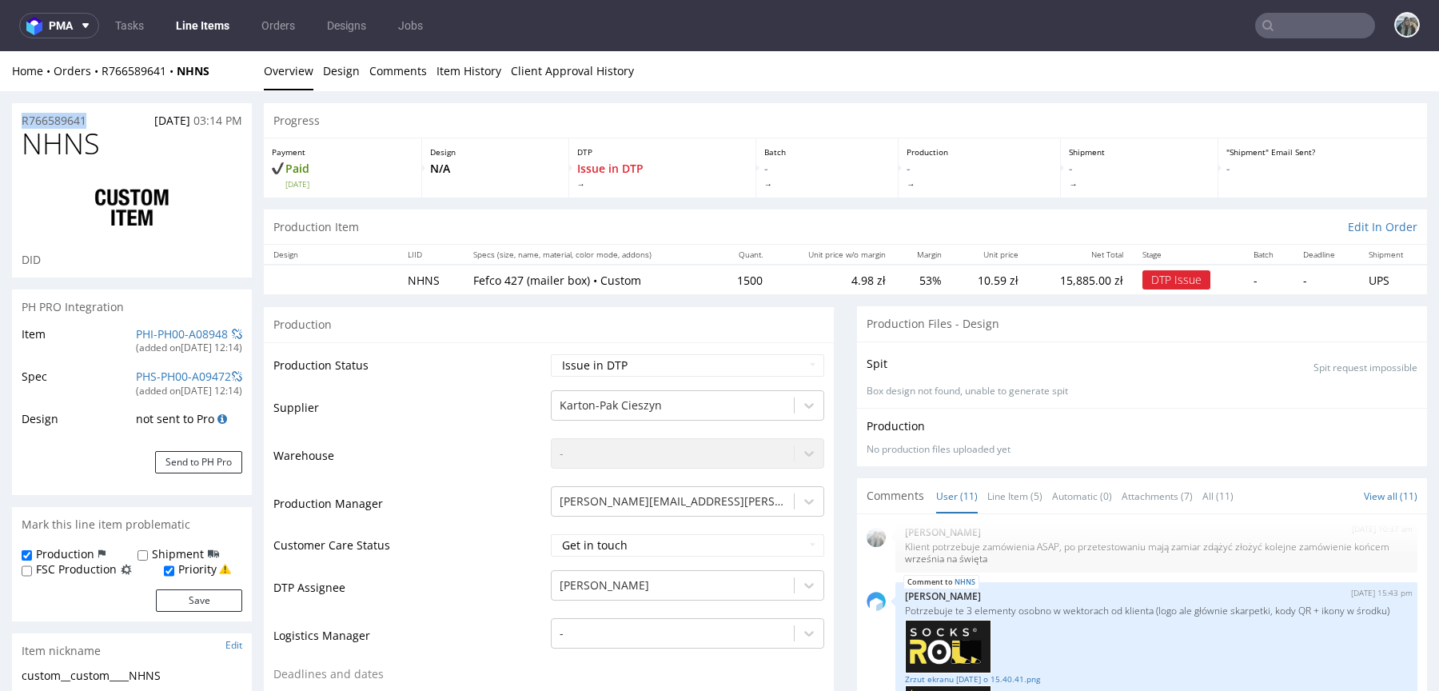
drag, startPoint x: 95, startPoint y: 120, endPoint x: 0, endPoint y: 122, distance: 95.2
copy p "R766589641"
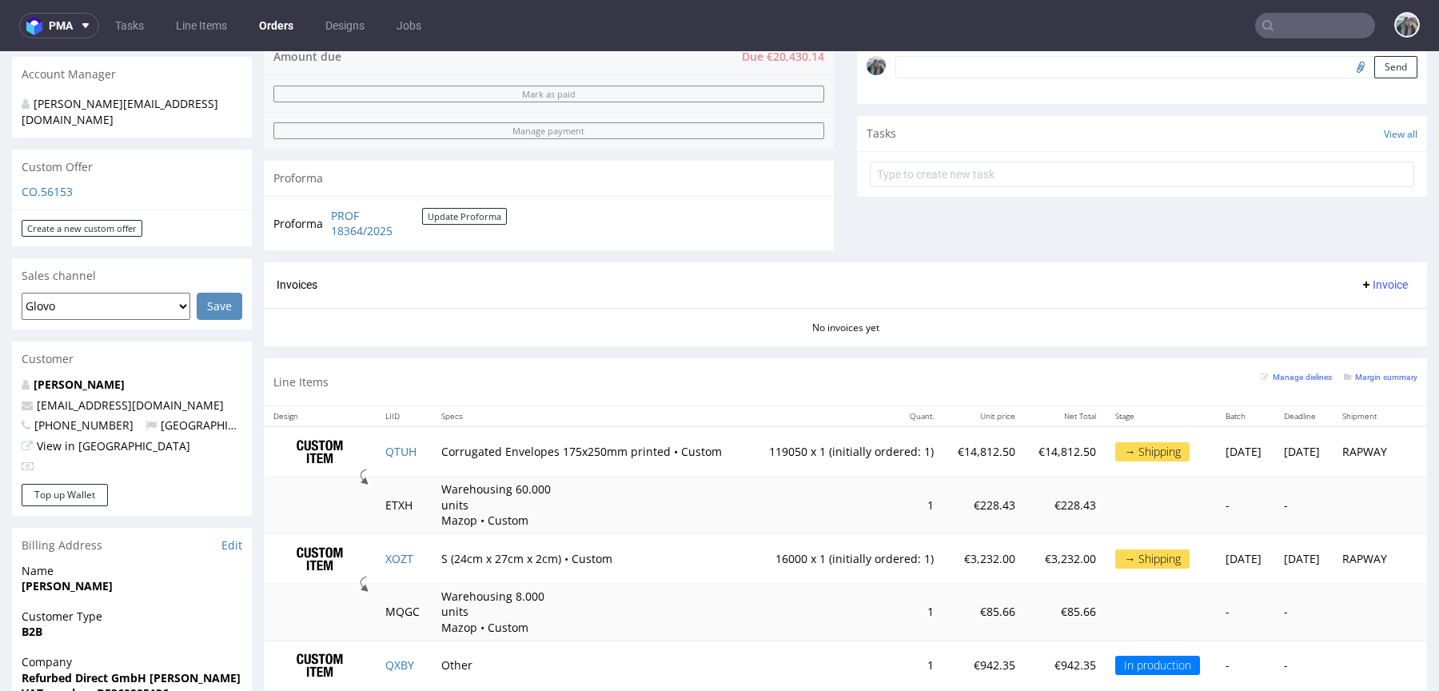
scroll to position [433, 0]
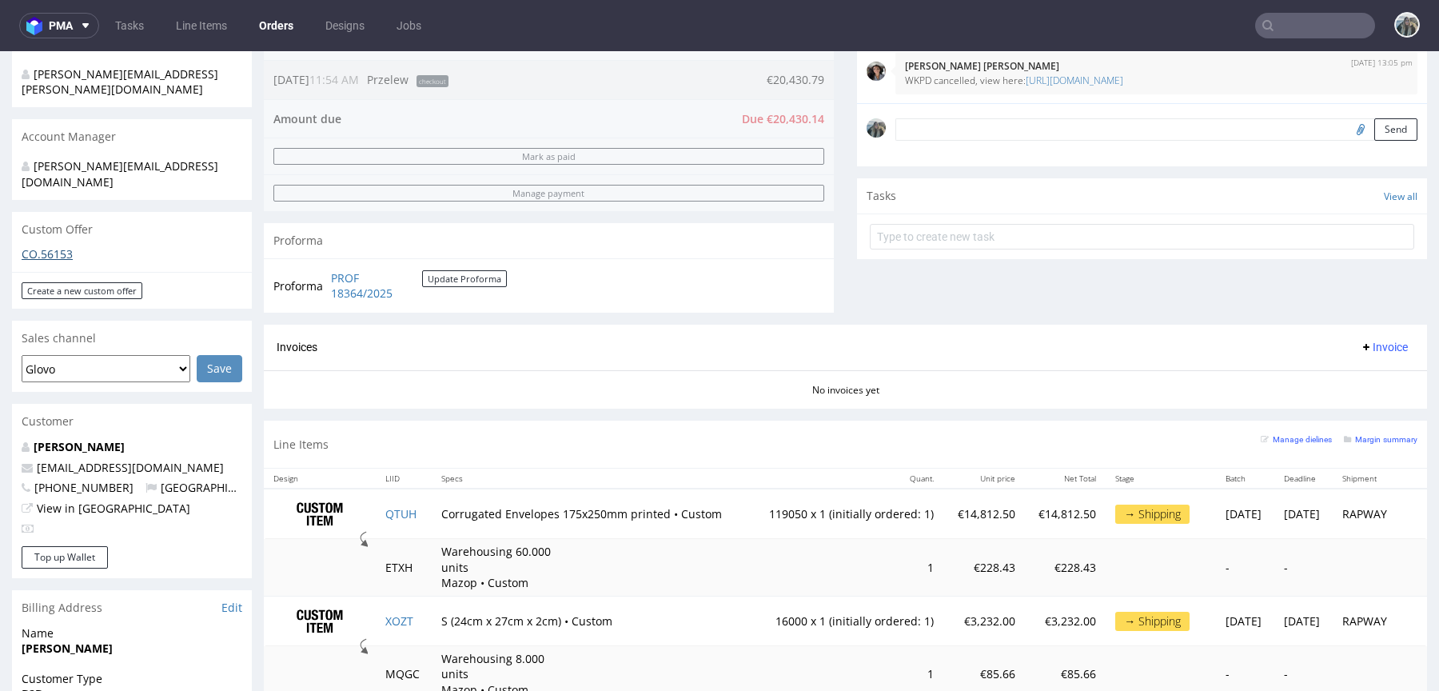
click at [56, 246] on link "CO.56153" at bounding box center [47, 253] width 51 height 15
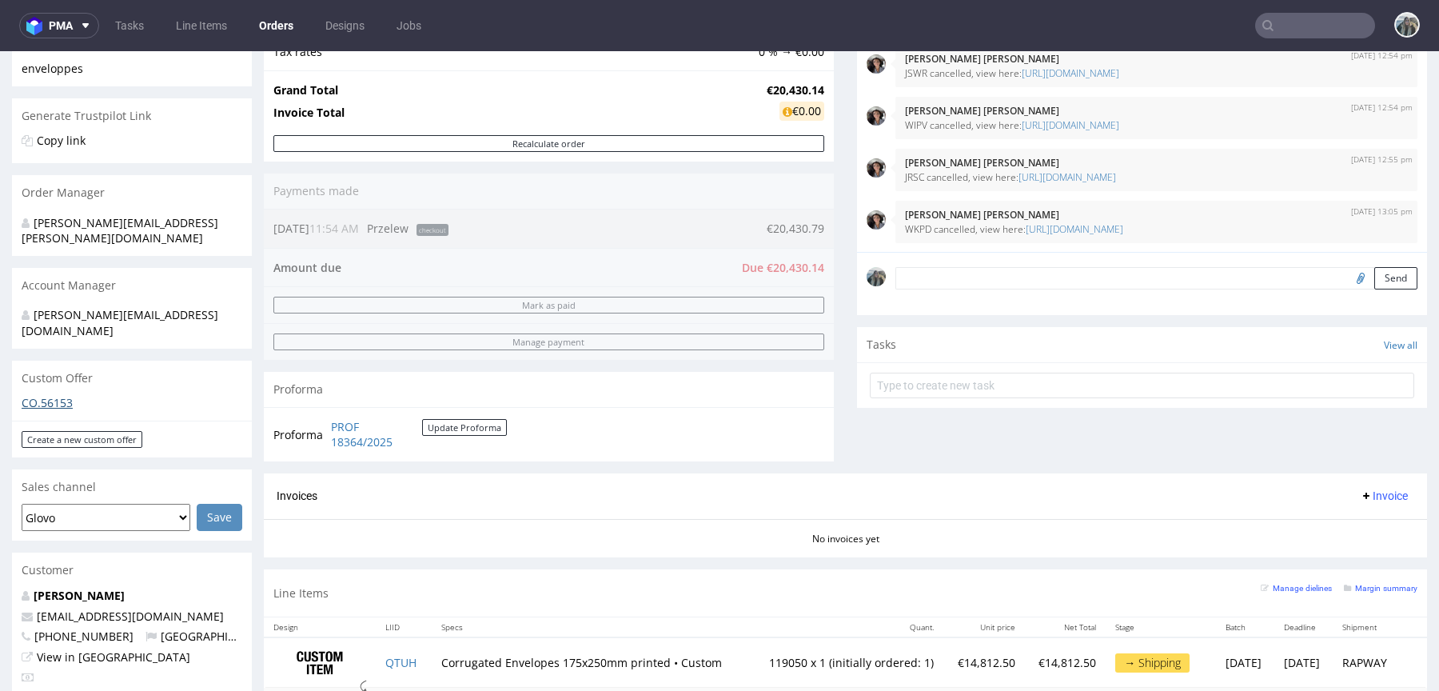
scroll to position [0, 0]
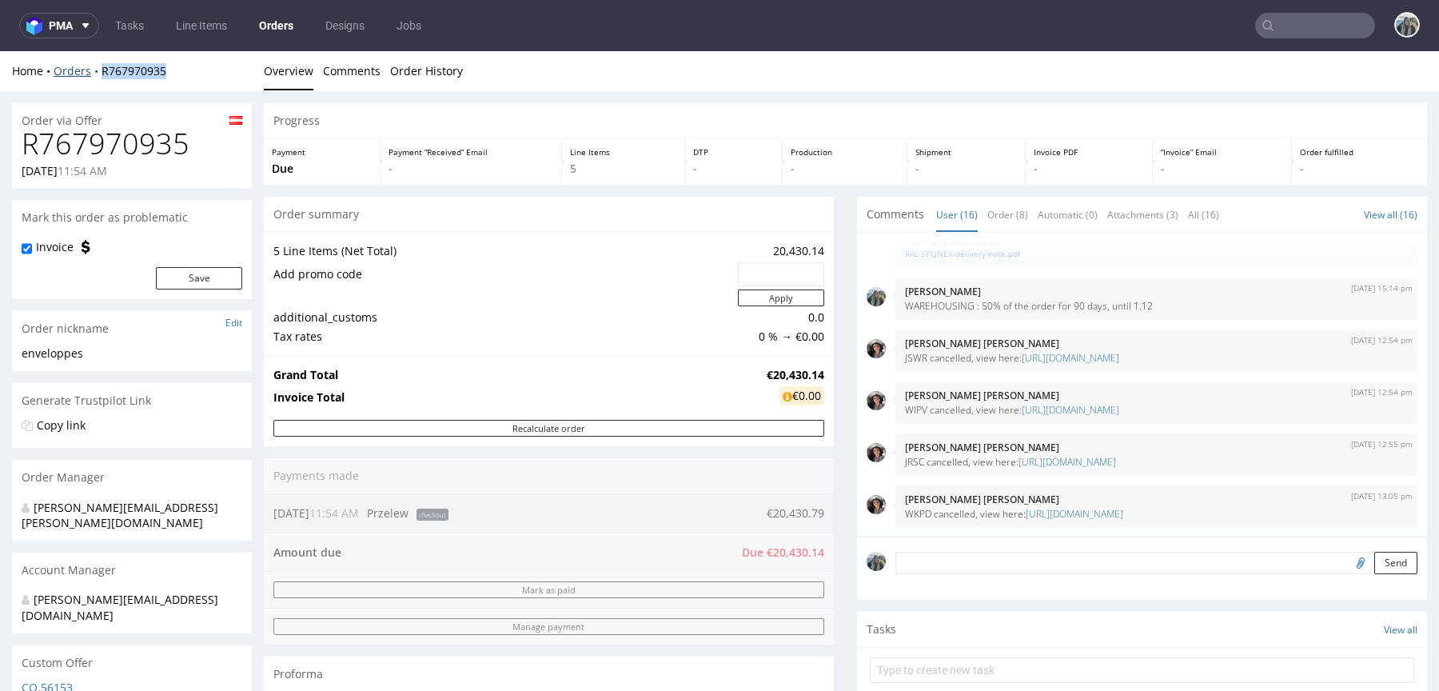
drag, startPoint x: 181, startPoint y: 79, endPoint x: 97, endPoint y: 74, distance: 84.1
click at [97, 75] on div "Home Orders R767970935 Overview Comments Order History" at bounding box center [719, 71] width 1439 height 40
copy link "R767970935"
click at [180, 73] on div "Home Orders R767970935" at bounding box center [132, 71] width 240 height 16
drag, startPoint x: 110, startPoint y: 81, endPoint x: 100, endPoint y: 73, distance: 13.1
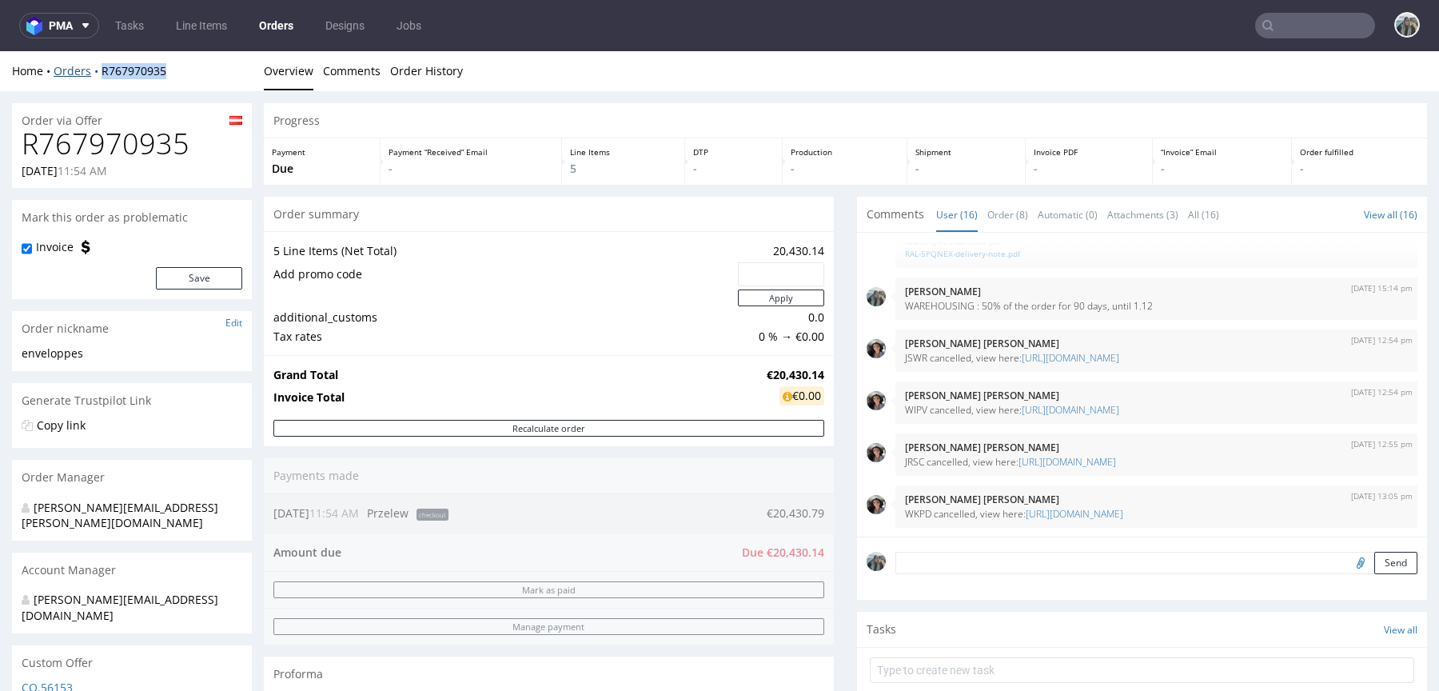
click at [101, 73] on div "Home Orders R767970935 Overview Comments Order History" at bounding box center [719, 71] width 1439 height 40
click at [122, 145] on h1 "R767970935" at bounding box center [132, 144] width 221 height 32
click at [123, 145] on h1 "R767970935" at bounding box center [132, 144] width 221 height 32
copy h1 "R767970935"
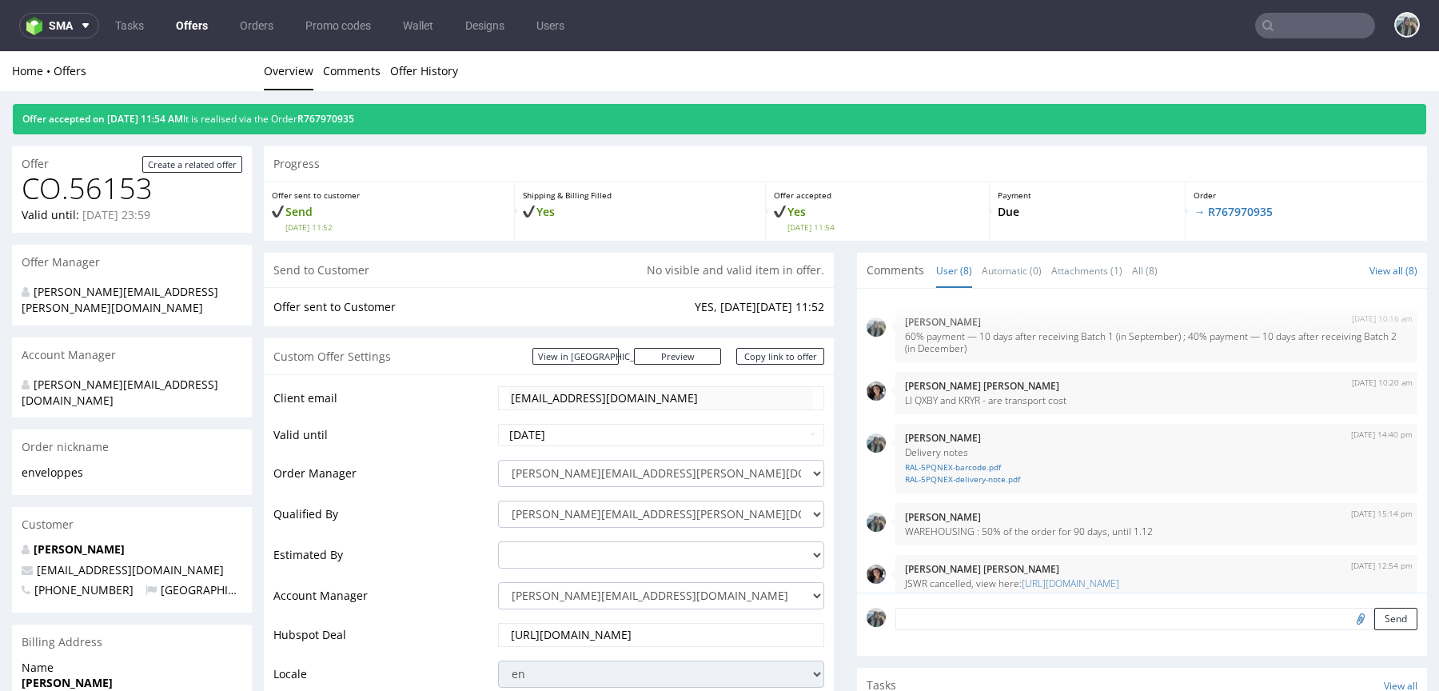
scroll to position [170, 0]
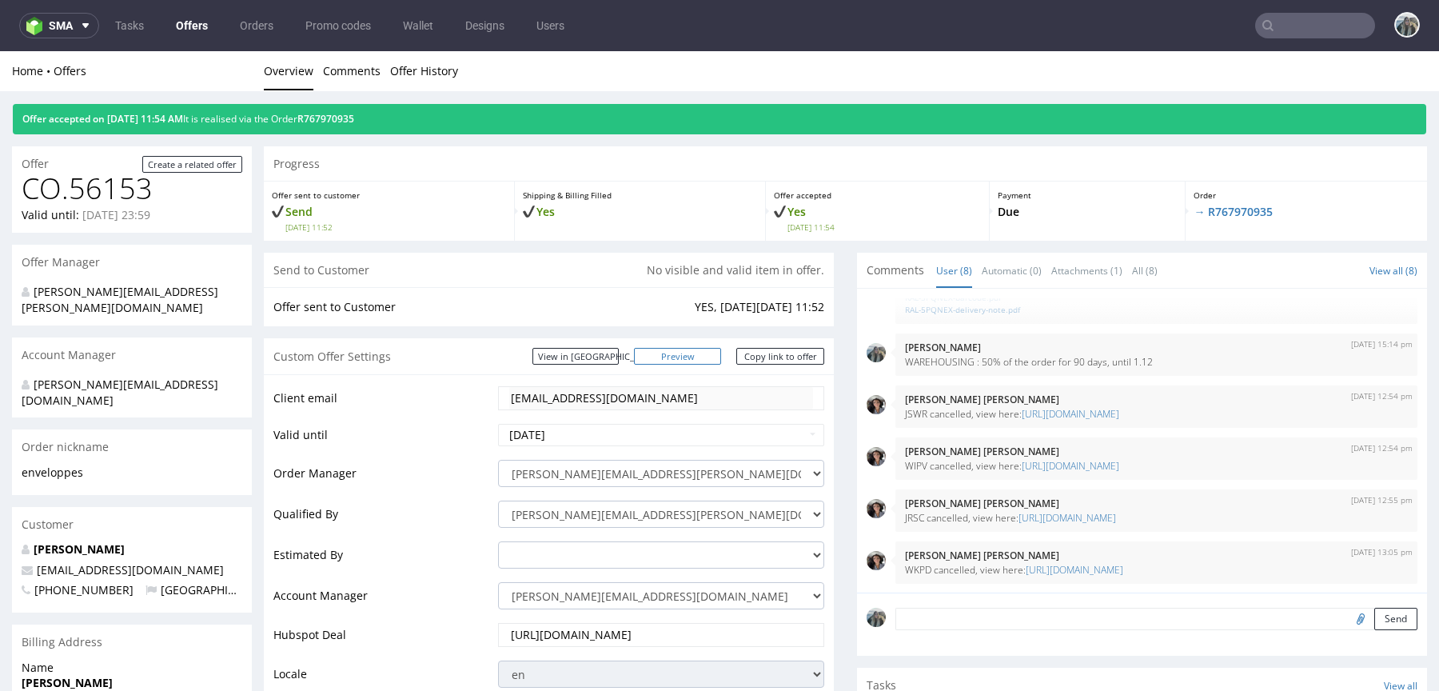
click at [697, 359] on link "Preview" at bounding box center [678, 356] width 88 height 17
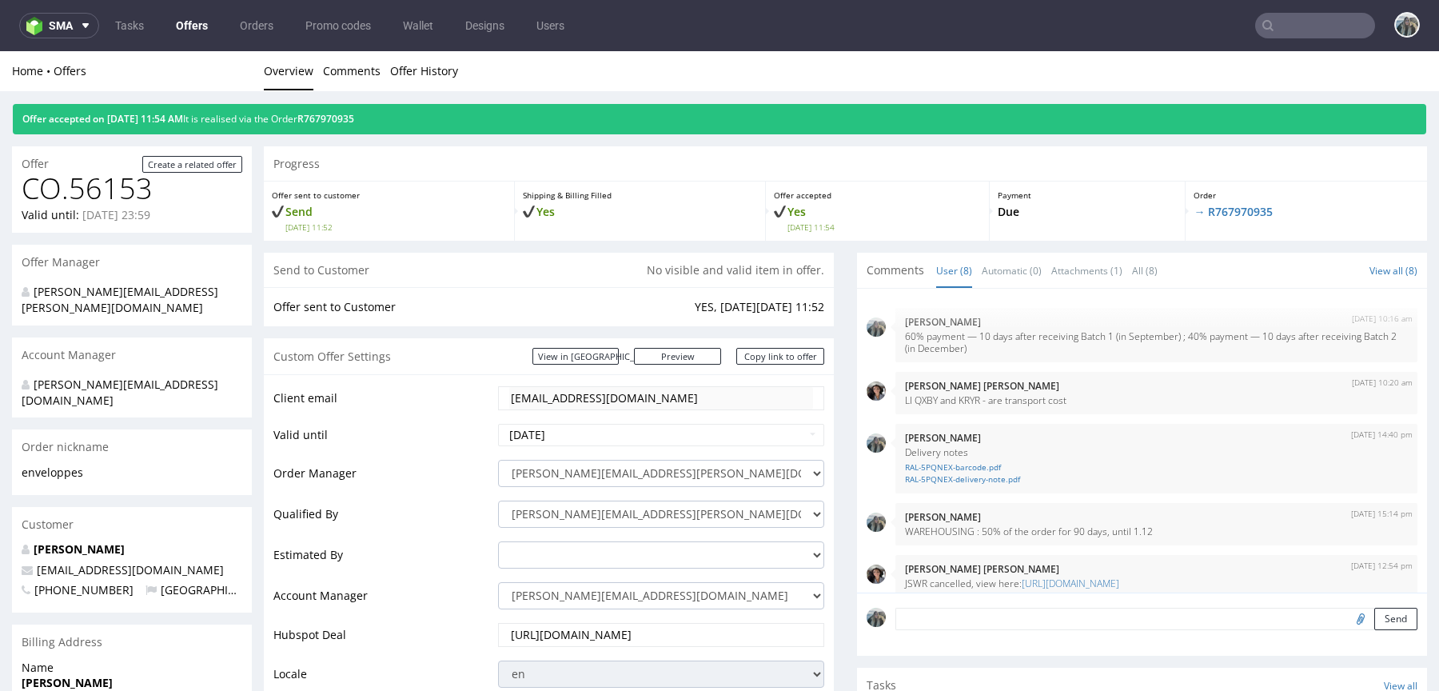
scroll to position [170, 0]
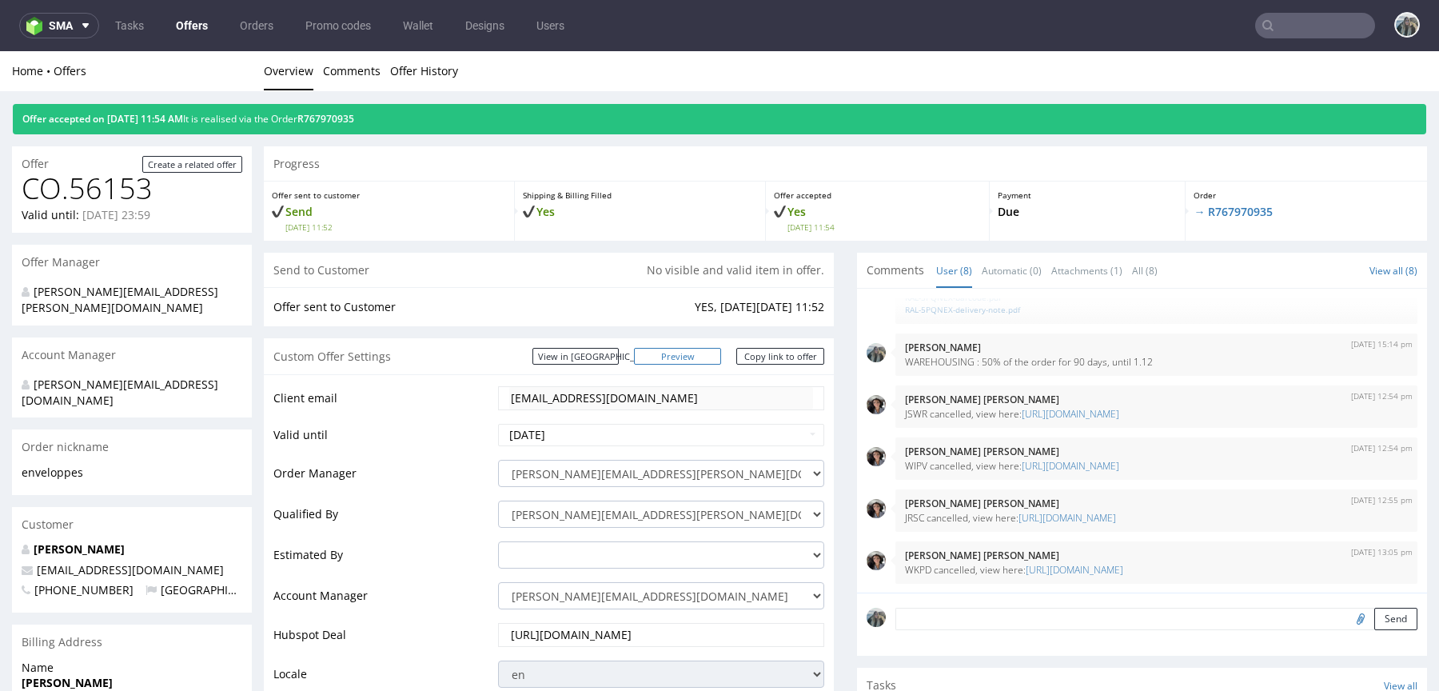
click at [677, 351] on link "Preview" at bounding box center [678, 356] width 88 height 17
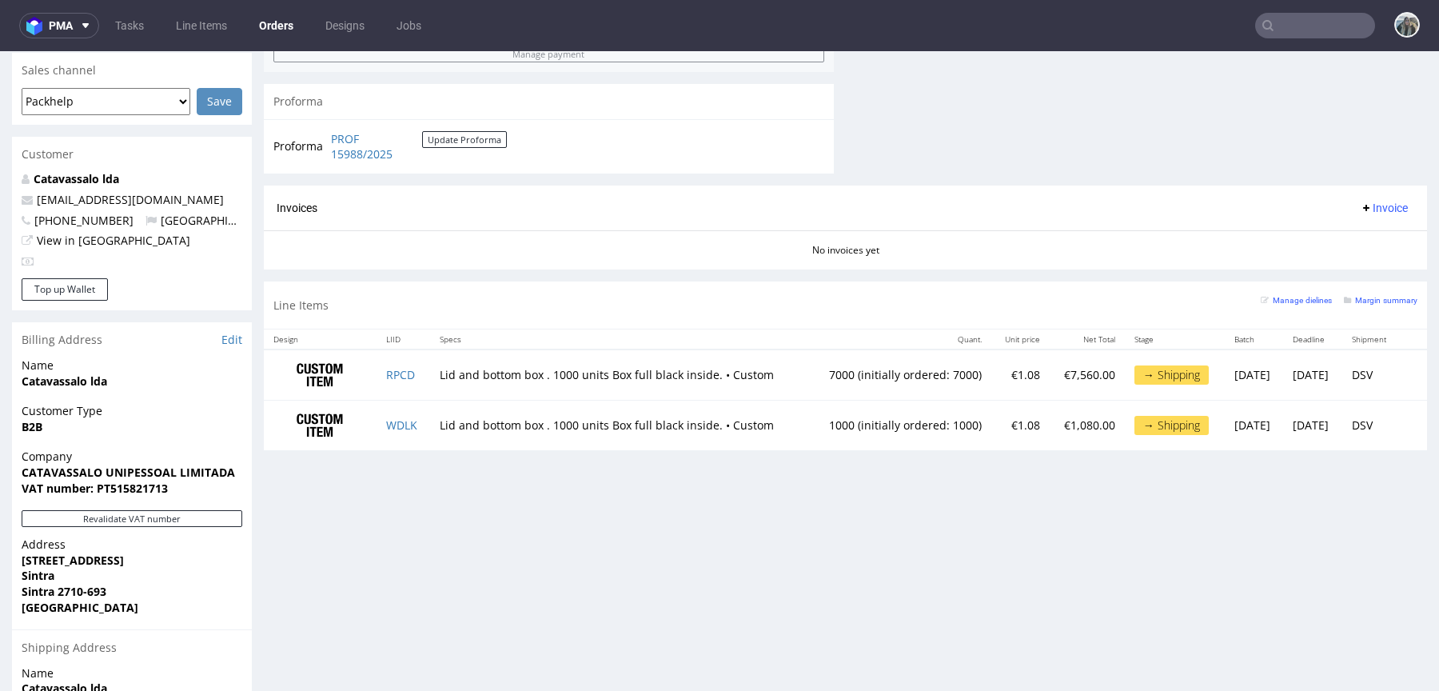
scroll to position [832, 0]
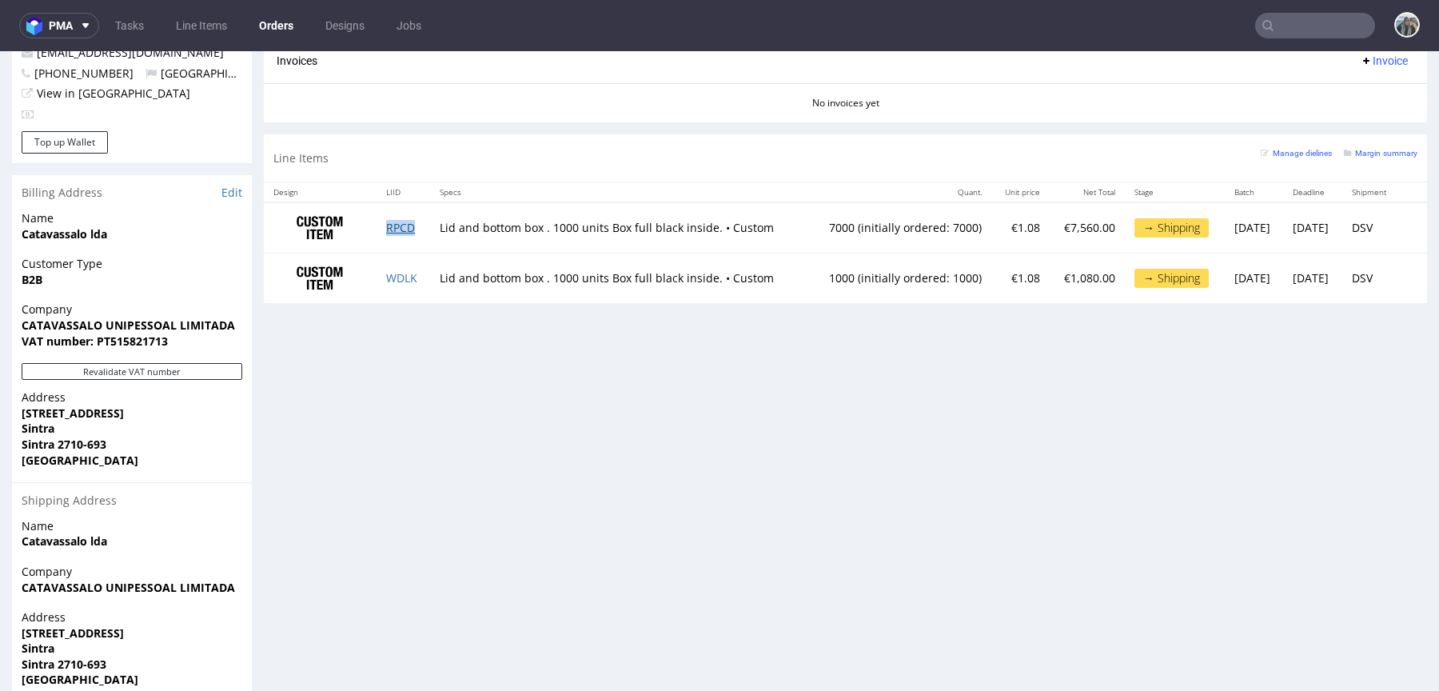
click at [398, 222] on link "RPCD" at bounding box center [400, 227] width 29 height 15
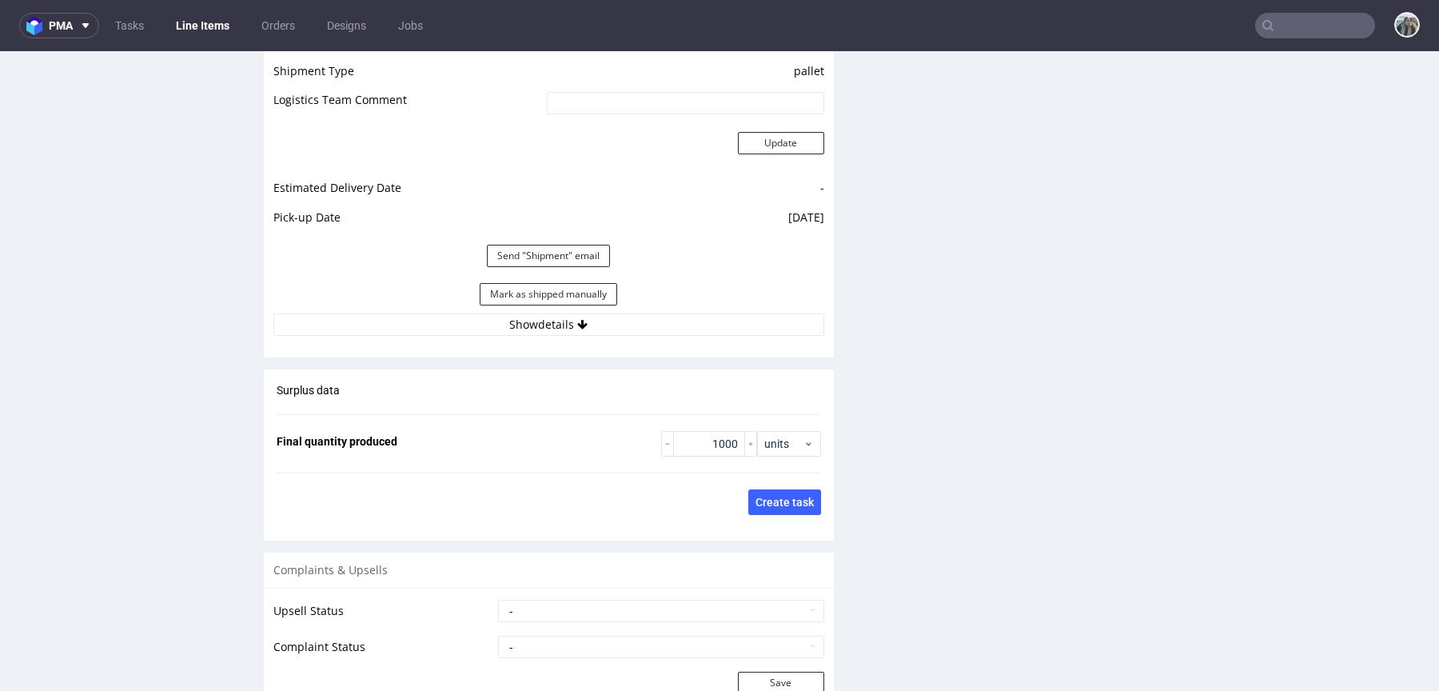
scroll to position [2433, 0]
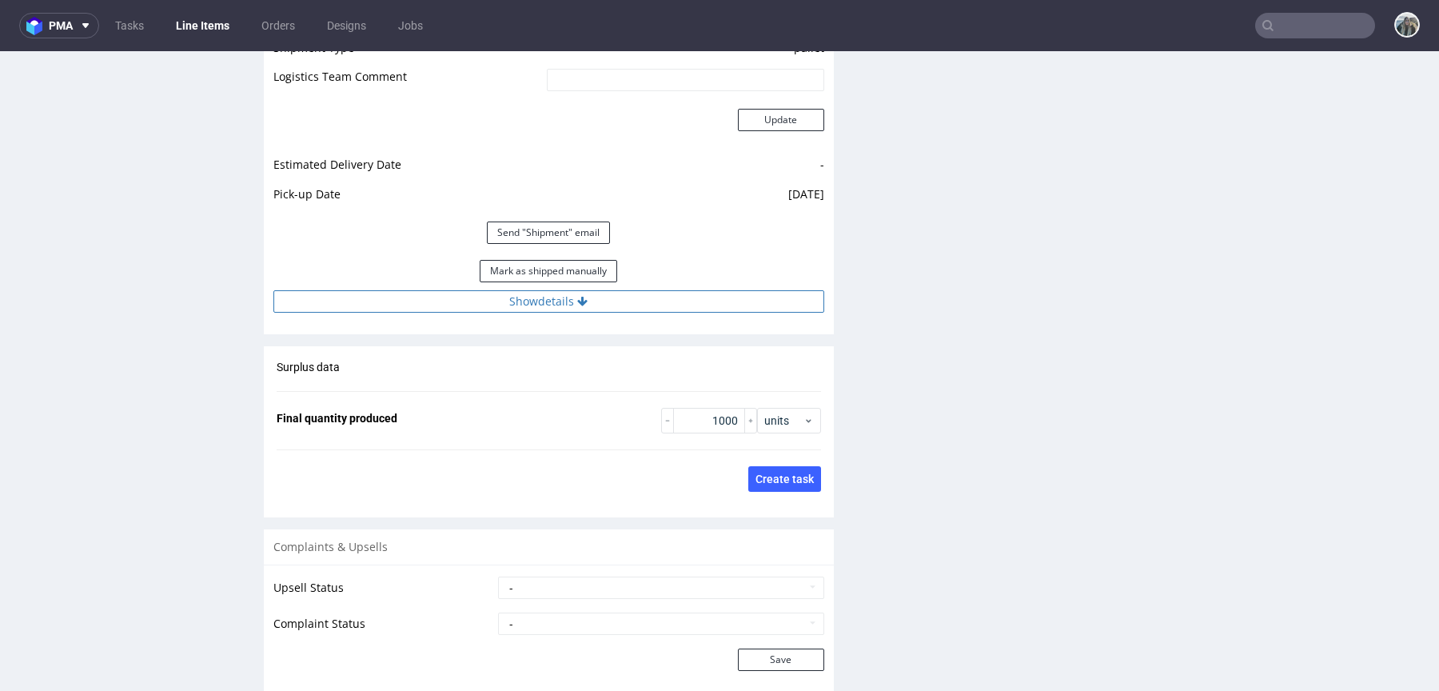
click at [637, 296] on button "Show details" at bounding box center [548, 301] width 551 height 22
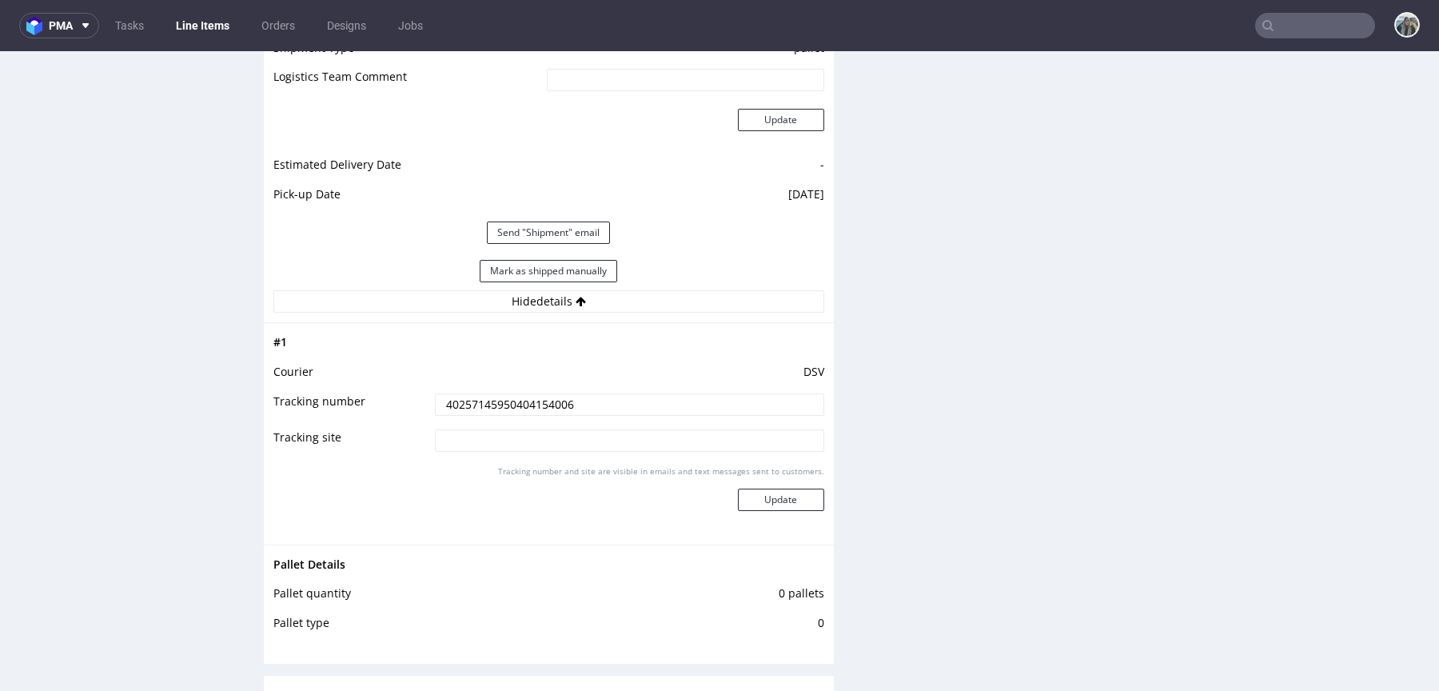
click at [610, 400] on input "40257145950404154006" at bounding box center [629, 404] width 389 height 22
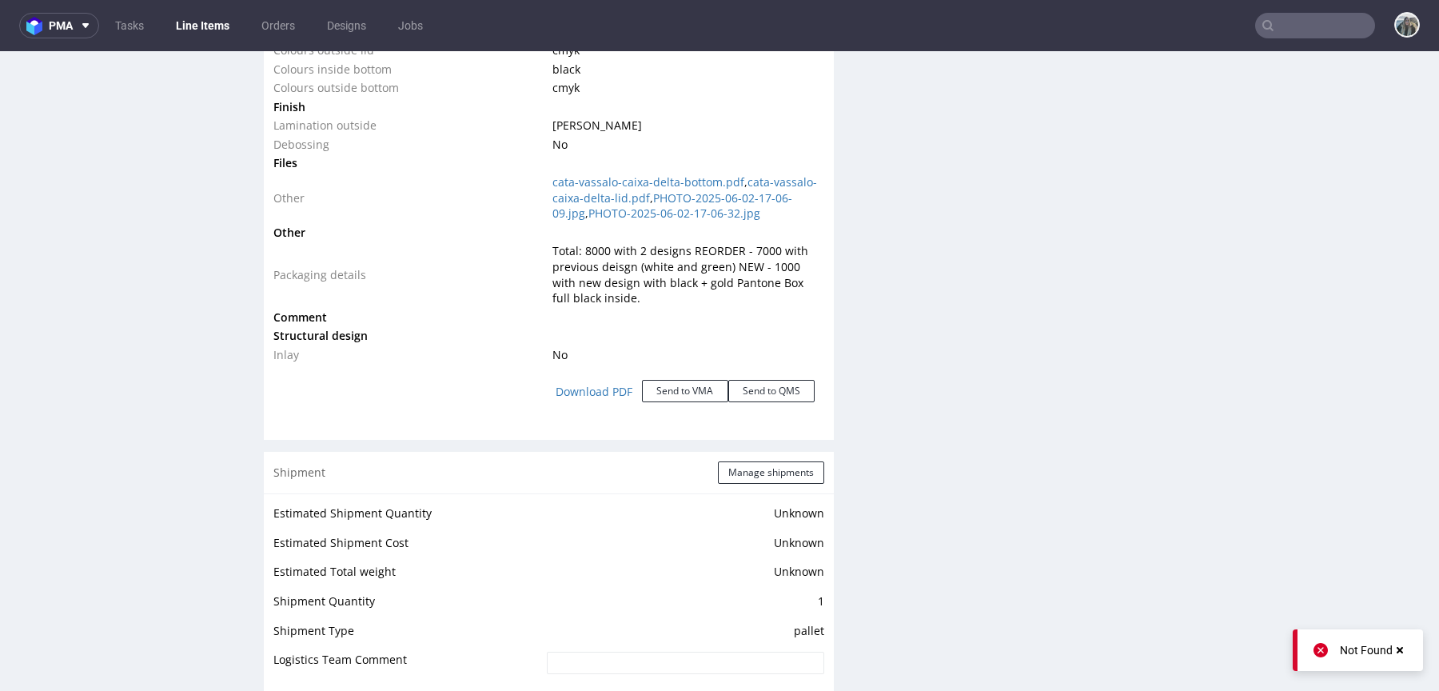
scroll to position [2400, 0]
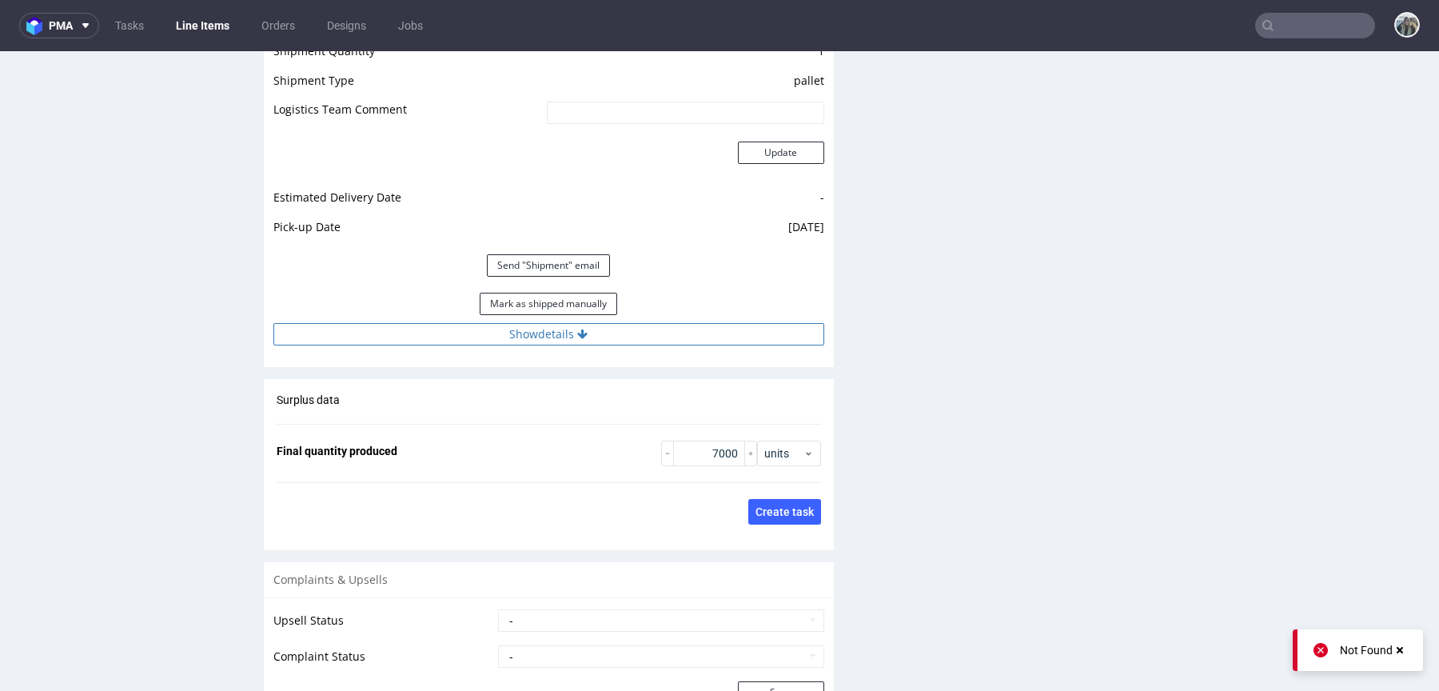
click at [665, 328] on button "Show details" at bounding box center [548, 334] width 551 height 22
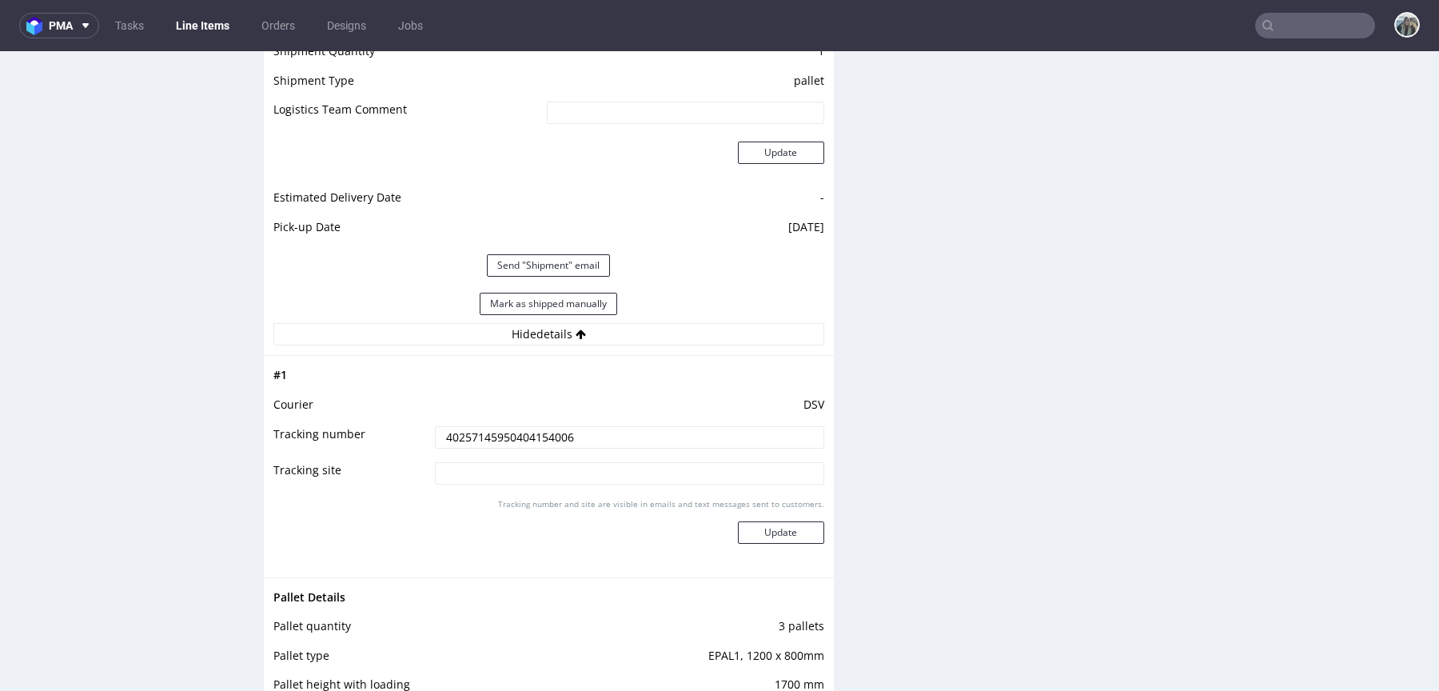
click at [625, 428] on input "40257145950404154006" at bounding box center [629, 437] width 389 height 22
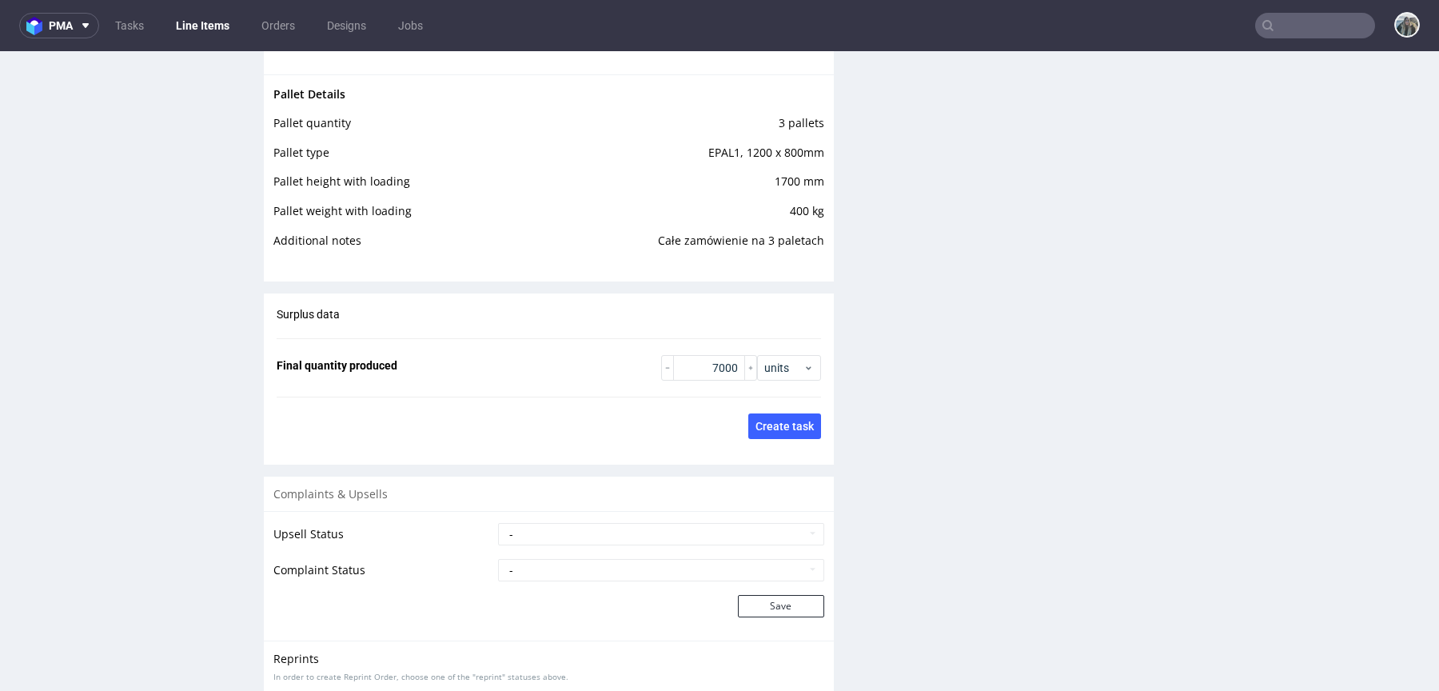
scroll to position [2628, 0]
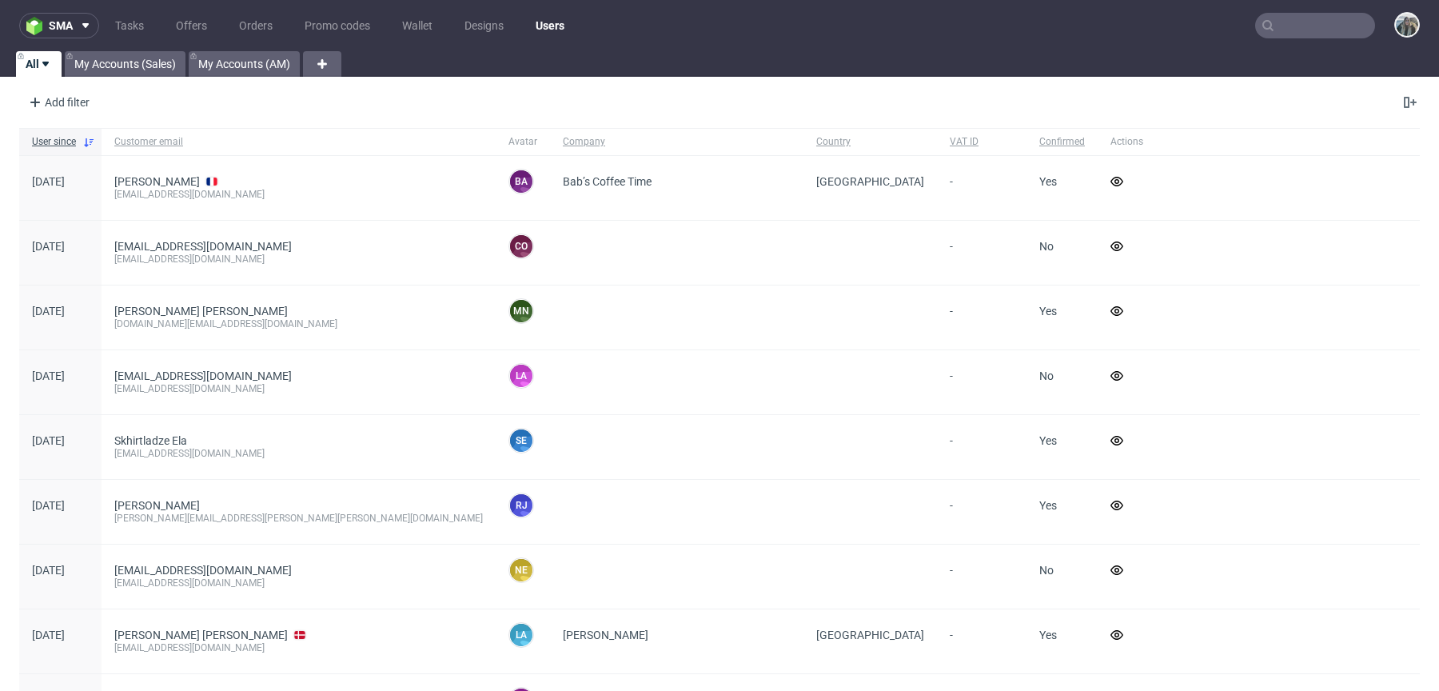
click at [1264, 20] on input "text" at bounding box center [1316, 26] width 120 height 26
paste input "catavassalo"
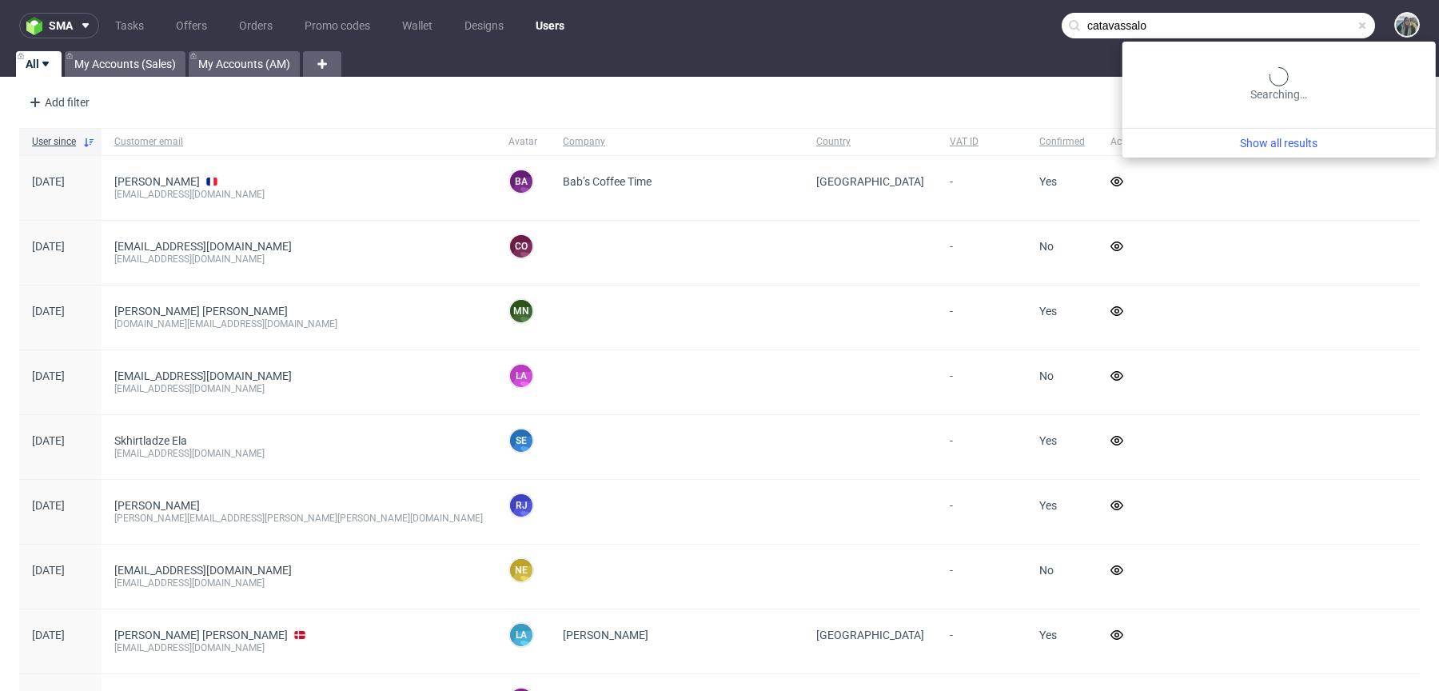
type input "catavassalo"
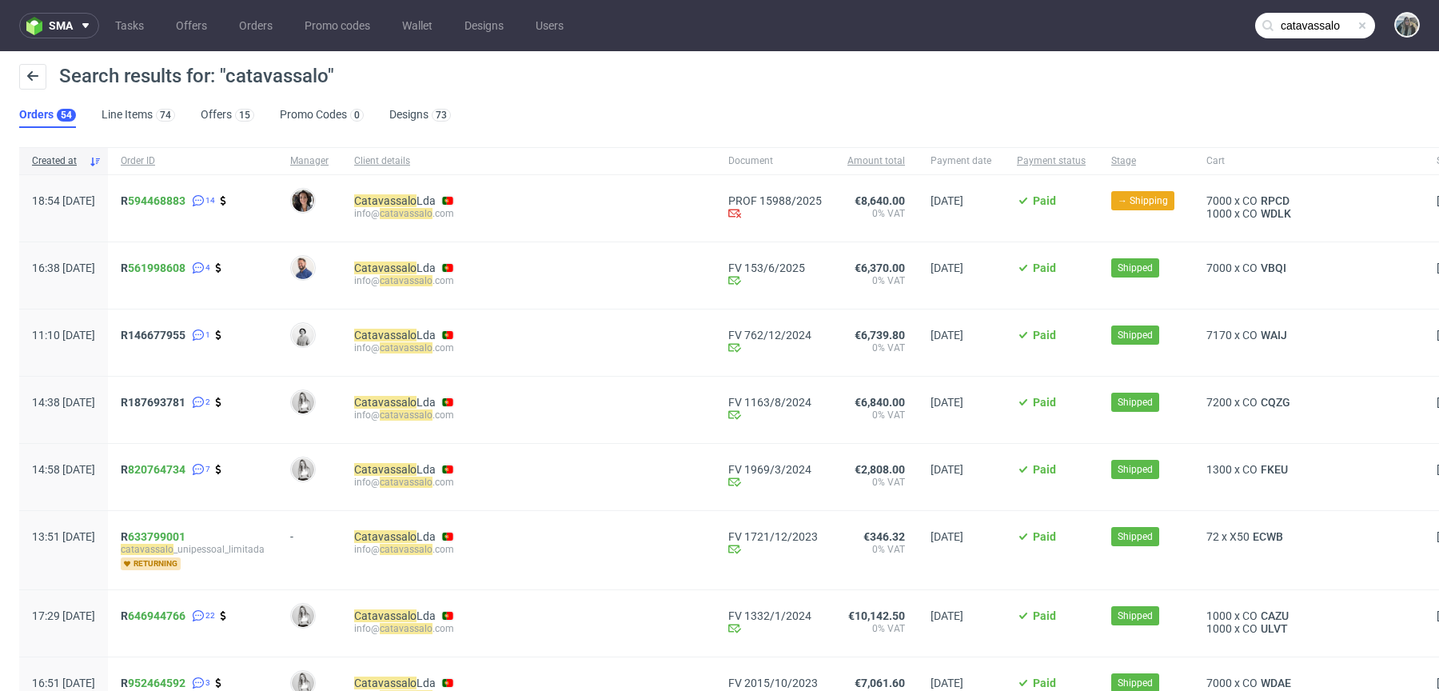
click at [199, 192] on div "R 594468883 14" at bounding box center [193, 208] width 170 height 66
click at [185, 194] on link "594468883" at bounding box center [157, 200] width 58 height 13
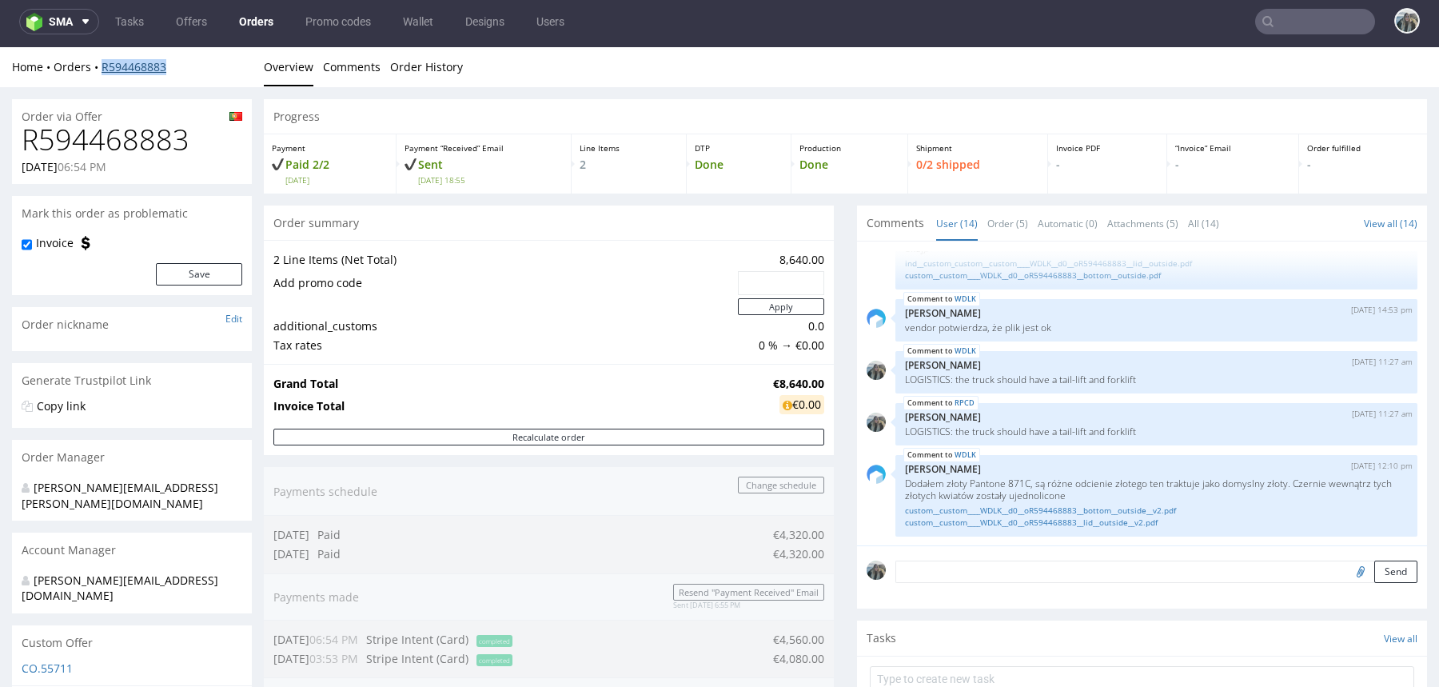
drag, startPoint x: 181, startPoint y: 77, endPoint x: 101, endPoint y: 66, distance: 80.7
click at [102, 66] on div "Home Orders R594468883 Overview Comments Order History" at bounding box center [719, 67] width 1439 height 40
copy link "R594468883"
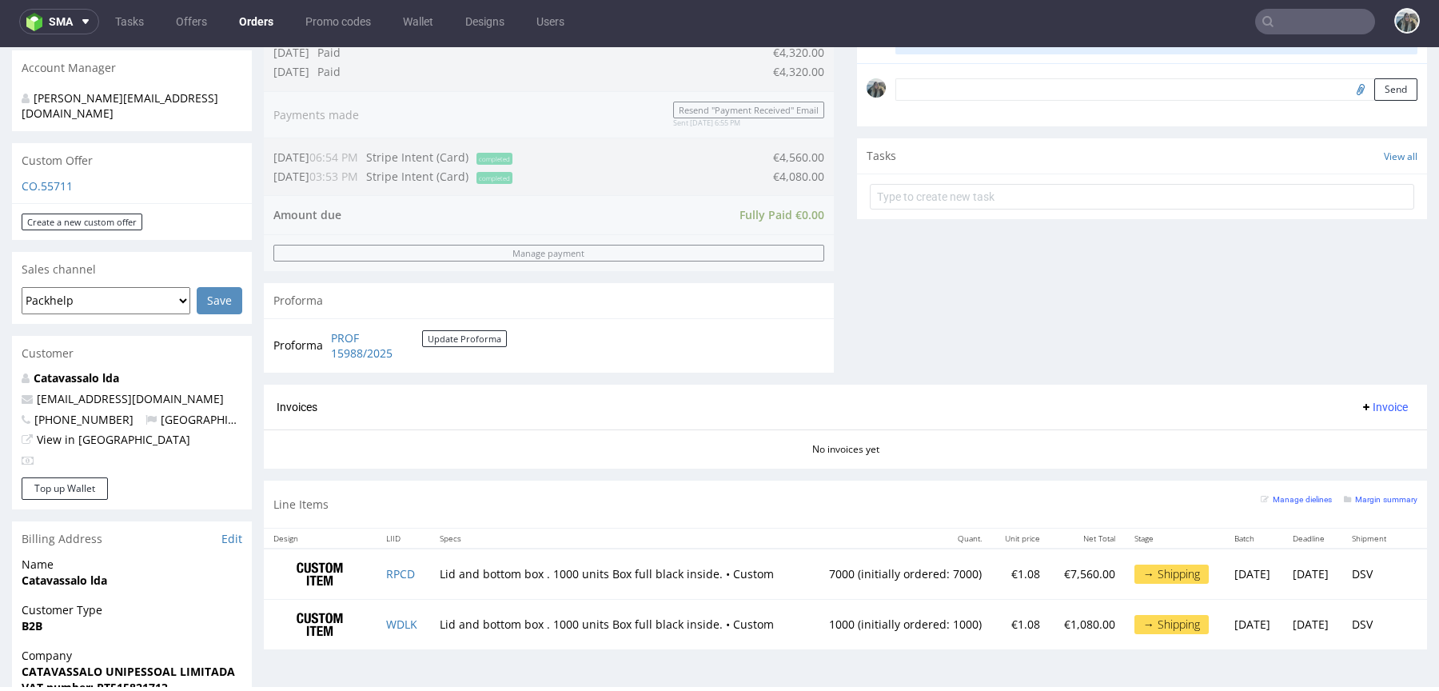
scroll to position [489, 0]
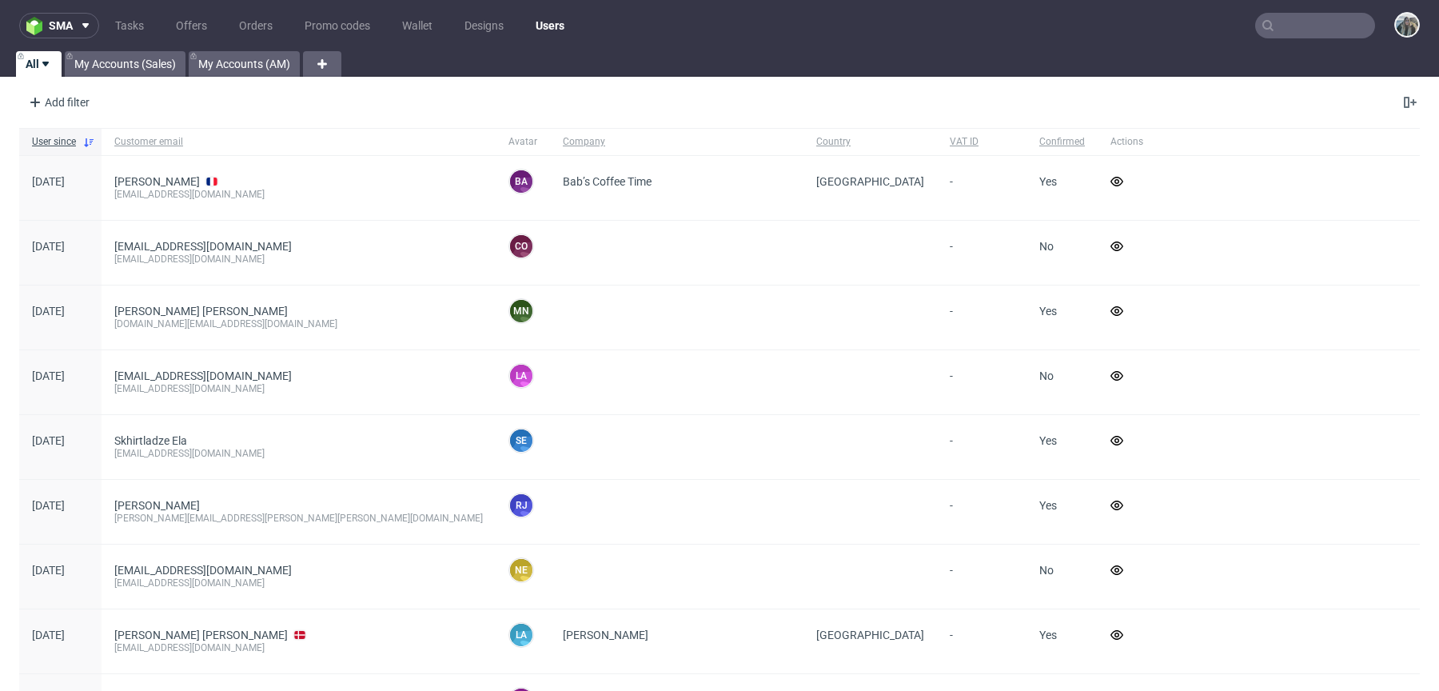
click at [1331, 31] on input "text" at bounding box center [1316, 26] width 120 height 26
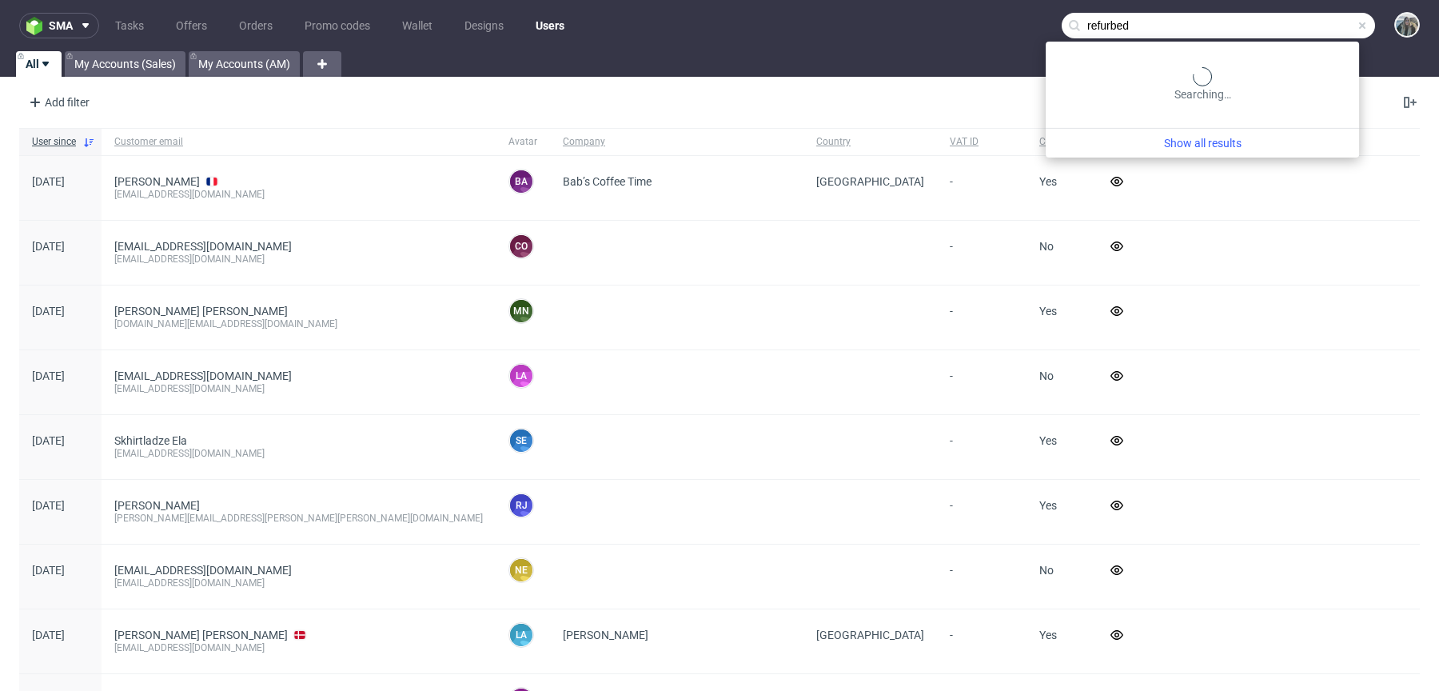
type input "refurbed"
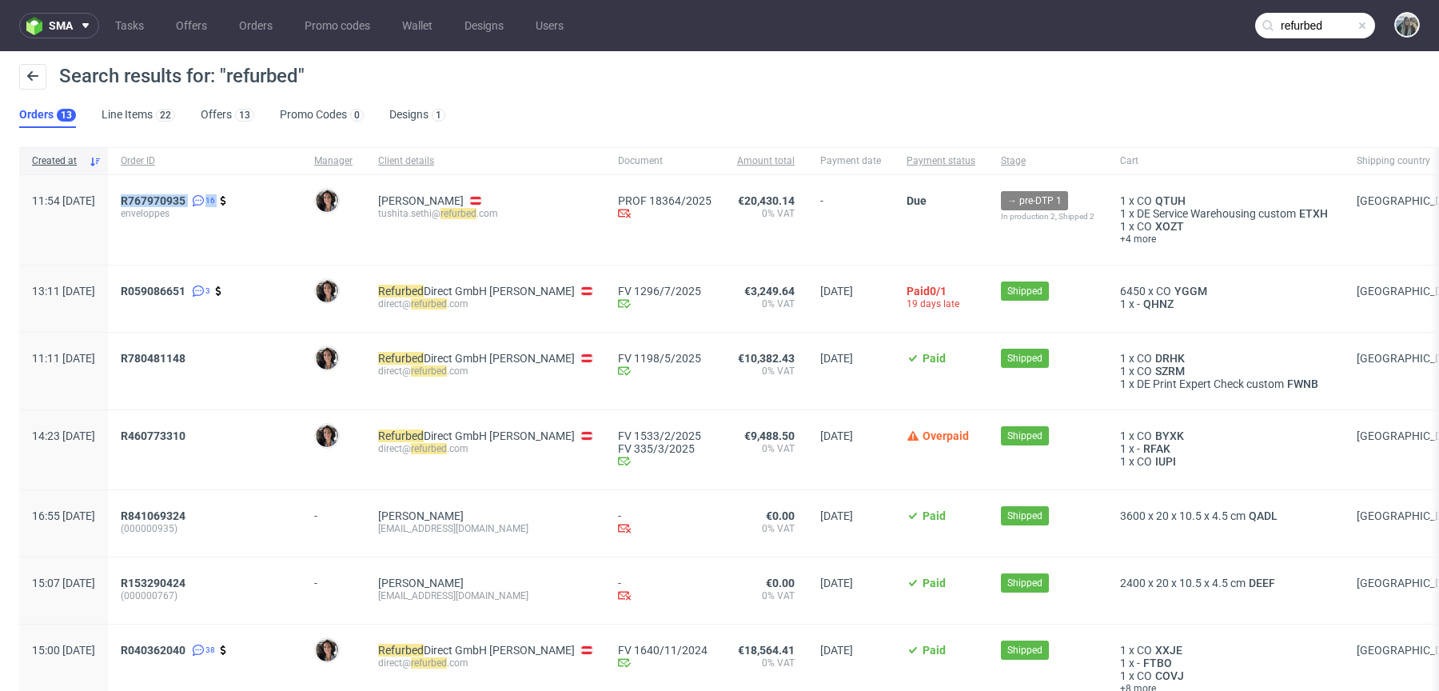
drag, startPoint x: 162, startPoint y: 214, endPoint x: 162, endPoint y: 196, distance: 18.4
click at [162, 196] on div "R767970935 16 enveloppes" at bounding box center [205, 220] width 194 height 90
click at [257, 151] on div "Order ID" at bounding box center [205, 160] width 194 height 27
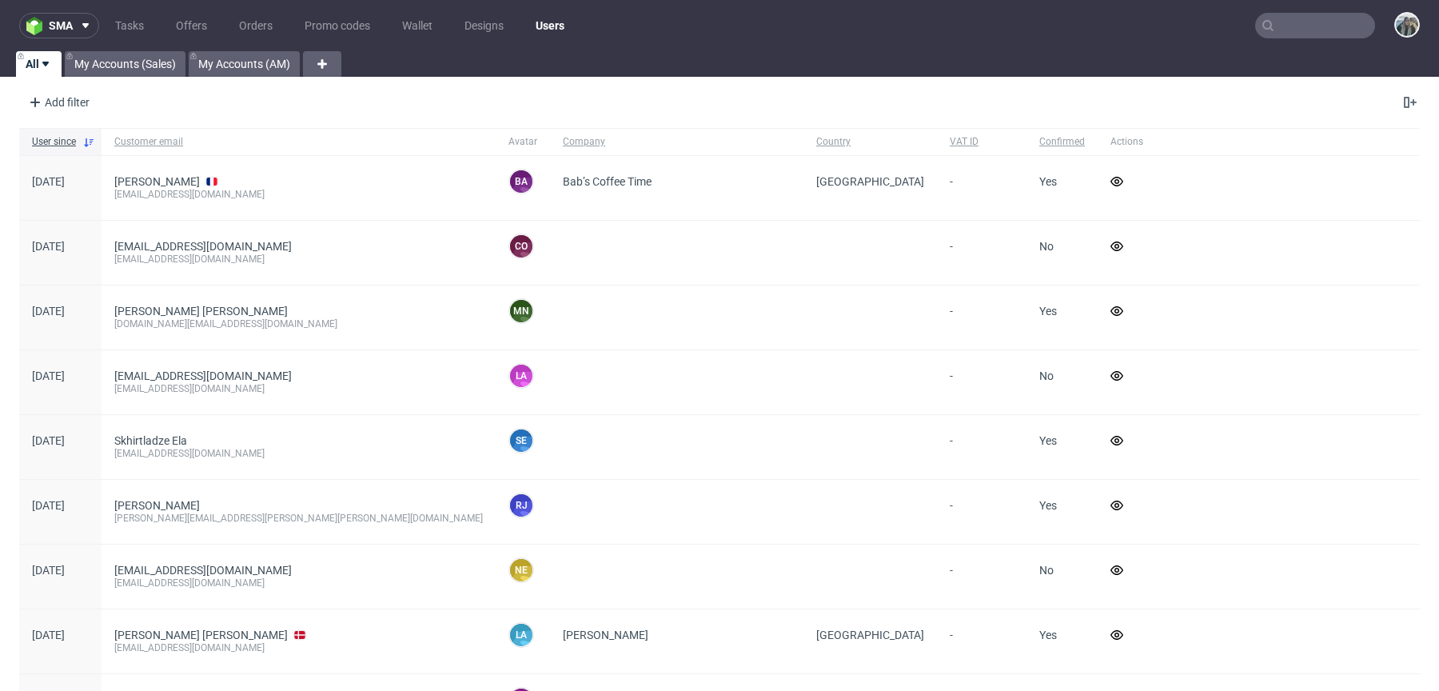
click at [1297, 23] on input "text" at bounding box center [1316, 26] width 120 height 26
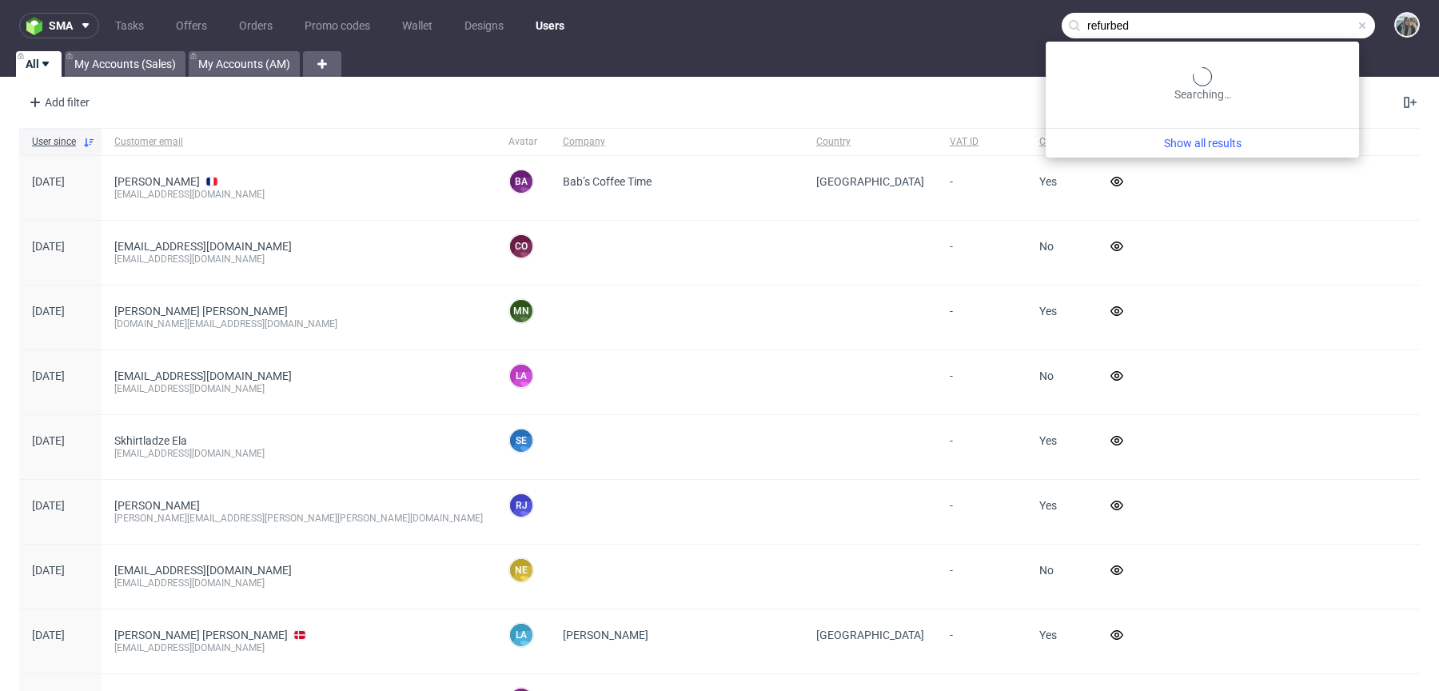
type input "refurbed"
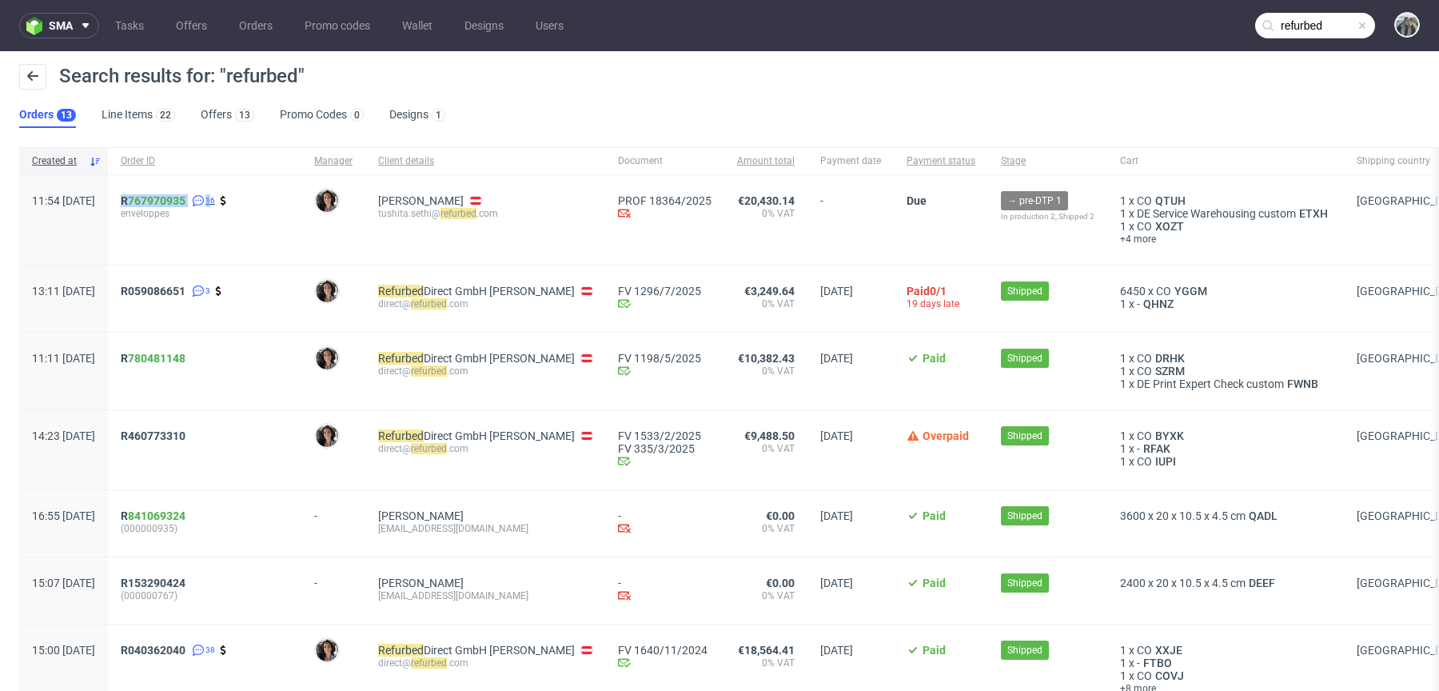
drag, startPoint x: 163, startPoint y: 201, endPoint x: 257, endPoint y: 202, distance: 93.6
click at [257, 202] on div "R 767970935 16 enveloppes" at bounding box center [205, 220] width 194 height 90
copy div "R 767970935 1"
click at [179, 196] on link "767970935" at bounding box center [157, 200] width 58 height 13
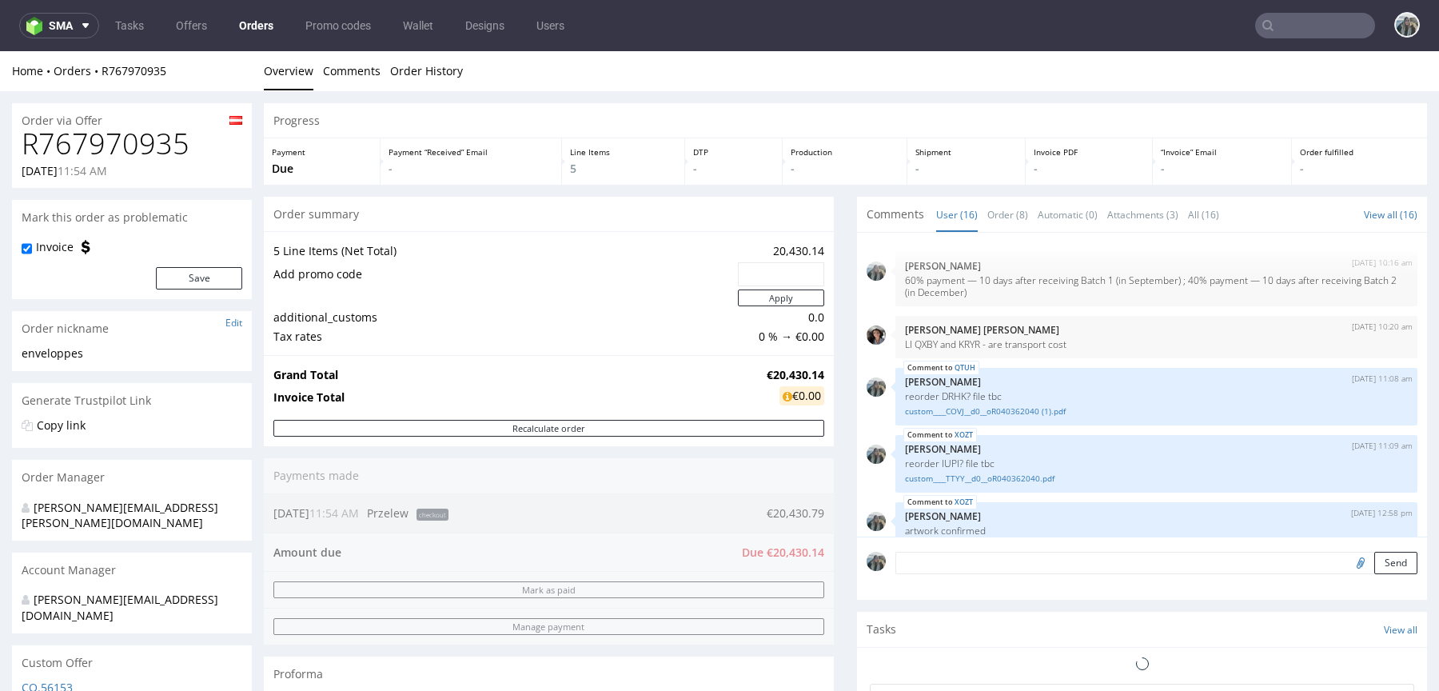
scroll to position [616, 0]
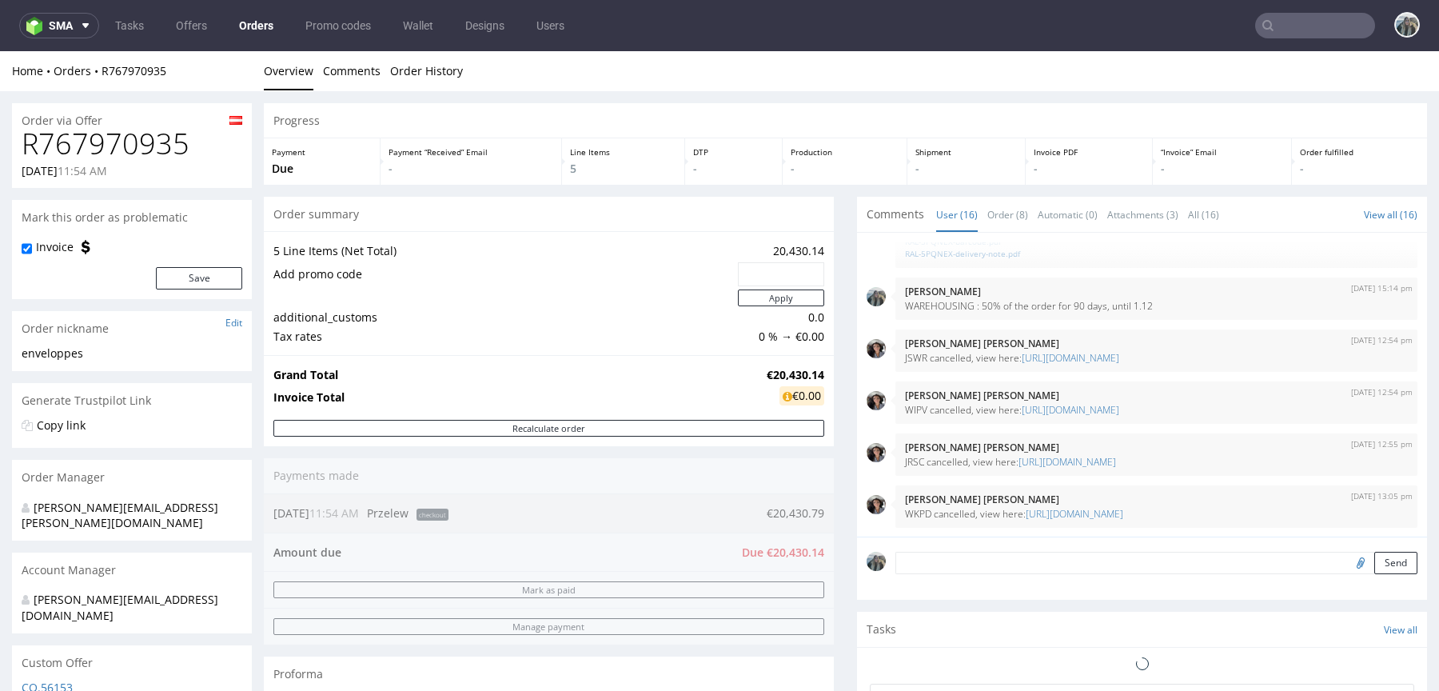
click at [123, 137] on h1 "R767970935" at bounding box center [132, 144] width 221 height 32
copy h1 "R767970935"
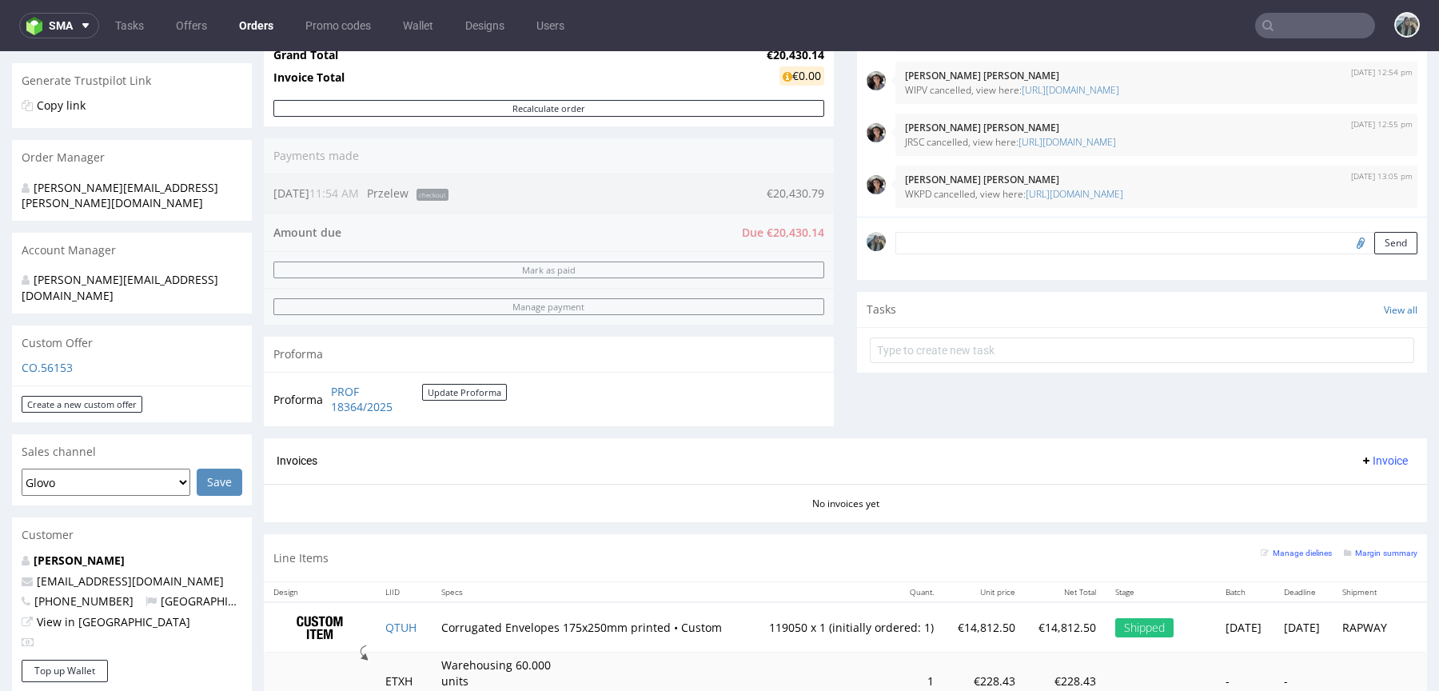
scroll to position [321, 0]
